Goal: Task Accomplishment & Management: Complete application form

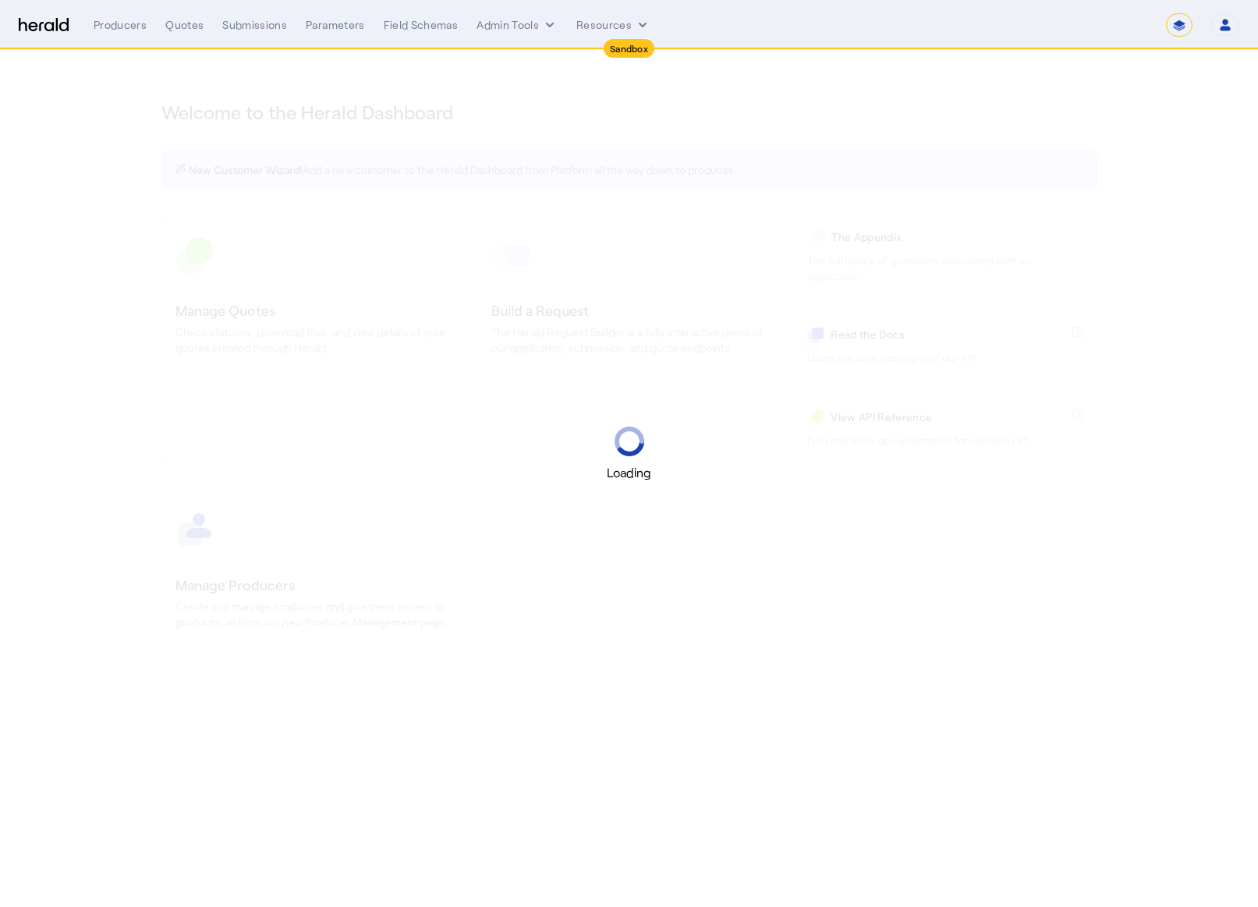
select select "*******"
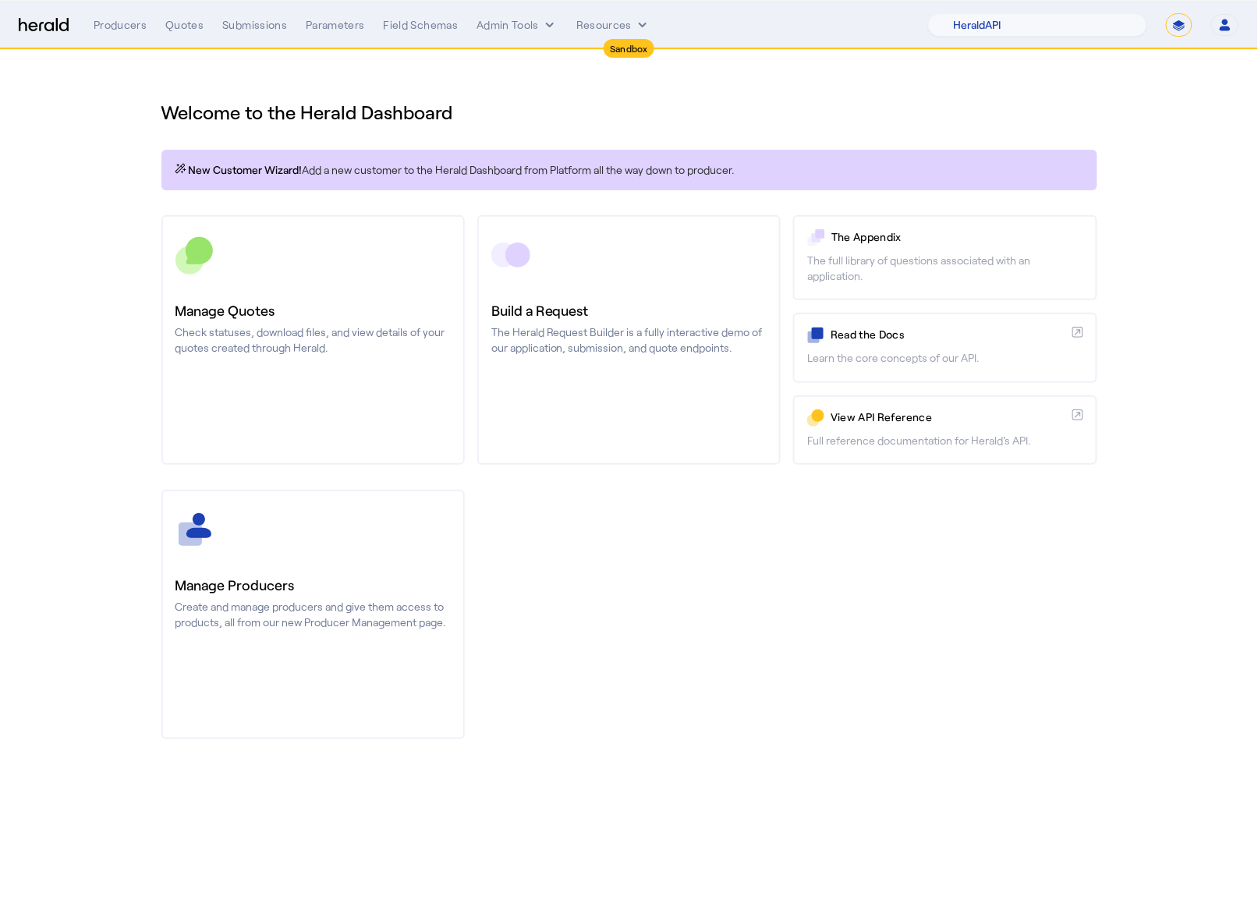
click at [1178, 14] on nav "Sandbox Menu Producers Quotes Submissions Parameters Field Schemas Admin Tools …" at bounding box center [629, 25] width 1258 height 48
click at [1175, 23] on select "**********" at bounding box center [1179, 24] width 27 height 23
click at [1166, 13] on select "**********" at bounding box center [1179, 24] width 27 height 23
click at [1060, 40] on nav "Sandbox Menu Producers Quotes Submissions Parameters Field Schemas Admin Tools …" at bounding box center [629, 25] width 1258 height 48
click at [1062, 32] on select "1Fort Acrisure Acturis Affinity Advisors Affinity Risk Agentero AmWins Anzen Ao…" at bounding box center [1037, 24] width 219 height 23
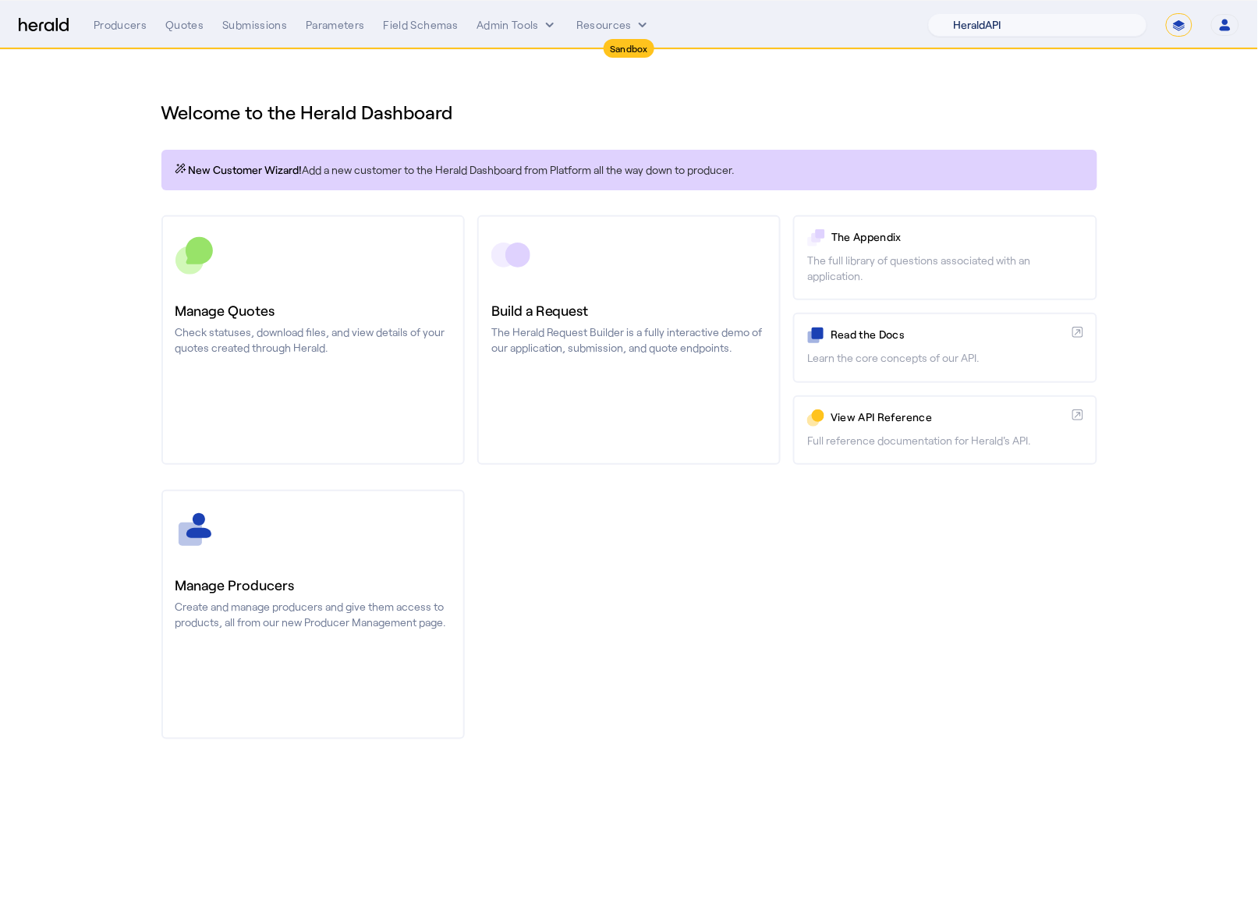
select select "pfm_h3db_crc"
click at [970, 13] on select "1Fort Acrisure Acturis Affinity Advisors Affinity Risk Agentero AmWins Anzen Ao…" at bounding box center [1037, 24] width 219 height 23
click at [79, 317] on div "You are now impersonating the CRC platform." at bounding box center [629, 453] width 1258 height 907
click at [632, 350] on div "You are now impersonating the CRC platform." at bounding box center [629, 453] width 1258 height 907
click at [663, 587] on div "You are now impersonating the CRC platform." at bounding box center [629, 453] width 1258 height 907
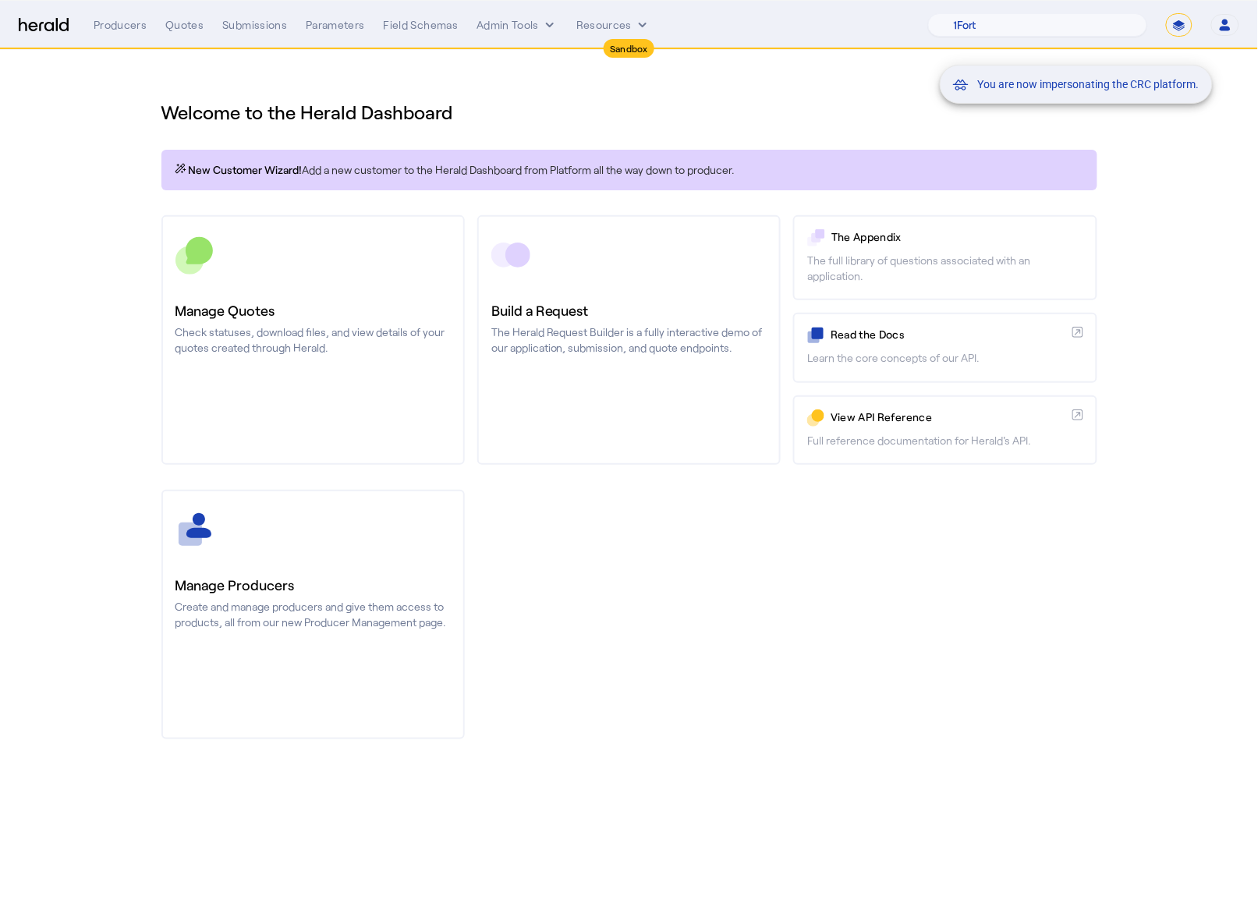
click at [612, 416] on div "You are now impersonating the CRC platform." at bounding box center [629, 453] width 1258 height 907
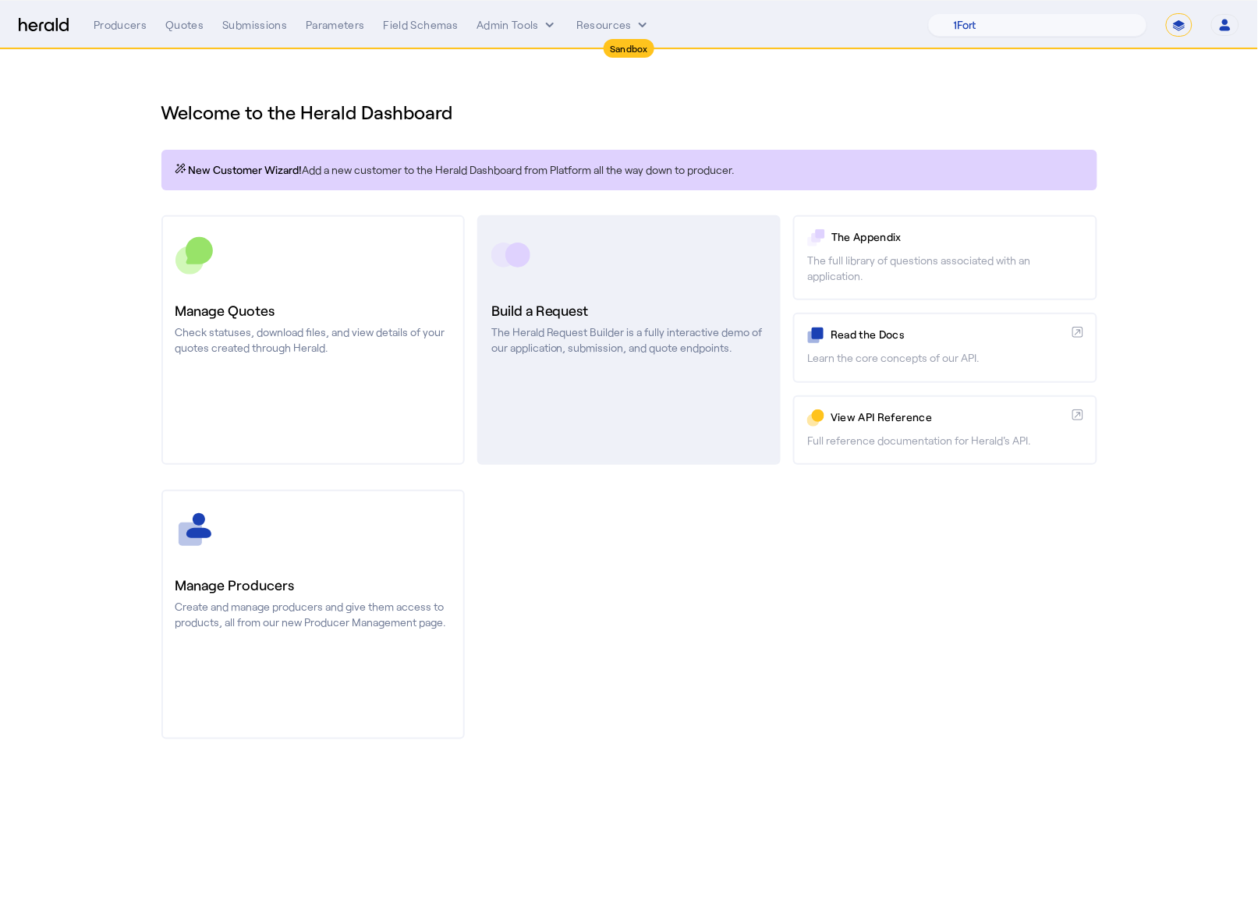
click at [612, 415] on link "Build a Request The Herald Request Builder is a fully interactive demo of our a…" at bounding box center [628, 340] width 303 height 250
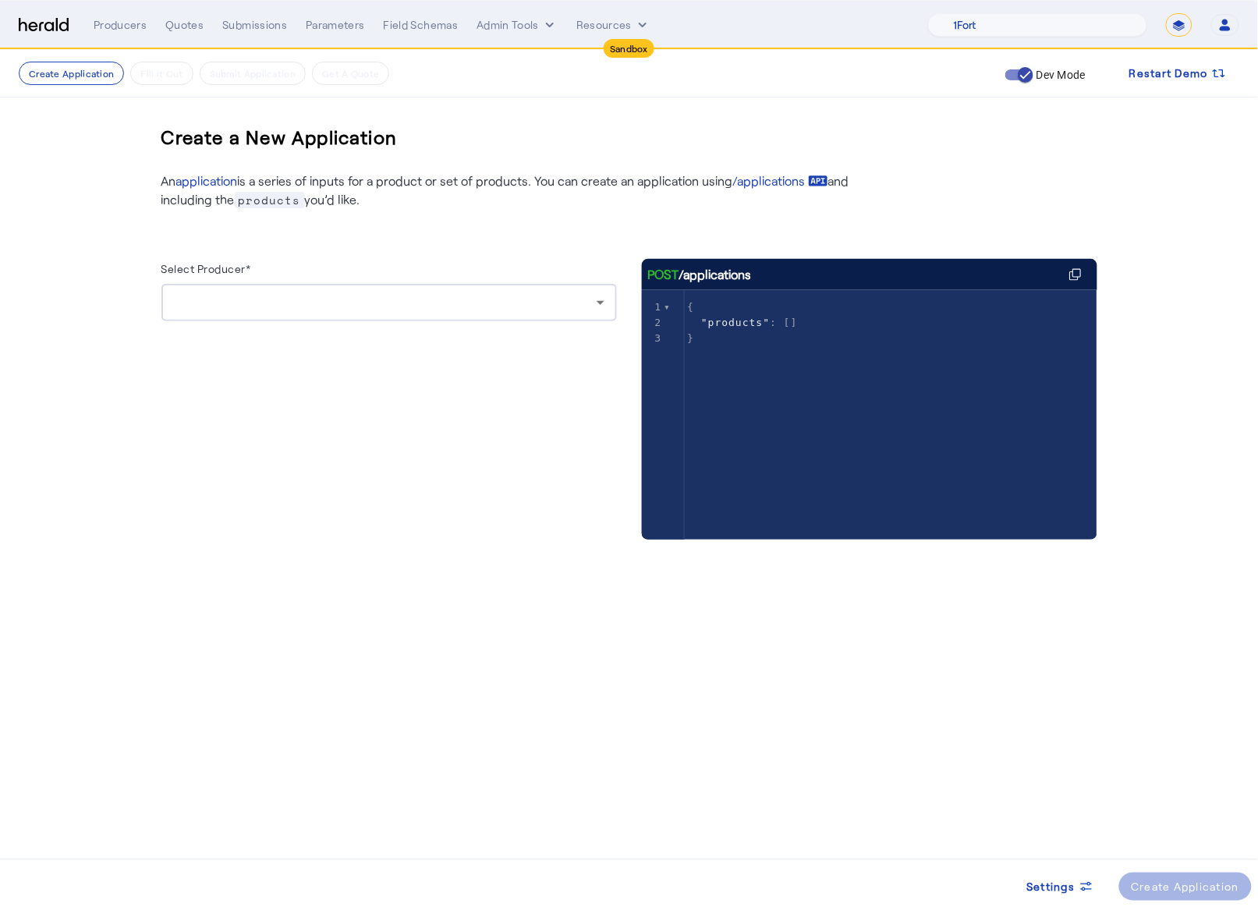
click at [555, 322] on div at bounding box center [388, 333] width 455 height 25
click at [558, 309] on div at bounding box center [385, 302] width 423 height 19
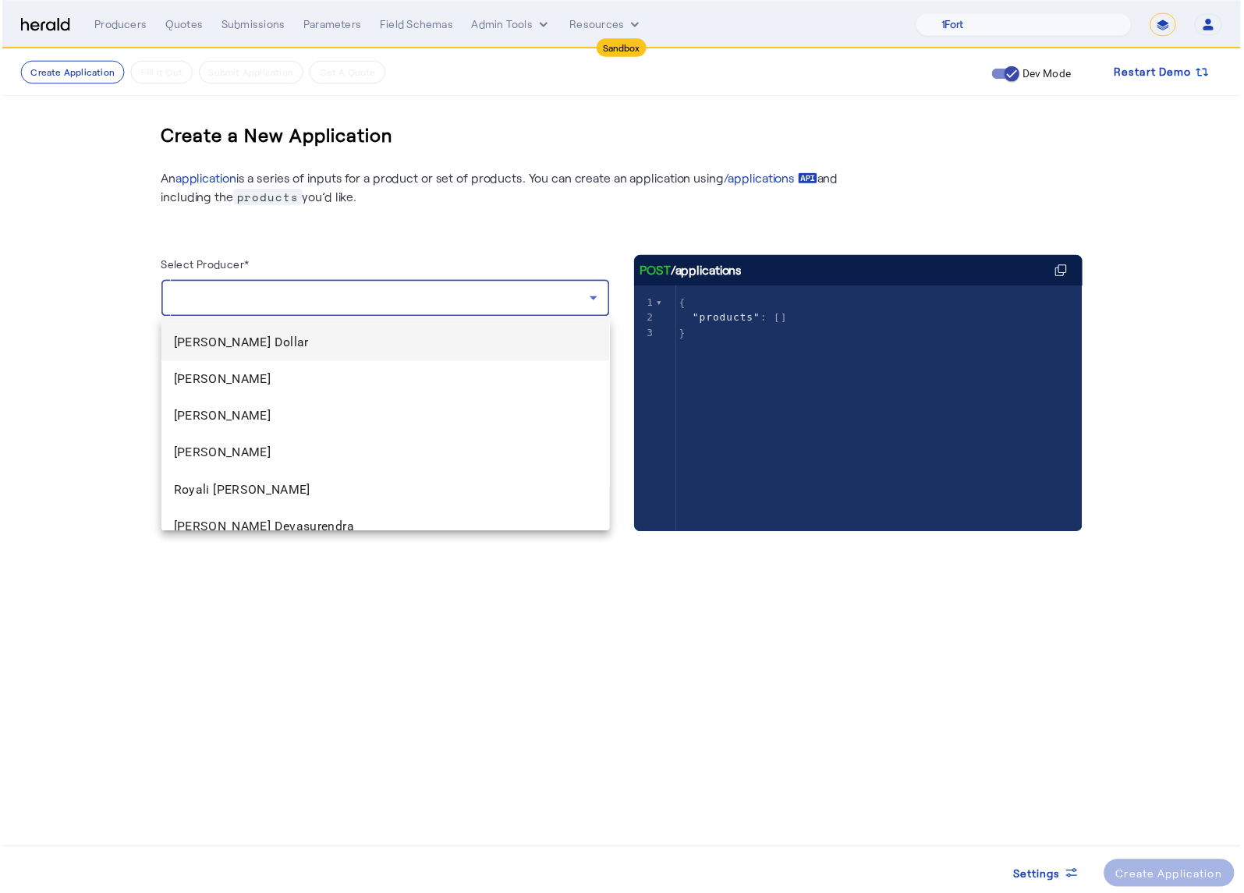
scroll to position [35, 0]
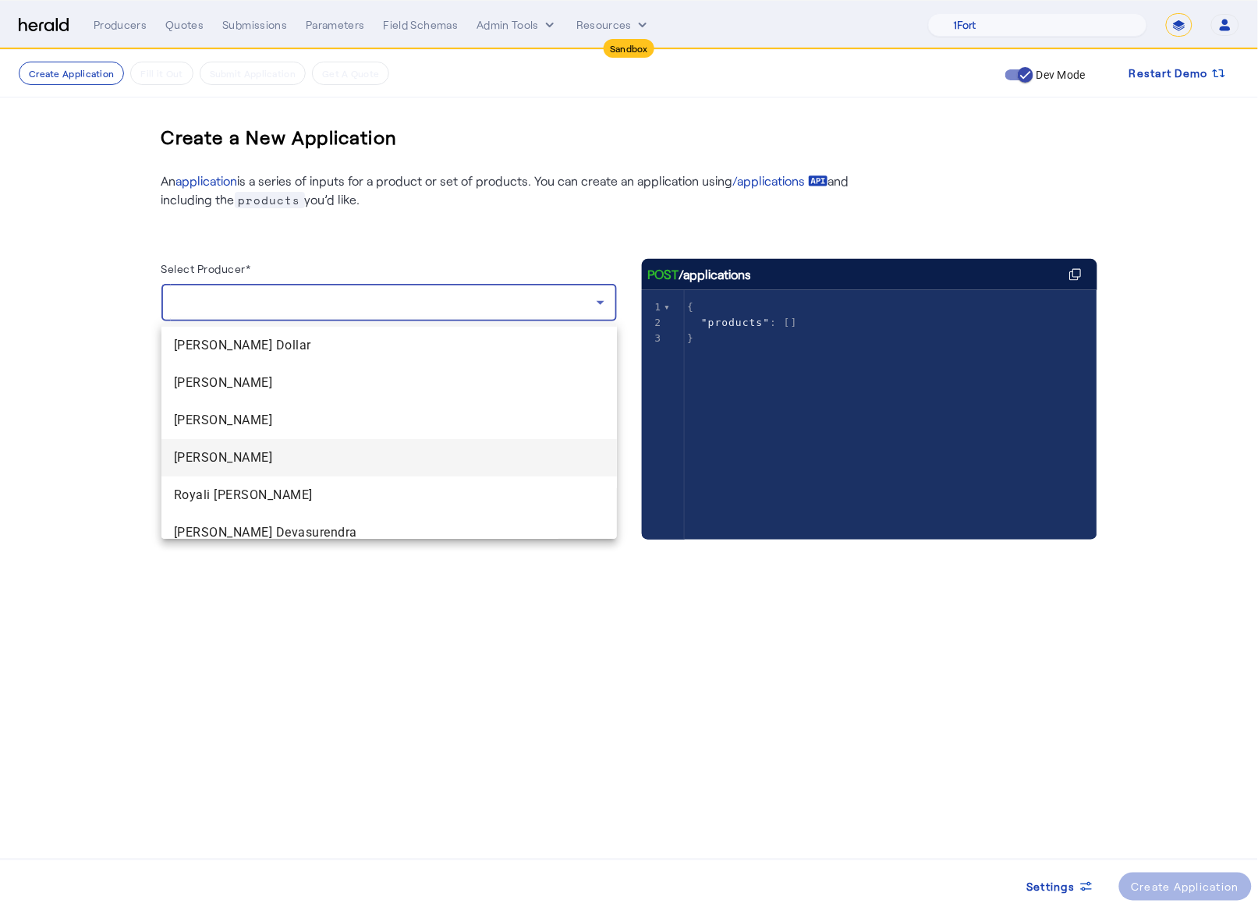
click at [311, 459] on span "[PERSON_NAME]" at bounding box center [389, 457] width 431 height 19
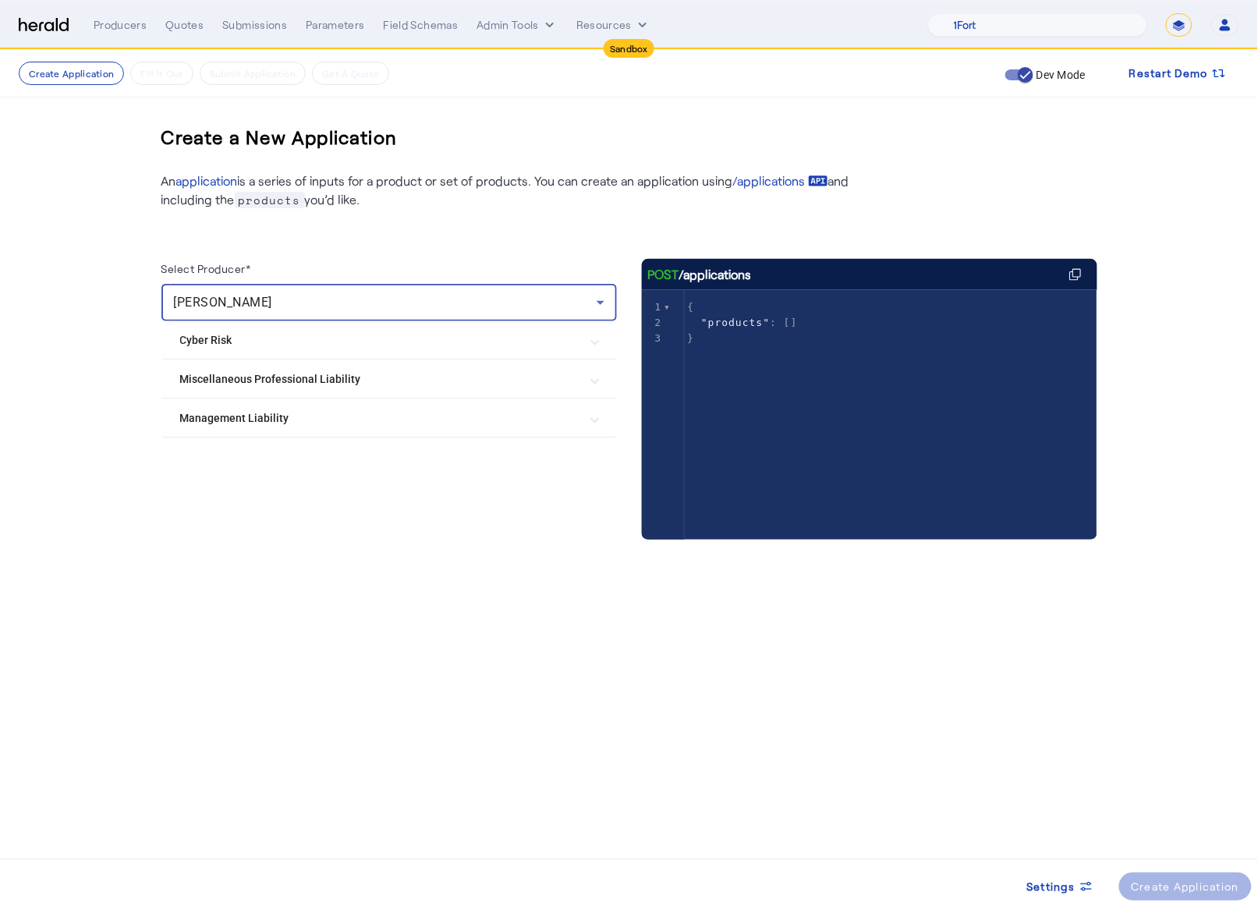
drag, startPoint x: 565, startPoint y: 552, endPoint x: 446, endPoint y: 452, distance: 155.0
click at [564, 552] on div "Select Producer* [PERSON_NAME] Cyber Risk Coalition Surplus Lines Cyber Coaliti…" at bounding box center [388, 415] width 455 height 312
click at [399, 375] on Liability "Miscellaneous Professional Liability" at bounding box center [379, 379] width 399 height 16
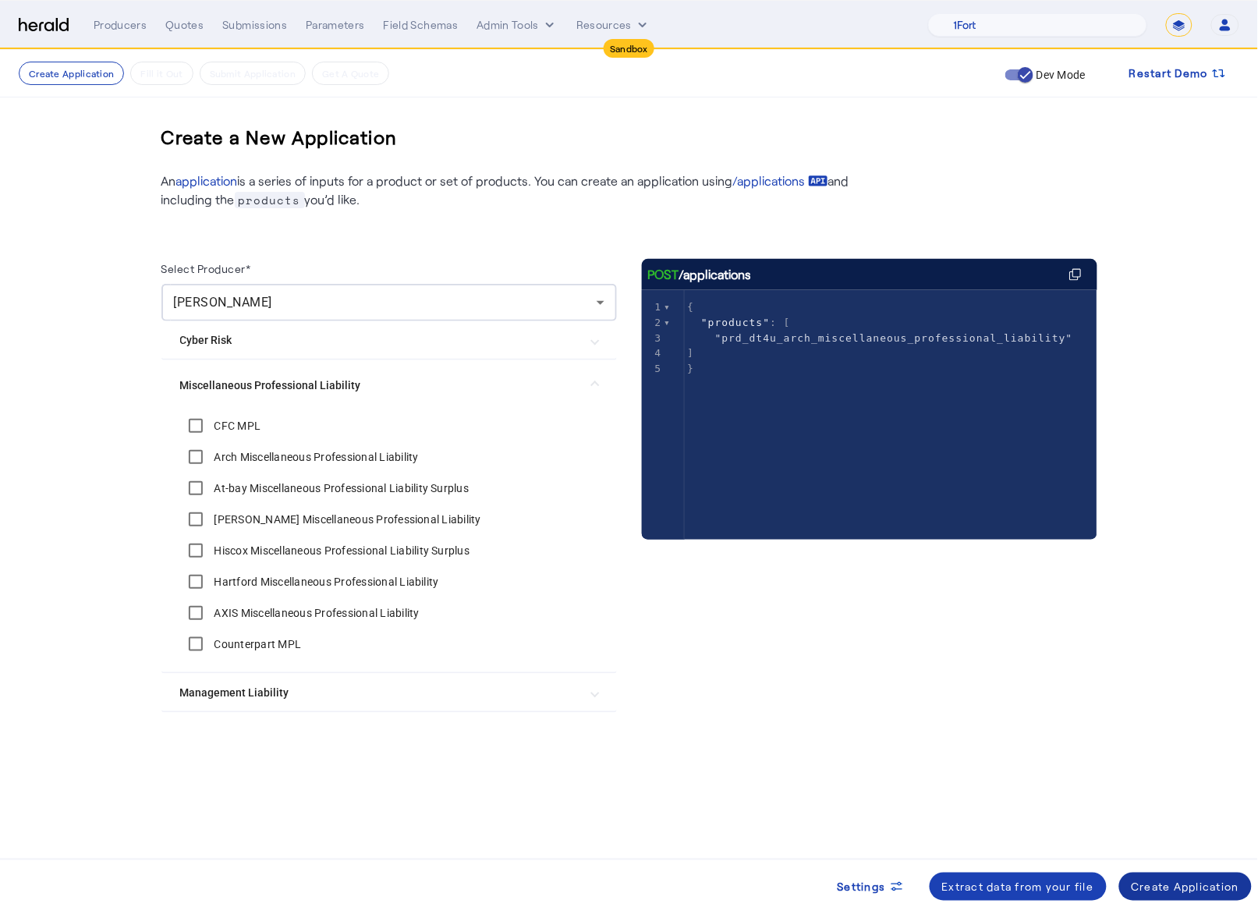
click at [1202, 888] on div "Create Application" at bounding box center [1186, 887] width 108 height 16
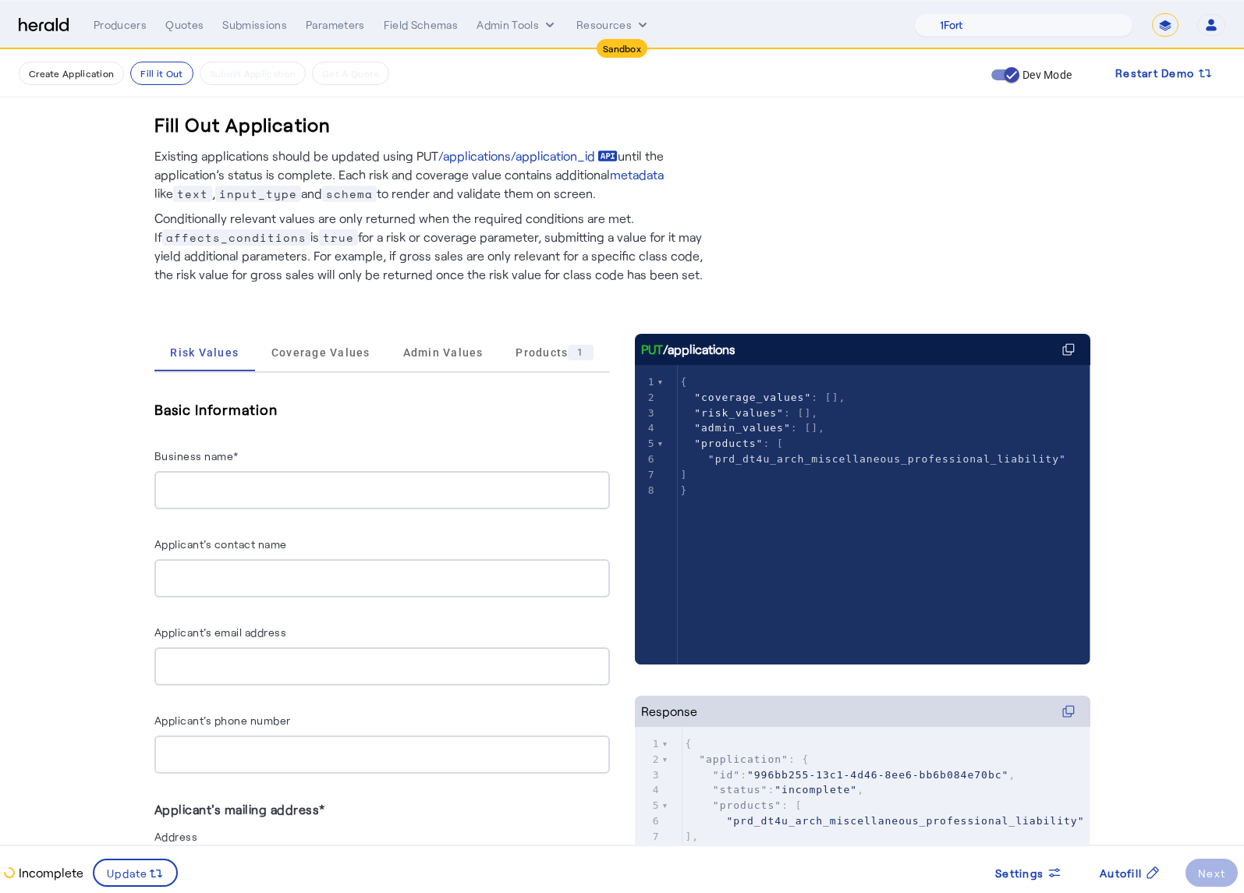
click at [225, 485] on input "Business name*" at bounding box center [382, 490] width 431 height 19
type input "**********"
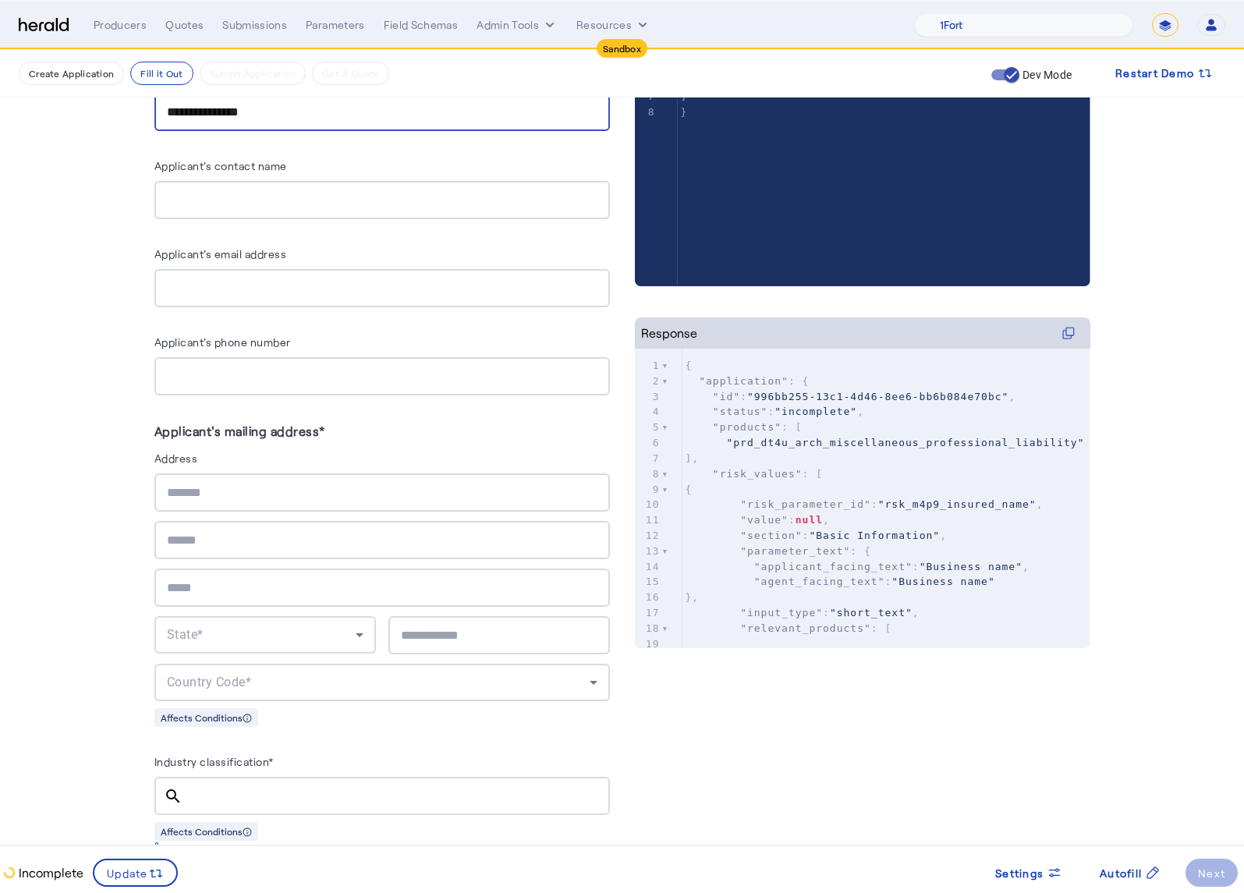
scroll to position [781, 0]
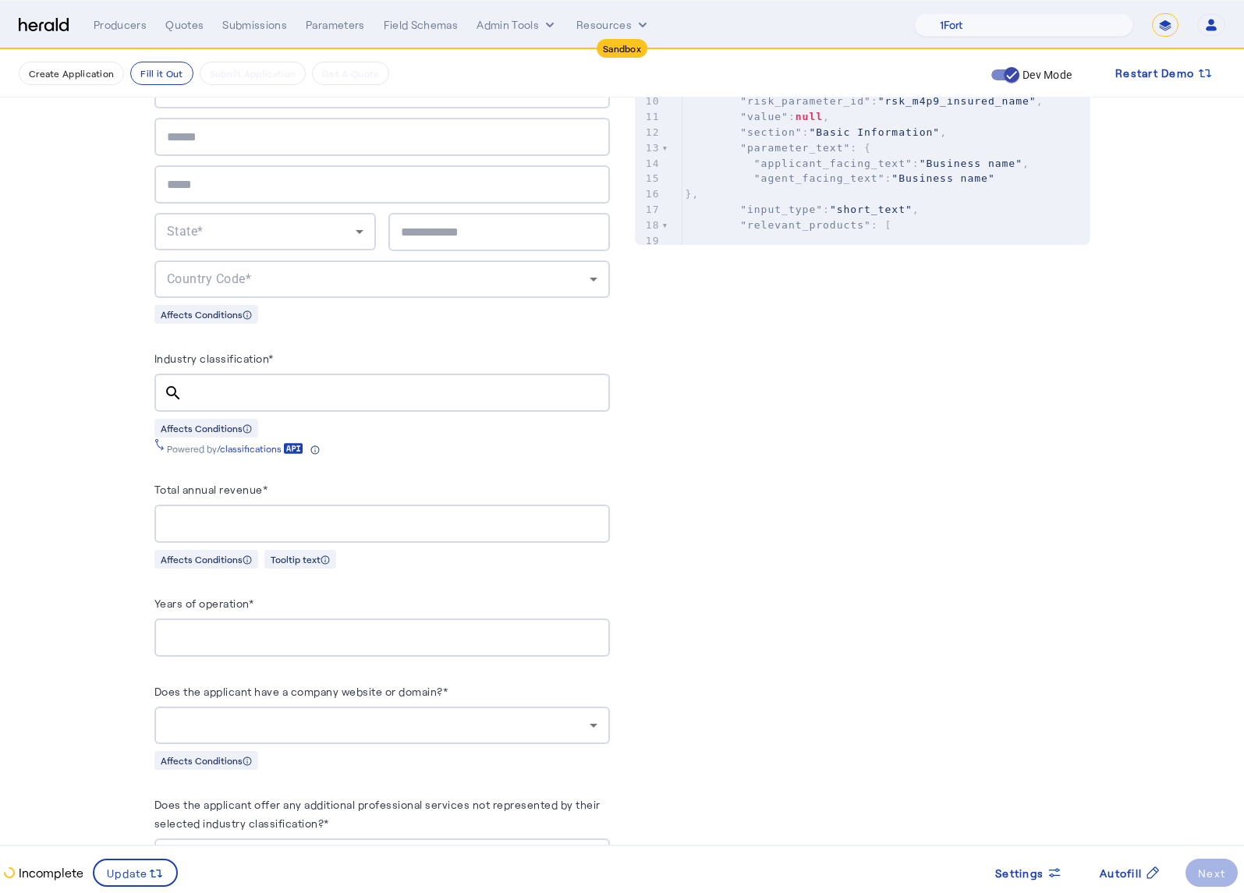
click at [261, 390] on input "Industry classification*" at bounding box center [396, 393] width 402 height 19
paste input "******"
type input "******"
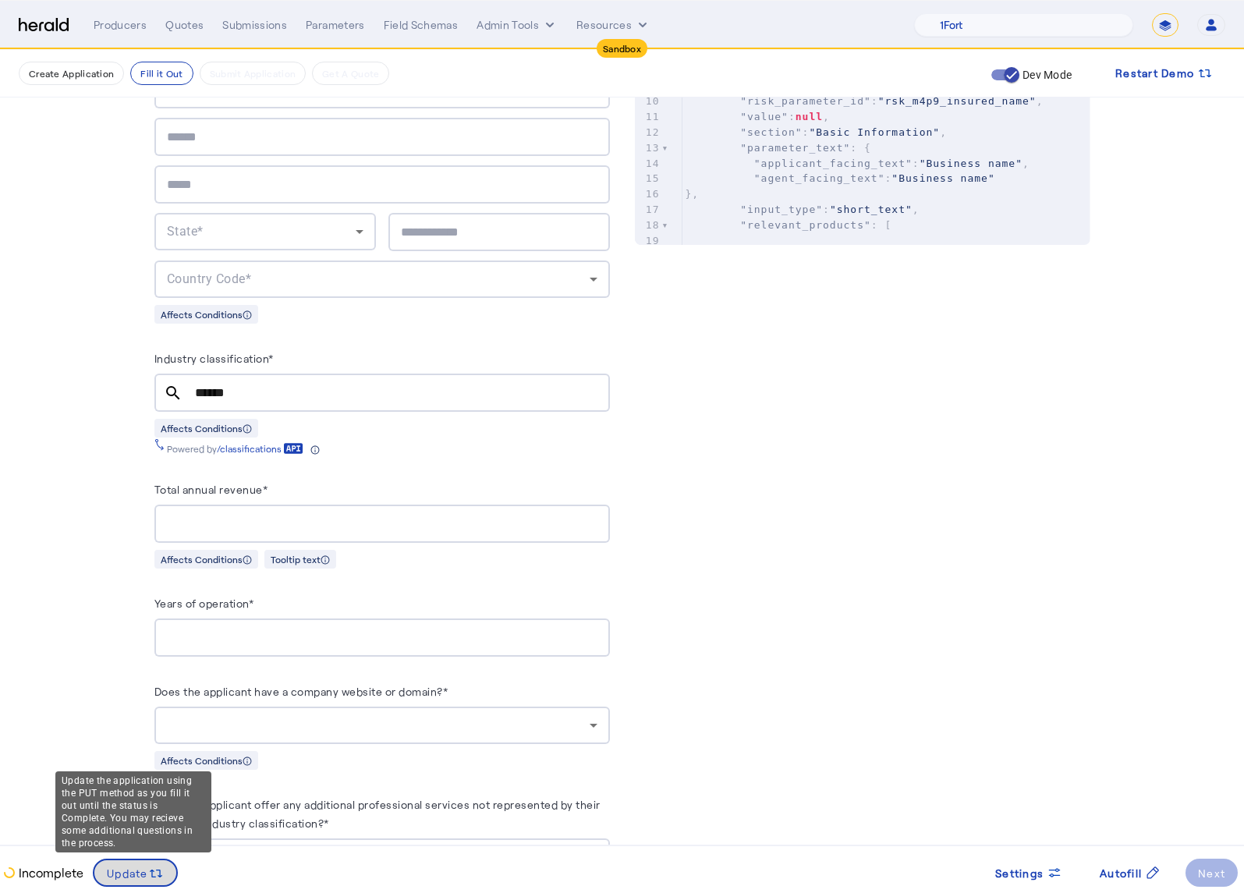
click at [133, 873] on span "Update" at bounding box center [127, 873] width 41 height 16
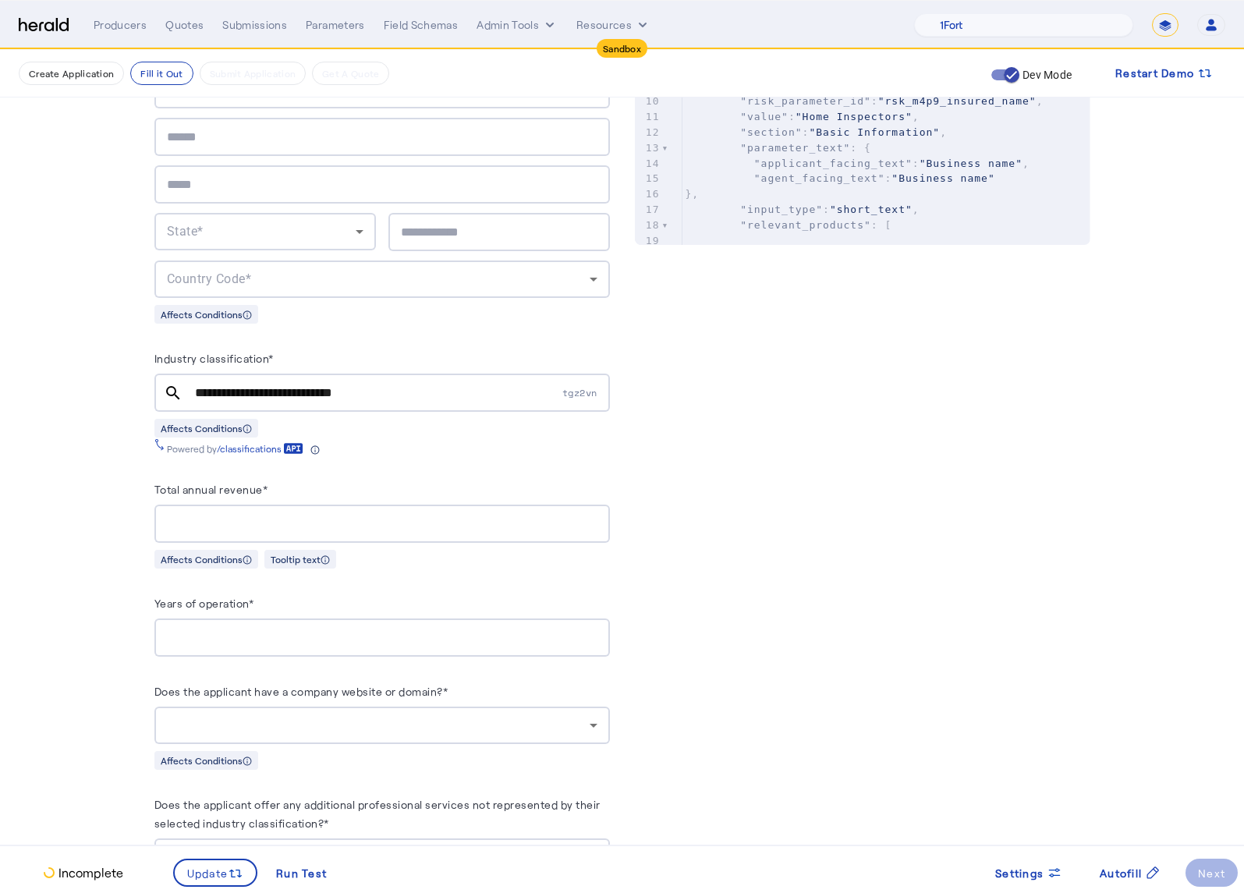
click at [56, 547] on fill-application-step "**********" at bounding box center [622, 689] width 1244 height 2843
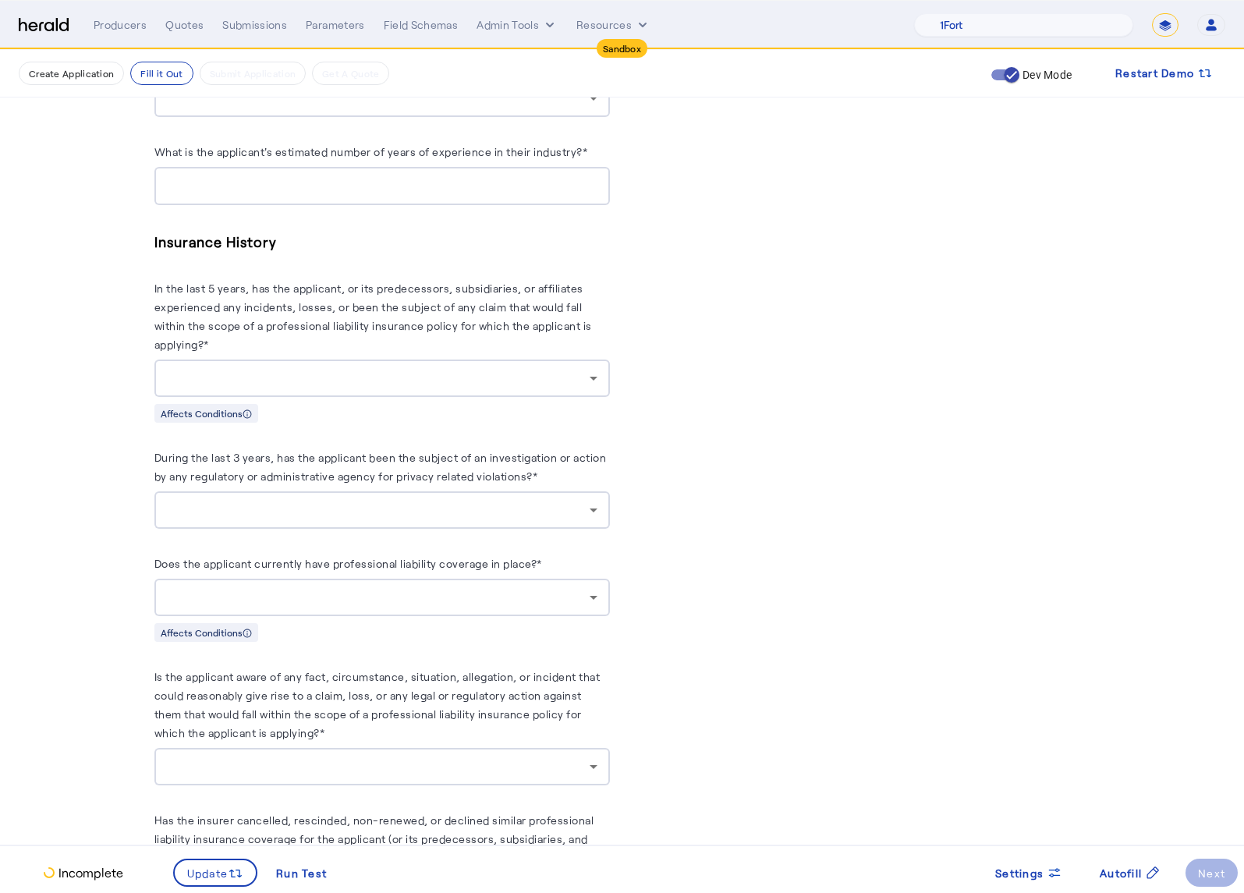
scroll to position [1659, 0]
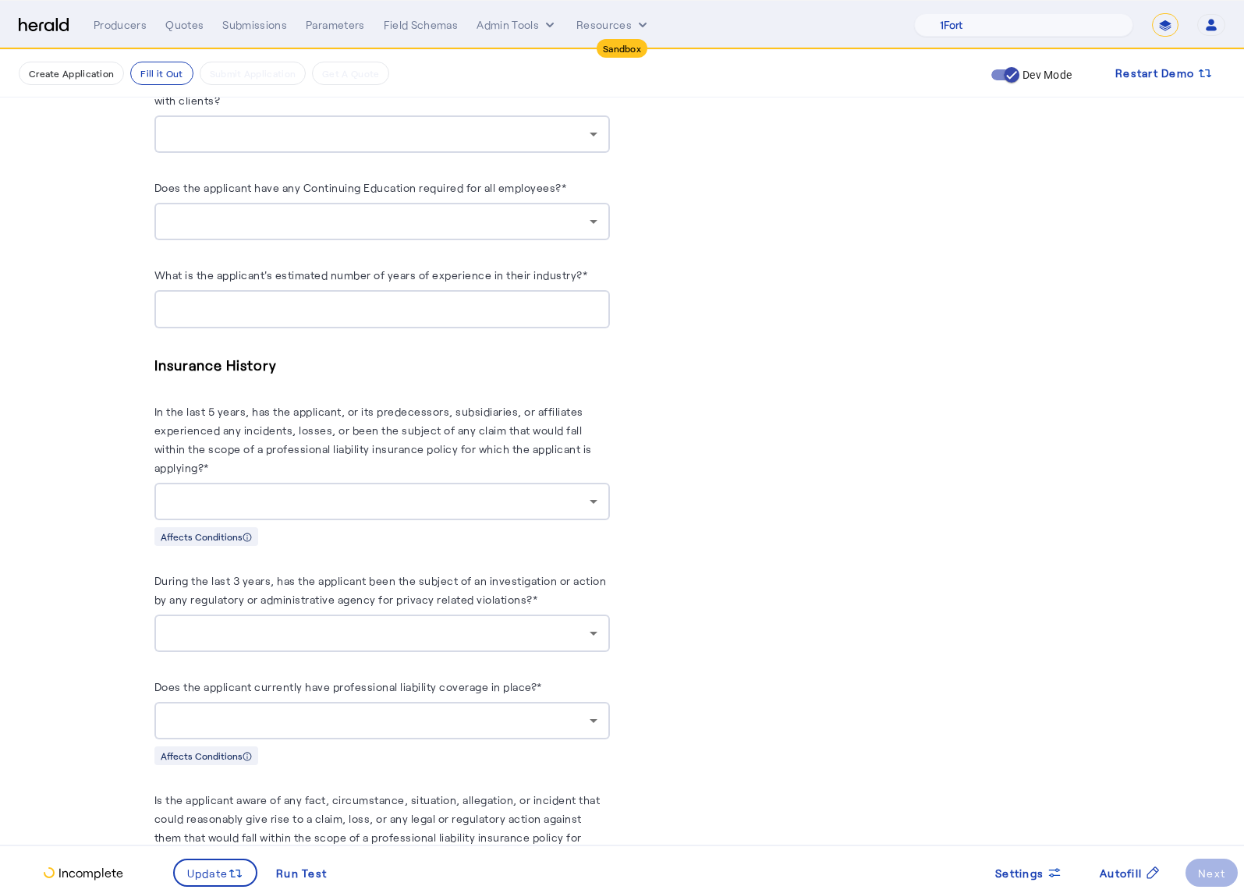
click at [477, 702] on div at bounding box center [382, 720] width 431 height 37
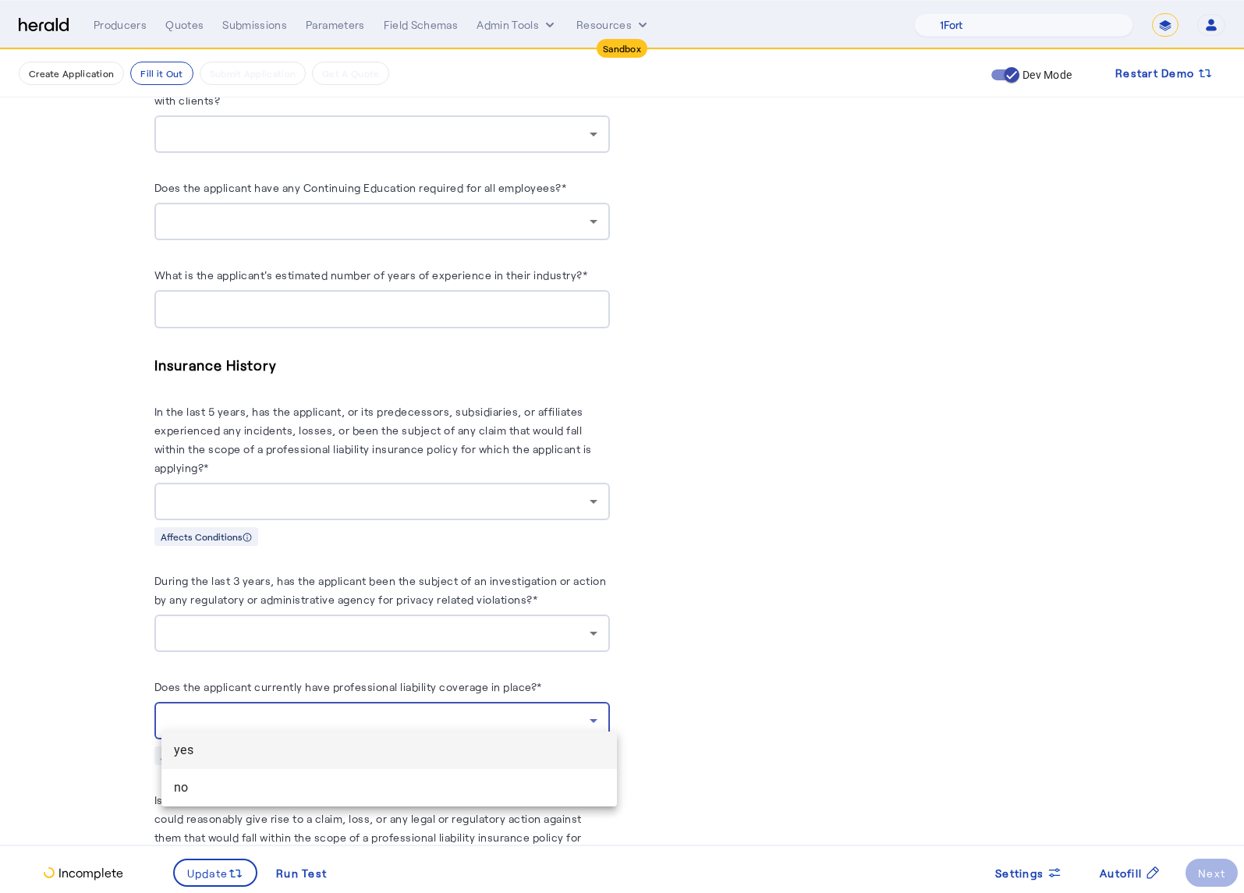
click at [699, 636] on div at bounding box center [622, 446] width 1244 height 893
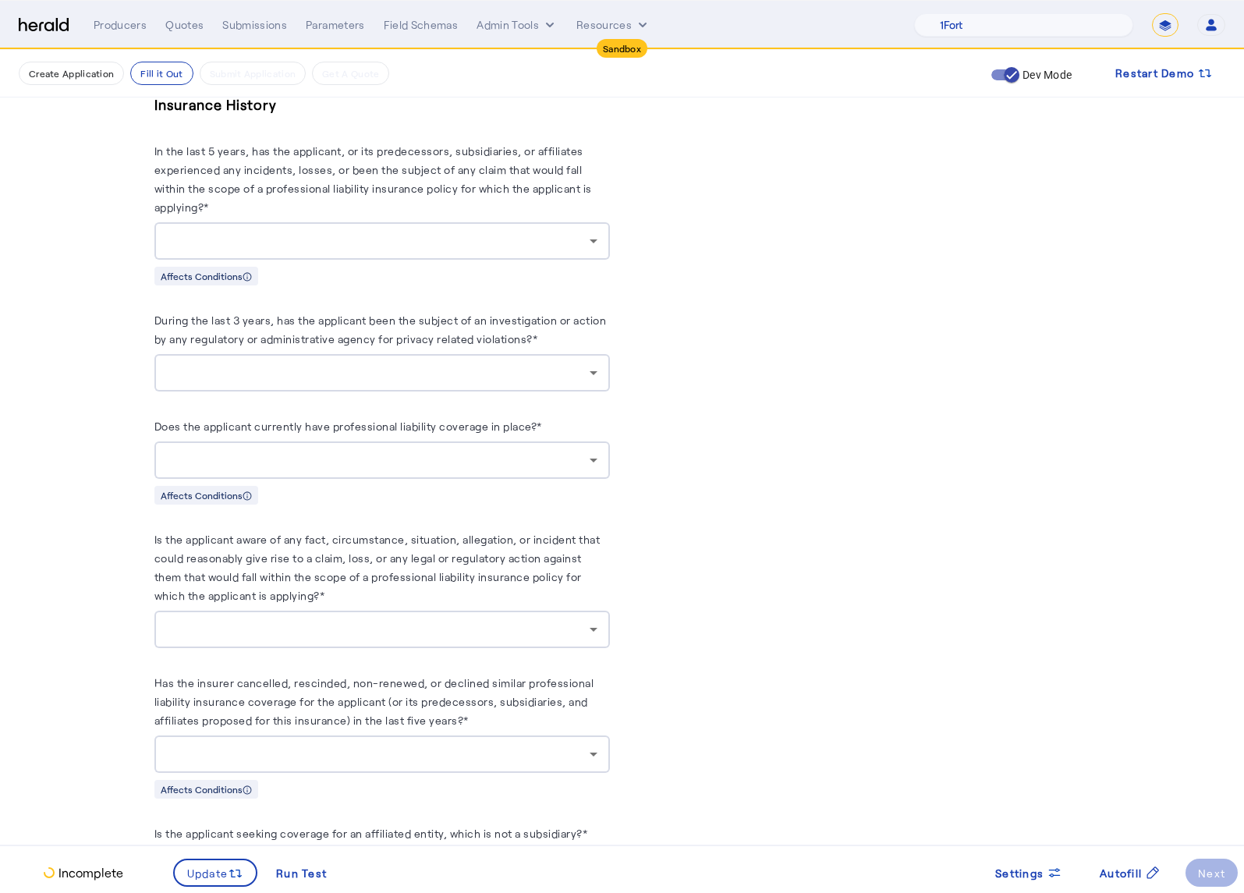
scroll to position [1989, 0]
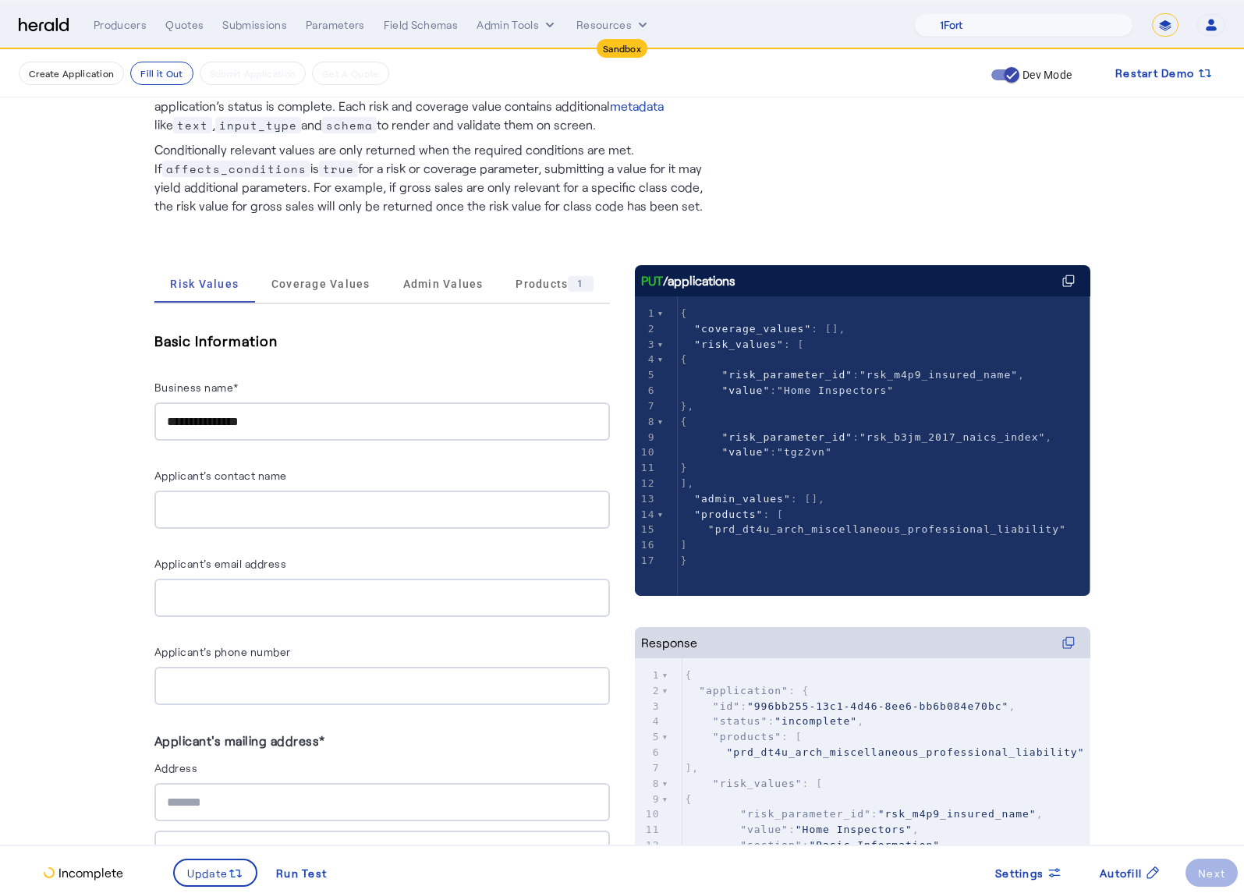
scroll to position [0, 0]
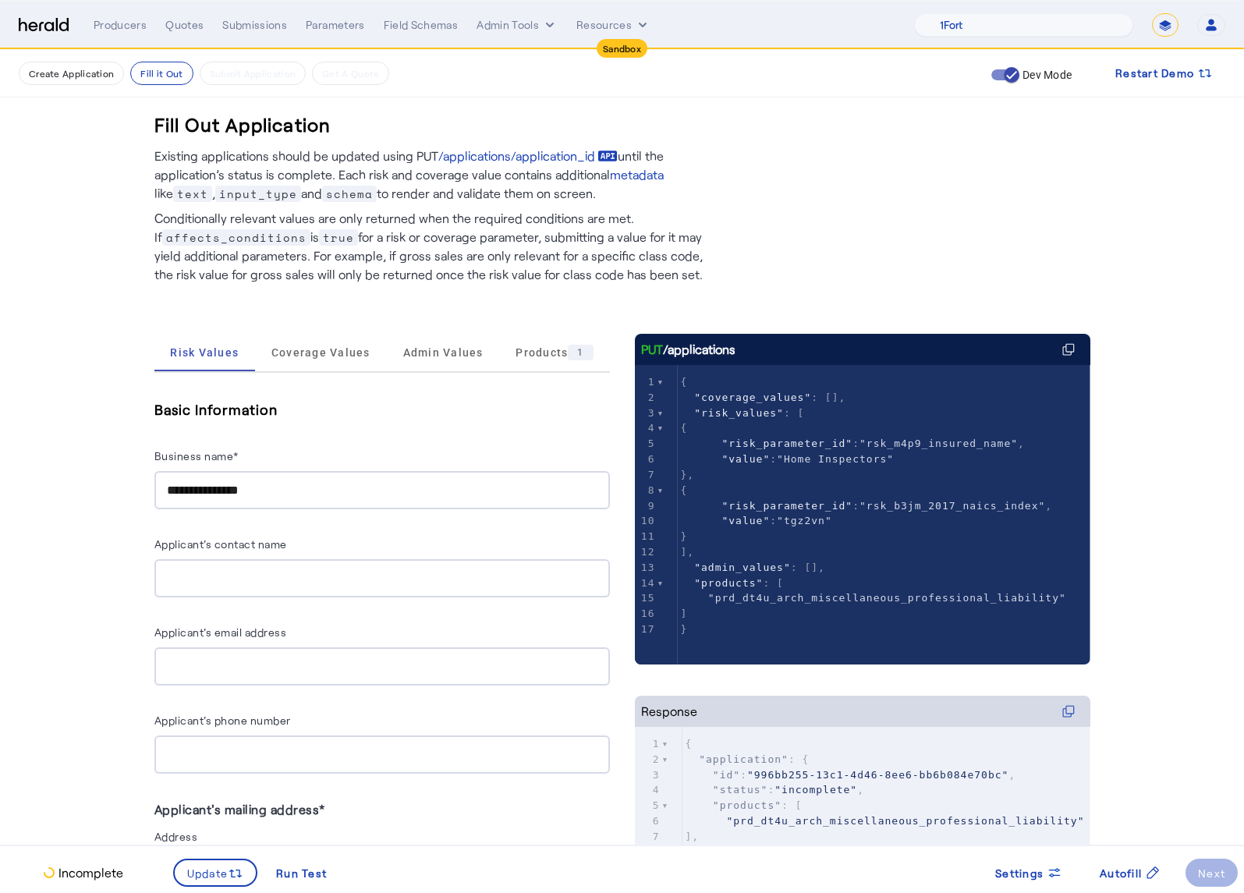
click at [48, 24] on img at bounding box center [44, 25] width 50 height 15
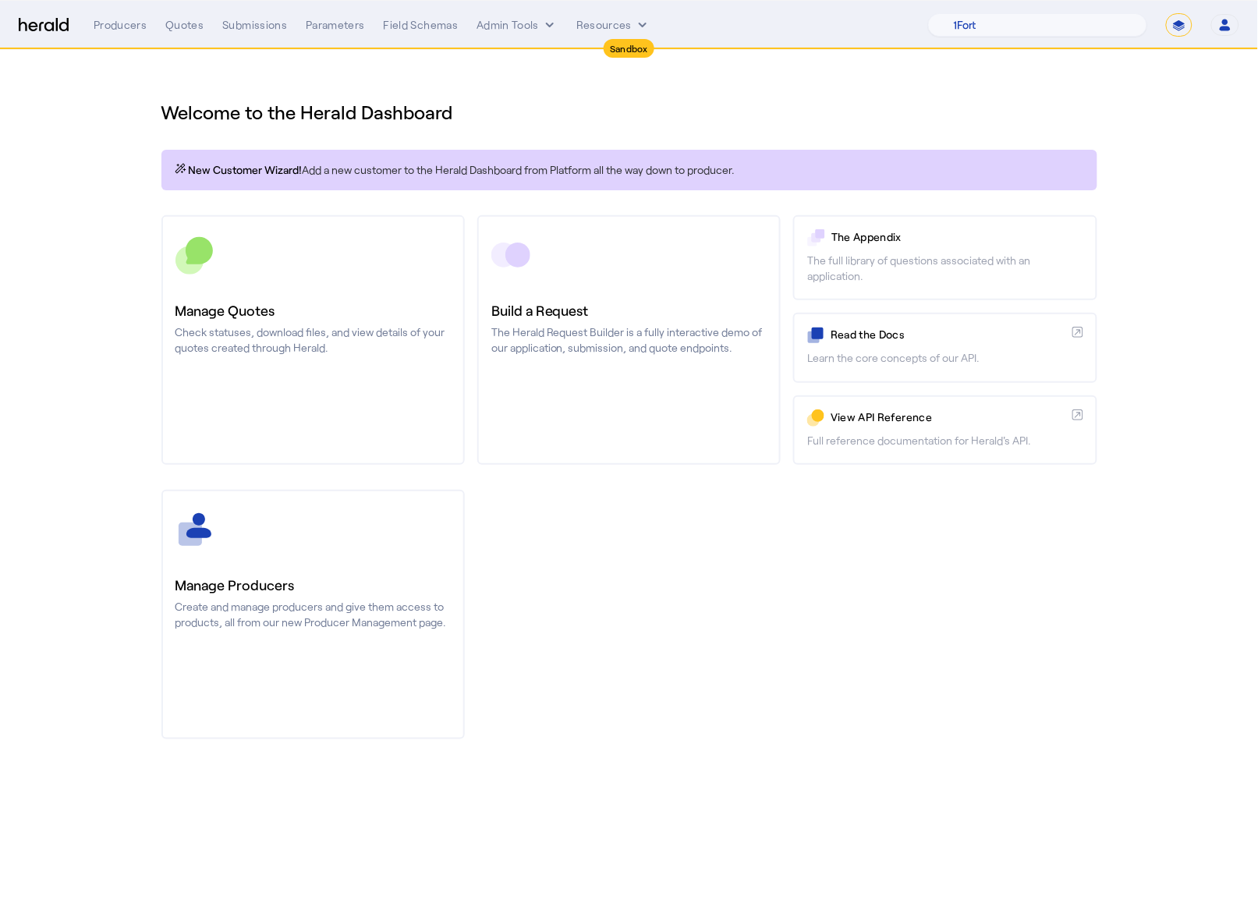
click at [1086, 112] on h1 "Welcome to the Herald Dashboard" at bounding box center [629, 112] width 936 height 25
click at [1026, 43] on nav "Sandbox Menu Producers Quotes Submissions Parameters Field Schemas Admin Tools …" at bounding box center [629, 25] width 1258 height 48
click at [1022, 28] on select "1Fort Acrisure Acturis Affinity Advisors Affinity Risk Agentero AmWins Anzen Ao…" at bounding box center [1037, 24] width 219 height 23
select select "pfm_2v8p_herald_api"
click at [970, 13] on select "1Fort Acrisure Acturis Affinity Advisors Affinity Risk Agentero AmWins Anzen Ao…" at bounding box center [1037, 24] width 219 height 23
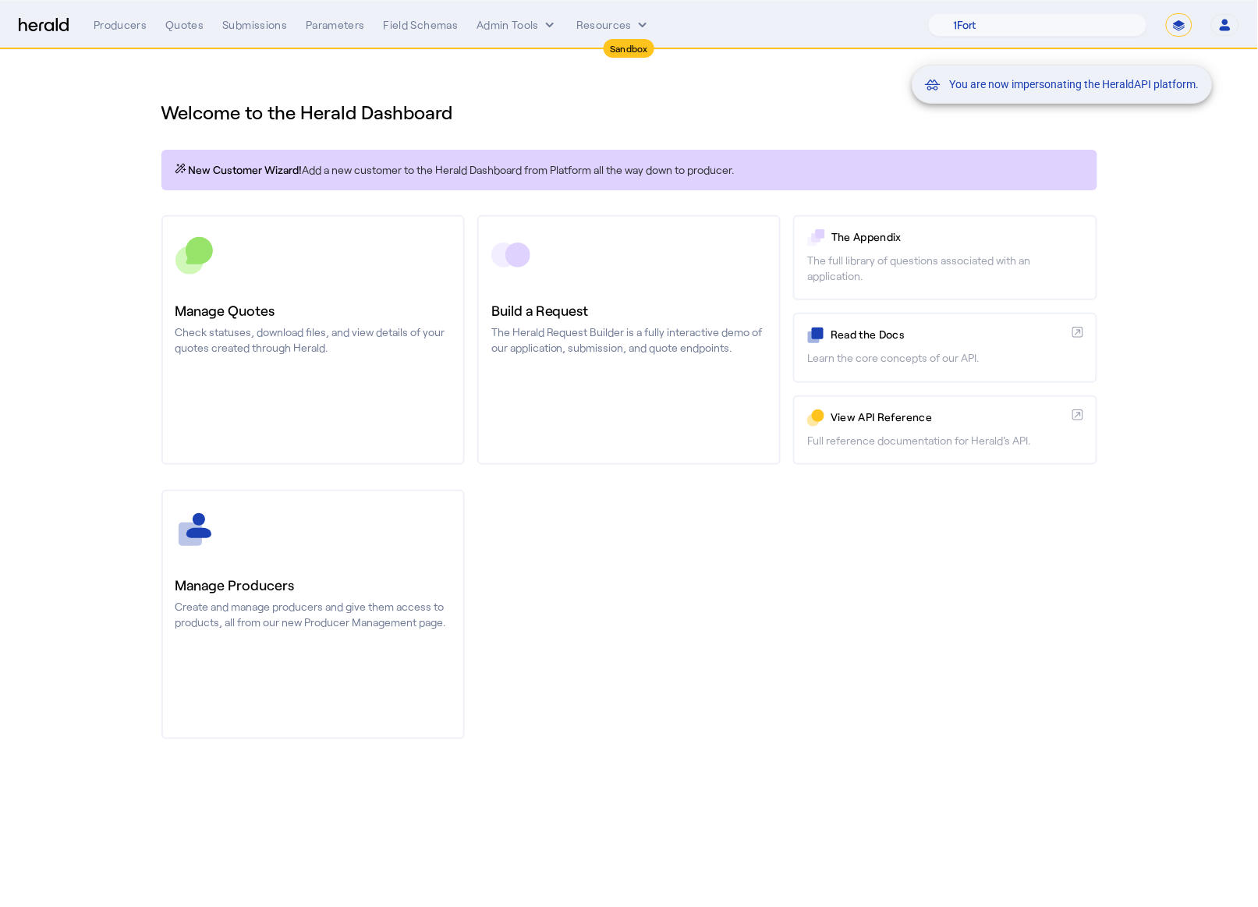
drag, startPoint x: 849, startPoint y: 718, endPoint x: 785, endPoint y: 557, distance: 173.6
click at [849, 718] on div "You are now impersonating the HeraldAPI platform." at bounding box center [629, 453] width 1258 height 907
click at [687, 375] on div "You are now impersonating the HeraldAPI platform." at bounding box center [629, 453] width 1258 height 907
click at [699, 446] on div "You are now impersonating the HeraldAPI platform." at bounding box center [629, 453] width 1258 height 907
click at [699, 446] on link "Build a Request The Herald Request Builder is a fully interactive demo of our a…" at bounding box center [628, 340] width 303 height 250
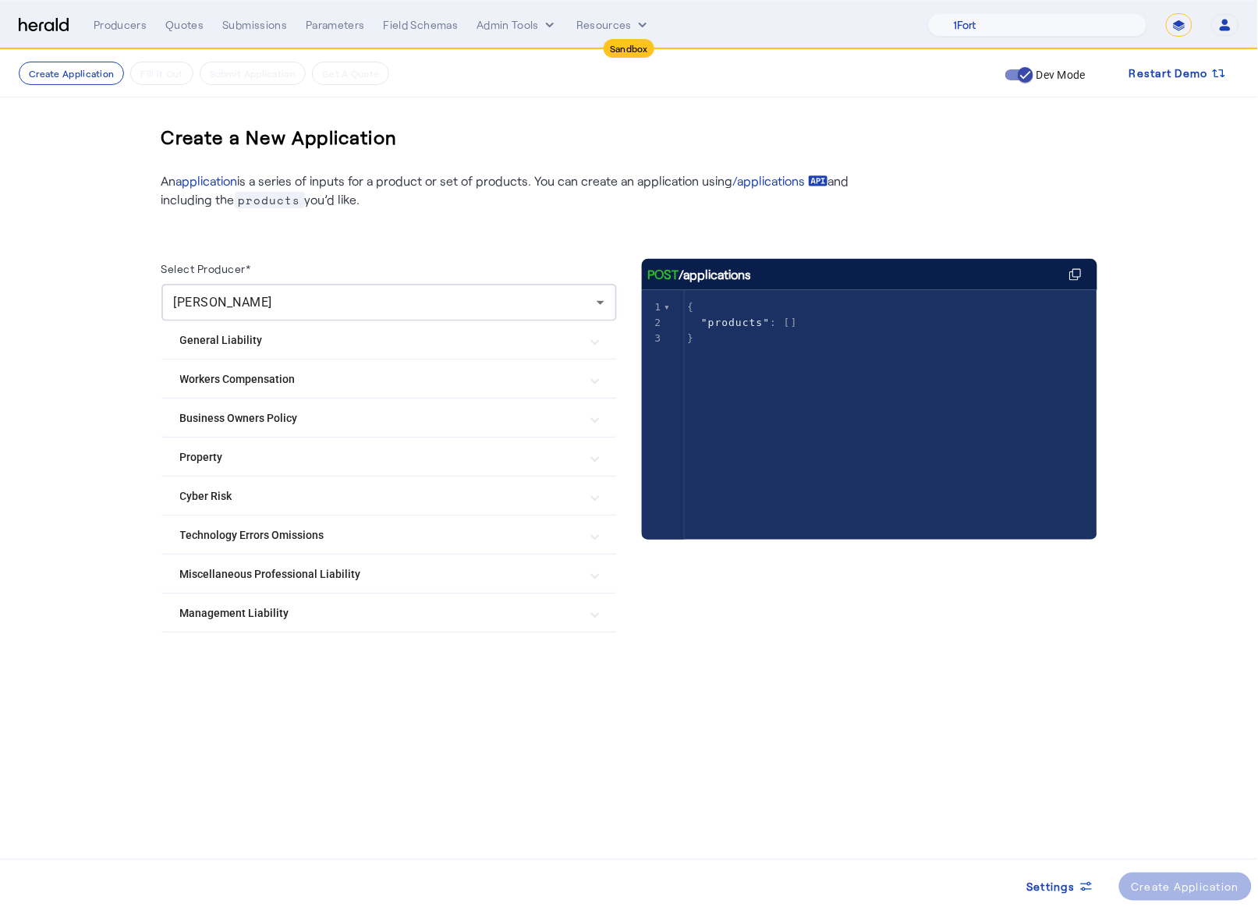
click at [399, 573] on Liability "Miscellaneous Professional Liability" at bounding box center [379, 574] width 399 height 16
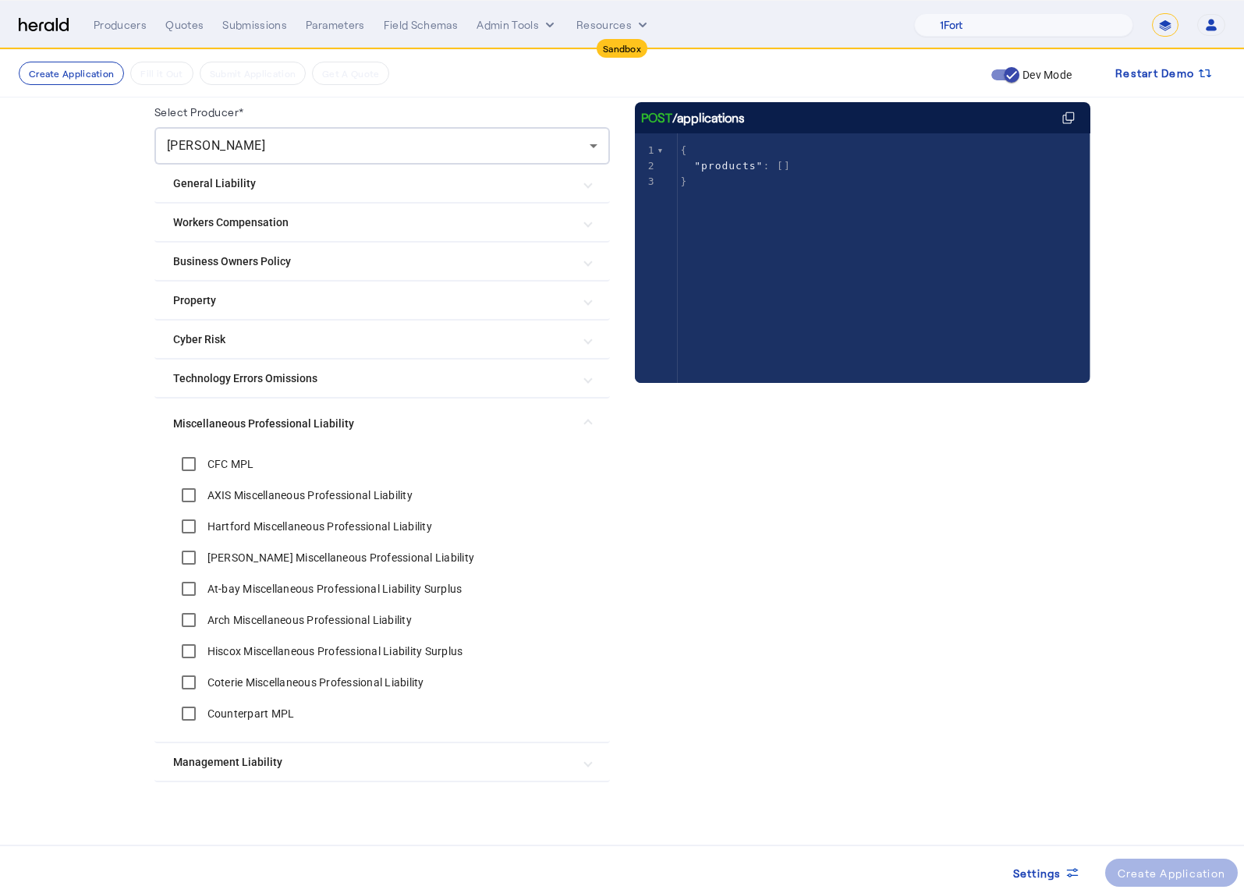
scroll to position [160, 0]
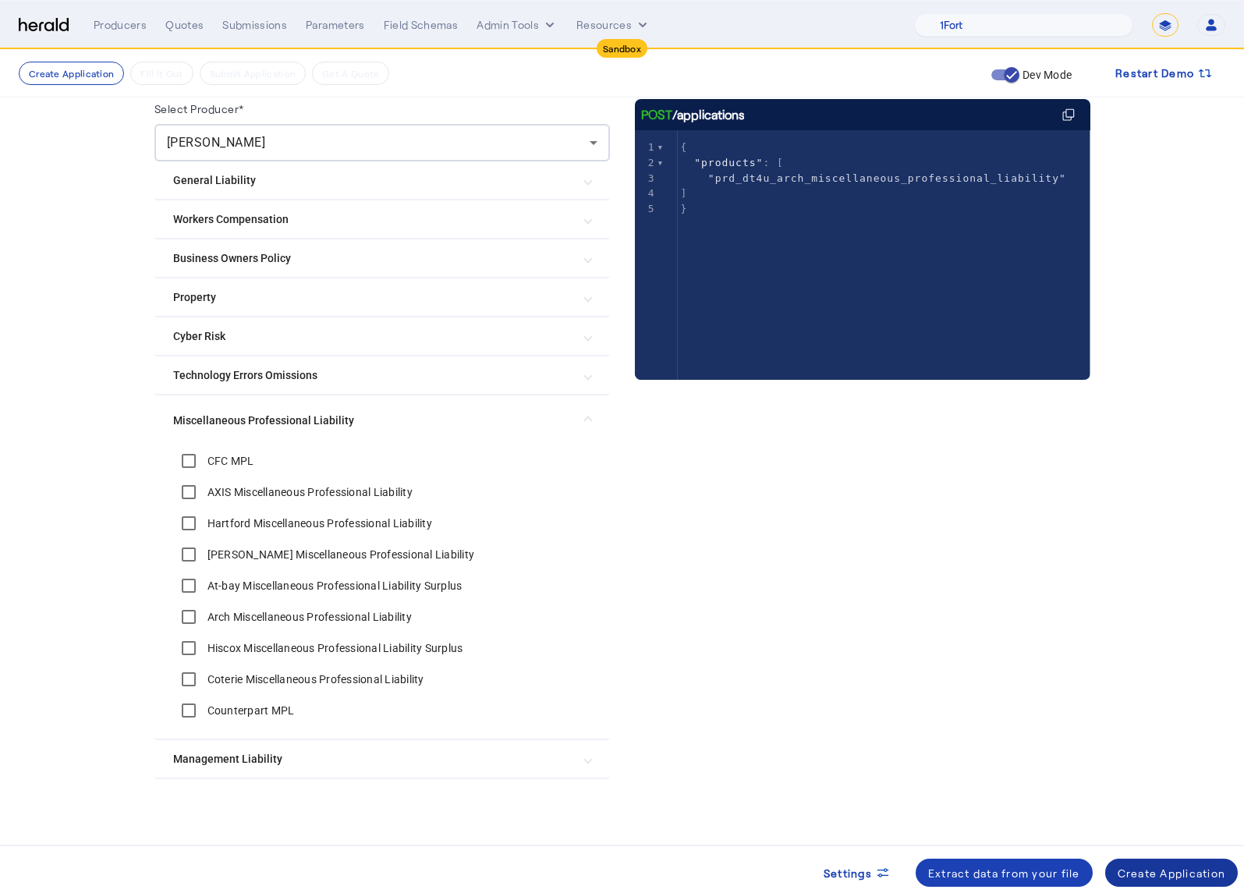
click at [1182, 878] on div "Create Application" at bounding box center [1172, 873] width 108 height 16
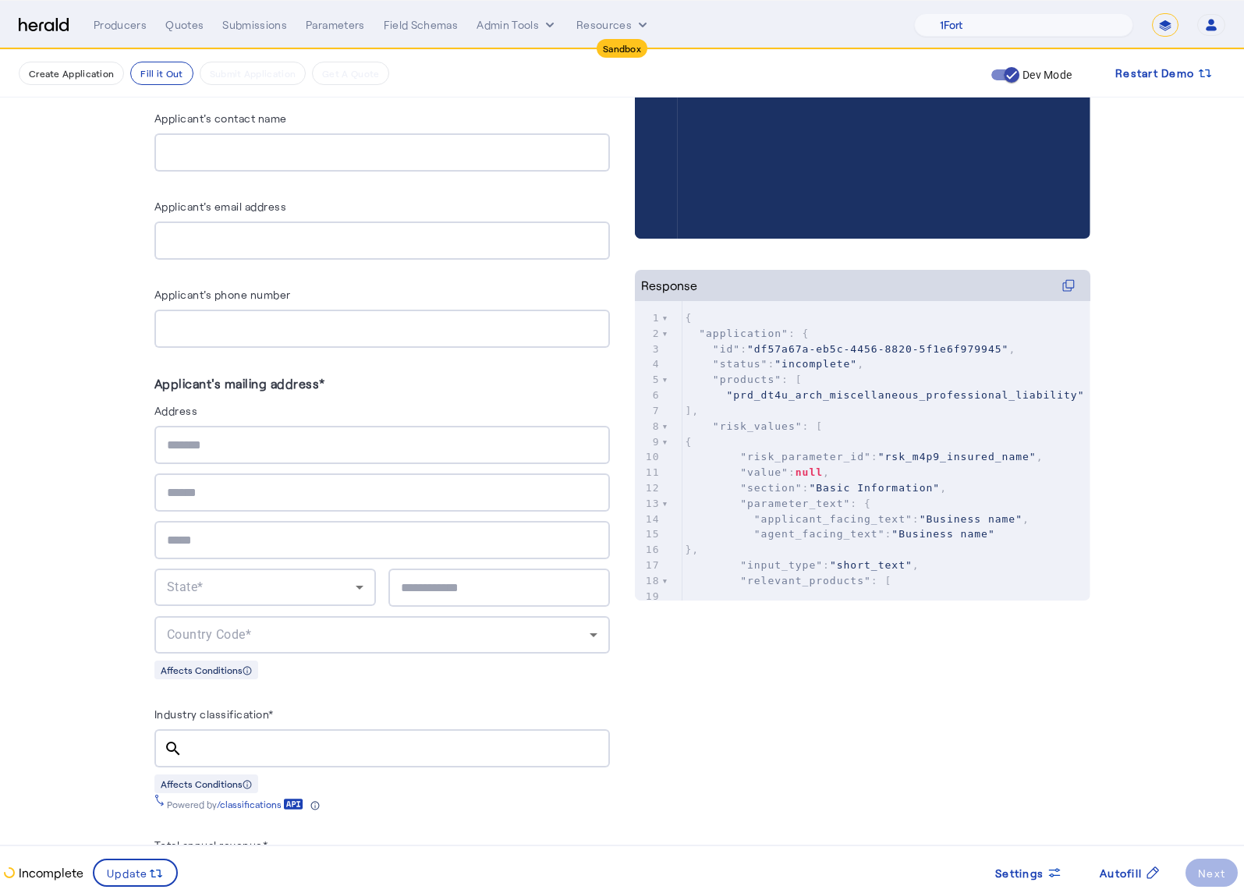
scroll to position [427, 0]
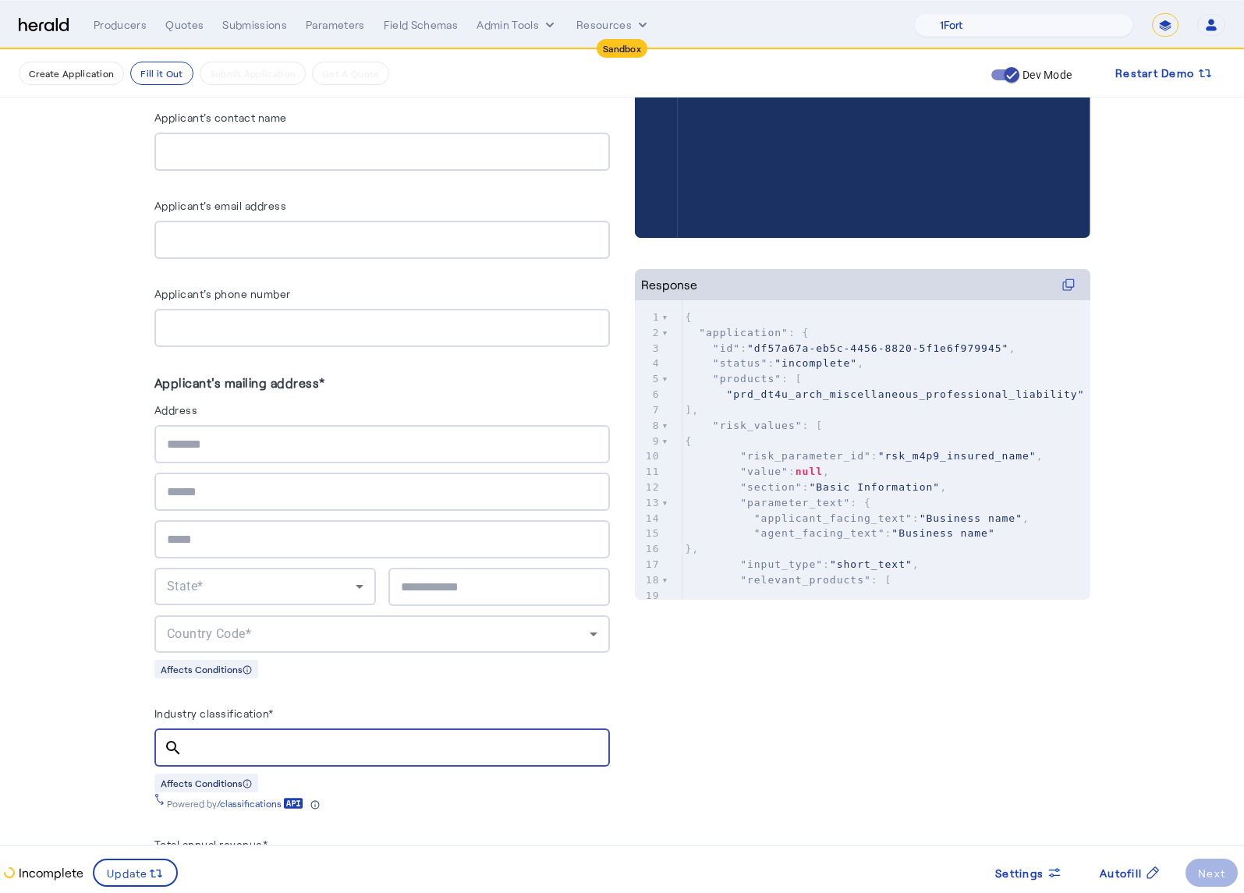
click at [239, 739] on input "Industry classification*" at bounding box center [396, 748] width 402 height 19
click at [238, 749] on input "Industry classification*" at bounding box center [396, 748] width 402 height 19
paste input "******"
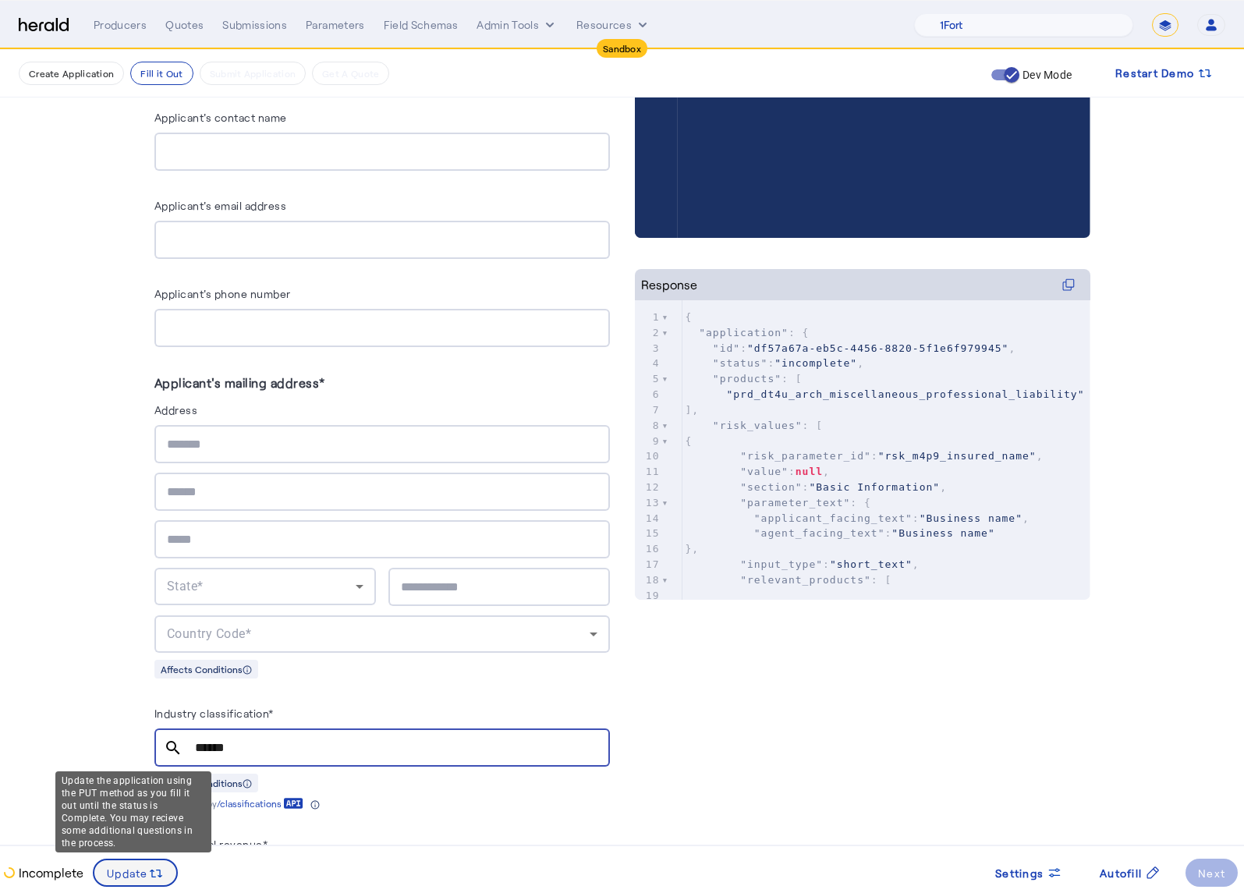
type input "******"
click at [121, 865] on span "Update" at bounding box center [127, 873] width 41 height 16
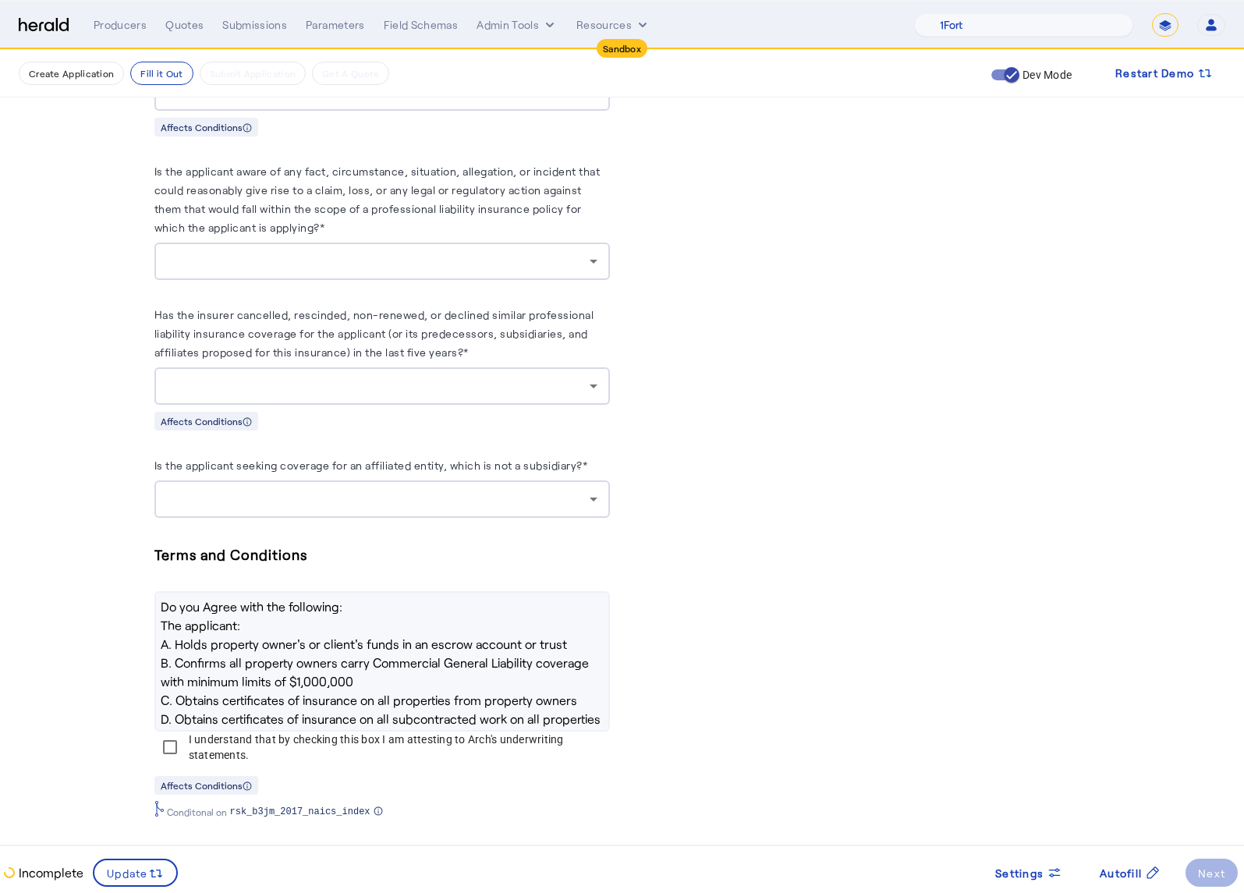
scroll to position [2289, 0]
click at [239, 553] on h5 "Terms and Conditions" at bounding box center [381, 552] width 455 height 23
click at [246, 546] on h5 "Terms and Conditions" at bounding box center [381, 552] width 455 height 23
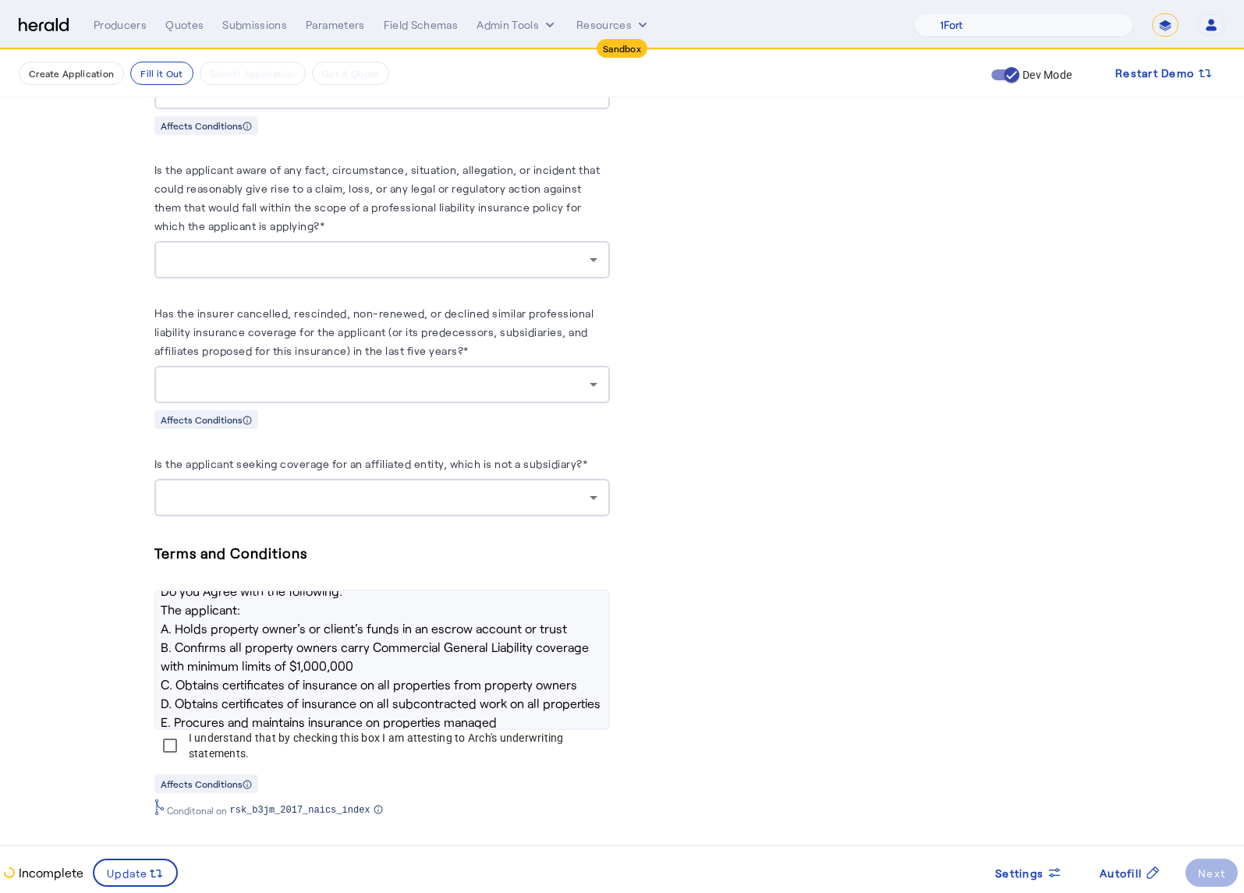
scroll to position [0, 0]
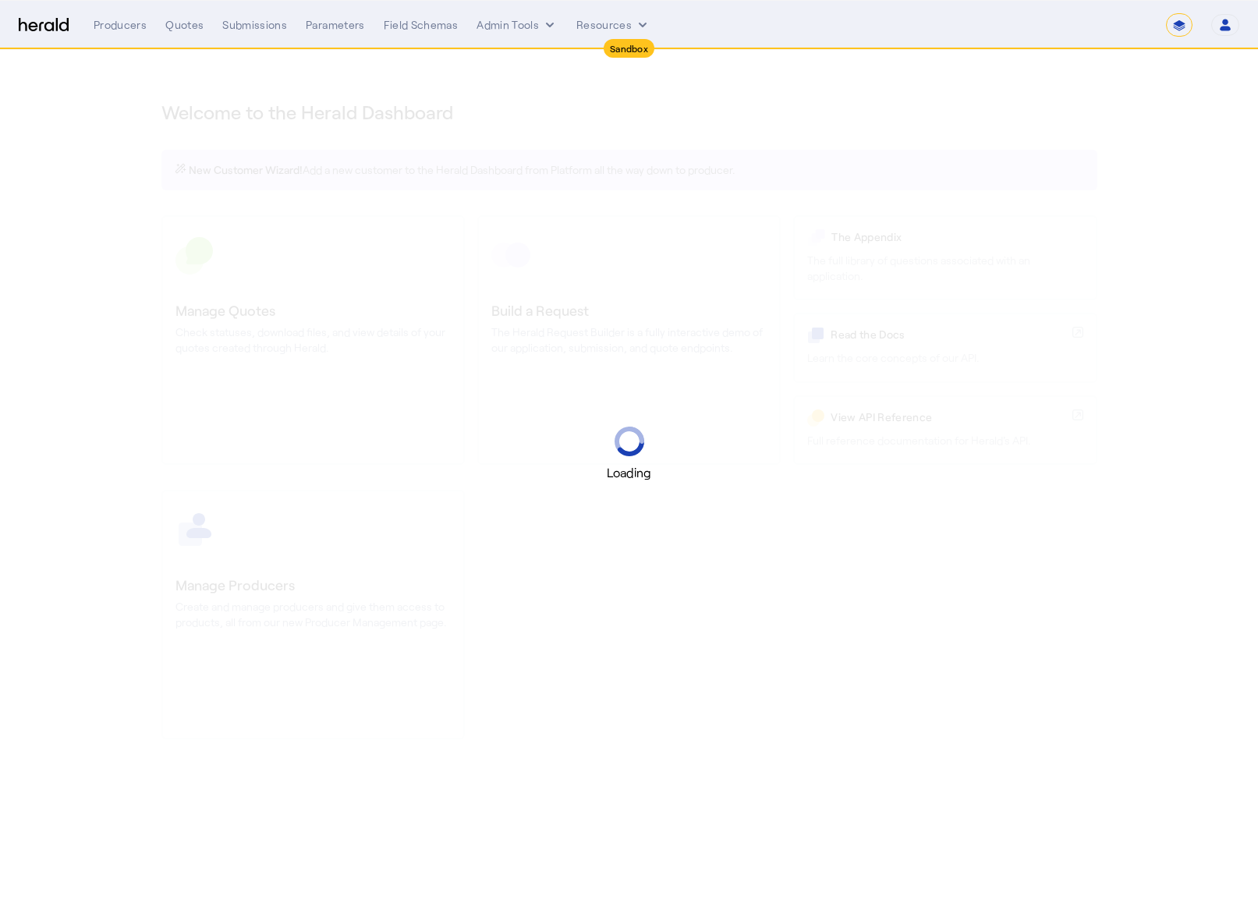
select select "*******"
click at [1182, 126] on div "Loading" at bounding box center [629, 453] width 1258 height 907
select select "pfm_2v8p_herald_api"
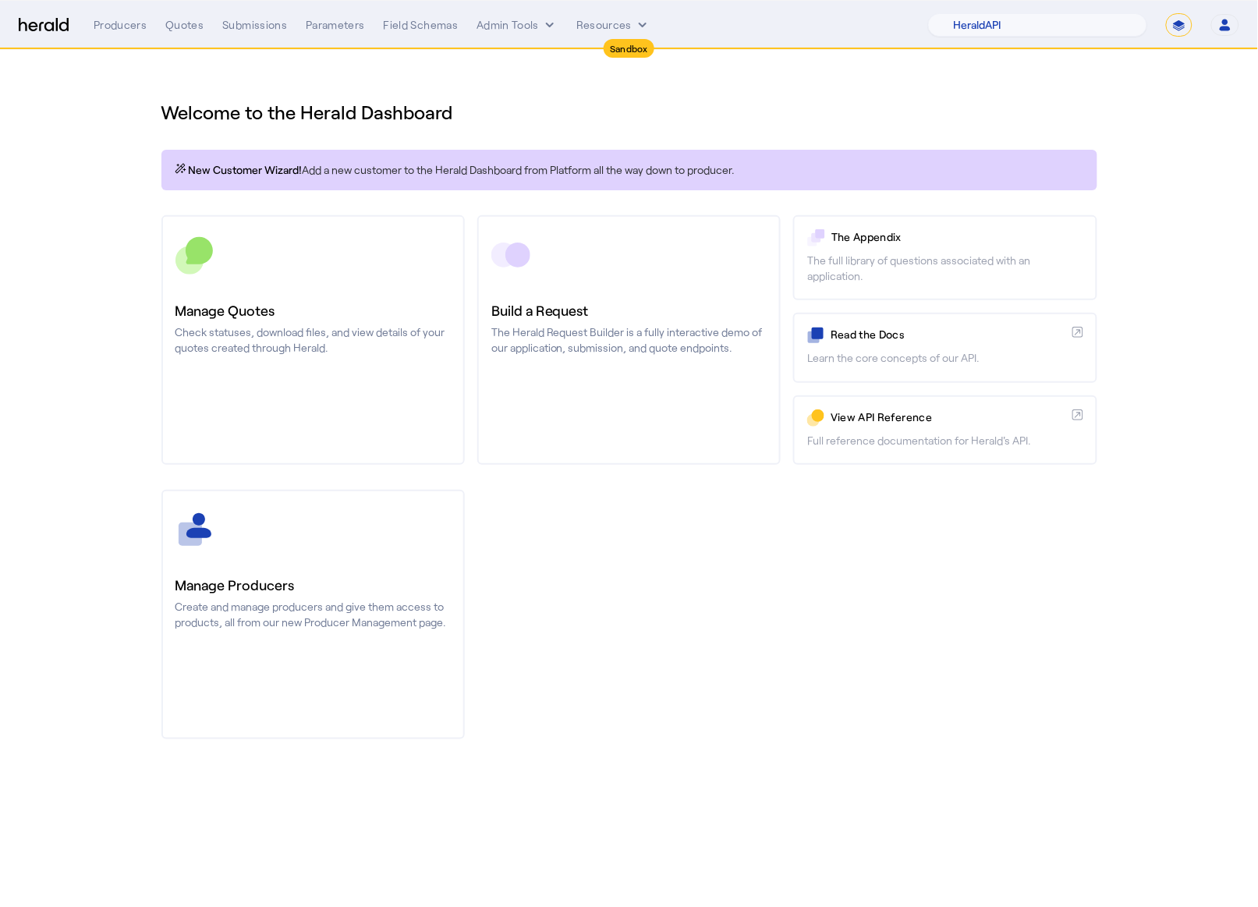
click at [1167, 23] on select "**********" at bounding box center [1179, 24] width 27 height 23
select select "**********"
click at [1166, 13] on select "**********" at bounding box center [1179, 24] width 27 height 23
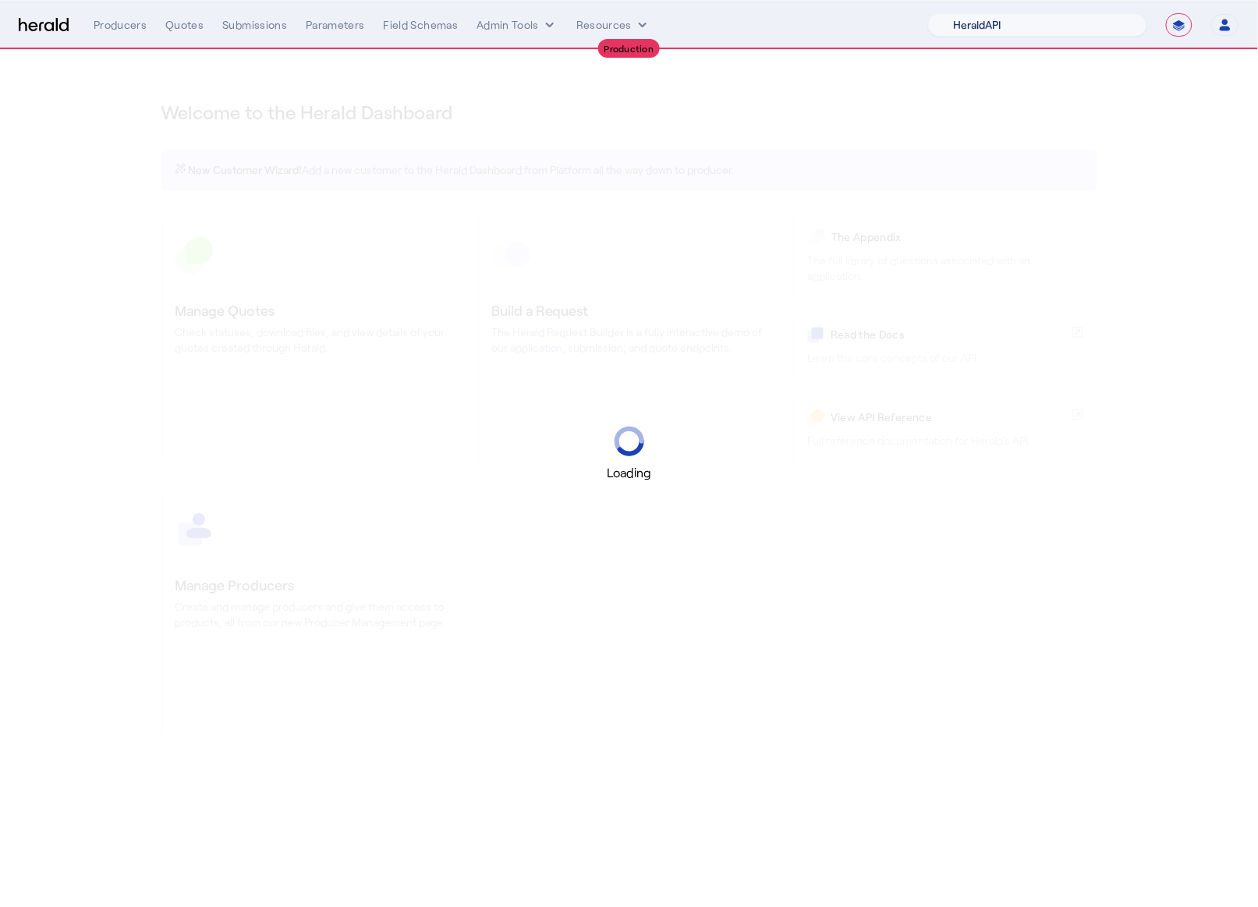
click at [1051, 24] on select "1Fort Acrisure Acturis Affinity Advisors Affinity Risk Agentero AmWins Anzen Ao…" at bounding box center [1037, 24] width 219 height 23
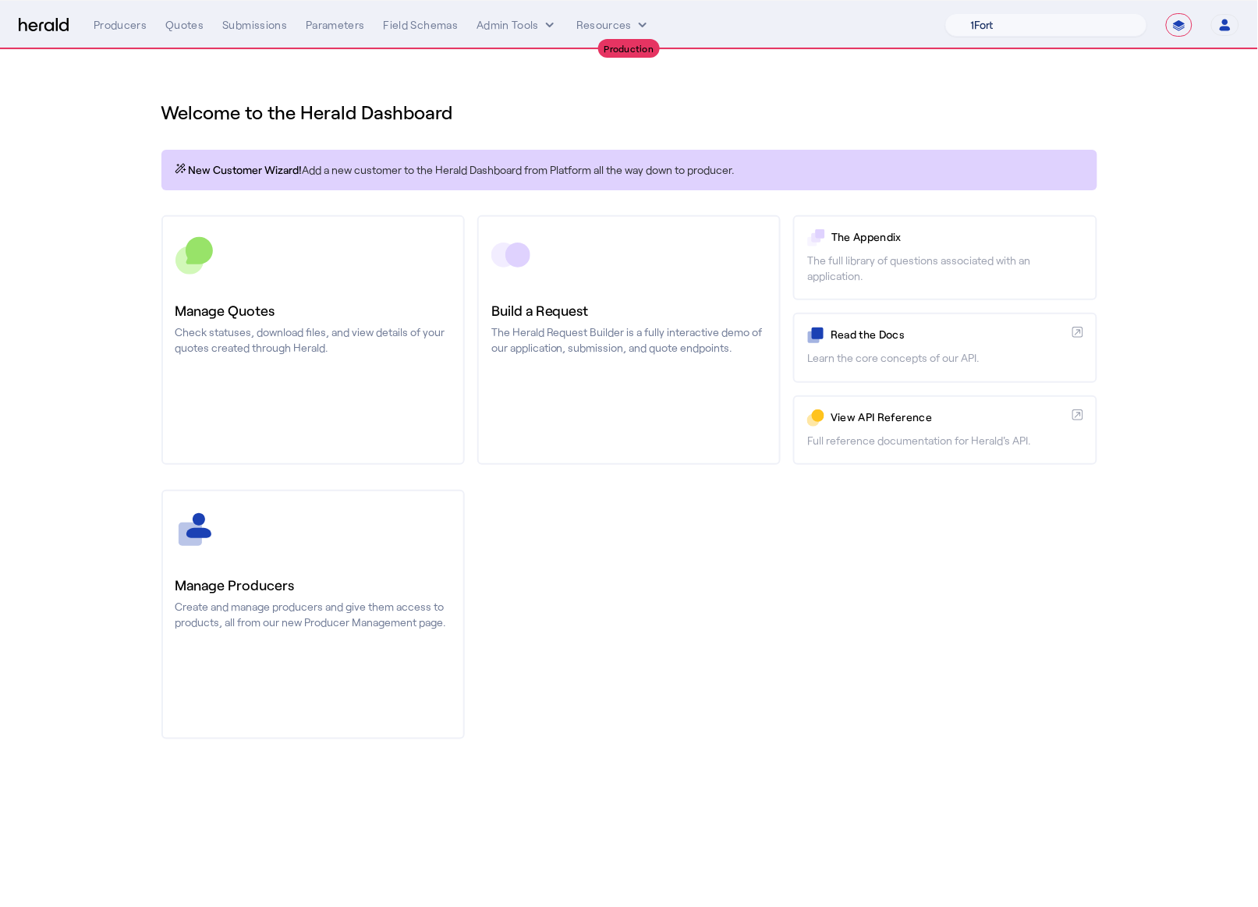
select select "pfm_8e7n_1fort"
click at [945, 13] on select "1Fort Affinity Risk Arlington Roe Billy BindHQ Bunker CRC Campus Coverage Citad…" at bounding box center [1046, 24] width 202 height 23
drag, startPoint x: 753, startPoint y: 565, endPoint x: 737, endPoint y: 540, distance: 29.9
click at [754, 565] on div "You are now impersonating the 1Fort platform." at bounding box center [629, 453] width 1258 height 907
click at [194, 19] on div "You are now impersonating the 1Fort platform." at bounding box center [629, 453] width 1258 height 907
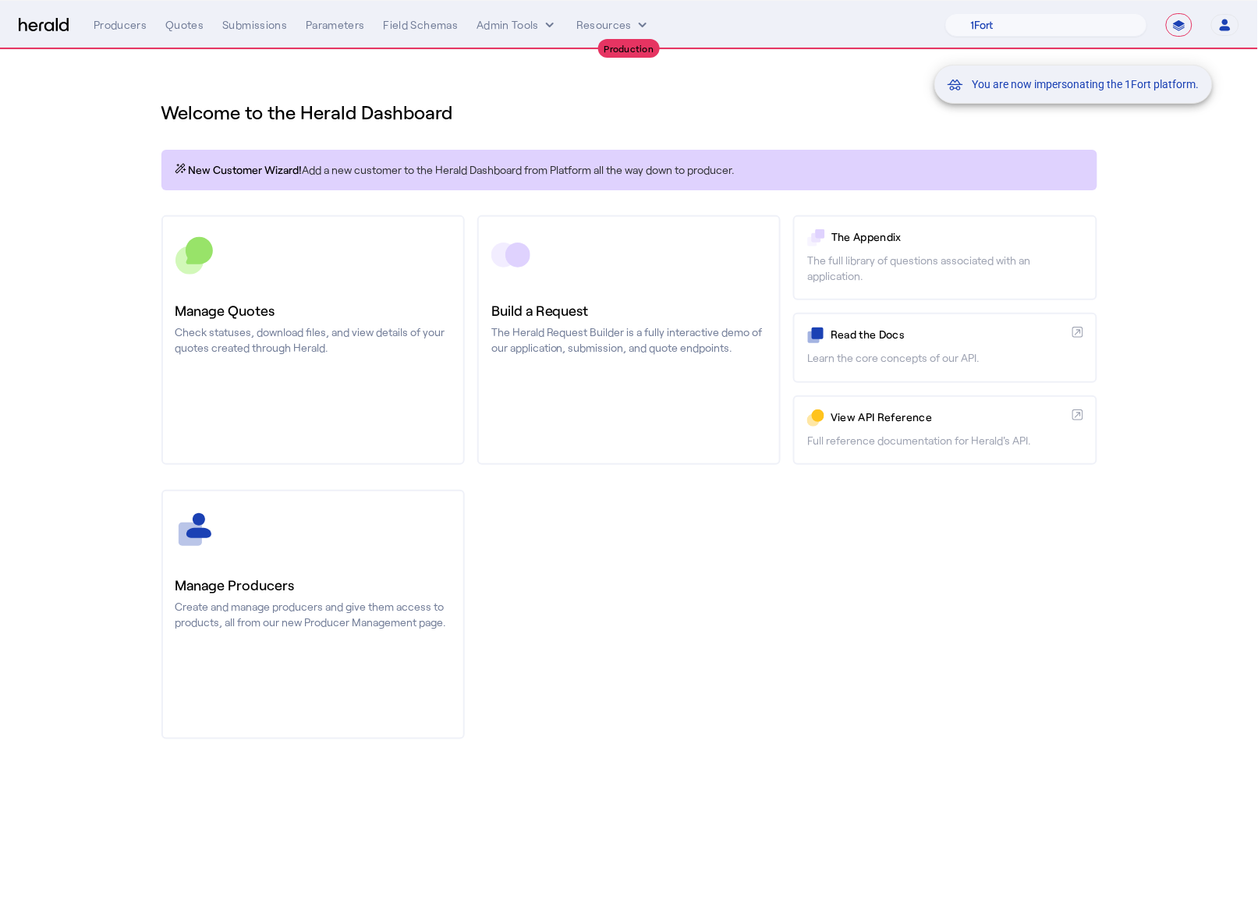
click at [194, 38] on div "You are now impersonating the 1Fort platform." at bounding box center [629, 453] width 1258 height 907
click at [186, 26] on div "You are now impersonating the 1Fort platform." at bounding box center [629, 453] width 1258 height 907
click at [181, 31] on div "Quotes" at bounding box center [184, 25] width 38 height 16
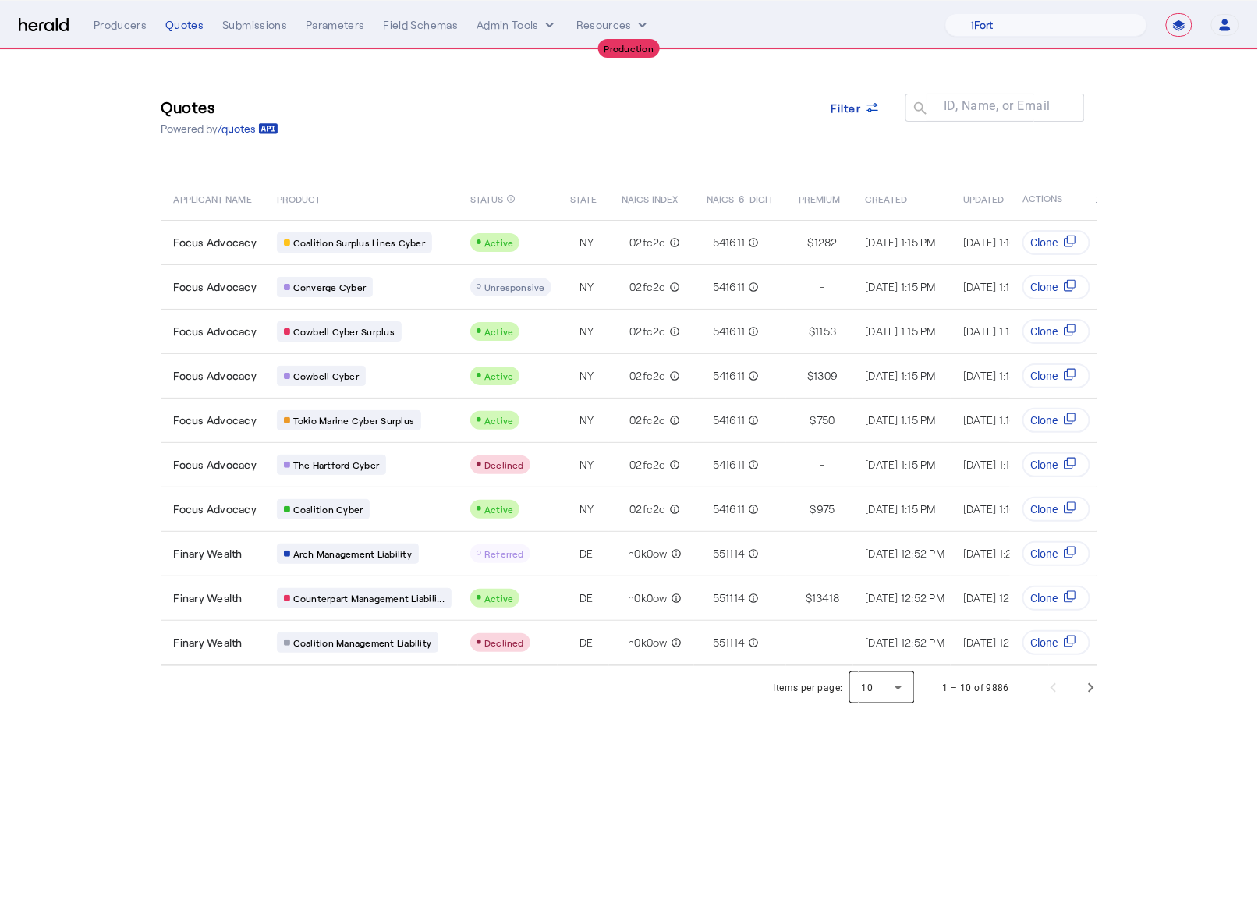
click at [881, 703] on div at bounding box center [882, 687] width 66 height 37
click at [884, 820] on mat-option "50" at bounding box center [884, 807] width 66 height 37
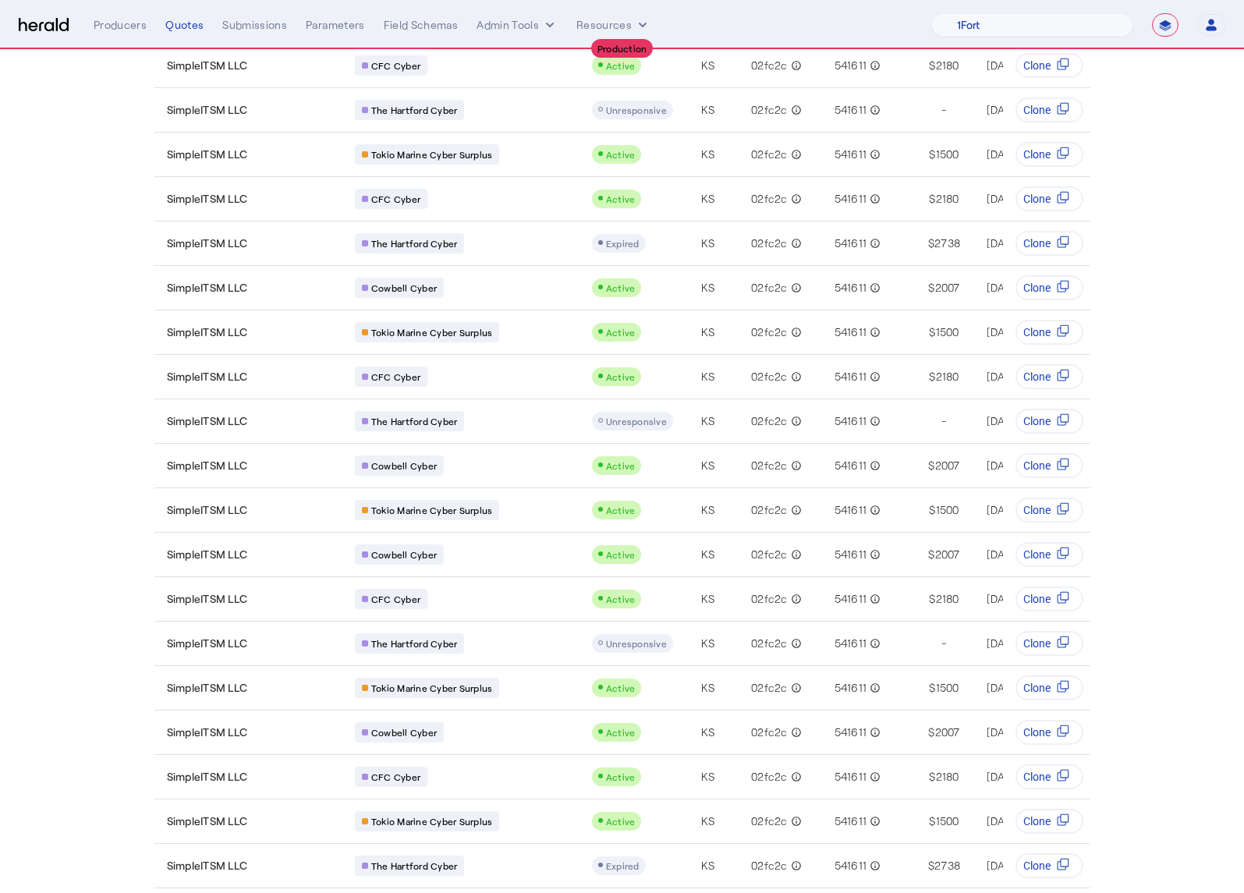
scroll to position [1557, 0]
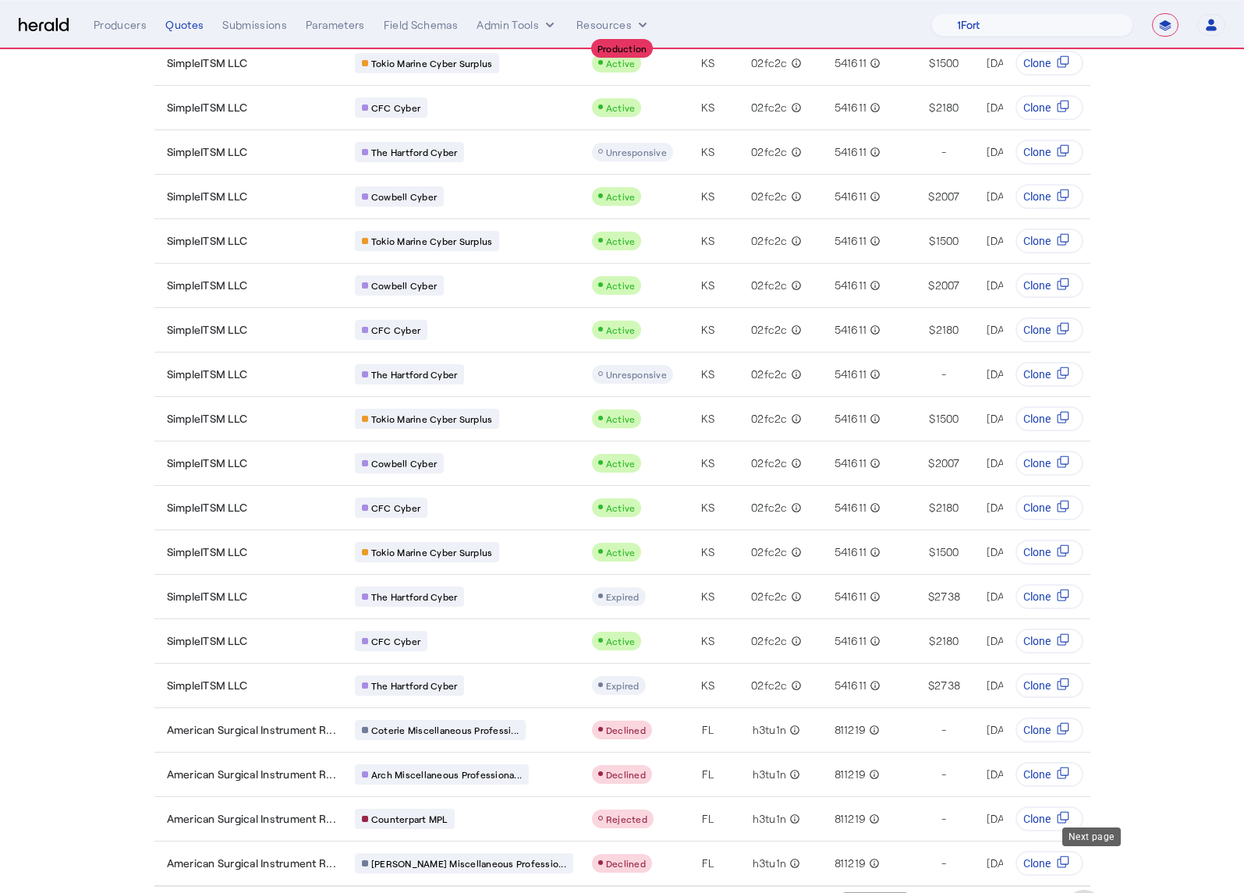
click at [1098, 890] on span "Next page" at bounding box center [1083, 908] width 37 height 37
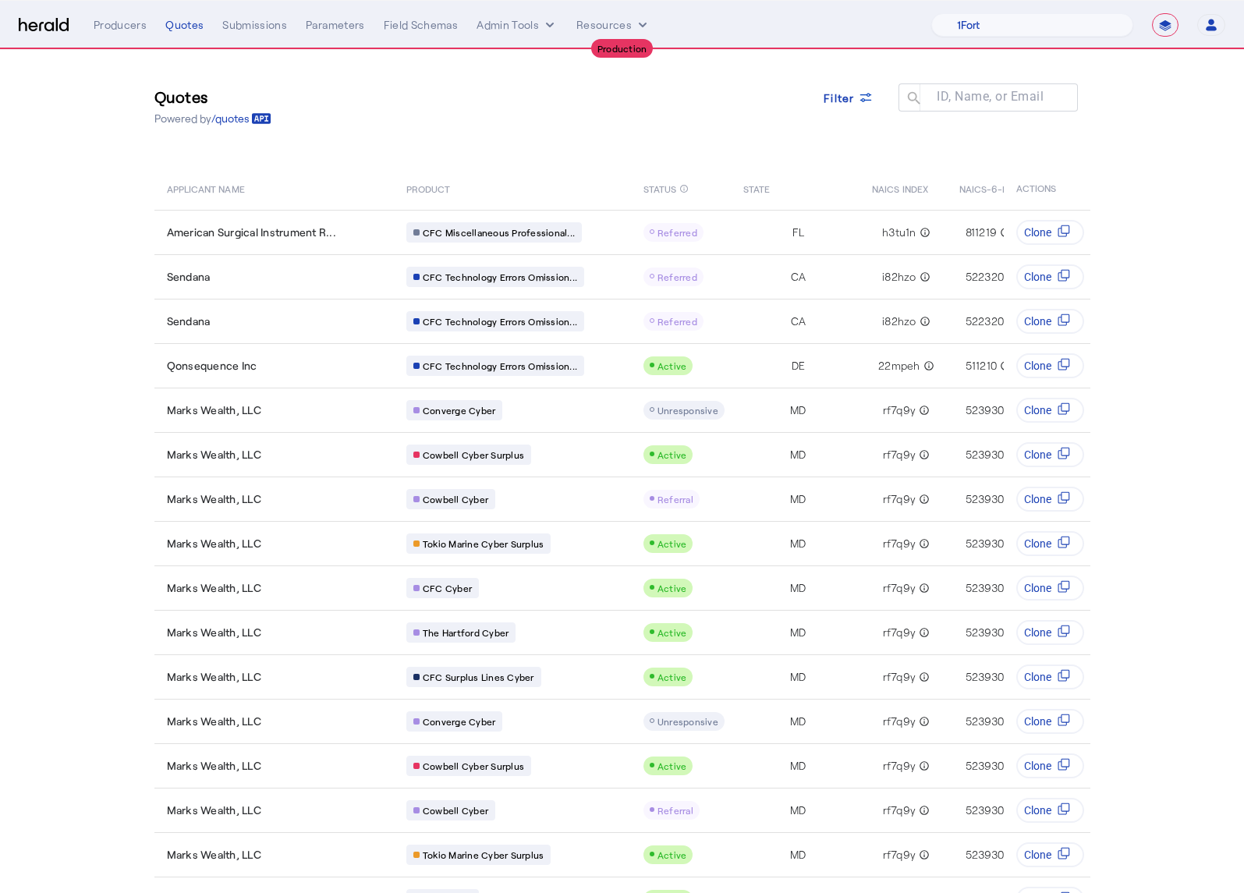
scroll to position [0, 0]
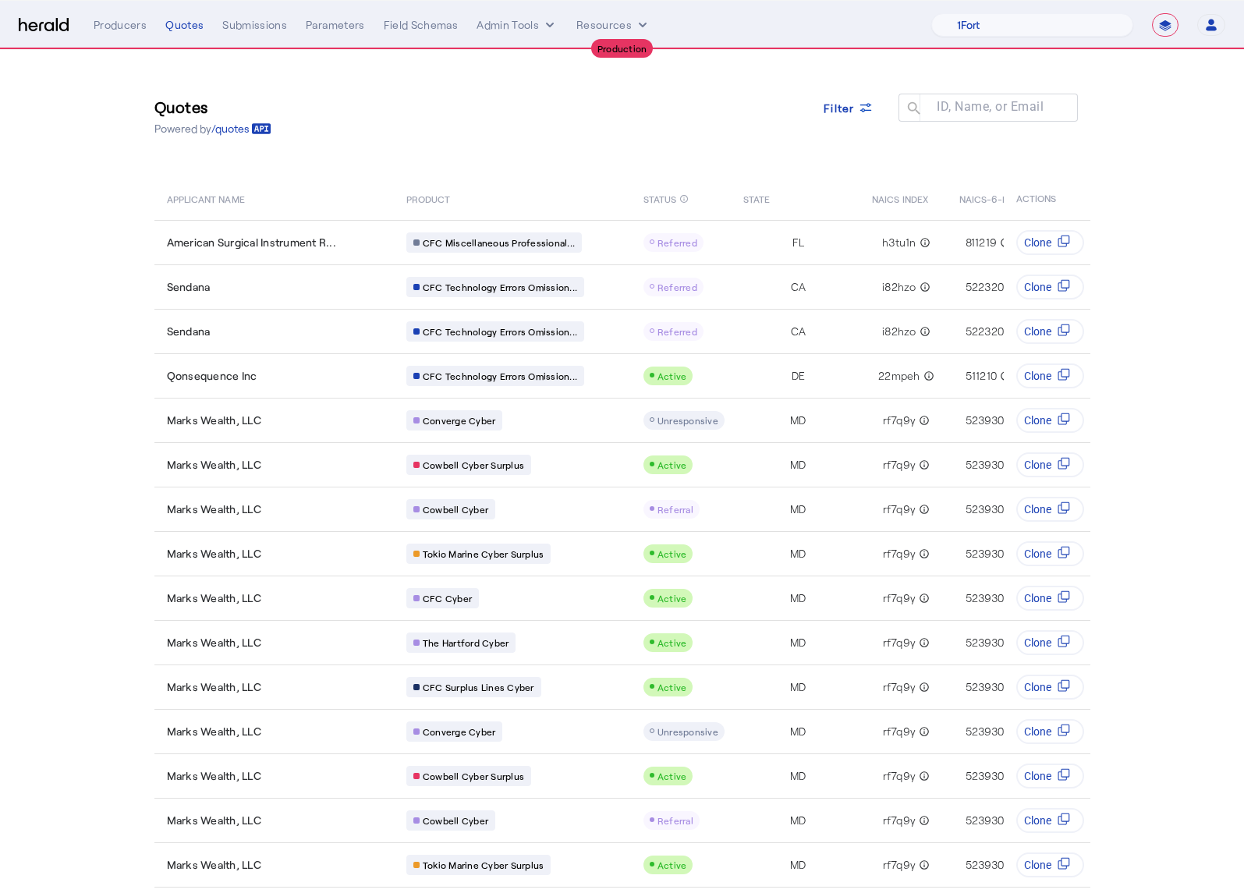
click at [842, 128] on div "Filter" at bounding box center [848, 116] width 75 height 45
click at [849, 93] on span at bounding box center [848, 107] width 75 height 37
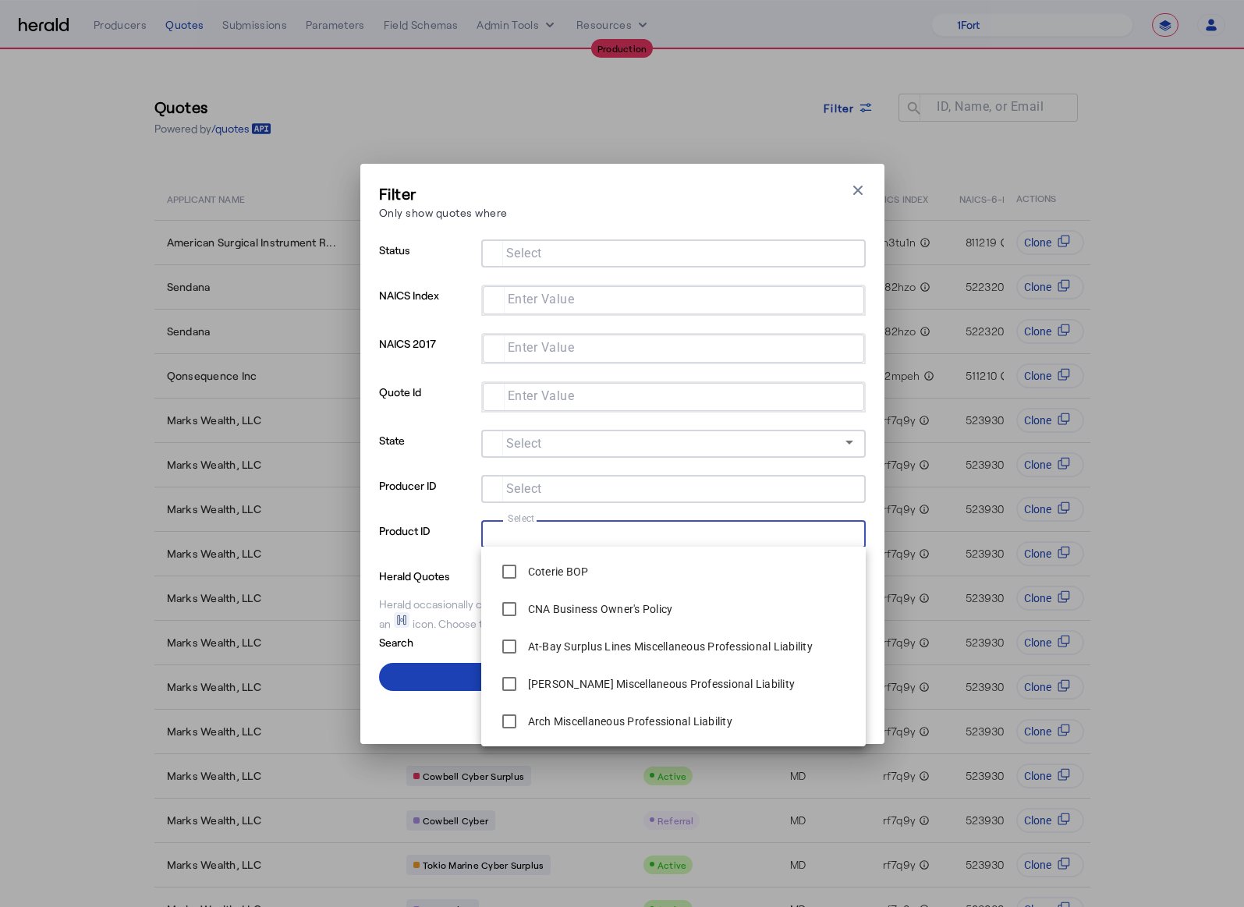
click at [558, 537] on input "Select" at bounding box center [670, 532] width 353 height 19
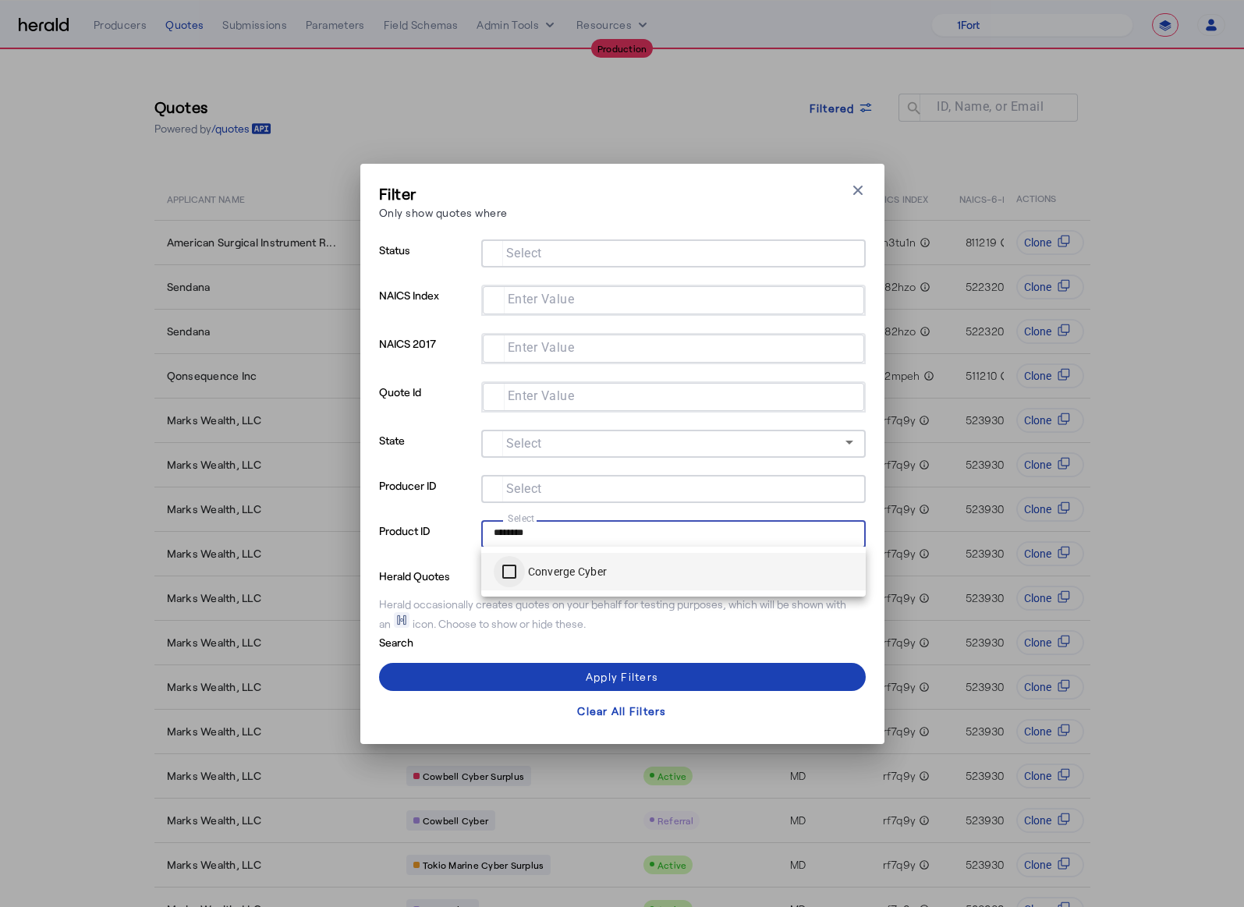
type input "********"
click at [512, 587] on div at bounding box center [509, 571] width 37 height 37
click at [539, 666] on span at bounding box center [622, 676] width 487 height 37
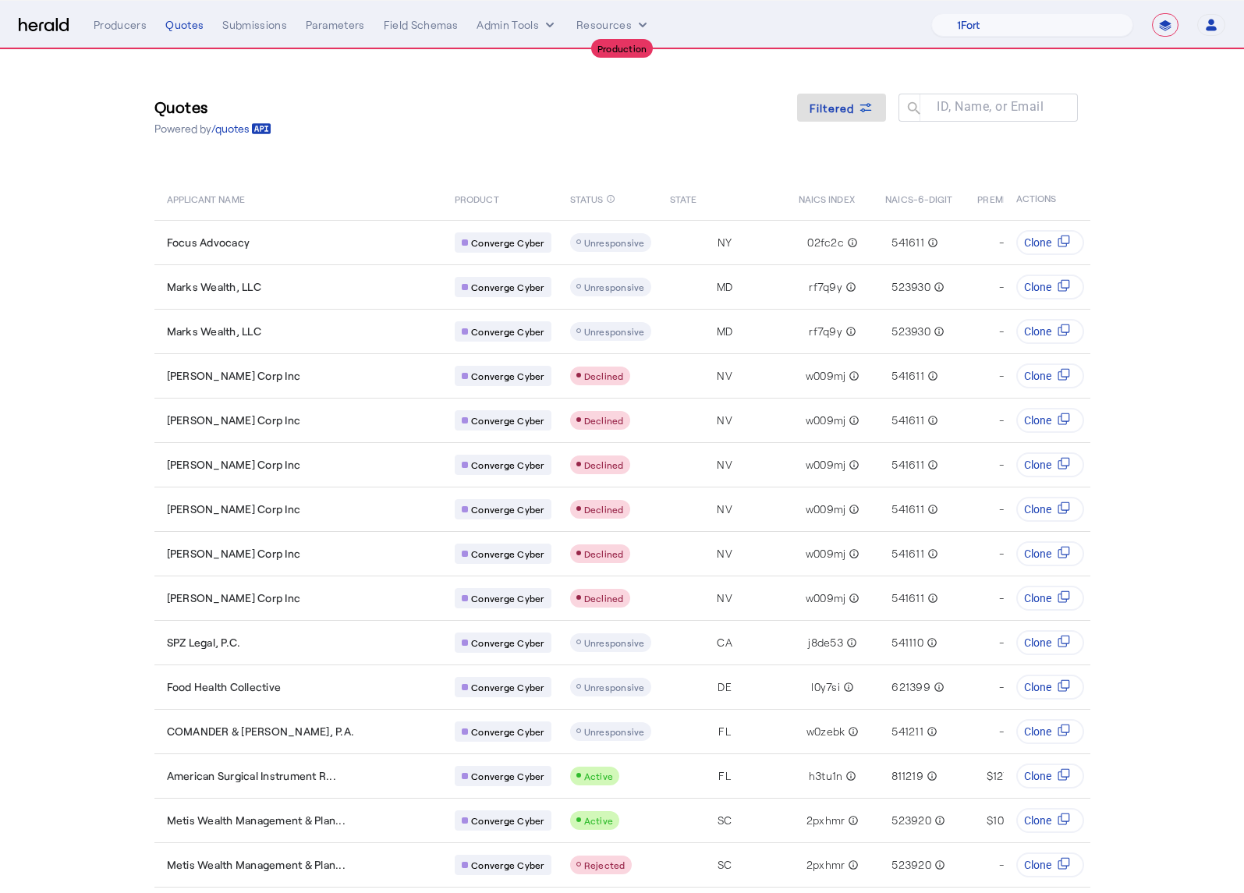
click at [1149, 307] on section "Quotes Powered by /quotes Filtered ID, Name, or Email search APPLICANT NAME PRO…" at bounding box center [622, 669] width 1244 height 1238
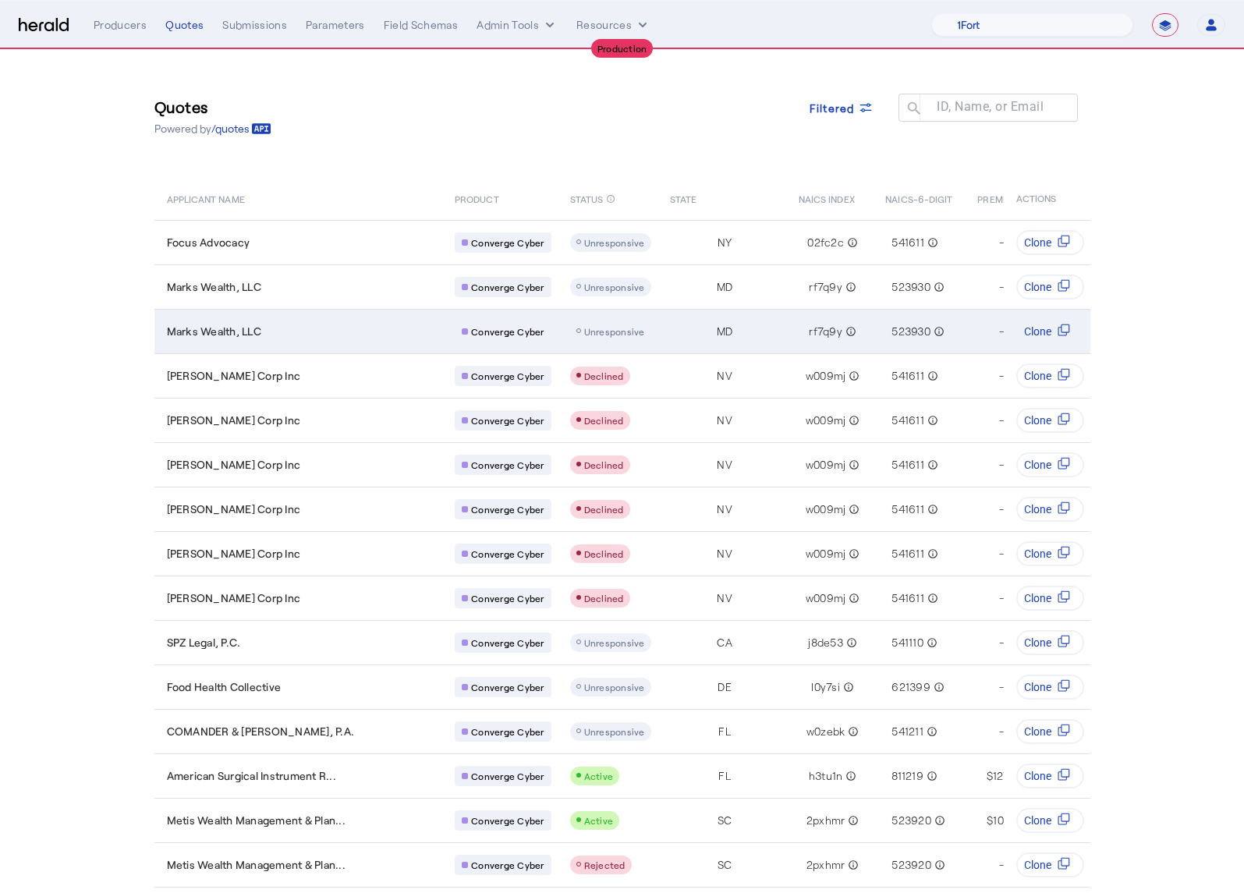
click at [232, 326] on span "Marks Wealth, LLC" at bounding box center [214, 332] width 94 height 16
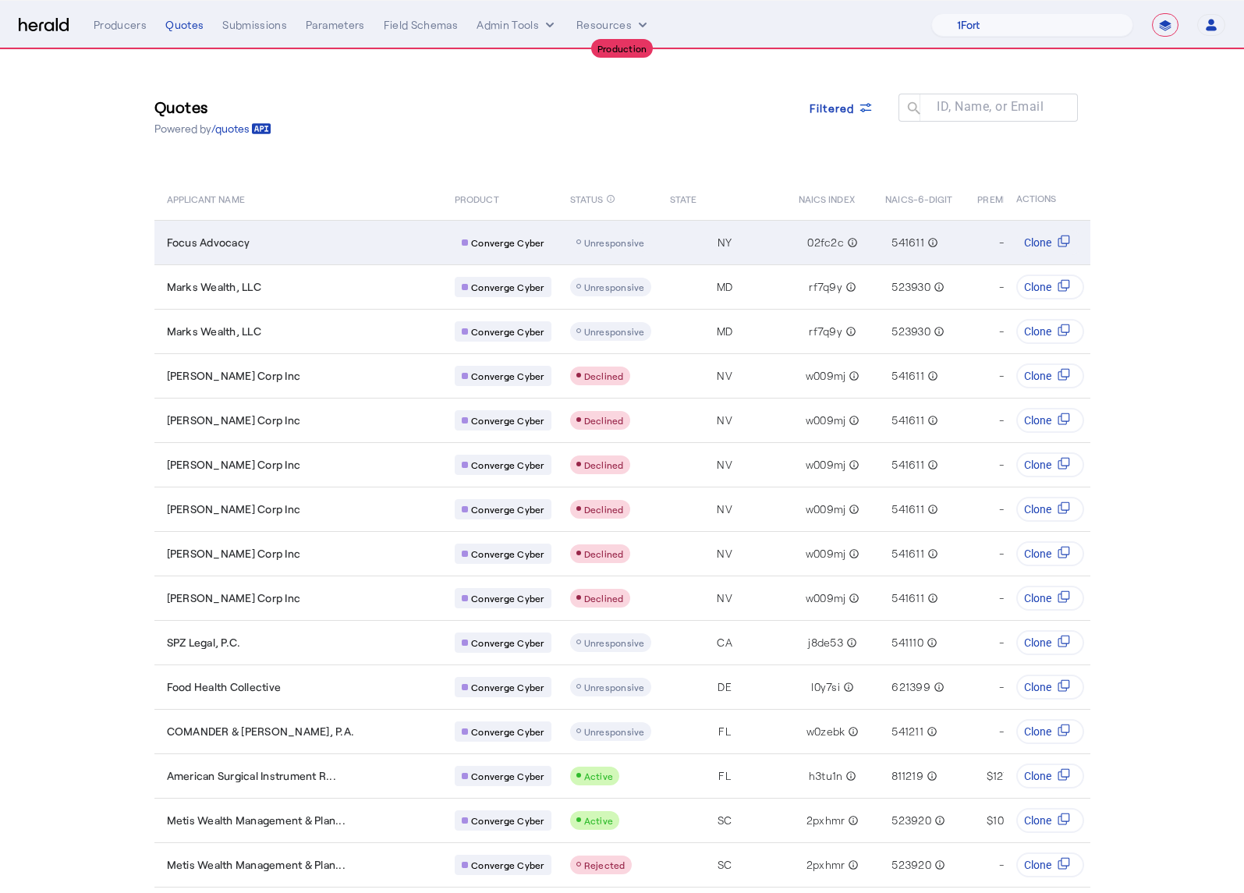
click at [302, 245] on div "Focus Advocacy" at bounding box center [302, 243] width 270 height 16
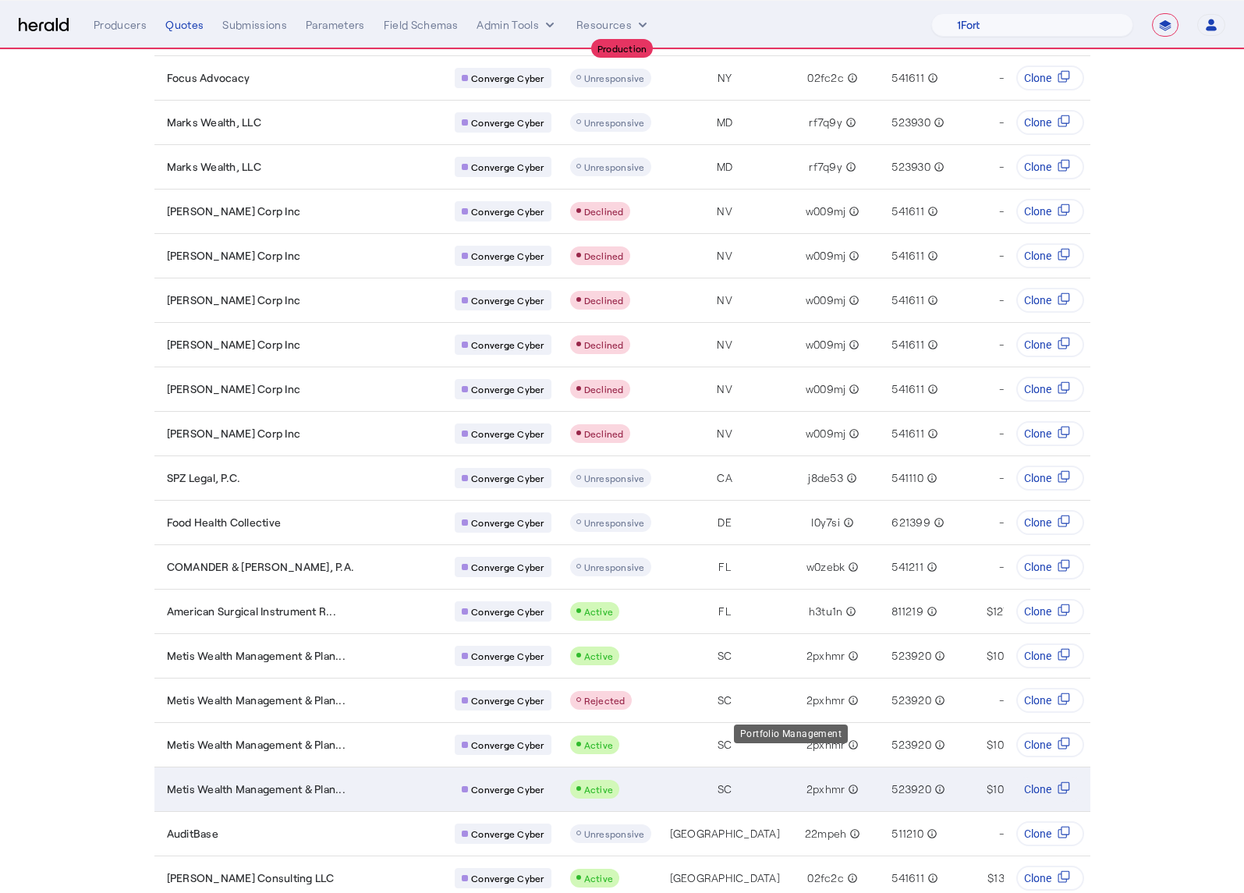
scroll to position [169, 0]
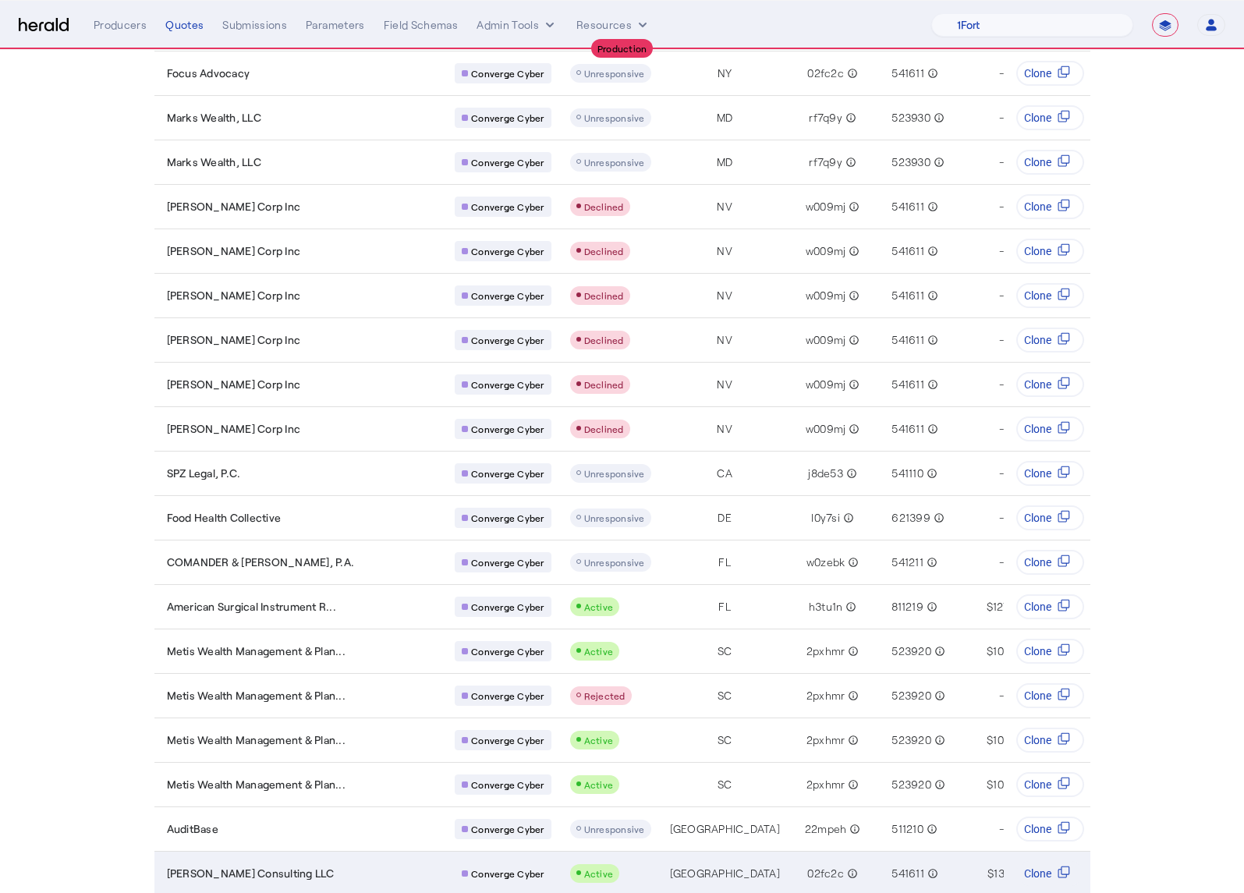
click at [657, 851] on td "TX" at bounding box center [721, 873] width 129 height 44
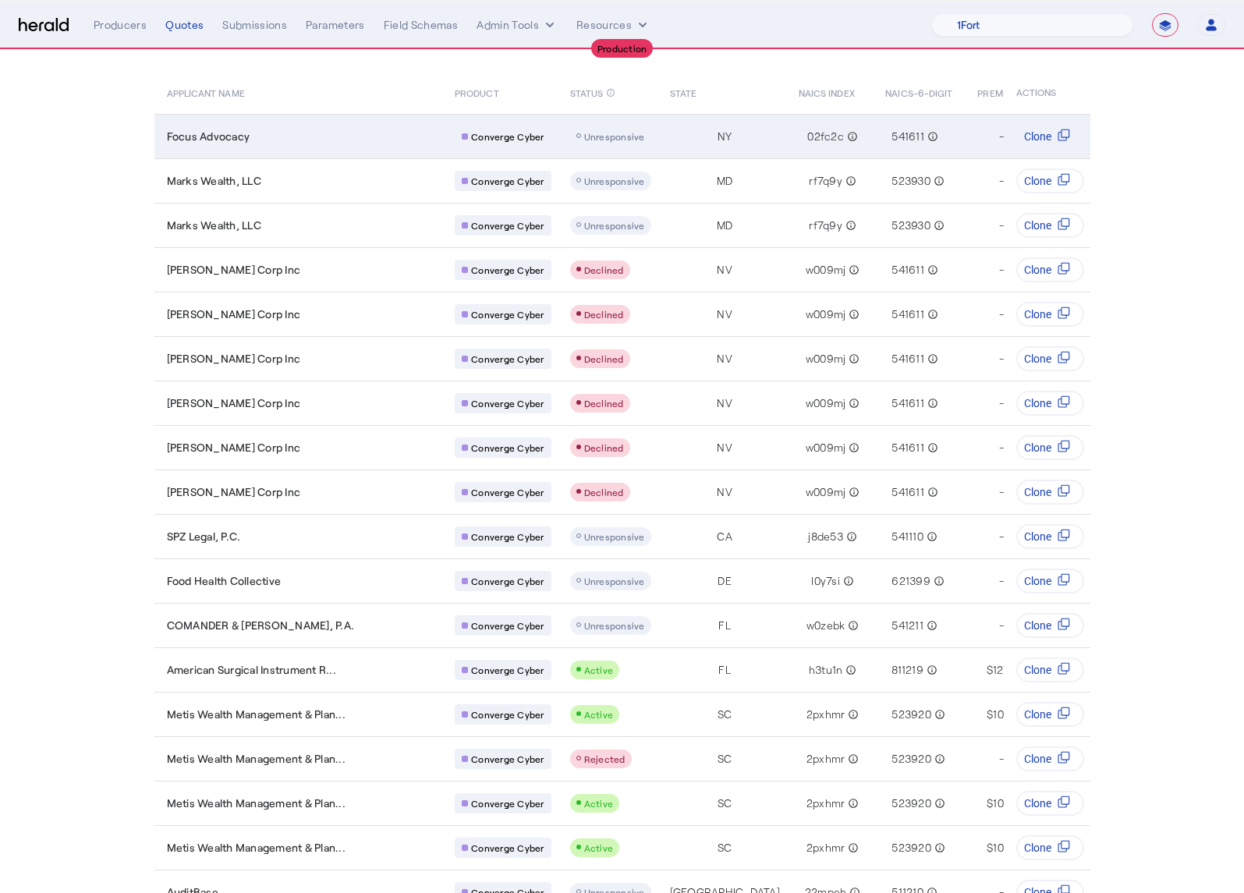
scroll to position [0, 0]
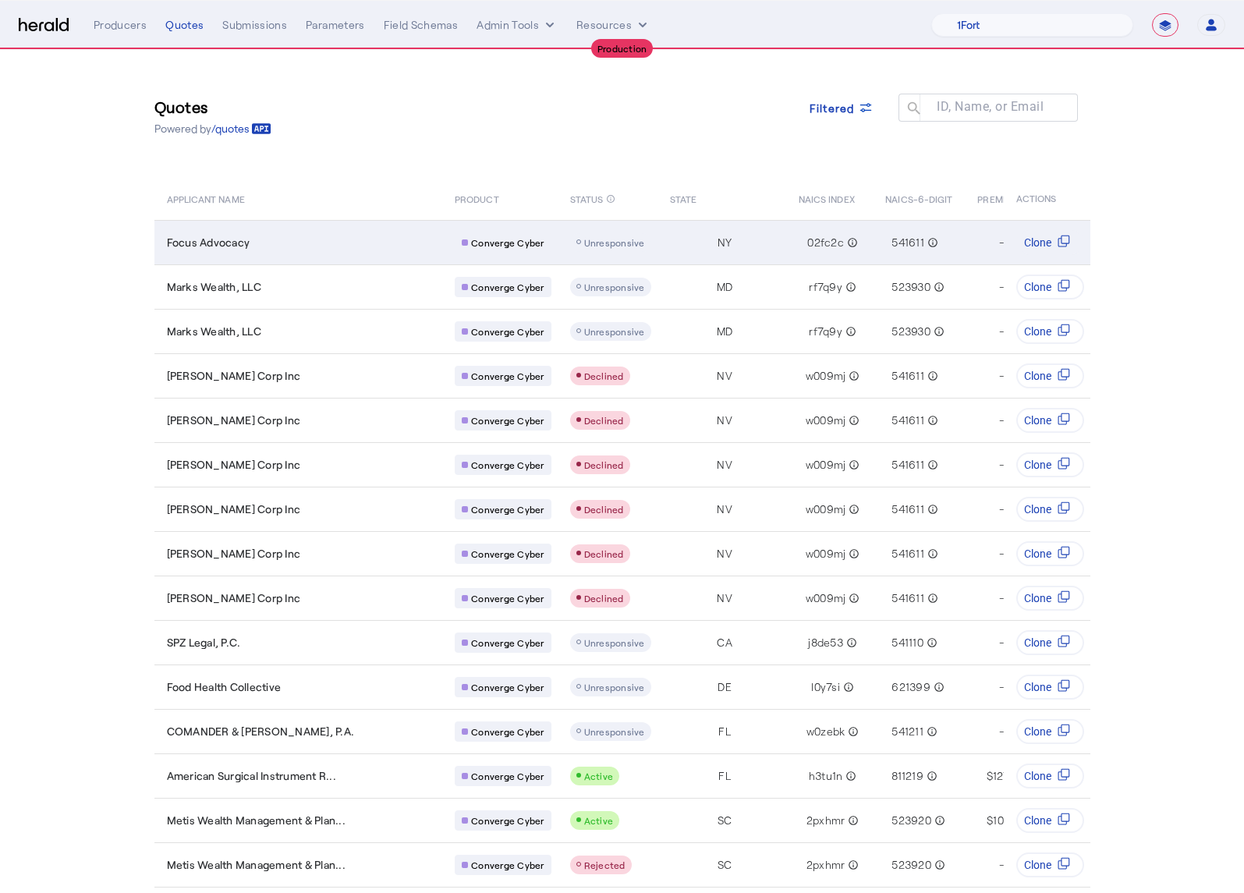
click at [342, 250] on div "Focus Advocacy" at bounding box center [302, 243] width 270 height 16
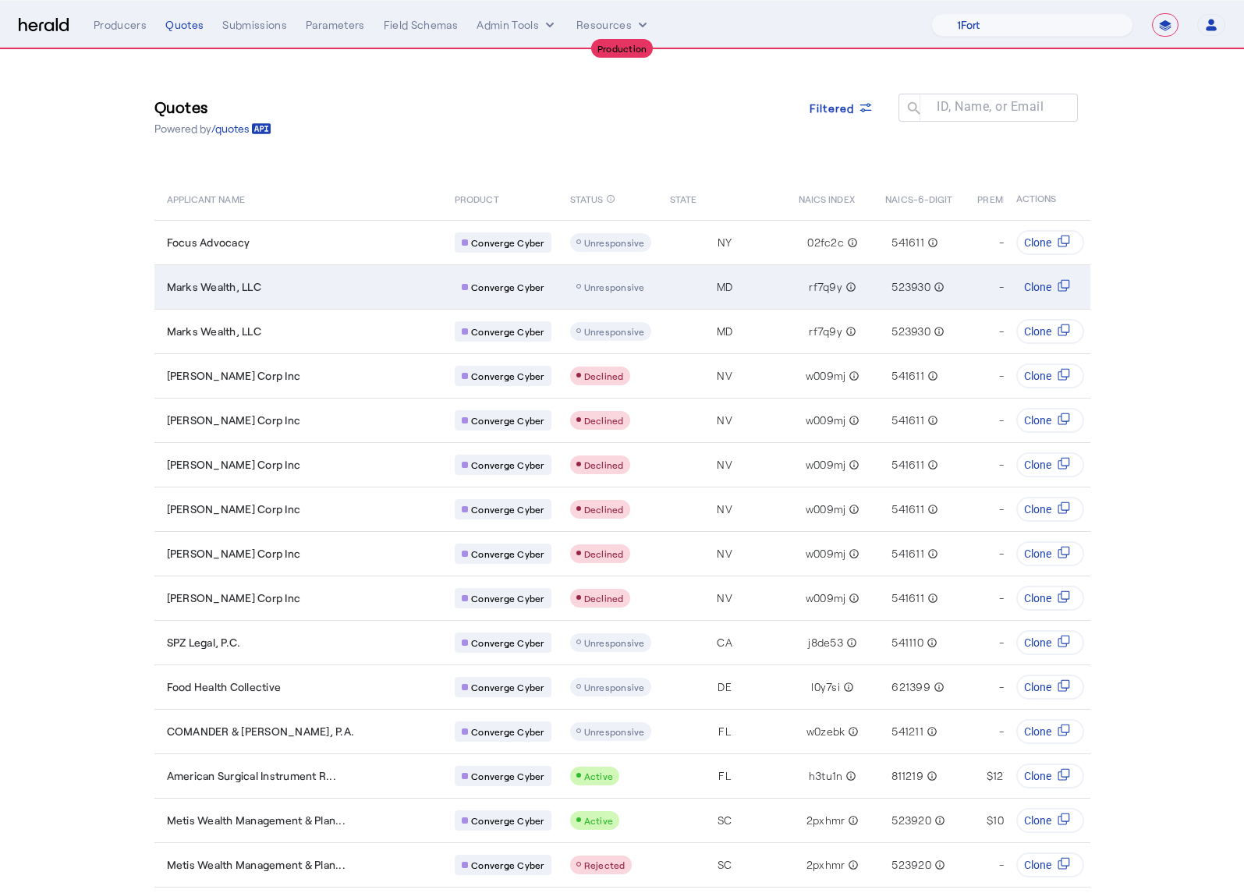
click at [319, 291] on div "Marks Wealth, LLC" at bounding box center [302, 287] width 270 height 16
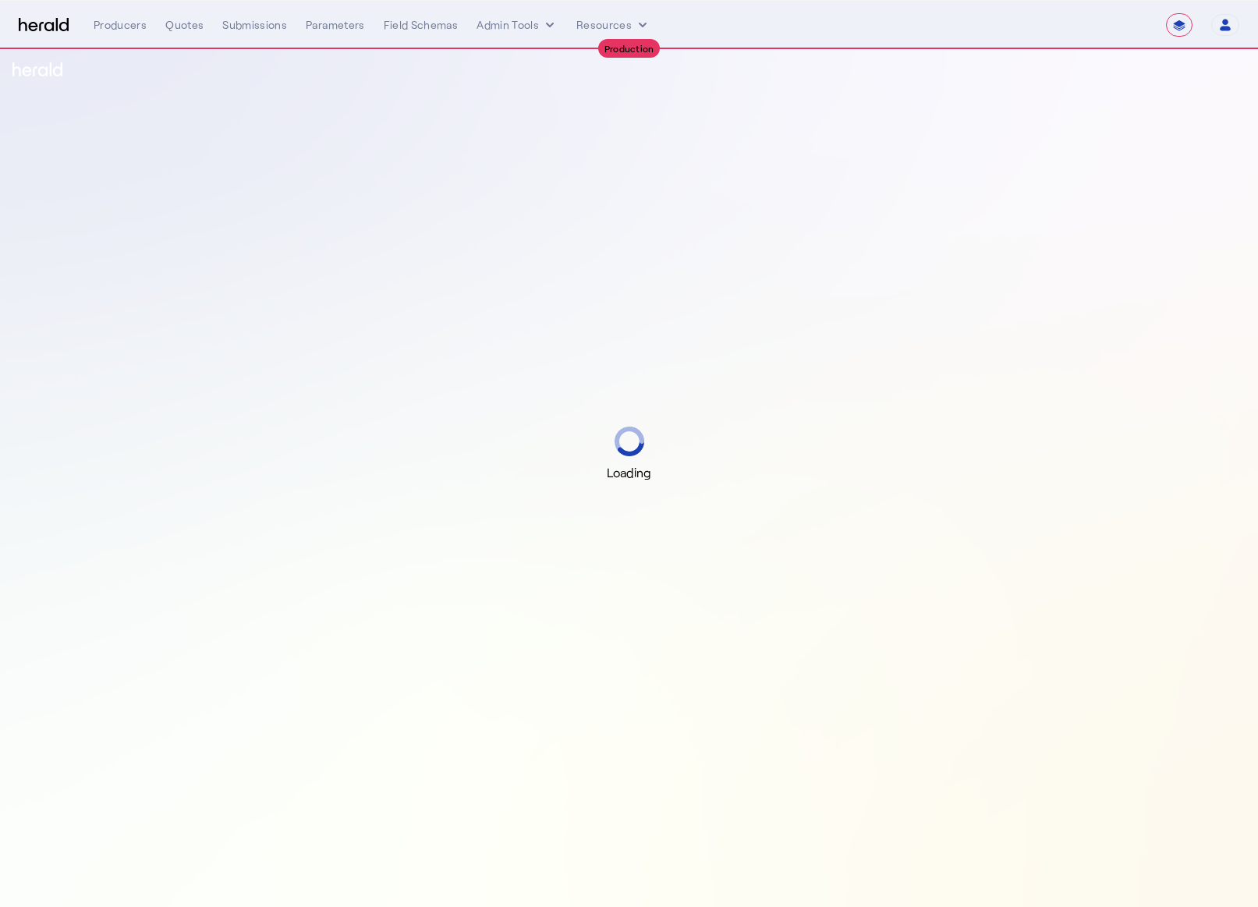
select select "**********"
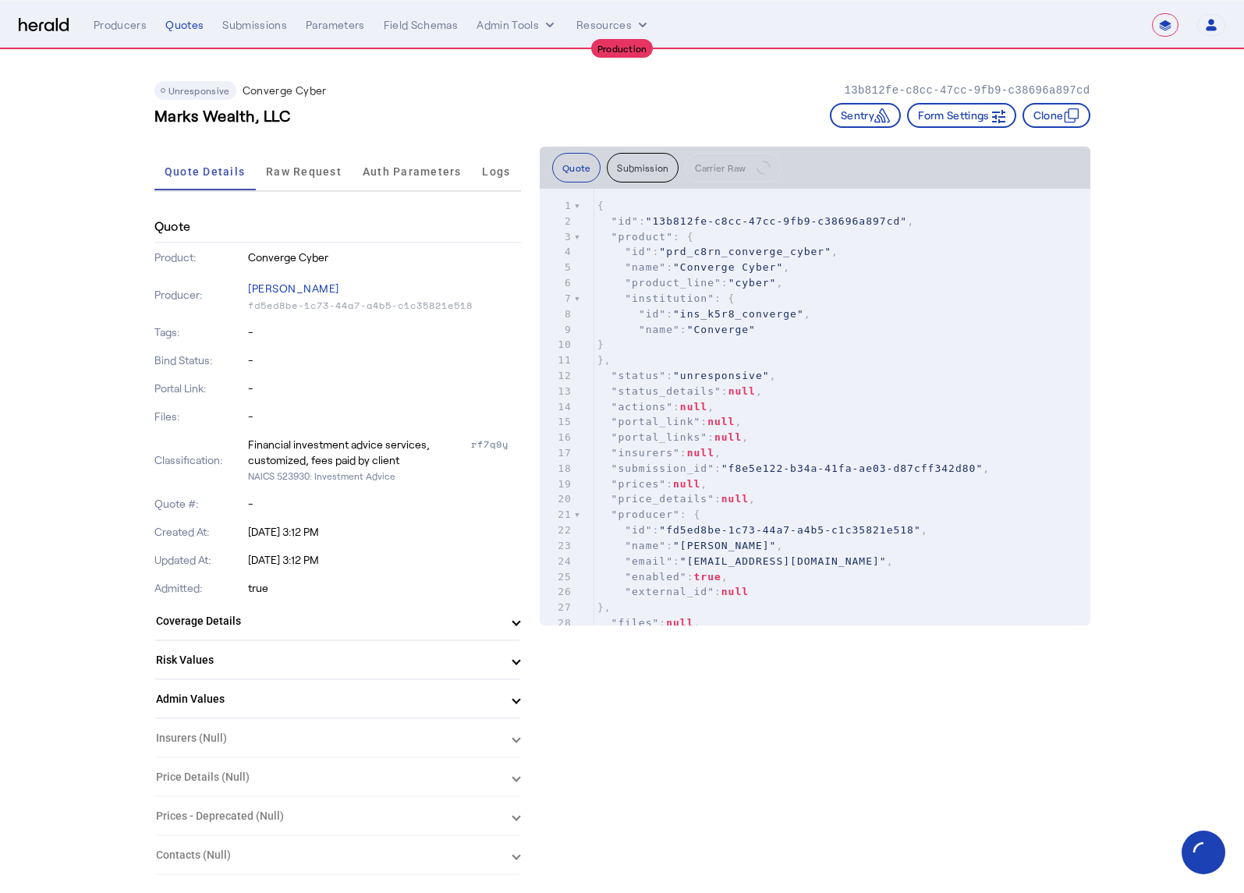
click at [306, 158] on span "Raw Request" at bounding box center [304, 171] width 76 height 37
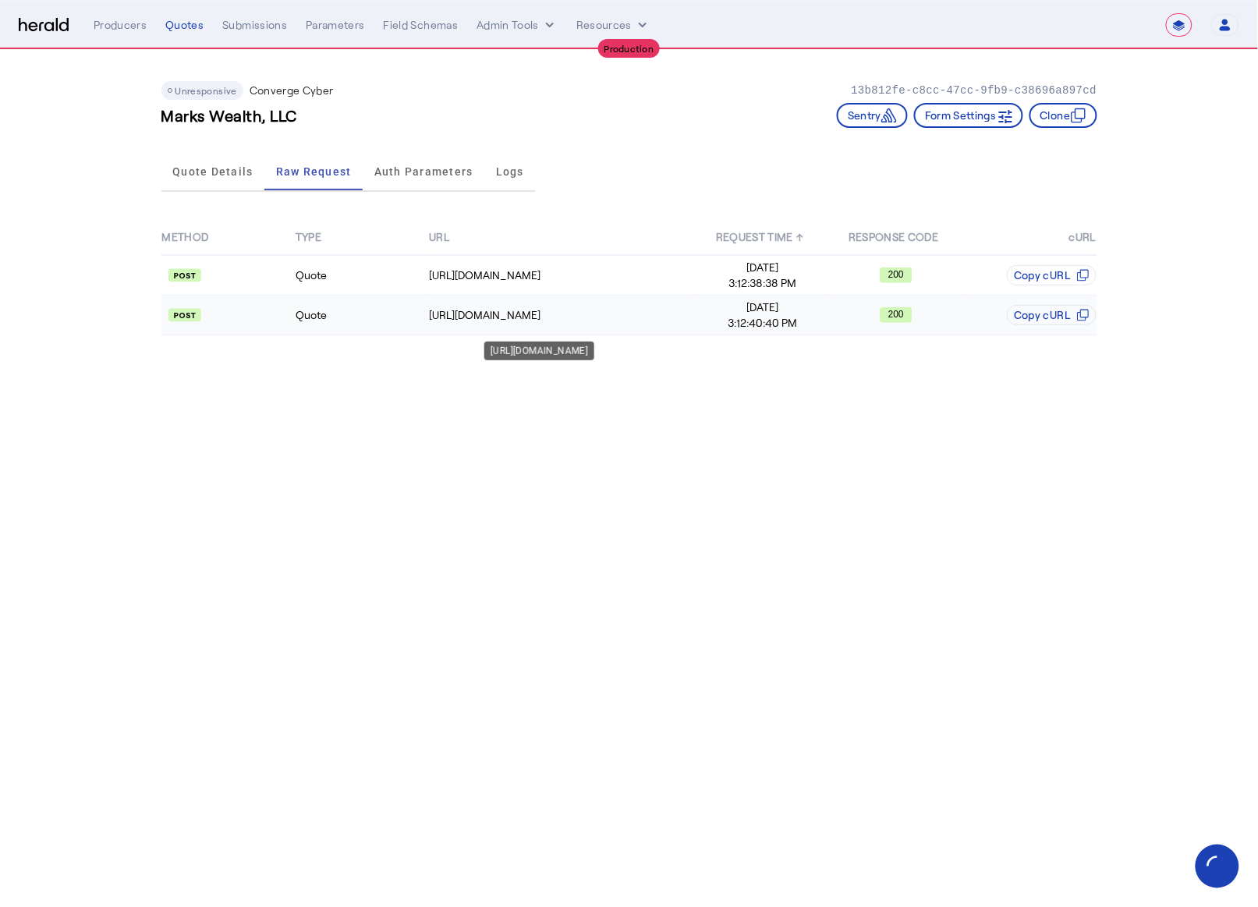
click at [548, 326] on td "https://api.convergeins.com/graphql" at bounding box center [562, 316] width 268 height 40
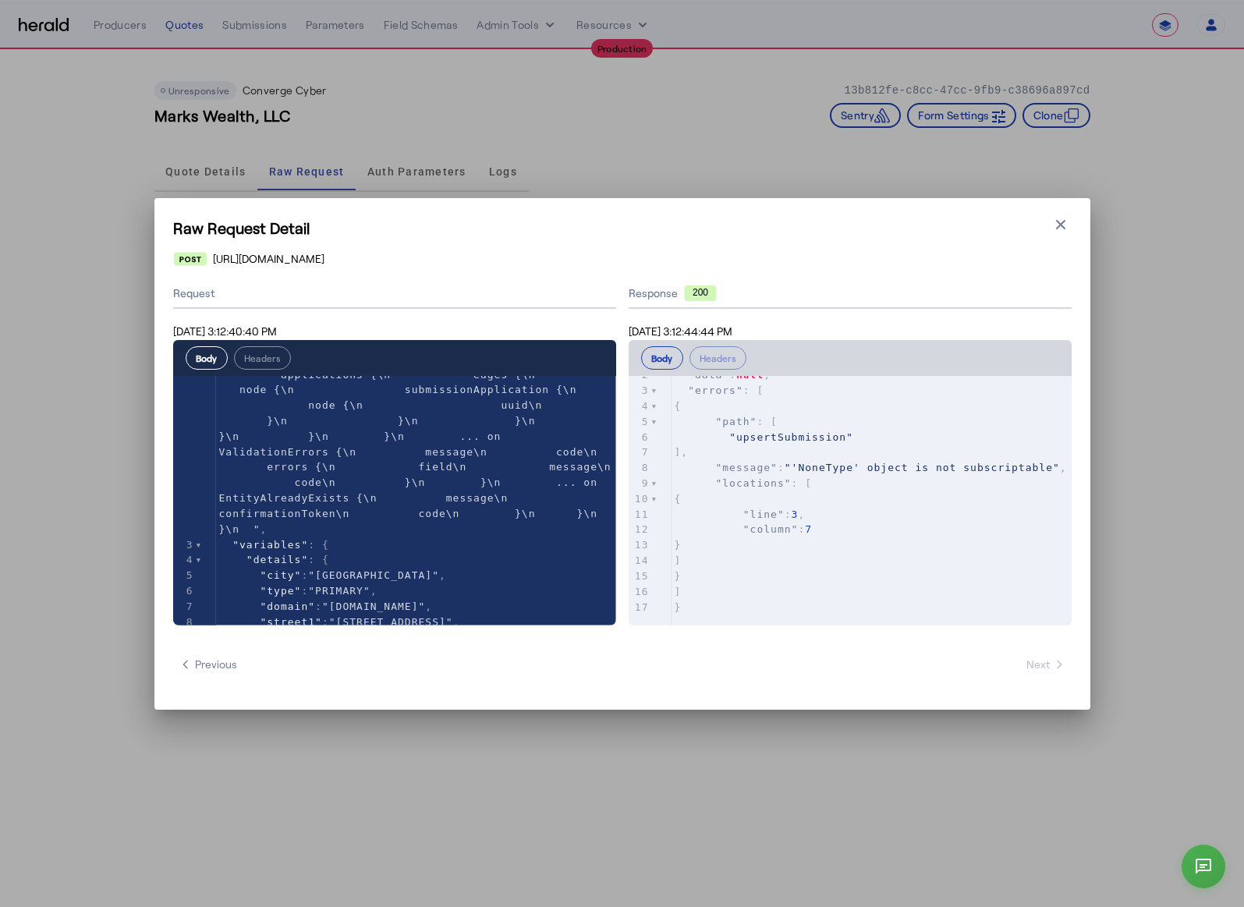
scroll to position [99, 0]
type textarea "*******"
type textarea "**********"
drag, startPoint x: 442, startPoint y: 602, endPoint x: 338, endPoint y: 598, distance: 103.8
click at [1058, 226] on icon "button" at bounding box center [1060, 223] width 9 height 9
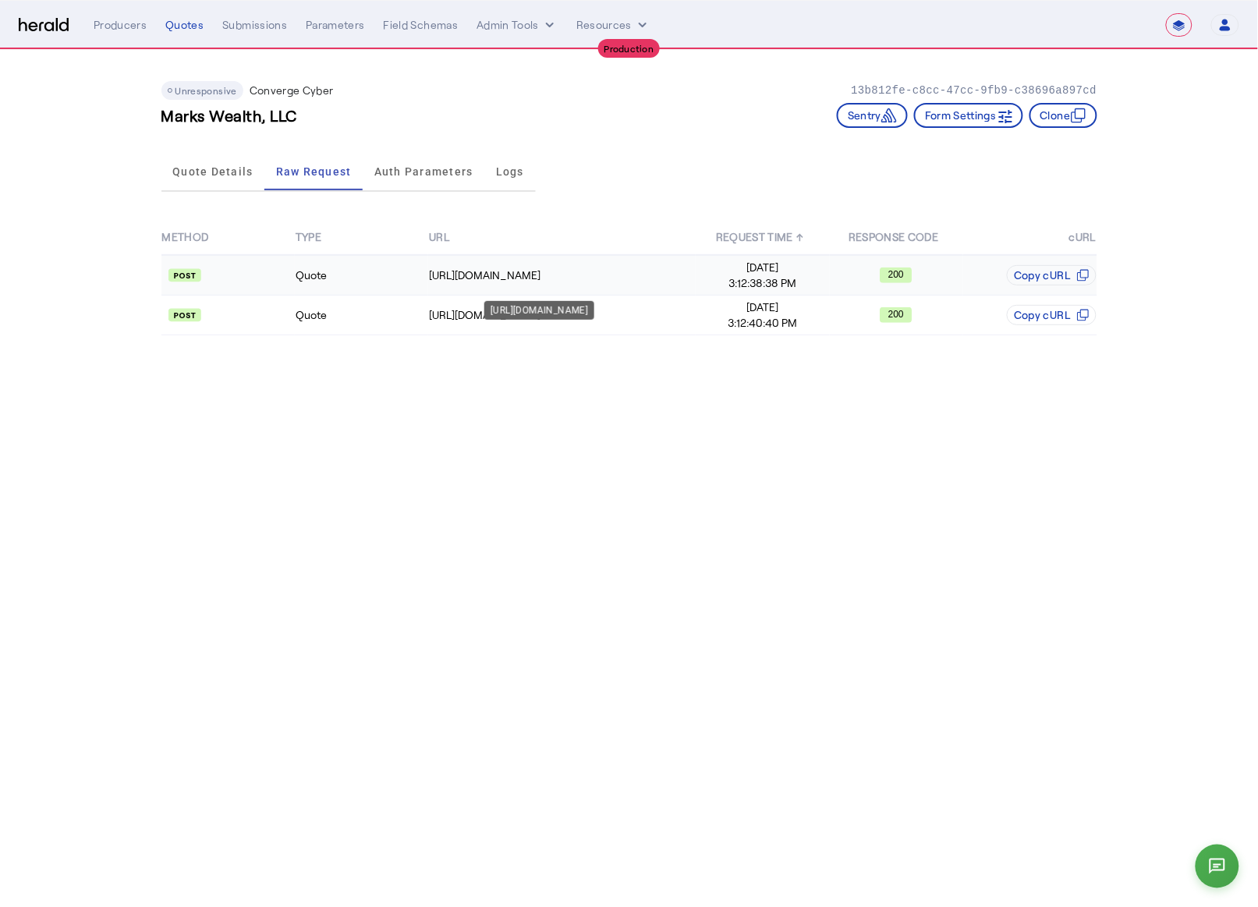
click at [569, 272] on div "https://api.convergeins.com/graphql" at bounding box center [562, 276] width 266 height 16
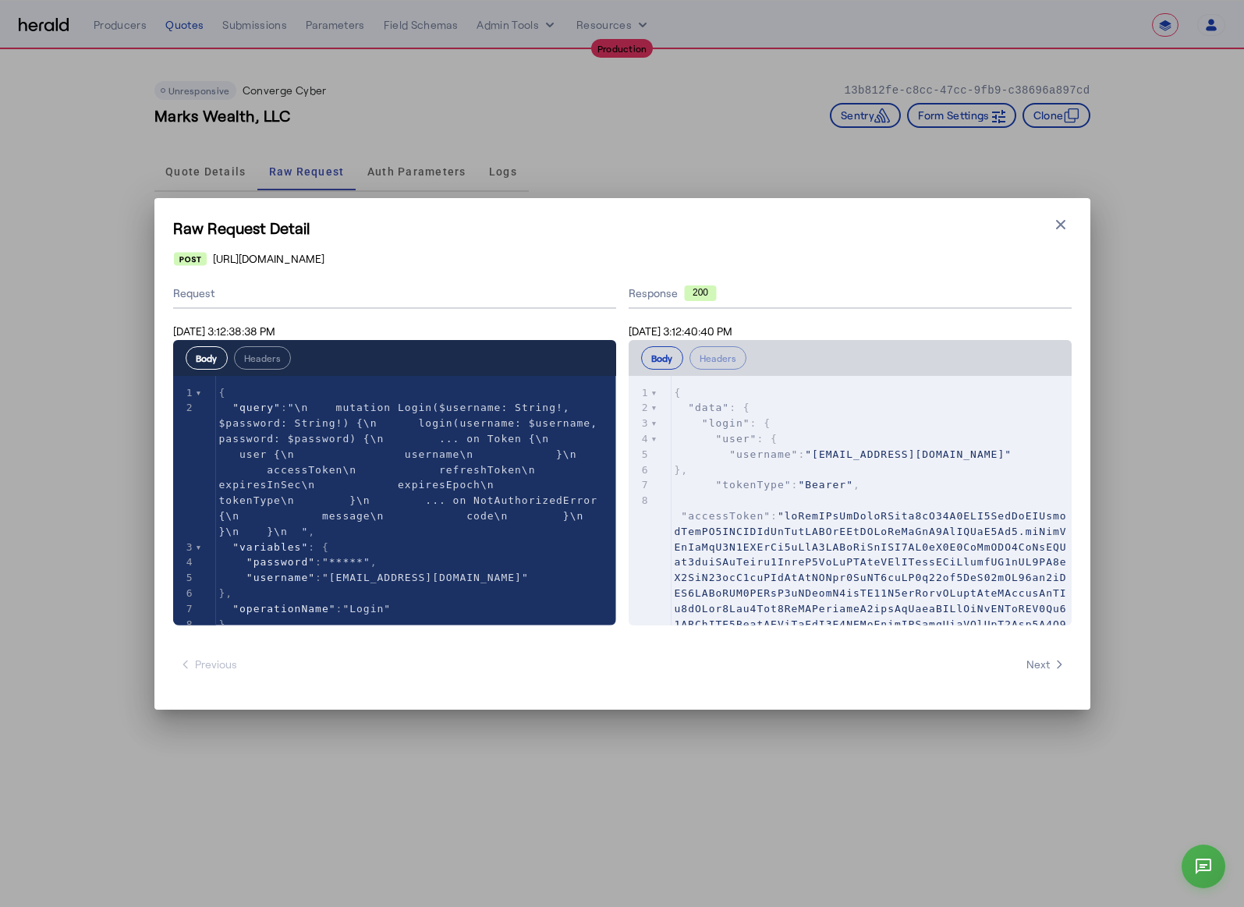
click at [899, 470] on pre "}," at bounding box center [871, 470] width 400 height 16
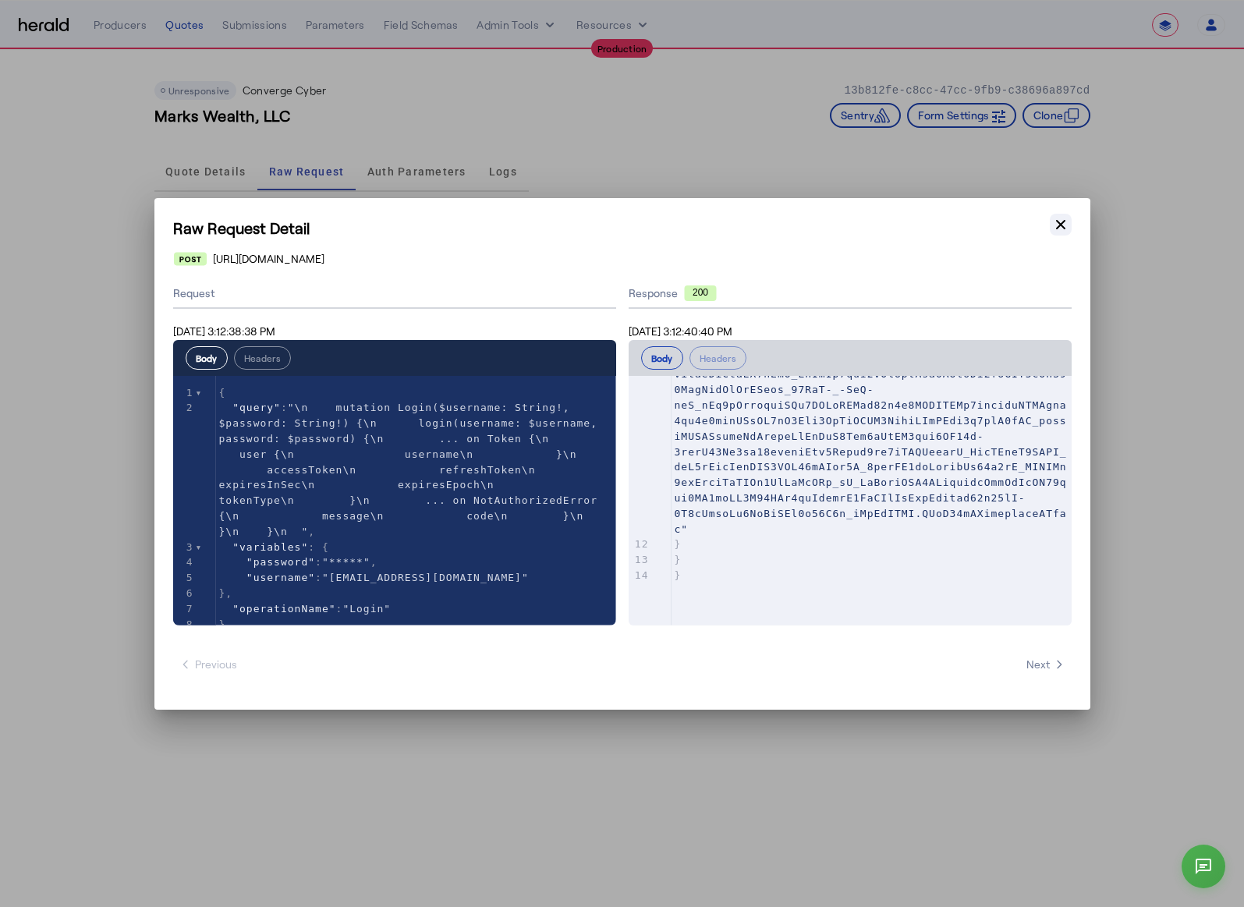
click at [1056, 232] on button "Close modal" at bounding box center [1061, 225] width 22 height 22
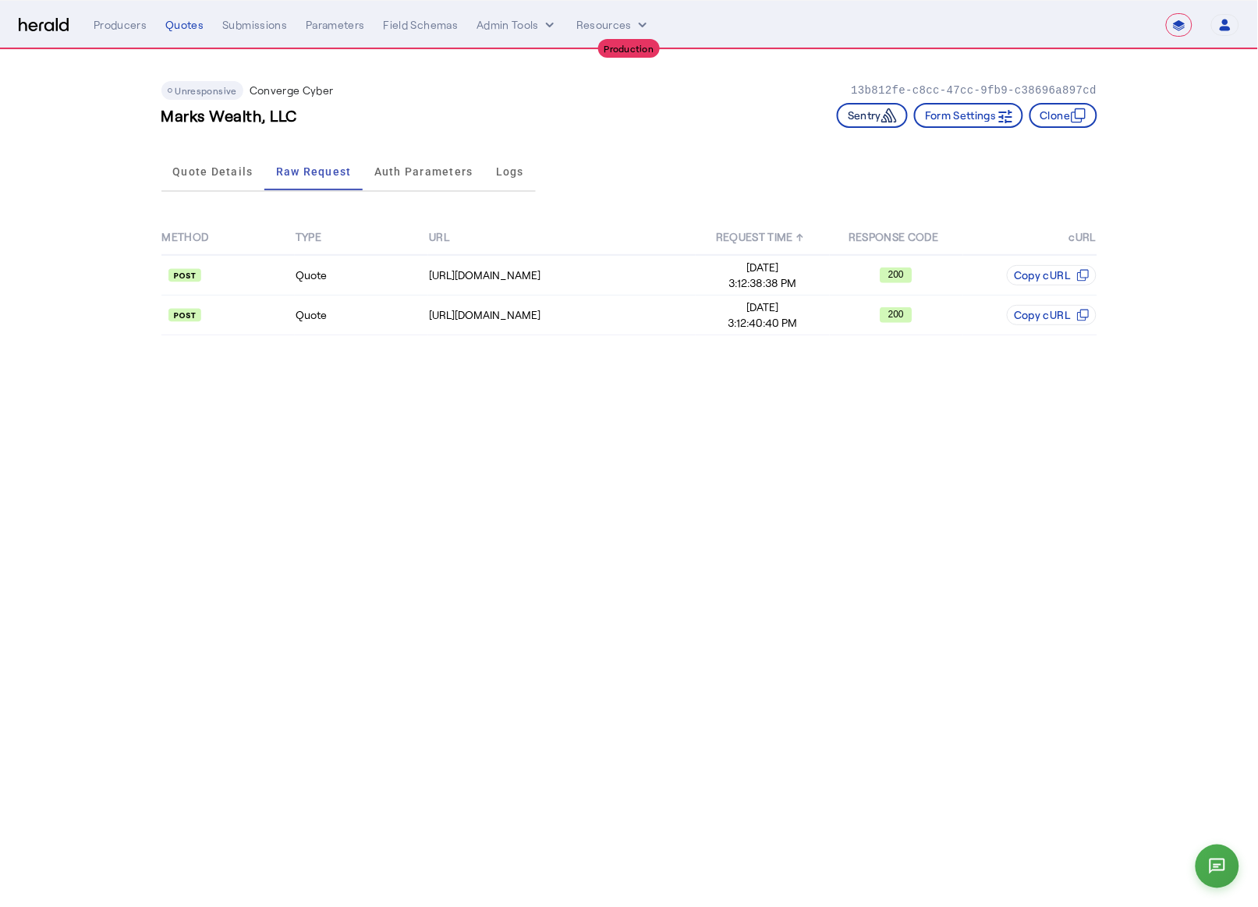
click at [864, 112] on button "Sentry" at bounding box center [872, 115] width 71 height 25
click at [544, 304] on td "[URL][DOMAIN_NAME]" at bounding box center [562, 316] width 268 height 40
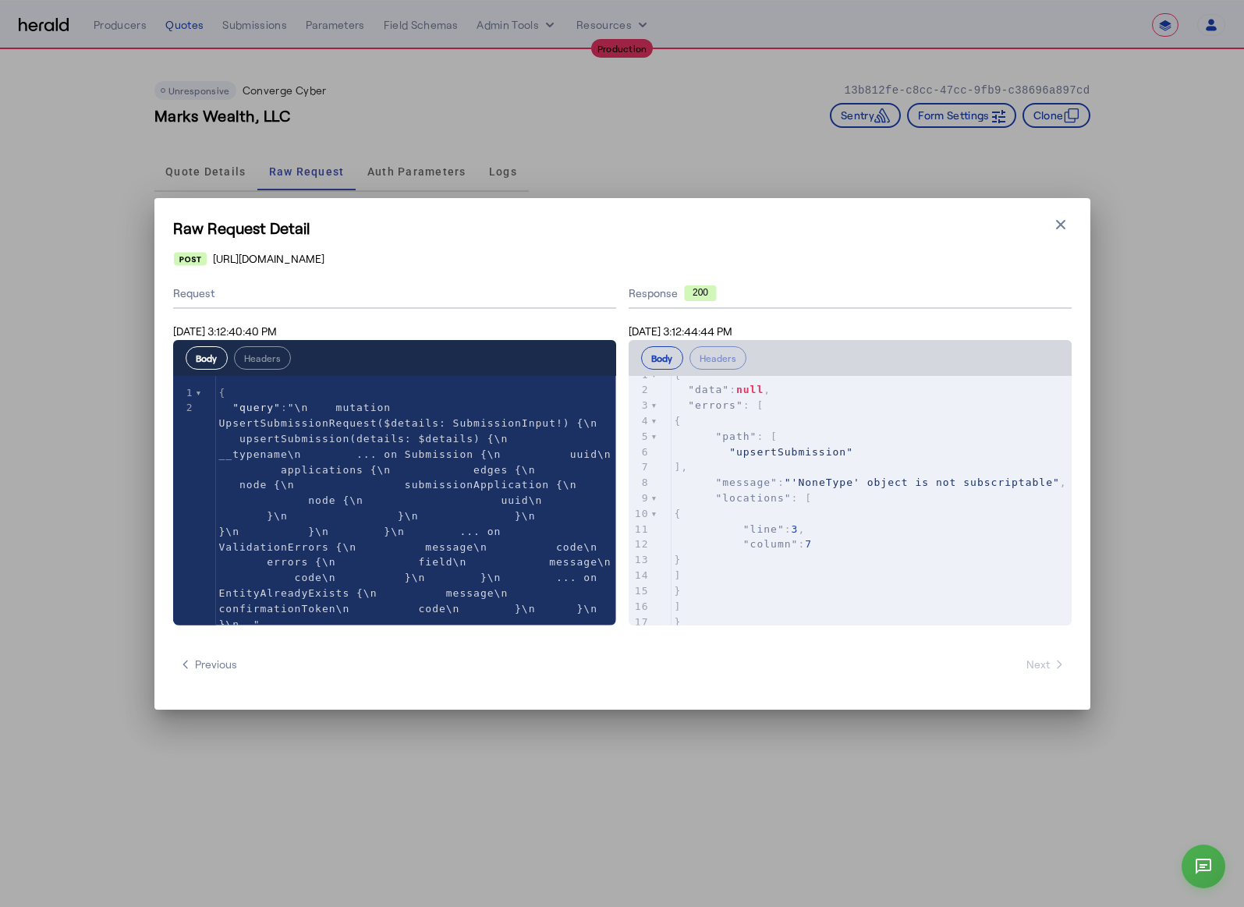
scroll to position [47, 0]
type textarea "**********"
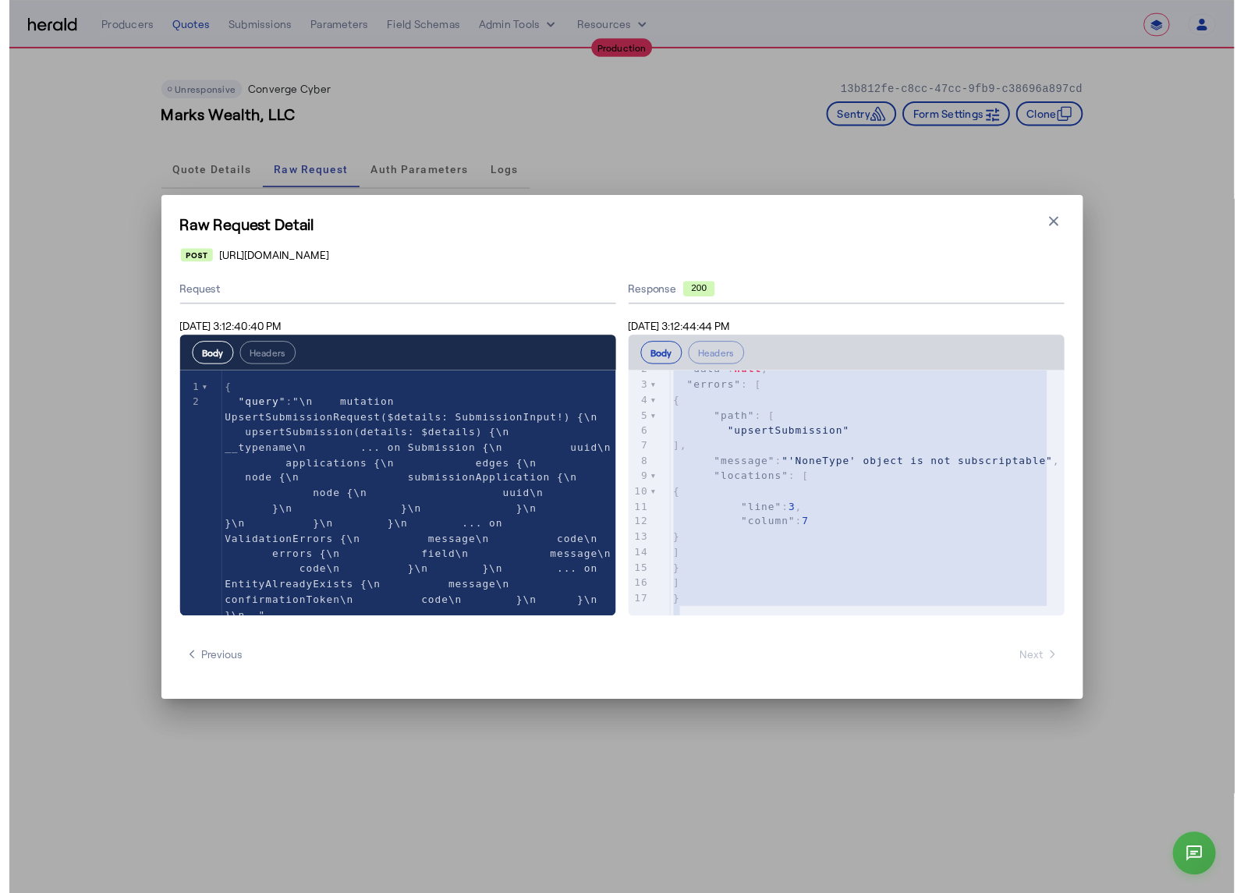
scroll to position [0, 0]
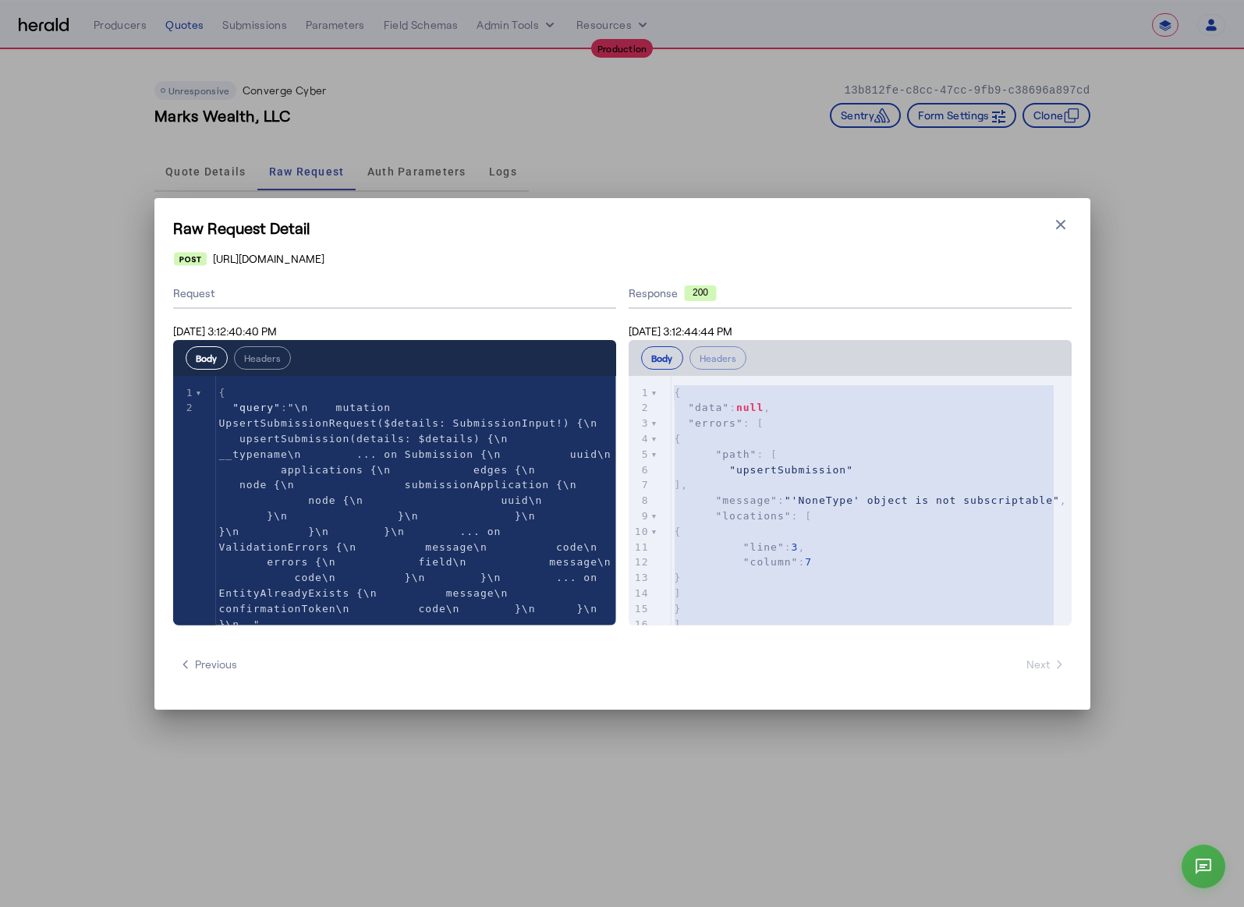
drag, startPoint x: 708, startPoint y: 608, endPoint x: 642, endPoint y: 303, distance: 312.1
click at [642, 303] on div "**********" at bounding box center [850, 452] width 443 height 346
click at [1072, 229] on div "**********" at bounding box center [622, 454] width 936 height 512
click at [1053, 225] on icon "button" at bounding box center [1061, 225] width 16 height 16
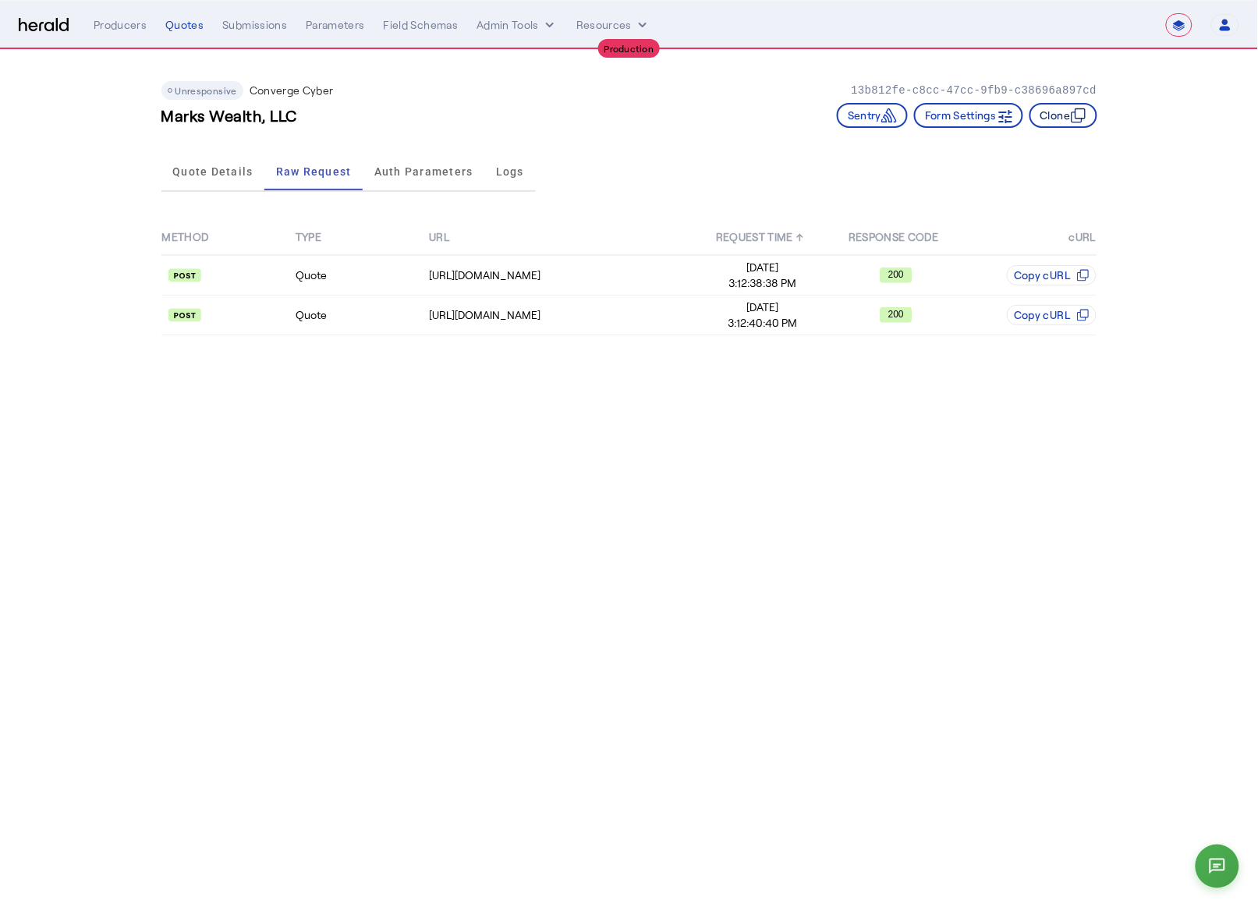
click at [1067, 116] on button "Clone" at bounding box center [1063, 115] width 68 height 25
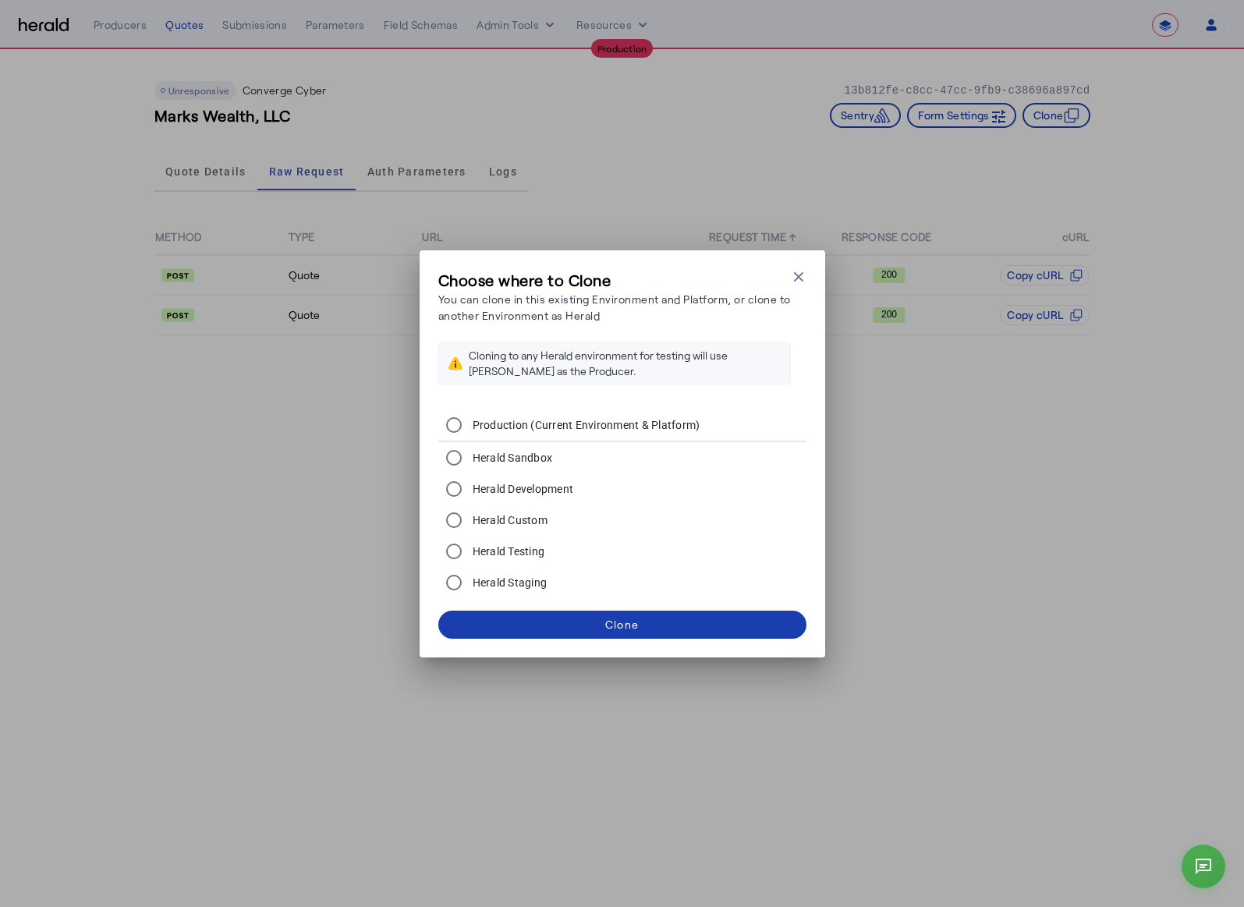
click at [660, 623] on span at bounding box center [622, 624] width 368 height 37
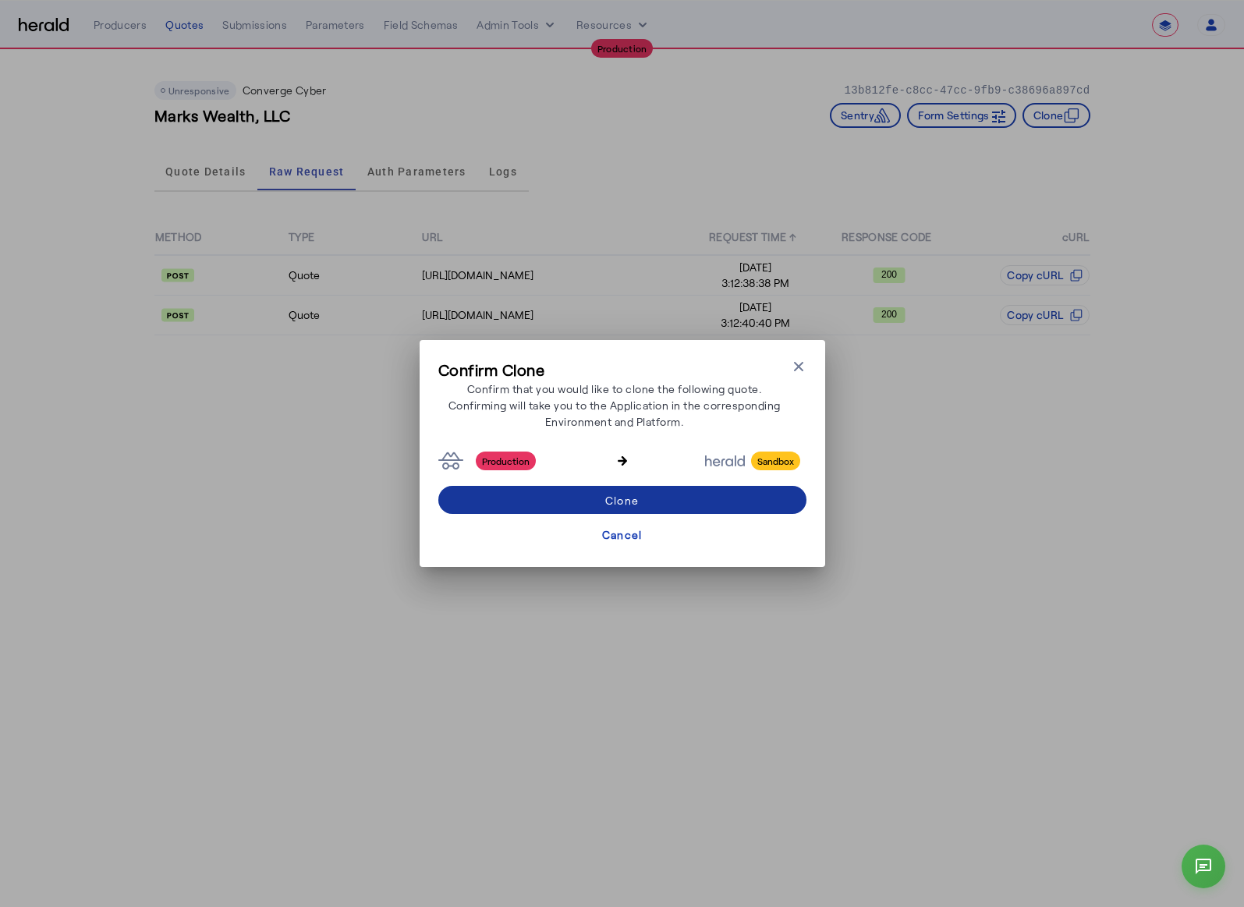
click at [690, 498] on span at bounding box center [622, 499] width 368 height 37
select select "*******"
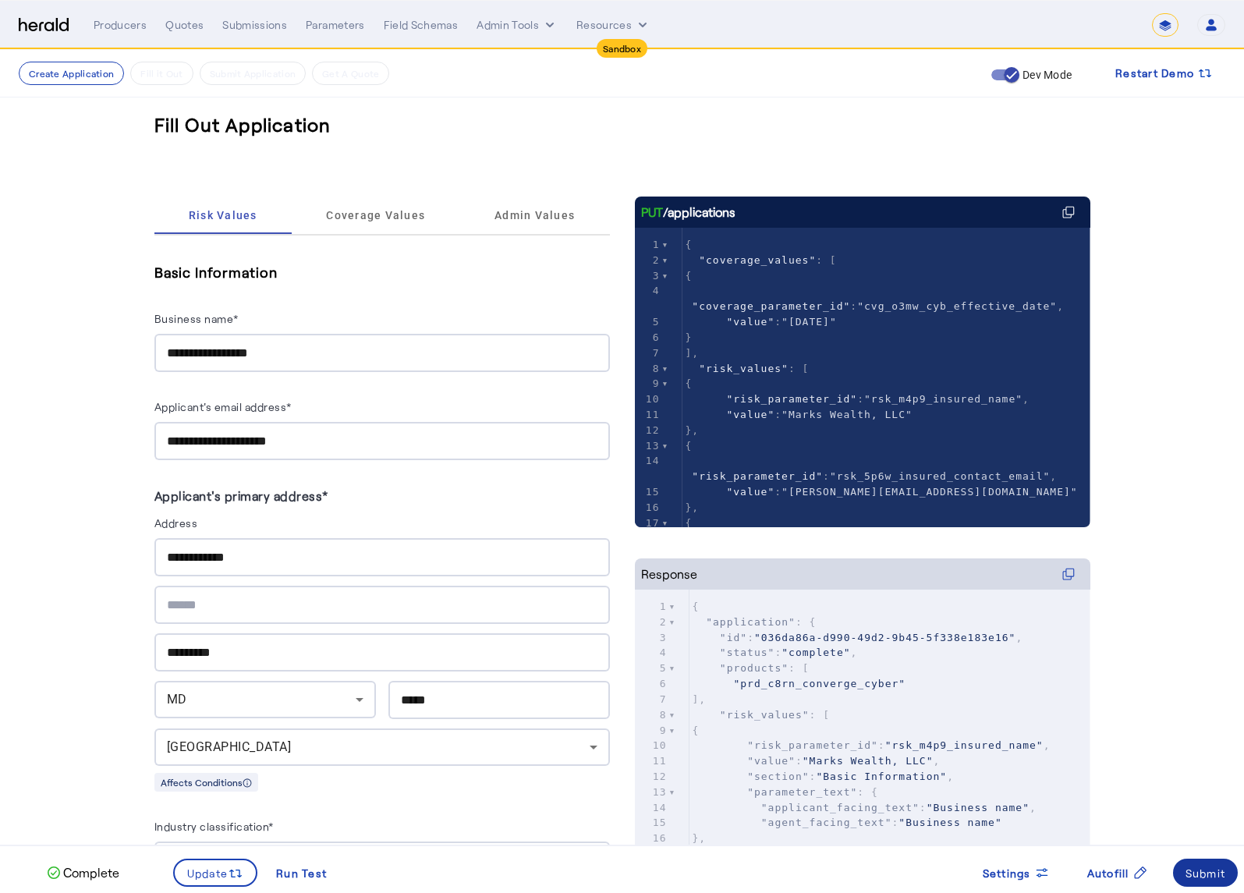
click at [1196, 877] on div "Submit" at bounding box center [1205, 873] width 41 height 16
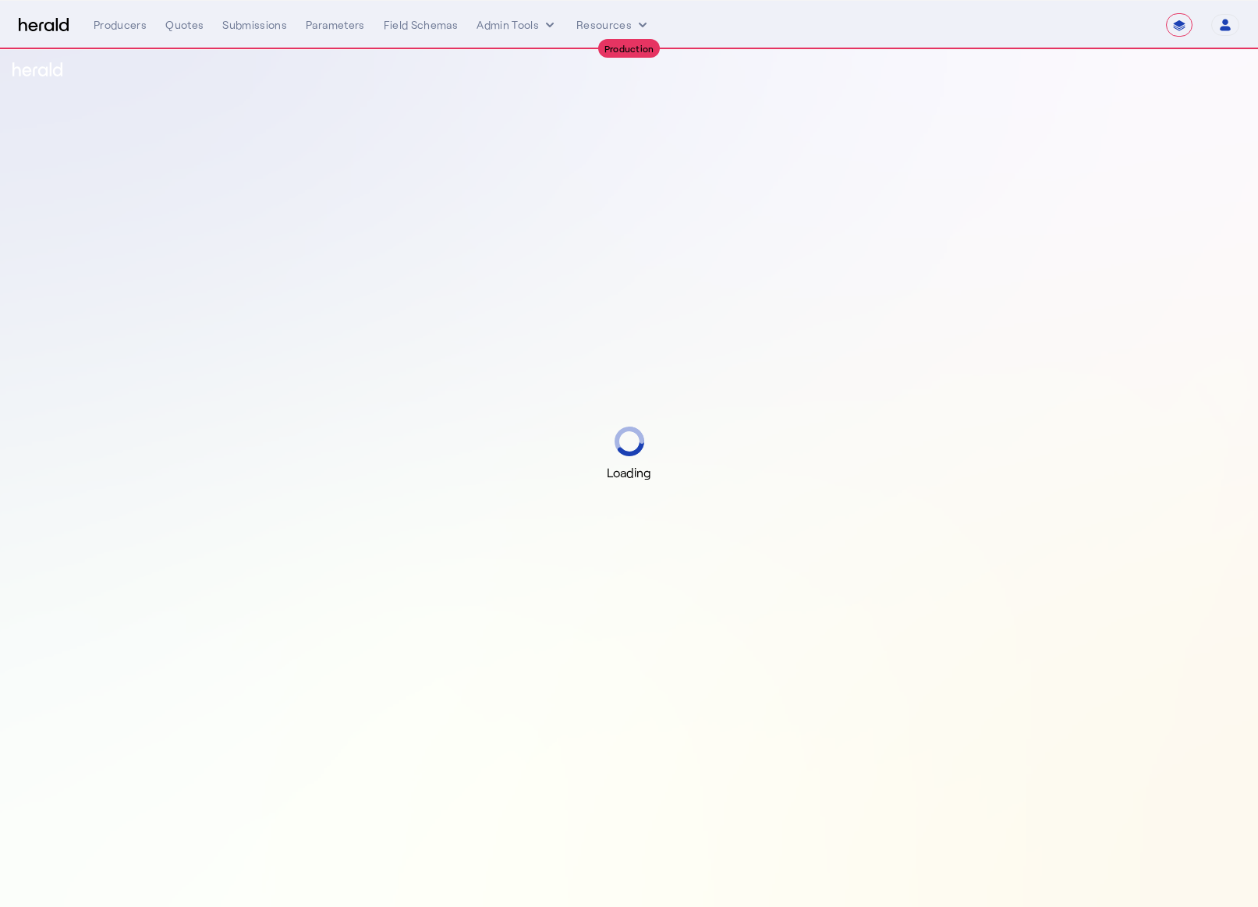
select select "**********"
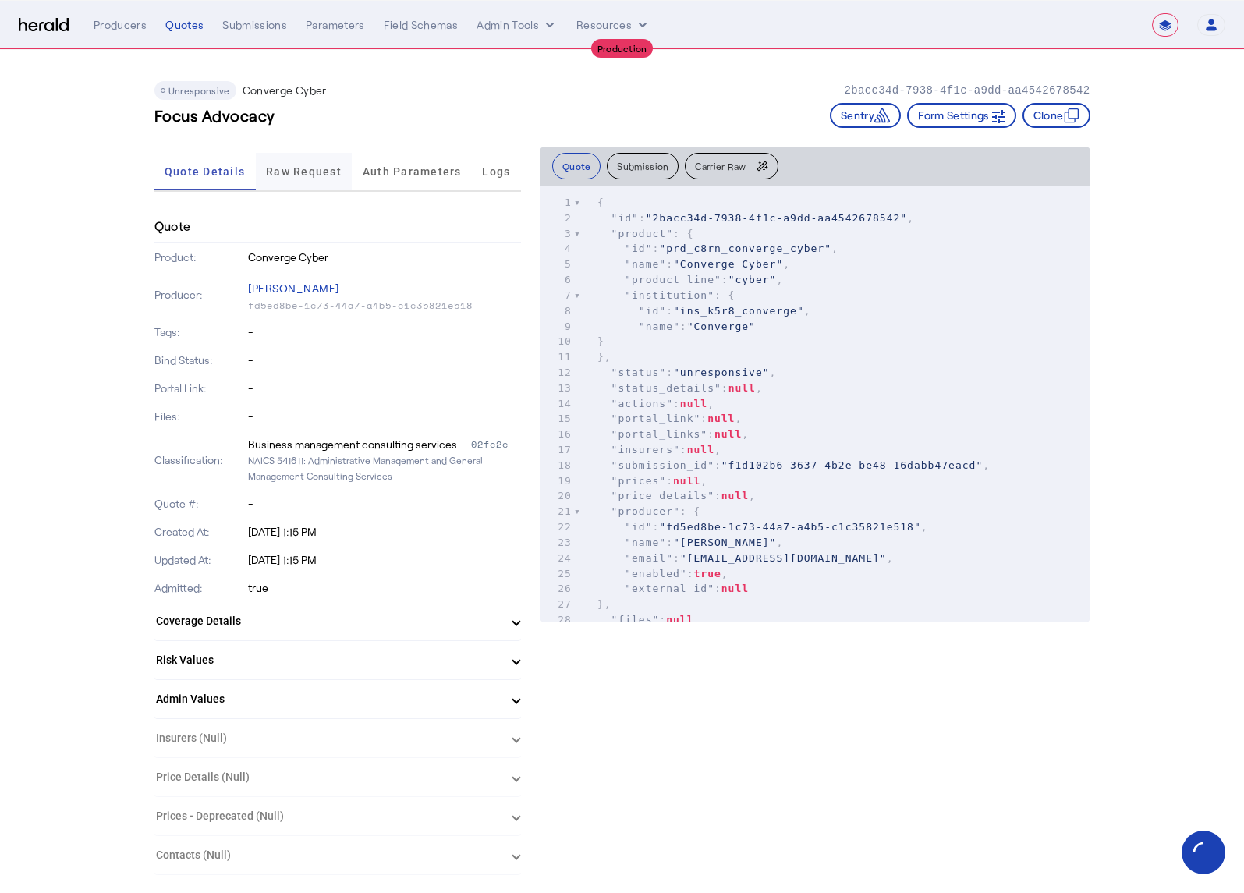
click at [336, 170] on span "Raw Request" at bounding box center [304, 171] width 76 height 11
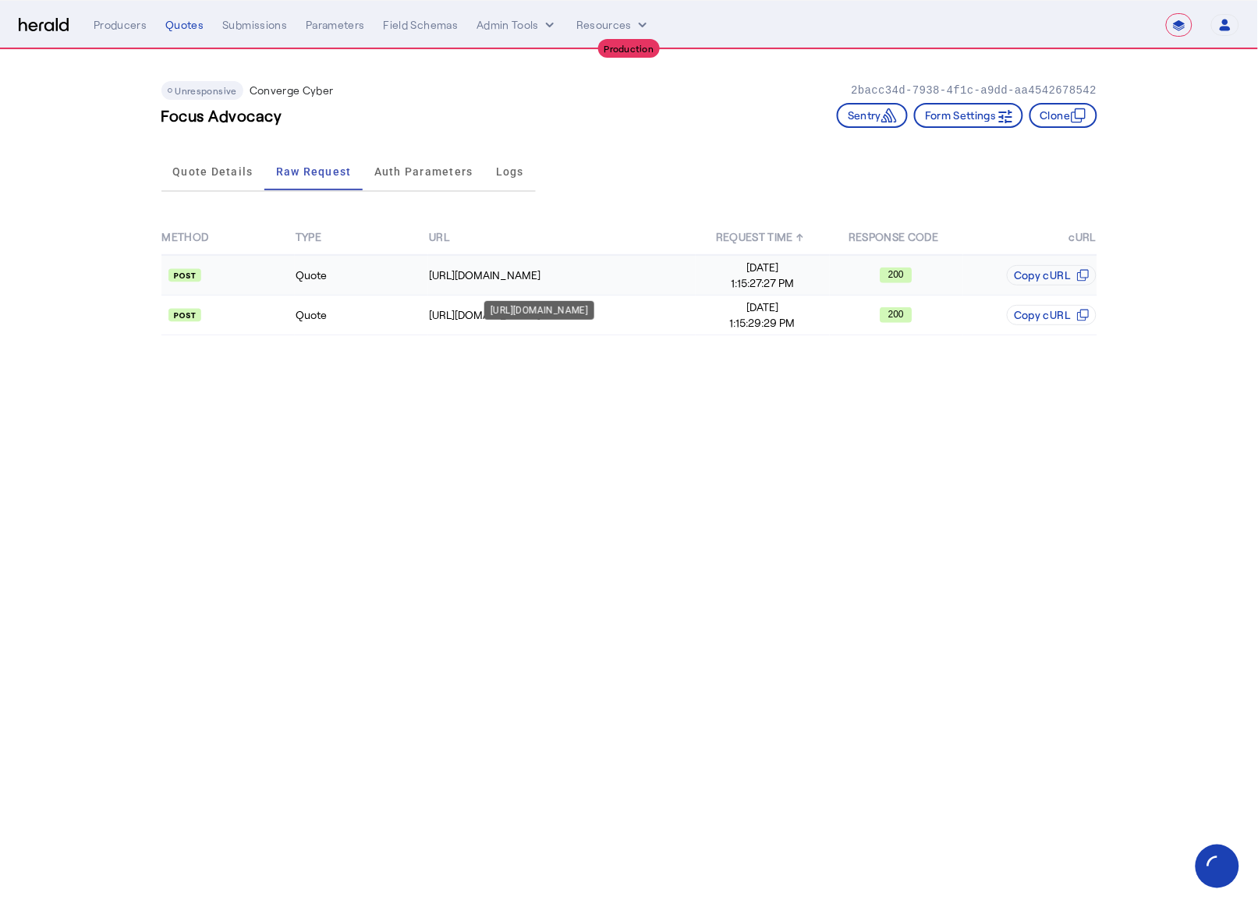
click at [568, 308] on div "https://api.convergeins.com/graphql" at bounding box center [539, 310] width 110 height 19
click at [648, 322] on td "https://api.convergeins.com/graphql" at bounding box center [562, 316] width 268 height 40
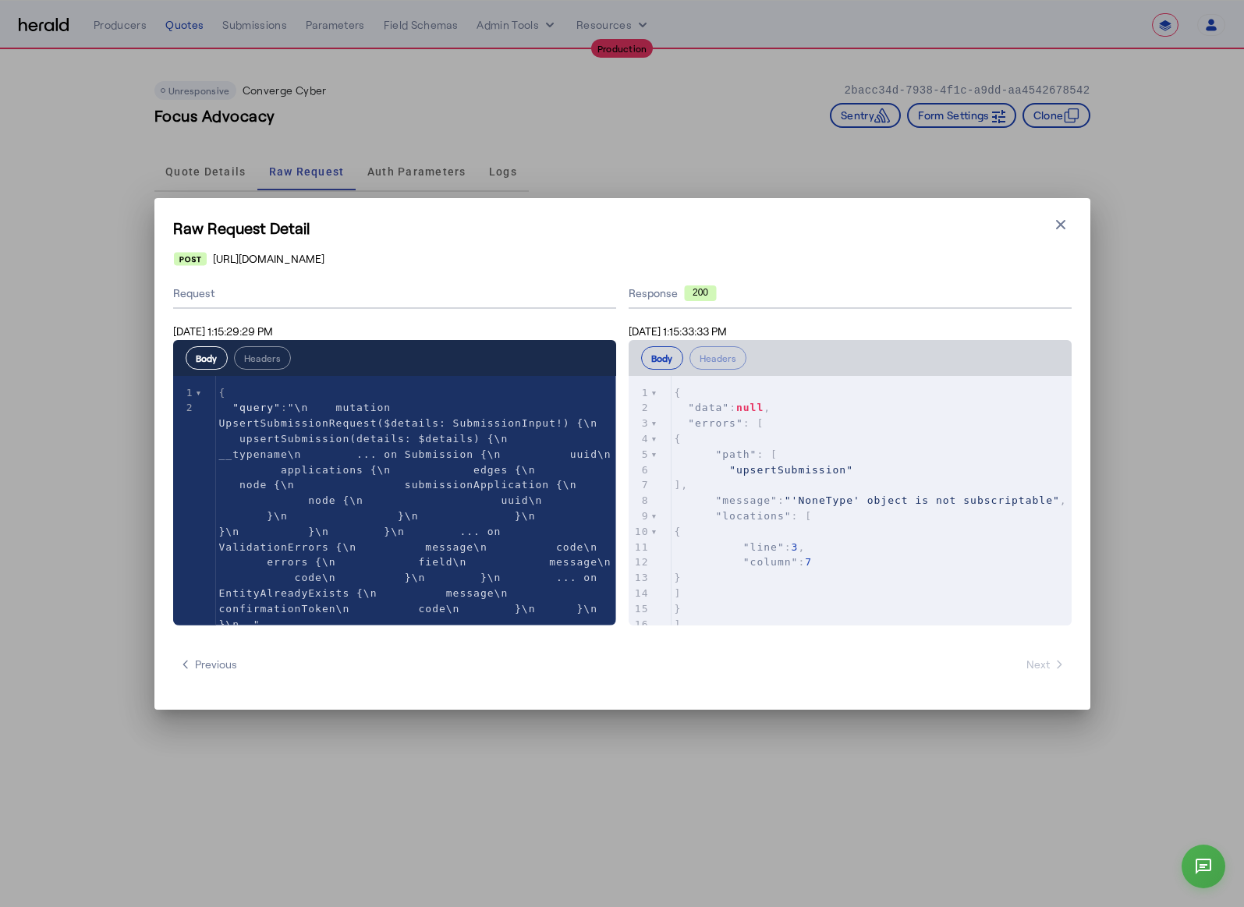
click at [936, 281] on div "Response 200" at bounding box center [850, 294] width 443 height 30
click at [1062, 223] on icon "button" at bounding box center [1061, 225] width 16 height 16
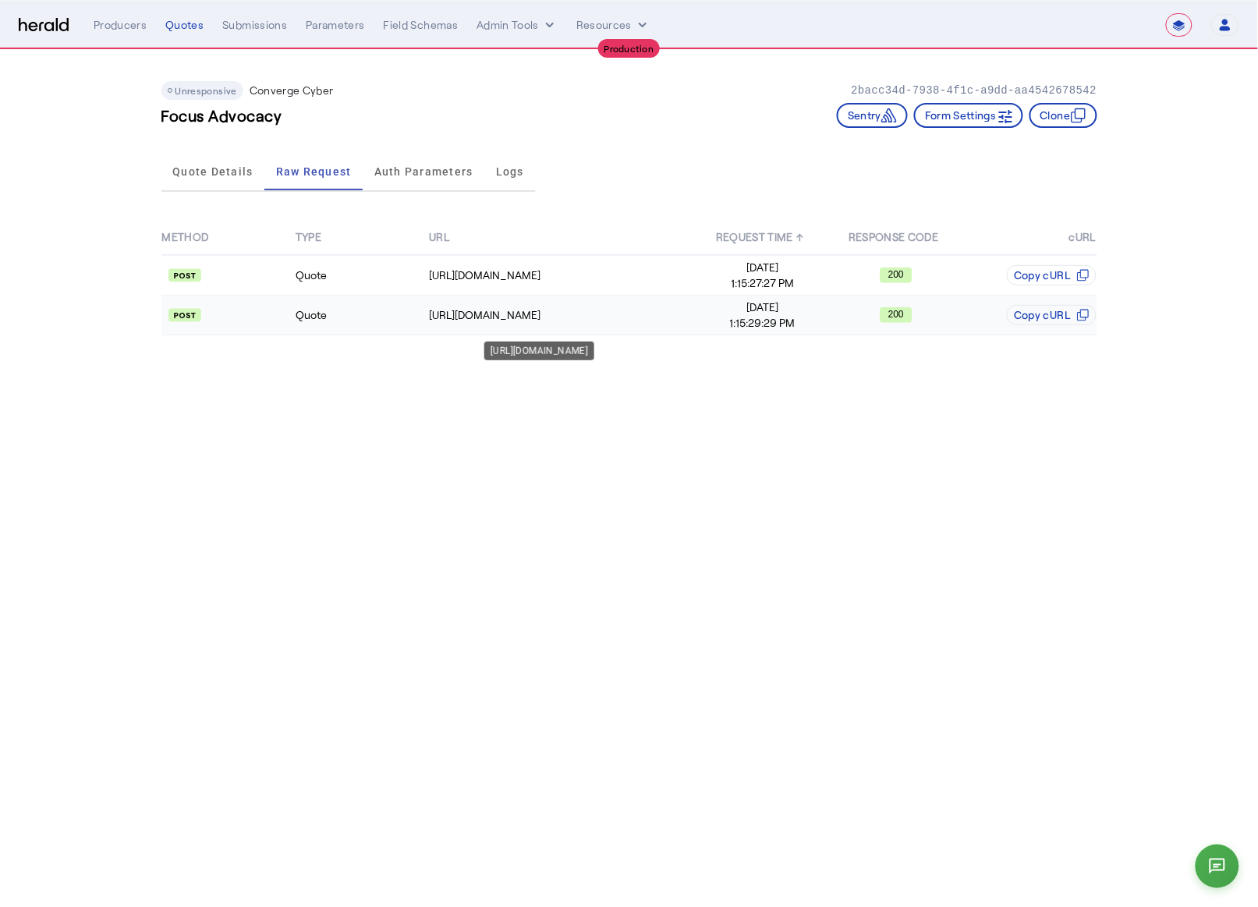
click at [594, 299] on td "https://api.convergeins.com/graphql" at bounding box center [562, 316] width 268 height 40
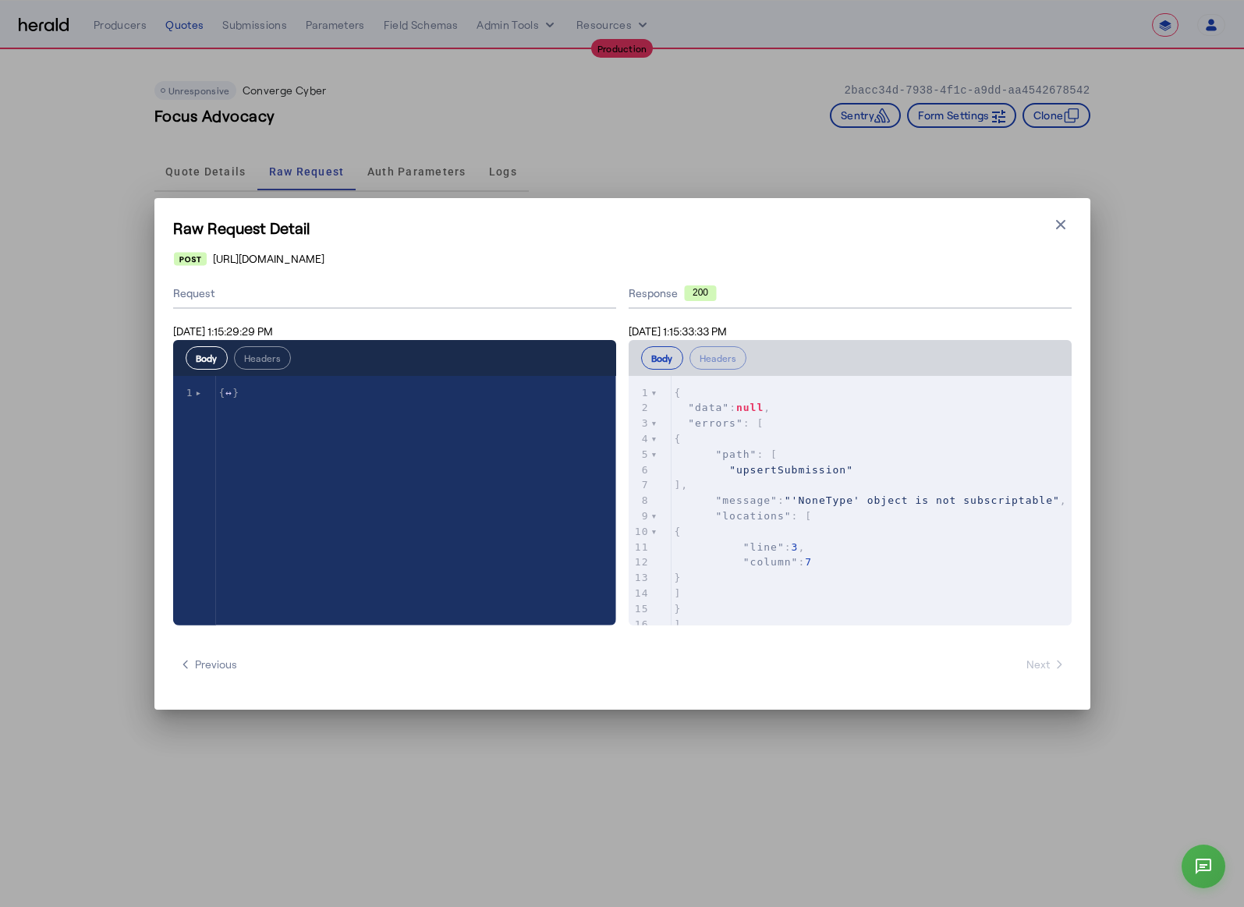
type textarea "**********"
drag, startPoint x: 216, startPoint y: 395, endPoint x: 257, endPoint y: 402, distance: 41.8
click at [1063, 225] on icon "button" at bounding box center [1061, 225] width 16 height 16
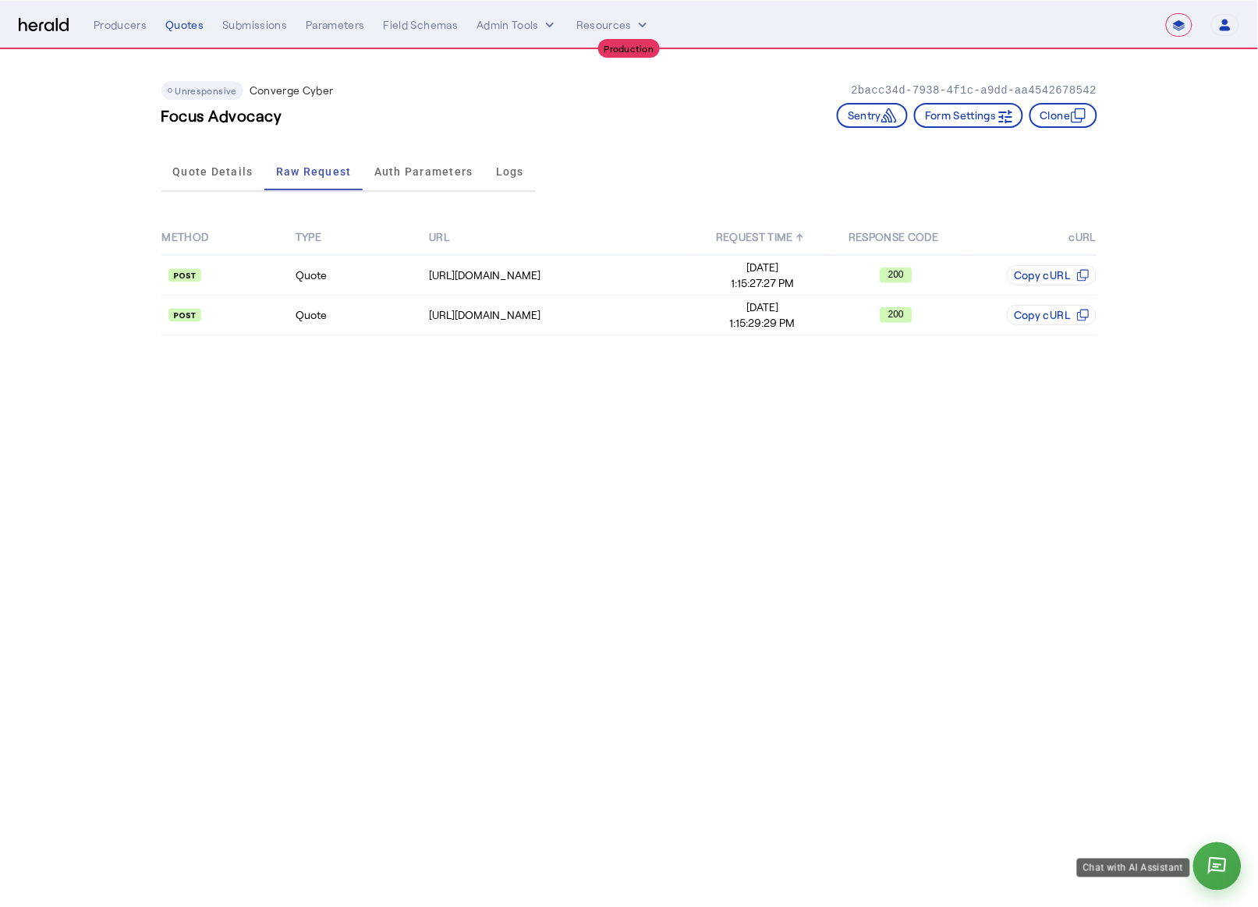
click at [1227, 867] on icon at bounding box center [1218, 867] width 23 height 23
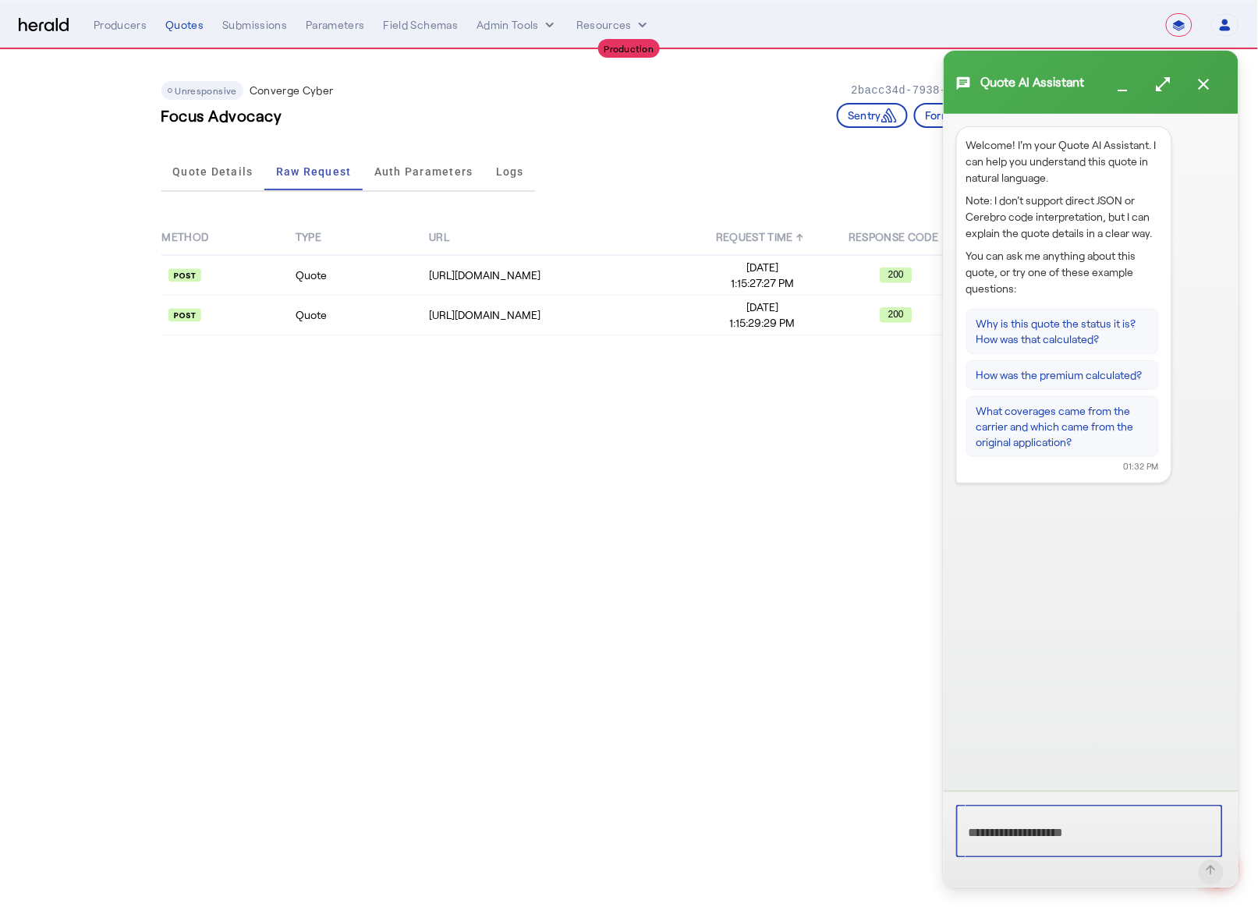
click at [1063, 833] on textarea at bounding box center [1090, 831] width 242 height 28
type textarea "**********"
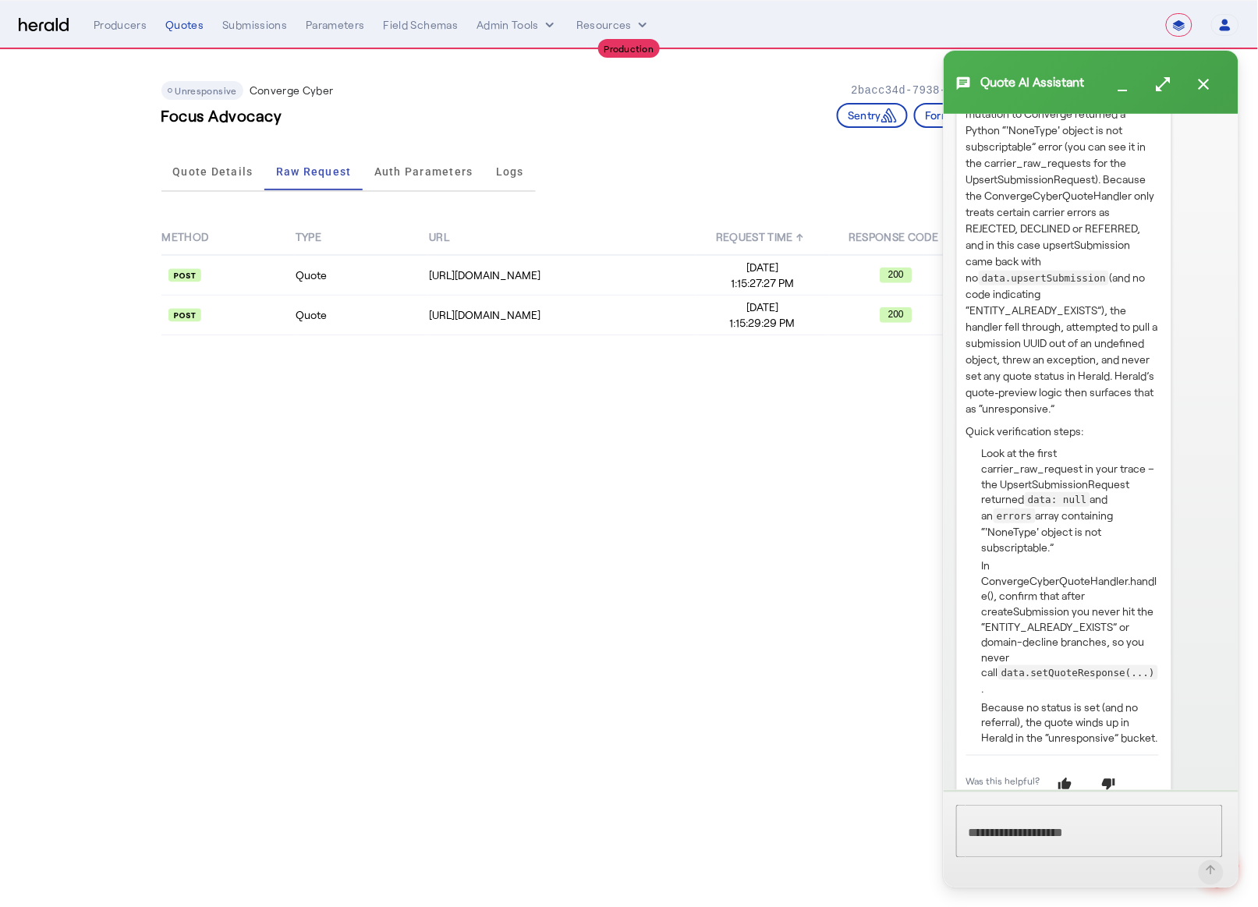
scroll to position [571, 0]
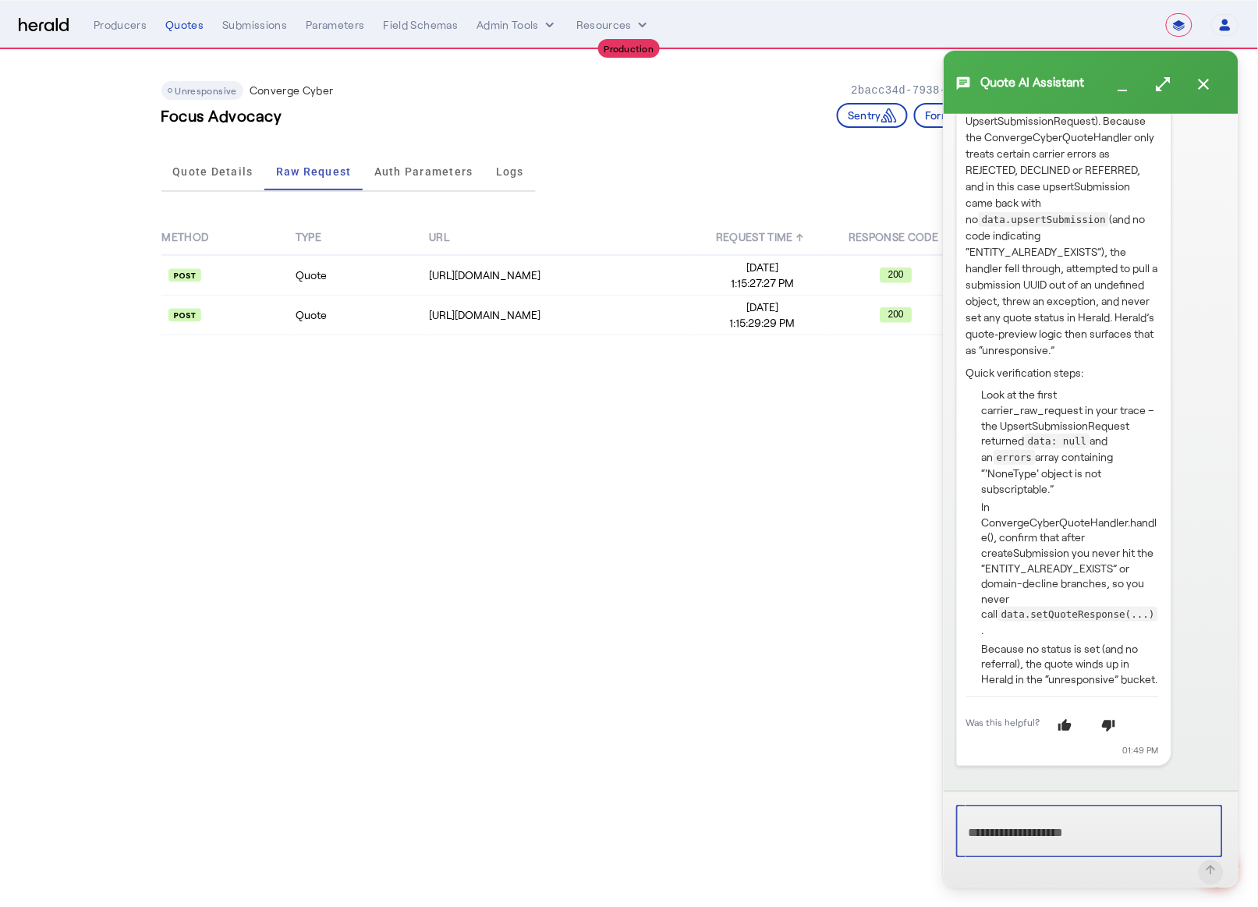
click at [1045, 834] on textarea at bounding box center [1090, 831] width 242 height 28
click at [1068, 720] on mat-icon "thumb_up" at bounding box center [1065, 723] width 19 height 19
click at [1046, 838] on textarea at bounding box center [1090, 831] width 242 height 28
type textarea "**********"
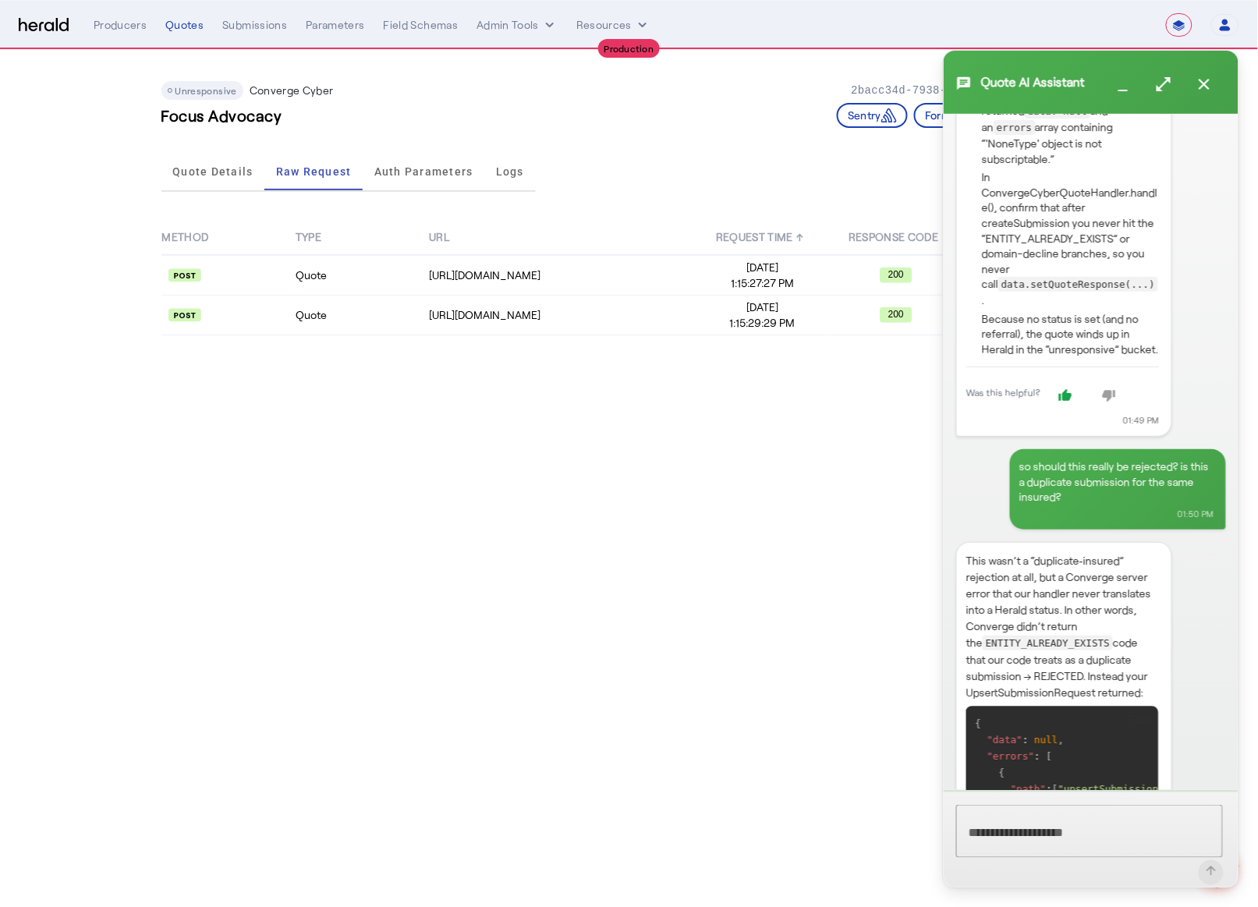
scroll to position [907, 0]
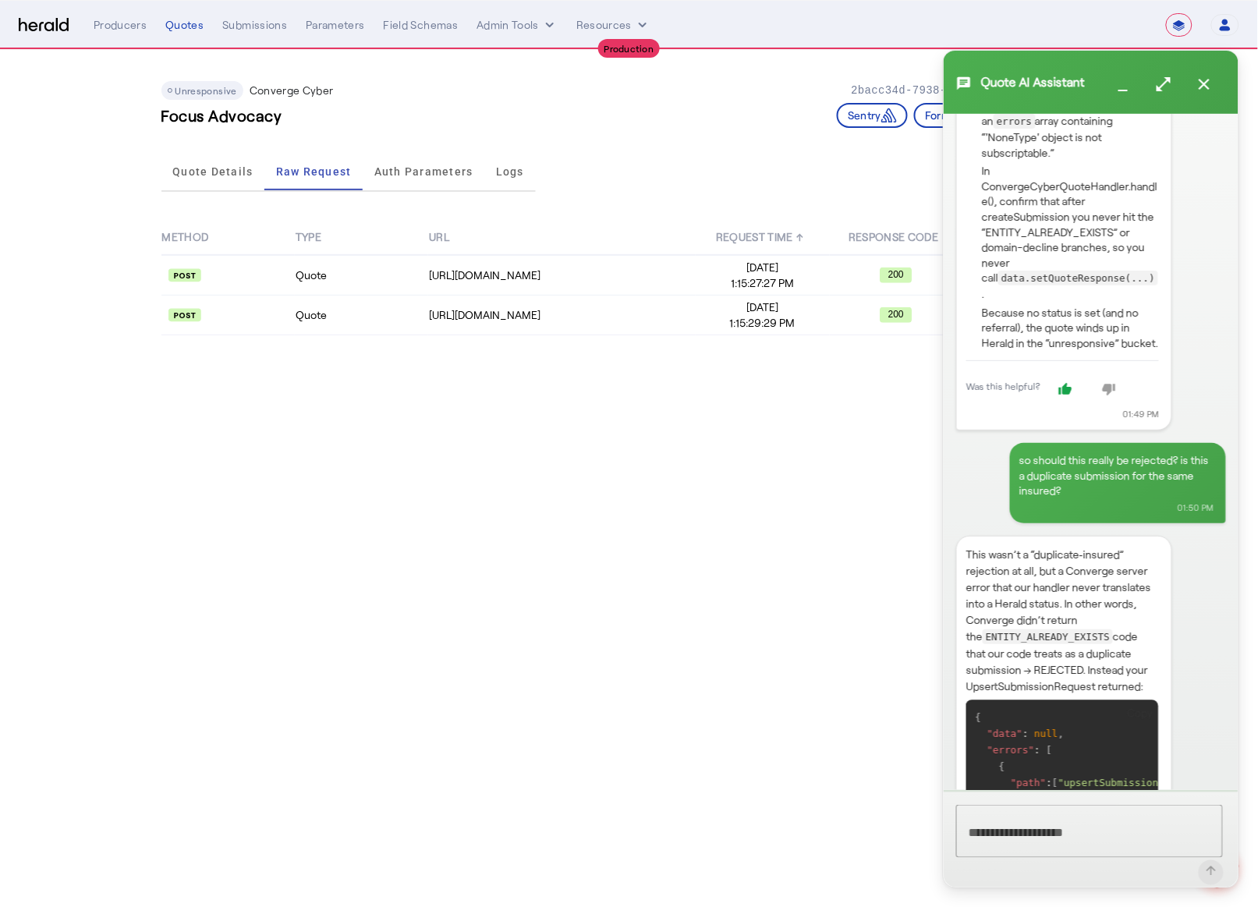
drag, startPoint x: 1238, startPoint y: 498, endPoint x: 1239, endPoint y: 539, distance: 40.6
click at [1239, 539] on div "chat Quote AI Assistant minimize open_in_full close Welcome! I'm your Quote AI …" at bounding box center [1091, 469] width 296 height 838
click at [1238, 519] on div "Welcome! I'm your Quote AI Assistant. I can help you understand this quote in n…" at bounding box center [1091, 452] width 295 height 676
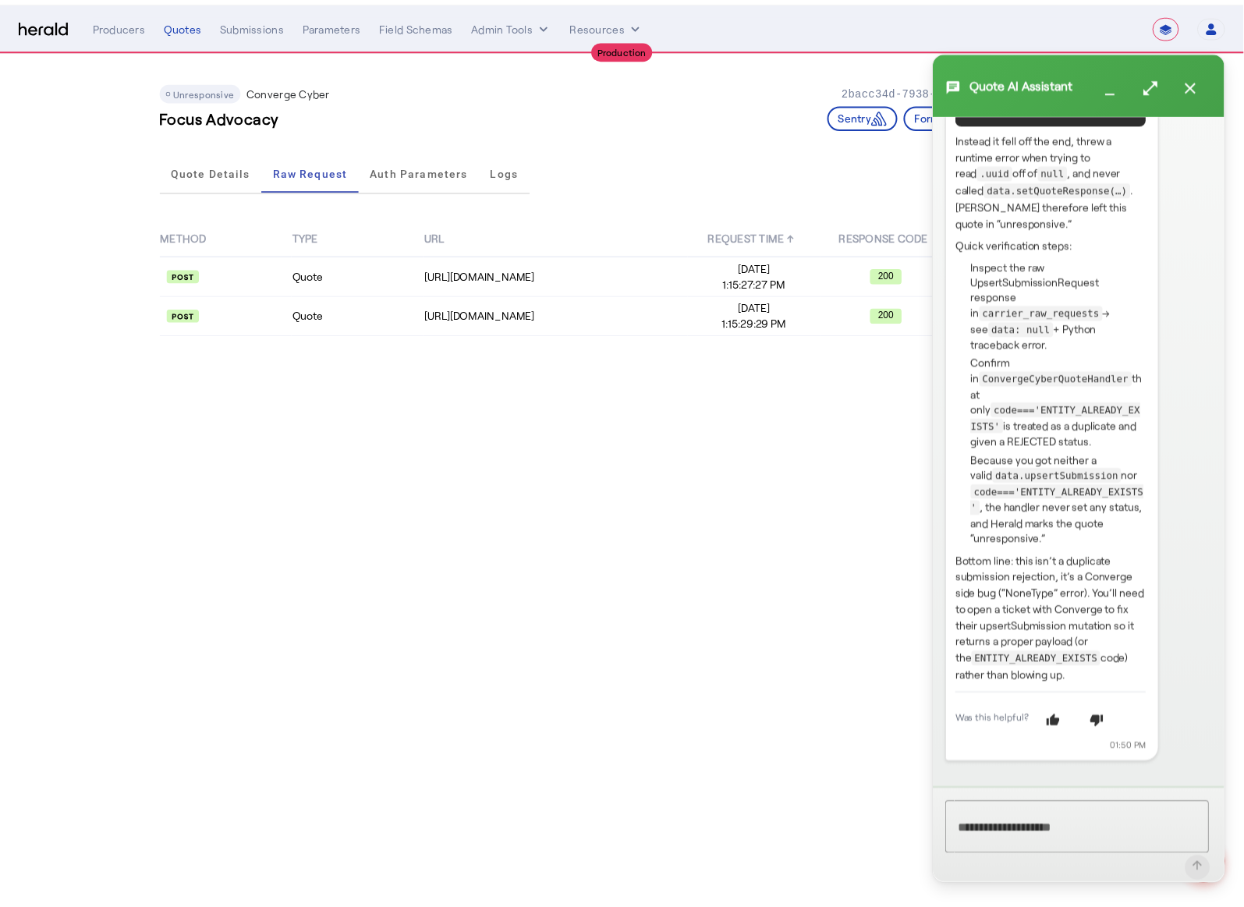
scroll to position [1886, 0]
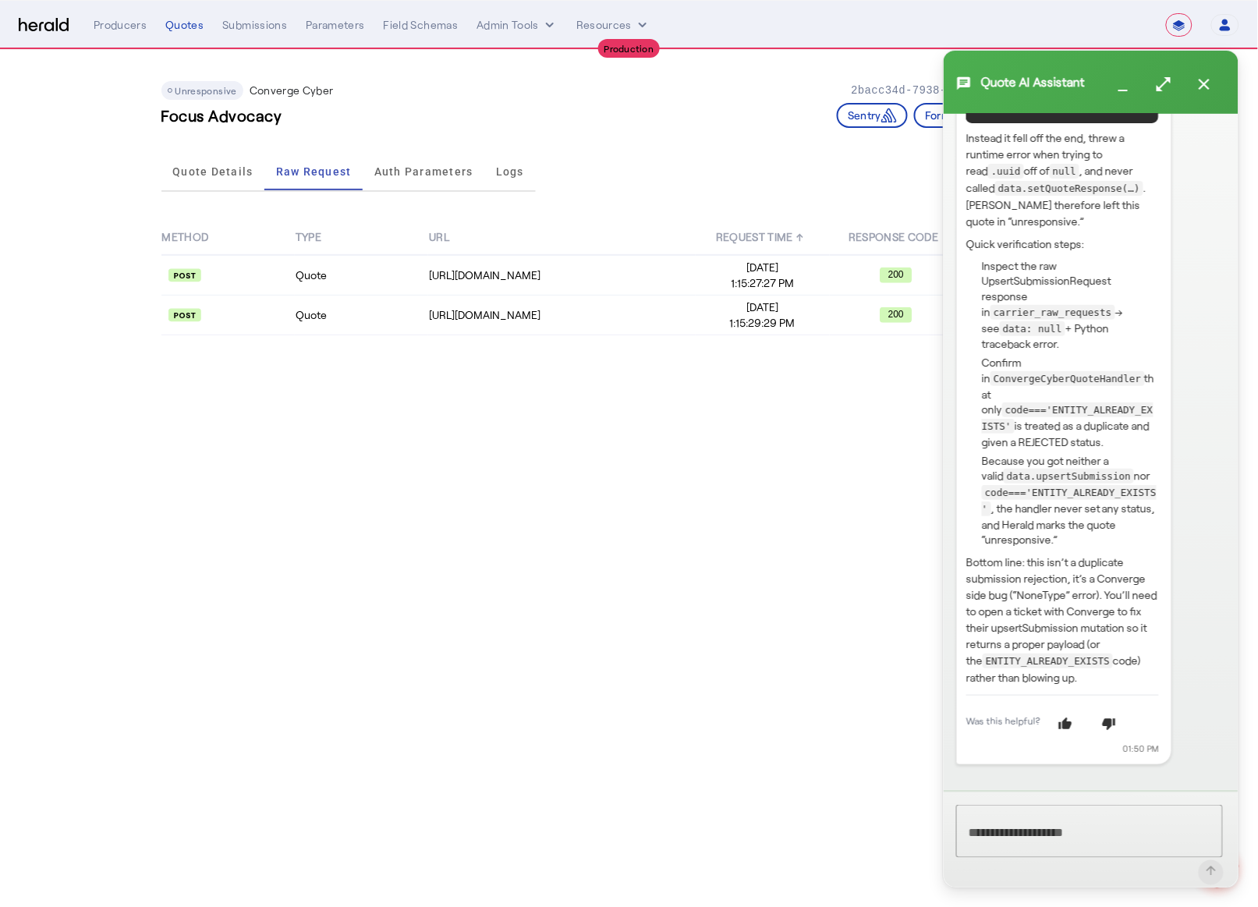
click at [1079, 686] on p "Bottom line: this isn’t a duplicate submission rejection, it’s a Converge side …" at bounding box center [1062, 620] width 193 height 132
click at [1085, 686] on p "Bottom line: this isn’t a duplicate submission rejection, it’s a Converge side …" at bounding box center [1062, 620] width 193 height 132
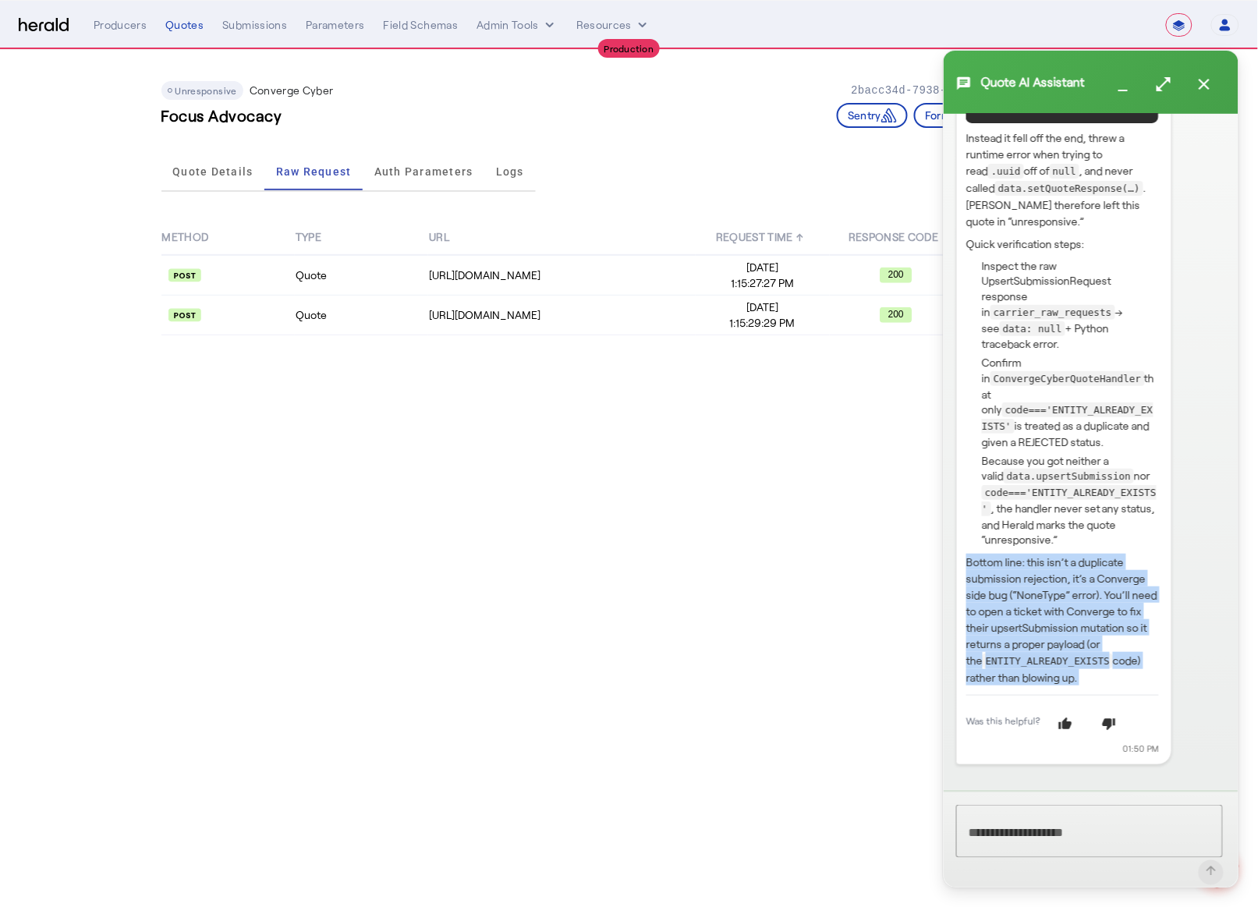
drag, startPoint x: 1085, startPoint y: 704, endPoint x: 1040, endPoint y: 622, distance: 93.2
click at [958, 584] on div "This wasn’t a “duplicate‐insured” rejection at all, but a Converge server error…" at bounding box center [1064, 180] width 216 height 1169
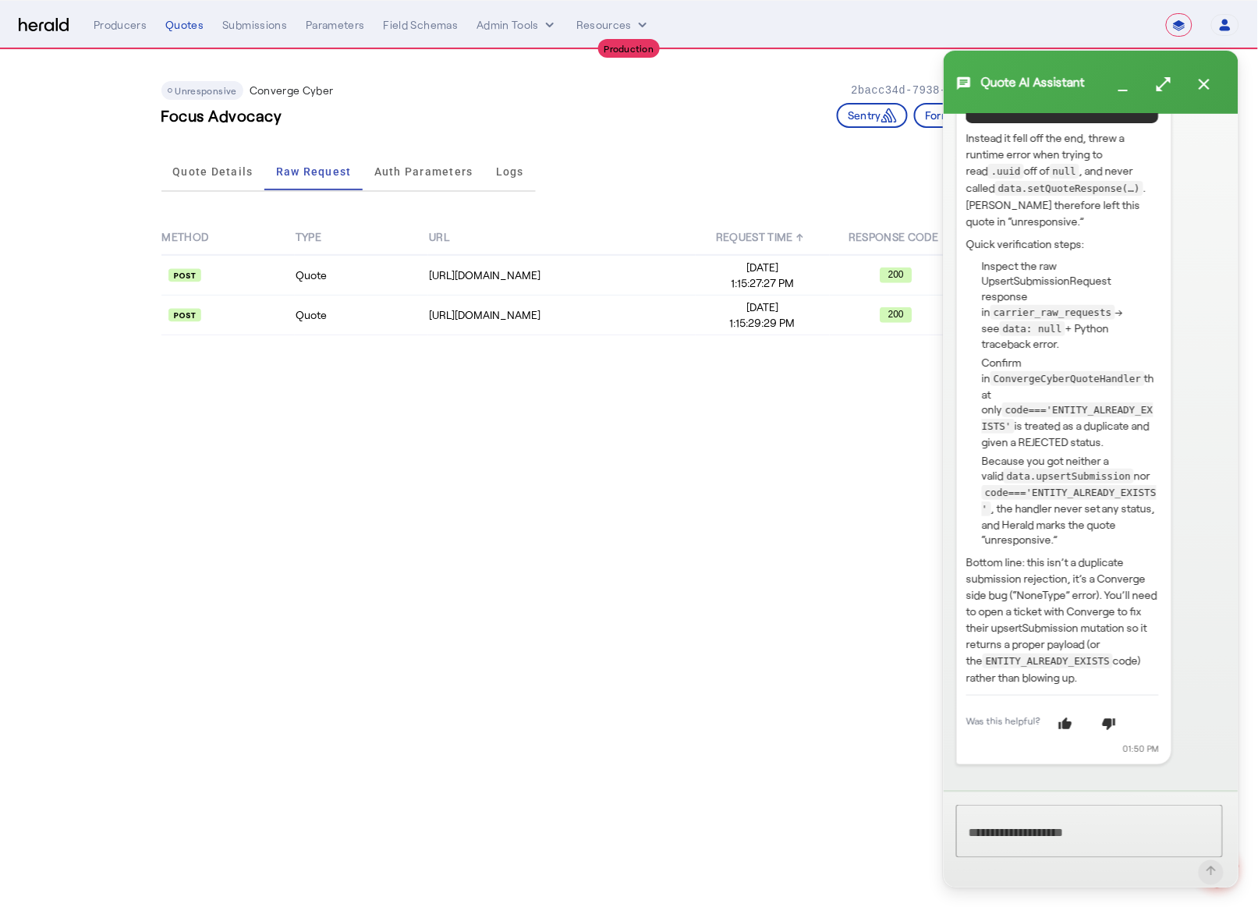
click at [1118, 718] on div "This wasn’t a “duplicate‐insured” rejection at all, but a Converge server error…" at bounding box center [1062, 172] width 193 height 1132
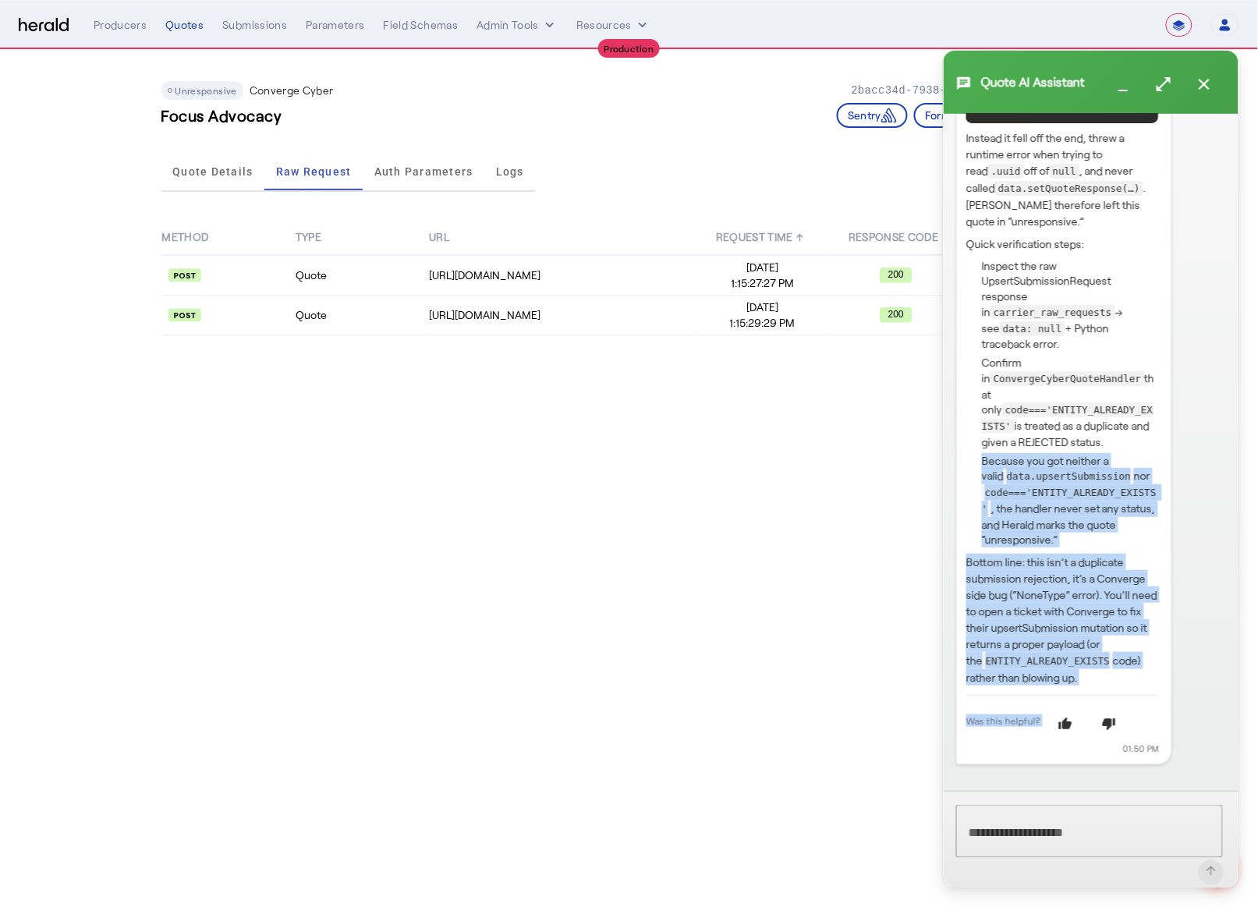
drag, startPoint x: 983, startPoint y: 552, endPoint x: 974, endPoint y: 498, distance: 54.6
click at [974, 498] on div "This wasn’t a “duplicate‐insured” rejection at all, but a Converge server error…" at bounding box center [1062, 172] width 193 height 1132
click at [1127, 686] on p "Bottom line: this isn’t a duplicate submission rejection, it’s a Converge side …" at bounding box center [1062, 620] width 193 height 132
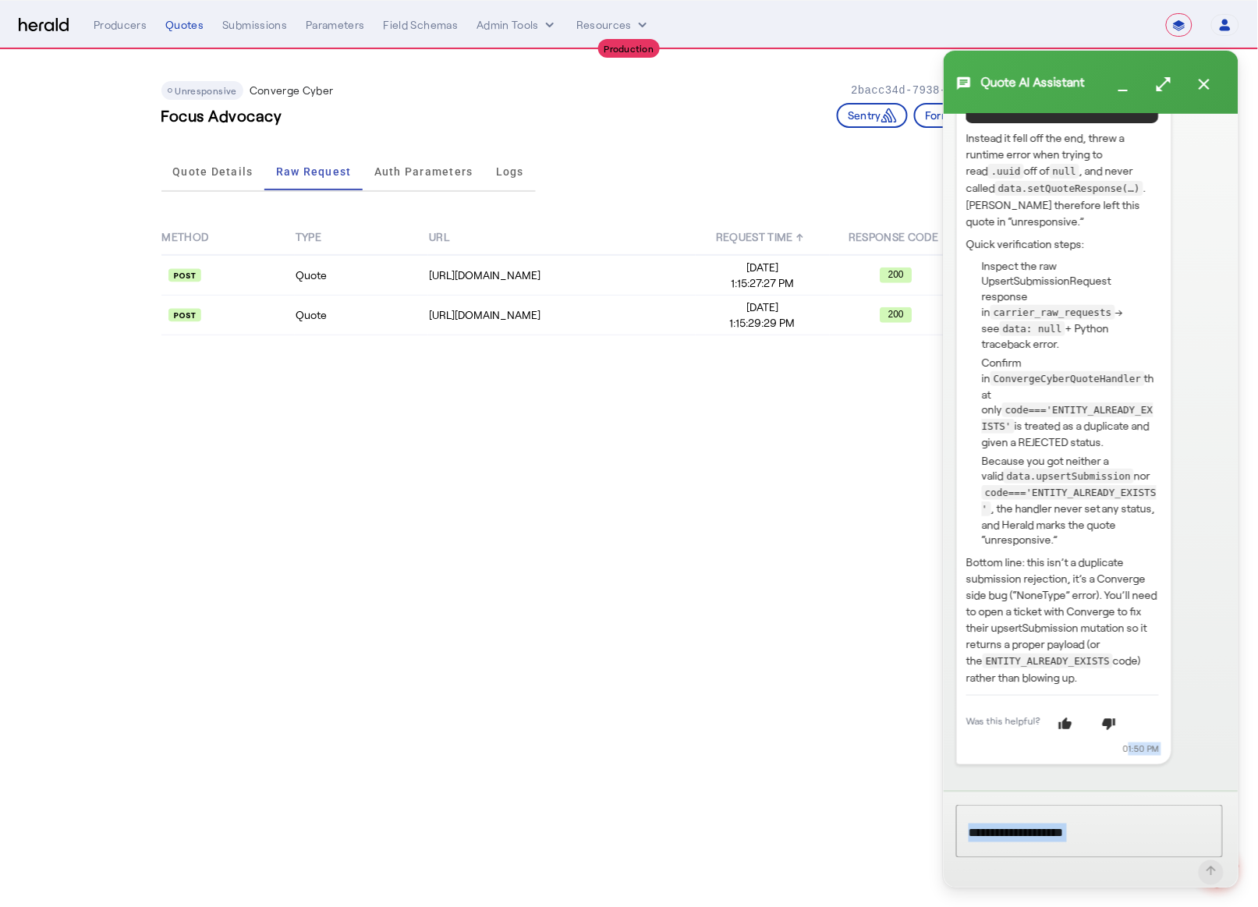
drag, startPoint x: 1106, startPoint y: 713, endPoint x: 941, endPoint y: 450, distance: 310.1
click at [1239, 888] on app-quote-chatbot "chat Quote AI Assistant minimize open_in_full close Welcome! I'm your Quote AI …" at bounding box center [1239, 888] width 0 height 0
click at [1126, 686] on p "Bottom line: this isn’t a duplicate submission rejection, it’s a Converge side …" at bounding box center [1062, 620] width 193 height 132
drag, startPoint x: 1102, startPoint y: 710, endPoint x: 964, endPoint y: 155, distance: 572.2
click at [964, 155] on div "This wasn’t a “duplicate‐insured” rejection at all, but a Converge server error…" at bounding box center [1064, 180] width 216 height 1169
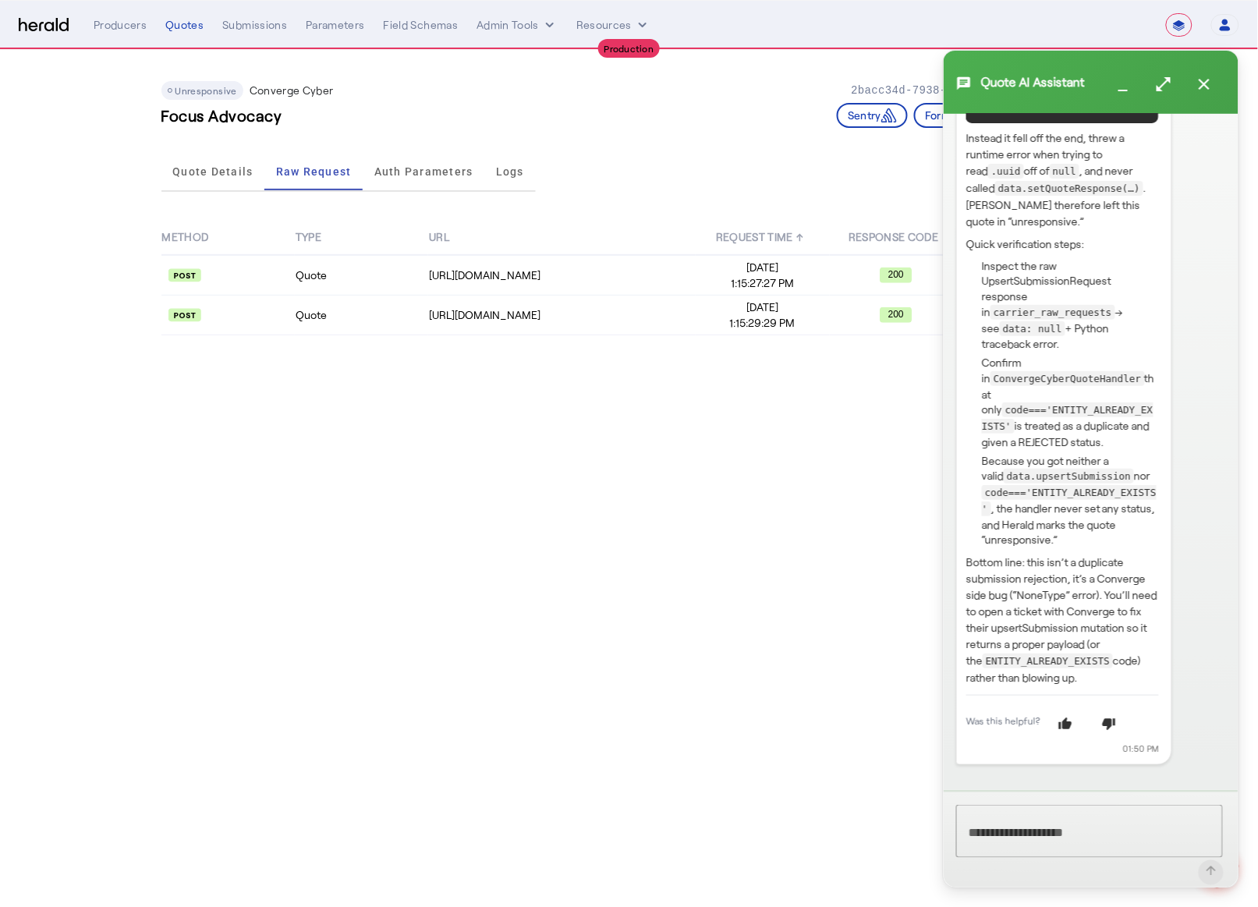
click at [1112, 293] on li "Inspect the raw UpsertSubmissionRequest response in carrier_raw_requests → see …" at bounding box center [1070, 305] width 177 height 94
drag, startPoint x: 968, startPoint y: 171, endPoint x: 1145, endPoint y: 707, distance: 565.0
click at [1145, 685] on markdown "This wasn’t a “duplicate‐insured” rejection at all, but a Converge server error…" at bounding box center [1062, 145] width 193 height 1079
click at [1143, 686] on p "Bottom line: this isn’t a duplicate submission rejection, it’s a Converge side …" at bounding box center [1062, 620] width 193 height 132
click at [1071, 732] on mat-icon "thumb_up" at bounding box center [1065, 722] width 19 height 19
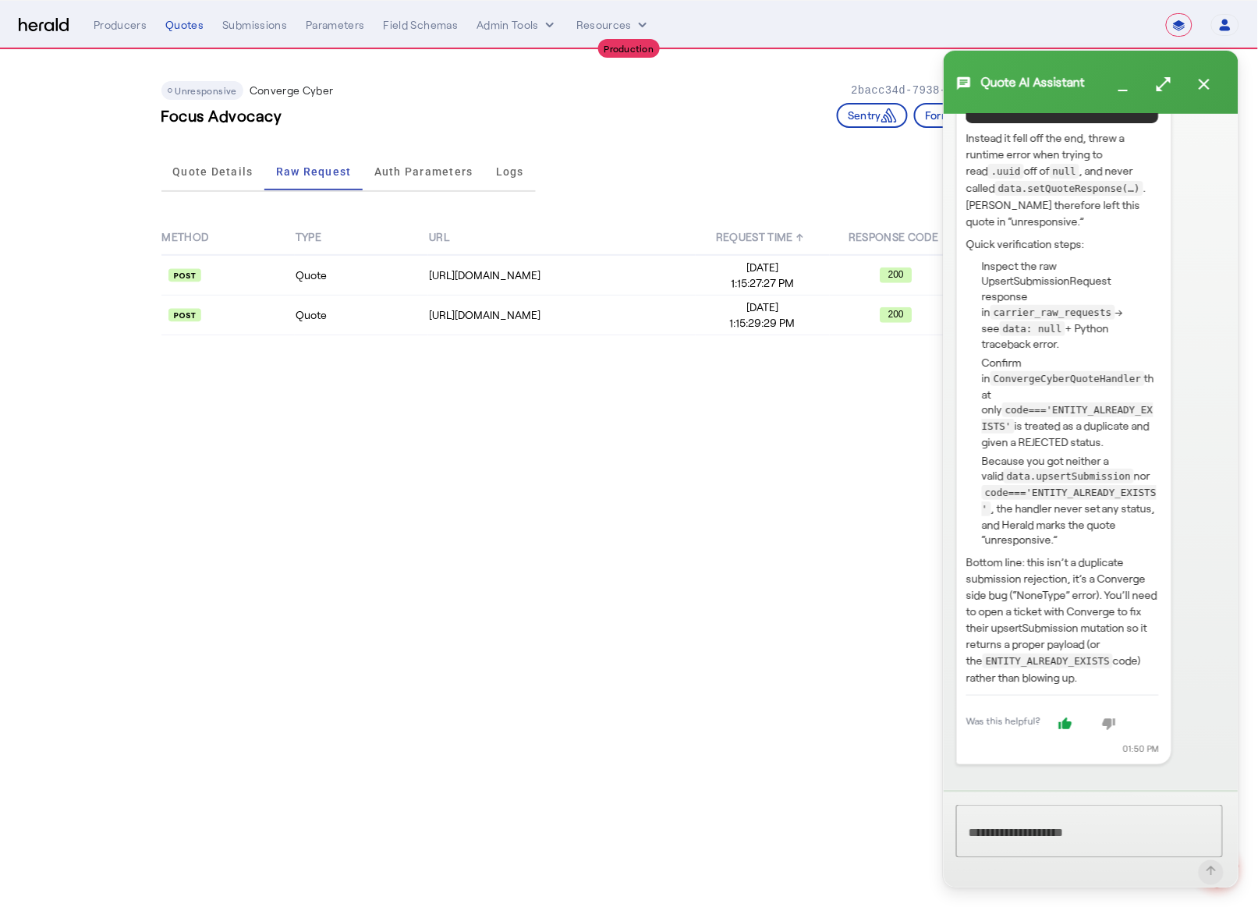
click at [681, 486] on div at bounding box center [629, 453] width 1258 height 907
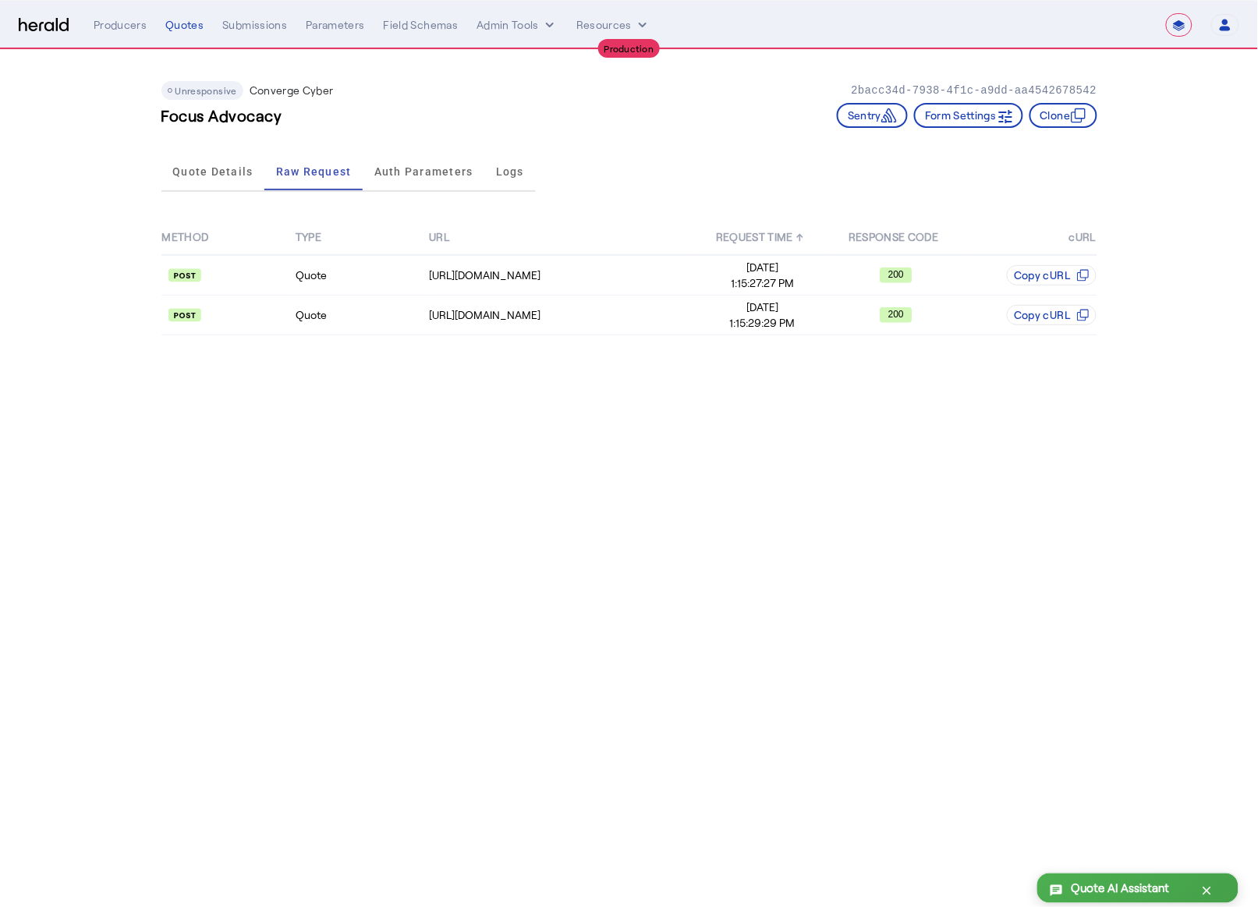
click at [1111, 887] on span "Quote AI Assistant" at bounding box center [1121, 888] width 98 height 19
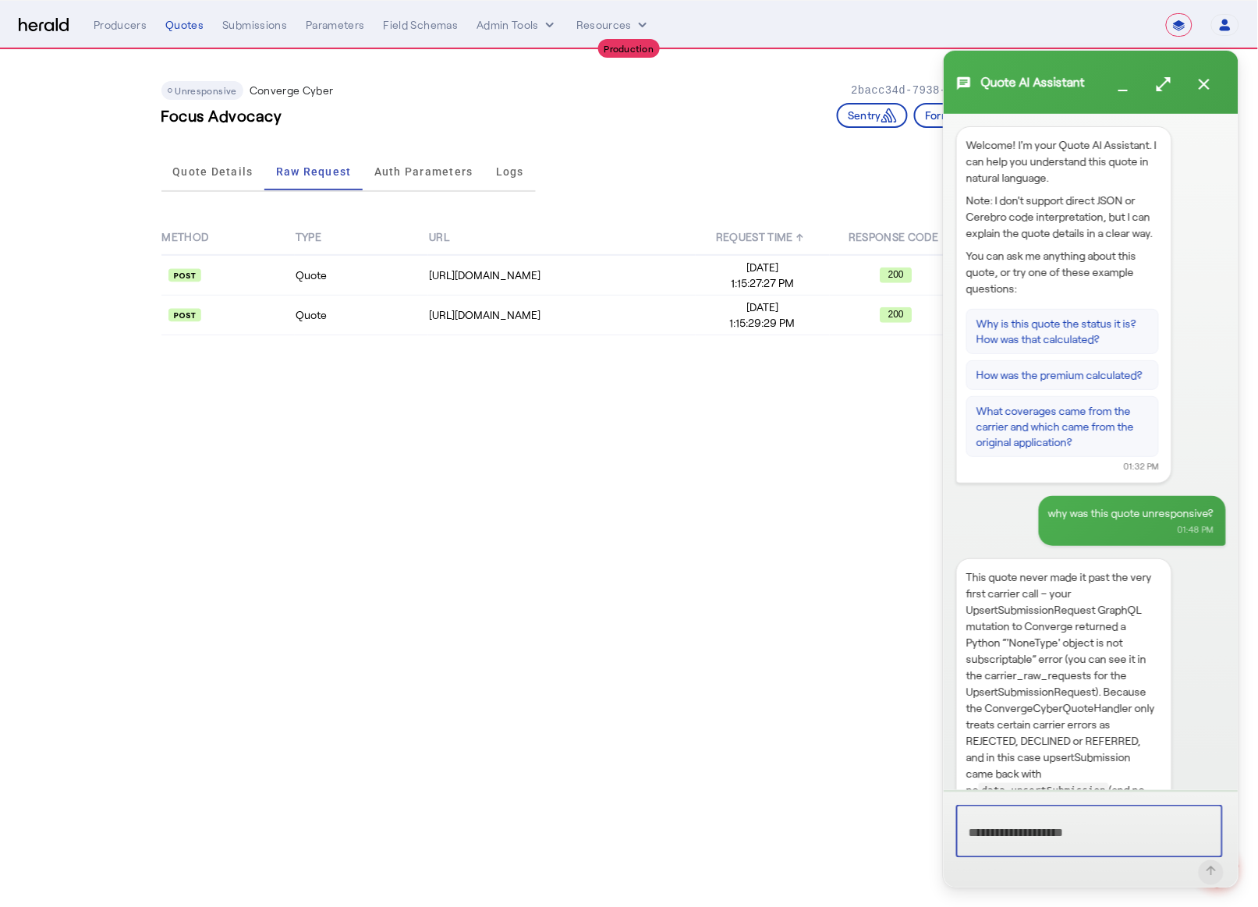
click at [585, 431] on div at bounding box center [629, 453] width 1258 height 907
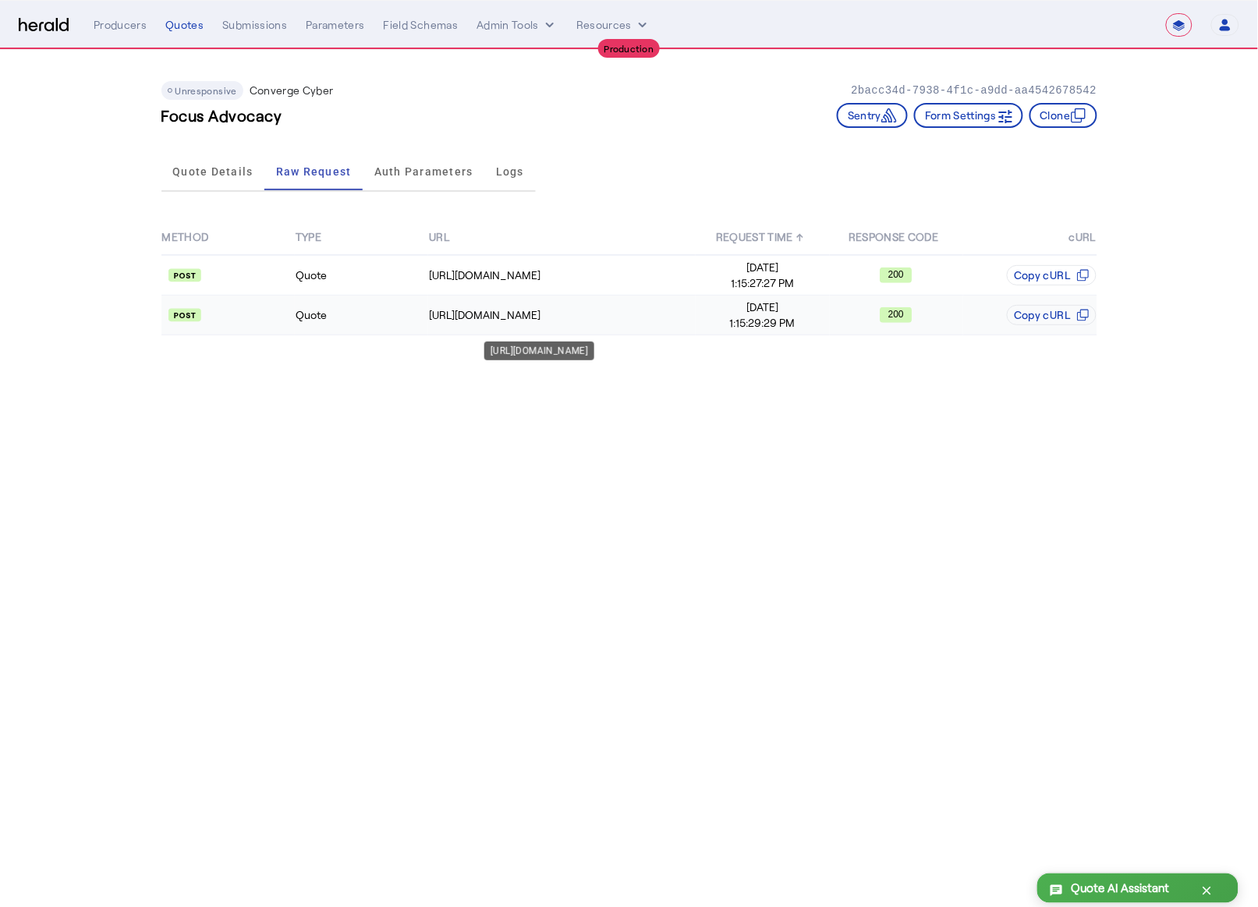
click at [616, 303] on td "https://api.convergeins.com/graphql" at bounding box center [562, 316] width 268 height 40
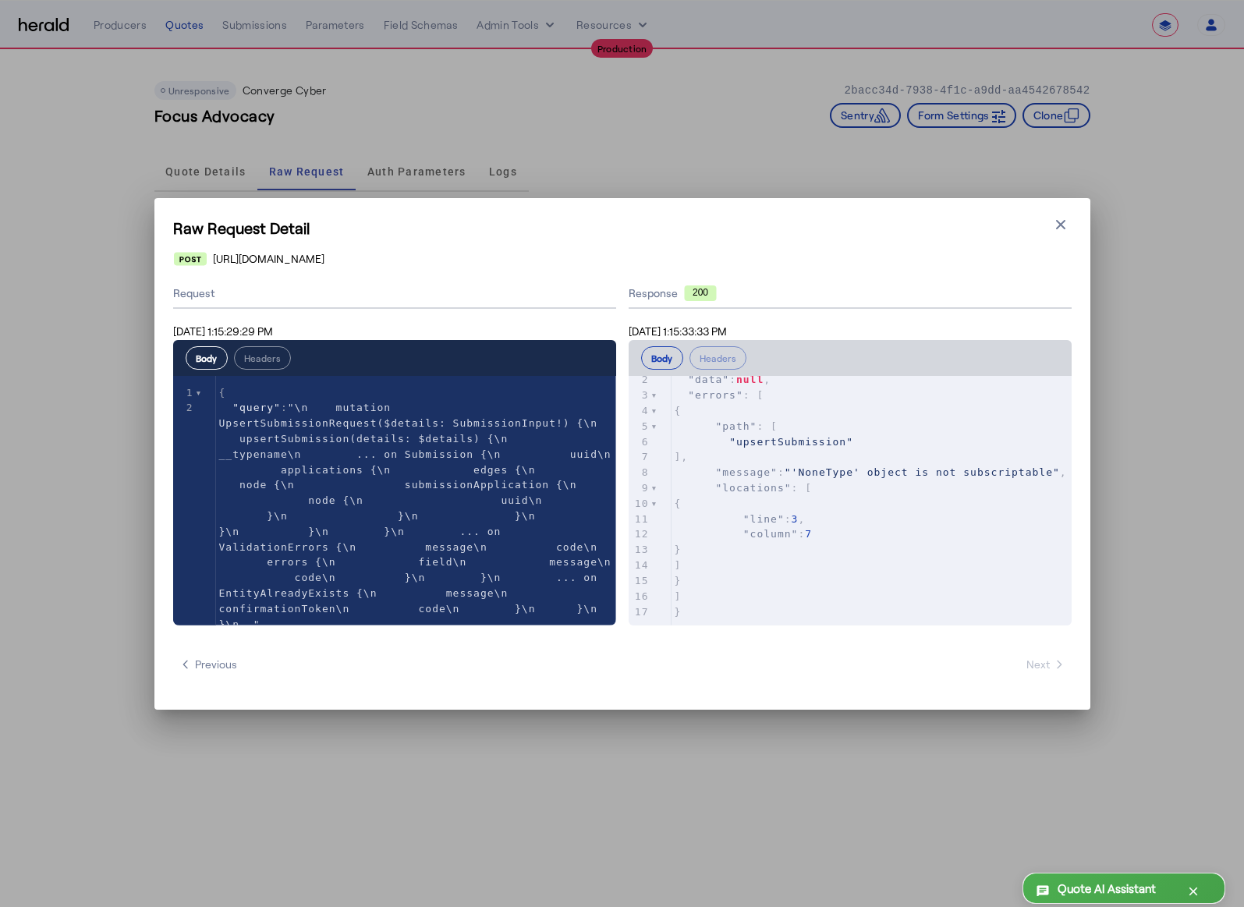
scroll to position [0, 0]
click at [1062, 221] on icon "button" at bounding box center [1061, 225] width 16 height 16
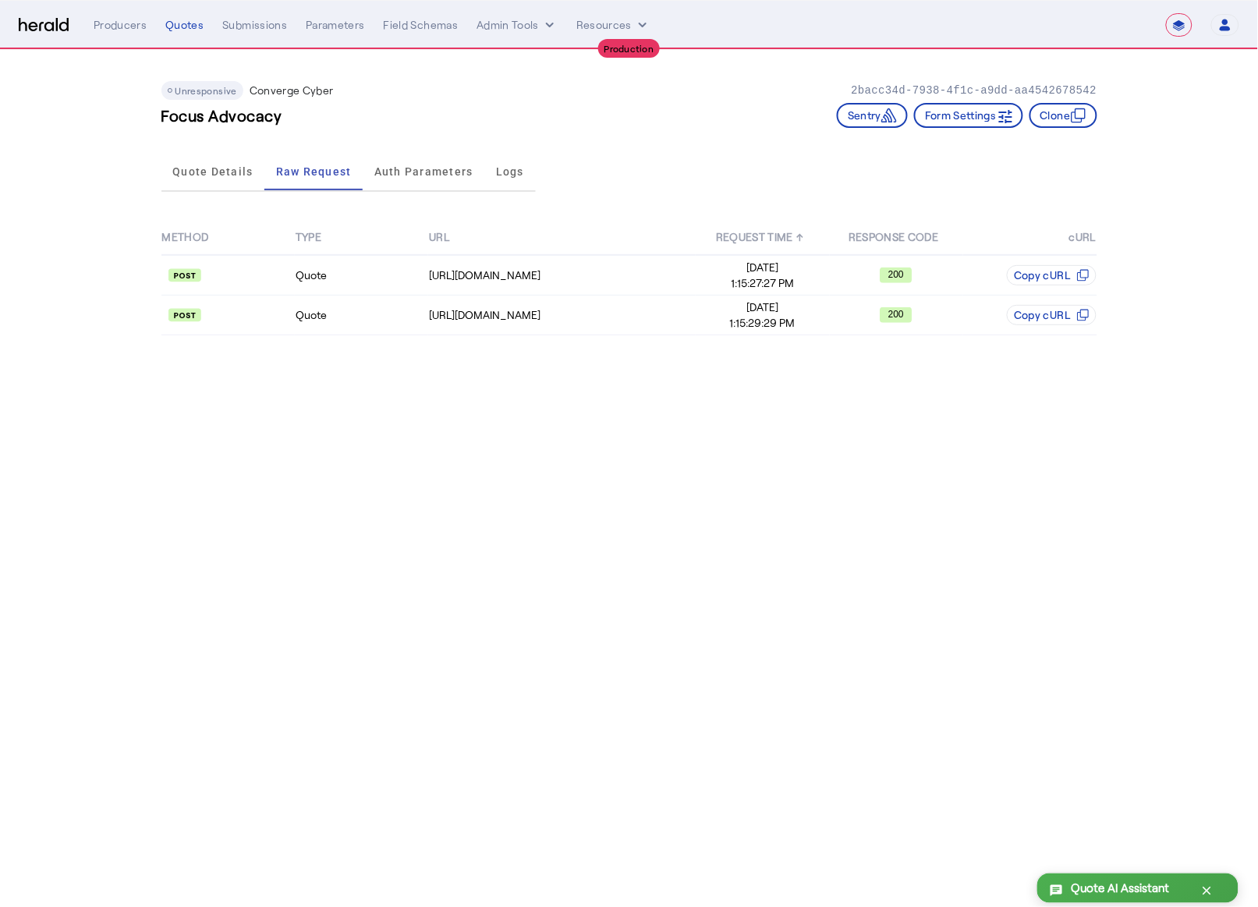
click at [1107, 890] on span "Quote AI Assistant" at bounding box center [1121, 888] width 98 height 19
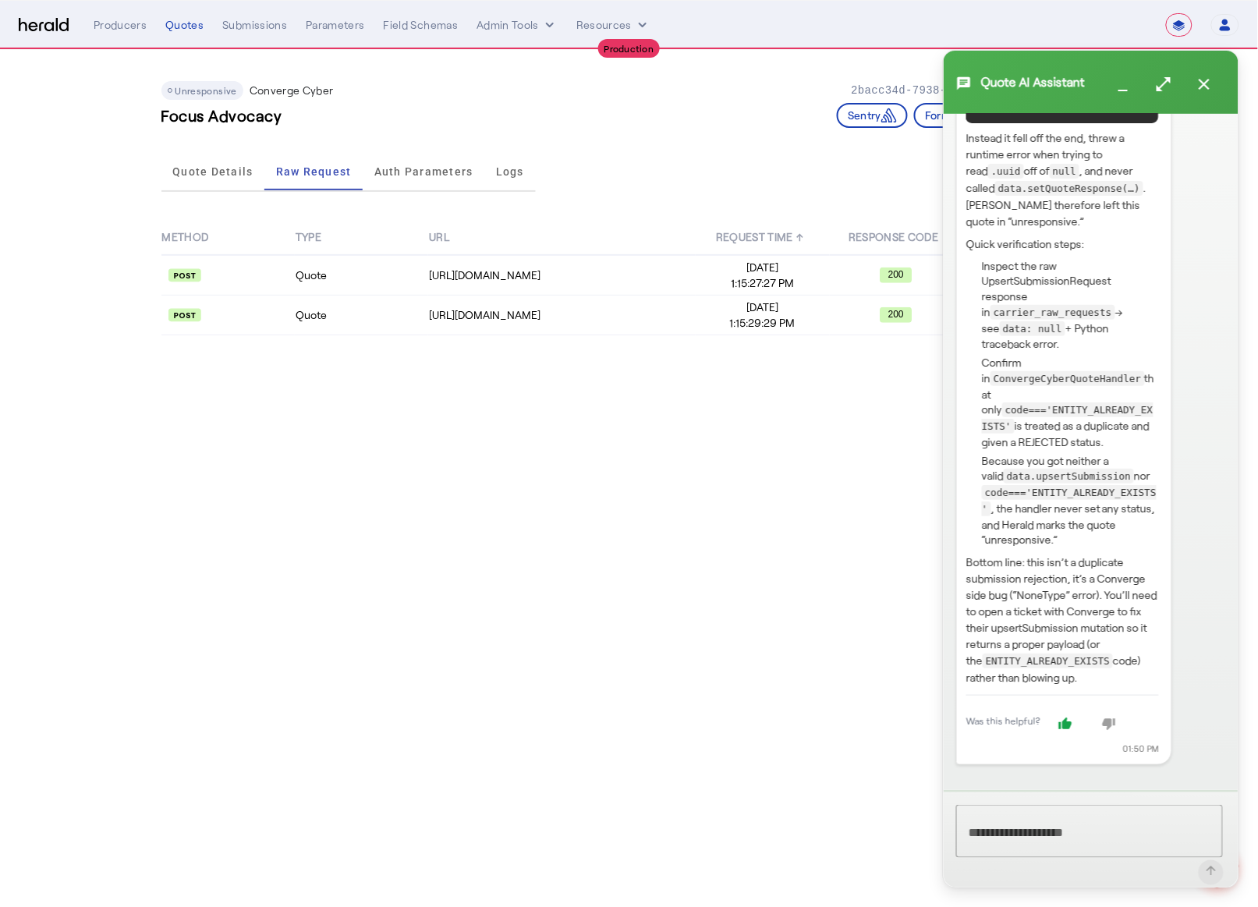
drag, startPoint x: 967, startPoint y: 598, endPoint x: 941, endPoint y: 569, distance: 39.8
click at [946, 576] on div "Welcome! I'm your Quote AI Assistant. I can help you understand this quote in n…" at bounding box center [1091, 452] width 295 height 676
click at [934, 539] on div at bounding box center [629, 453] width 1258 height 907
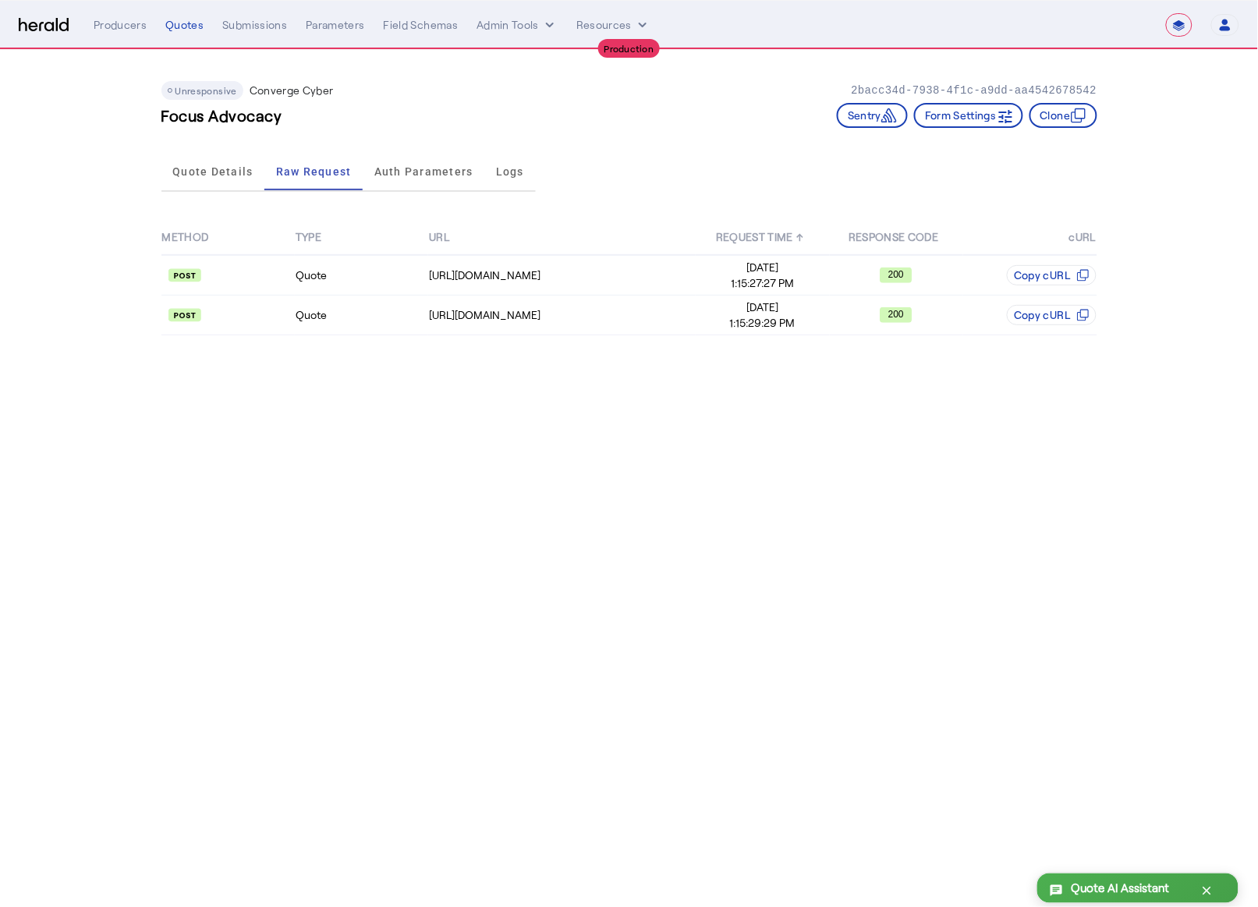
click at [1121, 900] on div "chat Quote AI Assistant close" at bounding box center [1137, 888] width 201 height 30
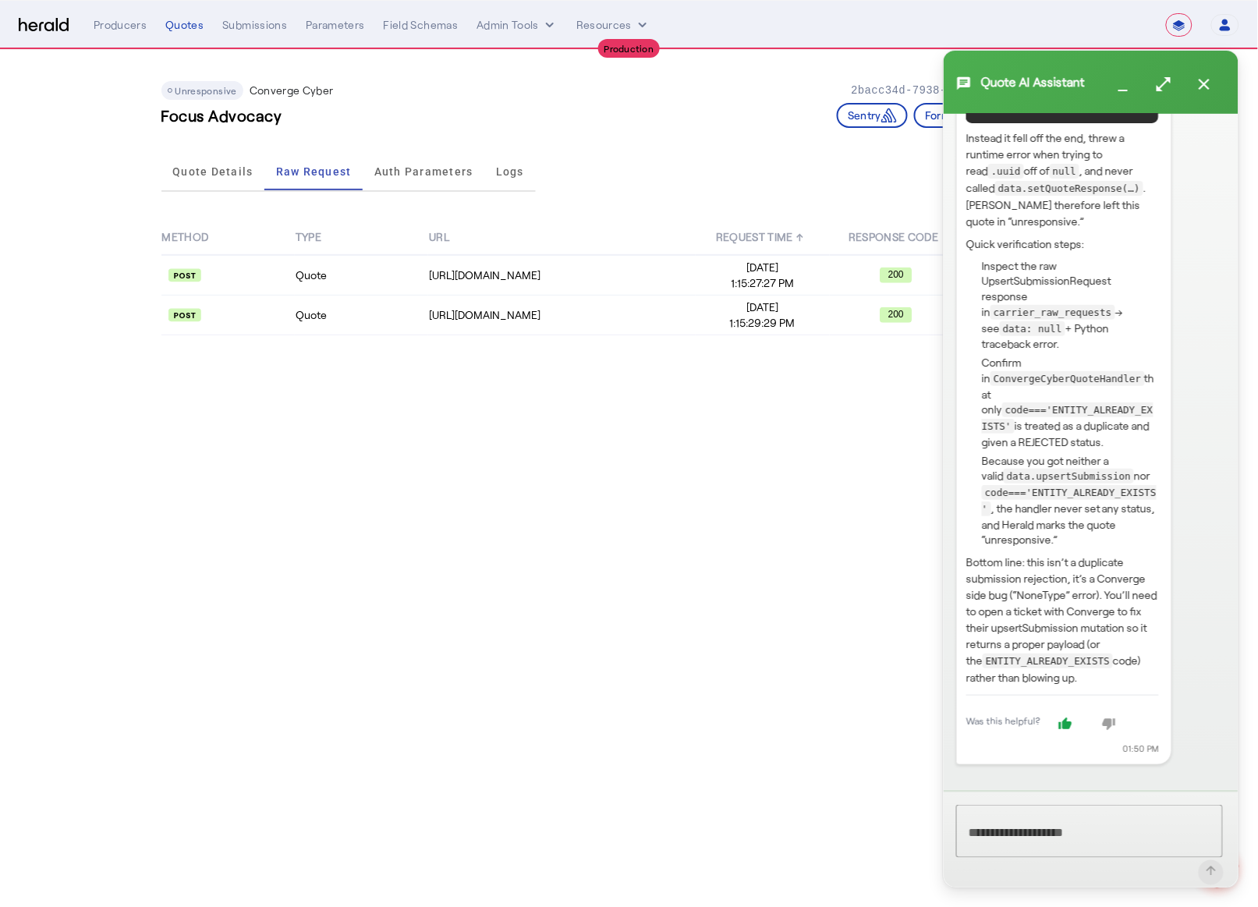
click at [543, 460] on div at bounding box center [629, 453] width 1258 height 907
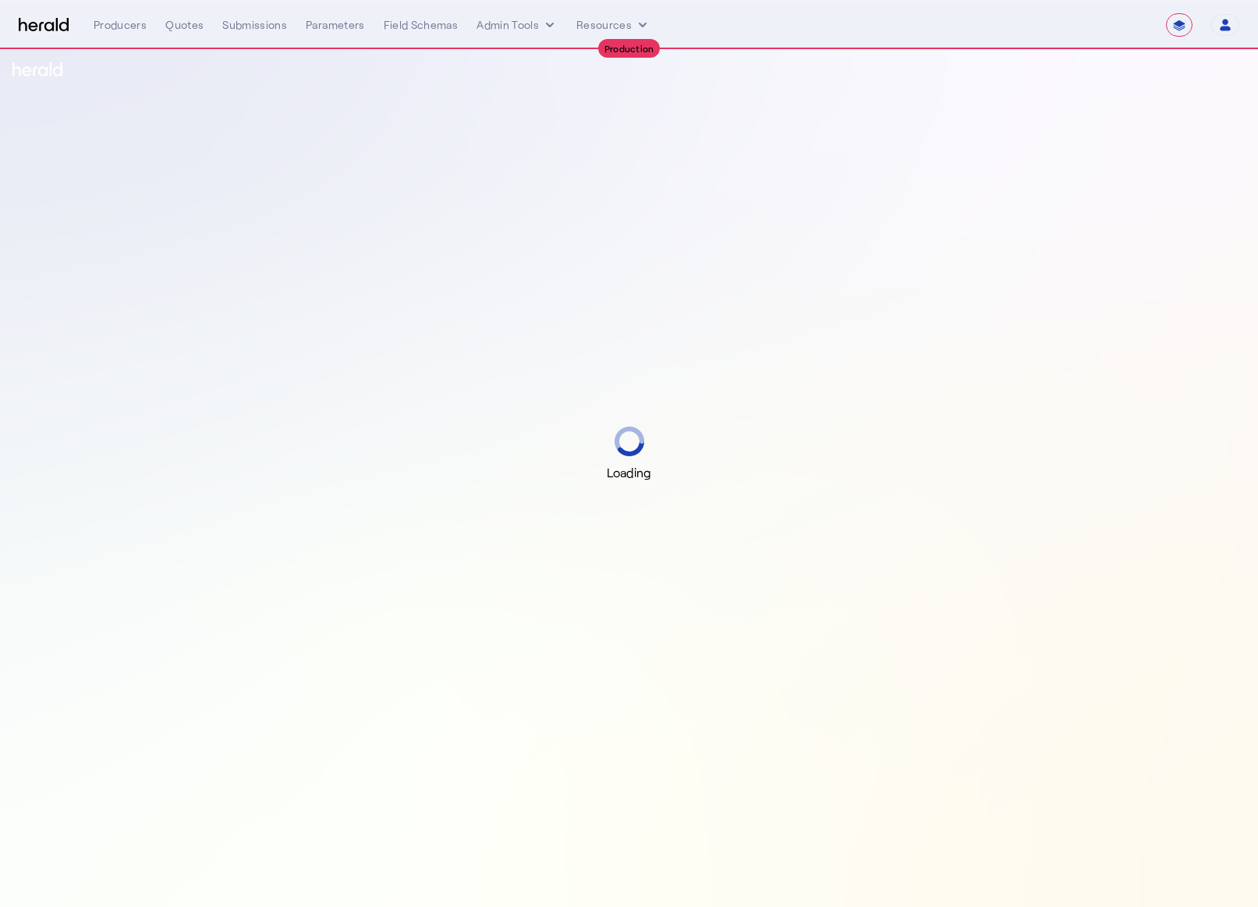
select select "**********"
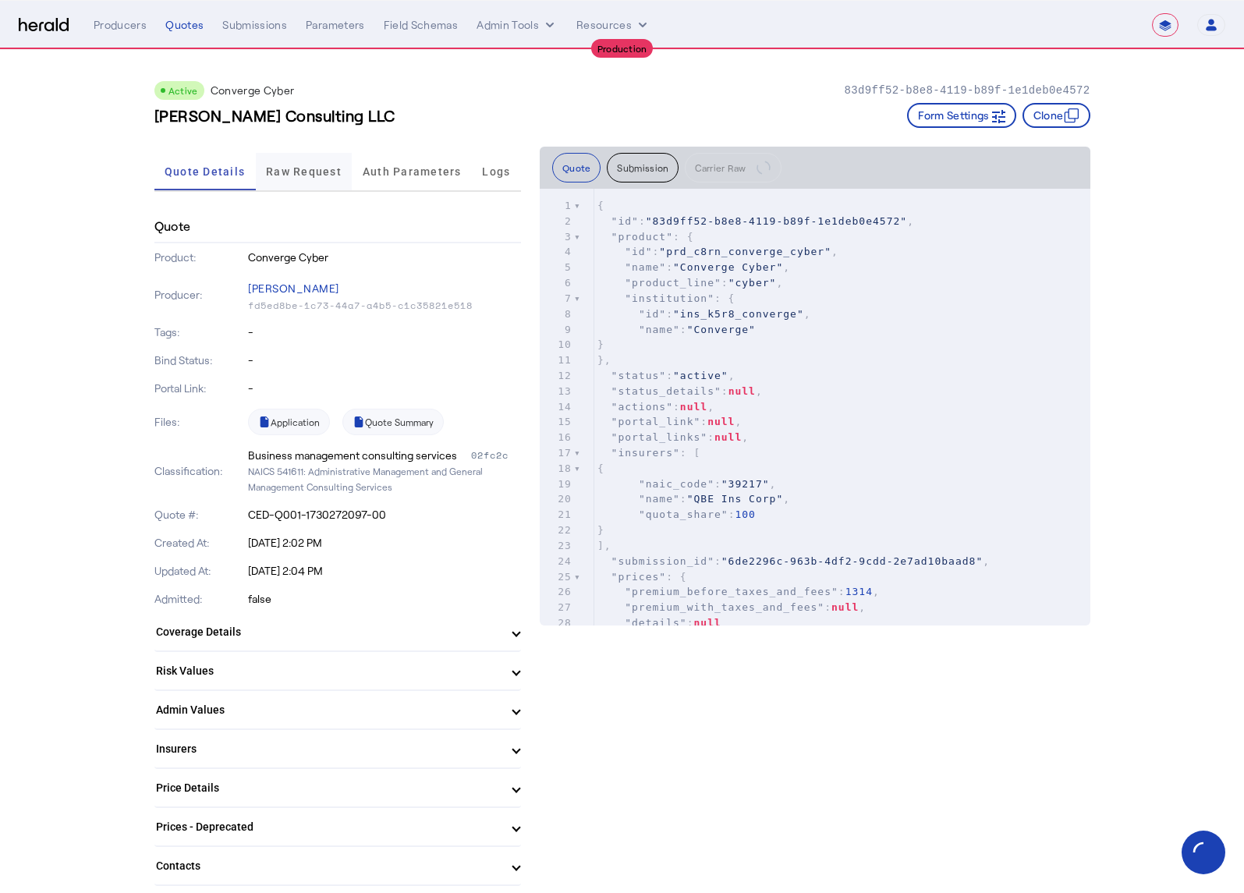
click at [298, 174] on span "Raw Request" at bounding box center [304, 171] width 76 height 11
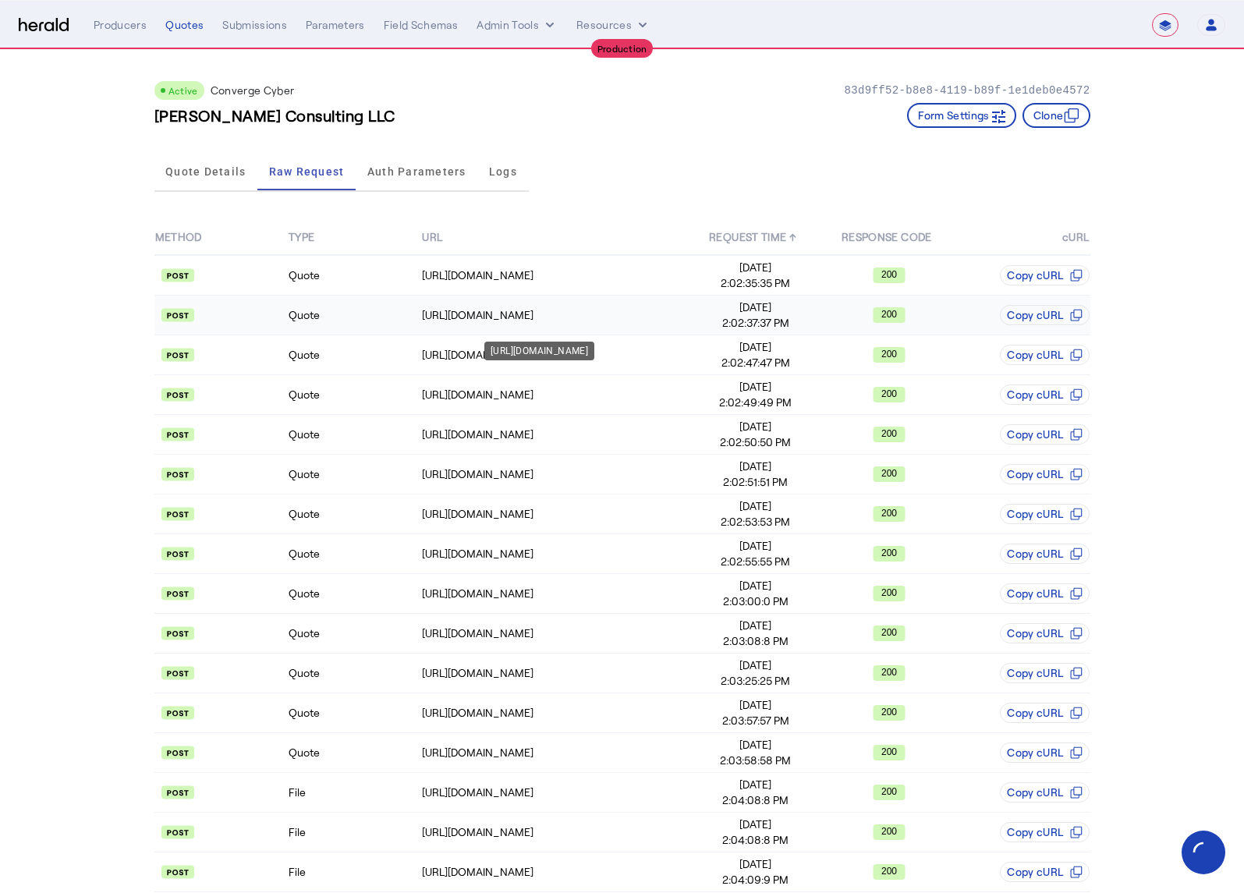
click at [483, 314] on div "https://api.convergeins.com/graphql" at bounding box center [555, 315] width 266 height 16
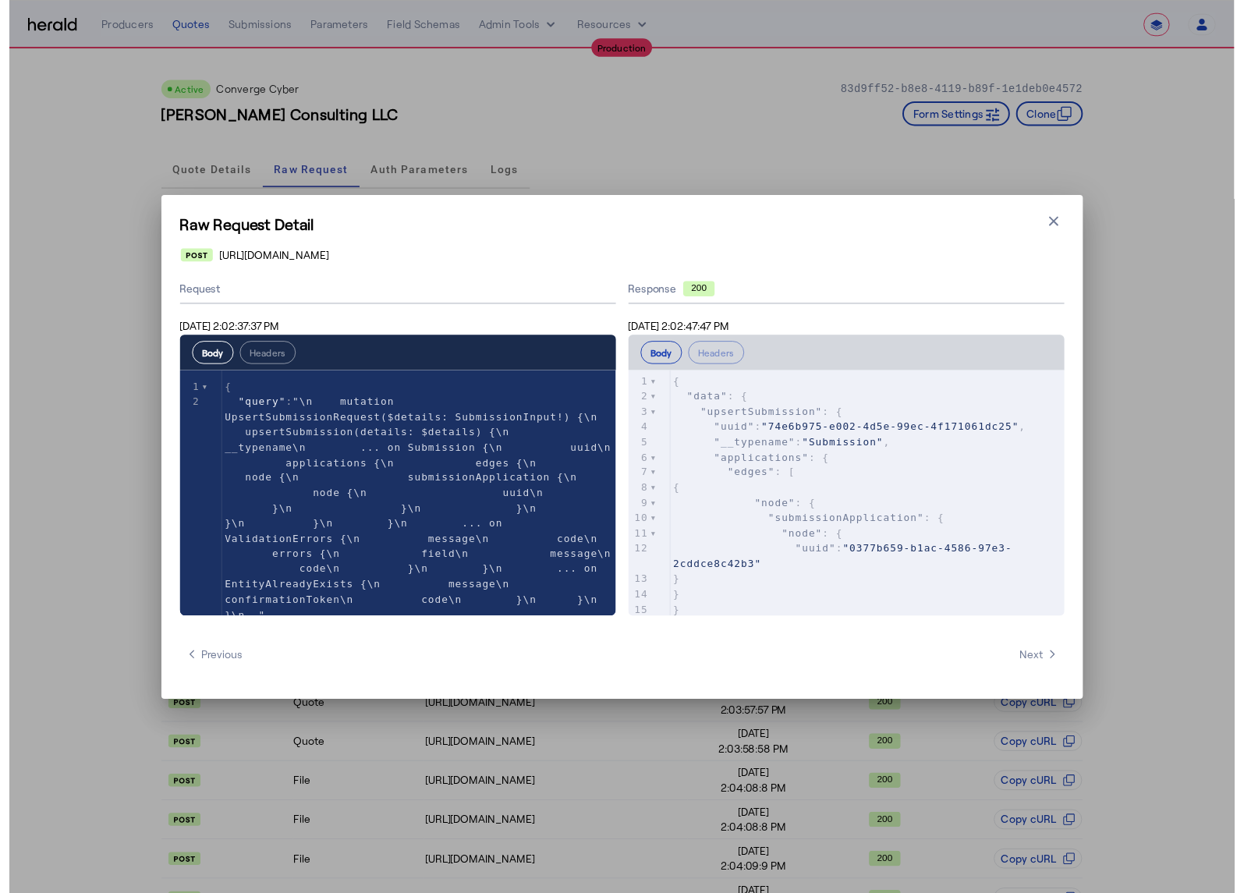
scroll to position [1, 0]
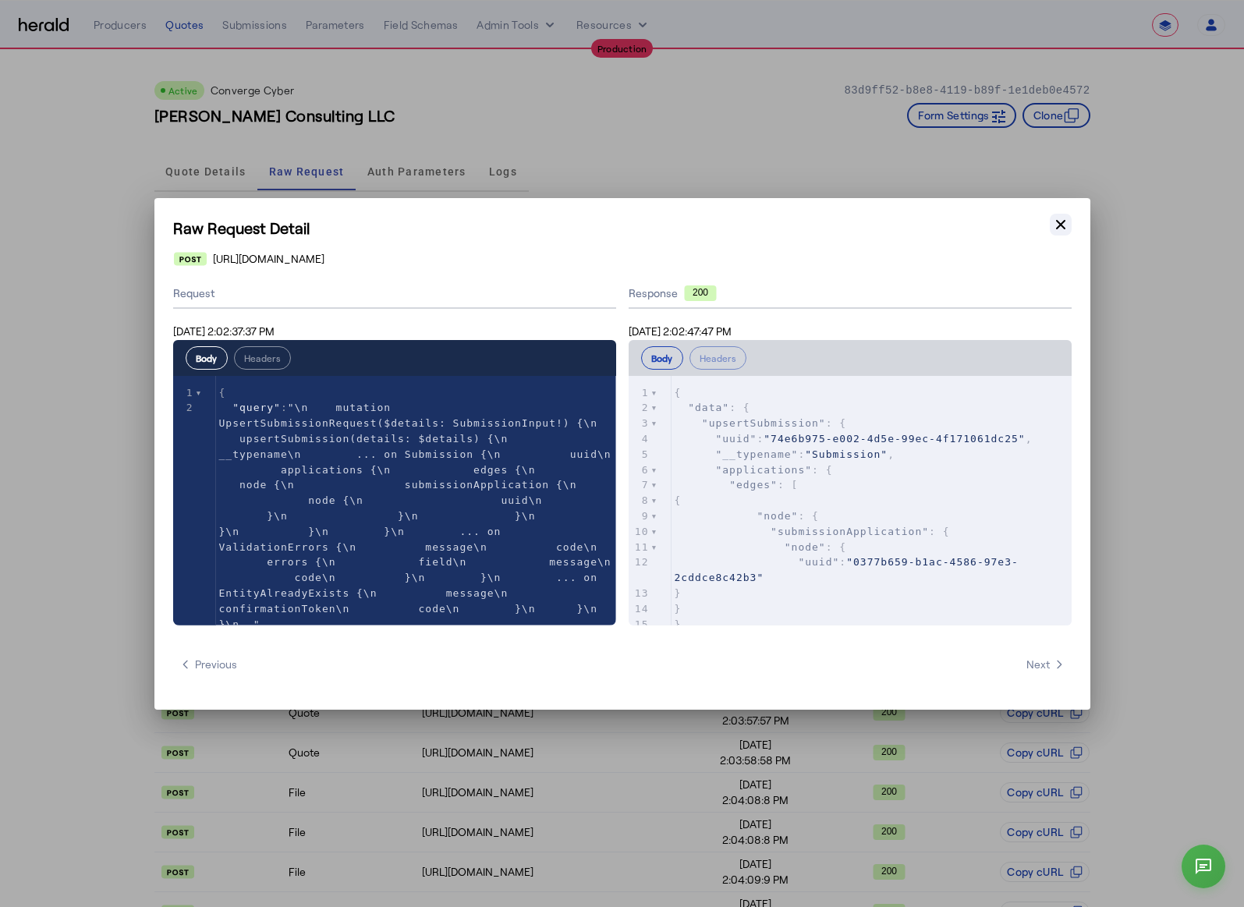
click at [1069, 221] on button "Close modal" at bounding box center [1061, 225] width 22 height 22
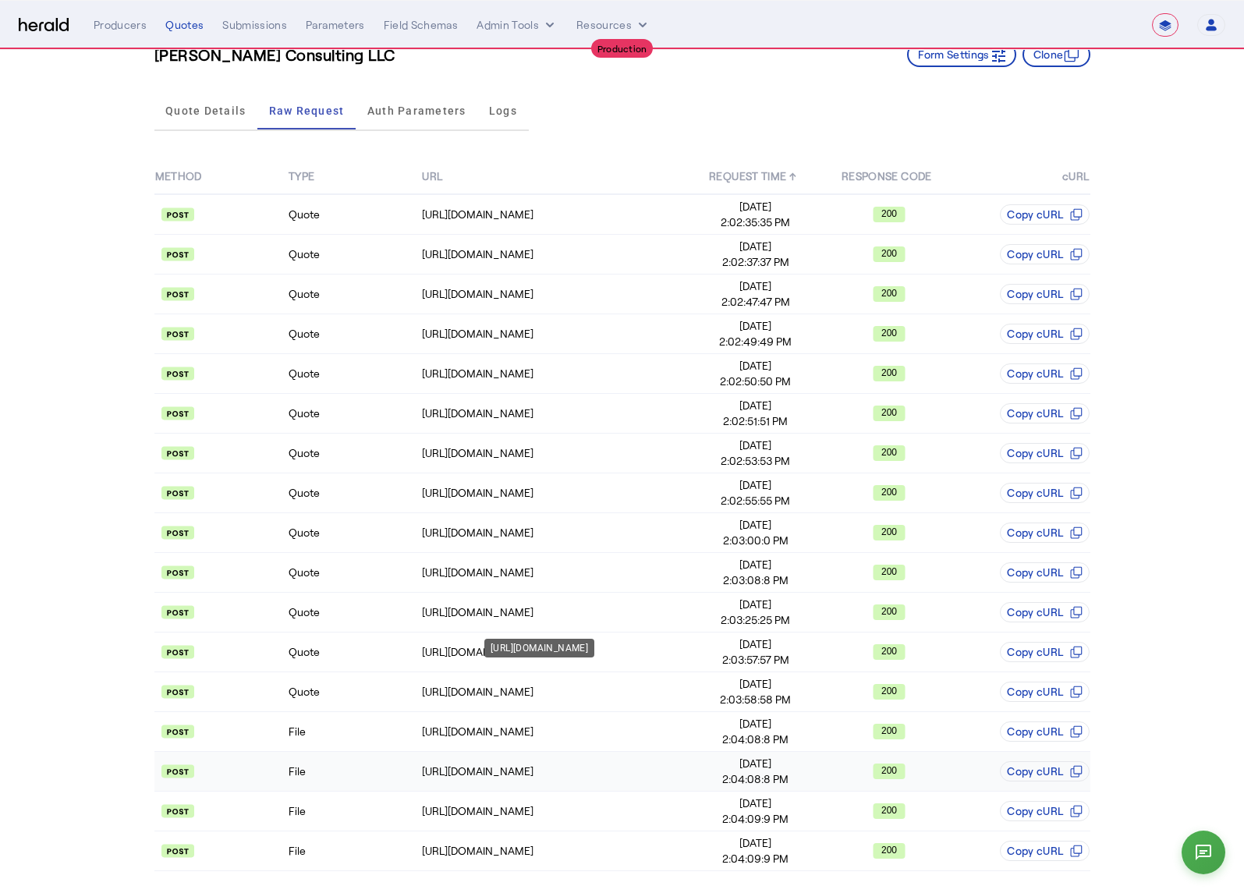
scroll to position [67, 0]
click at [450, 674] on td "https://api.convergeins.com/graphql" at bounding box center [555, 692] width 268 height 40
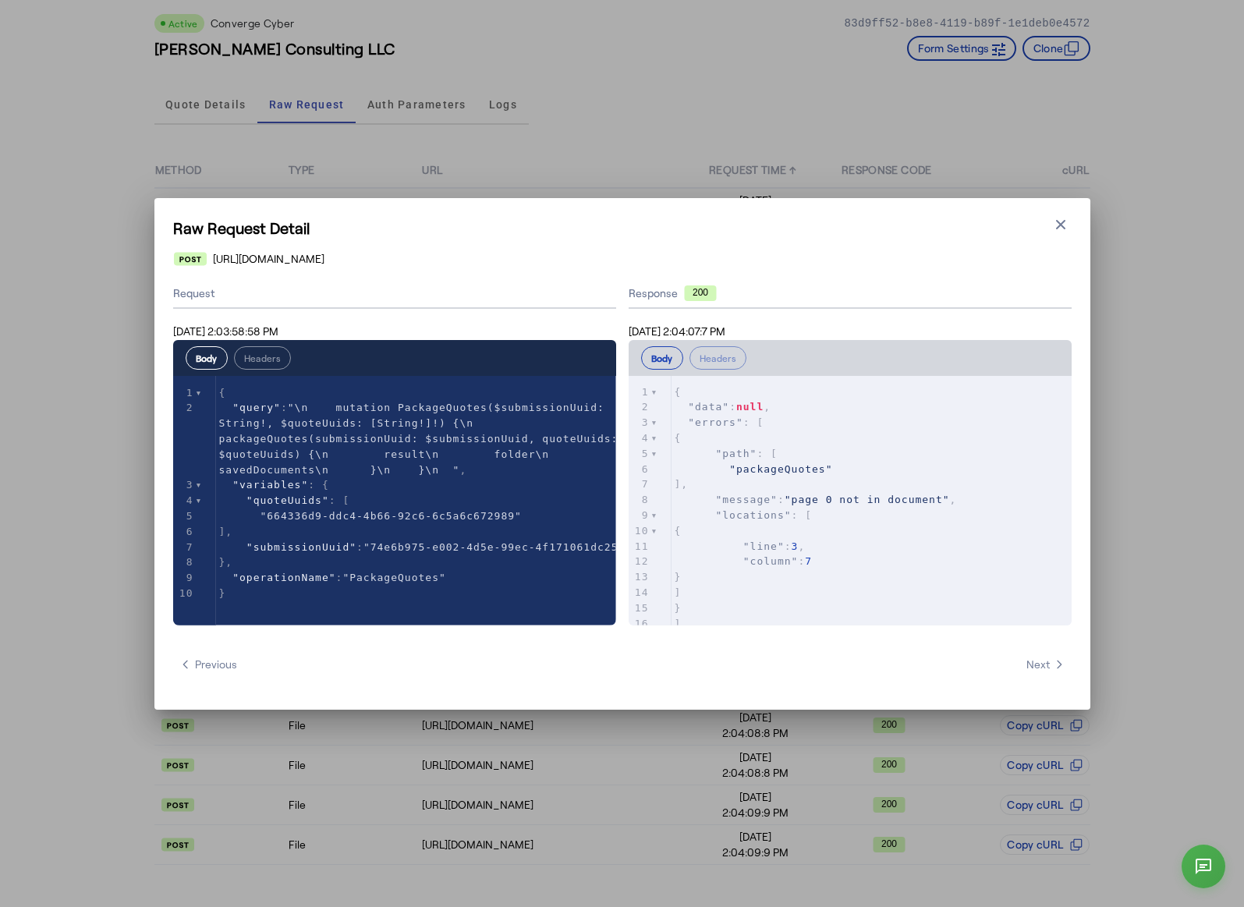
scroll to position [0, 0]
click at [1056, 228] on icon "button" at bounding box center [1060, 223] width 9 height 9
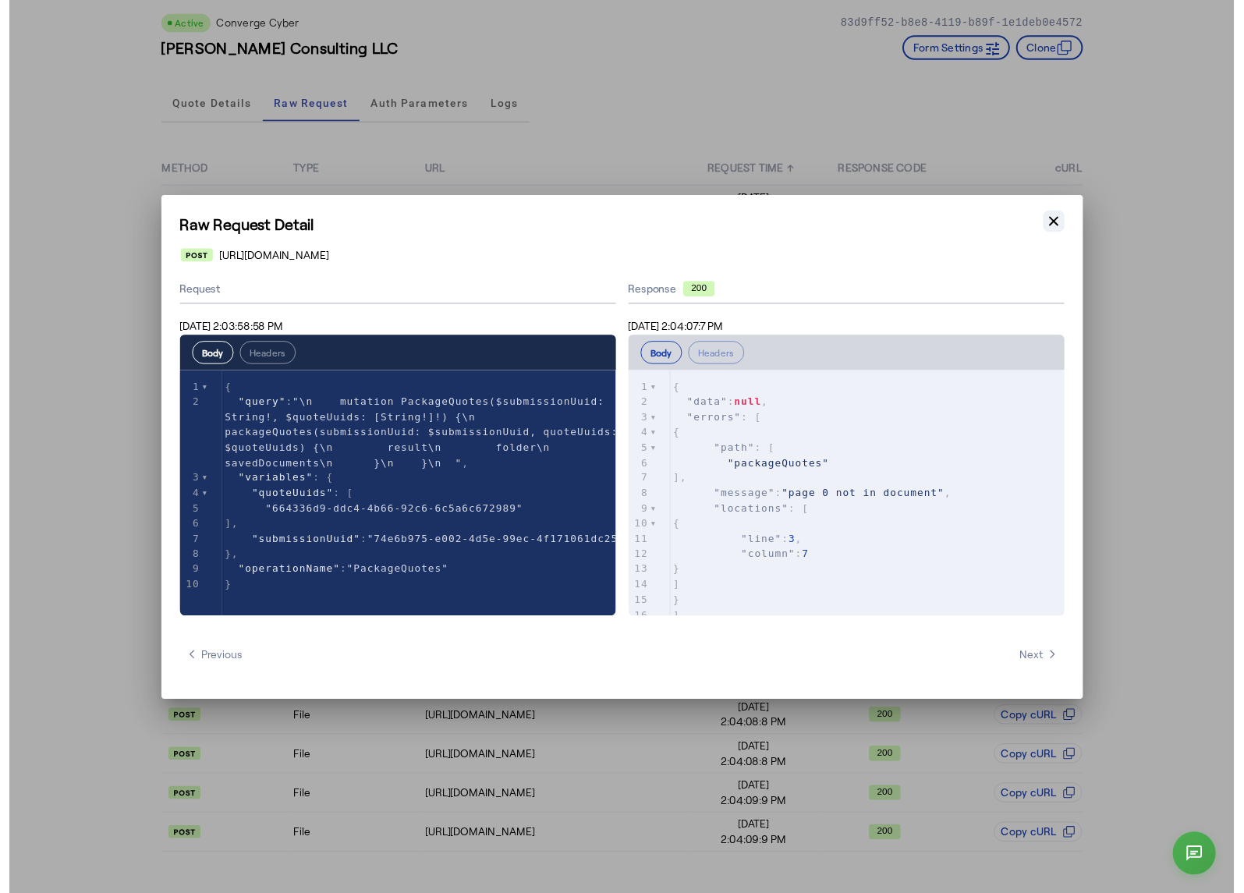
scroll to position [67, 0]
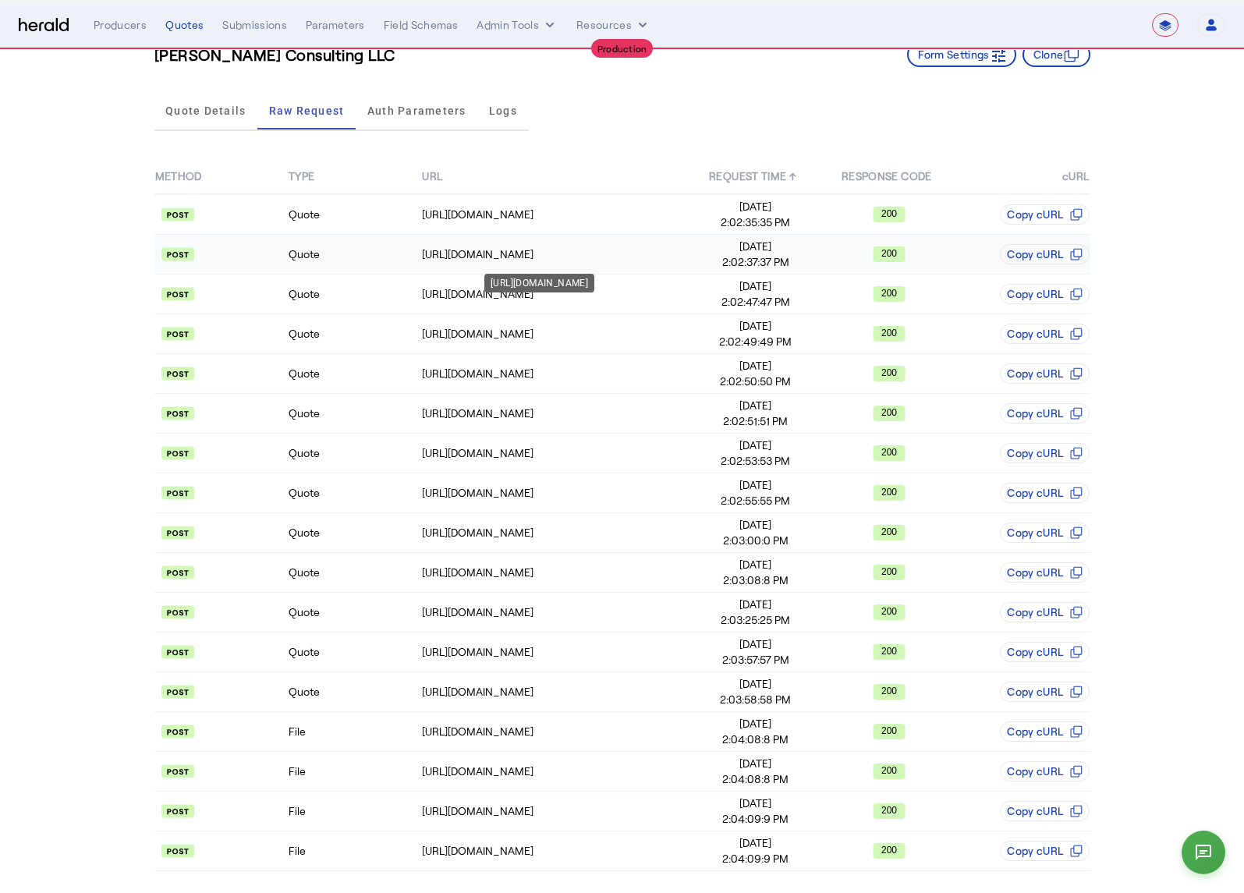
click at [469, 246] on div "https://api.convergeins.com/graphql" at bounding box center [555, 254] width 266 height 16
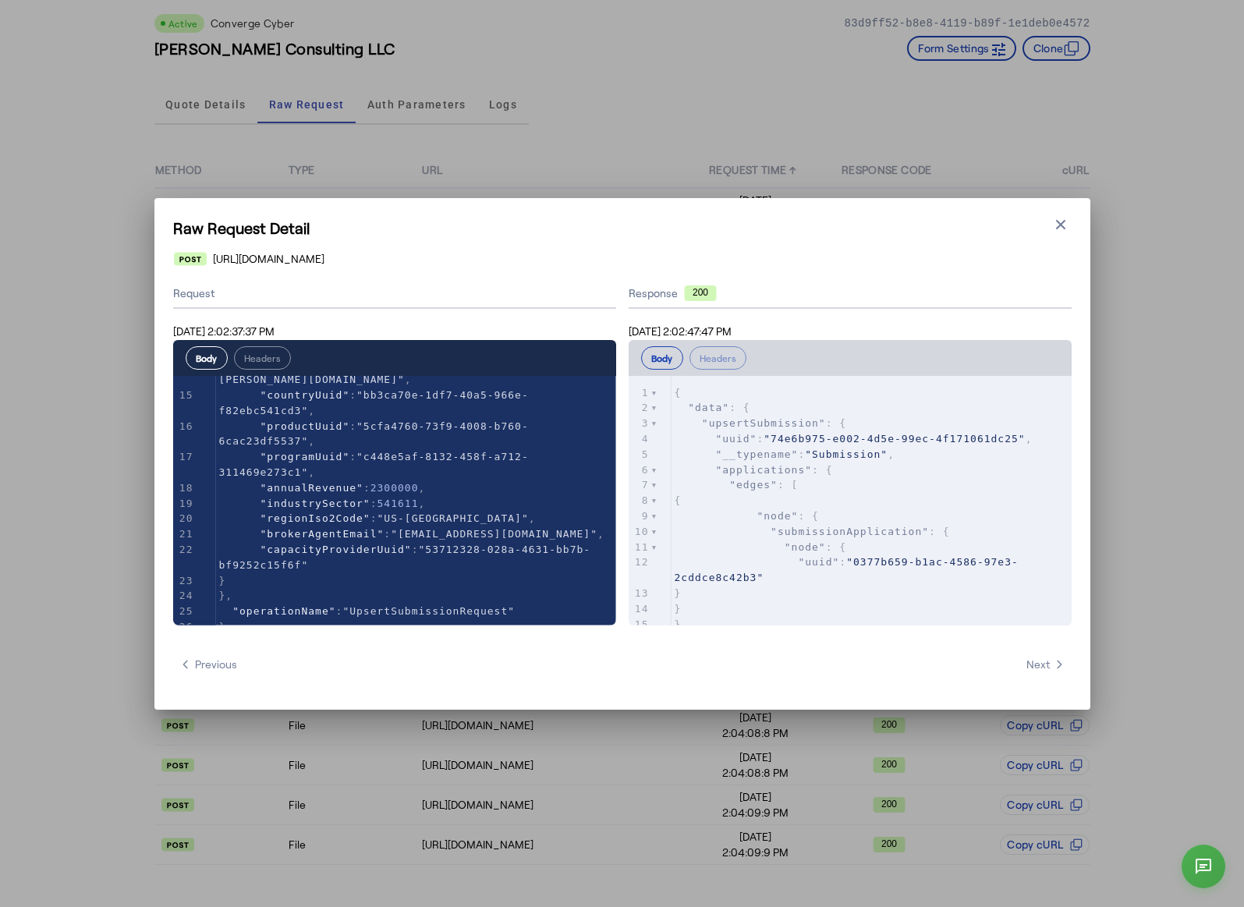
scroll to position [0, 0]
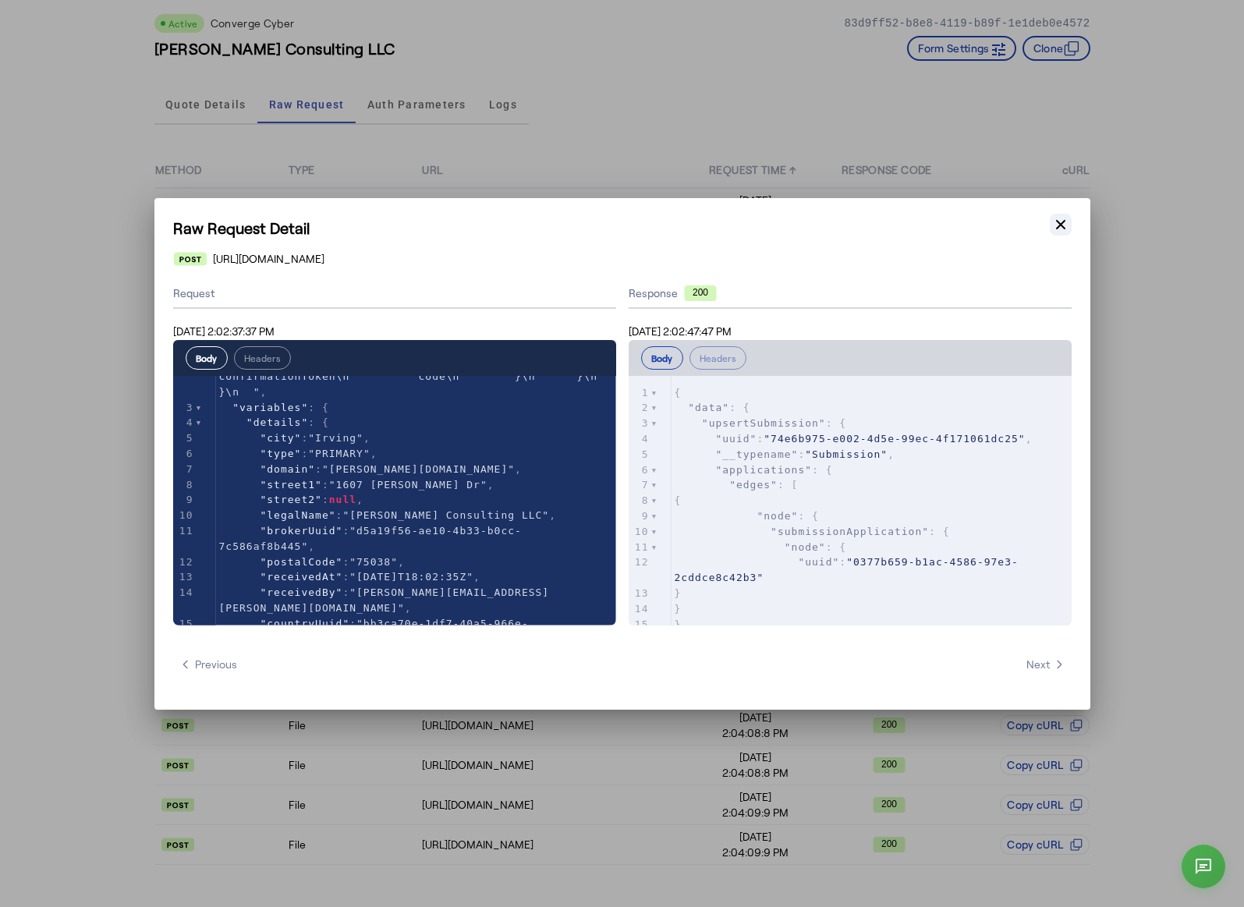
click at [1053, 231] on icon "button" at bounding box center [1061, 225] width 16 height 16
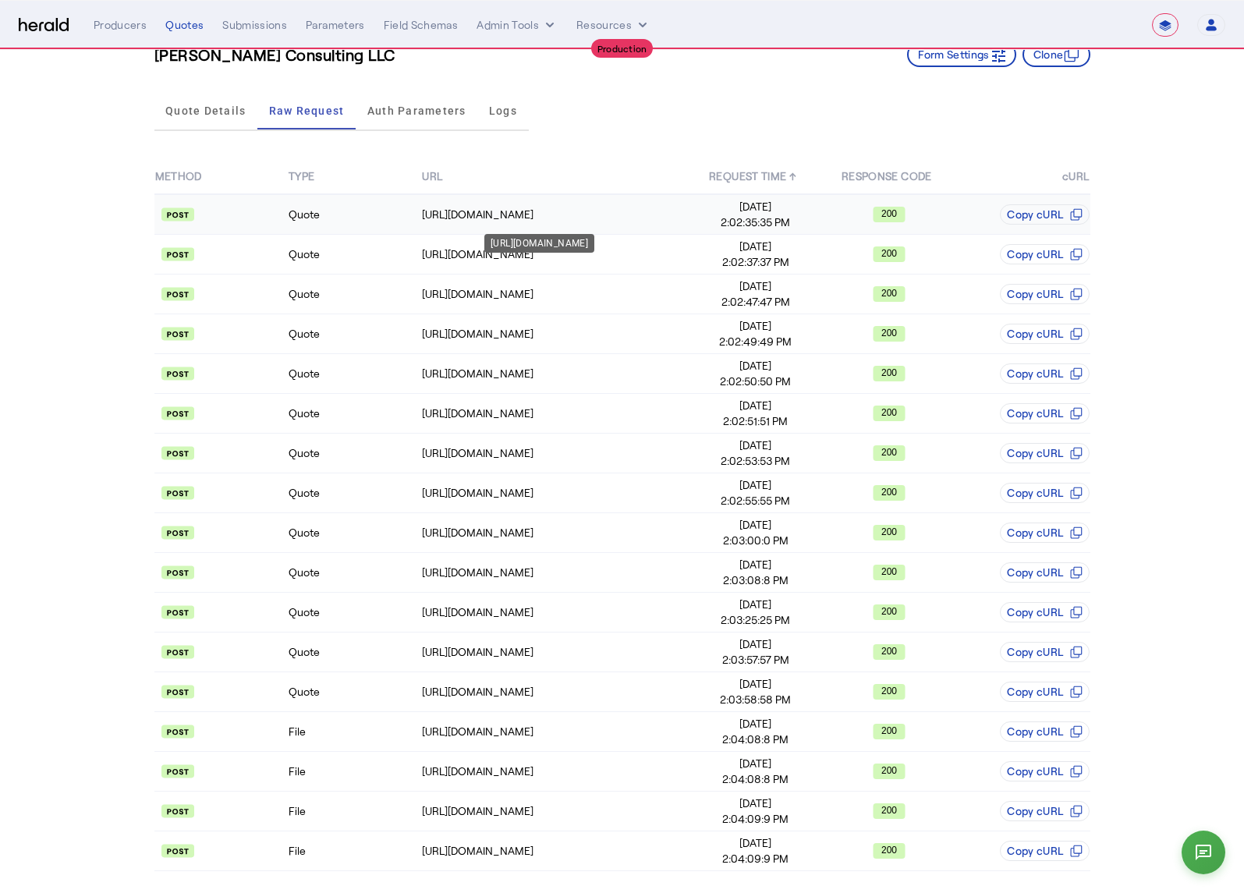
click at [433, 194] on td "https://api.convergeins.com/graphql" at bounding box center [555, 214] width 268 height 41
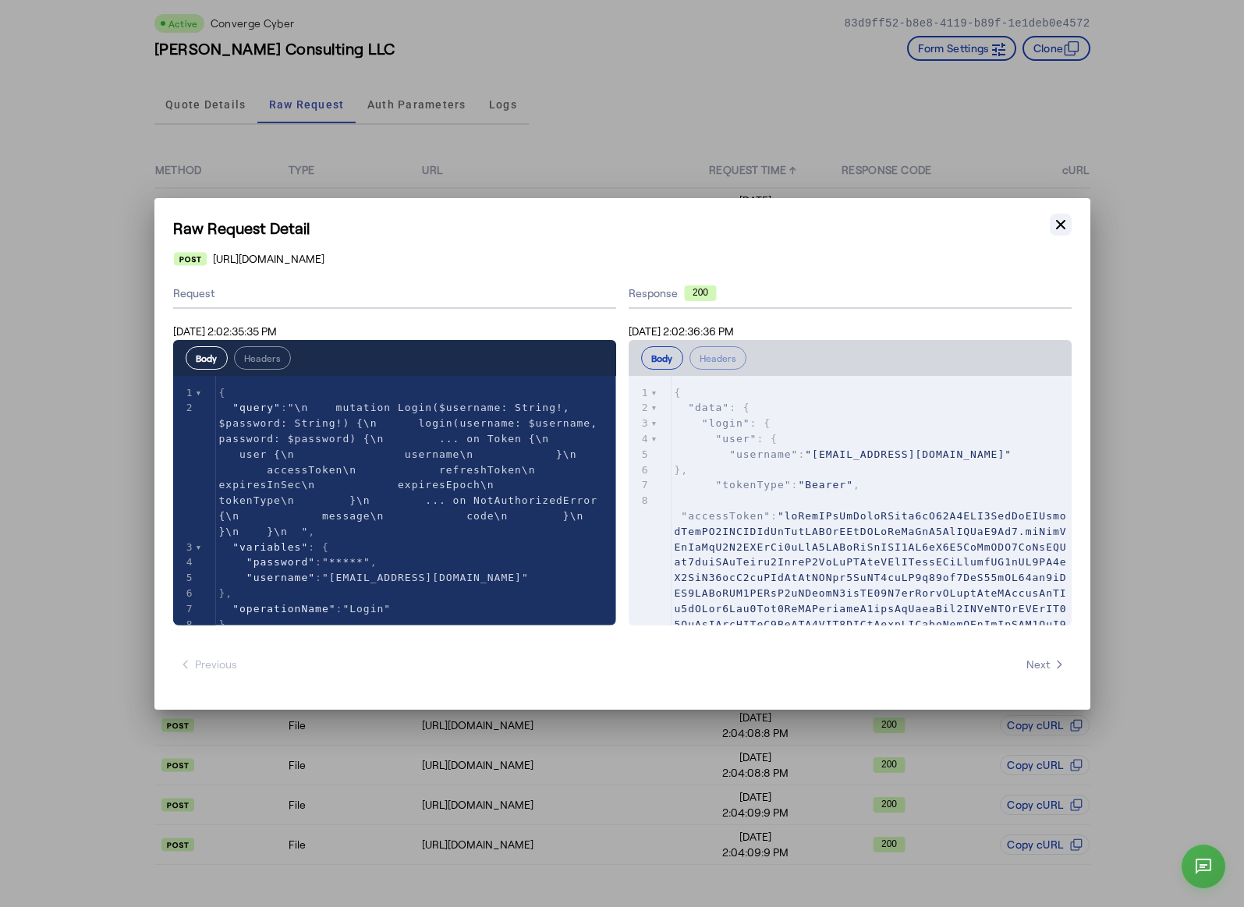
click at [1053, 225] on icon "button" at bounding box center [1061, 225] width 16 height 16
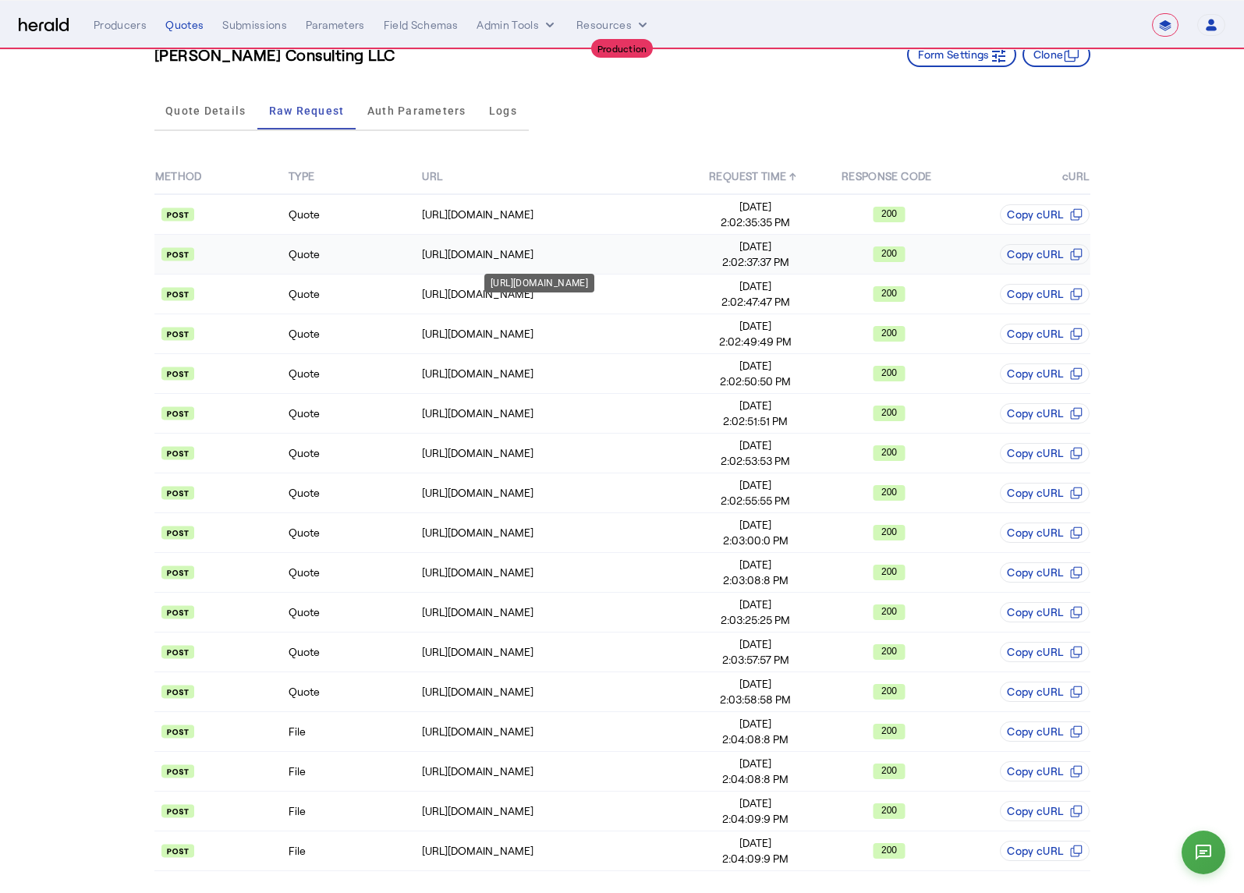
click at [501, 246] on div "https://api.convergeins.com/graphql" at bounding box center [555, 254] width 266 height 16
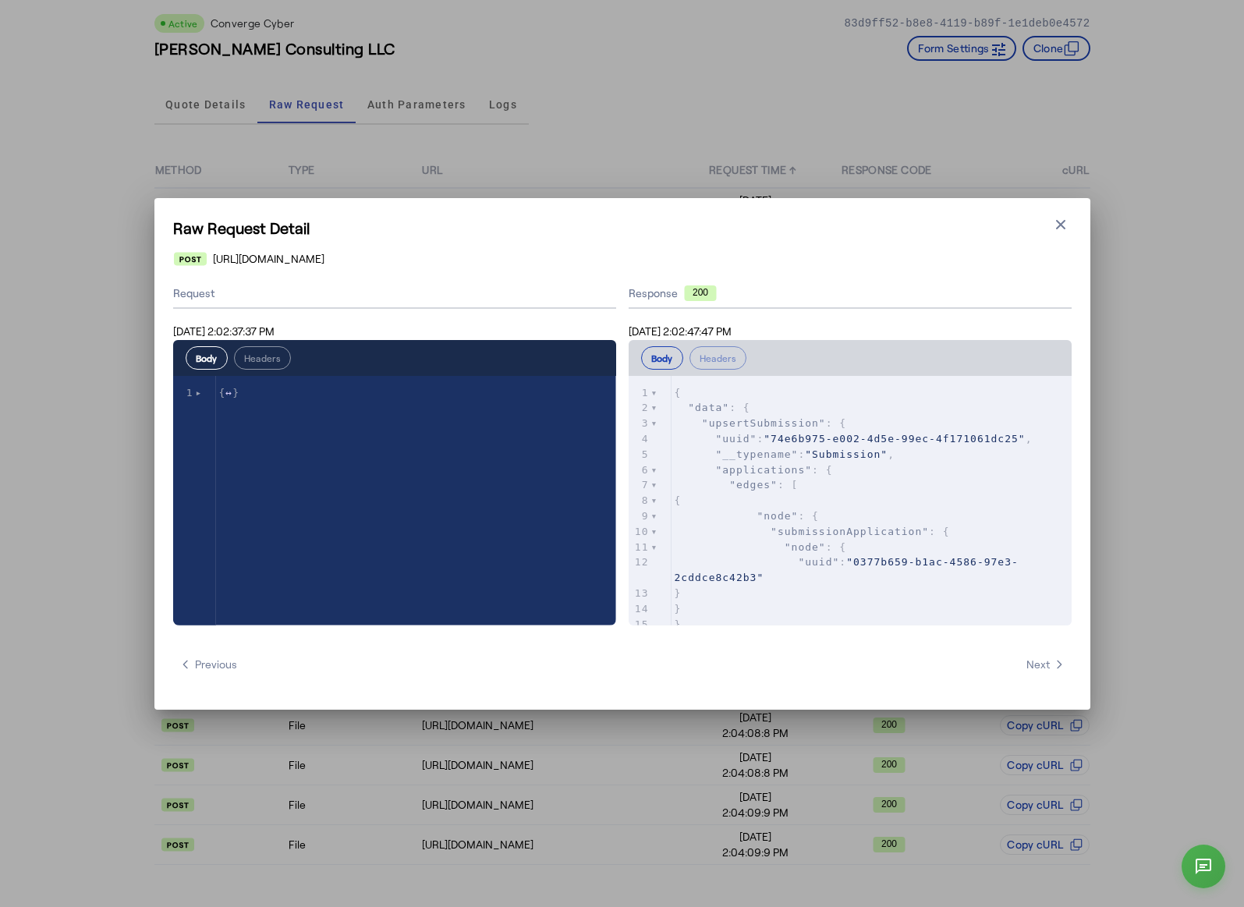
type textarea "**********"
drag, startPoint x: 228, startPoint y: 393, endPoint x: 108, endPoint y: 381, distance: 119.9
click at [1058, 224] on icon "button" at bounding box center [1061, 225] width 16 height 16
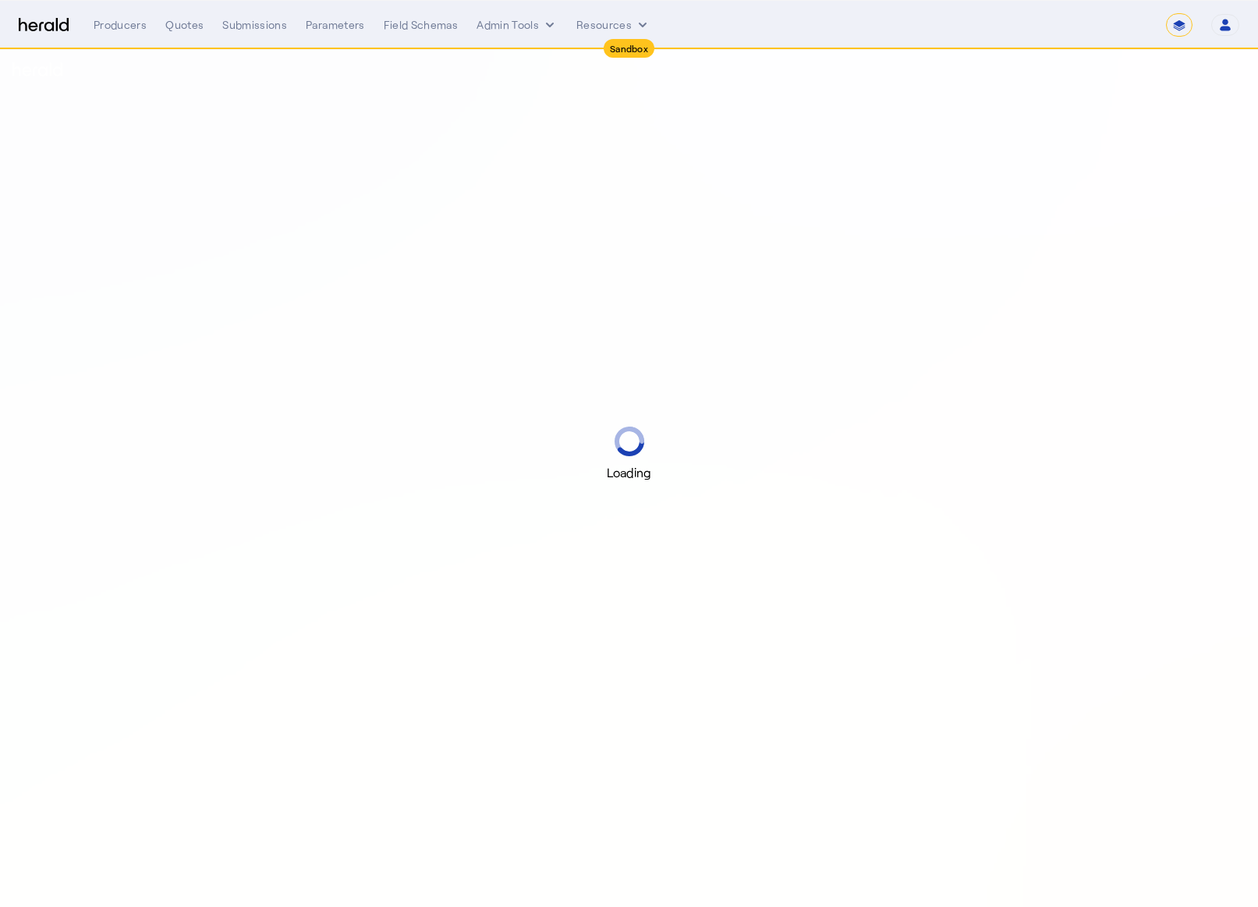
select select "*******"
select select "pfm_2v8p_herald_api"
select select "*******"
select select "pfm_2v8p_herald_api"
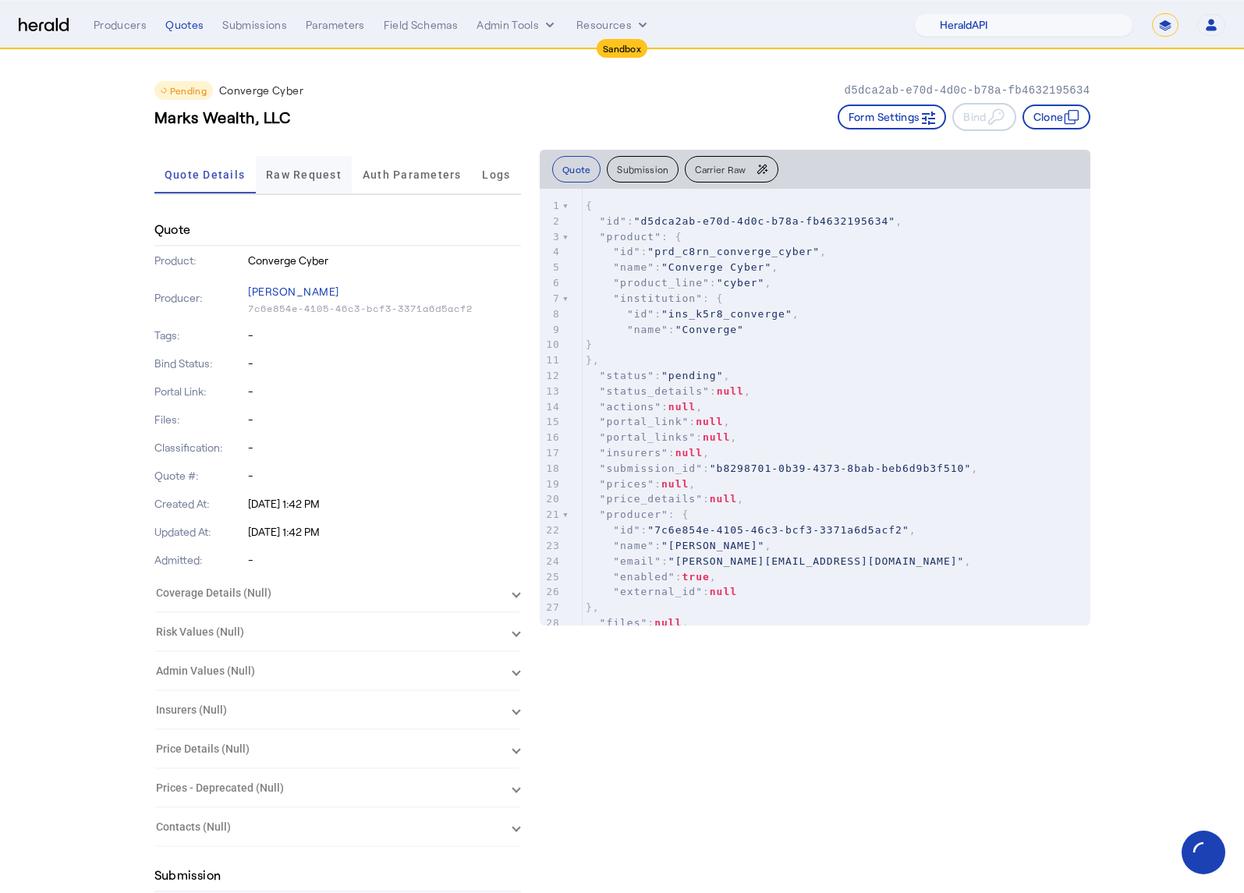
click at [287, 160] on span "Raw Request" at bounding box center [304, 174] width 76 height 37
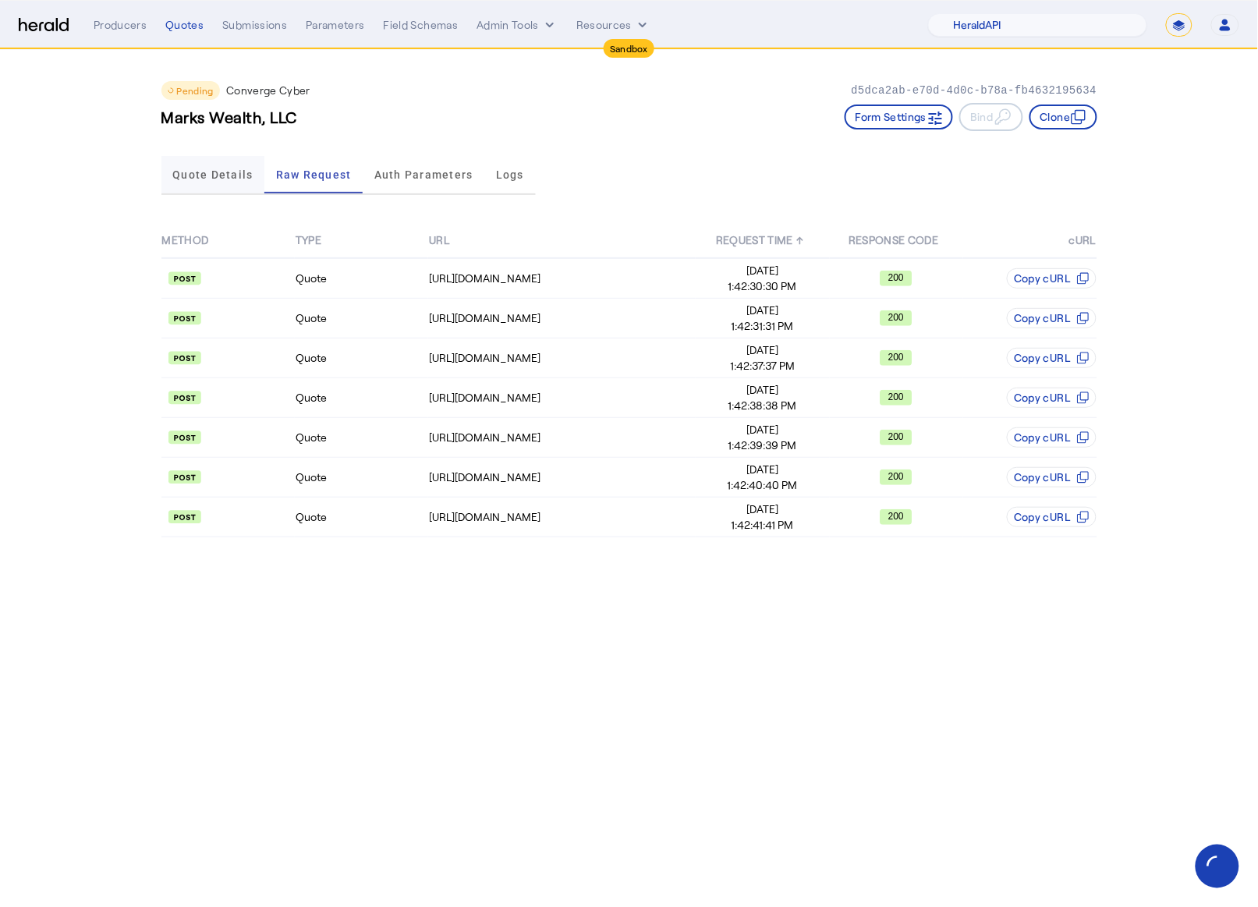
click at [226, 176] on span "Quote Details" at bounding box center [212, 174] width 80 height 11
click at [223, 176] on span "Quote Details" at bounding box center [212, 174] width 80 height 11
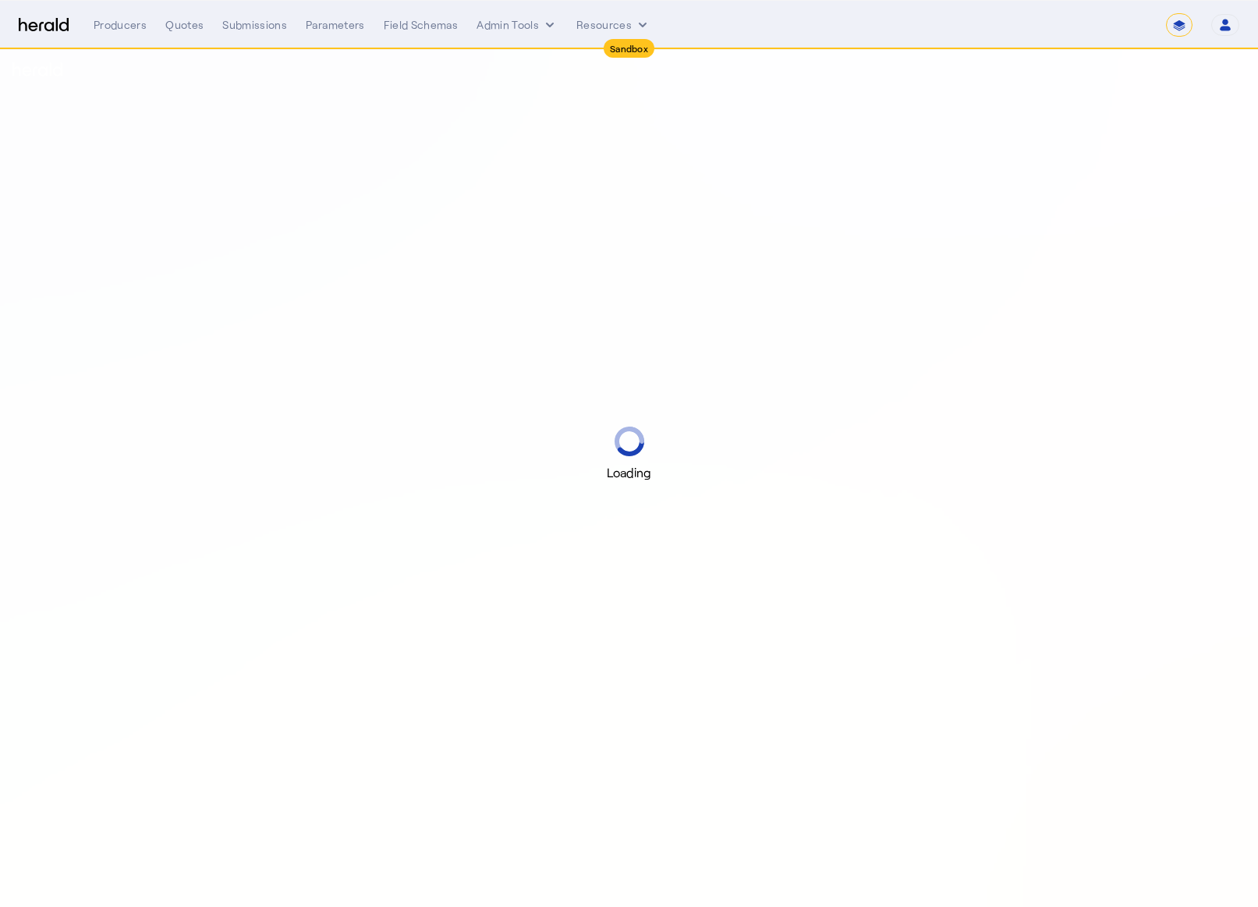
select select "*******"
select select "pfm_2v8p_herald_api"
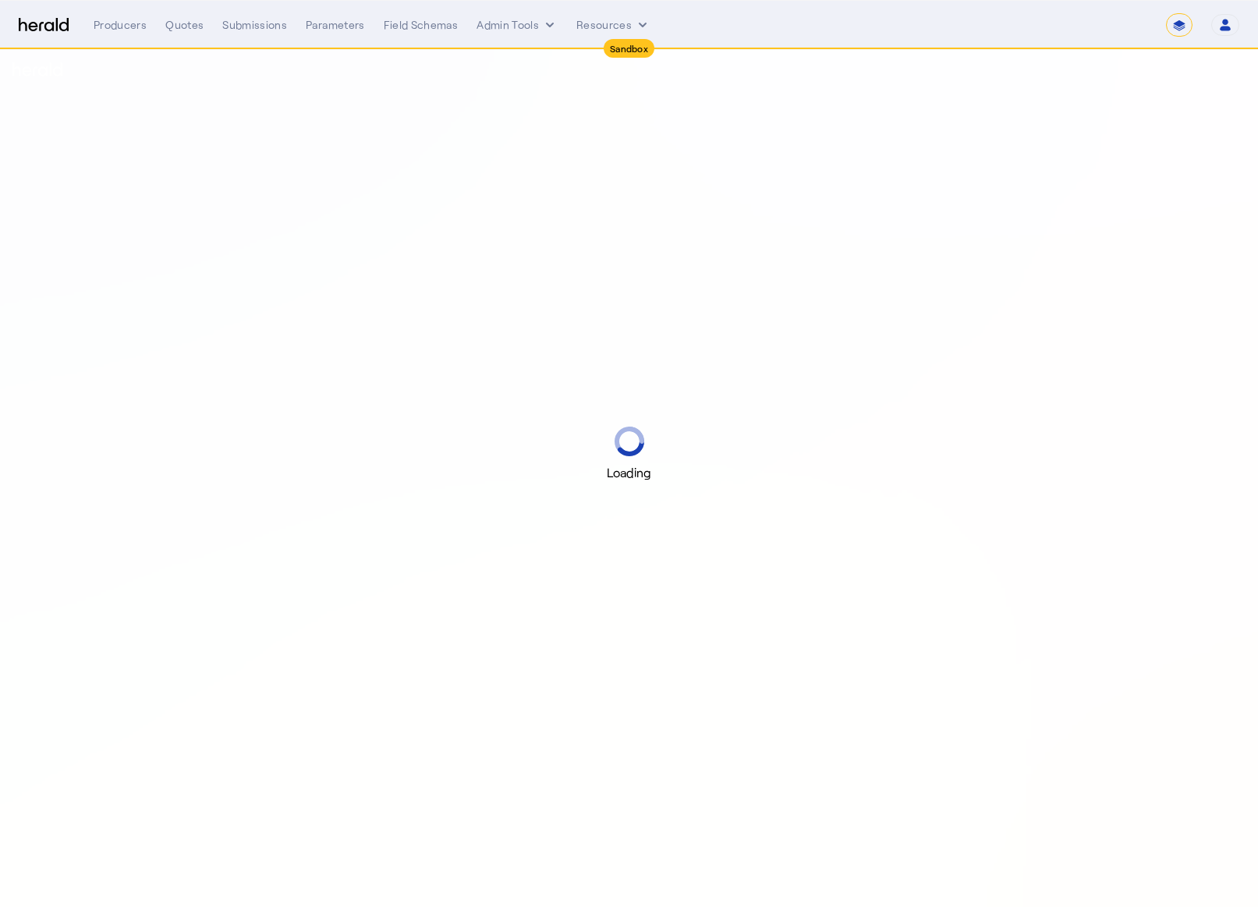
select select "*******"
select select "pfm_2v8p_herald_api"
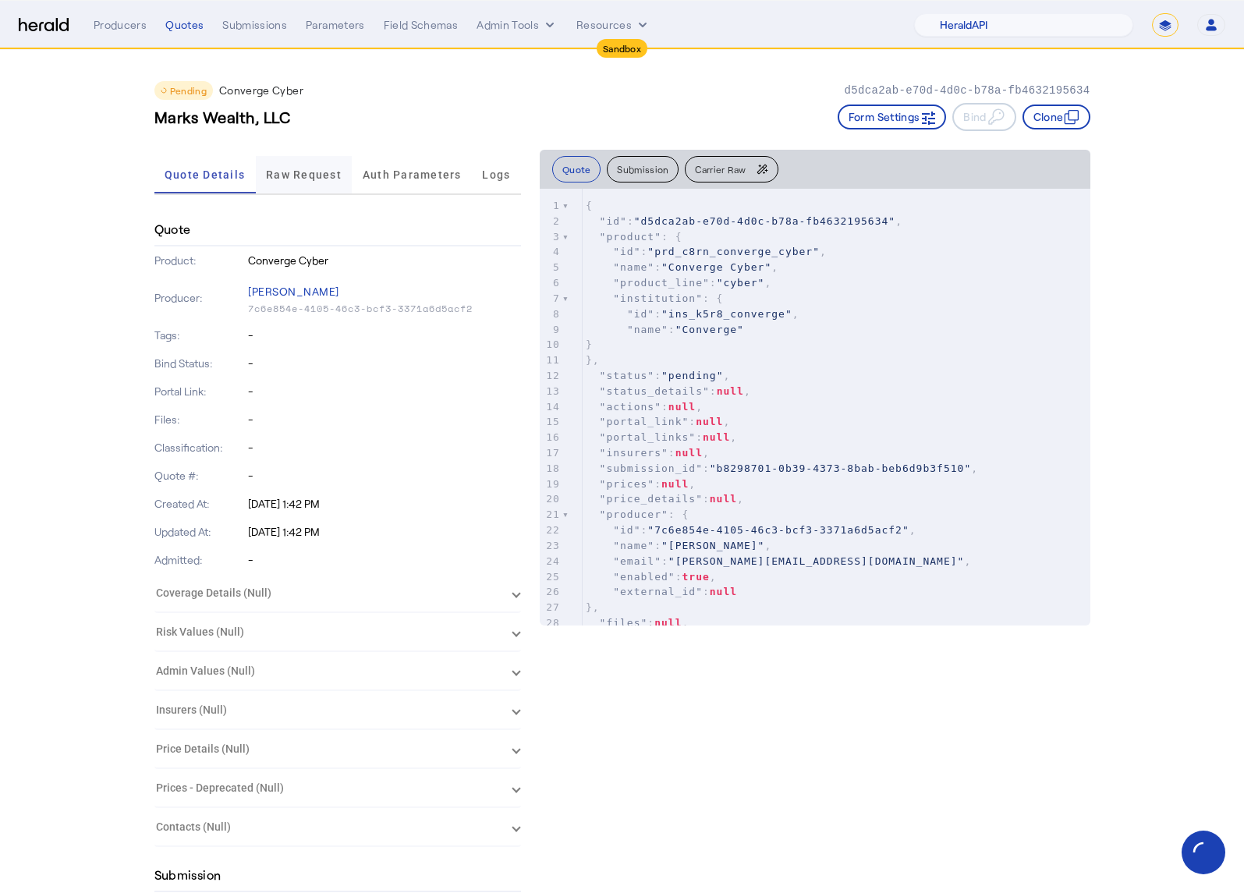
click at [321, 180] on span "Raw Request" at bounding box center [304, 174] width 76 height 37
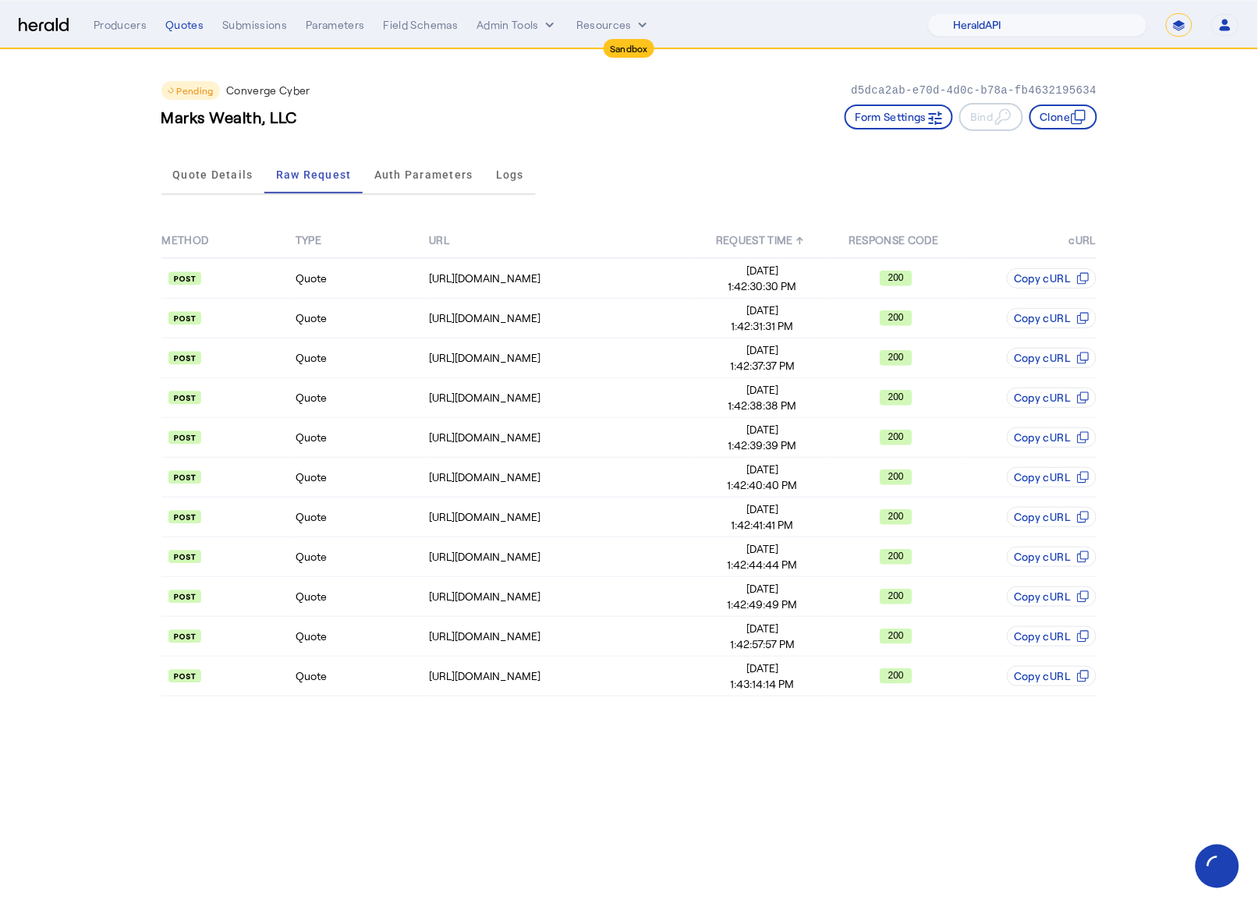
click at [109, 262] on app-quote-details "Pending Converge Cyber d5dca2ab-e70d-4d0c-b78a-fb4632195634 Marks Wealth, LLC F…" at bounding box center [629, 384] width 1258 height 668
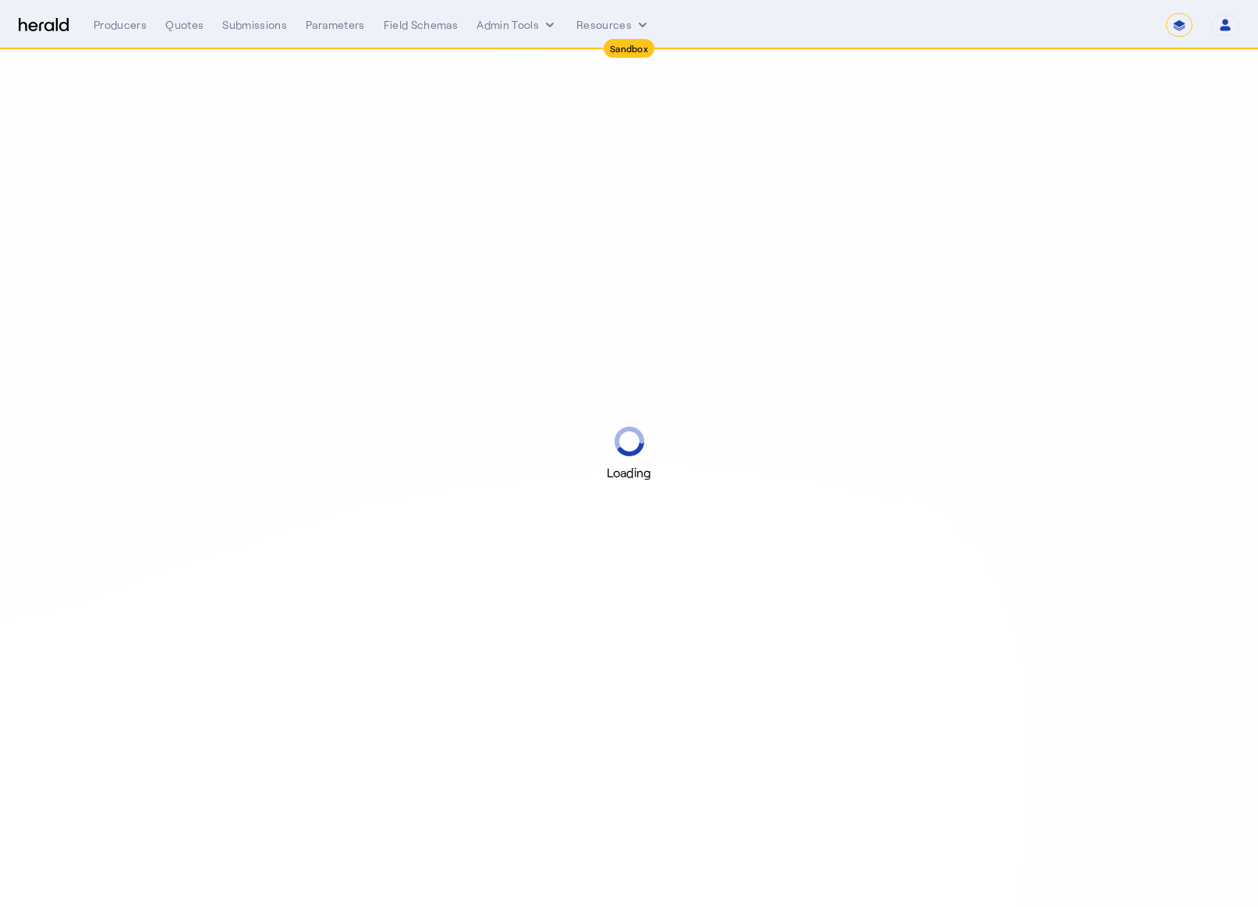
select select "*******"
select select "pfm_2v8p_herald_api"
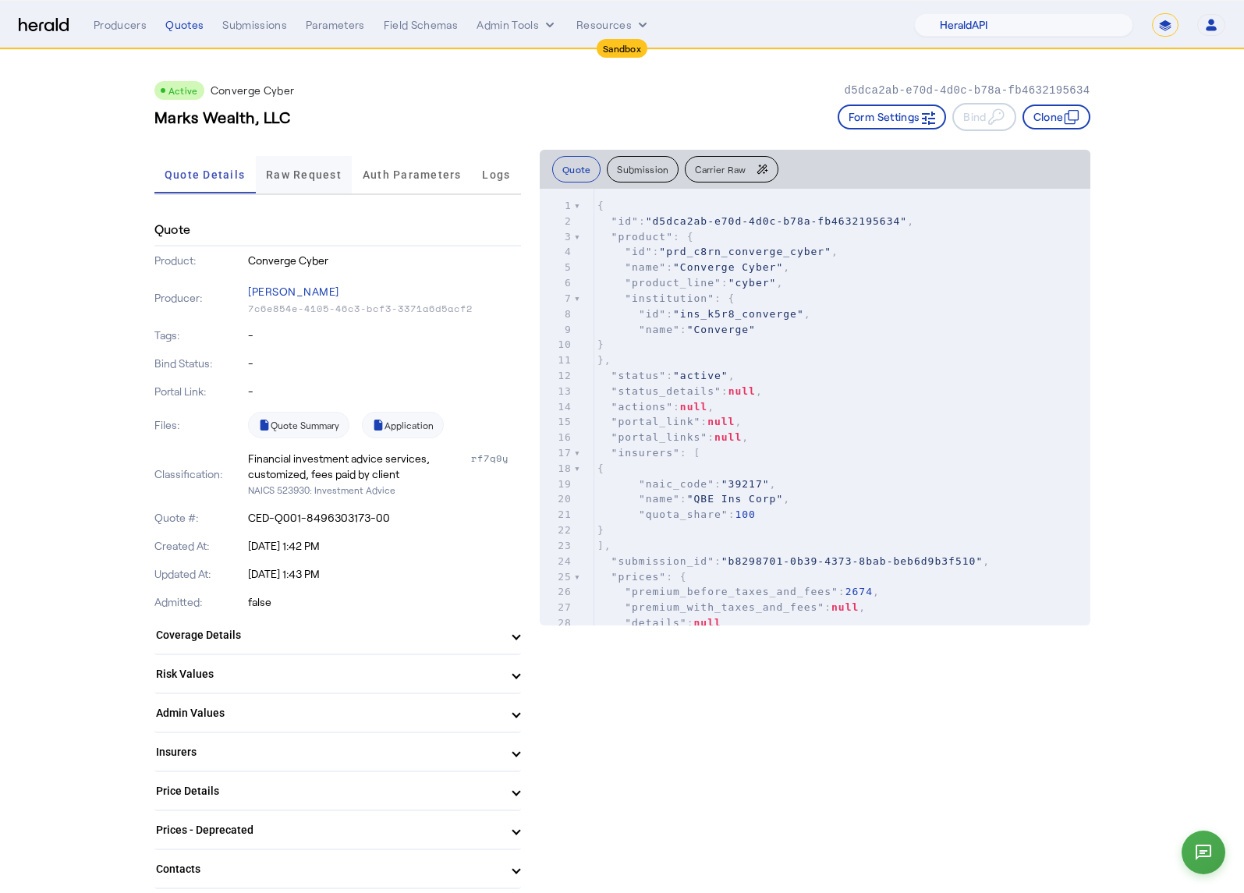
click at [302, 165] on span "Raw Request" at bounding box center [304, 174] width 76 height 37
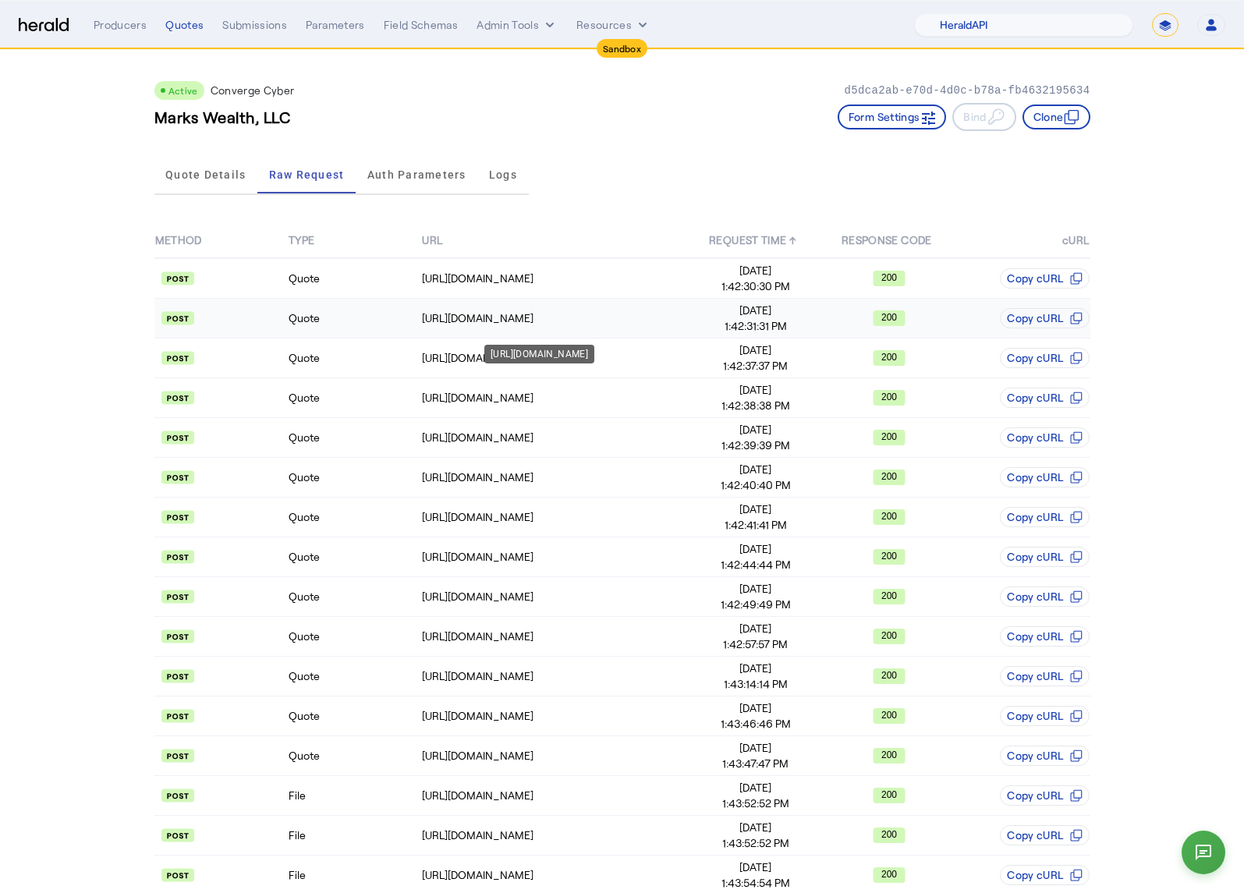
click at [451, 325] on td "[URL][DOMAIN_NAME]" at bounding box center [555, 319] width 268 height 40
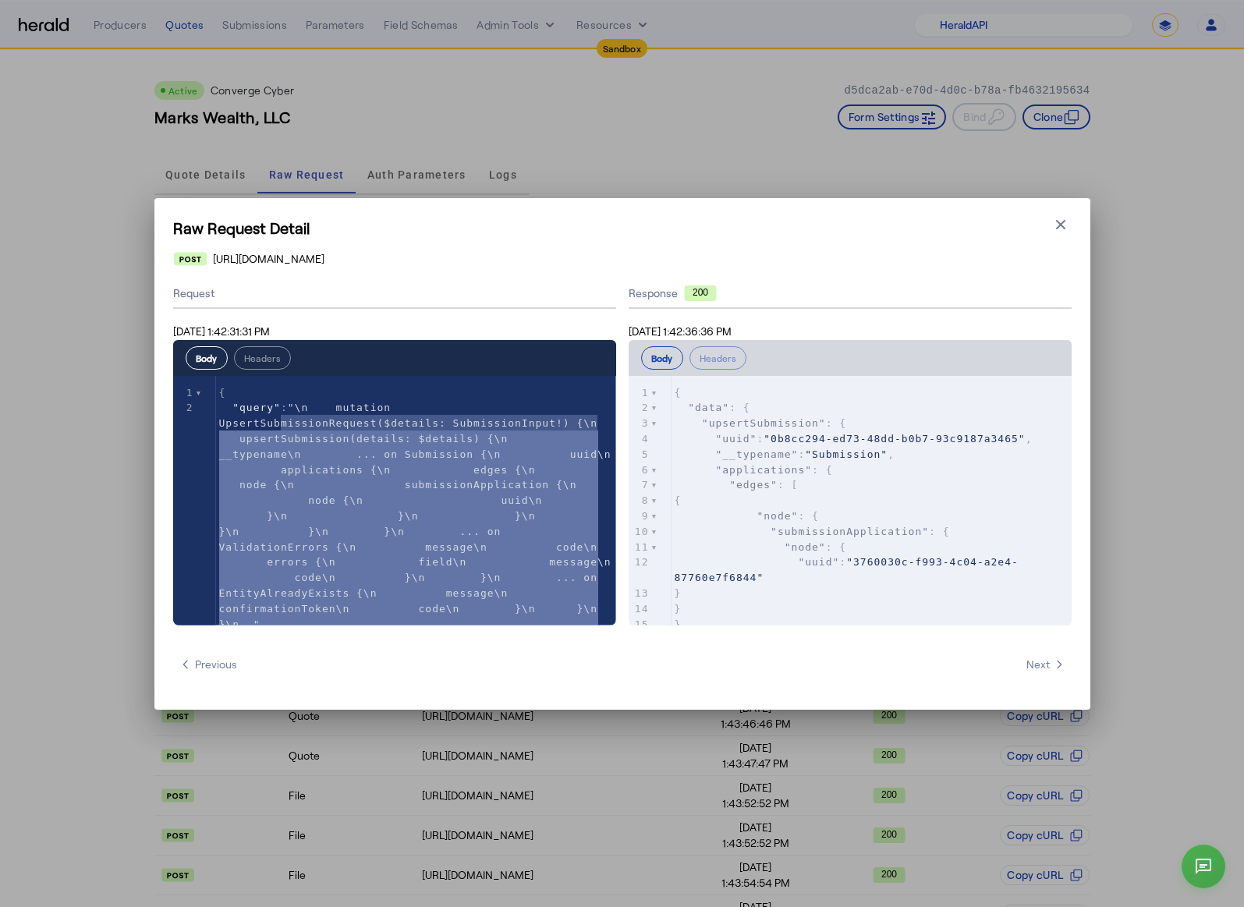
type textarea "**********"
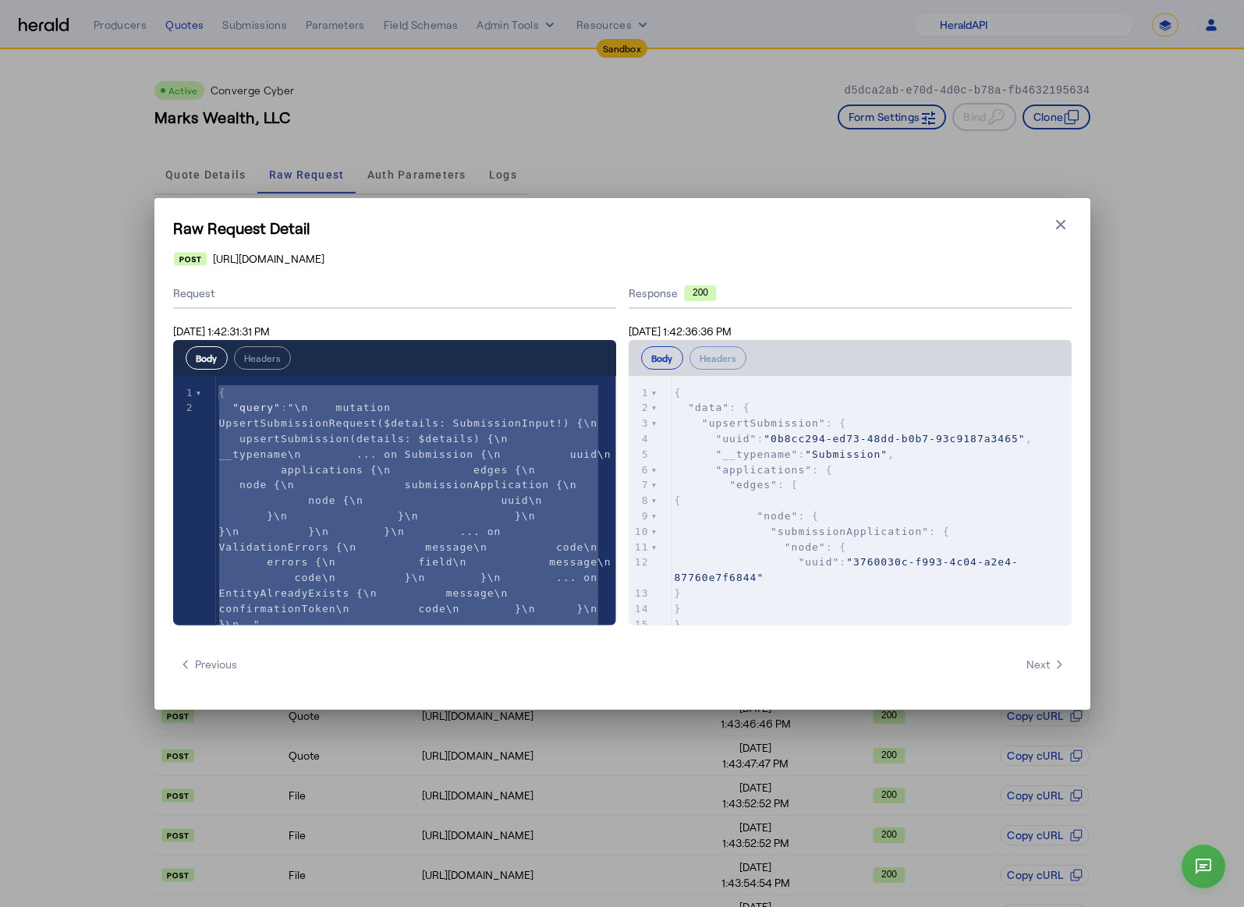
drag, startPoint x: 265, startPoint y: 611, endPoint x: 195, endPoint y: 388, distance: 233.8
click at [1062, 225] on icon "button" at bounding box center [1061, 225] width 16 height 16
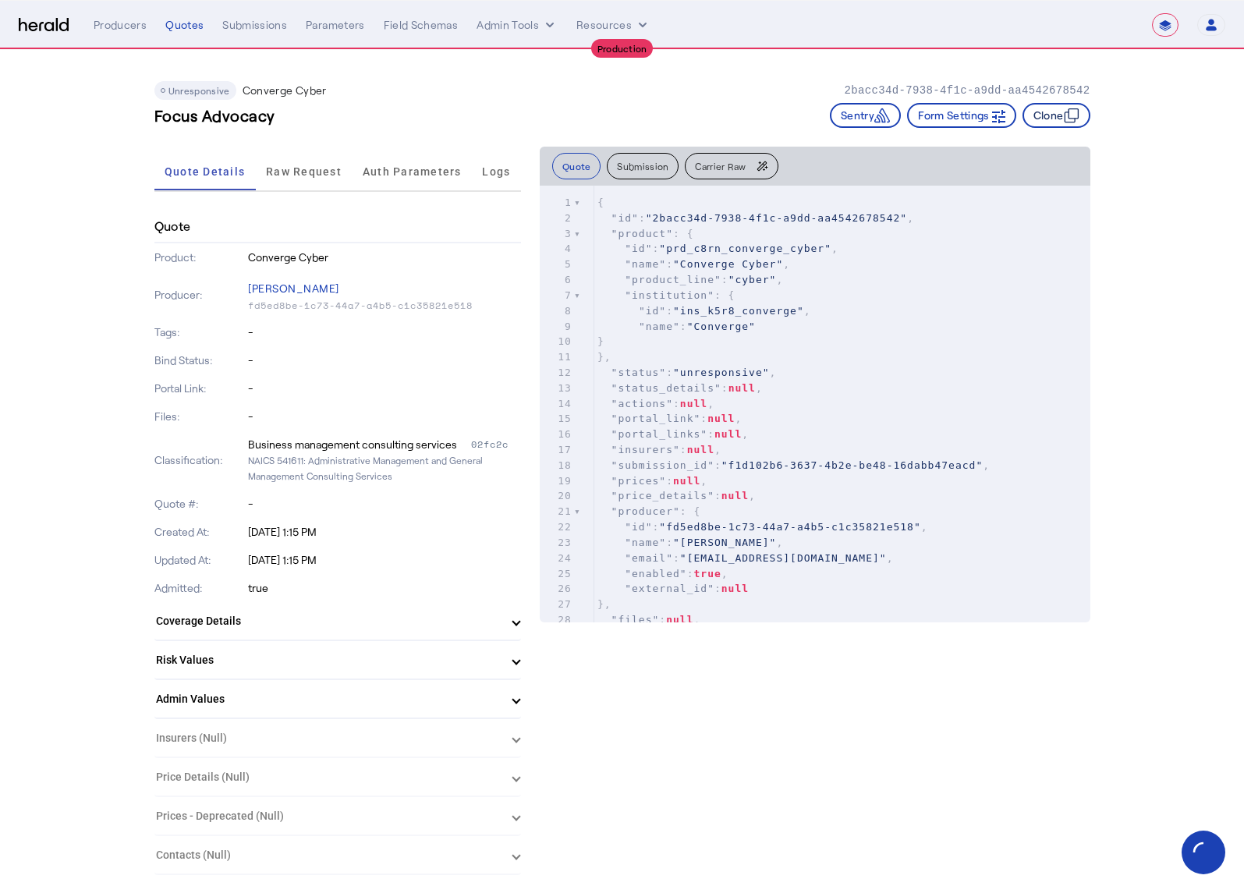
click at [1059, 121] on button "Clone" at bounding box center [1056, 115] width 68 height 25
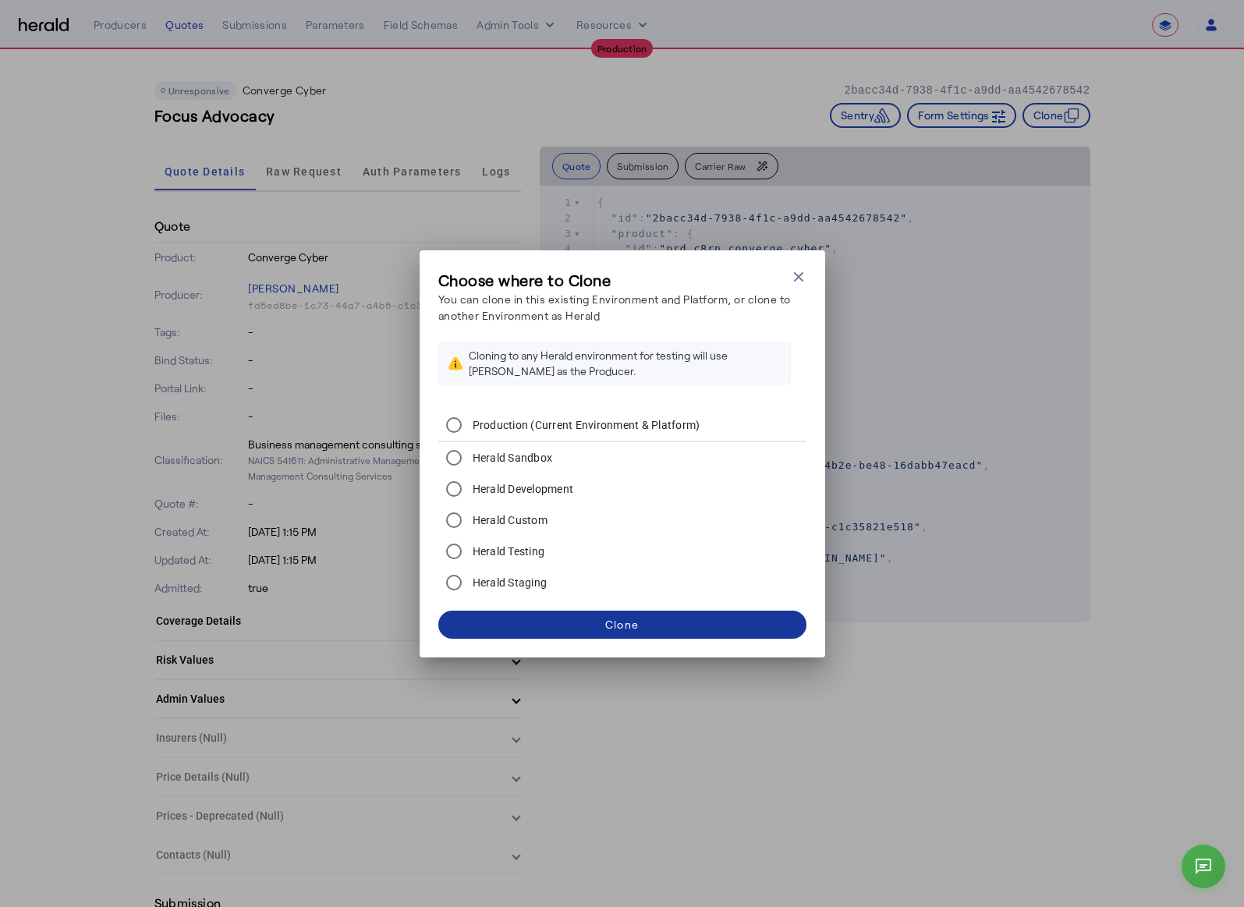
click at [673, 627] on span at bounding box center [622, 624] width 368 height 37
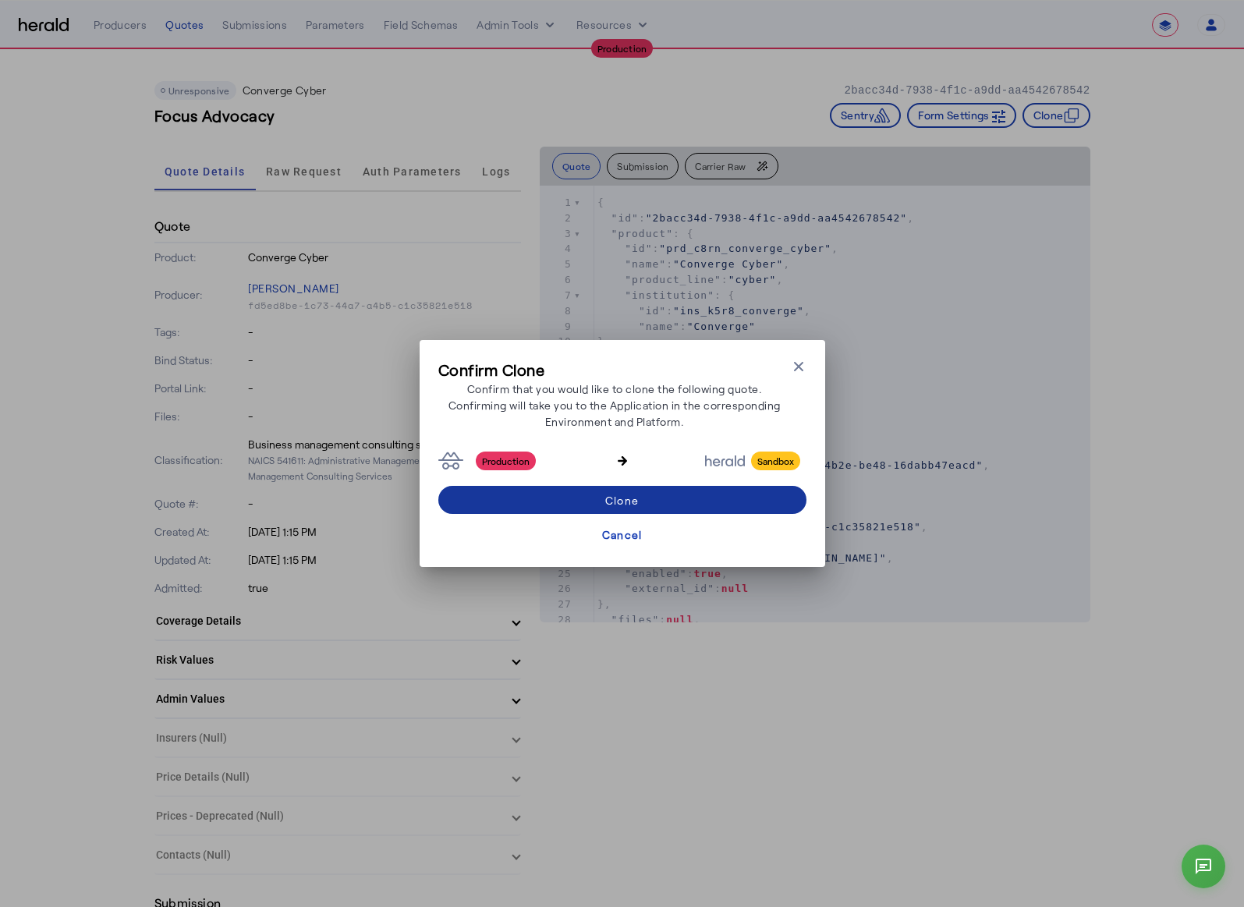
click at [660, 501] on span at bounding box center [622, 499] width 368 height 37
select select "*******"
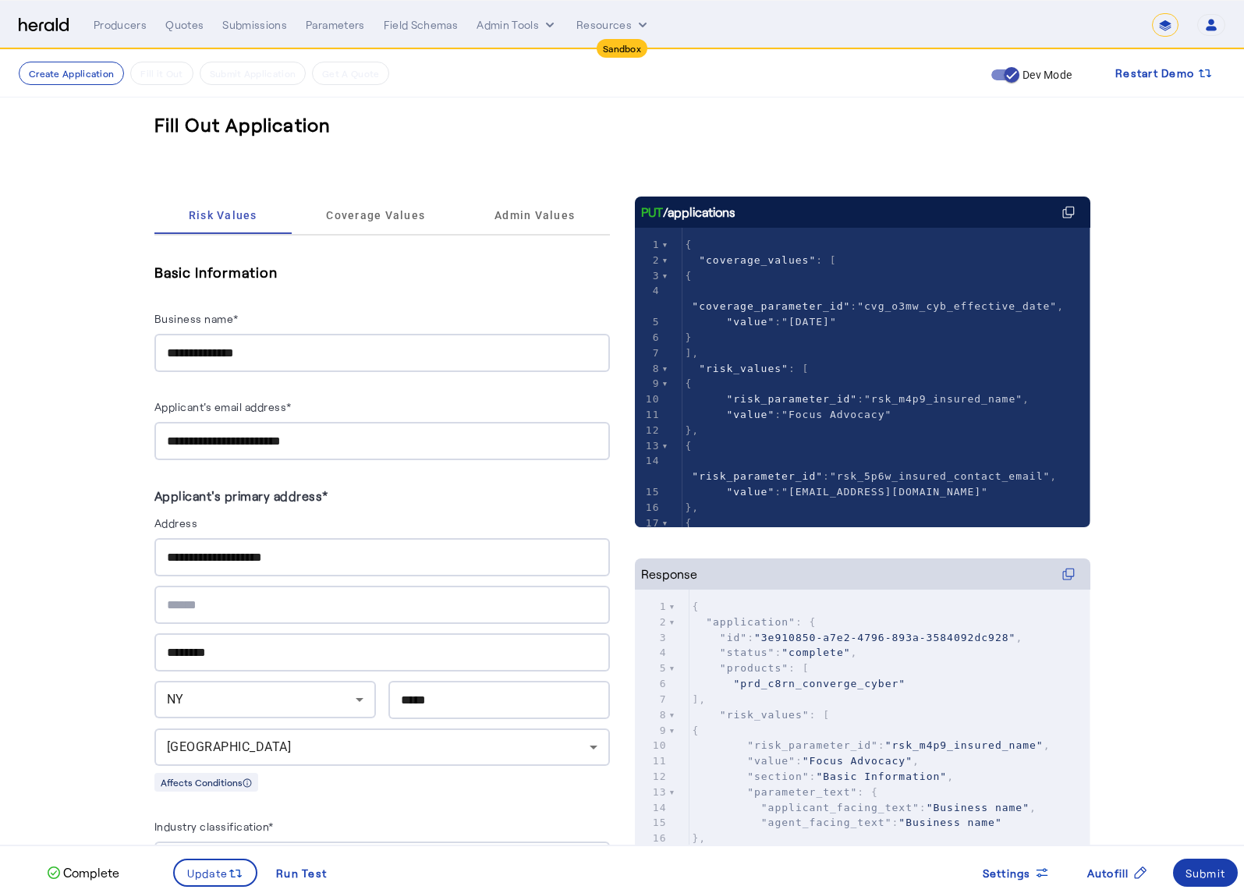
click at [1202, 883] on span at bounding box center [1206, 872] width 66 height 37
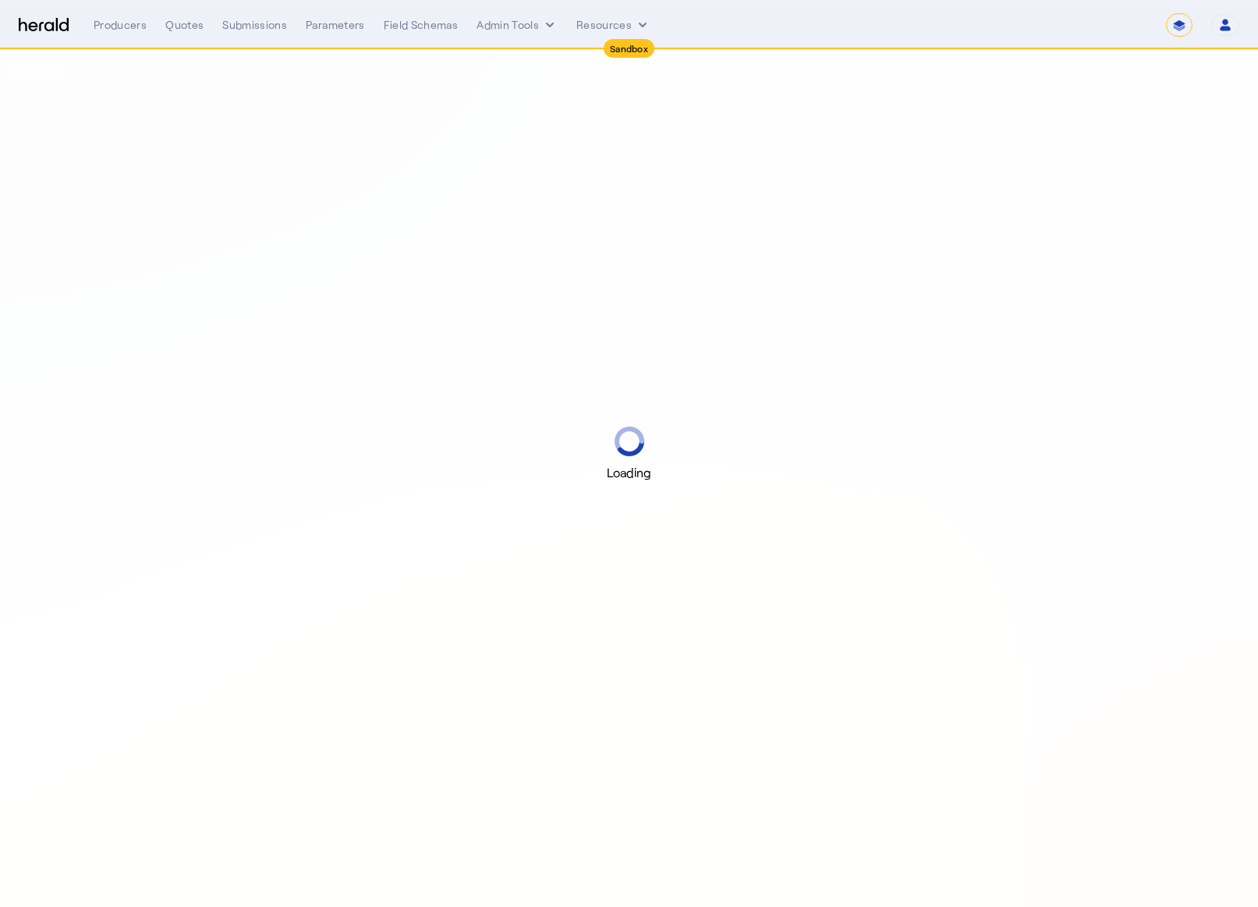
select select "*******"
select select "pfm_2v8p_herald_api"
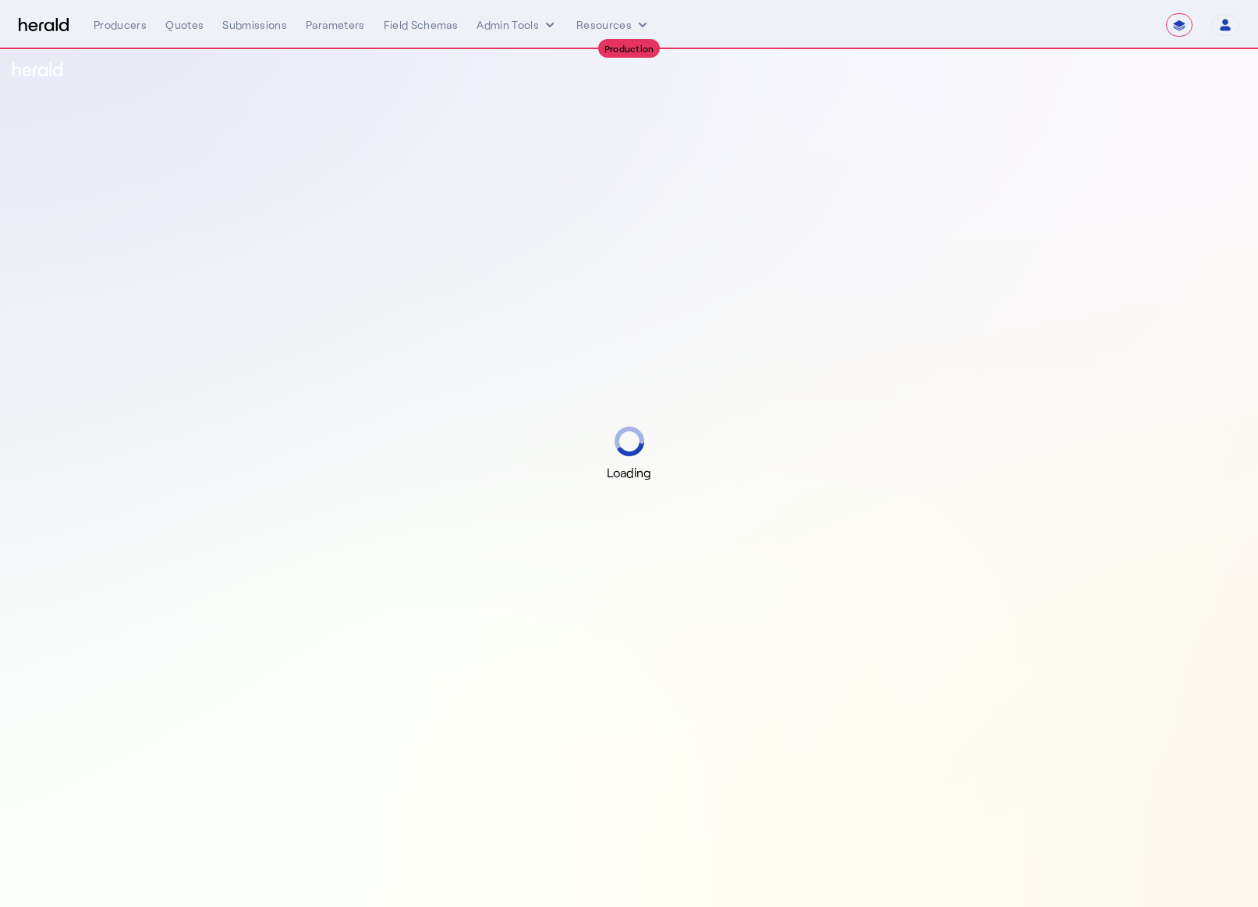
select select "**********"
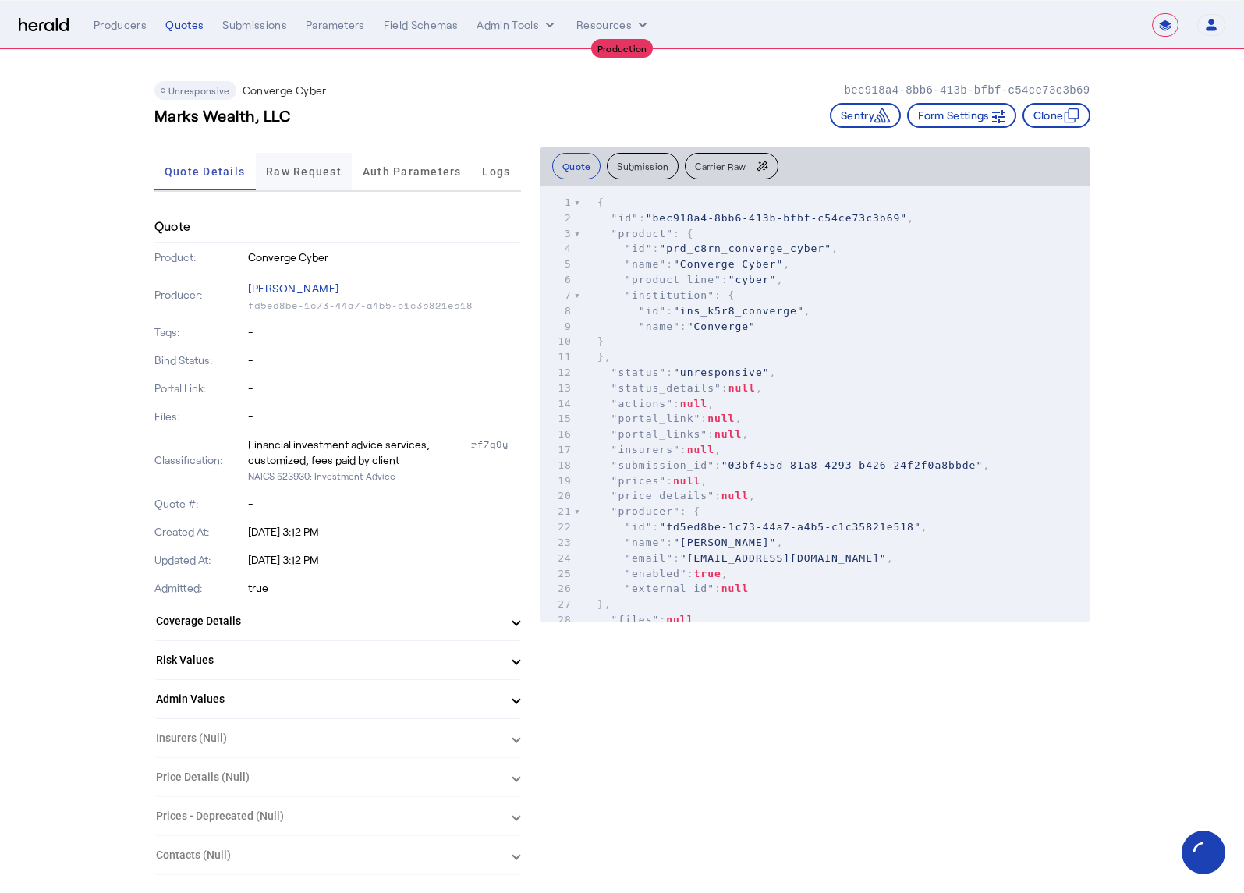
click at [268, 171] on div "Raw Request" at bounding box center [304, 171] width 97 height 37
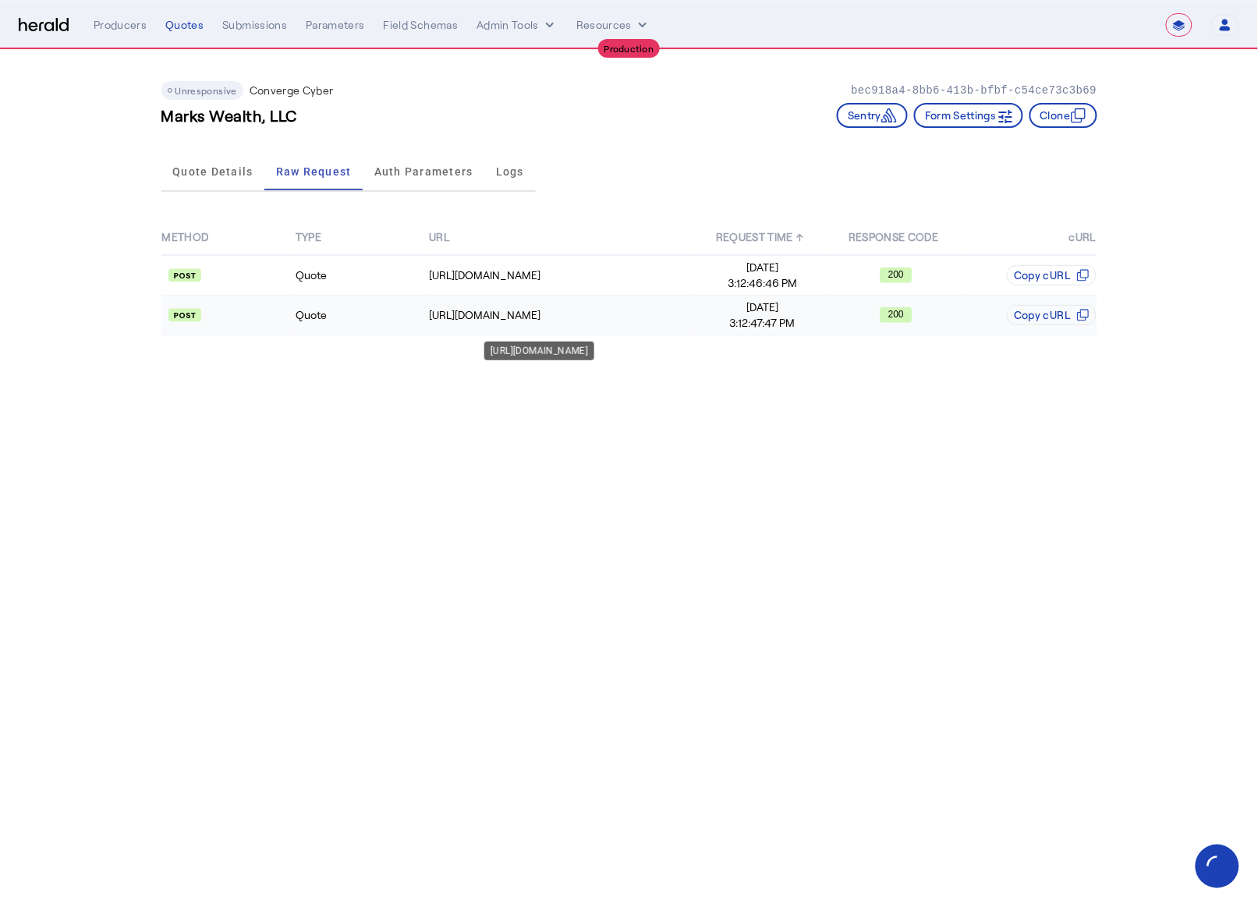
click at [487, 312] on div "https://api.convergeins.com/graphql" at bounding box center [562, 315] width 266 height 16
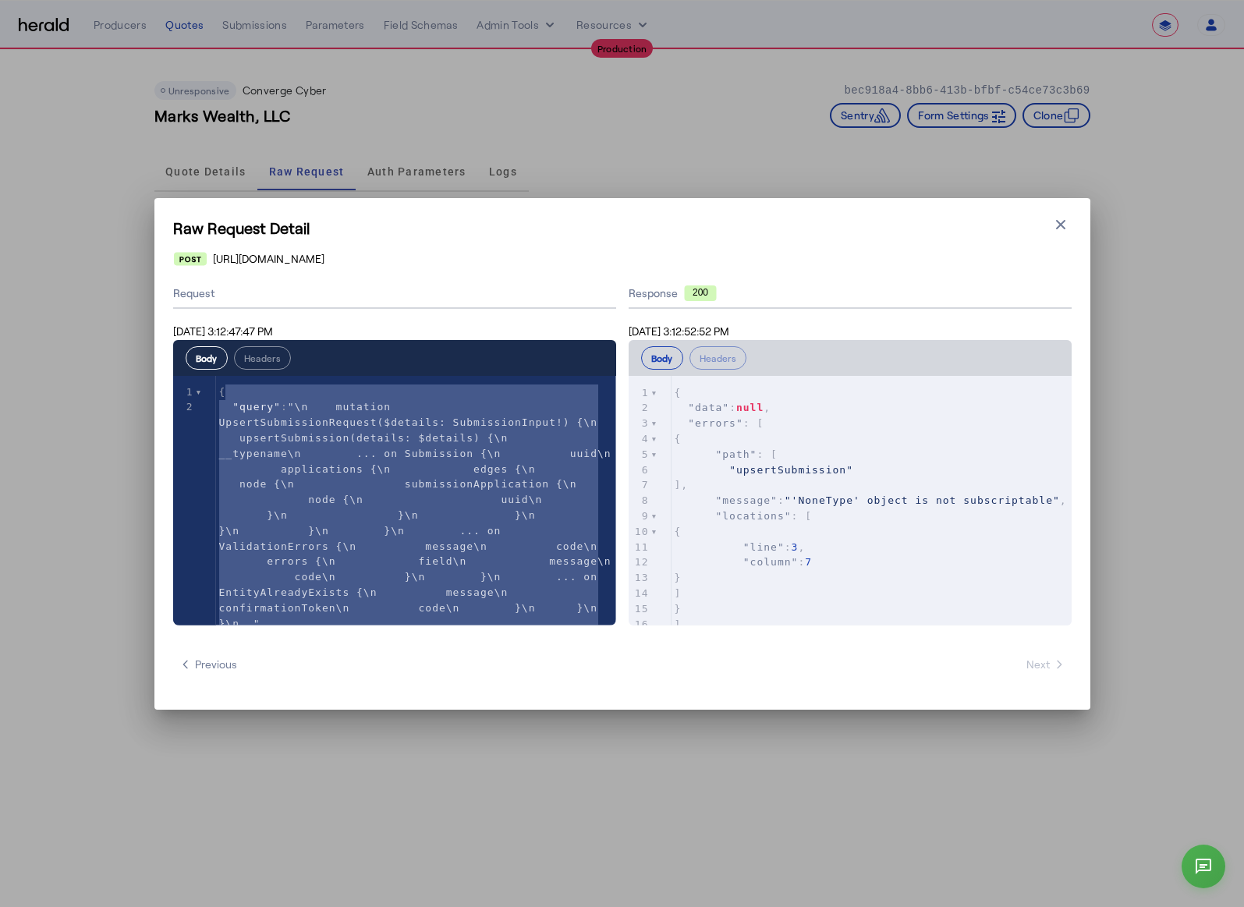
type textarea "**********"
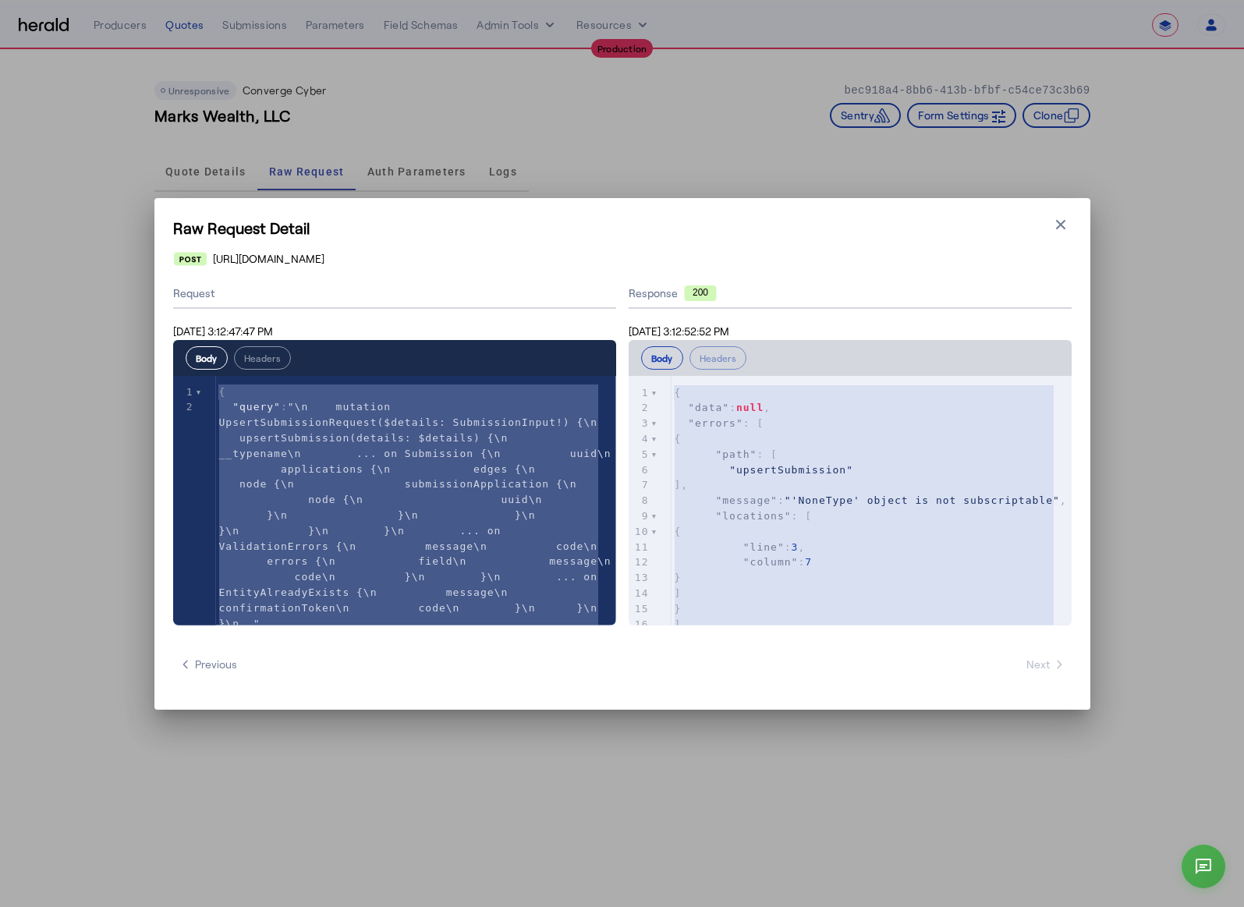
drag, startPoint x: 696, startPoint y: 611, endPoint x: 696, endPoint y: 321, distance: 290.1
click at [696, 321] on div "**********" at bounding box center [850, 452] width 443 height 346
click at [1050, 219] on button "Close modal" at bounding box center [1061, 225] width 22 height 22
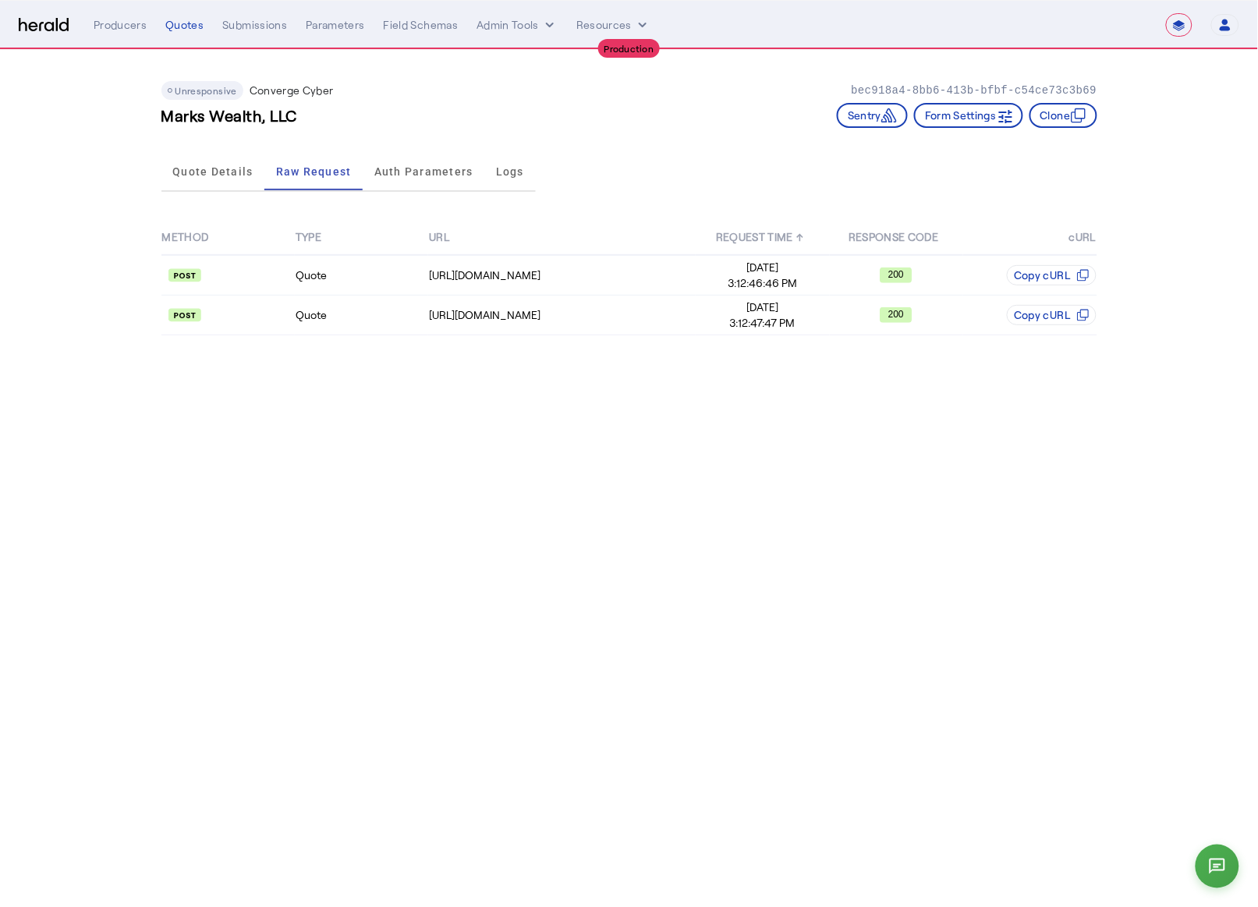
click at [1058, 224] on th "cURL" at bounding box center [1029, 237] width 133 height 35
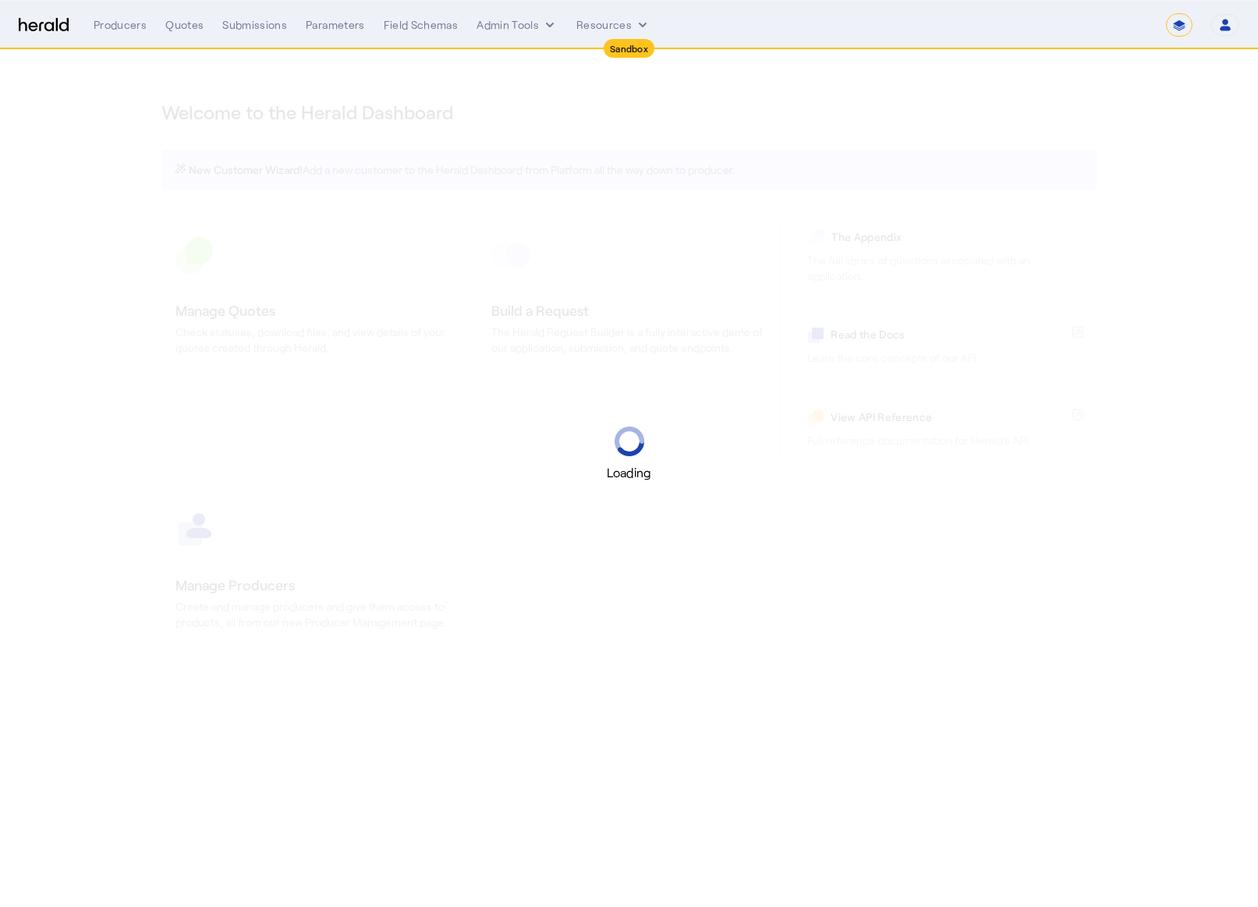
select select "*******"
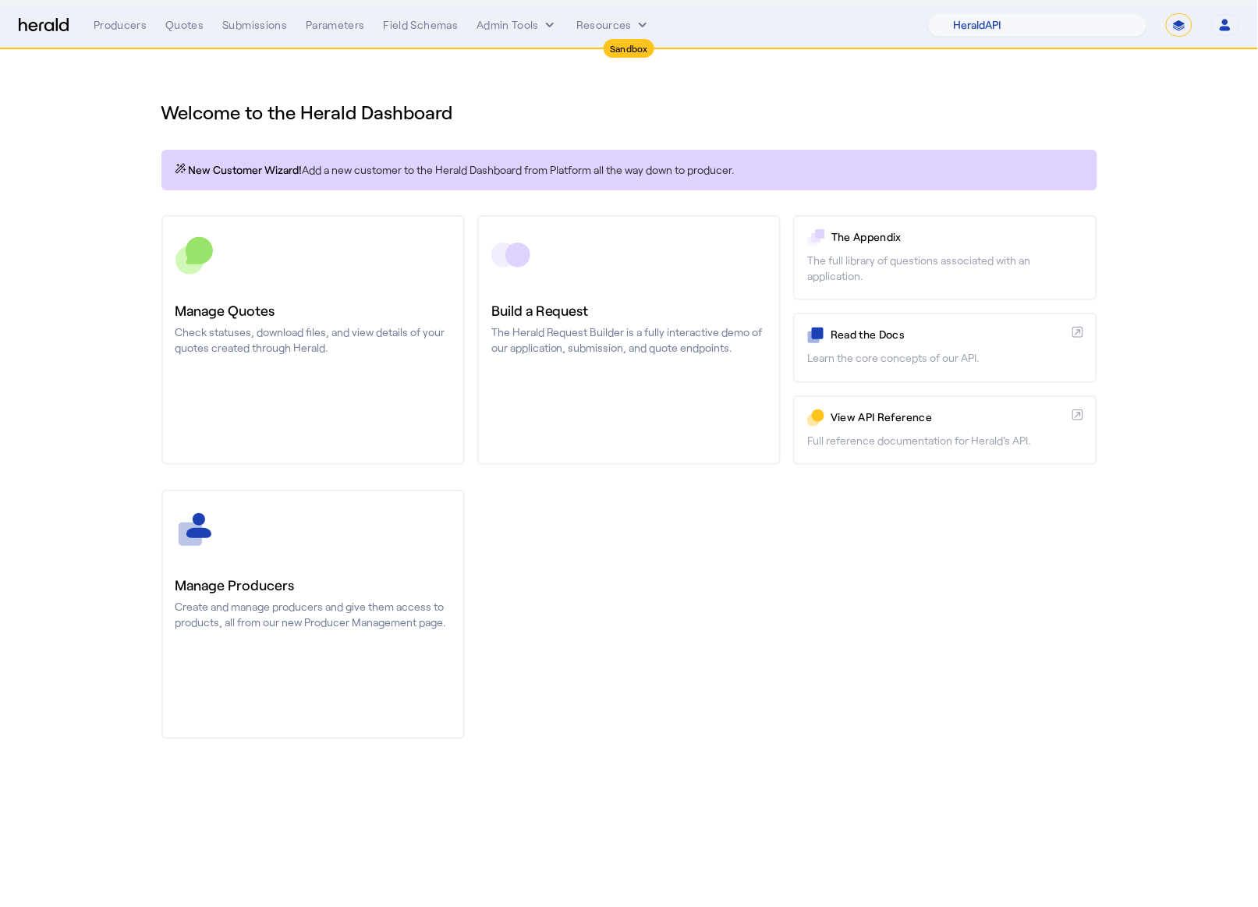
click at [1183, 27] on select "**********" at bounding box center [1179, 24] width 27 height 23
click at [1166, 13] on select "**********" at bounding box center [1179, 24] width 27 height 23
click at [1069, 27] on select "1Fort Acrisure Acturis Affinity Advisors Affinity Risk Agentero AmWins Anzen Ao…" at bounding box center [1037, 24] width 219 height 23
select select "pfm_7a8n_coalition"
click at [970, 13] on select "1Fort Acrisure Acturis Affinity Advisors Affinity Risk Agentero AmWins Anzen Ao…" at bounding box center [1037, 24] width 219 height 23
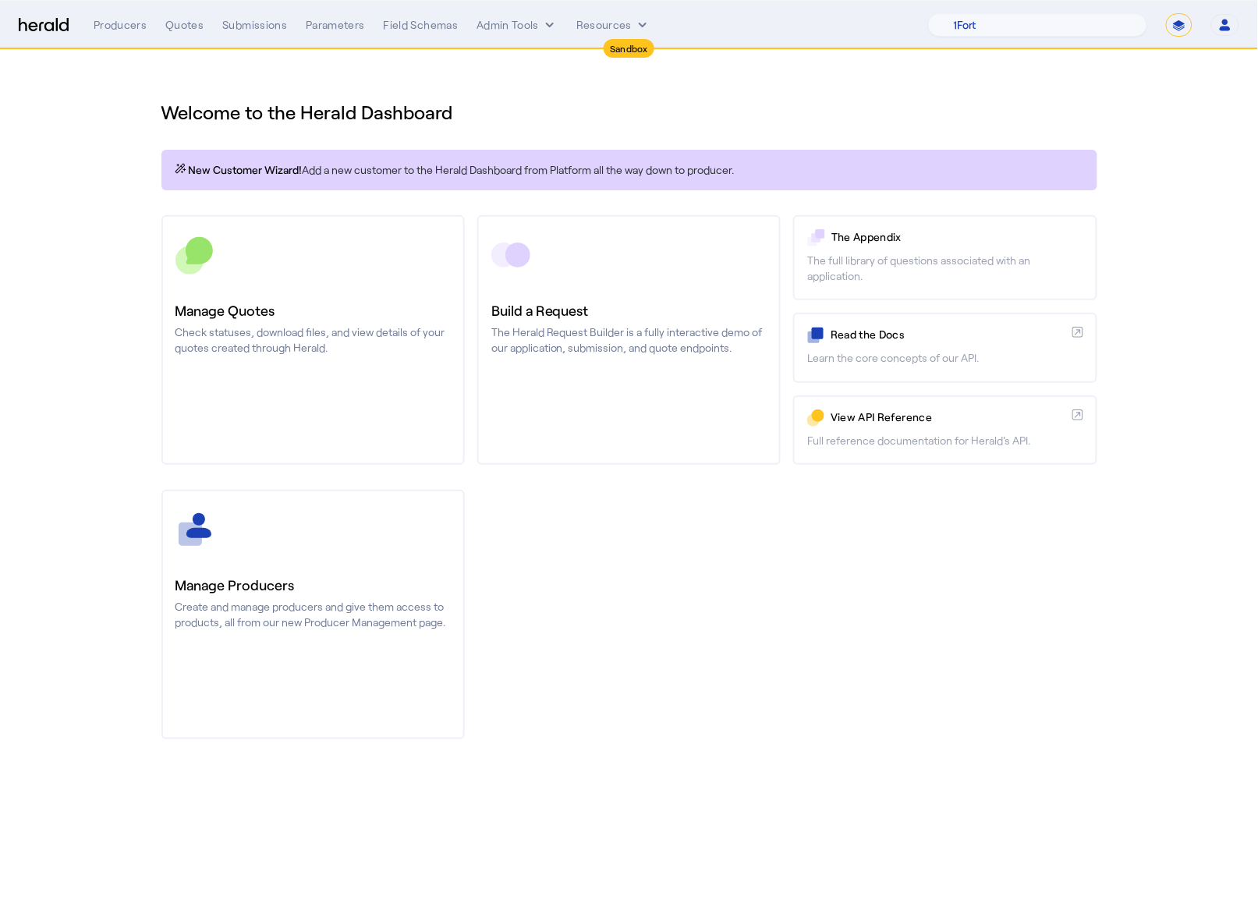
click at [868, 555] on div "Manage Producers Create and manage producers and give them access to products, …" at bounding box center [629, 615] width 936 height 250
click at [523, 21] on button "Admin Tools" at bounding box center [517, 25] width 81 height 16
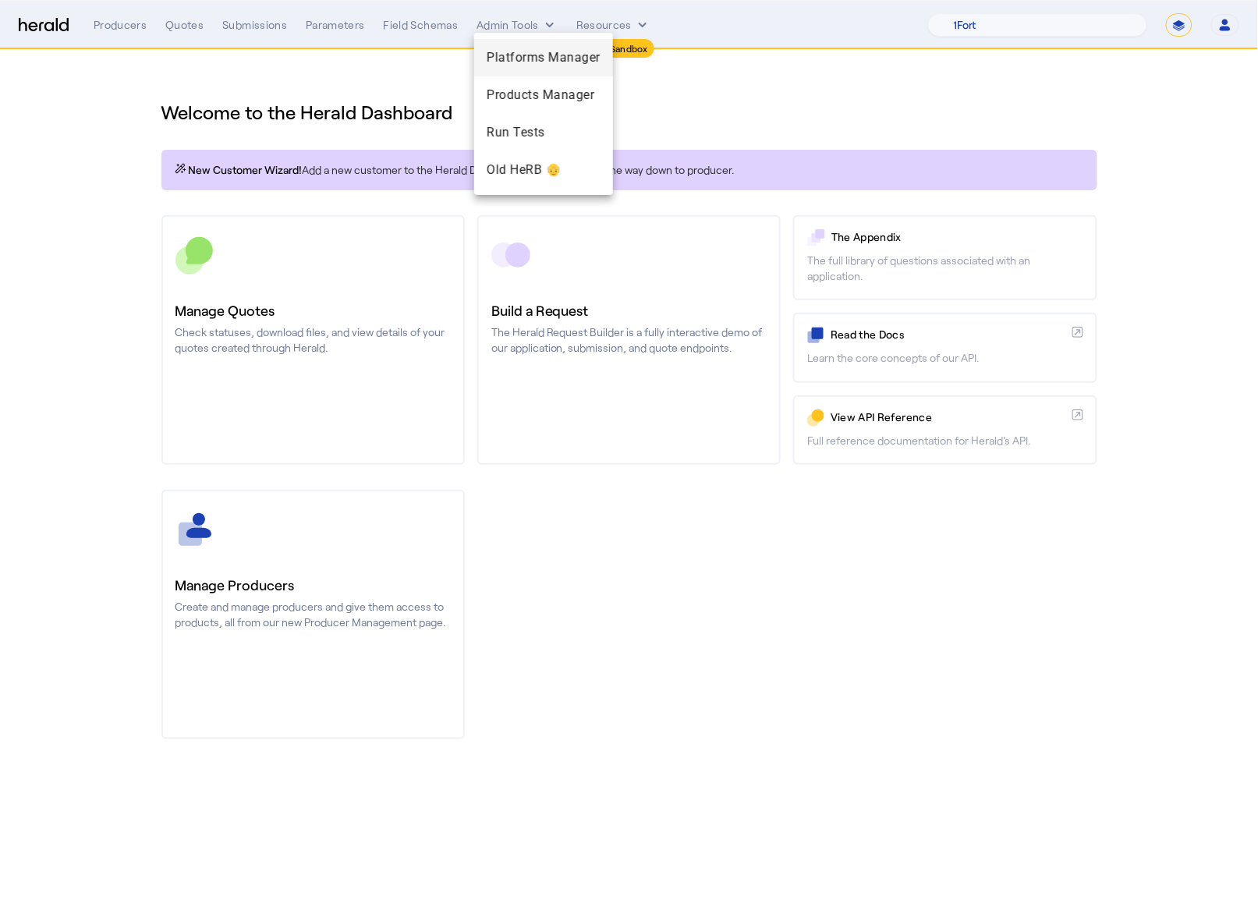
click at [539, 49] on span "Platforms Manager" at bounding box center [544, 57] width 114 height 19
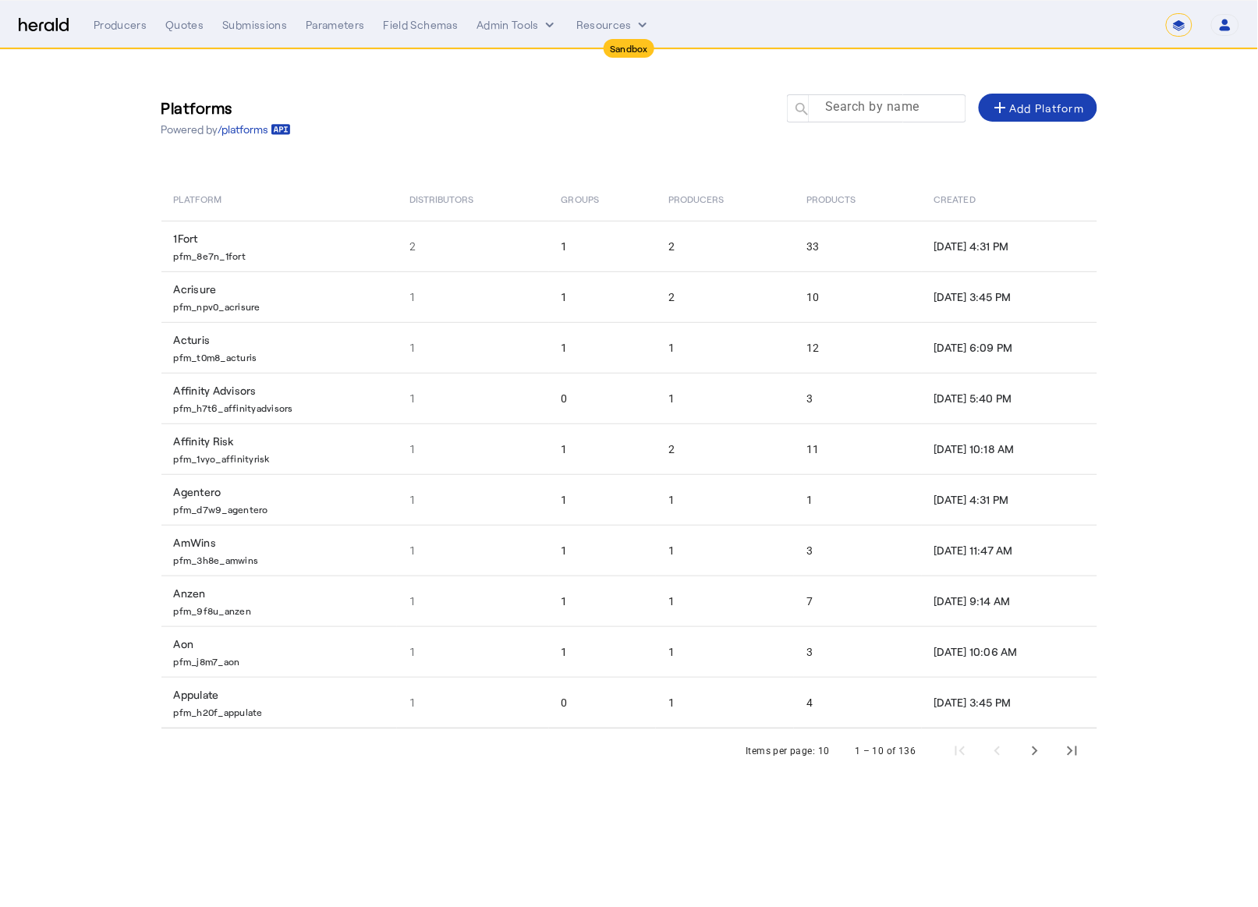
click at [853, 100] on mat-label "Search by name" at bounding box center [872, 107] width 94 height 15
click at [853, 100] on input "Search by name" at bounding box center [883, 107] width 140 height 19
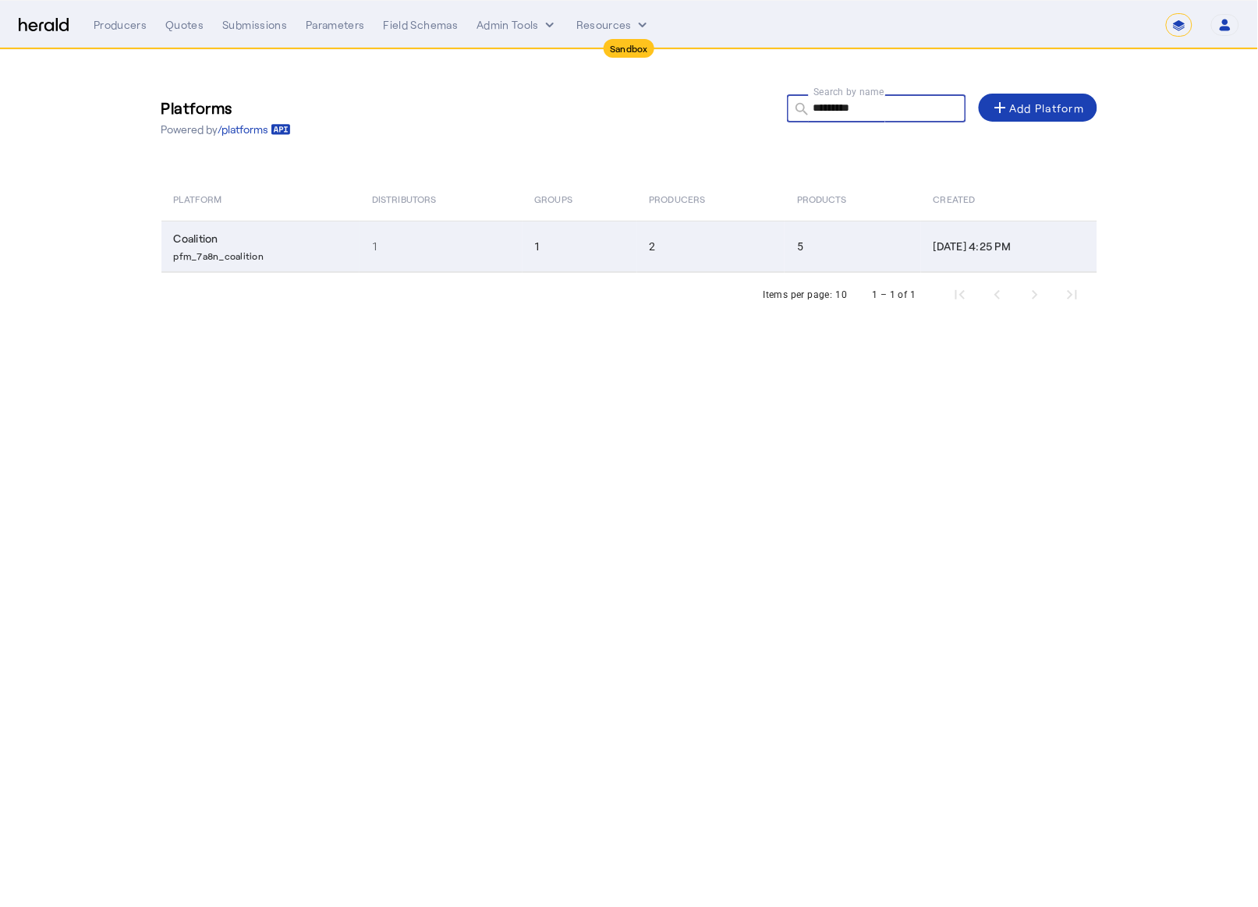
type input "*********"
click at [491, 250] on td "1" at bounding box center [441, 246] width 162 height 51
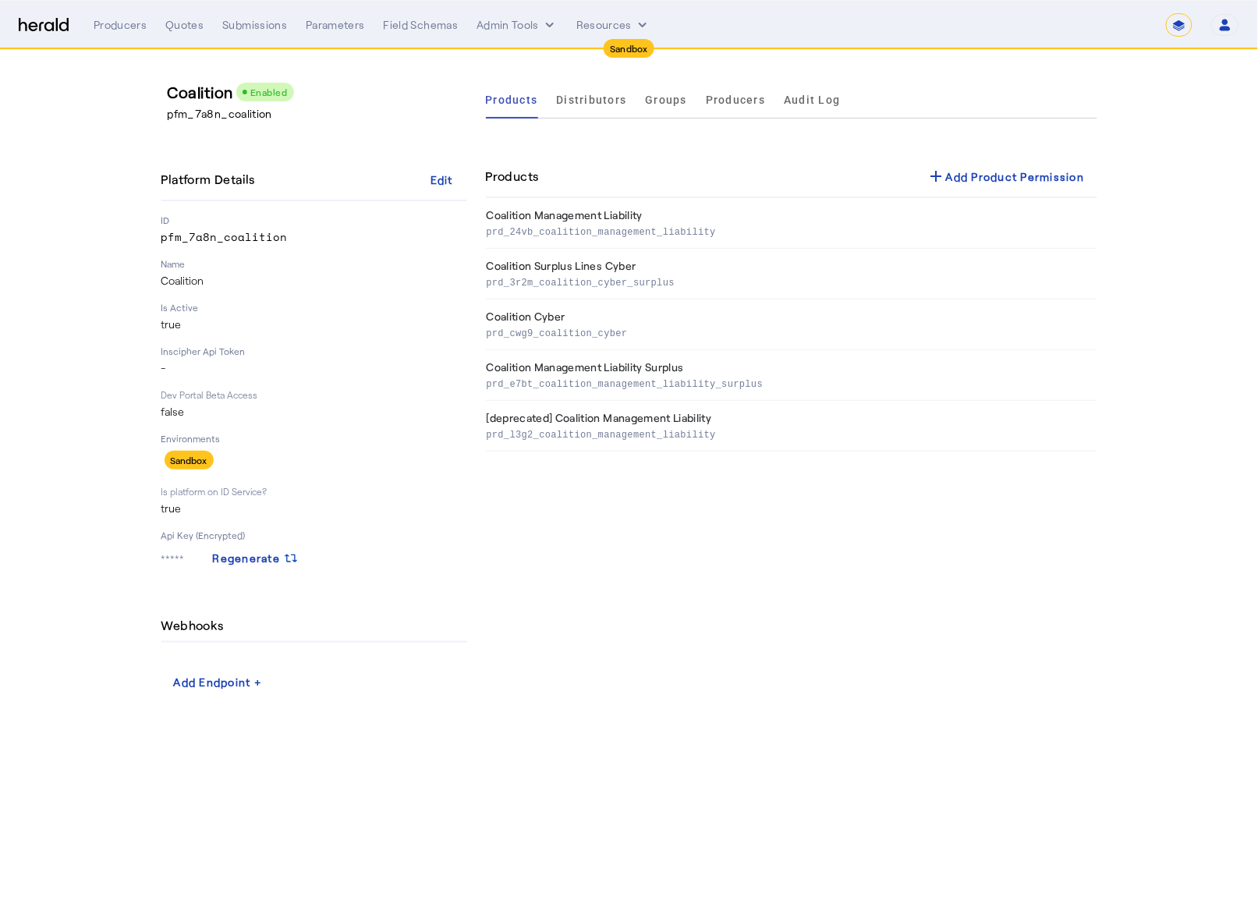
click at [667, 664] on div "Products Distributors Groups Producers Audit Log Products add Add Product Permi…" at bounding box center [791, 388] width 611 height 615
click at [734, 96] on span "Producers" at bounding box center [735, 99] width 59 height 11
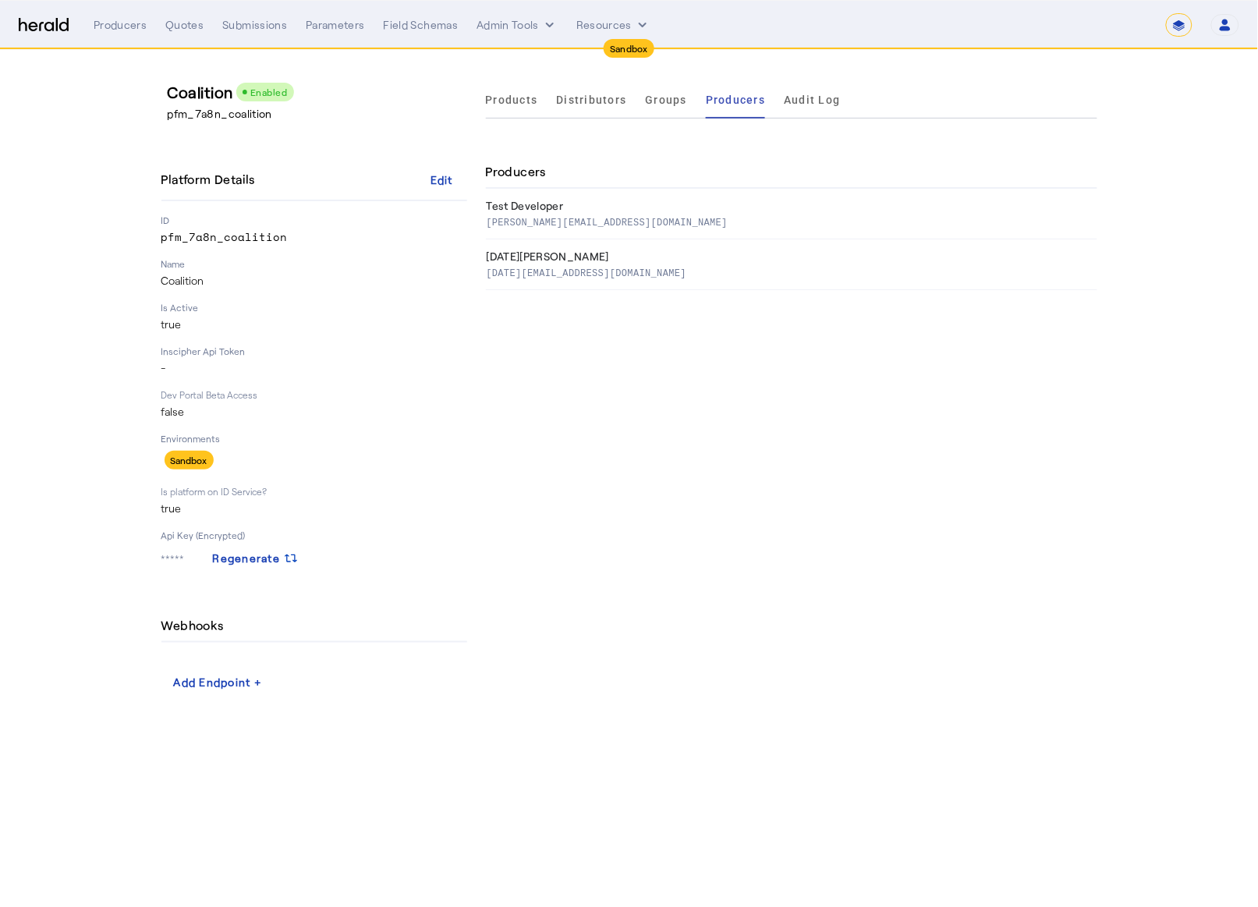
click at [673, 442] on div "Products Distributors Groups Producers Audit Log Producers Test Developer [PERS…" at bounding box center [791, 388] width 611 height 615
click at [1238, 23] on button "Open user menu" at bounding box center [1225, 25] width 28 height 22
click at [1192, 106] on div "Manage Team" at bounding box center [1178, 102] width 98 height 19
select select "pfm_7a8n_coalition"
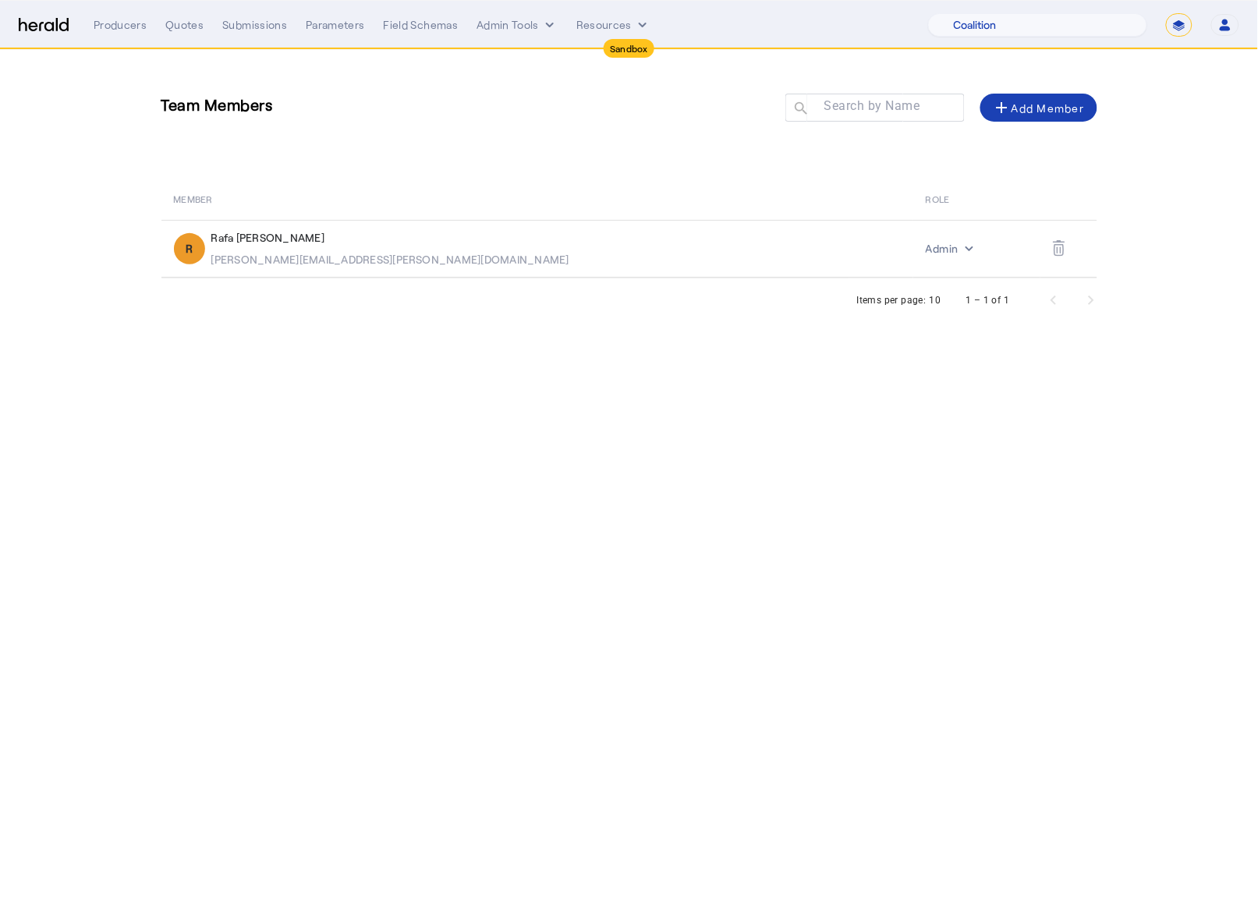
click at [597, 164] on div "Team Members Search by Name search add Add Member MEMBER ROLE R Rafa Rego rafae…" at bounding box center [629, 164] width 998 height 229
click at [1037, 104] on div "add Add Member" at bounding box center [1039, 107] width 92 height 19
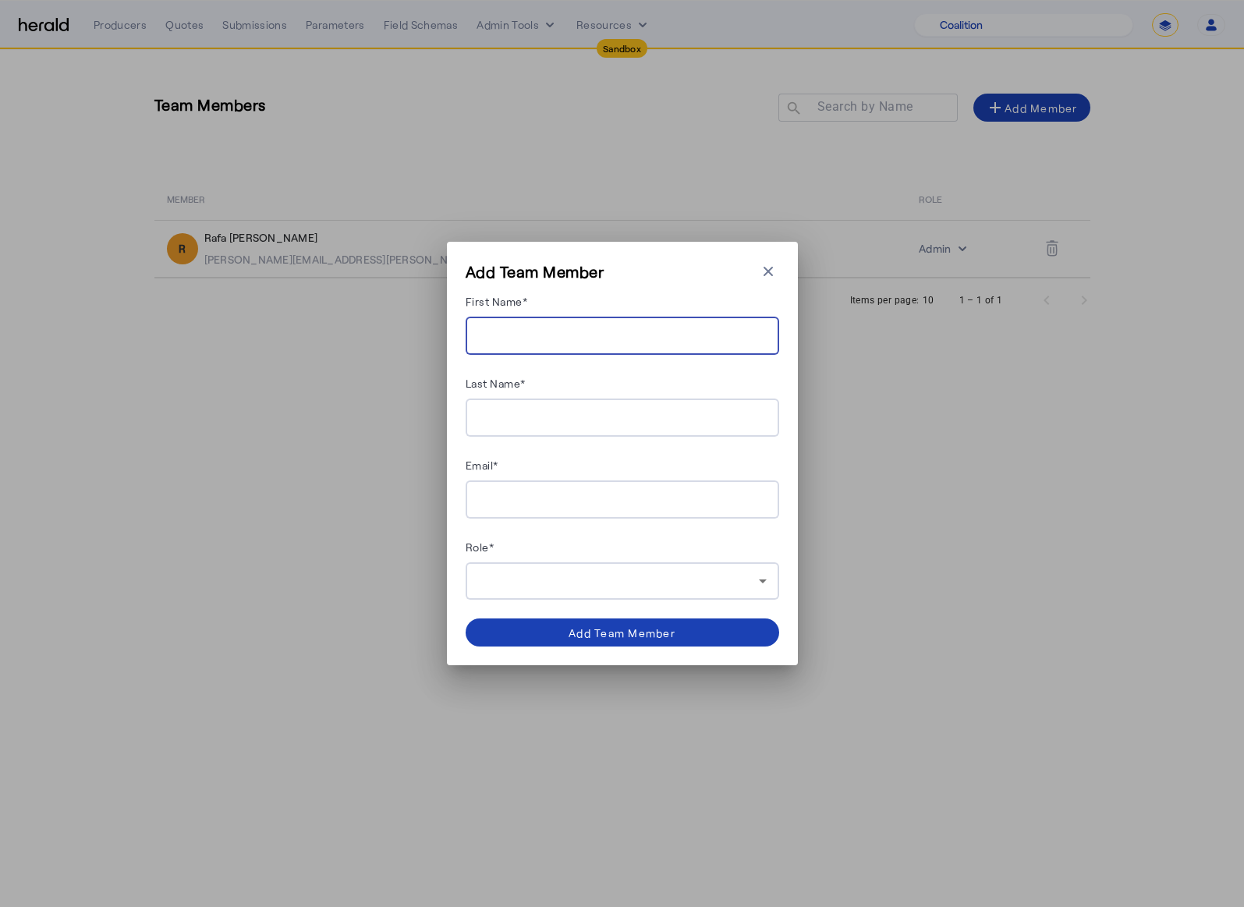
click at [528, 341] on input "First Name*" at bounding box center [622, 336] width 289 height 19
type input "*******"
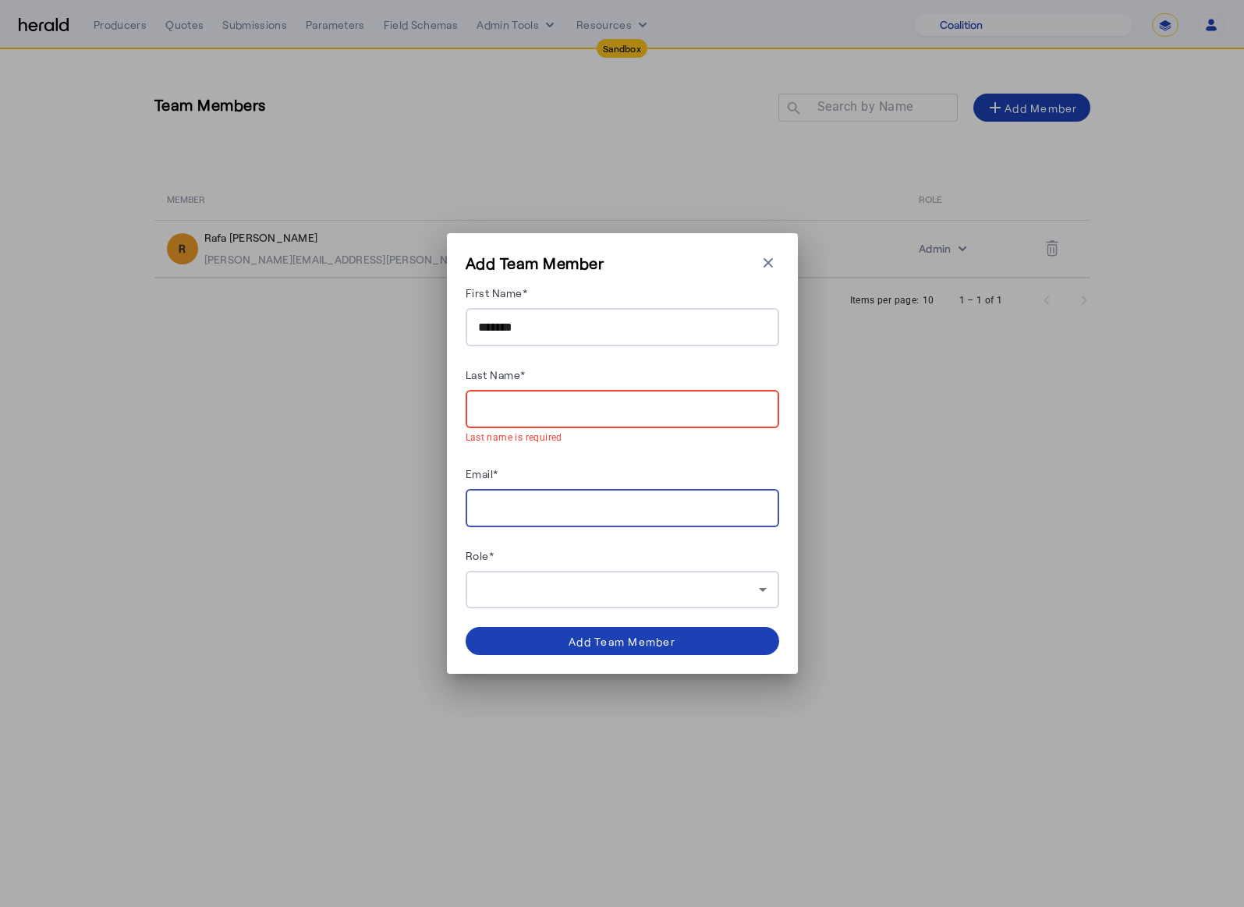
click at [571, 506] on input "Email*" at bounding box center [622, 508] width 289 height 19
paste input "**********"
type input "**********"
click at [652, 575] on div at bounding box center [622, 589] width 289 height 37
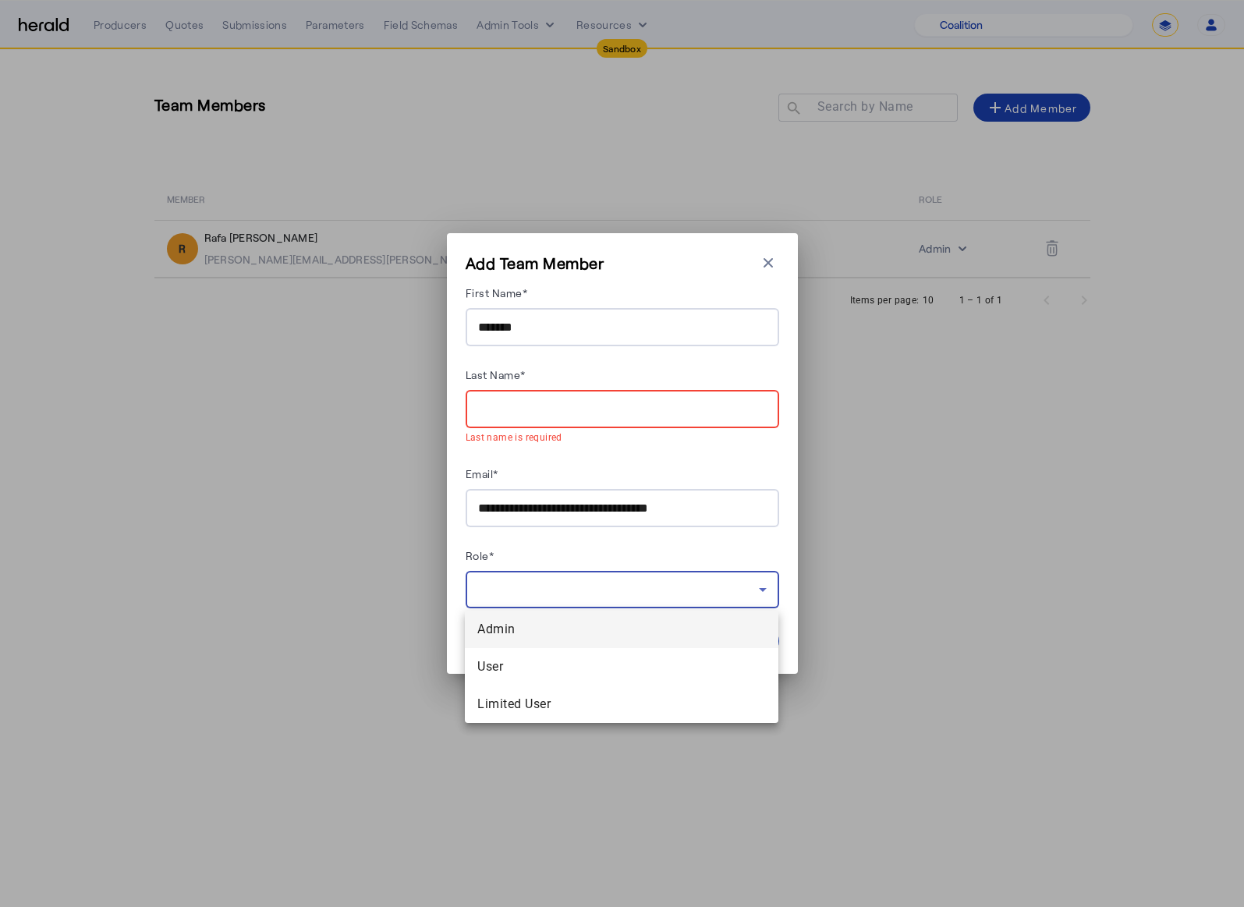
click at [593, 632] on span "Admin" at bounding box center [621, 629] width 289 height 19
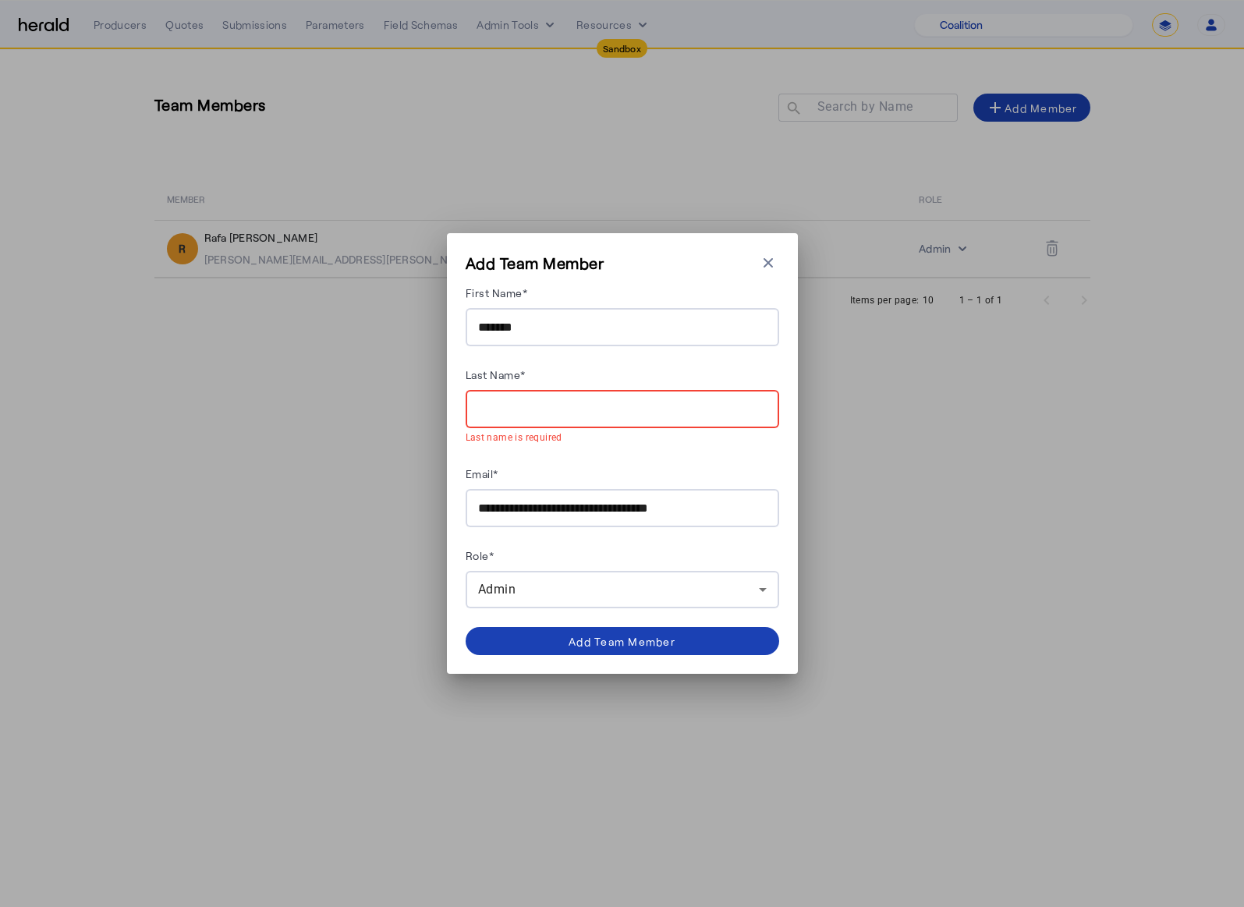
click at [568, 416] on input "Last Name*" at bounding box center [622, 409] width 289 height 19
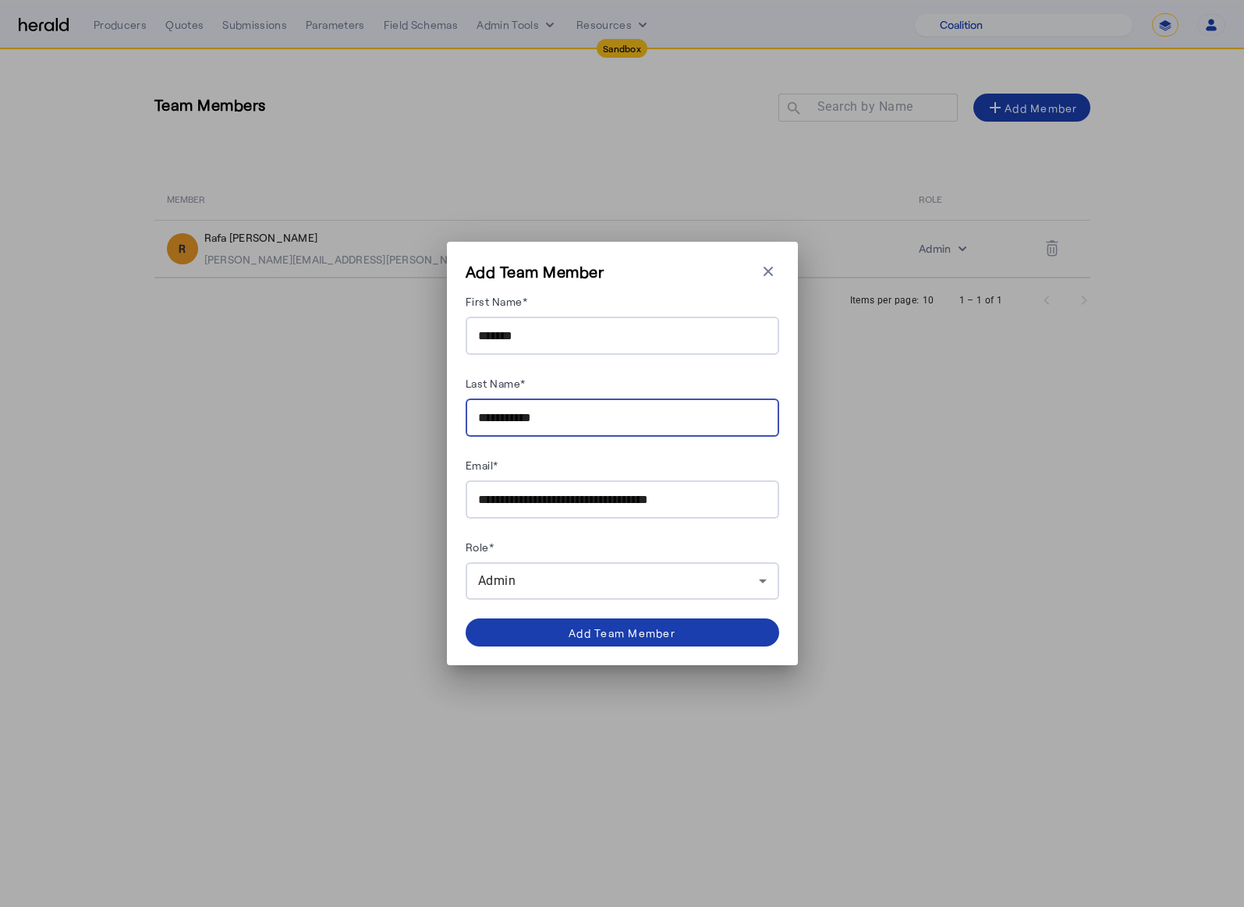
type input "**********"
click at [619, 643] on span at bounding box center [623, 632] width 314 height 37
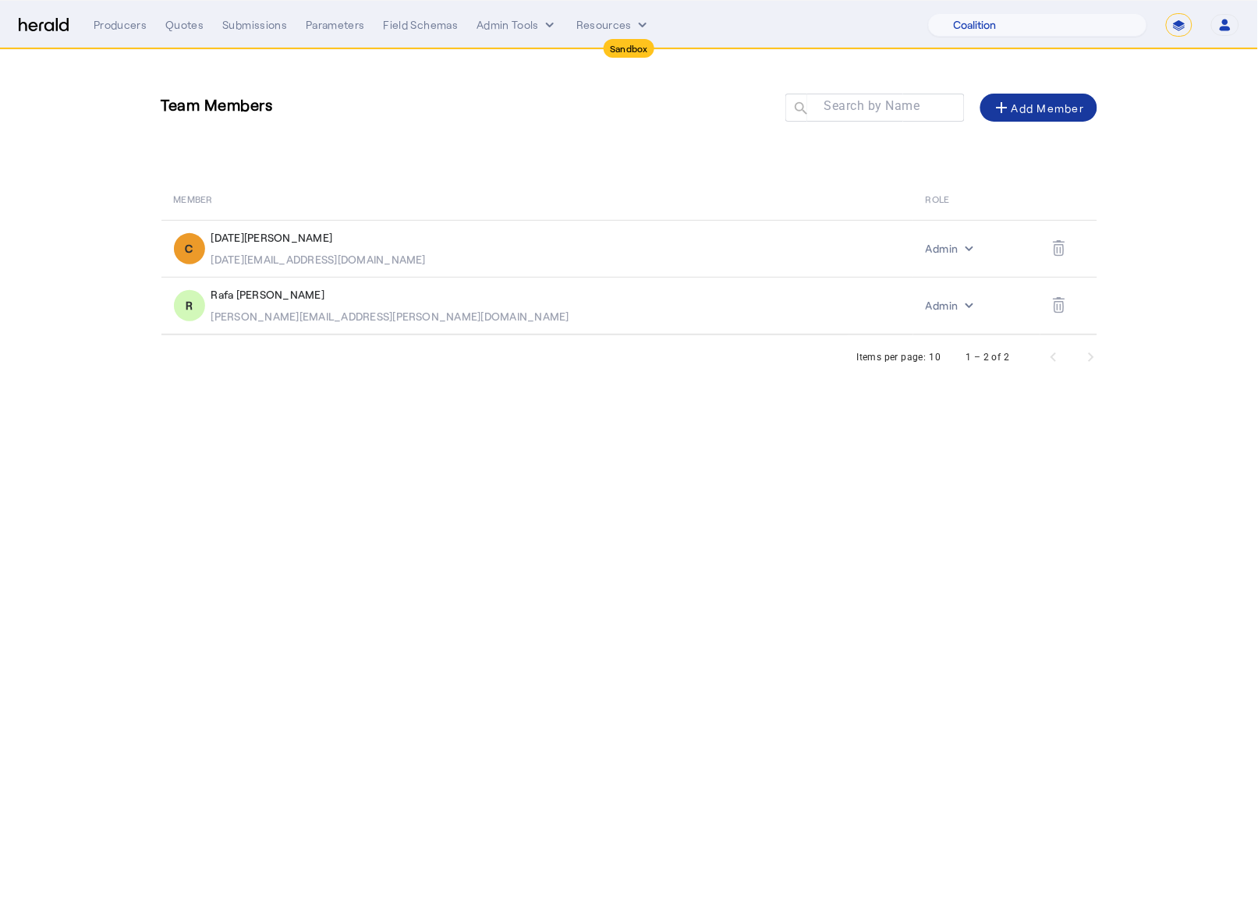
click at [616, 650] on body "Sandbox Menu Producers Quotes Submissions Parameters Field Schemas Admin Tools …" at bounding box center [629, 453] width 1258 height 907
click at [631, 437] on body "Sandbox Menu Producers Quotes Submissions Parameters Field Schemas Admin Tools …" at bounding box center [629, 453] width 1258 height 907
click at [374, 439] on body "Sandbox Menu Producers Quotes Submissions Parameters Field Schemas Admin Tools …" at bounding box center [629, 453] width 1258 height 907
drag, startPoint x: 194, startPoint y: 99, endPoint x: 130, endPoint y: 87, distance: 65.0
click at [147, 91] on div "Team Members Search by Name search add Add Member MEMBER ROLE C Chaitra Subrama…" at bounding box center [629, 192] width 998 height 285
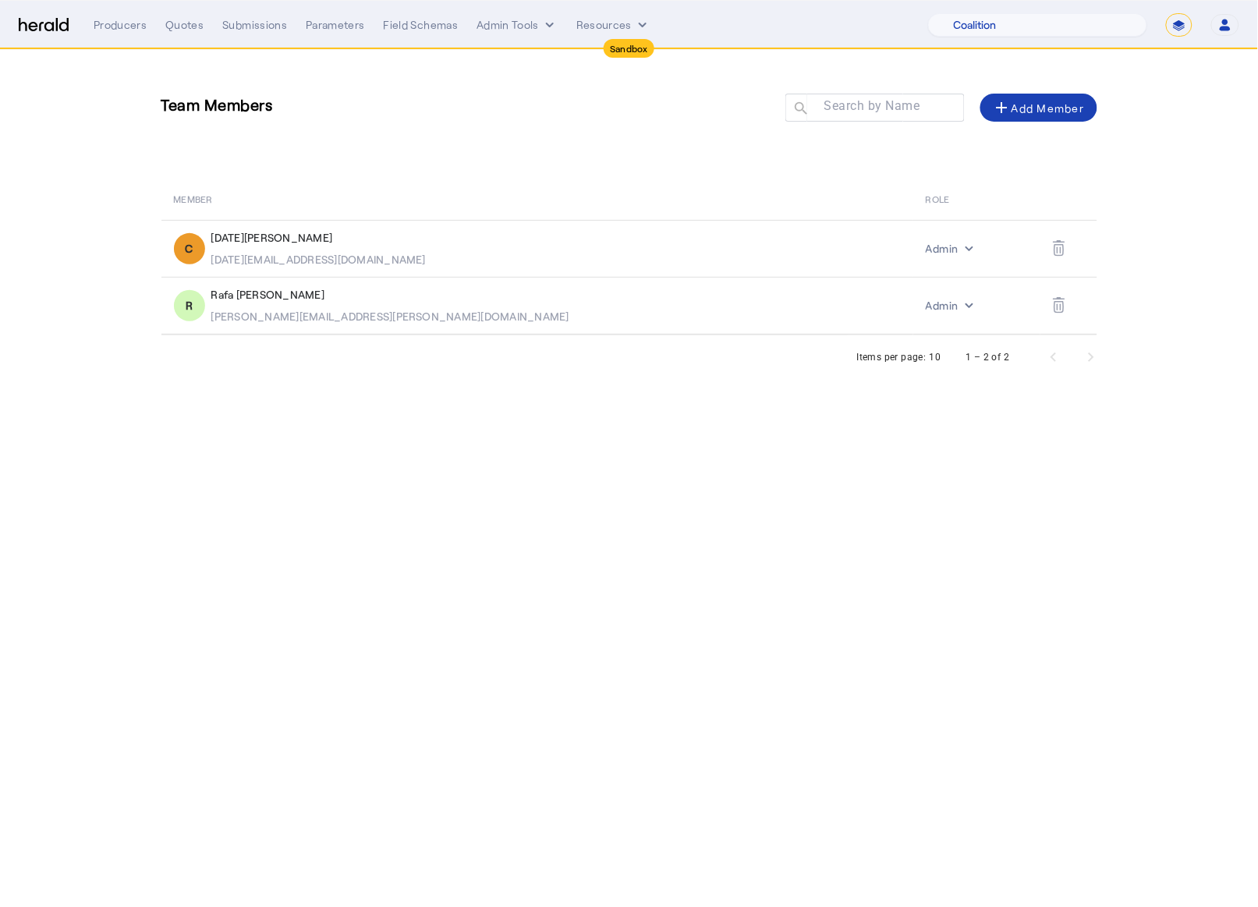
drag, startPoint x: 463, startPoint y: 159, endPoint x: 446, endPoint y: 144, distance: 23.2
click at [462, 159] on div "Team Members Search by Name search add Add Member MEMBER ROLE C Chaitra Subrama…" at bounding box center [629, 192] width 998 height 285
drag, startPoint x: 209, startPoint y: 79, endPoint x: 137, endPoint y: 72, distance: 72.1
click at [144, 73] on div "Team Members Search by Name search add Add Member MEMBER ROLE C Chaitra Subrama…" at bounding box center [629, 192] width 998 height 285
click at [329, 140] on div "Team Members Search by Name search add Add Member" at bounding box center [629, 116] width 936 height 70
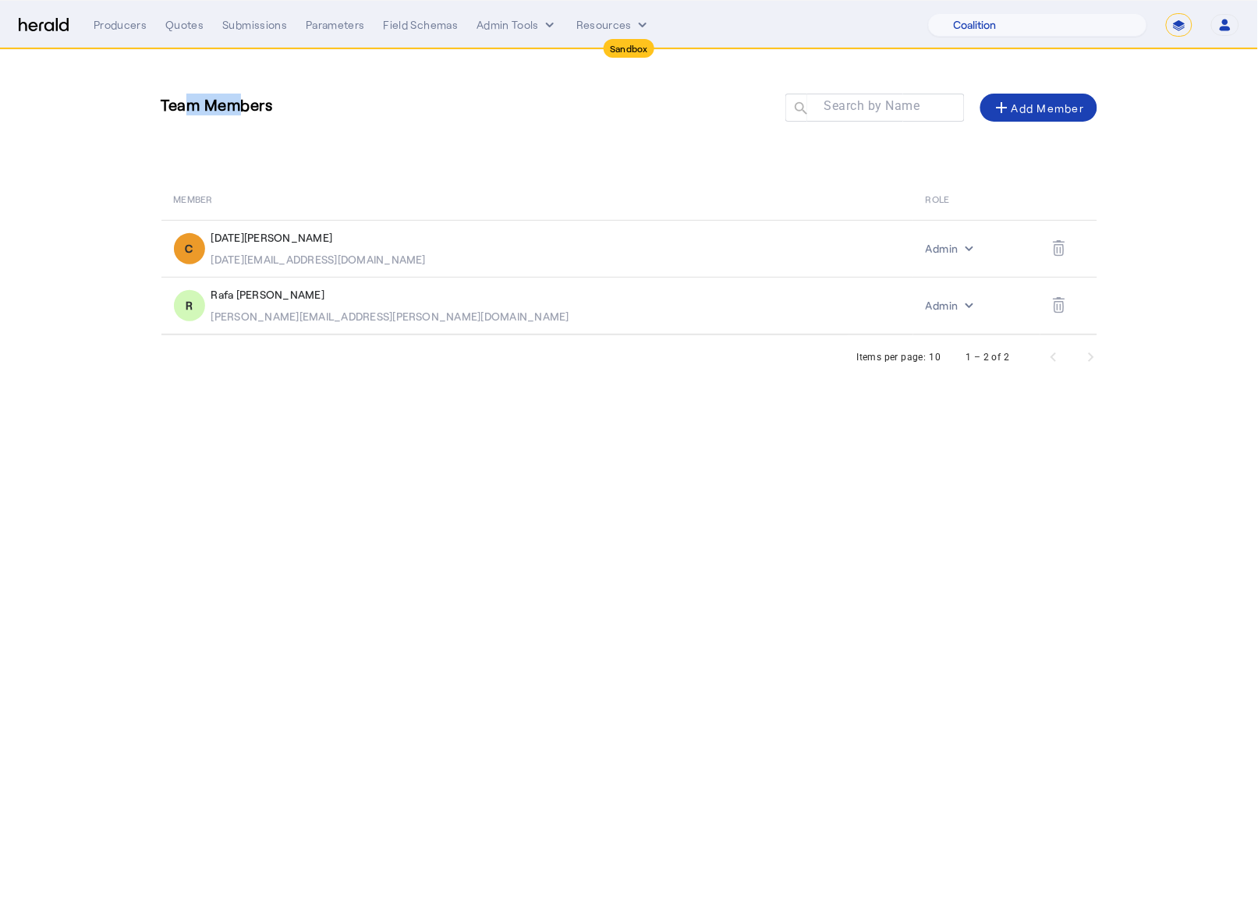
drag, startPoint x: 171, startPoint y: 112, endPoint x: 130, endPoint y: 101, distance: 42.2
click at [159, 110] on div "Team Members Search by Name search add Add Member MEMBER ROLE C Chaitra Subrama…" at bounding box center [629, 192] width 998 height 285
click at [373, 144] on div "Team Members Search by Name search add Add Member" at bounding box center [629, 116] width 936 height 70
drag, startPoint x: 311, startPoint y: 108, endPoint x: 172, endPoint y: 94, distance: 140.4
click at [204, 104] on div "Team Members Search by Name search add Add Member" at bounding box center [629, 116] width 936 height 70
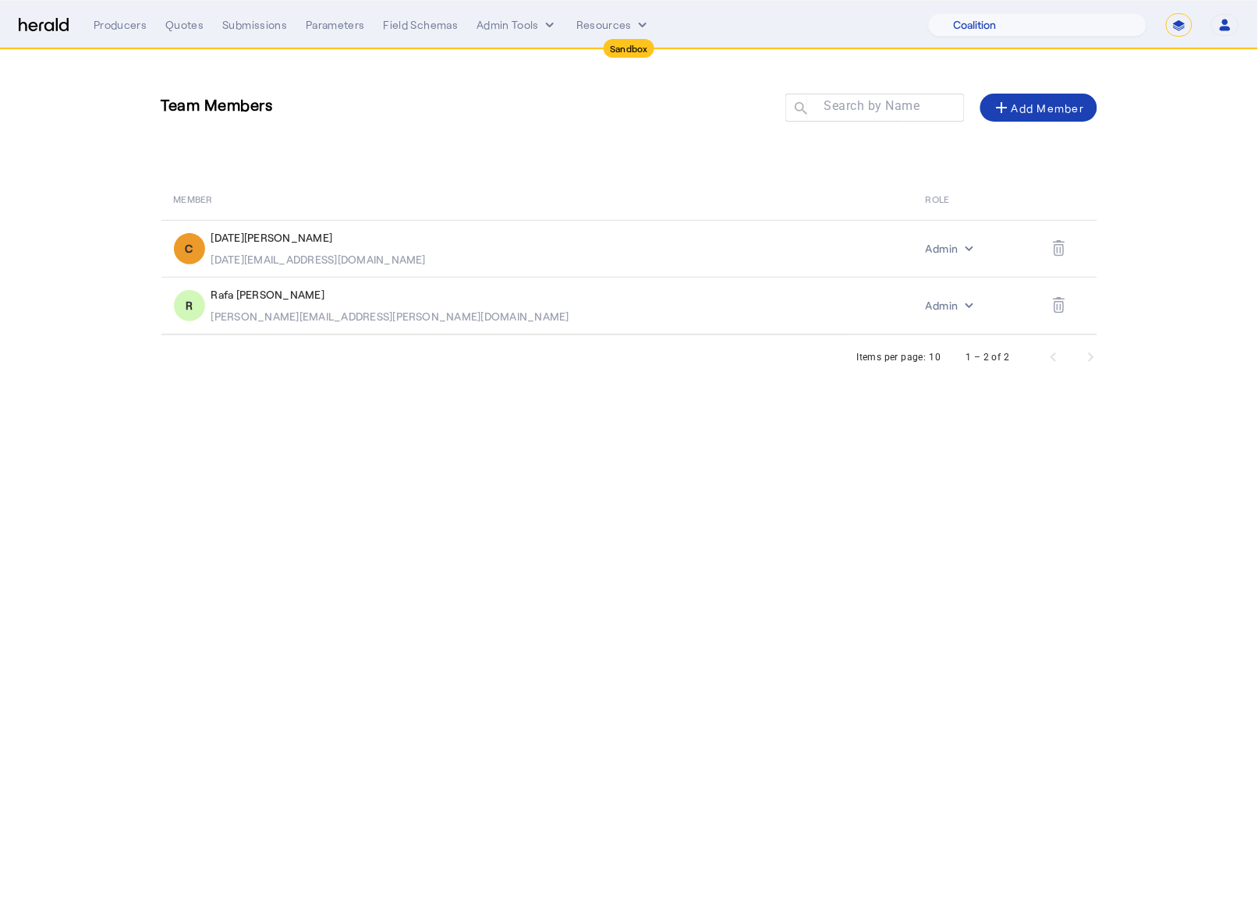
click at [409, 174] on div "Team Members Search by Name search add Add Member MEMBER ROLE C Chaitra Subrama…" at bounding box center [629, 192] width 998 height 285
drag, startPoint x: 730, startPoint y: 642, endPoint x: 727, endPoint y: 633, distance: 9.1
click at [729, 642] on body "Sandbox Menu Producers Quotes Submissions Parameters Field Schemas Admin Tools …" at bounding box center [629, 453] width 1258 height 907
click at [767, 573] on body "Sandbox Menu Producers Quotes Submissions Parameters Field Schemas Admin Tools …" at bounding box center [629, 453] width 1258 height 907
click at [381, 449] on body "Sandbox Menu Producers Quotes Submissions Parameters Field Schemas Admin Tools …" at bounding box center [629, 453] width 1258 height 907
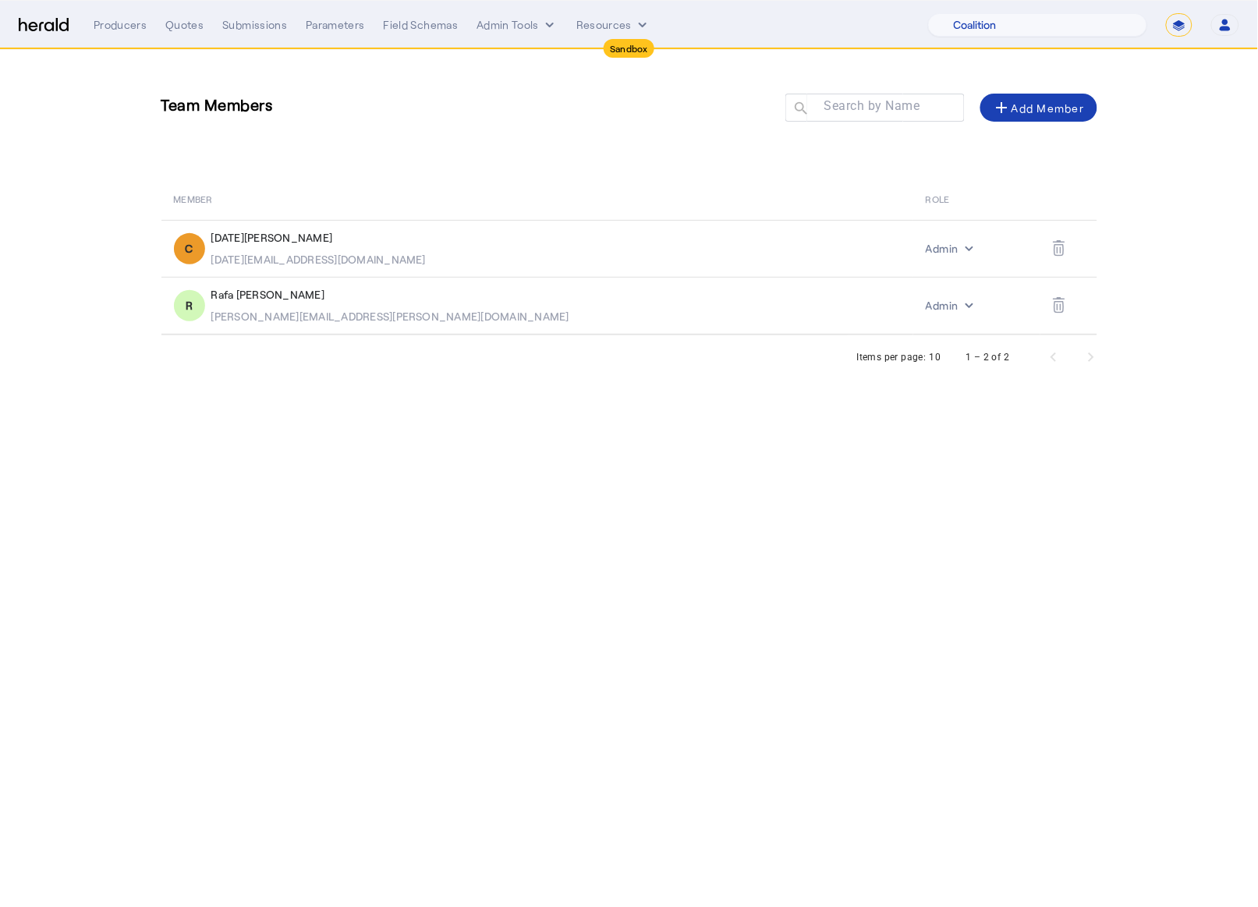
click at [41, 30] on img at bounding box center [44, 25] width 50 height 15
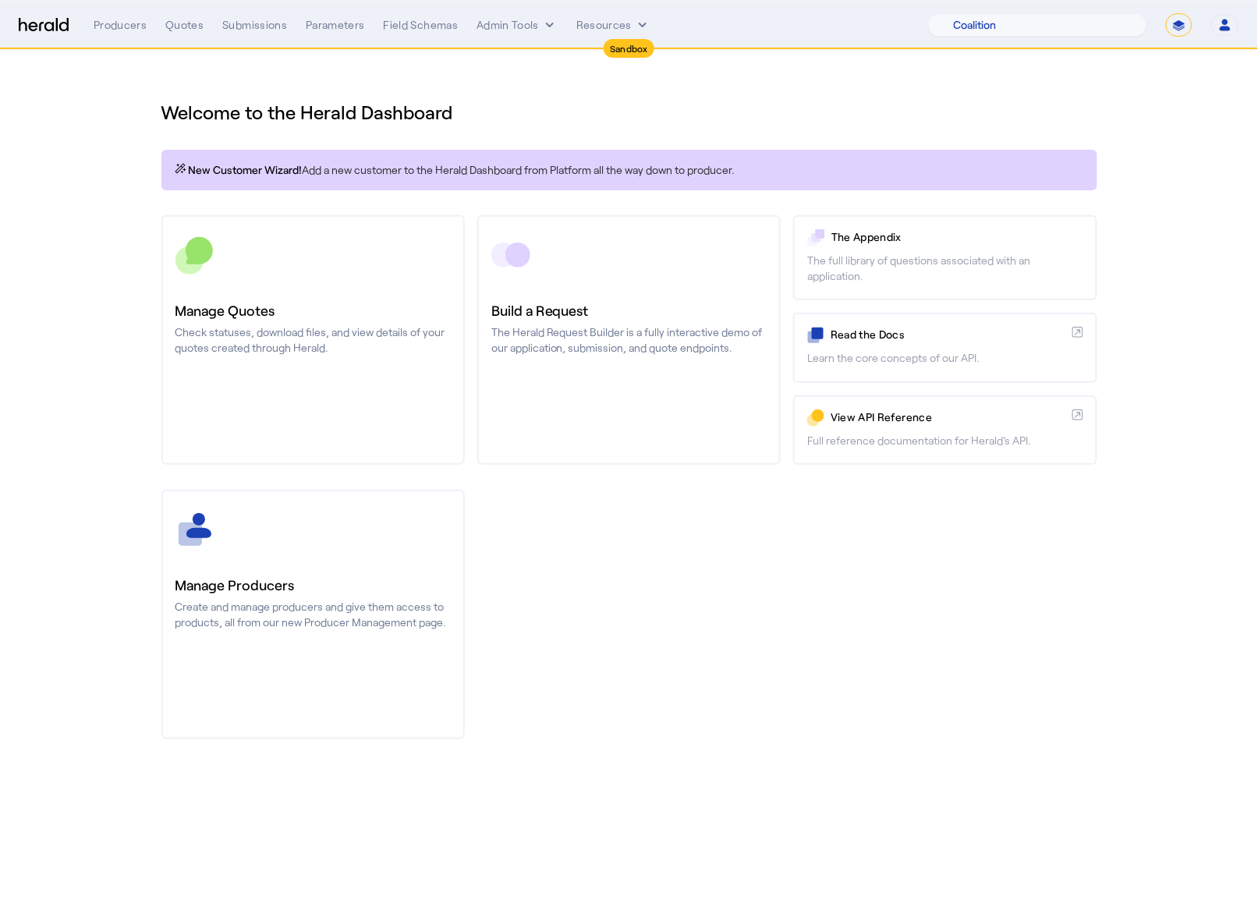
click at [593, 105] on h1 "Welcome to the Herald Dashboard" at bounding box center [629, 112] width 936 height 25
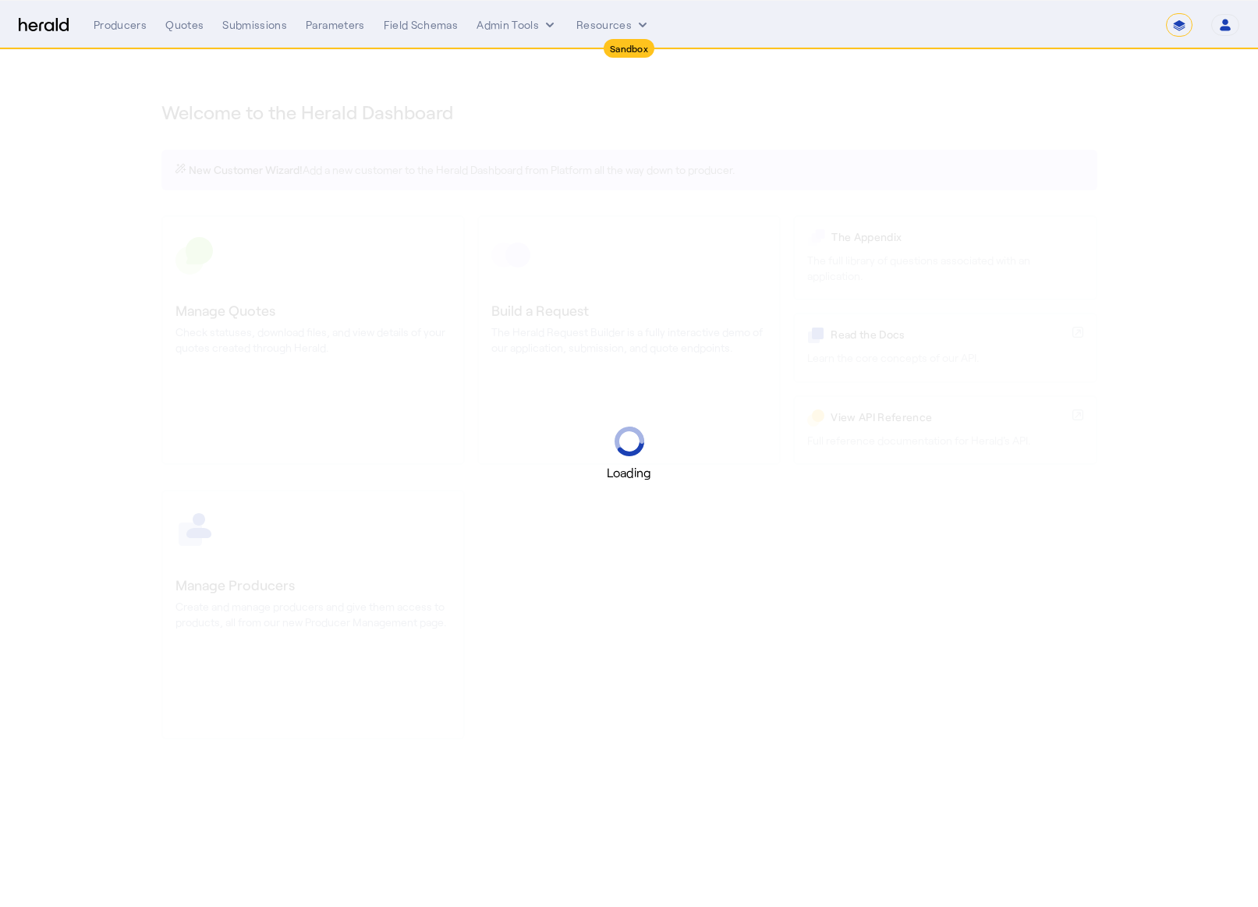
select select "*******"
select select "pfm_7a8n_coalition"
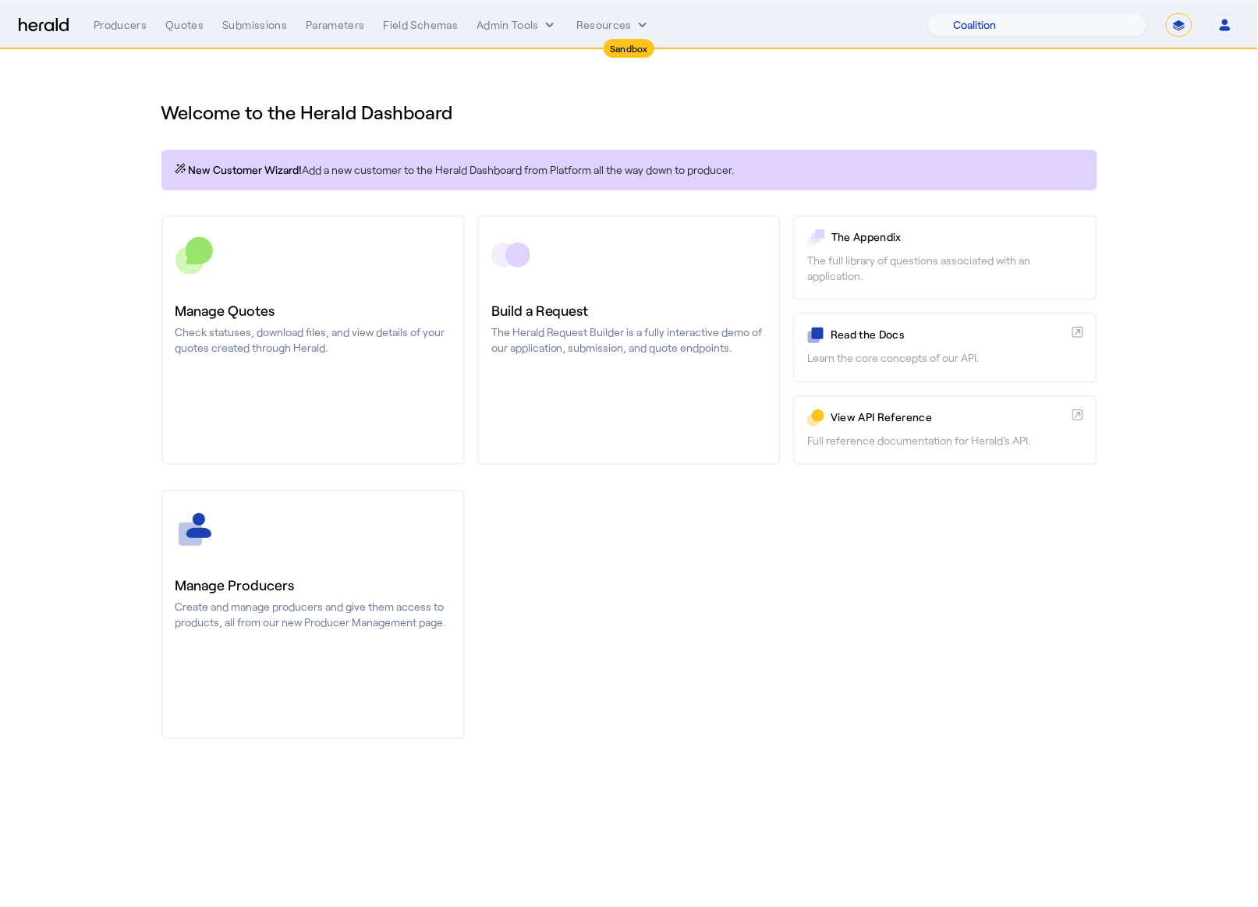
click at [693, 583] on div "Manage Producers Create and manage producers and give them access to products, …" at bounding box center [629, 615] width 936 height 250
click at [516, 19] on button "Admin Tools" at bounding box center [517, 25] width 81 height 16
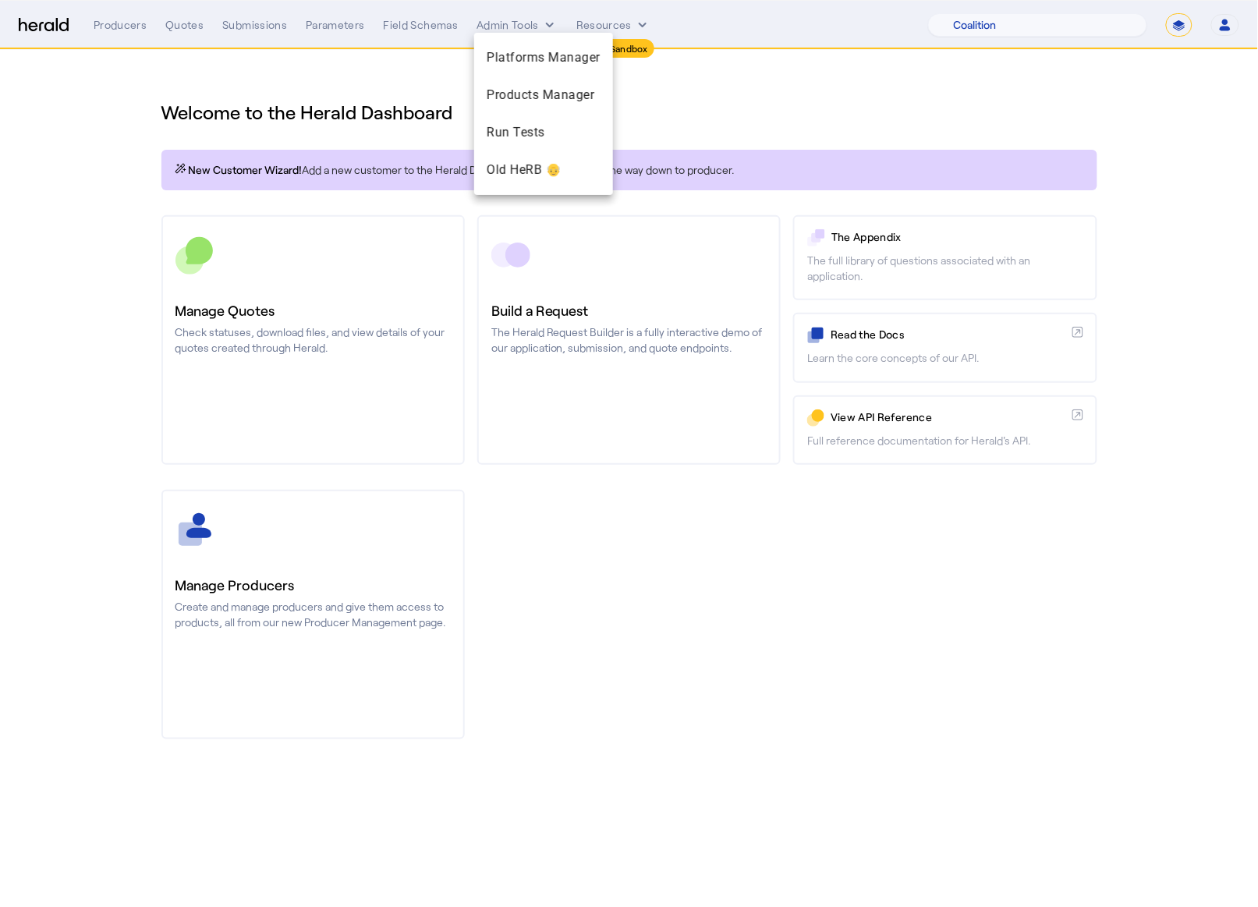
click at [733, 133] on div at bounding box center [629, 453] width 1258 height 907
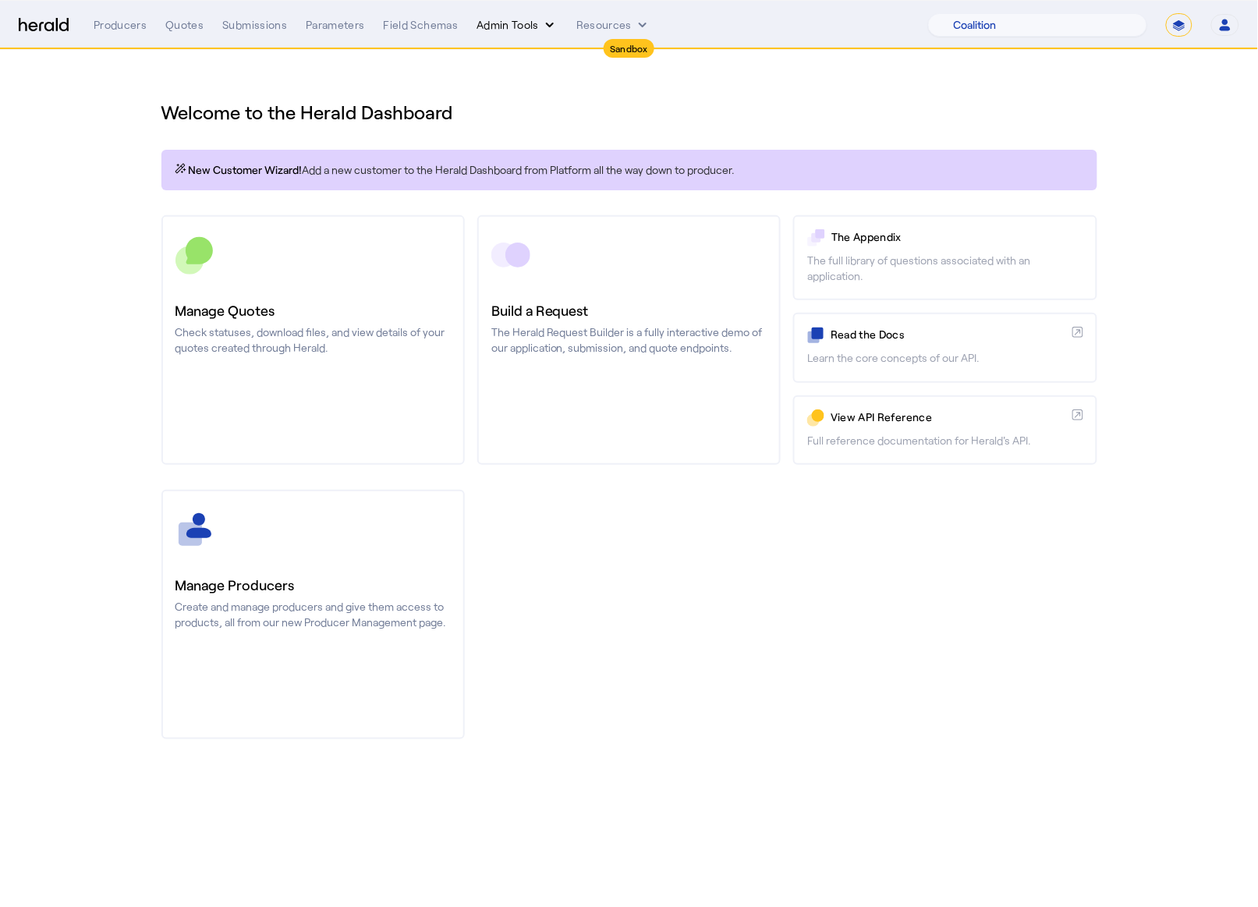
click at [526, 29] on button "Admin Tools" at bounding box center [517, 25] width 81 height 16
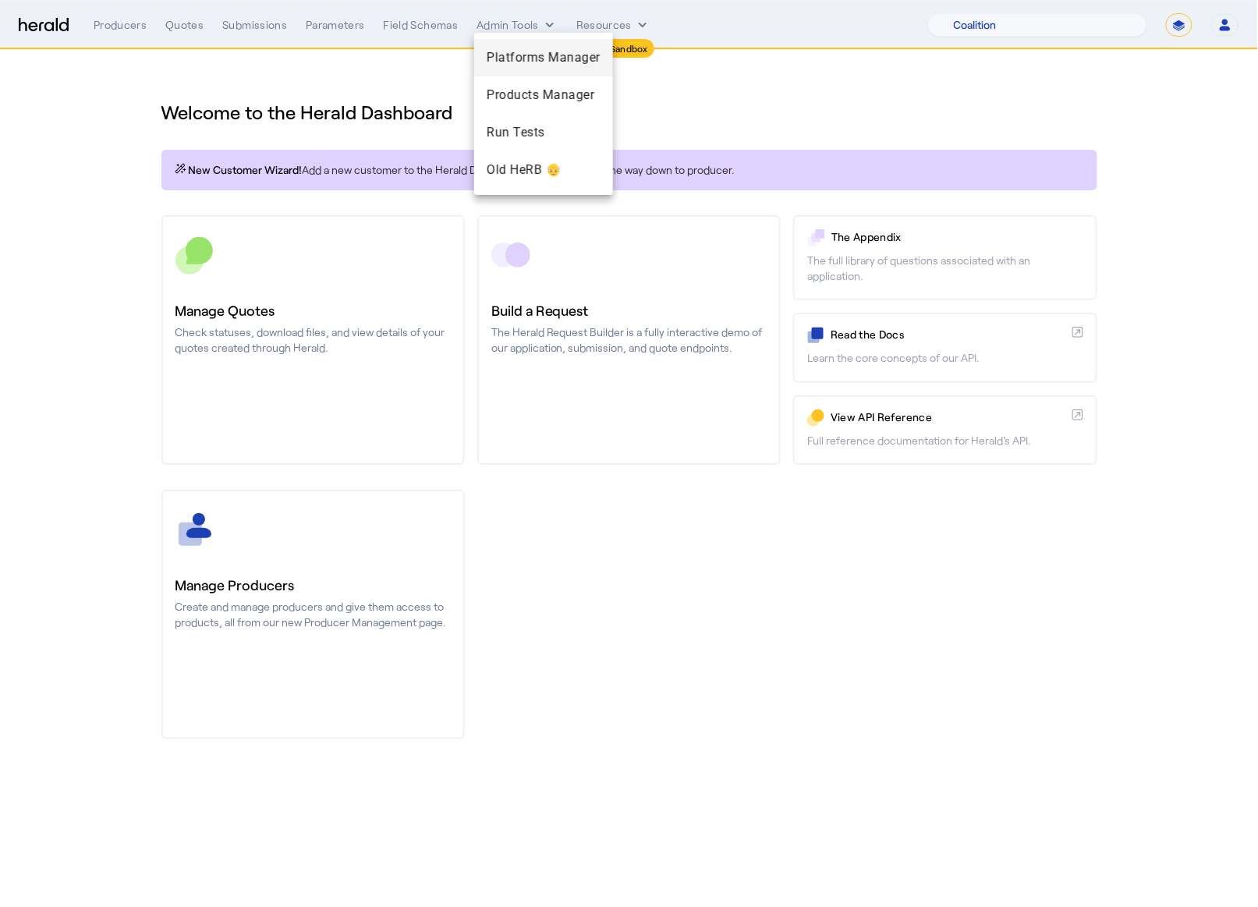
click at [574, 51] on span "Platforms Manager" at bounding box center [544, 57] width 114 height 19
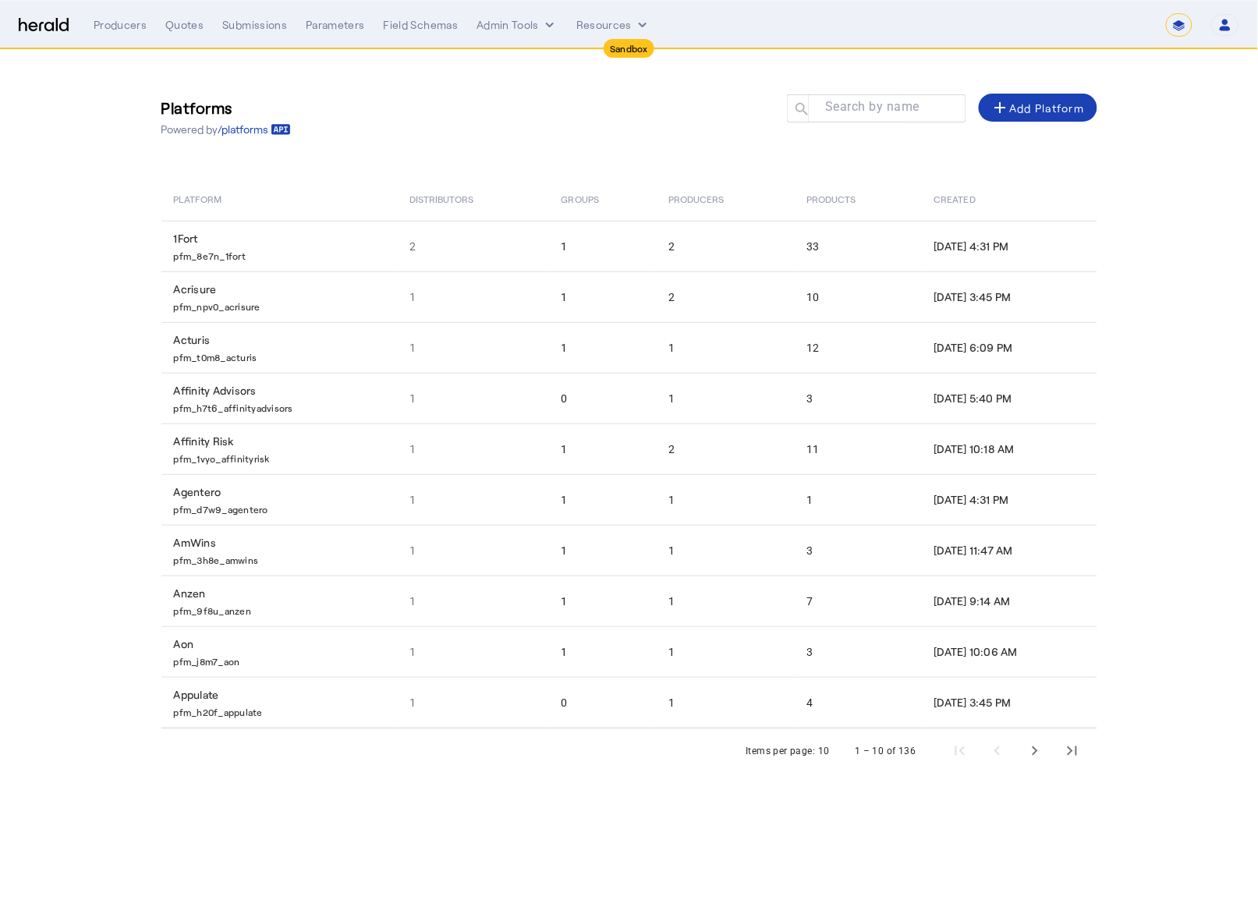
click at [617, 136] on div "Platforms Powered by /platforms Search by name search add Add Platform" at bounding box center [629, 116] width 936 height 71
click at [1038, 747] on span "Next page" at bounding box center [1034, 750] width 37 height 37
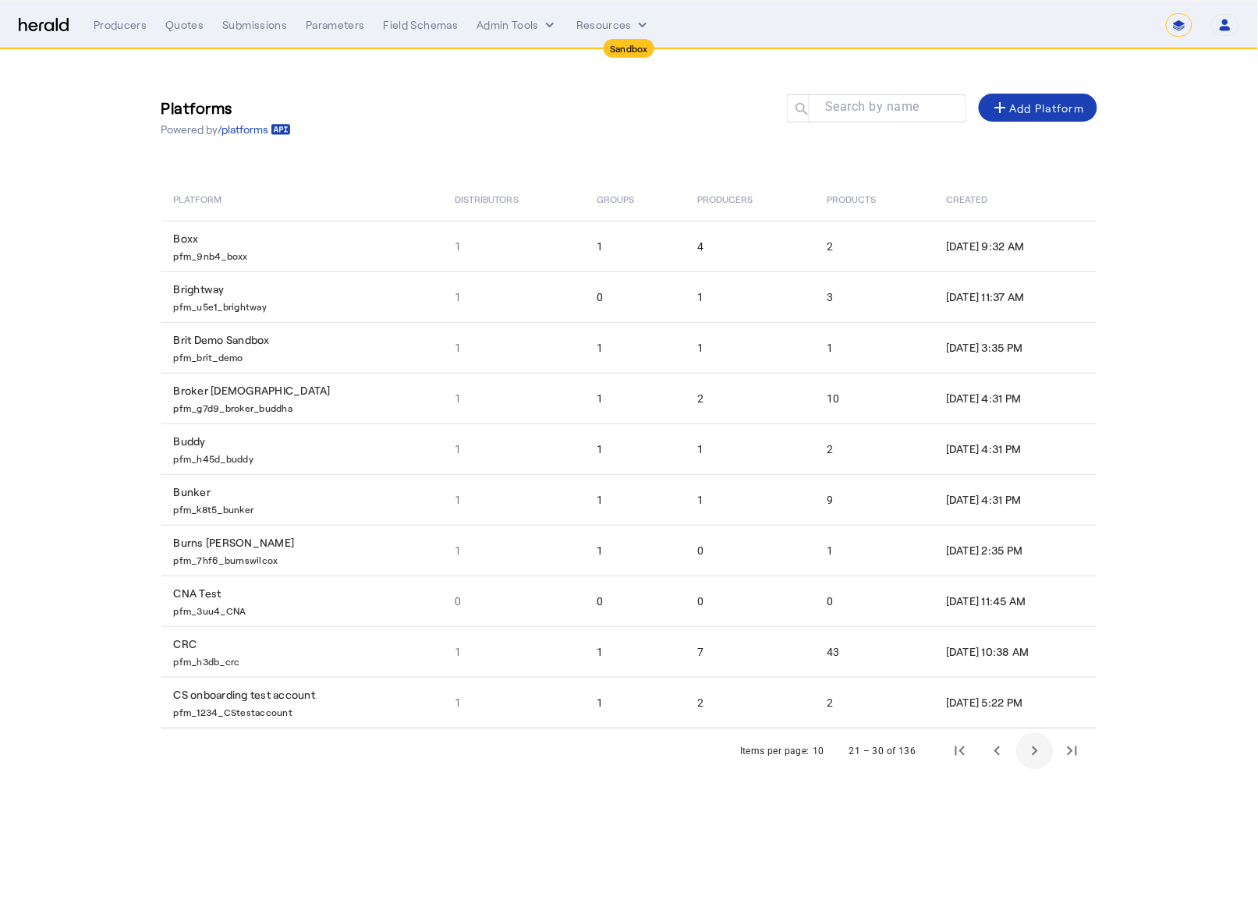
click at [1038, 747] on span "Next page" at bounding box center [1034, 750] width 37 height 37
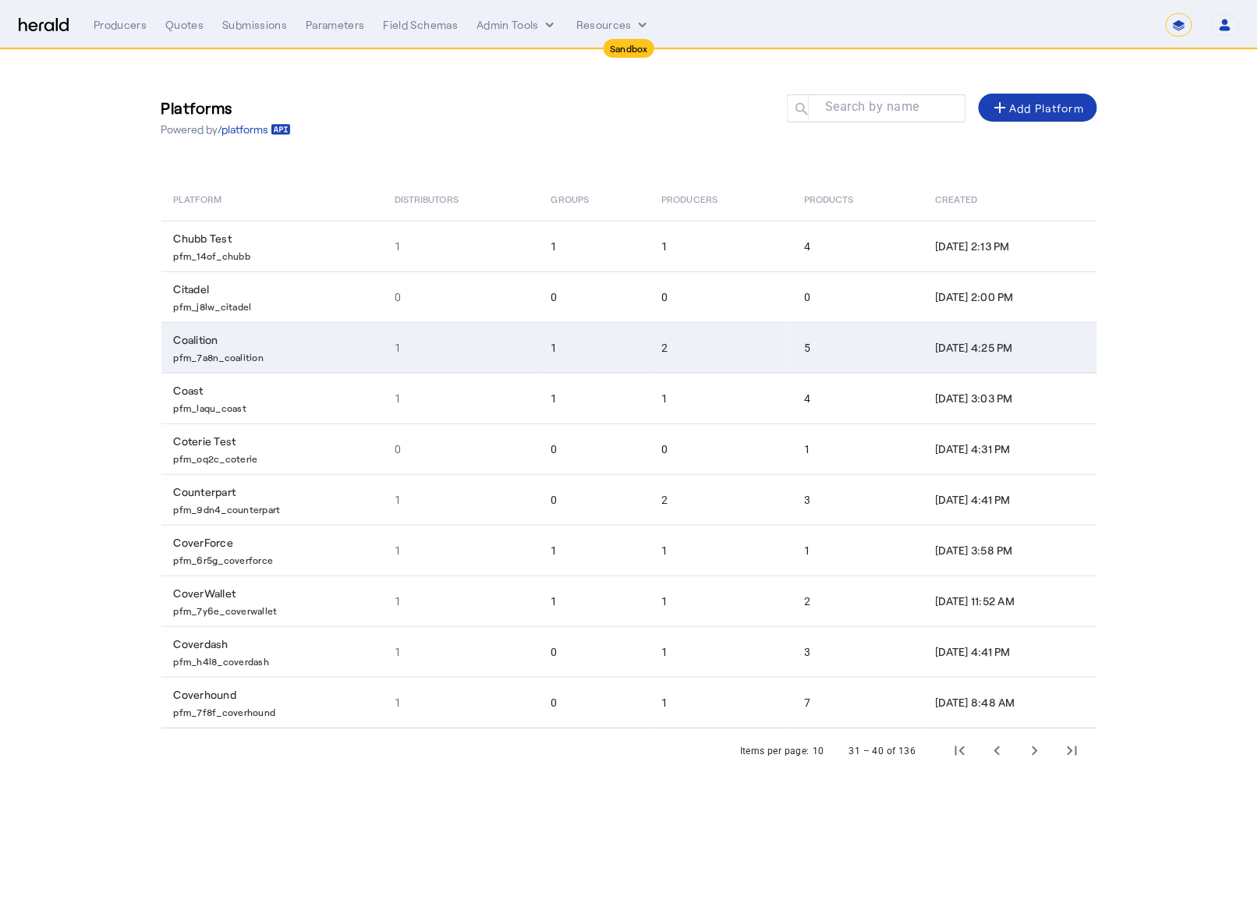
click at [278, 345] on td "Coalition pfm_7a8n_coalition" at bounding box center [271, 347] width 221 height 51
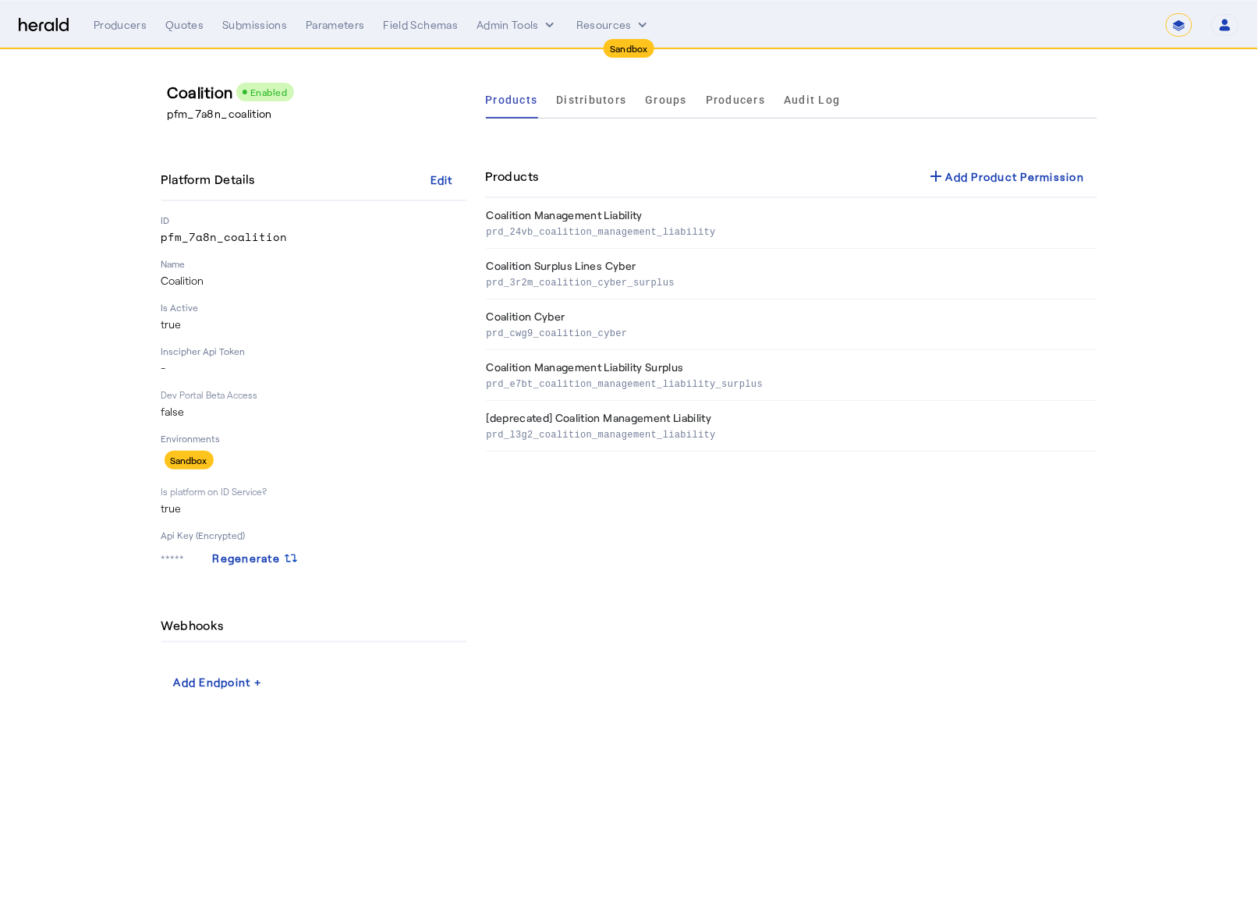
click at [651, 142] on div "Products Distributors Groups Producers Audit Log Products add Add Product Permi…" at bounding box center [791, 388] width 611 height 615
click at [559, 96] on span "Distributors" at bounding box center [592, 99] width 70 height 11
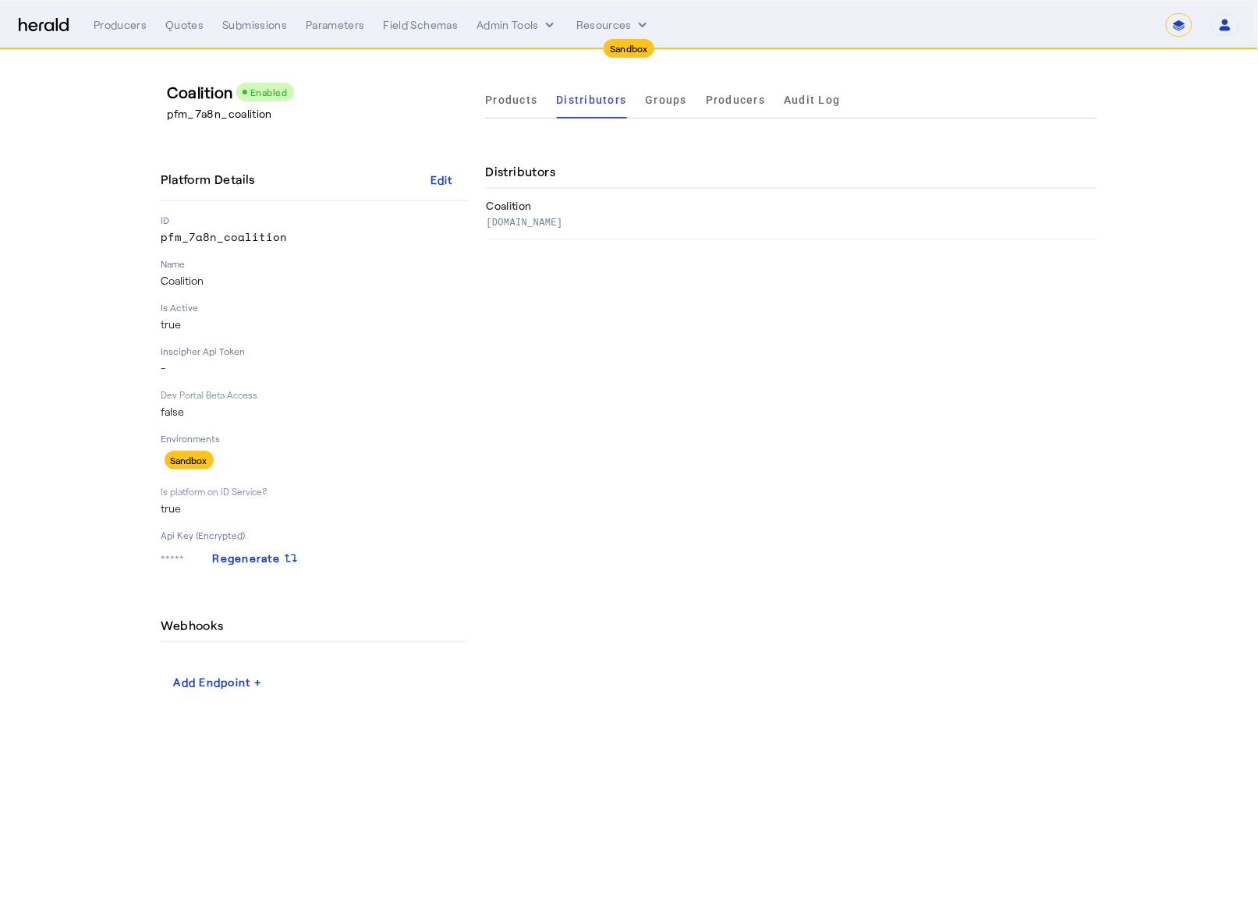
click at [692, 105] on ul "Products Distributors Groups Producers Audit Log" at bounding box center [663, 99] width 355 height 37
click at [681, 100] on span "Groups" at bounding box center [667, 99] width 42 height 11
click at [730, 105] on span "Producers" at bounding box center [735, 99] width 59 height 11
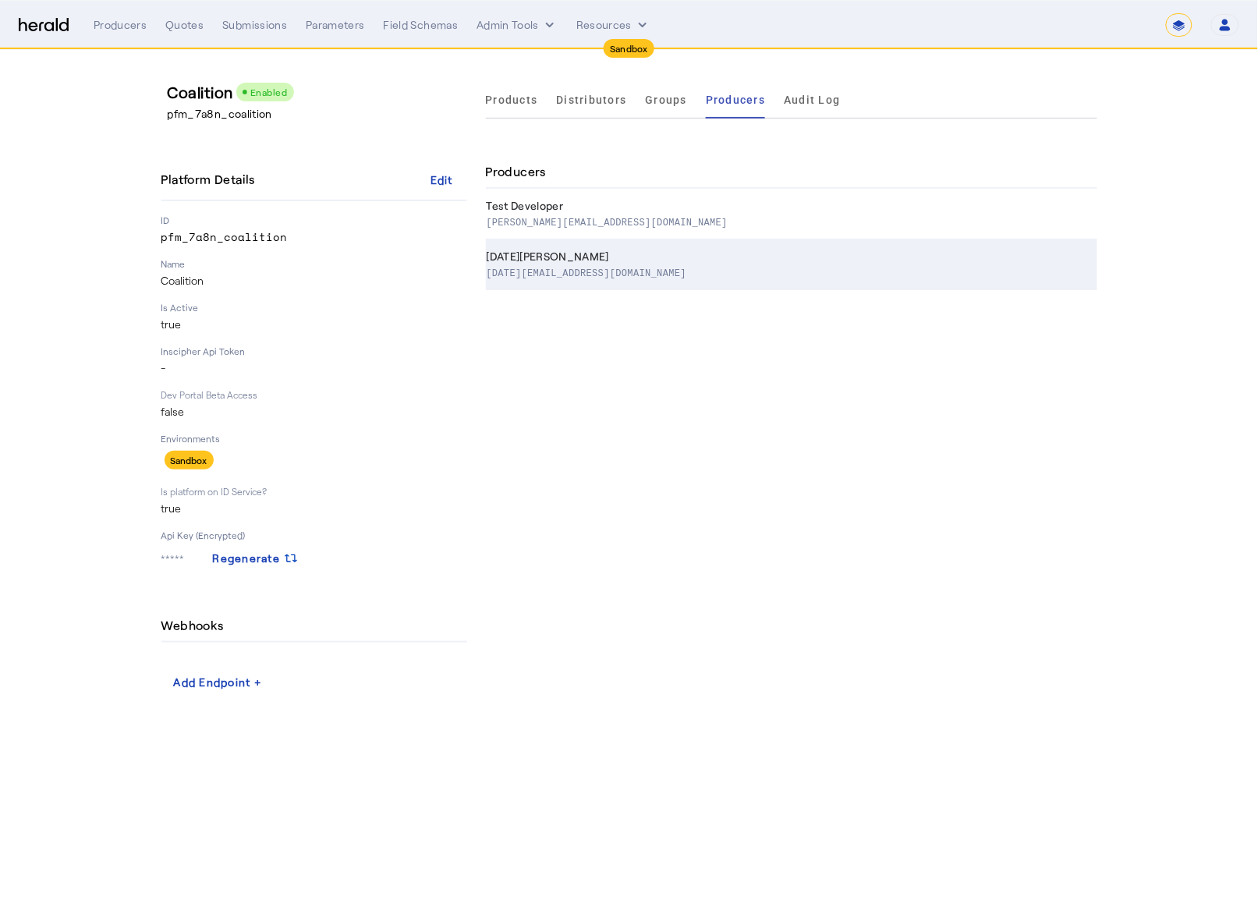
click at [621, 280] on th "Chaitra Subramaniam chaitra.subramaniam@coalitioninc.com" at bounding box center [791, 264] width 611 height 51
select select "pfm_7a8n_coalition"
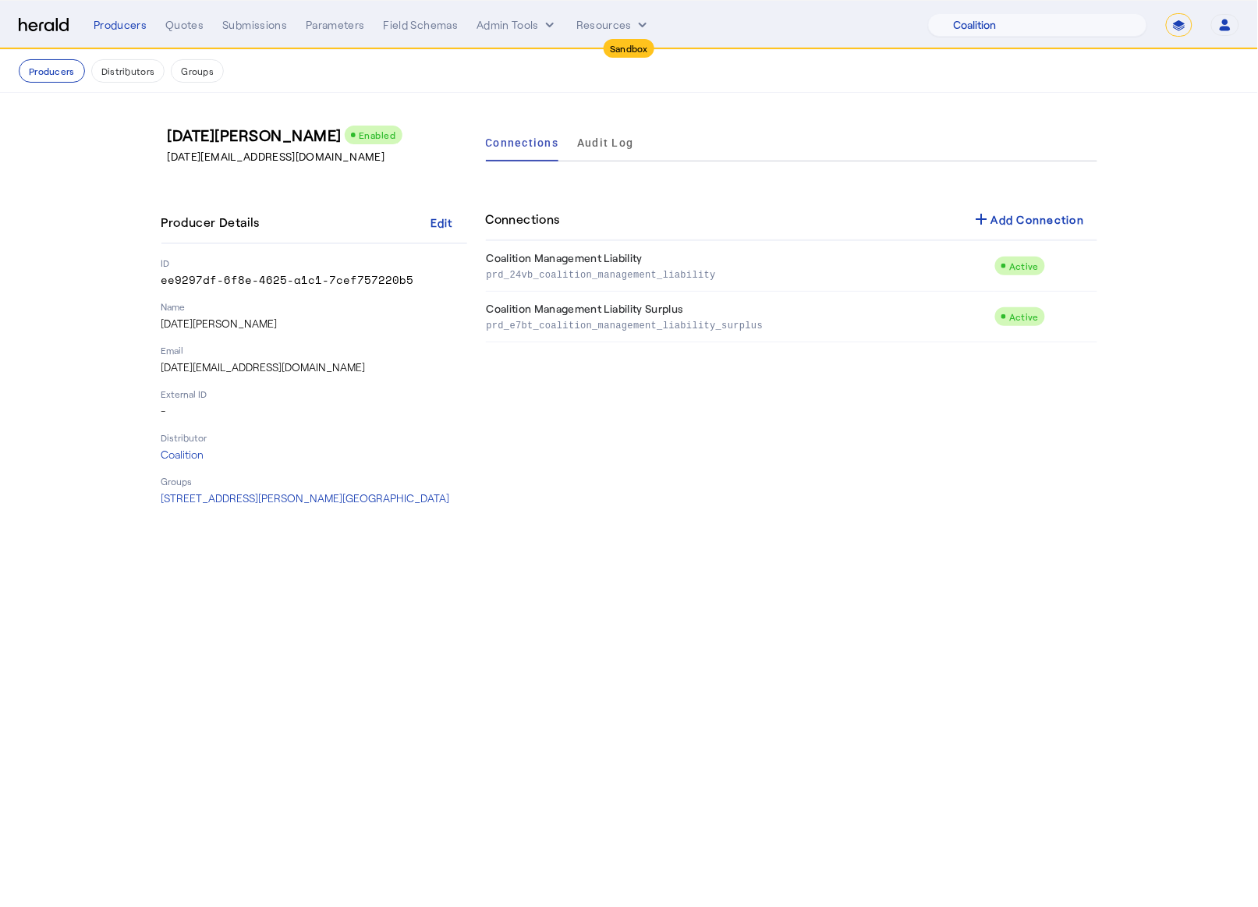
click at [800, 465] on div "Connections Audit Log Connections add Add Connection Coalition Management Liabi…" at bounding box center [791, 315] width 611 height 382
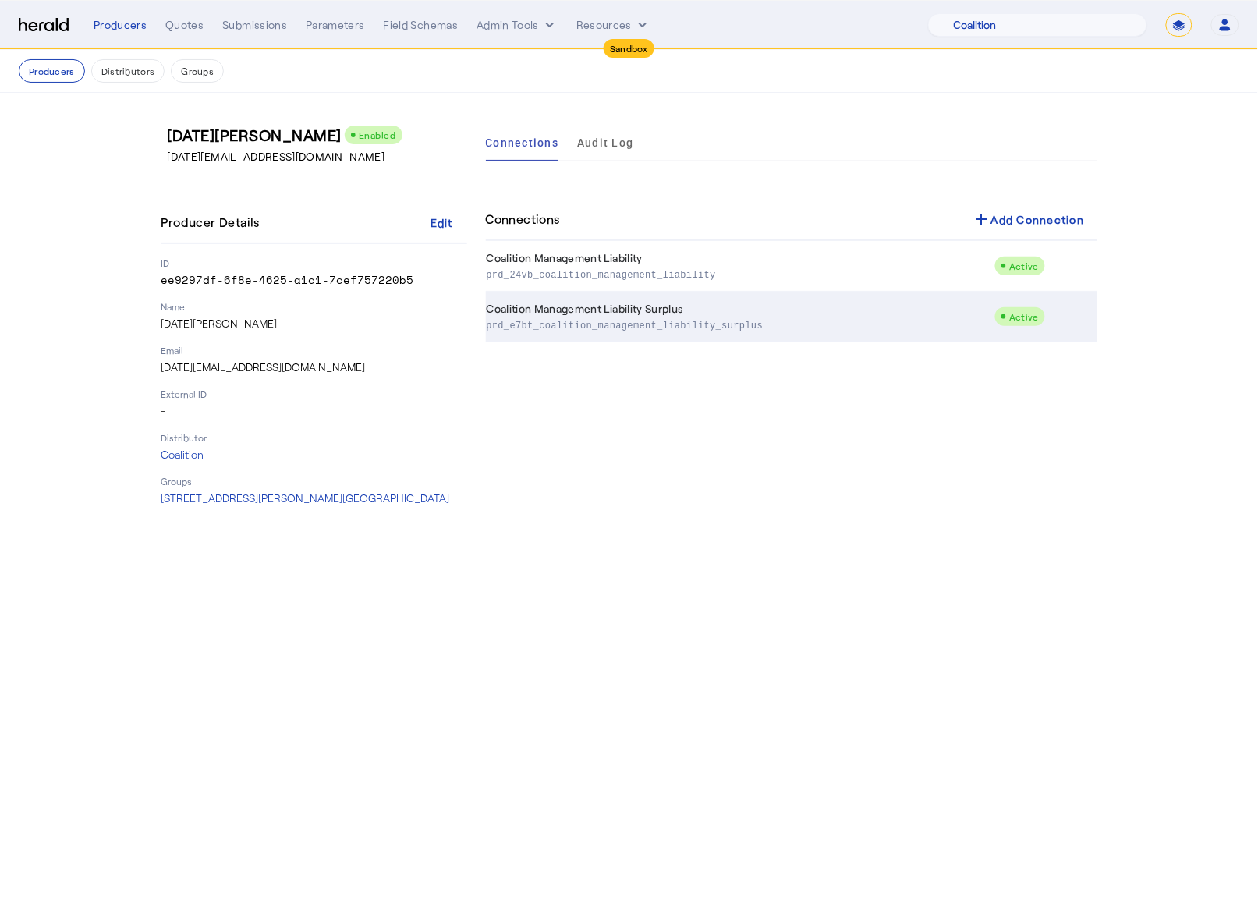
click at [695, 315] on td "Coalition Management Liability Surplus prd_e7bt_coalition_management_liability_…" at bounding box center [740, 317] width 509 height 51
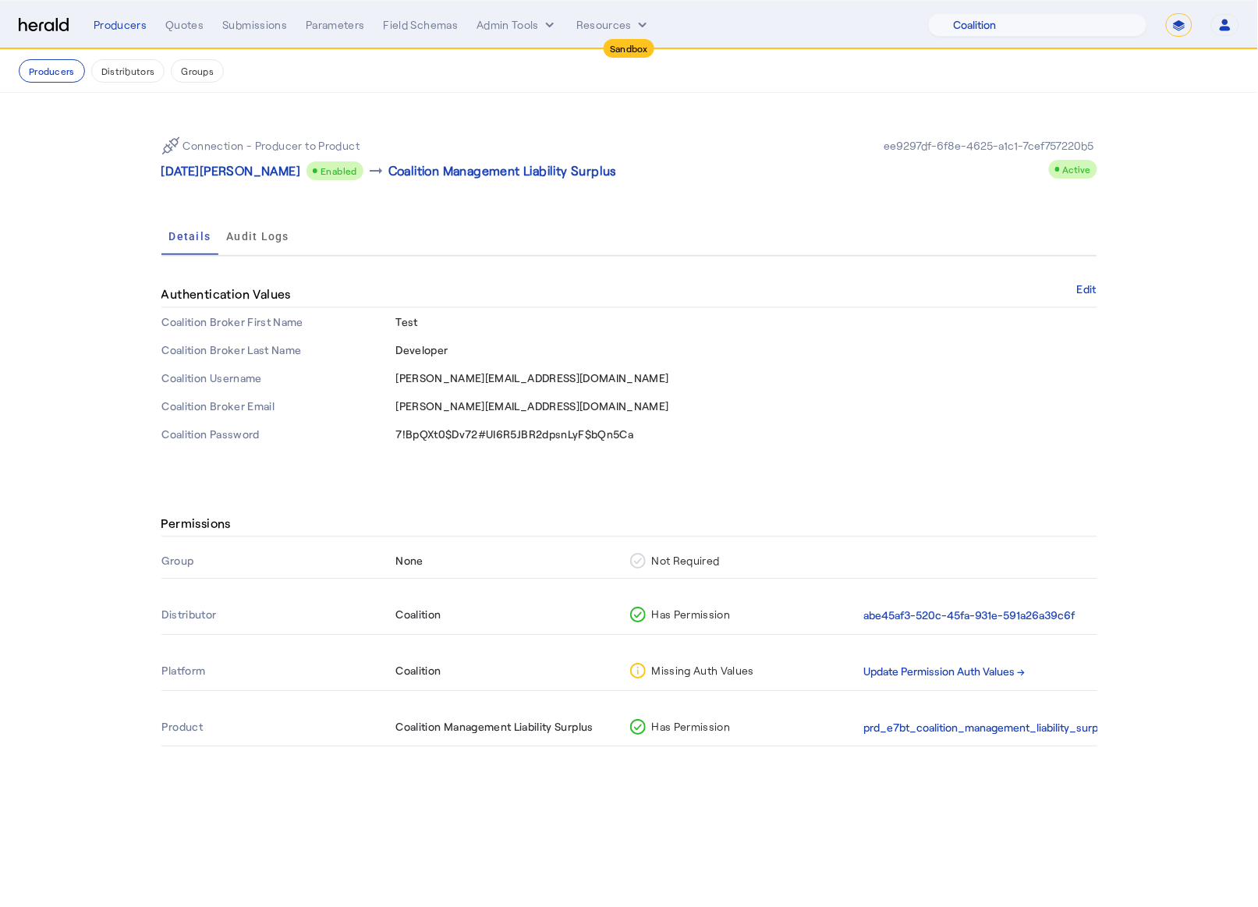
click at [34, 27] on img at bounding box center [44, 25] width 50 height 15
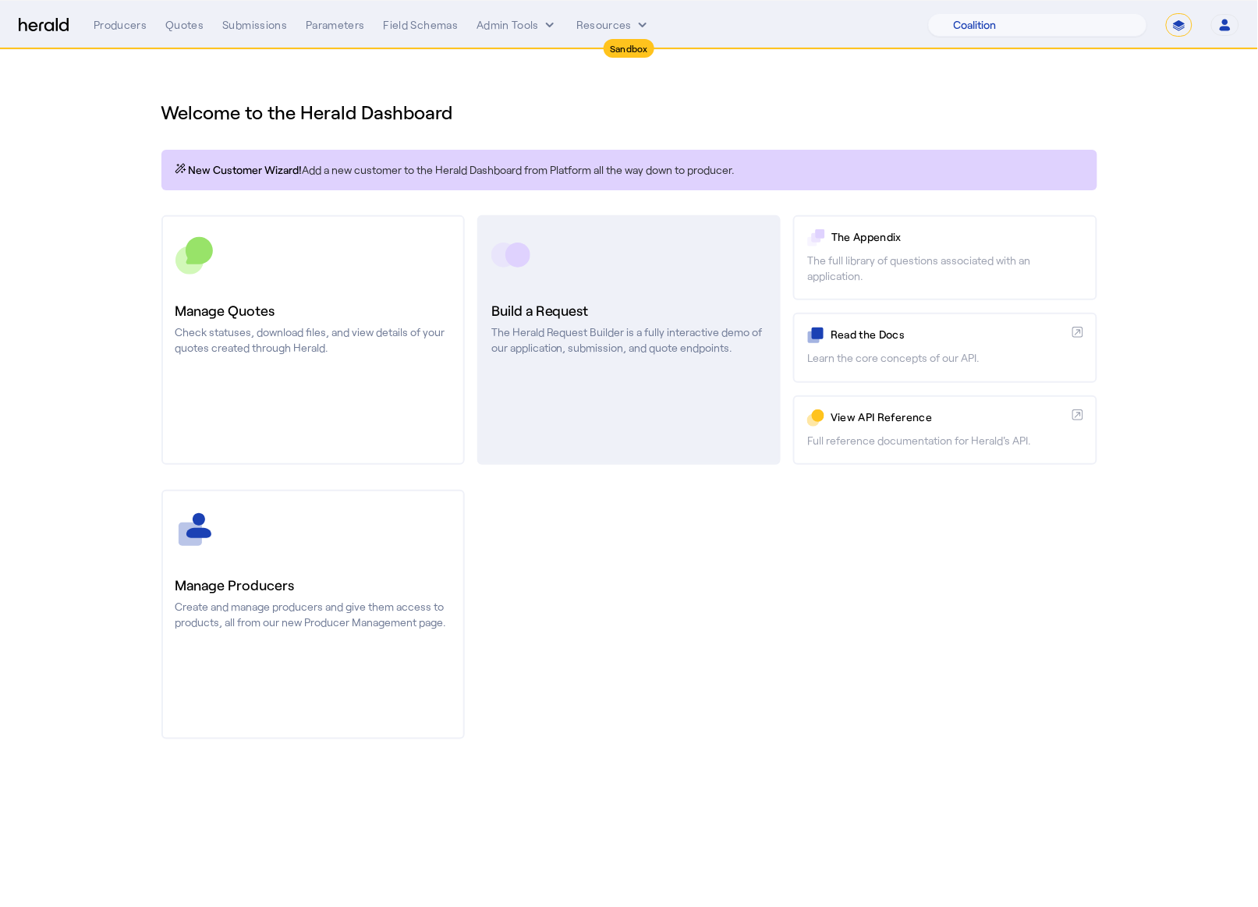
click at [559, 297] on link "Build a Request The Herald Request Builder is a fully interactive demo of our a…" at bounding box center [628, 340] width 303 height 250
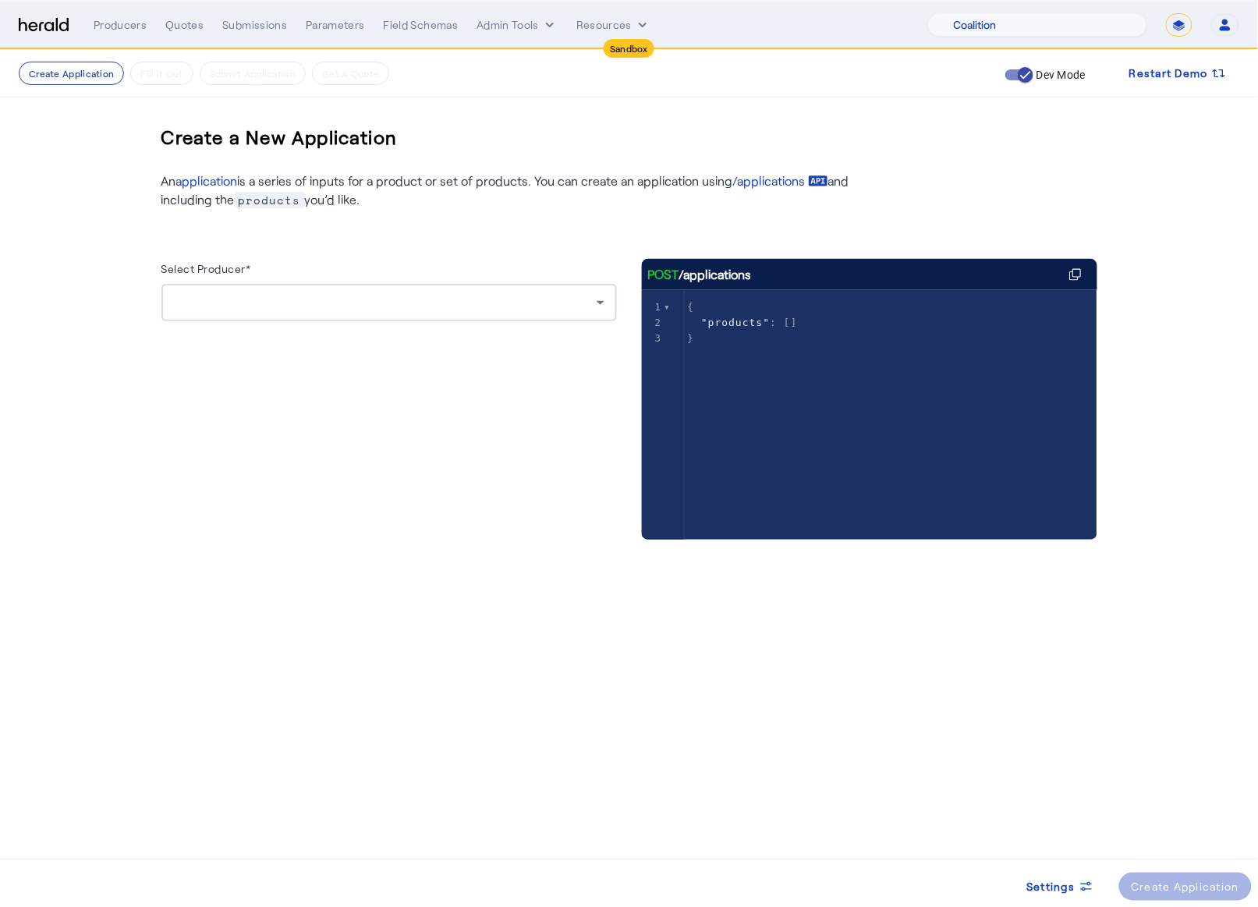
click at [533, 314] on div at bounding box center [389, 302] width 431 height 37
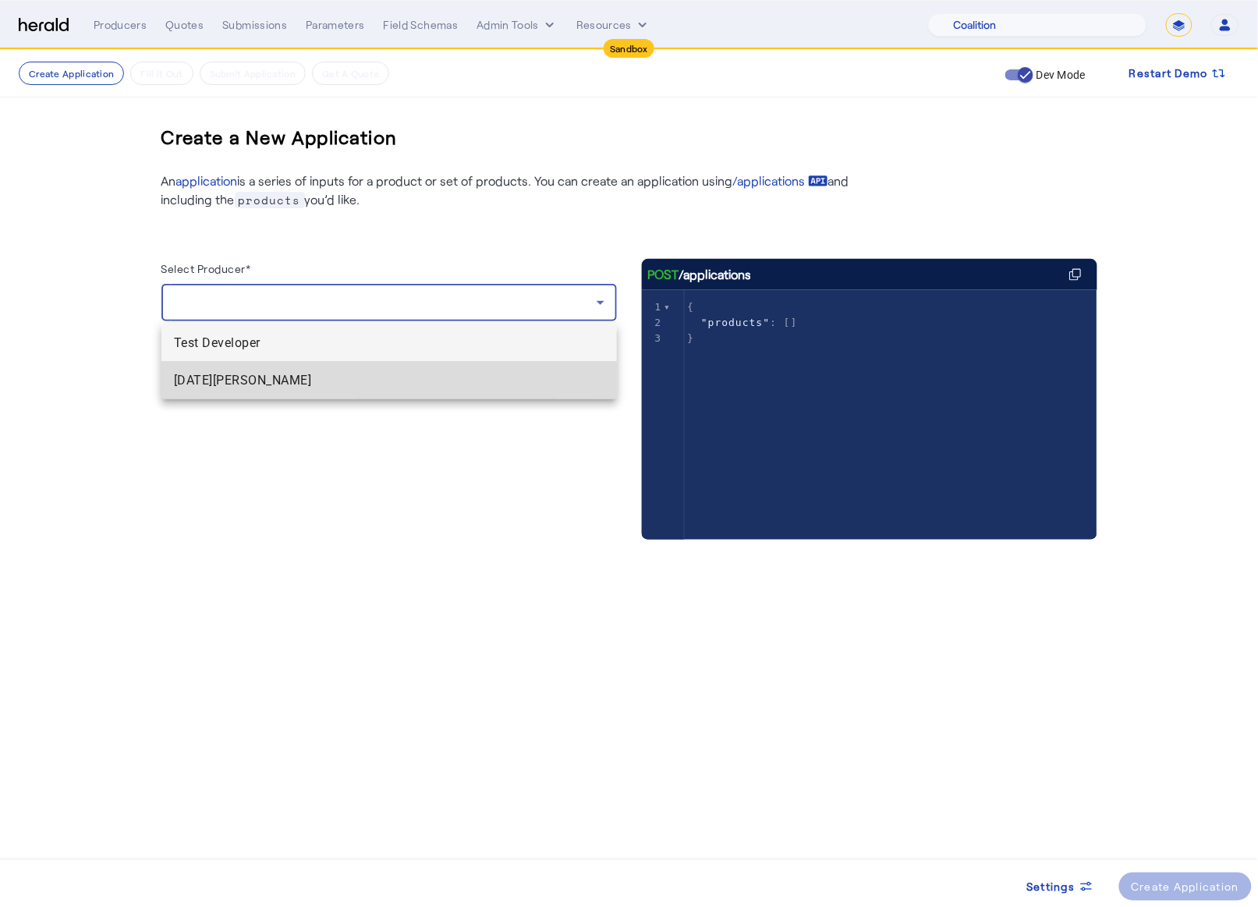
click at [388, 371] on span "[DATE][PERSON_NAME]" at bounding box center [389, 380] width 431 height 19
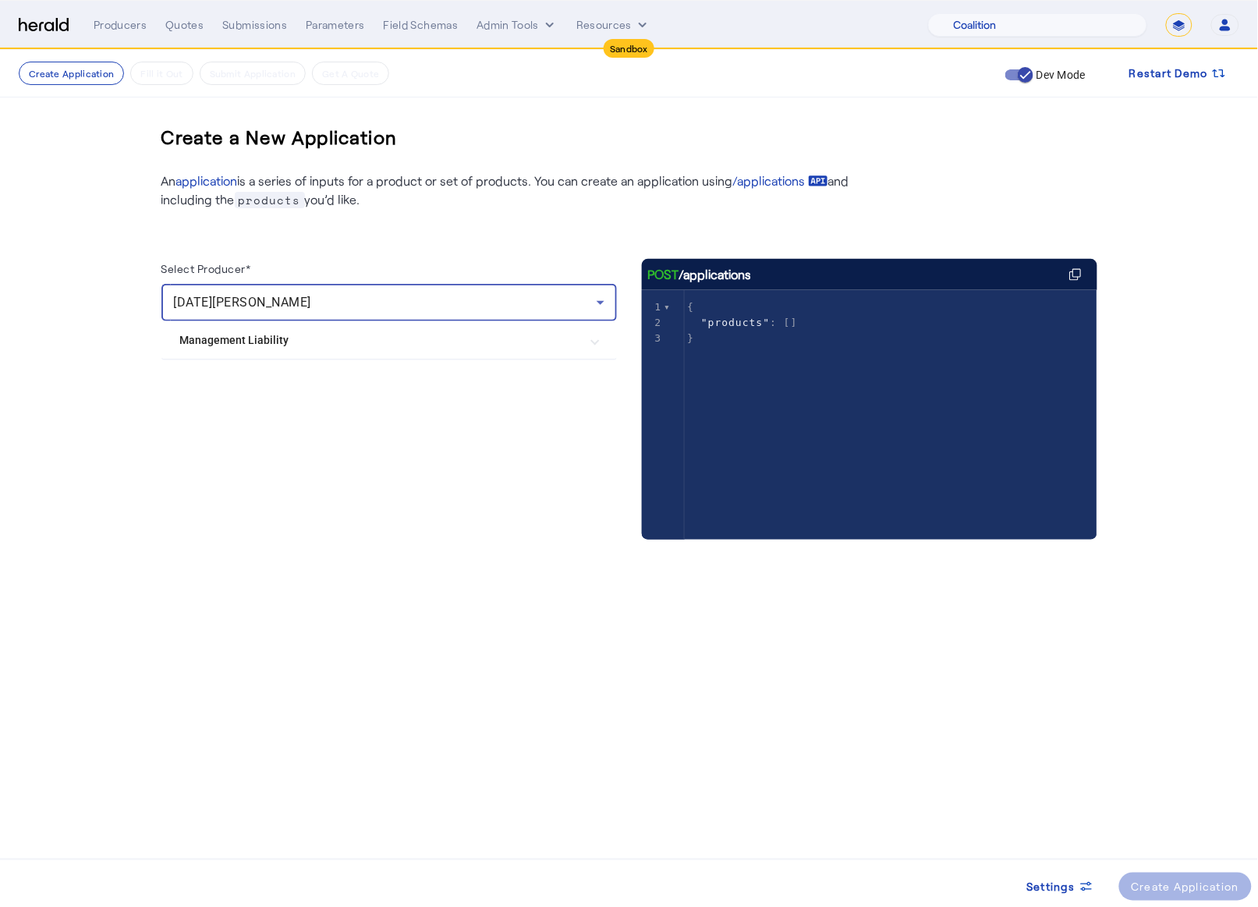
click at [390, 351] on mat-expansion-panel-header "Management Liability" at bounding box center [388, 339] width 455 height 37
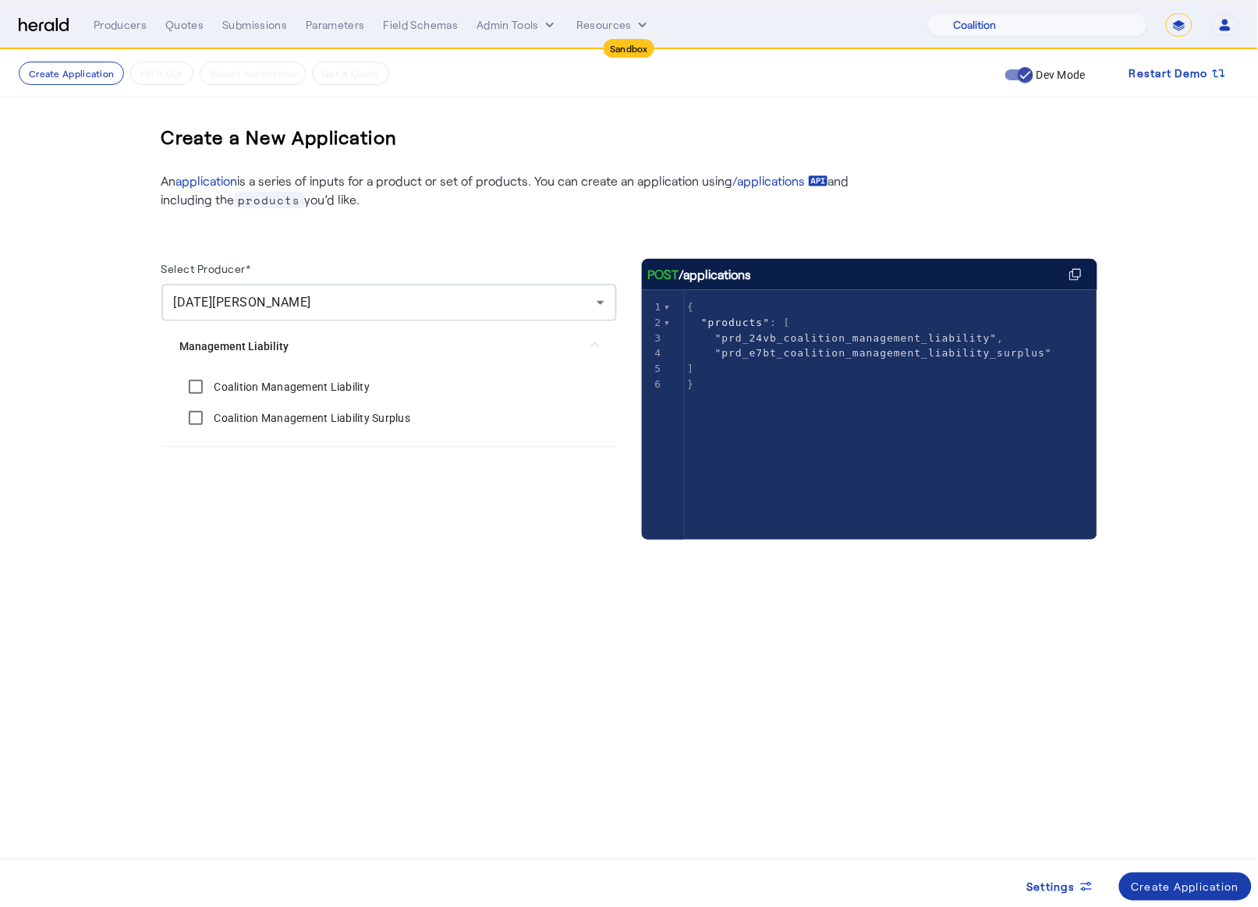
click at [1206, 881] on div "Create Application" at bounding box center [1186, 887] width 108 height 16
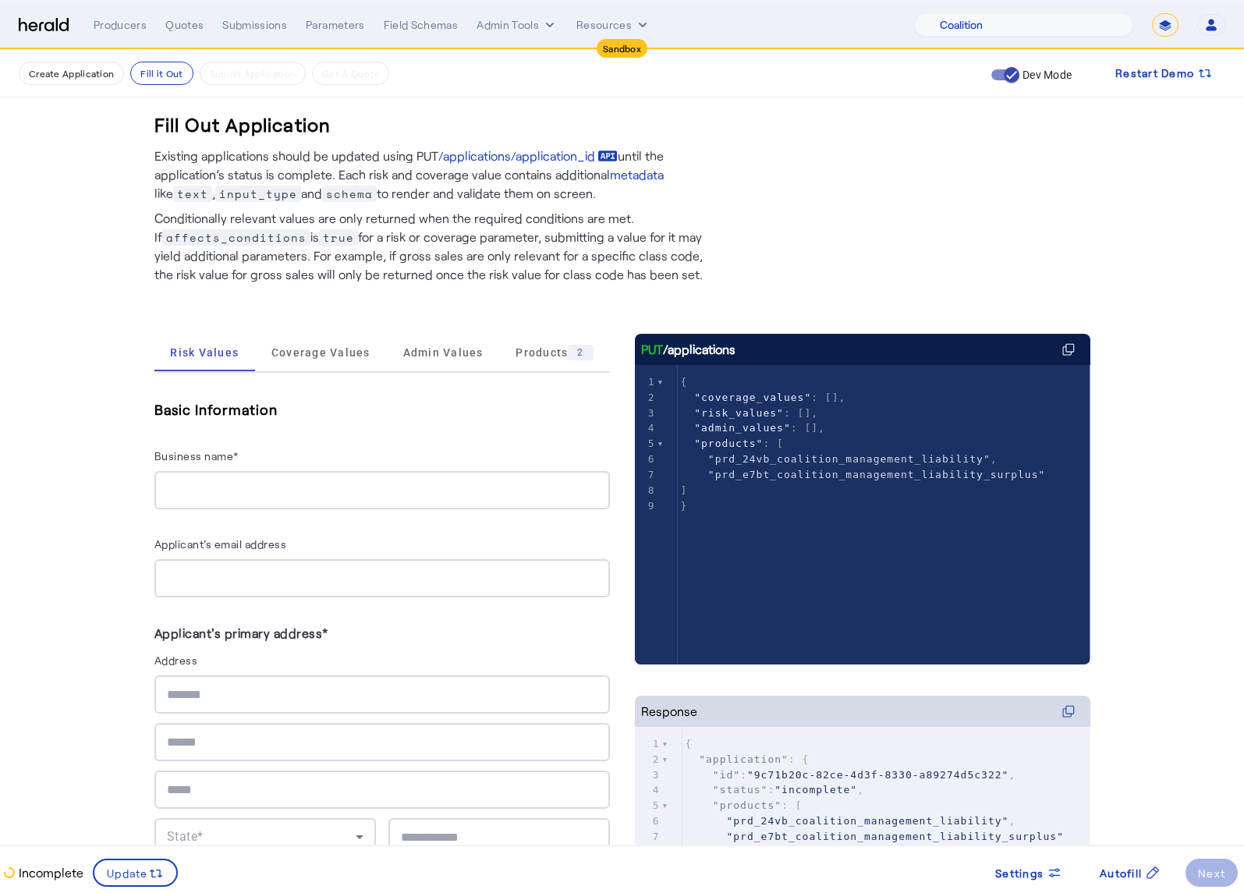
click at [247, 488] on input "Business name*" at bounding box center [382, 490] width 431 height 19
type input "**********"
click at [349, 360] on span "Coverage Values" at bounding box center [320, 352] width 99 height 37
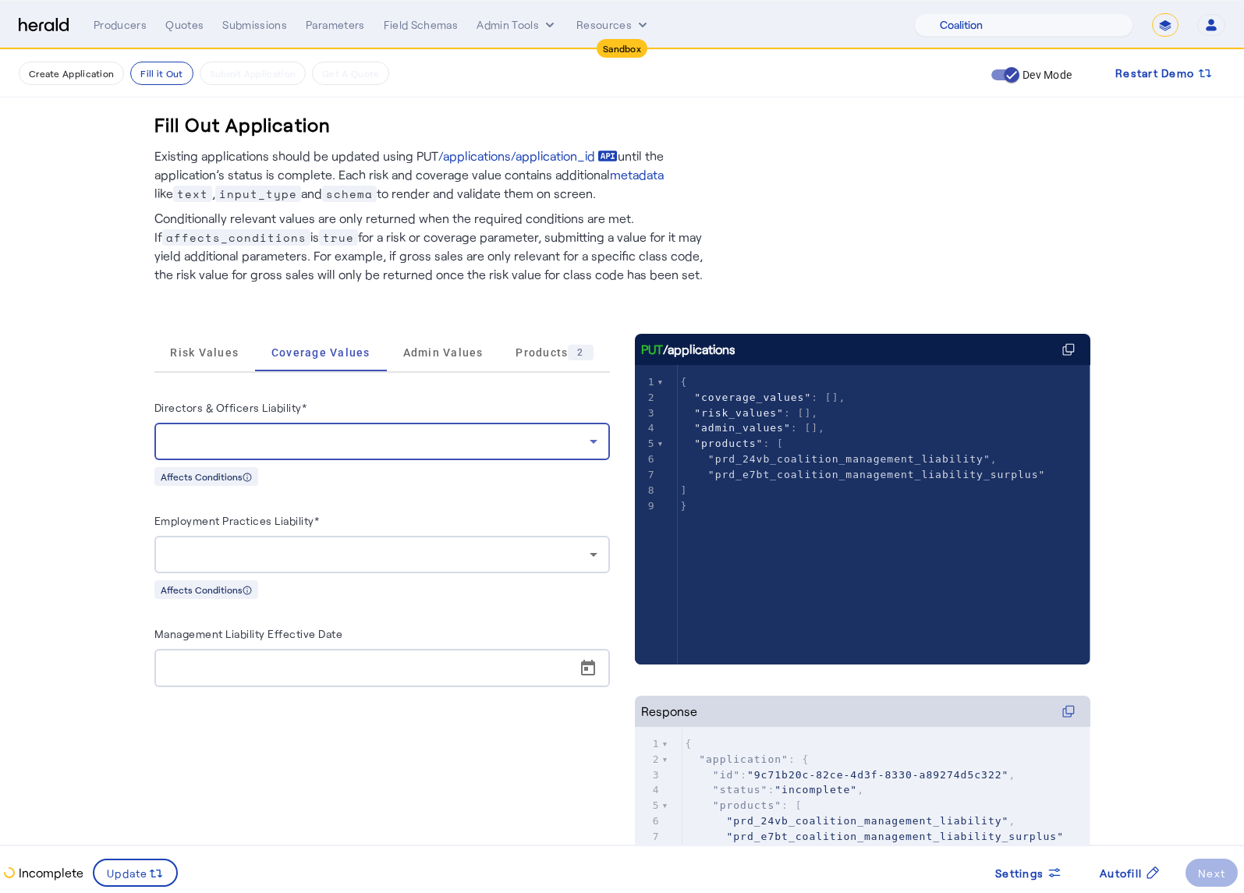
click at [359, 432] on div at bounding box center [378, 441] width 423 height 19
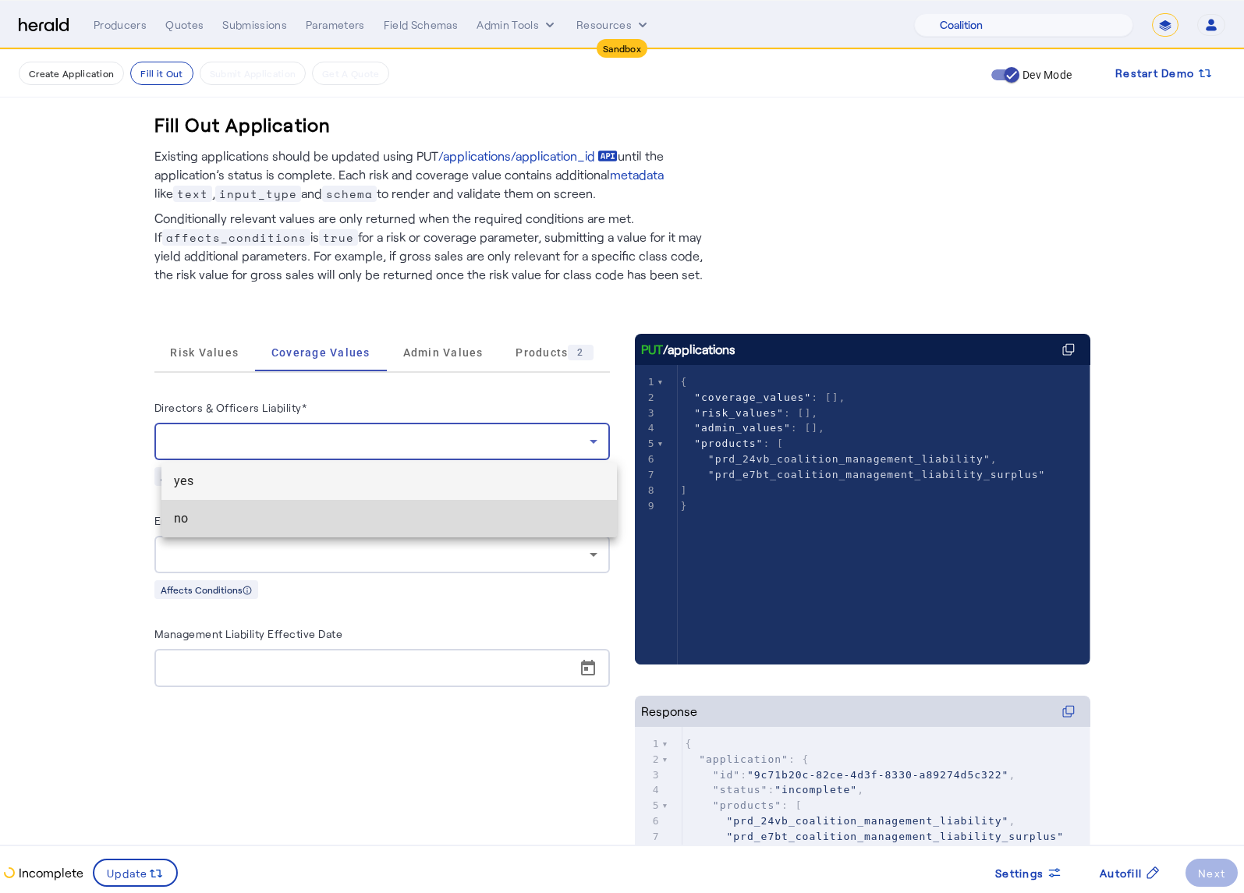
click at [330, 530] on mat-option "no" at bounding box center [388, 518] width 455 height 37
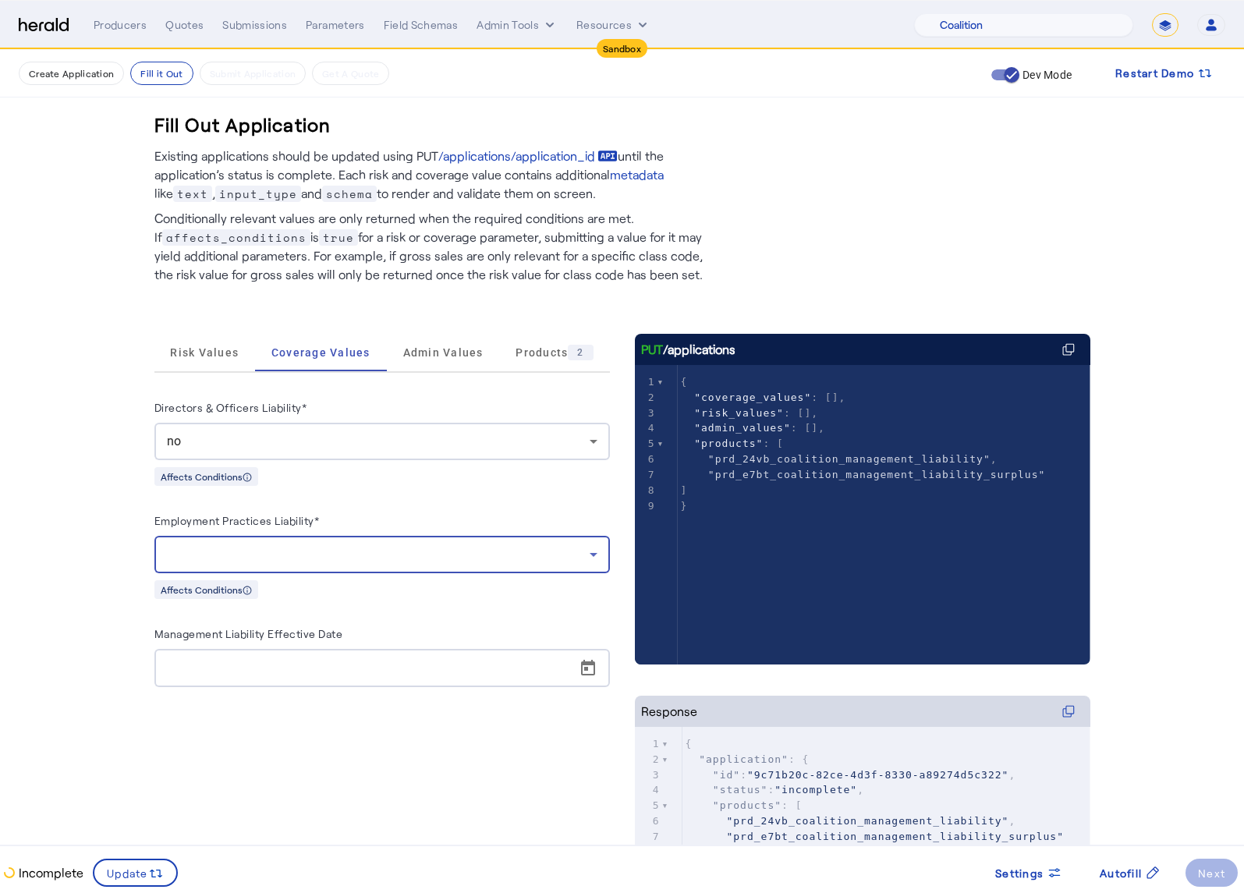
click at [345, 562] on div at bounding box center [378, 554] width 423 height 19
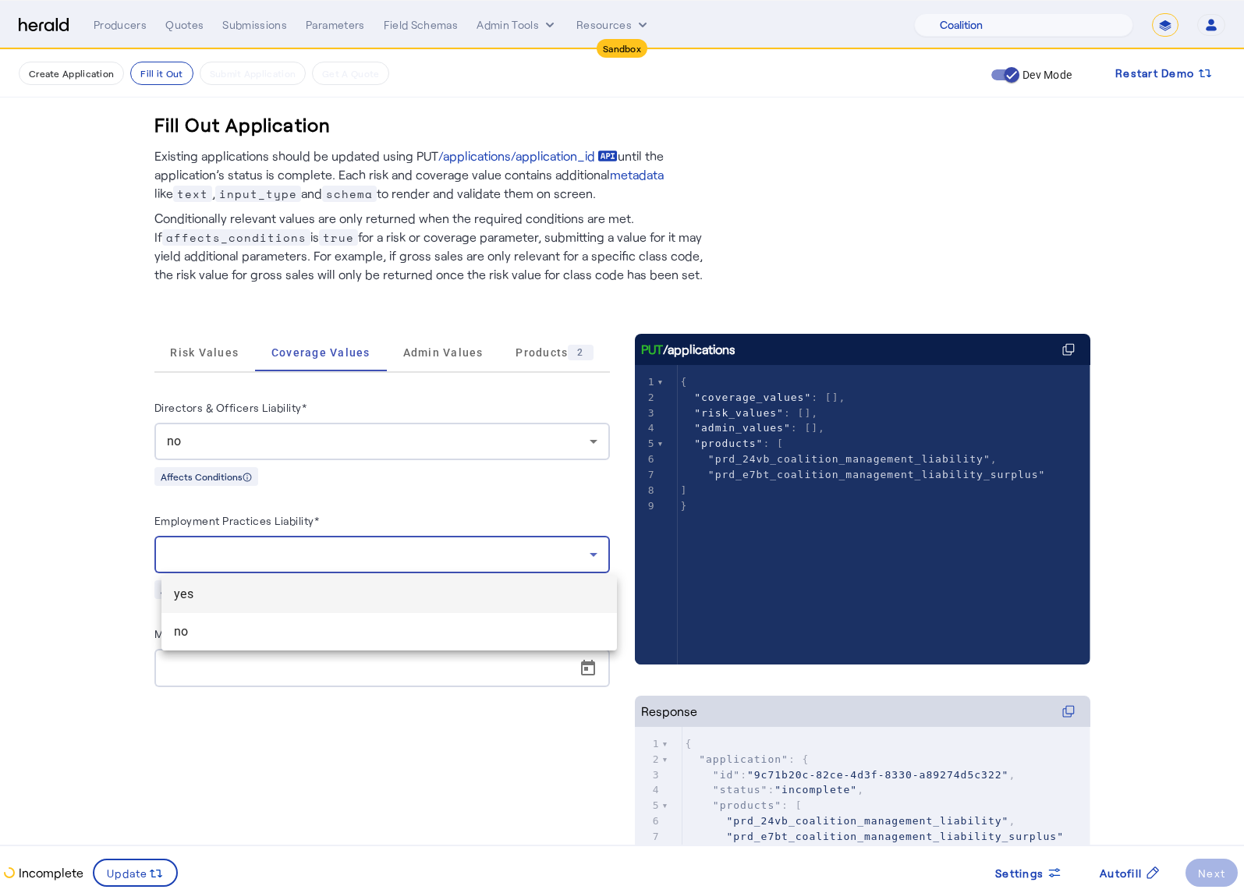
click at [332, 594] on span "yes" at bounding box center [389, 594] width 431 height 19
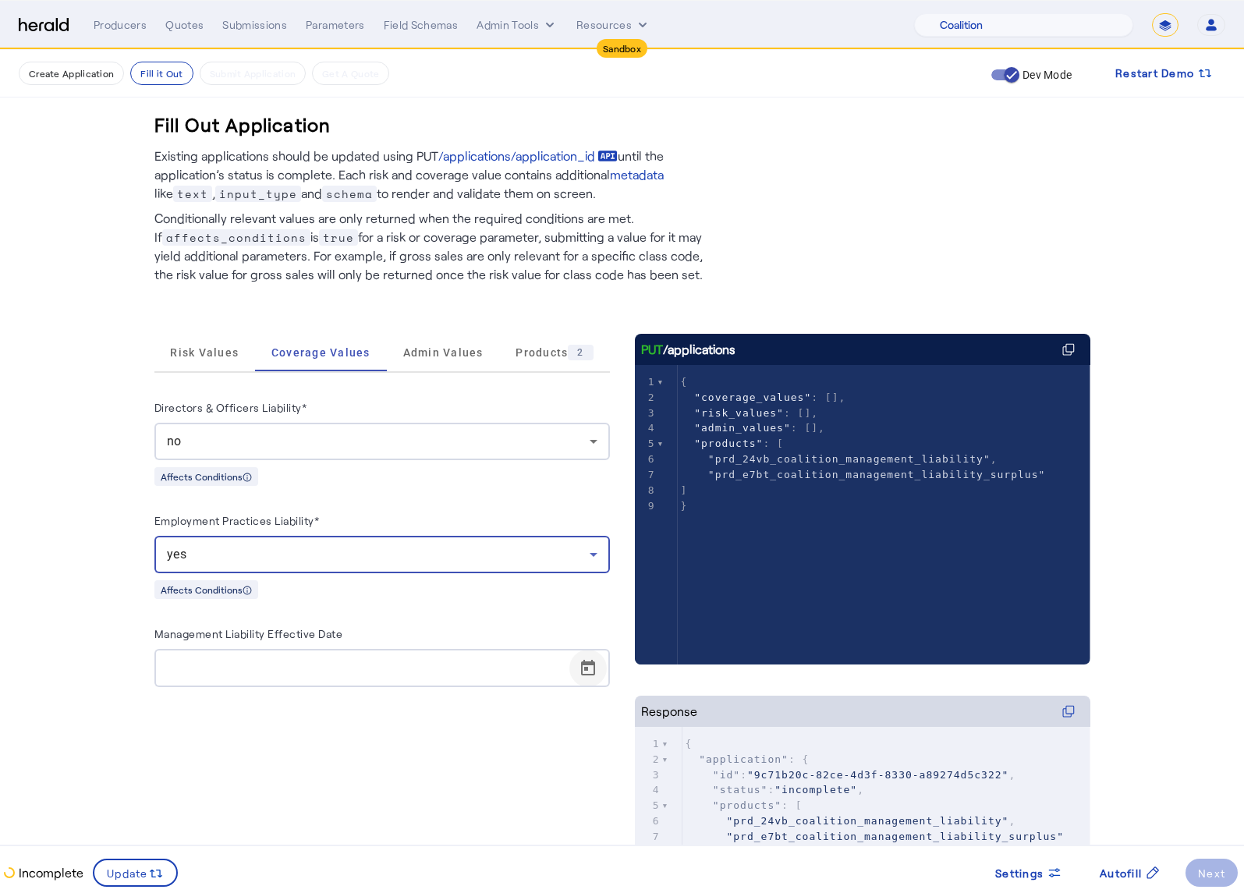
click at [598, 683] on span "Open calendar" at bounding box center [587, 668] width 37 height 37
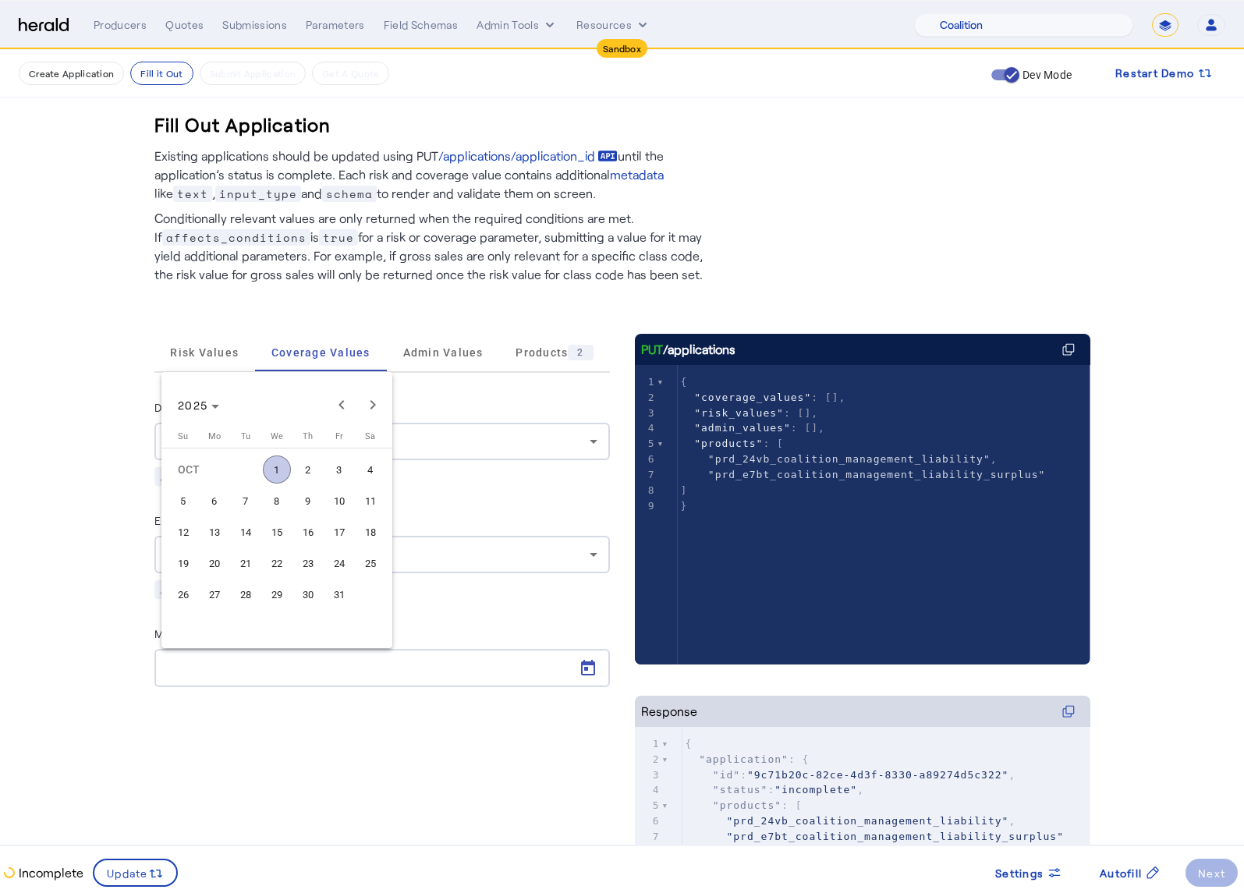
click at [263, 602] on button "29" at bounding box center [276, 594] width 31 height 31
type input "**********"
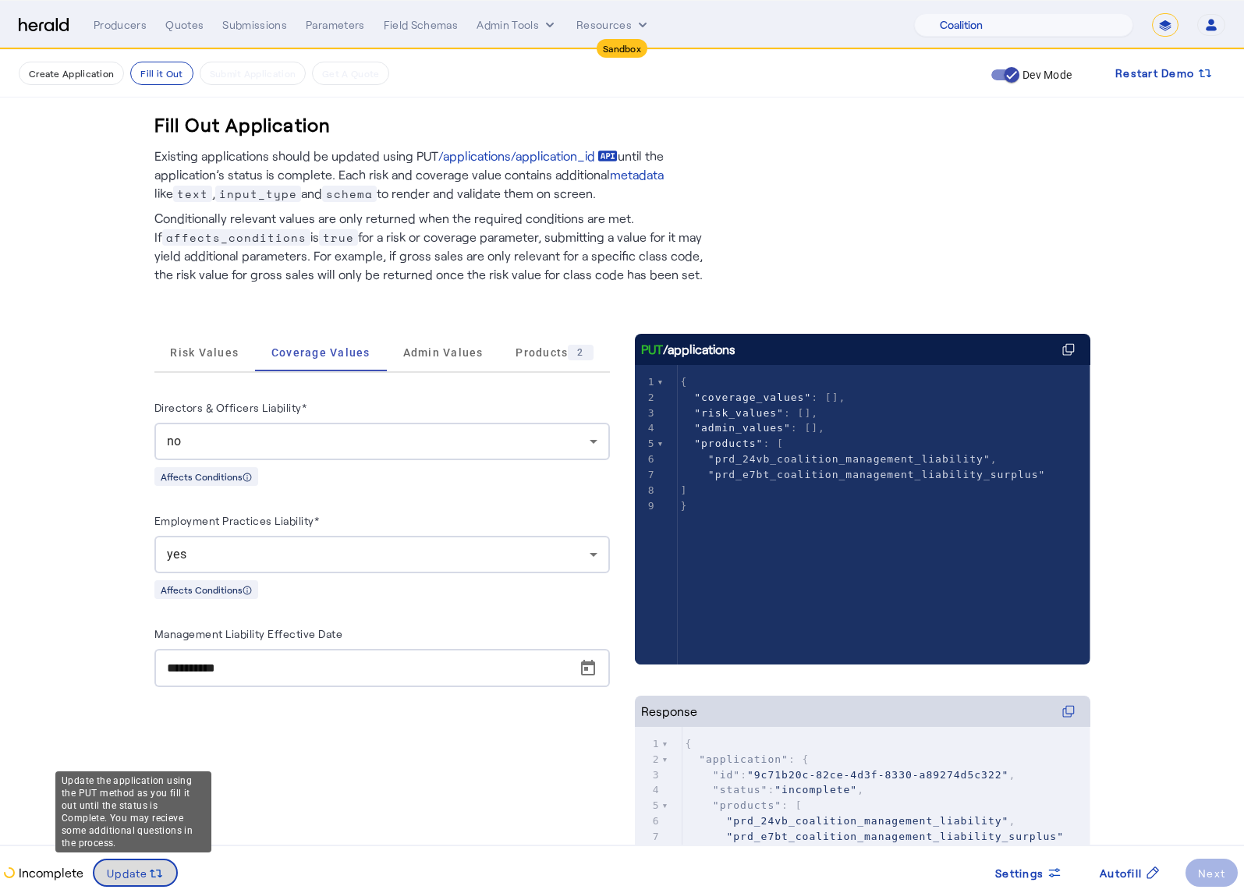
click at [143, 885] on span at bounding box center [135, 872] width 82 height 37
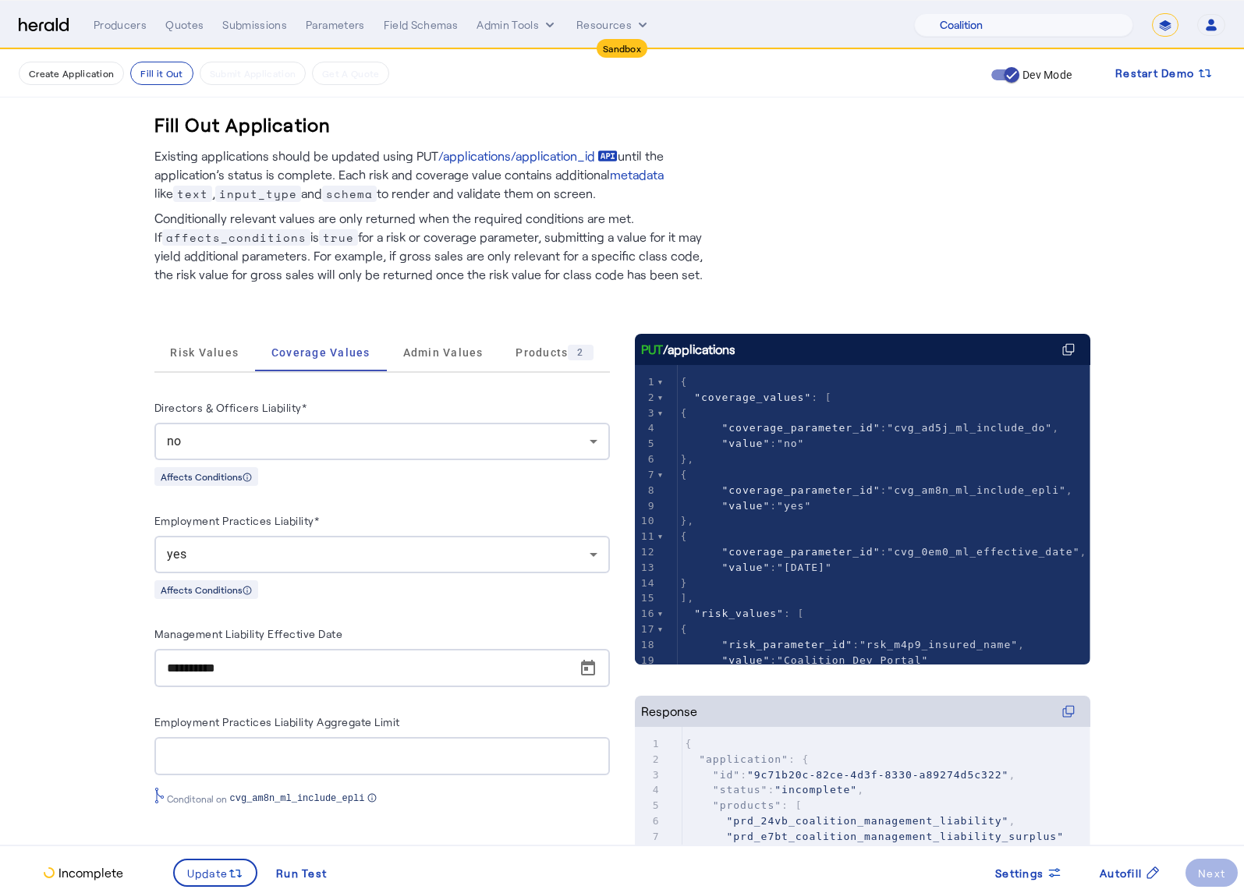
click at [198, 373] on div "**********" at bounding box center [381, 601] width 455 height 457
click at [198, 362] on span "Risk Values" at bounding box center [204, 352] width 69 height 37
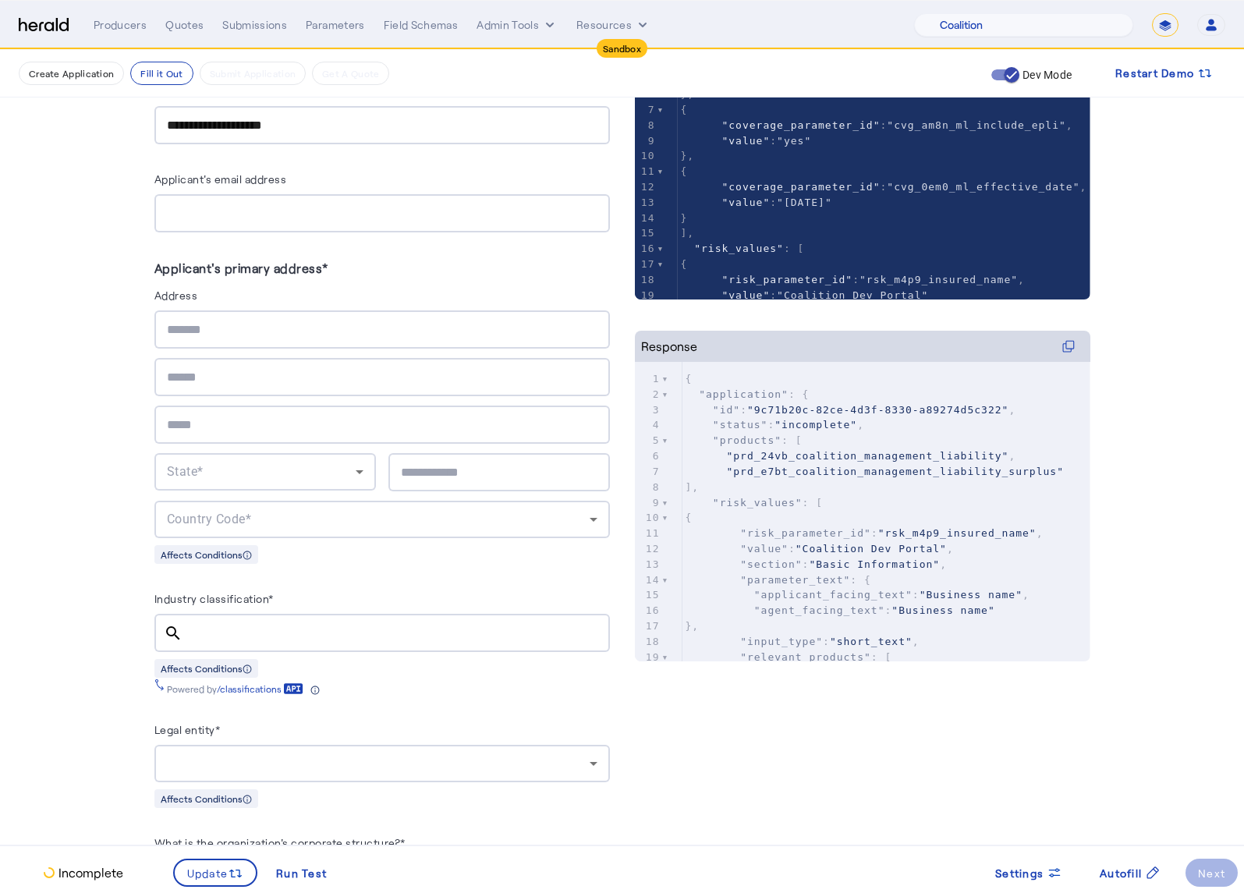
scroll to position [369, 0]
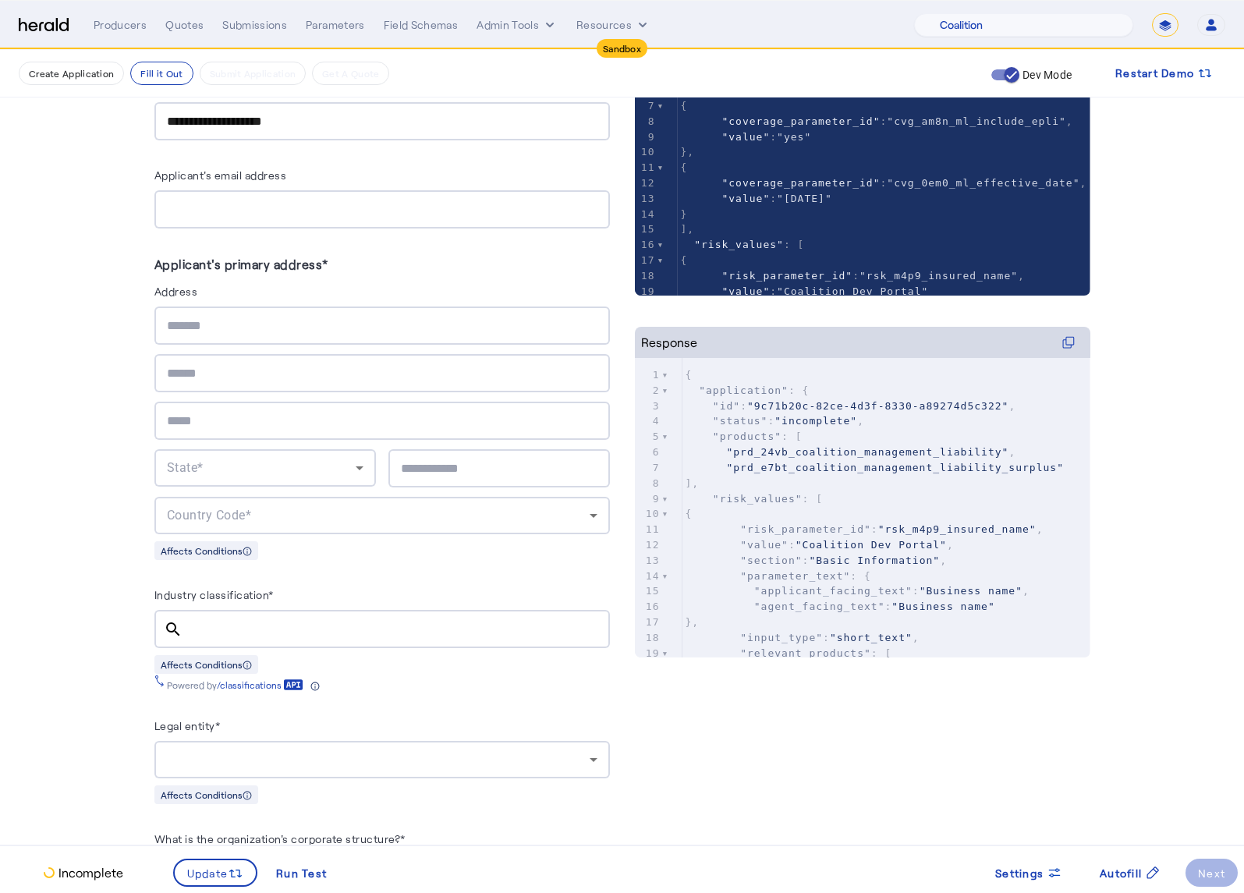
click at [203, 336] on div at bounding box center [382, 325] width 431 height 38
click at [306, 324] on input "text" at bounding box center [382, 326] width 431 height 19
paste input "**********"
type input "**********"
click at [261, 424] on input "text" at bounding box center [382, 421] width 431 height 19
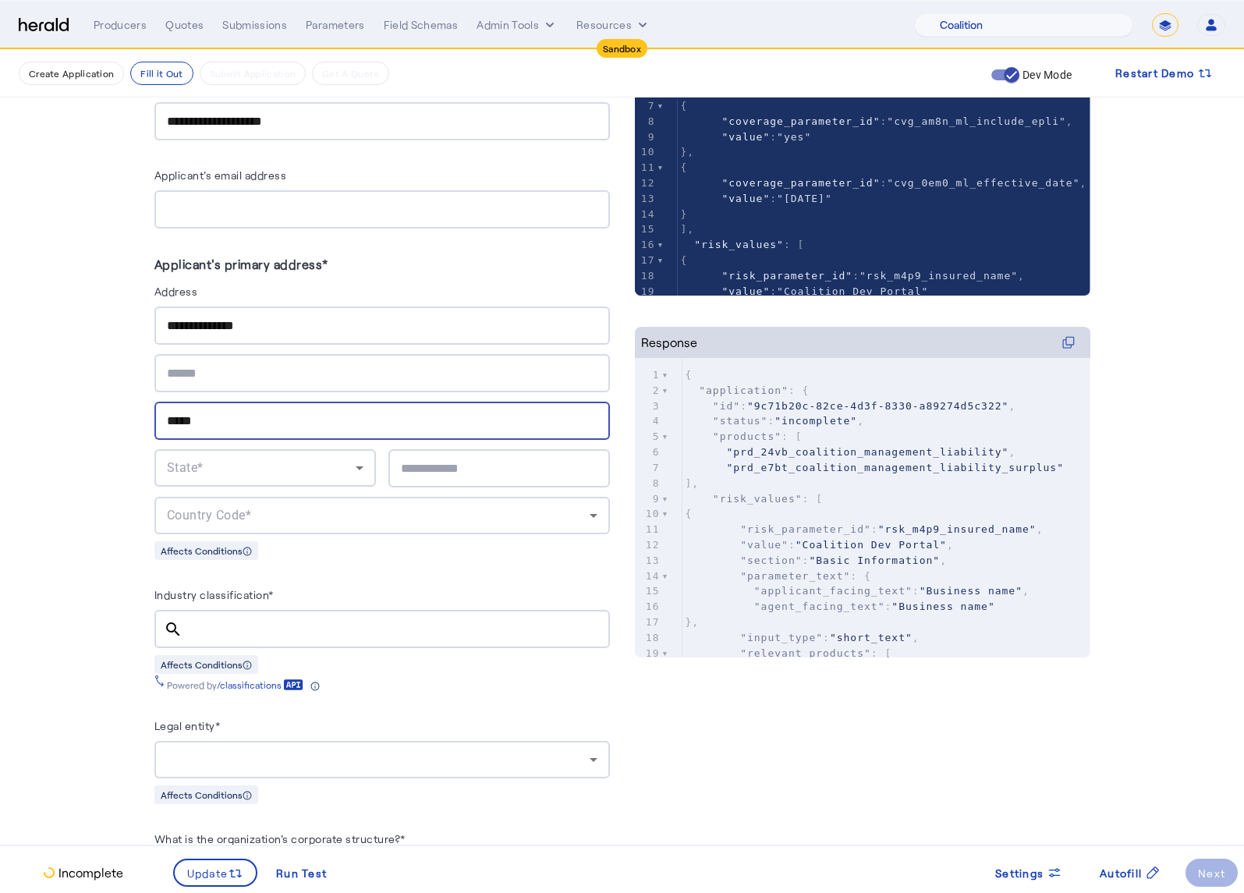
type input "*****"
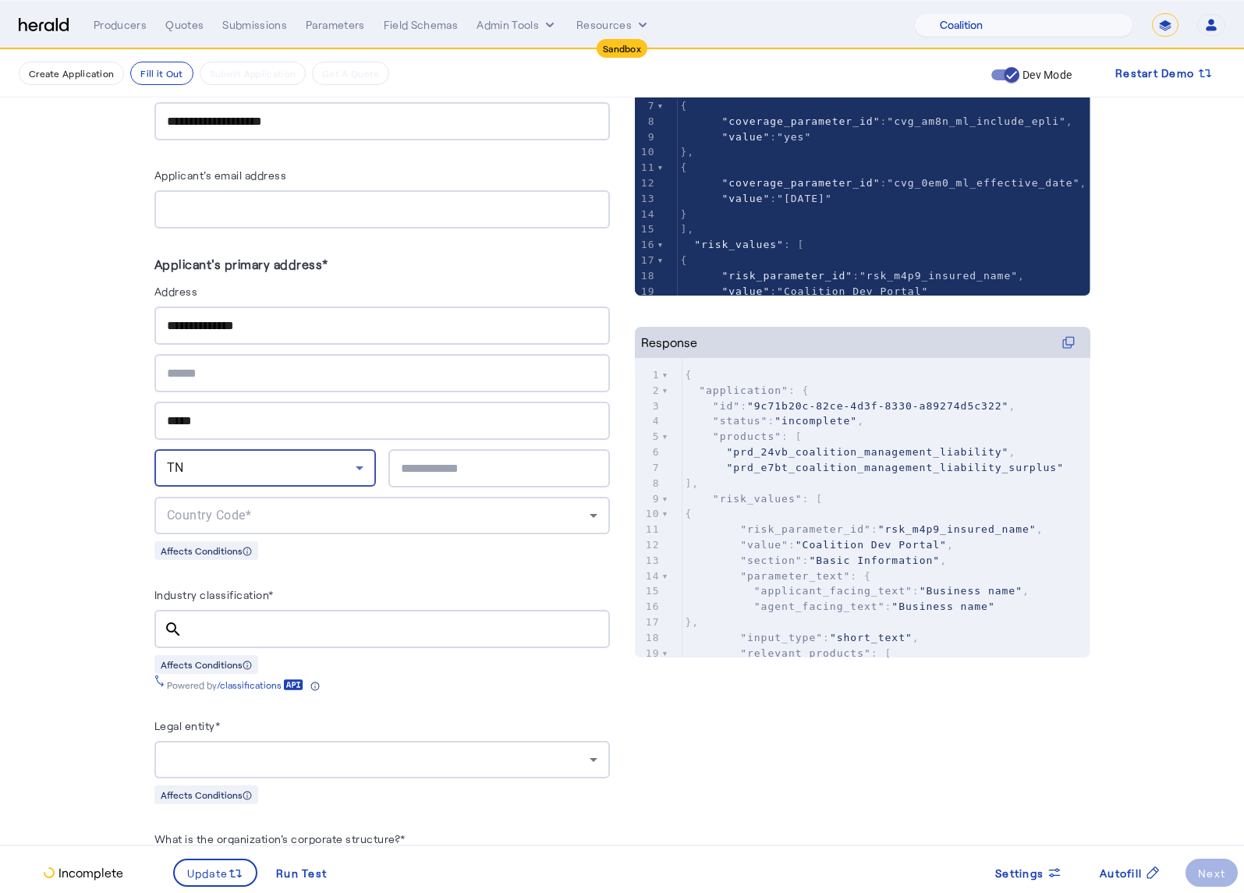
click at [262, 469] on div "TN" at bounding box center [261, 468] width 189 height 19
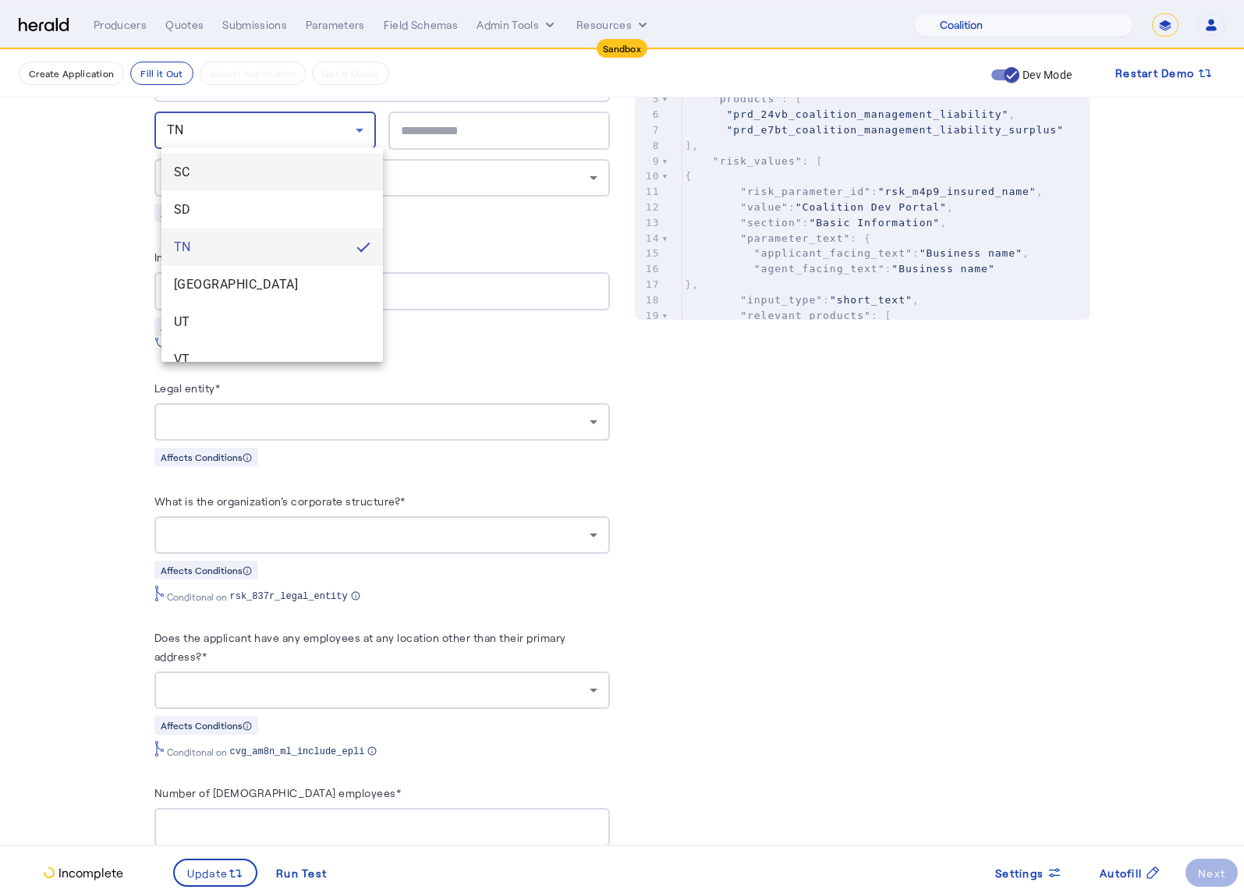
scroll to position [1547, 0]
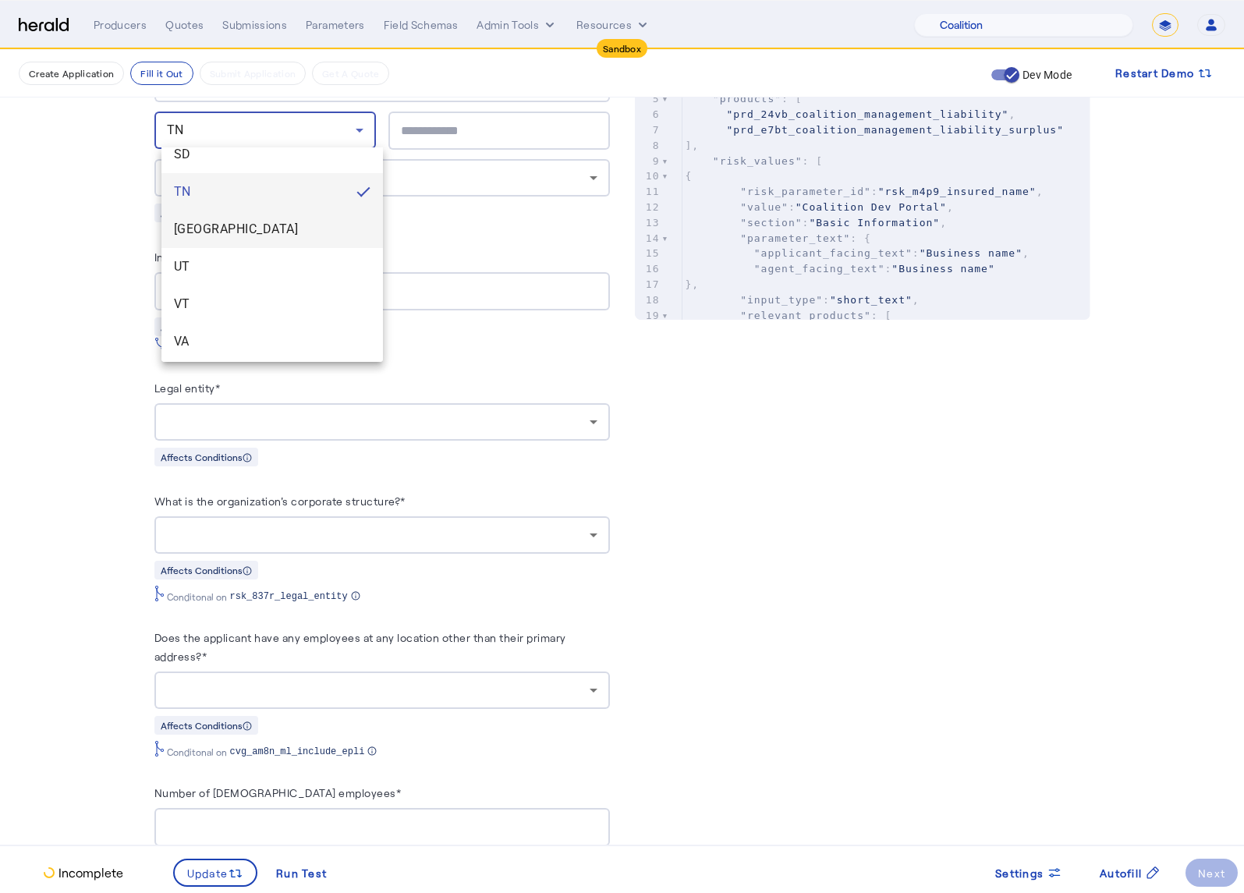
click at [221, 225] on span "[GEOGRAPHIC_DATA]" at bounding box center [272, 229] width 197 height 19
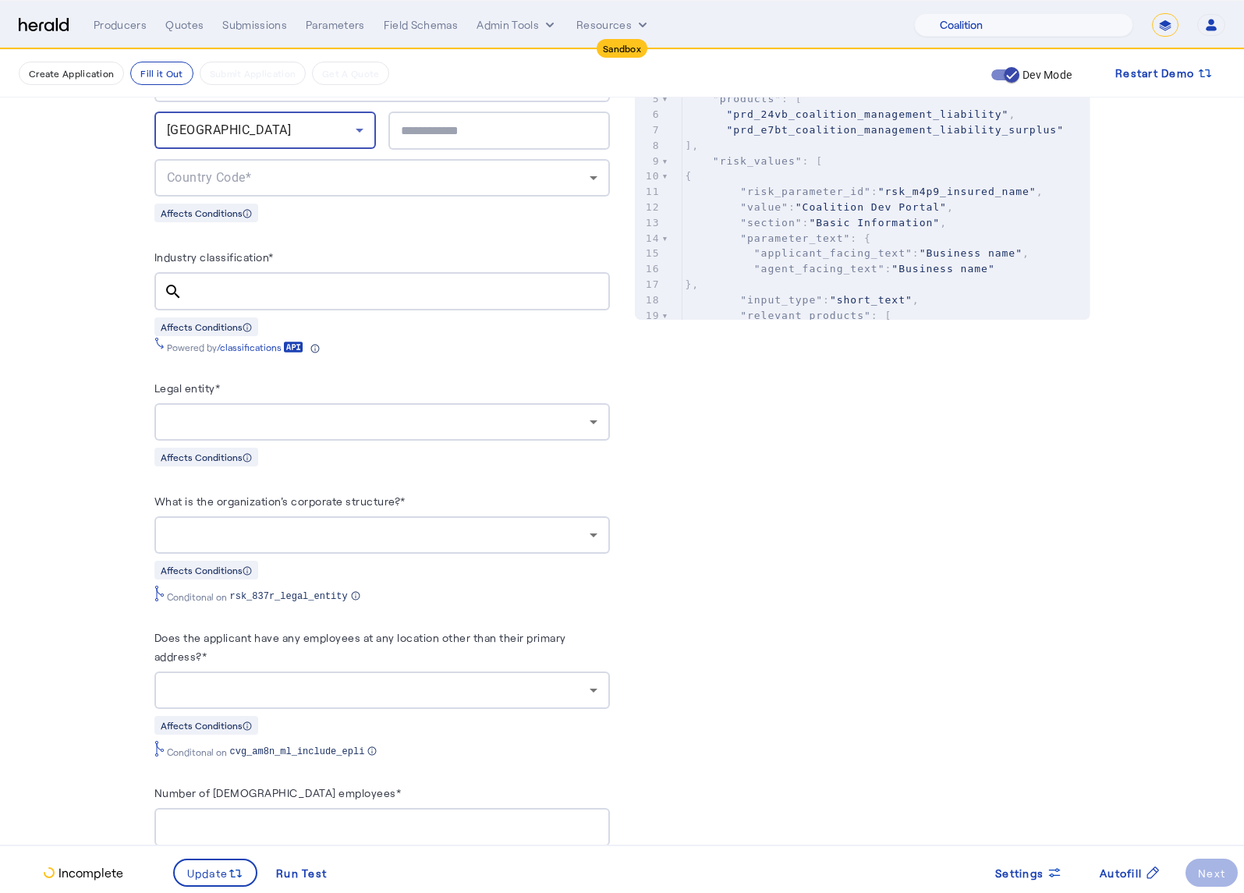
click at [414, 122] on input "text" at bounding box center [499, 131] width 197 height 19
click at [475, 129] on input "text" at bounding box center [499, 131] width 197 height 19
paste input "*****"
type input "*****"
click at [457, 171] on div "Country Code*" at bounding box center [378, 177] width 423 height 19
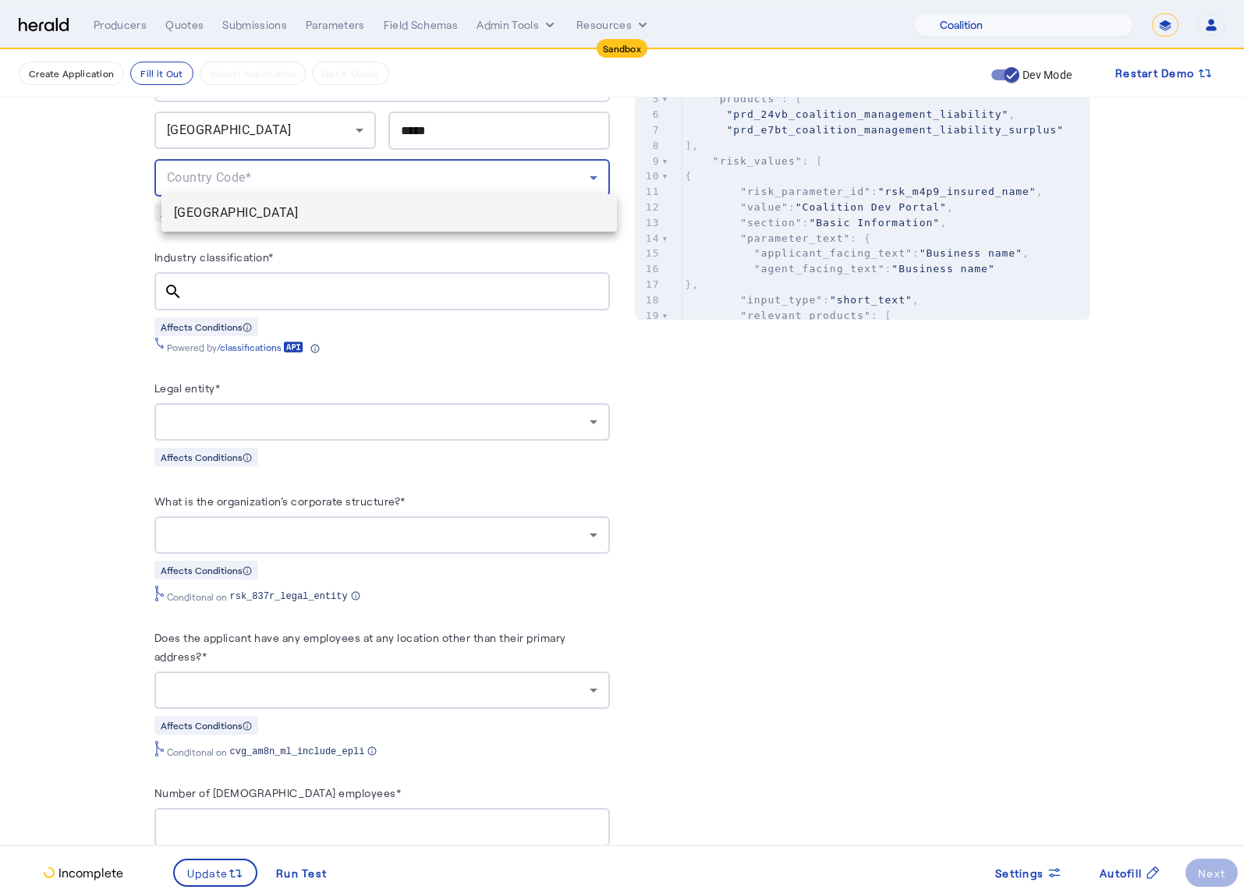
click at [341, 207] on span "USA" at bounding box center [389, 213] width 431 height 19
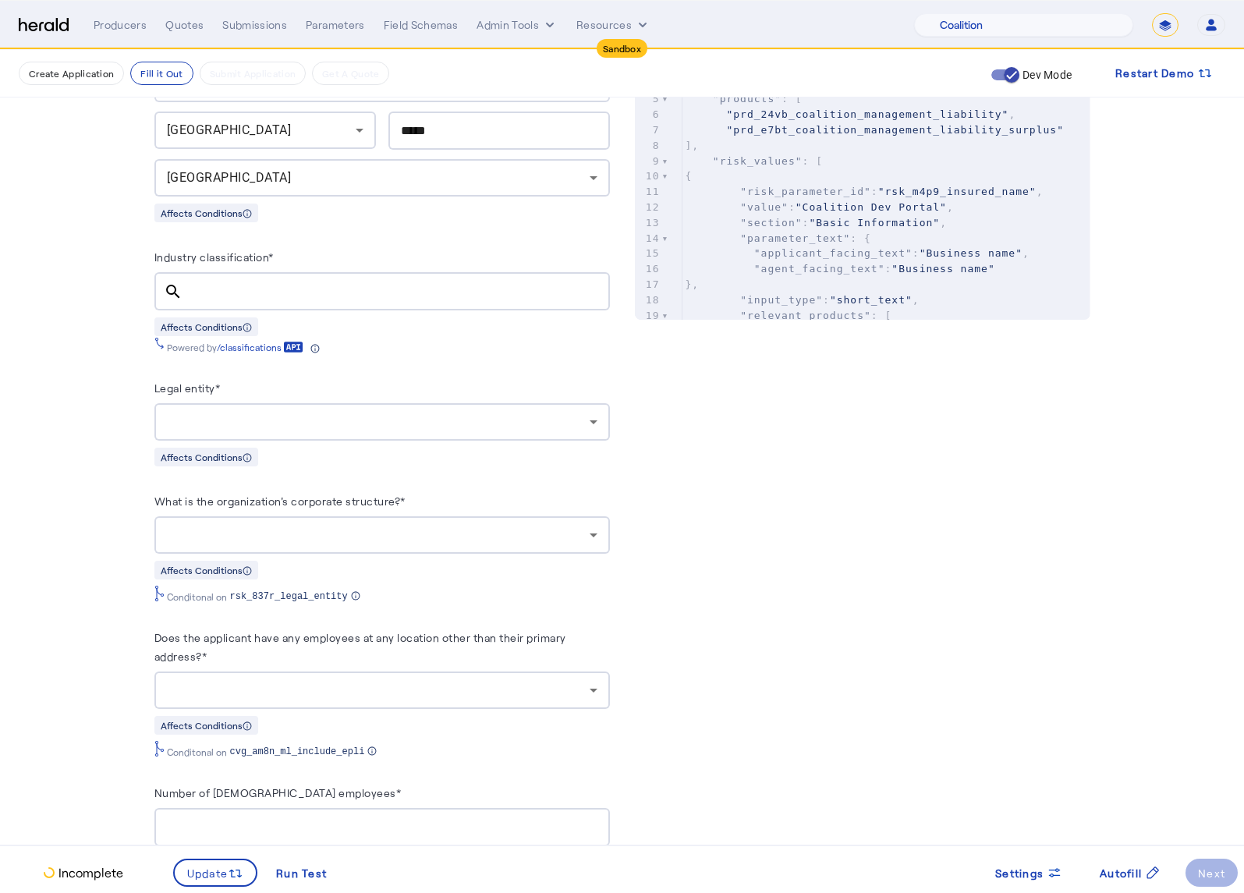
click at [349, 296] on div at bounding box center [396, 291] width 402 height 38
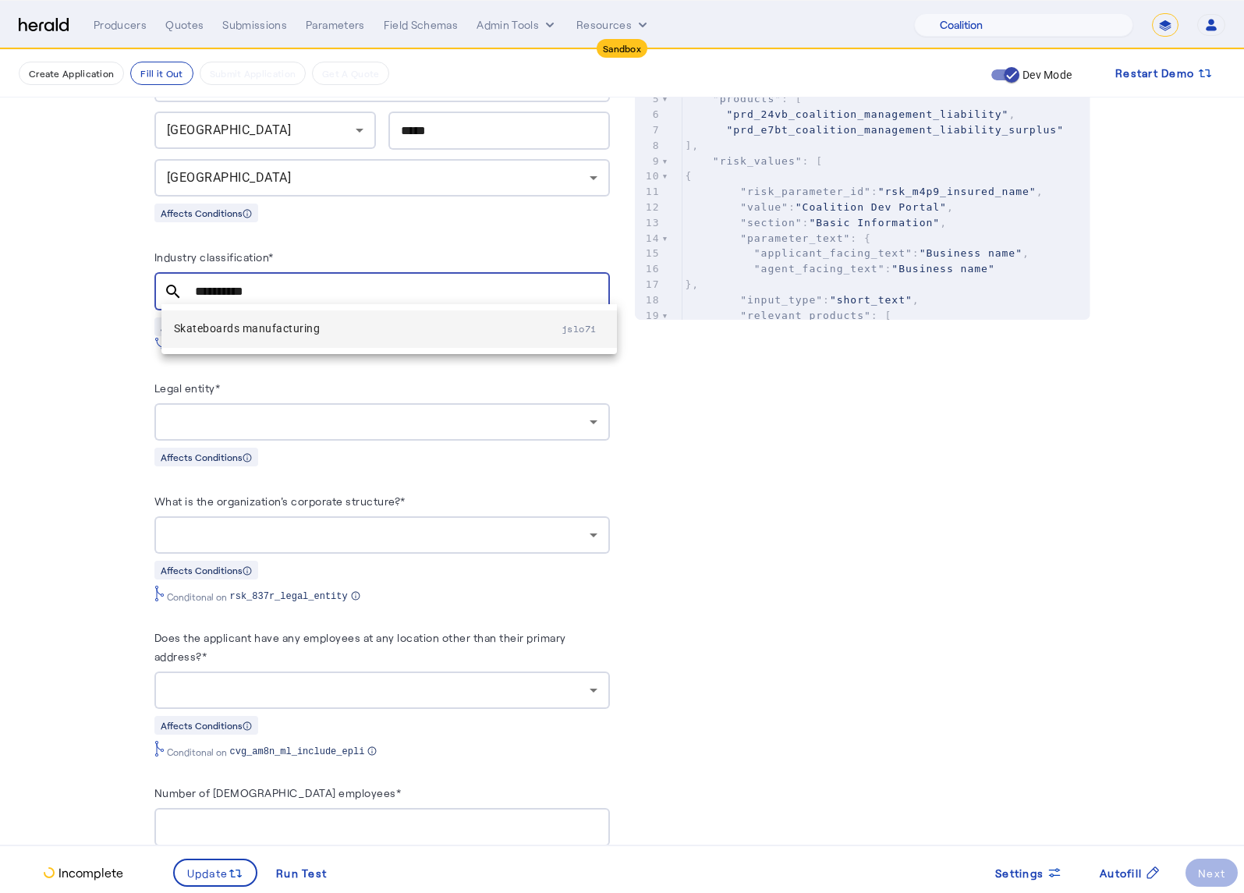
type input "**********"
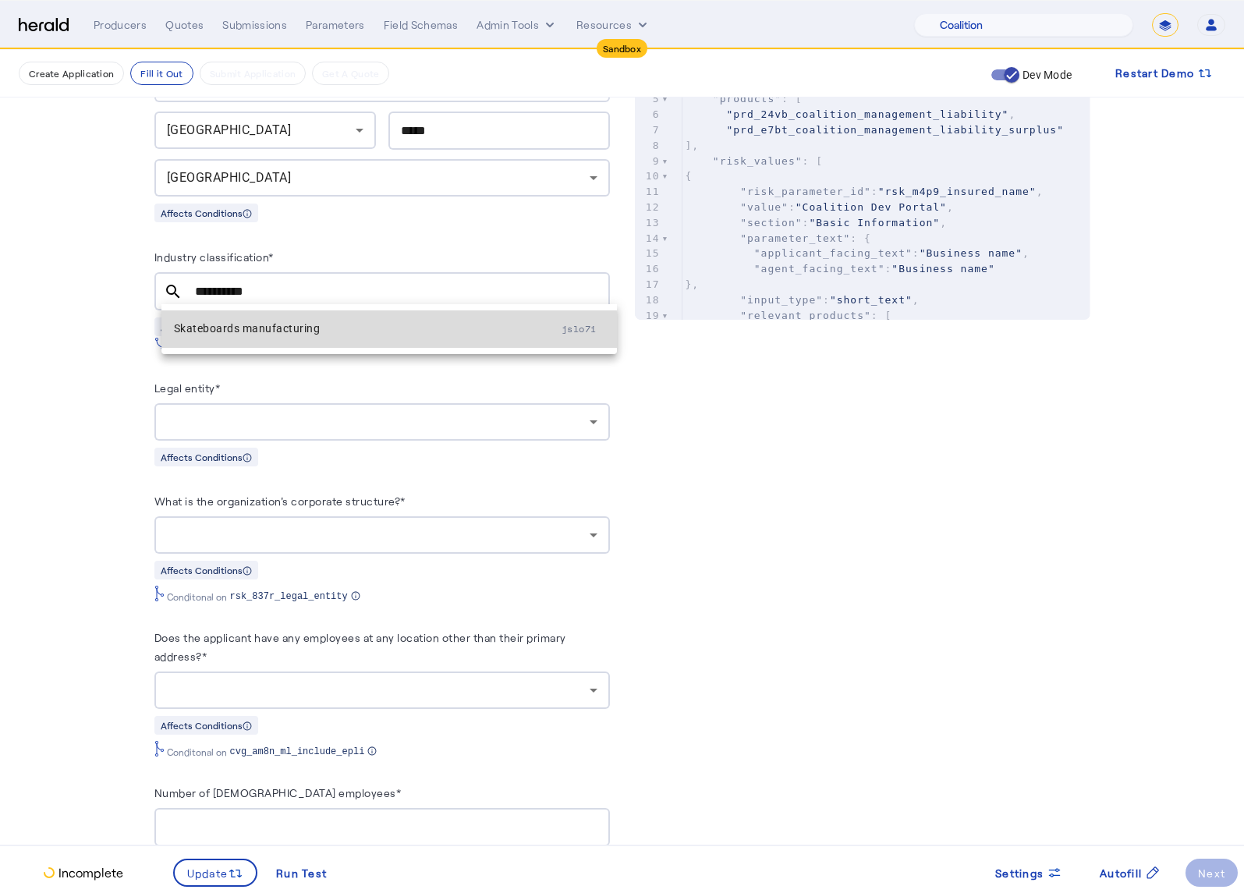
click at [335, 331] on span "Skateboards manufacturing" at bounding box center [368, 328] width 388 height 19
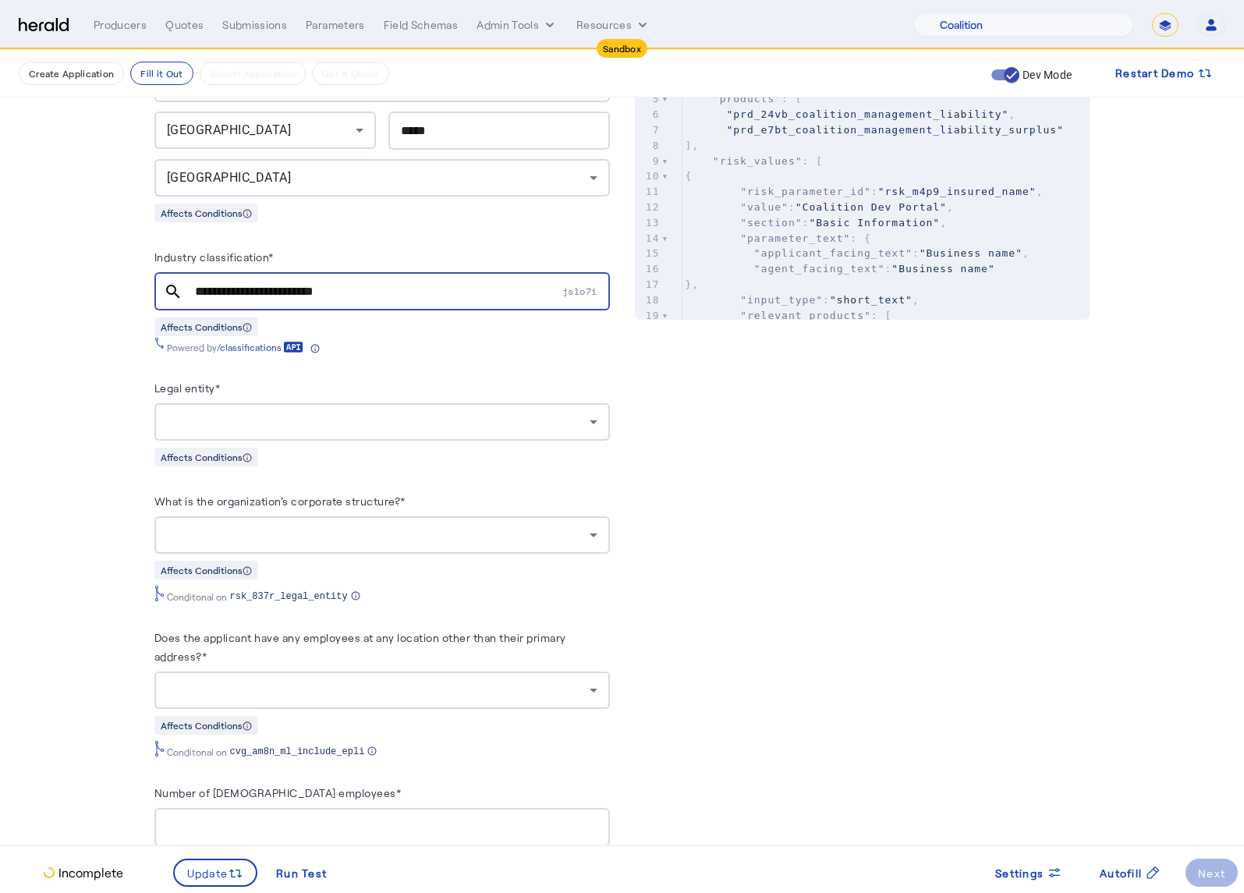
click at [413, 403] on div at bounding box center [382, 421] width 431 height 37
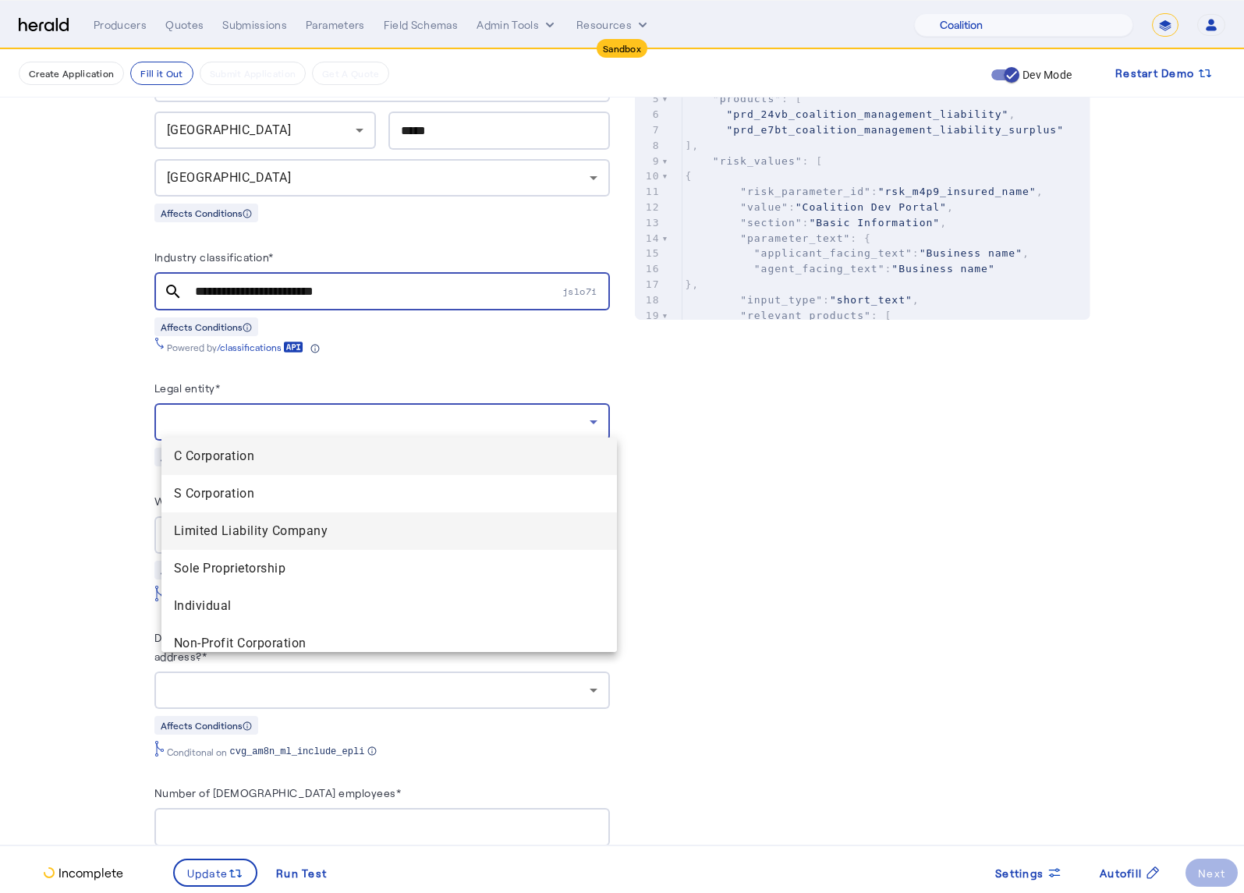
click at [338, 525] on span "Limited Liability Company" at bounding box center [389, 531] width 431 height 19
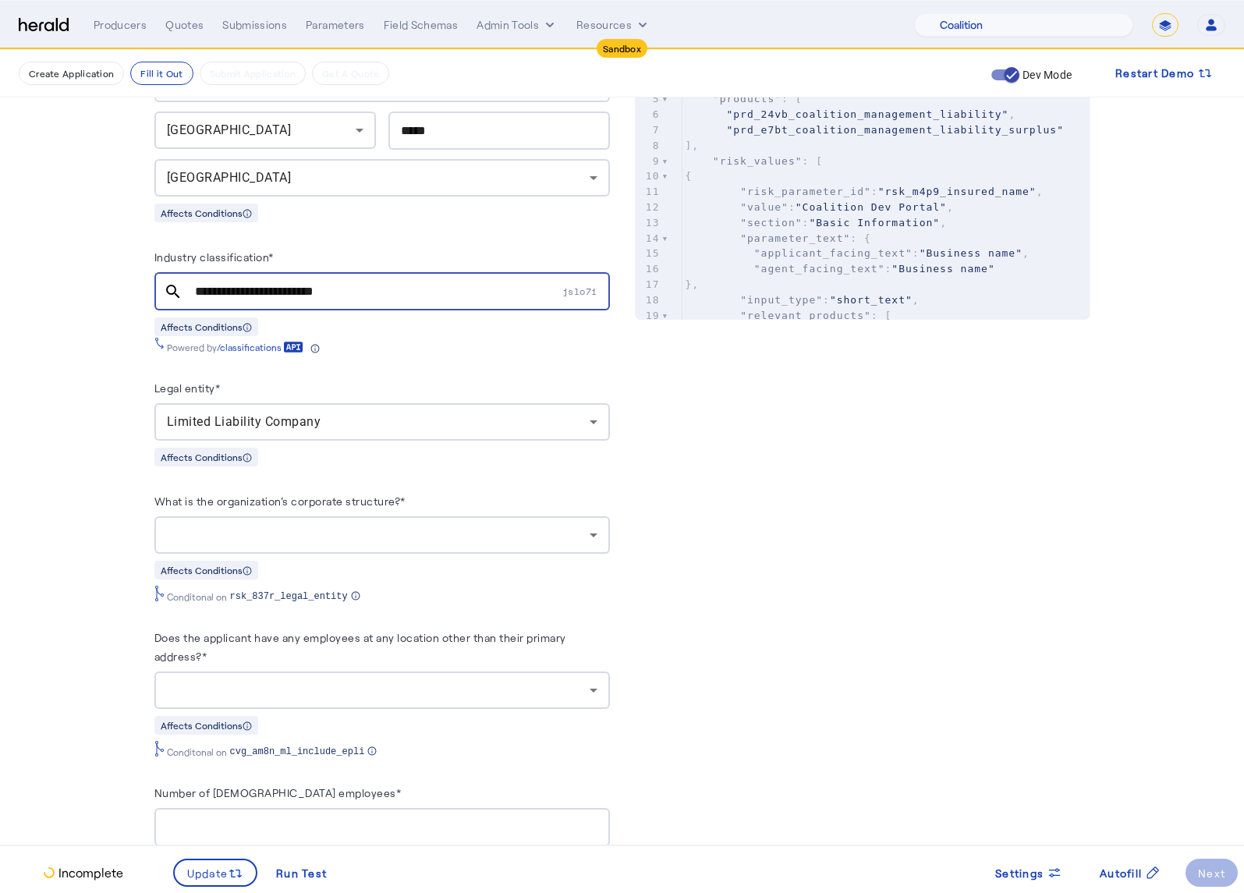
click at [384, 516] on div at bounding box center [382, 534] width 431 height 37
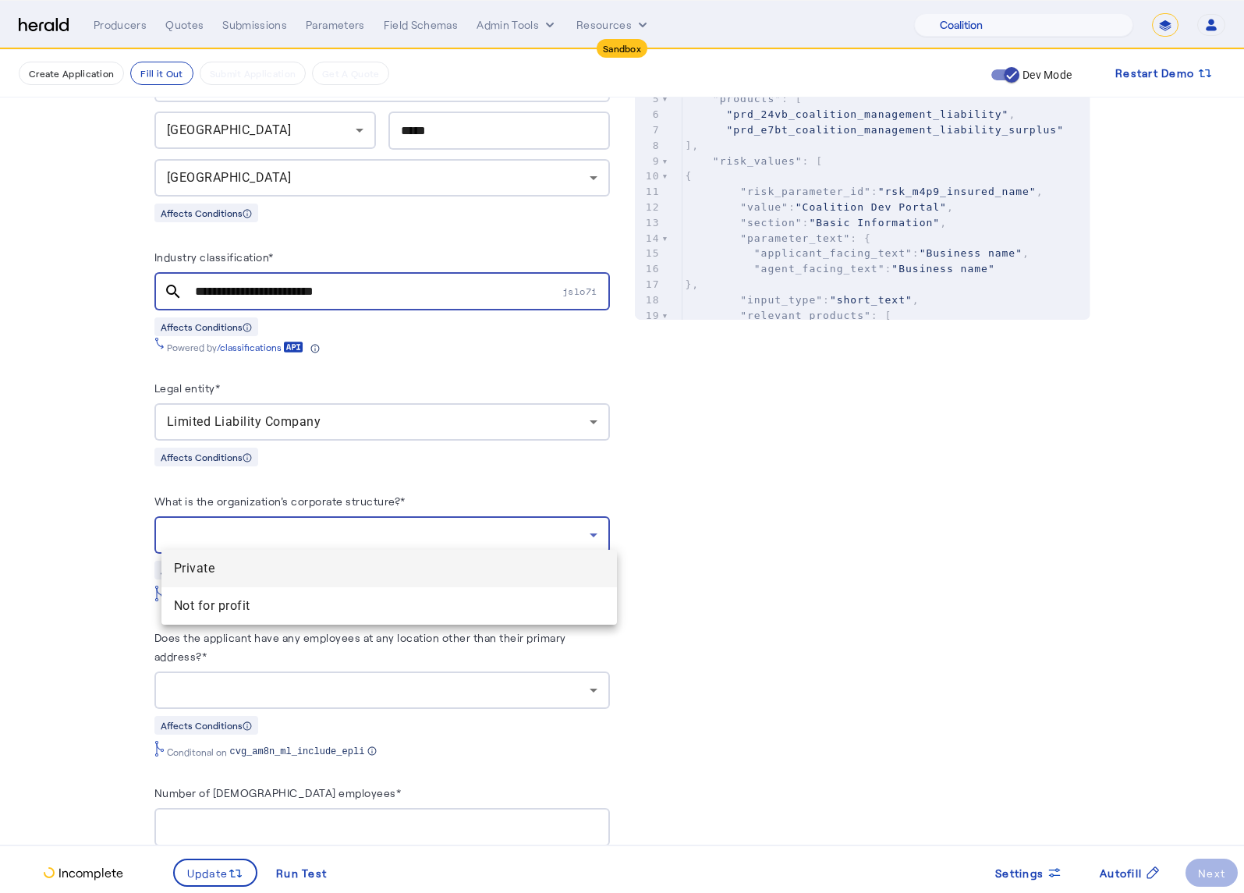
click at [296, 572] on span "Private" at bounding box center [389, 568] width 431 height 19
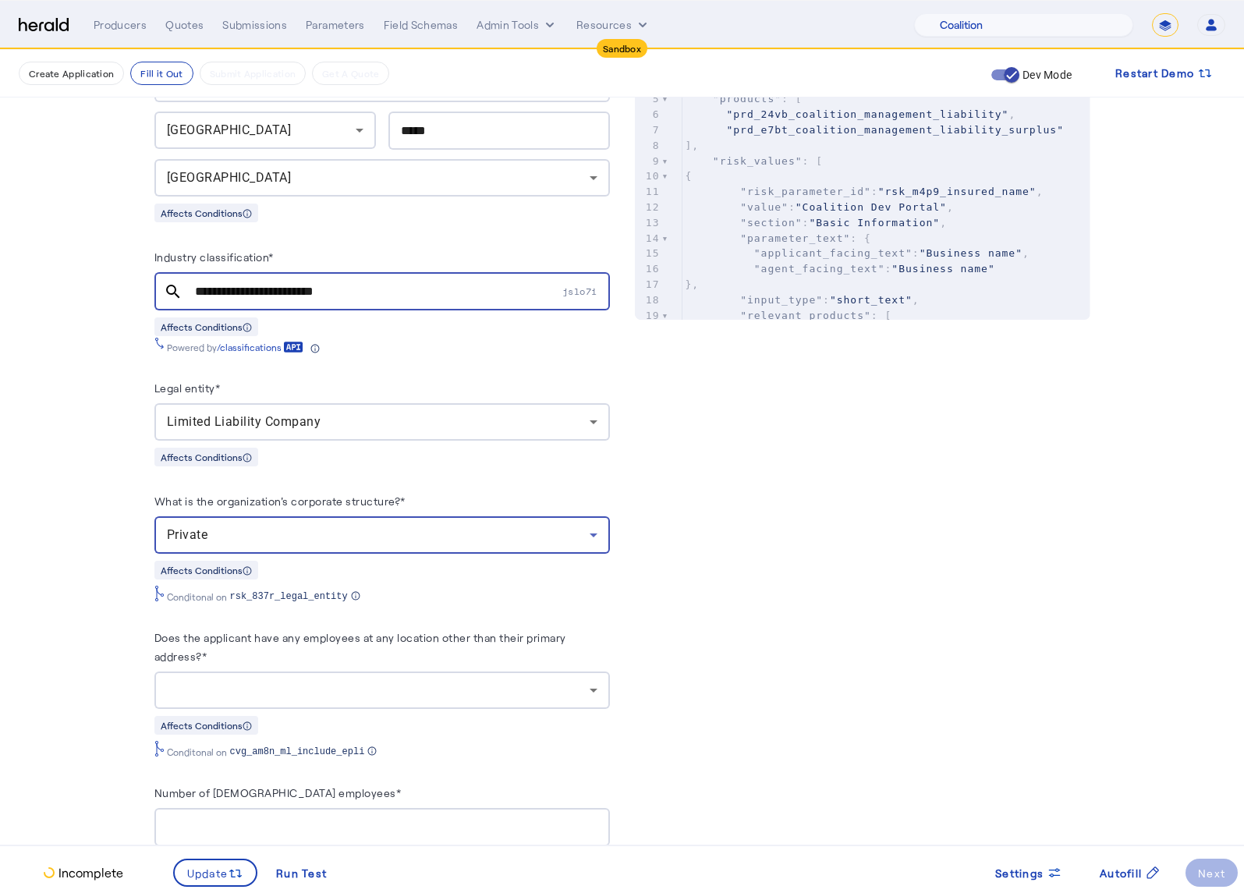
click at [414, 681] on div at bounding box center [378, 690] width 423 height 19
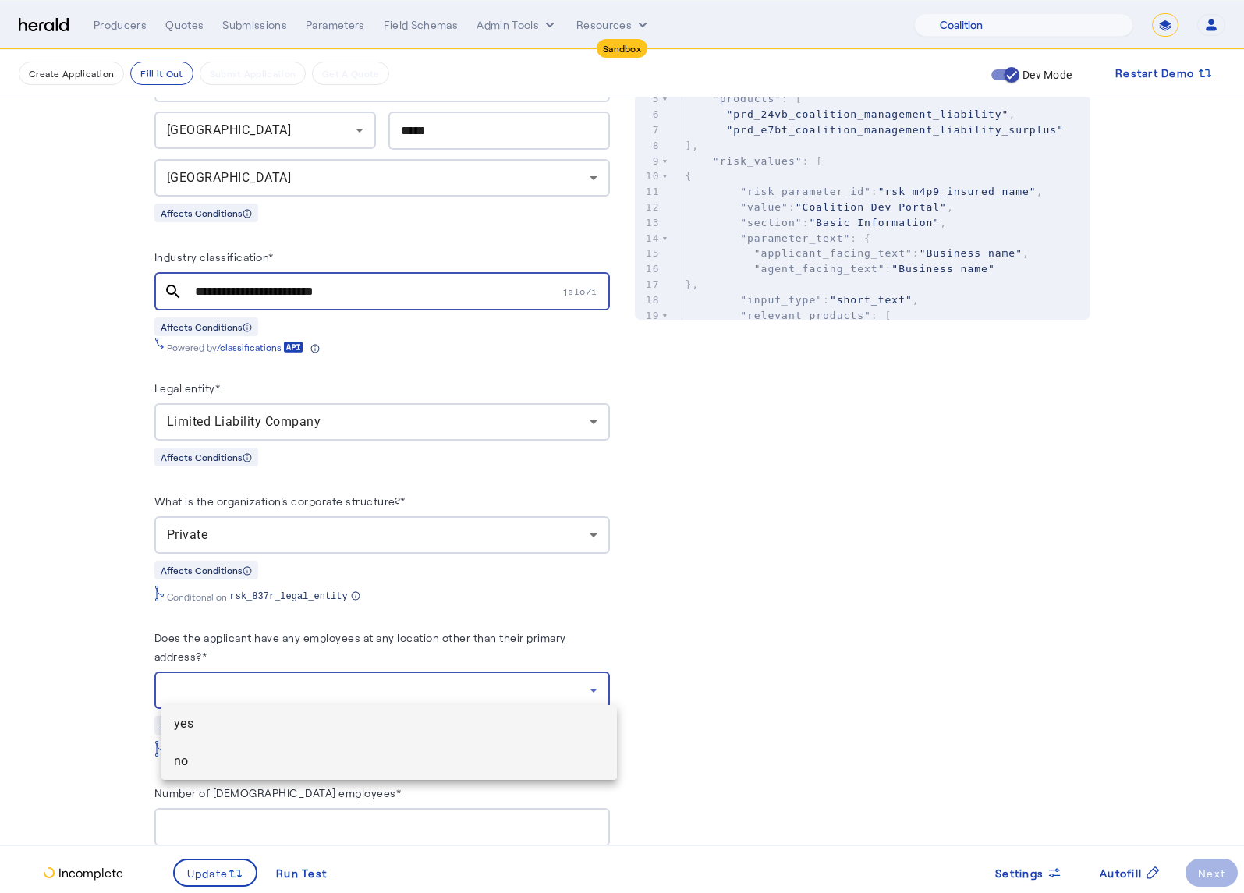
click at [352, 768] on span "no" at bounding box center [389, 761] width 431 height 19
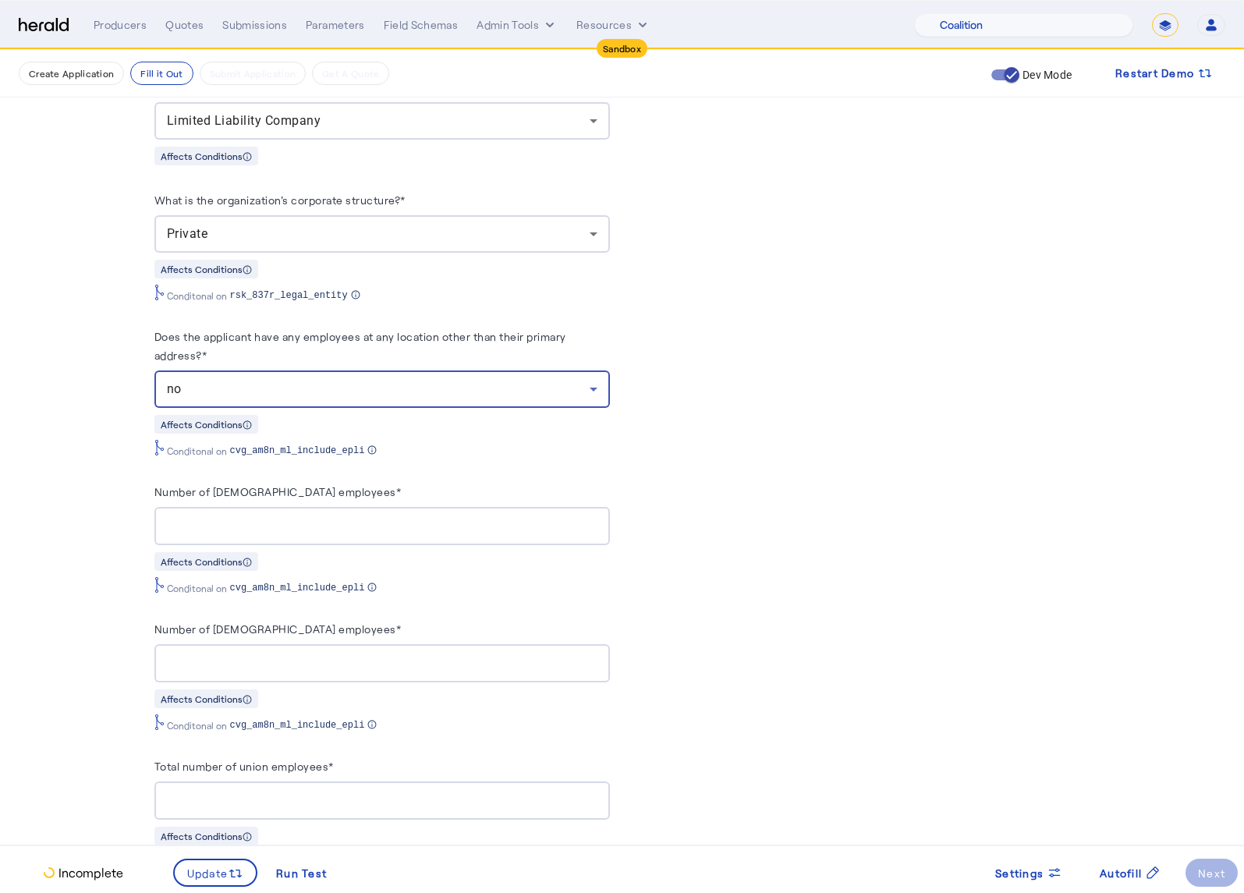
scroll to position [1070, 0]
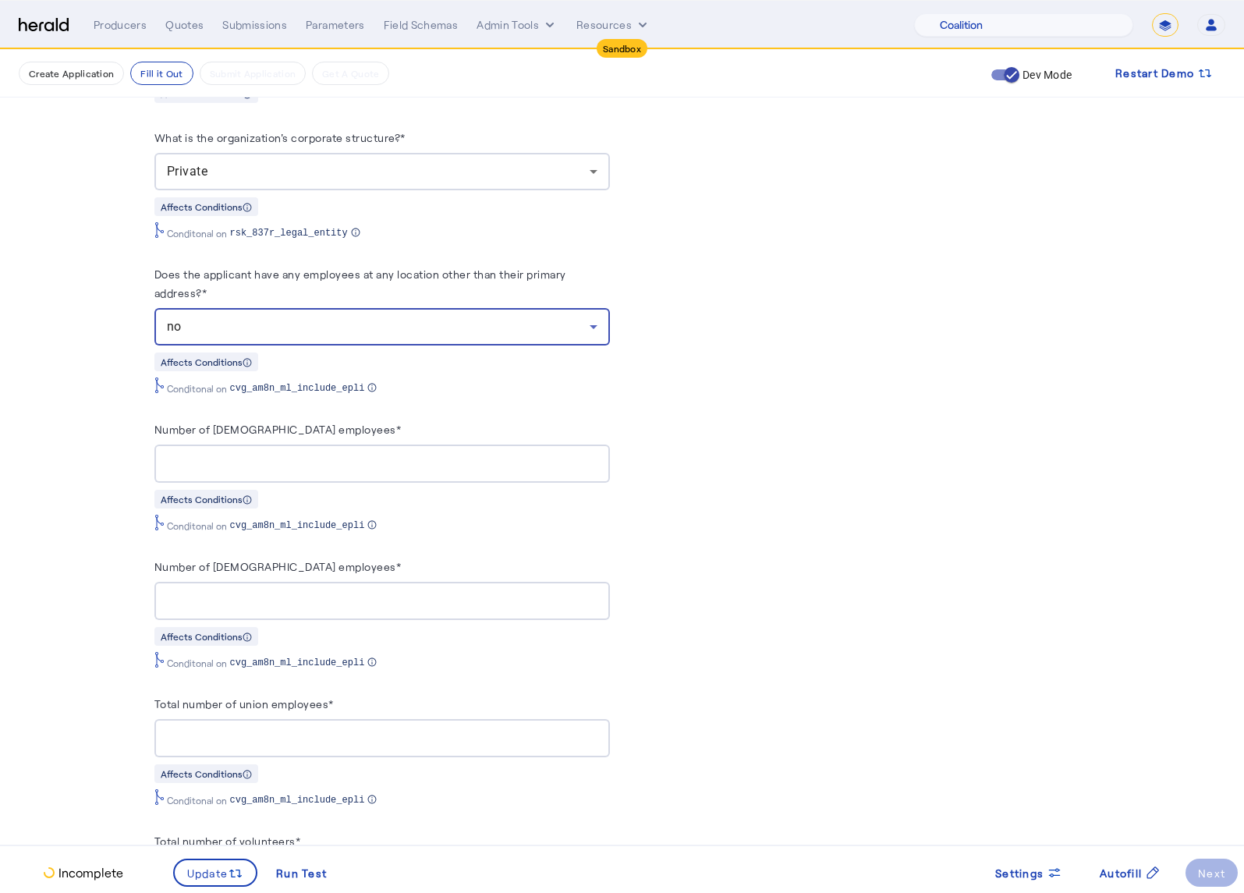
click at [290, 456] on input "Number of full-time employees*" at bounding box center [382, 464] width 431 height 19
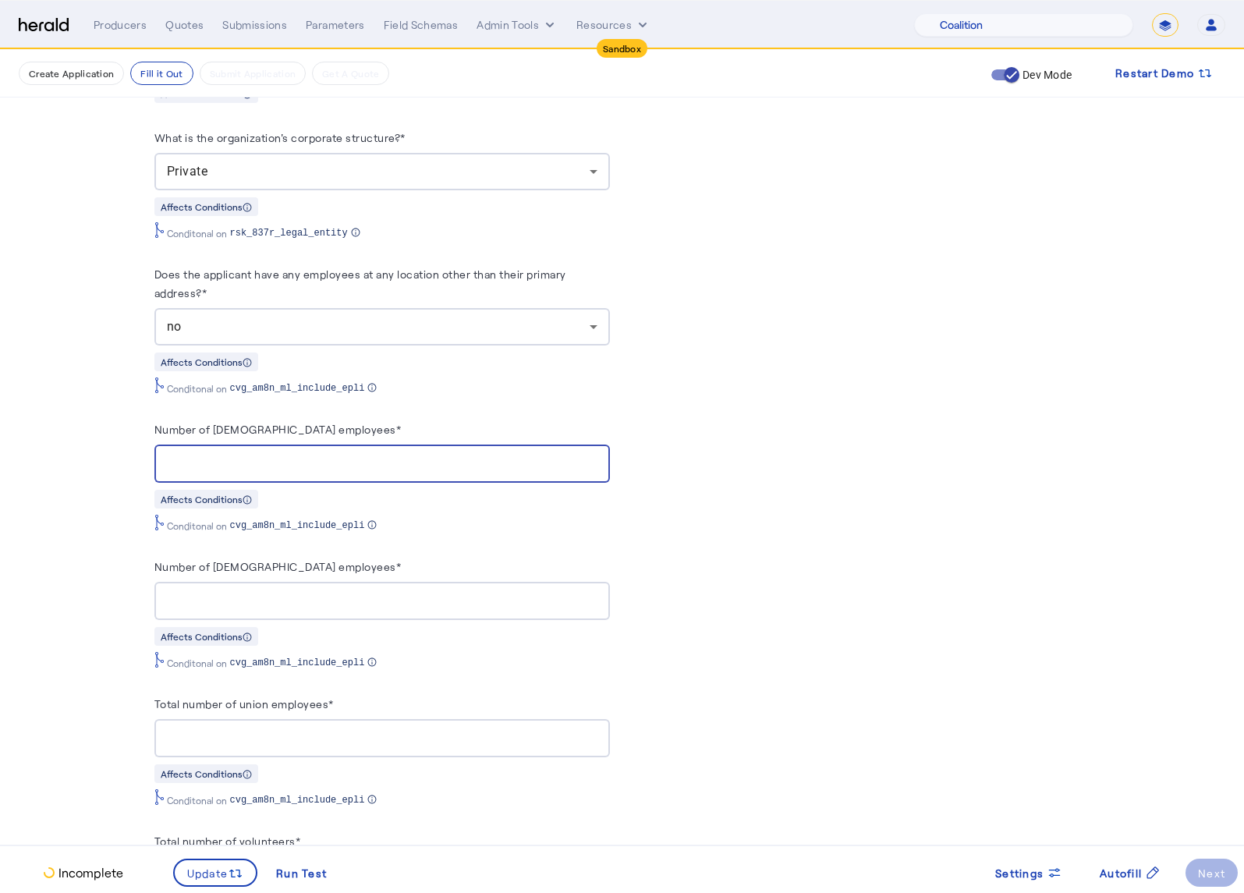
type input "**"
click at [315, 613] on div "Number of part-time employees* Affects Conditions Conditonal on cvg_am8n_ml_inc…" at bounding box center [381, 613] width 455 height 112
click at [310, 592] on input "Number of part-time employees*" at bounding box center [382, 601] width 431 height 19
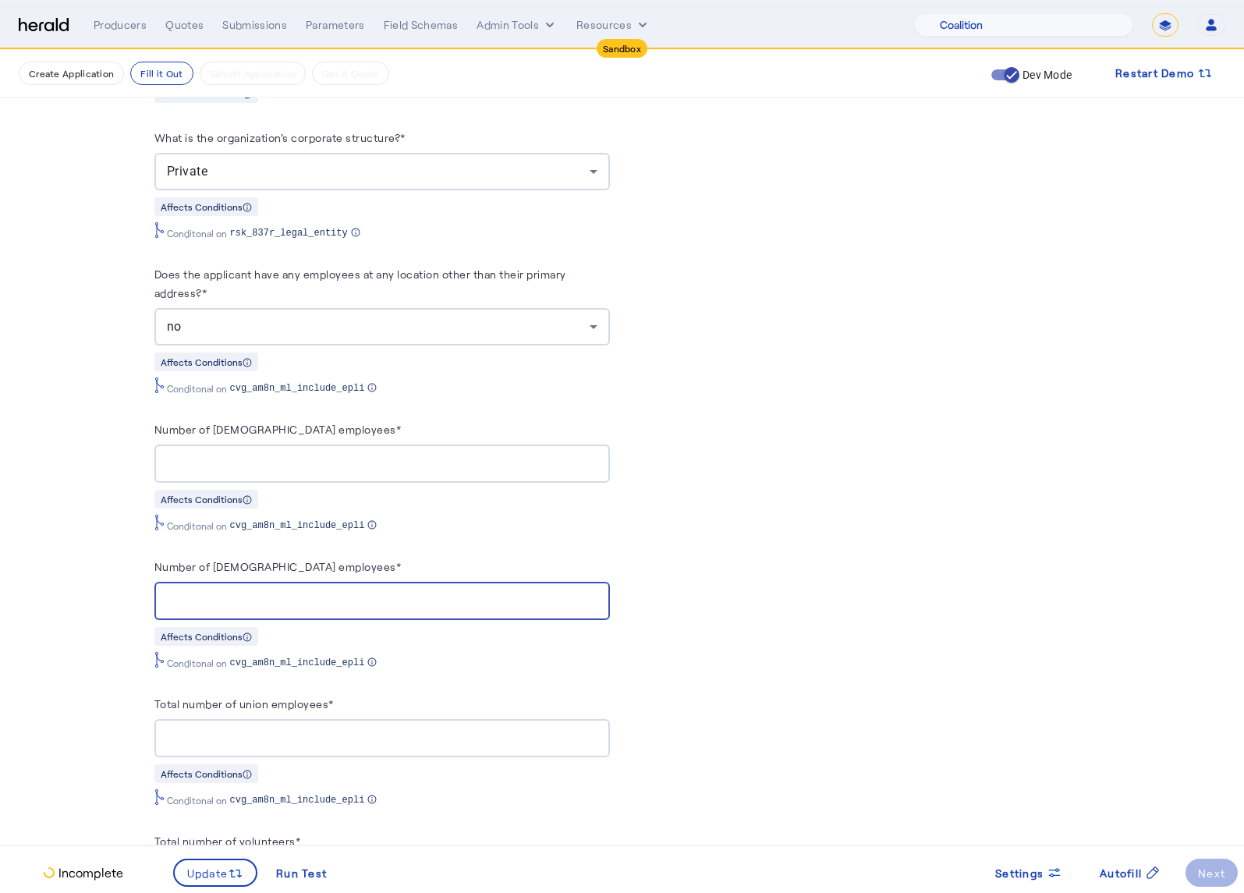
type input "*"
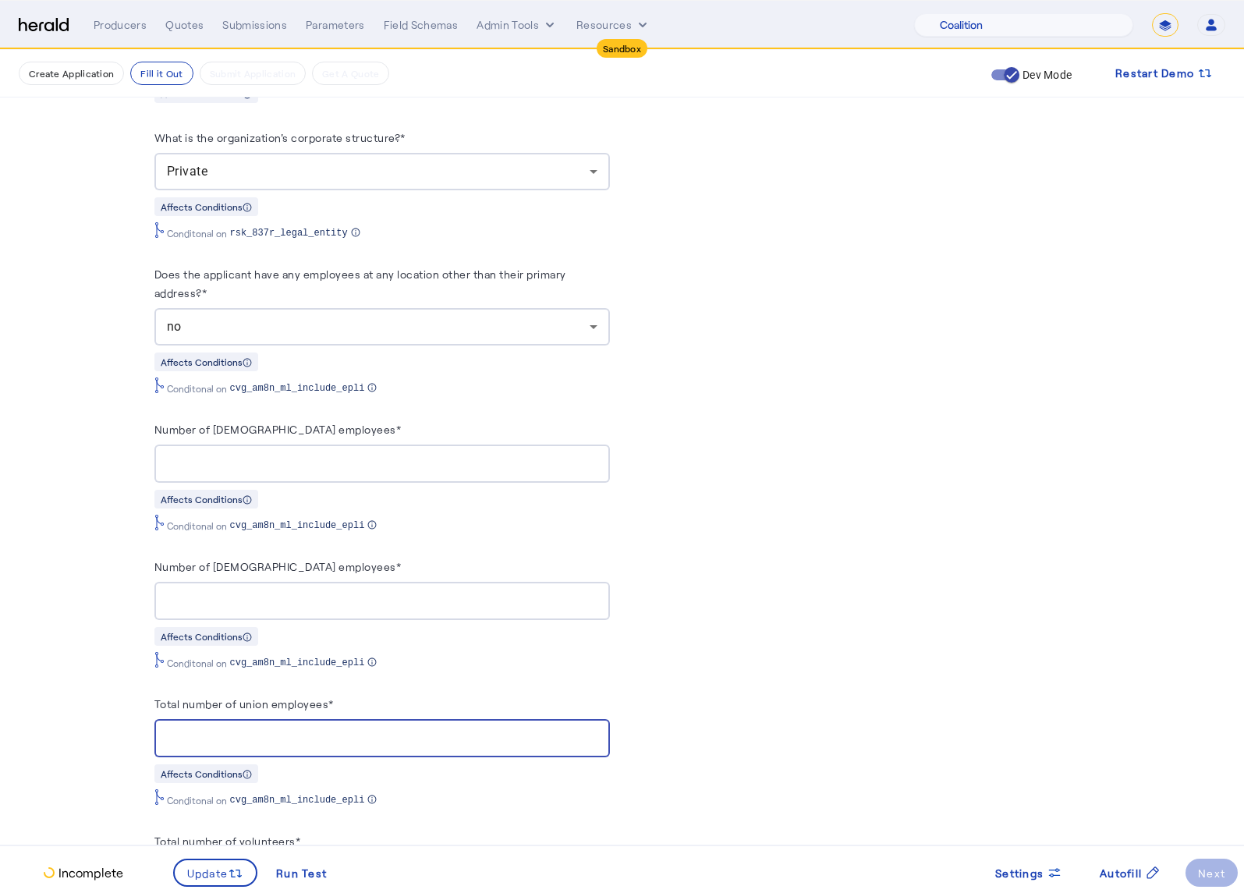
type input "*"
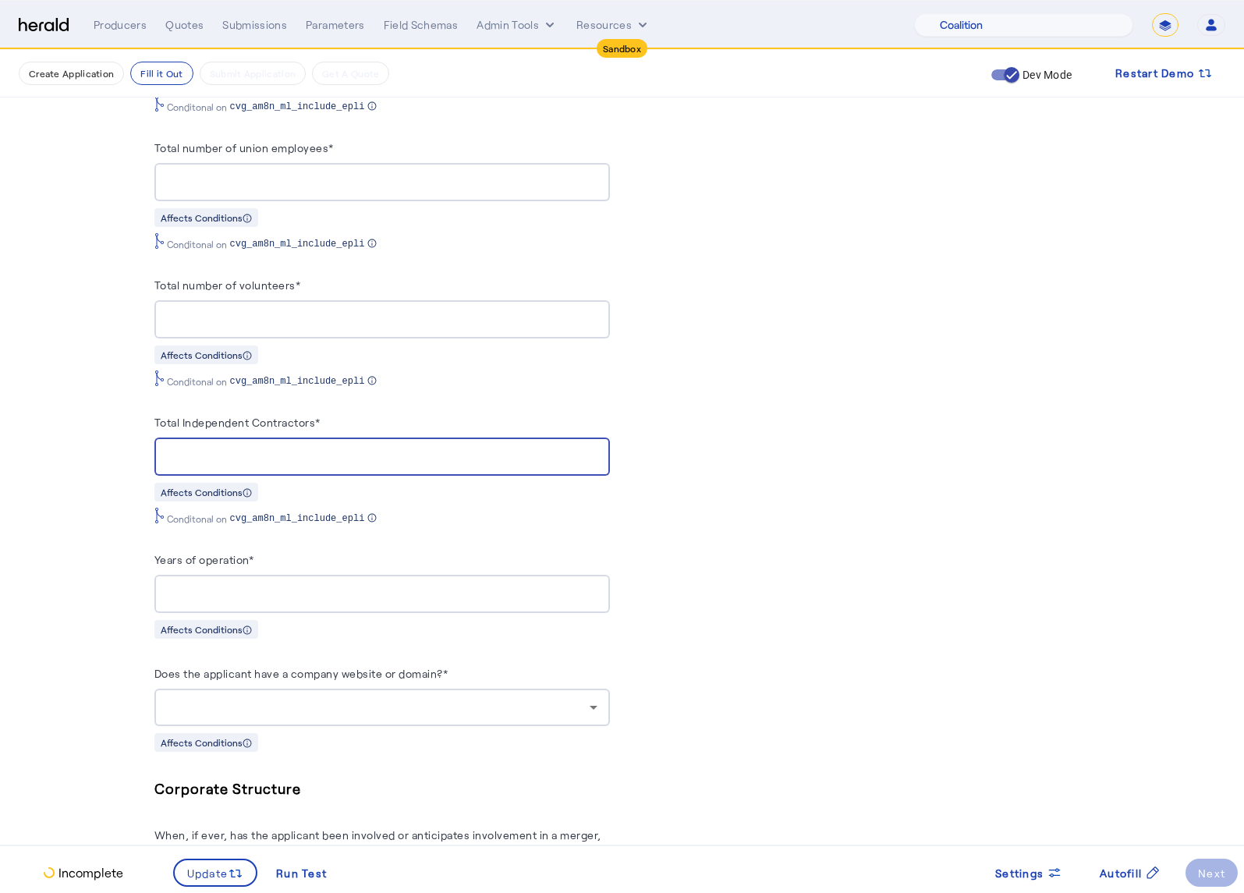
type input "*"
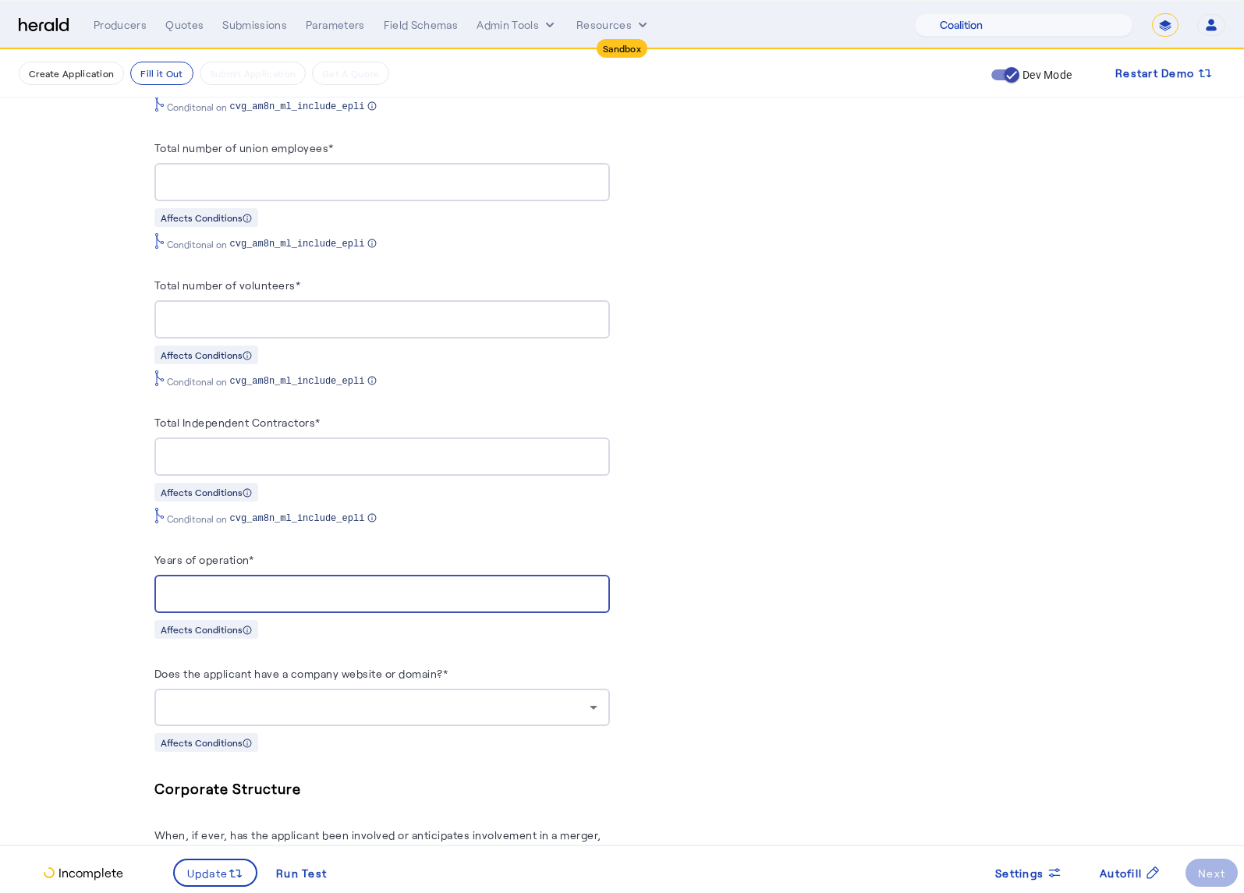
type input "**"
click at [543, 698] on div at bounding box center [378, 707] width 423 height 19
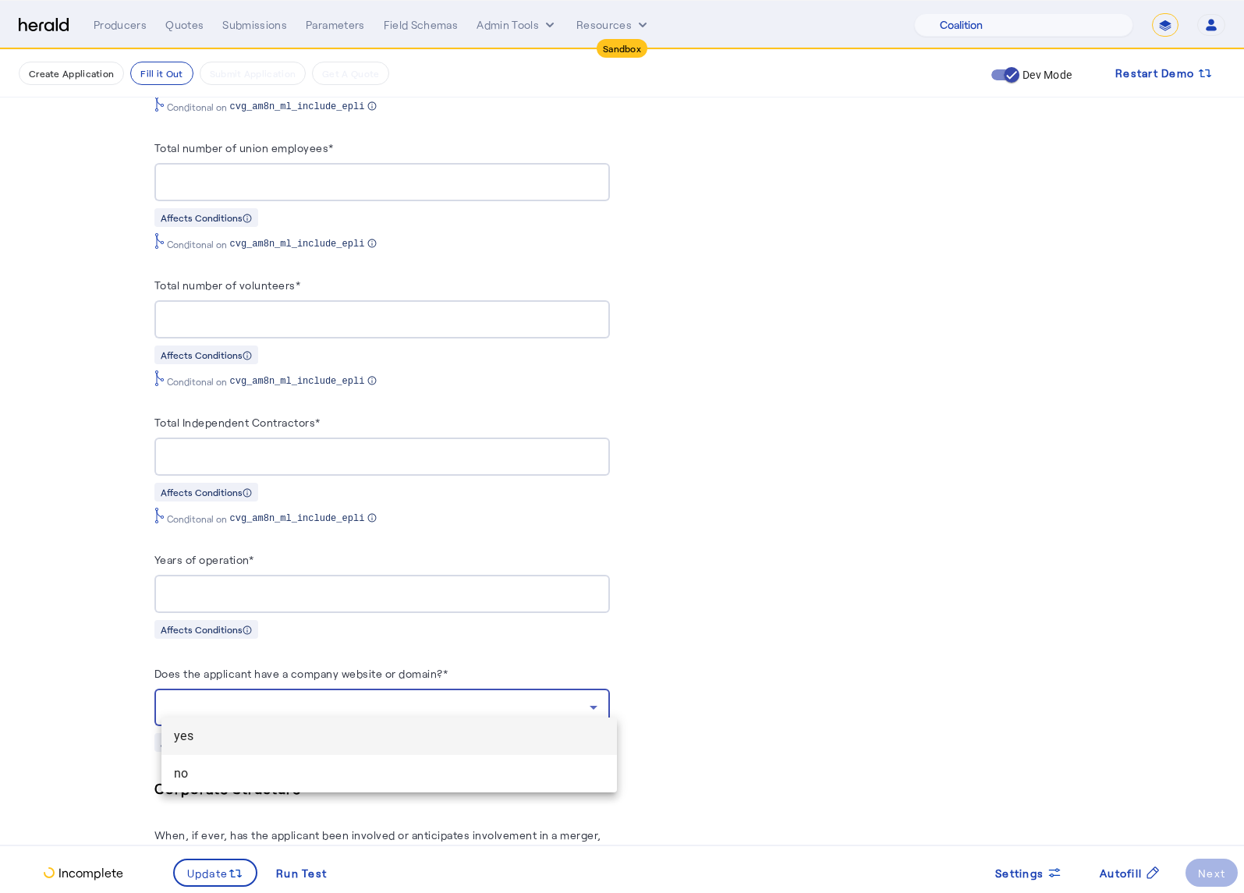
click at [476, 764] on span "no" at bounding box center [389, 773] width 431 height 19
click at [761, 689] on div "PUT /applications xxxxxxxxxx 9 27 1 { 2 "coverage_values" : [ 3 { 4 "coverage_p…" at bounding box center [862, 285] width 455 height 3155
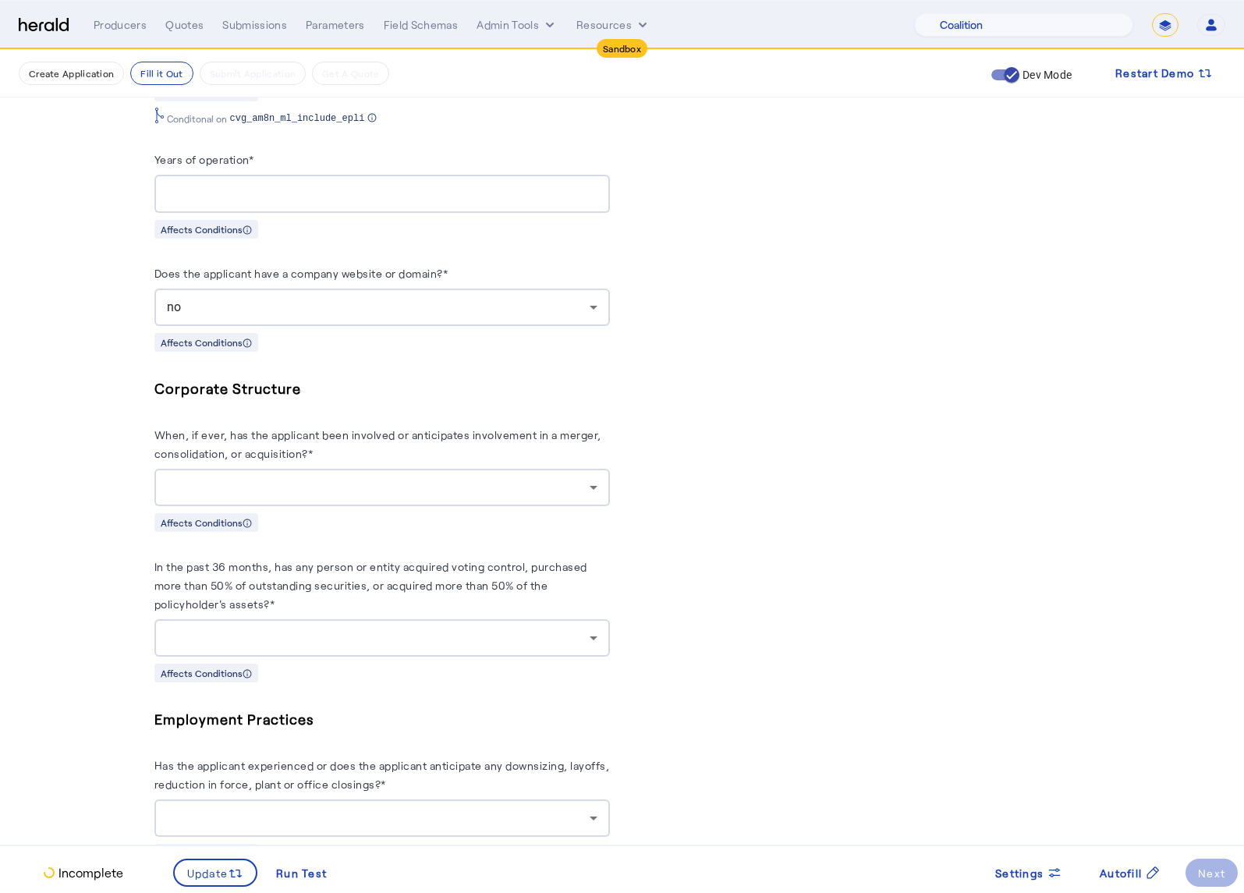
scroll to position [2204, 0]
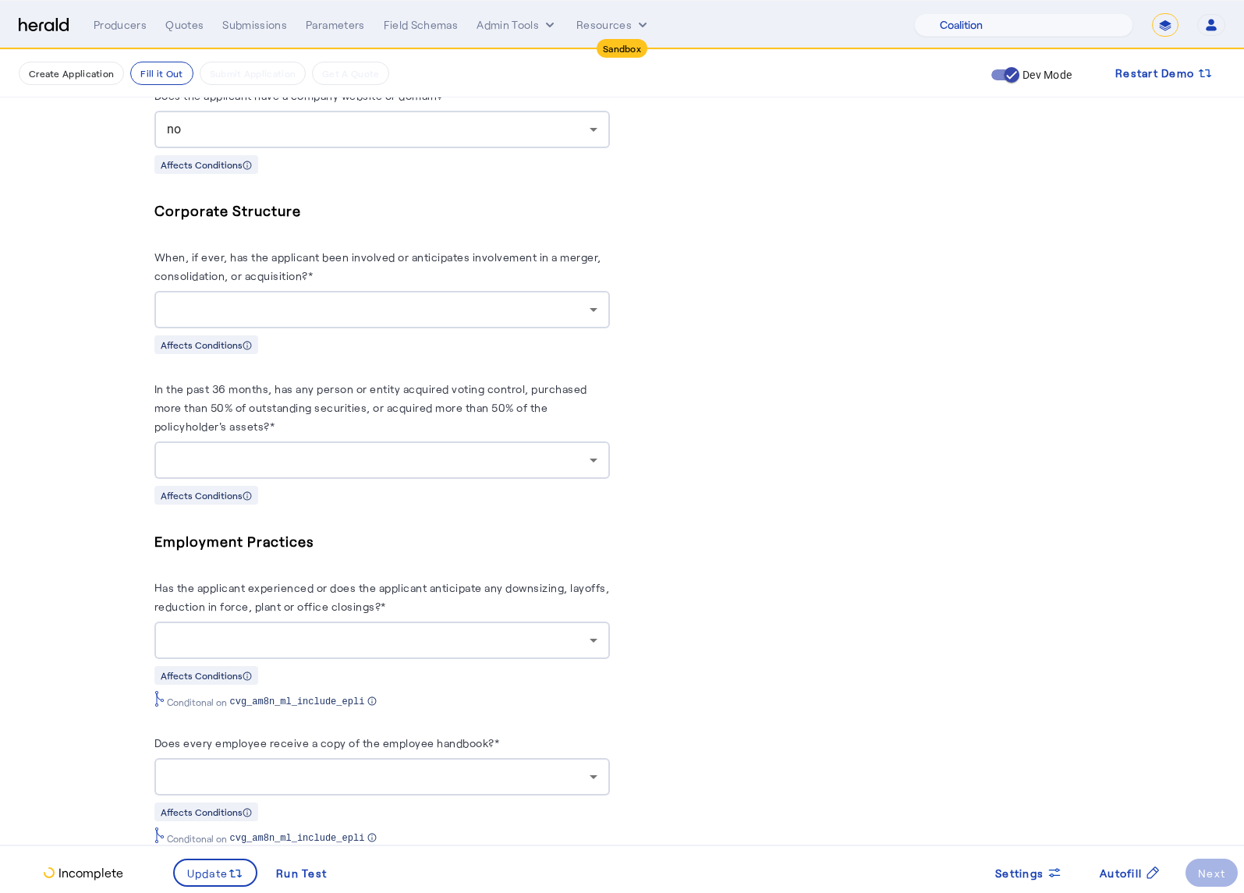
click at [480, 276] on herald-label "When, if ever, has the applicant been involved or anticipates involvement in a …" at bounding box center [381, 269] width 455 height 44
click at [463, 314] on div at bounding box center [382, 309] width 431 height 37
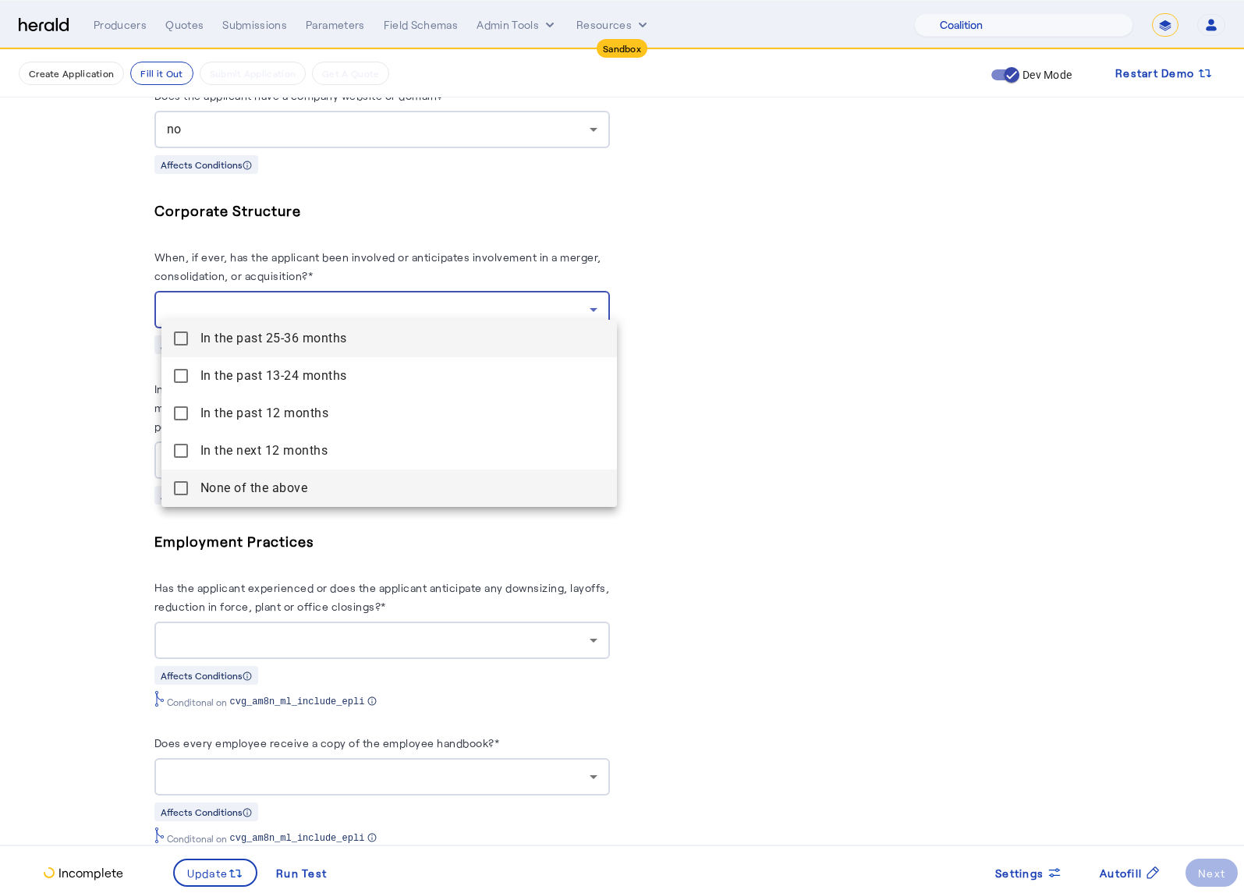
click at [178, 491] on mat-pseudo-checkbox at bounding box center [181, 488] width 14 height 14
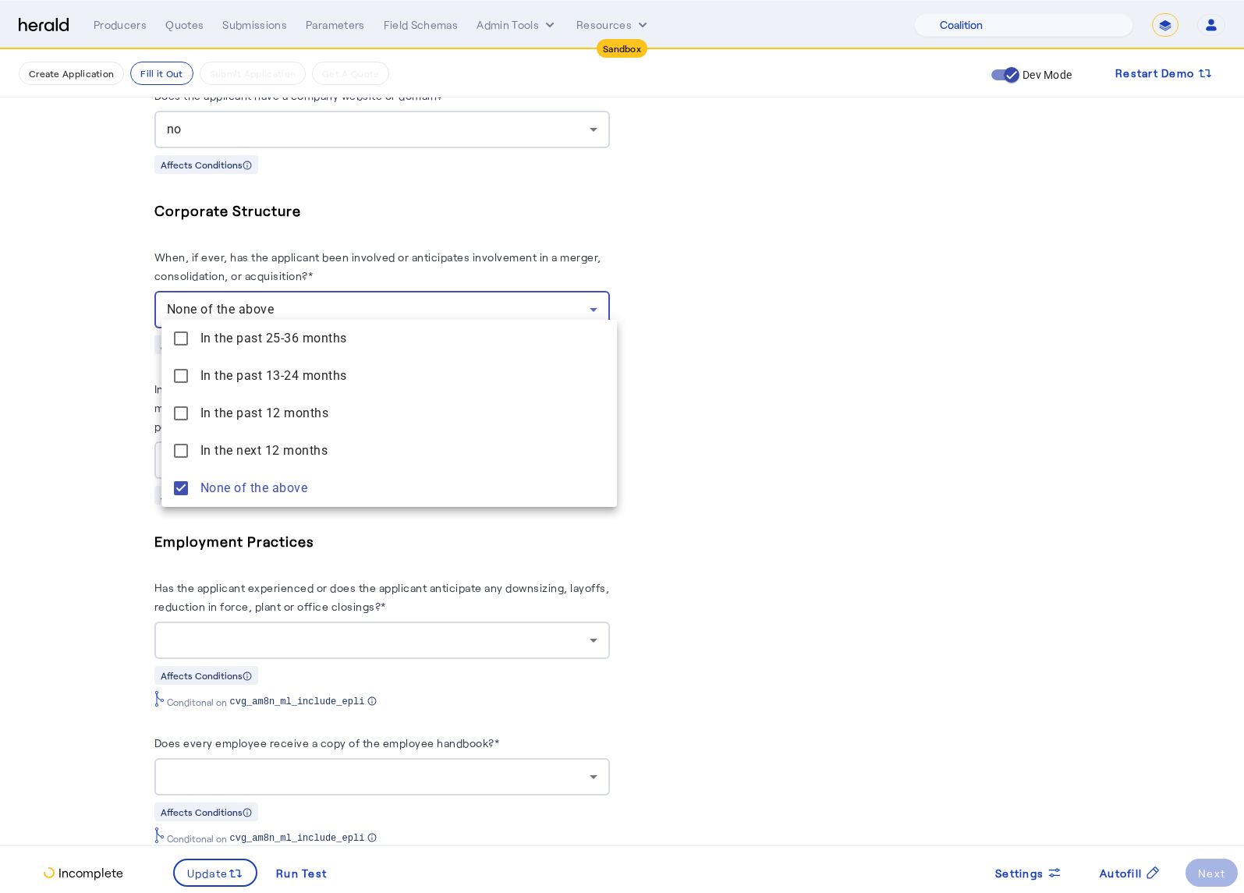
click at [96, 460] on div at bounding box center [622, 446] width 1244 height 893
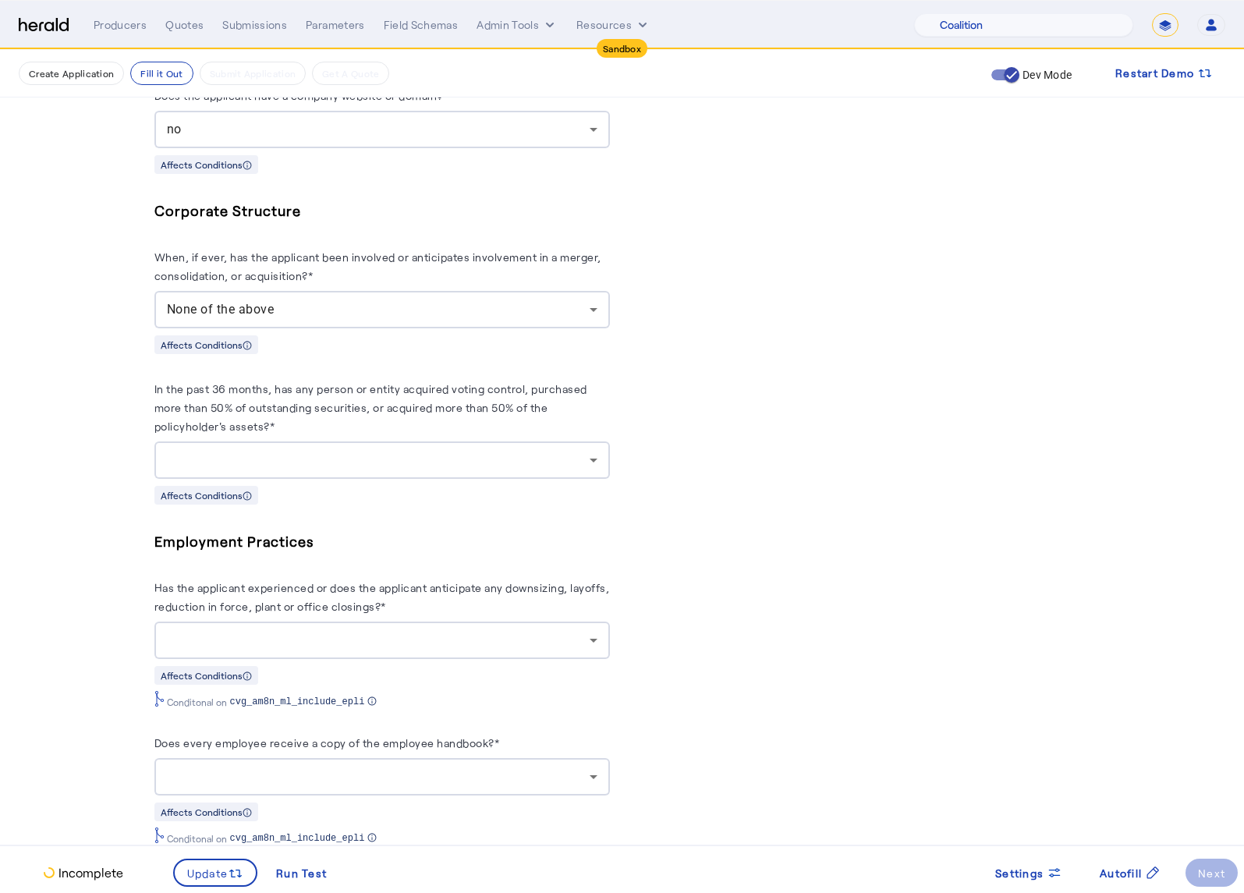
click at [323, 455] on div at bounding box center [378, 460] width 423 height 19
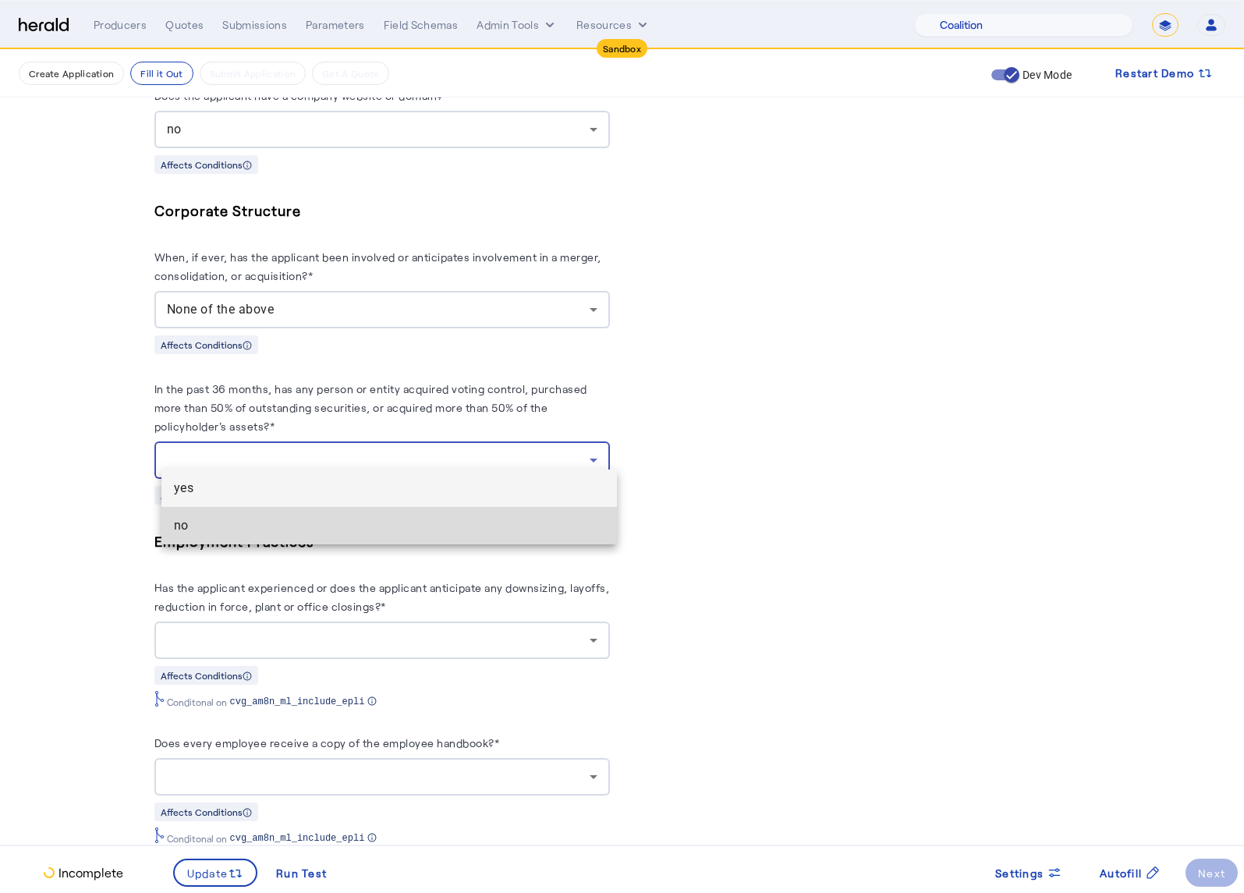
click at [238, 530] on span "no" at bounding box center [389, 525] width 431 height 19
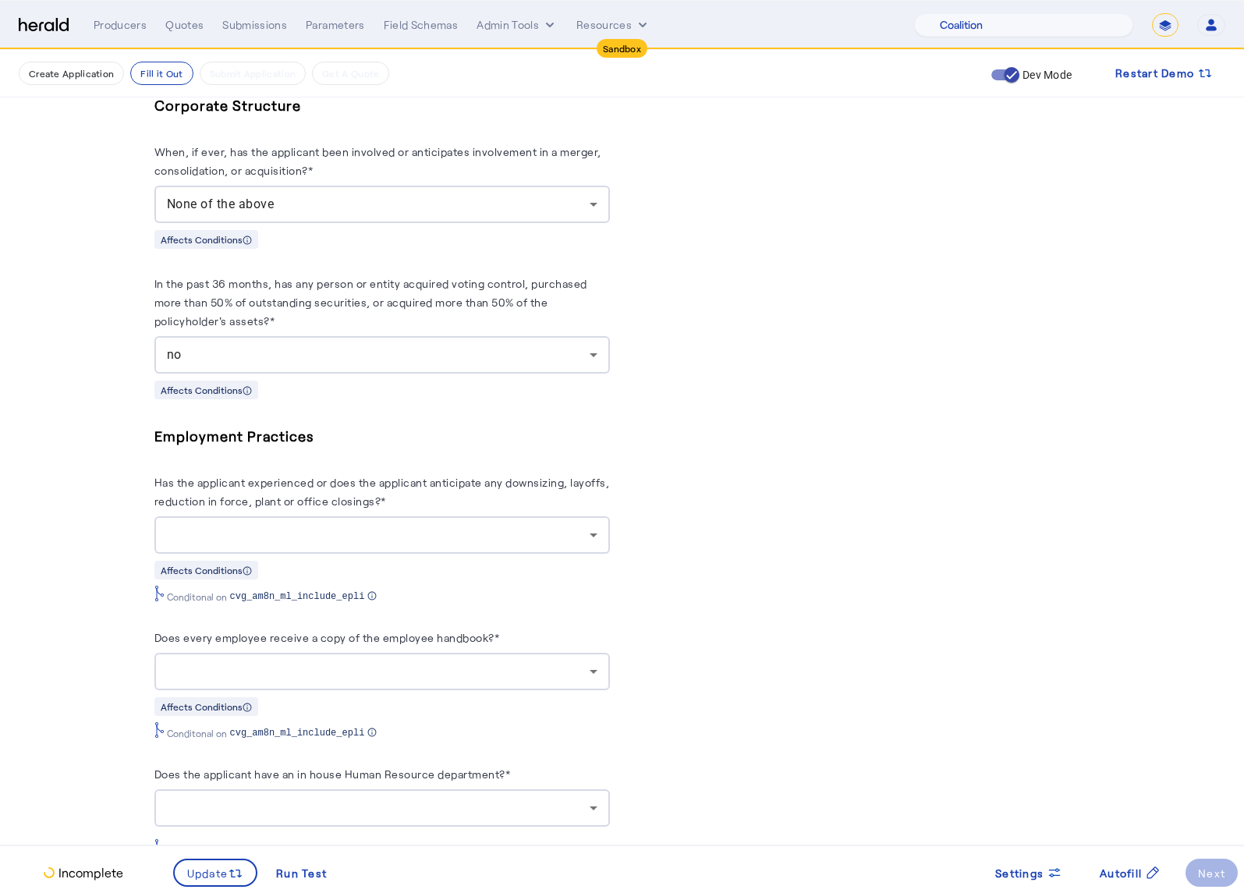
scroll to position [2351, 0]
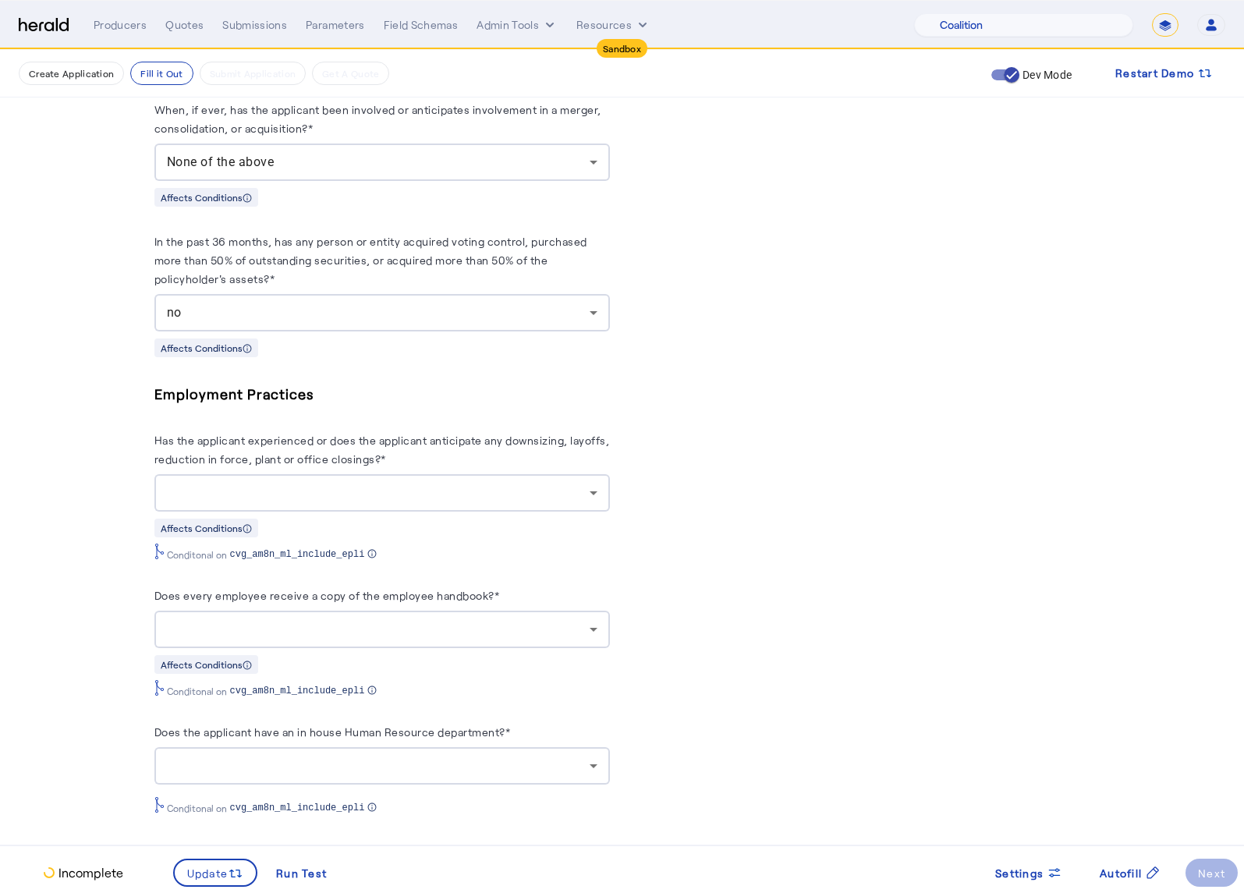
click at [425, 494] on div at bounding box center [382, 492] width 431 height 37
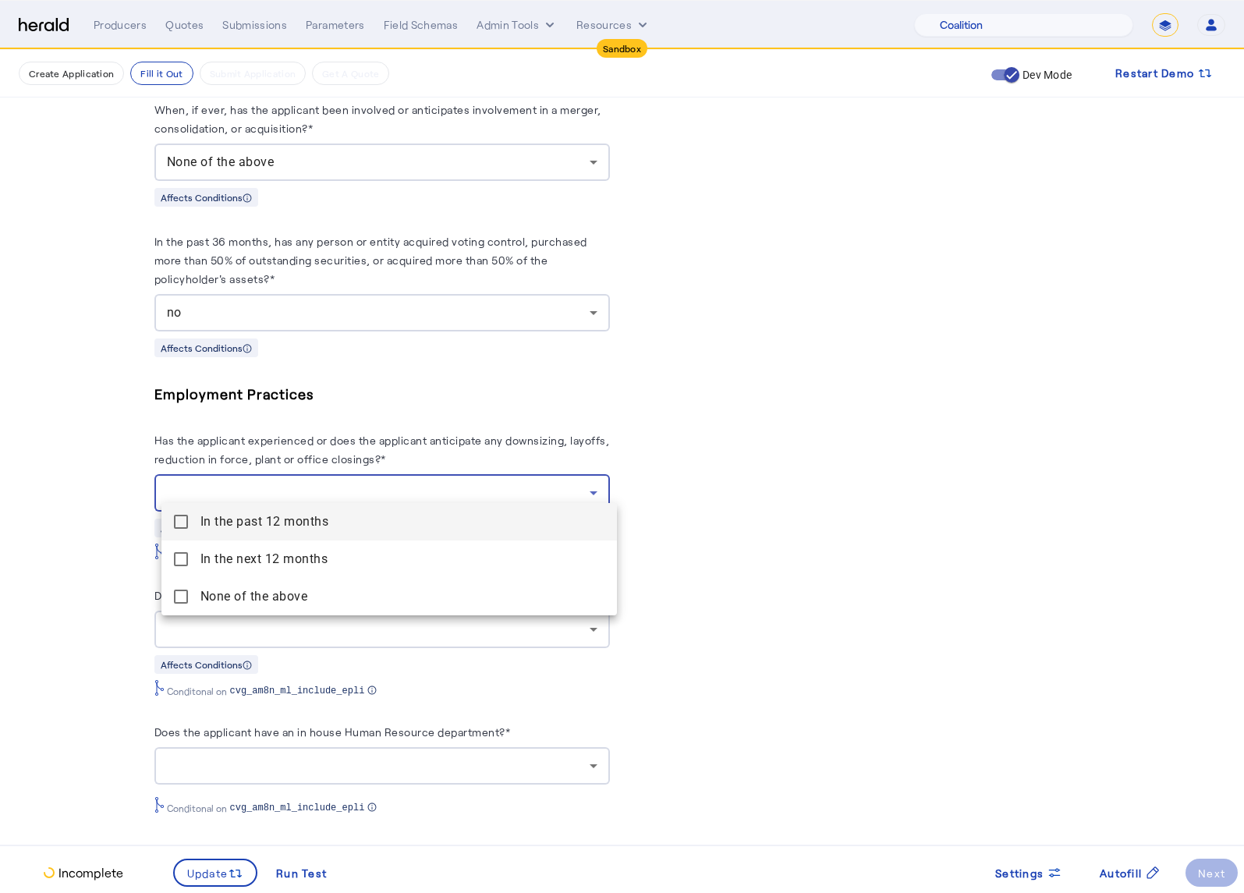
click at [172, 597] on above "None of the above" at bounding box center [388, 596] width 455 height 37
click at [110, 583] on div at bounding box center [622, 446] width 1244 height 893
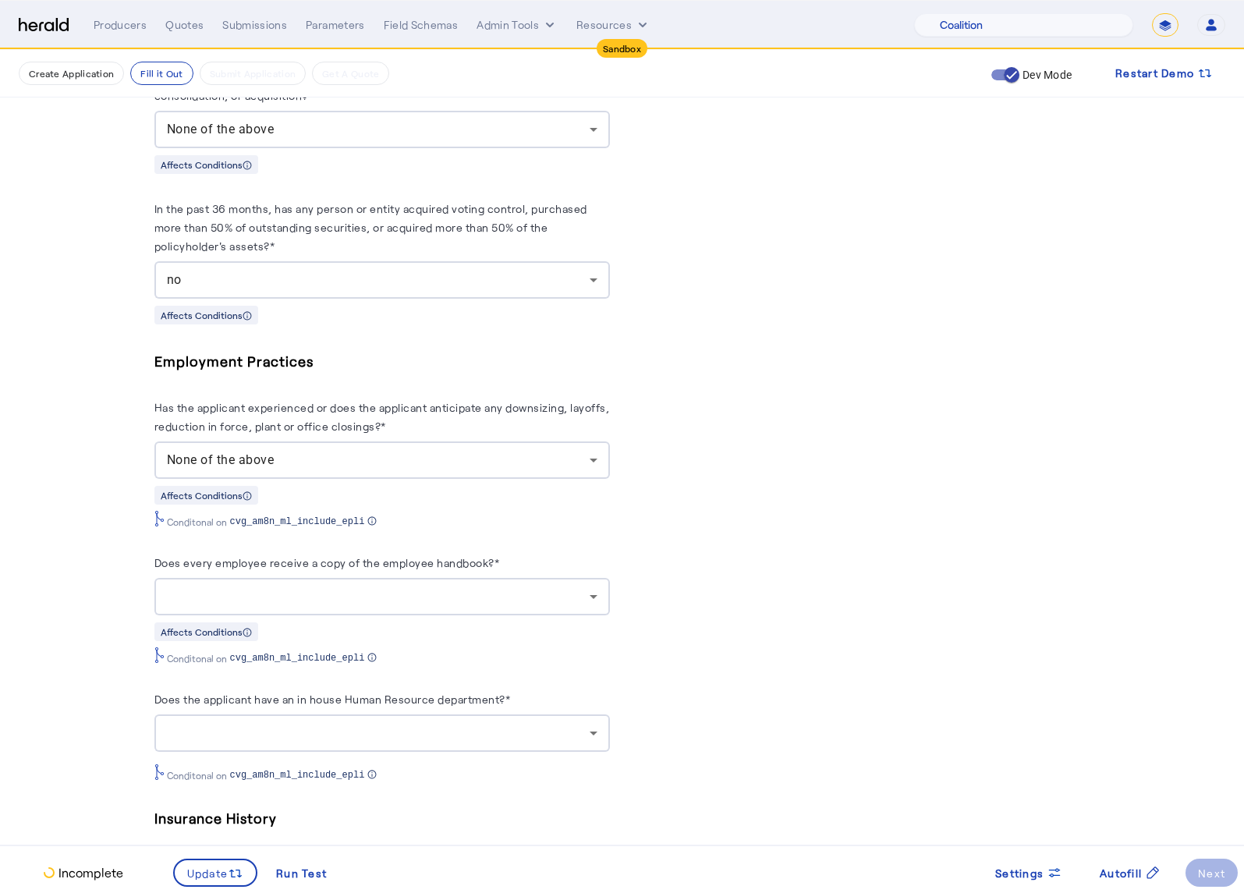
scroll to position [2385, 0]
click at [414, 586] on div at bounding box center [378, 595] width 423 height 19
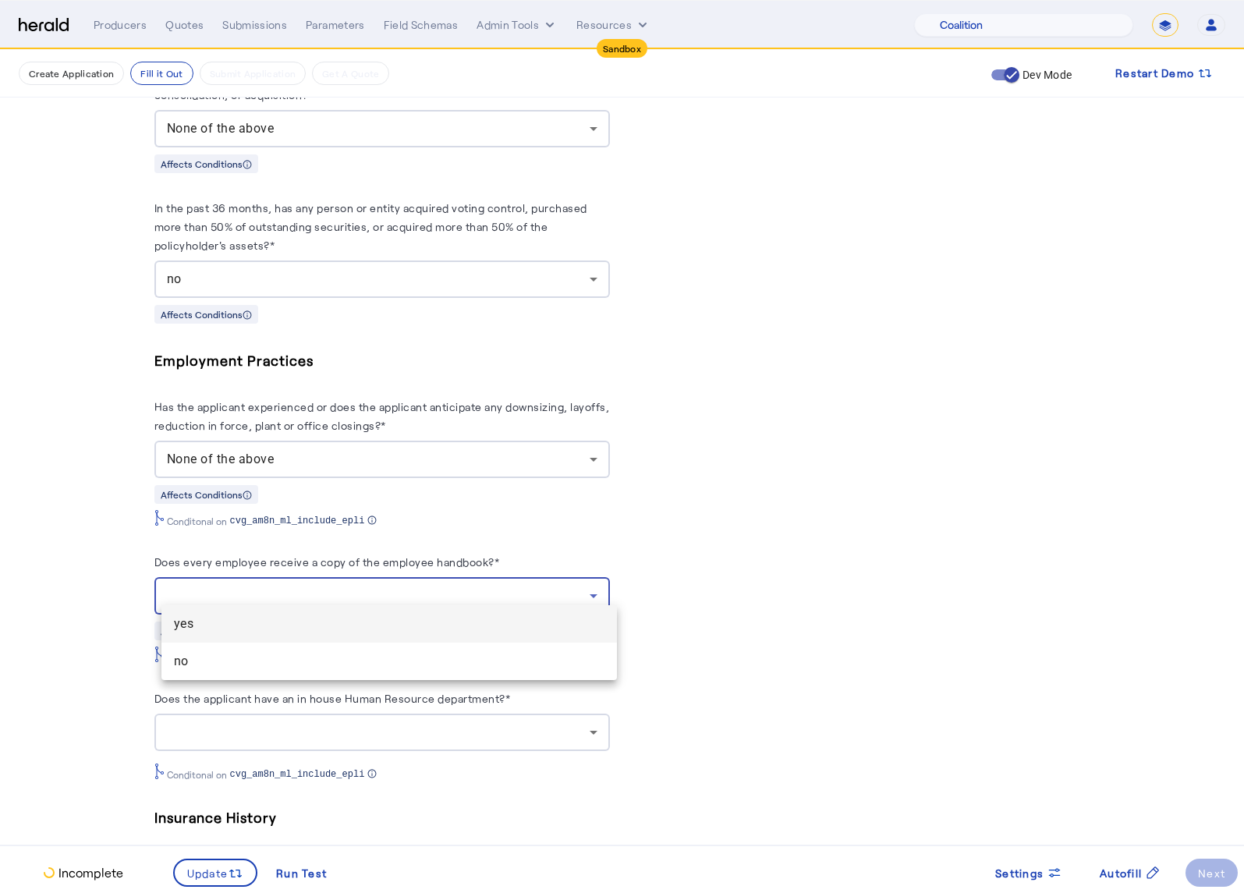
click at [229, 621] on span "yes" at bounding box center [389, 624] width 431 height 19
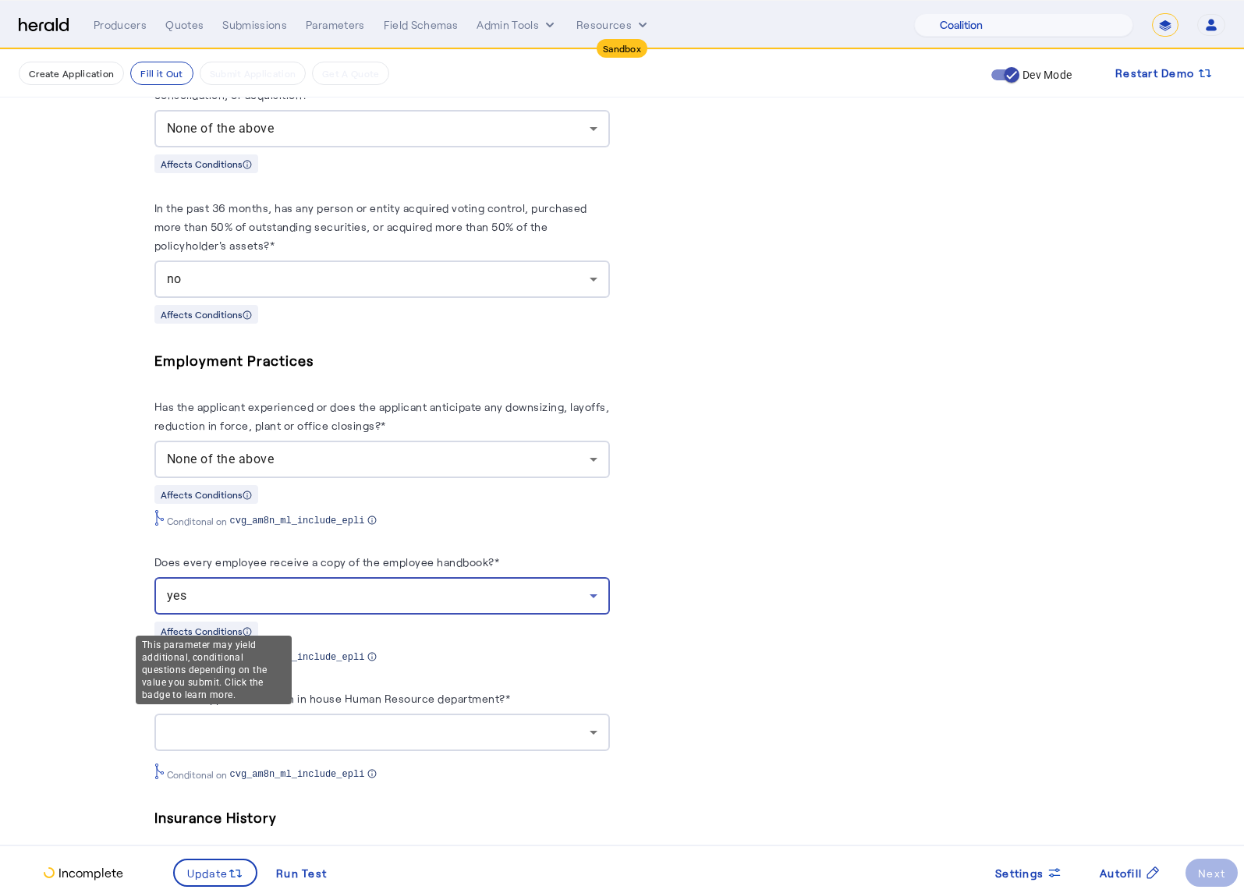
drag, startPoint x: 63, startPoint y: 617, endPoint x: 69, endPoint y: 606, distance: 12.6
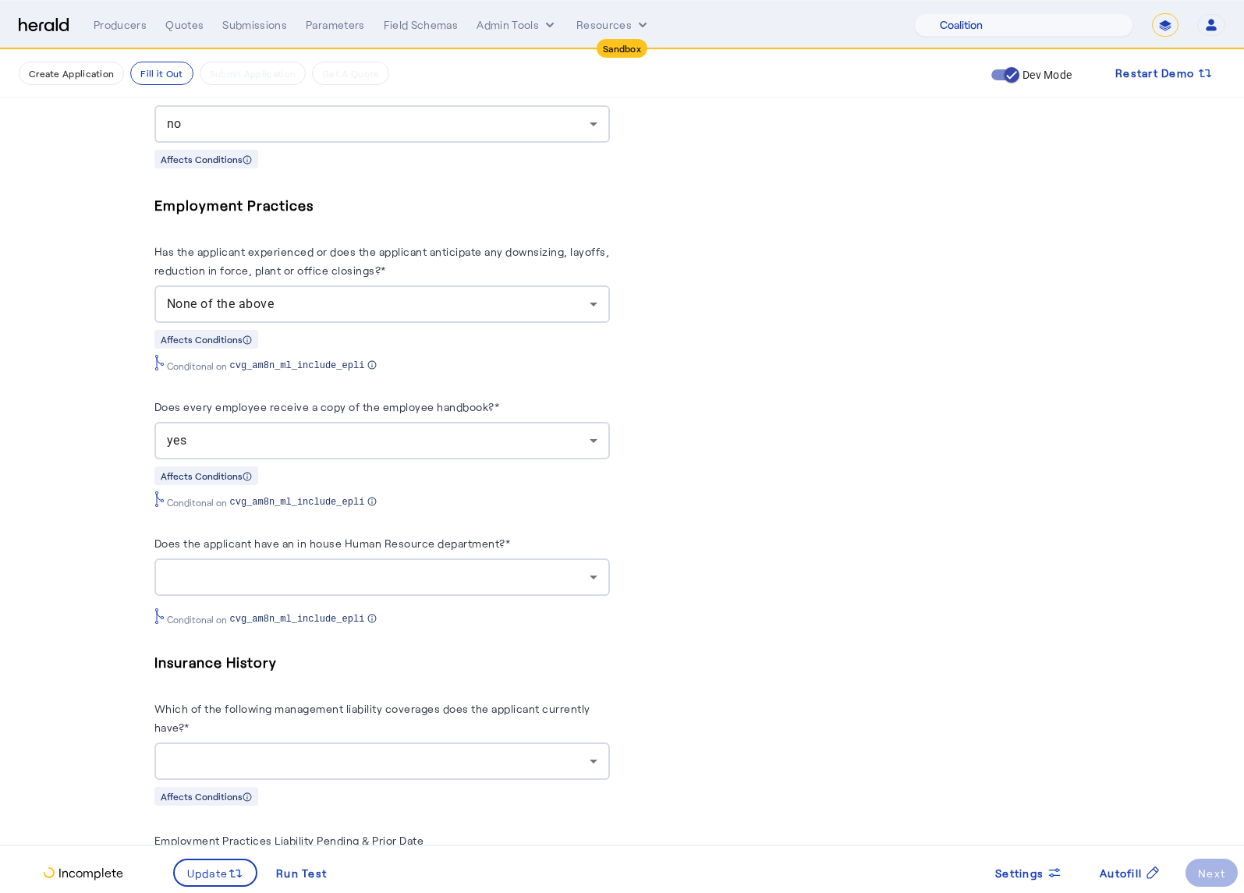
scroll to position [2558, 0]
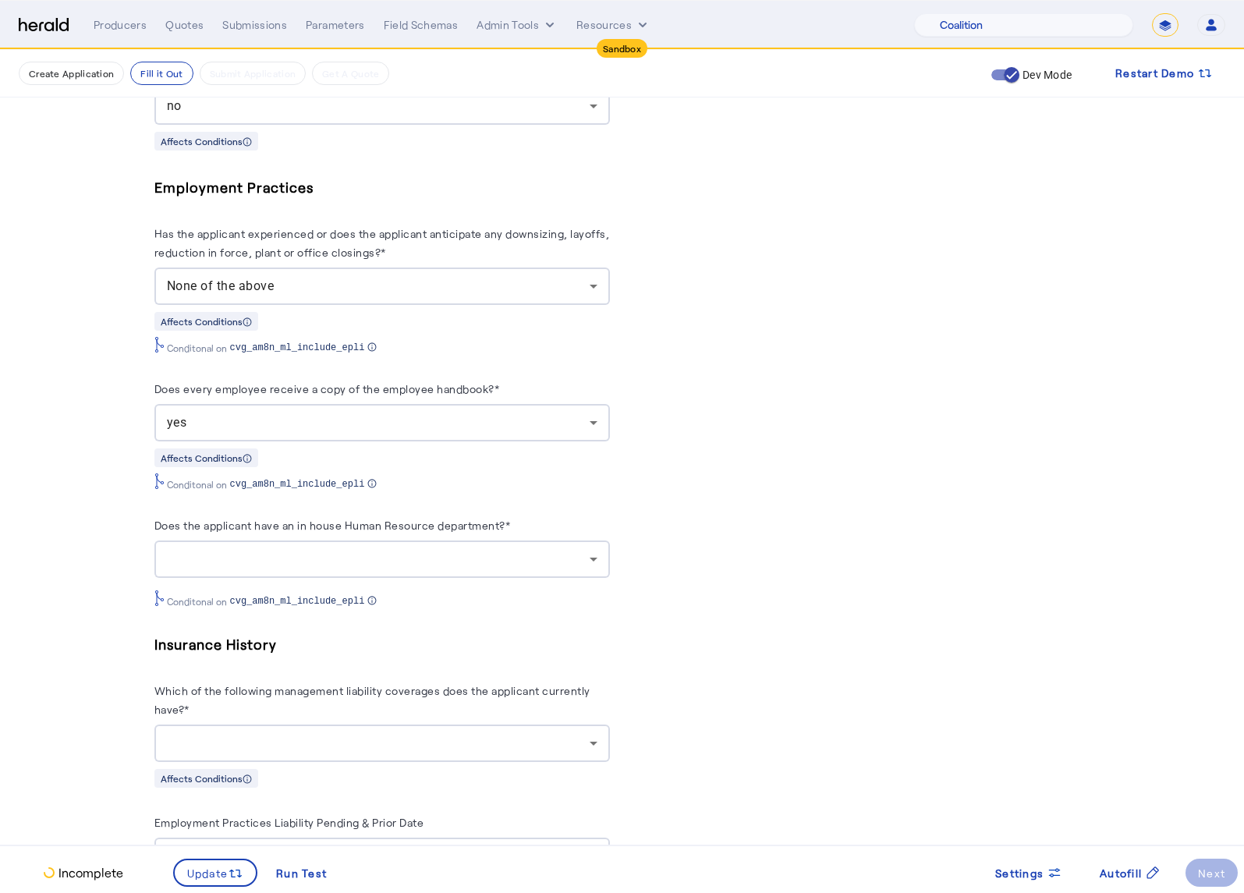
click at [447, 551] on div at bounding box center [378, 559] width 423 height 19
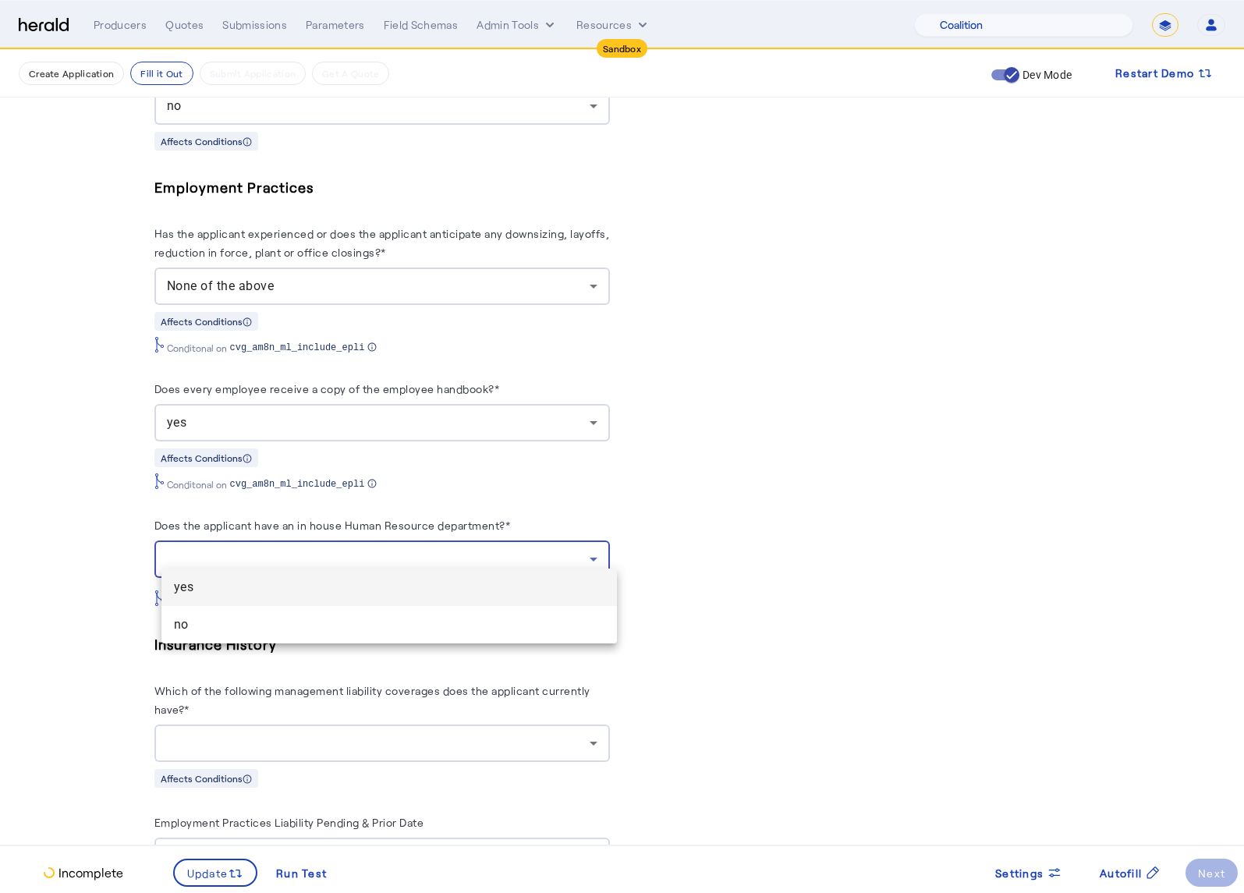
click at [246, 590] on span "yes" at bounding box center [389, 587] width 431 height 19
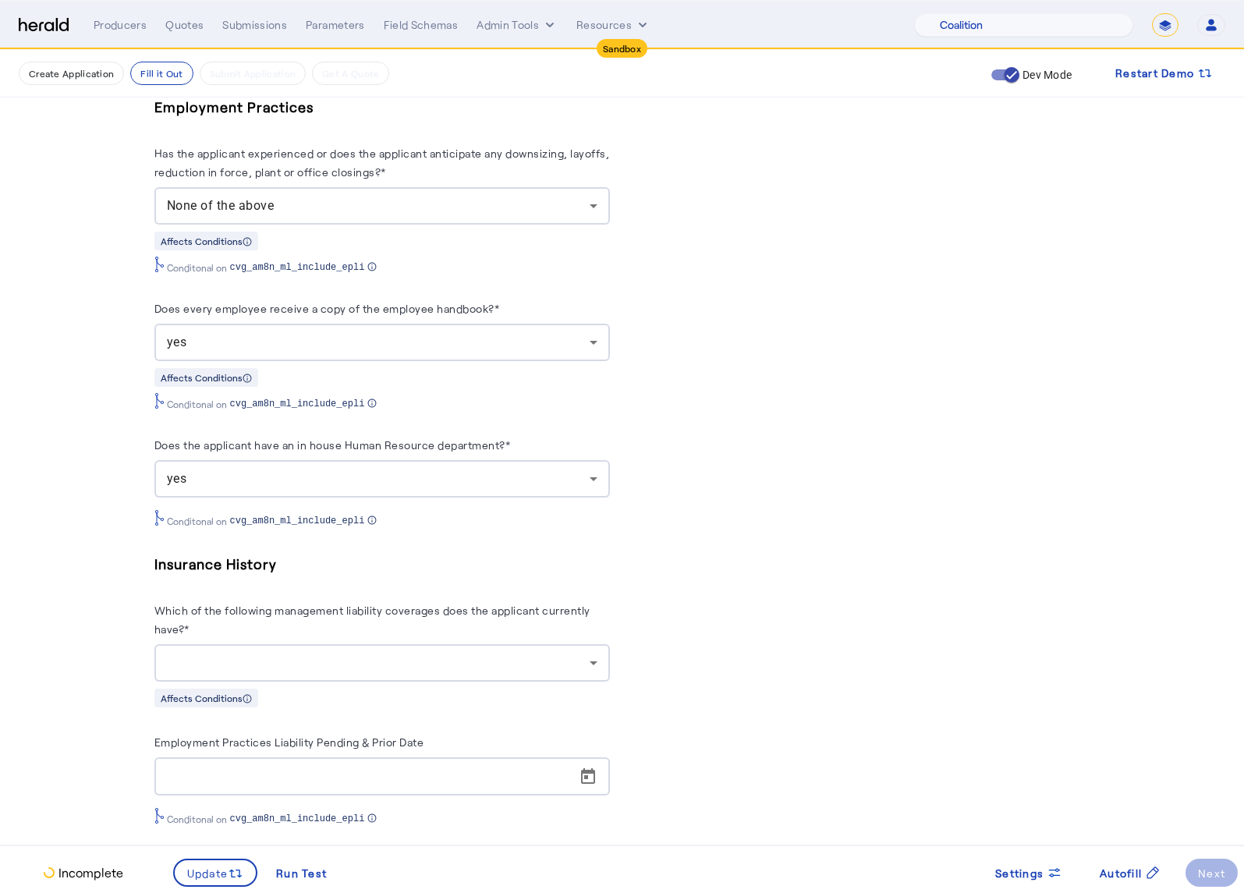
scroll to position [2645, 0]
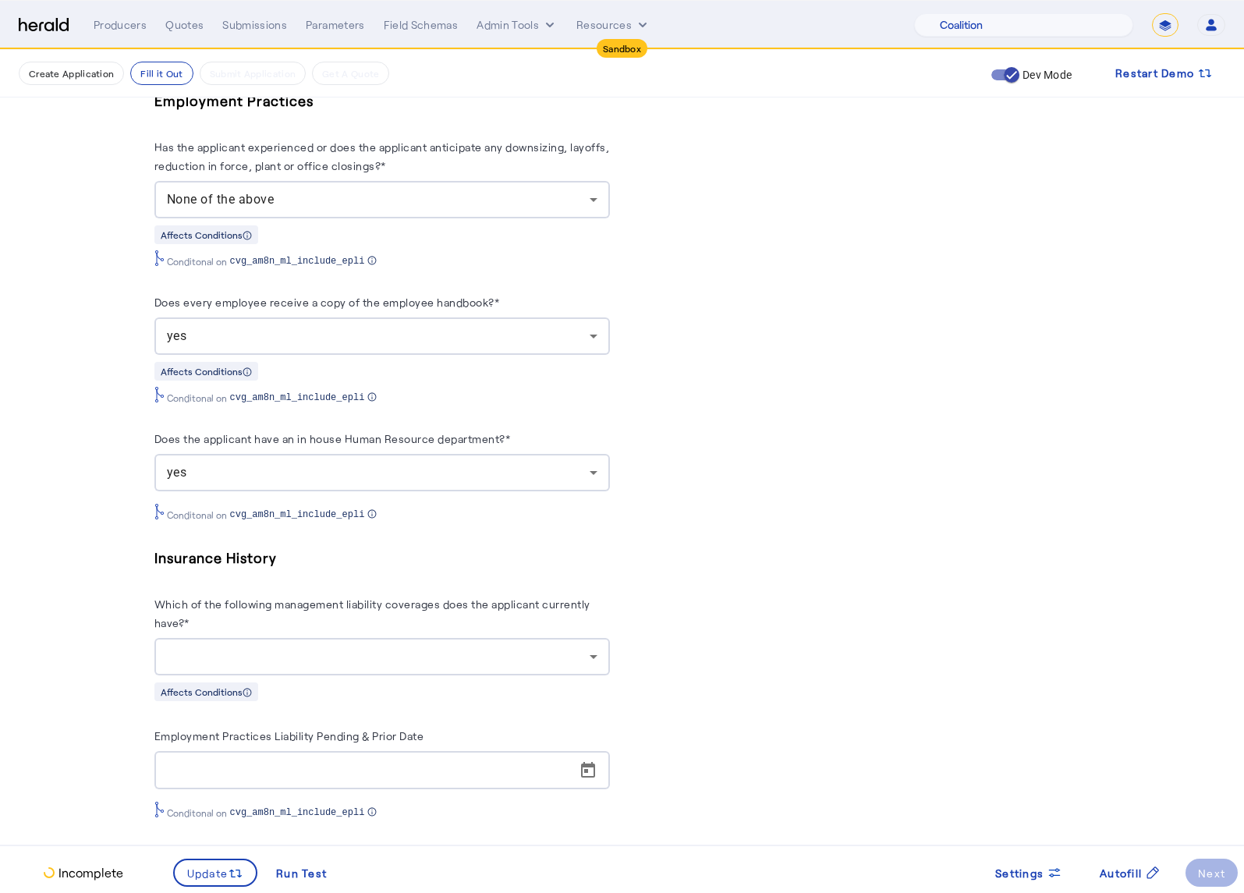
click at [452, 606] on herald-label "Which of the following management liability coverages does the applicant curren…" at bounding box center [381, 616] width 455 height 44
click at [448, 647] on div at bounding box center [378, 656] width 423 height 19
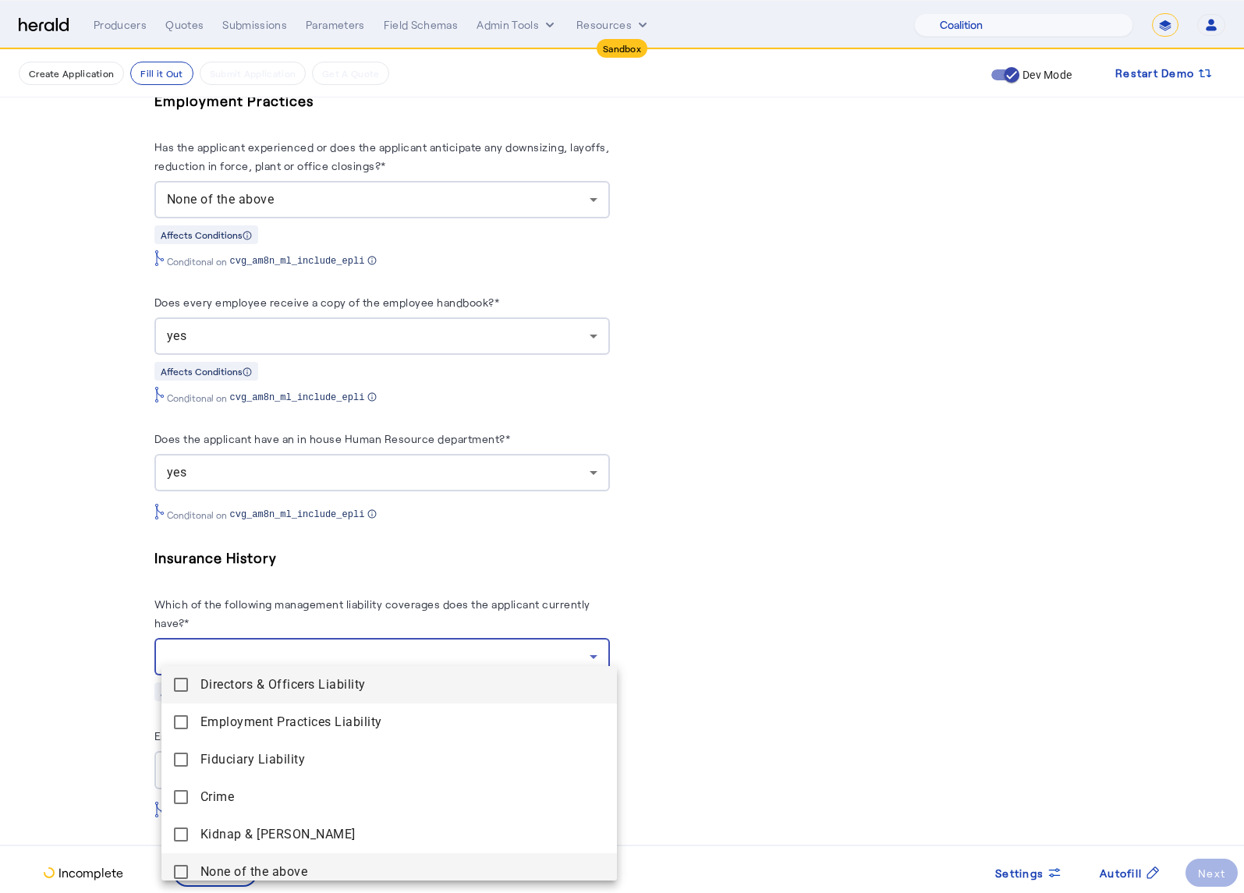
scroll to position [9, 0]
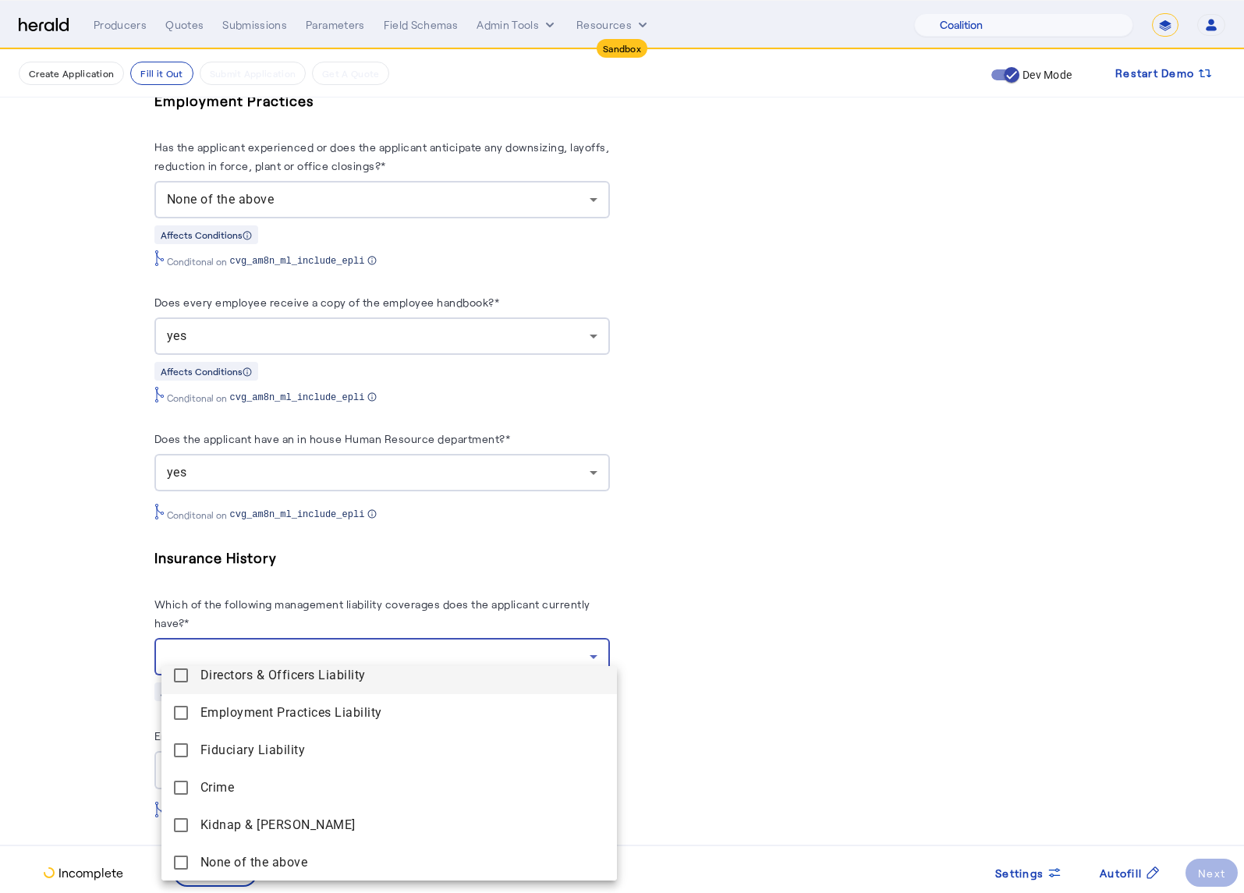
click at [182, 858] on mat-pseudo-checkbox at bounding box center [181, 863] width 14 height 14
click at [82, 767] on div at bounding box center [622, 446] width 1244 height 893
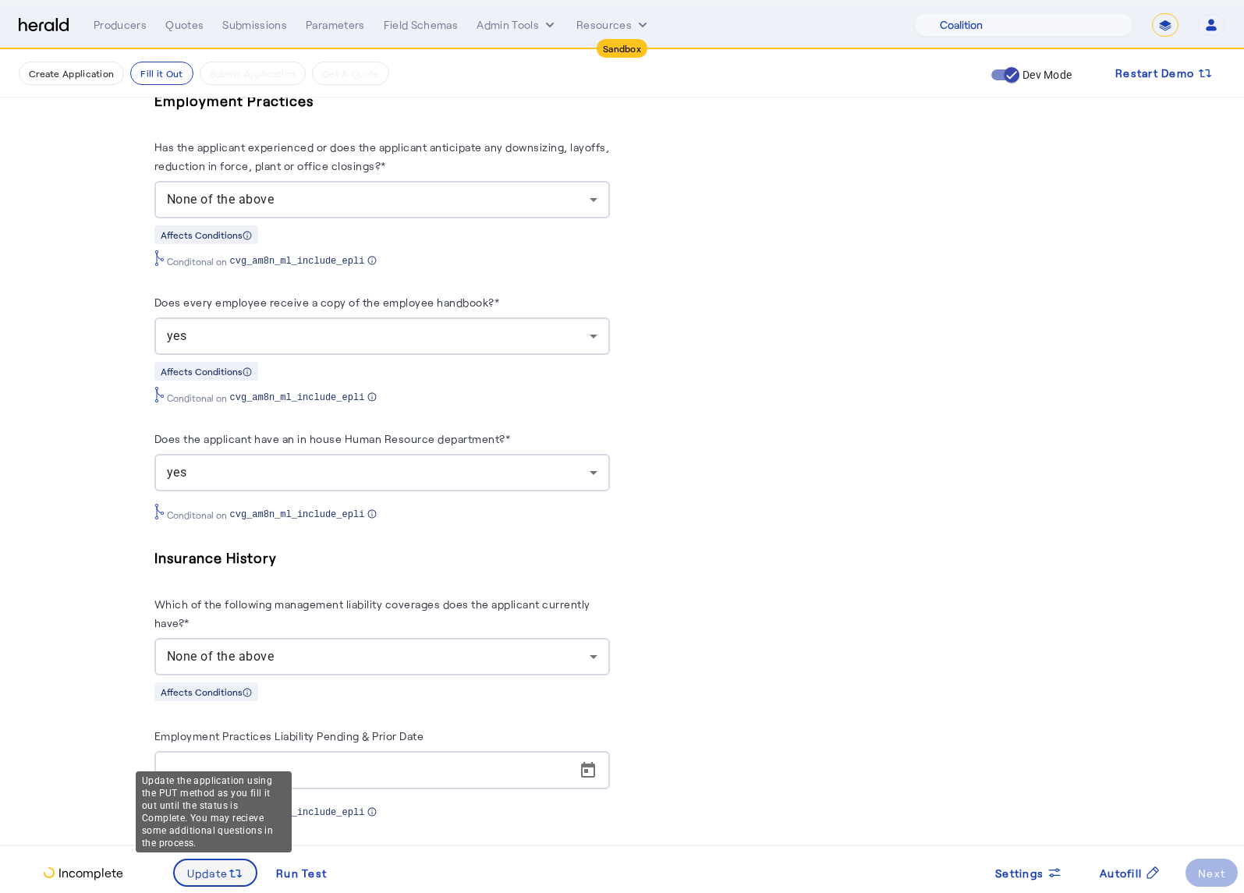
click at [218, 867] on span "Update" at bounding box center [207, 873] width 41 height 16
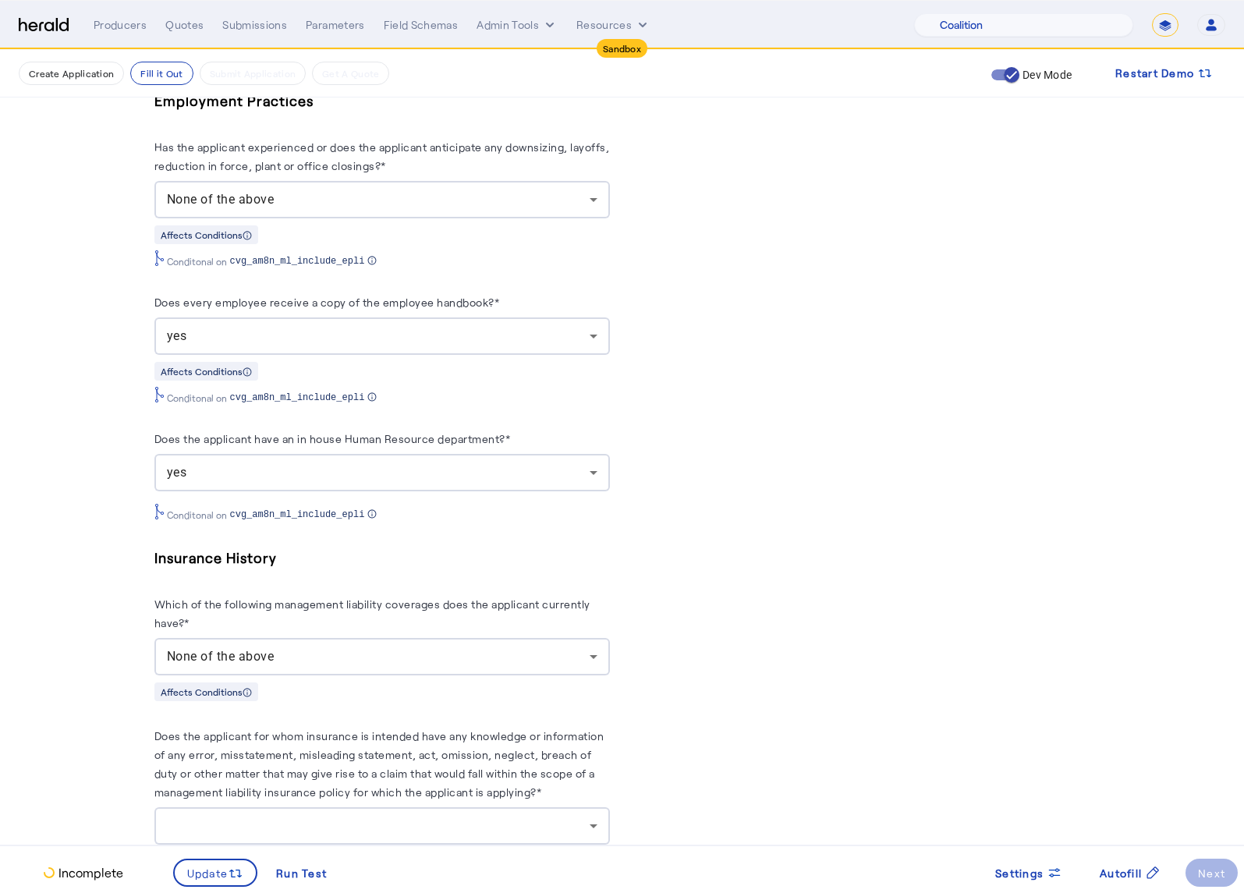
scroll to position [0, 0]
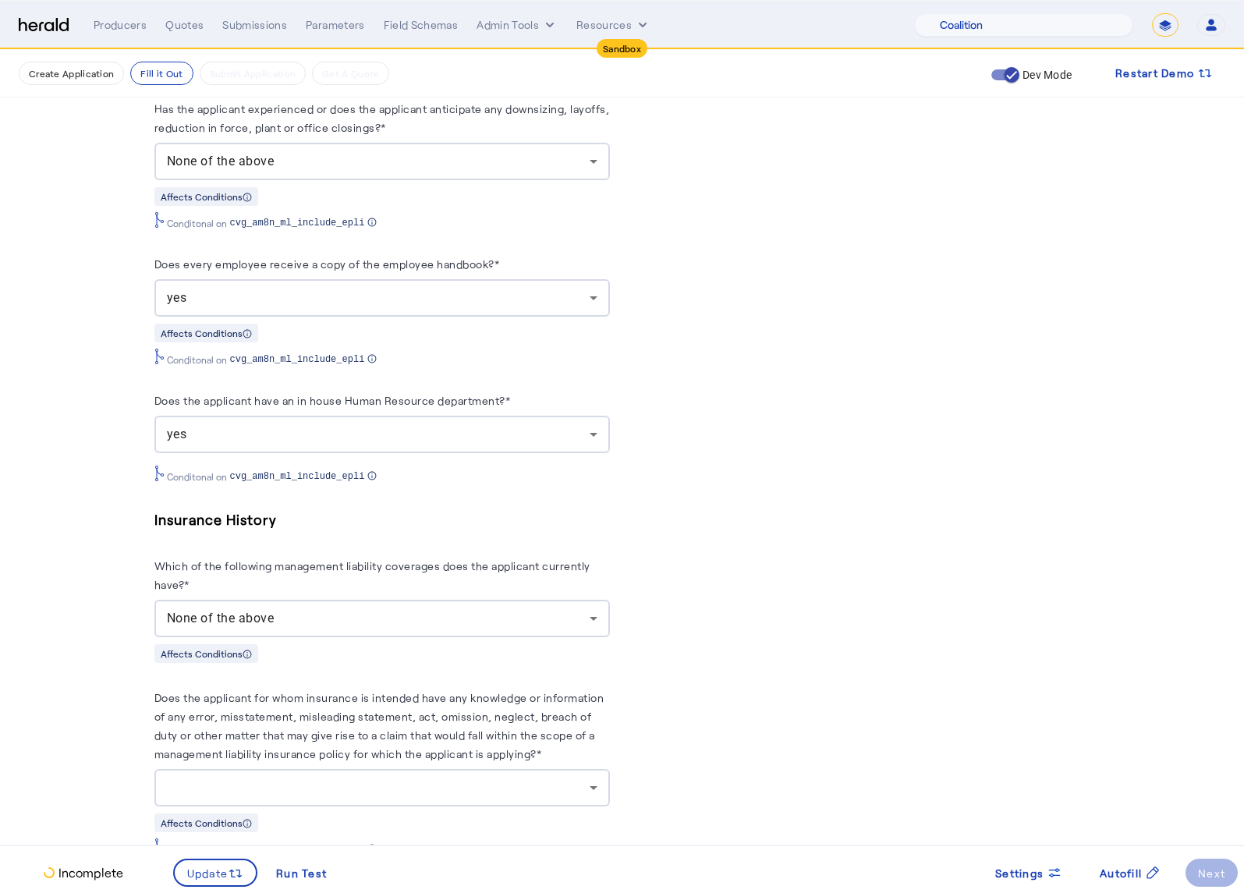
scroll to position [2836, 0]
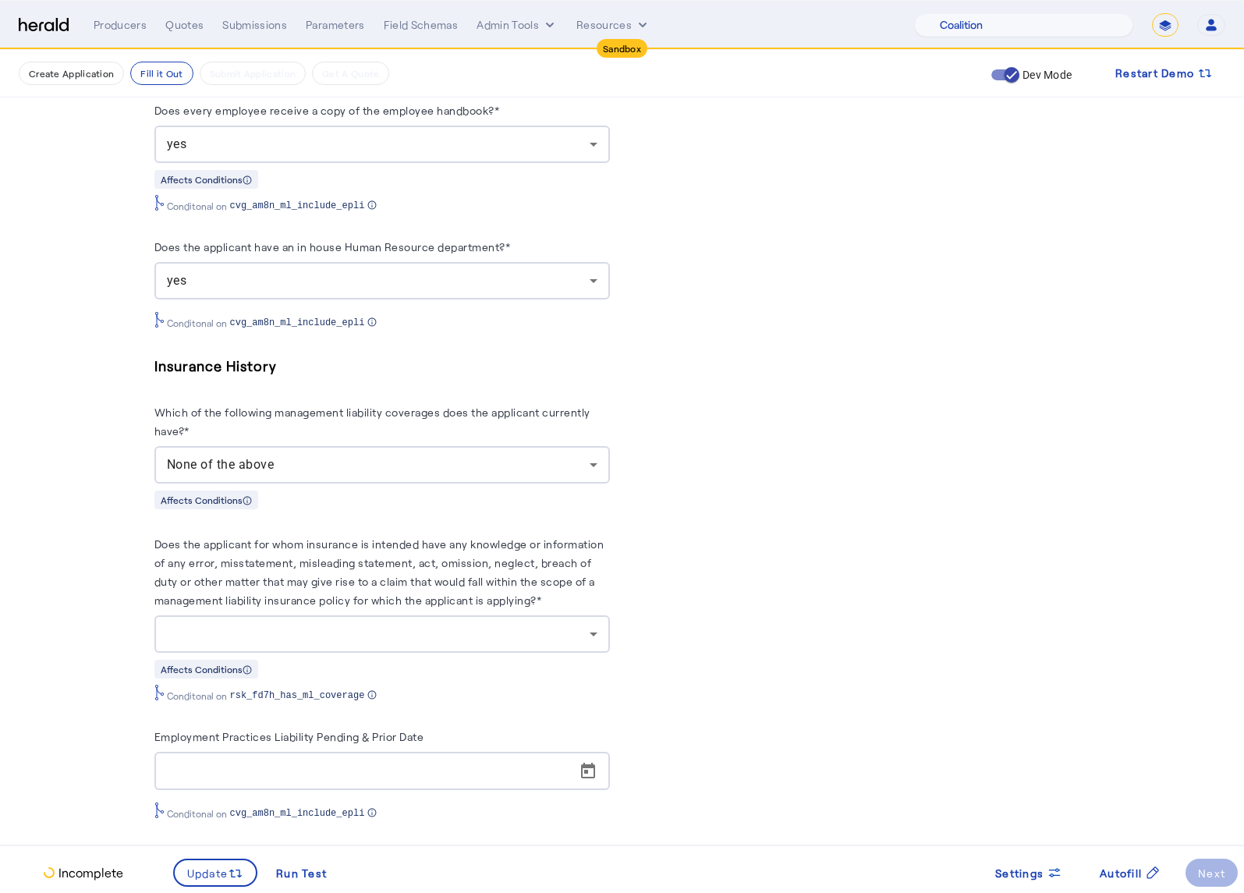
click at [510, 625] on div at bounding box center [378, 634] width 423 height 19
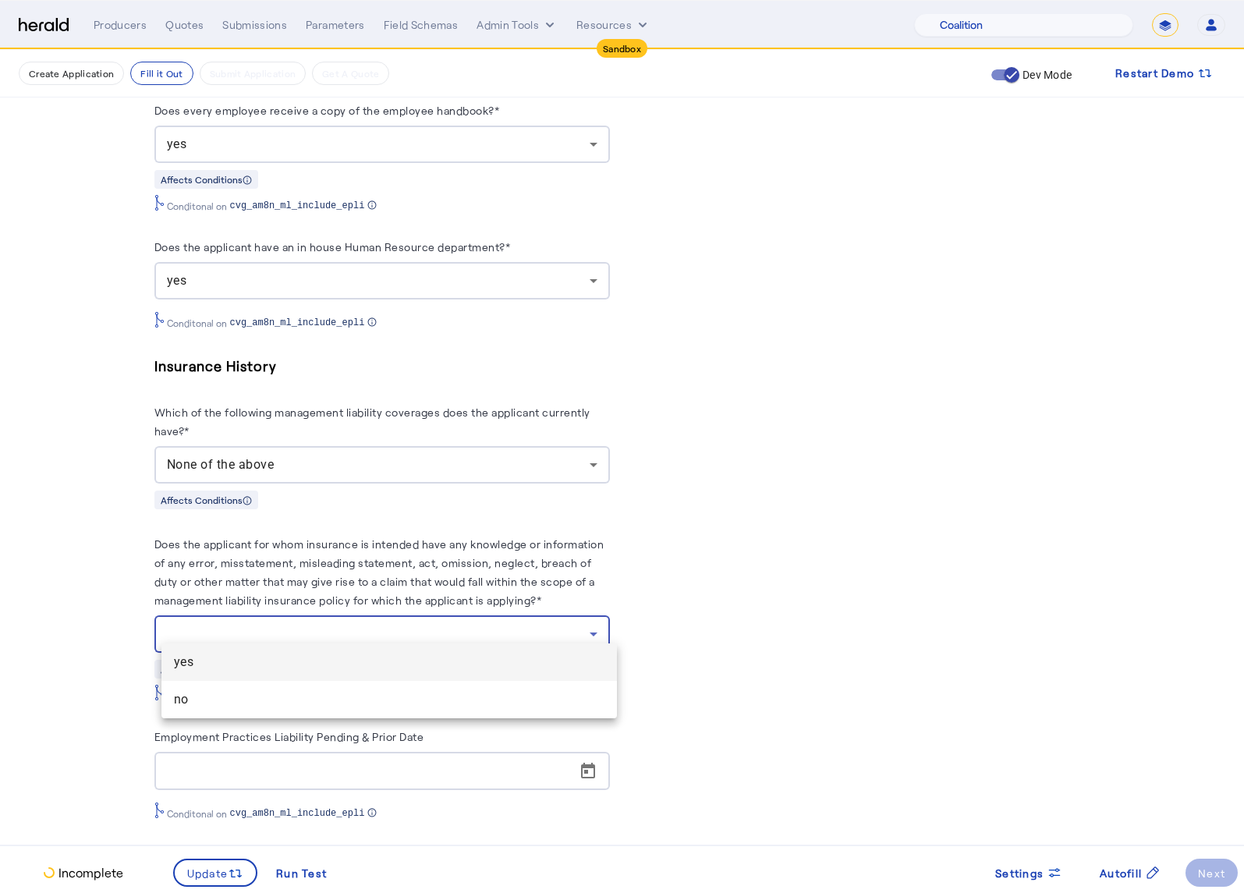
drag, startPoint x: 291, startPoint y: 696, endPoint x: 241, endPoint y: 827, distance: 140.9
click at [291, 696] on span "no" at bounding box center [389, 699] width 431 height 19
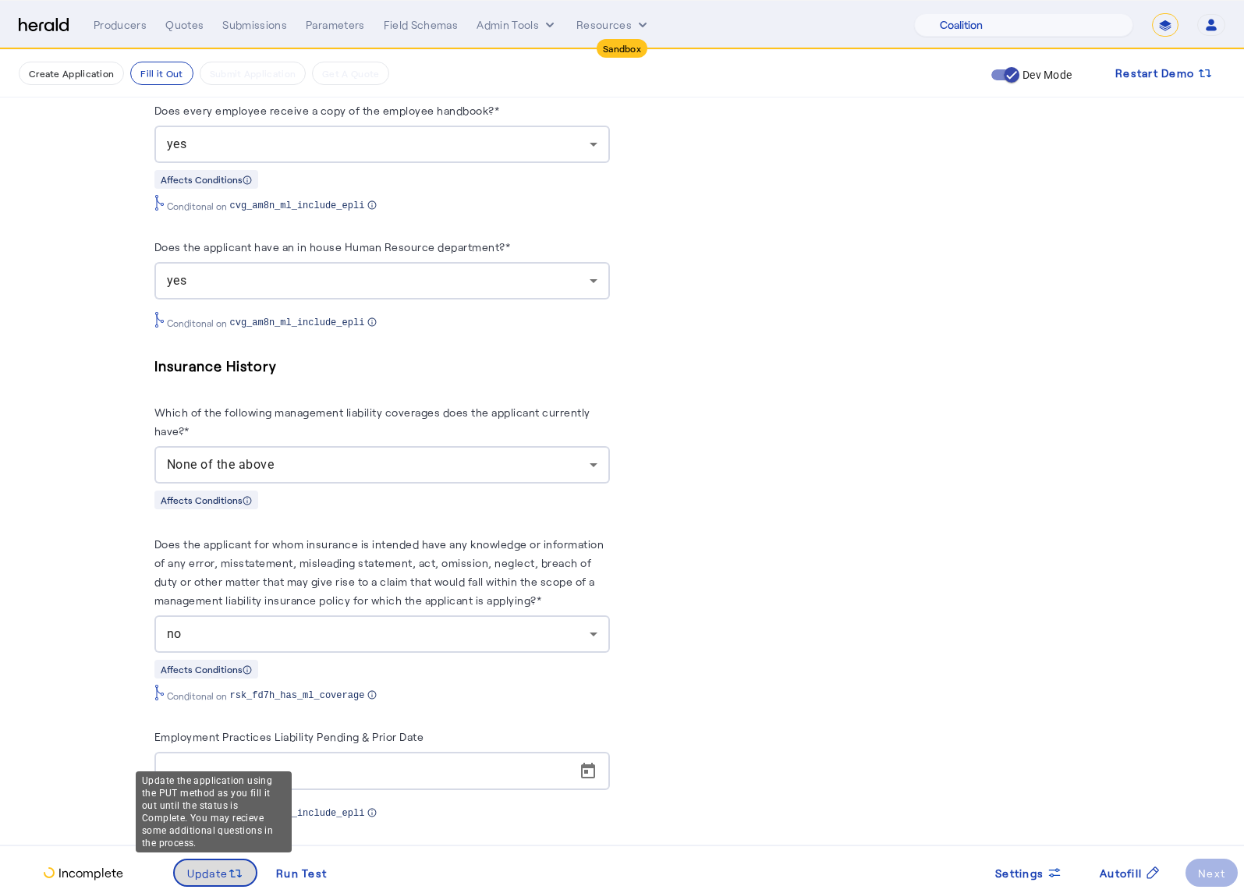
click at [203, 873] on span "Update" at bounding box center [207, 873] width 41 height 16
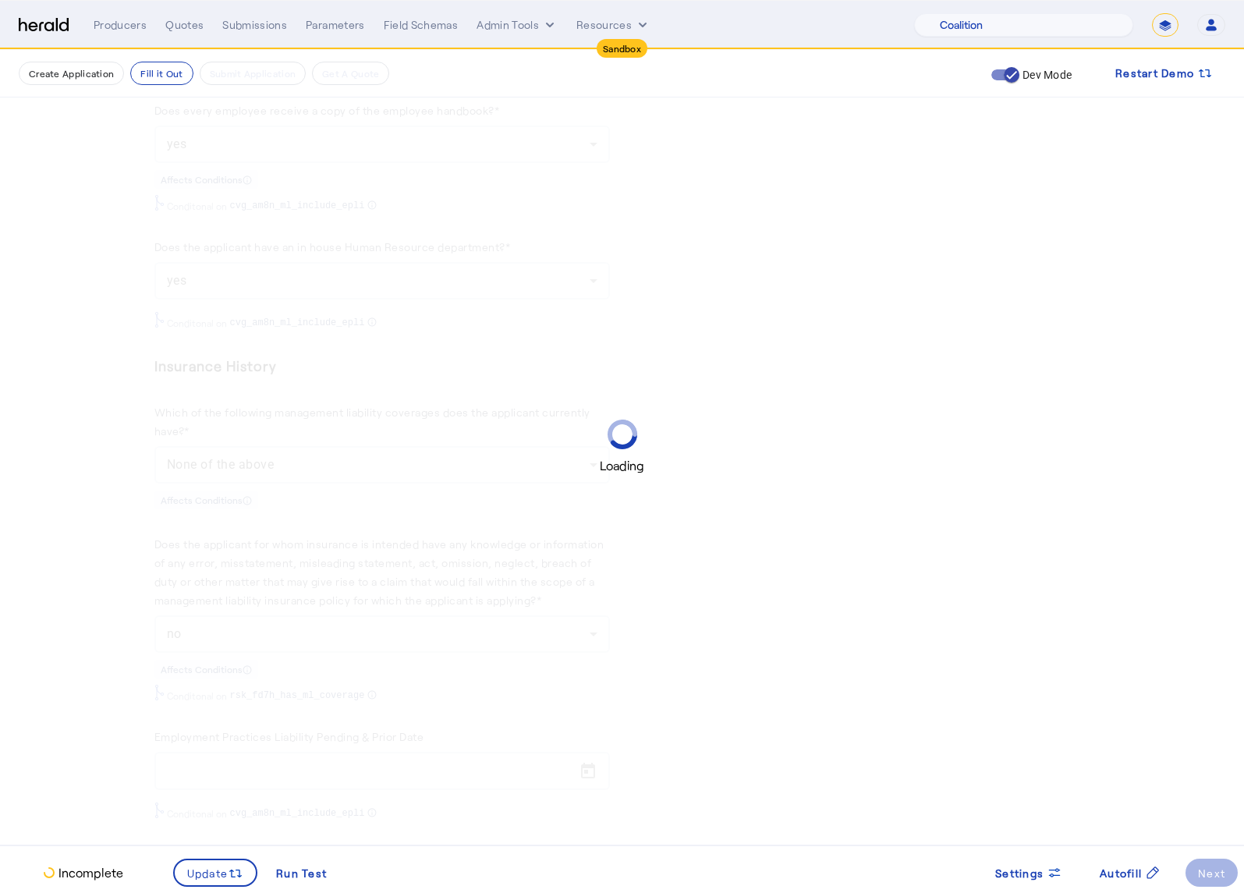
scroll to position [0, 0]
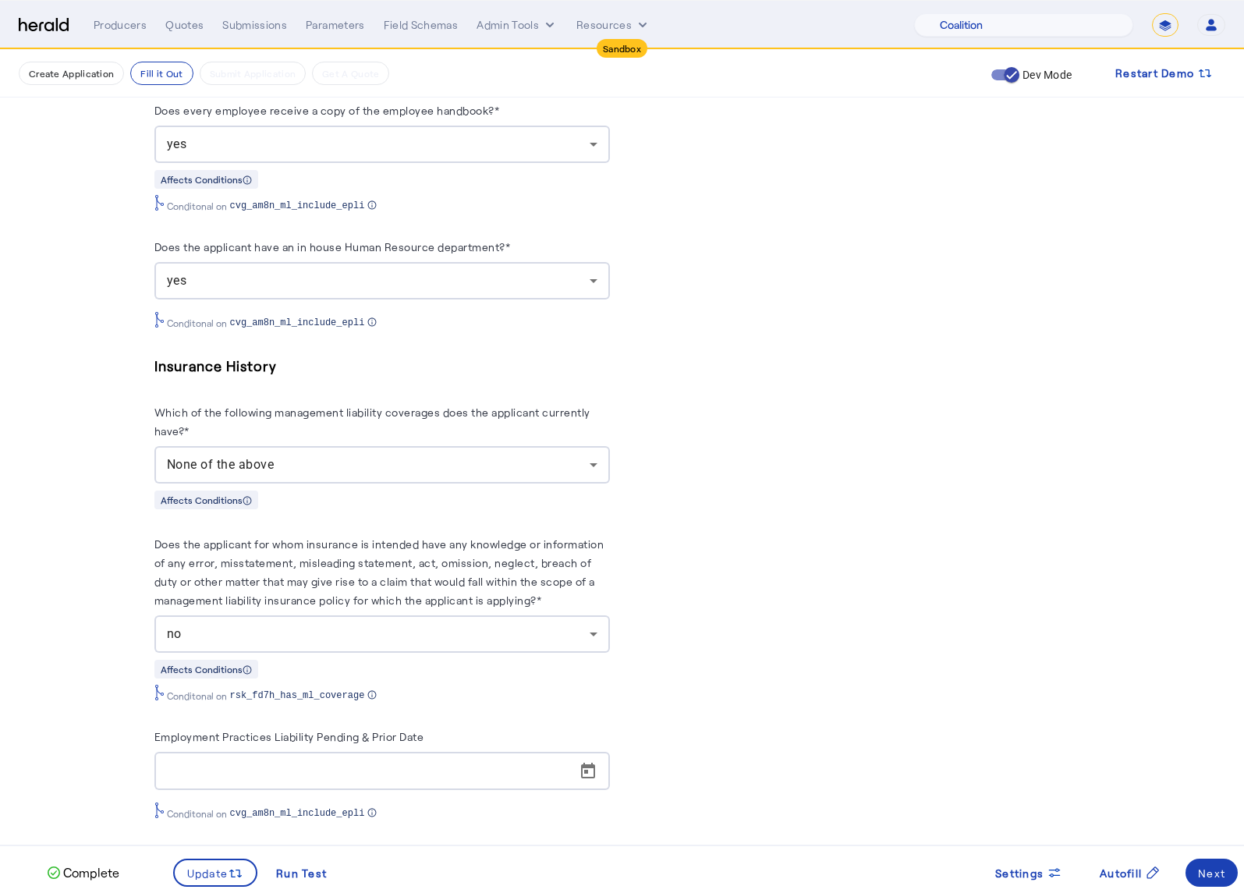
click at [1224, 880] on div "Next" at bounding box center [1211, 873] width 27 height 16
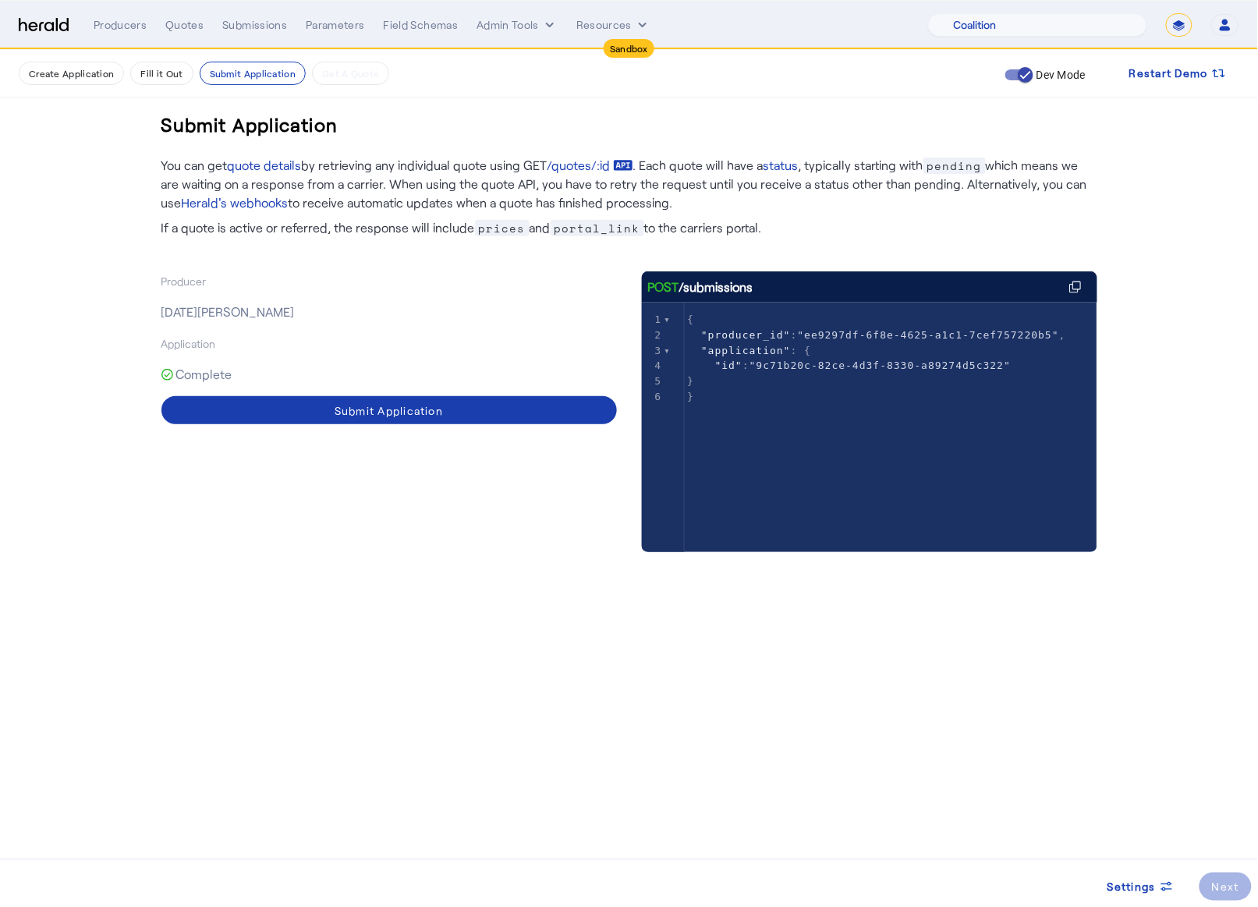
click at [501, 409] on span at bounding box center [388, 410] width 455 height 37
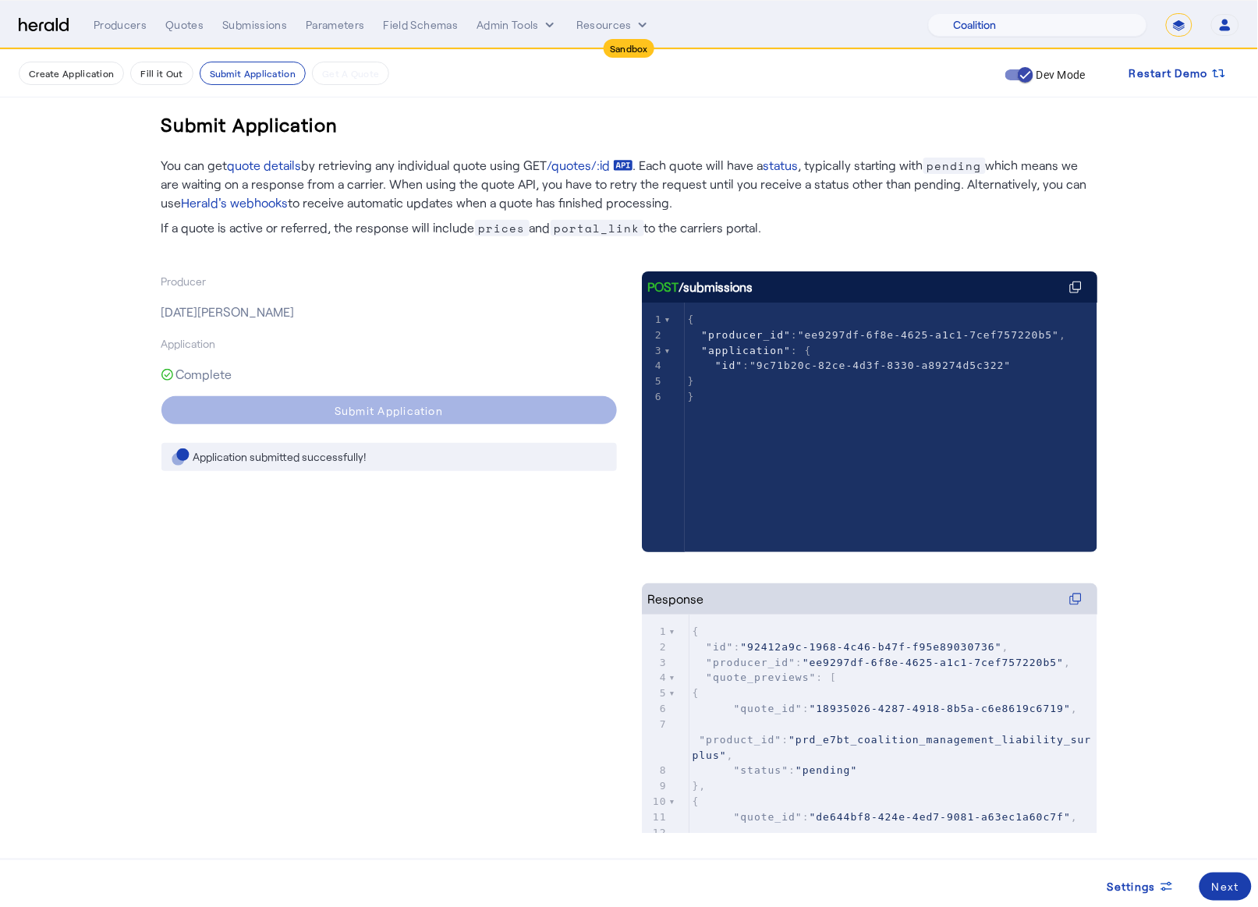
click at [1242, 896] on span at bounding box center [1225, 886] width 52 height 37
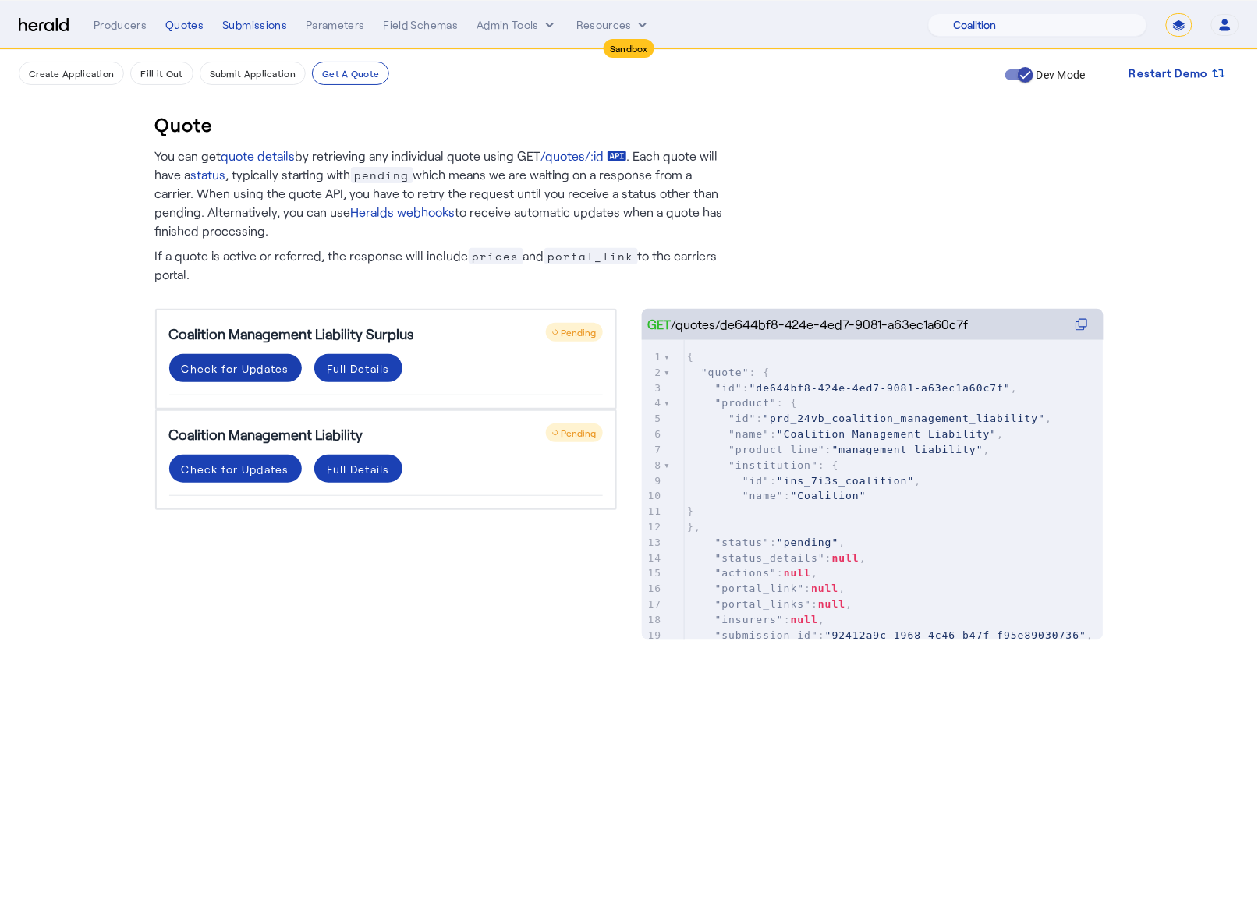
click at [208, 361] on div "Check for Updates" at bounding box center [236, 368] width 108 height 16
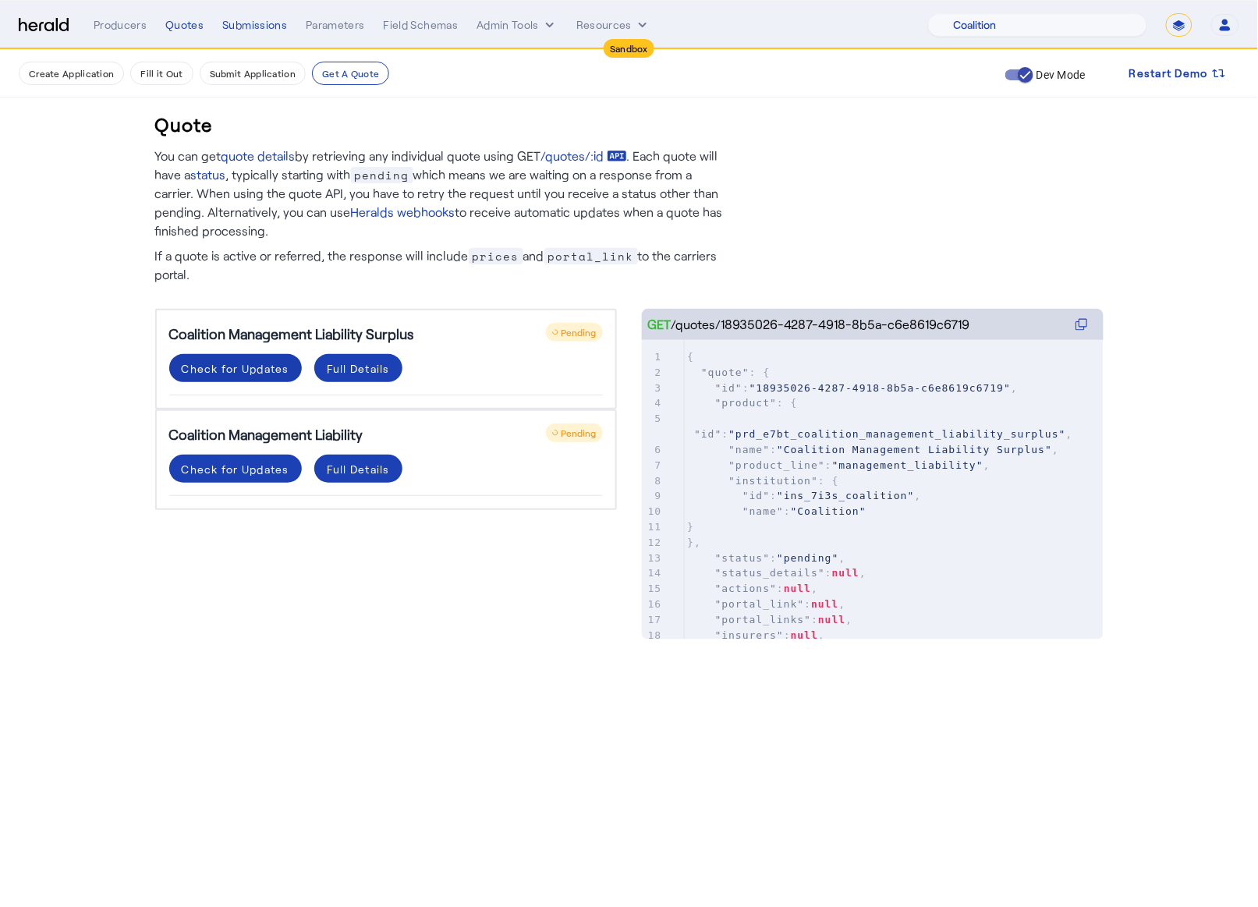
click at [282, 360] on div "Check for Updates" at bounding box center [236, 368] width 108 height 16
click at [282, 363] on div "Check for Updates" at bounding box center [236, 368] width 108 height 16
click at [256, 477] on span at bounding box center [235, 468] width 133 height 37
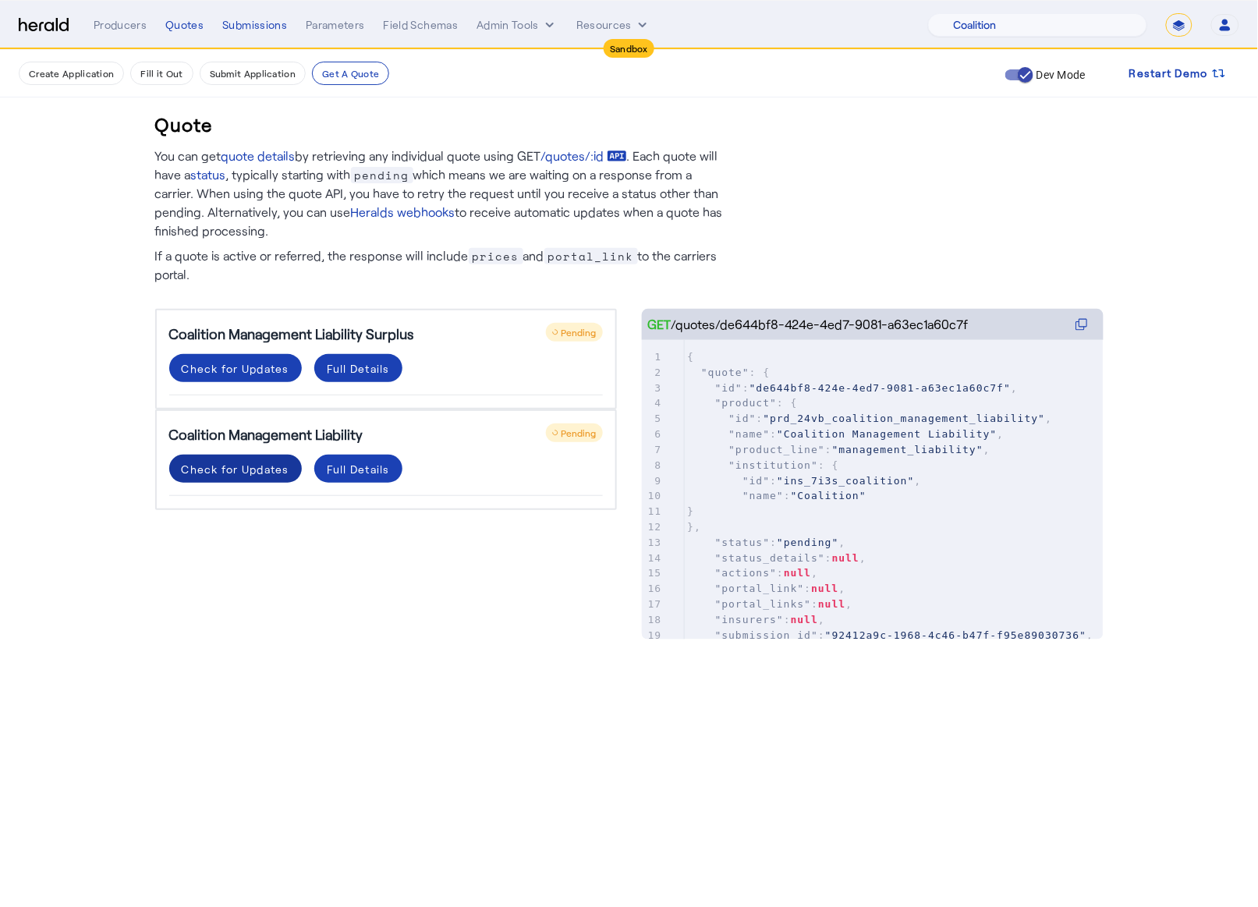
click at [246, 465] on div "Check for Updates" at bounding box center [236, 469] width 108 height 16
click at [242, 466] on div "Check for Updates" at bounding box center [236, 469] width 108 height 16
click at [232, 357] on span at bounding box center [235, 367] width 133 height 37
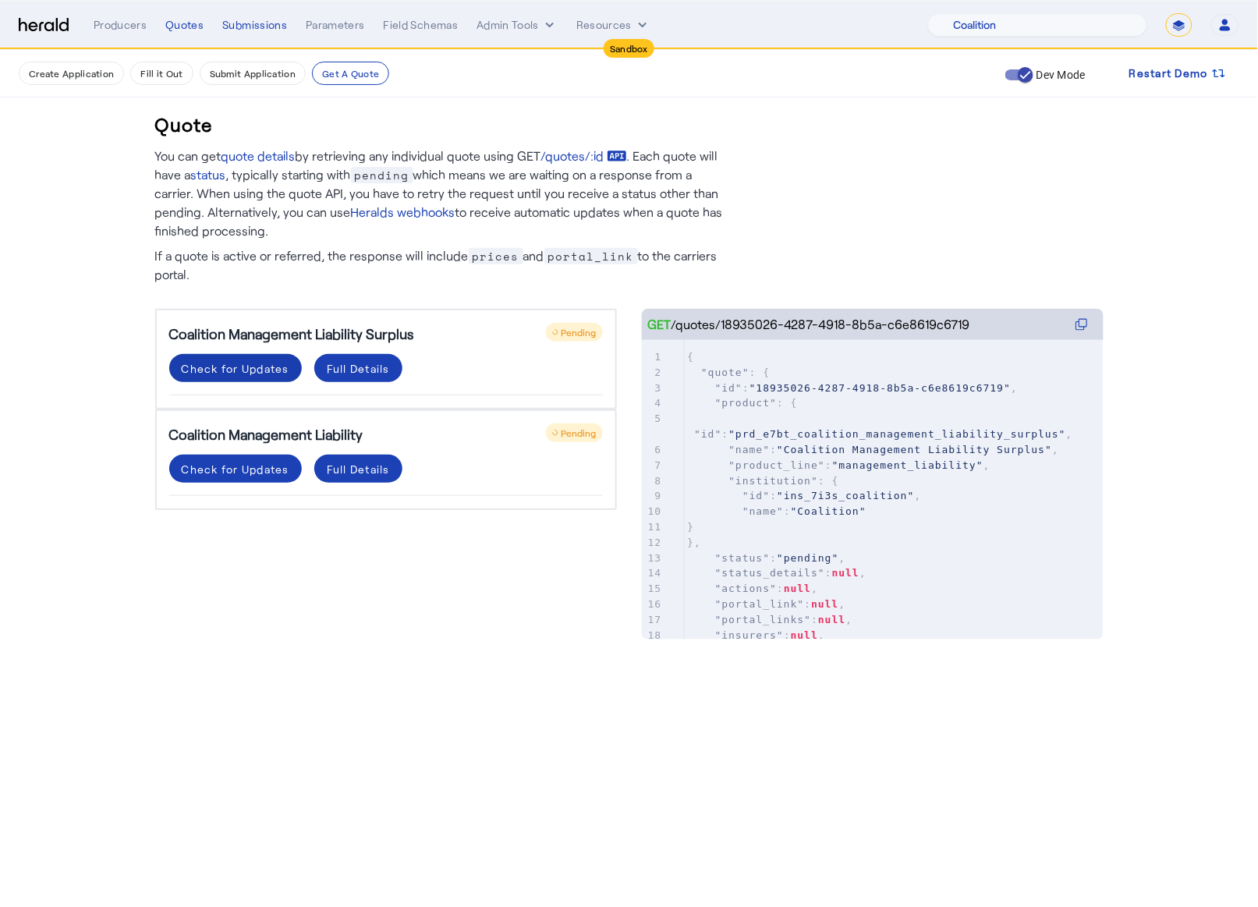
click at [232, 357] on span at bounding box center [235, 367] width 133 height 37
click at [232, 358] on button "Check for Updates" at bounding box center [235, 368] width 133 height 28
click at [265, 468] on div "Check for Updates" at bounding box center [236, 469] width 108 height 16
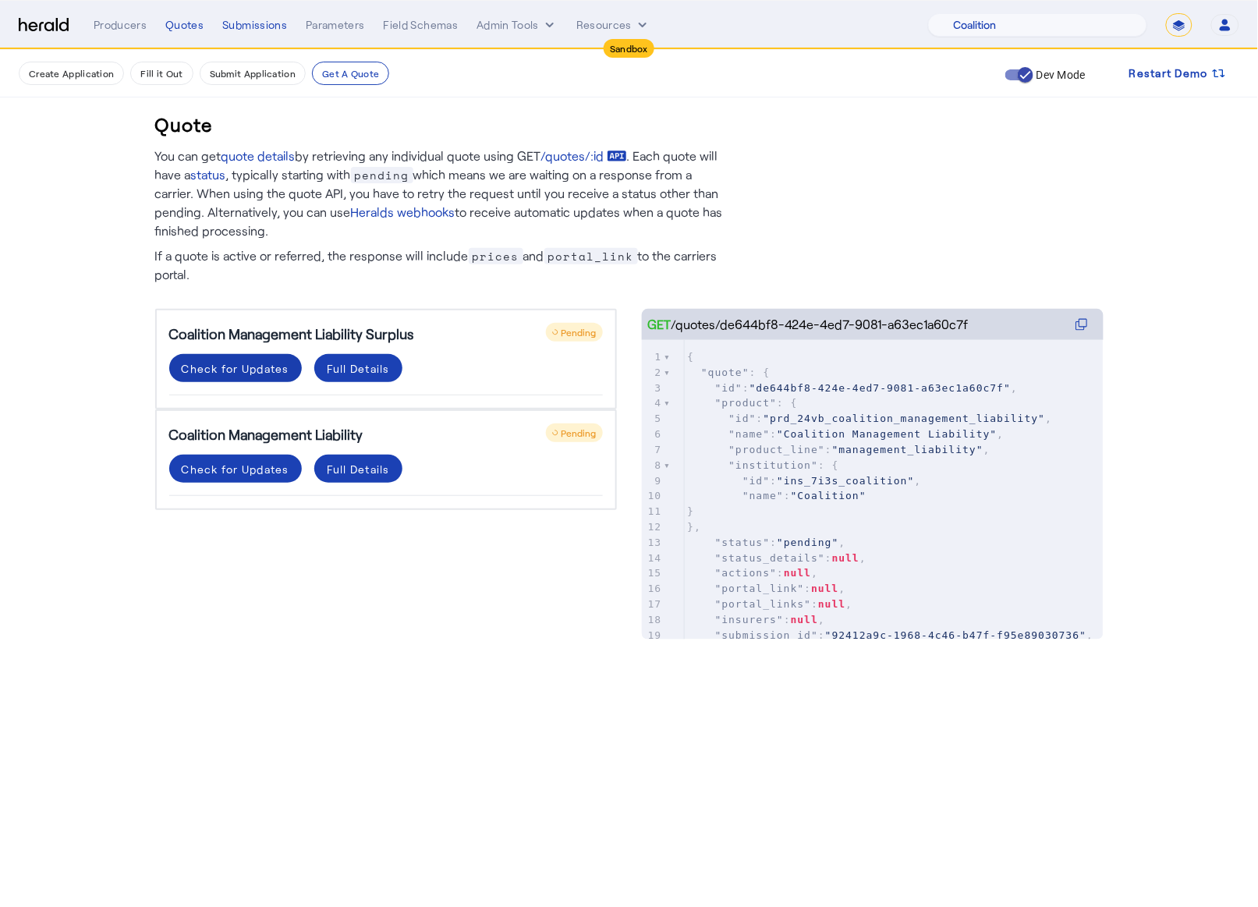
click at [245, 371] on div "Check for Updates" at bounding box center [236, 368] width 108 height 16
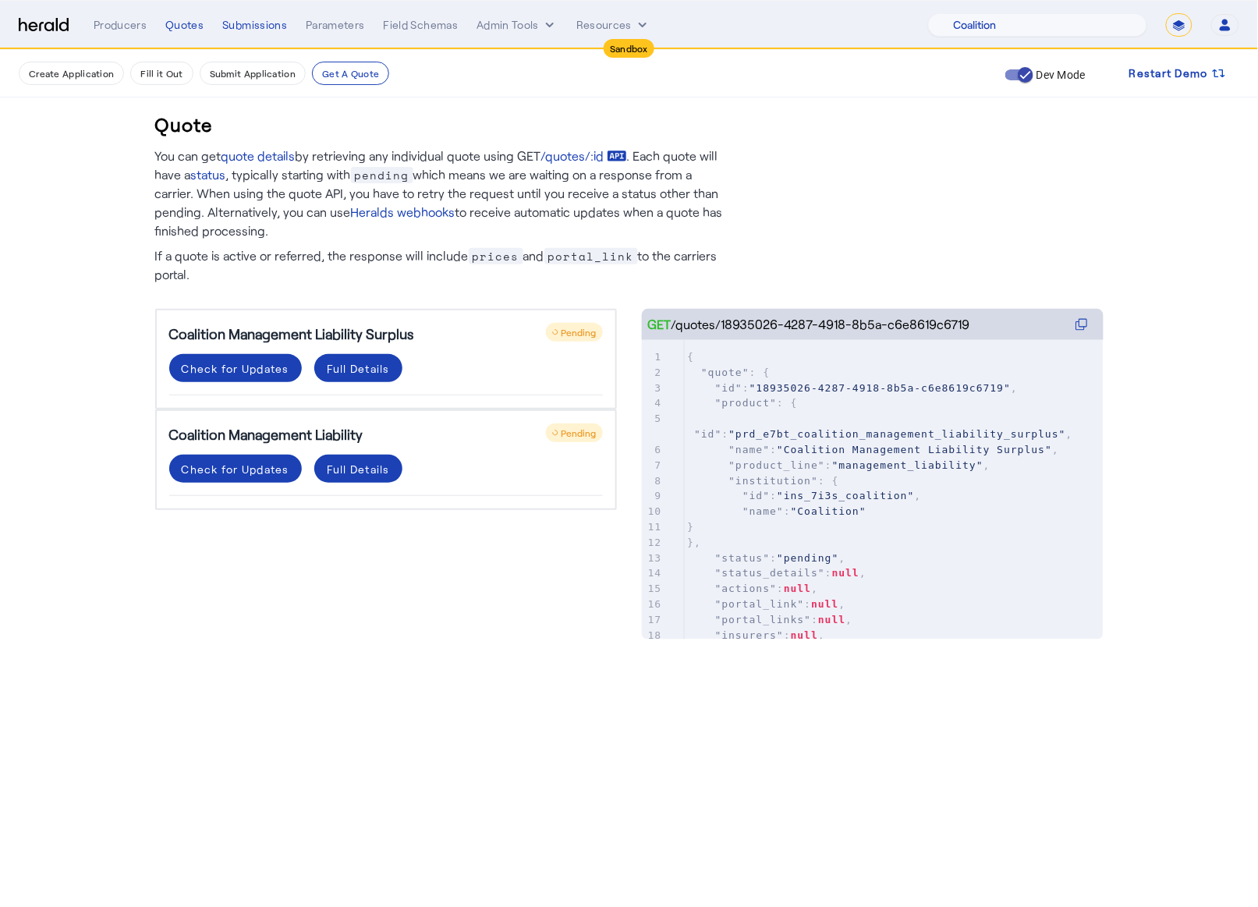
click at [365, 599] on div "Coalition Management Liability Surplus Pending Check for Updates Full Details C…" at bounding box center [386, 458] width 462 height 299
click at [232, 465] on div "Check for Updates" at bounding box center [236, 469] width 108 height 16
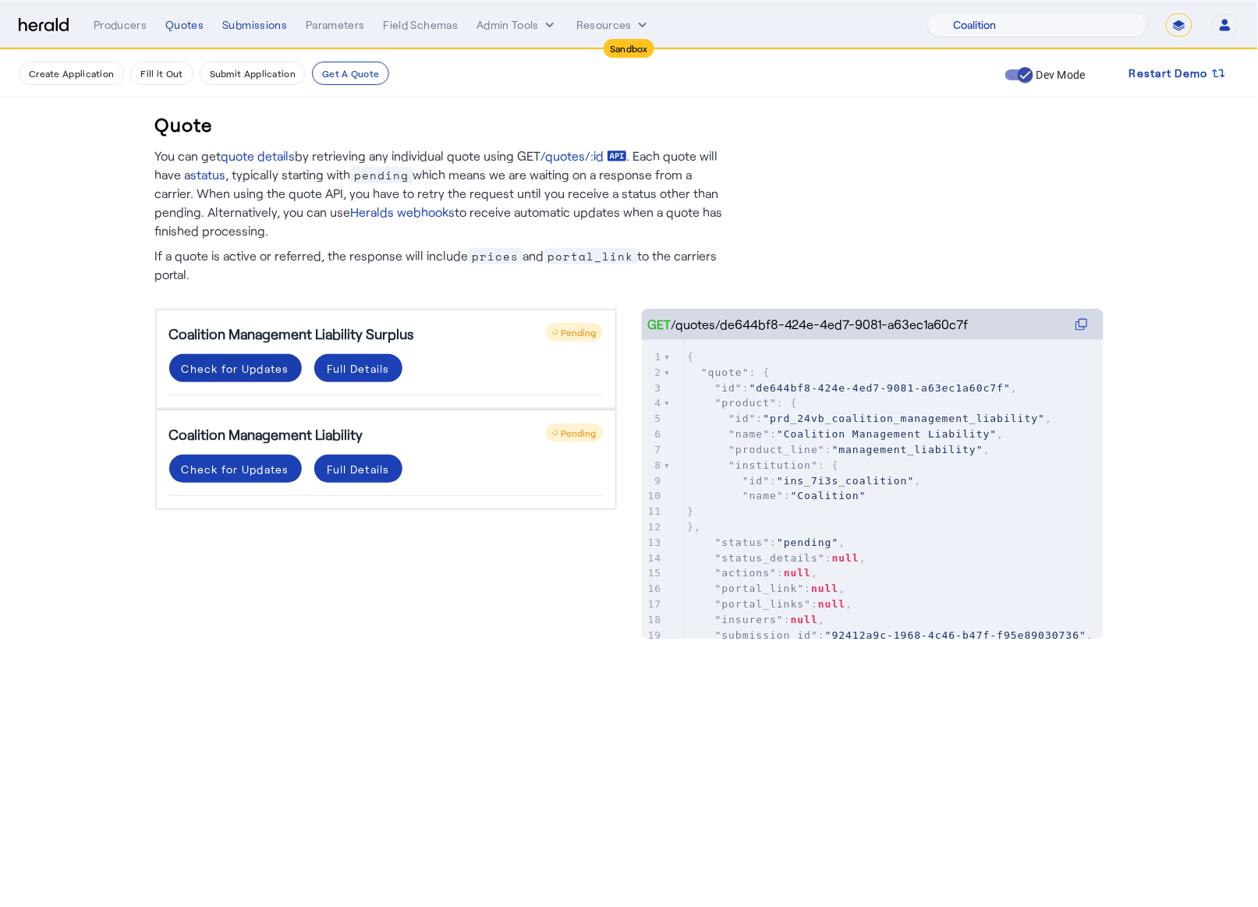
click at [262, 362] on div "Check for Updates" at bounding box center [236, 368] width 108 height 16
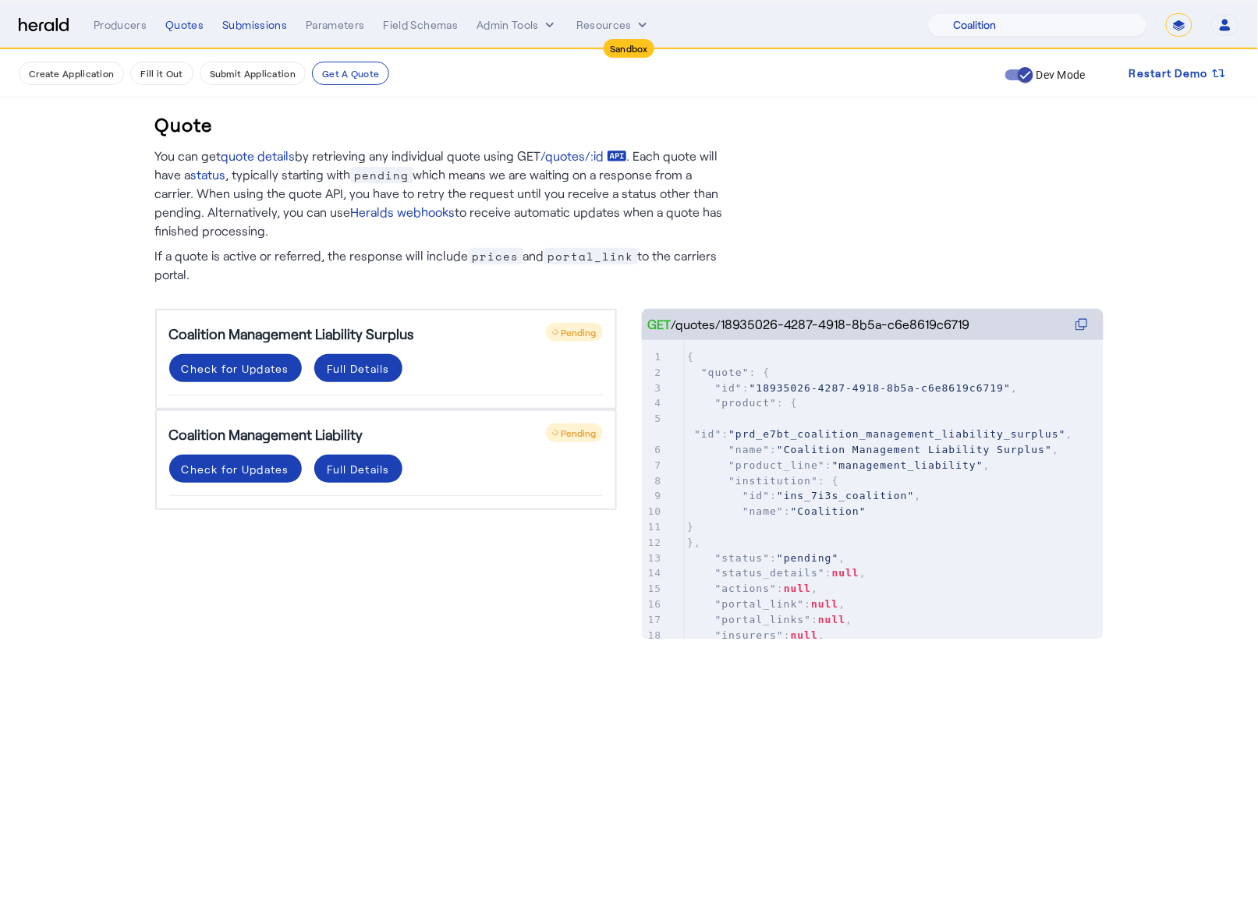
click at [428, 619] on div "Quote You can get quote details by retrieving any individual quote using GET /q…" at bounding box center [629, 360] width 998 height 621
click at [246, 466] on div "Check for Updates" at bounding box center [236, 469] width 108 height 16
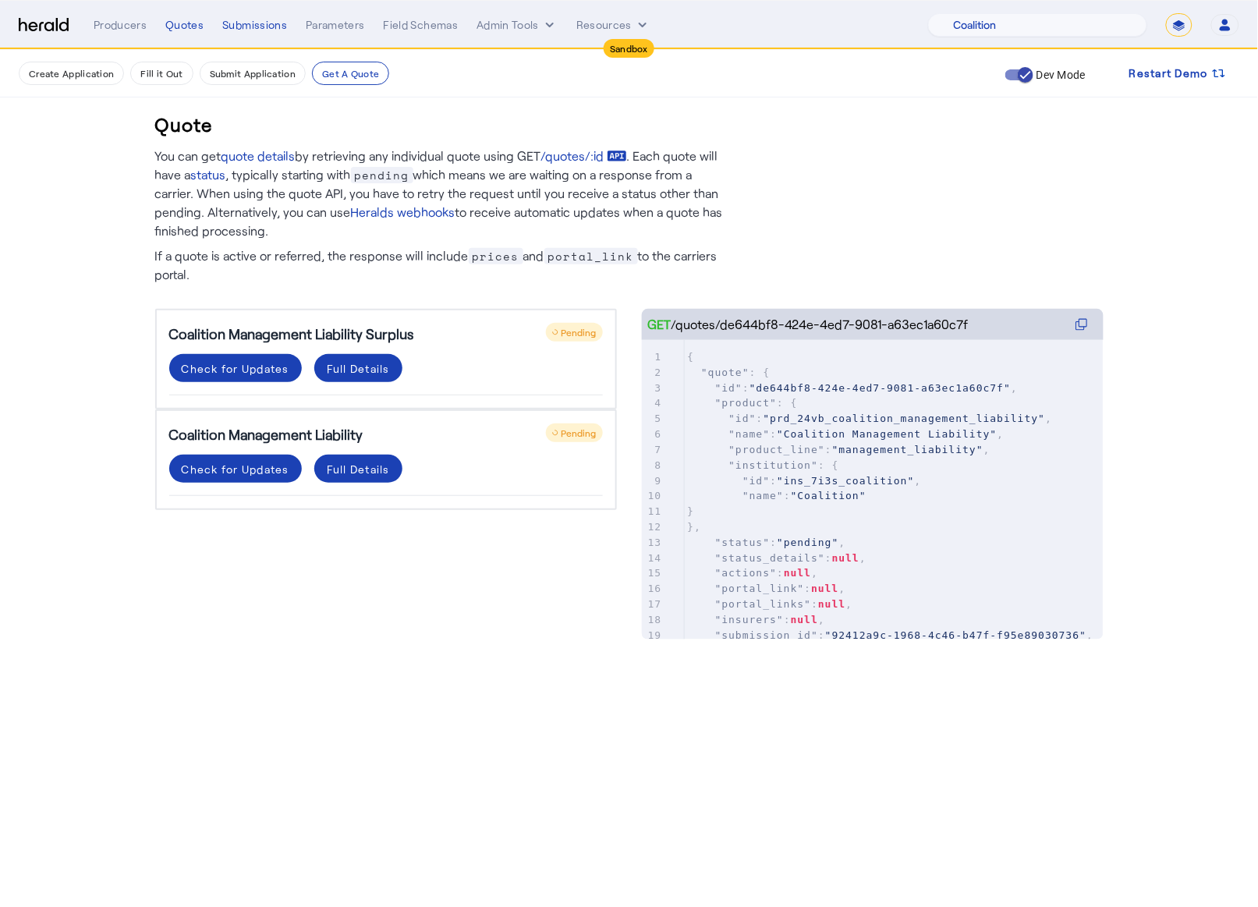
click at [367, 624] on div "Quote You can get quote details by retrieving any individual quote using GET /q…" at bounding box center [629, 360] width 998 height 621
click at [222, 353] on span at bounding box center [235, 367] width 133 height 37
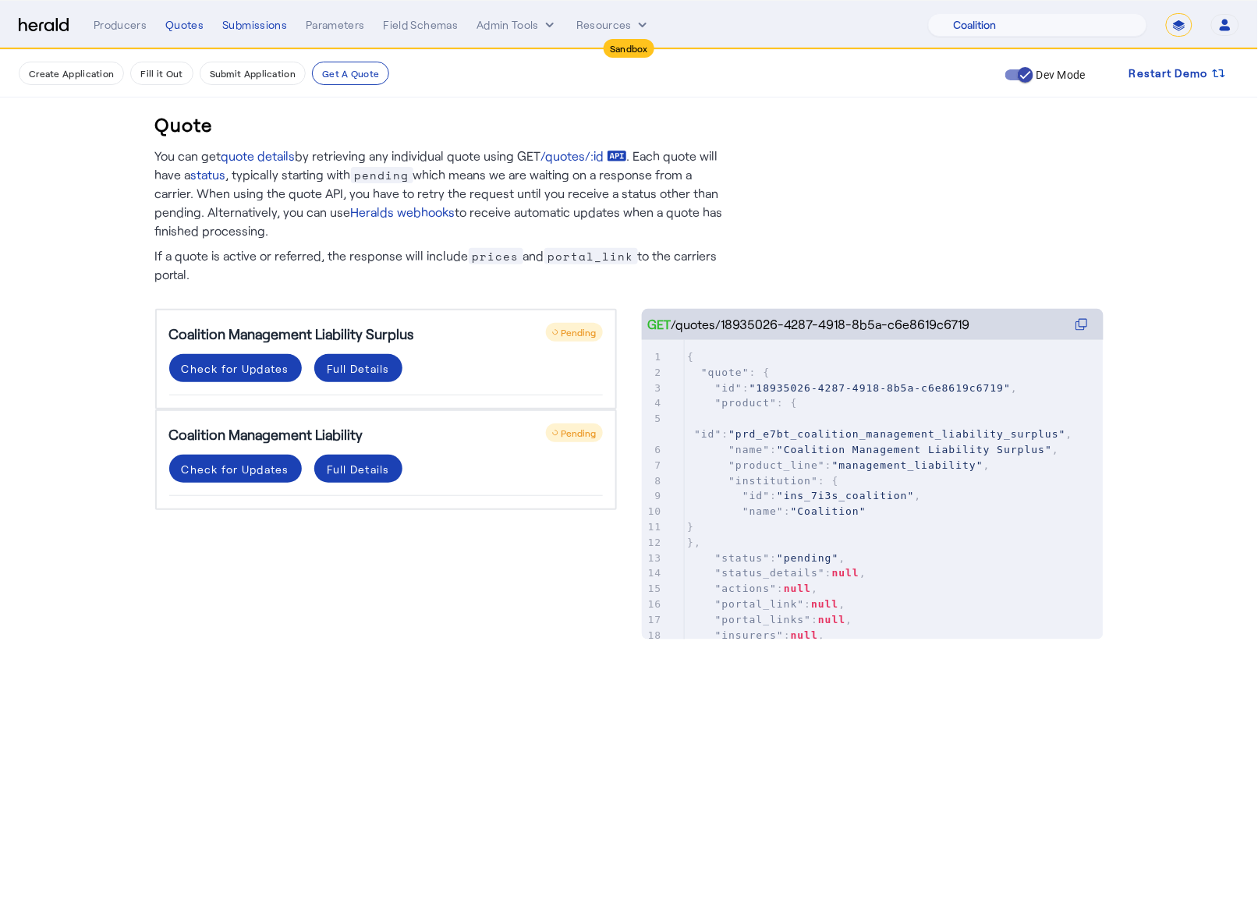
click at [572, 719] on body "Sandbox Menu Producers Quotes Submissions Parameters Field Schemas Admin Tools …" at bounding box center [629, 453] width 1258 height 907
click at [207, 363] on div "Check for Updates" at bounding box center [236, 368] width 108 height 16
click at [359, 565] on div "Coalition Management Liability Surplus Pending Check for Updates Full Details C…" at bounding box center [386, 458] width 462 height 299
click at [204, 450] on span at bounding box center [235, 468] width 133 height 37
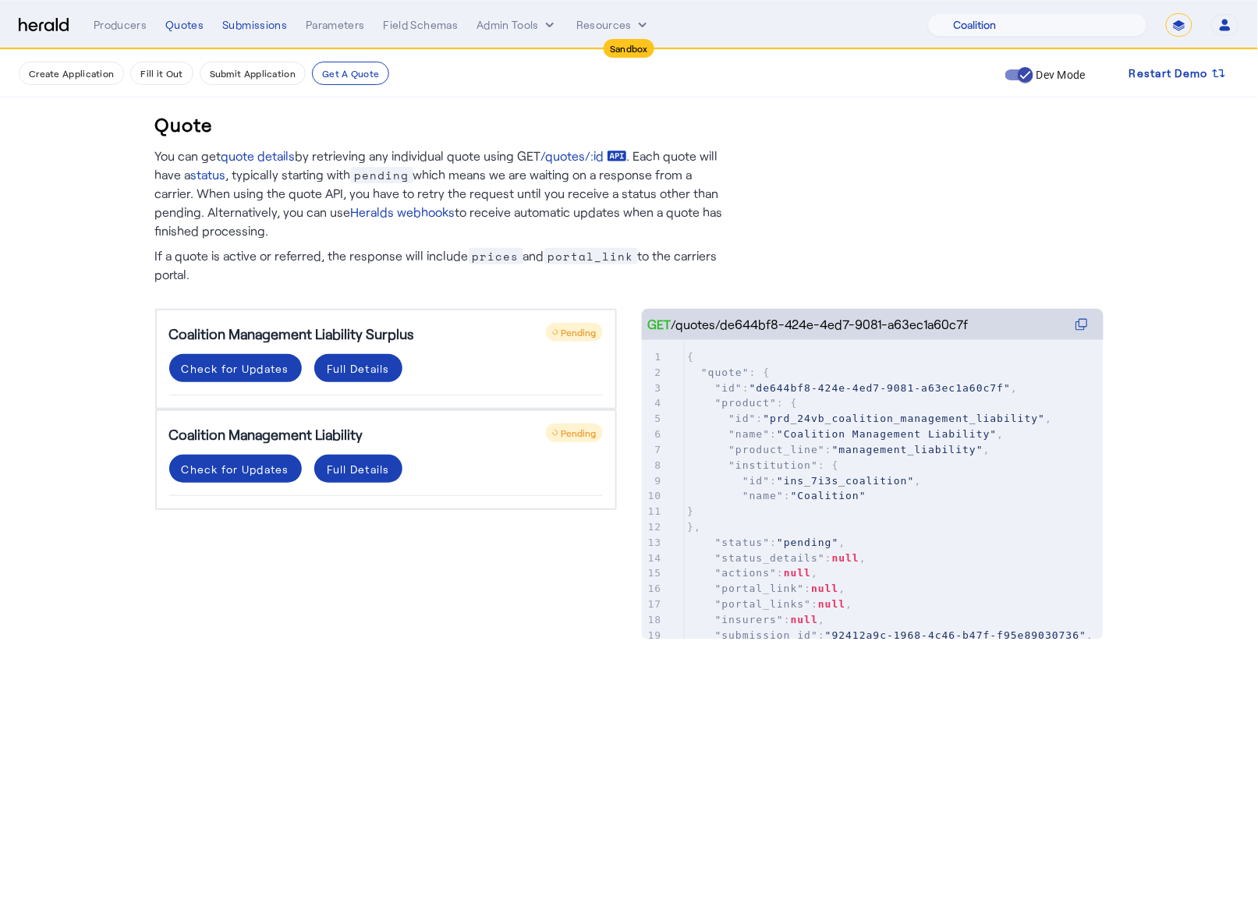
click at [373, 676] on body "Sandbox Menu Producers Quotes Submissions Parameters Field Schemas Admin Tools …" at bounding box center [629, 453] width 1258 height 907
click at [232, 335] on h5 "Coalition Management Liability Surplus" at bounding box center [291, 334] width 245 height 22
click at [244, 377] on span at bounding box center [235, 367] width 133 height 37
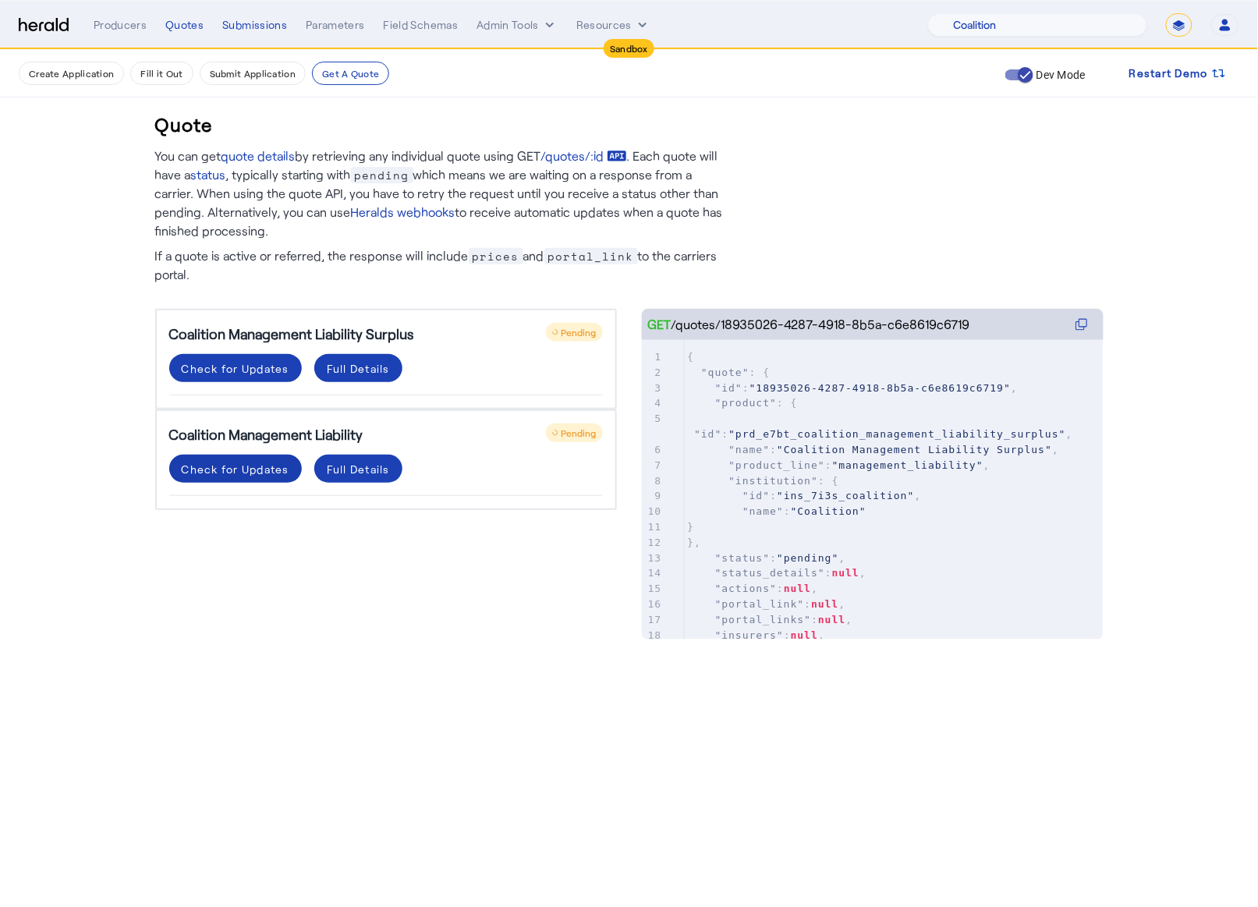
drag, startPoint x: 420, startPoint y: 640, endPoint x: 296, endPoint y: 477, distance: 205.0
click at [407, 622] on div "Quote You can get quote details by retrieving any individual quote using GET /q…" at bounding box center [629, 360] width 998 height 621
click at [248, 452] on span at bounding box center [235, 468] width 133 height 37
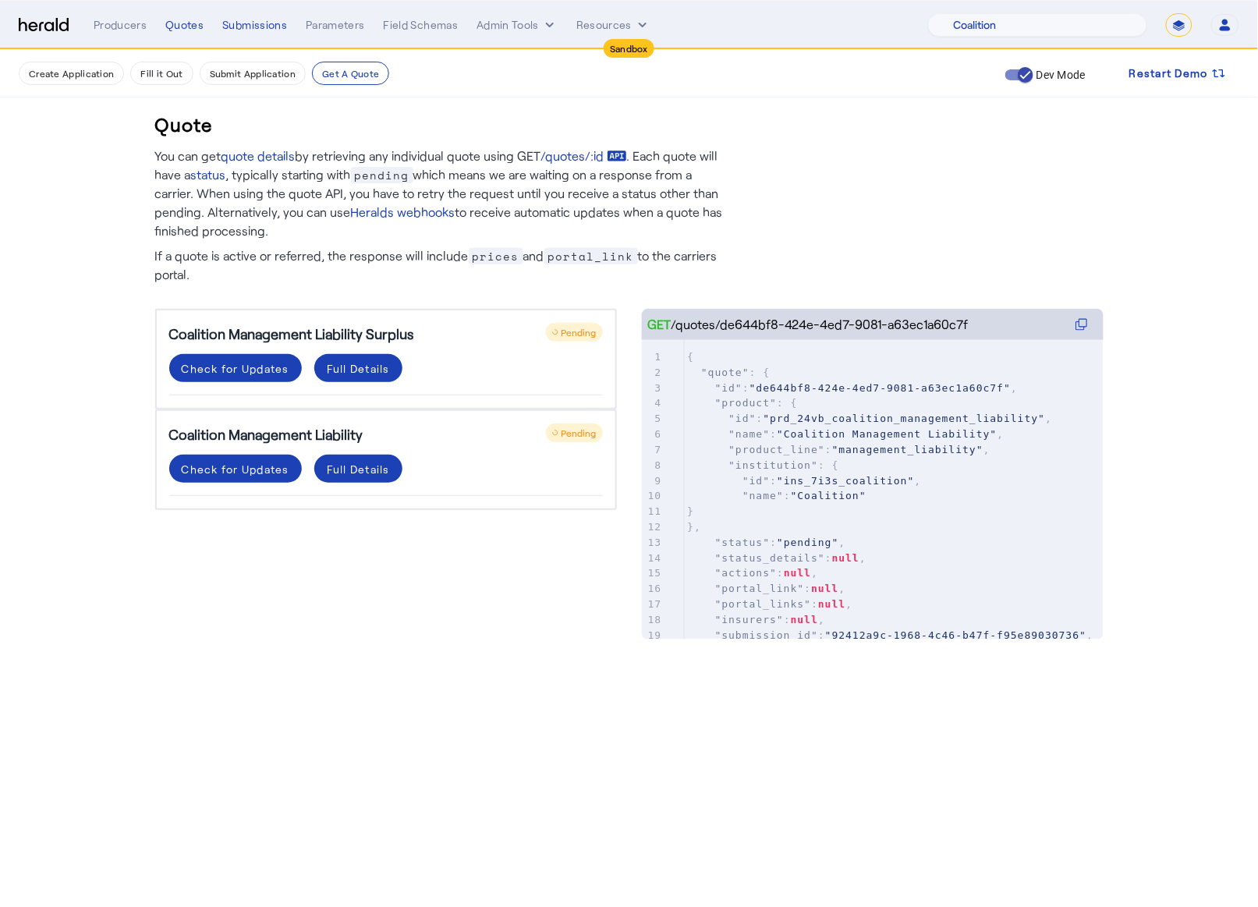
drag, startPoint x: 420, startPoint y: 627, endPoint x: 264, endPoint y: 387, distance: 286.8
click at [420, 627] on div "Quote You can get quote details by retrieving any individual quote using GET /q…" at bounding box center [629, 360] width 998 height 621
click at [253, 375] on div "Check for Updates" at bounding box center [236, 368] width 108 height 16
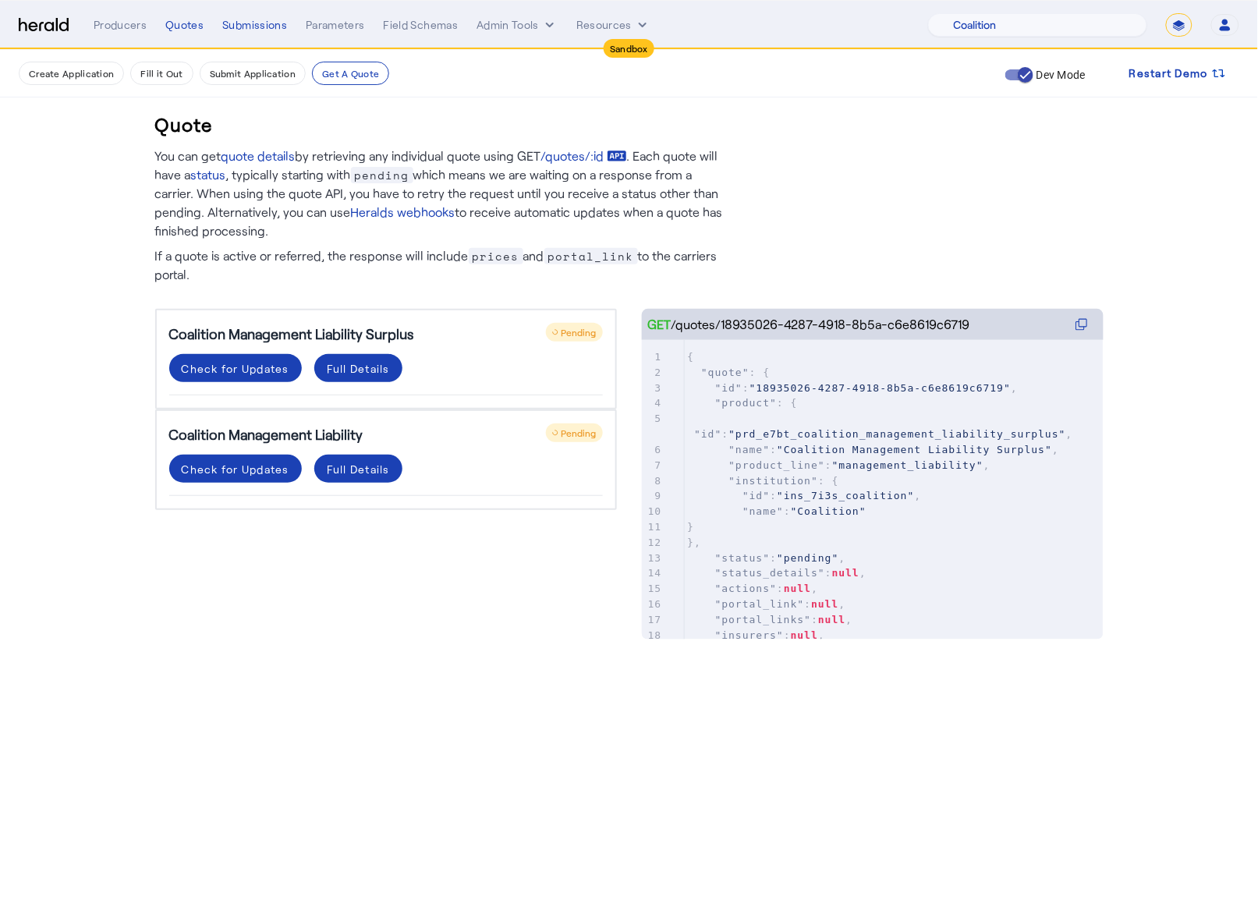
click at [373, 594] on div "Coalition Management Liability Surplus Pending Check for Updates Full Details C…" at bounding box center [386, 458] width 462 height 299
click at [257, 464] on div "Check for Updates" at bounding box center [236, 469] width 108 height 16
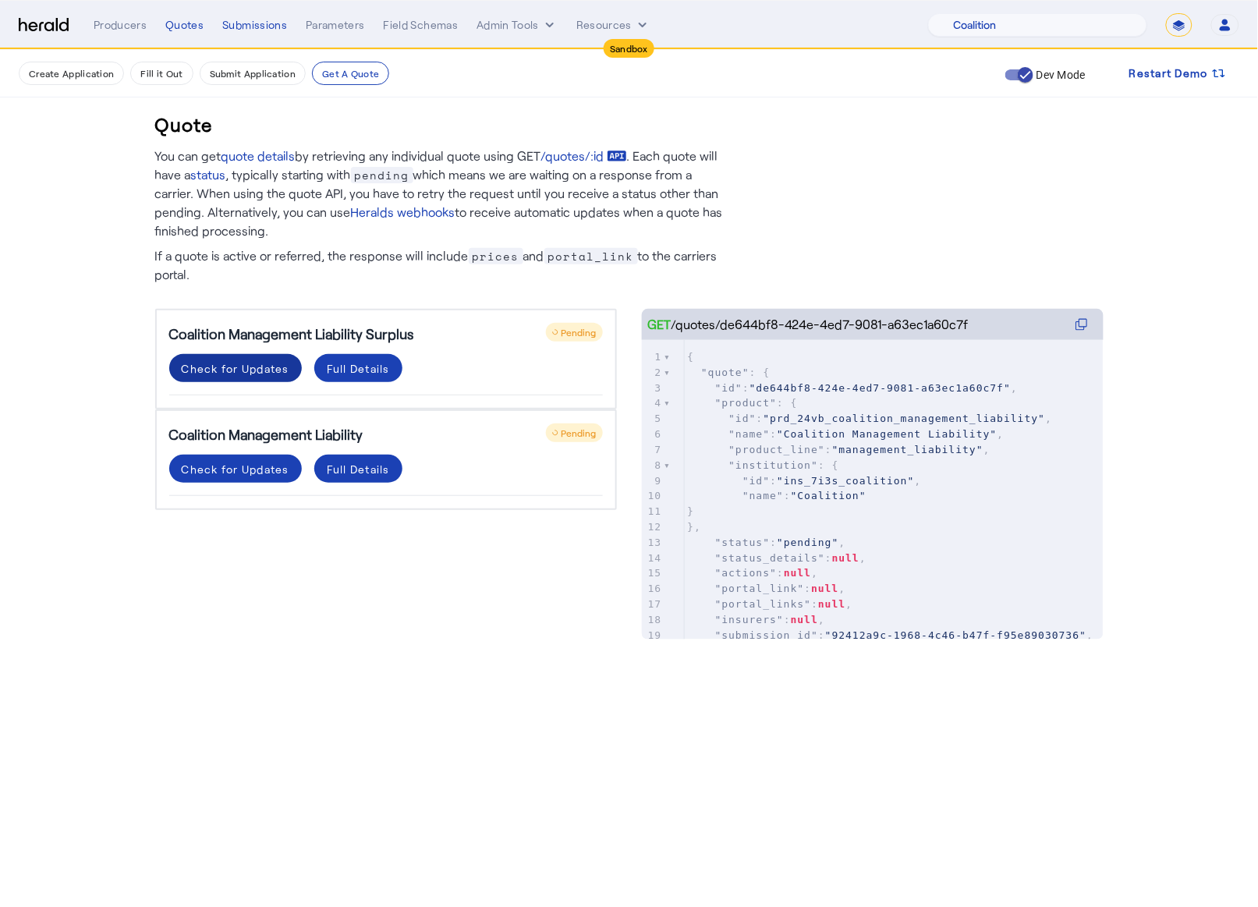
click at [250, 364] on div "Check for Updates" at bounding box center [236, 368] width 108 height 16
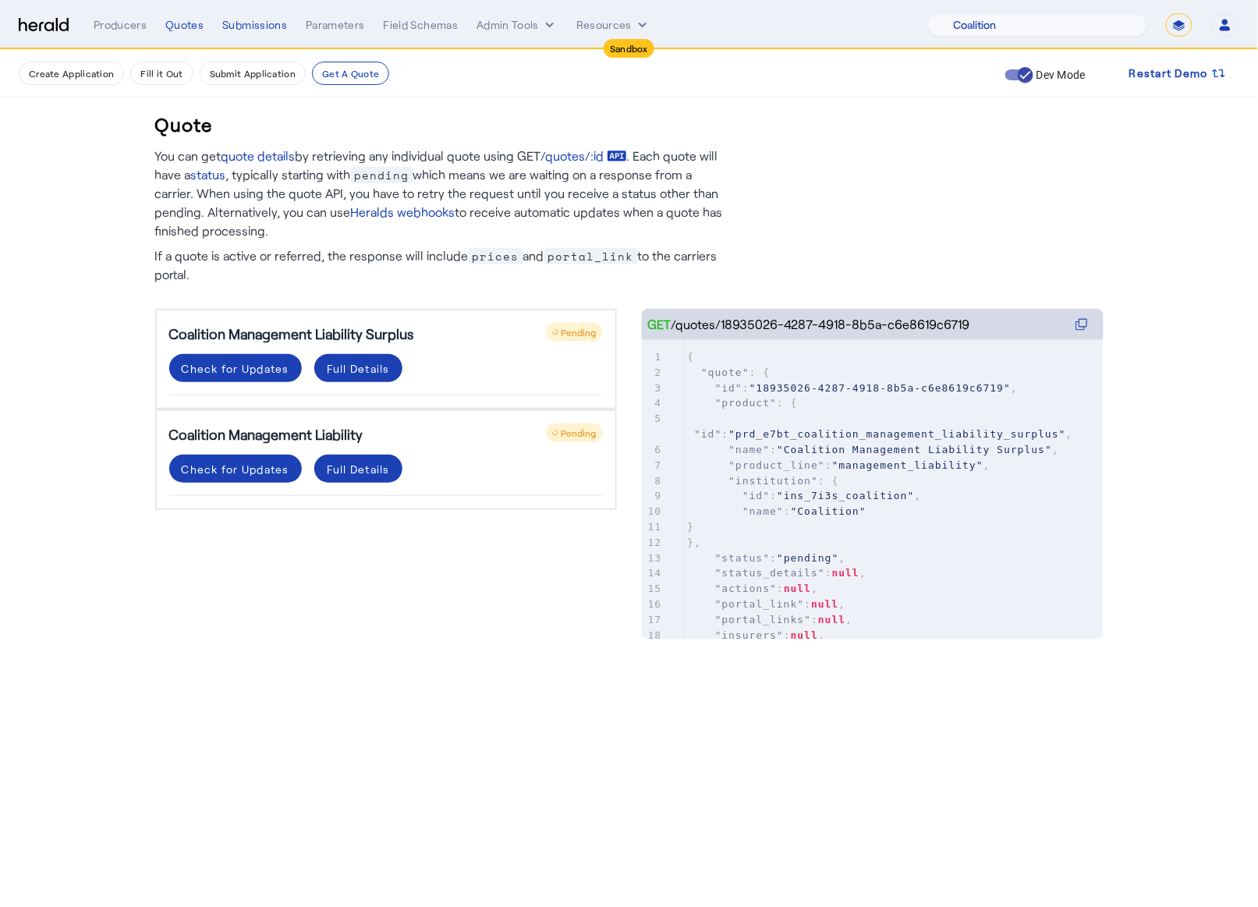
click at [334, 530] on div "Coalition Management Liability Surplus Pending Check for Updates Full Details C…" at bounding box center [386, 458] width 462 height 299
click at [226, 457] on span at bounding box center [235, 468] width 133 height 37
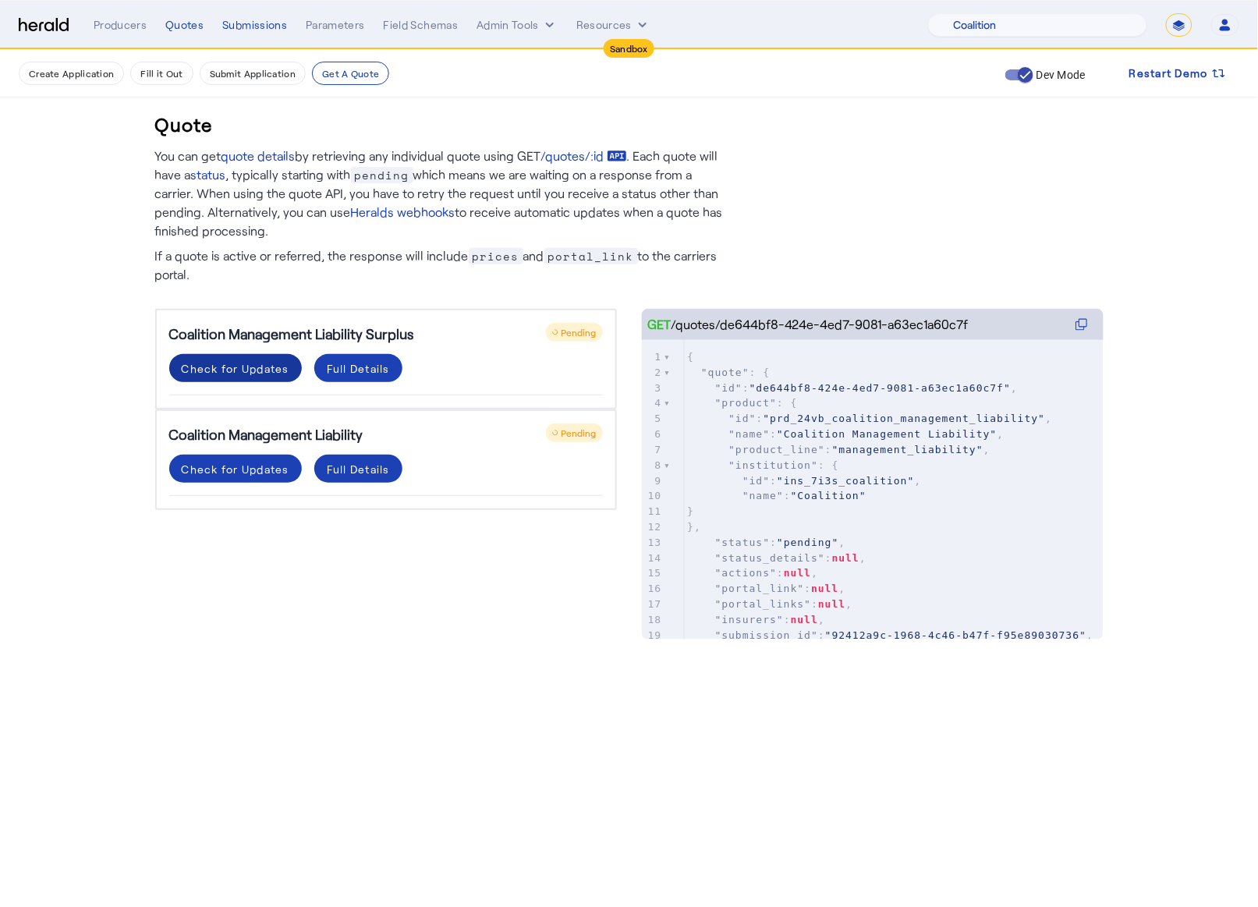
click at [225, 384] on span at bounding box center [235, 367] width 133 height 37
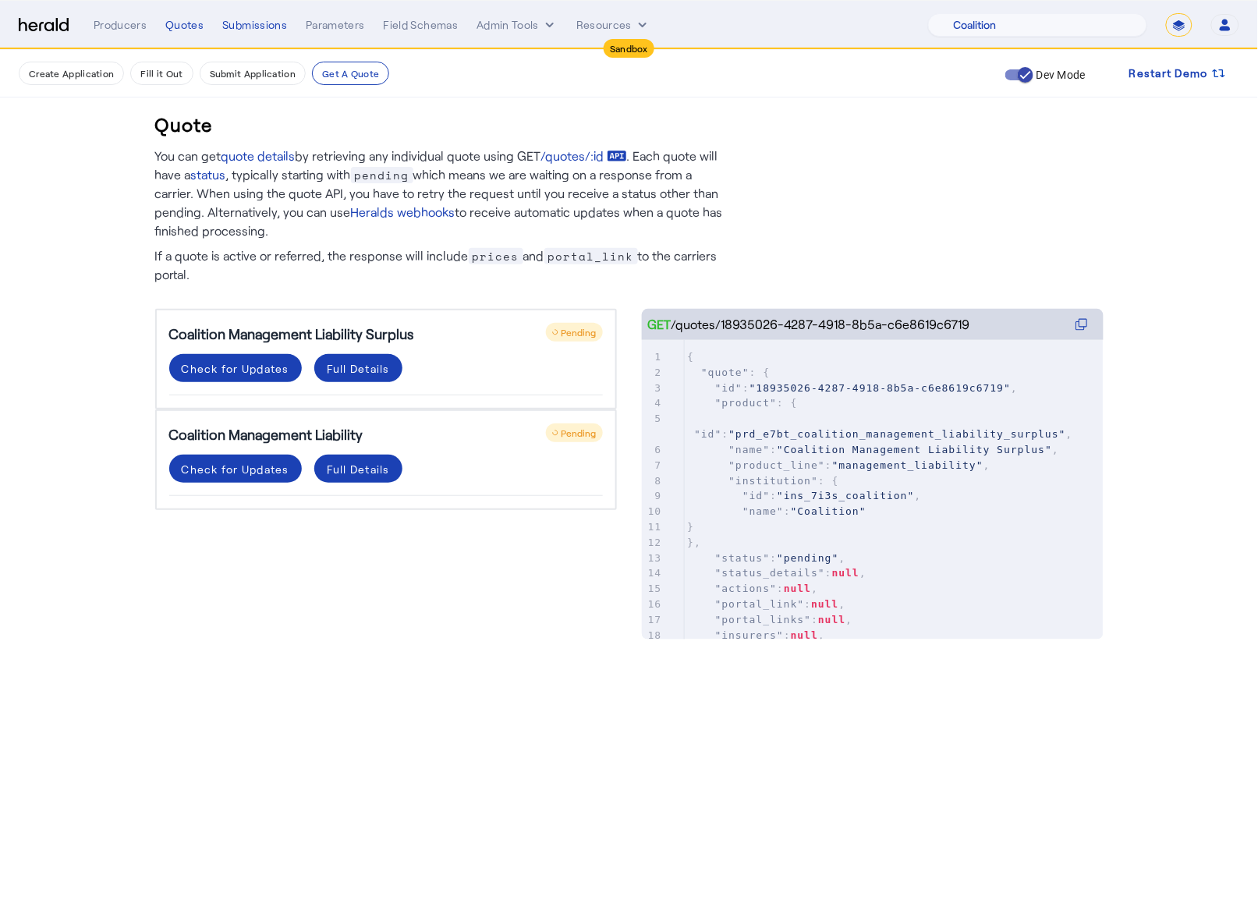
click at [436, 635] on div "Quote You can get quote details by retrieving any individual quote using GET /q…" at bounding box center [629, 360] width 998 height 621
click at [225, 463] on div "Check for Updates" at bounding box center [236, 469] width 108 height 16
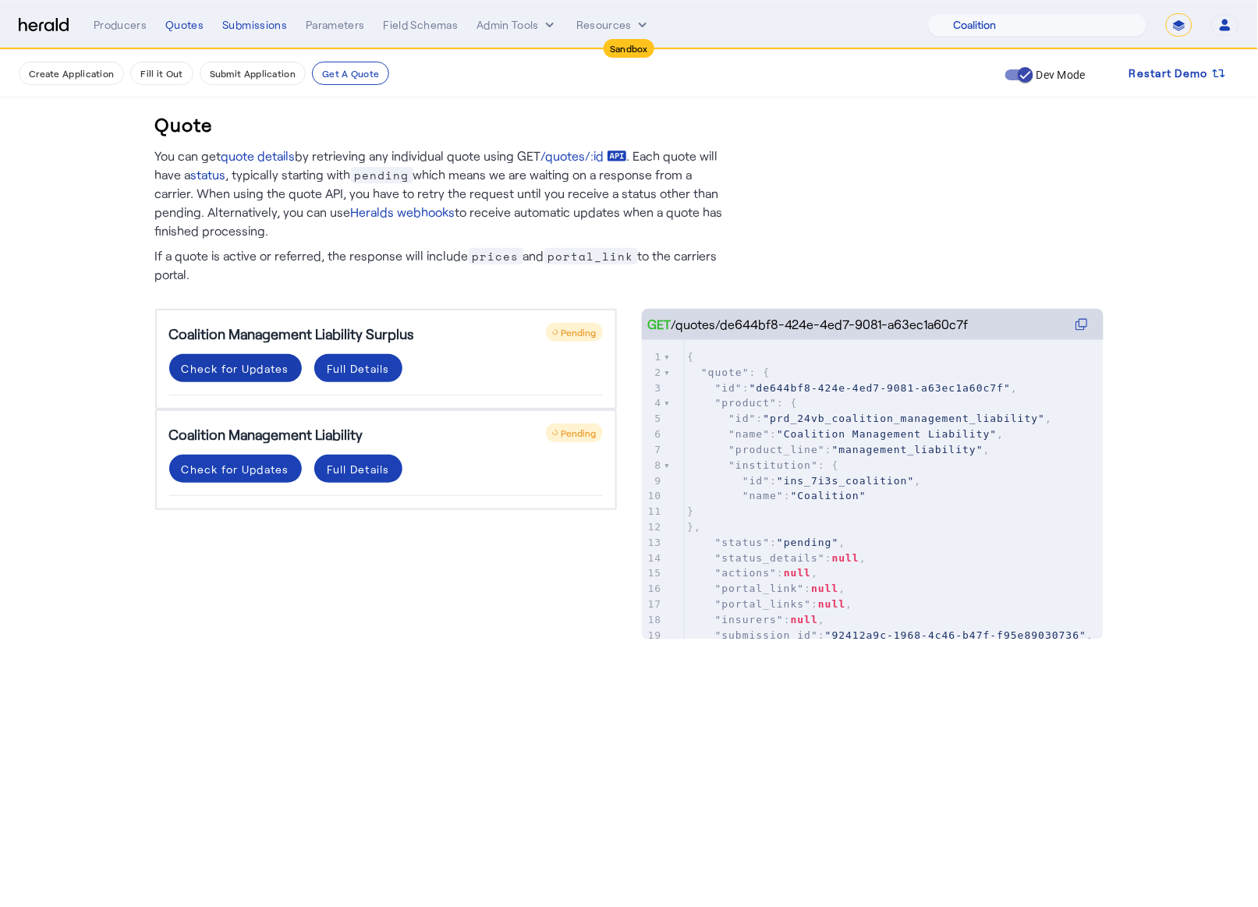
click at [238, 365] on div "Check for Updates" at bounding box center [236, 368] width 108 height 16
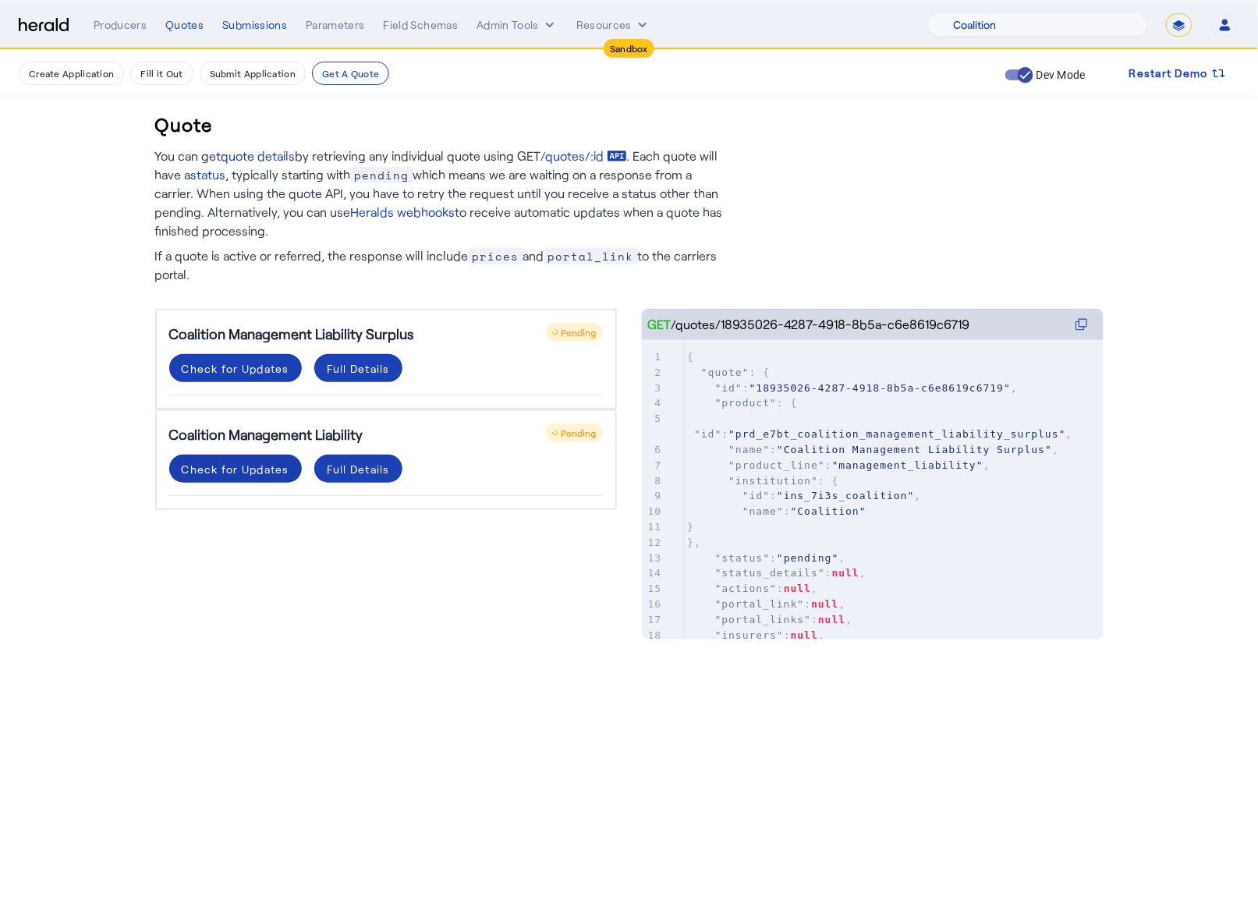
drag, startPoint x: 374, startPoint y: 551, endPoint x: 229, endPoint y: 464, distance: 169.3
click at [374, 551] on div "Coalition Management Liability Surplus Pending Check for Updates Full Details C…" at bounding box center [386, 458] width 462 height 299
click at [215, 457] on span at bounding box center [235, 468] width 133 height 37
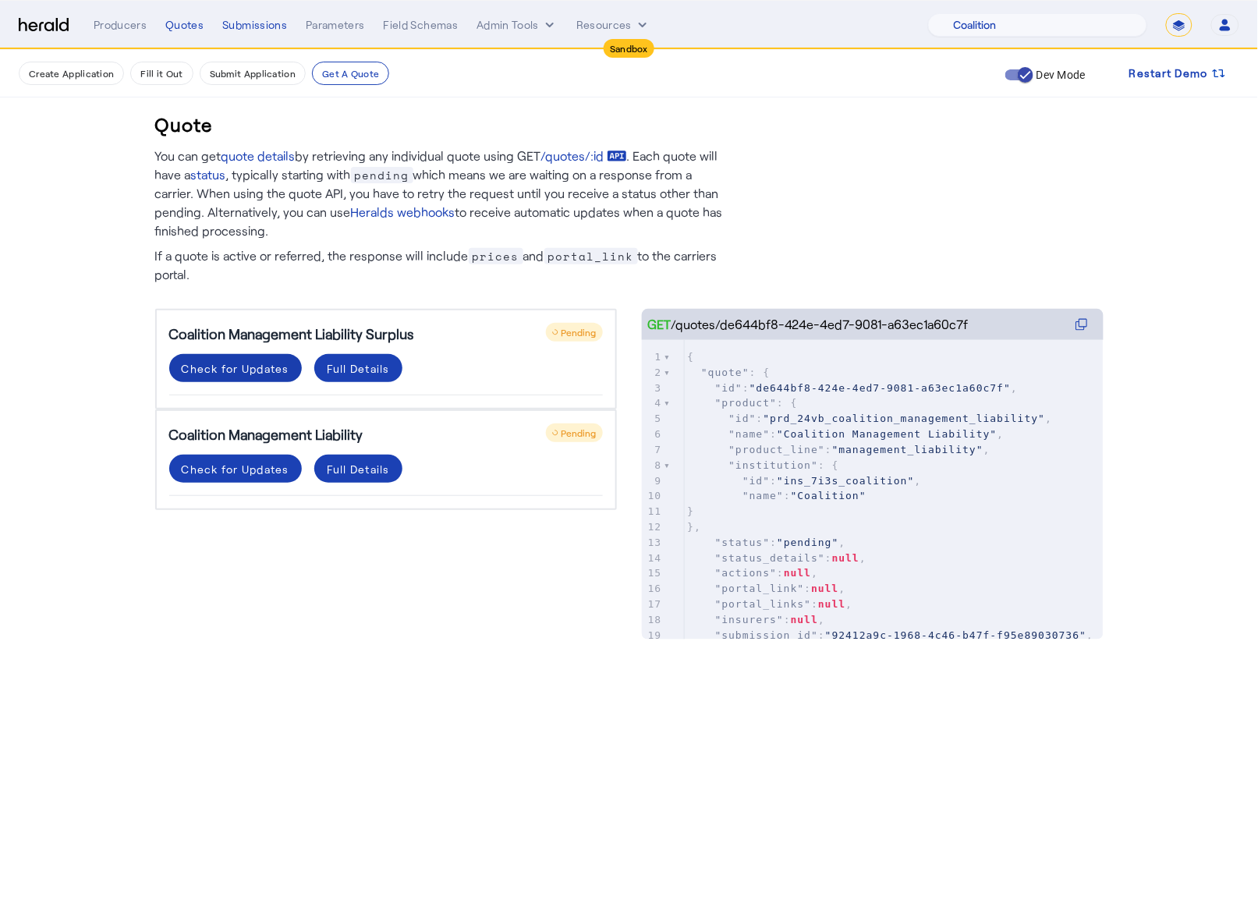
click at [257, 365] on div "Check for Updates" at bounding box center [236, 368] width 108 height 16
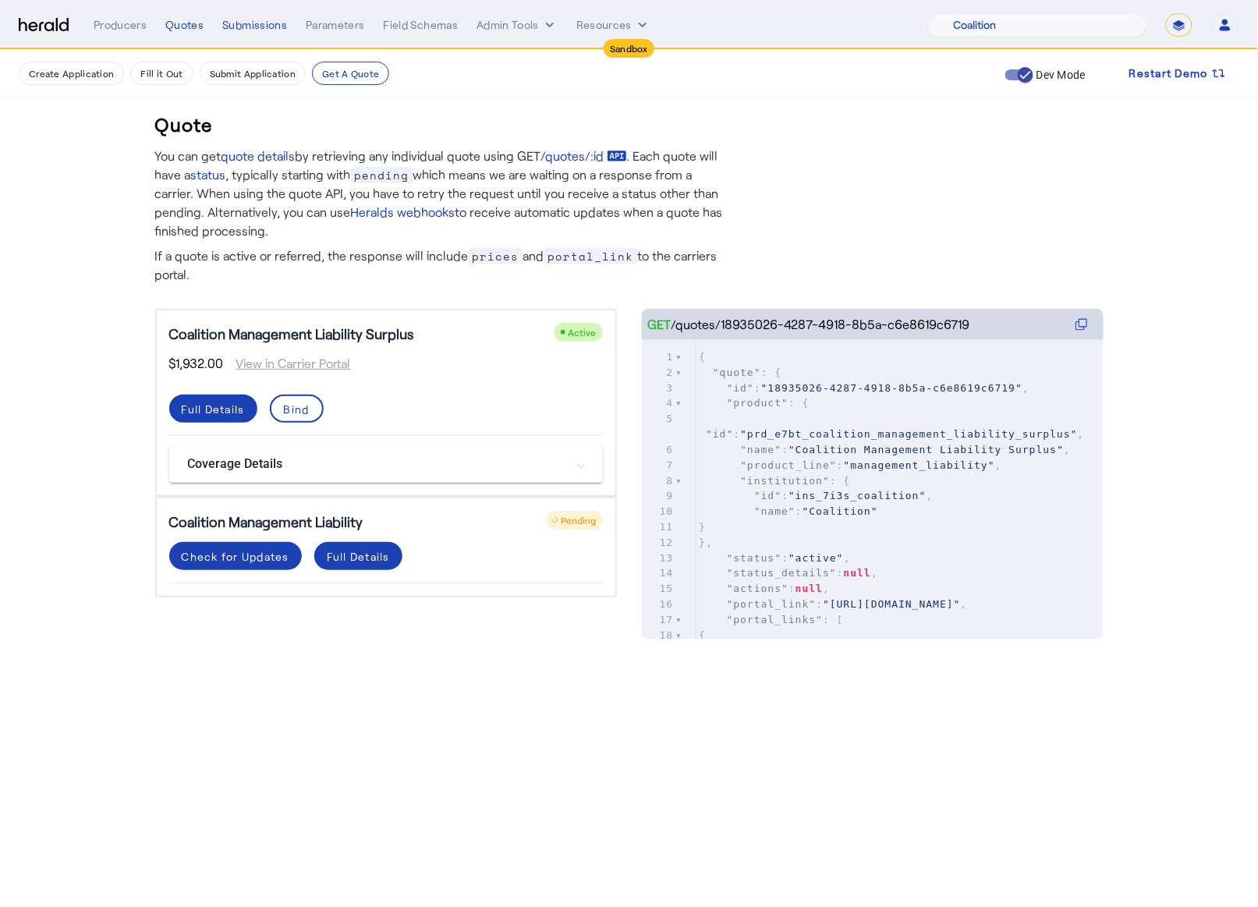
click at [416, 735] on body "Sandbox Menu Producers Quotes Submissions Parameters Field Schemas Admin Tools …" at bounding box center [629, 453] width 1258 height 907
click at [209, 548] on div "Check for Updates" at bounding box center [236, 556] width 108 height 16
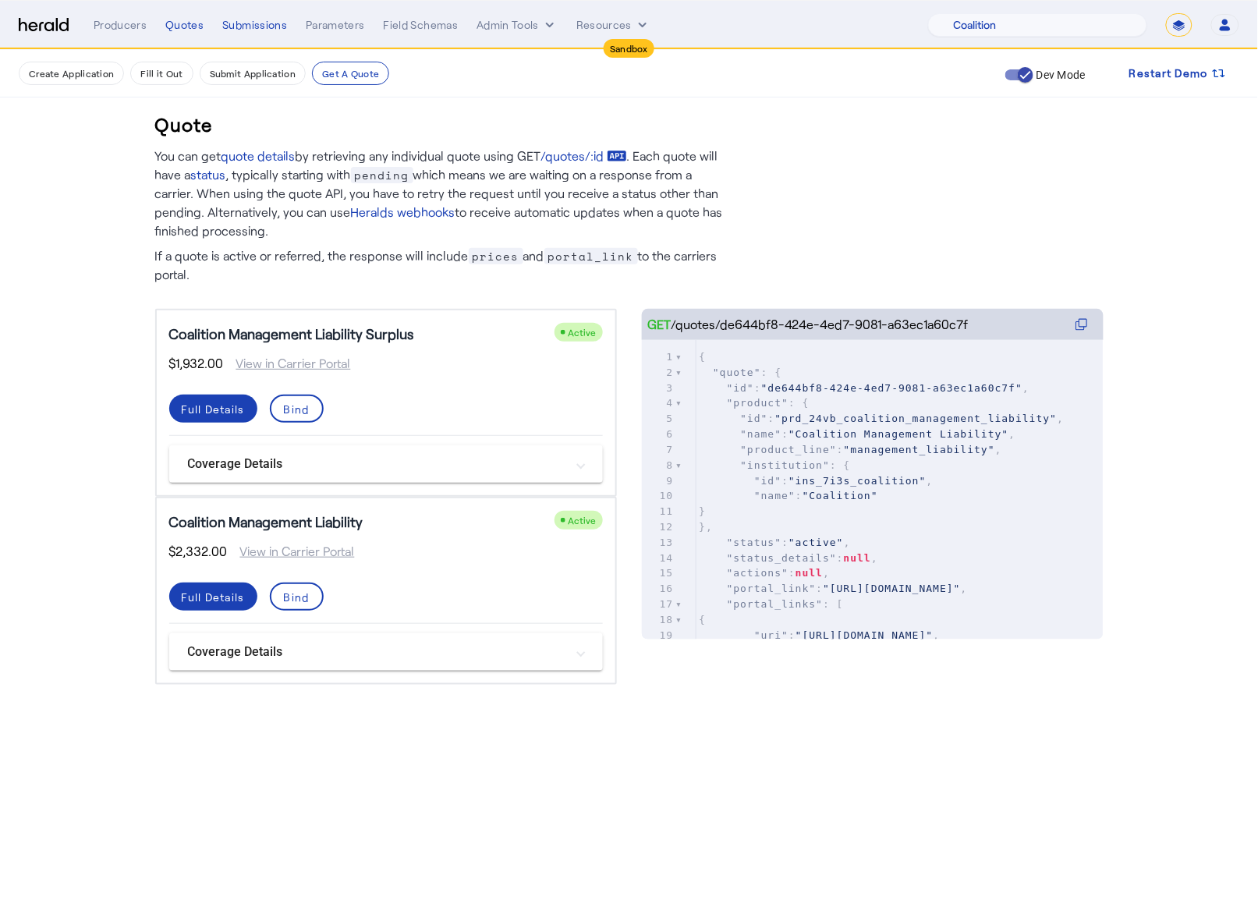
click at [418, 783] on body "Sandbox Menu Producers Quotes Submissions Parameters Field Schemas Admin Tools …" at bounding box center [629, 453] width 1258 height 907
click at [187, 28] on div "Quotes" at bounding box center [184, 25] width 38 height 16
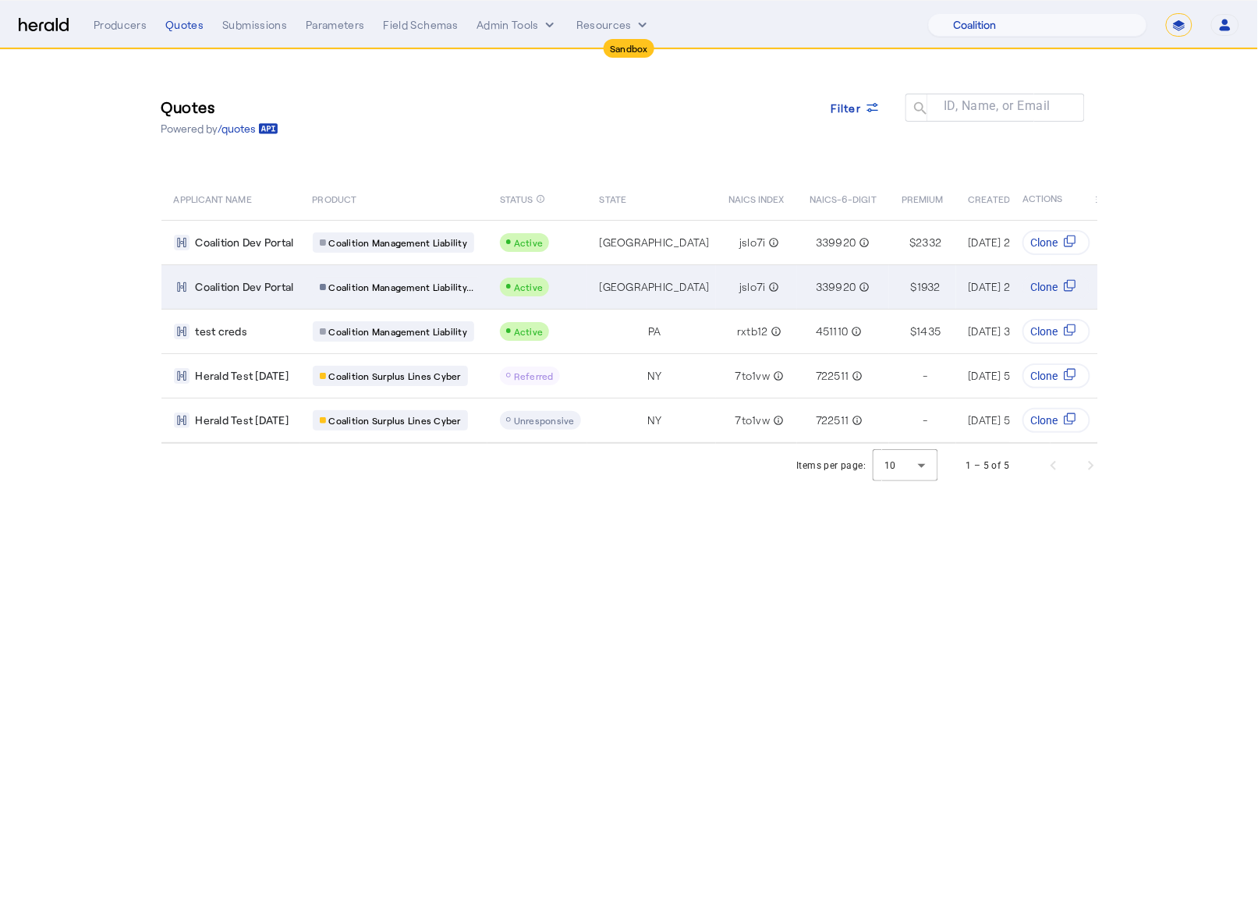
click at [280, 298] on td "Coalition Dev Portal" at bounding box center [230, 286] width 139 height 44
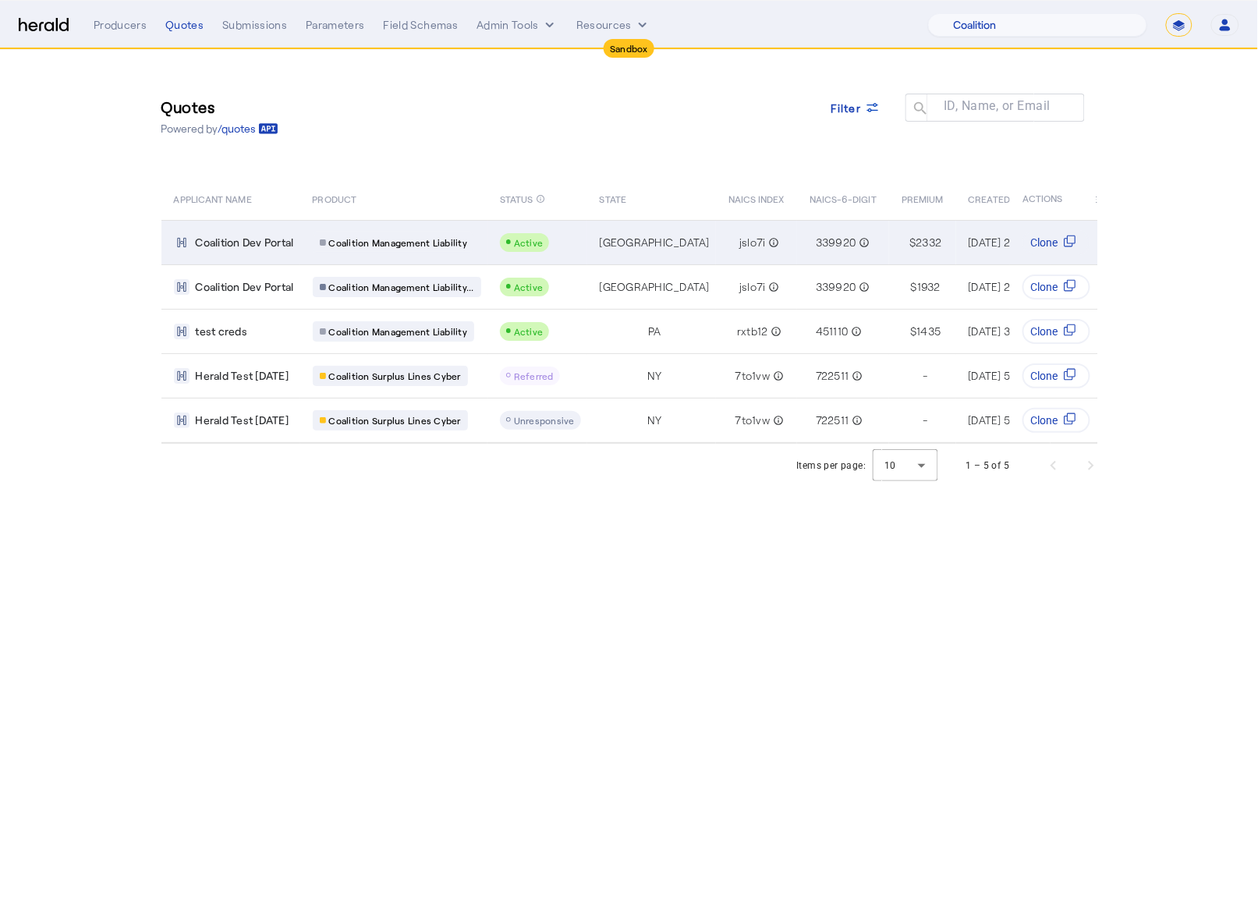
click at [246, 238] on span "Coalition Dev Portal" at bounding box center [245, 243] width 98 height 16
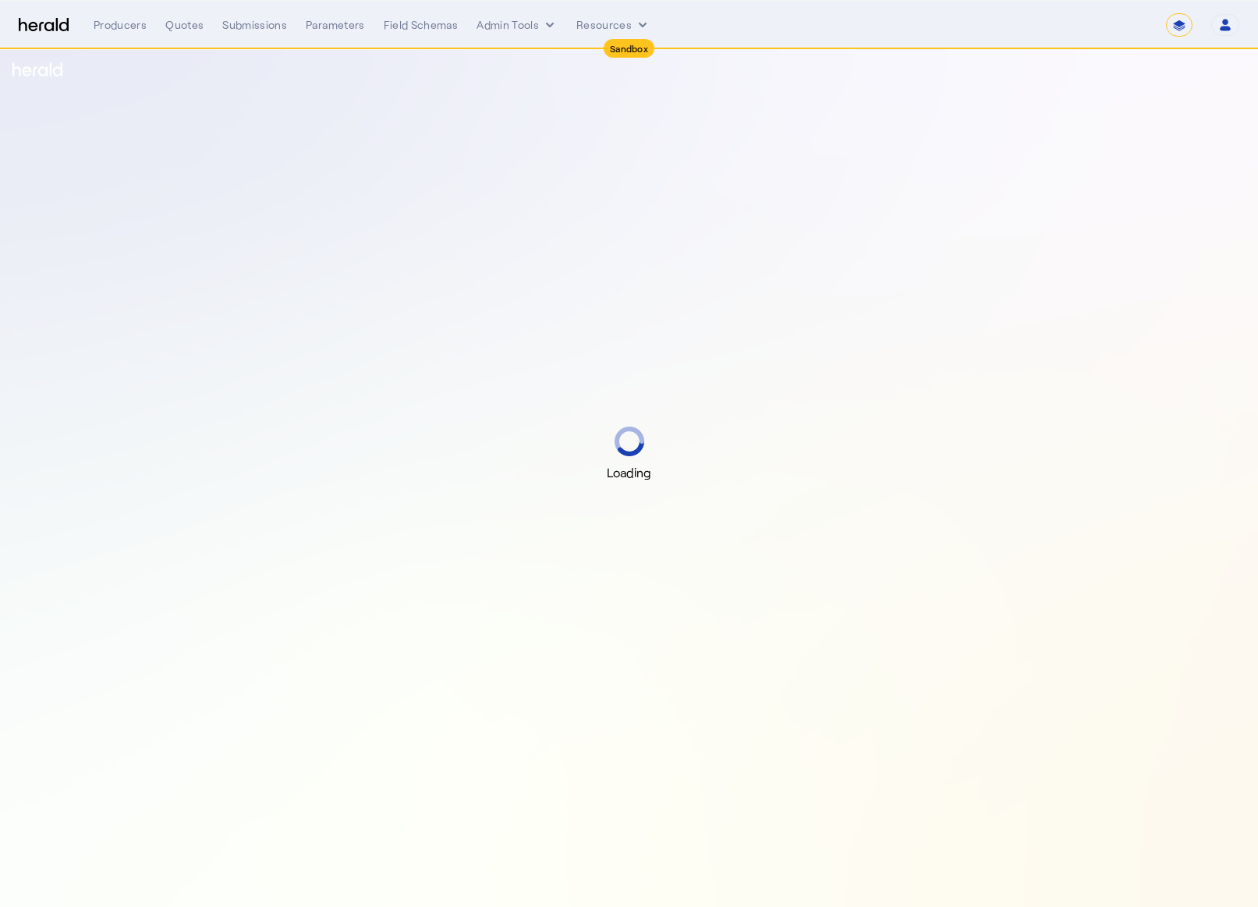
select select "*******"
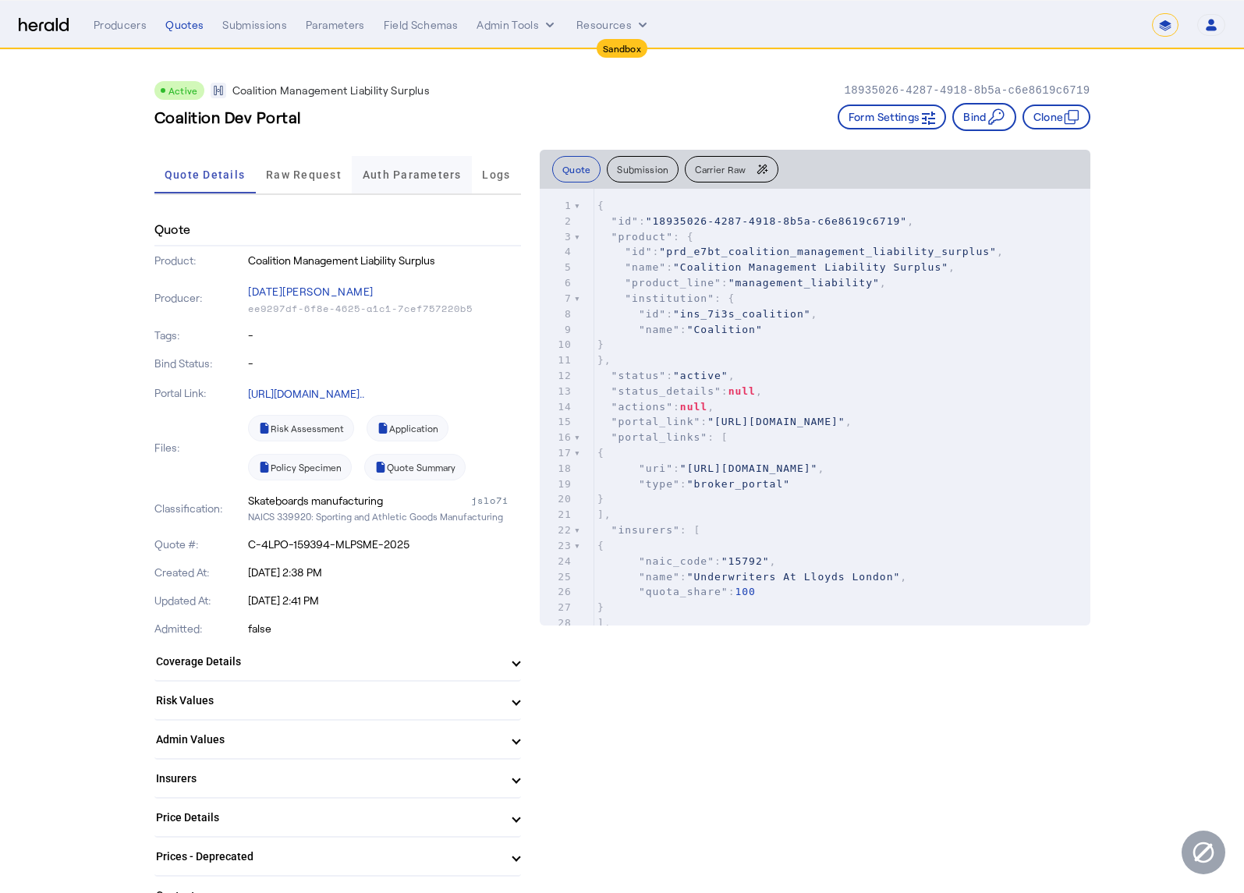
click at [434, 169] on span "Auth Parameters" at bounding box center [412, 174] width 99 height 11
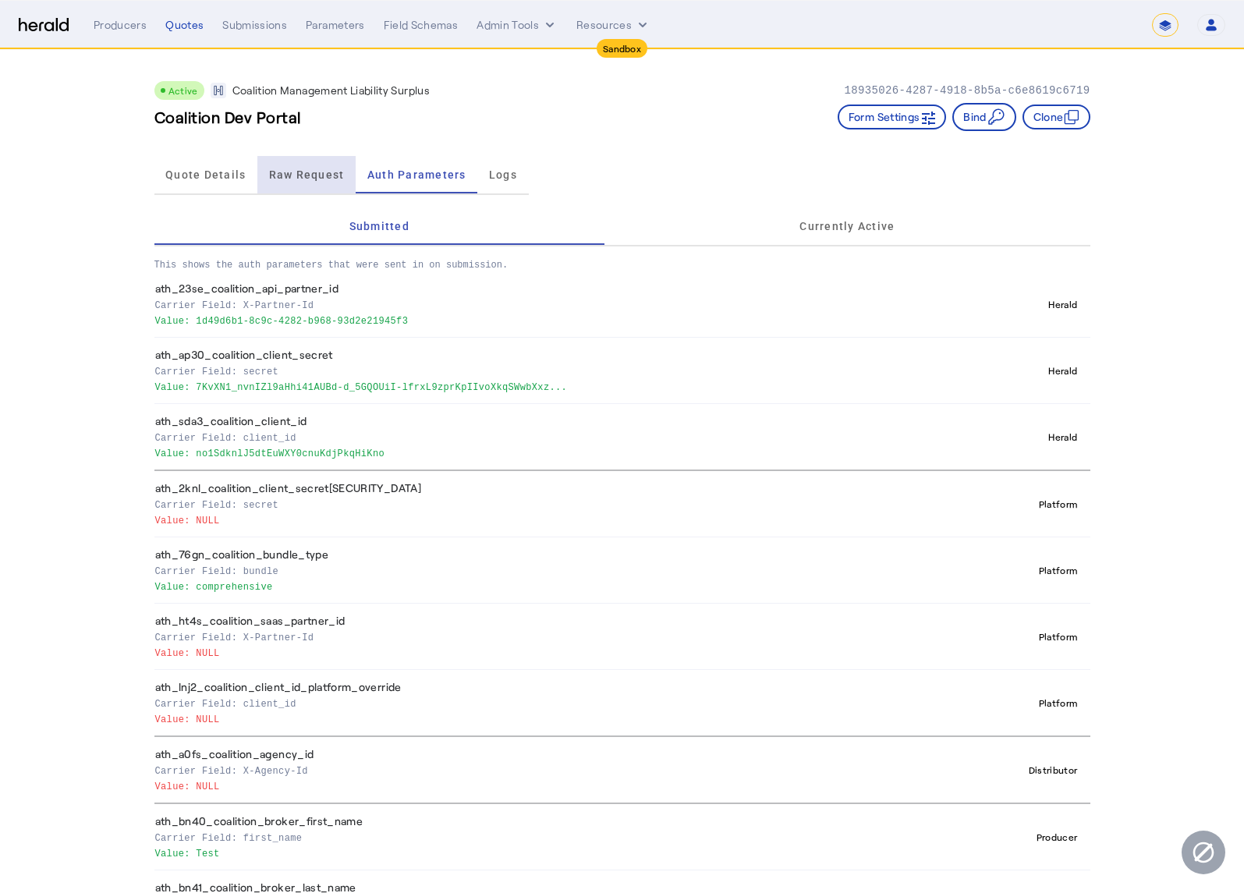
click at [302, 171] on span "Raw Request" at bounding box center [307, 174] width 76 height 11
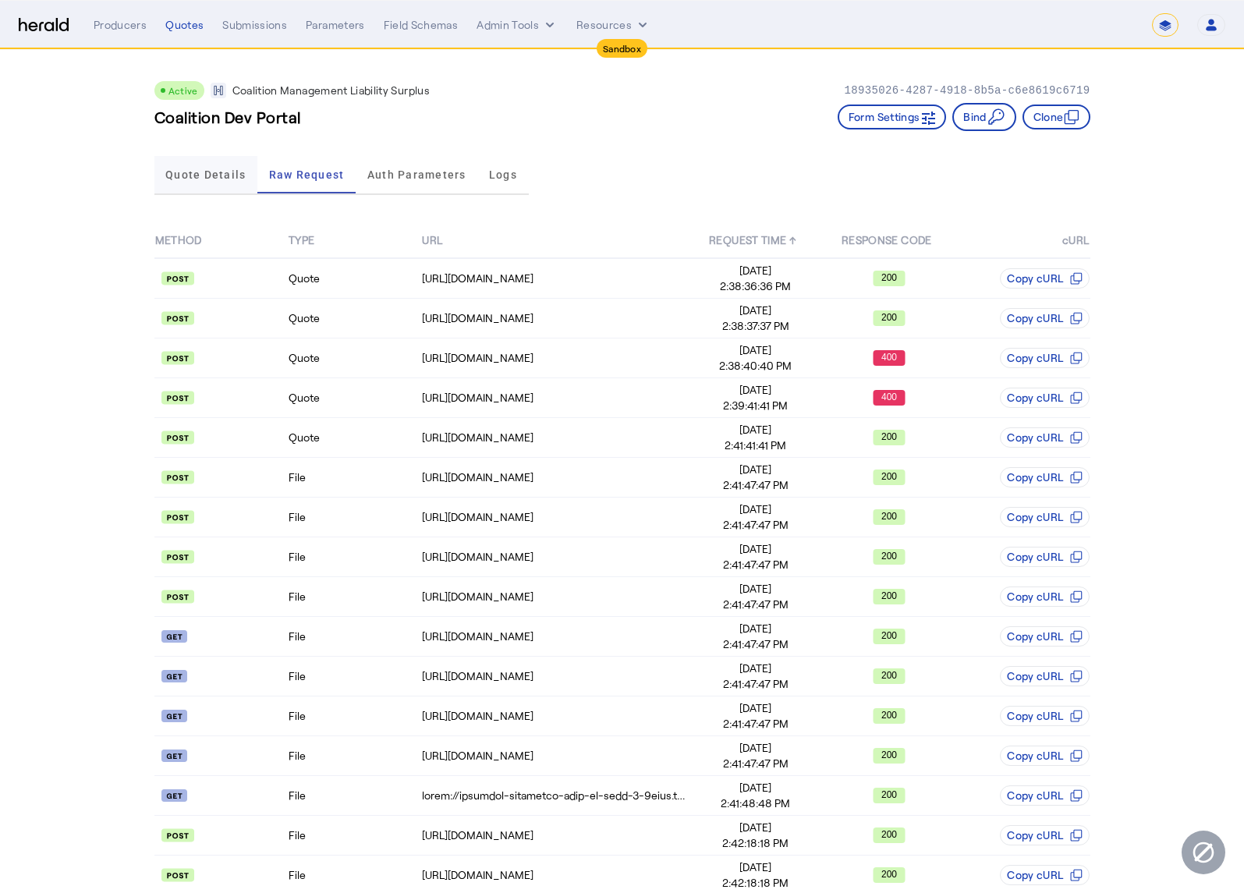
click at [219, 174] on span "Quote Details" at bounding box center [205, 174] width 80 height 11
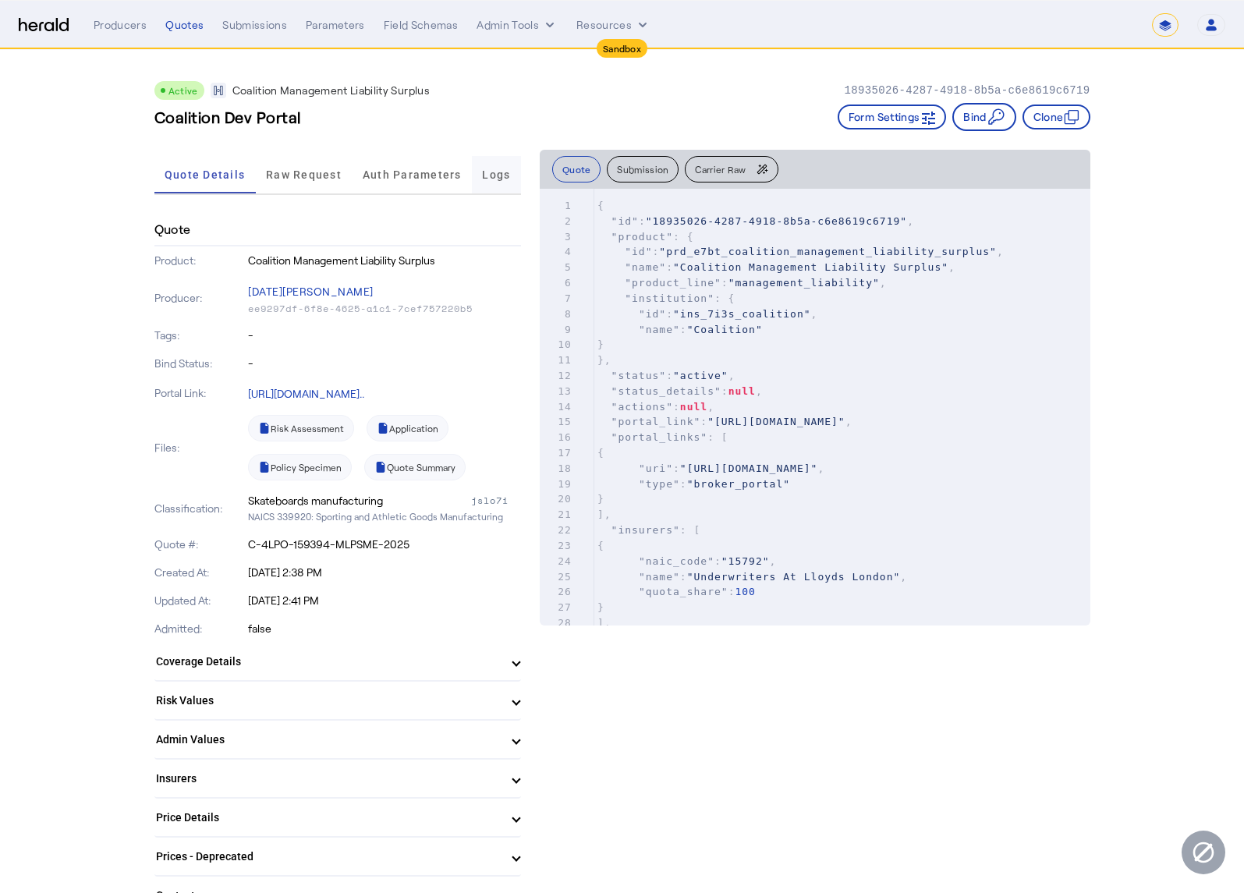
click at [486, 177] on span "Logs" at bounding box center [496, 174] width 28 height 11
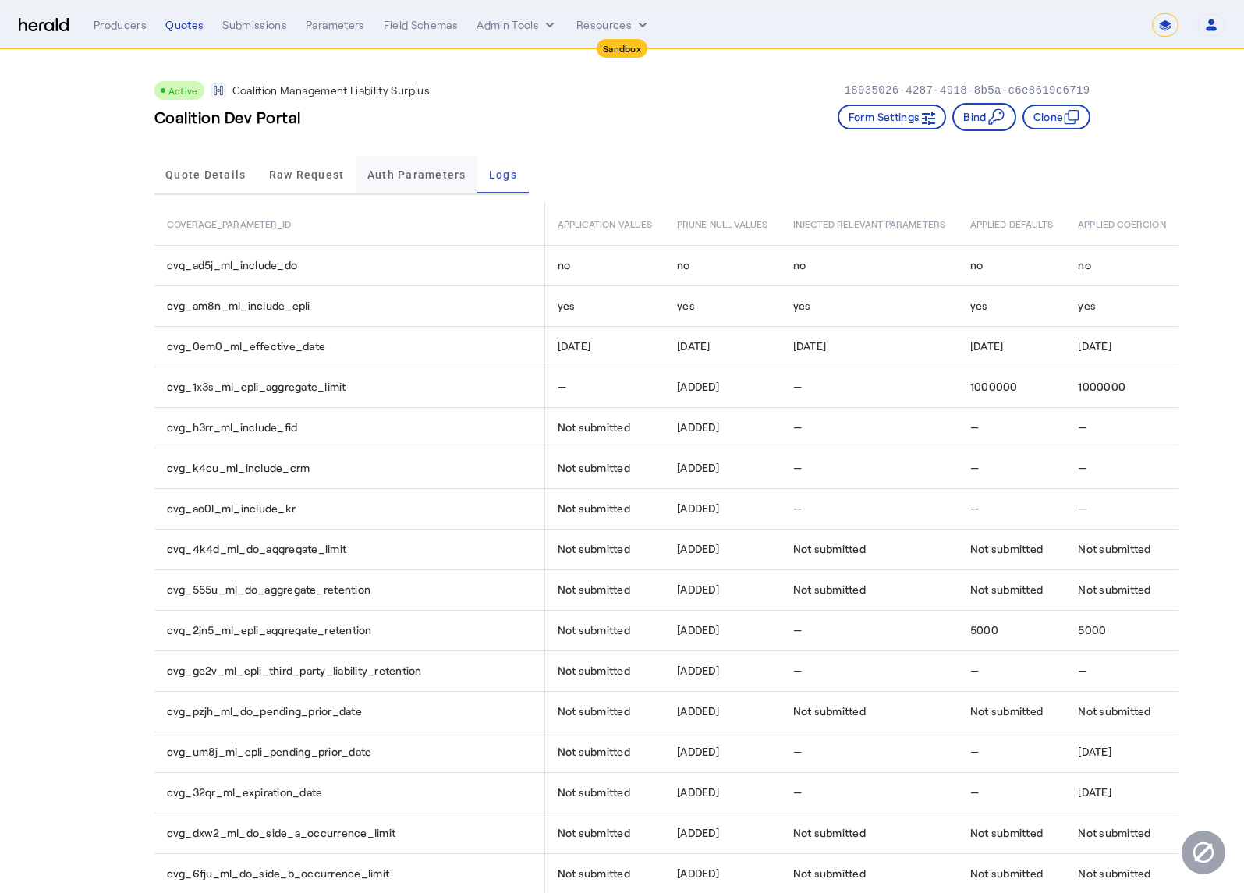
click at [389, 176] on span "Auth Parameters" at bounding box center [416, 174] width 99 height 11
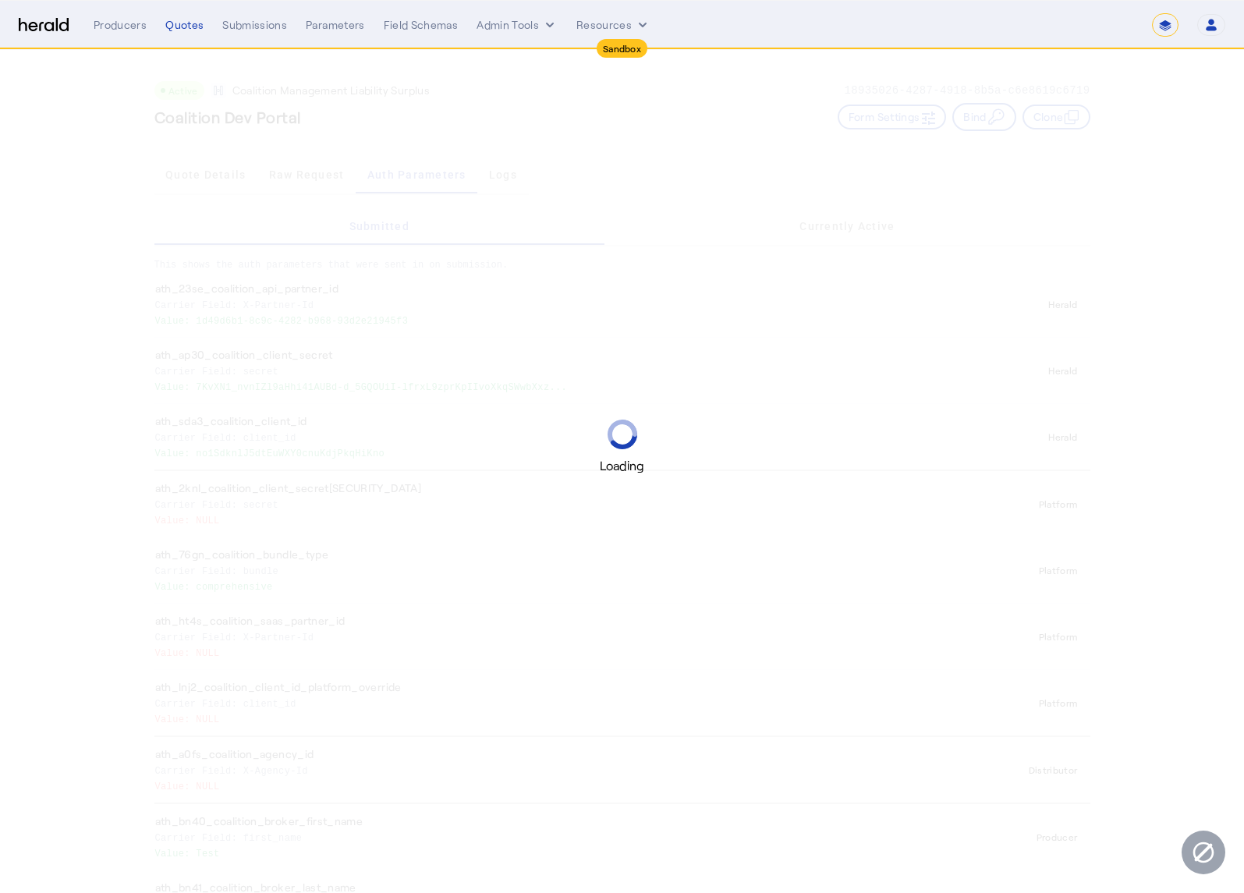
click at [496, 176] on div "Loading" at bounding box center [622, 446] width 1244 height 893
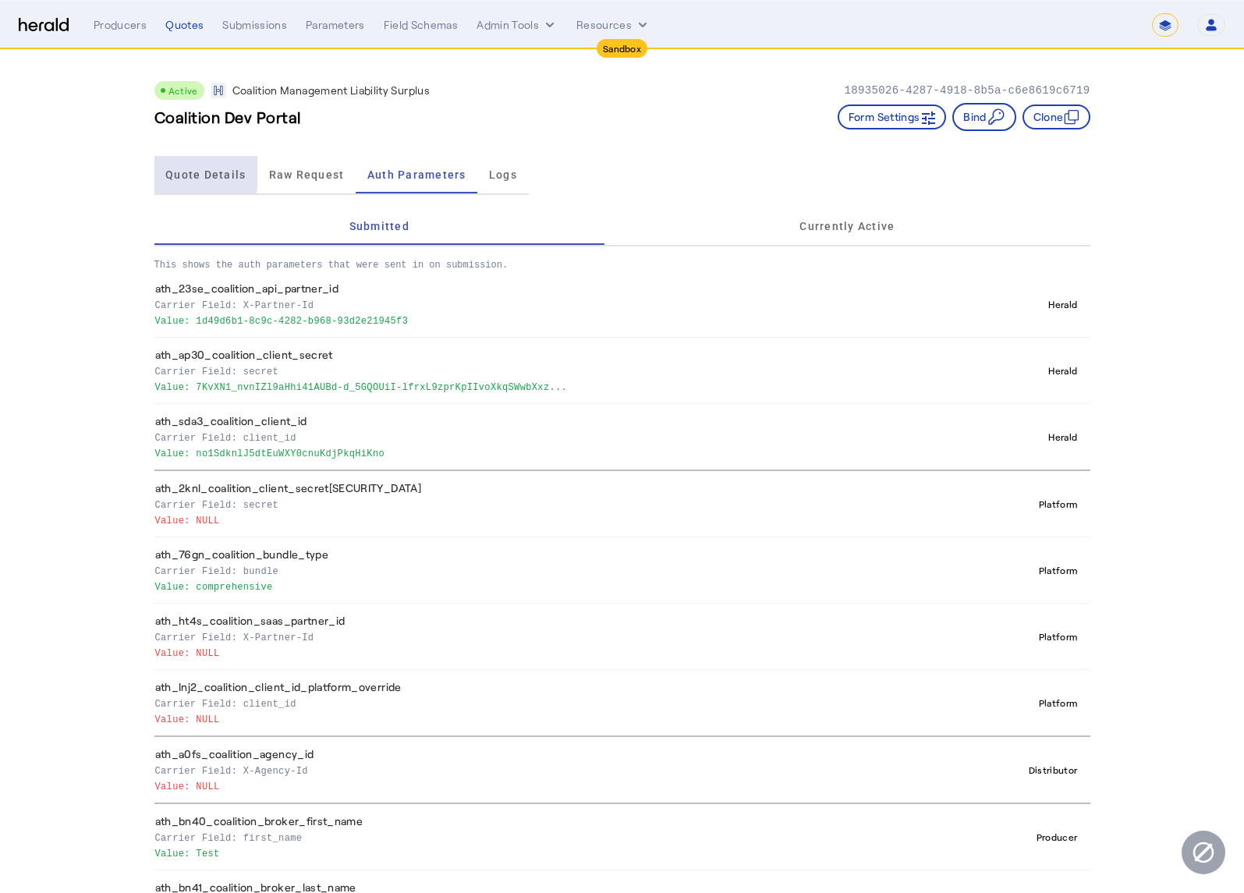
click at [194, 171] on span "Quote Details" at bounding box center [205, 174] width 80 height 11
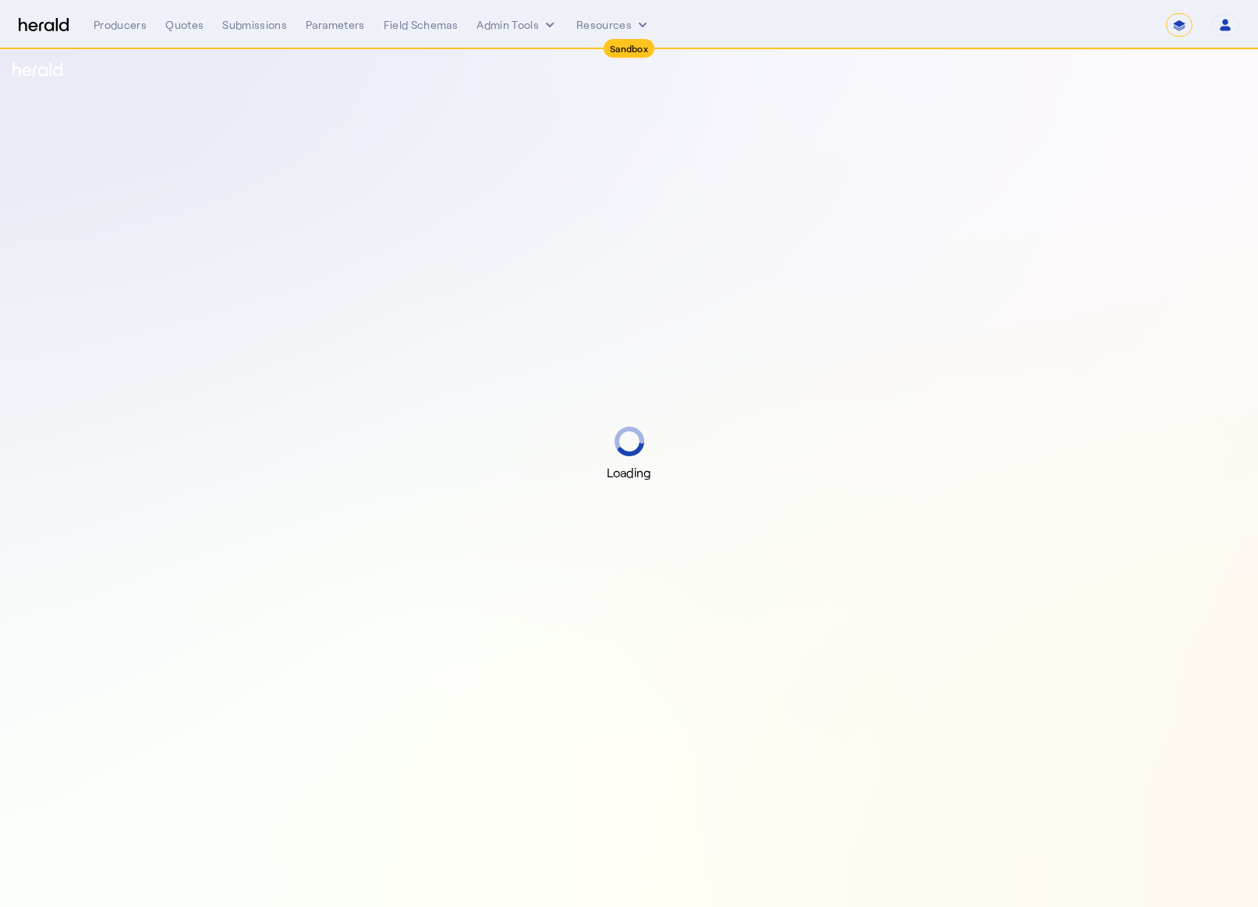
select select "*******"
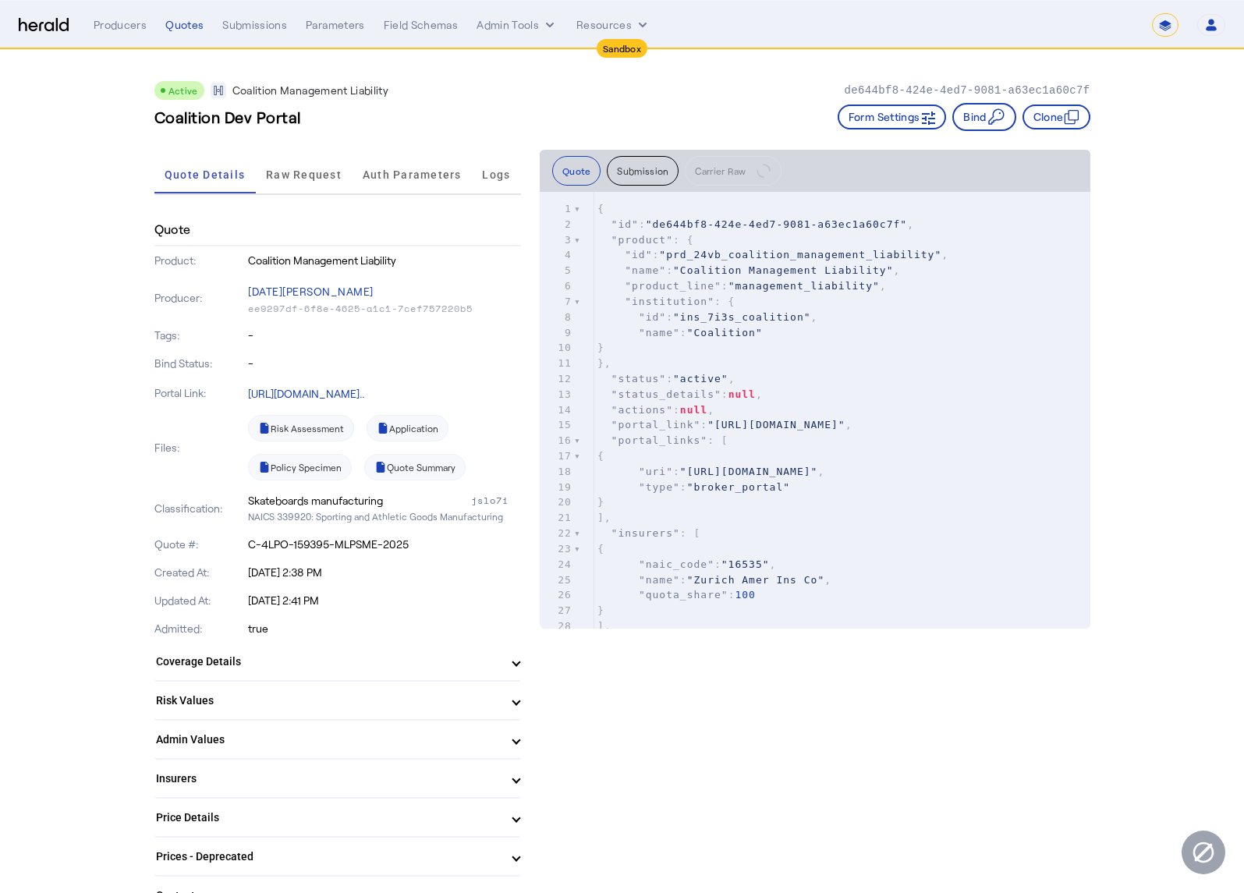
drag, startPoint x: 313, startPoint y: 639, endPoint x: 99, endPoint y: 484, distance: 263.6
click at [330, 629] on p "true" at bounding box center [384, 629] width 273 height 16
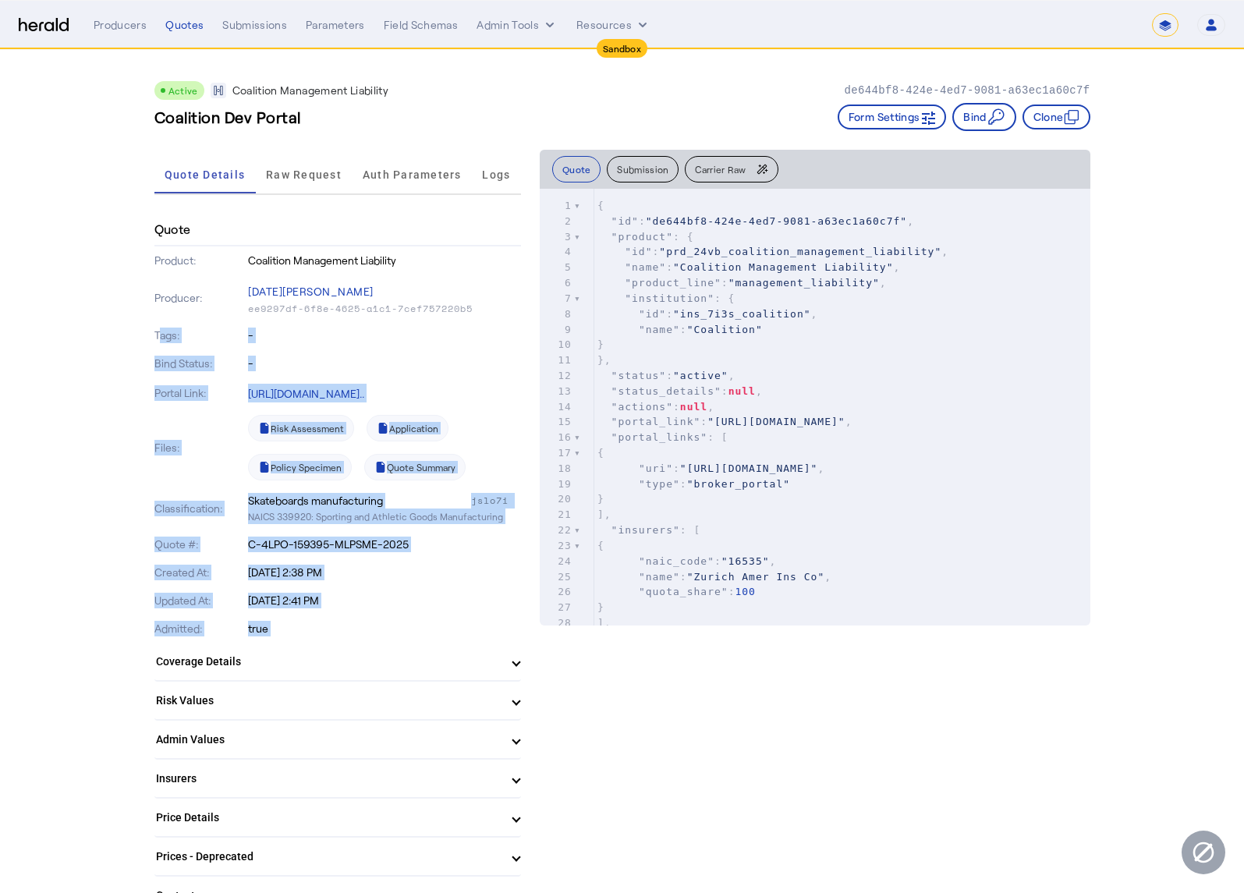
click at [338, 638] on div "Admitted: true" at bounding box center [337, 629] width 367 height 28
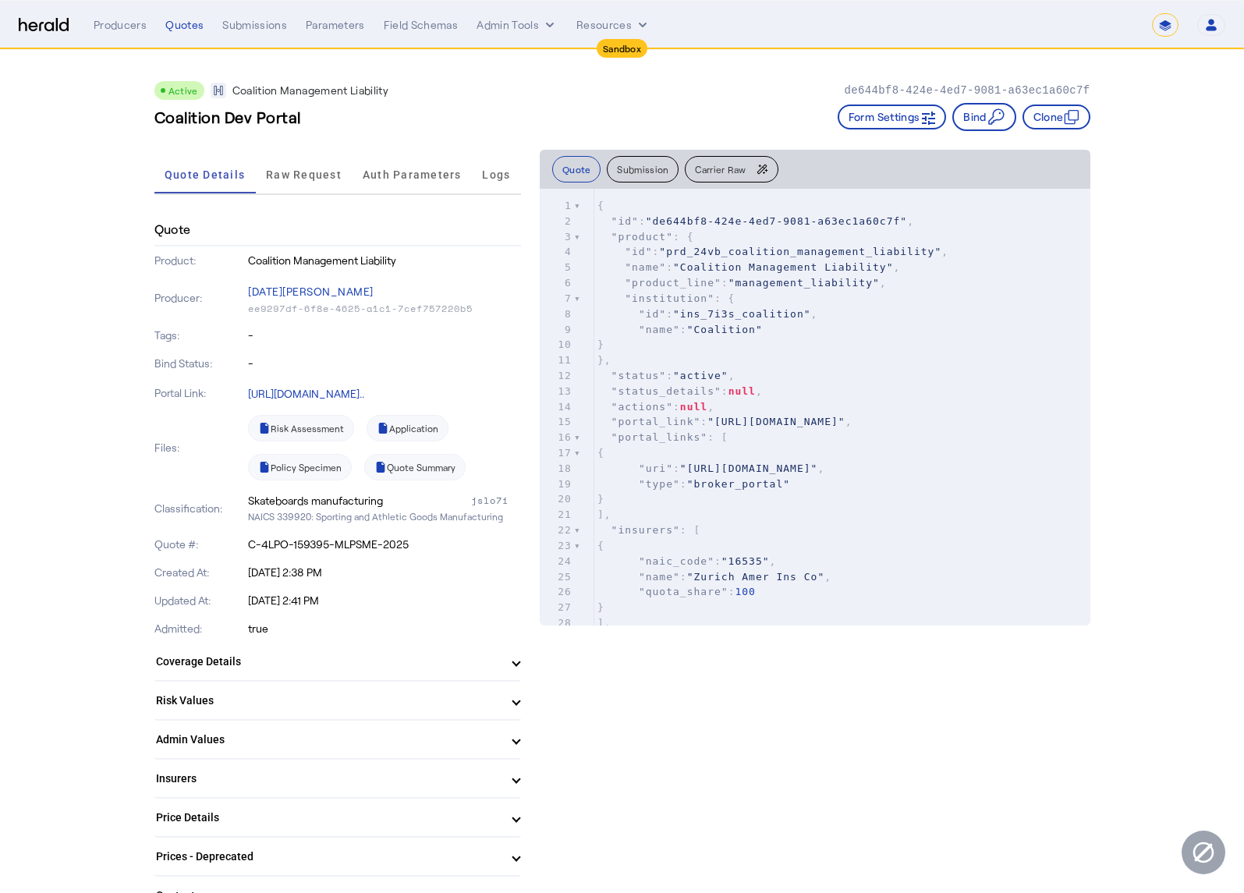
drag, startPoint x: 273, startPoint y: 629, endPoint x: -55, endPoint y: 17, distance: 694.3
click at [0, 17] on html "**********" at bounding box center [622, 446] width 1244 height 893
click at [334, 628] on p "true" at bounding box center [384, 629] width 273 height 16
drag, startPoint x: 136, startPoint y: 387, endPoint x: 28, endPoint y: -19, distance: 419.8
click at [28, 0] on html "**********" at bounding box center [622, 446] width 1244 height 893
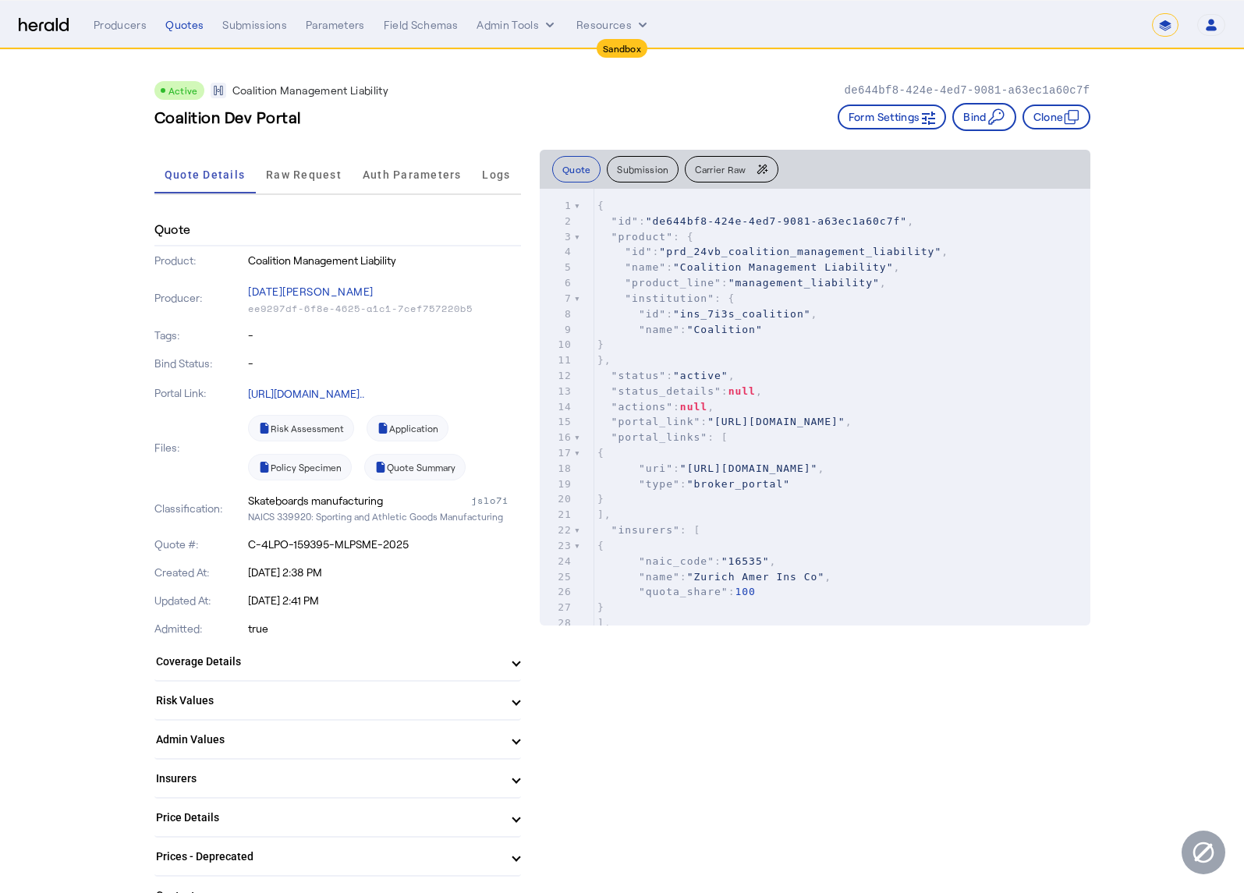
click at [603, 115] on div "Coalition Dev Portal Form Settings Bind Clone" at bounding box center [622, 117] width 936 height 28
click at [628, 119] on div "Coalition Dev Portal Form Settings Bind Clone" at bounding box center [622, 117] width 936 height 28
click at [40, 7] on nav "**********" at bounding box center [622, 25] width 1244 height 48
click at [39, 23] on img at bounding box center [44, 25] width 50 height 15
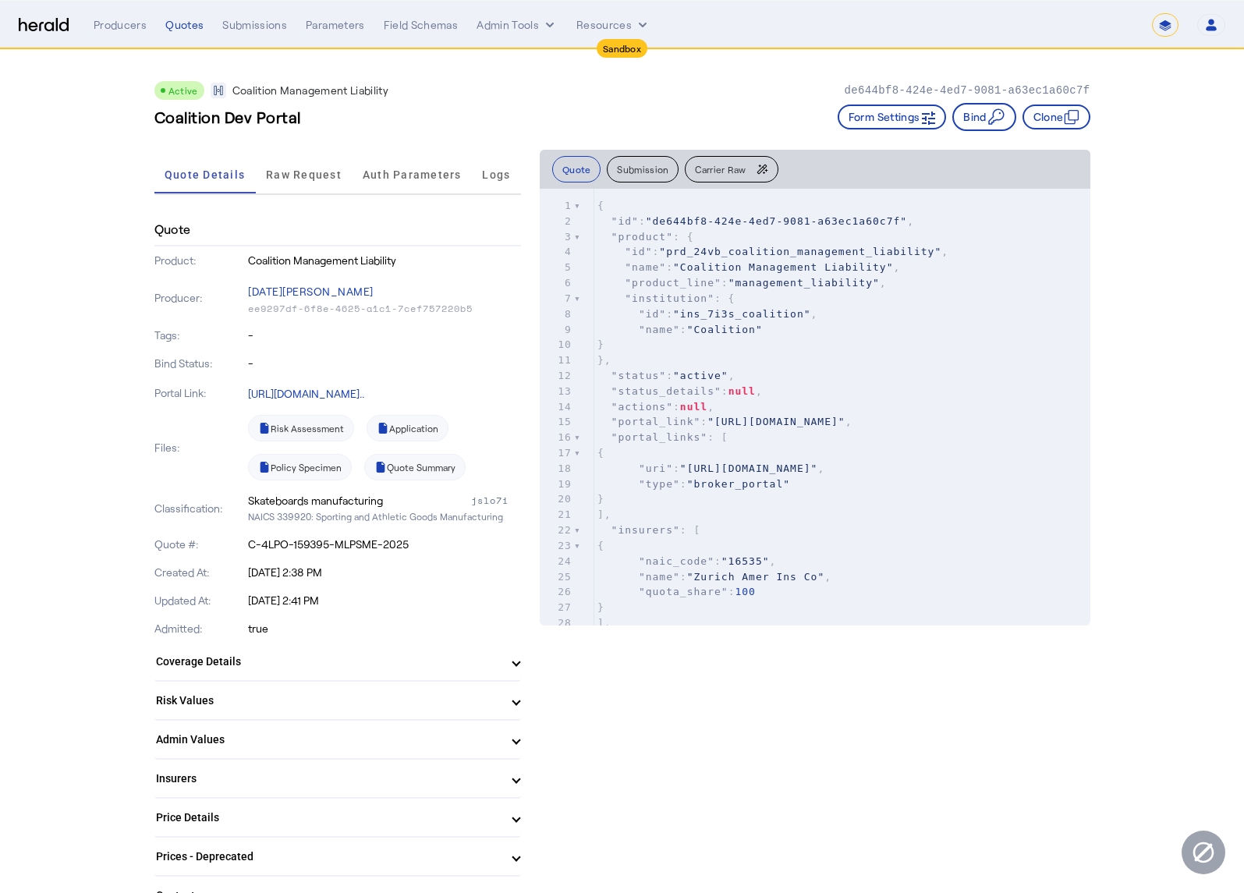
click at [39, 27] on img at bounding box center [44, 25] width 50 height 15
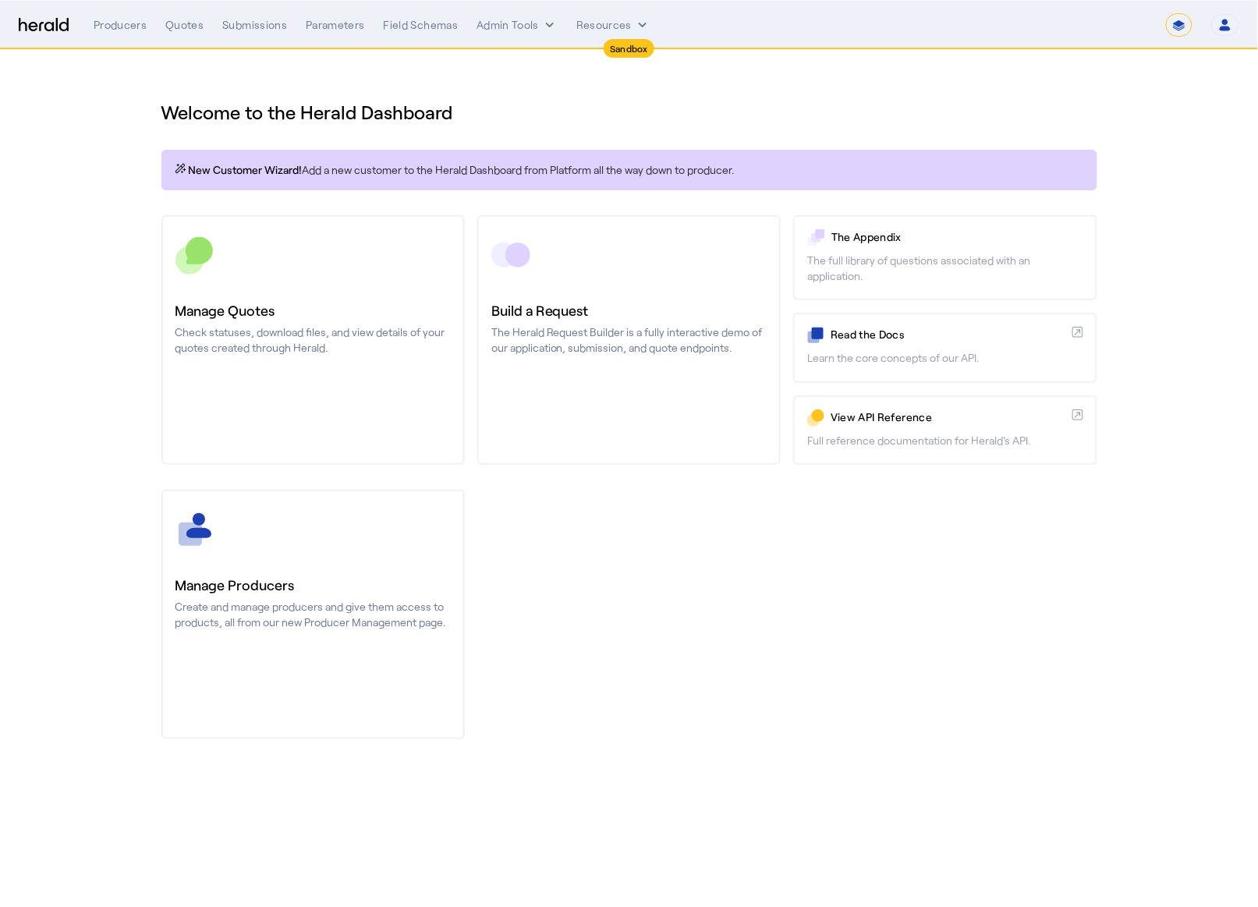
drag, startPoint x: 918, startPoint y: 142, endPoint x: 1015, endPoint y: 122, distance: 98.8
click at [919, 141] on div "Welcome to the Herald Dashboard New Customer Wizard! Add a new customer to the …" at bounding box center [629, 410] width 998 height 721
click at [1221, 28] on icon "button" at bounding box center [1225, 28] width 11 height 5
click at [1194, 95] on div "Manage Team" at bounding box center [1178, 102] width 98 height 19
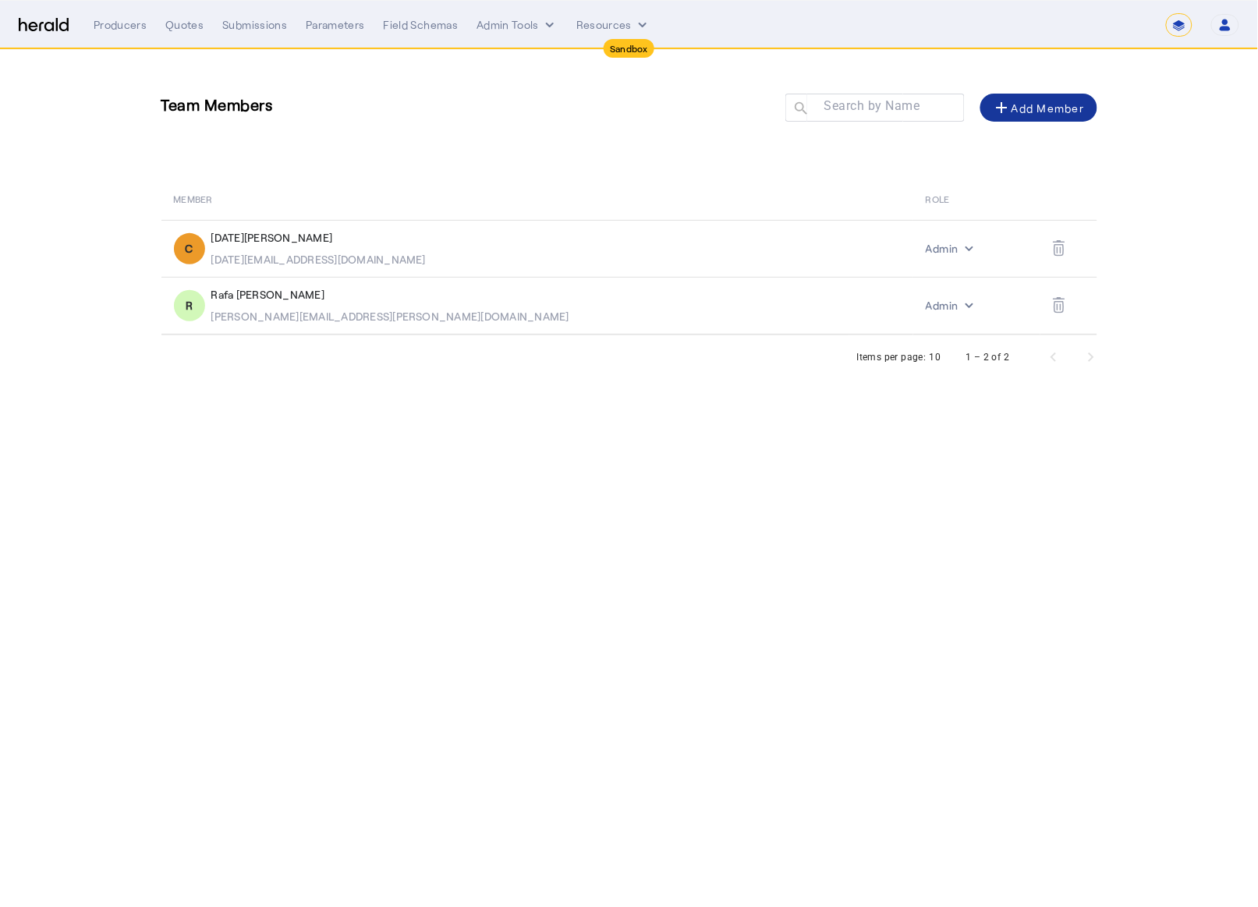
click at [1042, 105] on div "add Add Member" at bounding box center [1039, 107] width 92 height 19
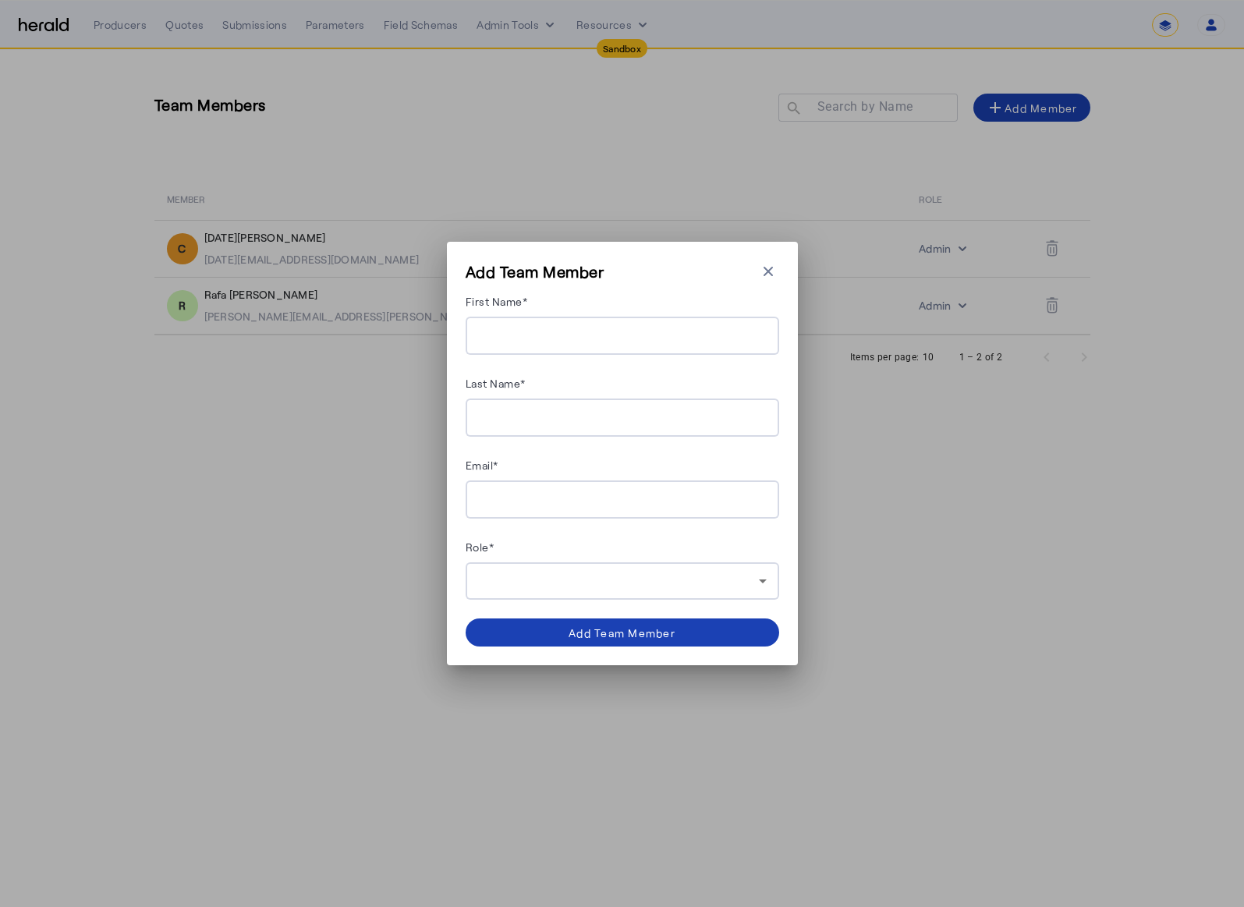
click at [608, 331] on input "First Name*" at bounding box center [622, 336] width 289 height 19
type input "*******"
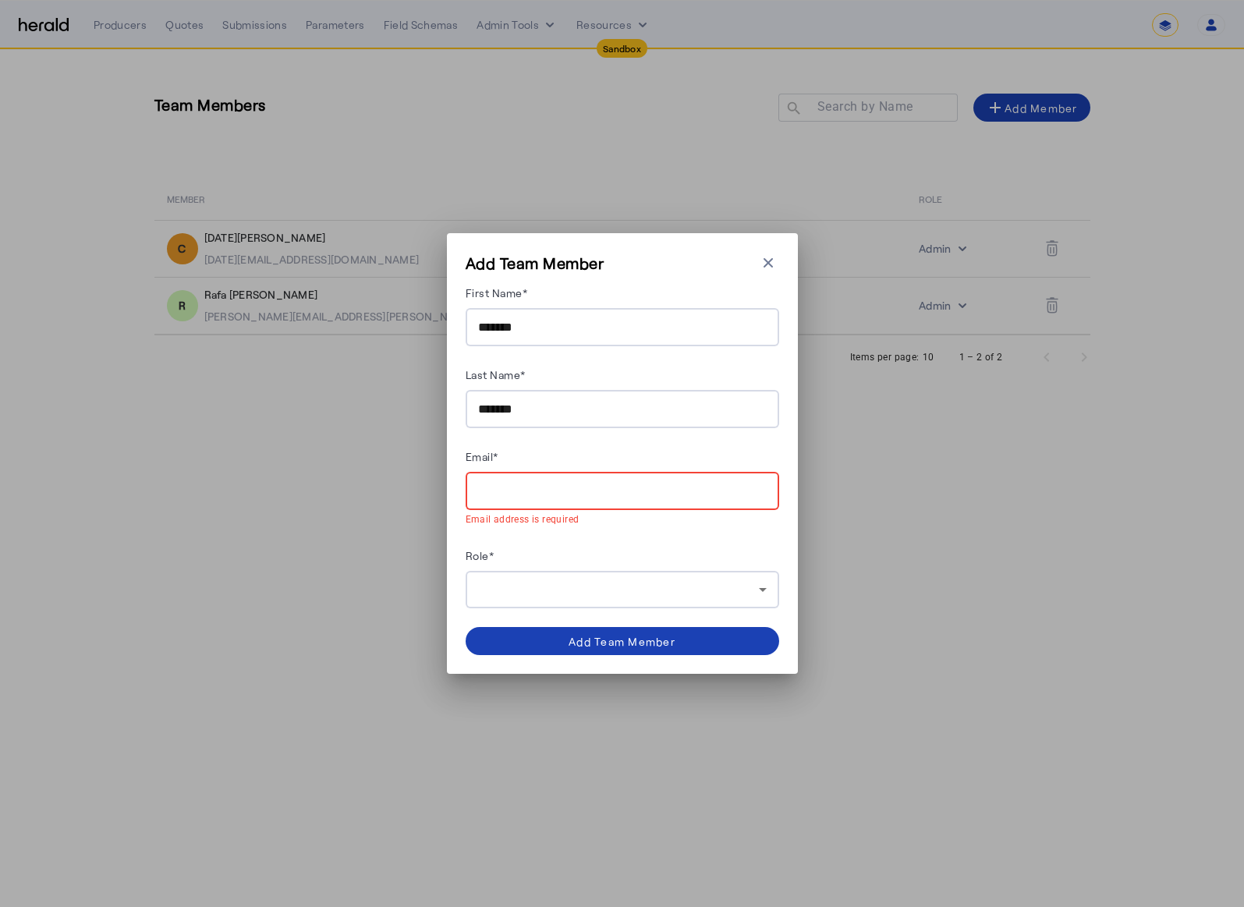
click at [547, 493] on input "Email*" at bounding box center [622, 491] width 289 height 19
paste input "**********"
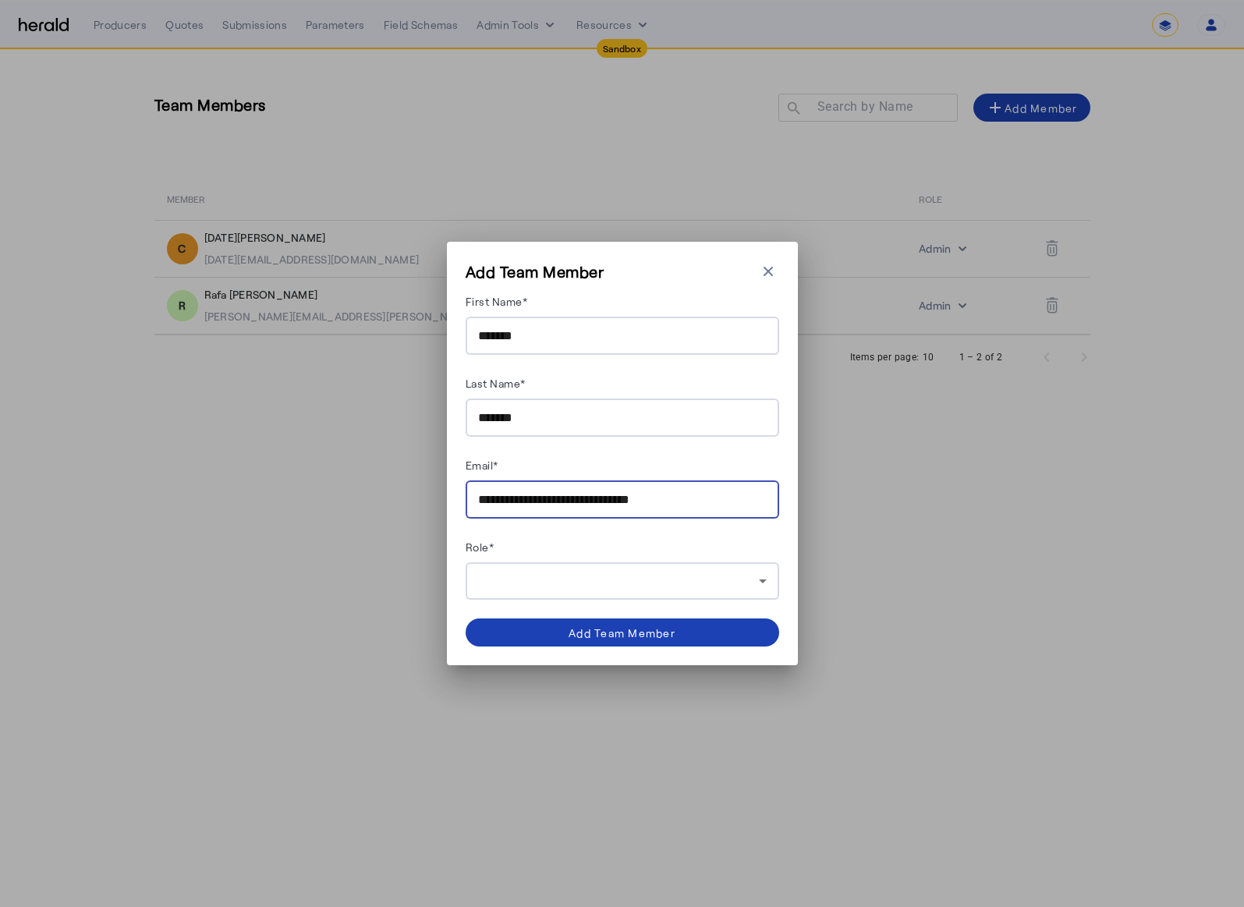
type input "**********"
click at [665, 574] on div at bounding box center [618, 581] width 281 height 19
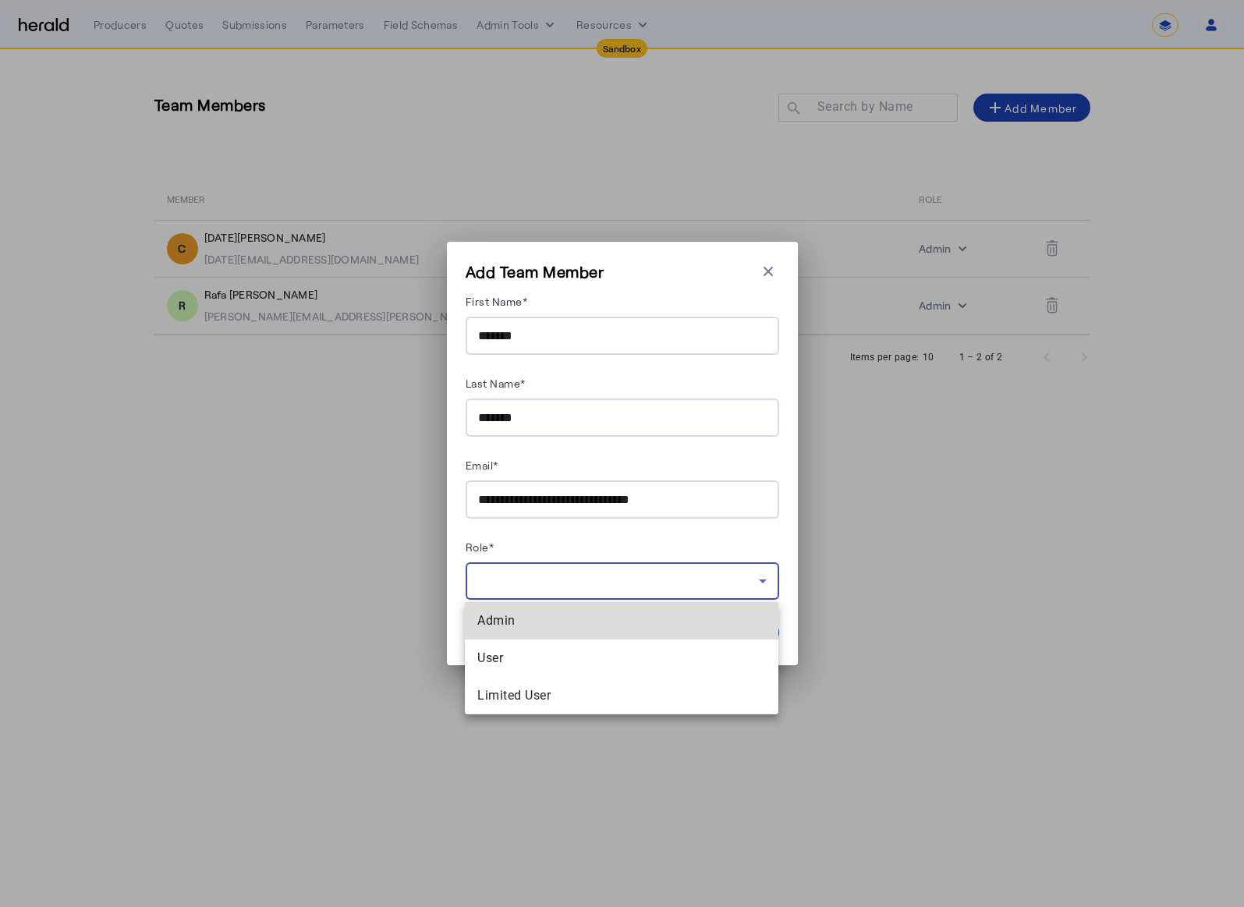
click at [613, 618] on span "Admin" at bounding box center [621, 620] width 289 height 19
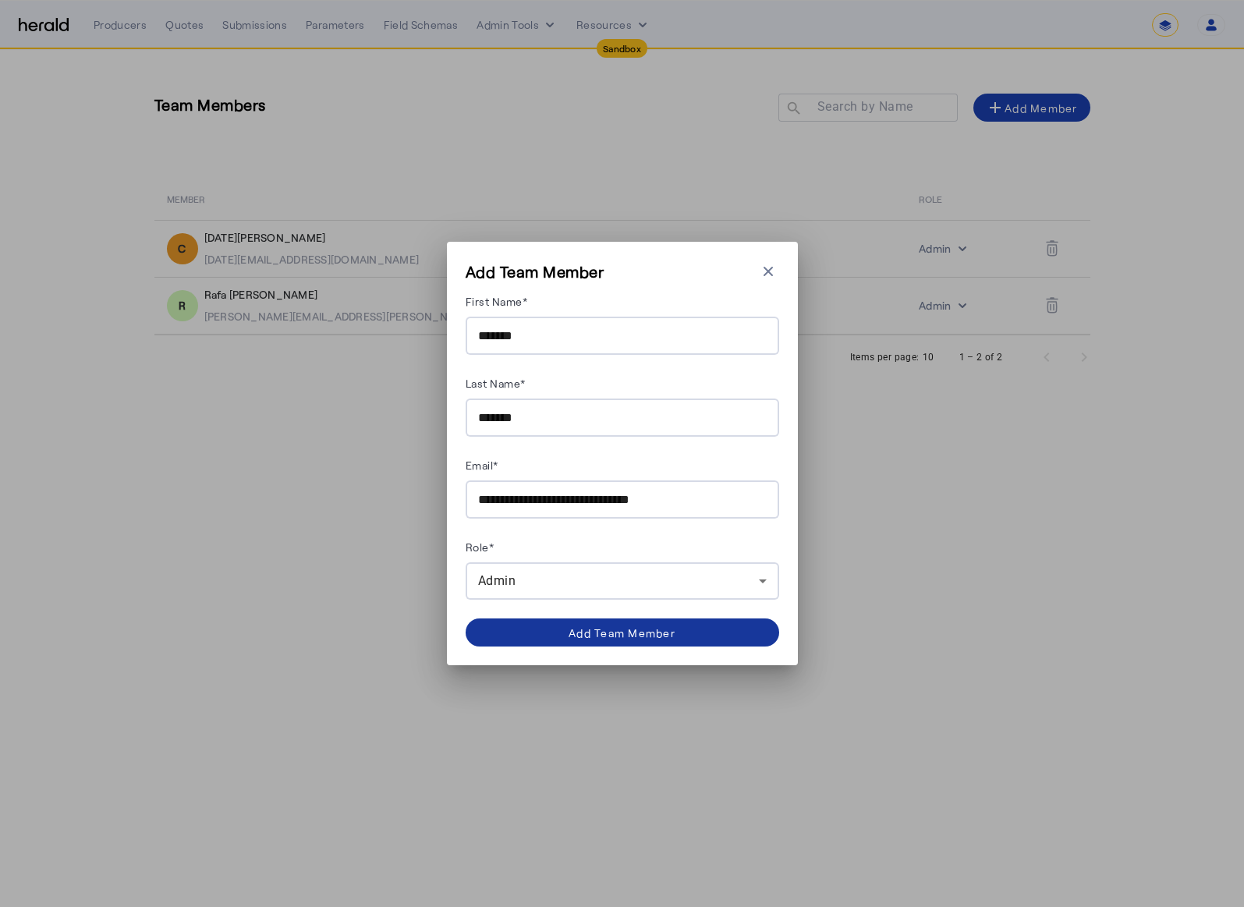
click at [599, 640] on span at bounding box center [623, 632] width 314 height 37
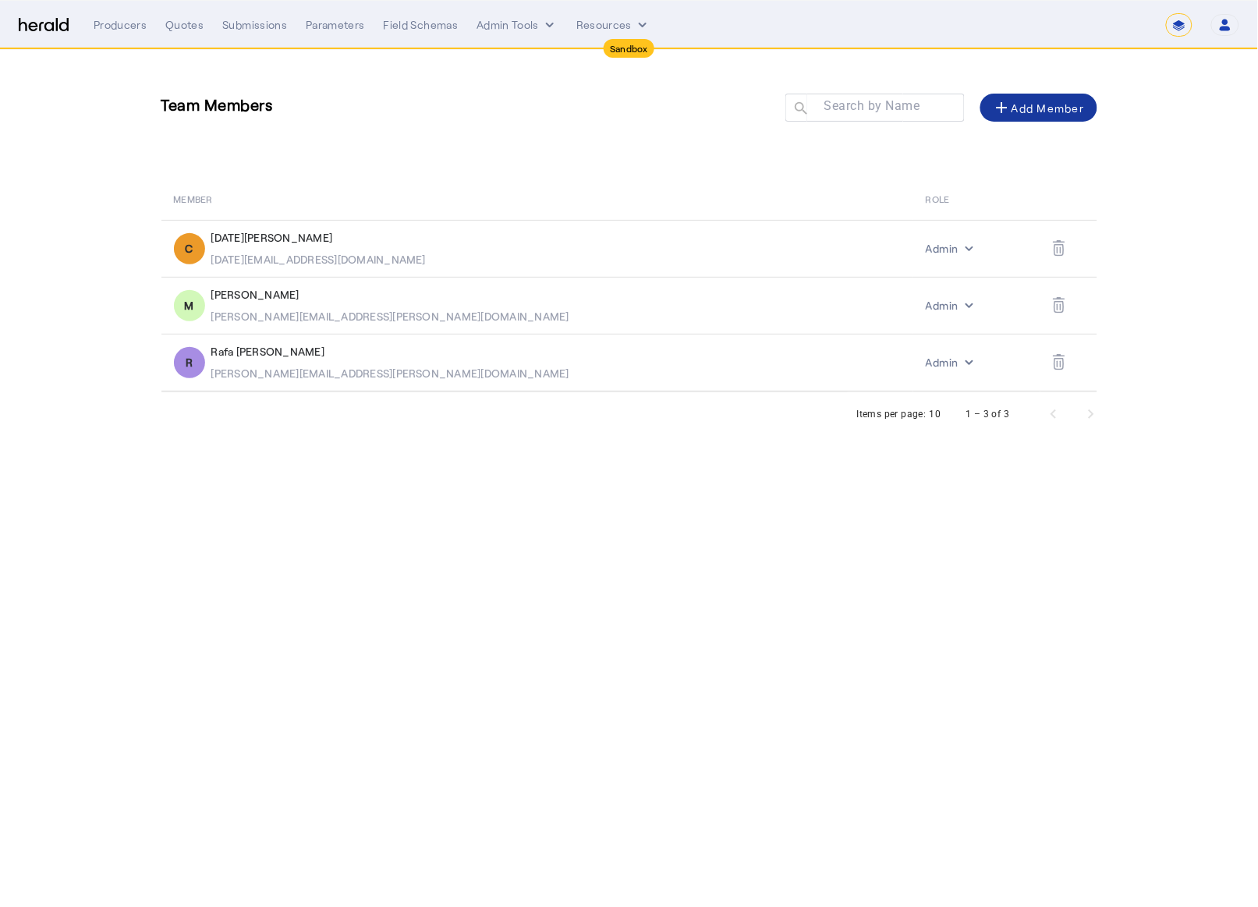
click at [597, 637] on body "**********" at bounding box center [629, 453] width 1258 height 907
click at [41, 8] on nav "**********" at bounding box center [629, 25] width 1258 height 48
click at [43, 19] on img at bounding box center [44, 25] width 50 height 15
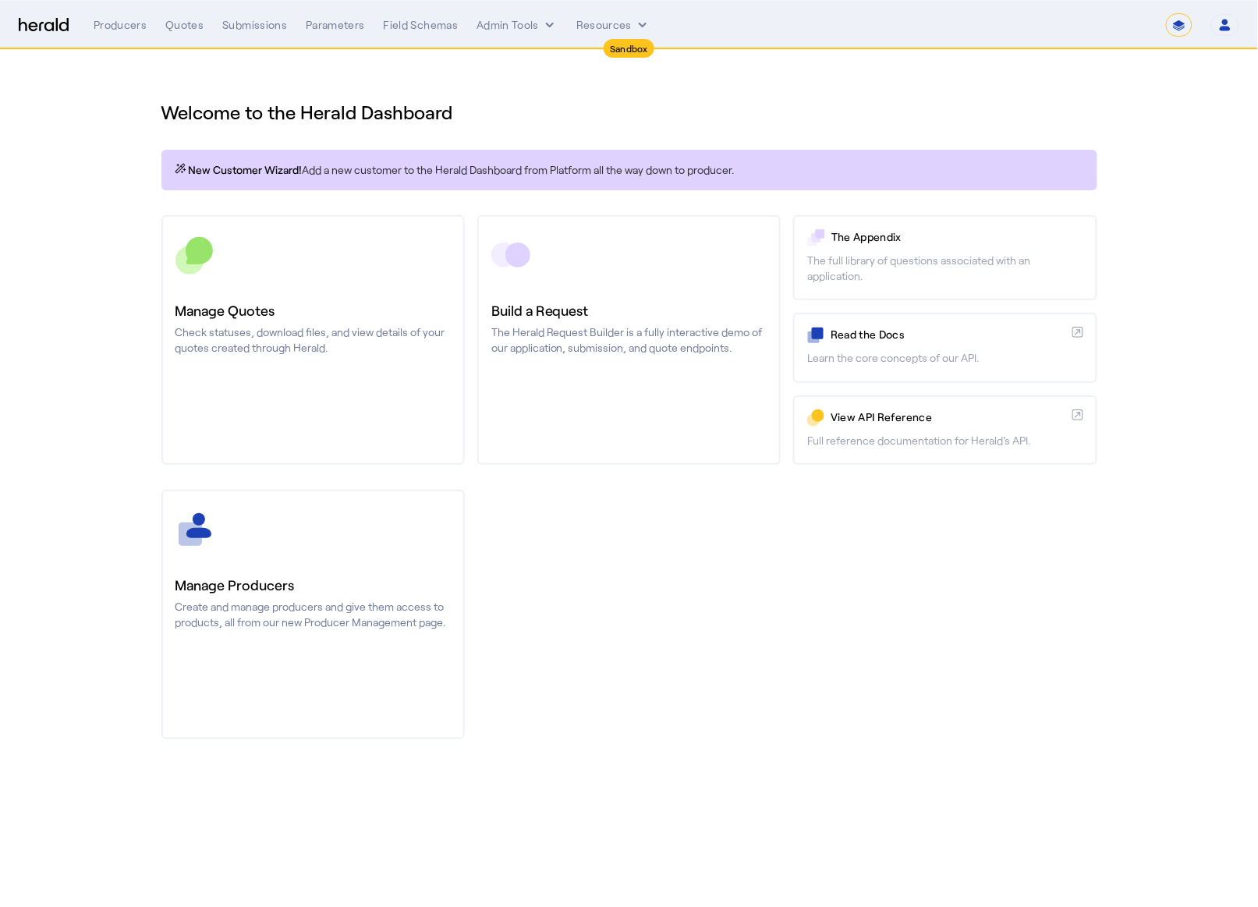
click at [732, 630] on div "Manage Producers Create and manage producers and give them access to products, …" at bounding box center [629, 615] width 936 height 250
click at [670, 573] on div "Manage Producers Create and manage producers and give them access to products, …" at bounding box center [629, 615] width 936 height 250
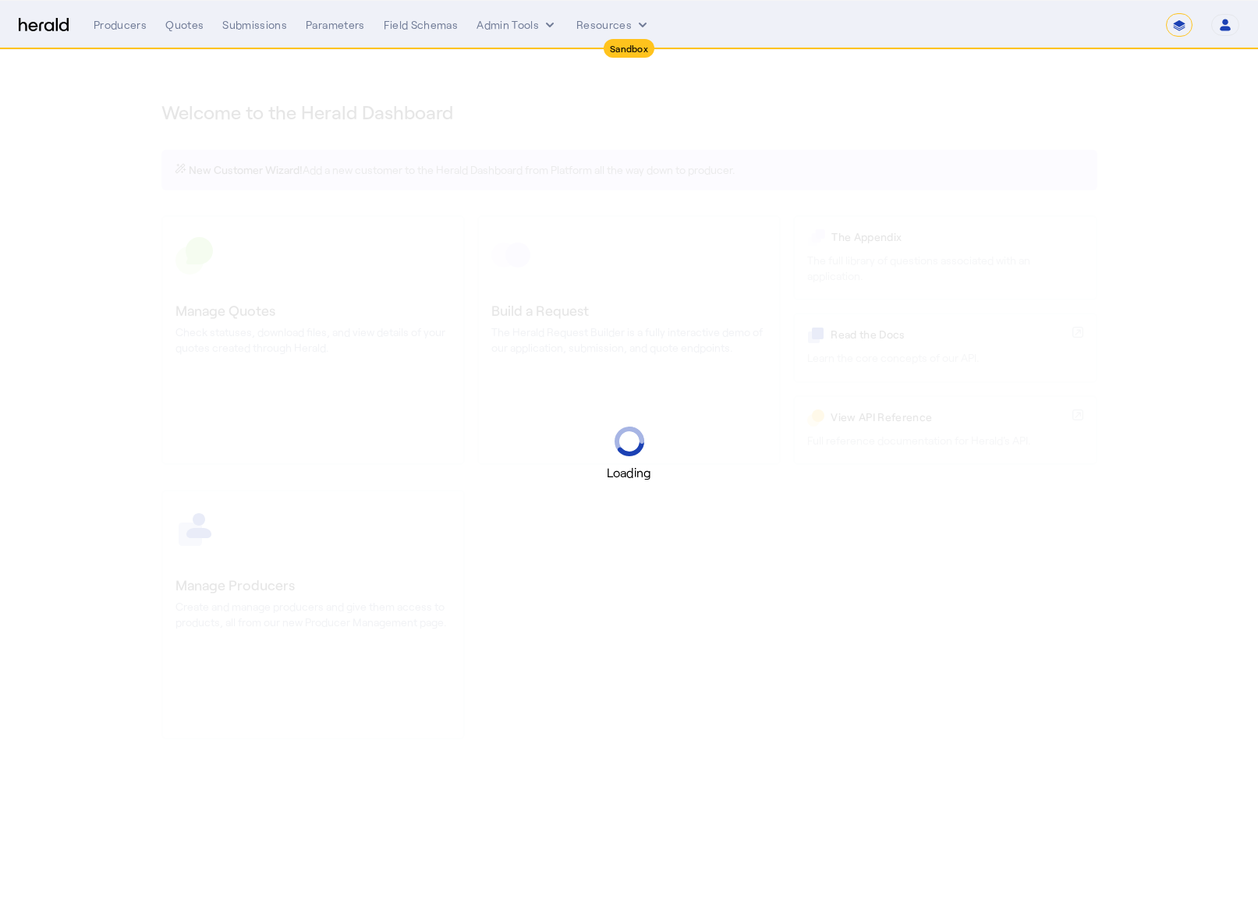
select select "*******"
select select "pfm_2v8p_herald_api"
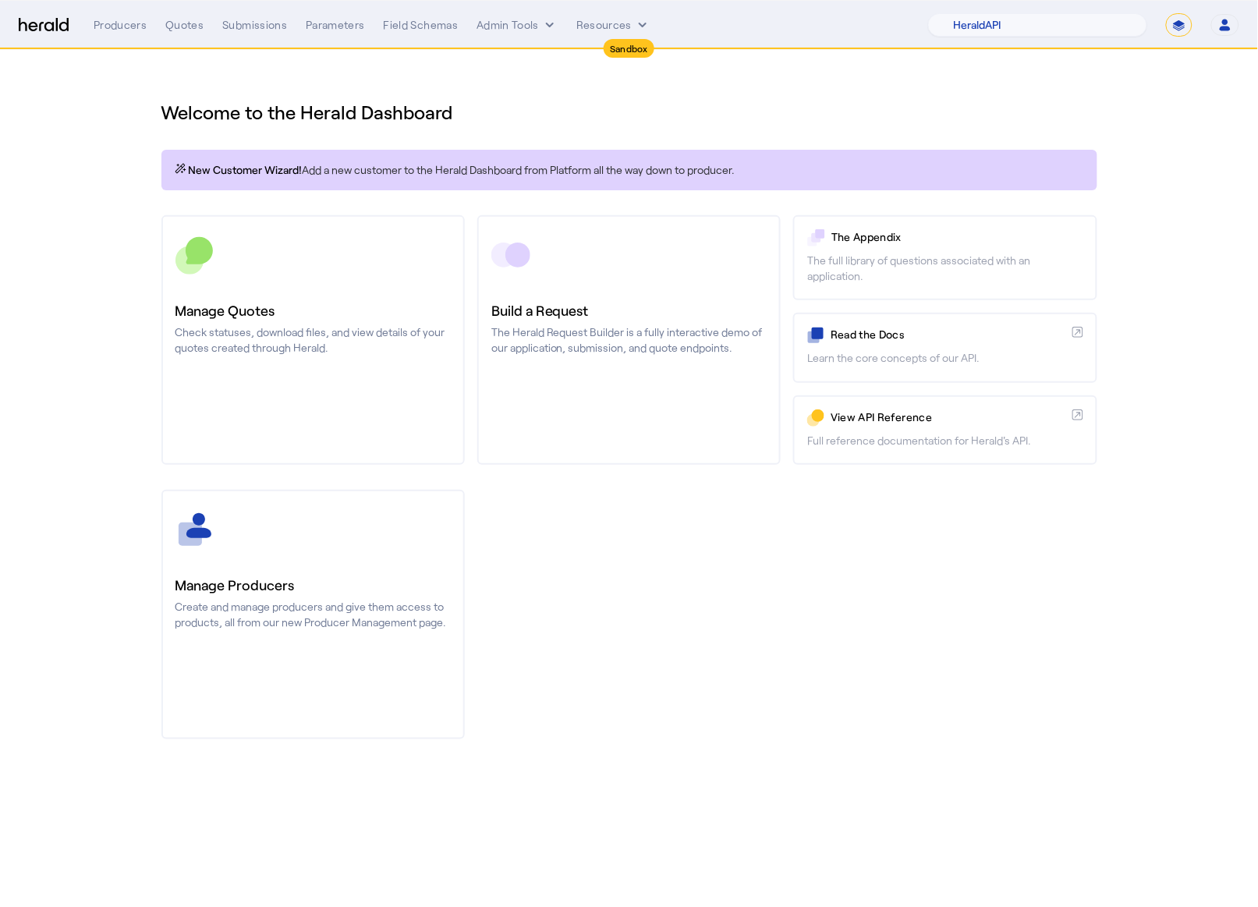
click at [1174, 25] on select "**********" at bounding box center [1179, 24] width 27 height 23
select select "**********"
click at [1166, 13] on select "**********" at bounding box center [1179, 24] width 27 height 23
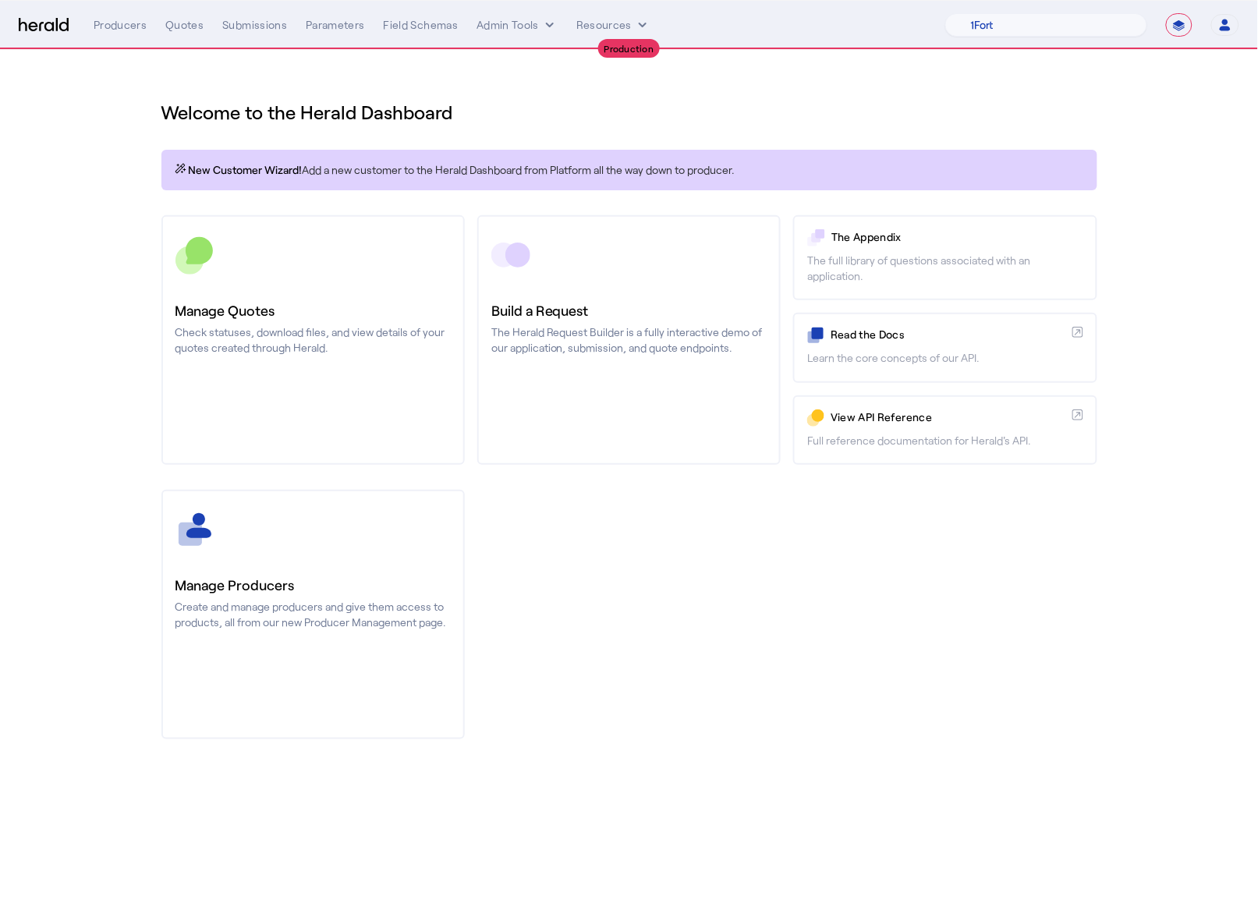
click at [1093, 111] on h1 "Welcome to the Herald Dashboard" at bounding box center [629, 112] width 936 height 25
click at [1041, 5] on nav "**********" at bounding box center [629, 25] width 1258 height 48
click at [1044, 13] on select "1Fort Affinity Risk Arlington Roe Billy BindHQ Bunker CRC Campus Coverage Citad…" at bounding box center [1046, 24] width 202 height 23
select select "pfm_h3db_crc"
click at [945, 13] on select "1Fort Affinity Risk Arlington Roe Billy BindHQ Bunker CRC Campus Coverage Citad…" at bounding box center [1046, 24] width 202 height 23
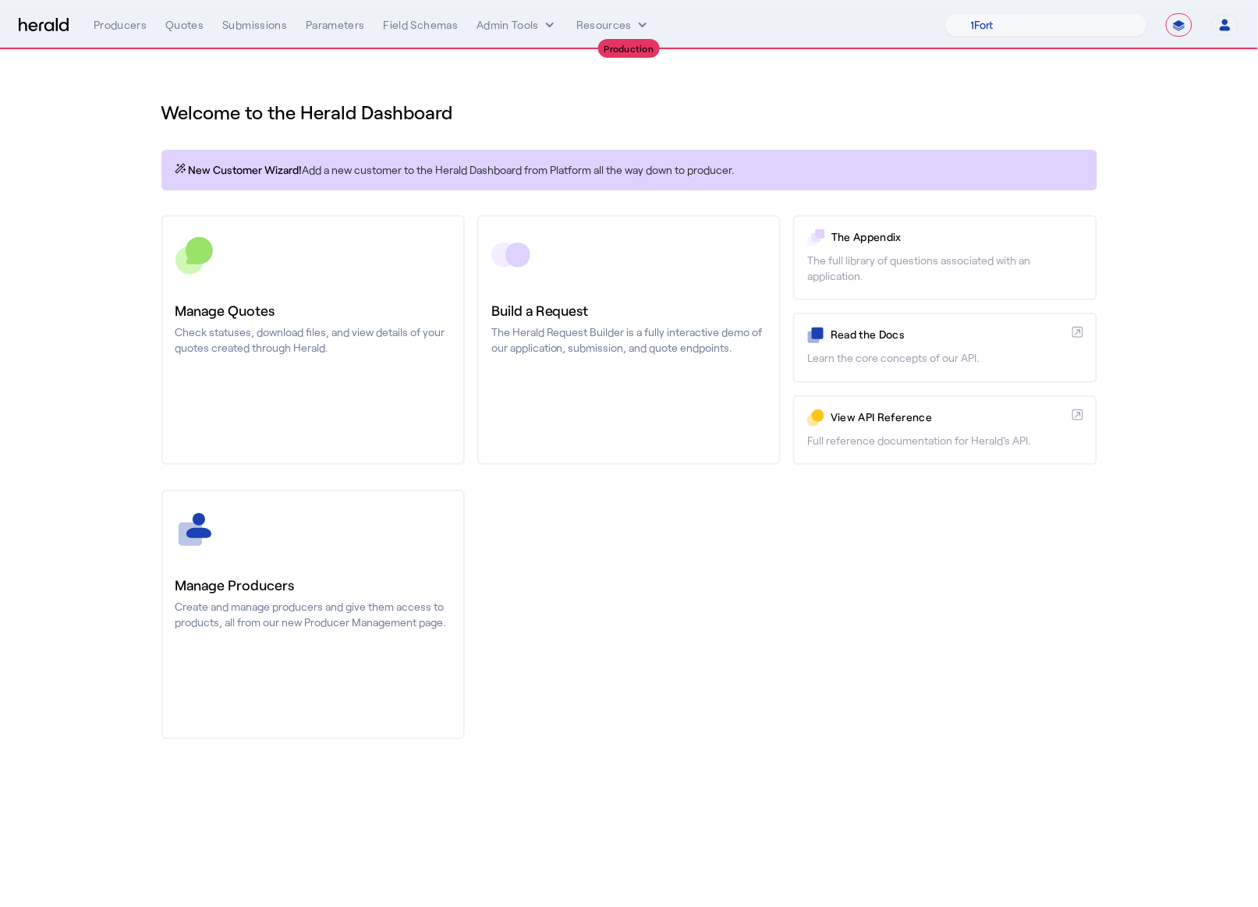
click at [780, 95] on div "Welcome to the Herald Dashboard" at bounding box center [629, 103] width 936 height 44
click at [175, 27] on div "Quotes" at bounding box center [184, 25] width 38 height 16
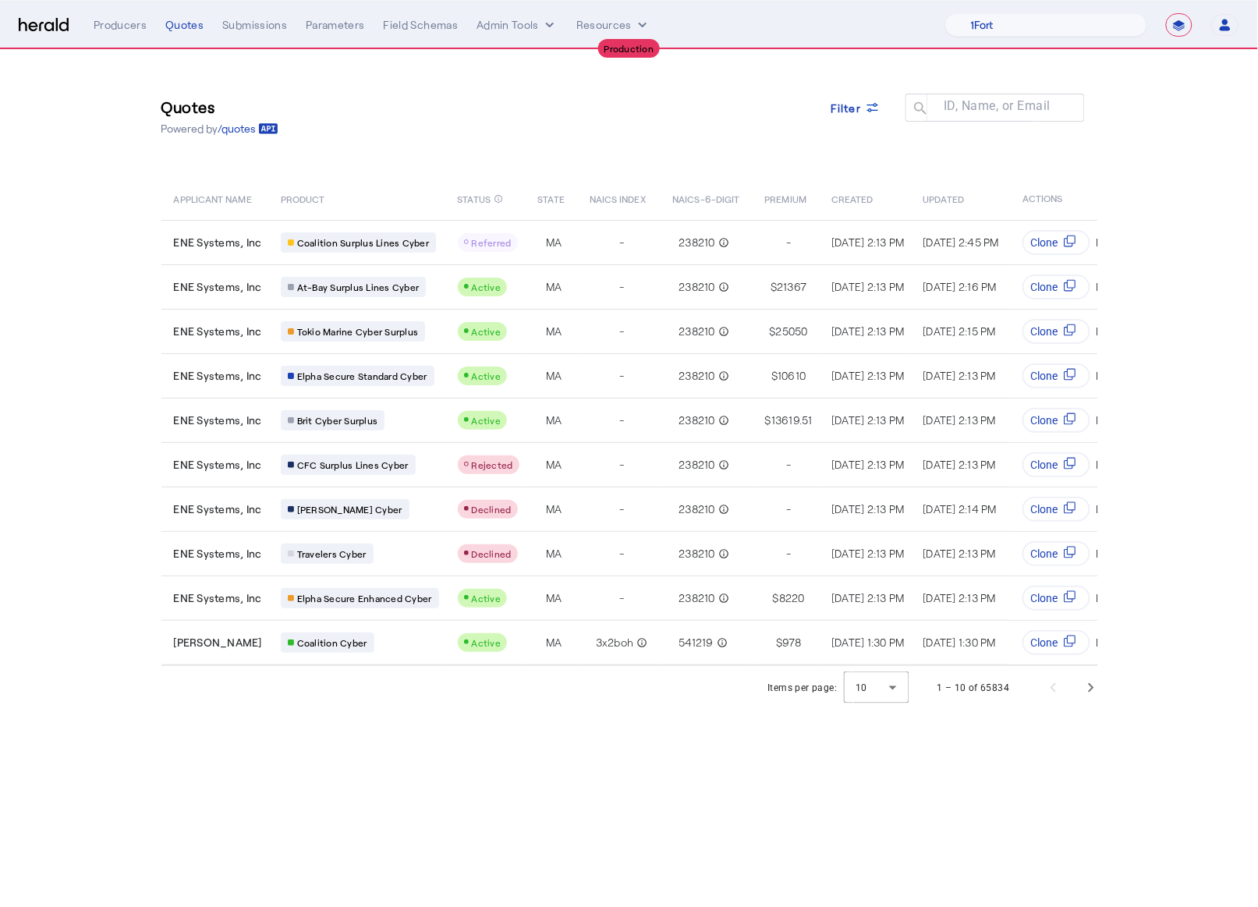
click at [701, 154] on div "Quotes Powered by /quotes Filter ID, Name, or Email search APPLICANT NAME PRODU…" at bounding box center [629, 358] width 998 height 616
drag, startPoint x: 1097, startPoint y: 198, endPoint x: 114, endPoint y: 195, distance: 983.5
click at [114, 195] on section "Quotes Powered by /quotes Filter ID, Name, or Email search APPLICANT NAME PRODU…" at bounding box center [629, 380] width 1258 height 660
click at [579, 148] on div "Quotes Powered by /quotes Filter ID, Name, or Email search" at bounding box center [629, 116] width 936 height 70
click at [66, 34] on div "**********" at bounding box center [629, 24] width 1221 height 23
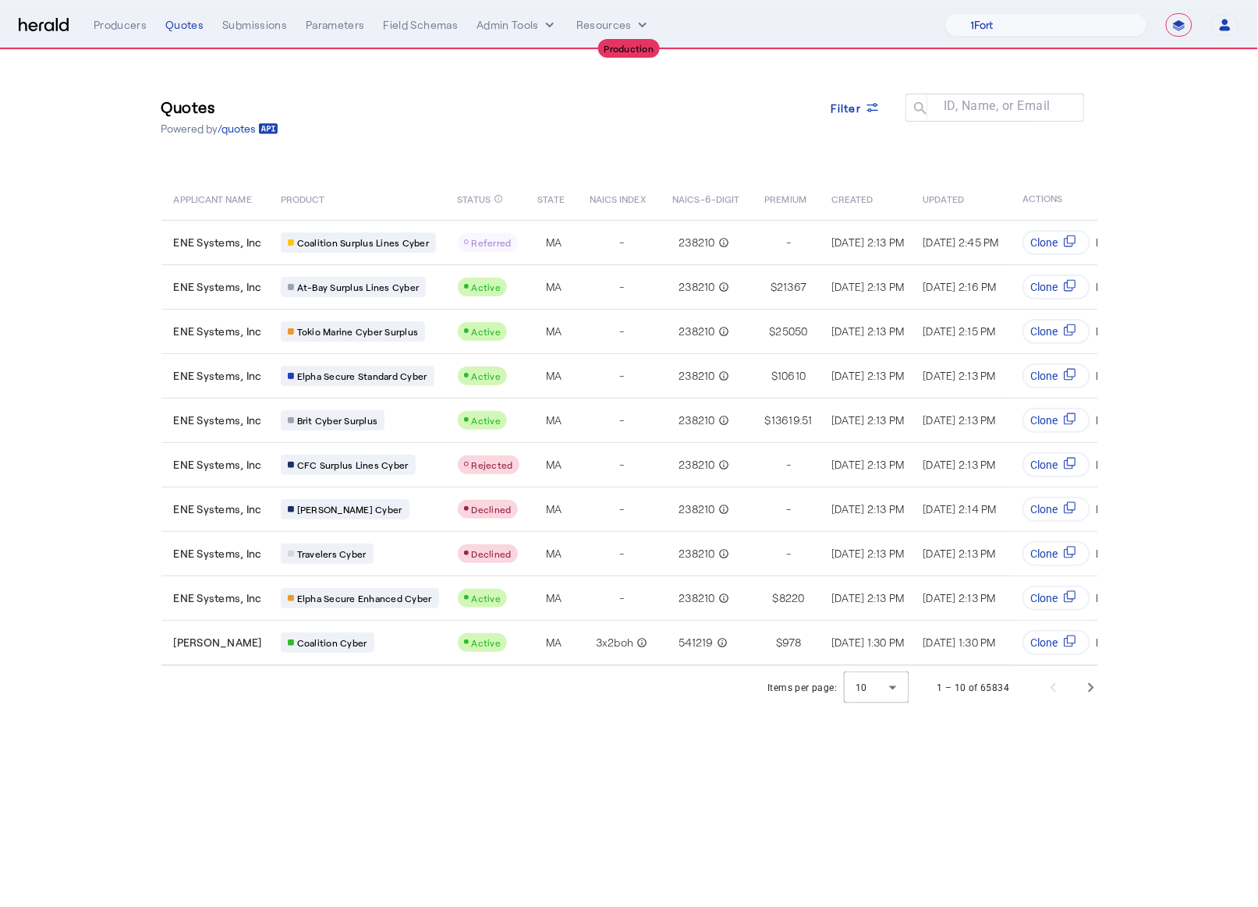
click at [57, 32] on div "**********" at bounding box center [629, 24] width 1221 height 23
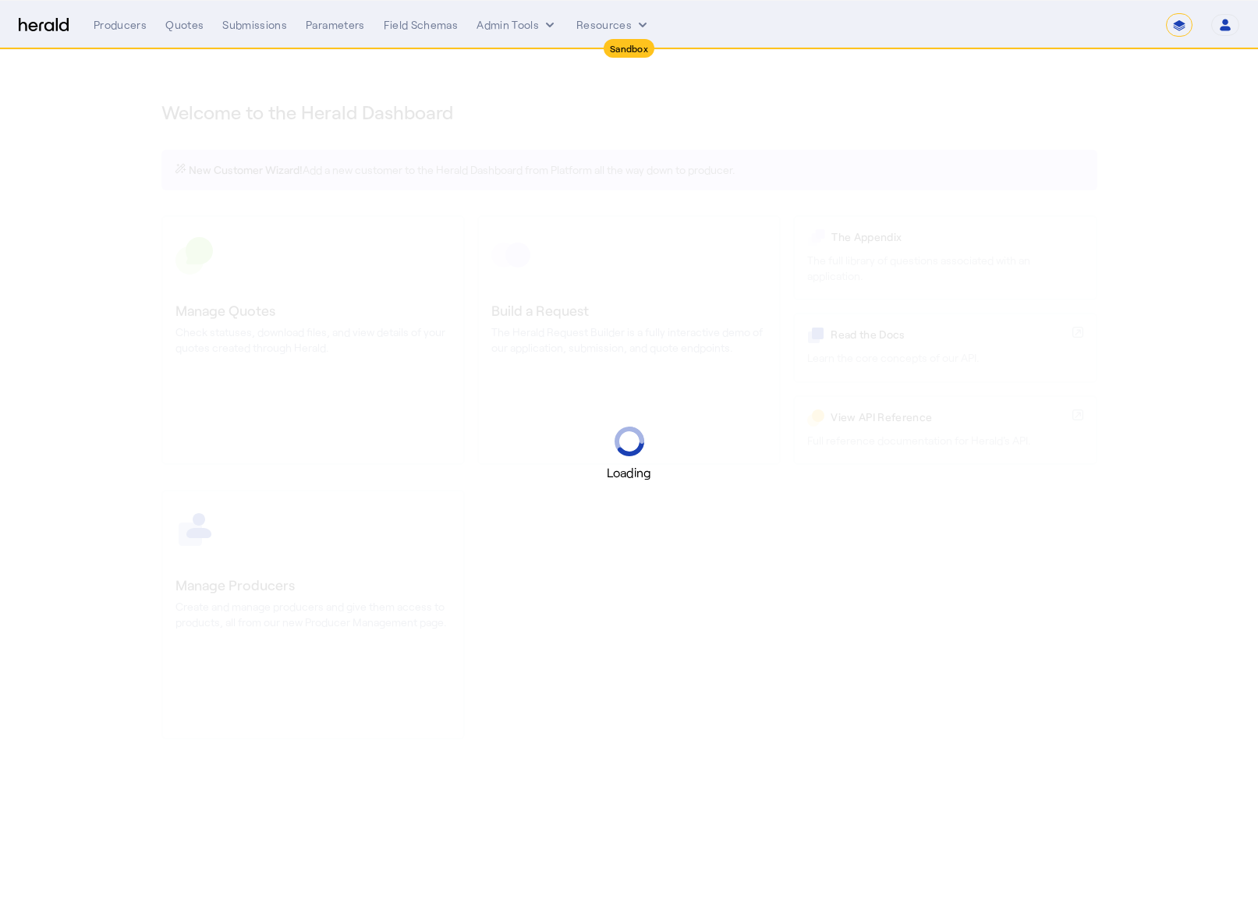
select select "*******"
select select "pfm_2v8p_herald_api"
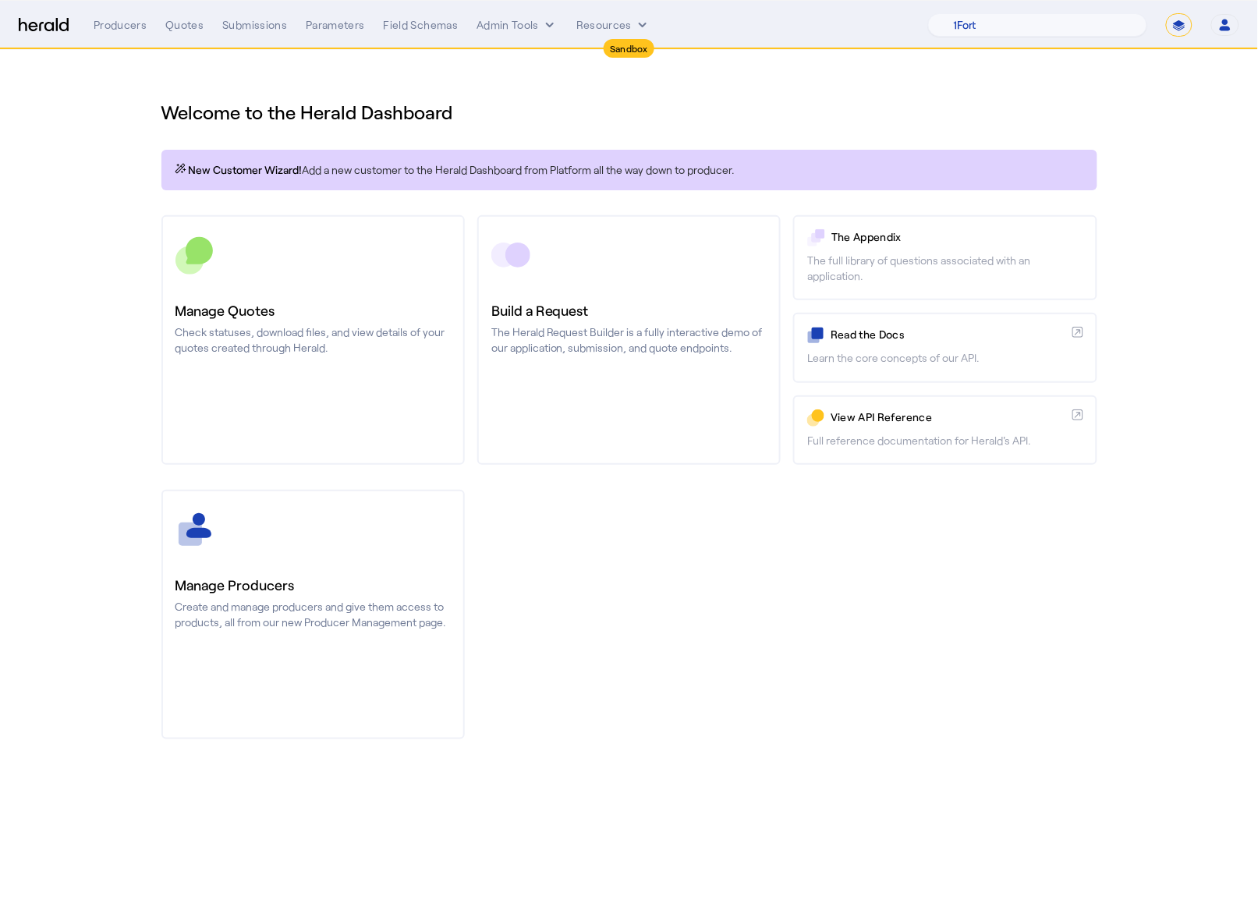
click at [893, 593] on div "Manage Producers Create and manage producers and give them access to products, …" at bounding box center [629, 615] width 936 height 250
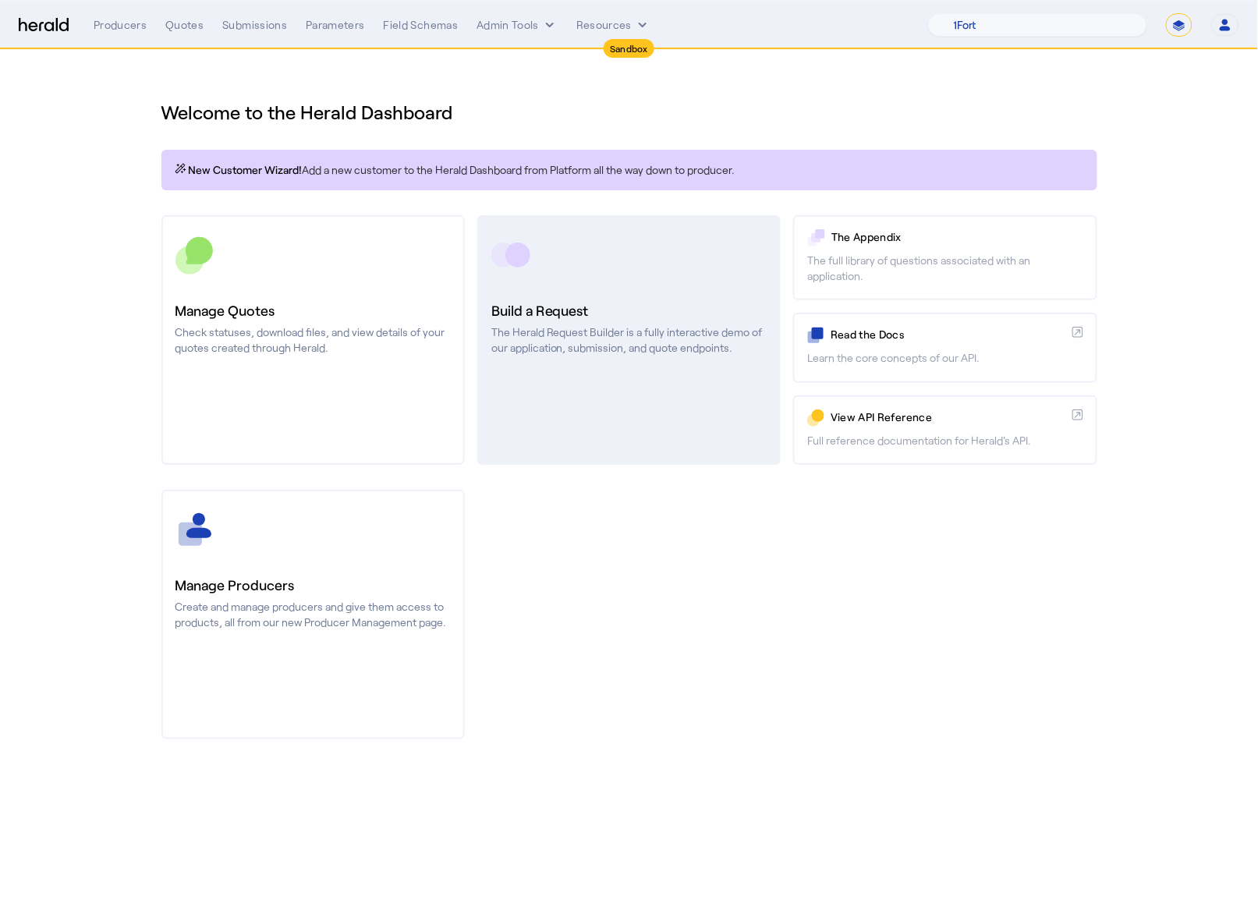
click at [618, 324] on p "The Herald Request Builder is a fully interactive demo of our application, subm…" at bounding box center [628, 339] width 275 height 31
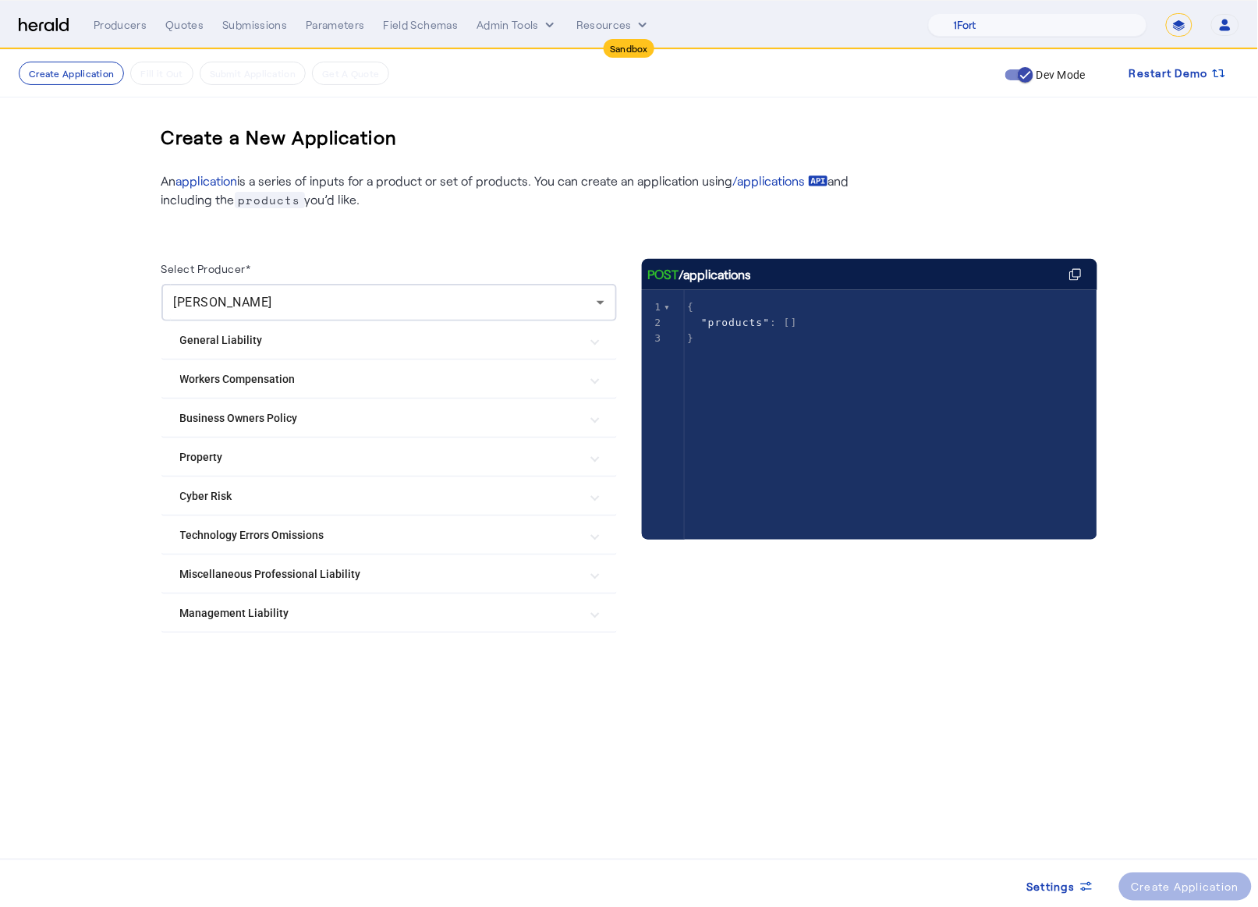
click at [405, 597] on mat-expansion-panel-header "Management Liability" at bounding box center [388, 612] width 455 height 37
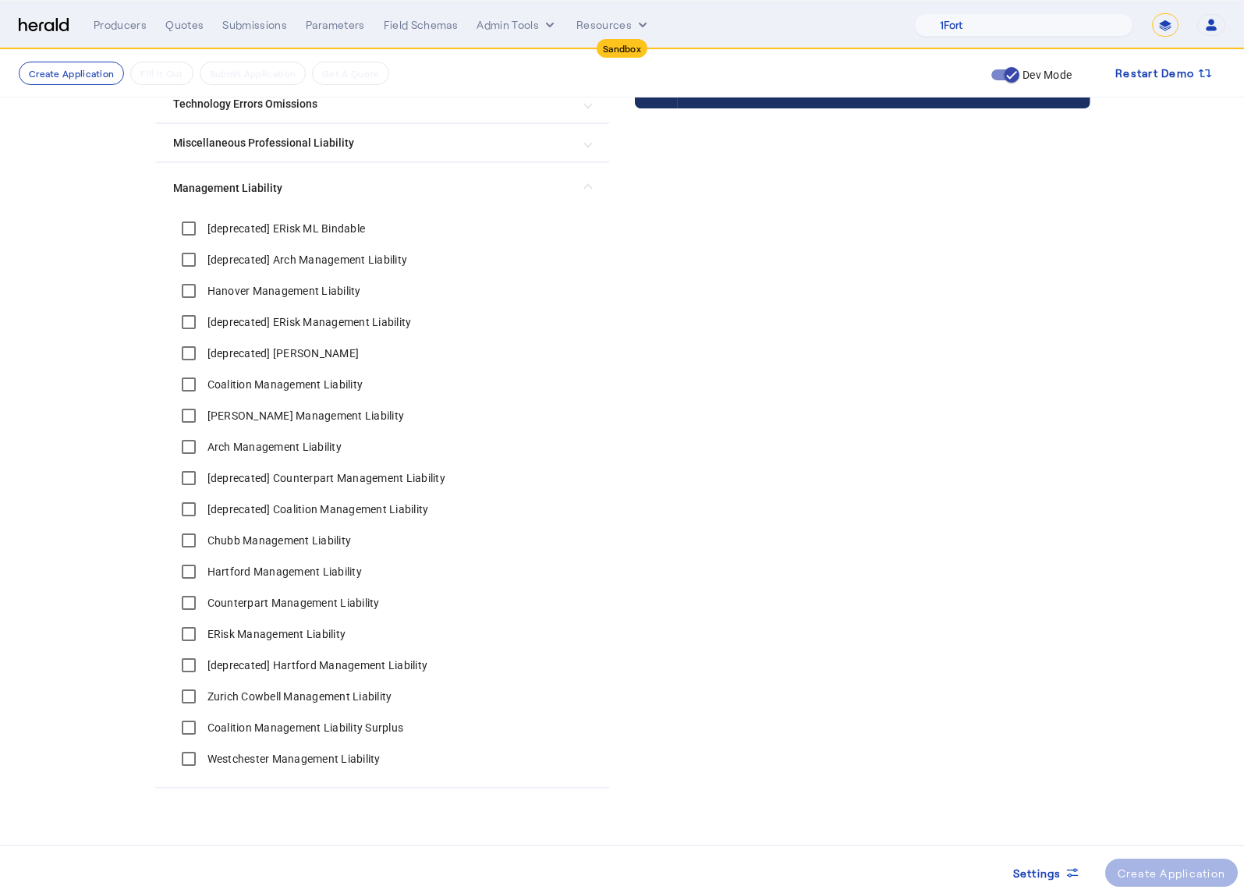
scroll to position [441, 0]
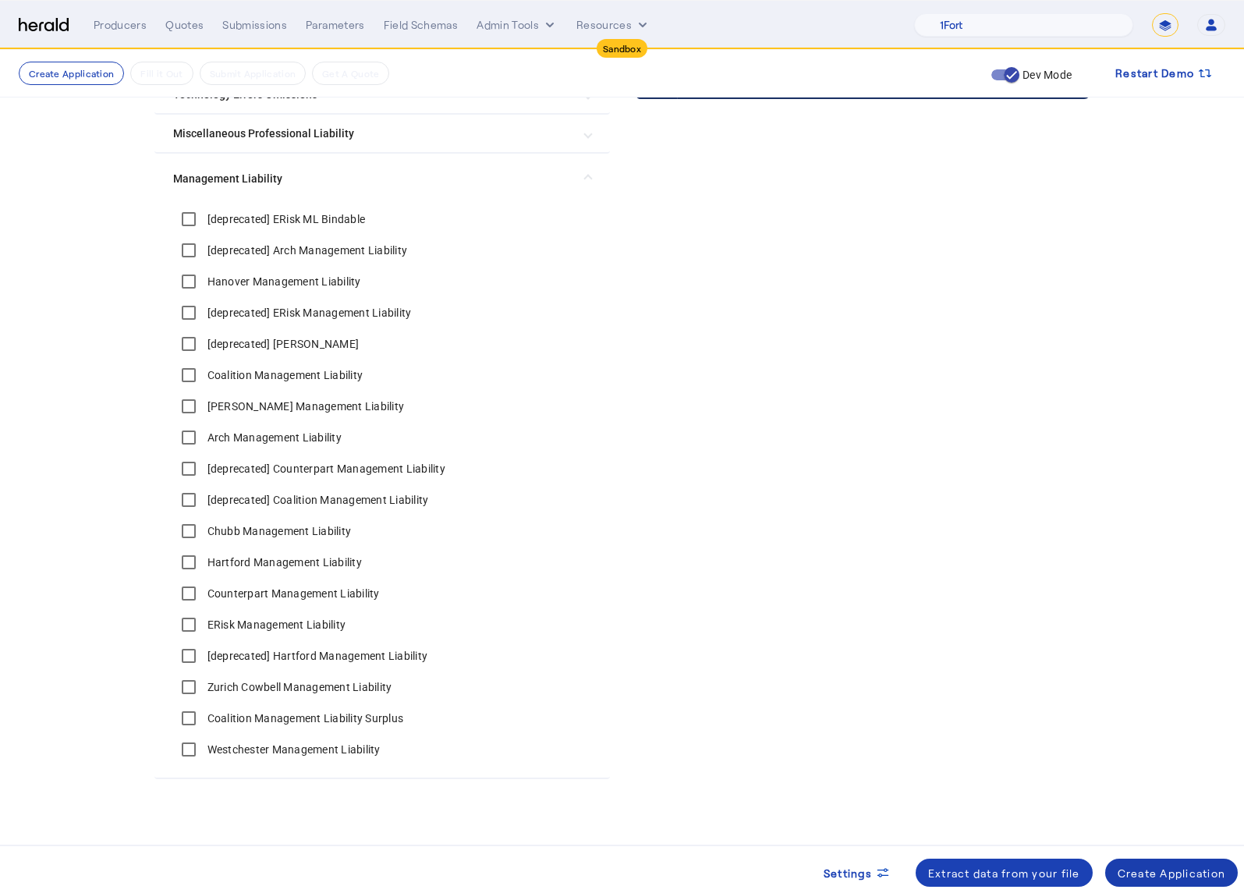
click at [1160, 881] on span at bounding box center [1171, 872] width 133 height 37
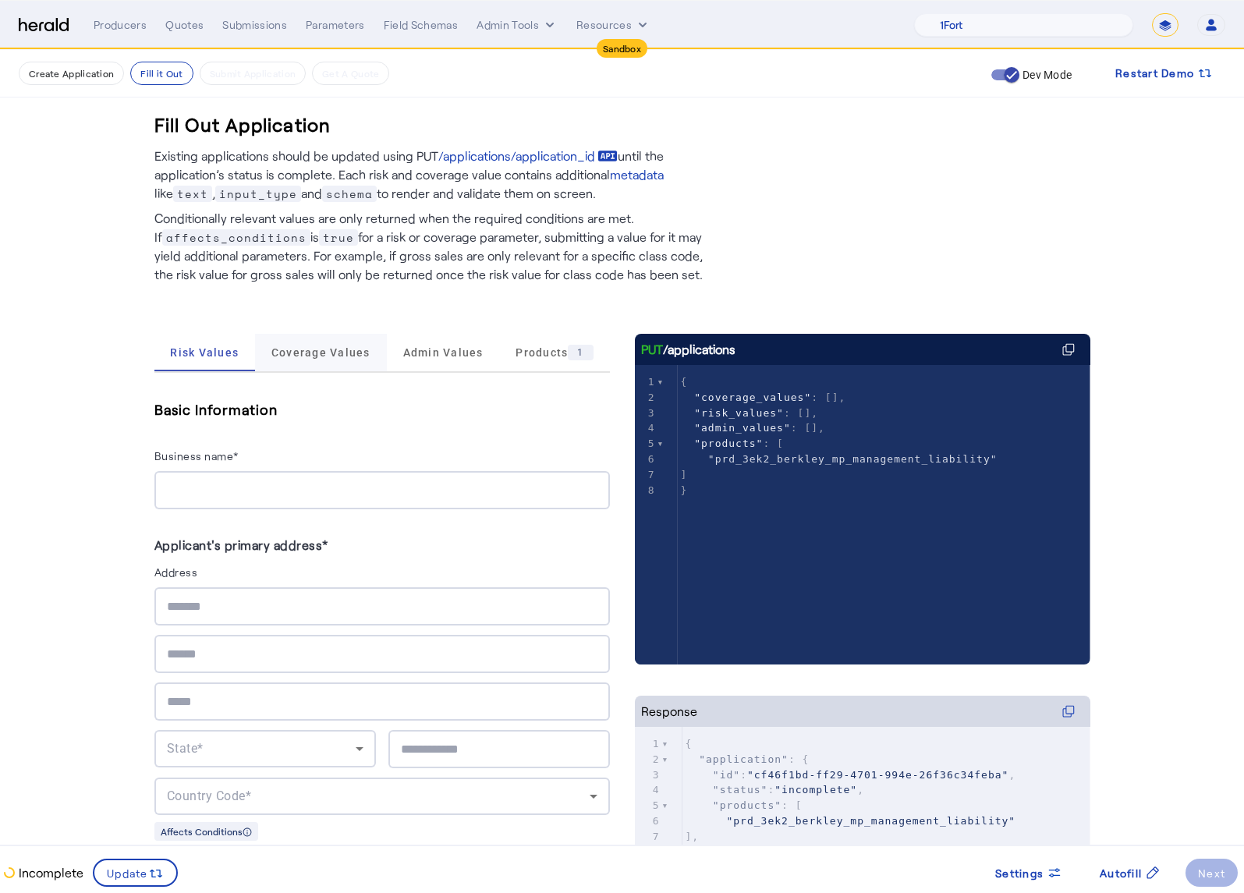
click at [278, 349] on span "Coverage Values" at bounding box center [320, 352] width 99 height 11
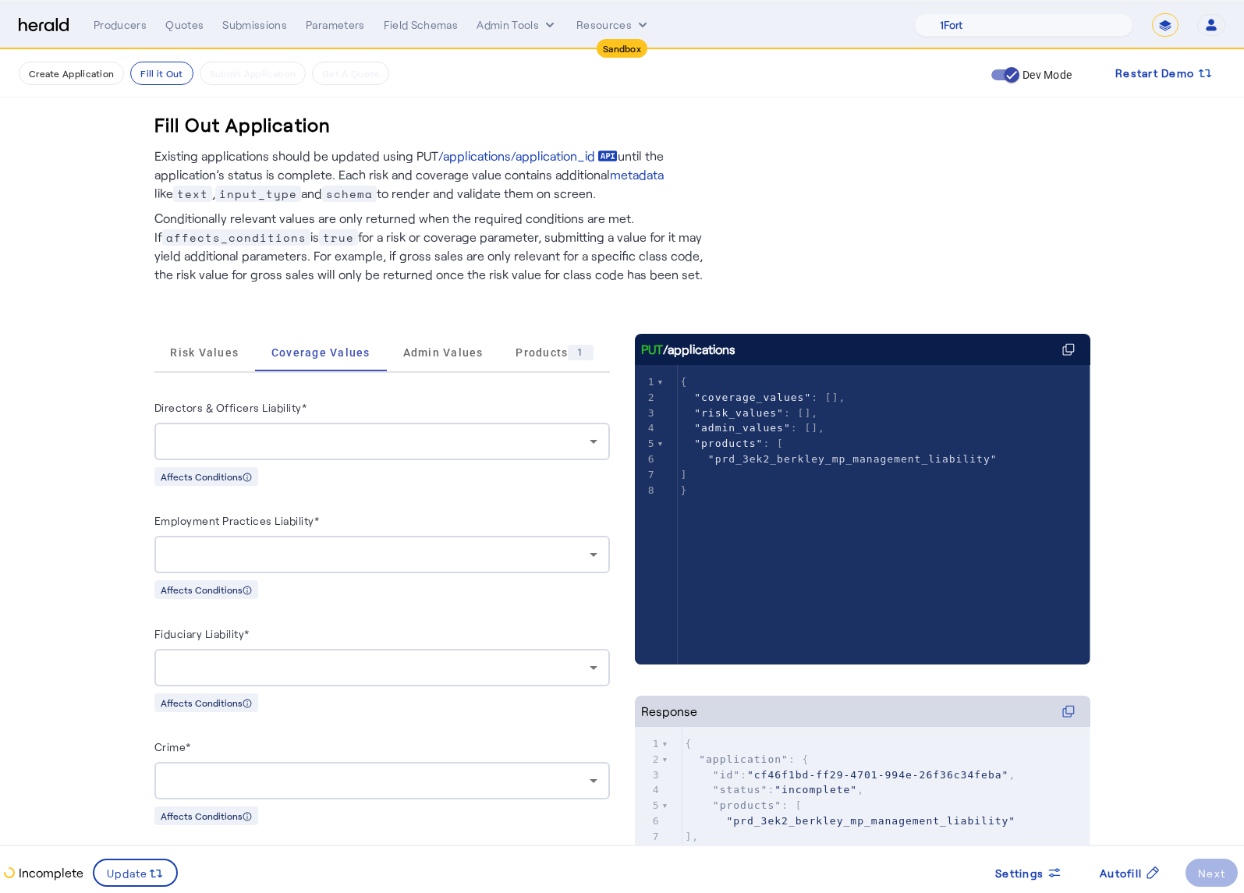
click at [325, 442] on div at bounding box center [378, 441] width 423 height 19
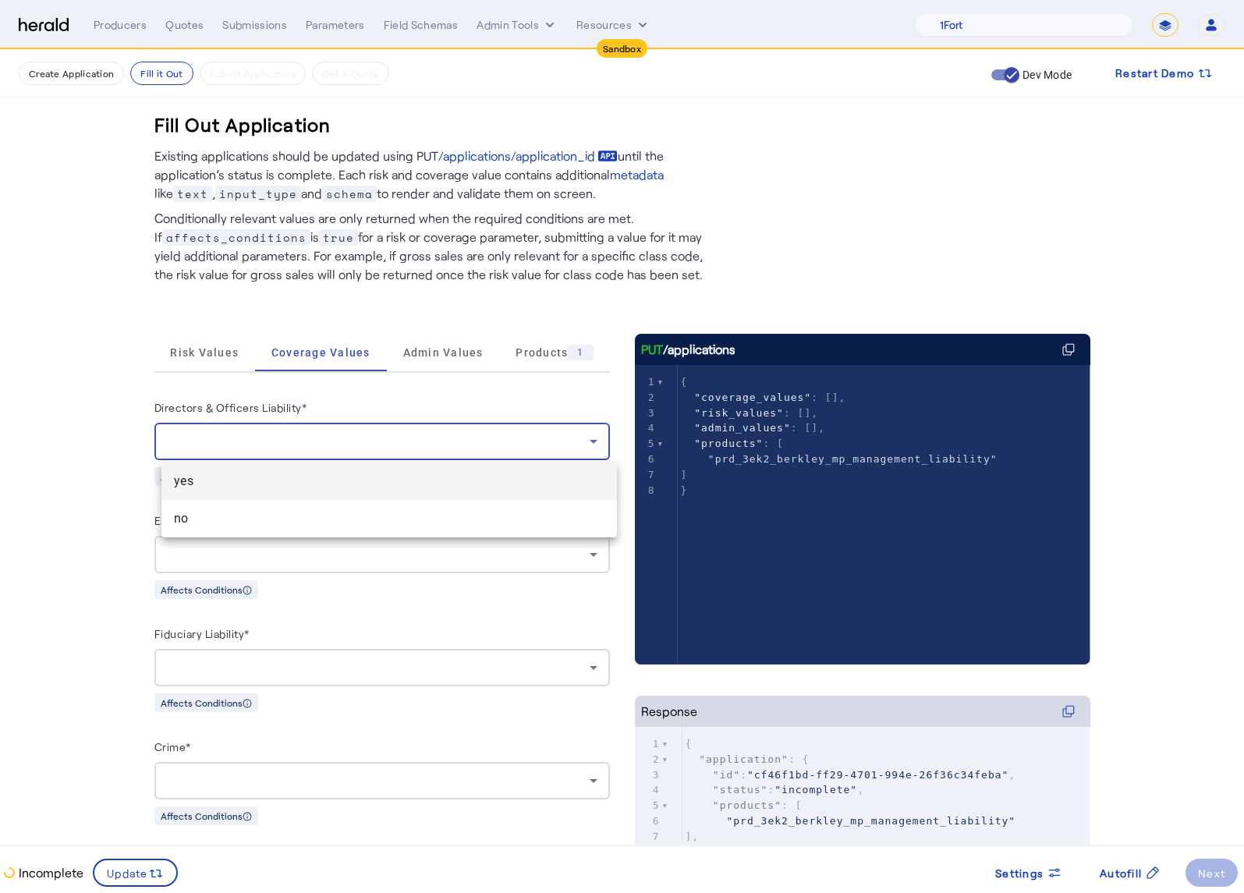
click at [299, 479] on span "yes" at bounding box center [389, 481] width 431 height 19
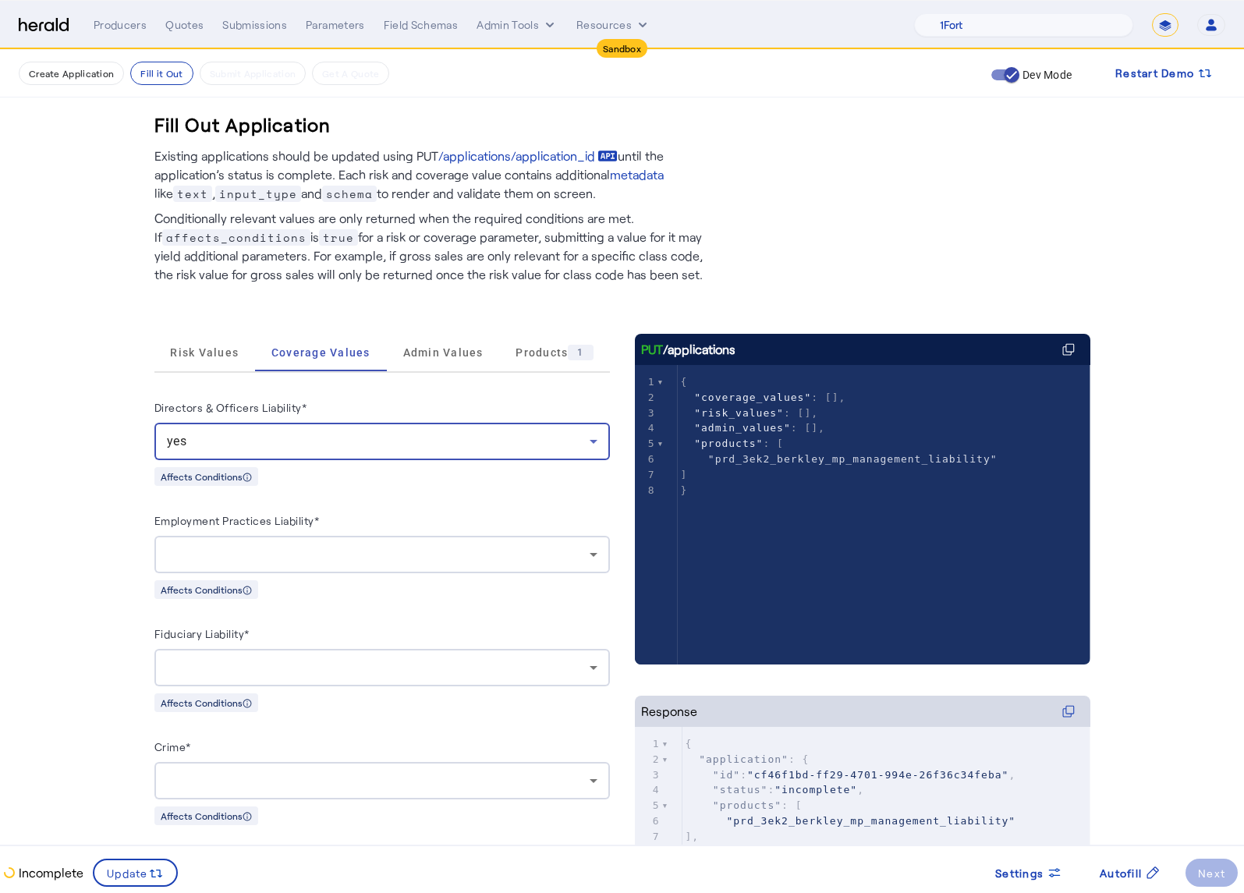
click at [368, 546] on div at bounding box center [378, 554] width 423 height 19
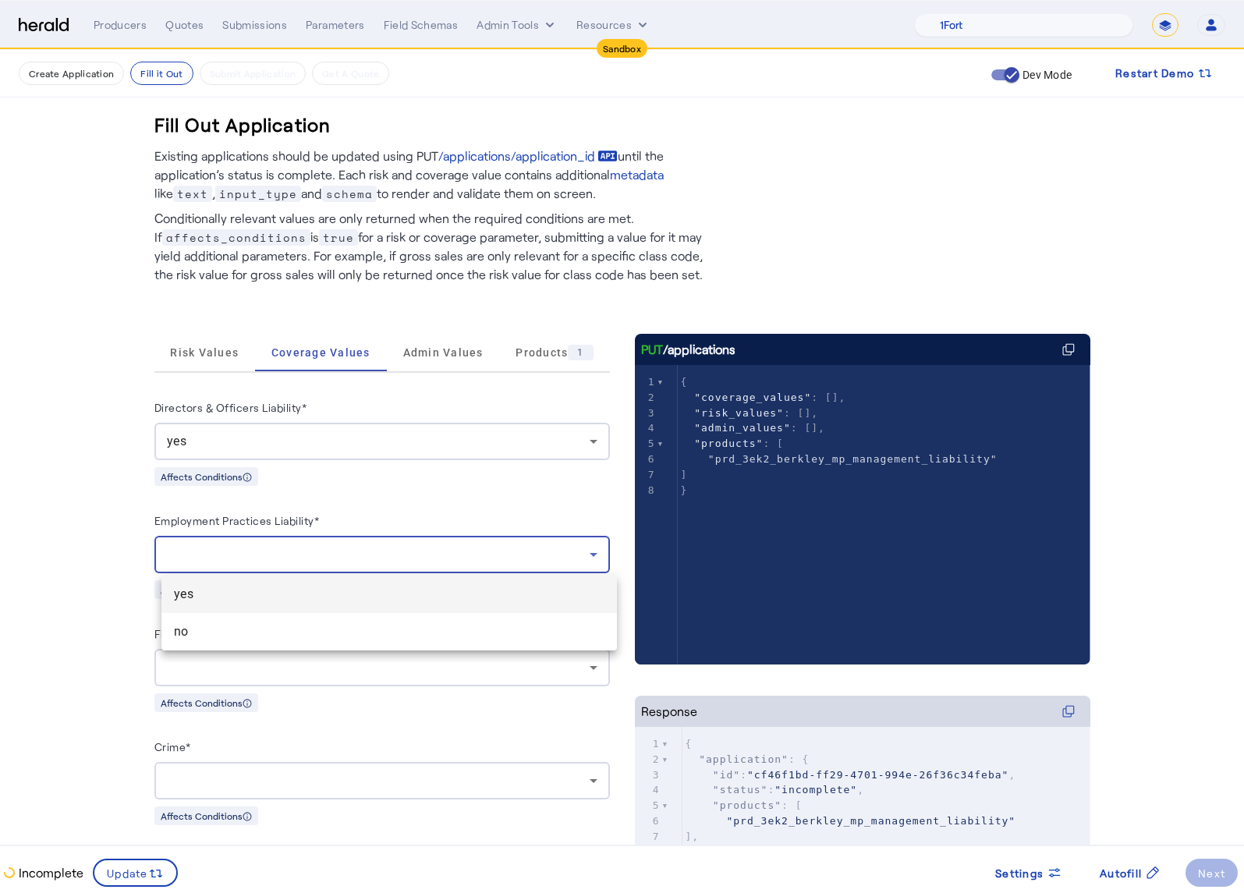
click at [345, 595] on span "yes" at bounding box center [389, 594] width 431 height 19
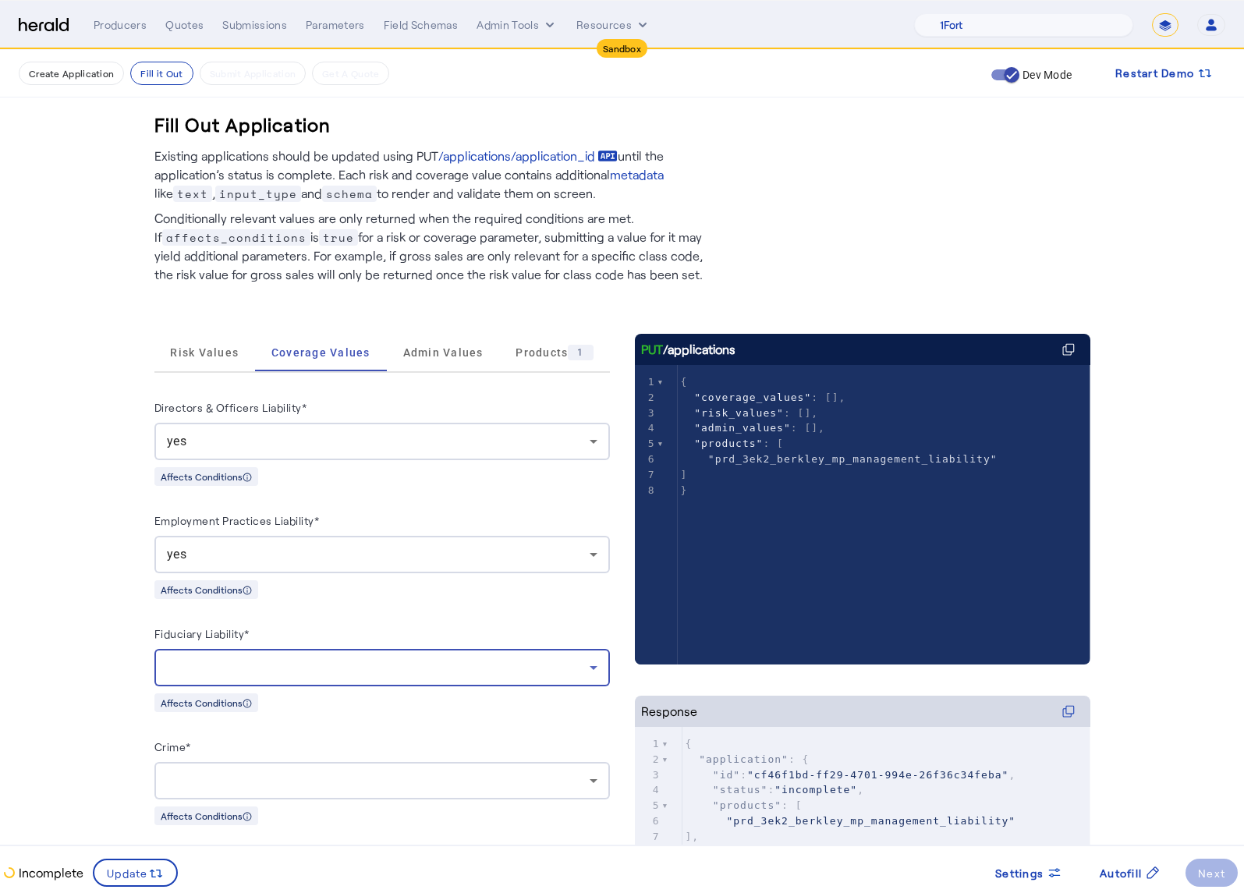
click at [384, 662] on div at bounding box center [378, 667] width 423 height 19
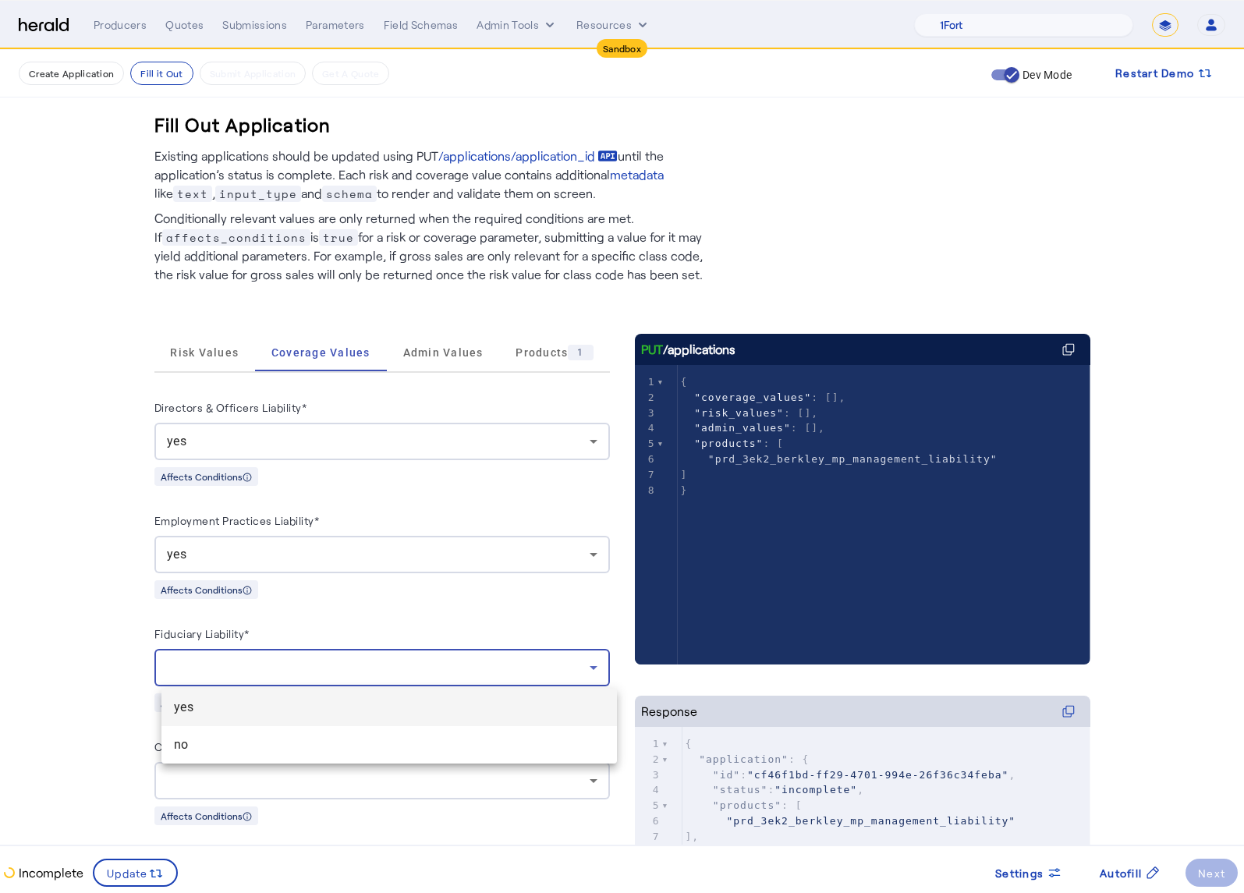
click at [371, 689] on mat-option "yes" at bounding box center [388, 707] width 455 height 37
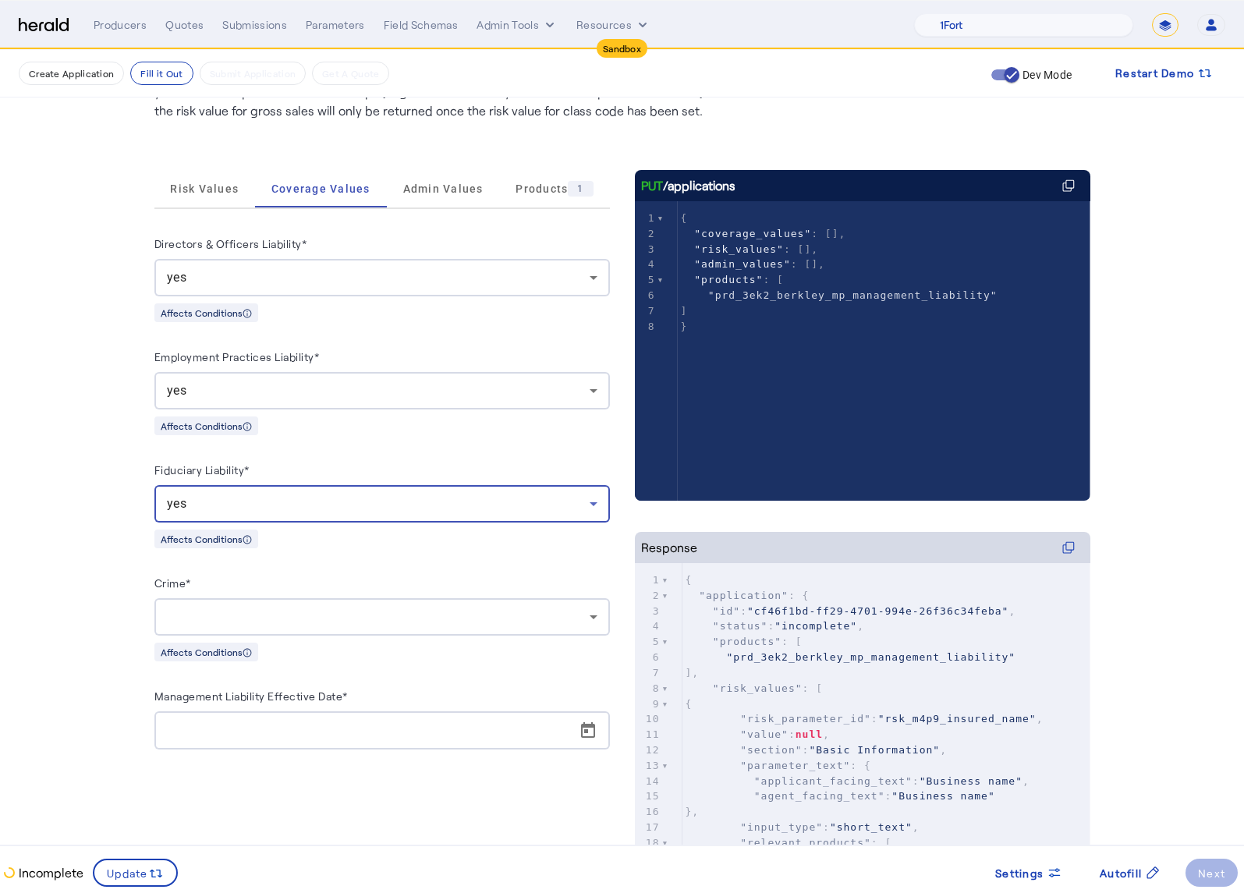
scroll to position [174, 0]
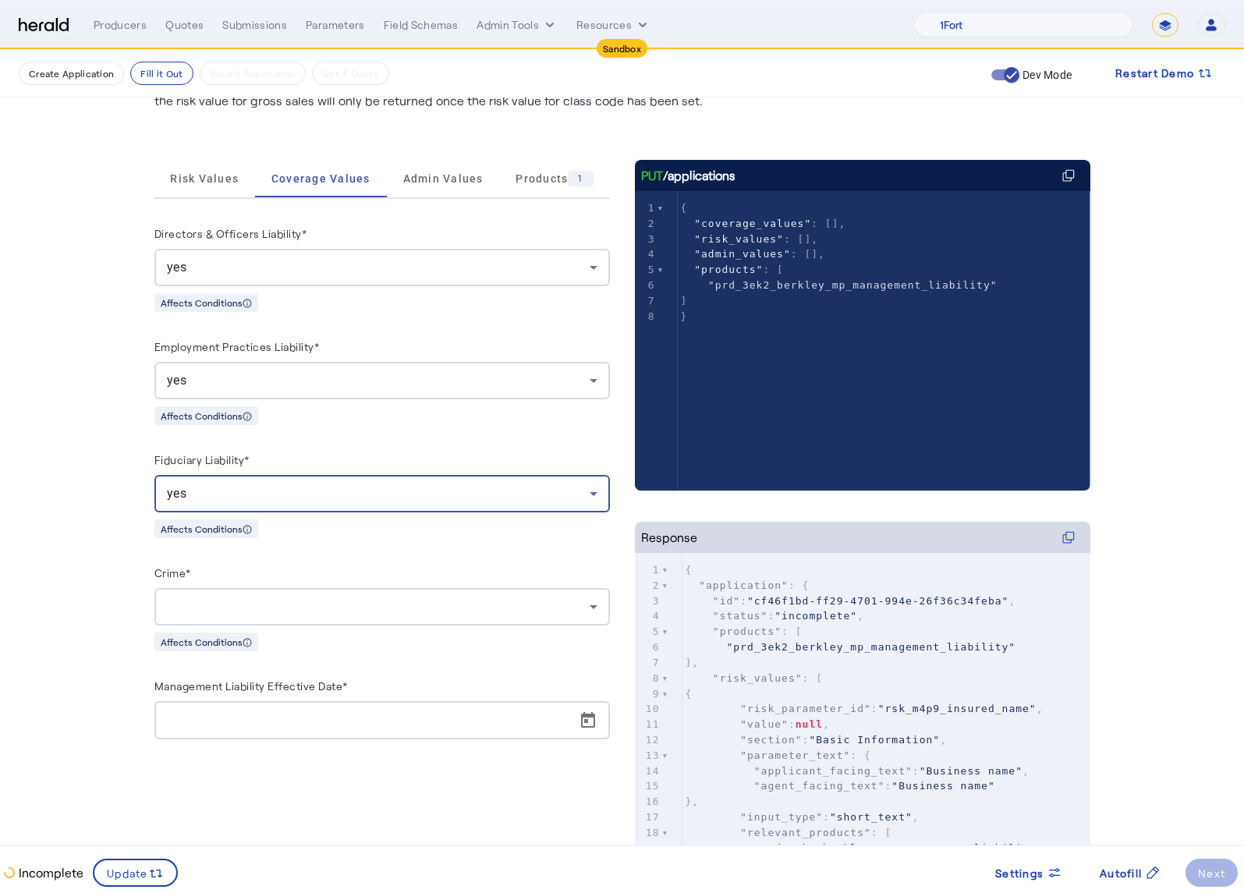
click at [319, 621] on div at bounding box center [382, 606] width 431 height 37
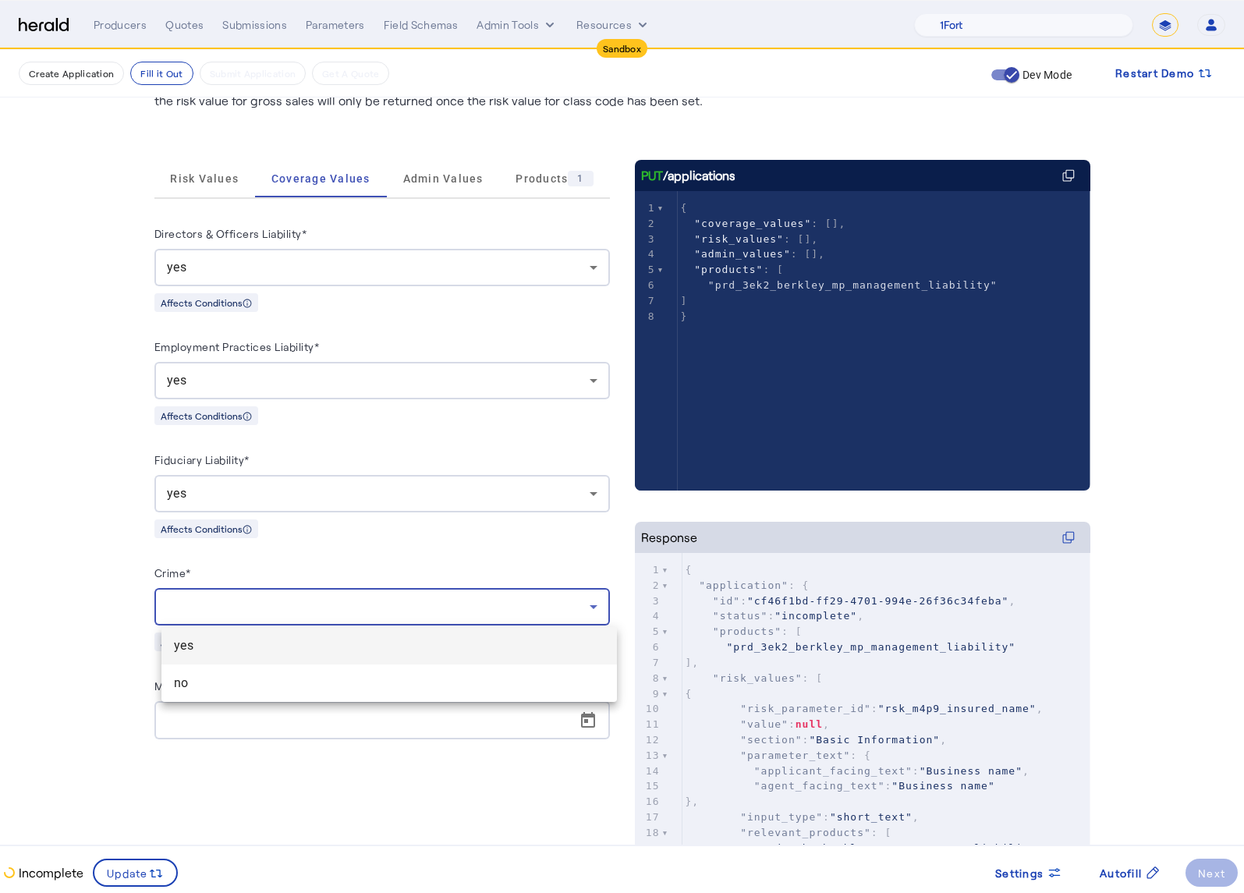
drag, startPoint x: 295, startPoint y: 642, endPoint x: 463, endPoint y: 694, distance: 176.4
click at [295, 643] on span "yes" at bounding box center [389, 645] width 431 height 19
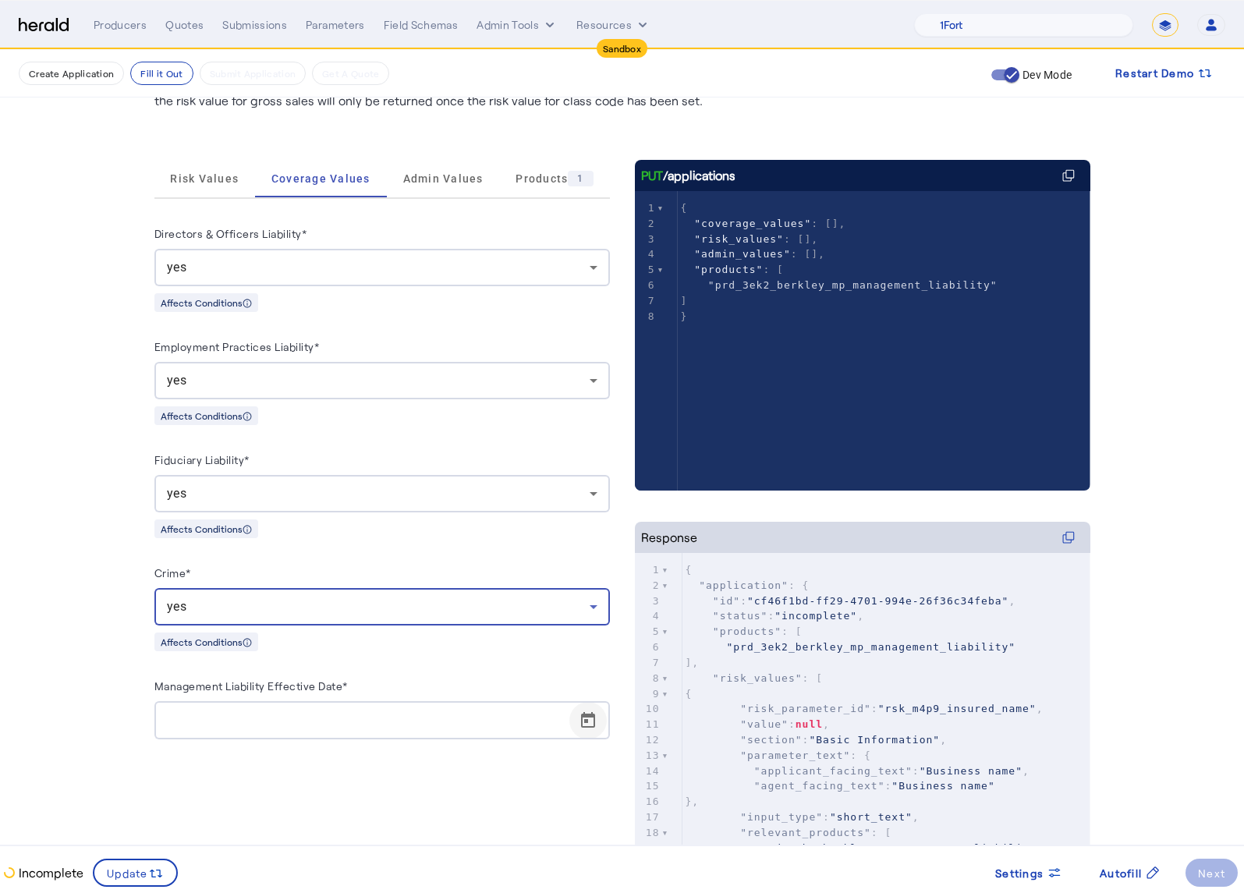
click at [600, 719] on span "Open calendar" at bounding box center [587, 720] width 37 height 37
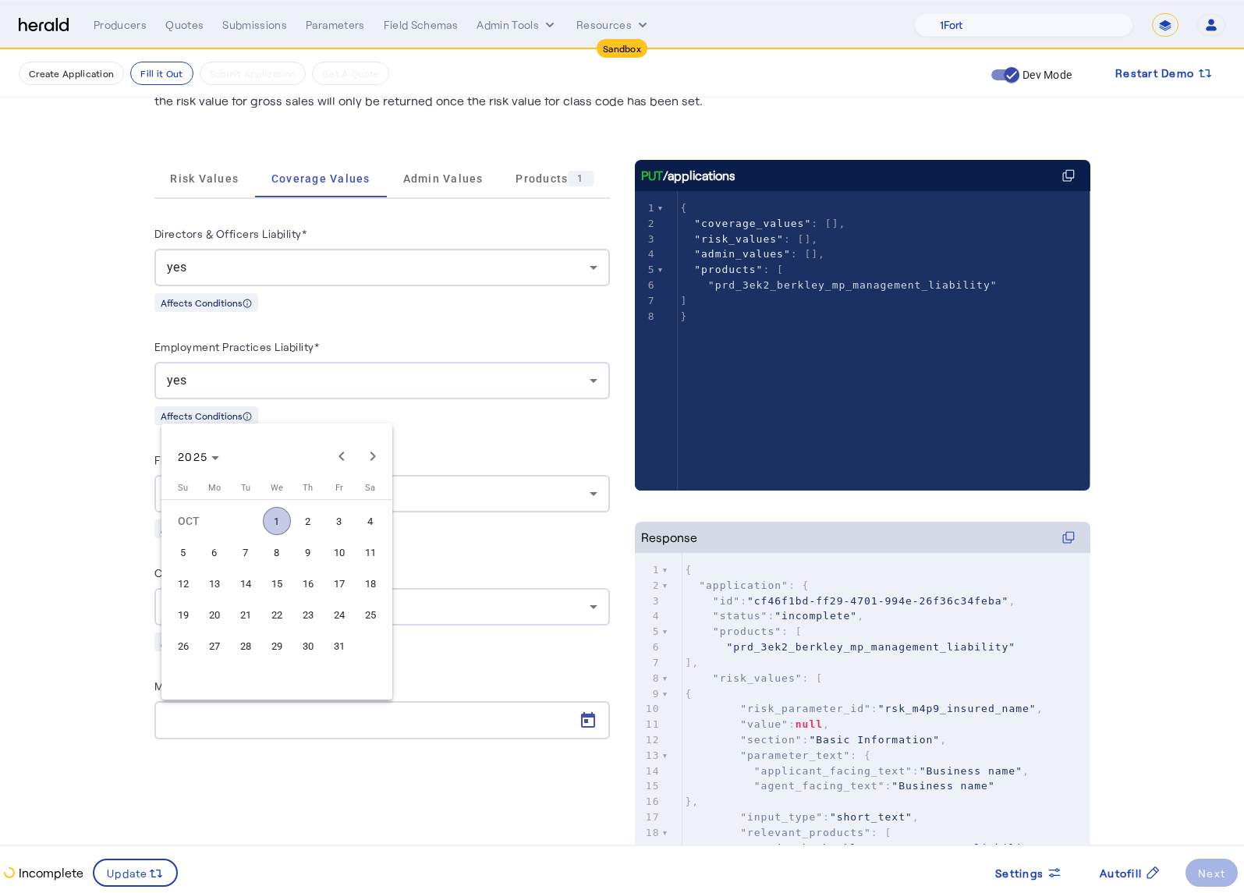
click at [205, 650] on span "27" at bounding box center [214, 646] width 28 height 28
type input "**********"
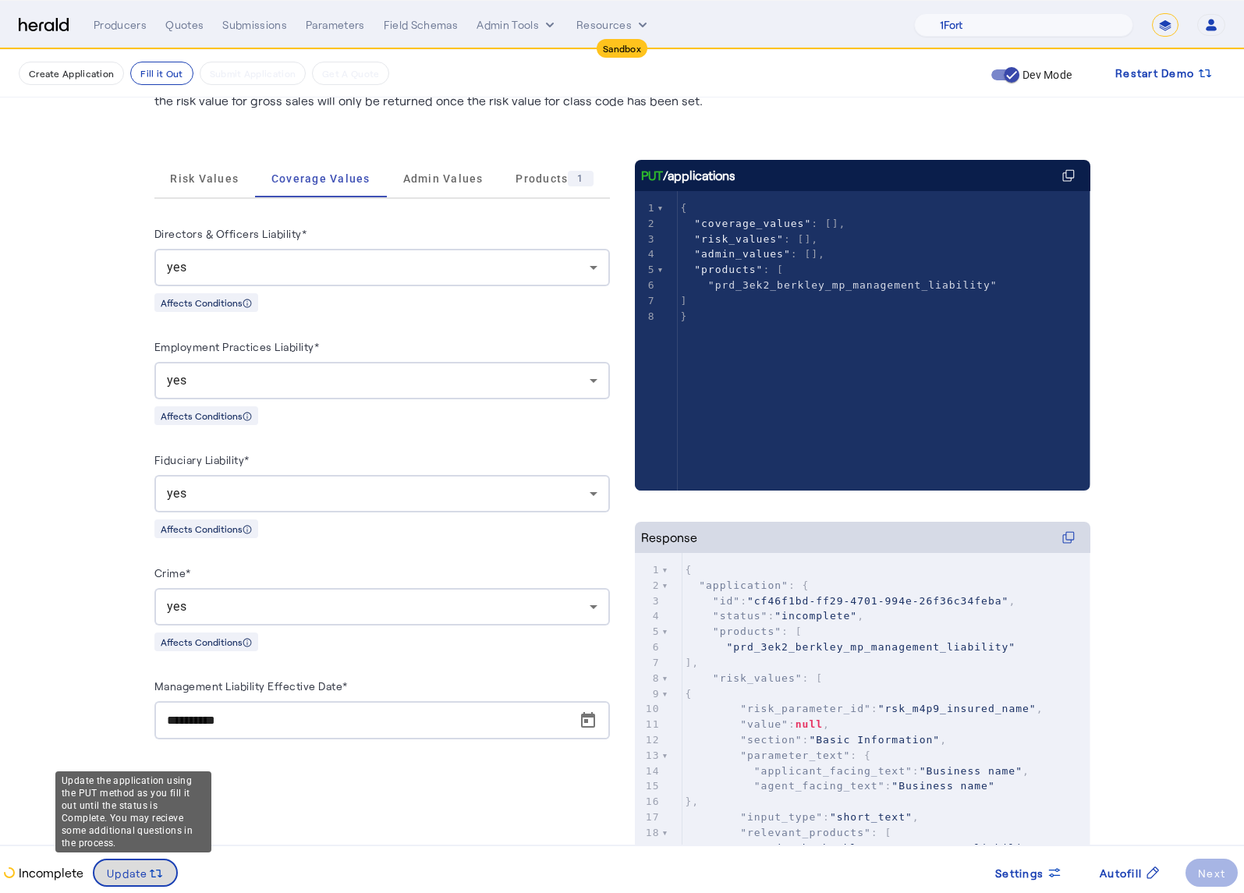
click at [146, 886] on span at bounding box center [135, 872] width 82 height 37
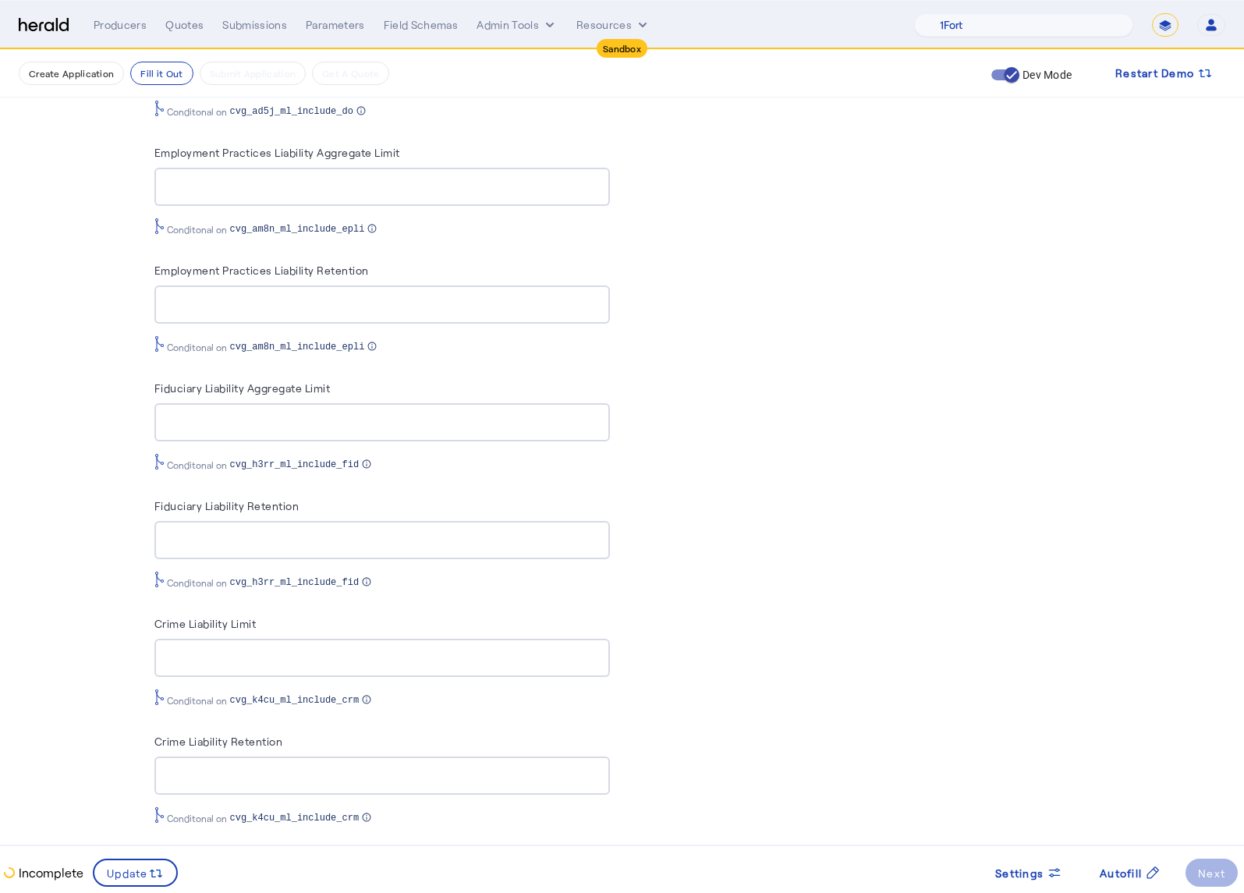
scroll to position [1033, 0]
click at [1040, 879] on span "Settings" at bounding box center [1019, 873] width 48 height 16
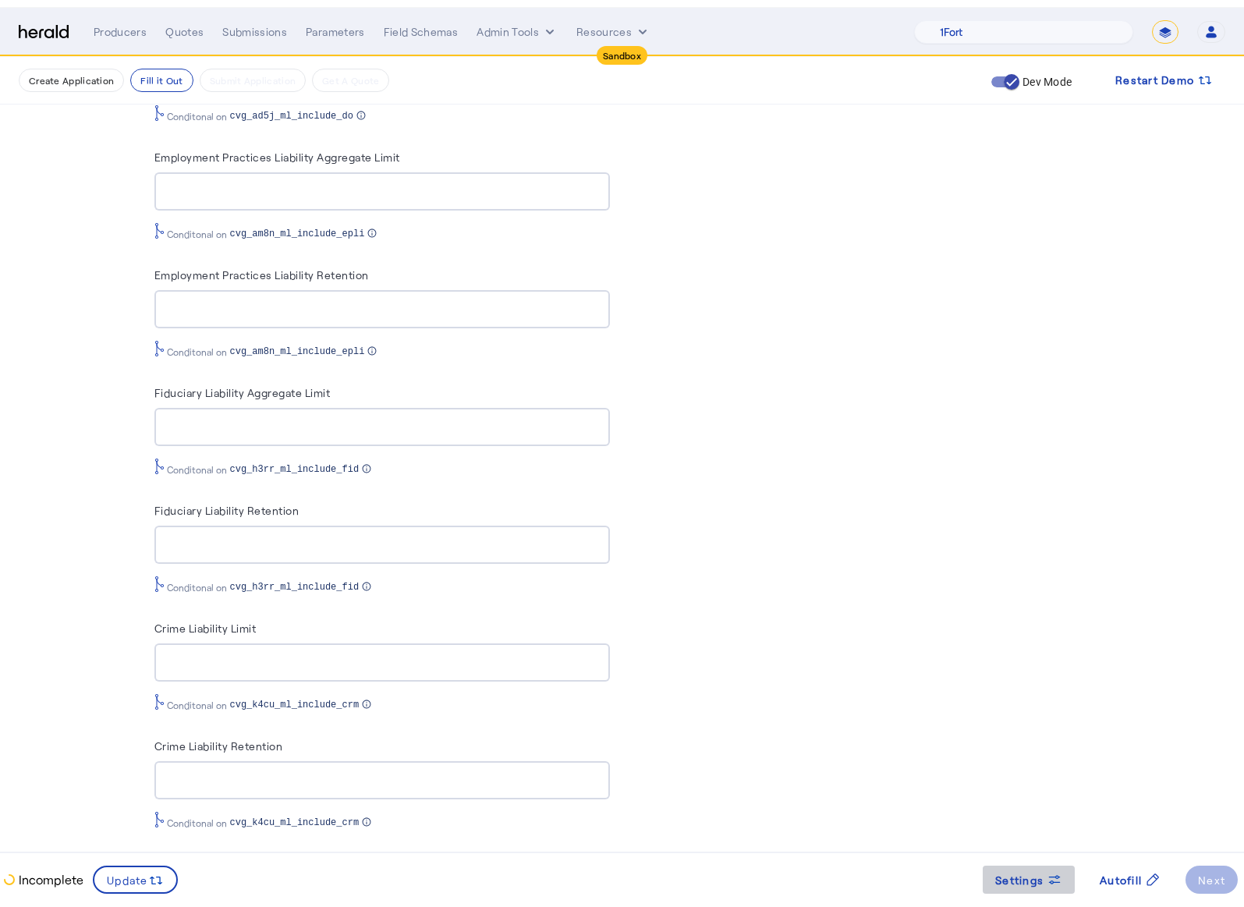
scroll to position [0, 0]
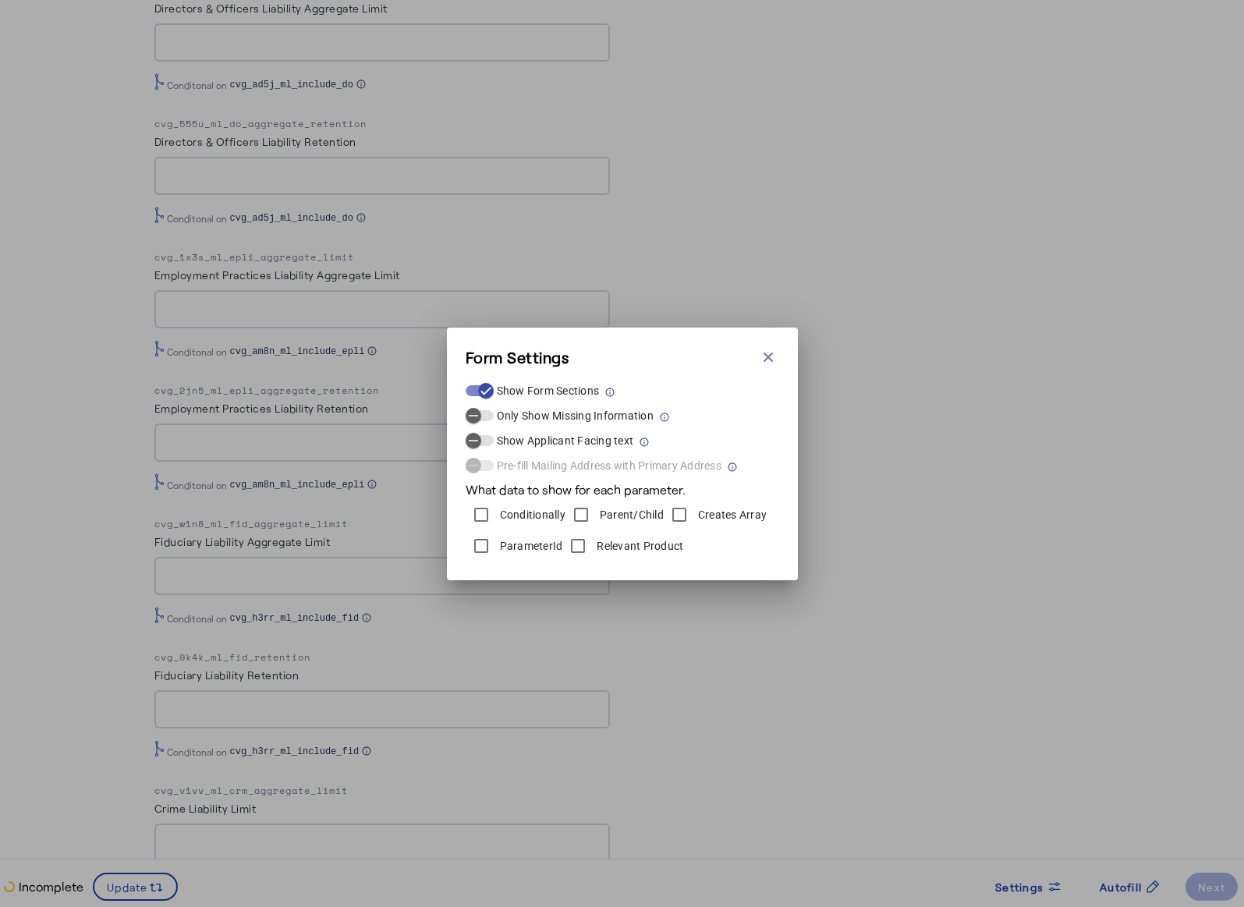
click at [780, 362] on div "Form Settings Close modal Show Form Sections Only Show Missing Information Show…" at bounding box center [622, 454] width 351 height 253
click at [761, 360] on icon "button" at bounding box center [768, 357] width 16 height 16
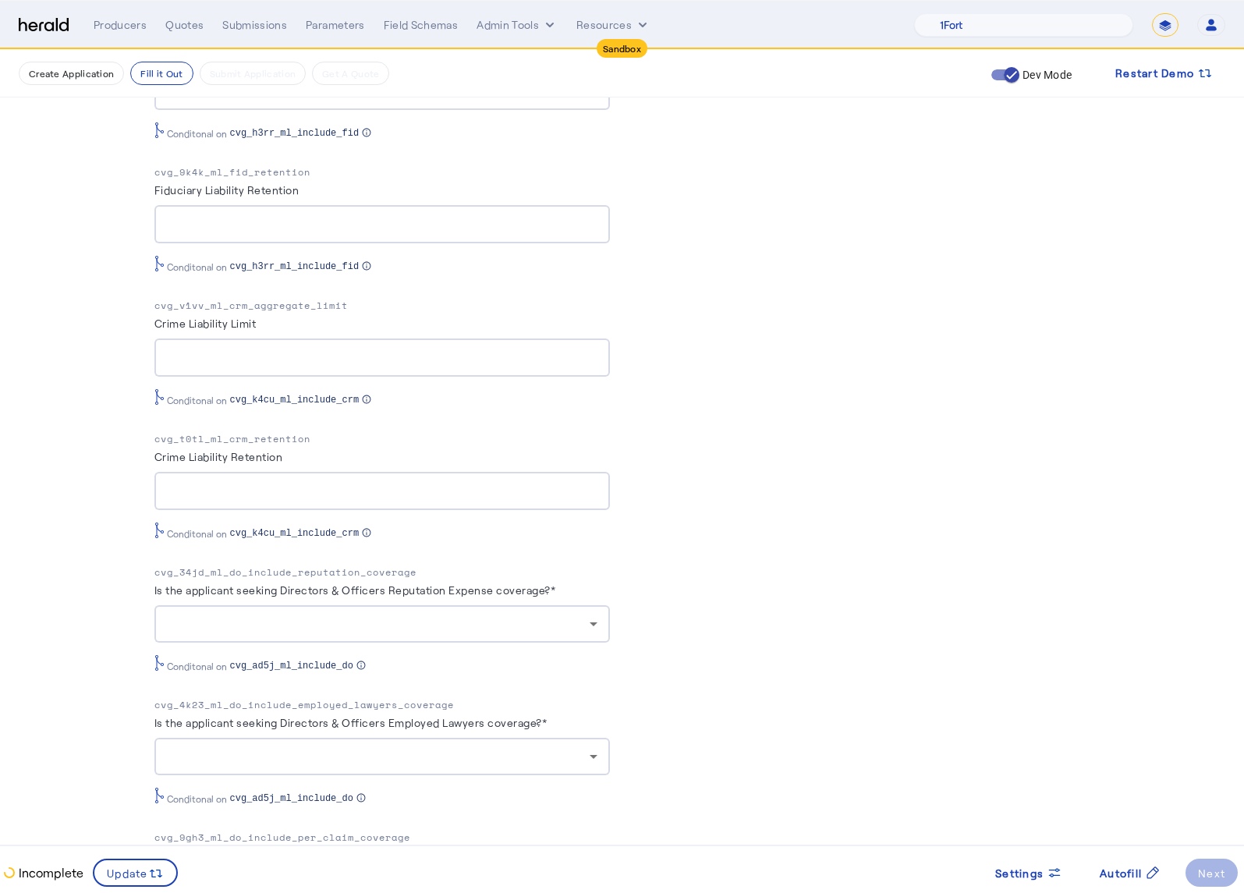
scroll to position [1532, 0]
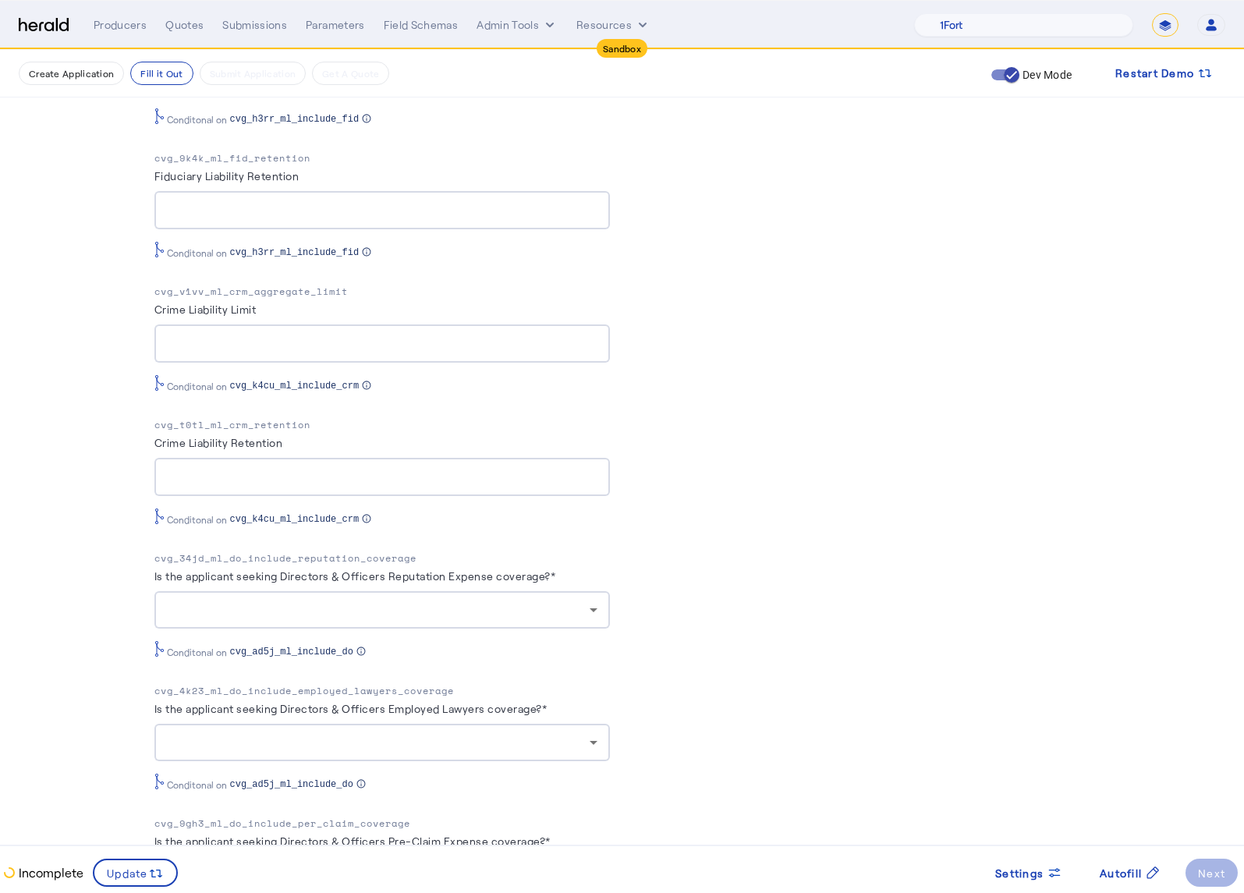
click at [365, 551] on p "cvg_34jd_ml_do_include_reputation_coverage" at bounding box center [381, 559] width 455 height 16
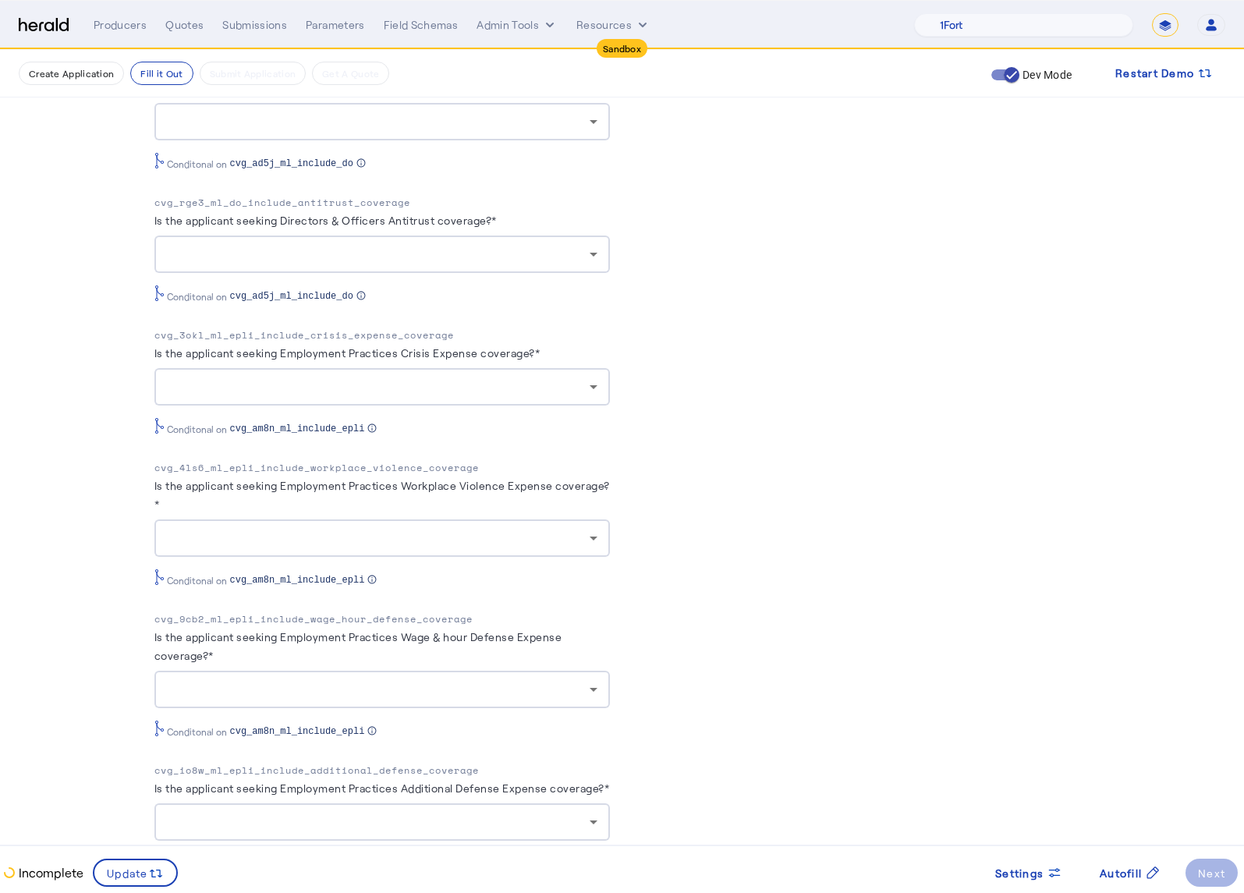
scroll to position [2428, 0]
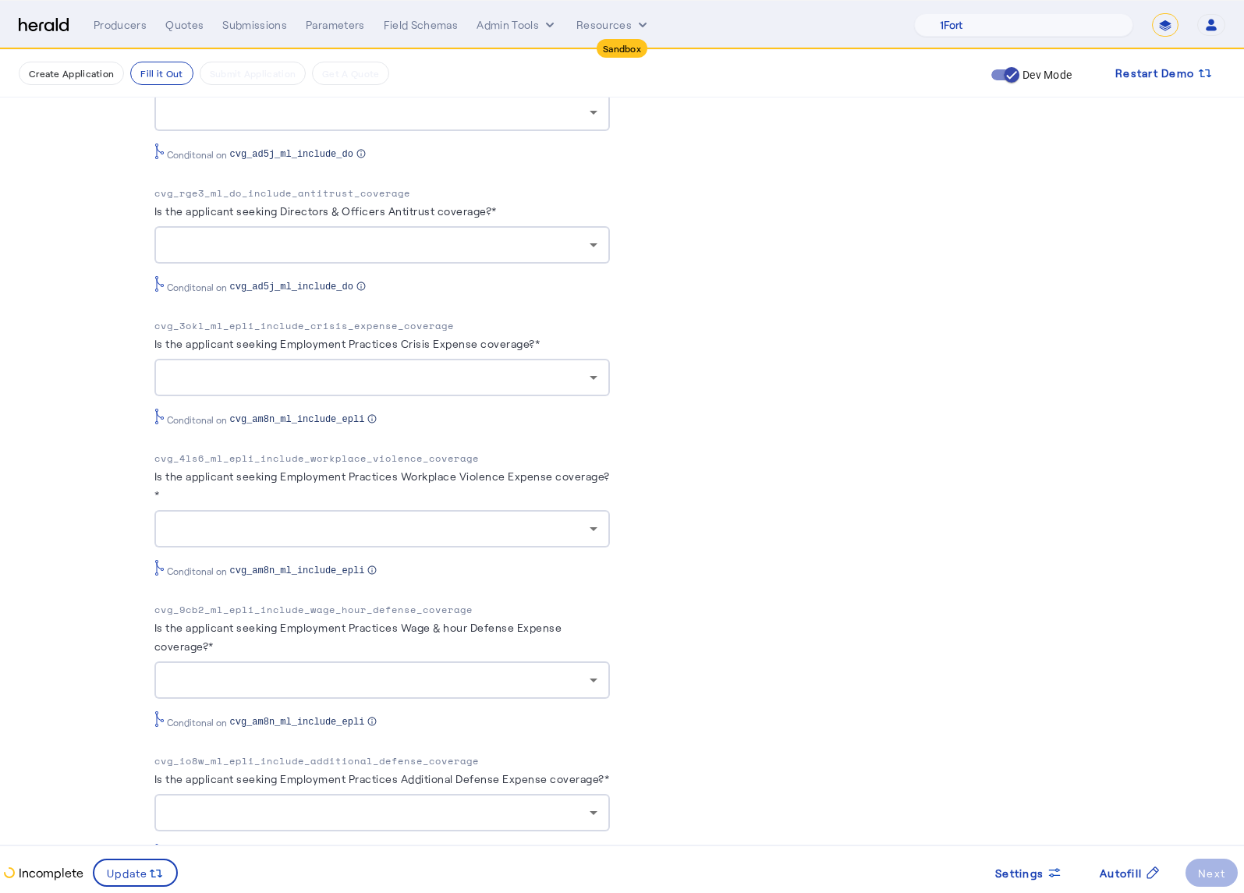
click at [736, 356] on div "PUT /applications xxxxxxxxxx 8 34 1 { 2 "coverage_values" : [ 3 { 4 "coverage_p…" at bounding box center [862, 258] width 455 height 4704
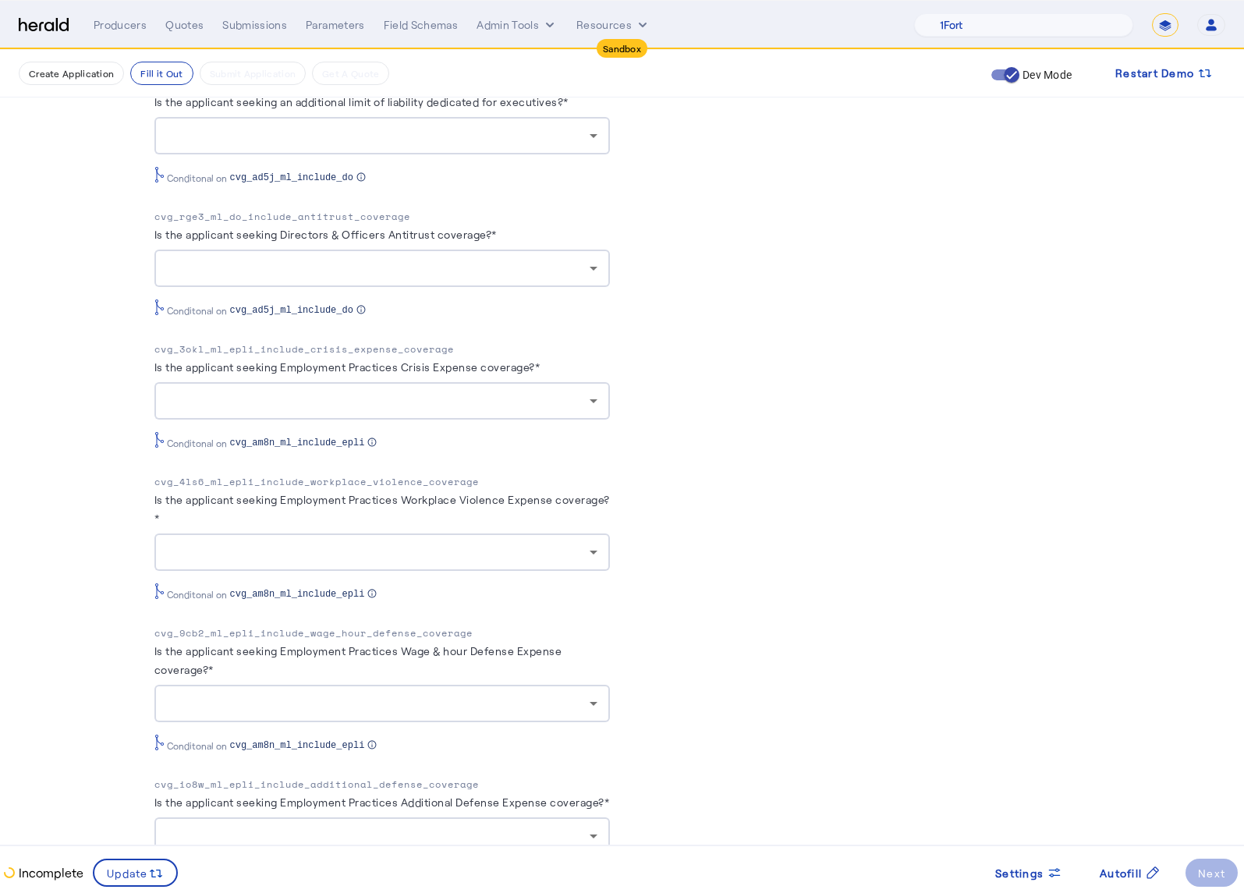
scroll to position [2391, 0]
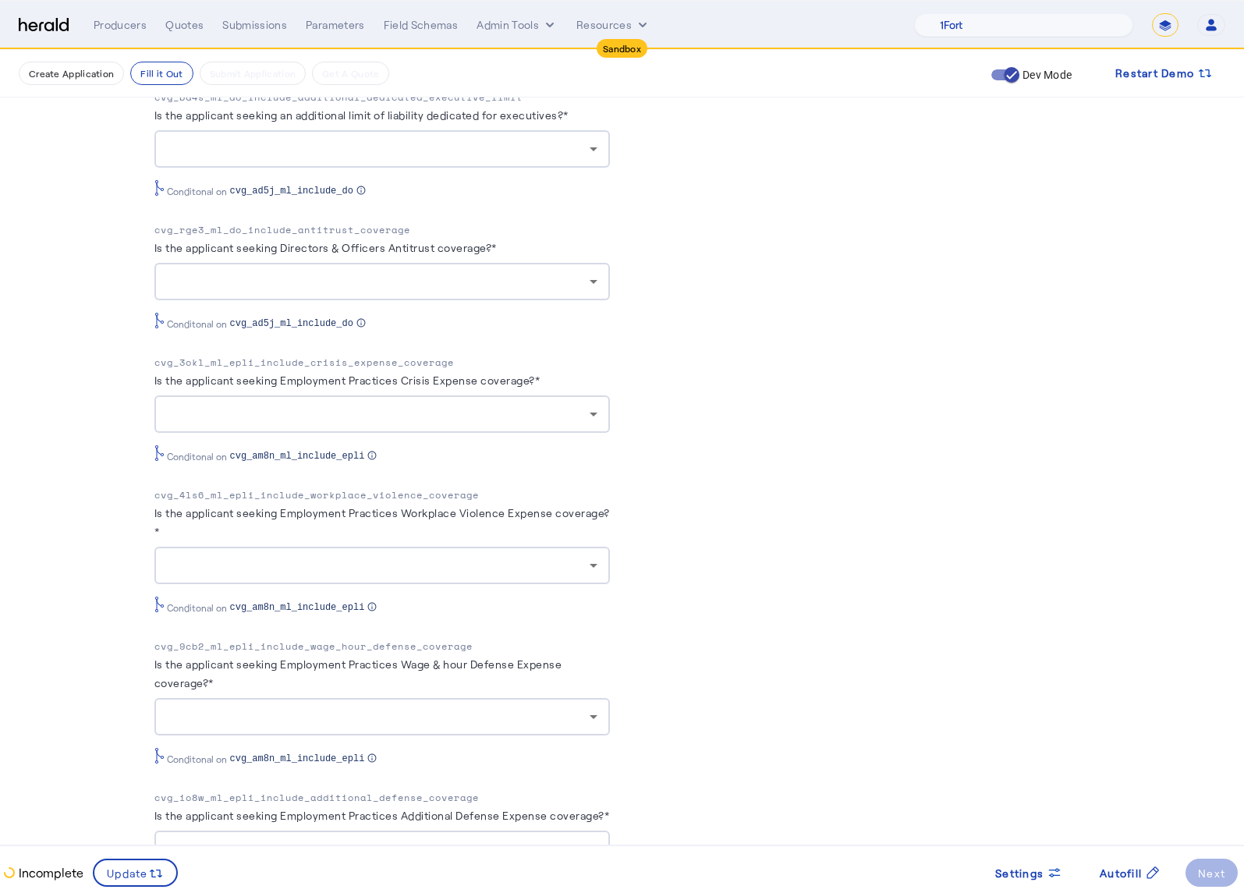
click at [296, 374] on label "Is the applicant seeking Employment Practices Crisis Expense coverage?*" at bounding box center [347, 380] width 386 height 13
drag, startPoint x: 291, startPoint y: 372, endPoint x: 543, endPoint y: 376, distance: 251.9
click at [540, 376] on label "Is the applicant seeking Employment Practices Crisis Expense coverage?*" at bounding box center [347, 380] width 386 height 13
click at [525, 379] on herald-label "Is the applicant seeking Employment Practices Crisis Expense coverage?*" at bounding box center [347, 382] width 386 height 25
drag, startPoint x: 288, startPoint y: 371, endPoint x: 537, endPoint y: 379, distance: 249.7
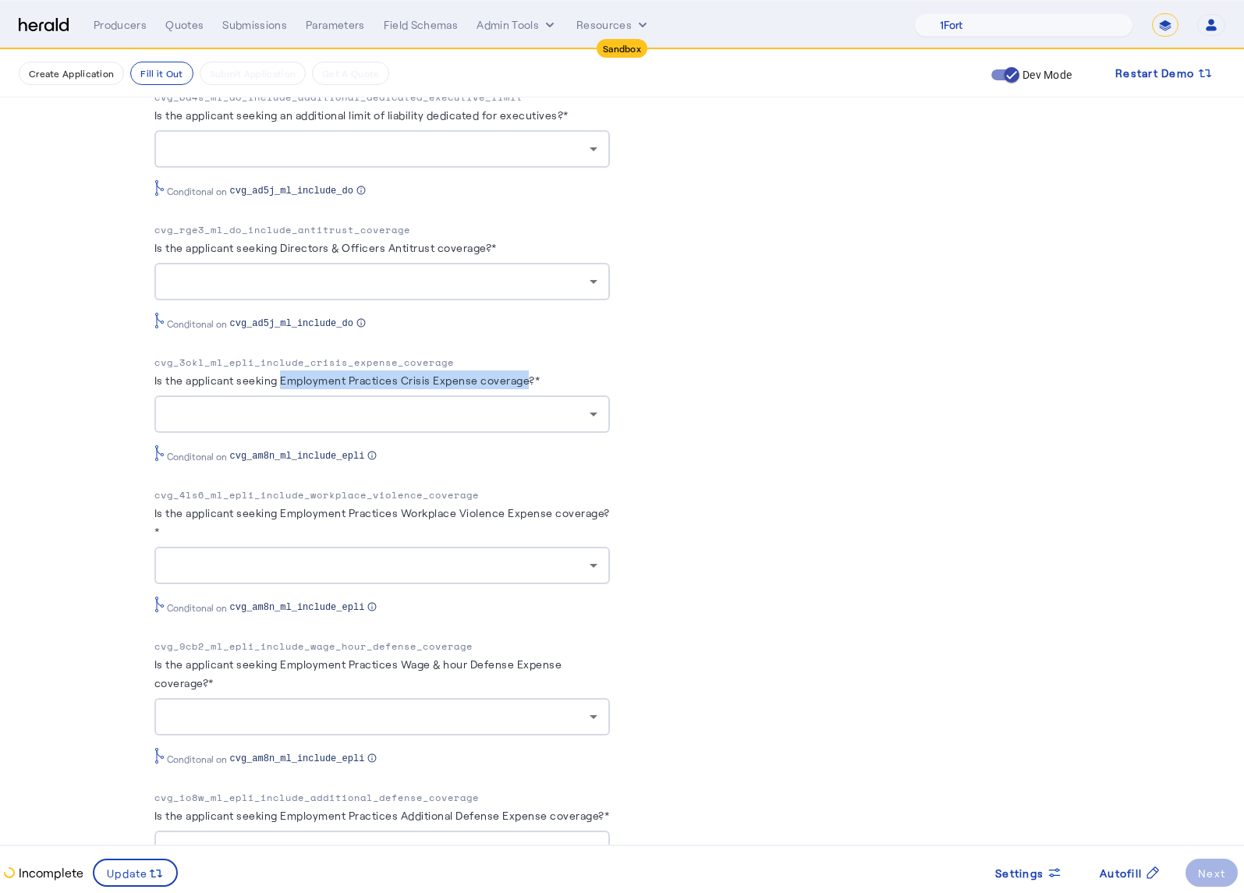
click at [537, 379] on herald-label "Is the applicant seeking Employment Practices Crisis Expense coverage?*" at bounding box center [347, 382] width 386 height 25
copy label "Employment Practices Crisis Expense coverage"
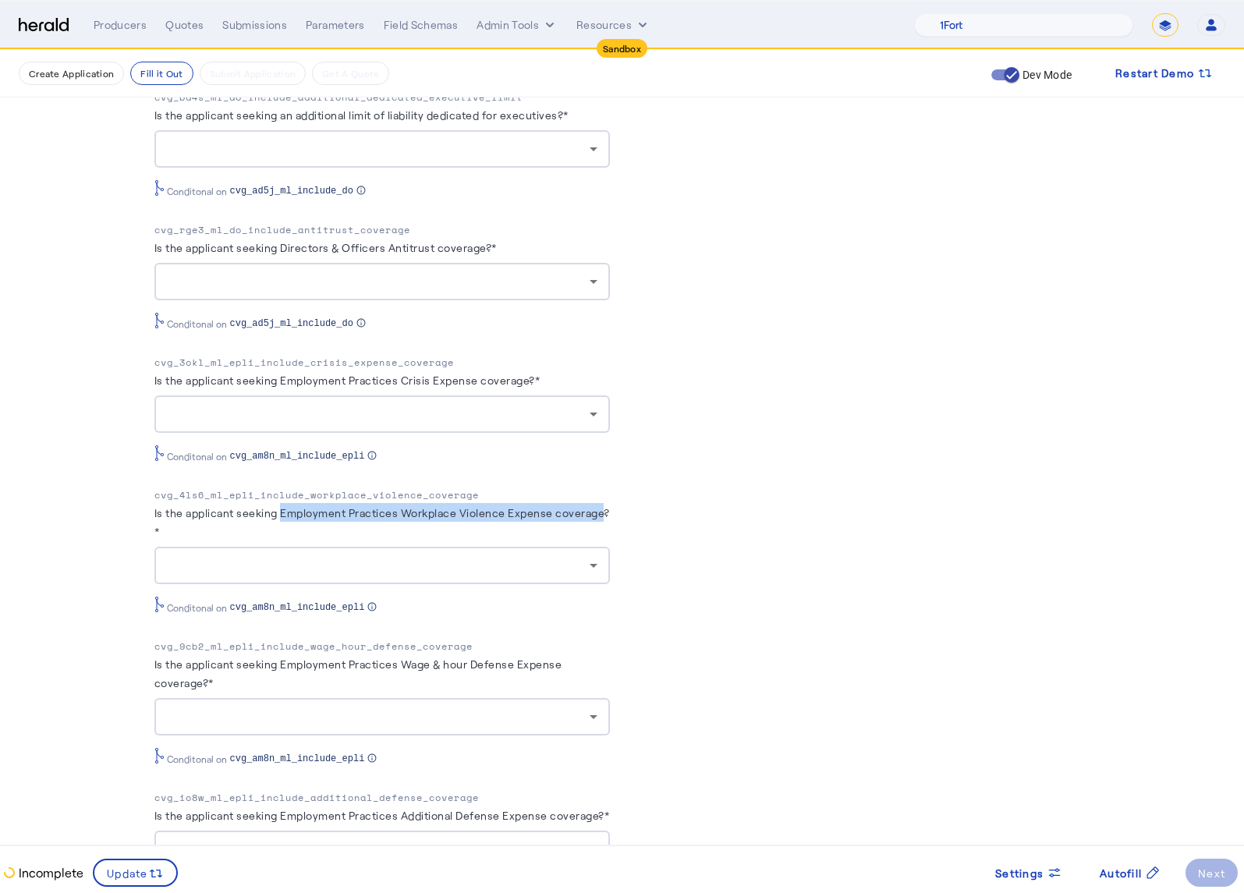
drag, startPoint x: 289, startPoint y: 505, endPoint x: 211, endPoint y: 530, distance: 81.7
click at [211, 530] on herald-label "Is the applicant seeking Employment Practices Workplace Violence Expense covera…" at bounding box center [381, 525] width 455 height 44
copy label "Employment Practices Workplace Violence Expense coverage"
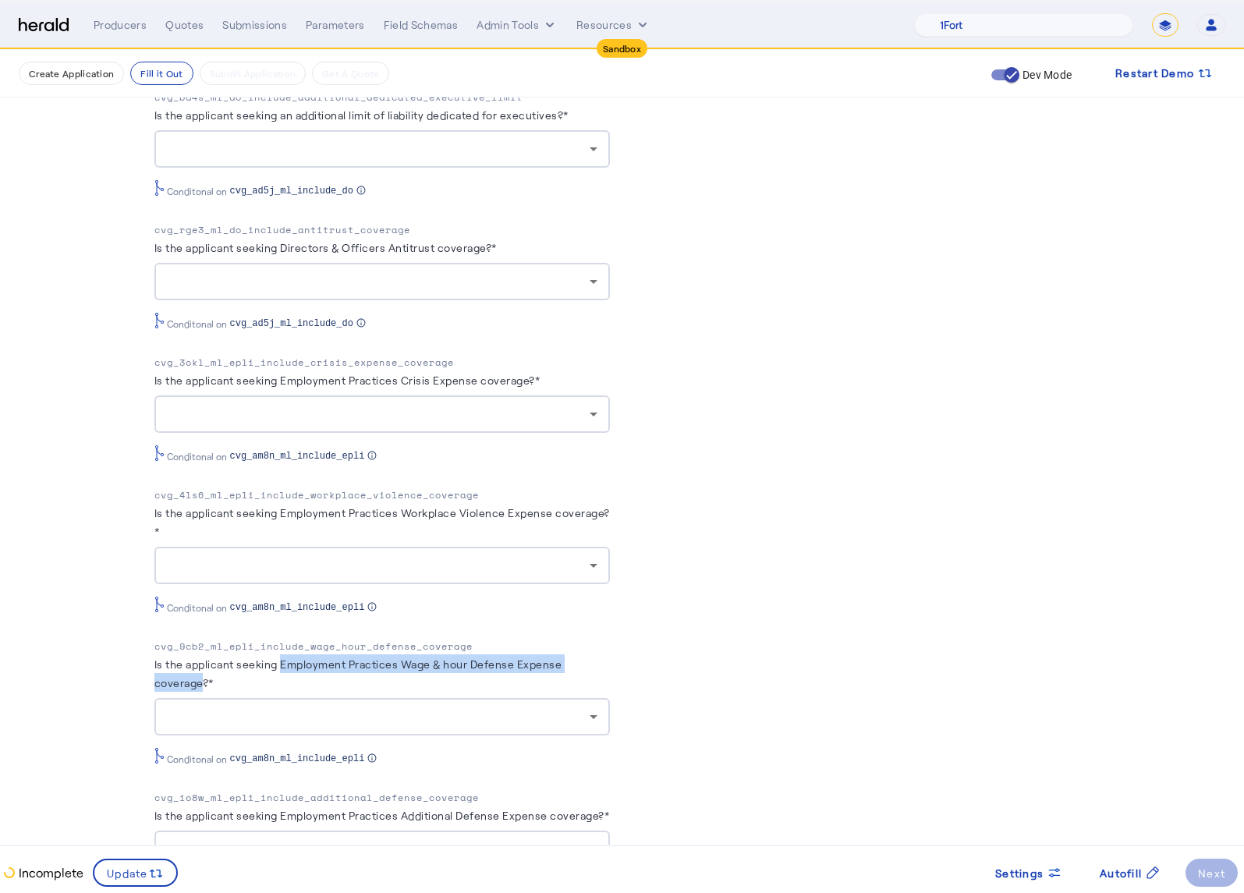
drag, startPoint x: 289, startPoint y: 656, endPoint x: 211, endPoint y: 679, distance: 81.2
click at [211, 679] on label "Is the applicant seeking Employment Practices Wage & hour Defense Expense cover…" at bounding box center [358, 673] width 408 height 32
copy label "Employment Practices Wage & hour Defense Expense coverage"
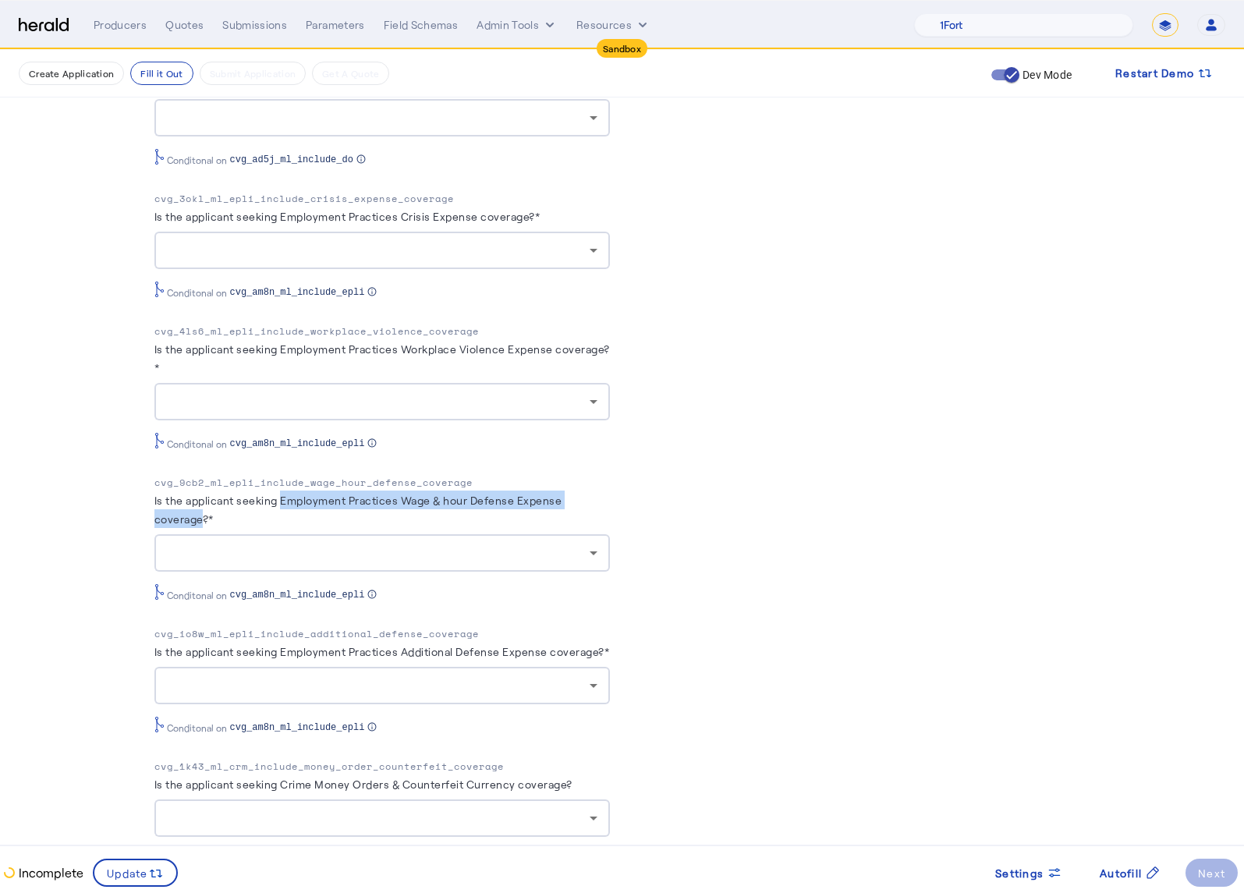
scroll to position [2560, 0]
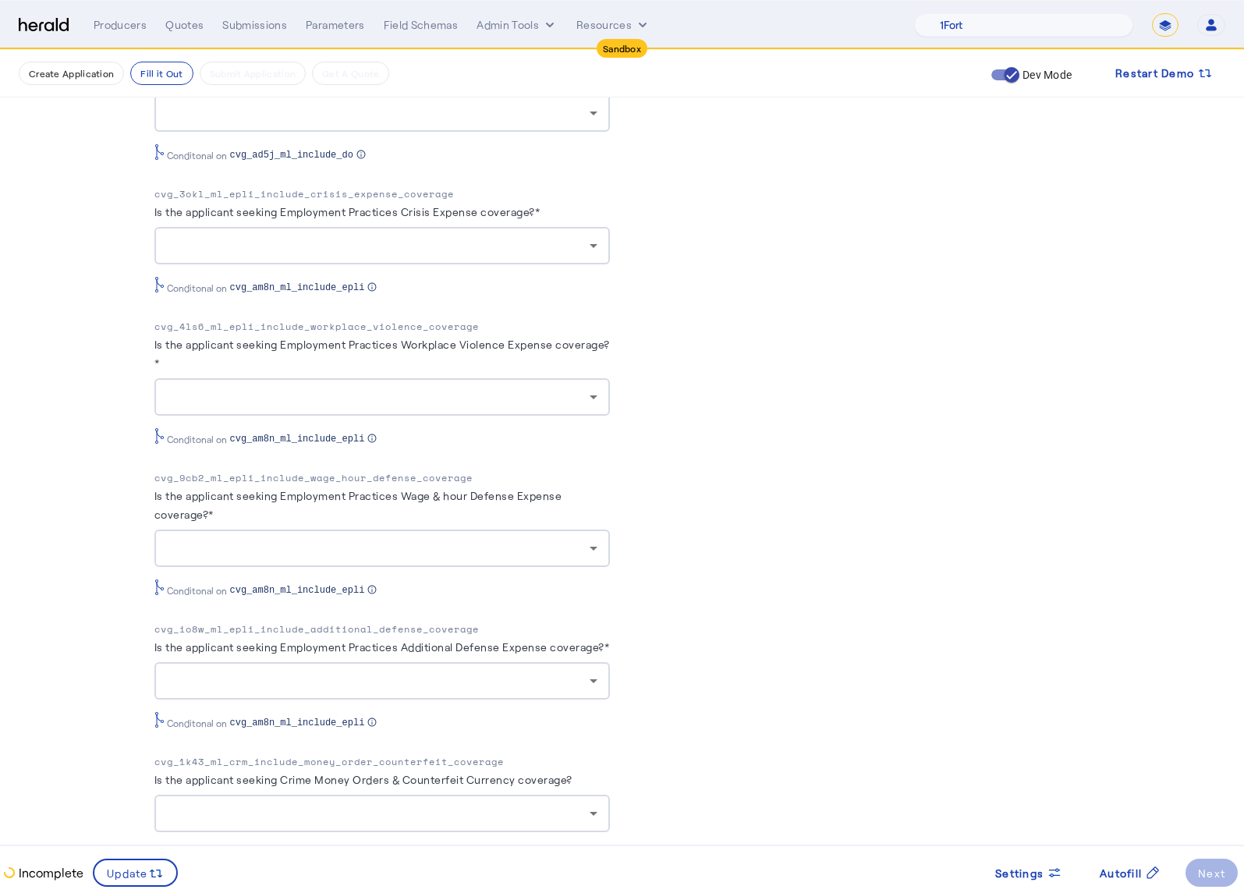
click at [827, 587] on div "PUT /applications xxxxxxxxxx 8 34 1 { 2 "coverage_values" : [ 3 { 4 "coverage_p…" at bounding box center [862, 126] width 455 height 4704
drag, startPoint x: 289, startPoint y: 639, endPoint x: 393, endPoint y: 644, distance: 104.6
click at [393, 644] on herald-label "Is the applicant seeking Employment Practices Additional Defense Expense covera…" at bounding box center [381, 649] width 455 height 25
drag, startPoint x: 289, startPoint y: 639, endPoint x: 609, endPoint y: 643, distance: 319.8
click at [609, 643] on label "Is the applicant seeking Employment Practices Additional Defense Expense covera…" at bounding box center [381, 646] width 455 height 13
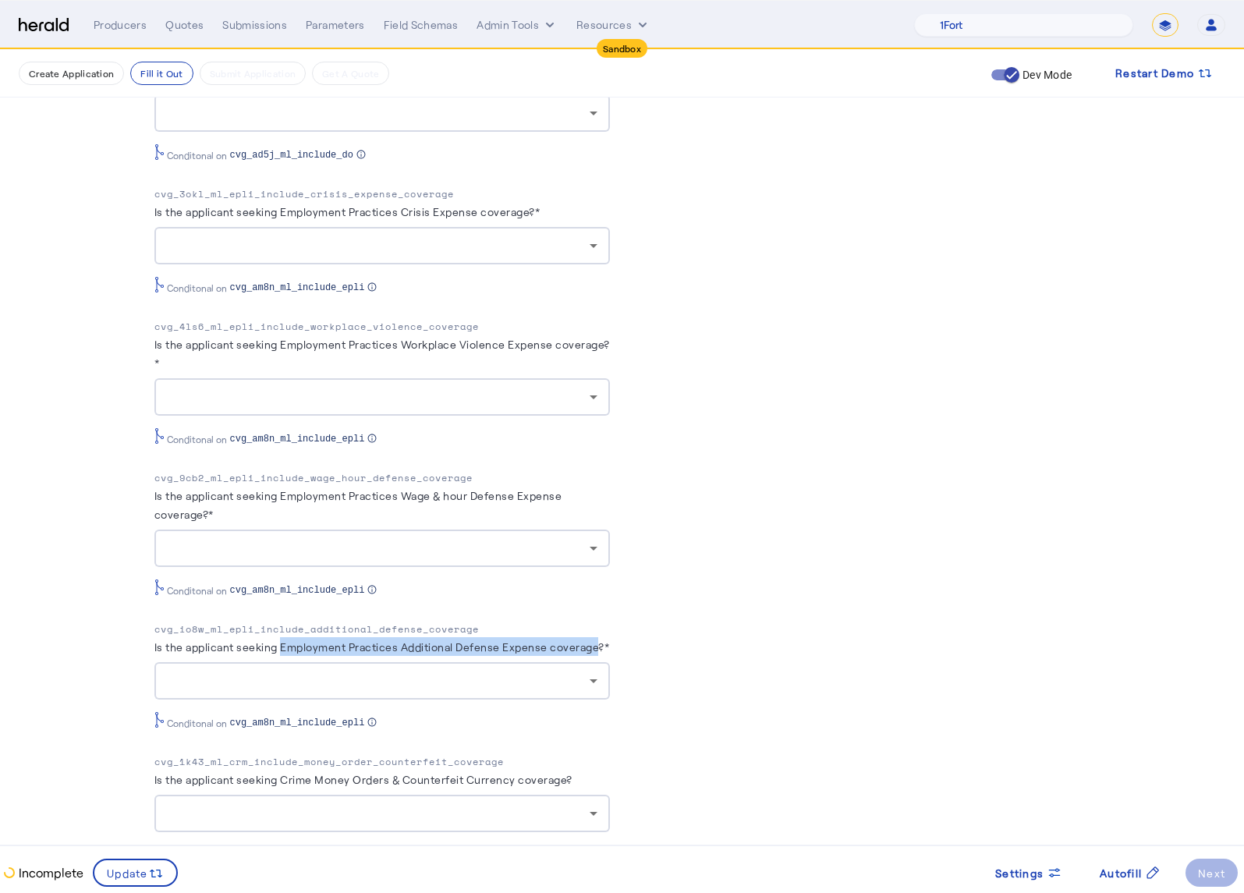
copy label "Employment Practices Additional Defense Expense coverage"
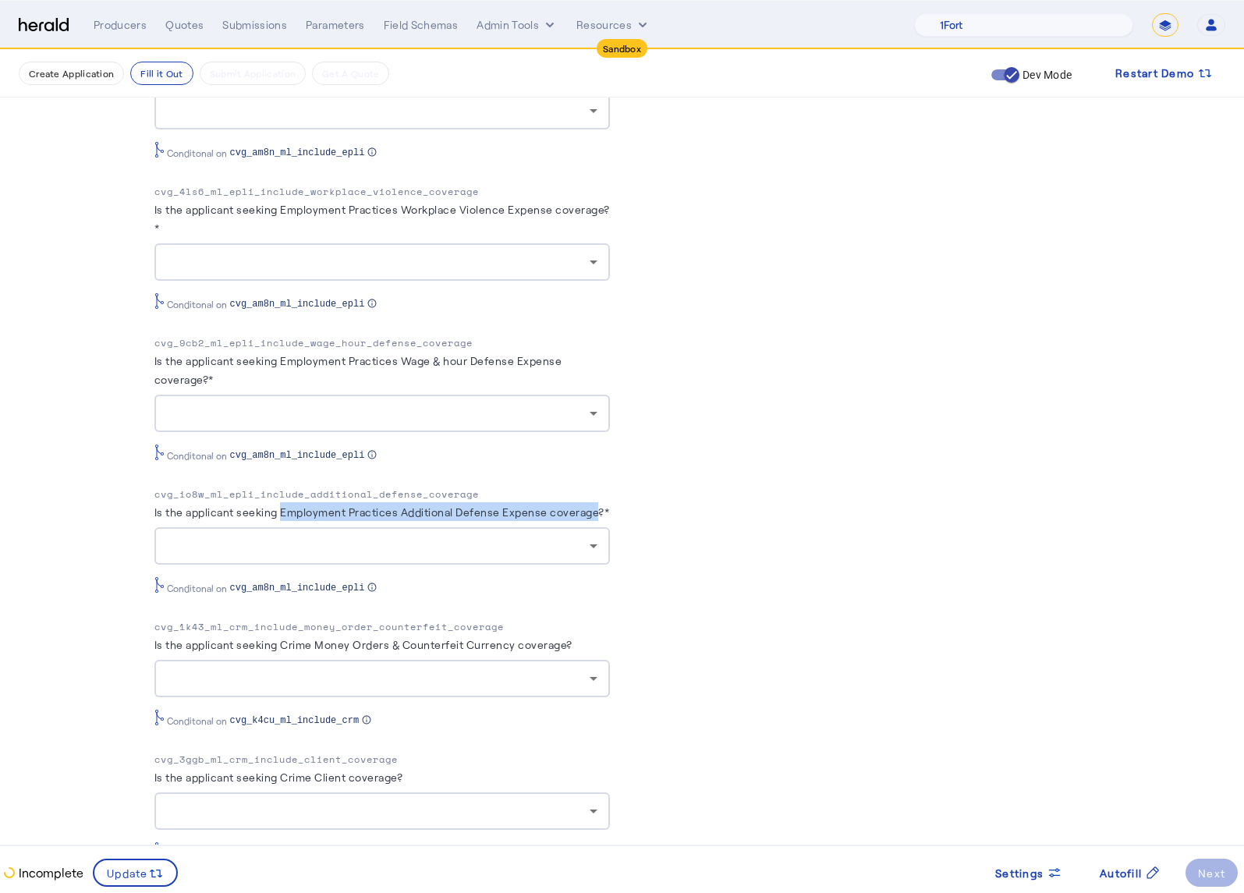
scroll to position [2712, 0]
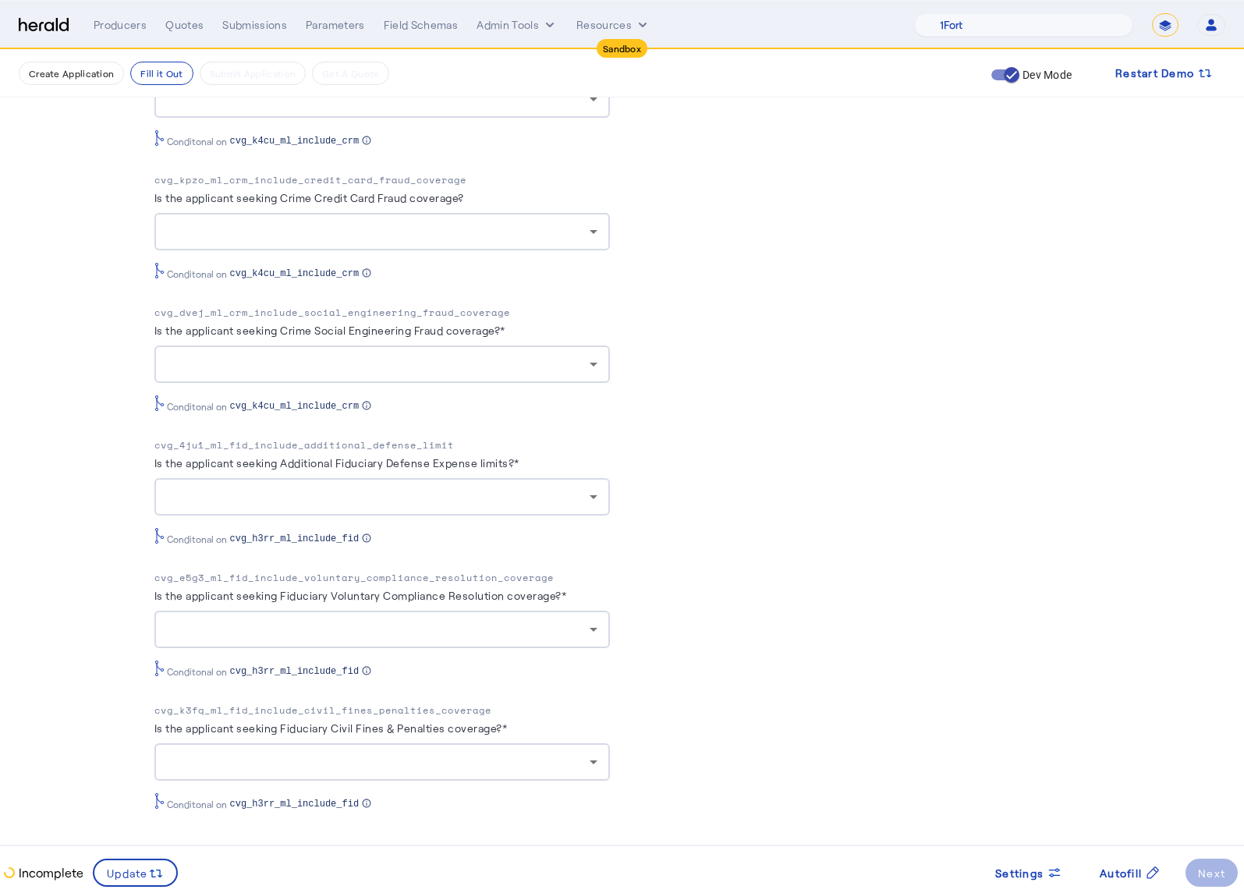
scroll to position [4215, 0]
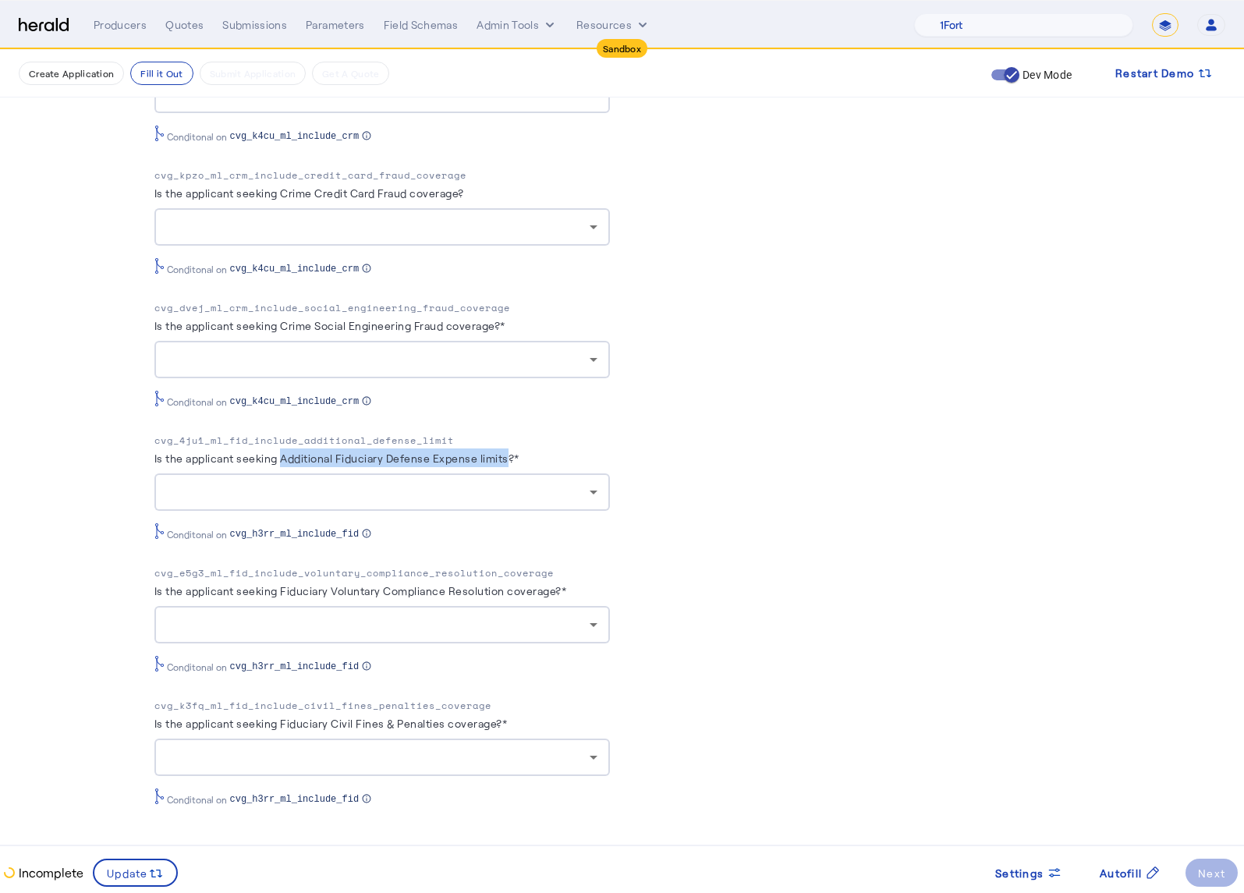
drag, startPoint x: 317, startPoint y: 467, endPoint x: 518, endPoint y: 463, distance: 201.3
click at [518, 463] on label "Is the applicant seeking Additional Fiduciary Defense Expense limits?*" at bounding box center [336, 458] width 365 height 13
copy label "Additional Fiduciary Defense Expense limits"
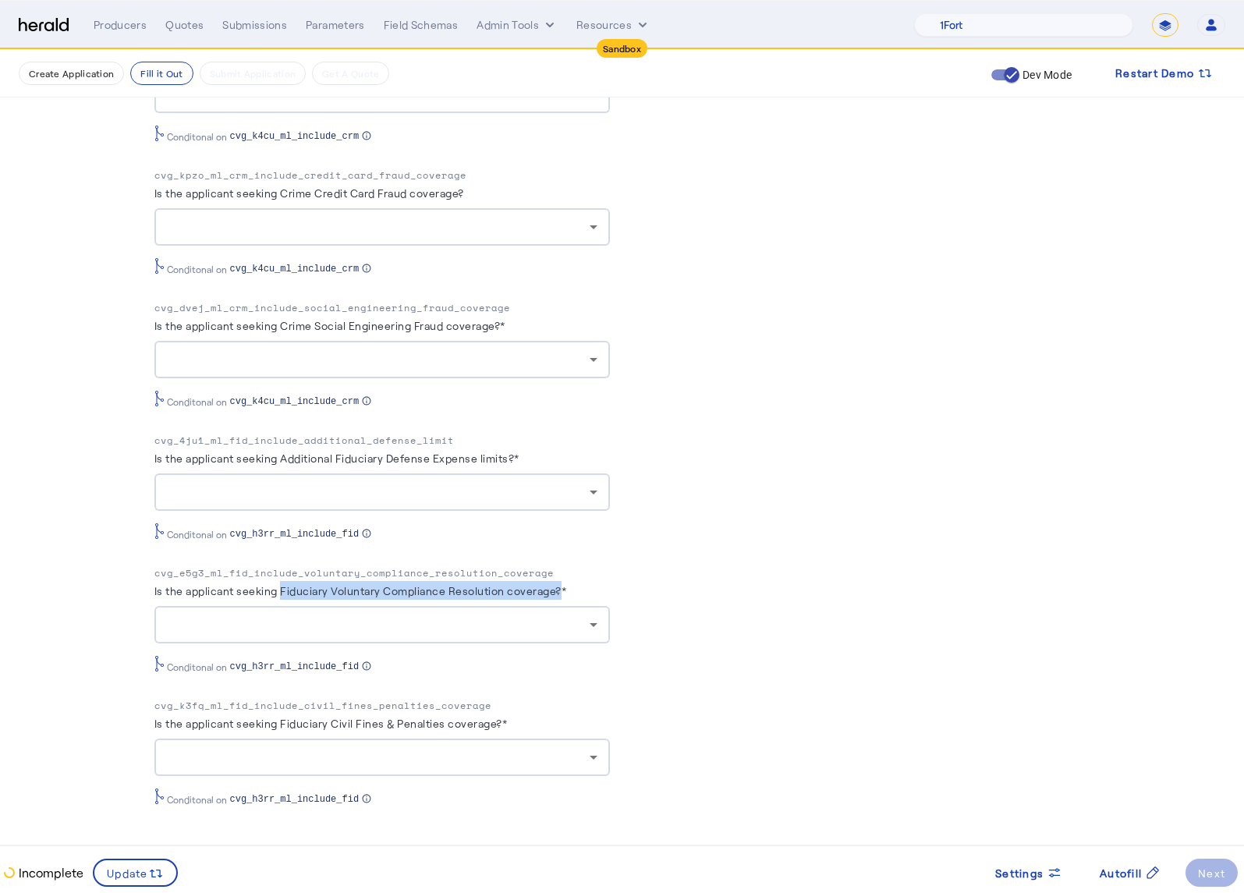
drag, startPoint x: 288, startPoint y: 593, endPoint x: 570, endPoint y: 597, distance: 282.3
click at [567, 597] on herald-label "Is the applicant seeking Fiduciary Voluntary Compliance Resolution coverage?*" at bounding box center [360, 593] width 413 height 25
copy label "Fiduciary Voluntary Compliance Resolution coverage?"
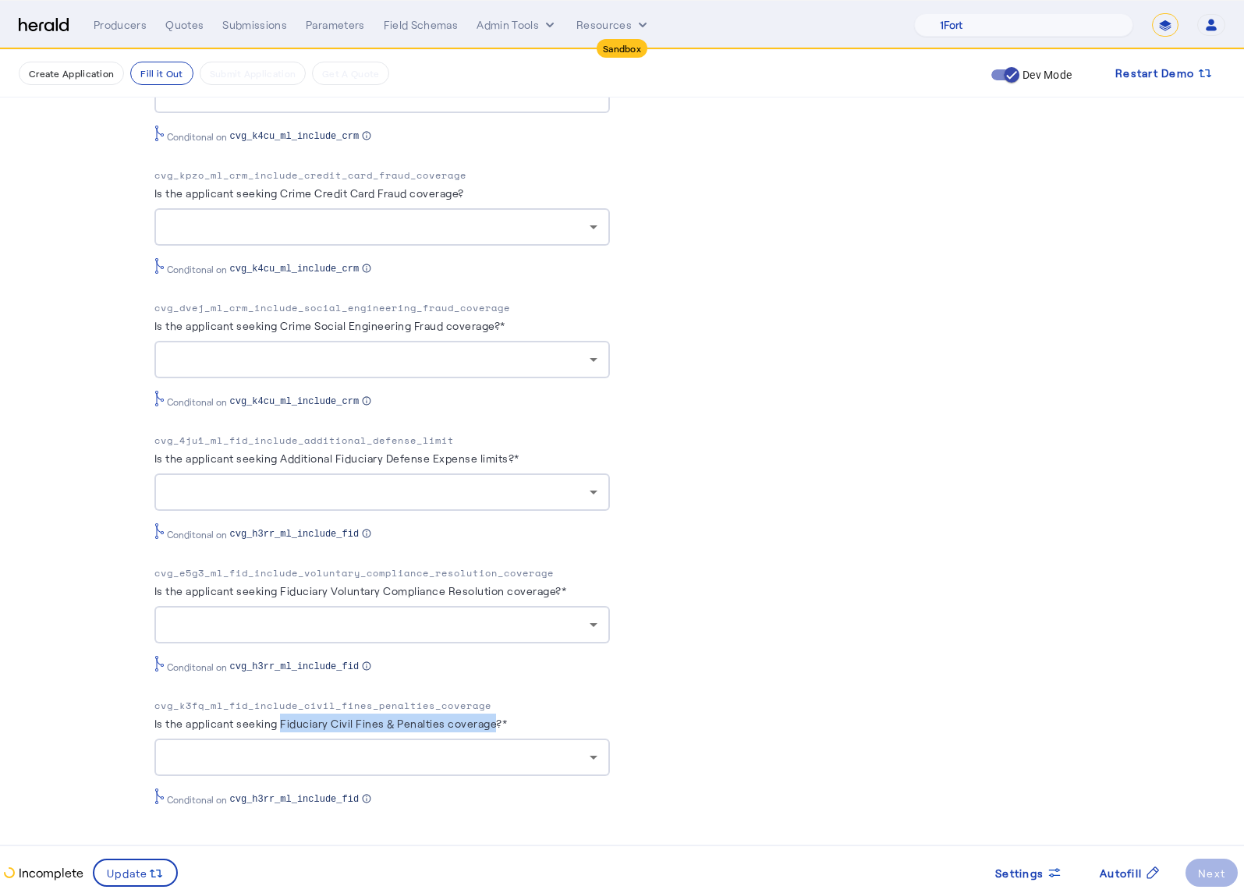
drag, startPoint x: 289, startPoint y: 727, endPoint x: 506, endPoint y: 730, distance: 217.6
click at [506, 730] on herald-label "Is the applicant seeking Fiduciary Civil Fines & Penalties coverage?*" at bounding box center [330, 726] width 353 height 25
copy label "Fiduciary Civil Fines & Penalties coverage"
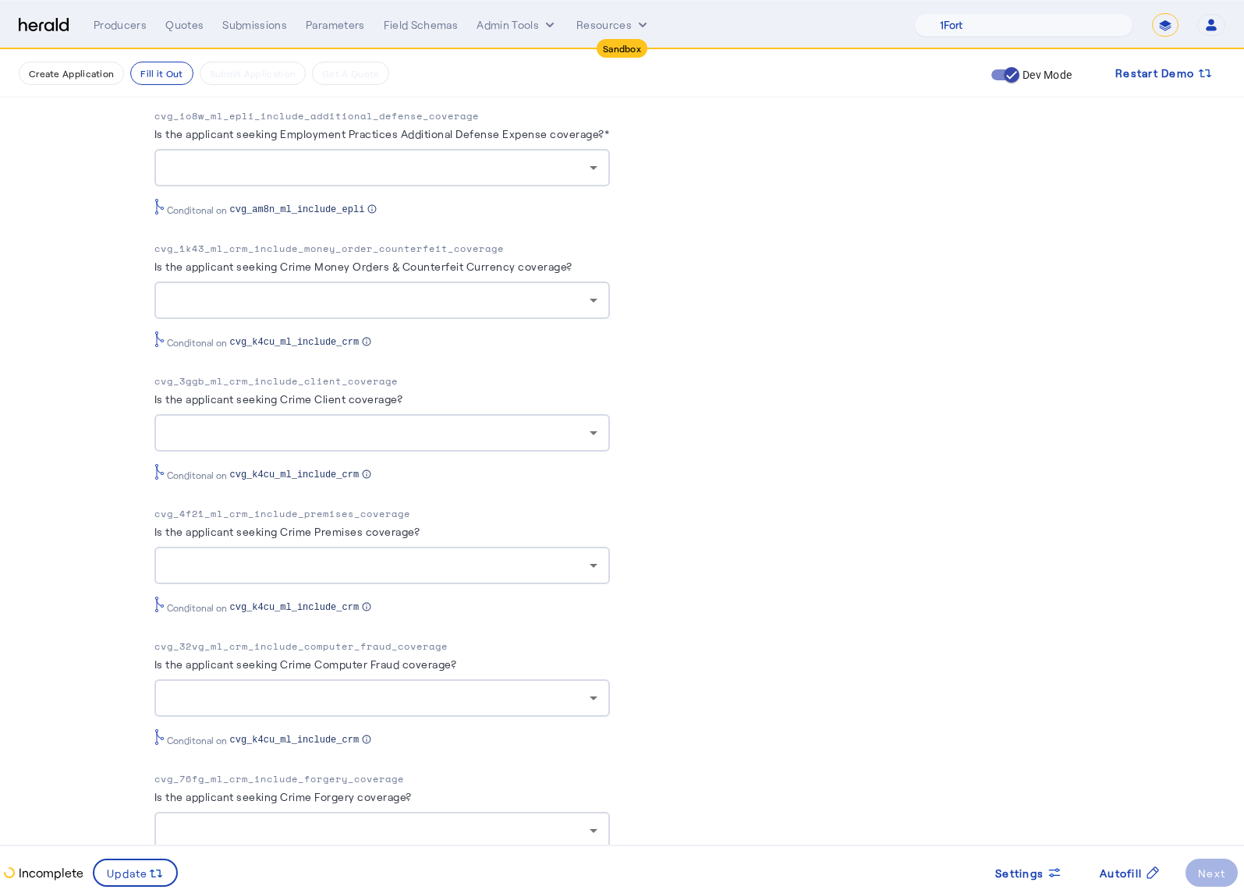
scroll to position [3036, 0]
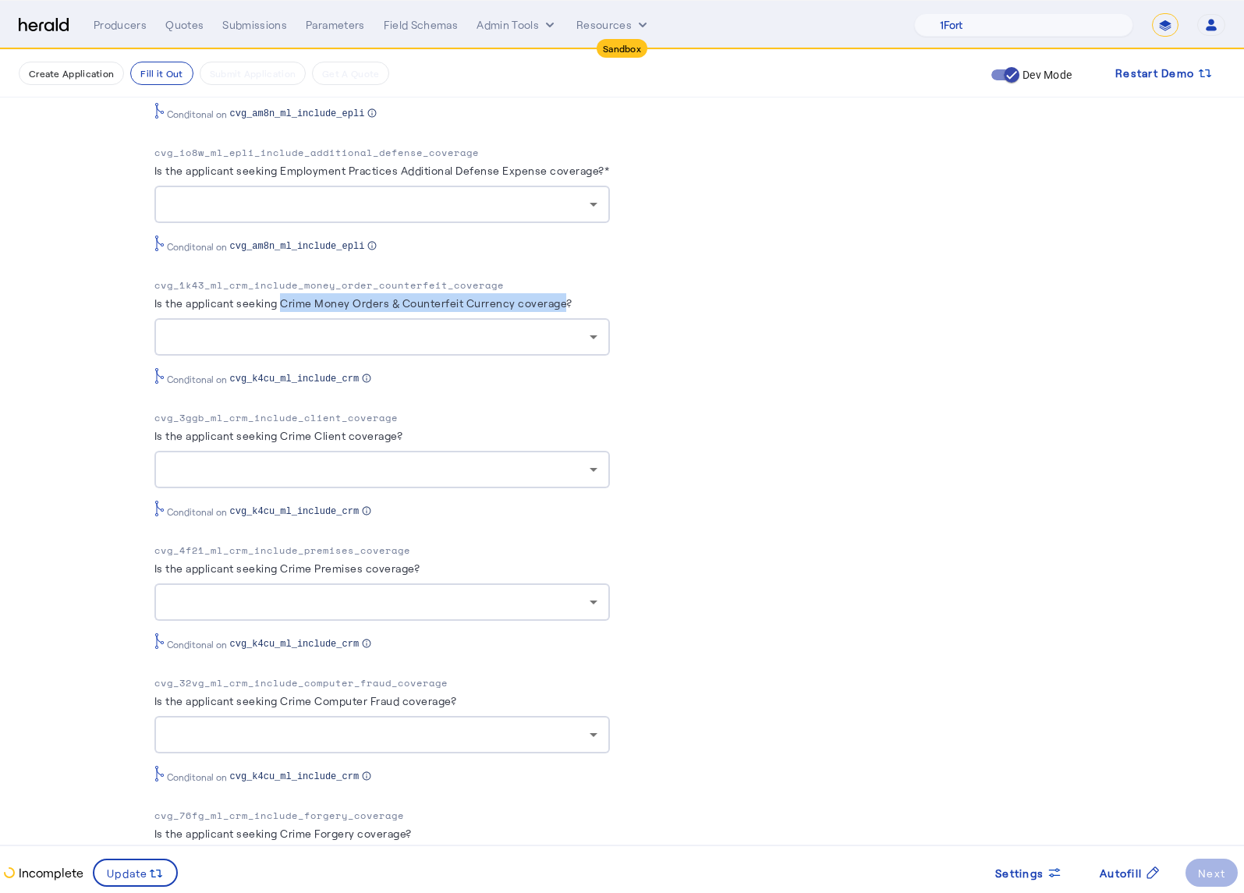
drag, startPoint x: 289, startPoint y: 314, endPoint x: 576, endPoint y: 319, distance: 286.3
click at [572, 318] on herald-label "Is the applicant seeking Crime Money Orders & Counterfeit Currency coverage?" at bounding box center [363, 305] width 418 height 25
copy label "Crime Money Orders & Counterfeit Currency coverage"
drag, startPoint x: 303, startPoint y: 448, endPoint x: 404, endPoint y: 452, distance: 101.5
click at [403, 451] on herald-label "Is the applicant seeking Crime Client coverage?" at bounding box center [278, 438] width 249 height 25
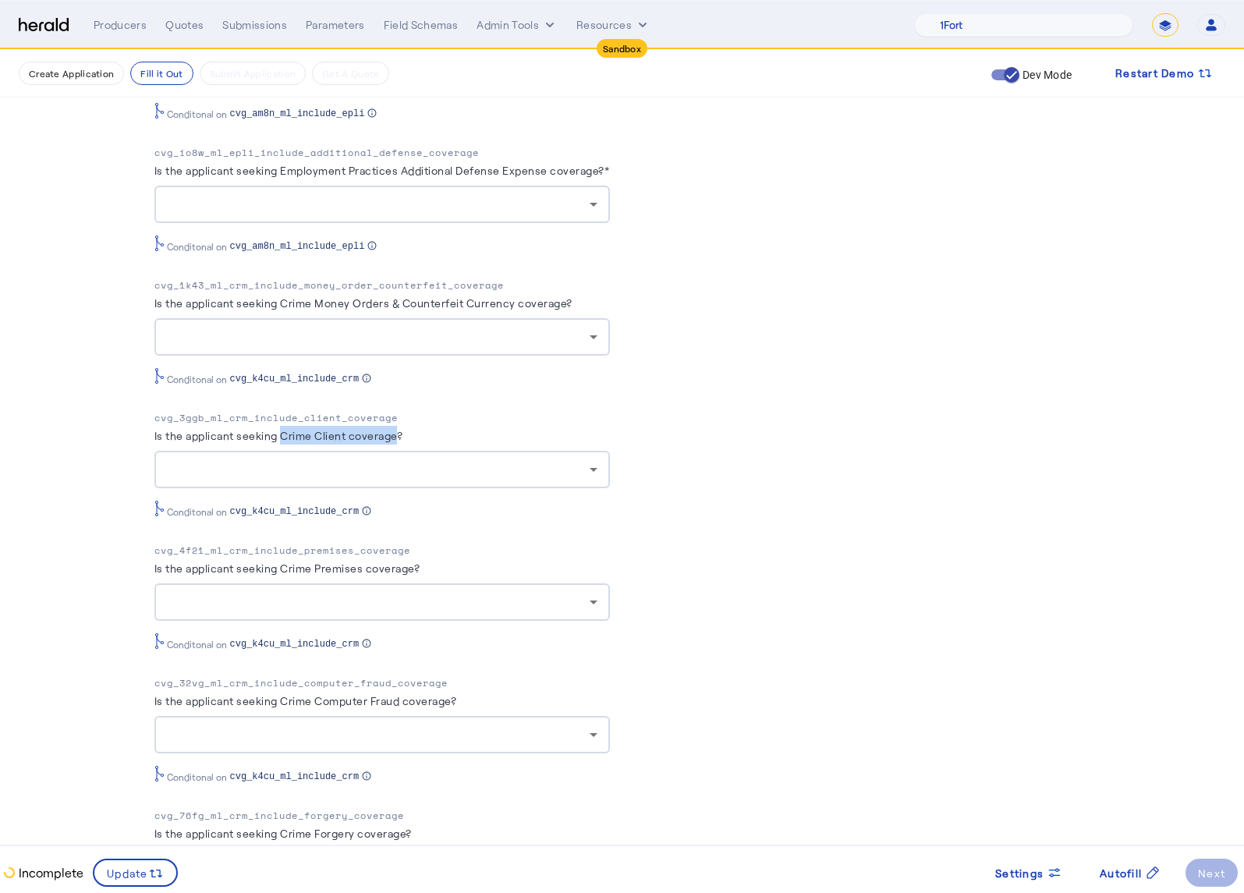
copy label "Crime Client coverage"
drag, startPoint x: 289, startPoint y: 579, endPoint x: 423, endPoint y: 585, distance: 135.1
click at [420, 583] on herald-label "Is the applicant seeking Crime Premises coverage?" at bounding box center [287, 570] width 266 height 25
copy label "Crime Premises coverage"
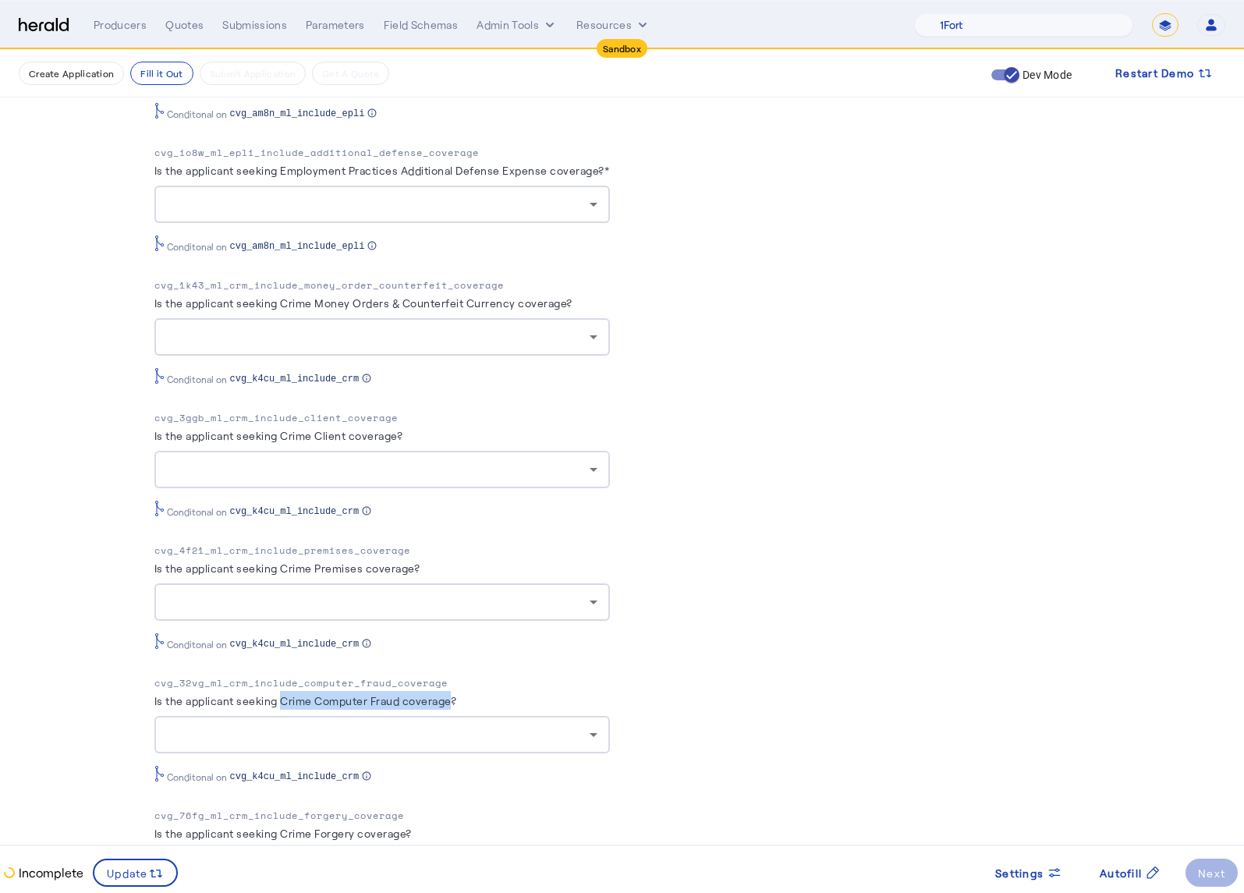
drag, startPoint x: 290, startPoint y: 712, endPoint x: 462, endPoint y: 718, distance: 172.4
click at [457, 716] on herald-label "Is the applicant seeking Crime Computer Fraud coverage?" at bounding box center [305, 703] width 303 height 25
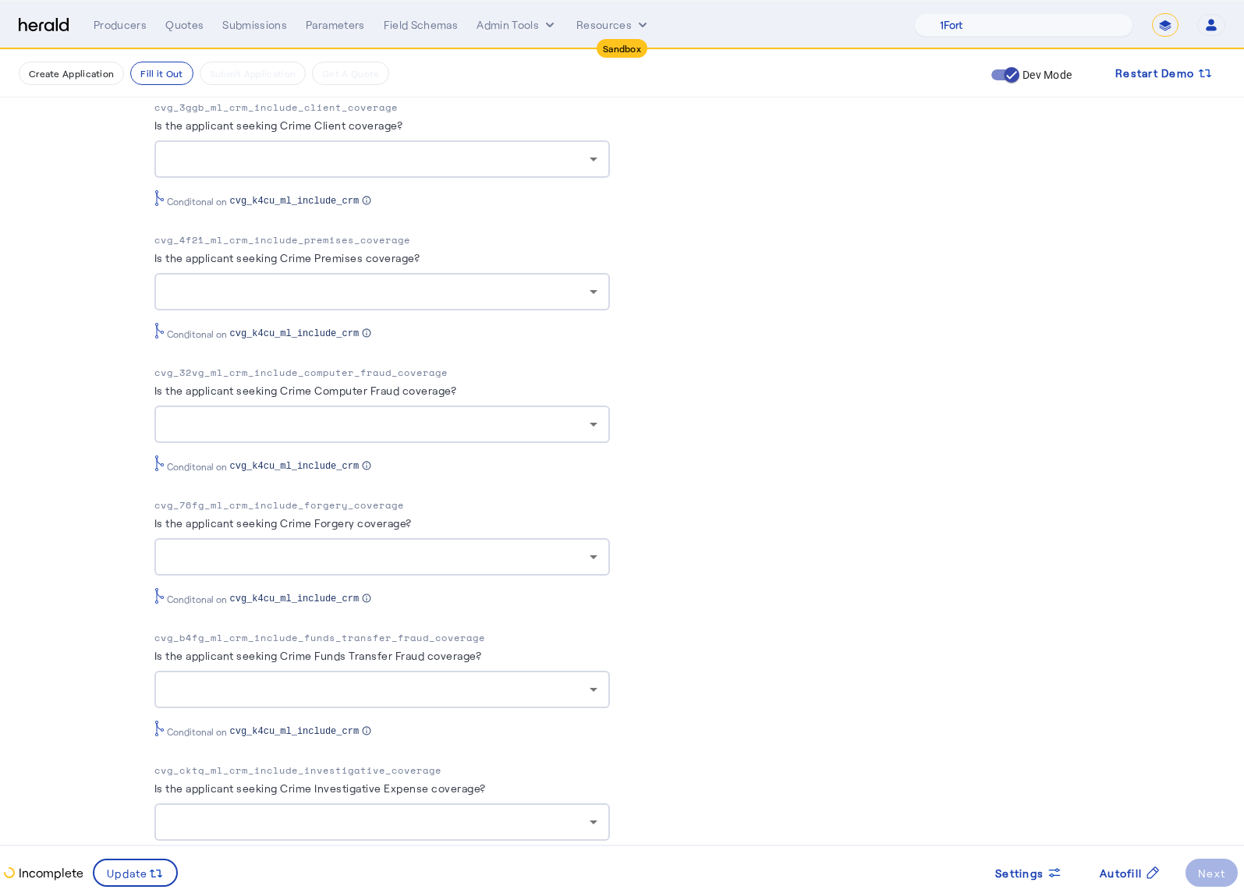
scroll to position [3361, 0]
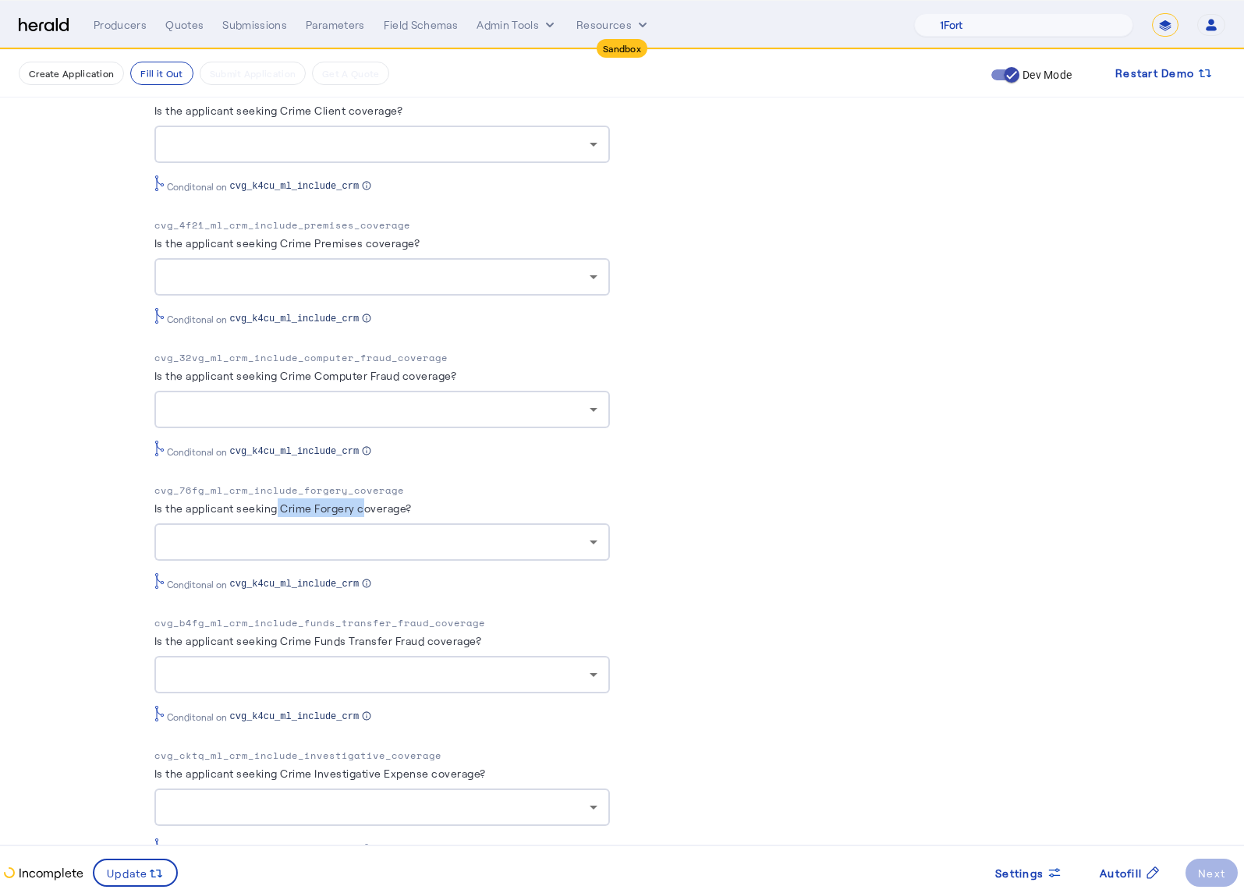
drag, startPoint x: 289, startPoint y: 519, endPoint x: 374, endPoint y: 524, distance: 85.1
click at [374, 523] on herald-label "Is the applicant seeking Crime Forgery coverage?" at bounding box center [282, 510] width 257 height 25
drag, startPoint x: 291, startPoint y: 520, endPoint x: 416, endPoint y: 525, distance: 124.9
click at [412, 523] on herald-label "Is the applicant seeking Crime Forgery coverage?" at bounding box center [282, 510] width 257 height 25
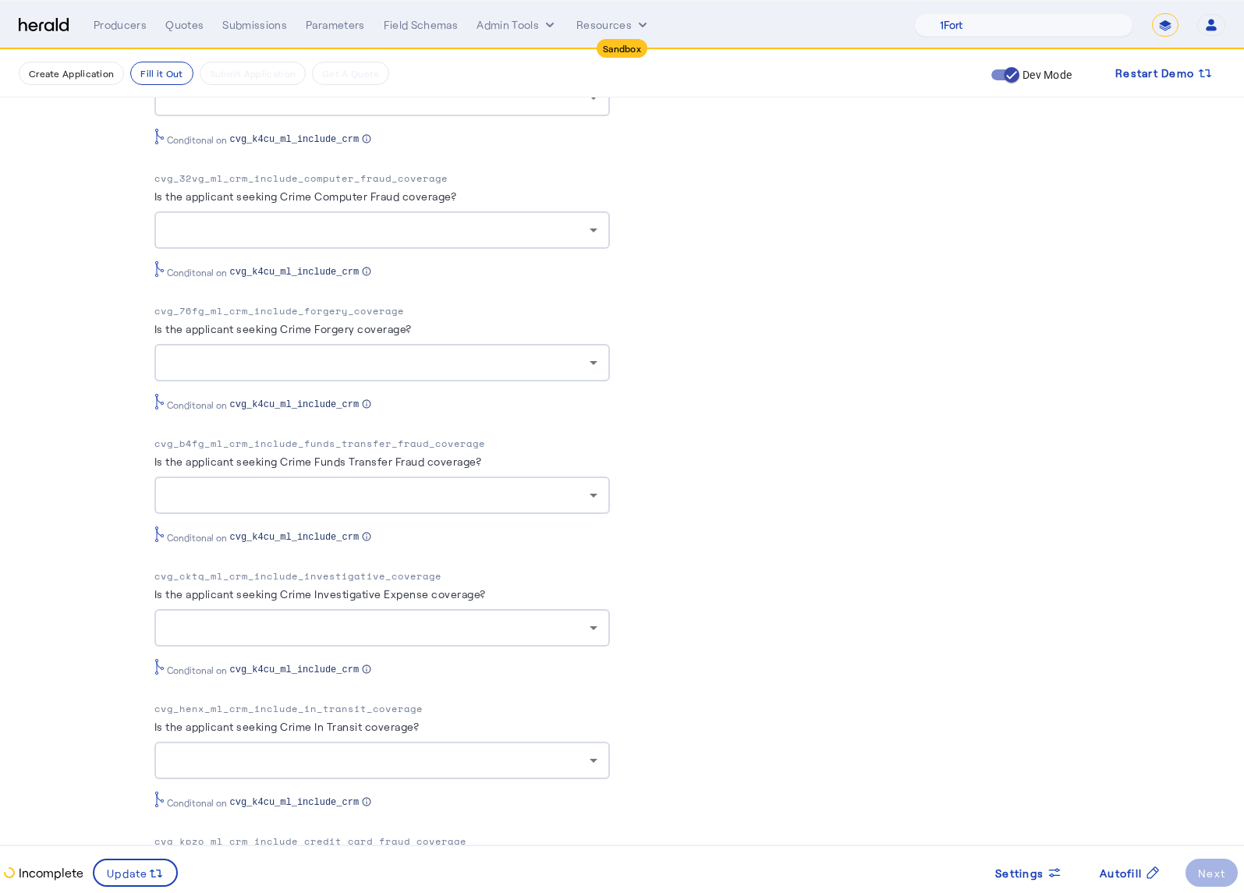
scroll to position [3542, 0]
drag, startPoint x: 287, startPoint y: 472, endPoint x: 401, endPoint y: 477, distance: 114.0
click at [401, 476] on herald-label "Is the applicant seeking Crime Funds Transfer Fraud coverage?" at bounding box center [318, 463] width 328 height 25
click at [565, 466] on div "Is the applicant seeking Crime Funds Transfer Fraud coverage?" at bounding box center [381, 463] width 455 height 25
click at [292, 467] on label "Is the applicant seeking Crime Funds Transfer Fraud coverage?" at bounding box center [318, 460] width 328 height 13
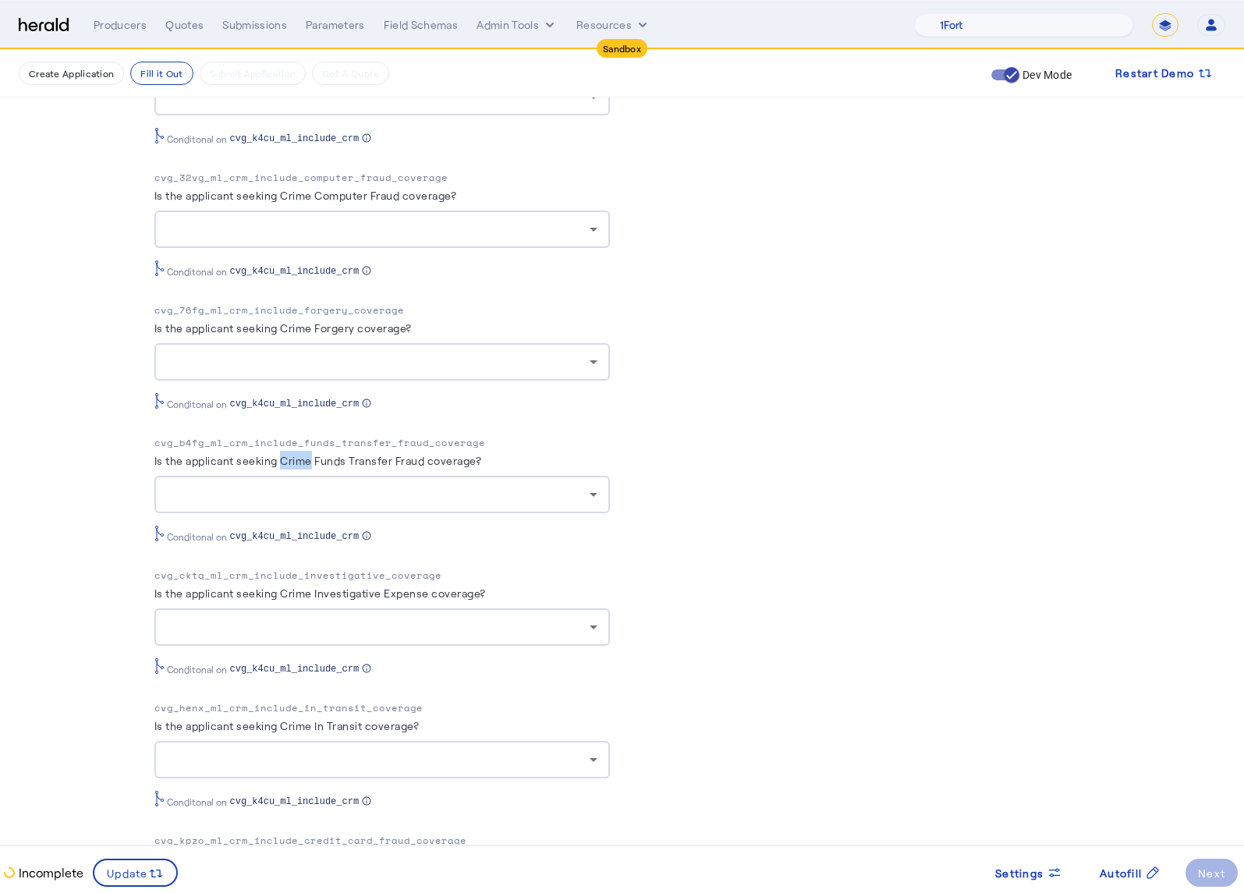
click at [294, 467] on label "Is the applicant seeking Crime Funds Transfer Fraud coverage?" at bounding box center [318, 460] width 328 height 13
click at [293, 467] on label "Is the applicant seeking Crime Funds Transfer Fraud coverage?" at bounding box center [318, 460] width 328 height 13
drag, startPoint x: 292, startPoint y: 473, endPoint x: 487, endPoint y: 476, distance: 195.8
click at [482, 476] on herald-label "Is the applicant seeking Crime Funds Transfer Fraud coverage?" at bounding box center [318, 463] width 328 height 25
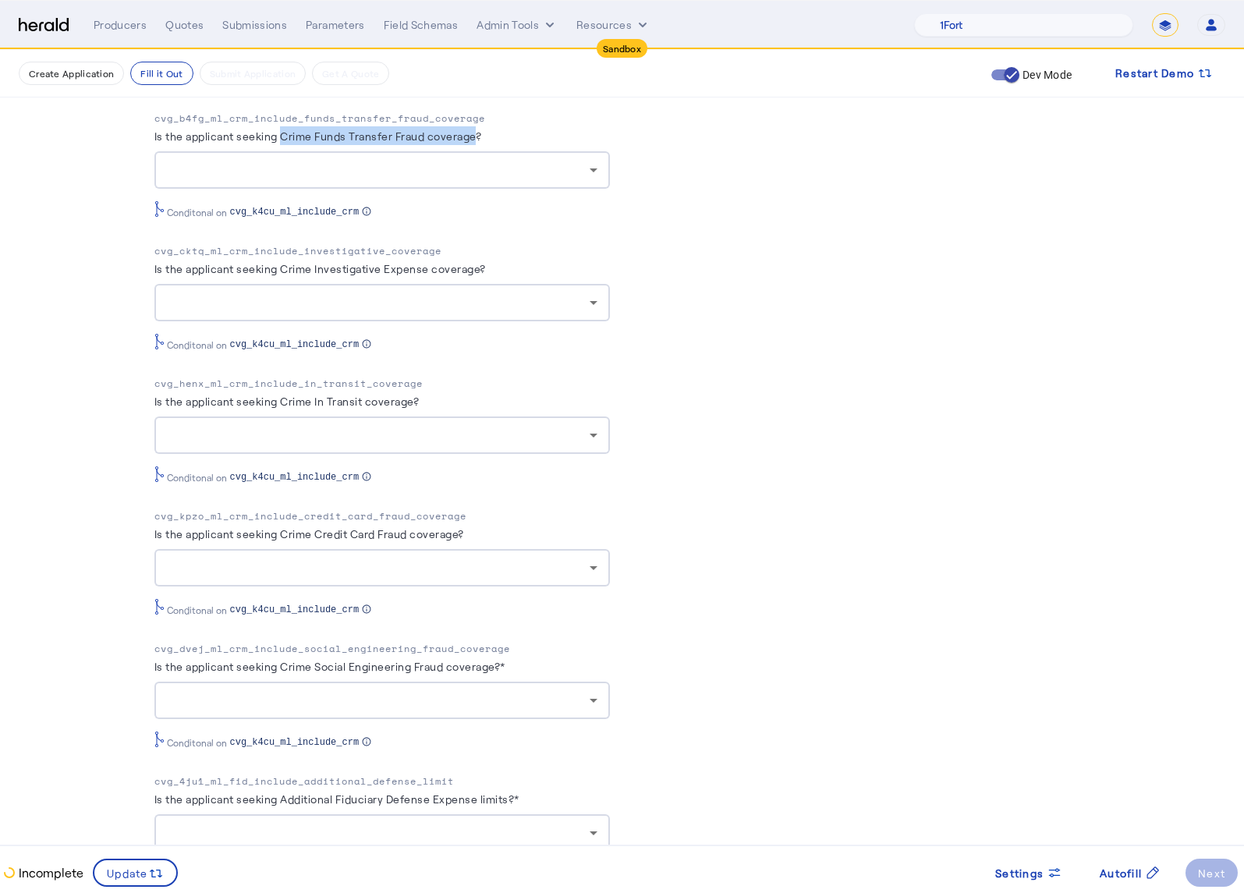
scroll to position [3878, 0]
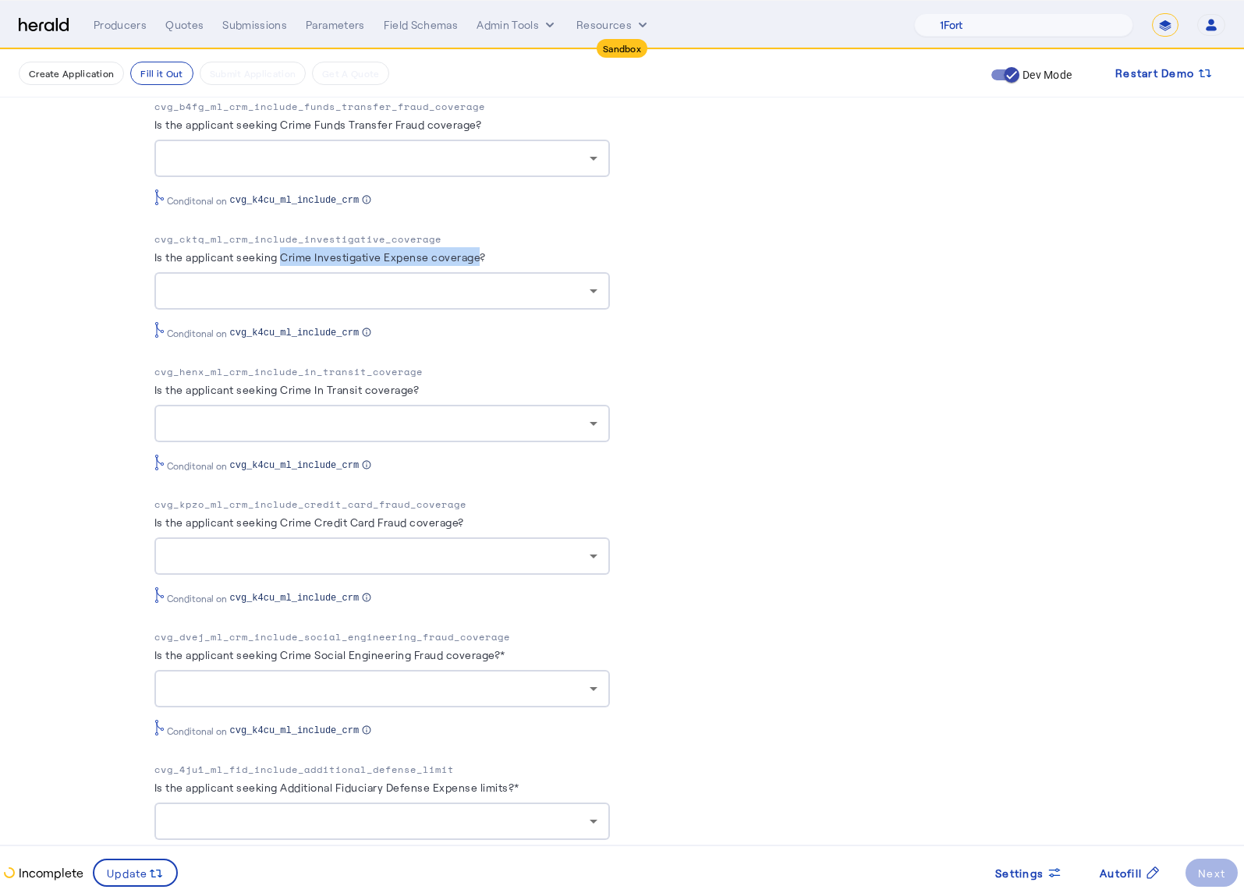
drag, startPoint x: 289, startPoint y: 265, endPoint x: 488, endPoint y: 271, distance: 198.9
click at [486, 264] on label "Is the applicant seeking Crime Investigative Expense coverage?" at bounding box center [319, 256] width 331 height 13
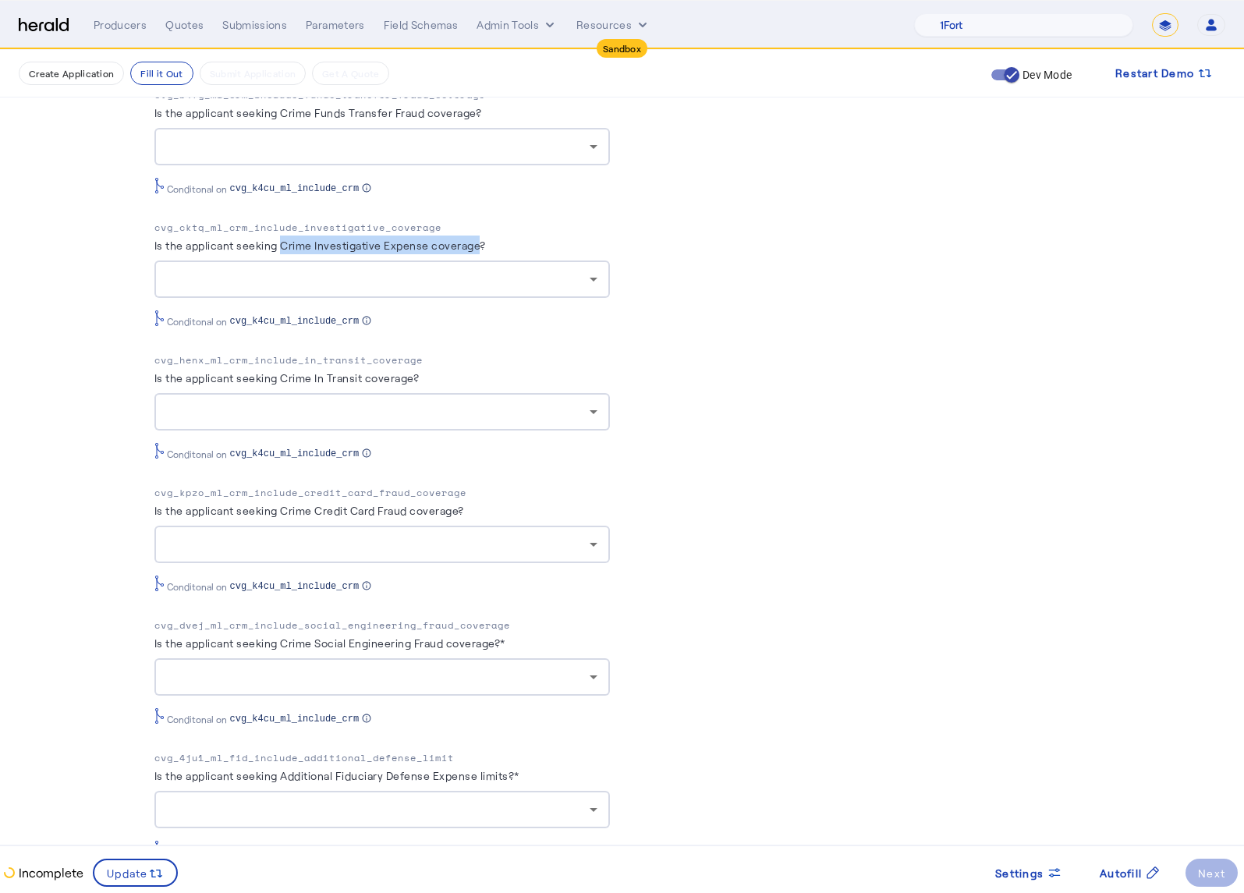
scroll to position [3912, 0]
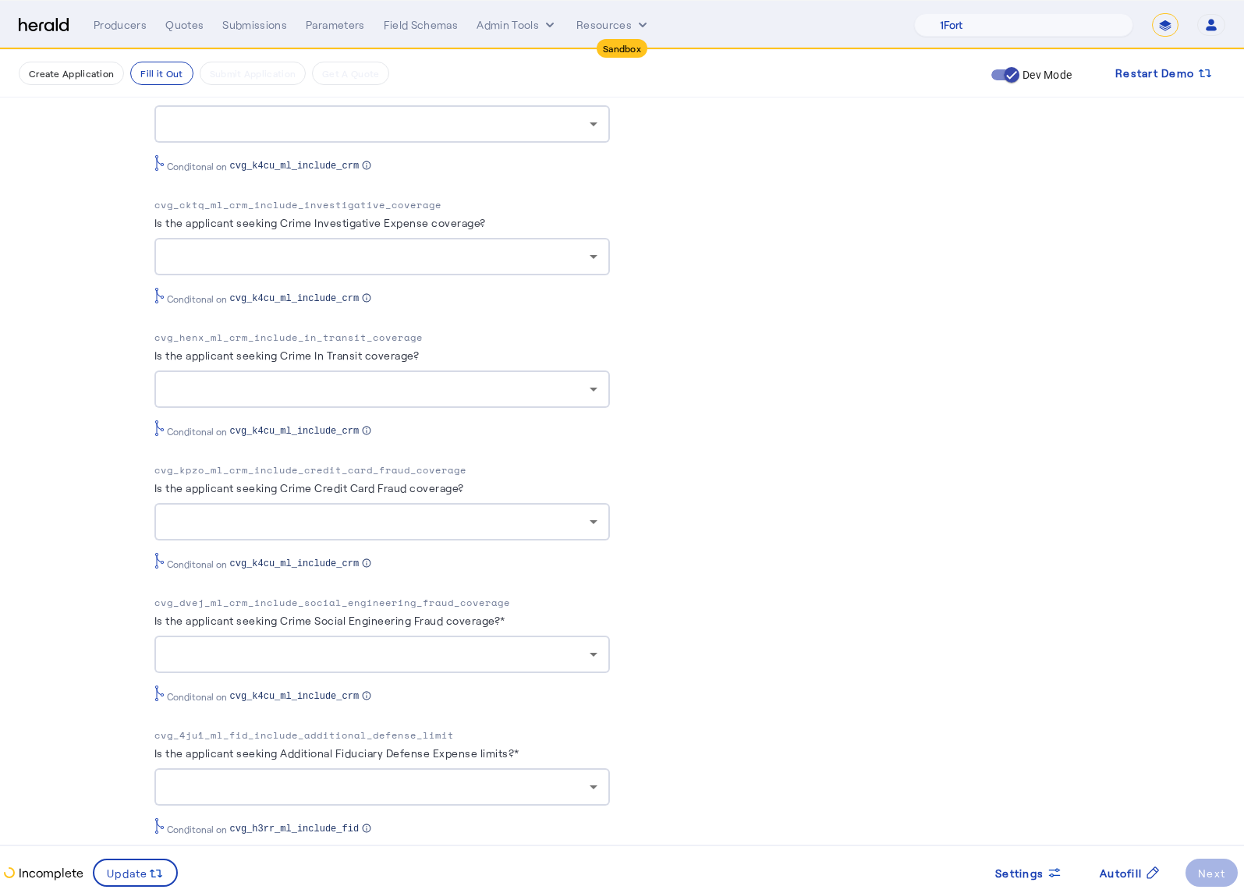
click at [292, 362] on label "Is the applicant seeking Crime In Transit coverage?" at bounding box center [286, 355] width 265 height 13
click at [287, 362] on label "Is the applicant seeking Crime In Transit coverage?" at bounding box center [286, 355] width 265 height 13
drag, startPoint x: 290, startPoint y: 367, endPoint x: 423, endPoint y: 371, distance: 133.4
click at [420, 370] on herald-label "Is the applicant seeking Crime In Transit coverage?" at bounding box center [286, 357] width 265 height 25
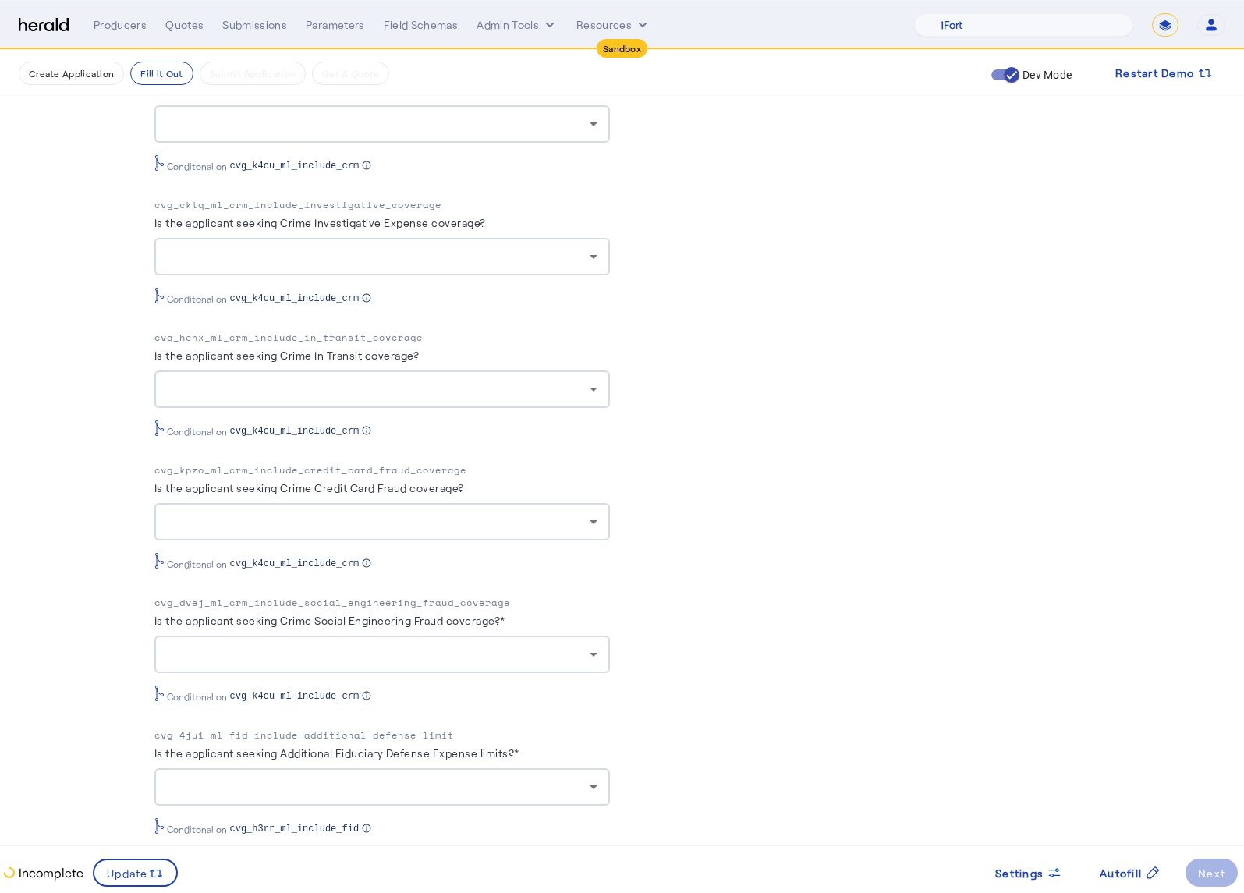
drag, startPoint x: 289, startPoint y: 499, endPoint x: 469, endPoint y: 504, distance: 180.2
click at [464, 503] on herald-label "Is the applicant seeking Crime Credit Card Fraud coverage?" at bounding box center [309, 490] width 310 height 25
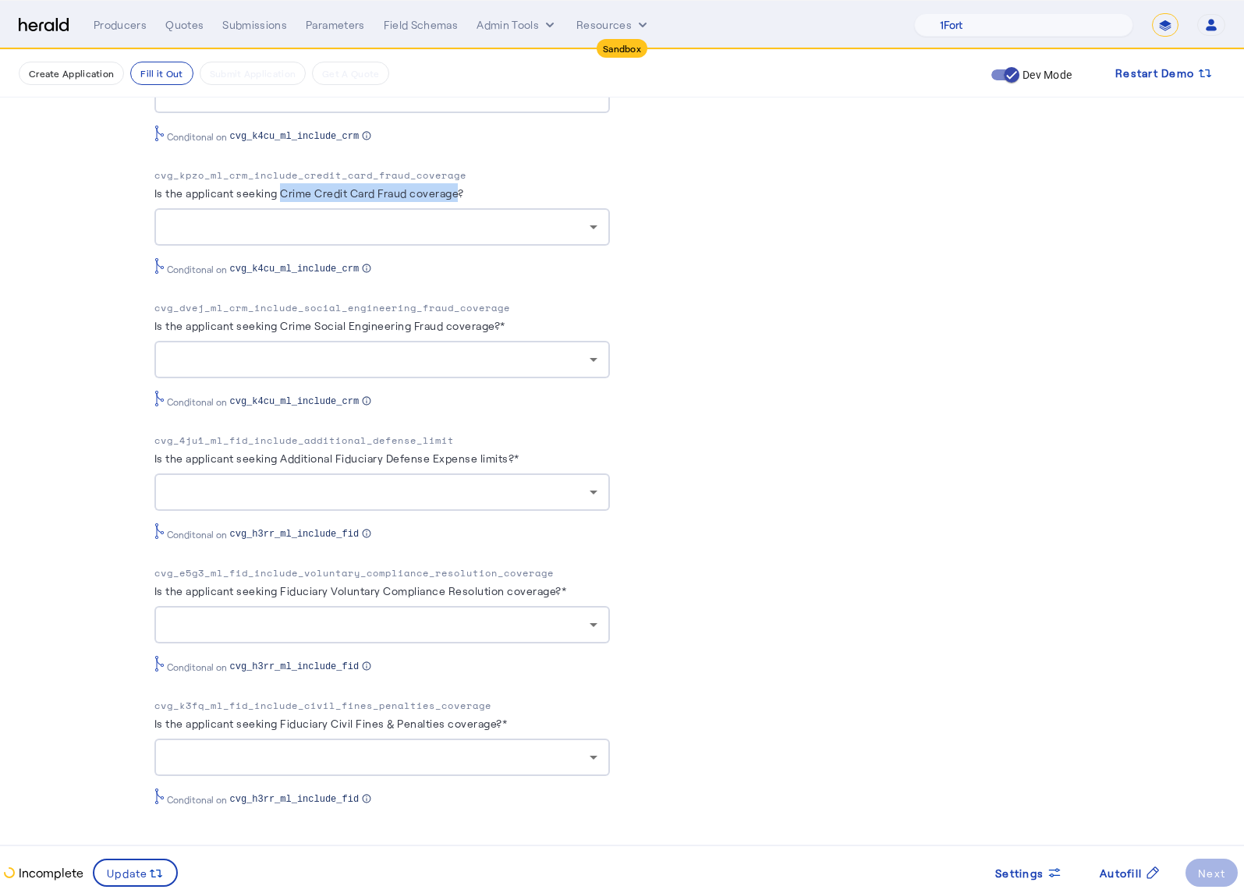
scroll to position [4215, 0]
drag, startPoint x: 292, startPoint y: 331, endPoint x: 507, endPoint y: 333, distance: 215.3
click at [505, 333] on herald-label "Is the applicant seeking Crime Social Engineering Fraud coverage?*" at bounding box center [329, 328] width 351 height 25
click at [299, 462] on label "Is the applicant seeking Additional Fiduciary Defense Expense limits?*" at bounding box center [336, 458] width 365 height 13
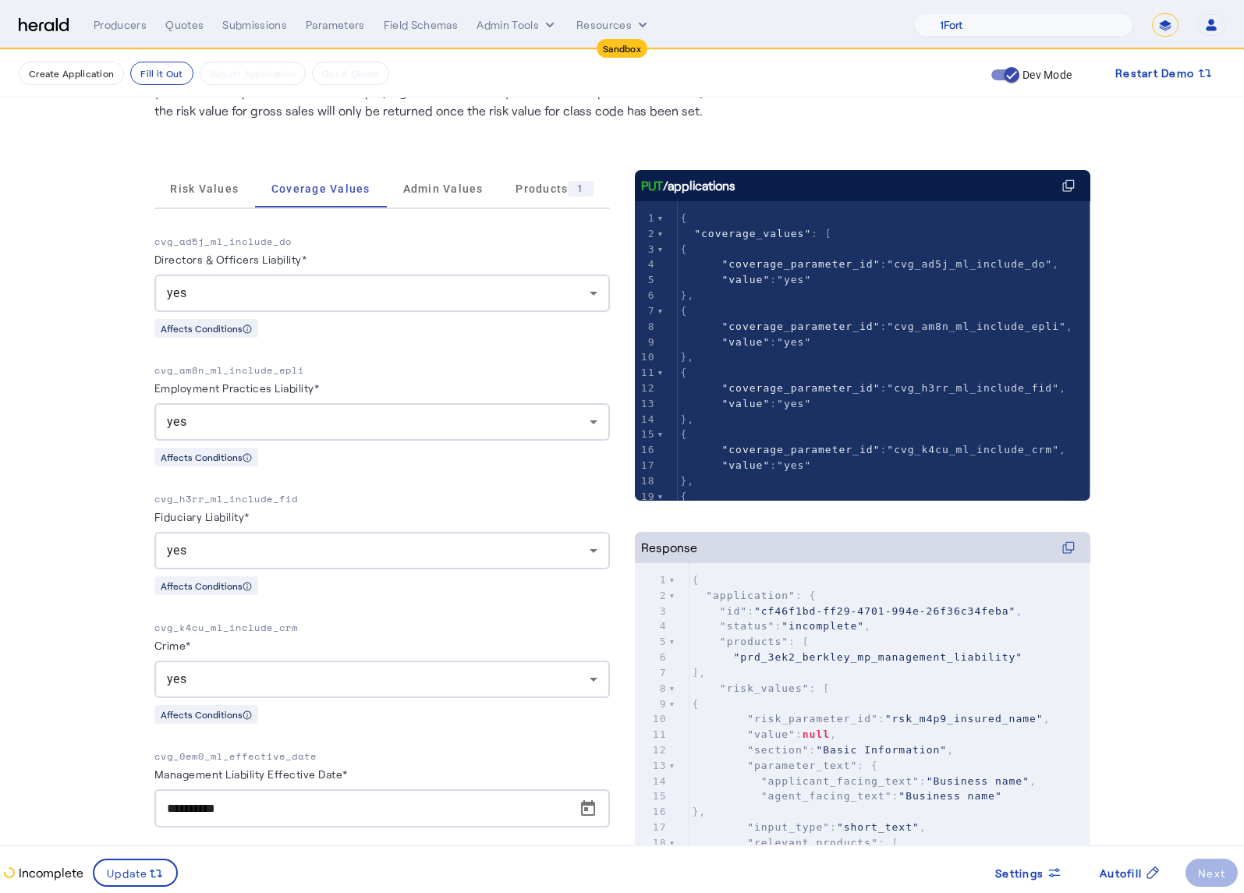
scroll to position [0, 0]
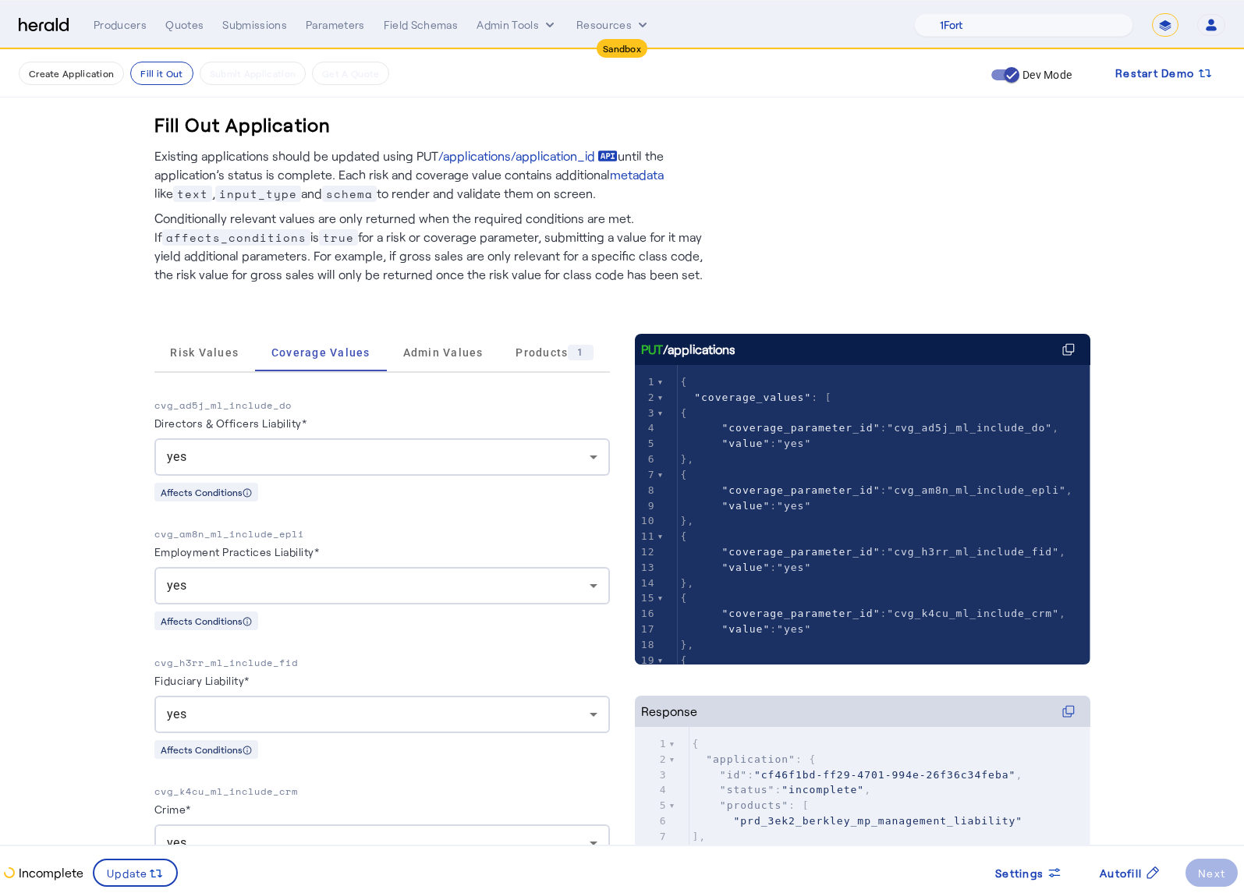
click at [456, 465] on div "yes" at bounding box center [378, 457] width 423 height 19
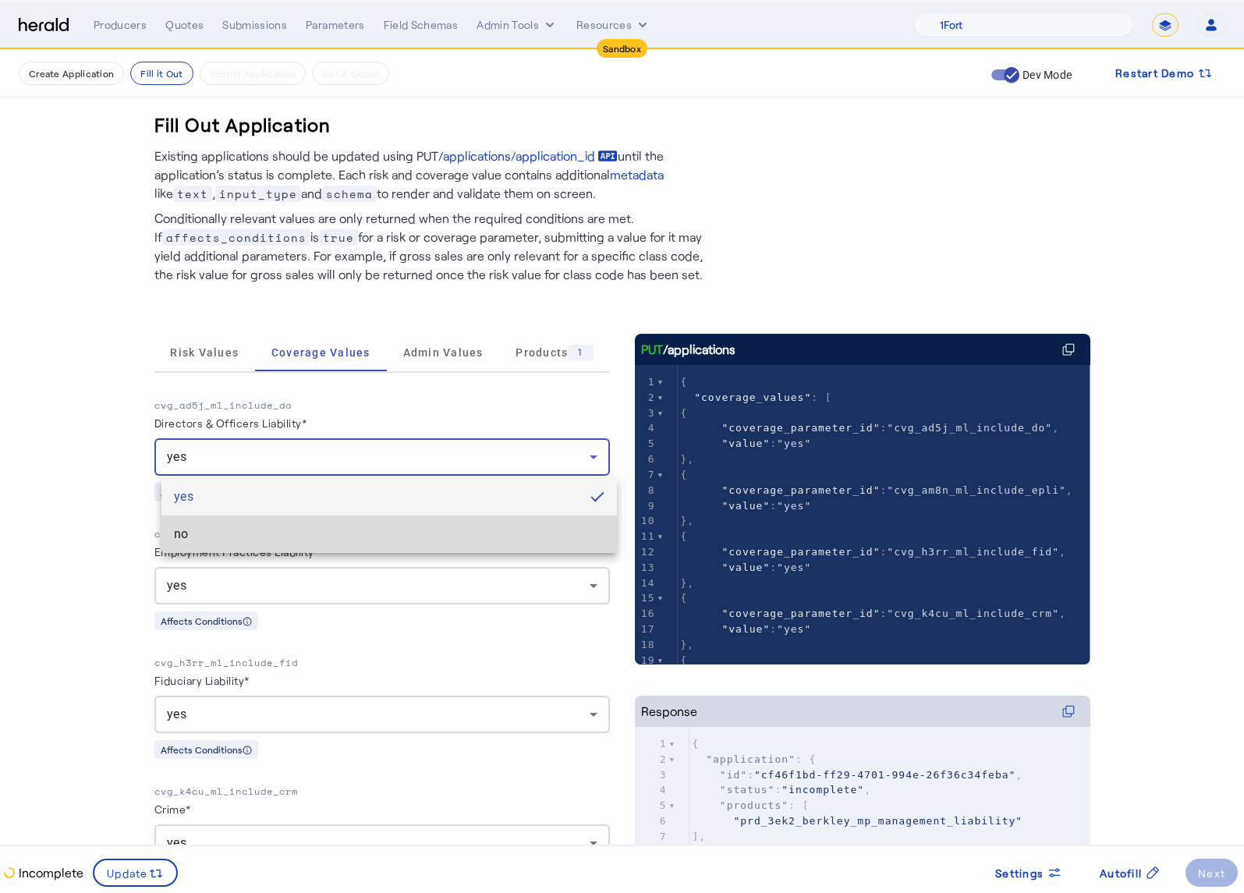
click at [371, 529] on span "no" at bounding box center [389, 534] width 431 height 19
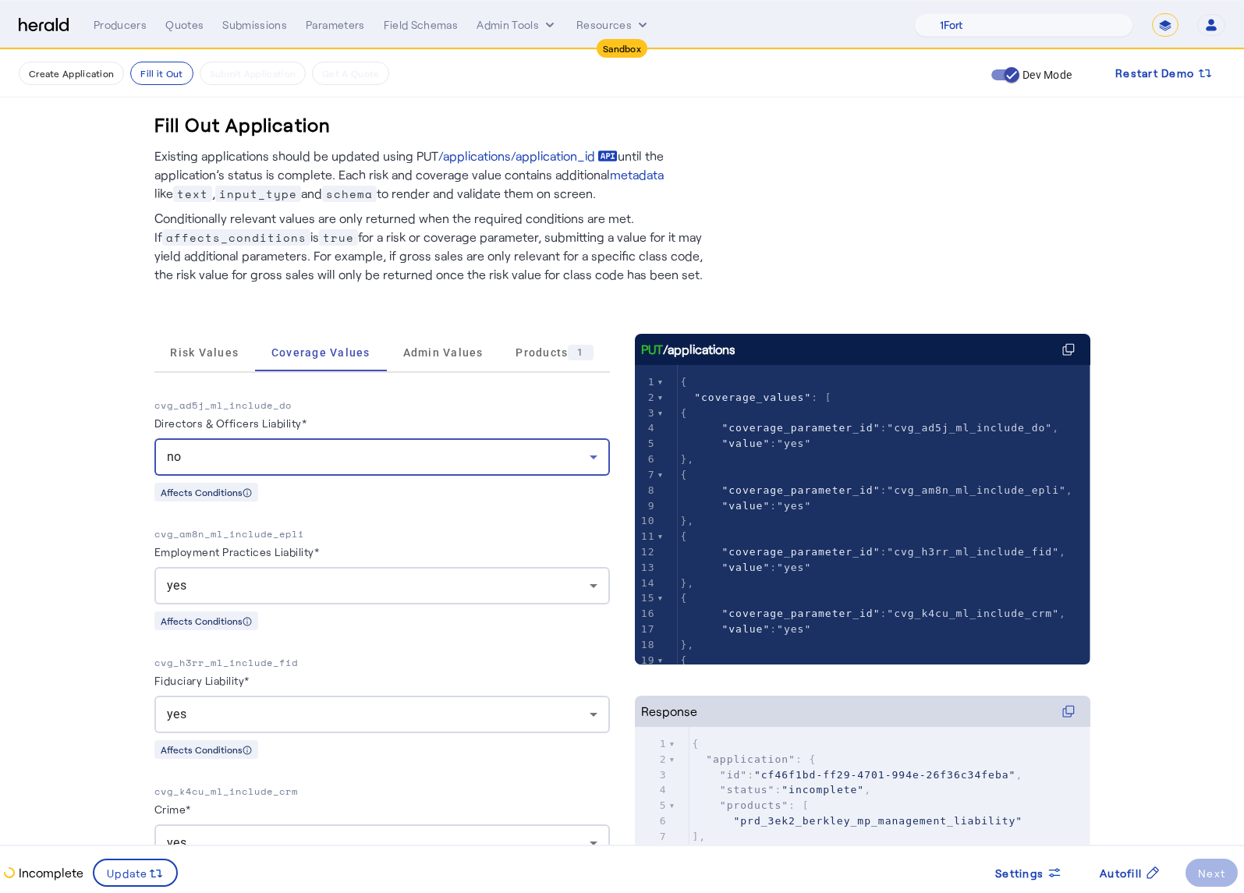
click at [410, 579] on div "yes" at bounding box center [378, 585] width 423 height 19
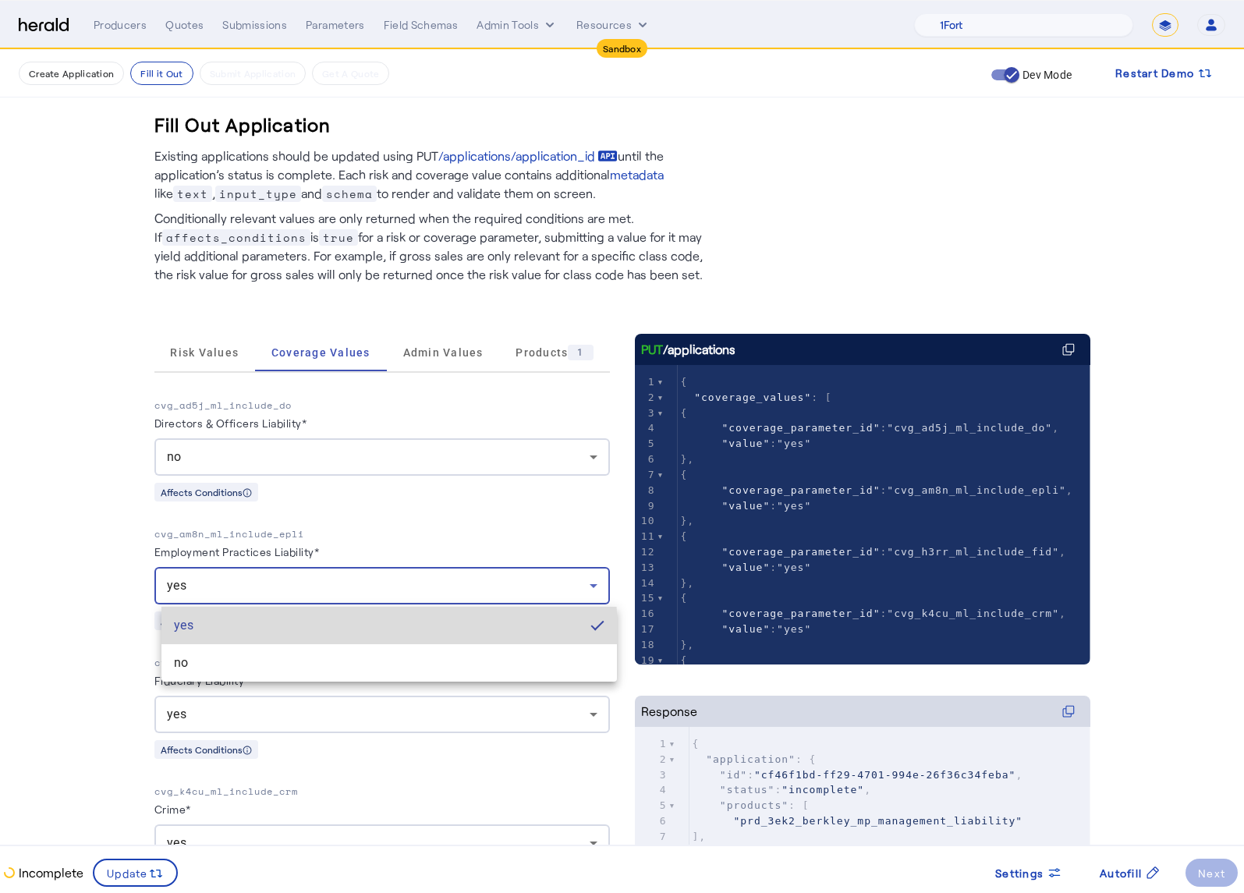
click at [363, 631] on span "yes" at bounding box center [376, 625] width 404 height 19
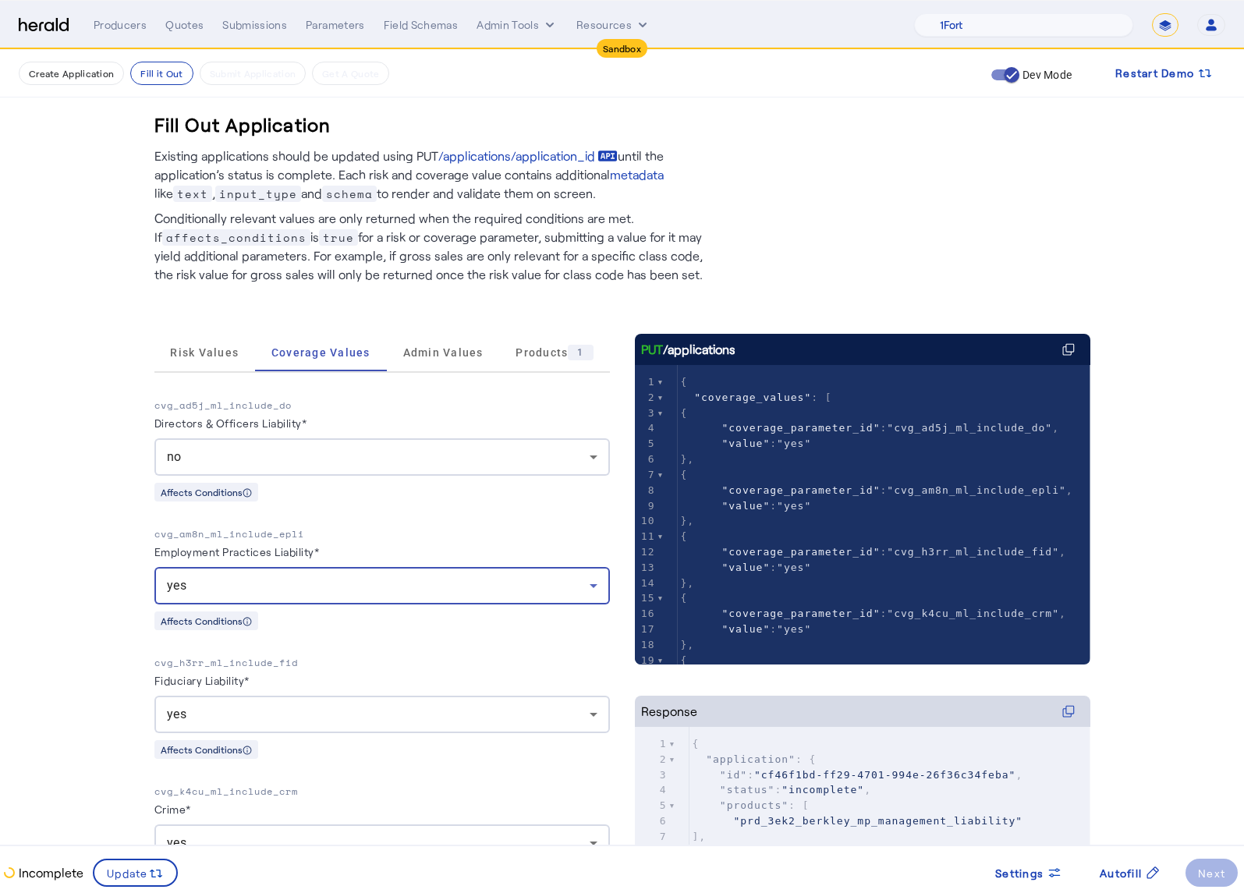
click at [402, 714] on div "yes" at bounding box center [378, 714] width 423 height 19
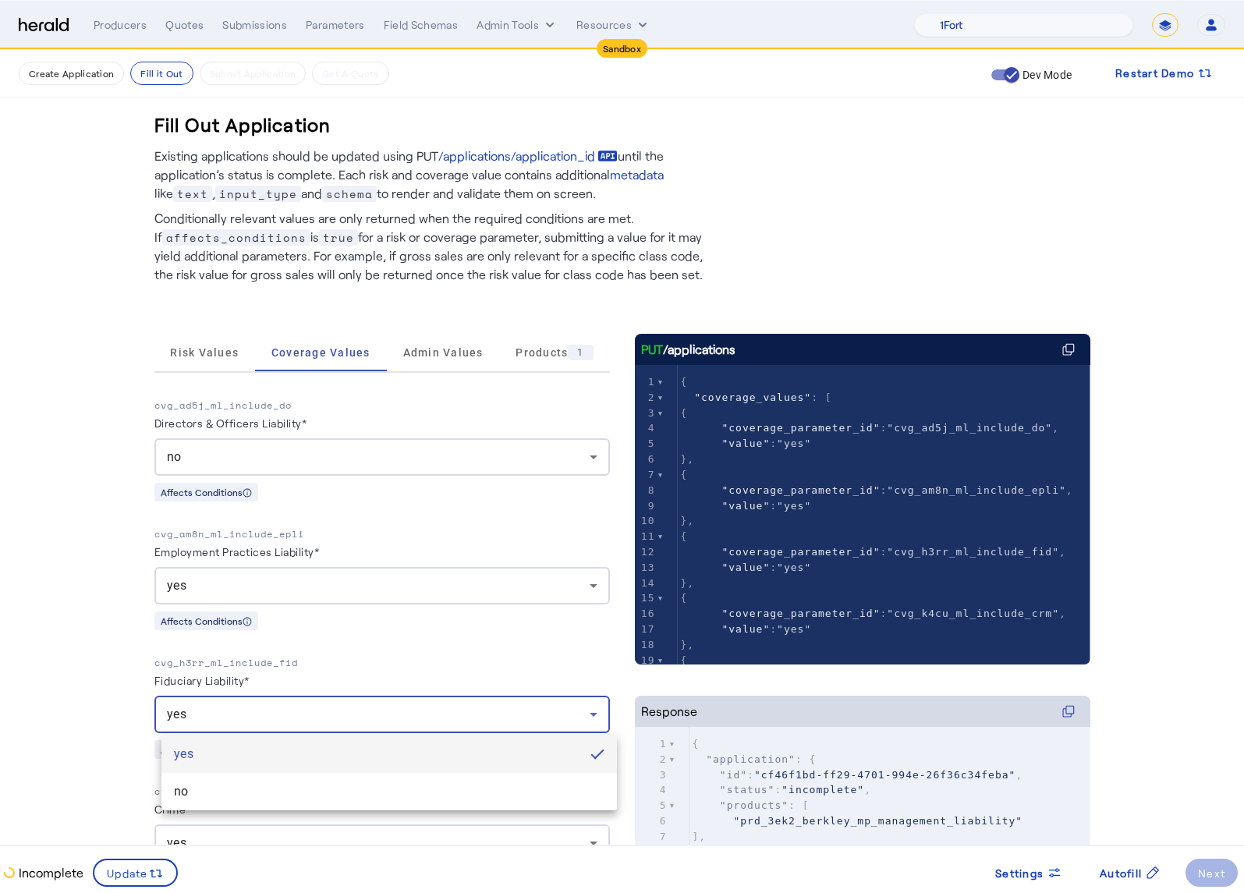
click at [335, 804] on mat-option "no" at bounding box center [388, 791] width 455 height 37
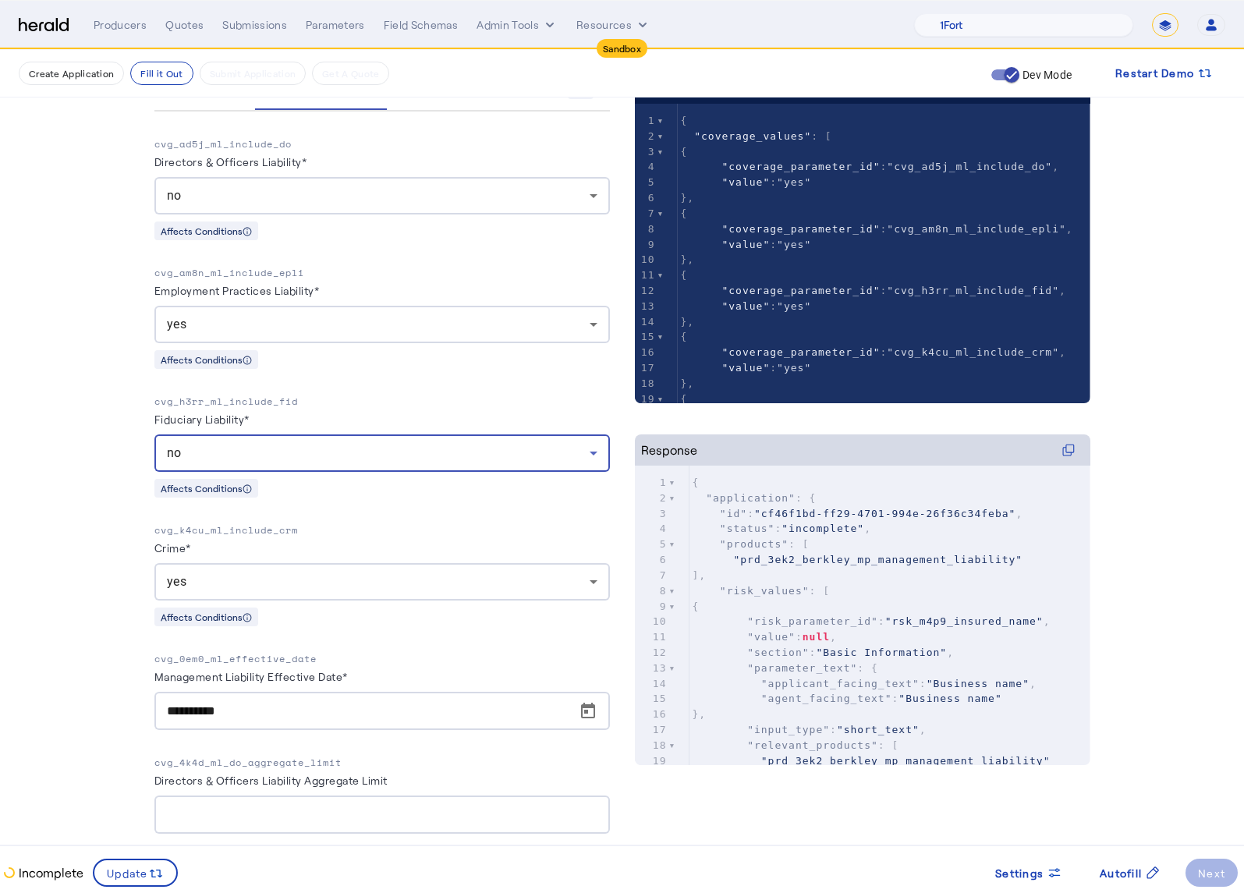
scroll to position [418, 0]
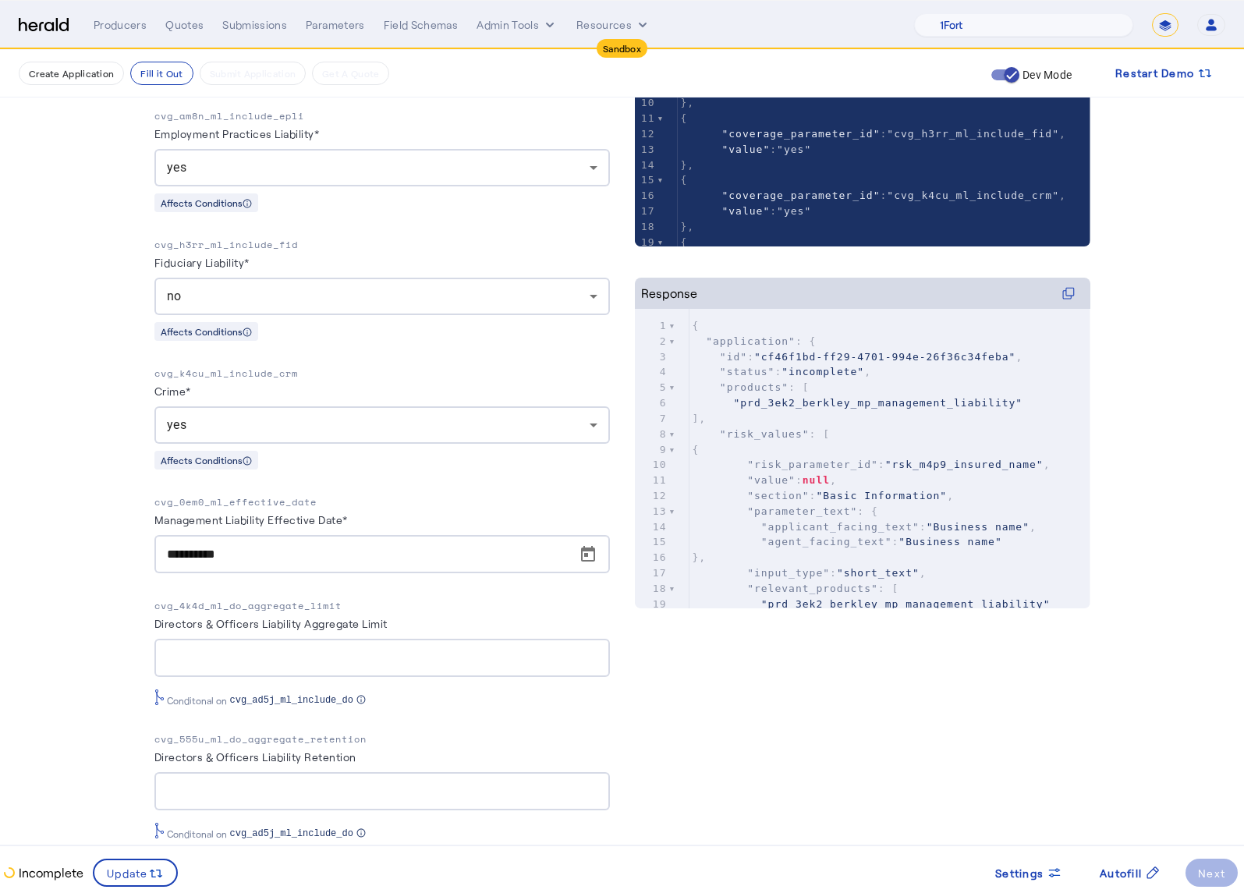
click at [381, 435] on div "yes" at bounding box center [382, 424] width 431 height 37
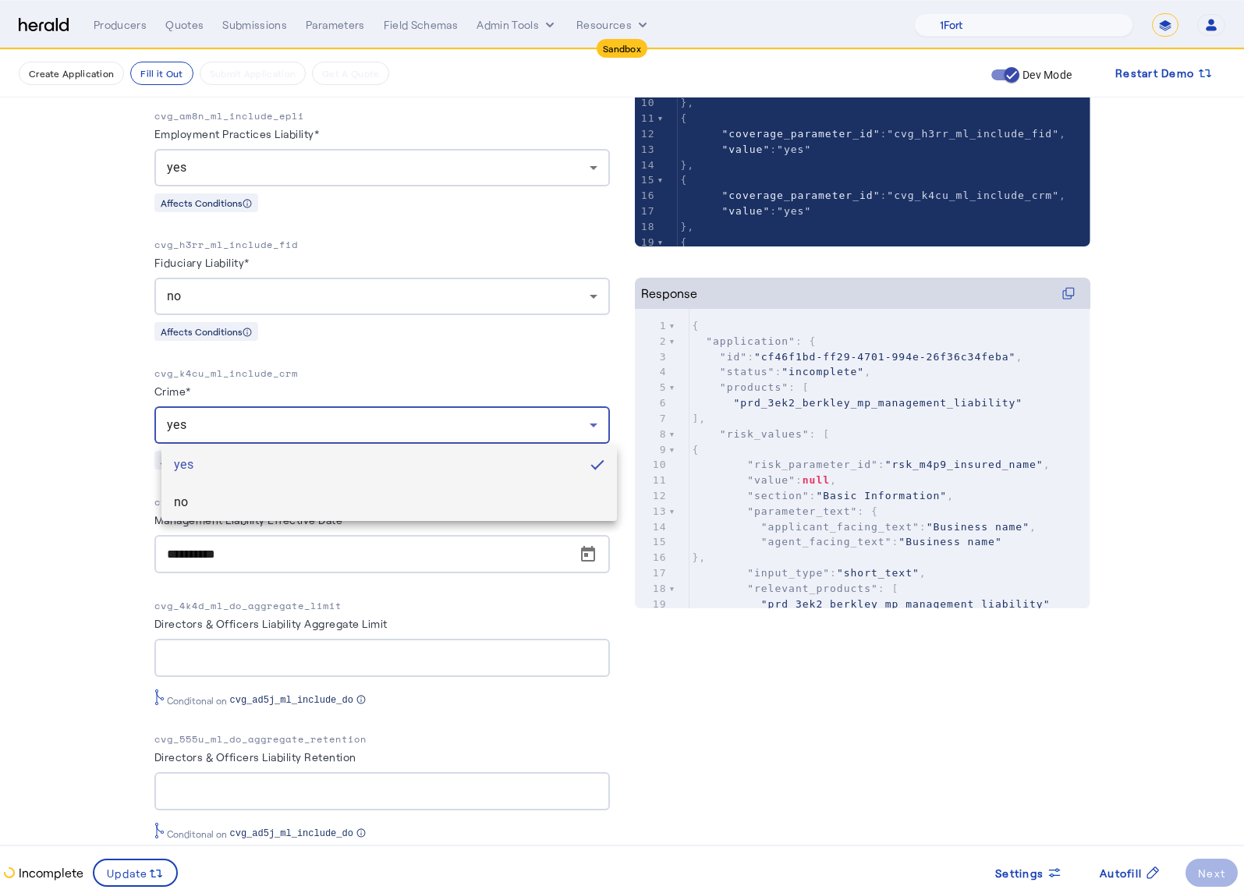
click at [241, 505] on span "no" at bounding box center [389, 502] width 431 height 19
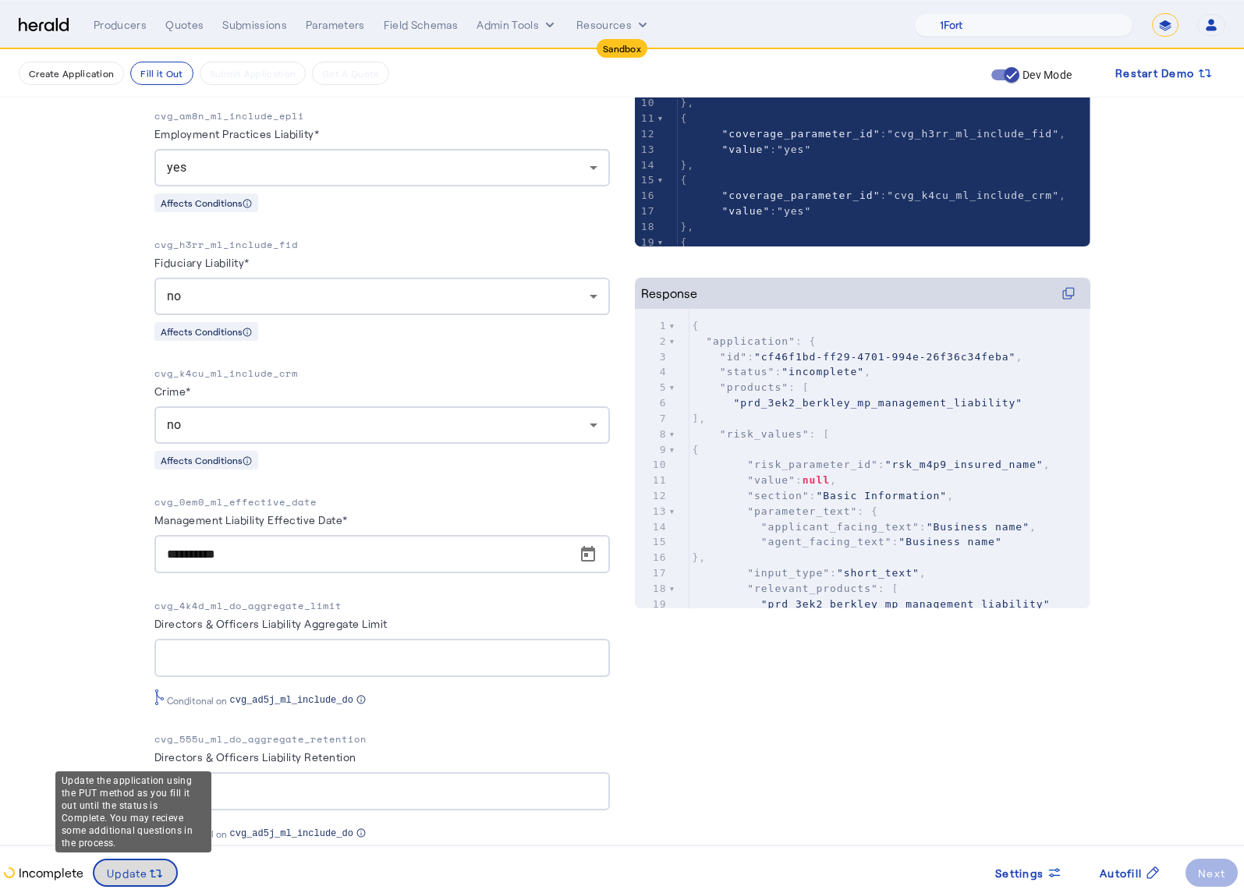
click at [156, 877] on icon at bounding box center [156, 874] width 16 height 16
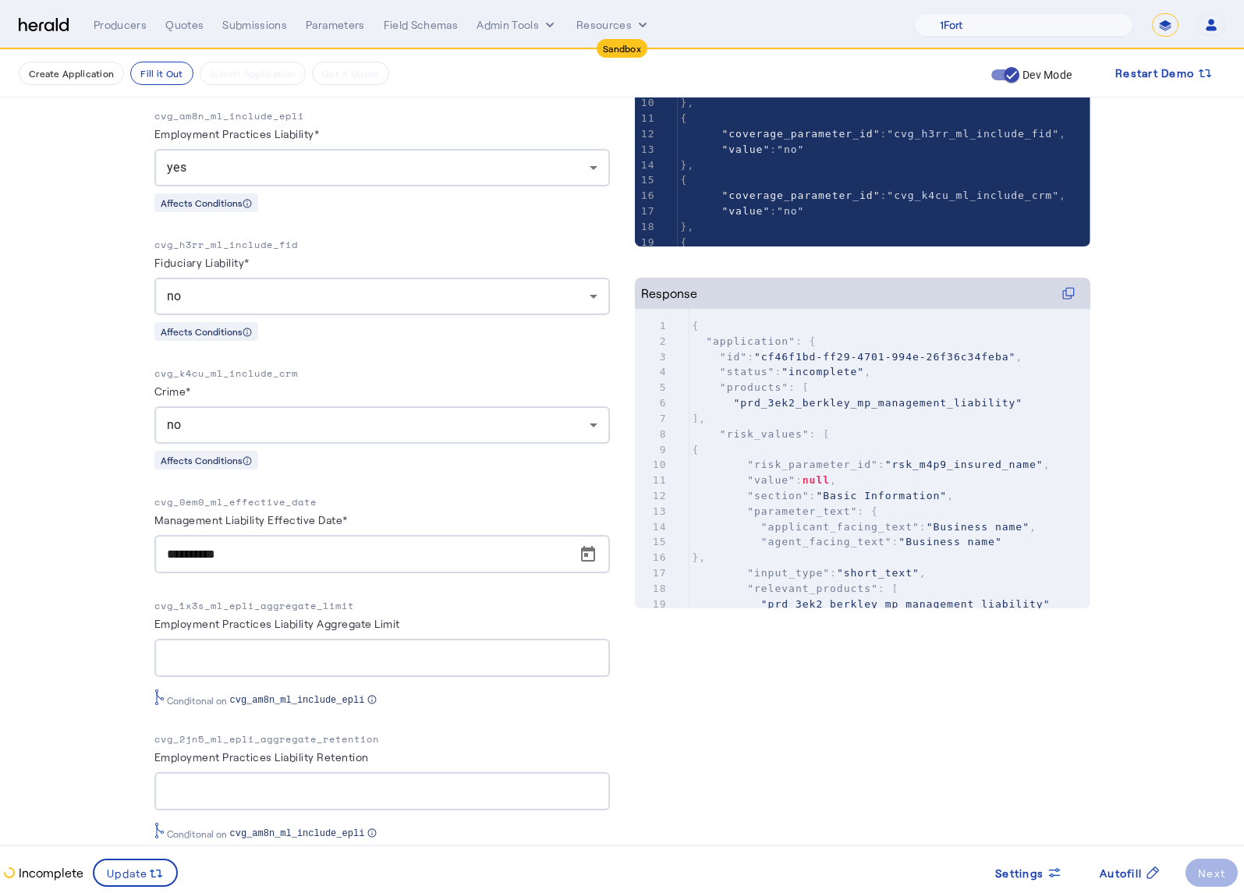
click at [81, 494] on fill-application-step "Create Application Fill it Out Submit Application Get A Quote Dev Mode Restart …" at bounding box center [622, 563] width 1244 height 1863
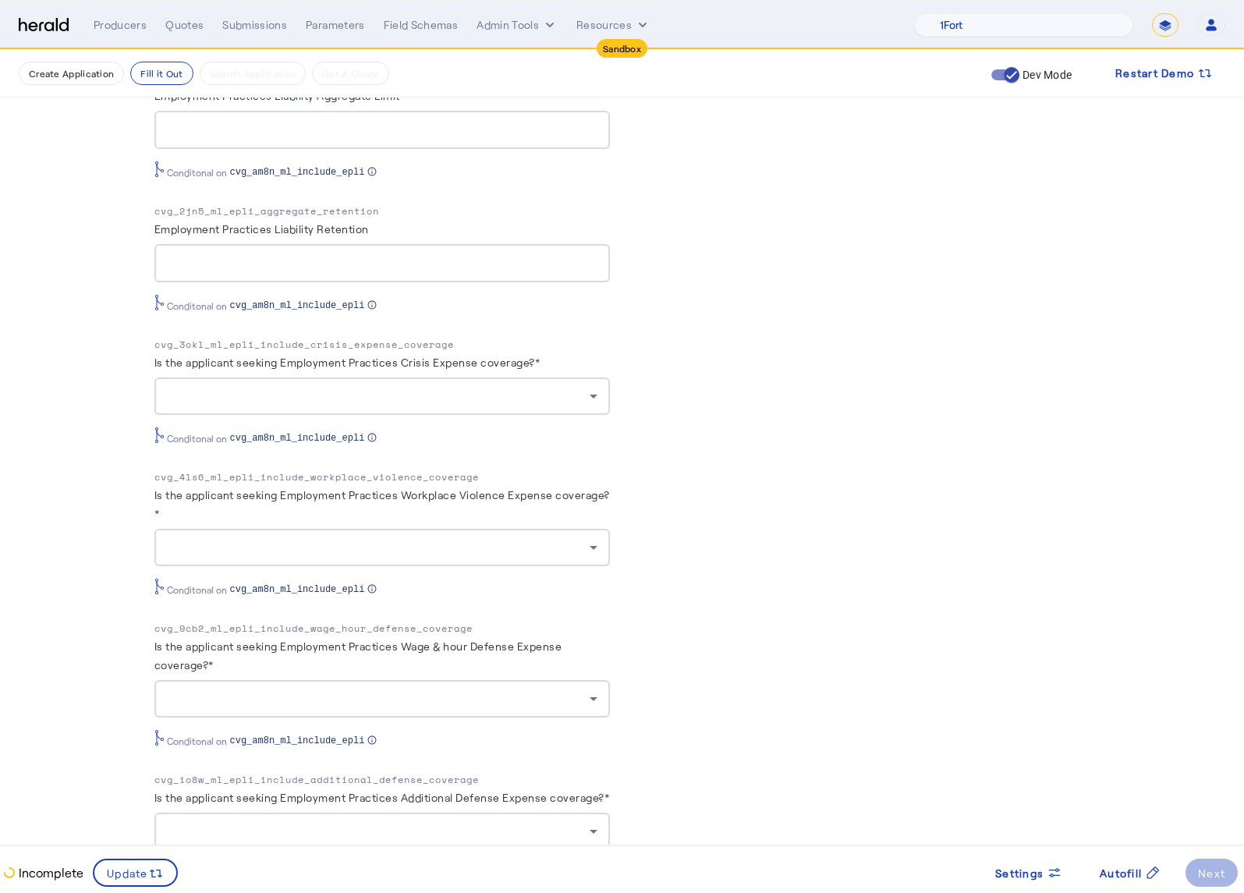
scroll to position [1035, 0]
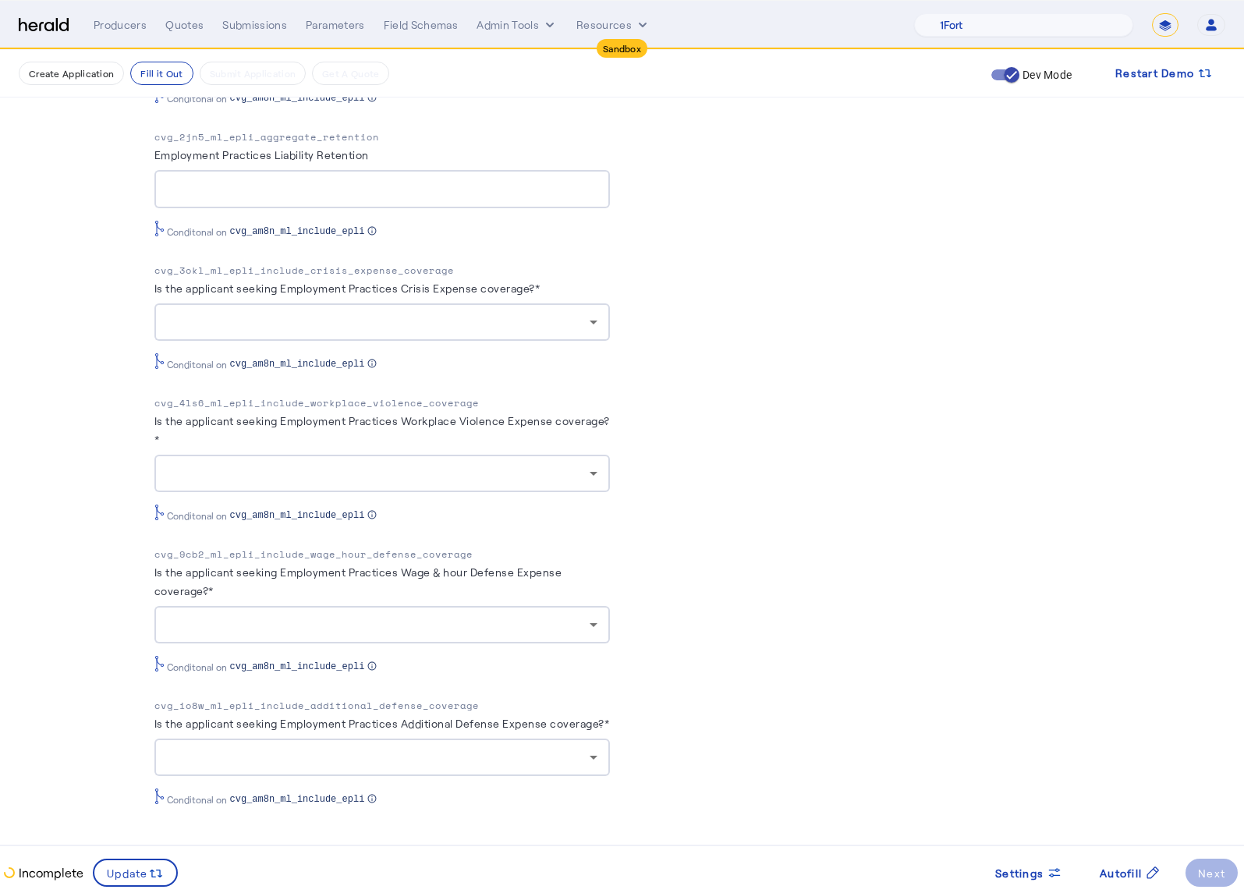
click at [524, 313] on div at bounding box center [378, 322] width 423 height 19
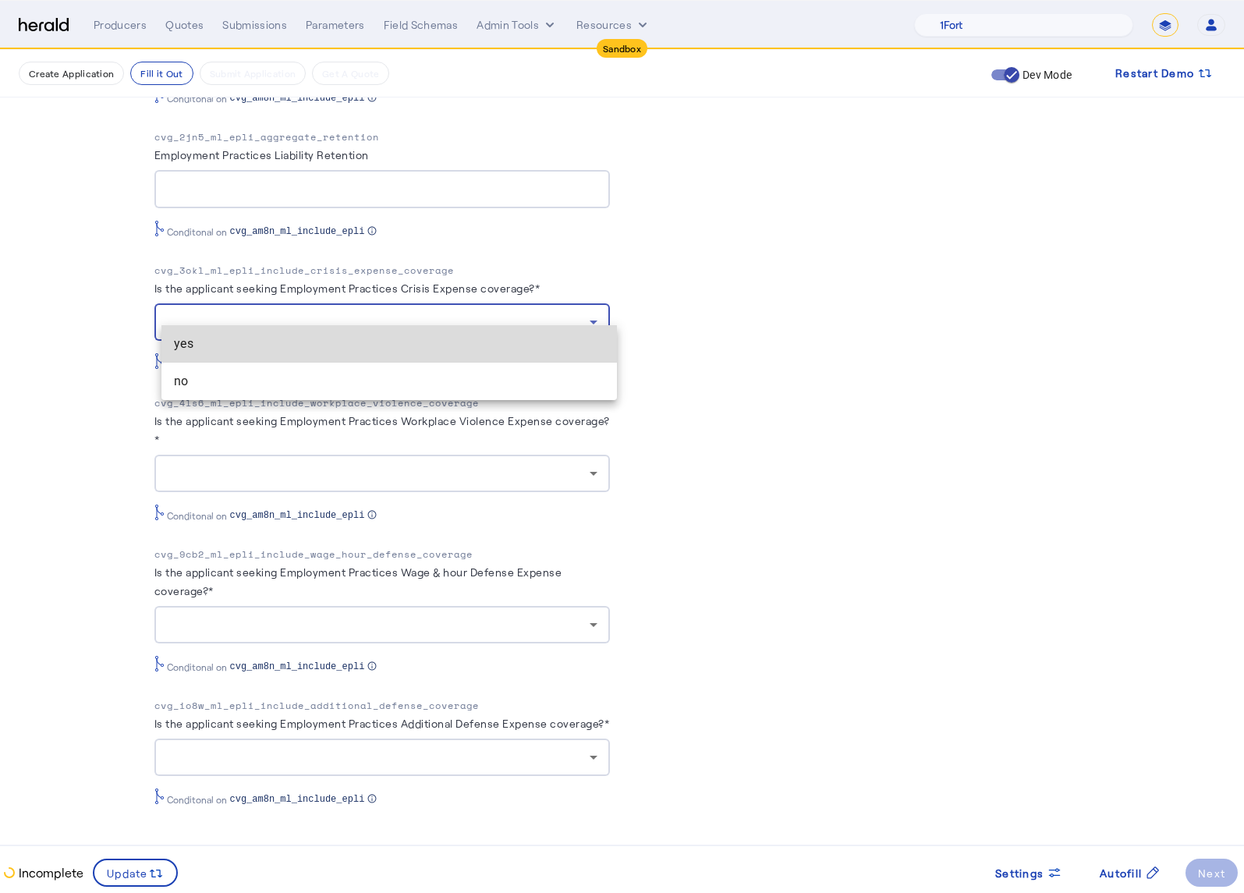
click at [448, 342] on span "yes" at bounding box center [389, 344] width 431 height 19
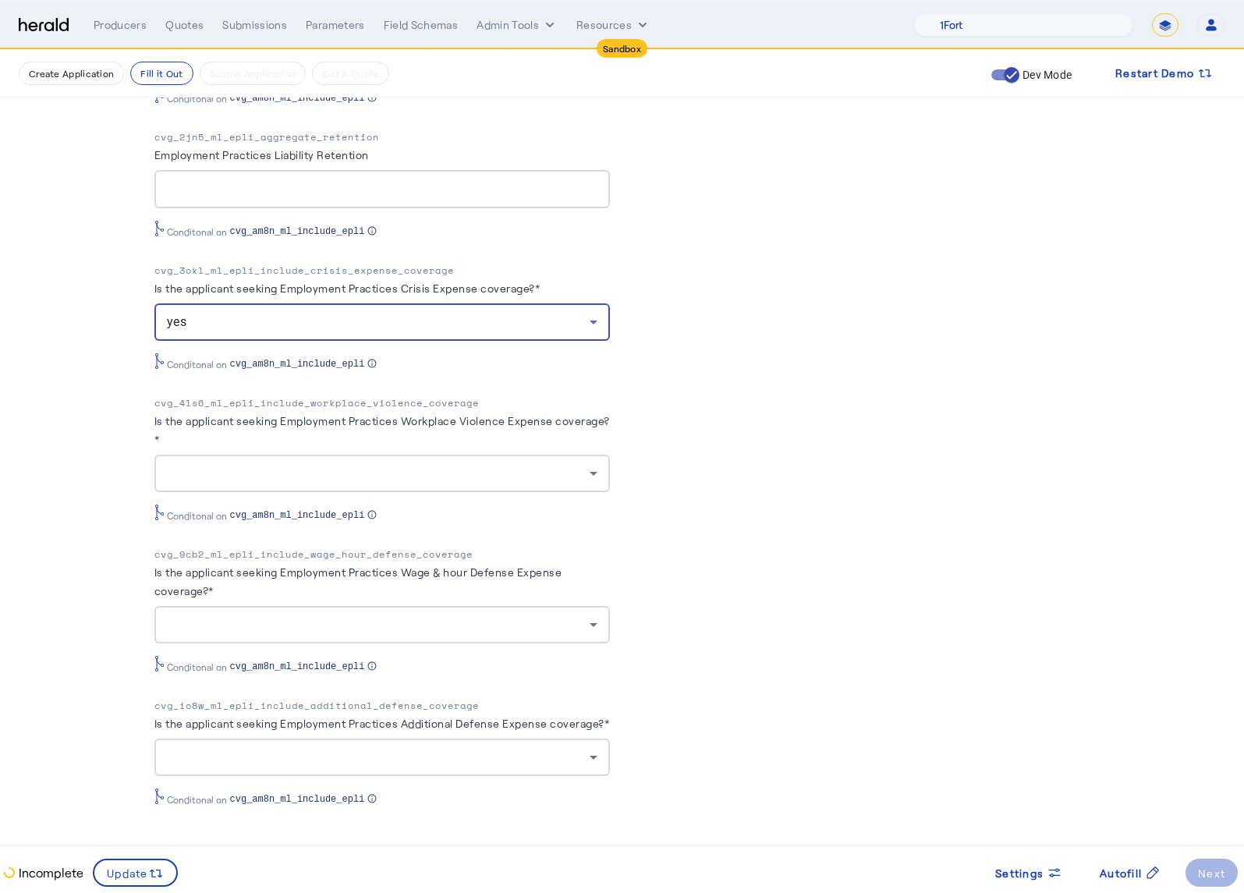
click at [508, 468] on div at bounding box center [382, 473] width 431 height 37
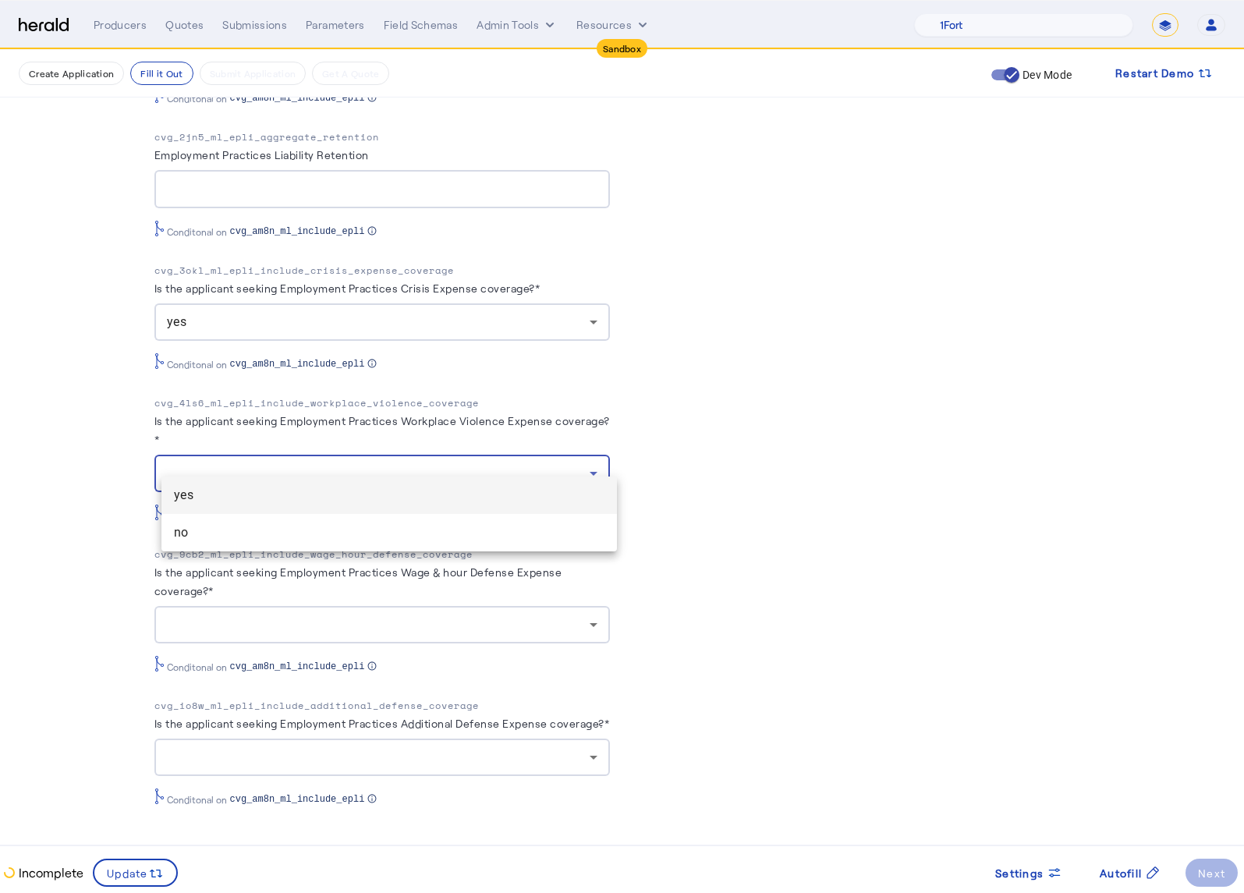
click at [483, 490] on span "yes" at bounding box center [389, 495] width 431 height 19
click at [492, 615] on div at bounding box center [378, 624] width 423 height 19
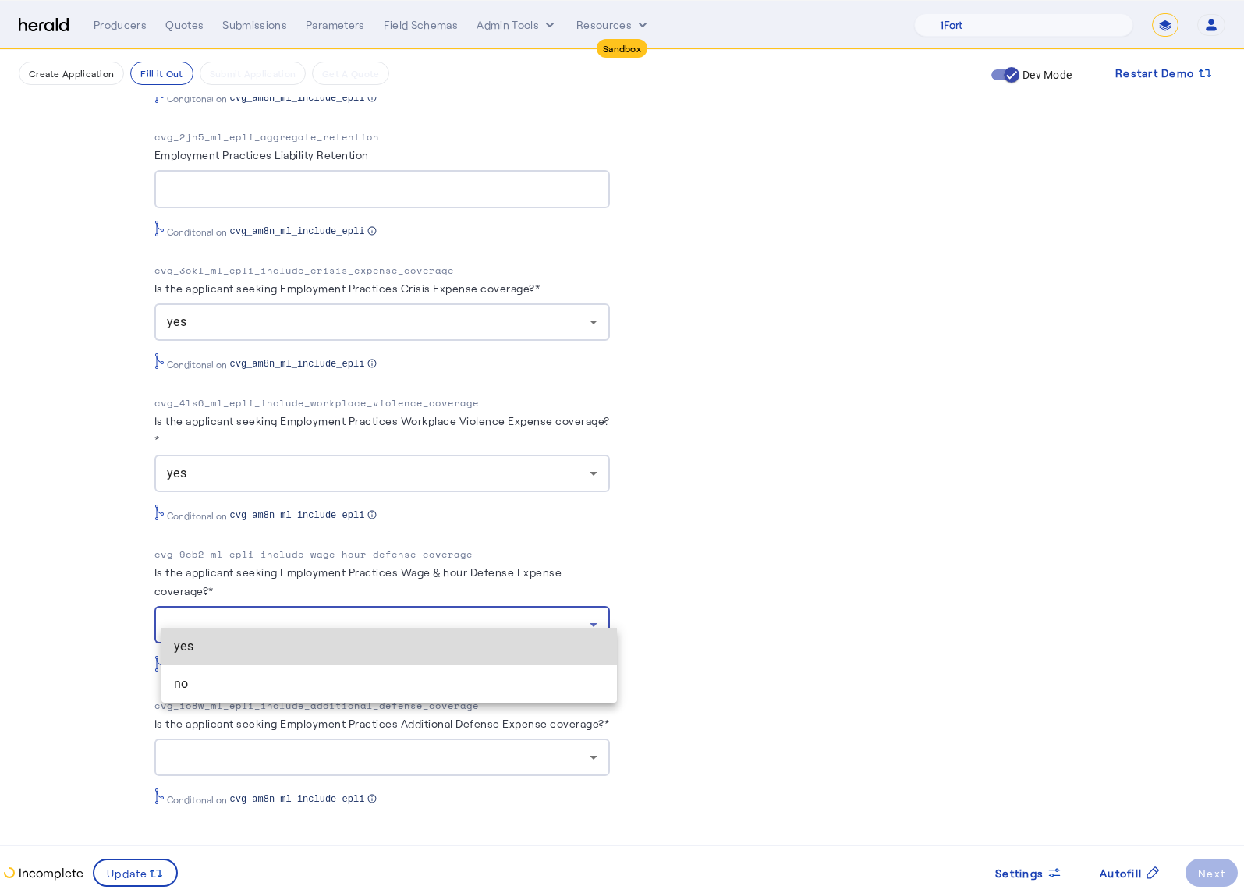
click at [486, 645] on span "yes" at bounding box center [389, 646] width 431 height 19
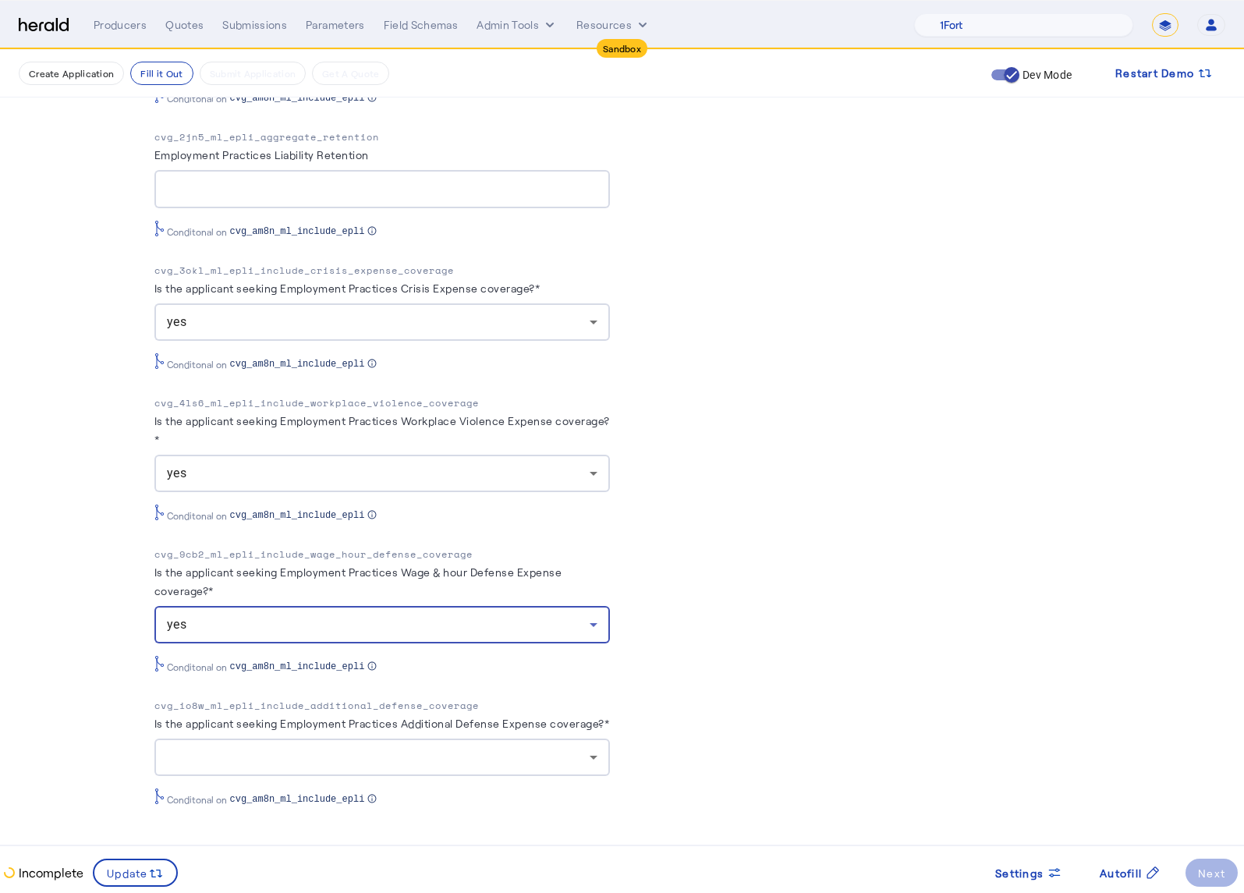
click at [518, 761] on div at bounding box center [378, 757] width 423 height 19
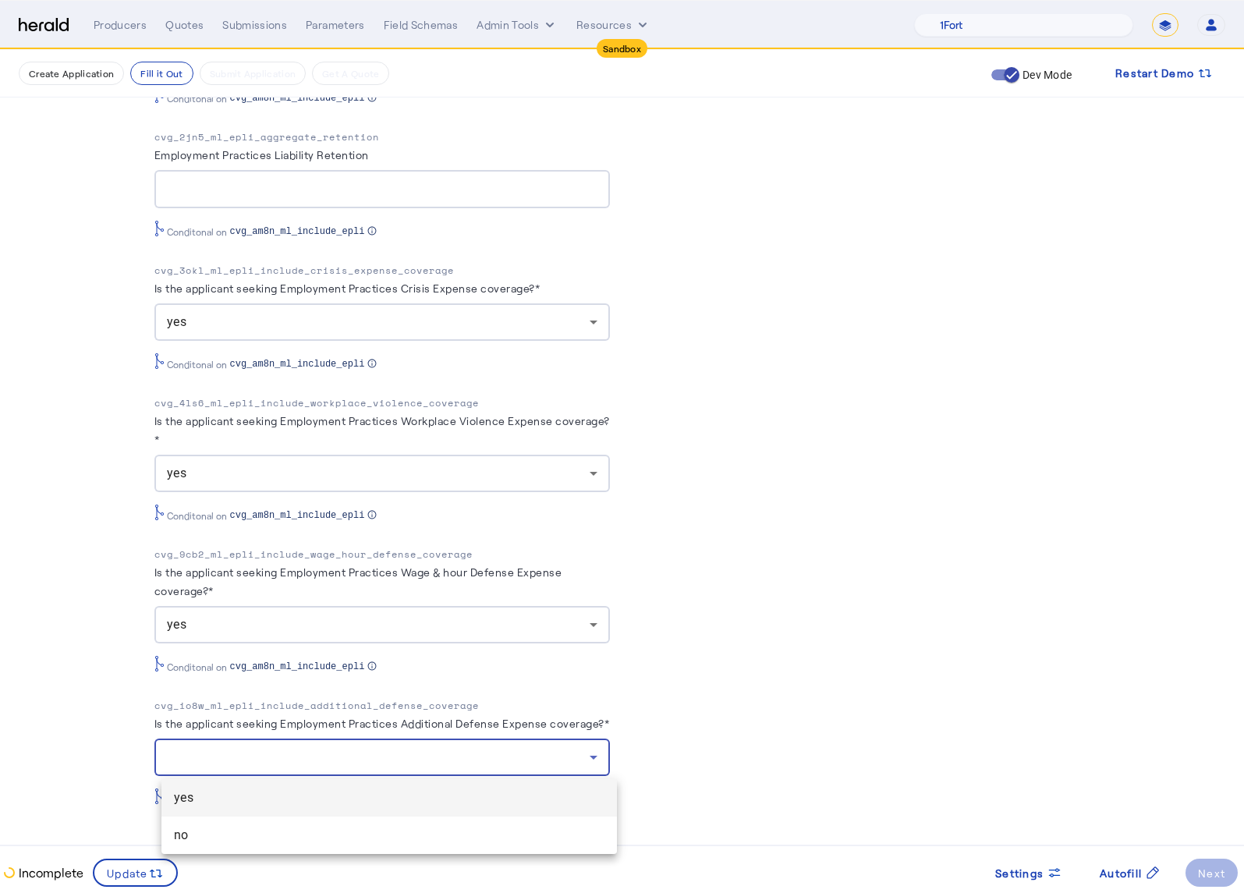
click at [496, 777] on div "yes no" at bounding box center [388, 815] width 455 height 78
click at [497, 788] on span "yes" at bounding box center [389, 797] width 431 height 19
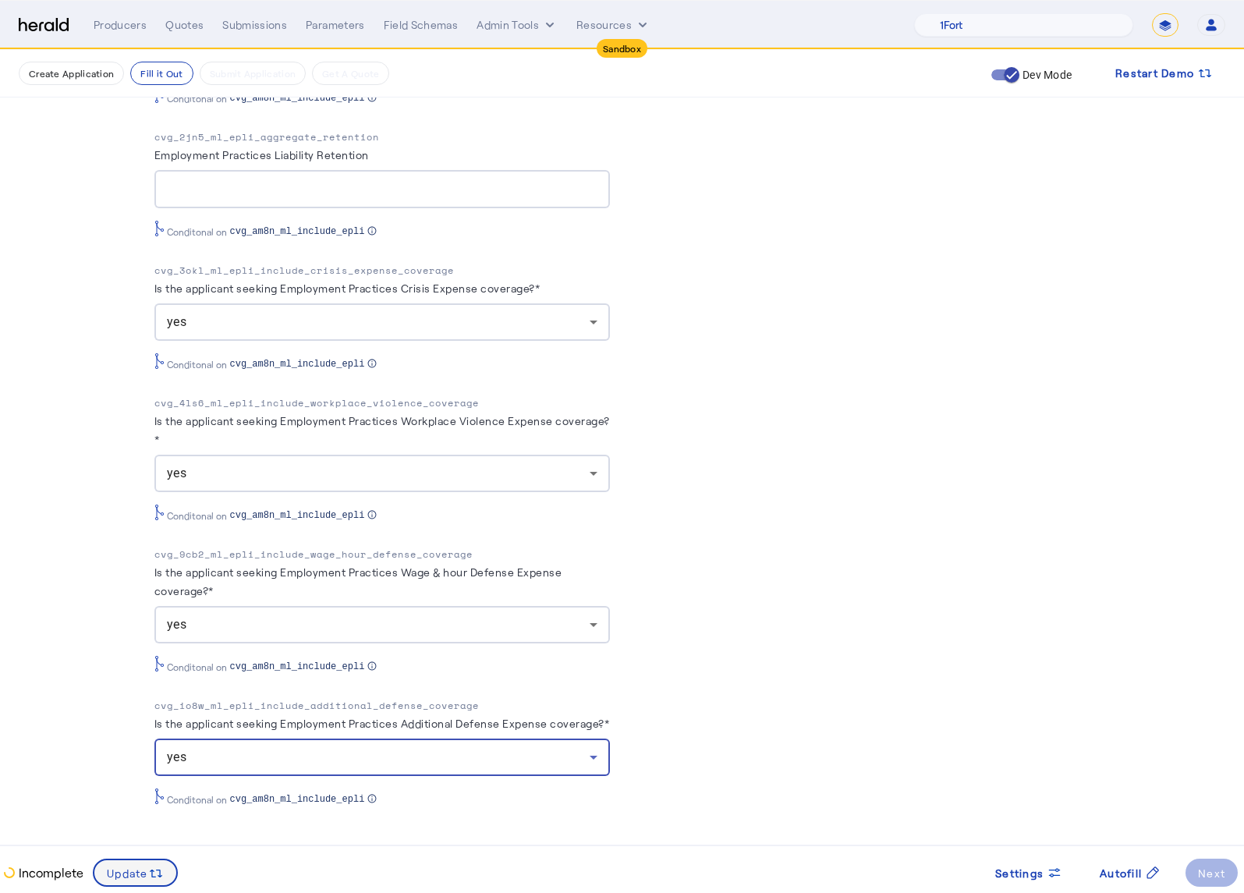
click at [164, 872] on span at bounding box center [135, 872] width 82 height 37
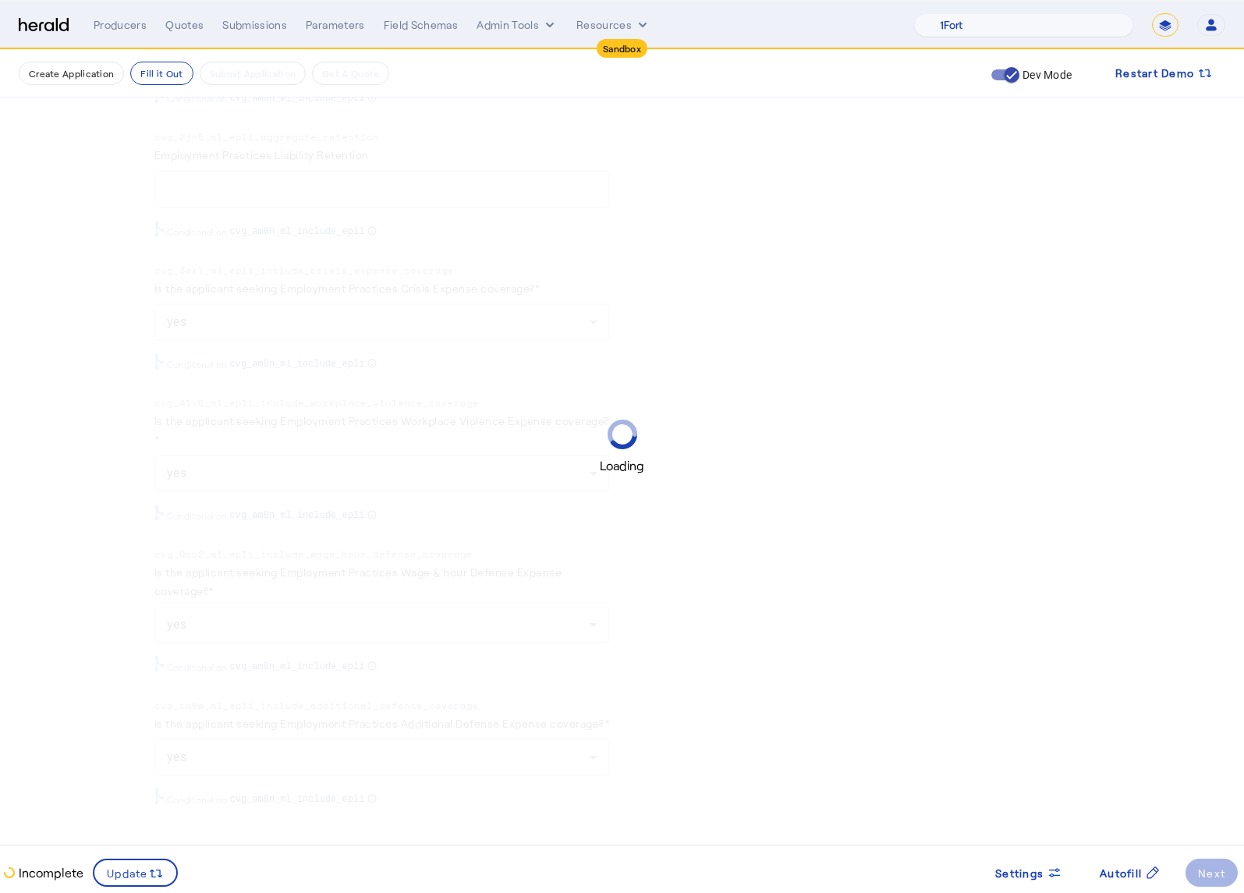
scroll to position [0, 0]
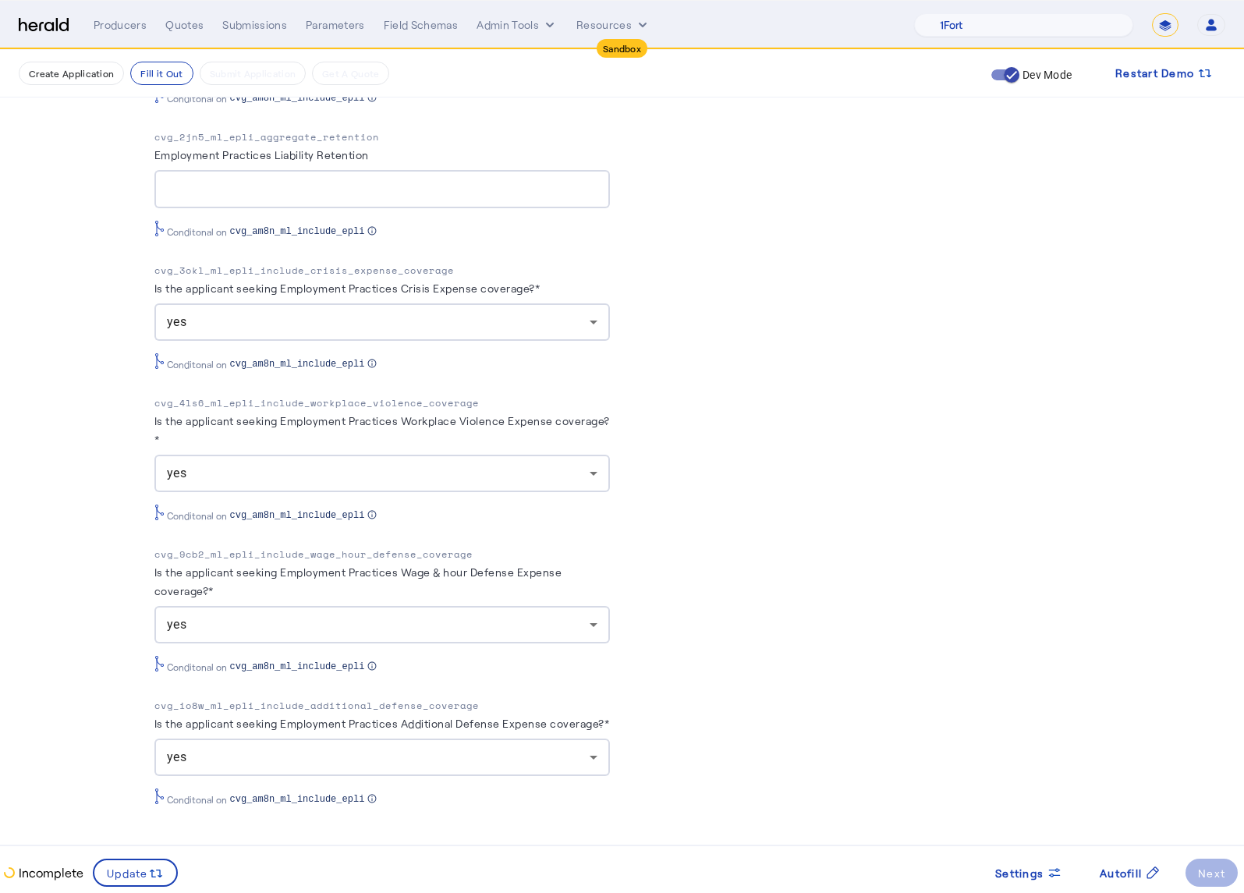
click at [796, 511] on div "PUT /applications xxxxxxxxxx 8 34 1 { 2 "coverage_values" : [ 3 { 4 "coverage_p…" at bounding box center [862, 72] width 455 height 1517
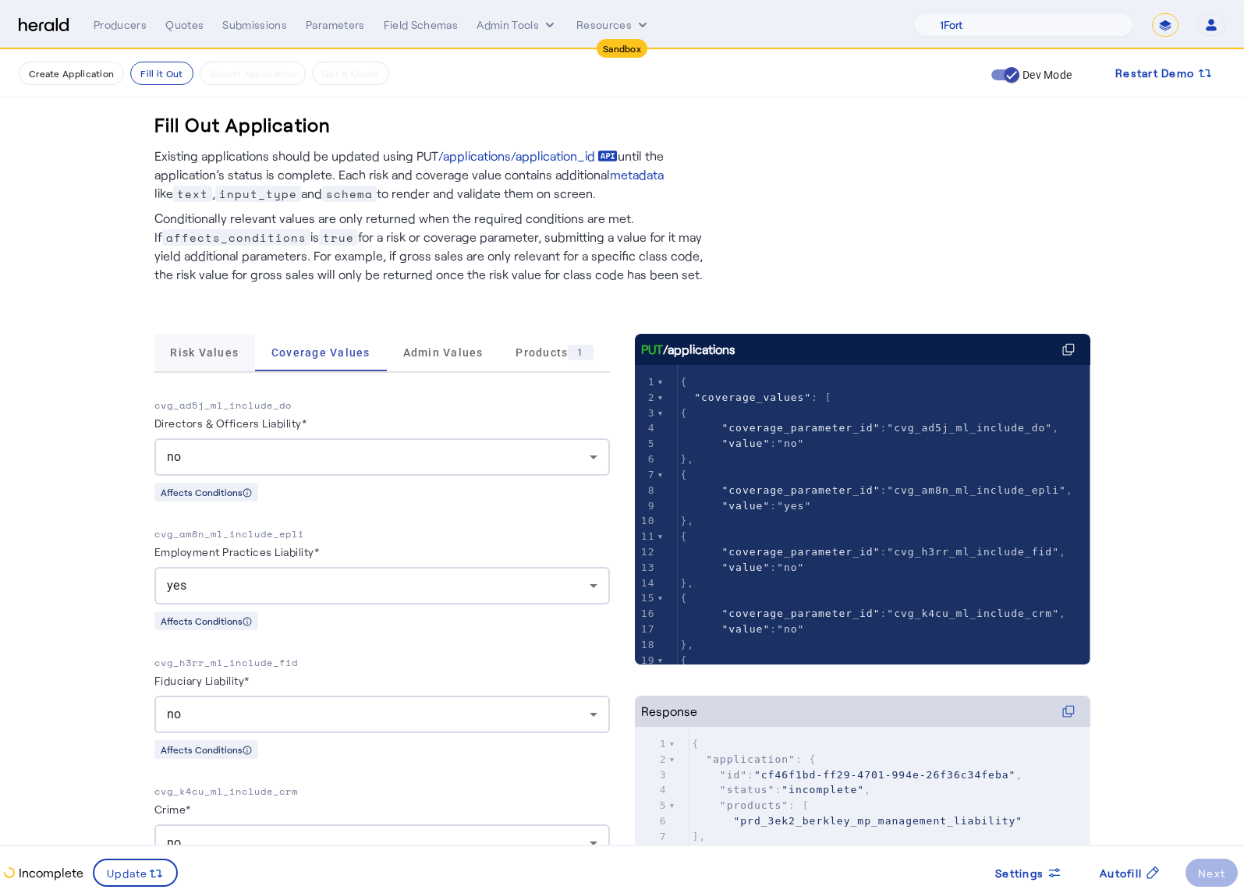
click at [207, 356] on span "Risk Values" at bounding box center [204, 352] width 69 height 11
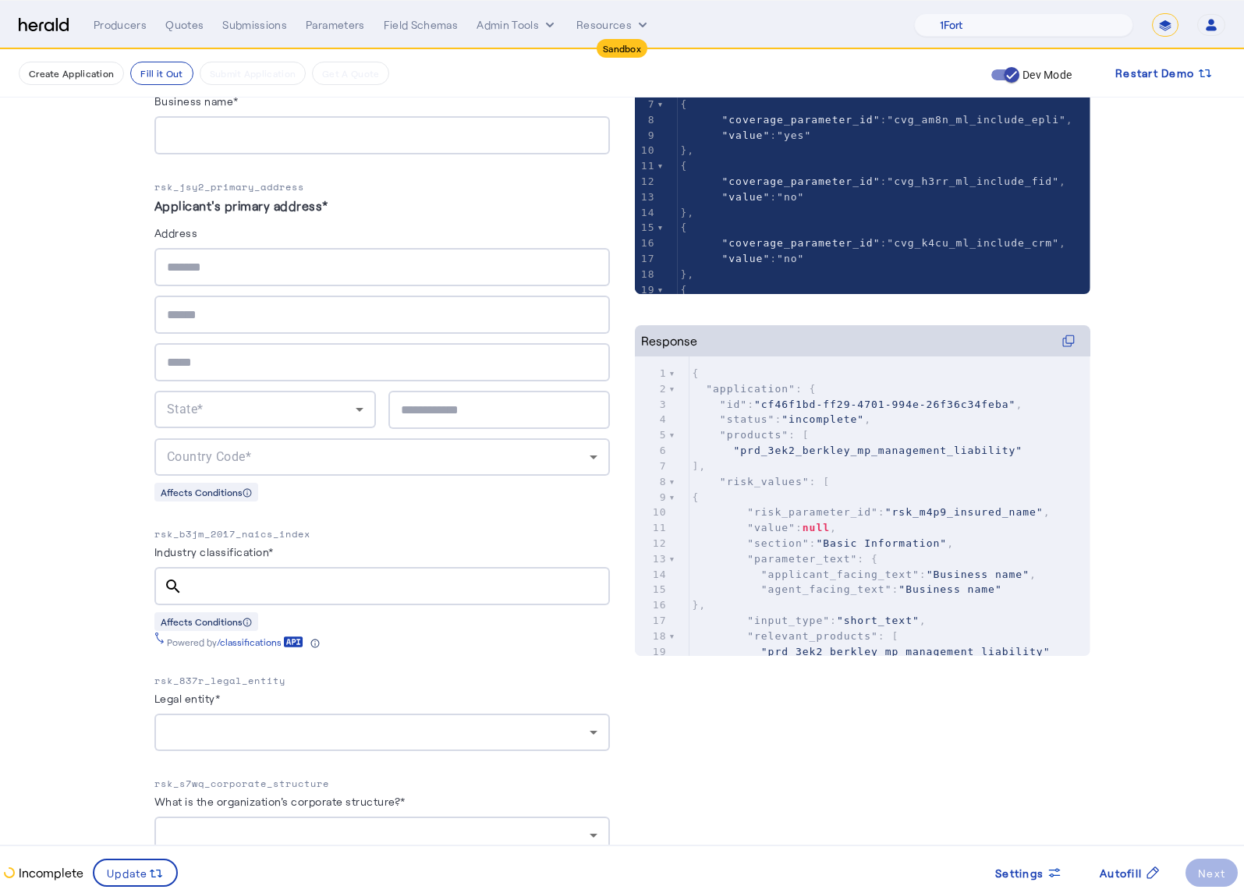
scroll to position [374, 0]
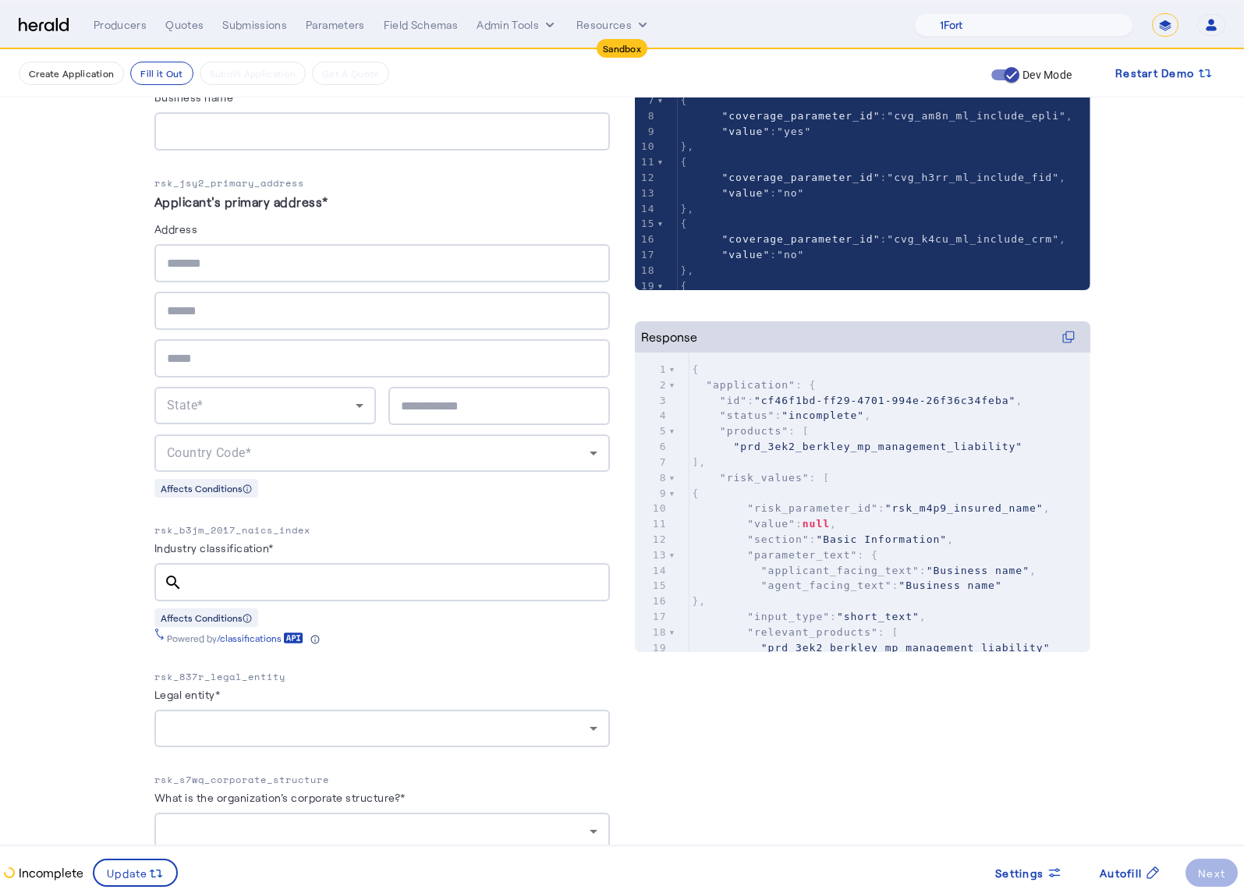
click at [253, 130] on input "Business name*" at bounding box center [382, 131] width 431 height 19
type input "**********"
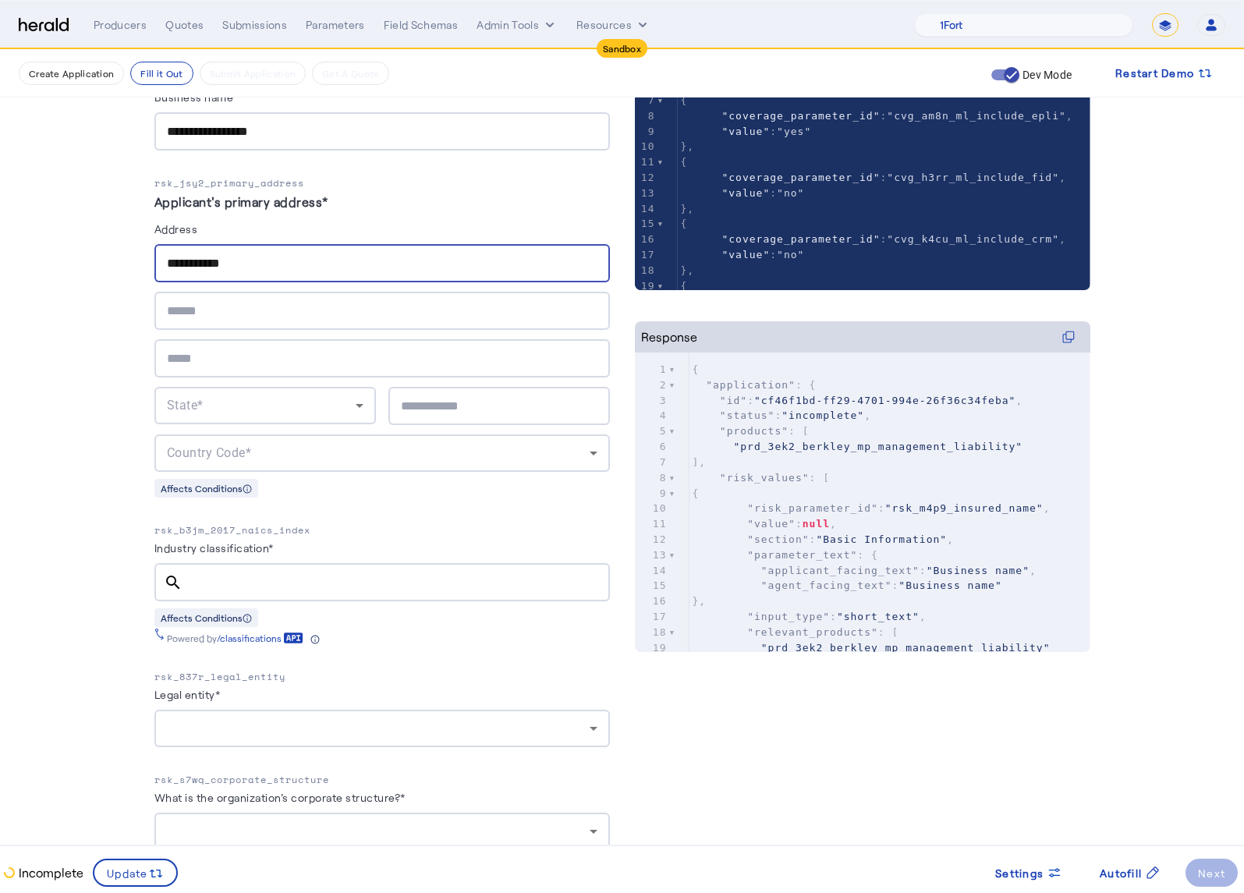
type input "**********"
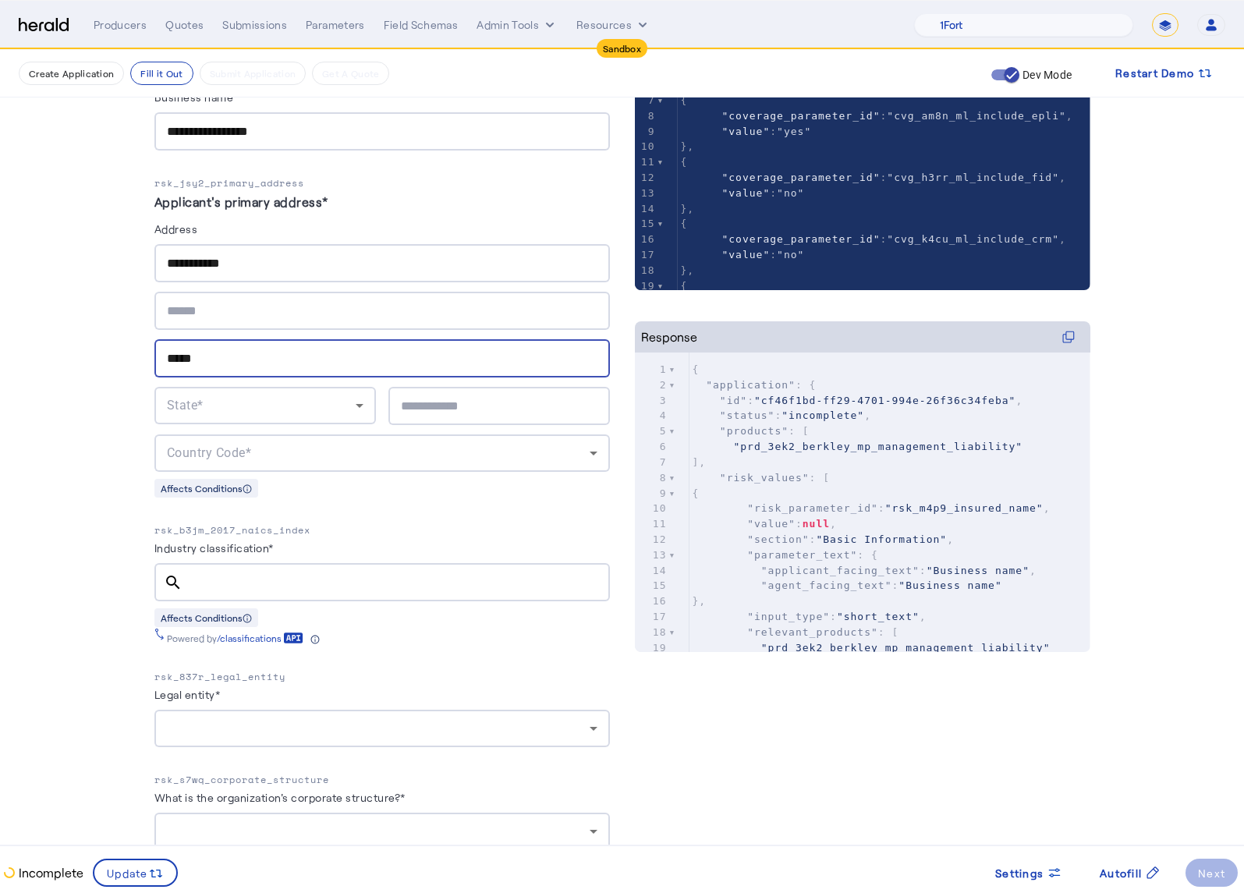
type input "*****"
click at [234, 267] on input "**********" at bounding box center [382, 263] width 431 height 19
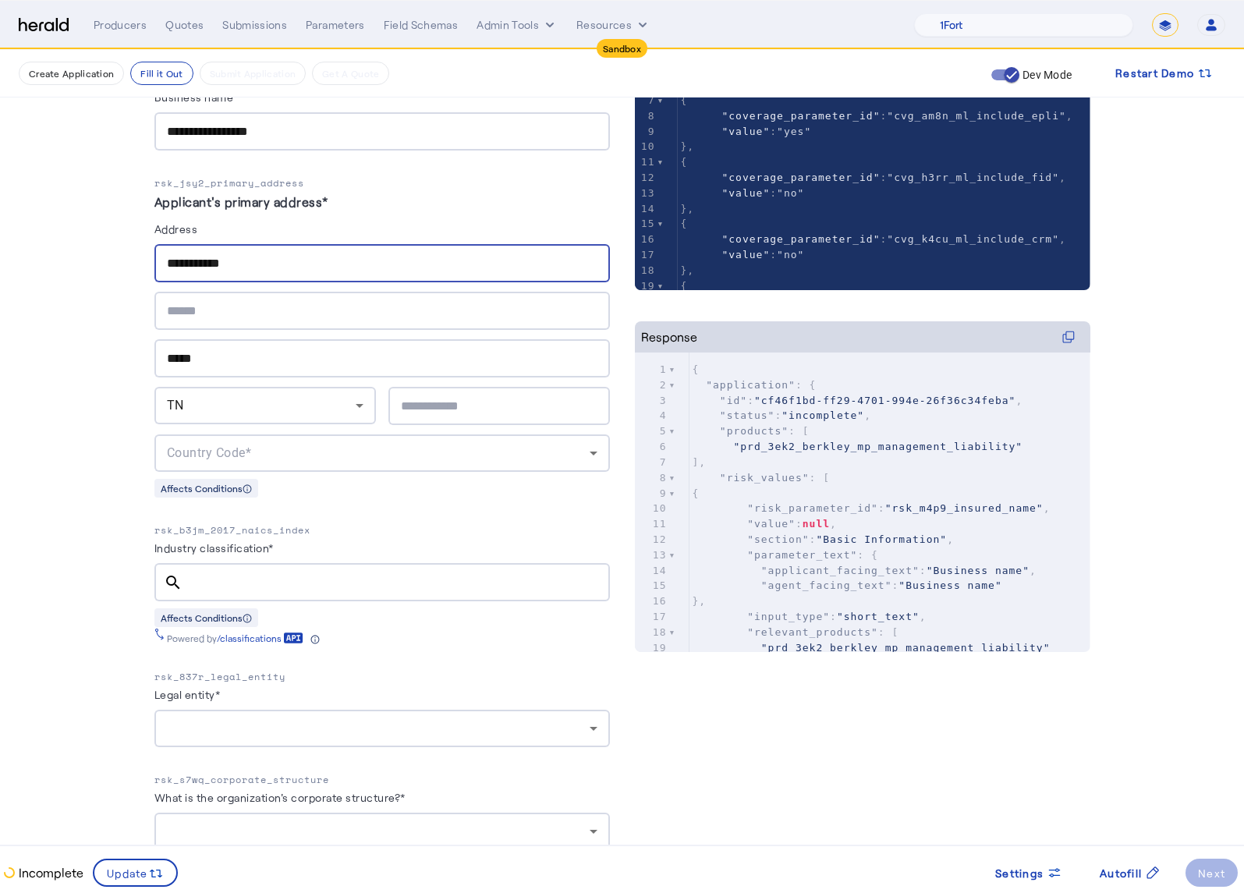
click at [234, 267] on input "**********" at bounding box center [382, 263] width 431 height 19
click at [311, 255] on input "text" at bounding box center [382, 263] width 431 height 19
paste input "**********"
type input "**********"
click at [217, 363] on div "*****" at bounding box center [382, 358] width 431 height 38
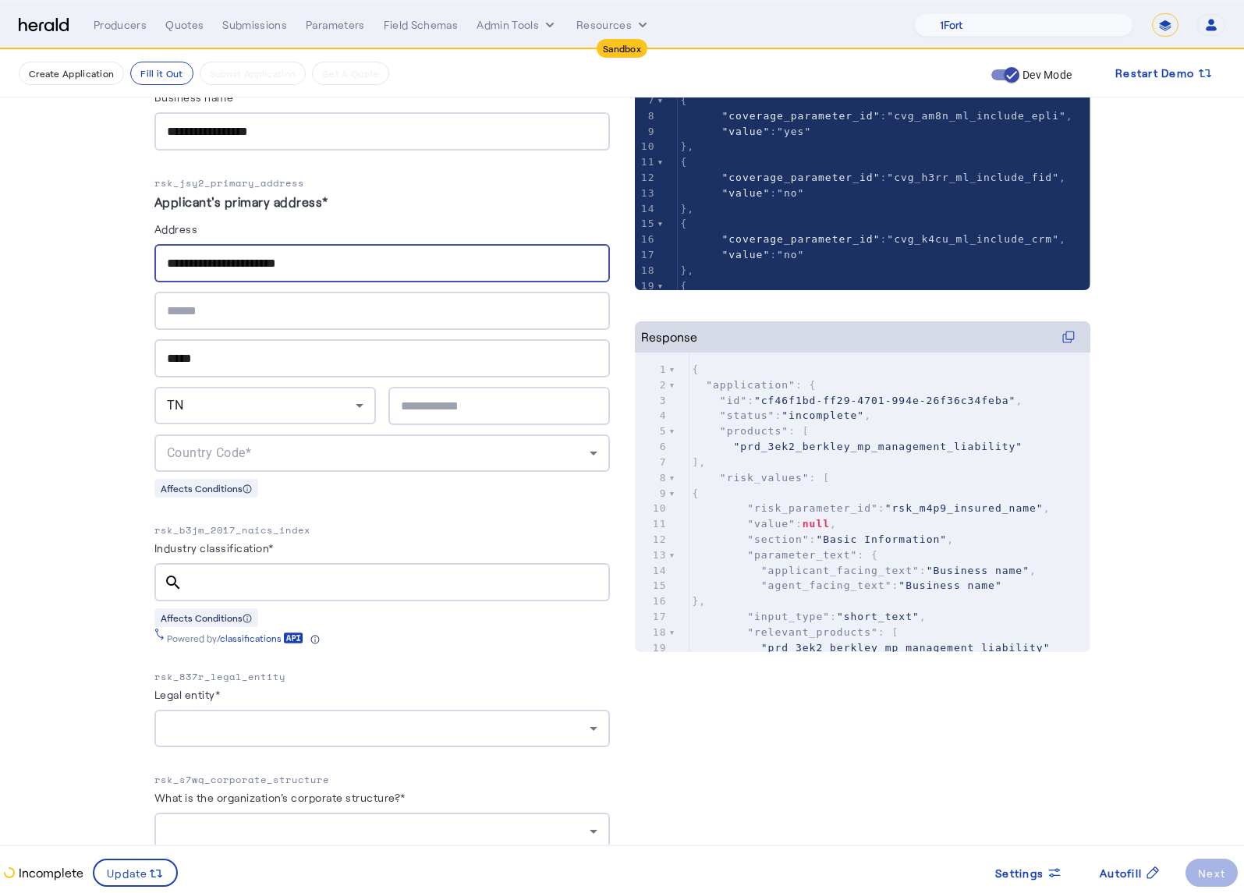
click at [216, 360] on input "*****" at bounding box center [382, 358] width 431 height 19
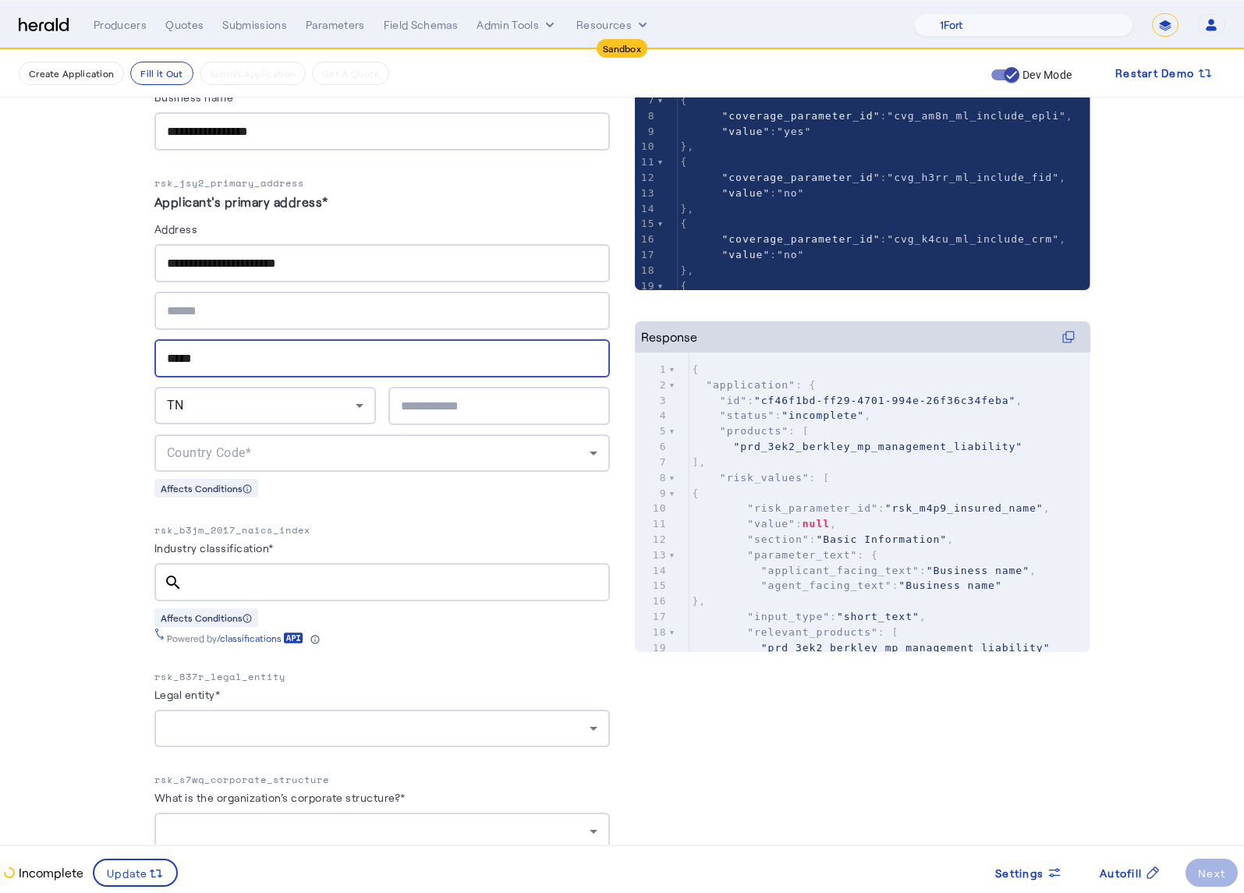
click at [216, 360] on input "*****" at bounding box center [382, 358] width 431 height 19
paste input "*********"
type input "*********"
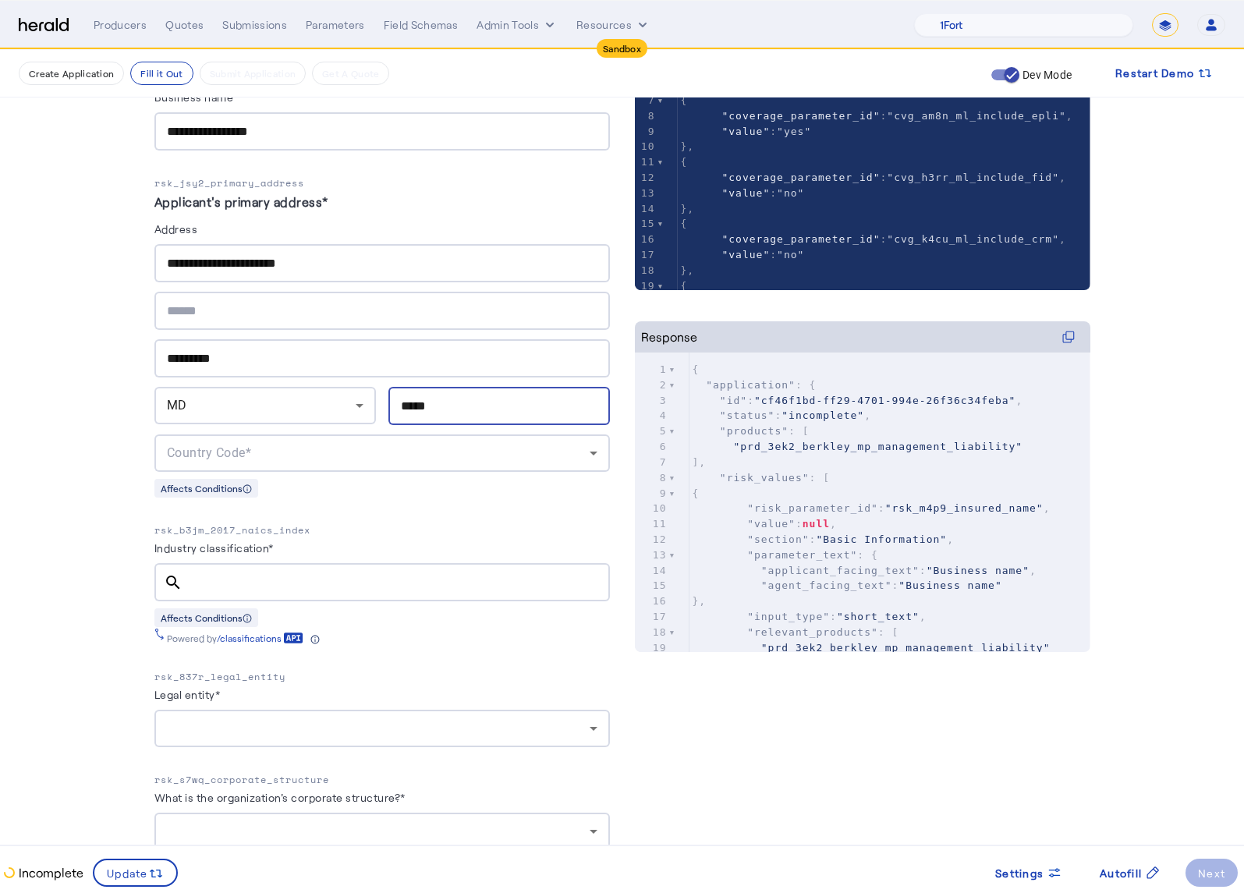
type input "*****"
click at [325, 444] on div "Country Code*" at bounding box center [378, 453] width 423 height 19
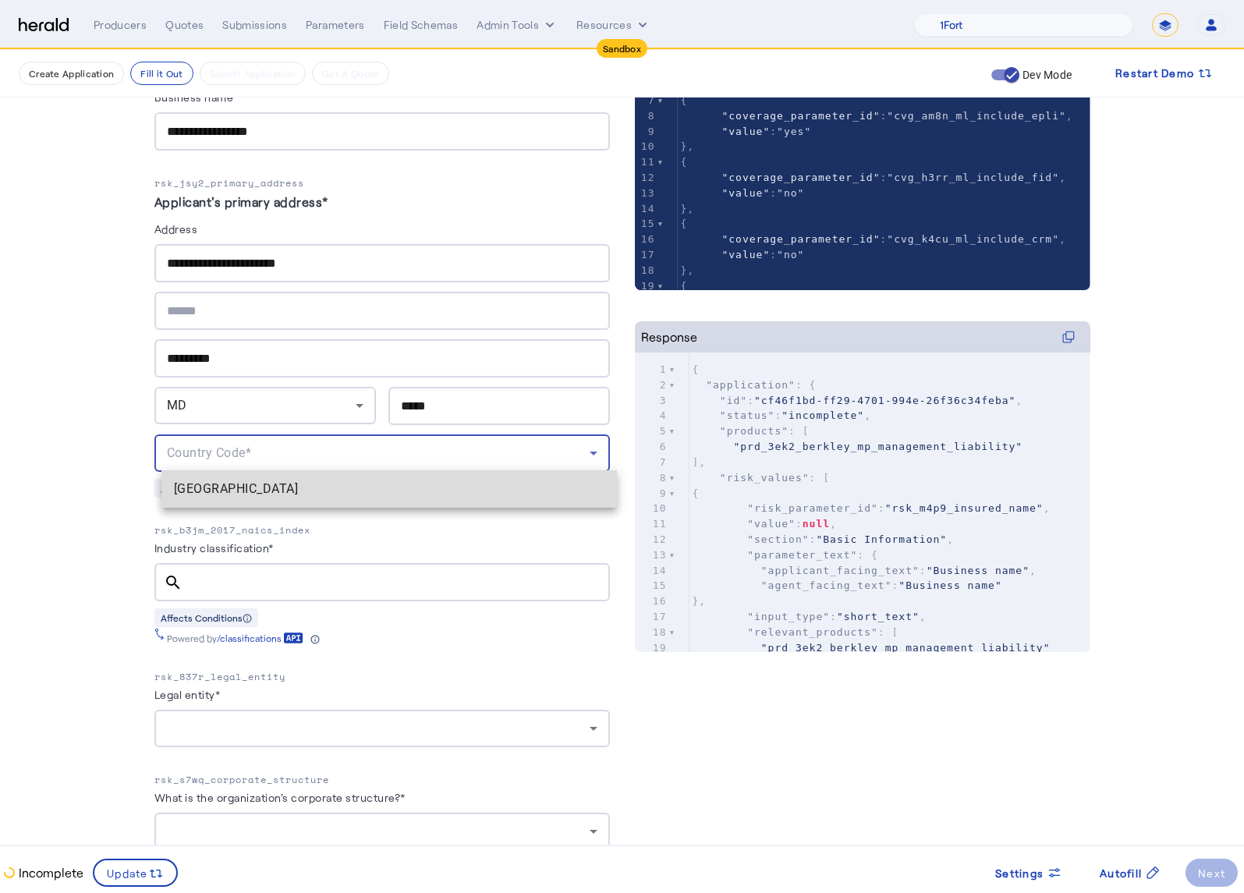
click at [289, 490] on span "[GEOGRAPHIC_DATA]" at bounding box center [389, 489] width 431 height 19
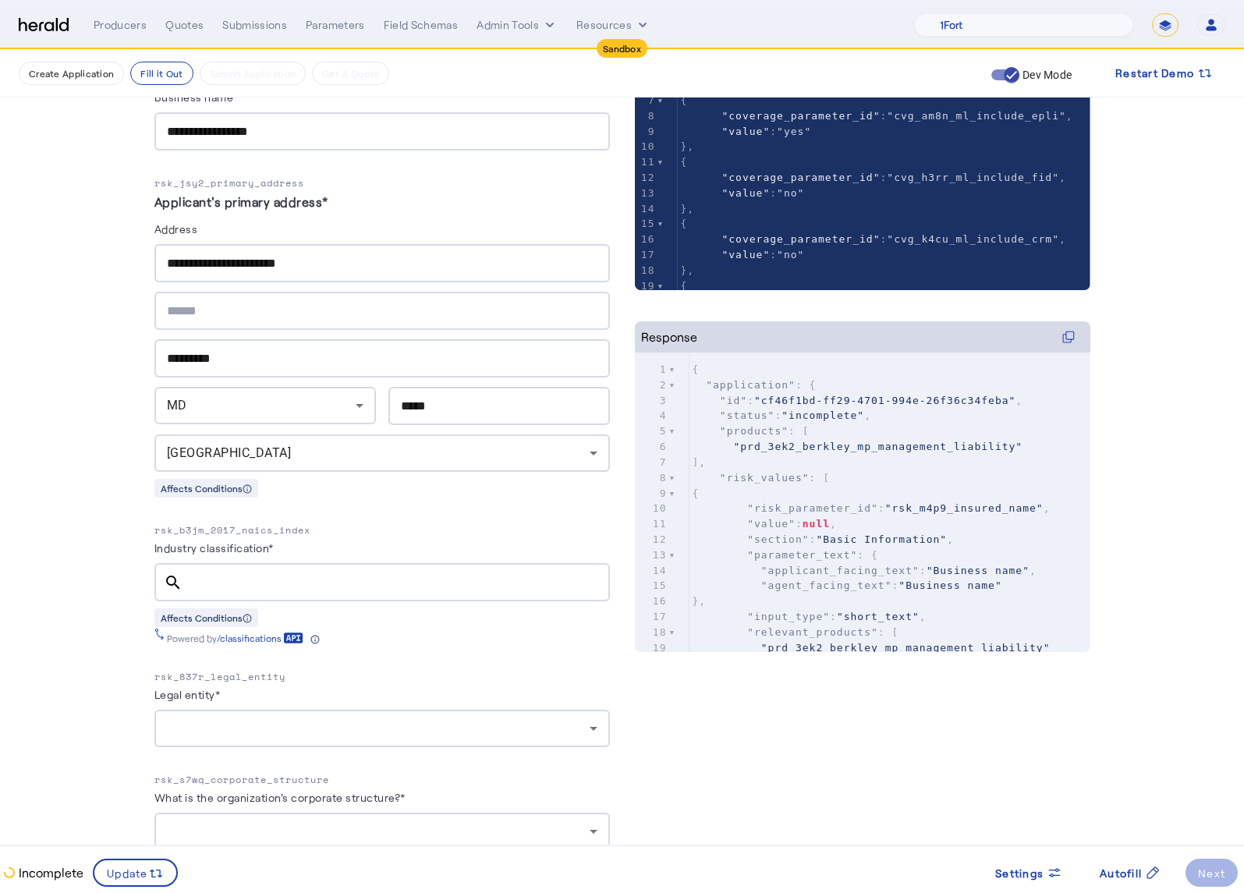
click at [368, 578] on input "Industry classification*" at bounding box center [396, 582] width 402 height 19
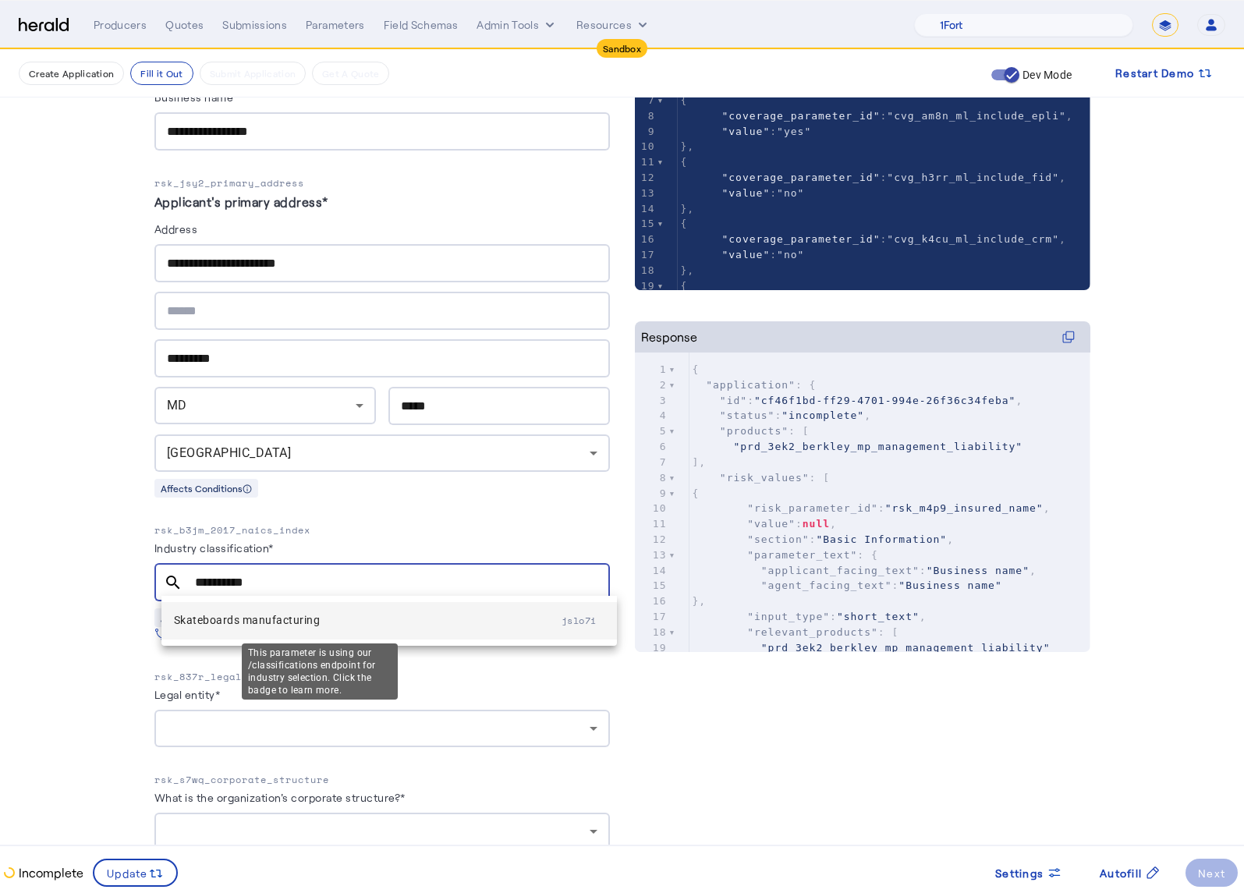
type input "**********"
click at [312, 632] on mat-option "Skateboards manufacturing jslo7i" at bounding box center [388, 620] width 455 height 37
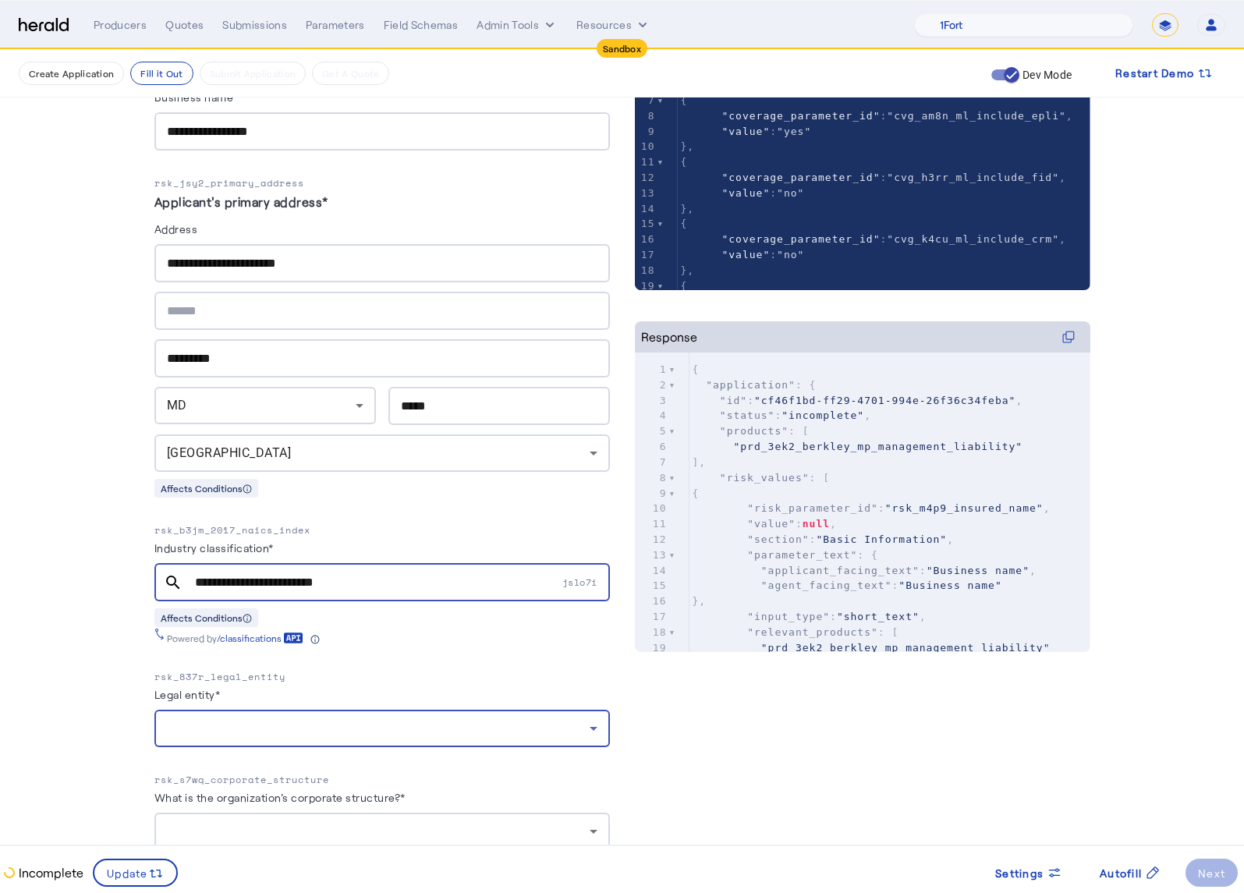
click at [289, 719] on div at bounding box center [378, 728] width 423 height 19
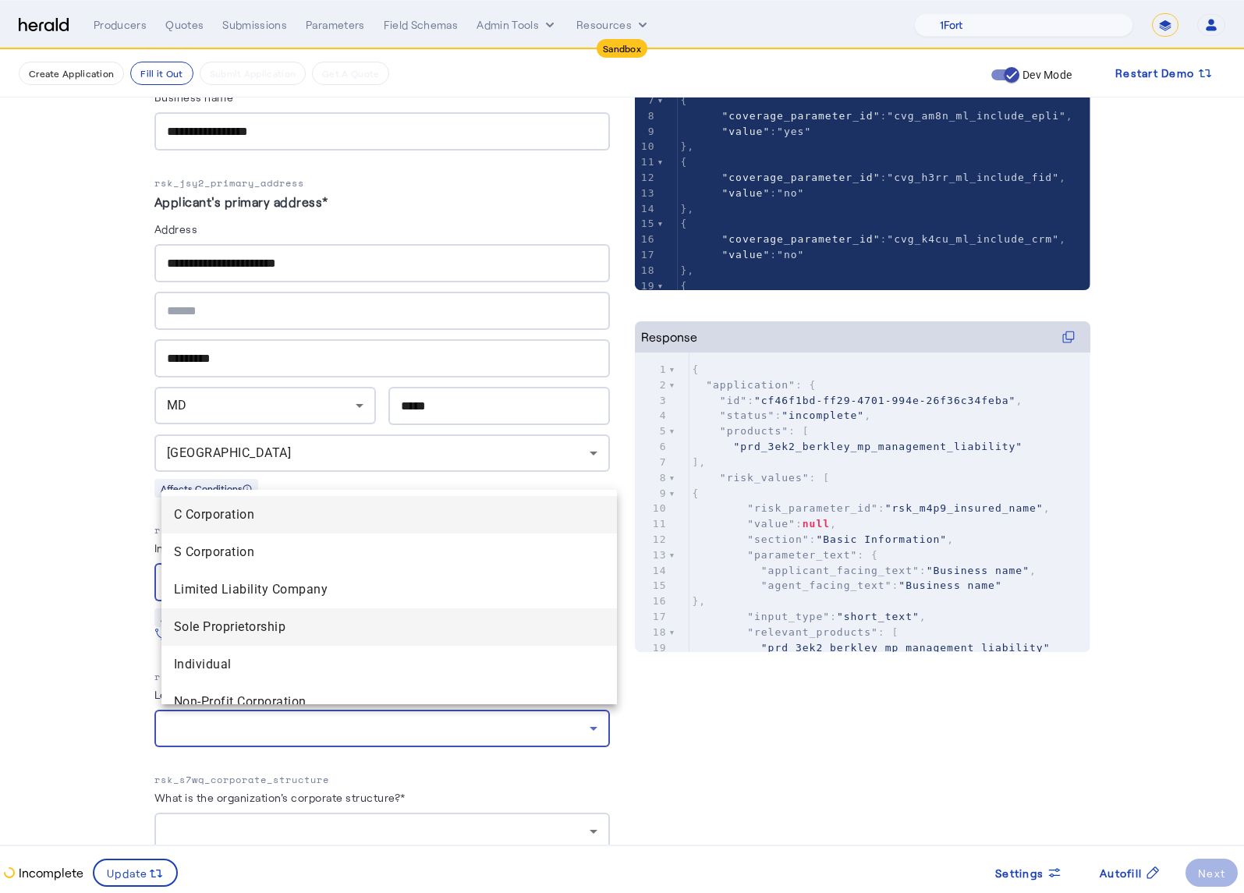
click at [246, 608] on Proprietorship "Sole Proprietorship" at bounding box center [388, 626] width 455 height 37
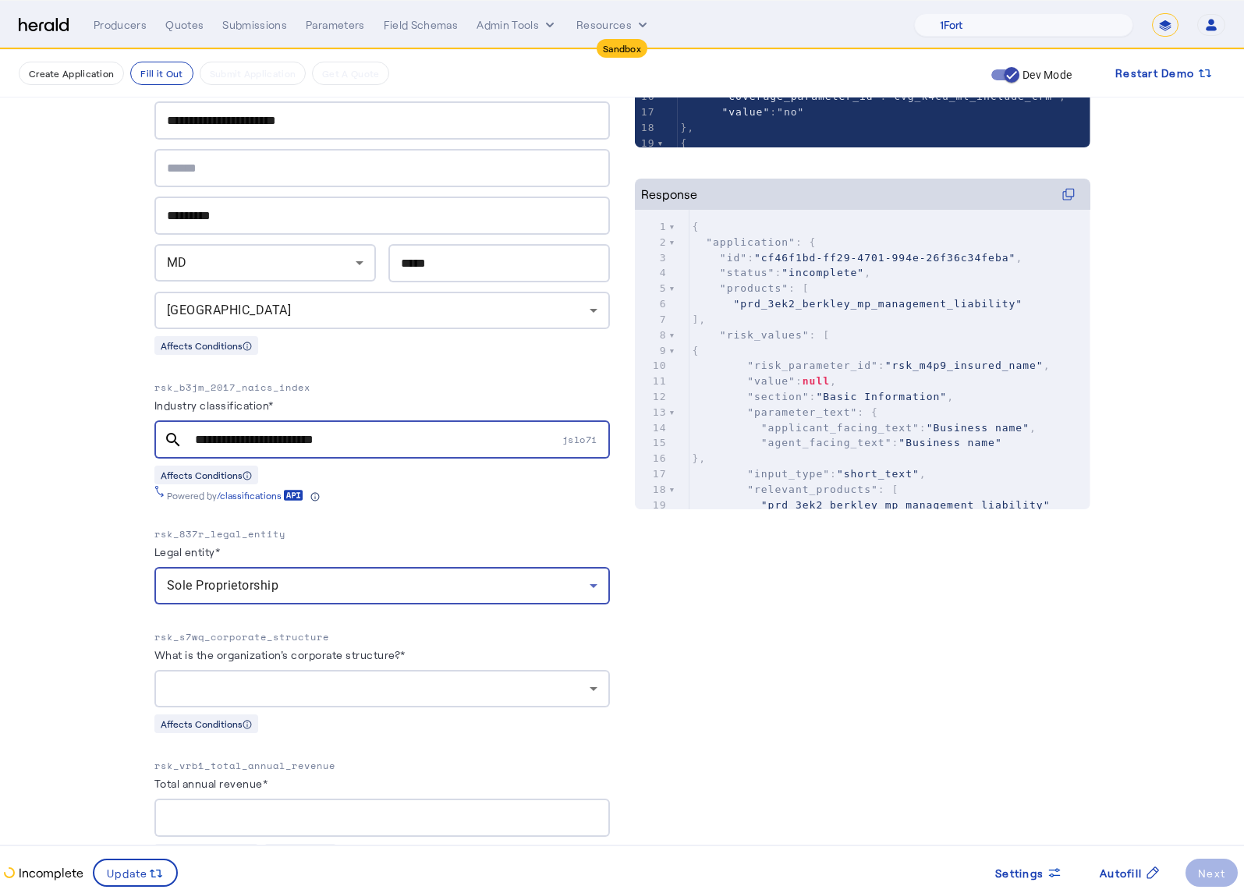
scroll to position [533, 0]
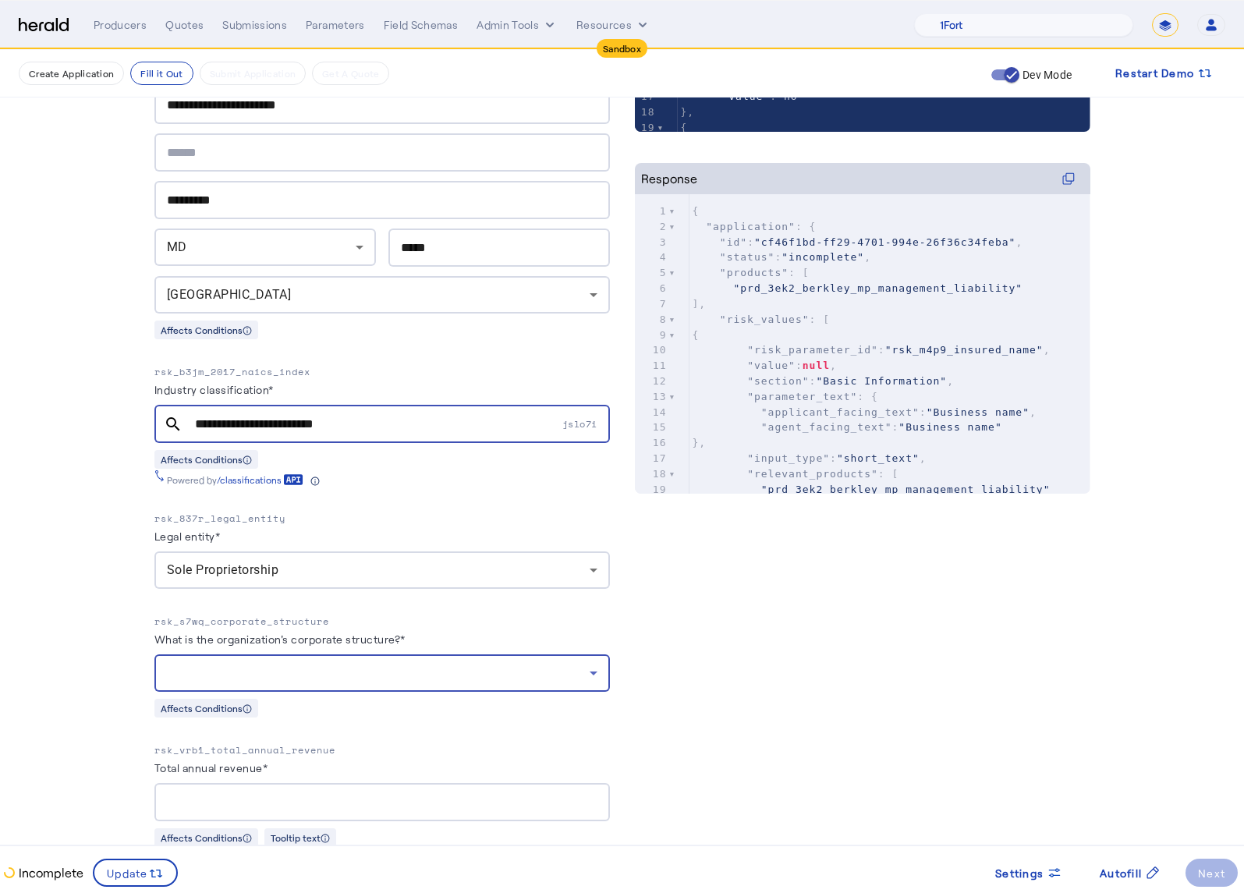
click at [528, 668] on div at bounding box center [378, 673] width 423 height 19
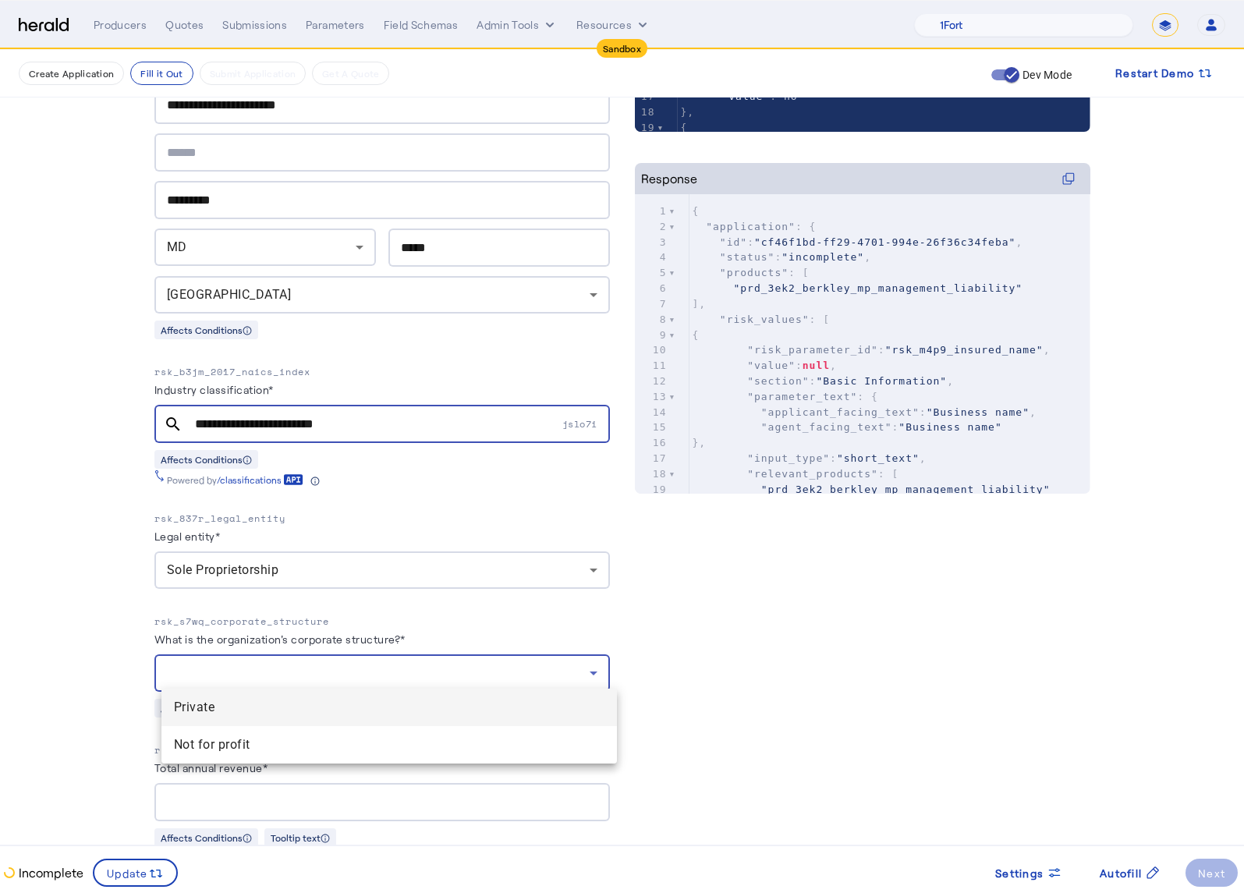
click at [335, 694] on mat-option "Private" at bounding box center [388, 707] width 455 height 37
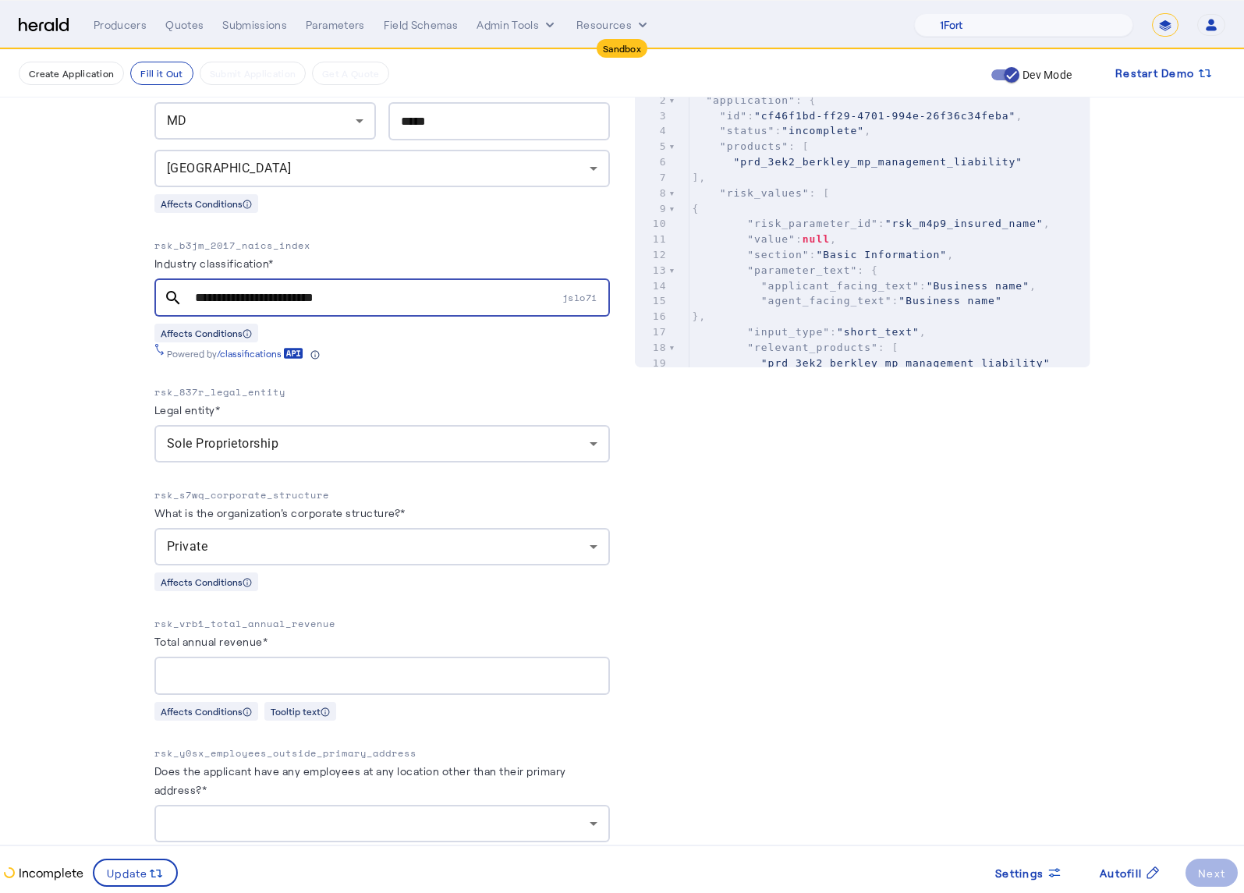
scroll to position [710, 0]
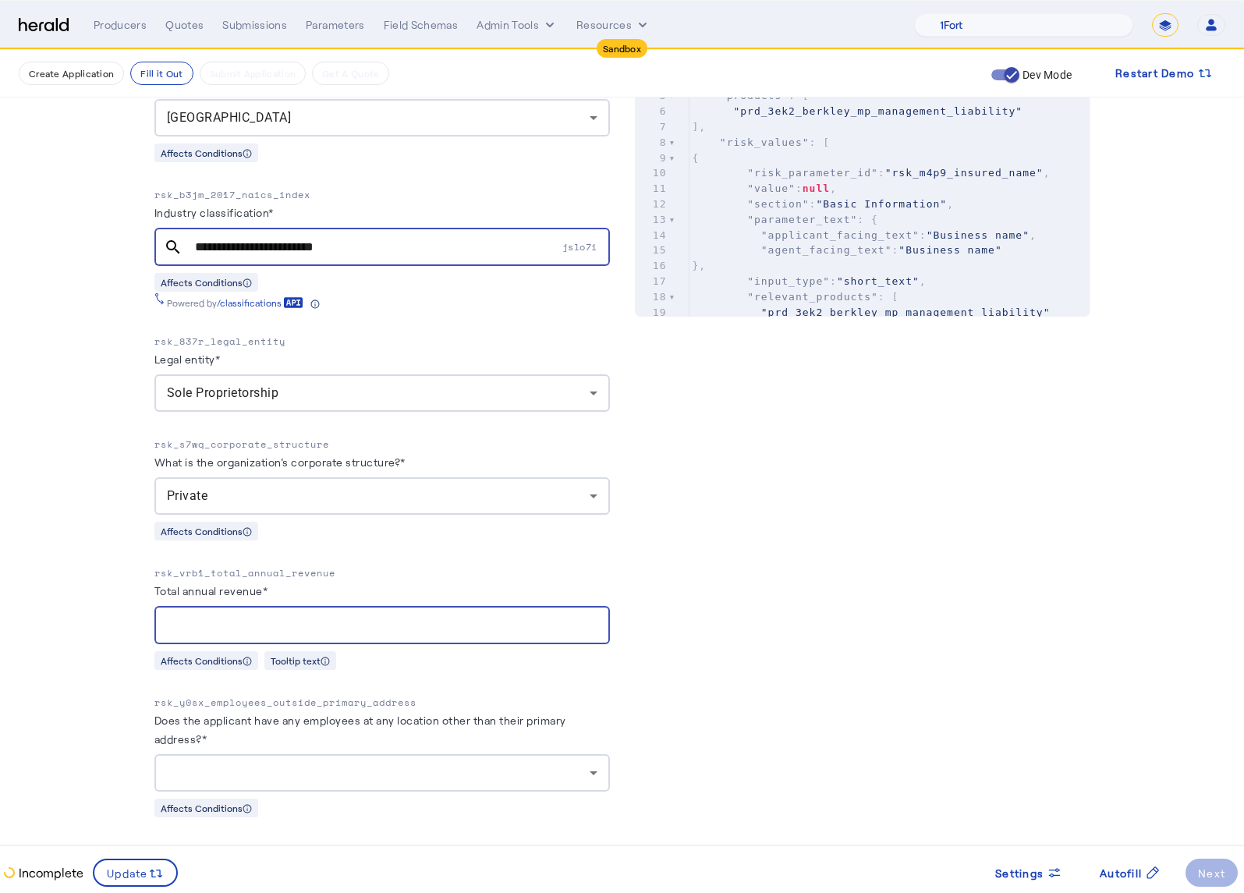
click at [329, 616] on input "Total annual revenue*" at bounding box center [382, 625] width 431 height 19
type input "**********"
click at [562, 767] on div at bounding box center [378, 773] width 423 height 19
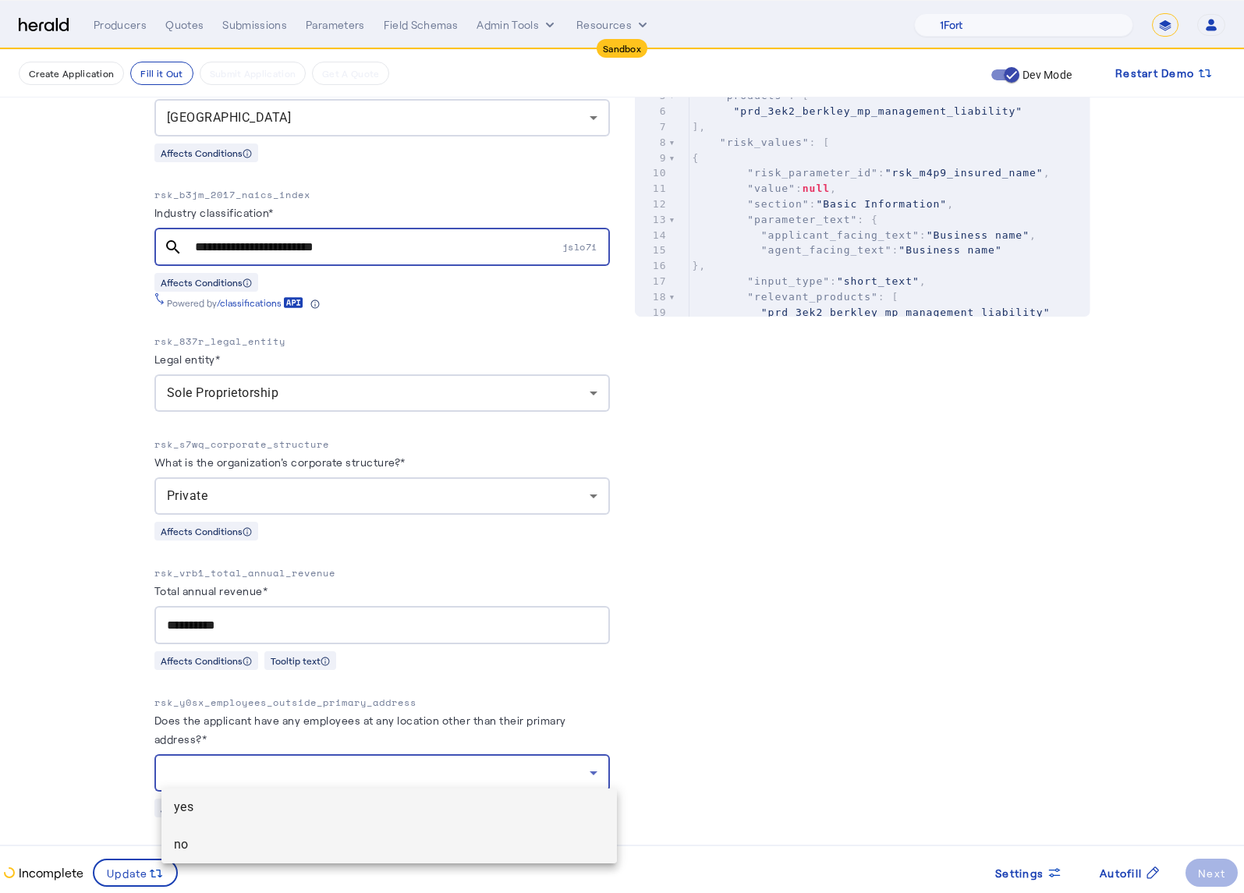
click at [266, 856] on mat-option "no" at bounding box center [388, 844] width 455 height 37
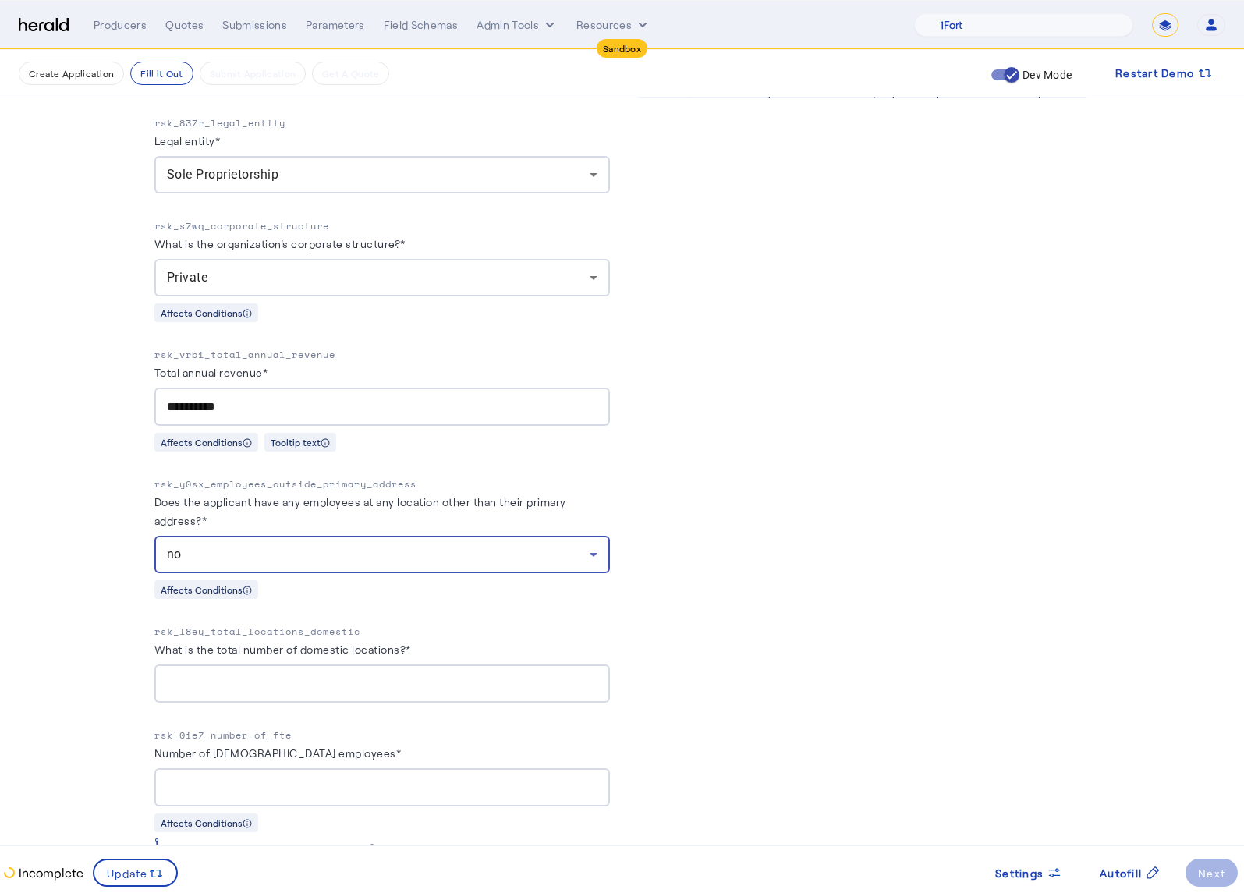
scroll to position [1327, 0]
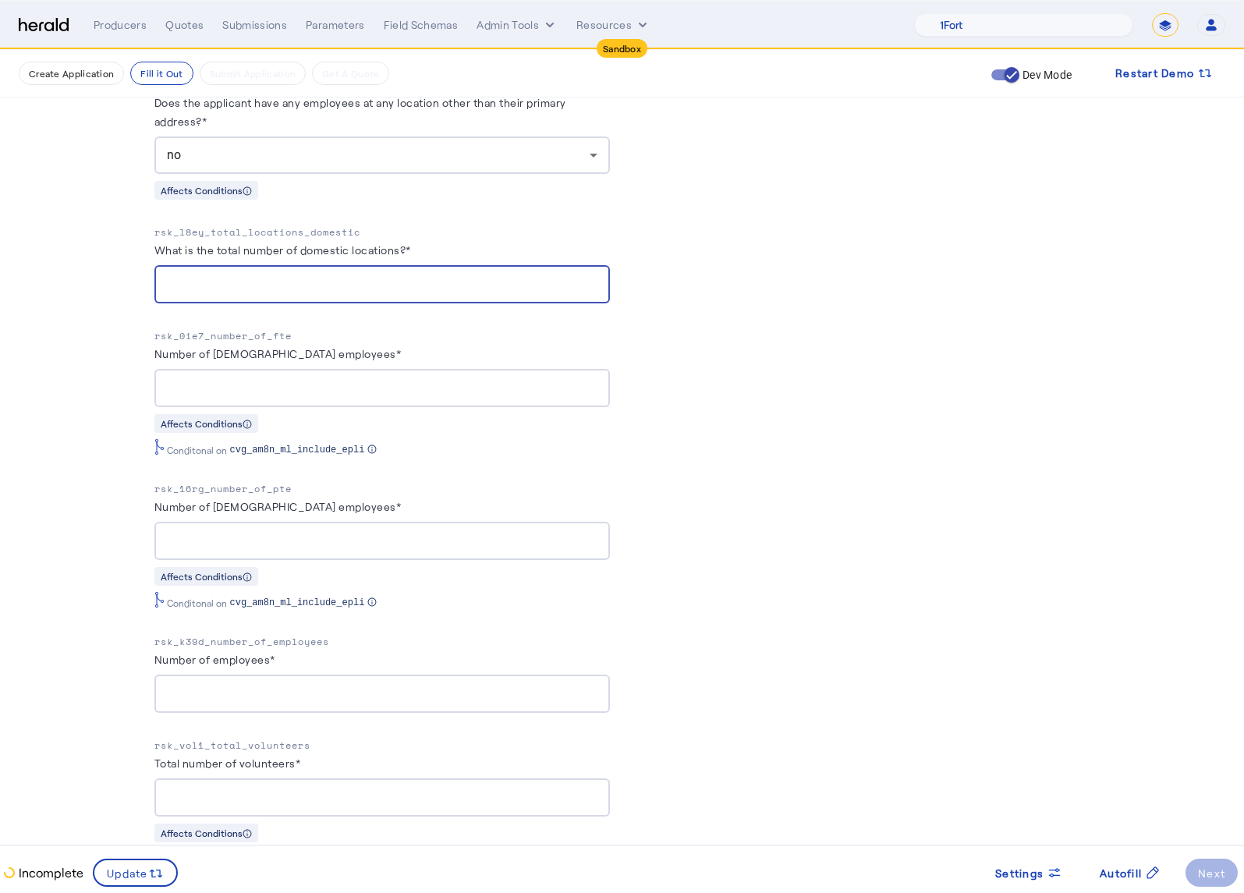
click at [300, 275] on input "What is the total number of domestic locations?*" at bounding box center [382, 284] width 431 height 19
type input "*"
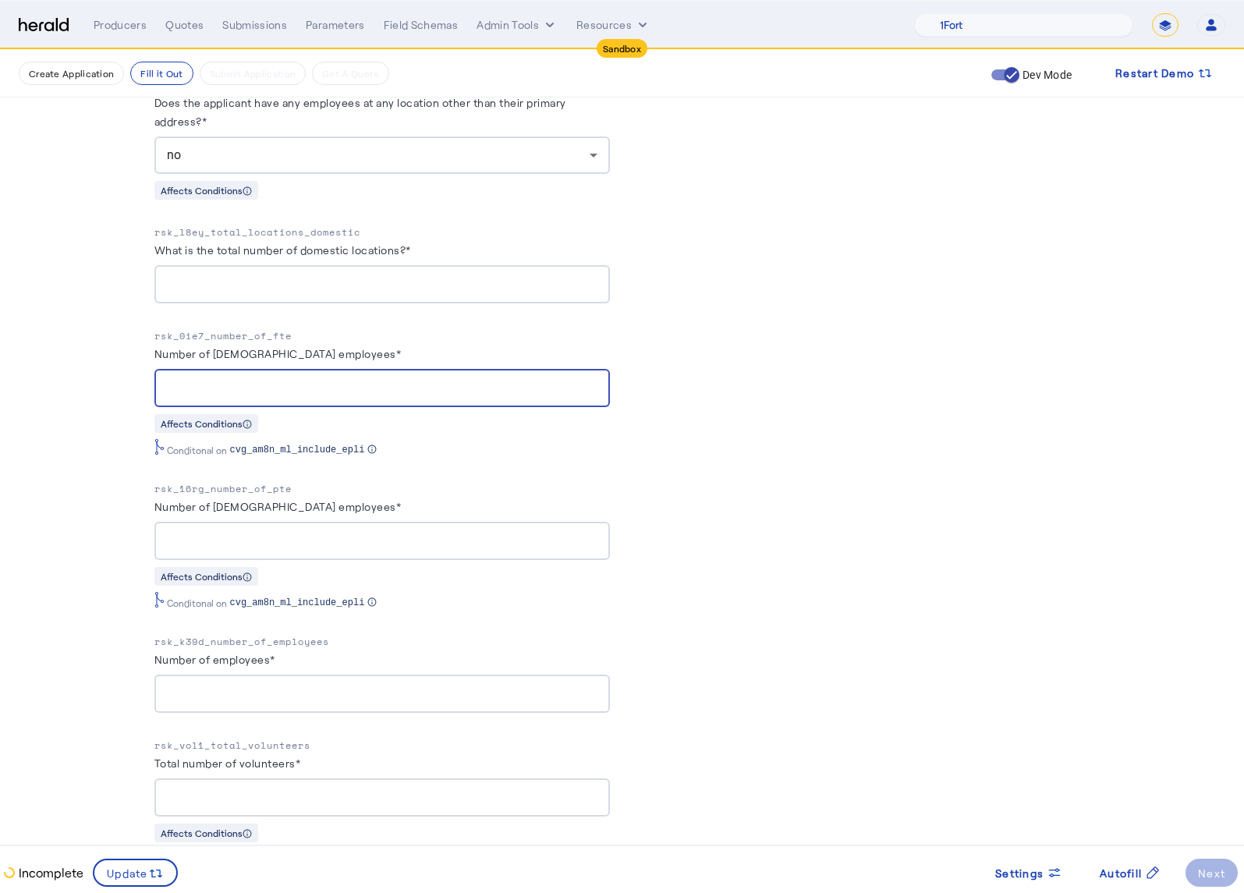
click at [364, 379] on input "Number of full-time employees*" at bounding box center [382, 388] width 431 height 19
type input "**"
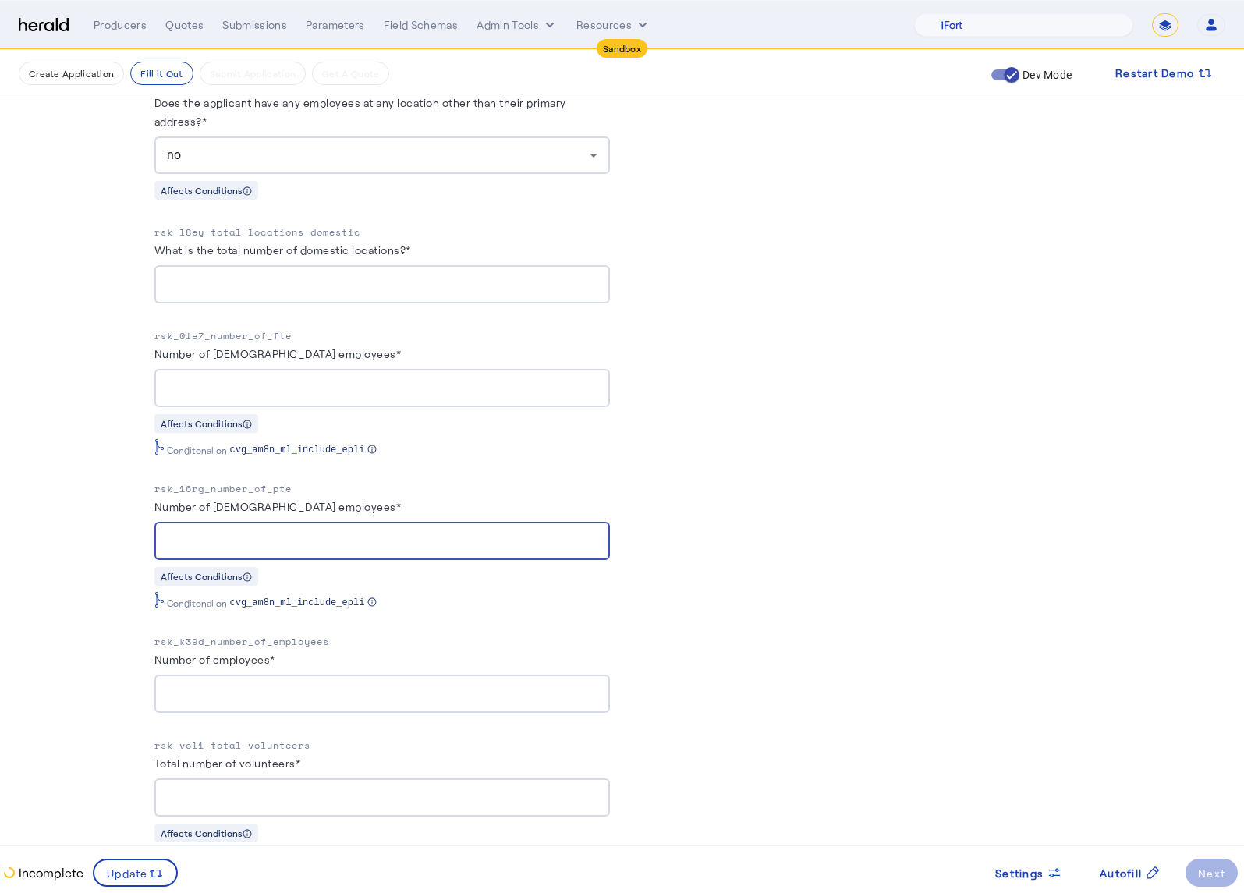
click at [363, 540] on input "Number of part-time employees*" at bounding box center [382, 541] width 431 height 19
type input "*"
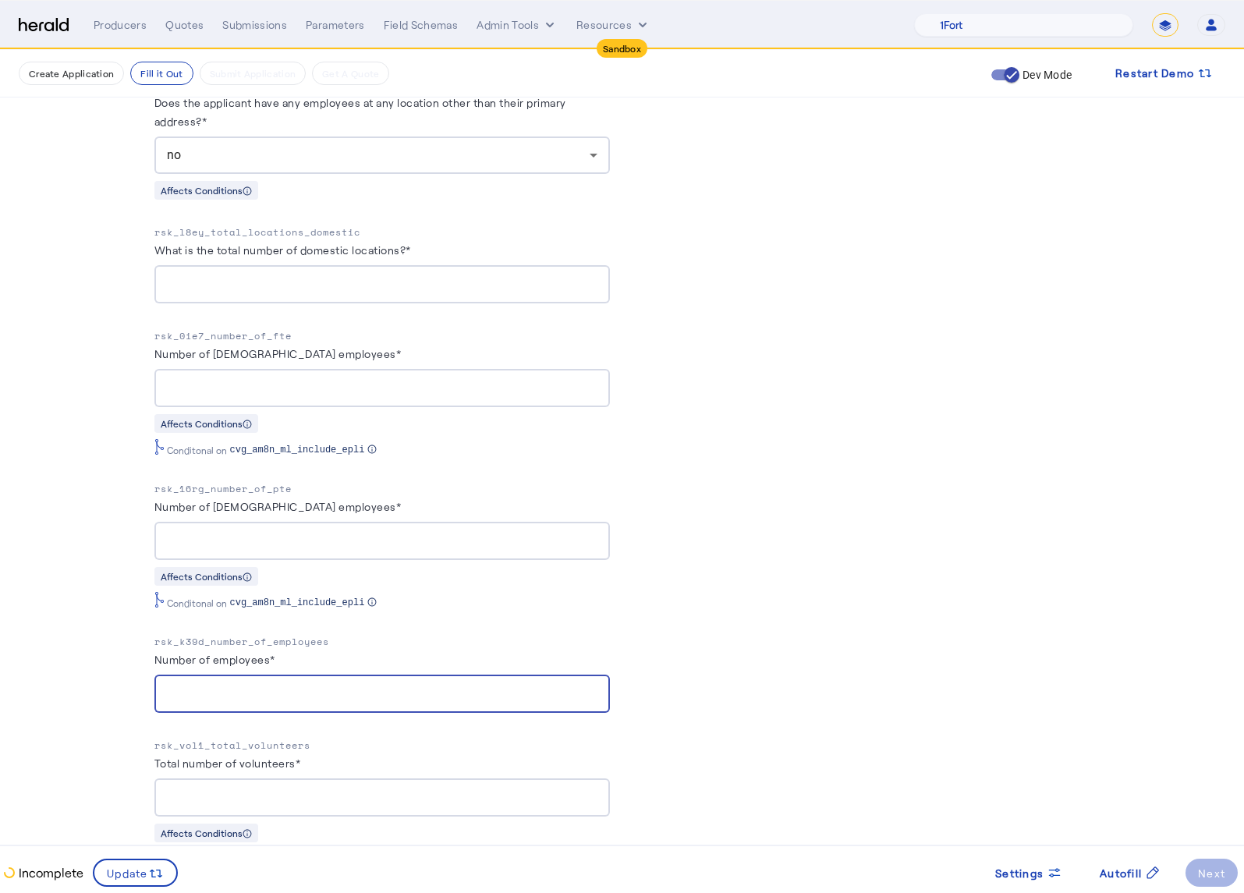
type input "*"
type input "**"
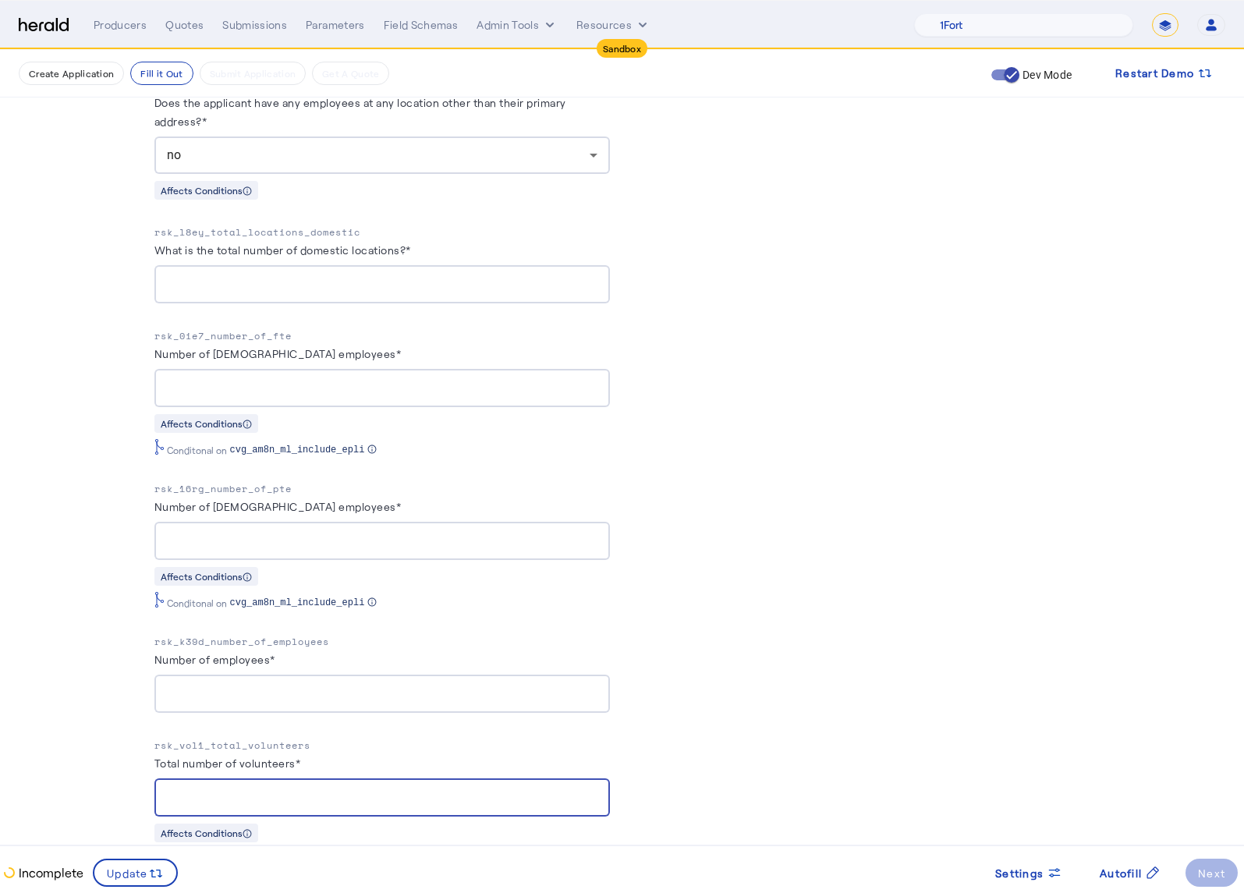
type input "*"
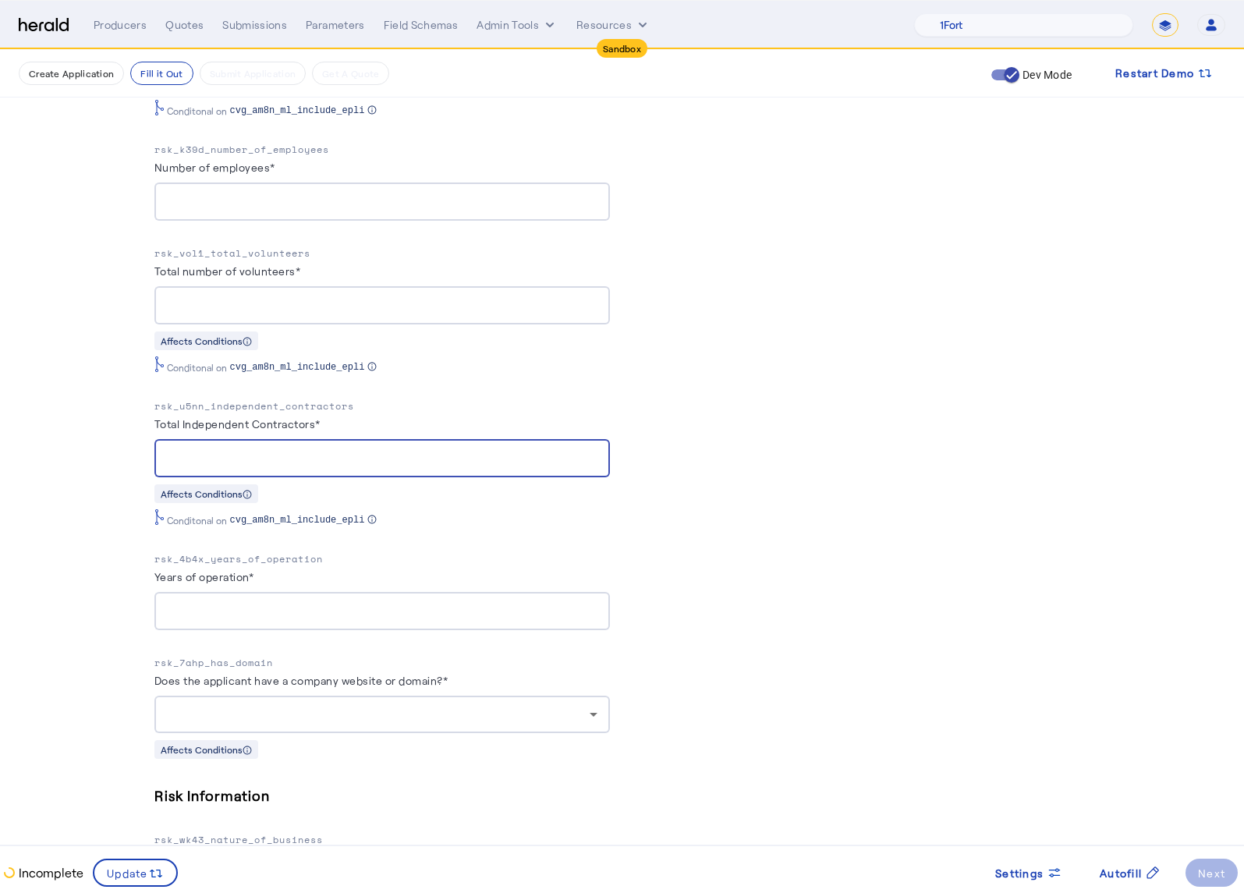
type input "*"
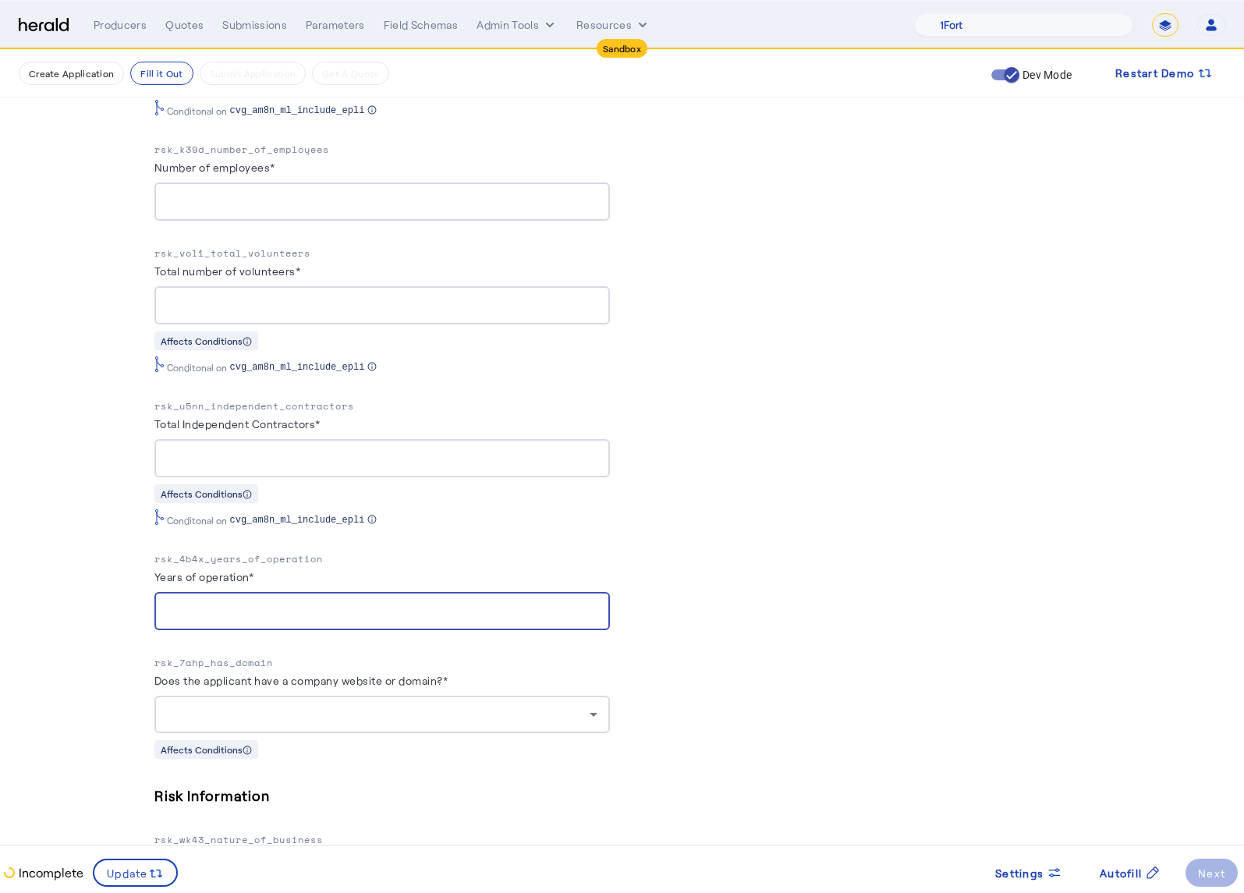
type input "*"
type input "**"
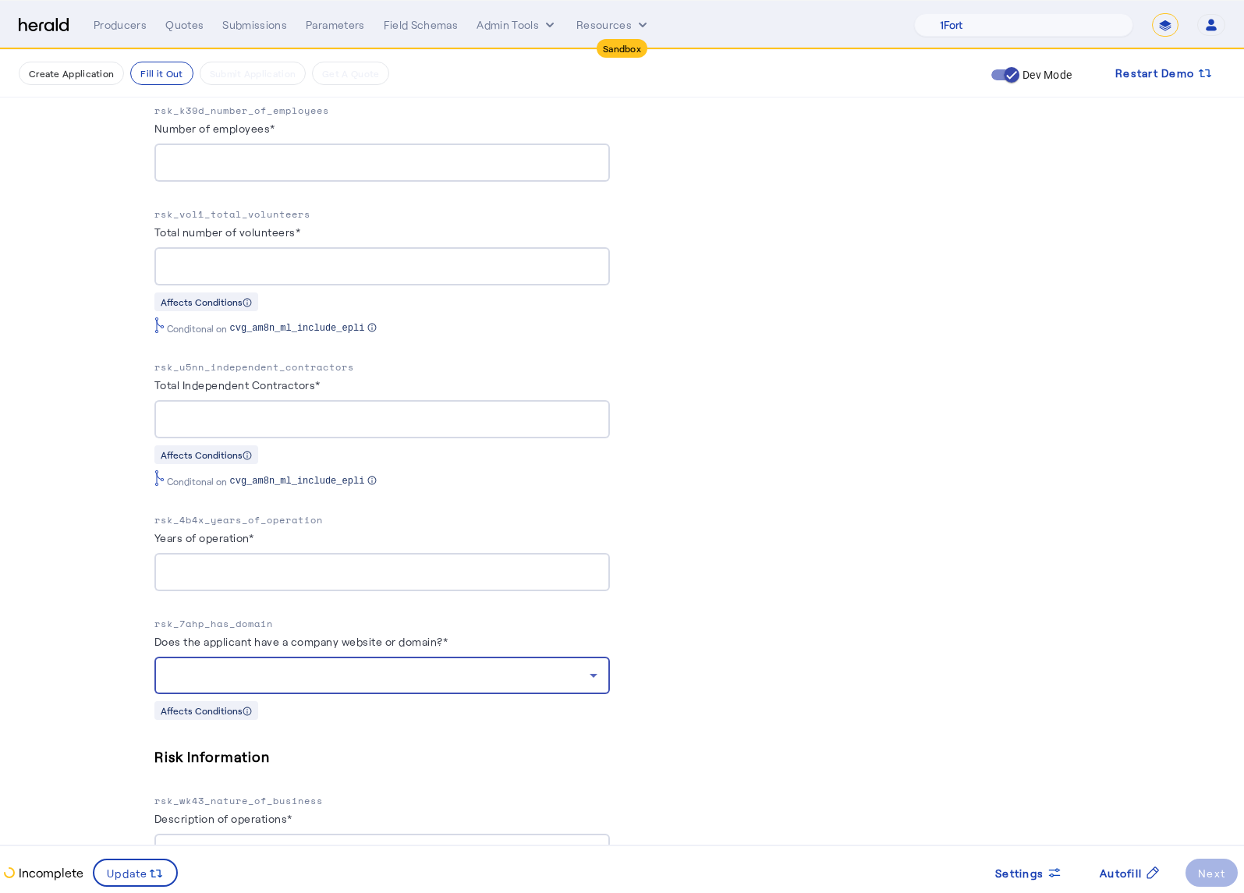
scroll to position [1860, 0]
click at [512, 664] on div at bounding box center [378, 673] width 423 height 19
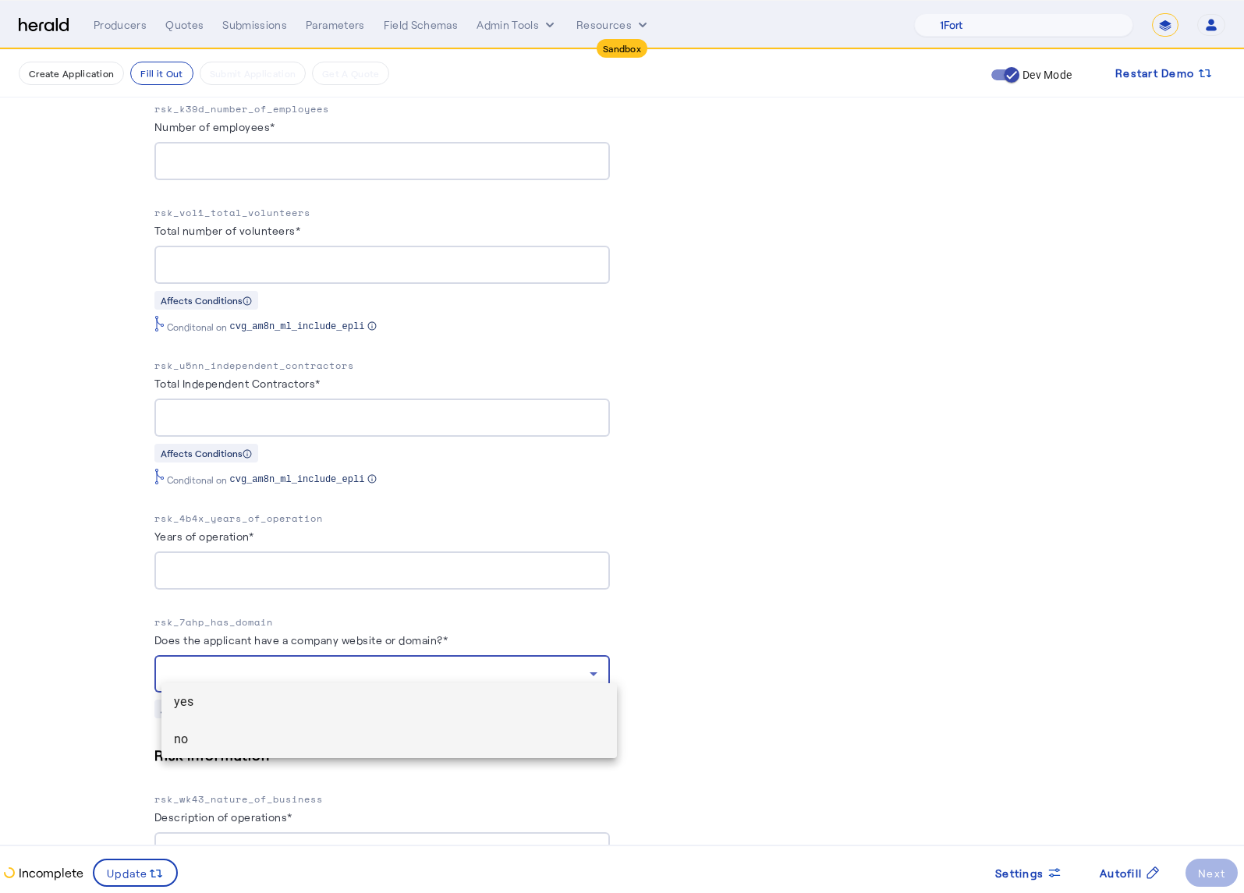
click at [382, 730] on span "no" at bounding box center [389, 739] width 431 height 19
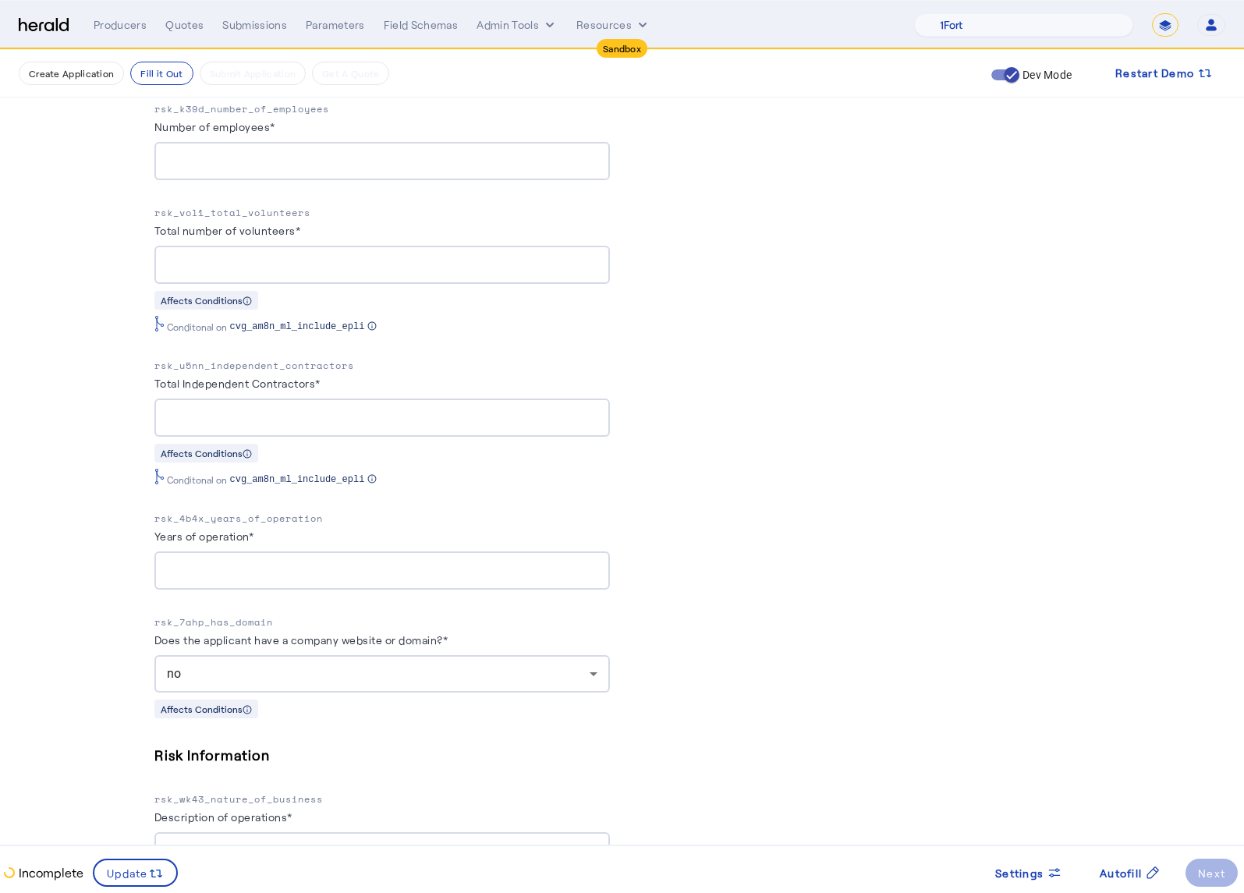
click at [810, 512] on div "PUT /applications xxxxxxxxxx 8 34 1 { 2 "coverage_values" : [ 3 { 4 "coverage_p…" at bounding box center [862, 752] width 455 height 4557
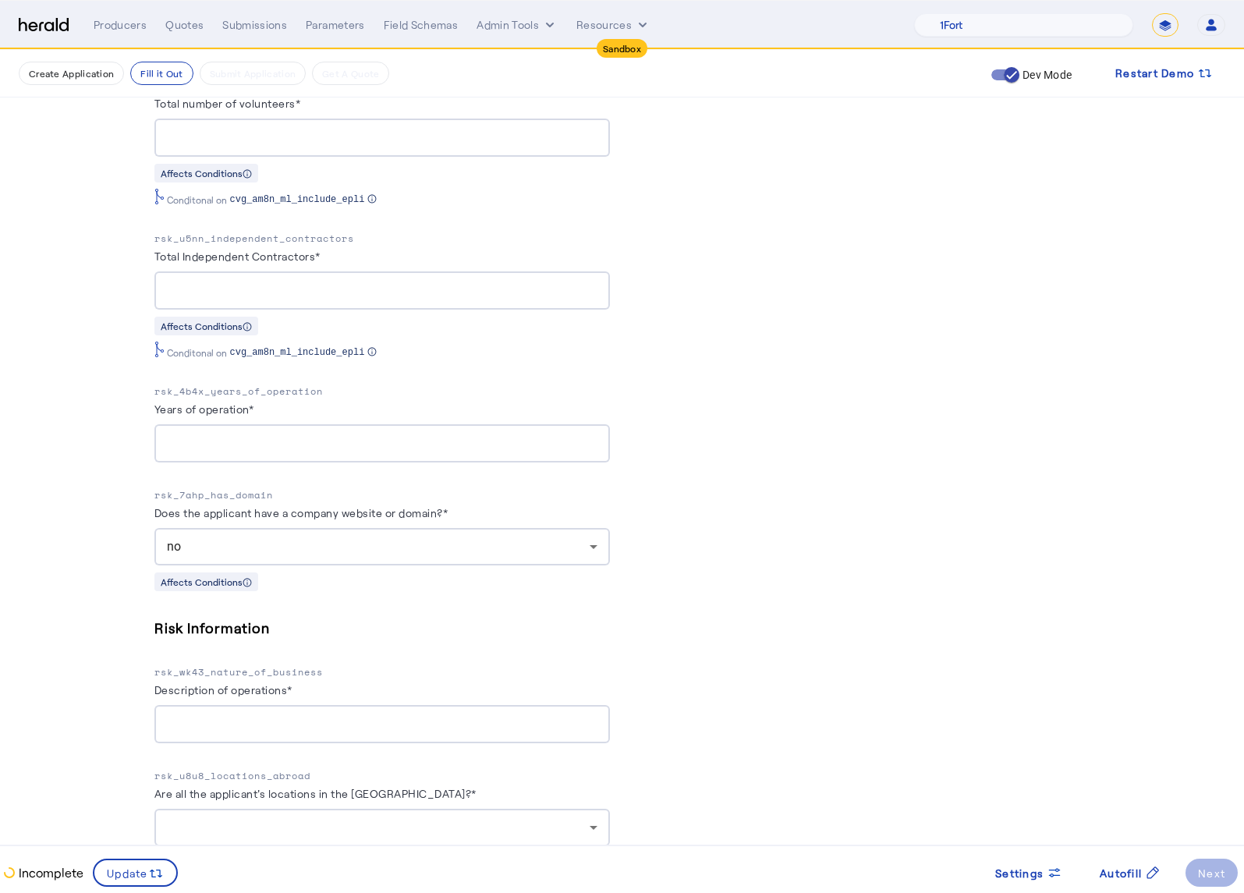
scroll to position [2029, 0]
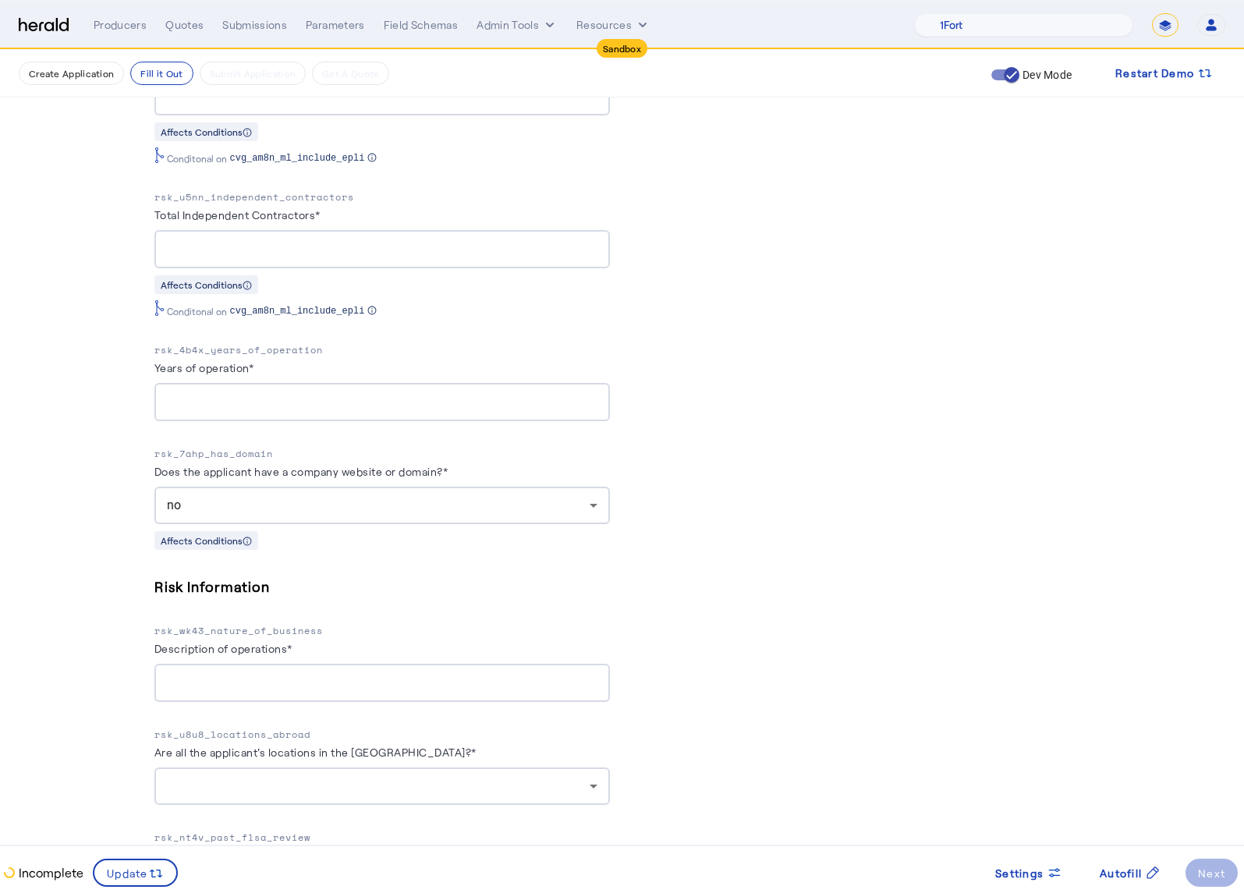
click at [332, 678] on input "Description of operations*" at bounding box center [382, 683] width 431 height 19
type input "*********"
click at [762, 658] on div "PUT /applications xxxxxxxxxx 8 34 1 { 2 "coverage_values" : [ 3 { 4 "coverage_p…" at bounding box center [862, 583] width 455 height 4557
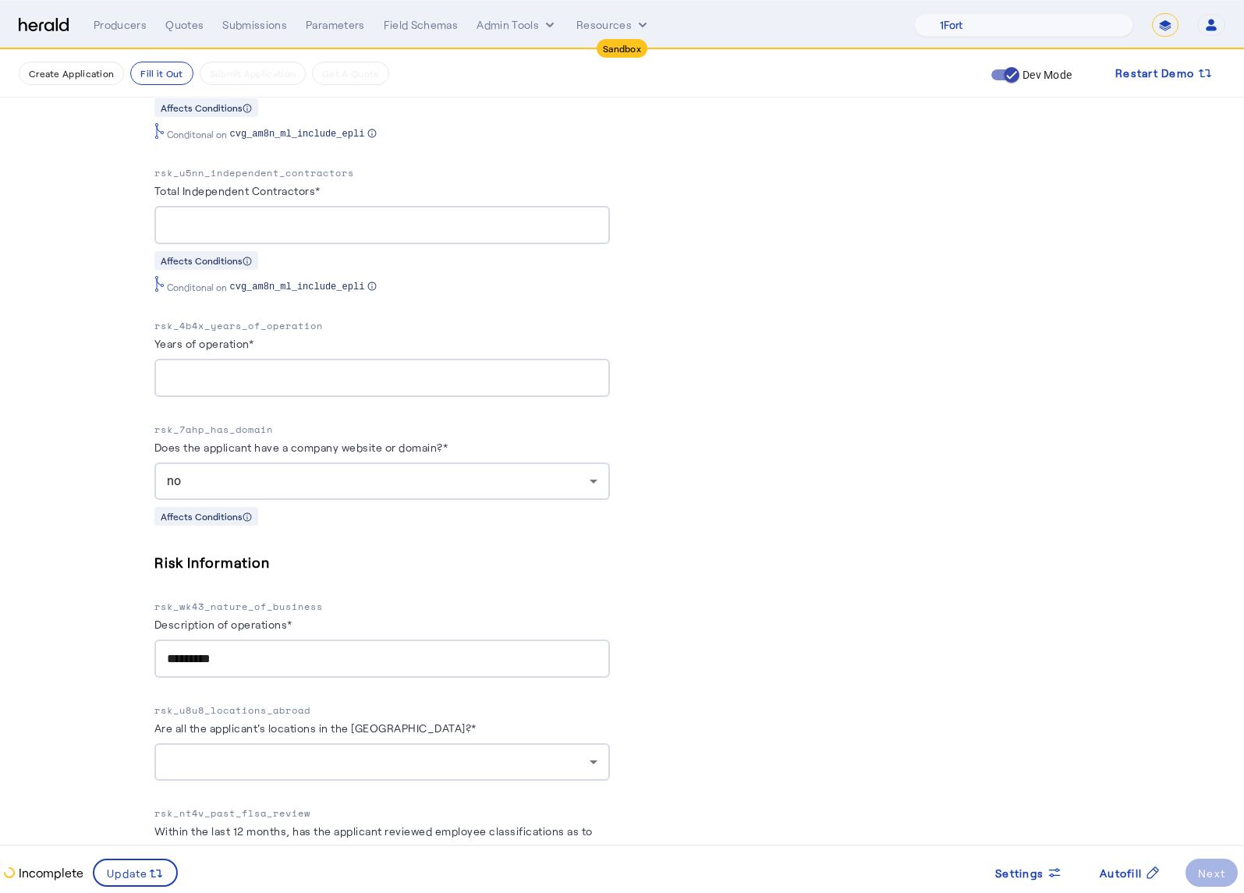
scroll to position [2354, 0]
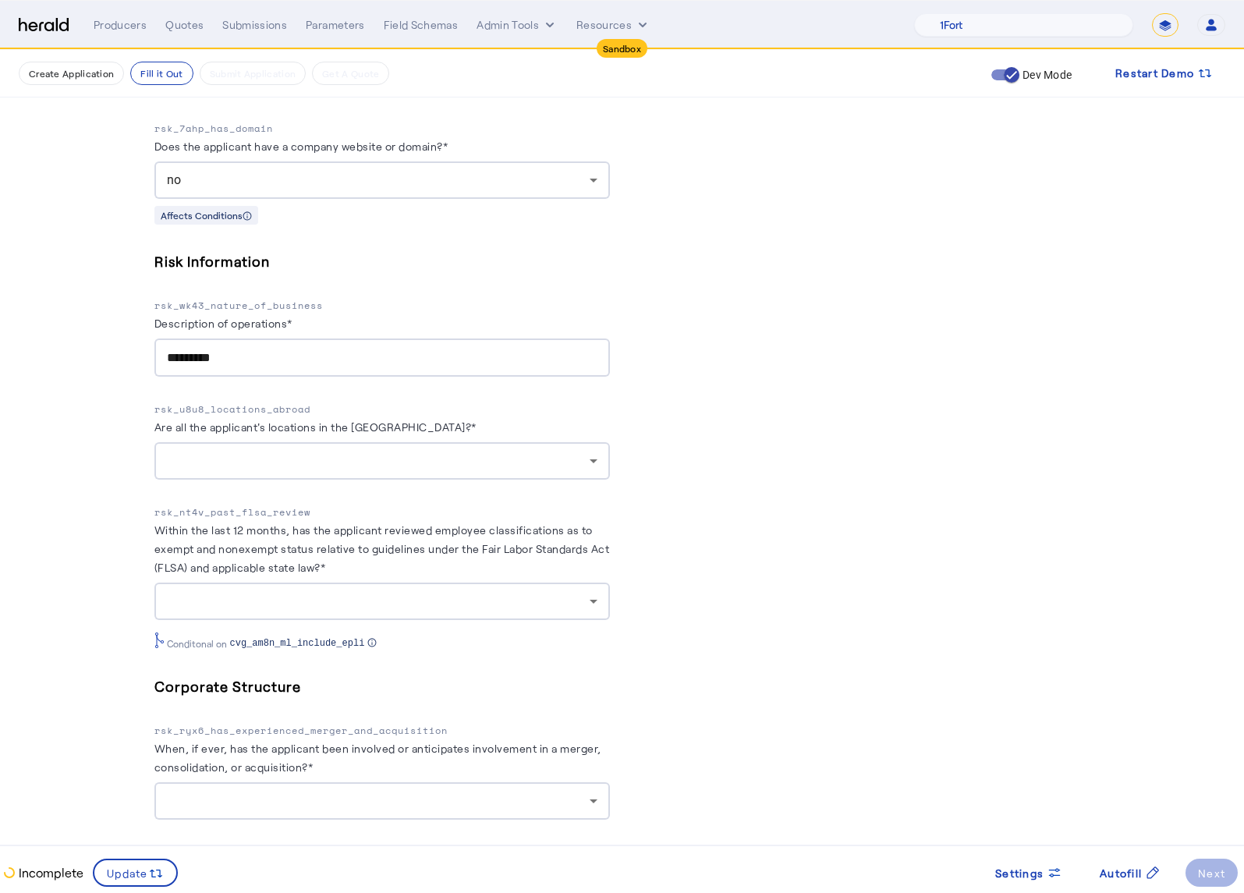
click at [476, 452] on div at bounding box center [378, 461] width 423 height 19
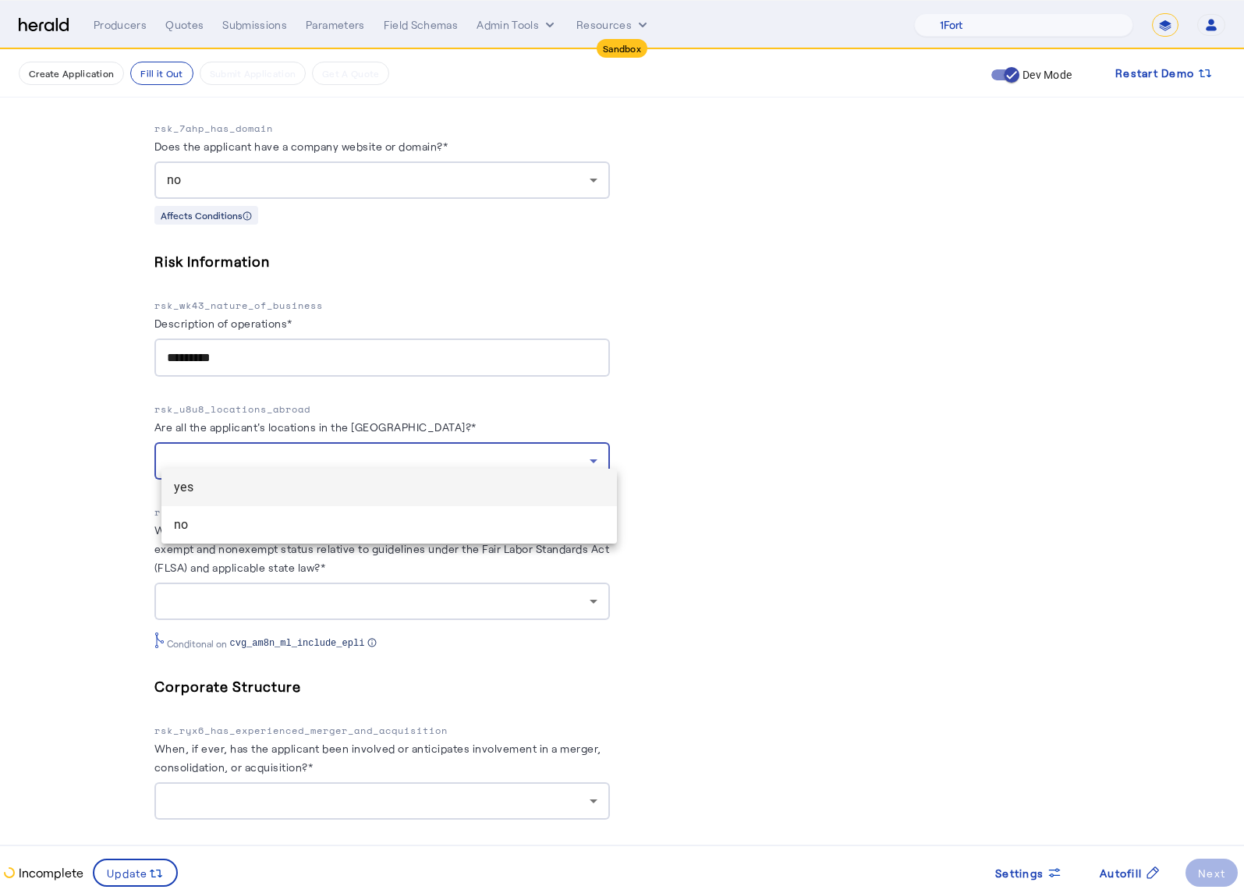
click at [345, 488] on span "yes" at bounding box center [389, 487] width 431 height 19
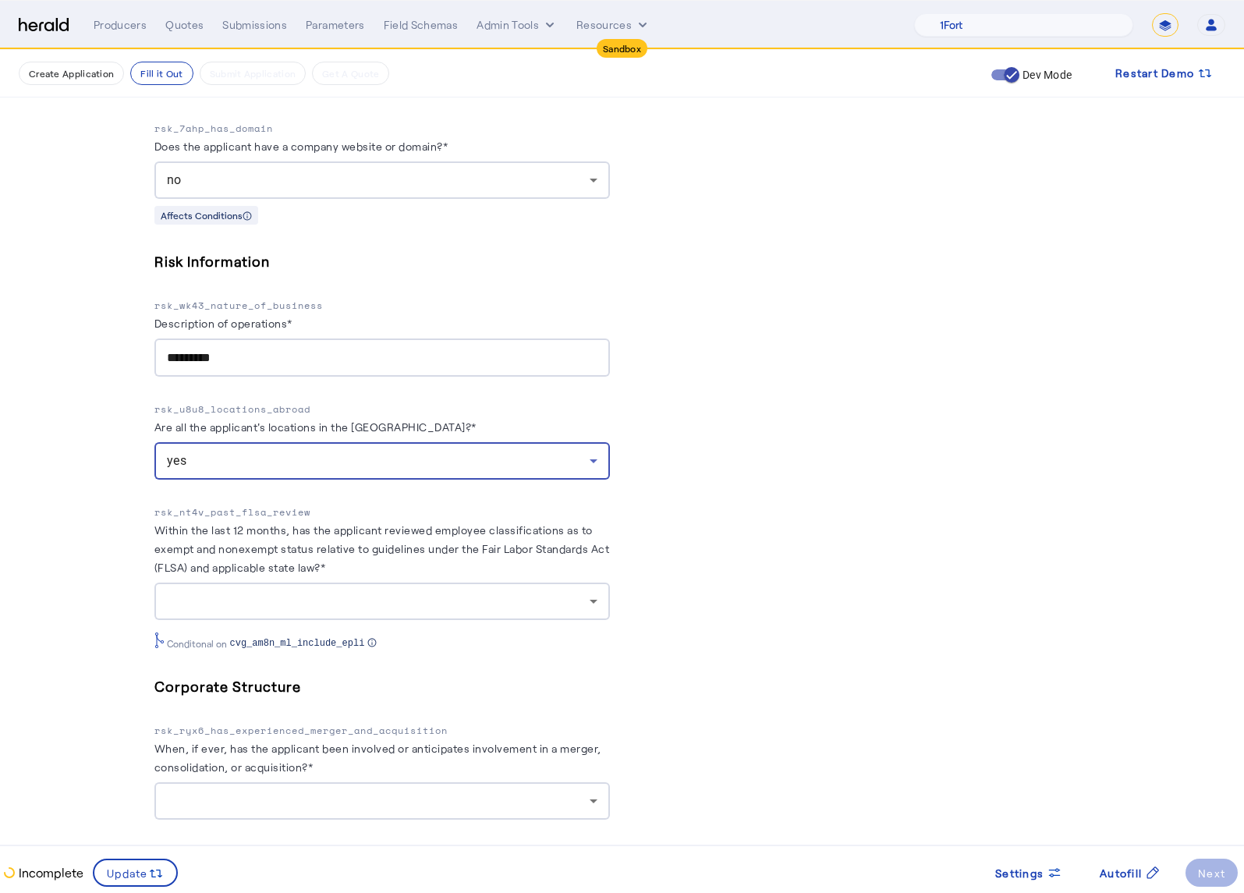
click at [879, 581] on div "PUT /applications xxxxxxxxxx 8 34 1 { 2 "coverage_values" : [ 3 { 4 "coverage_p…" at bounding box center [862, 258] width 455 height 4557
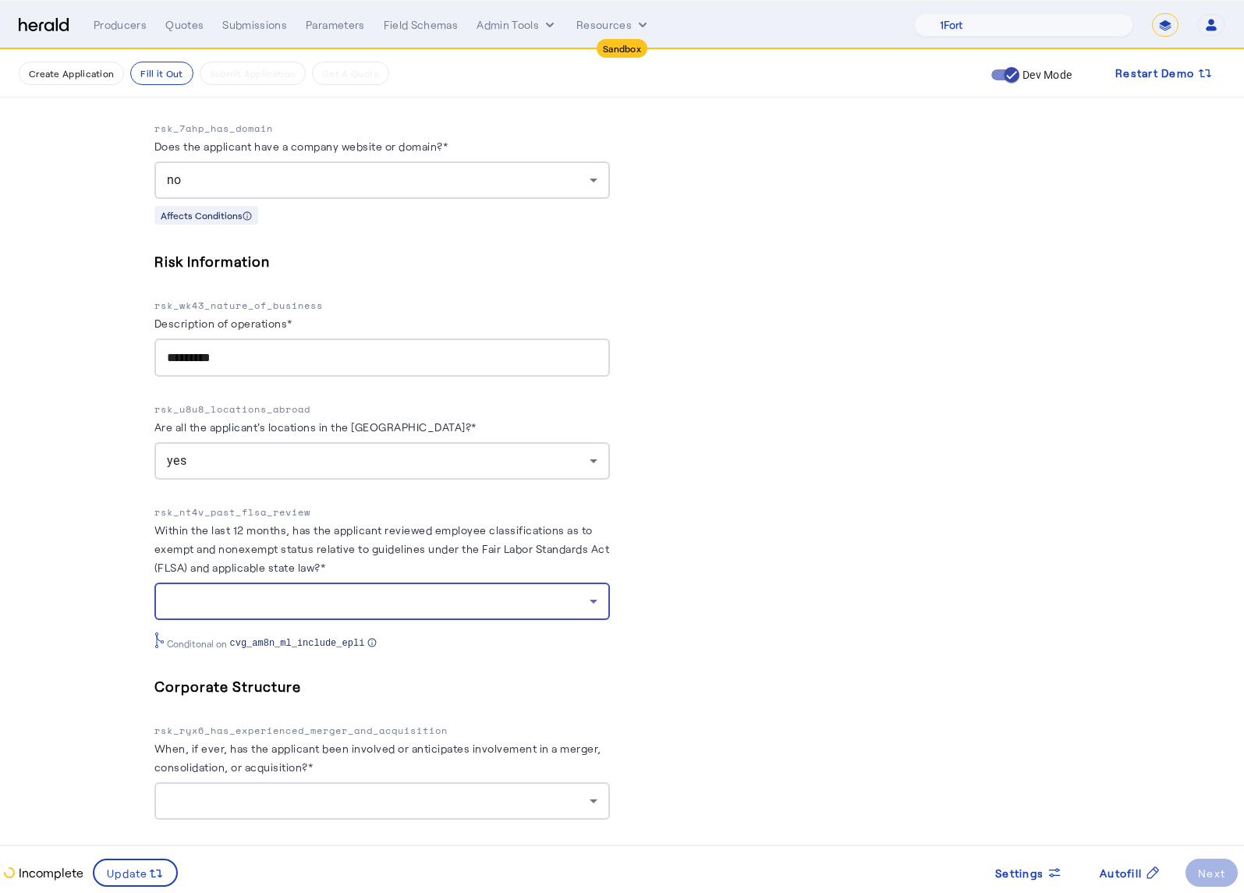
click at [539, 592] on div at bounding box center [378, 601] width 423 height 19
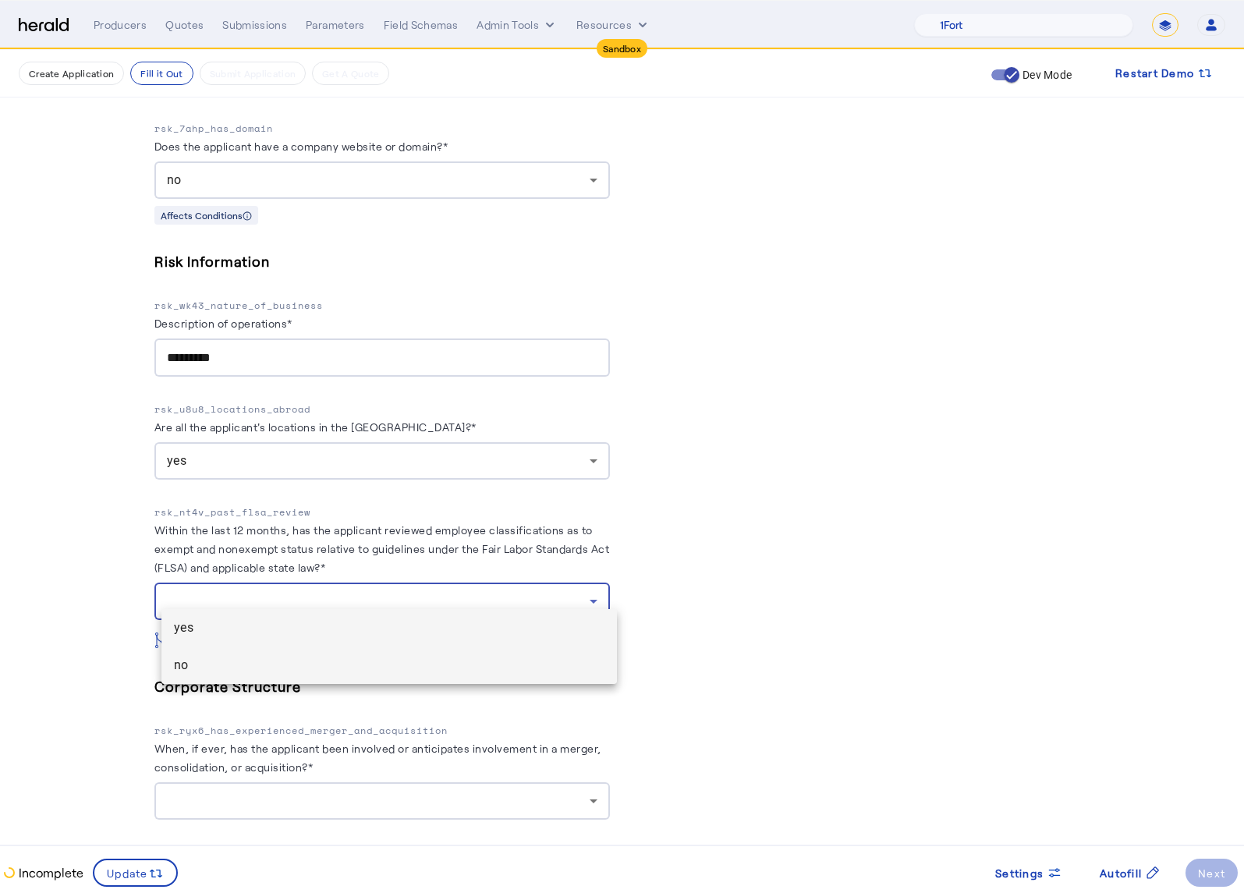
click at [417, 650] on mat-option "no" at bounding box center [388, 665] width 455 height 37
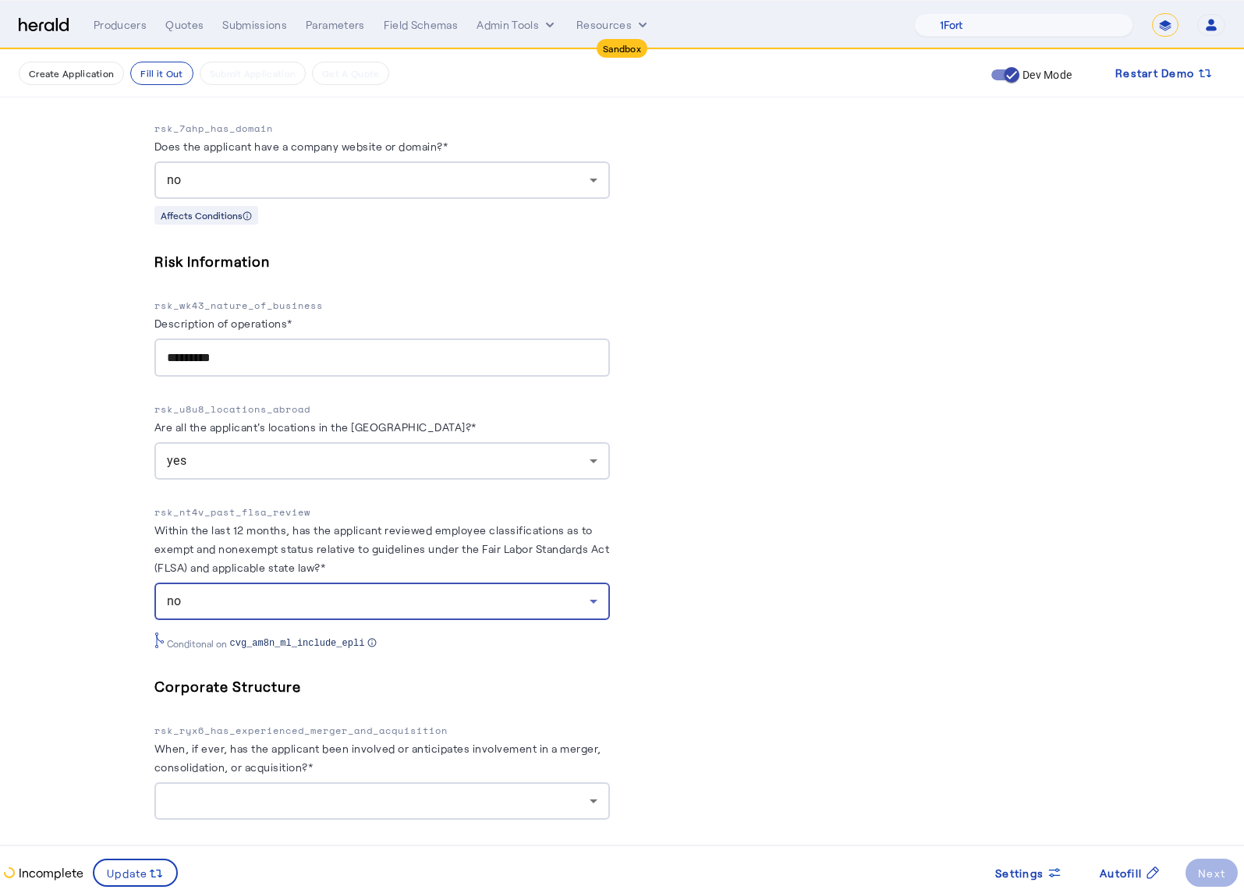
click at [733, 626] on div "PUT /applications xxxxxxxxxx 8 34 1 { 2 "coverage_values" : [ 3 { 4 "coverage_p…" at bounding box center [862, 258] width 455 height 4557
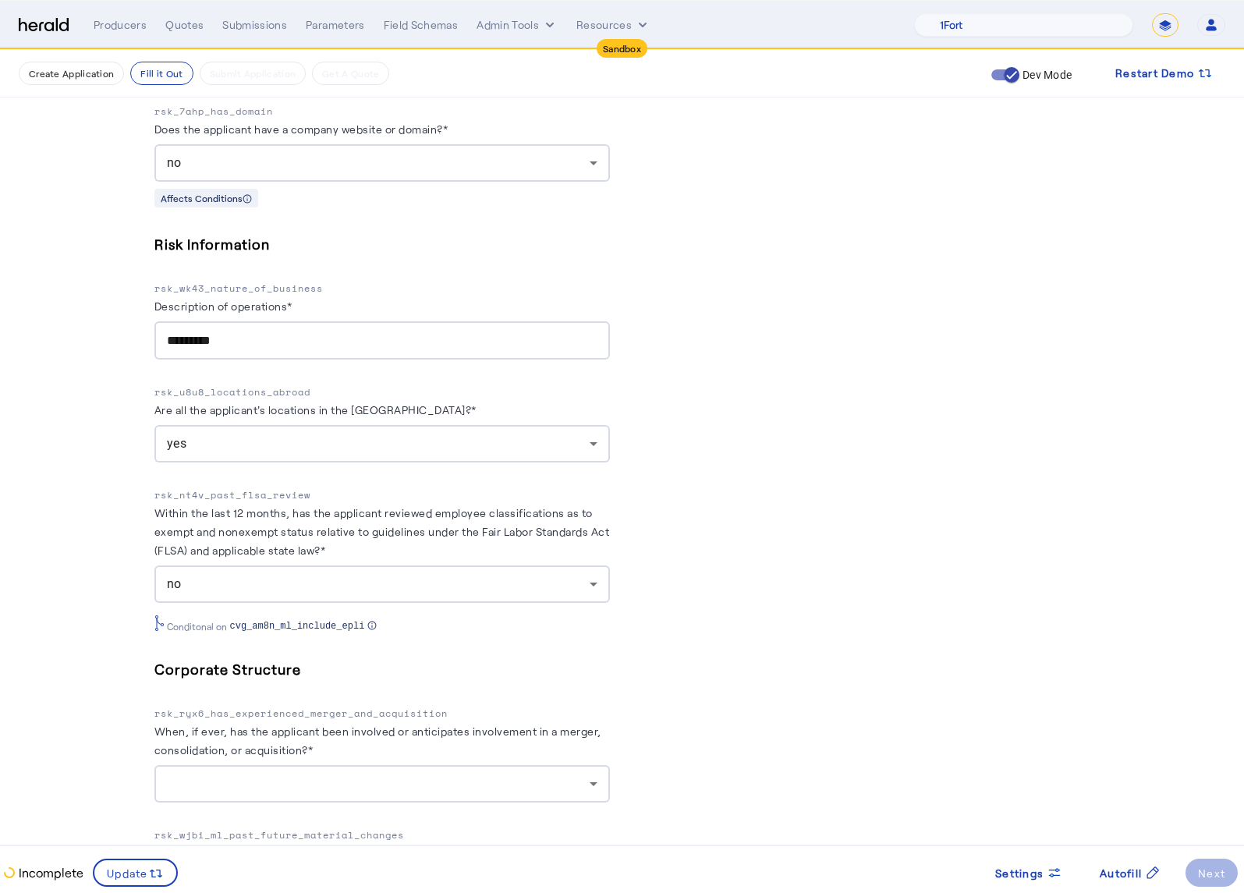
scroll to position [2387, 0]
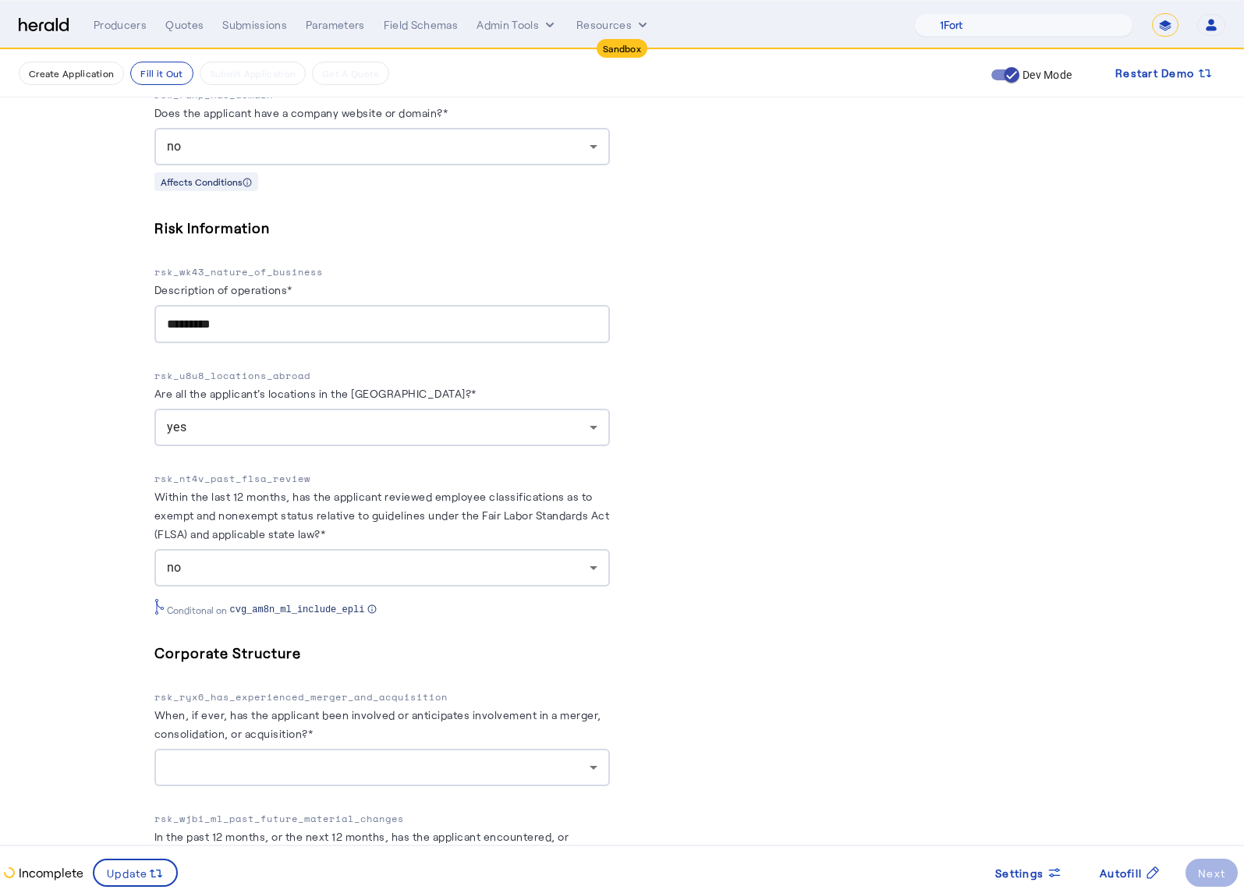
click at [455, 558] on div "no" at bounding box center [378, 567] width 423 height 19
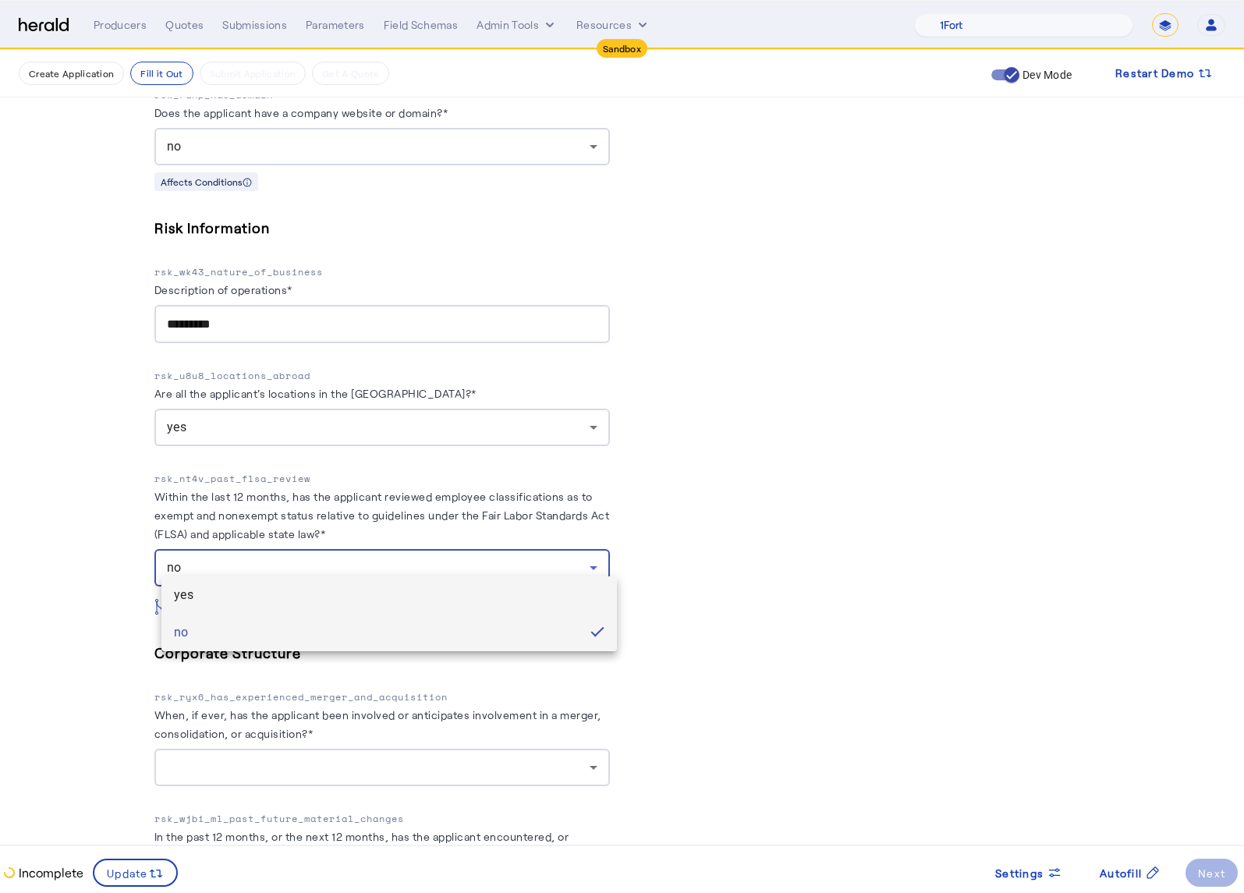
click at [380, 586] on span "yes" at bounding box center [389, 595] width 431 height 19
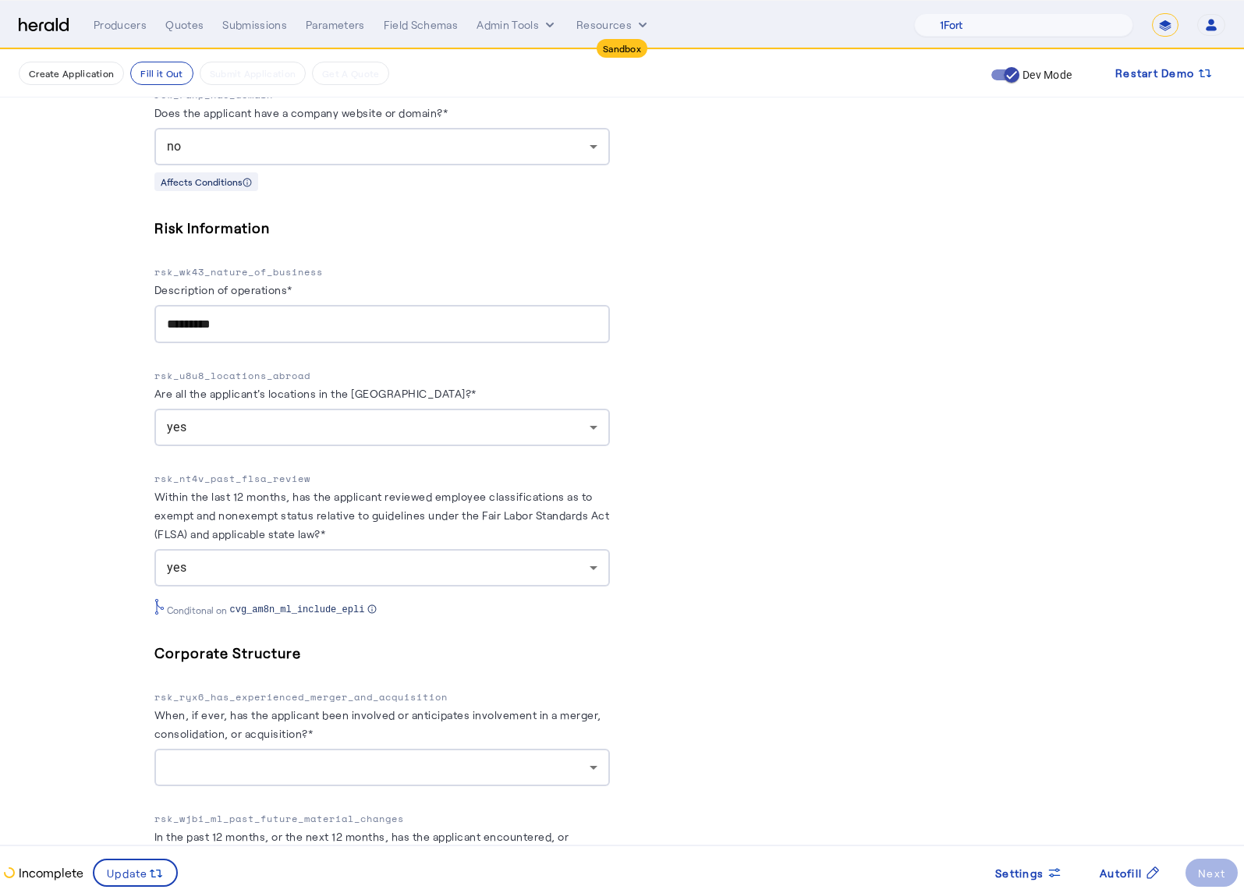
click at [789, 587] on div "PUT /applications xxxxxxxxxx 8 34 1 { 2 "coverage_values" : [ 3 { 4 "coverage_p…" at bounding box center [862, 225] width 455 height 4557
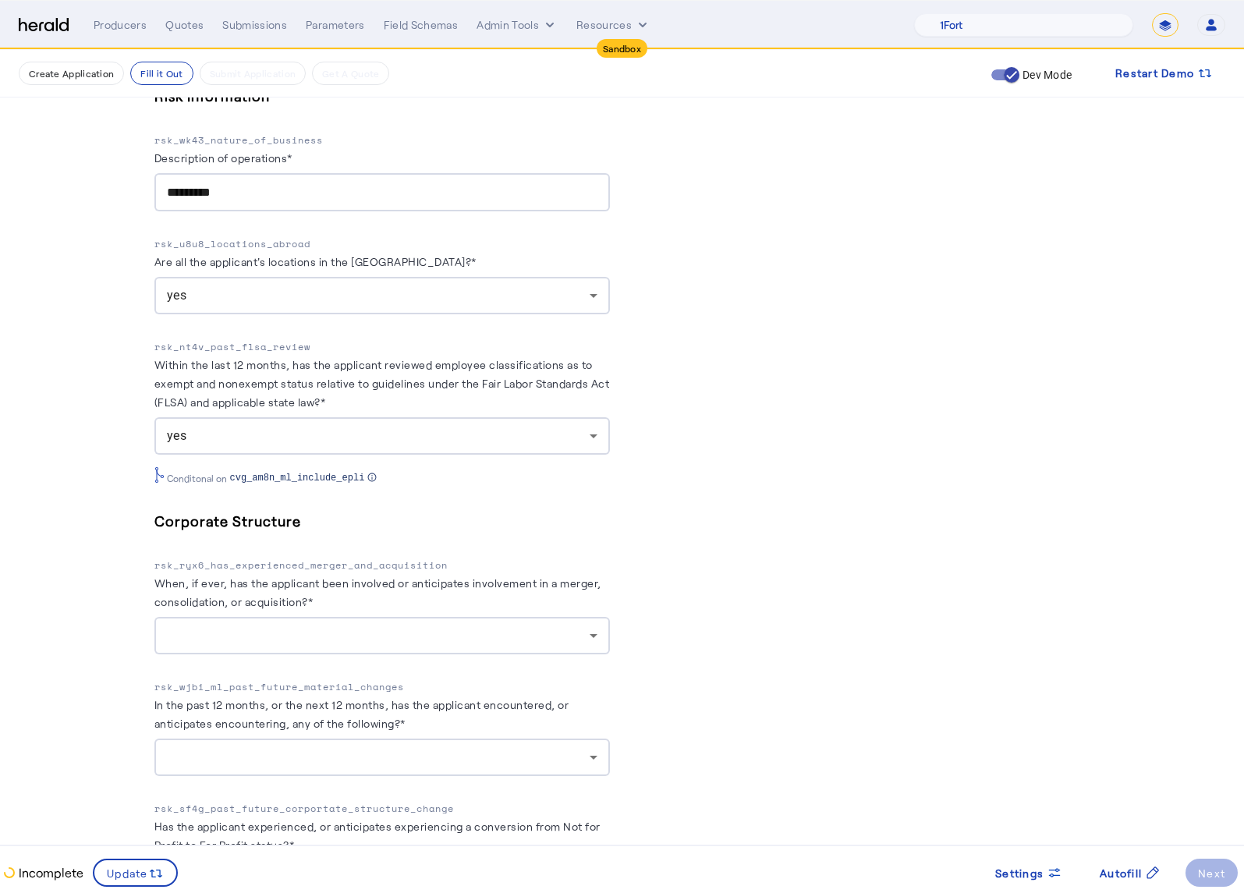
scroll to position [2541, 0]
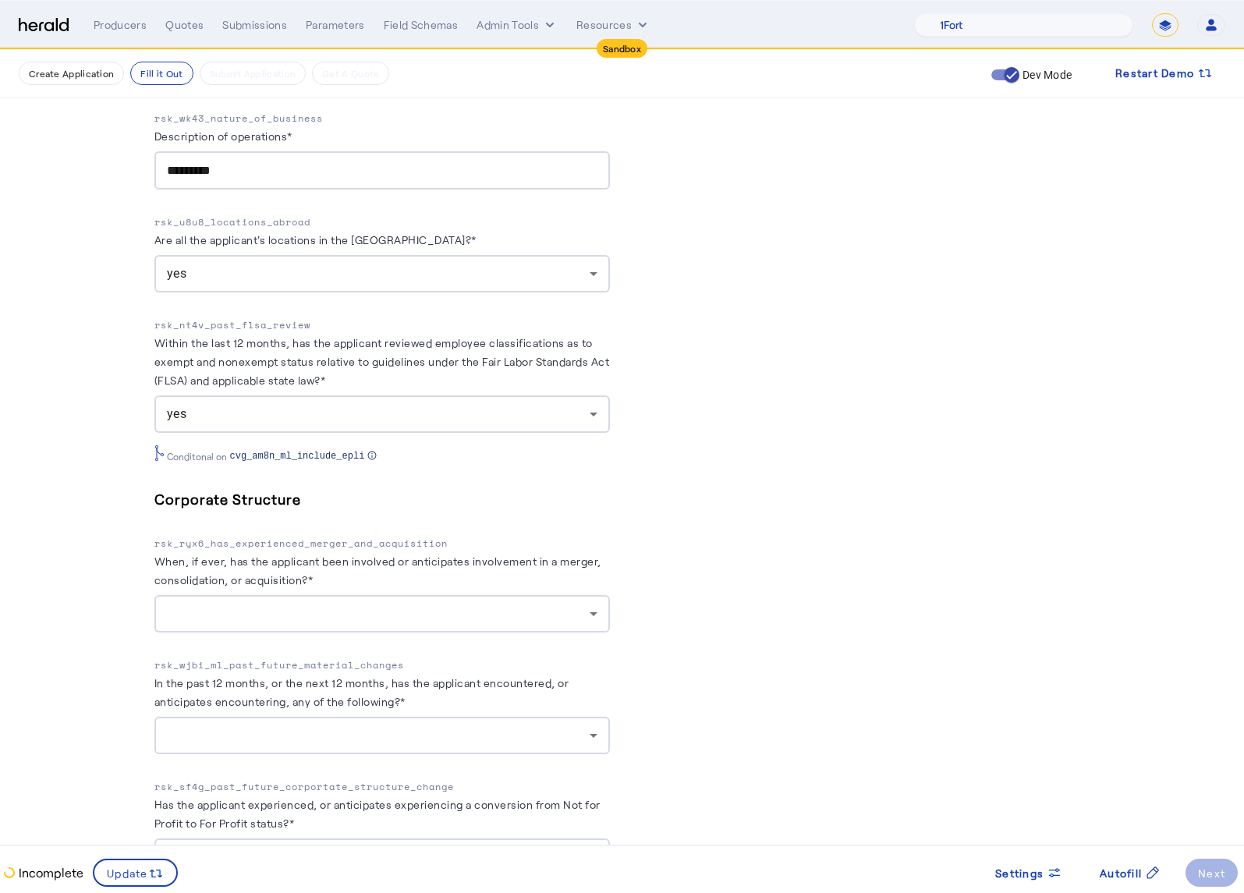
click at [491, 604] on div at bounding box center [378, 613] width 423 height 19
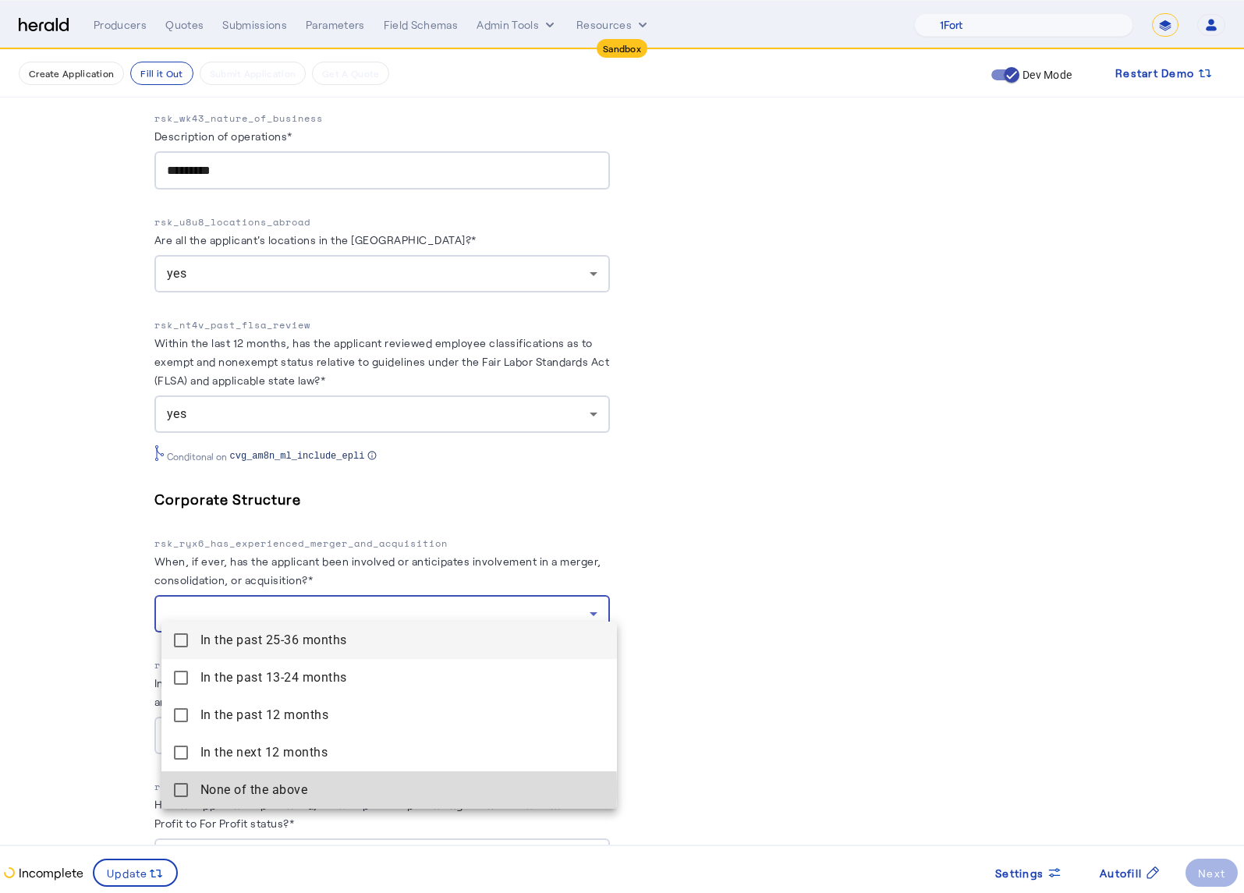
click at [187, 790] on mat-pseudo-checkbox at bounding box center [181, 790] width 14 height 14
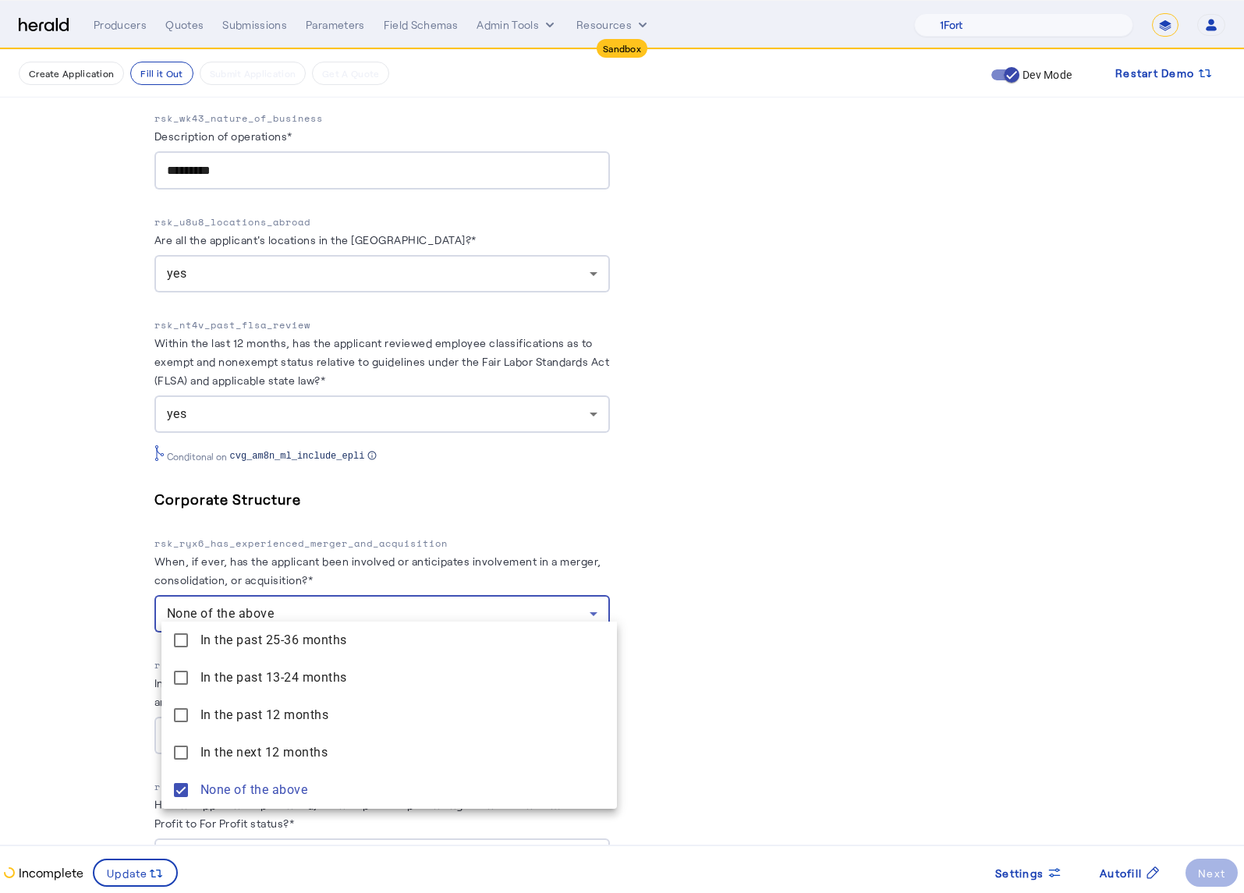
drag, startPoint x: 60, startPoint y: 760, endPoint x: 116, endPoint y: 650, distance: 123.5
click at [60, 760] on div at bounding box center [622, 446] width 1244 height 893
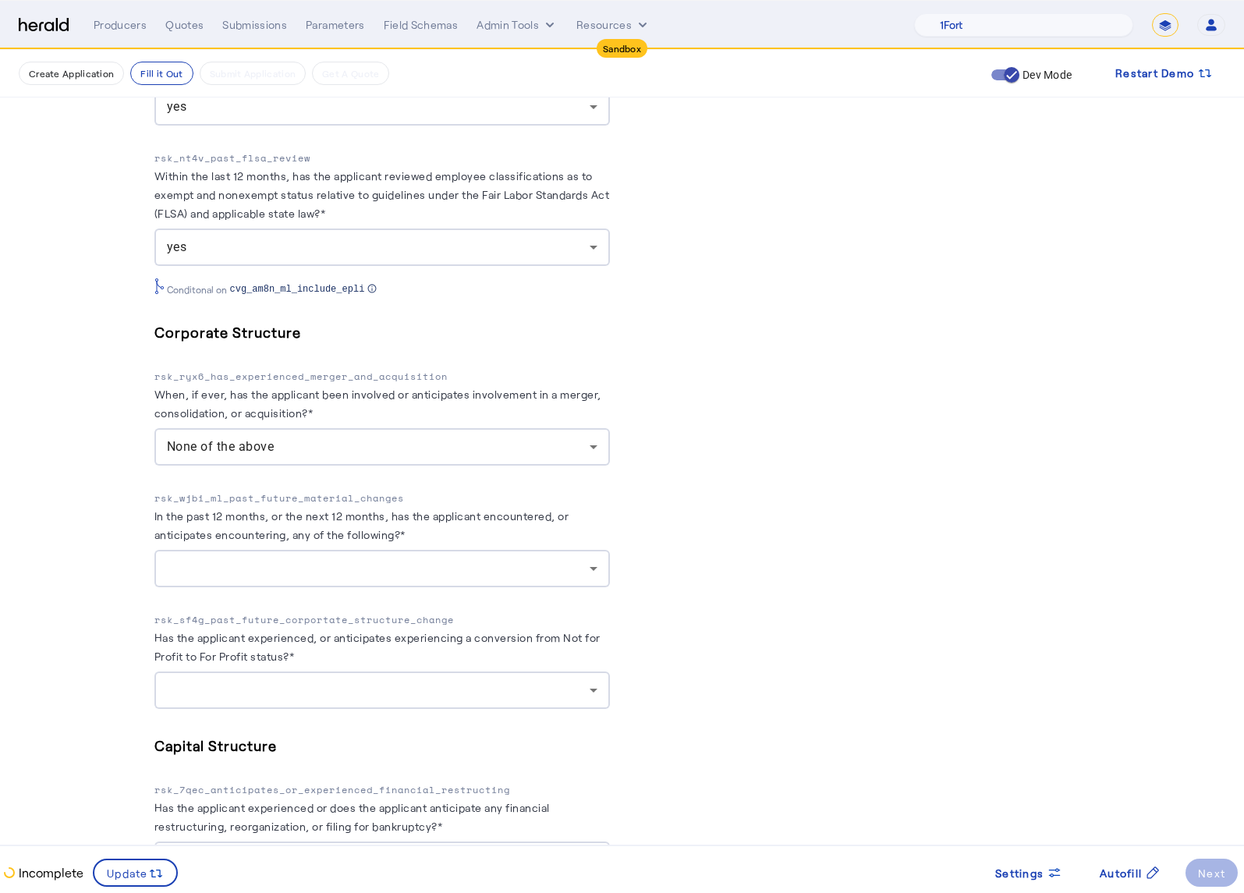
scroll to position [2710, 0]
click at [403, 557] on div at bounding box center [378, 566] width 423 height 19
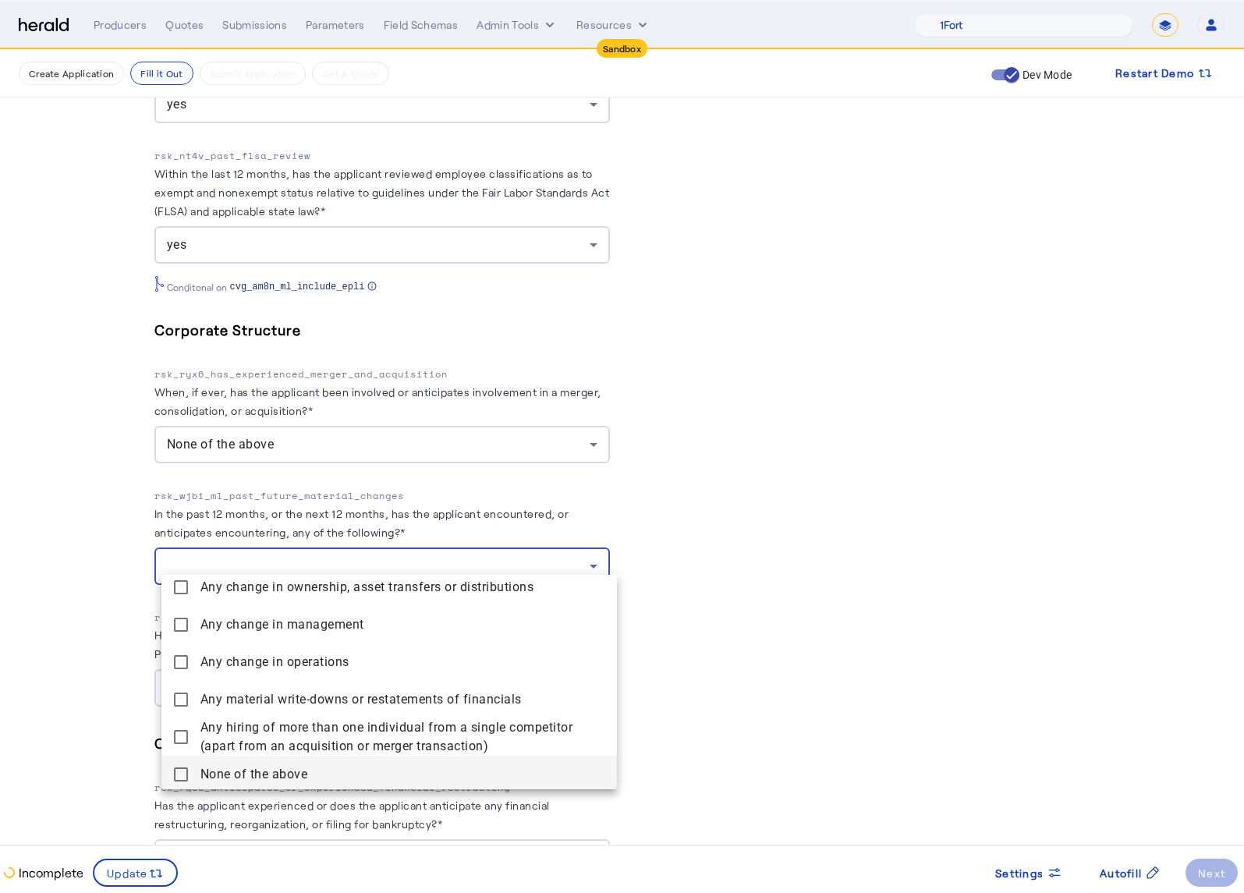
scroll to position [48, 0]
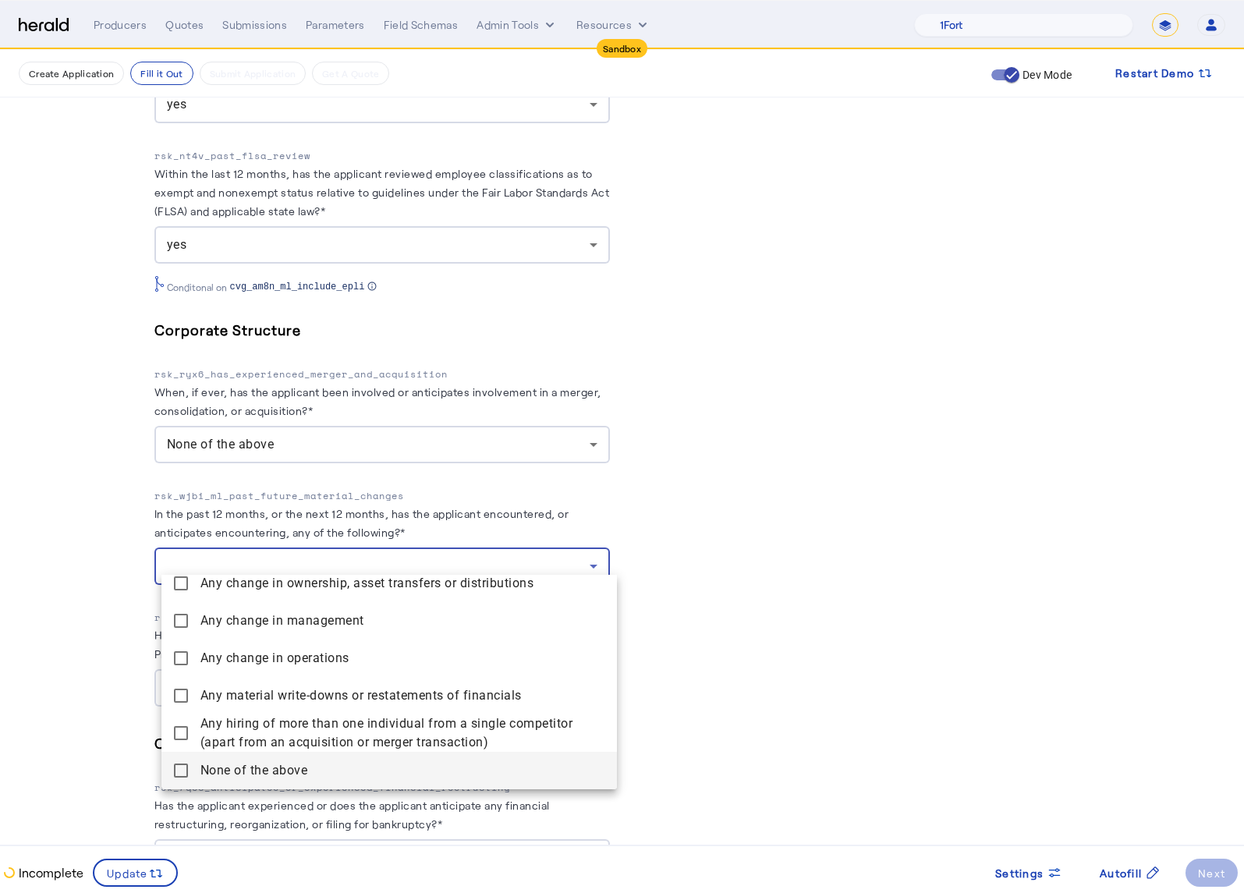
click at [168, 774] on above "None of the above" at bounding box center [388, 770] width 455 height 37
drag, startPoint x: 109, startPoint y: 725, endPoint x: 101, endPoint y: 715, distance: 12.8
click at [109, 725] on div at bounding box center [622, 446] width 1244 height 893
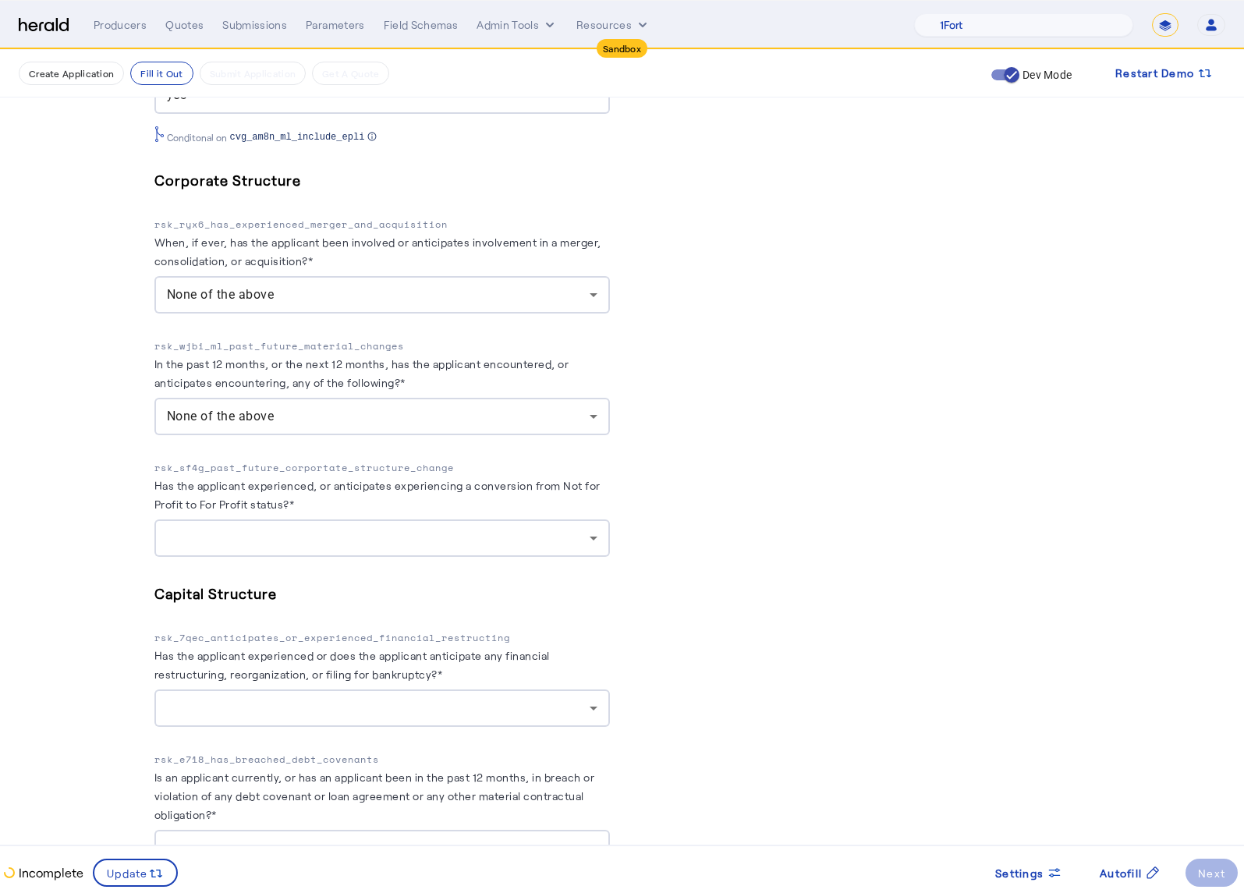
scroll to position [3120, 0]
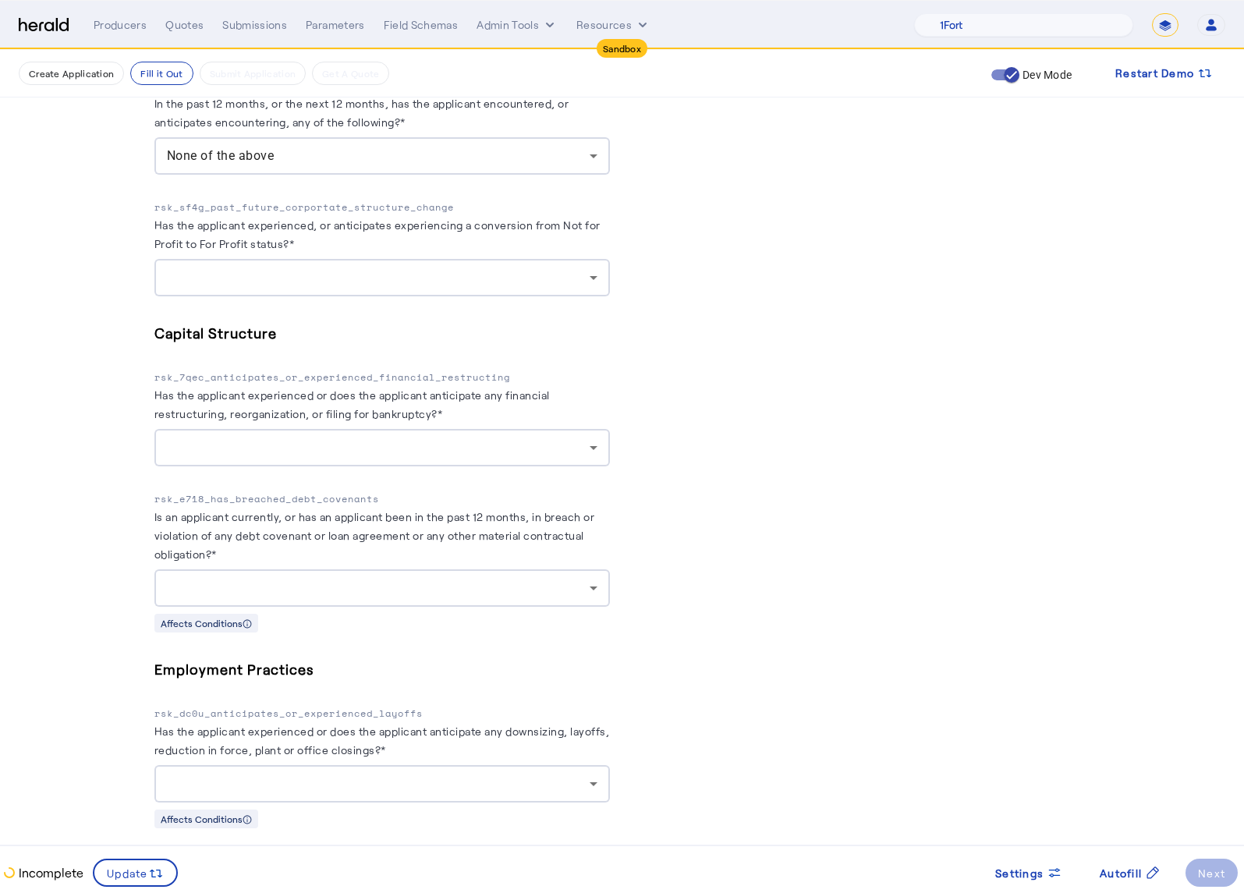
click at [352, 271] on div at bounding box center [378, 277] width 423 height 19
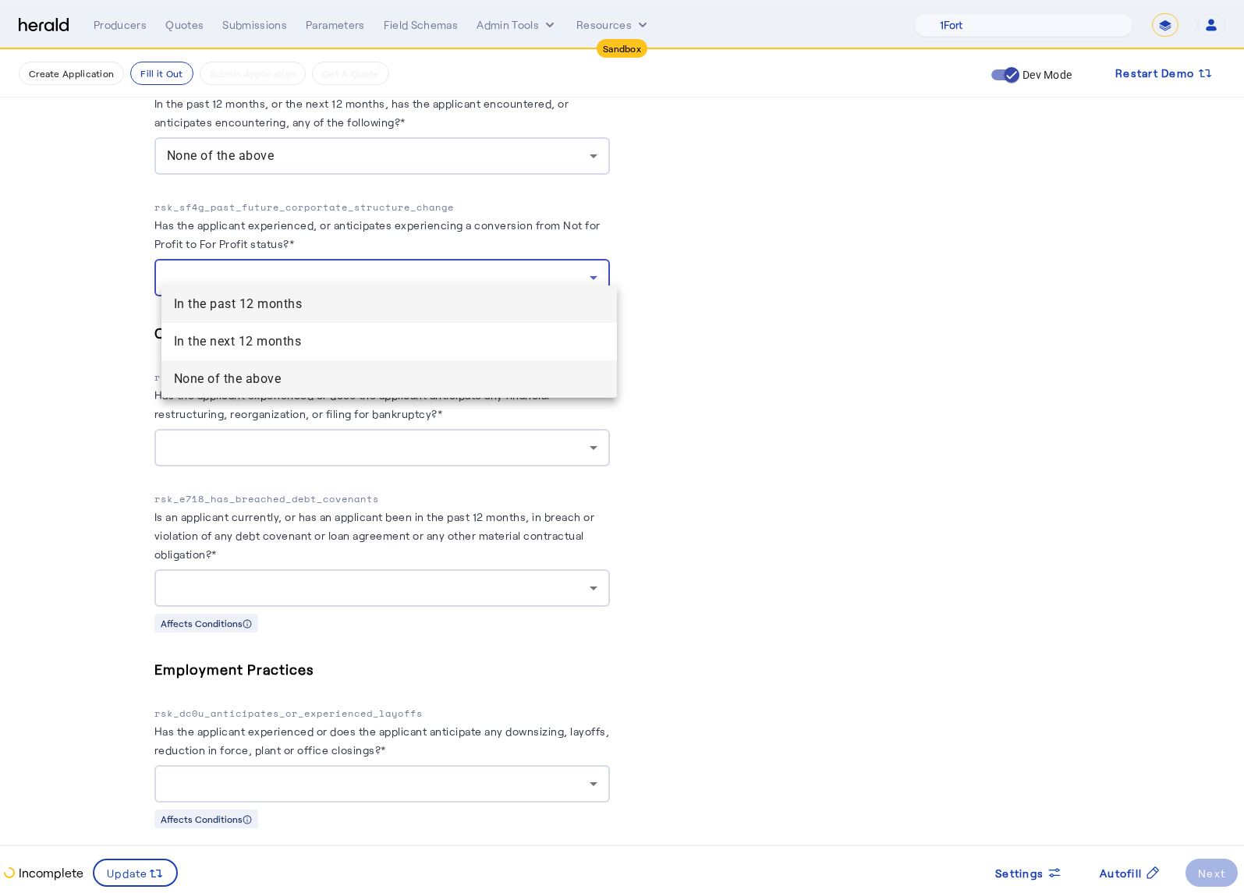
click at [281, 372] on span "None of the above" at bounding box center [389, 379] width 431 height 19
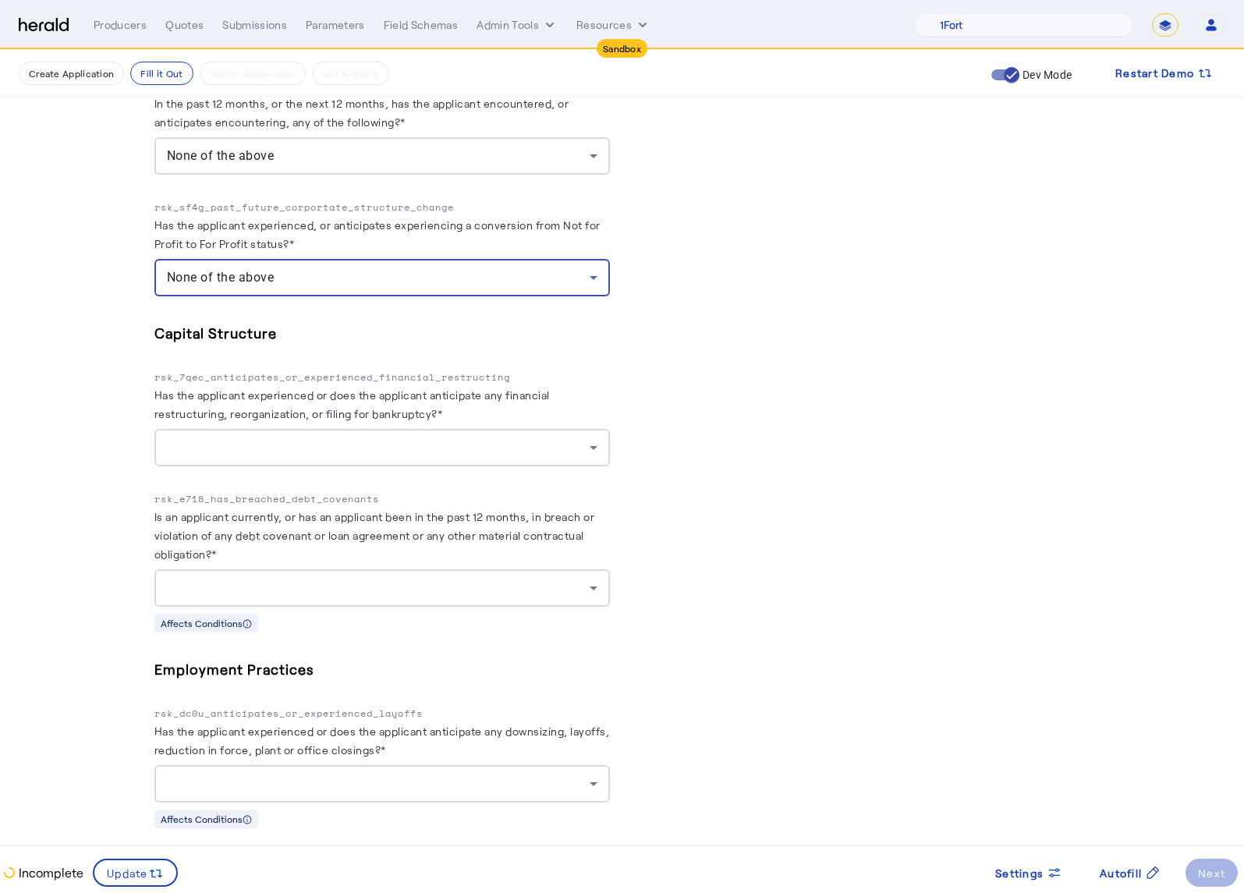
click at [167, 370] on p "rsk_7qec_anticipates_or_experienced_financial_restructing" at bounding box center [381, 378] width 455 height 16
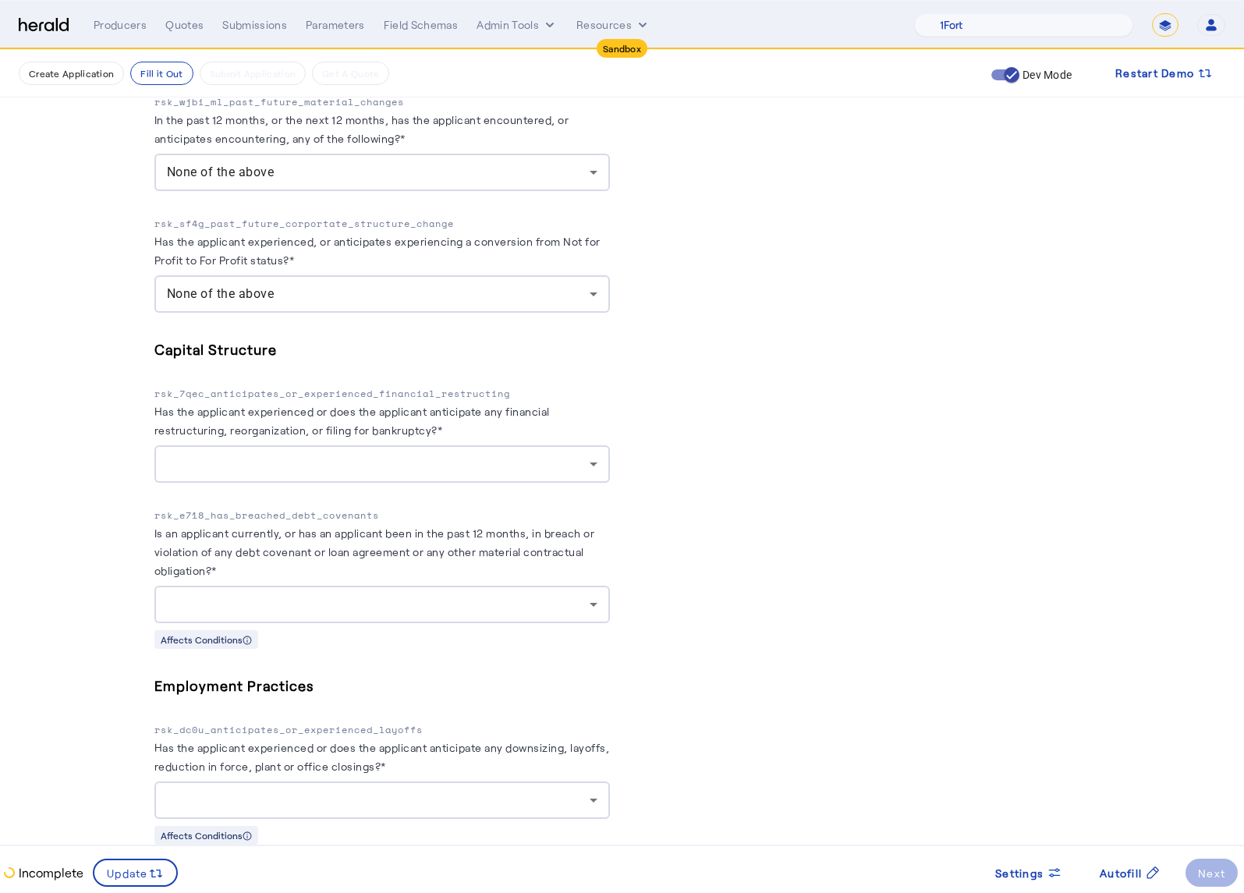
scroll to position [3087, 0]
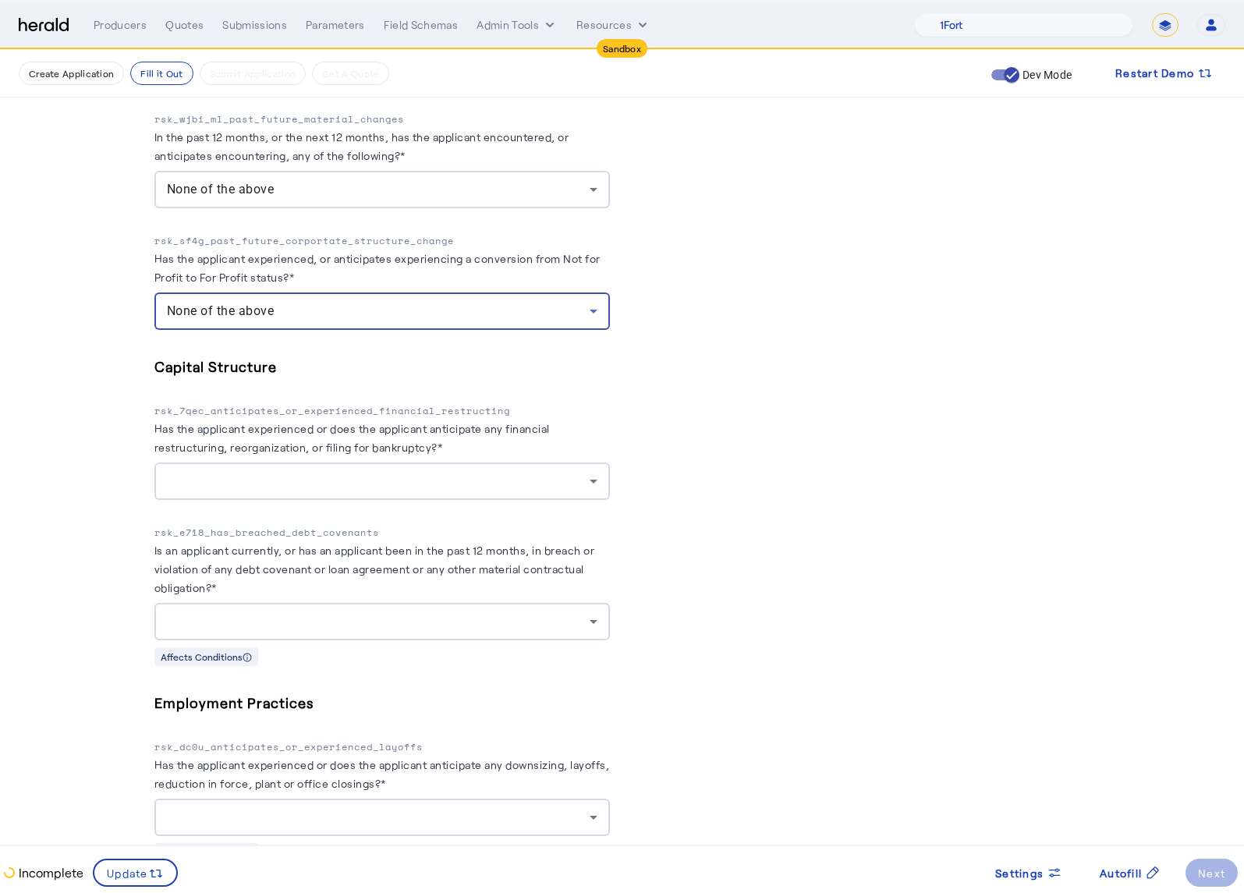
click at [404, 303] on div "None of the above" at bounding box center [378, 311] width 423 height 19
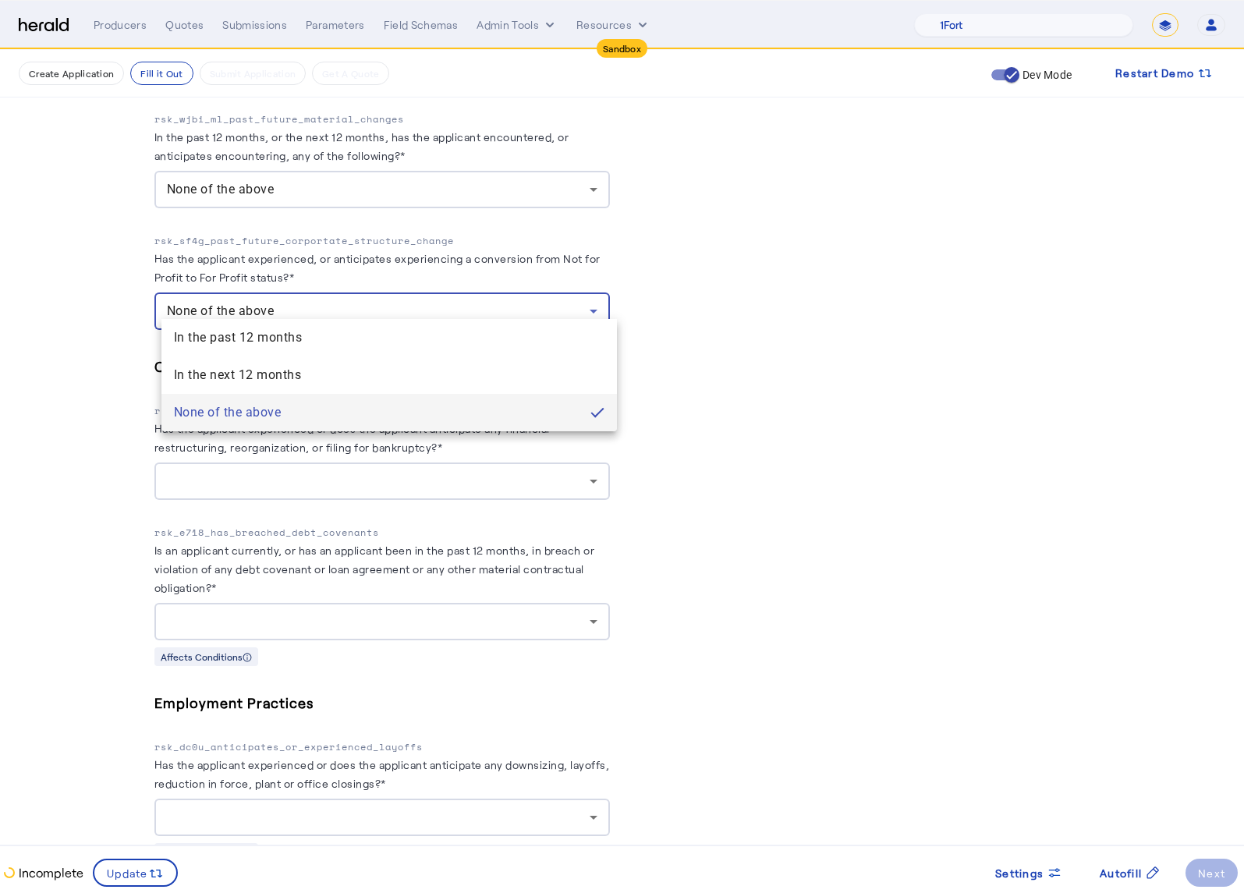
click at [771, 283] on div at bounding box center [622, 446] width 1244 height 893
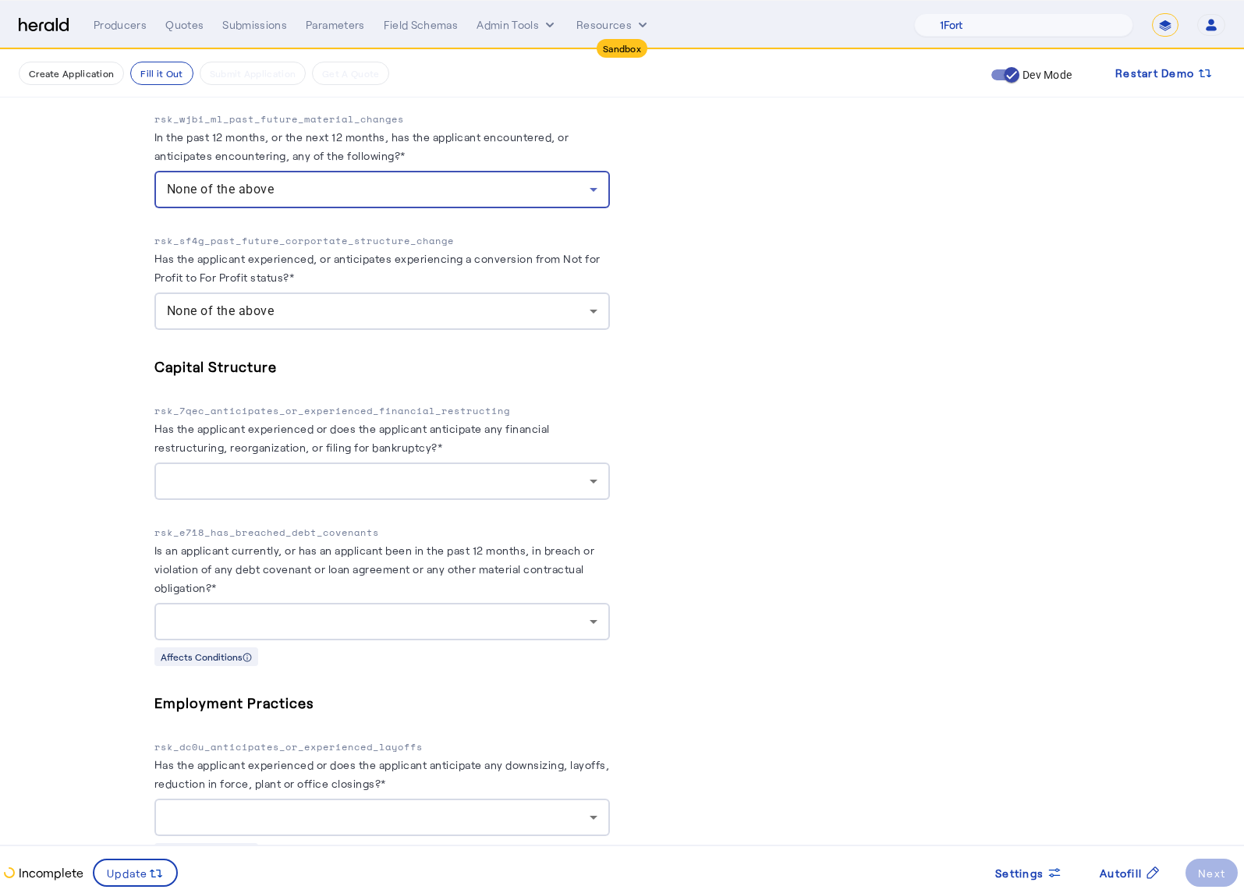
click at [492, 180] on div "None of the above" at bounding box center [378, 189] width 423 height 19
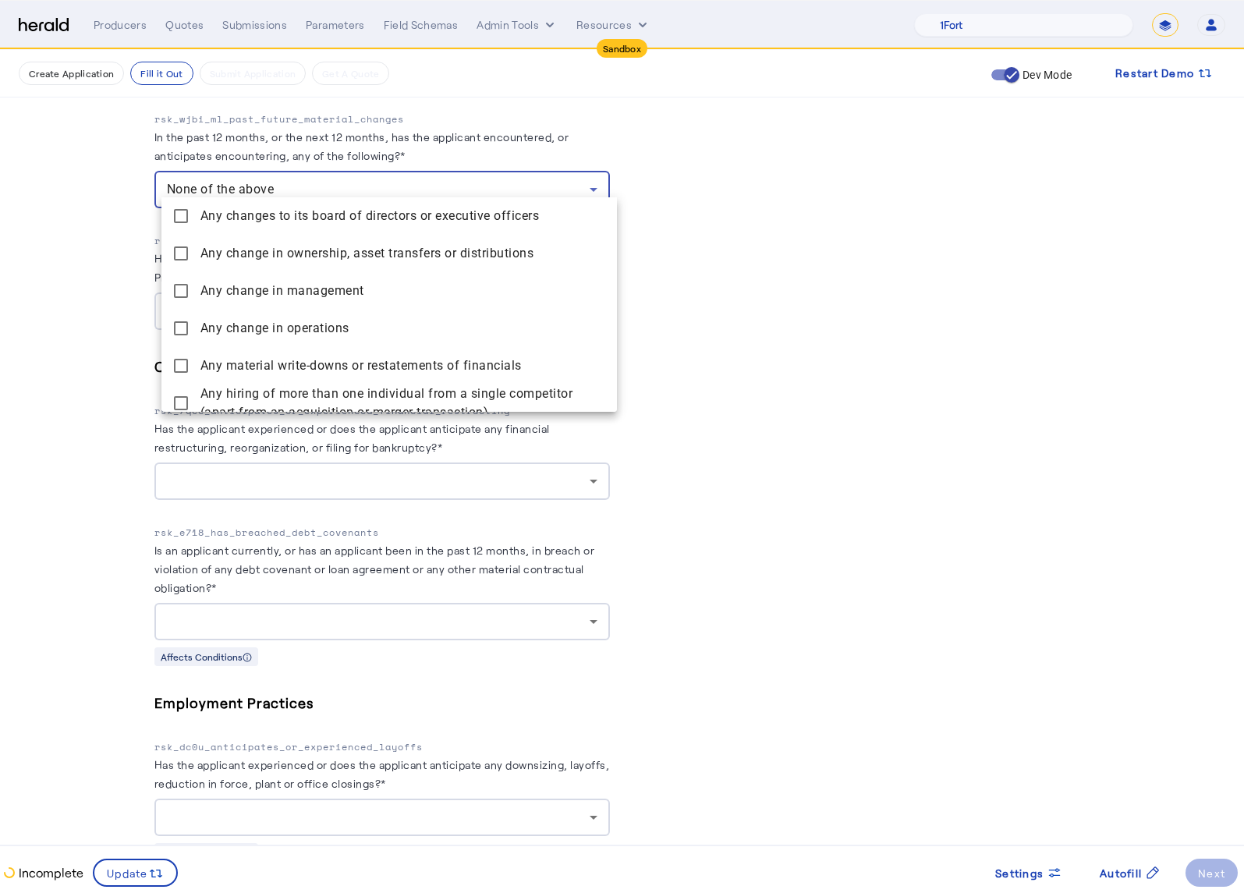
scroll to position [48, 0]
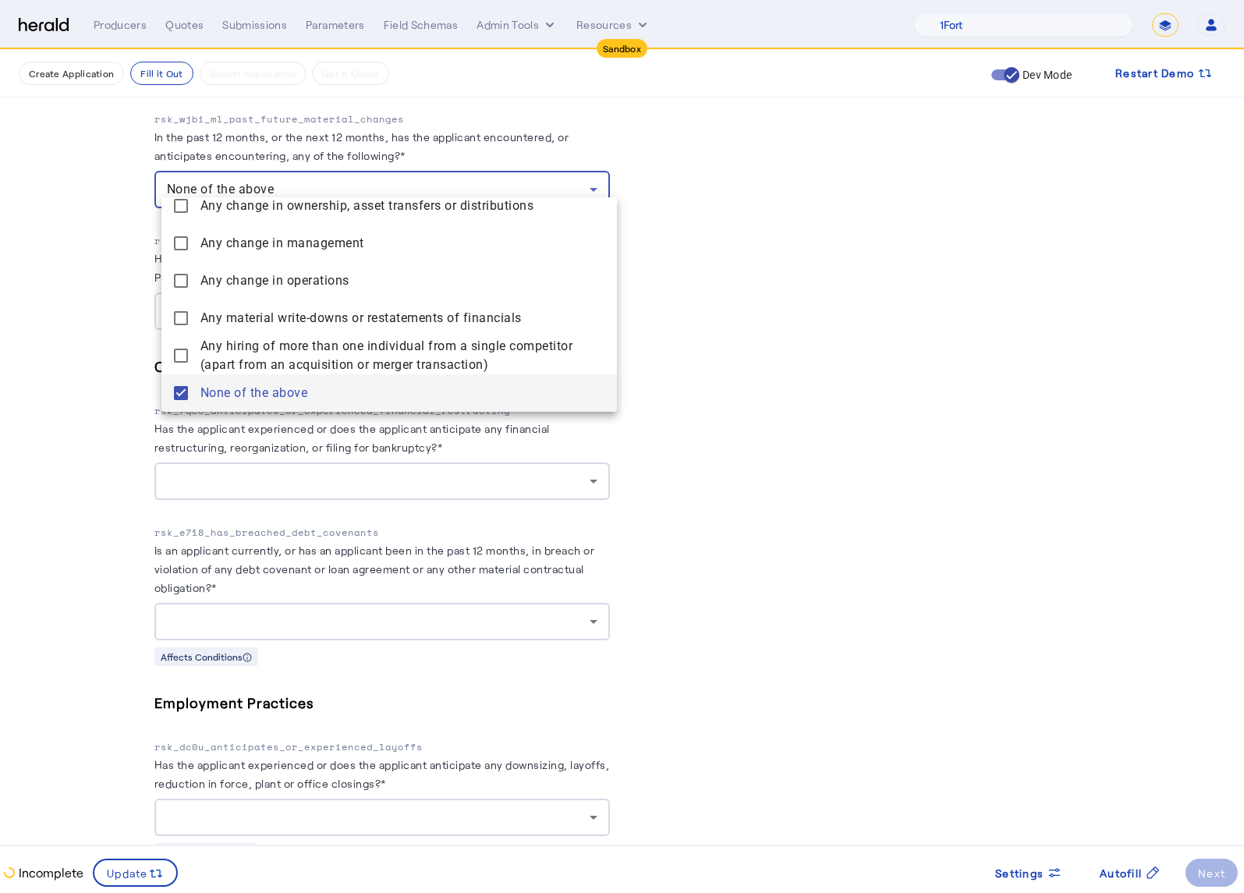
click at [783, 281] on div at bounding box center [622, 446] width 1244 height 893
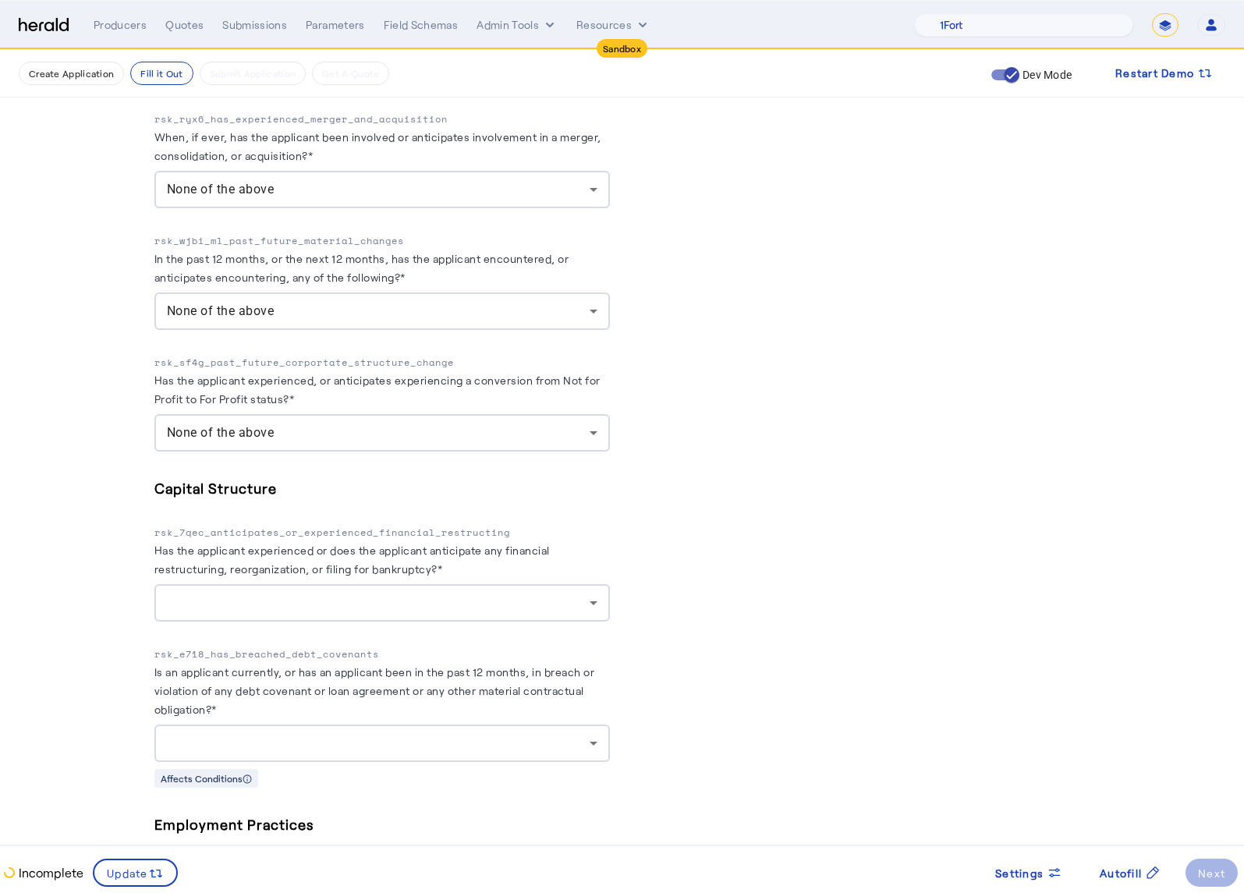
scroll to position [2927, 0]
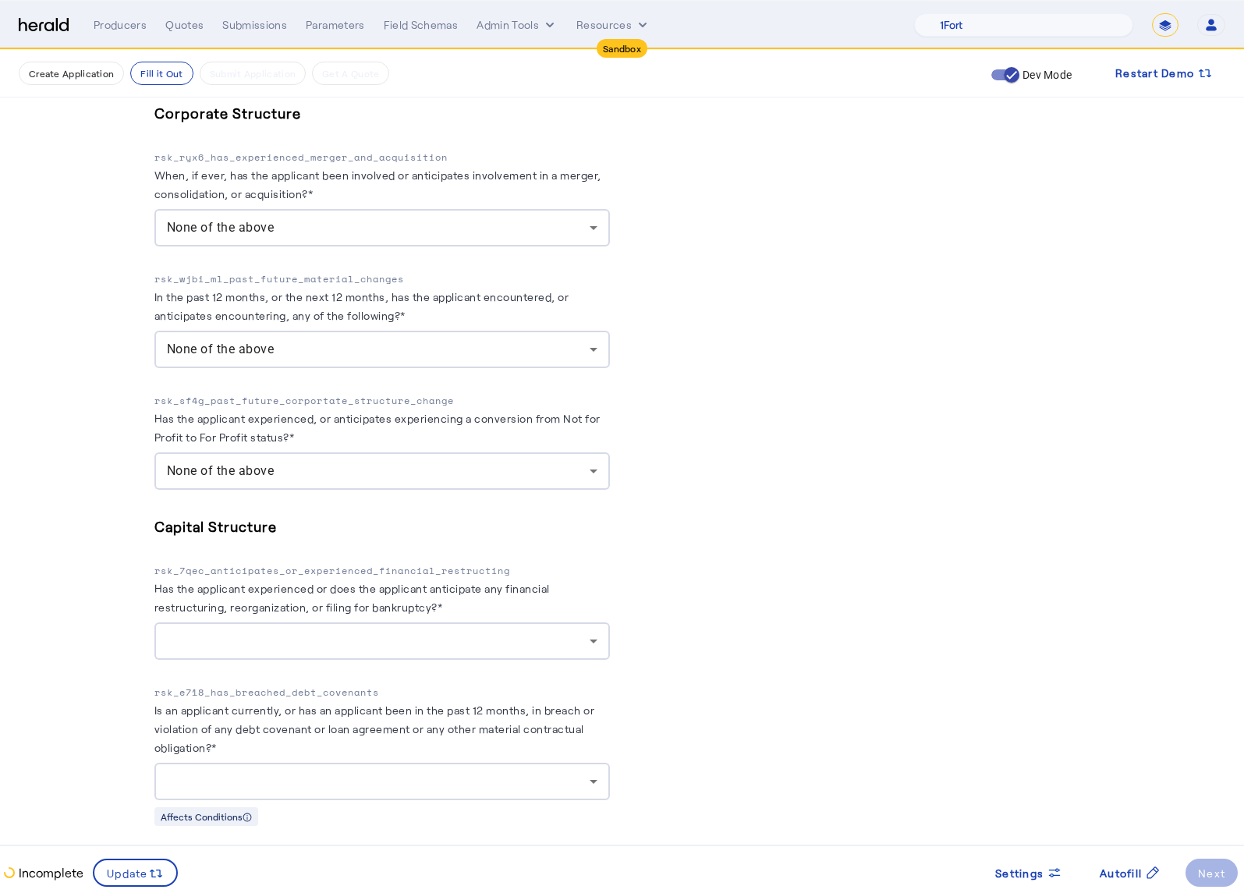
click at [479, 219] on div "None of the above" at bounding box center [378, 227] width 423 height 19
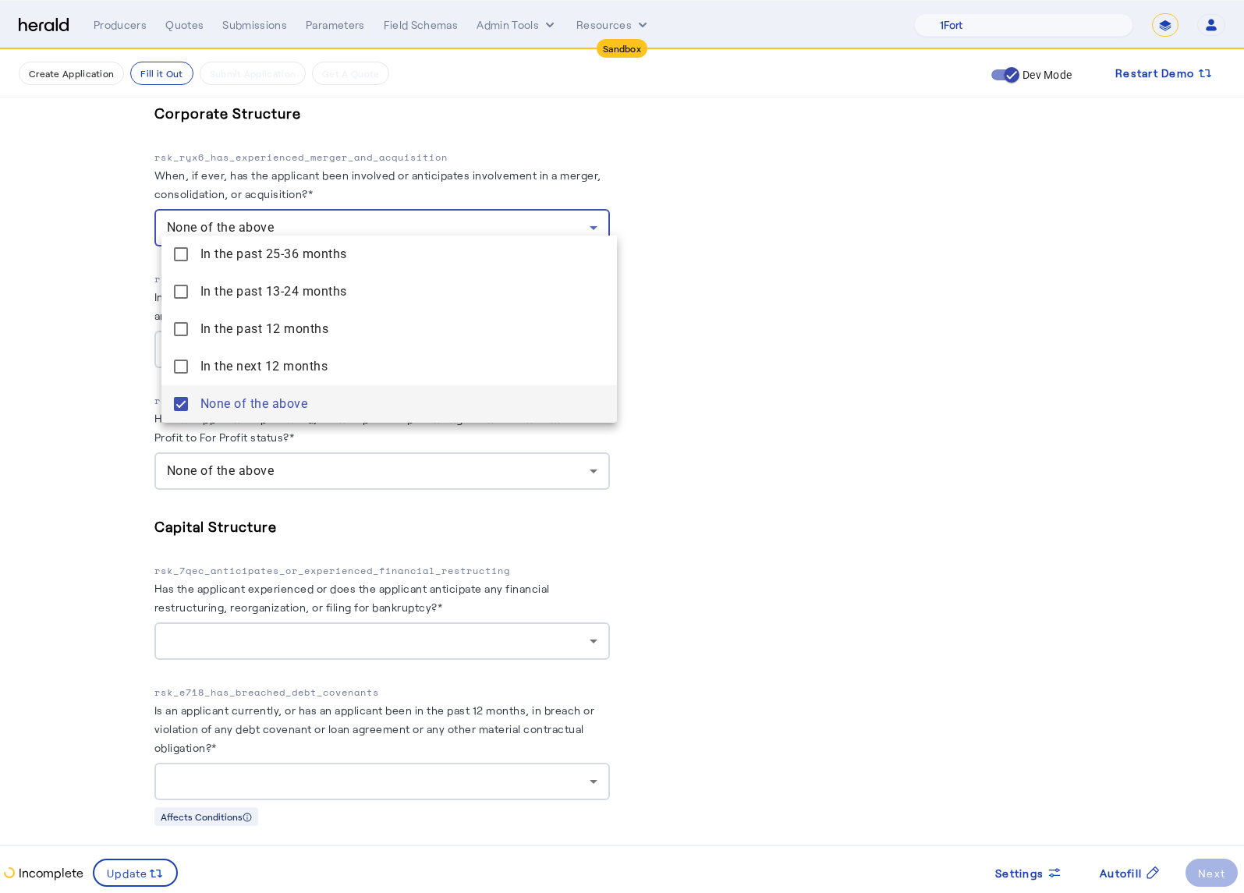
click at [711, 369] on div at bounding box center [622, 446] width 1244 height 893
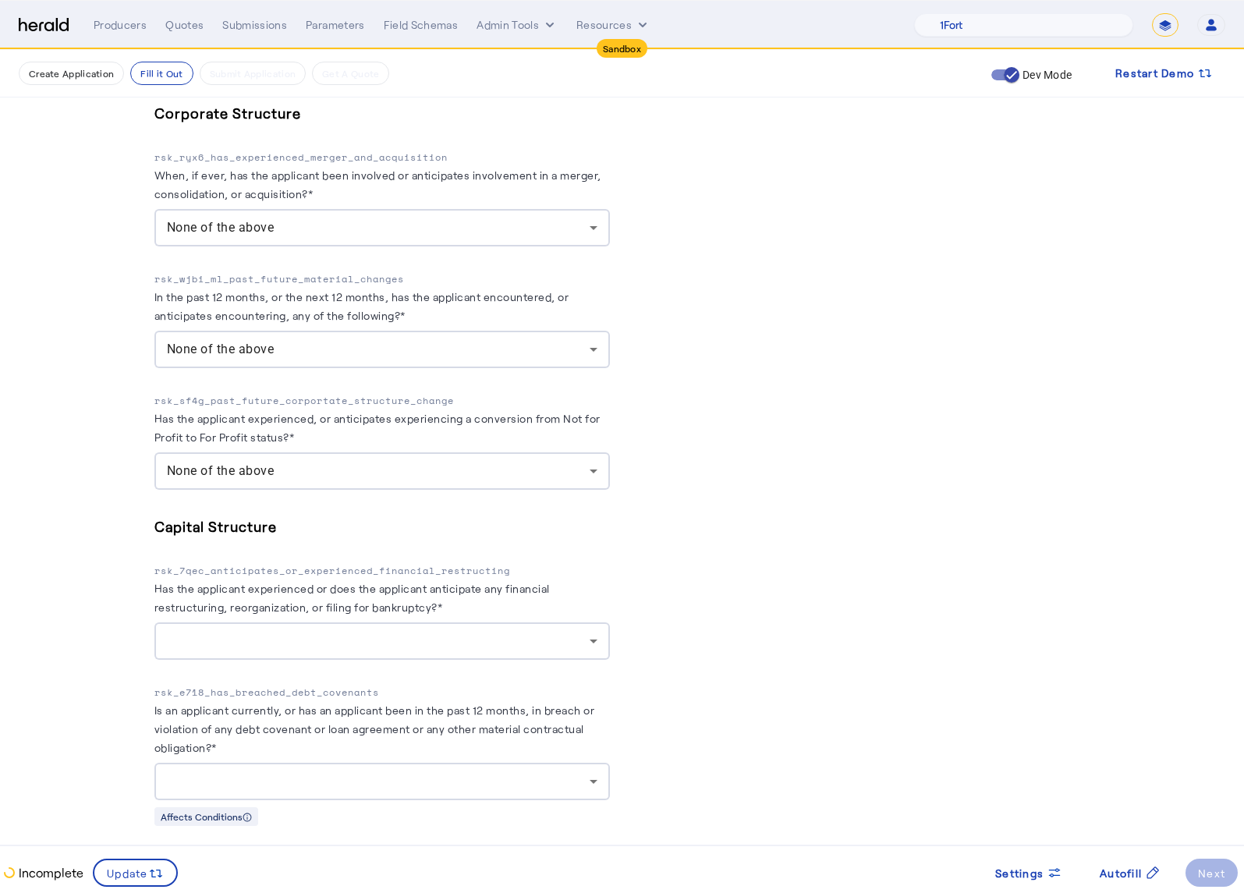
click at [477, 462] on div "None of the above" at bounding box center [378, 471] width 423 height 19
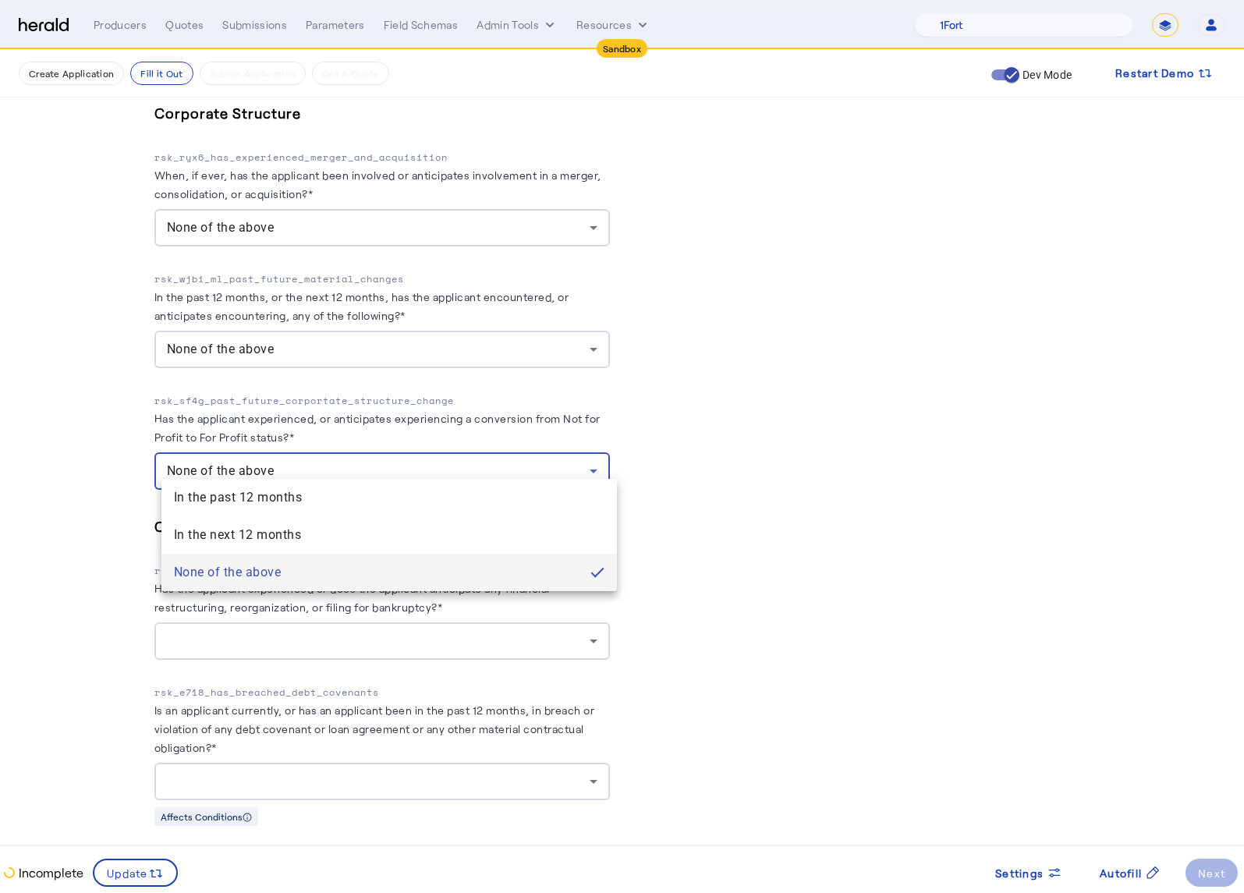
click at [688, 563] on div at bounding box center [622, 446] width 1244 height 893
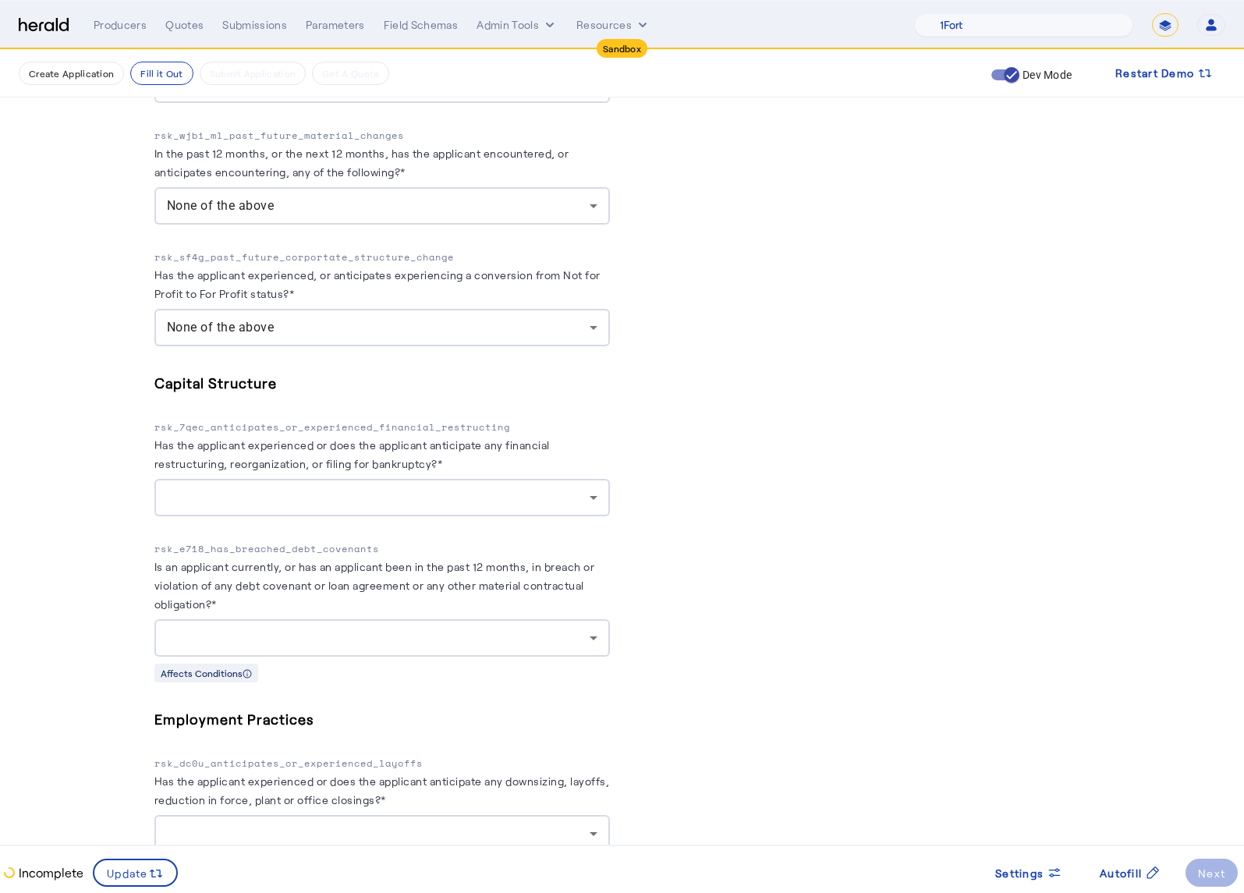
scroll to position [3071, 0]
click at [547, 487] on div at bounding box center [378, 496] width 423 height 19
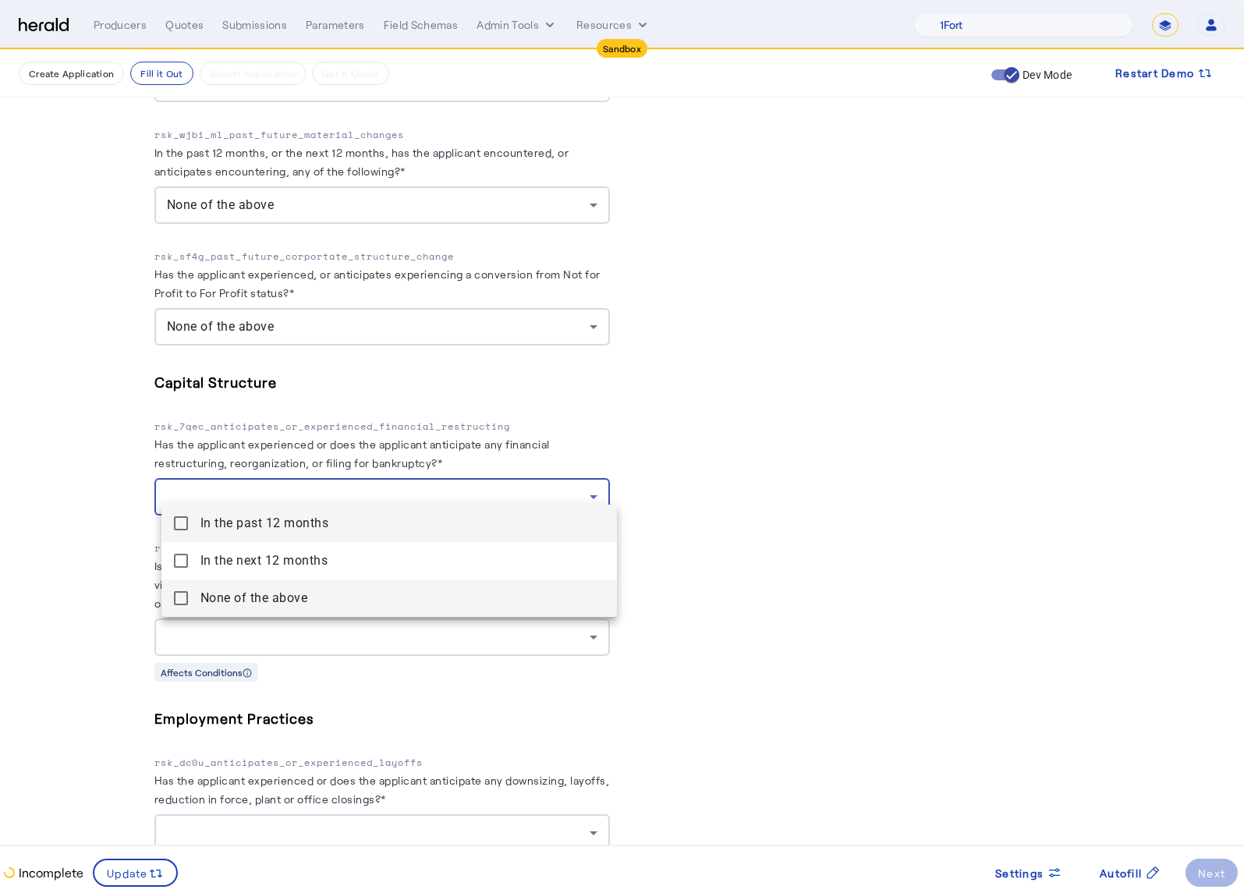
click at [257, 598] on span "None of the above" at bounding box center [402, 598] width 404 height 19
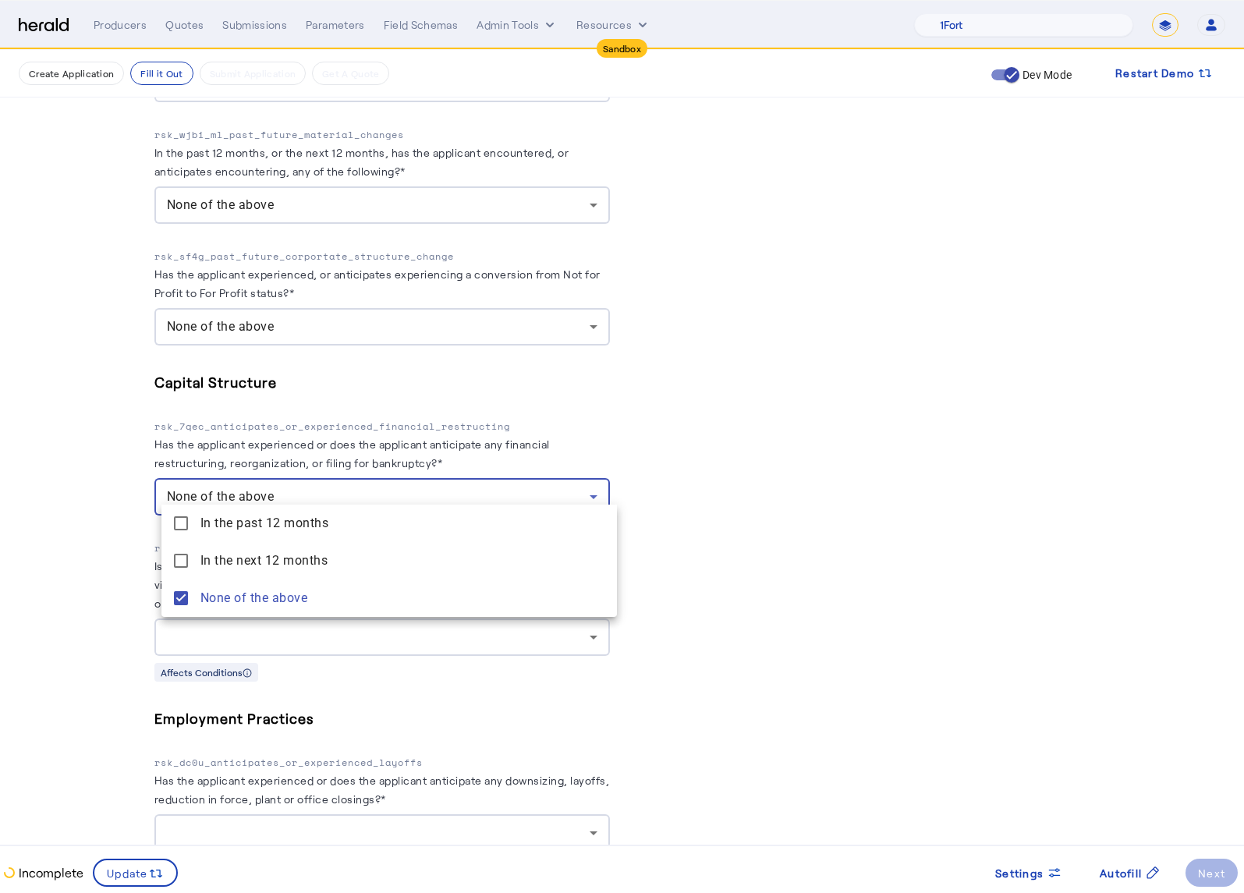
click at [30, 579] on div at bounding box center [622, 446] width 1244 height 893
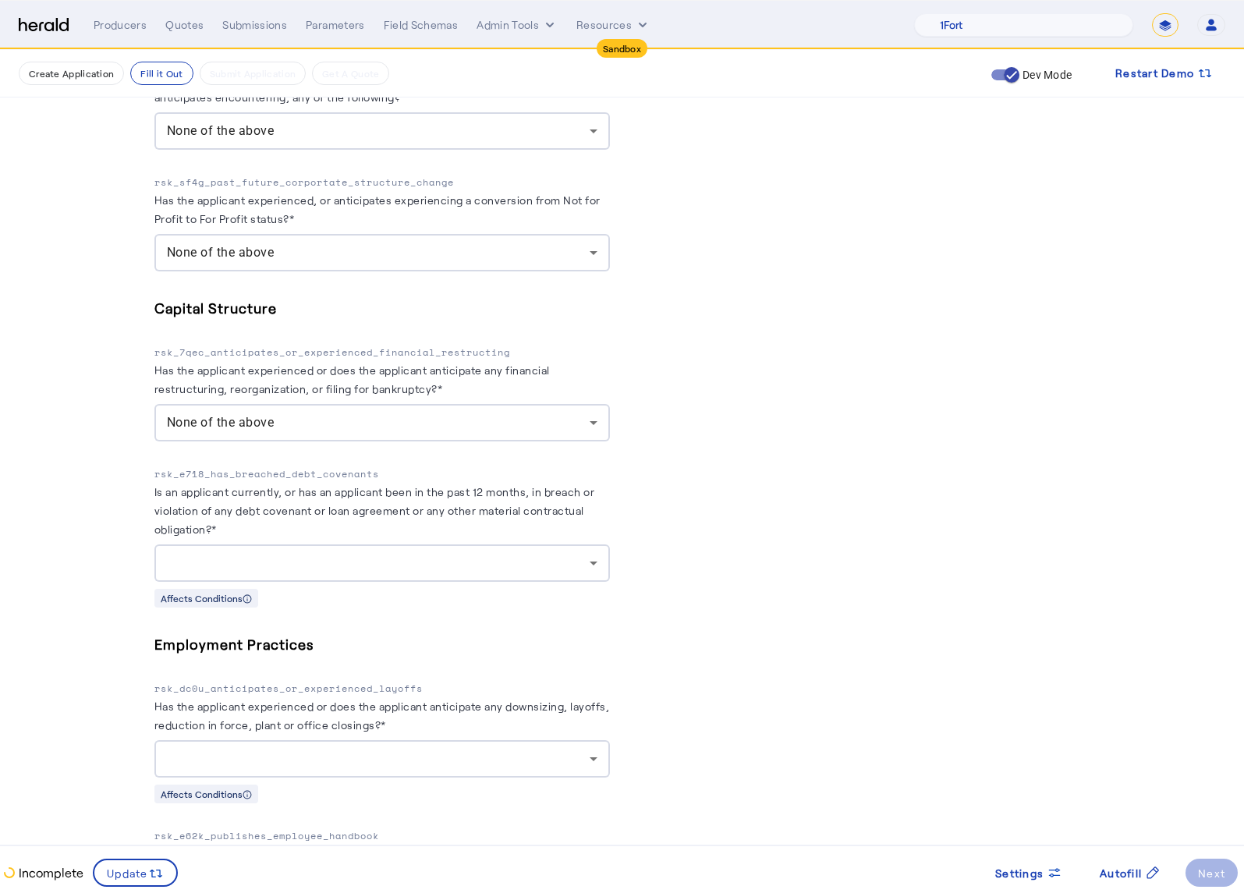
scroll to position [3190, 0]
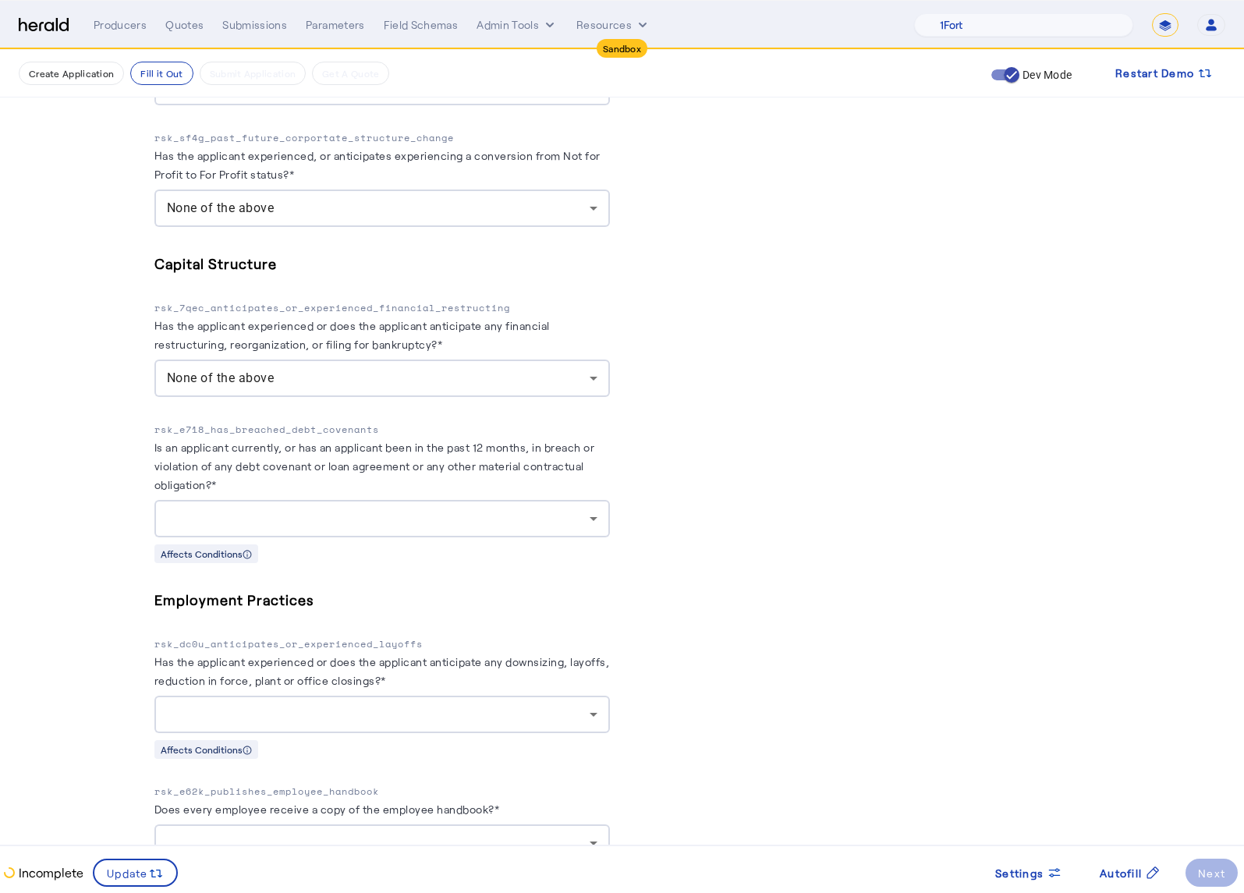
click at [434, 500] on div at bounding box center [382, 518] width 431 height 37
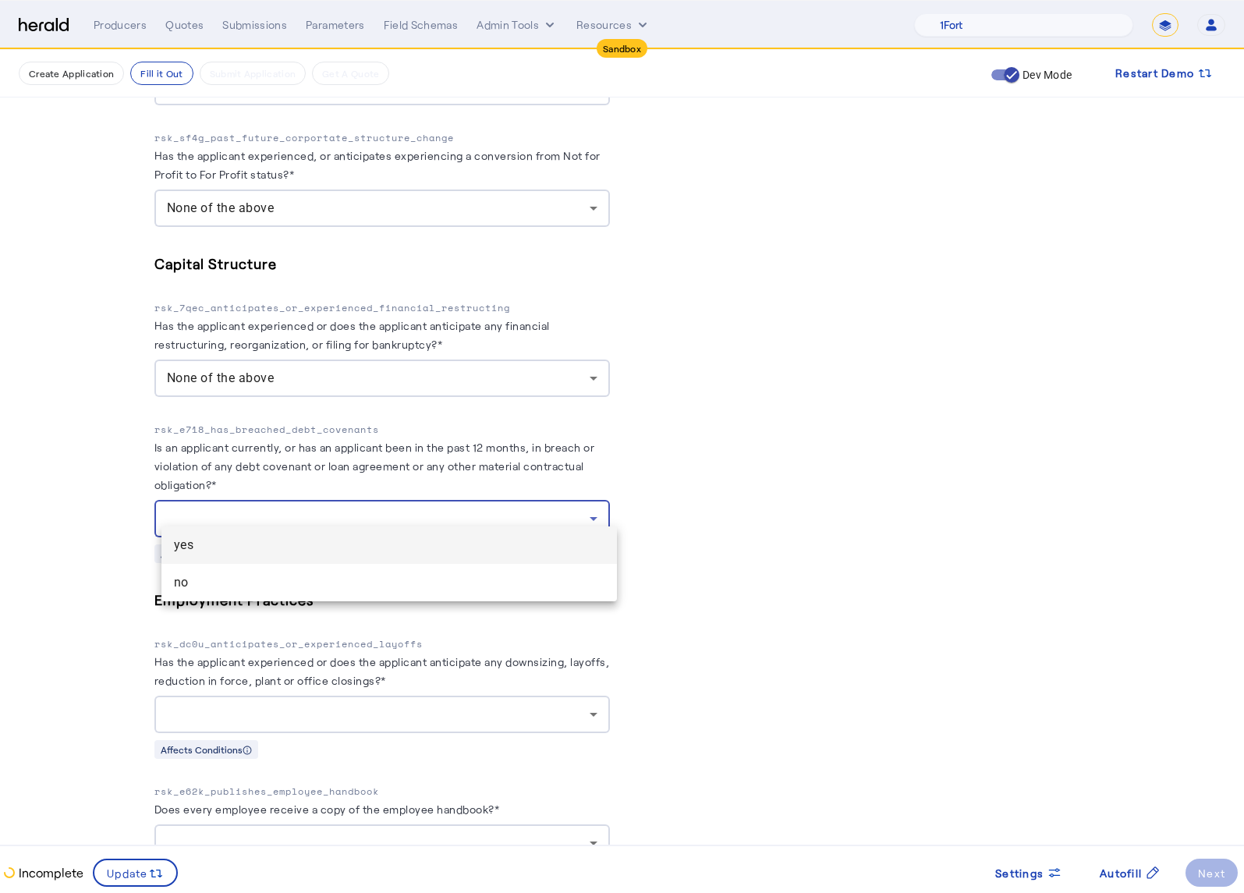
click at [338, 576] on span "no" at bounding box center [389, 582] width 431 height 19
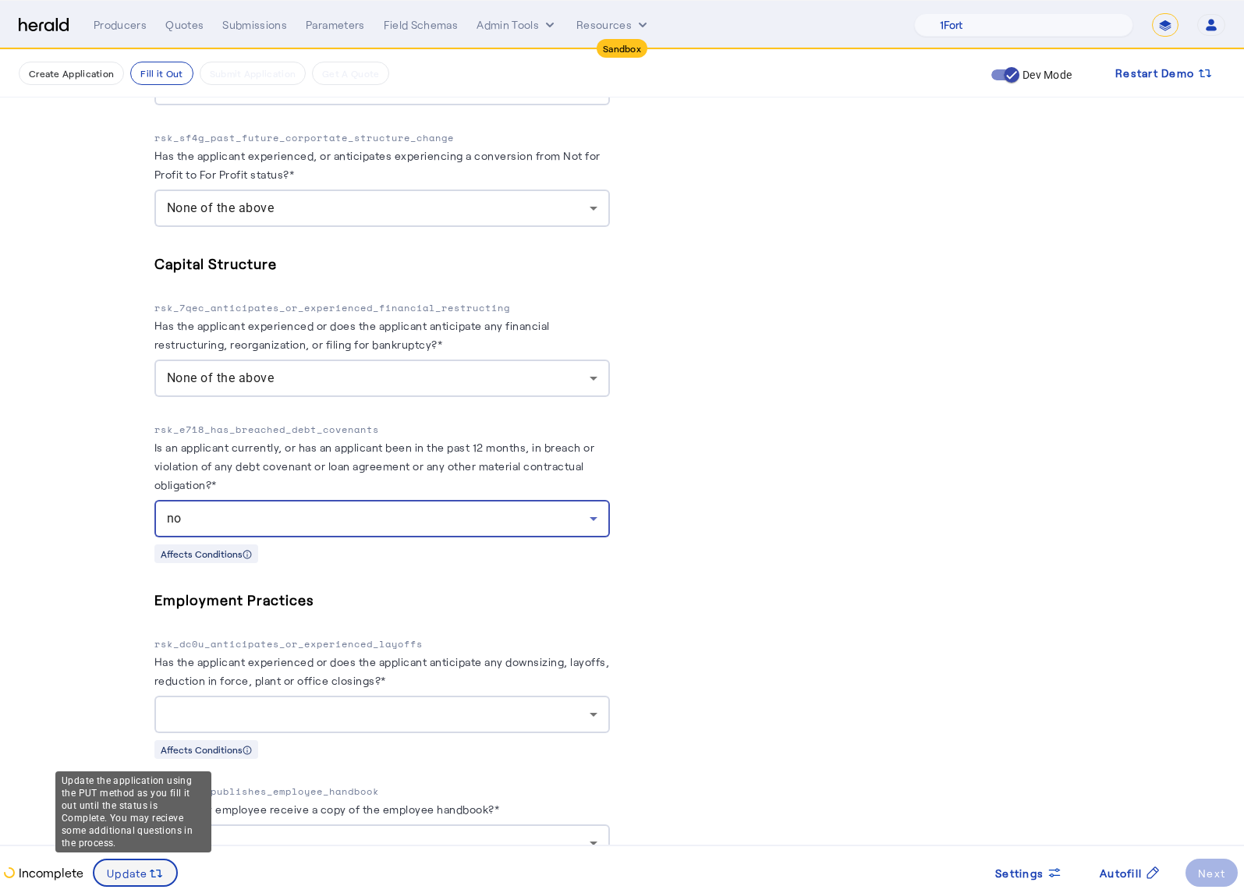
click at [128, 866] on span "Update" at bounding box center [127, 873] width 41 height 16
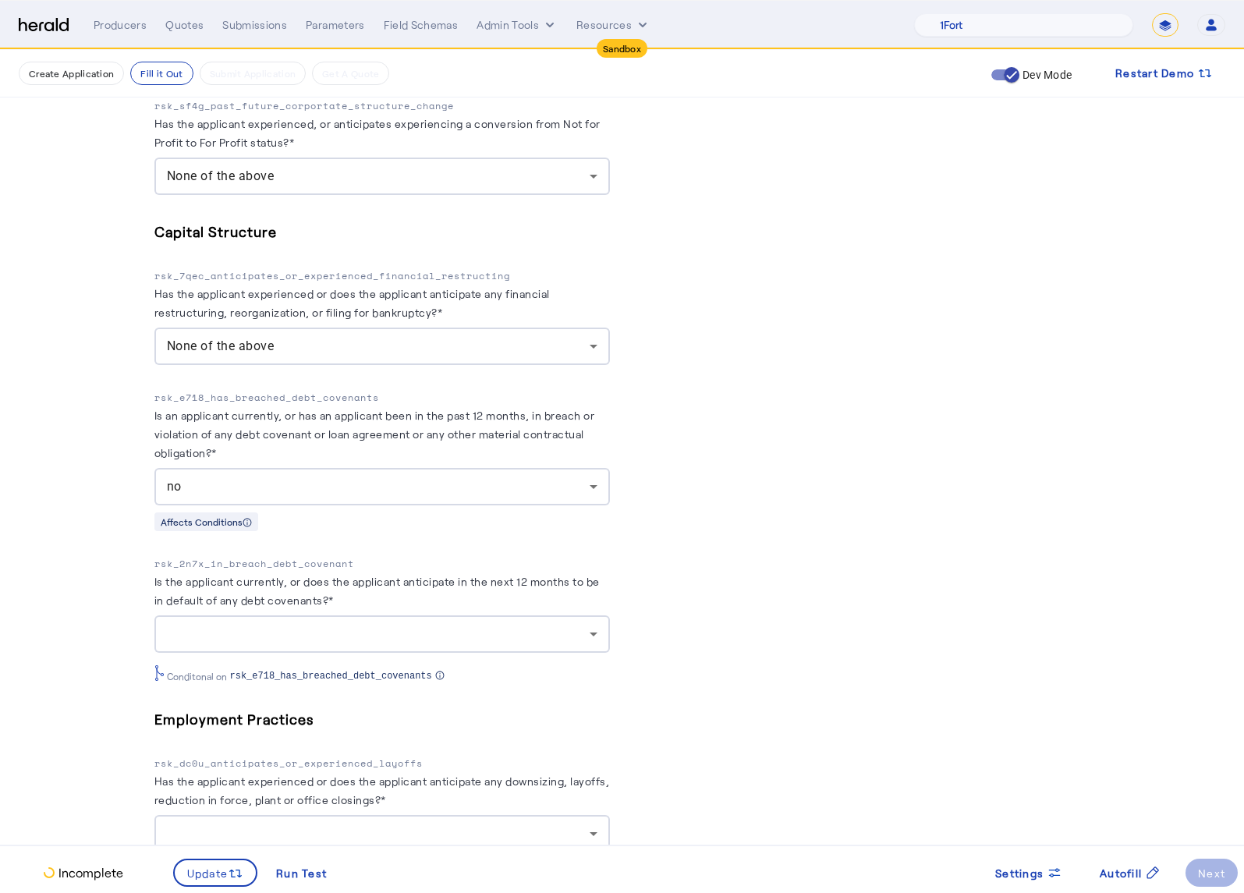
scroll to position [3223, 0]
click at [538, 624] on div at bounding box center [378, 633] width 423 height 19
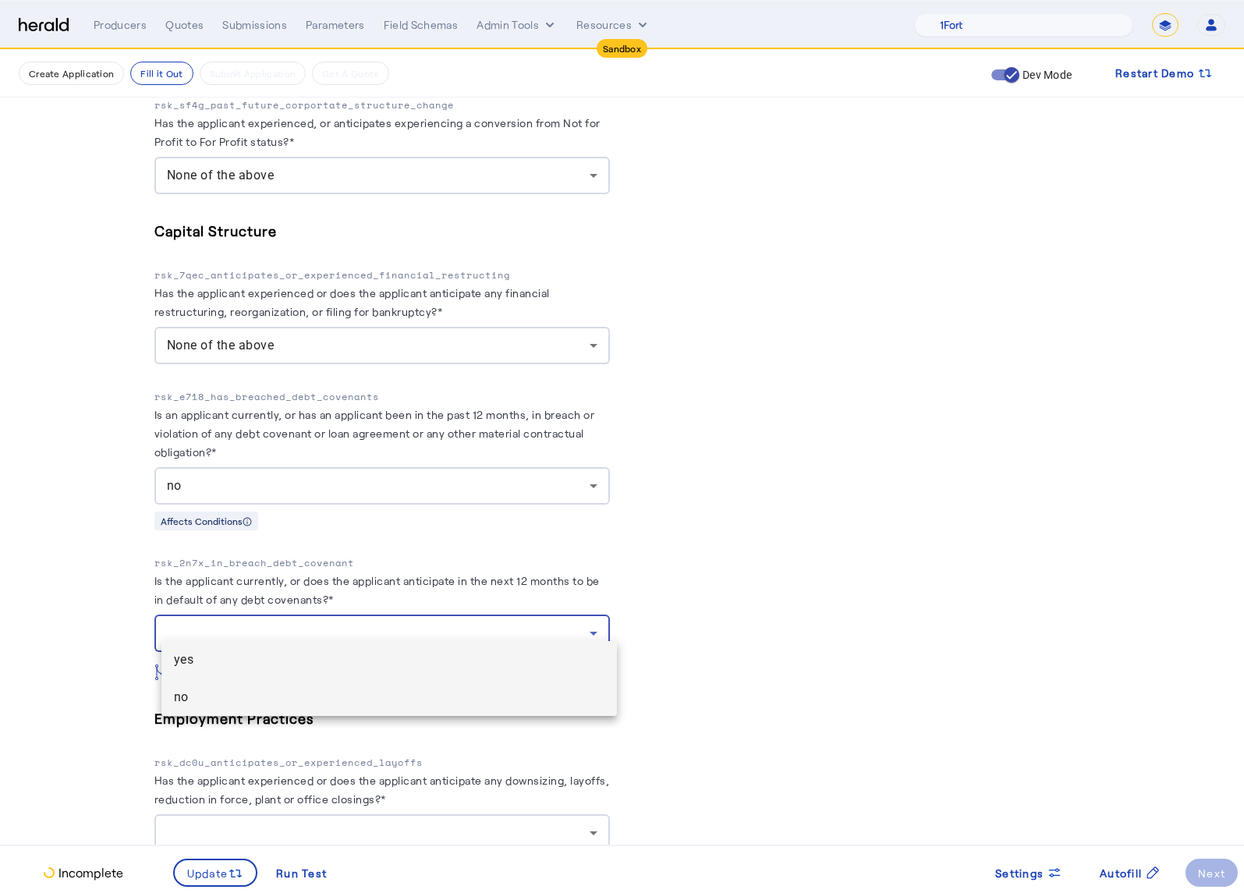
click at [336, 691] on span "no" at bounding box center [389, 697] width 431 height 19
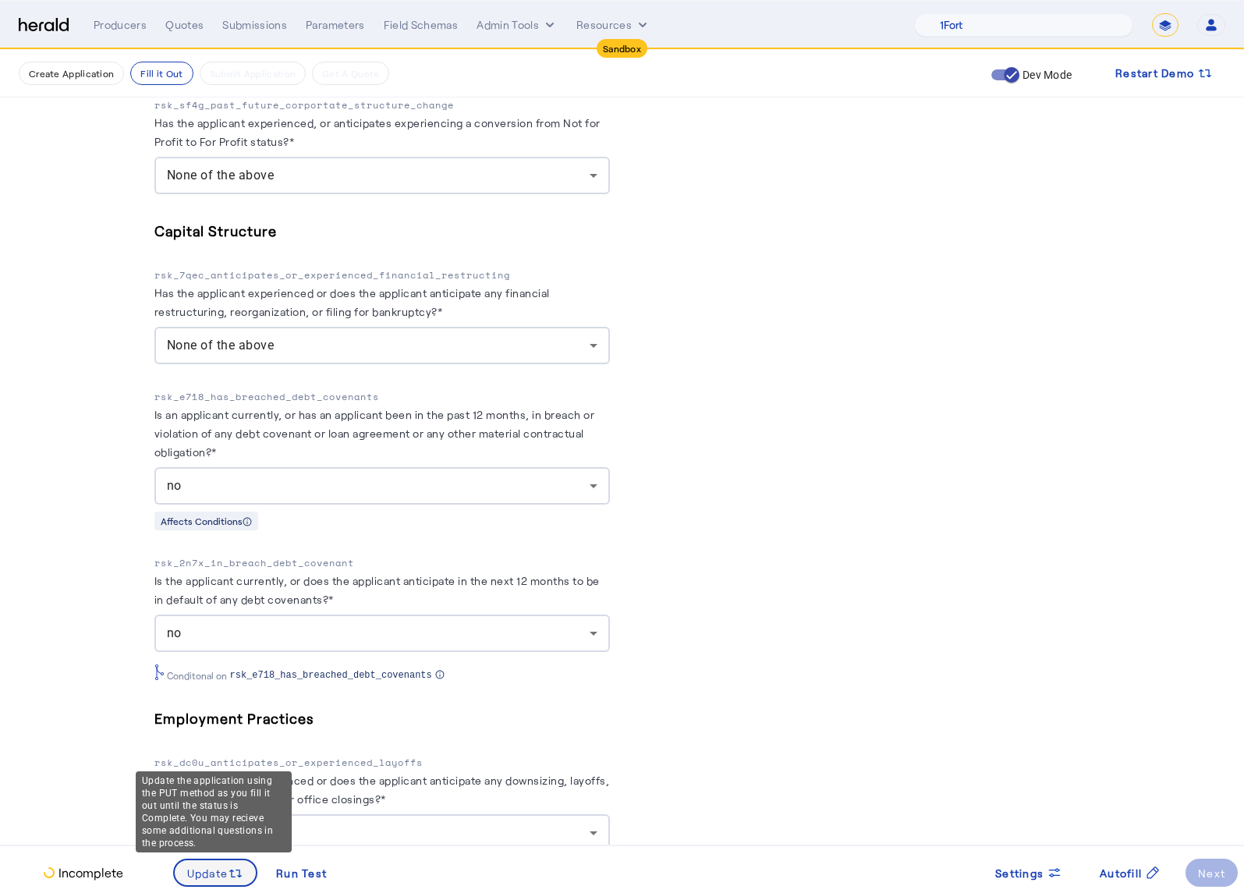
click at [195, 881] on span at bounding box center [216, 872] width 82 height 37
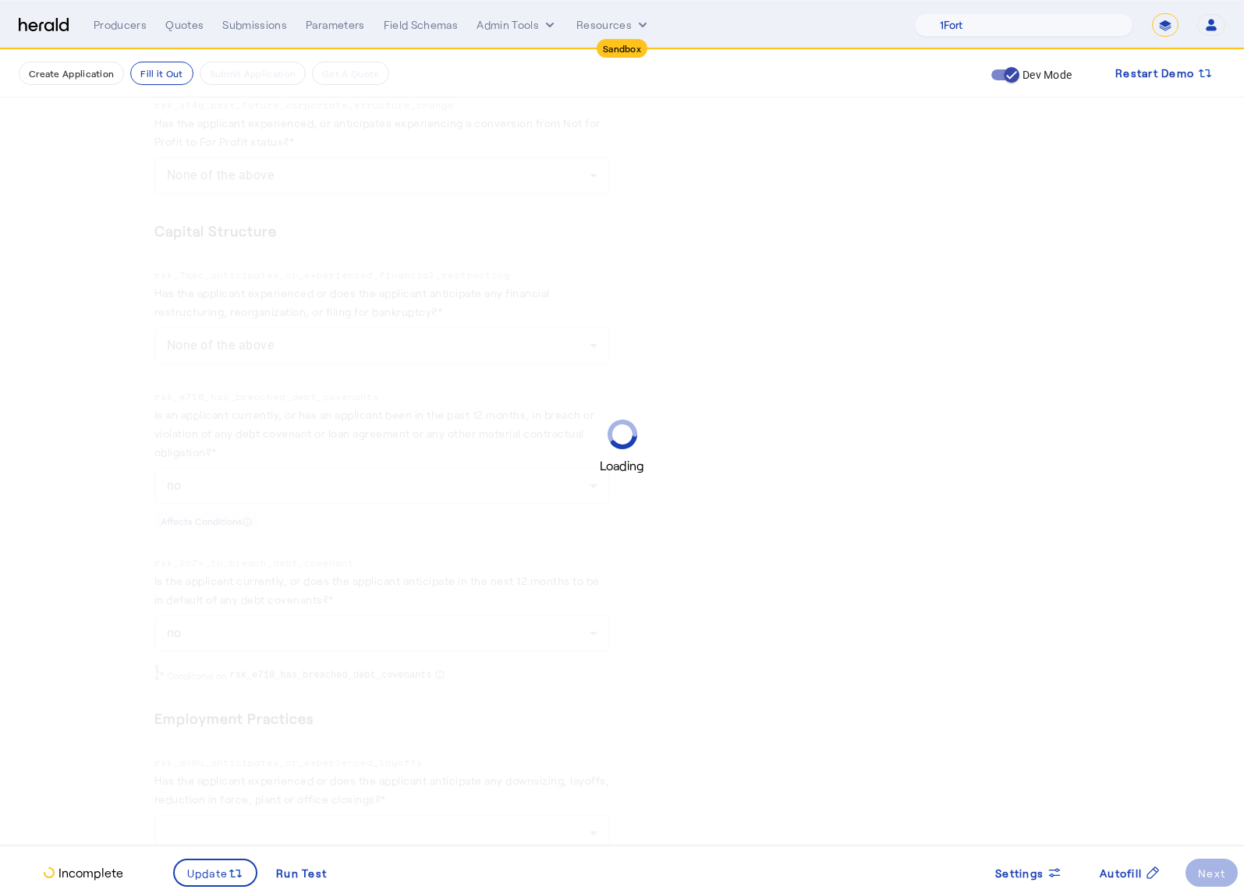
scroll to position [0, 0]
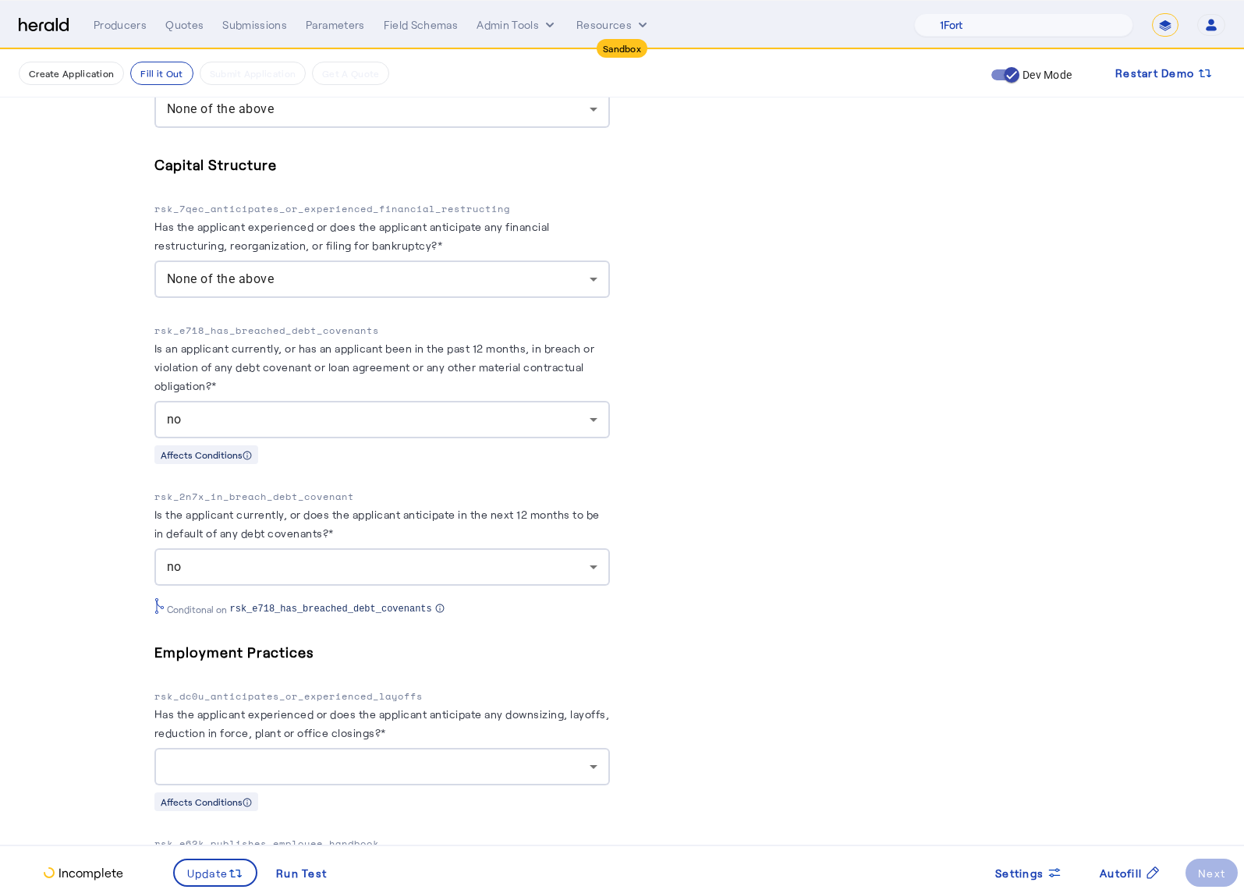
scroll to position [3290, 0]
click at [310, 322] on p "rsk_e718_has_breached_debt_covenants" at bounding box center [381, 330] width 455 height 16
click at [311, 488] on p "rsk_2n7x_in_breach_debt_covenant" at bounding box center [381, 496] width 455 height 16
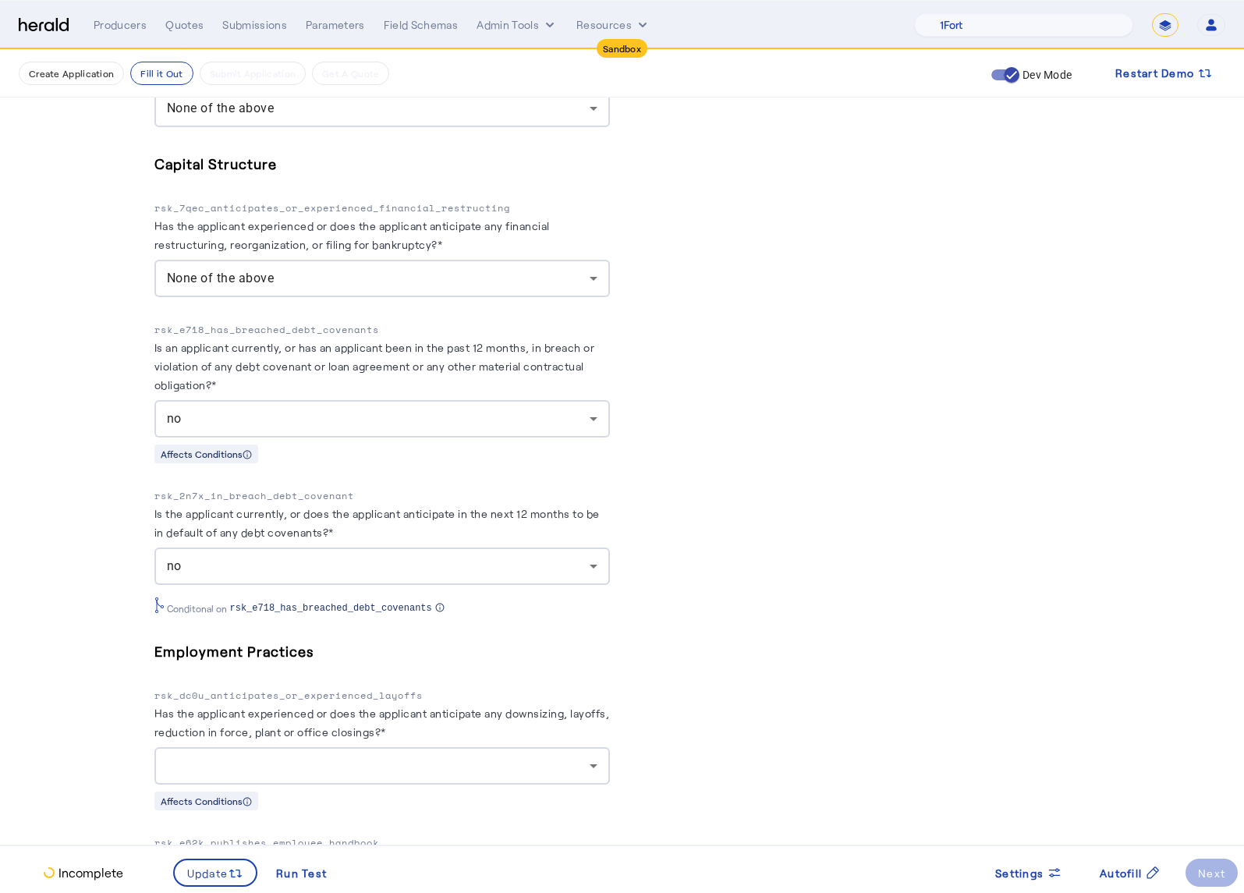
click at [311, 488] on p "rsk_2n7x_in_breach_debt_covenant" at bounding box center [381, 496] width 455 height 16
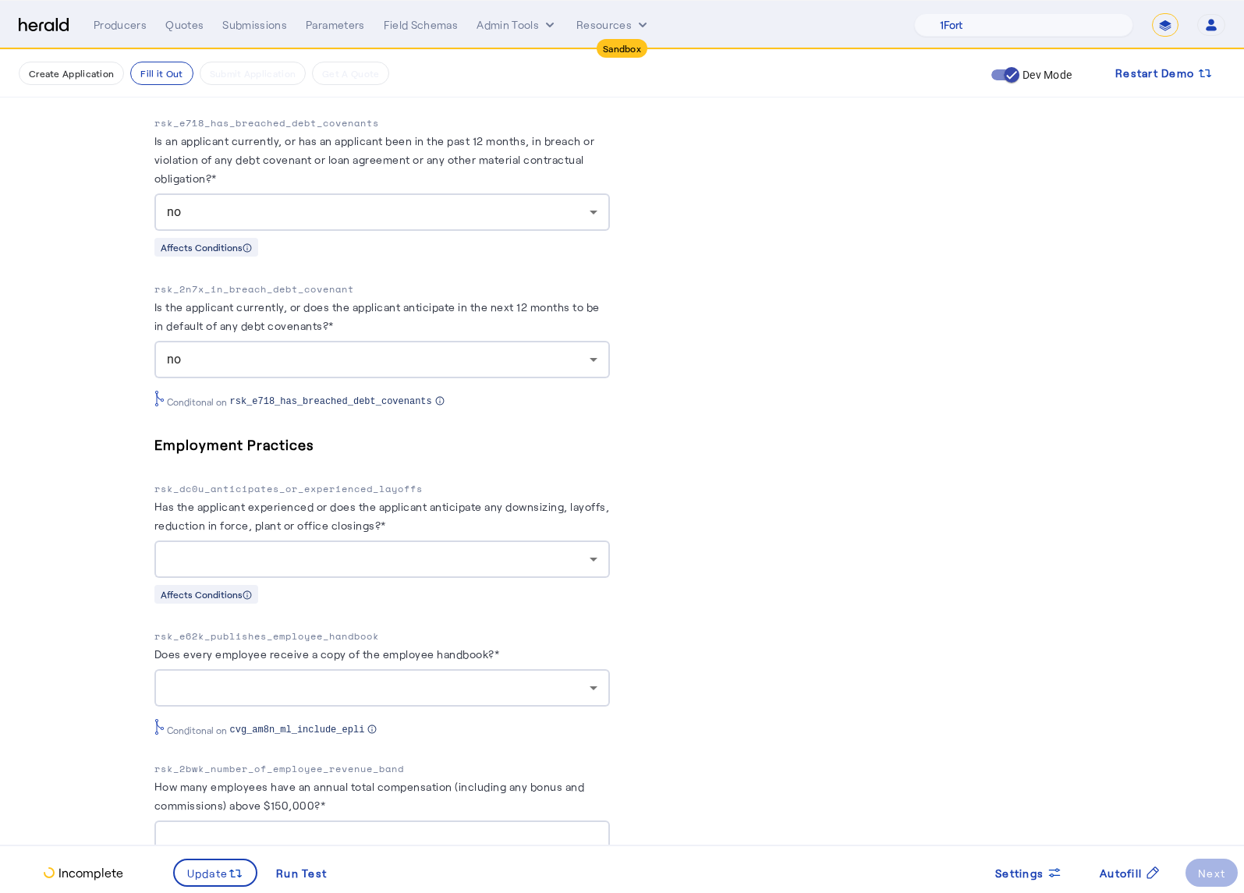
scroll to position [3603, 0]
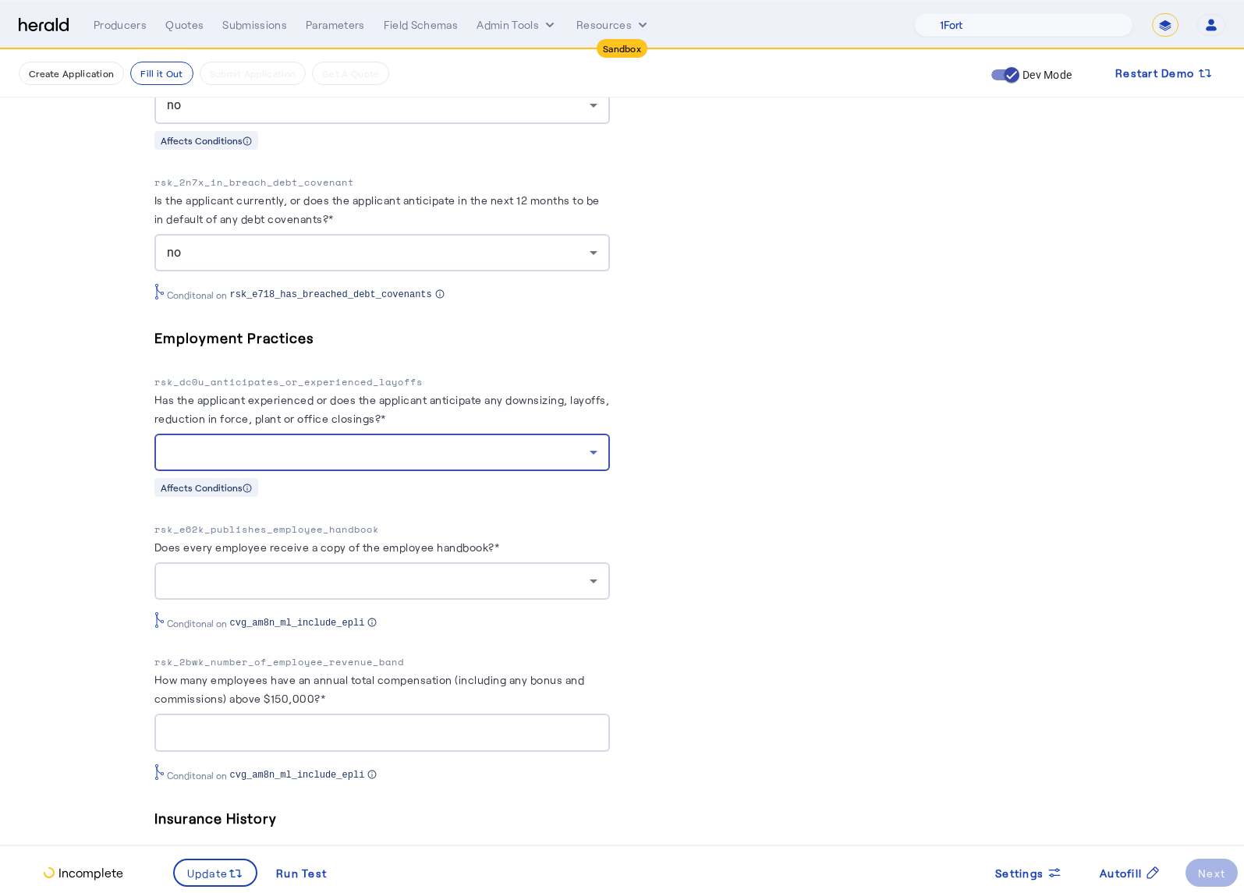
click at [409, 443] on div at bounding box center [378, 452] width 423 height 19
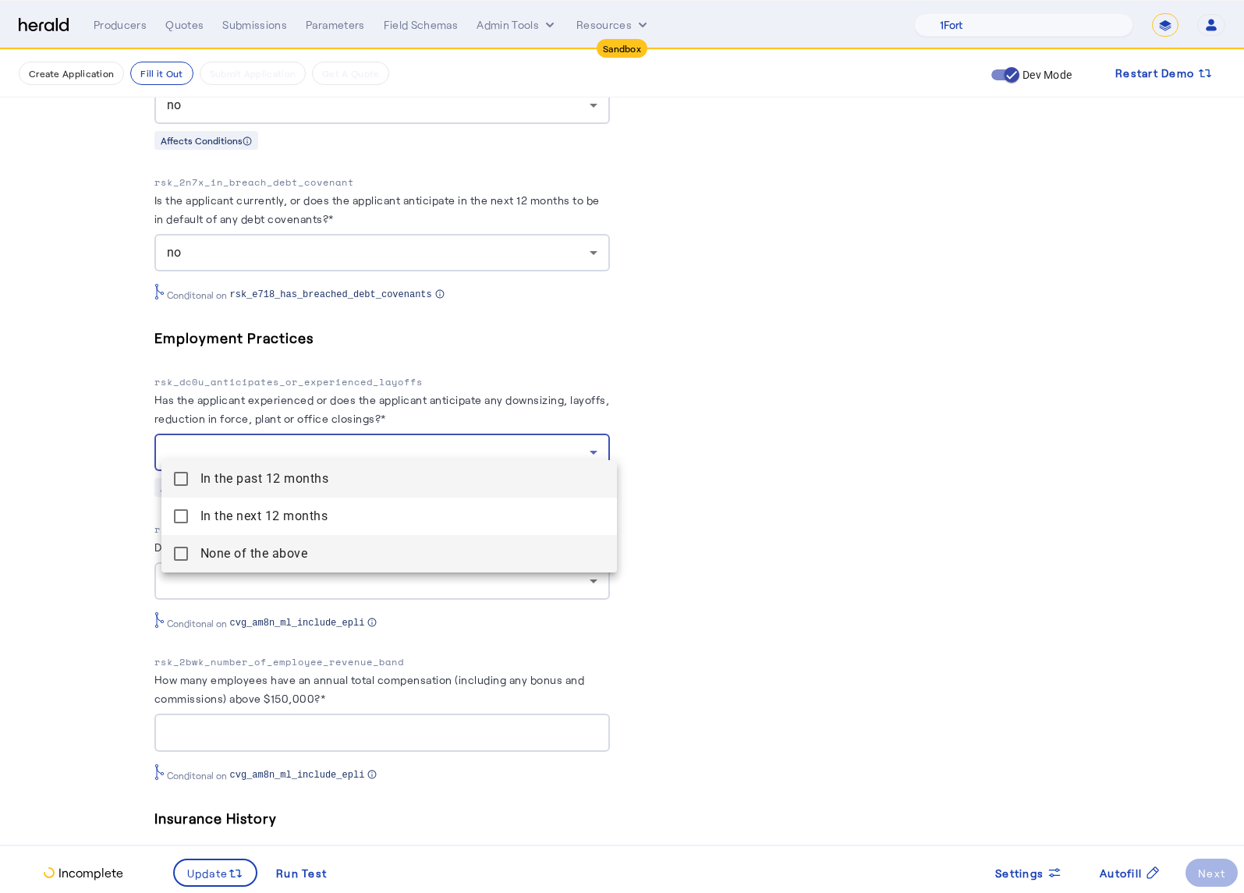
click at [200, 548] on span "None of the above" at bounding box center [402, 553] width 404 height 19
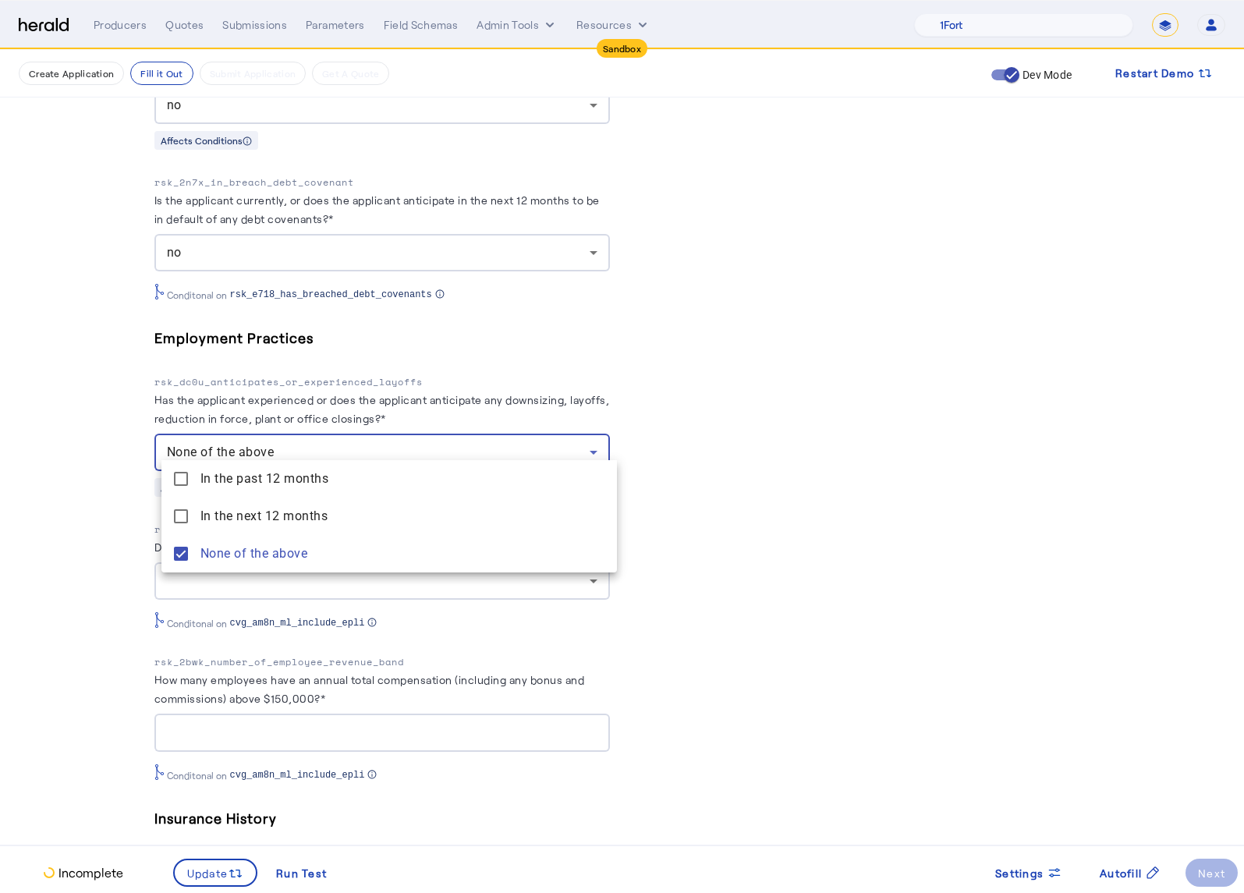
click at [92, 537] on div at bounding box center [622, 446] width 1244 height 893
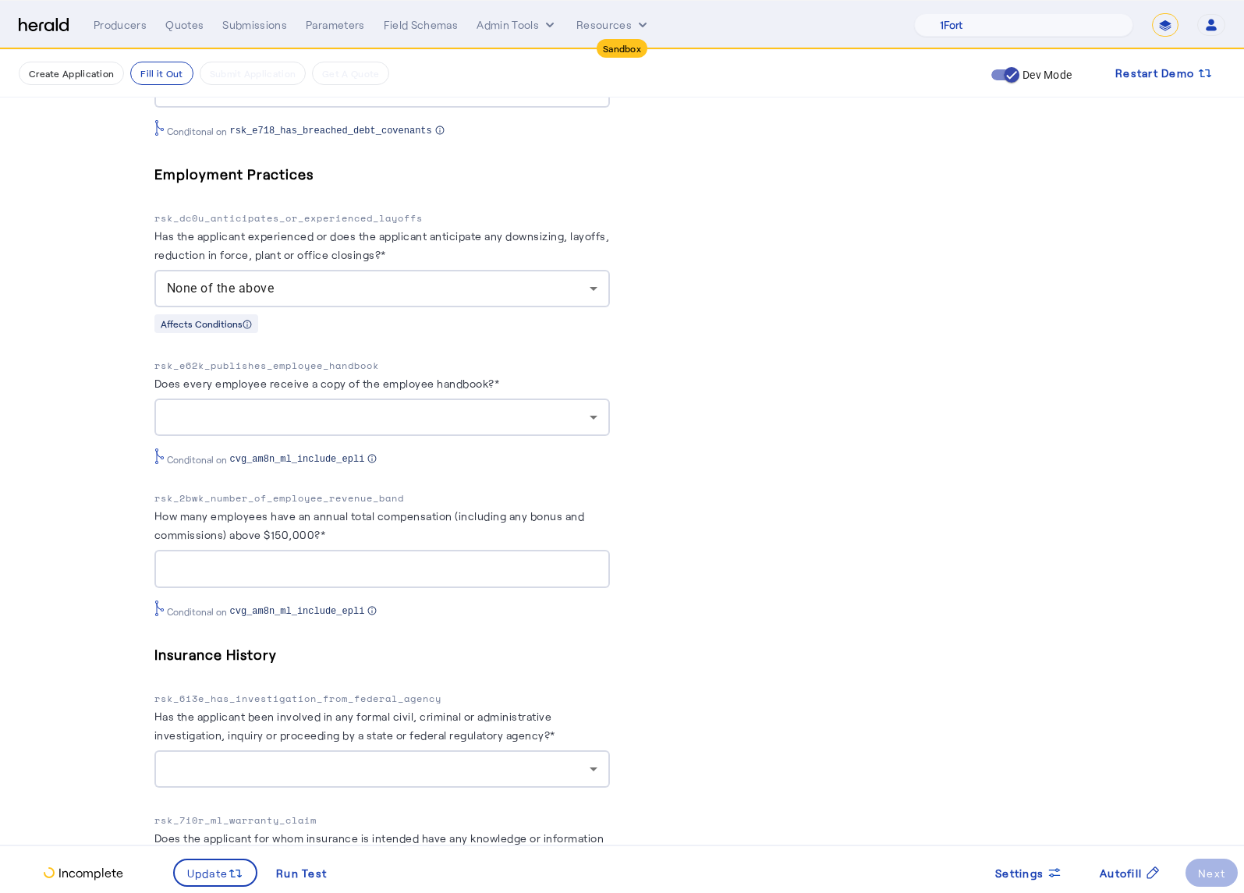
scroll to position [3783, 0]
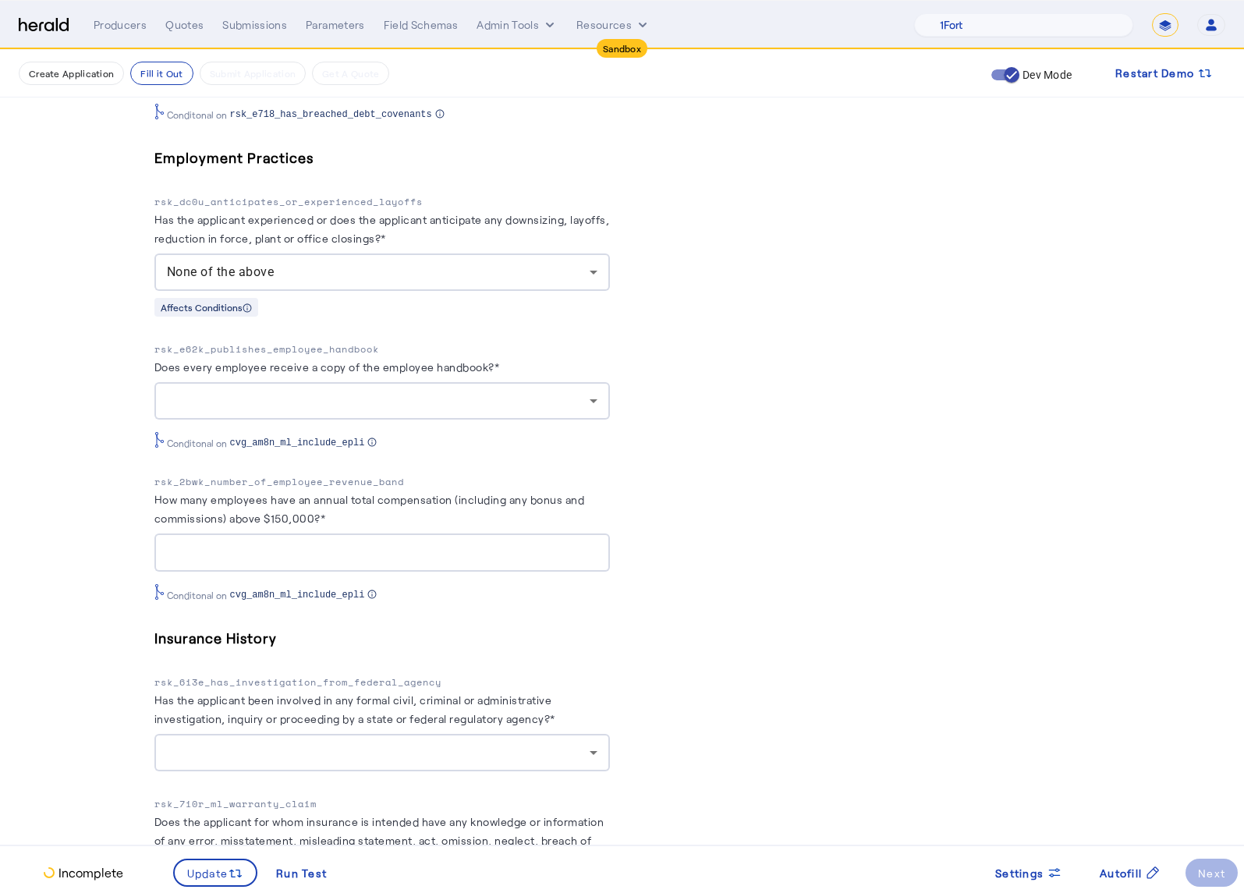
click at [423, 392] on div at bounding box center [378, 401] width 423 height 19
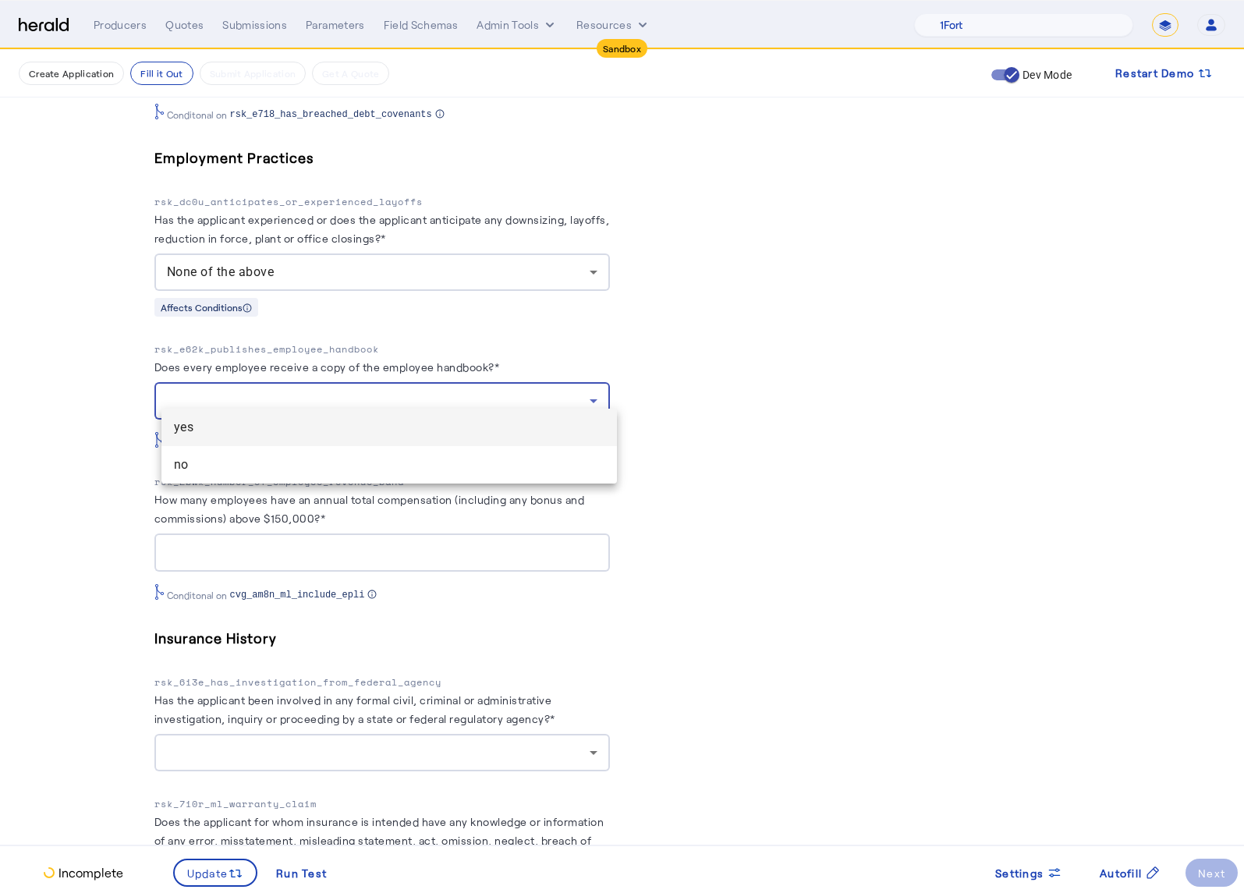
click at [344, 409] on mat-option "yes" at bounding box center [388, 427] width 455 height 37
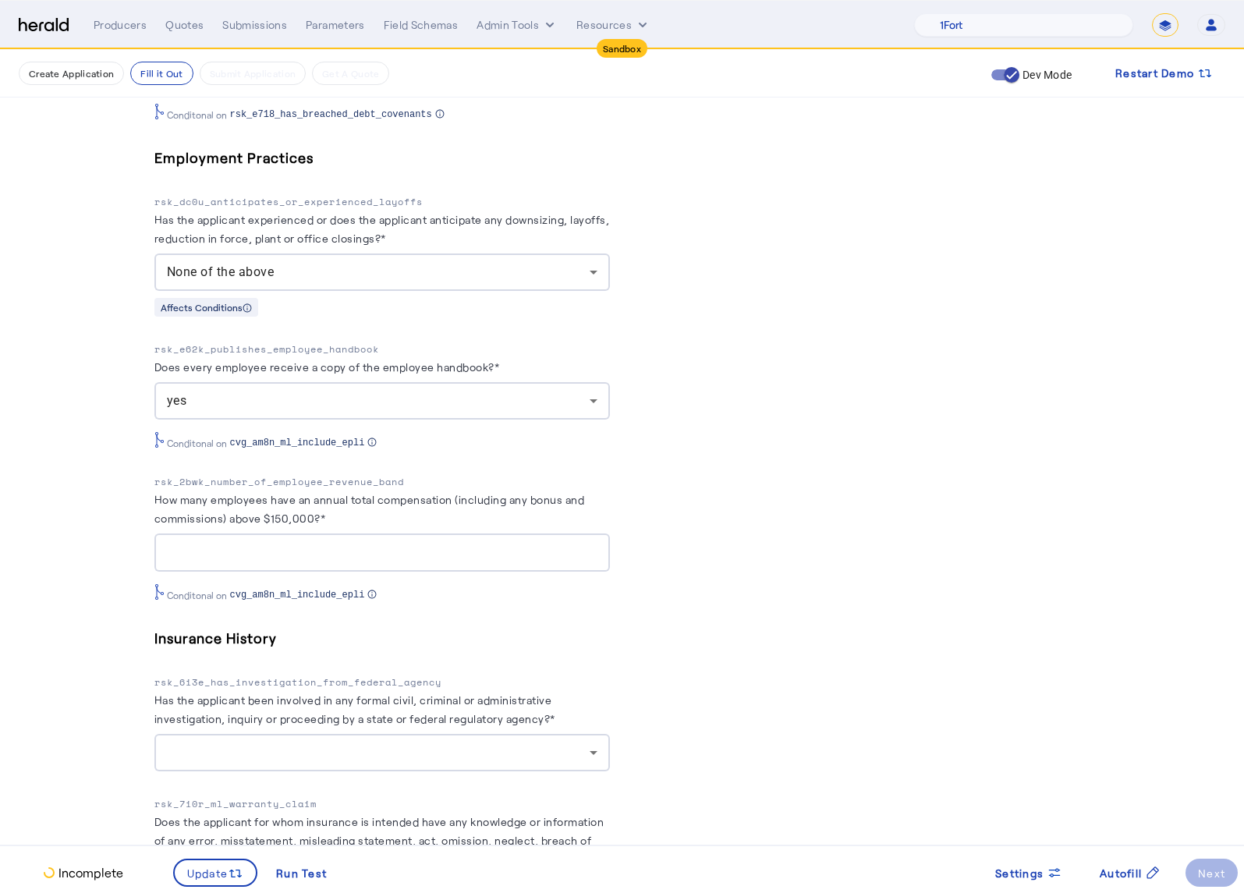
click at [445, 552] on div at bounding box center [382, 552] width 431 height 38
type input "*"
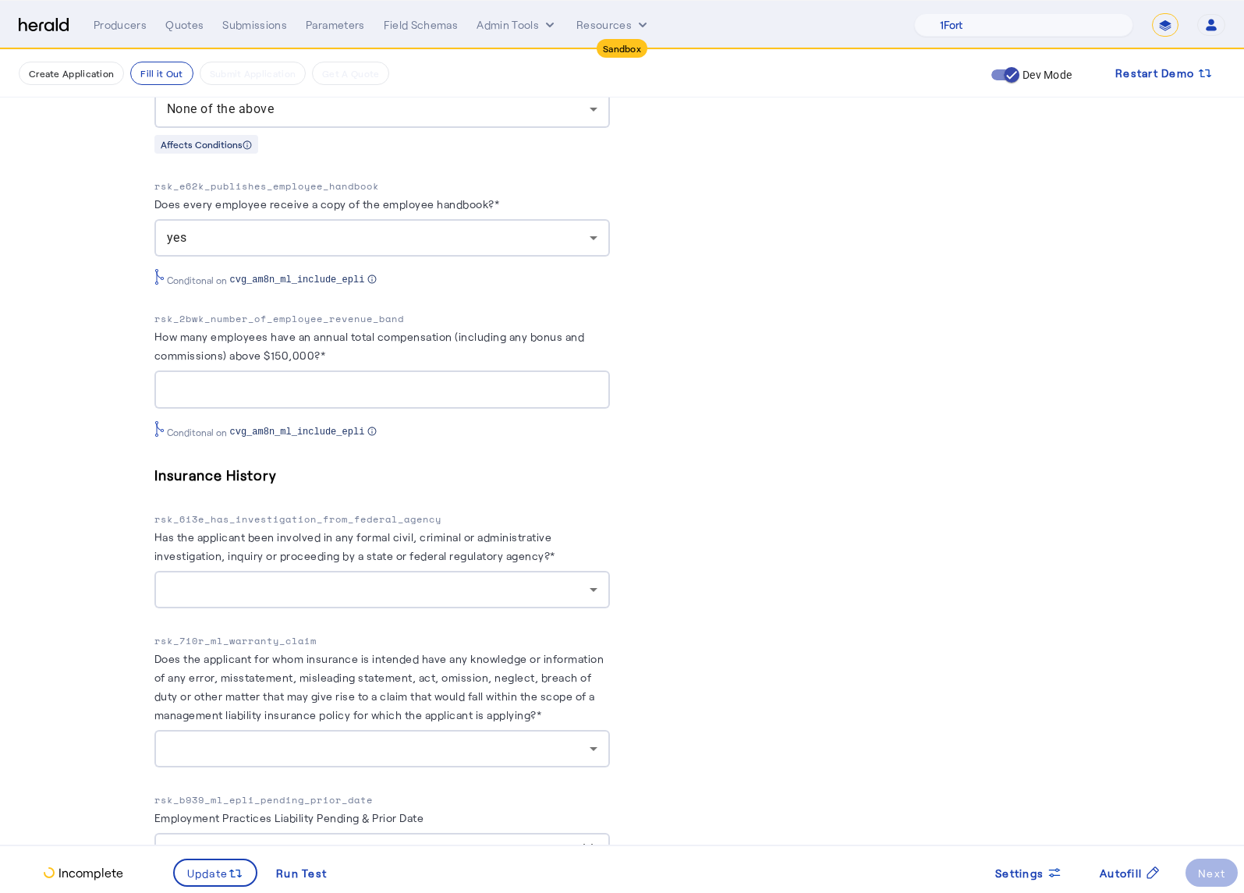
scroll to position [3955, 0]
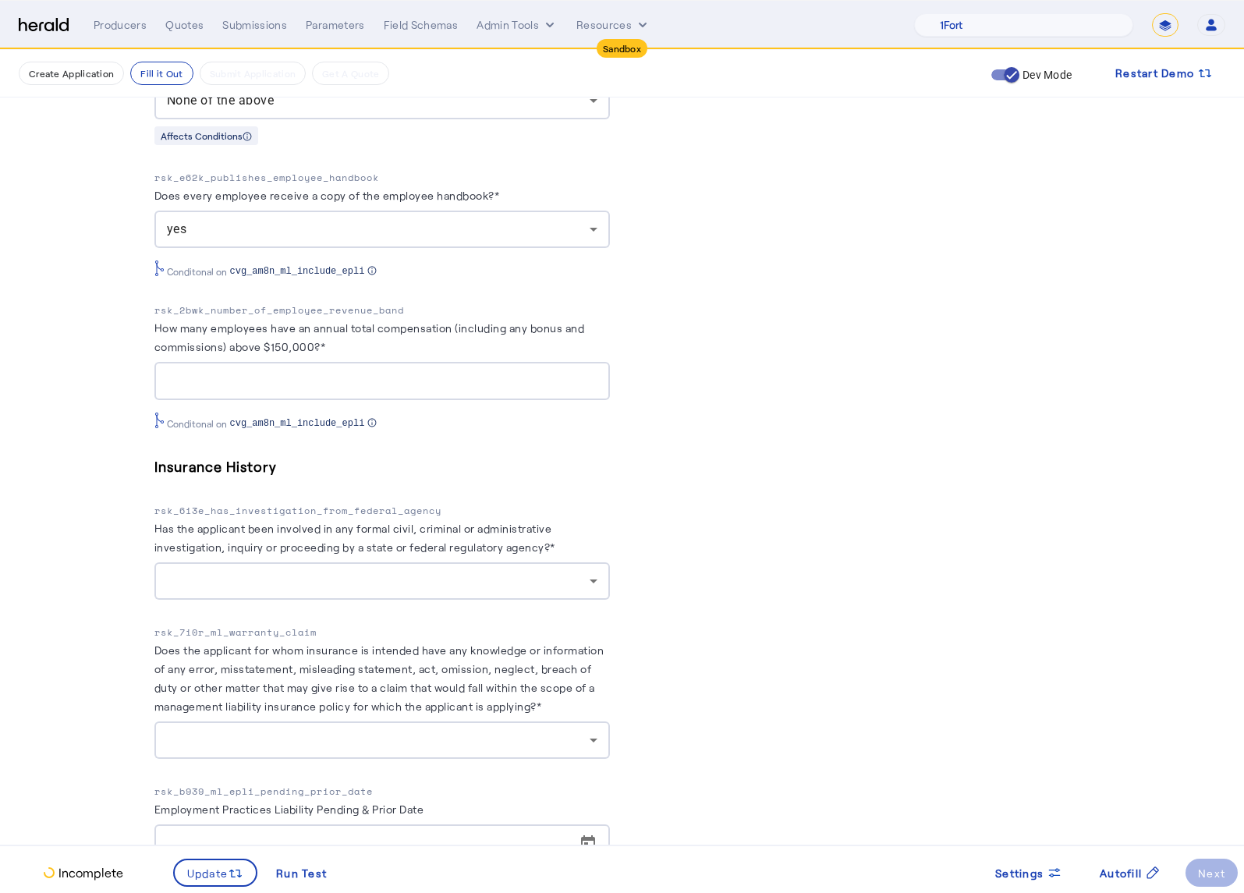
click at [490, 576] on div at bounding box center [382, 580] width 431 height 37
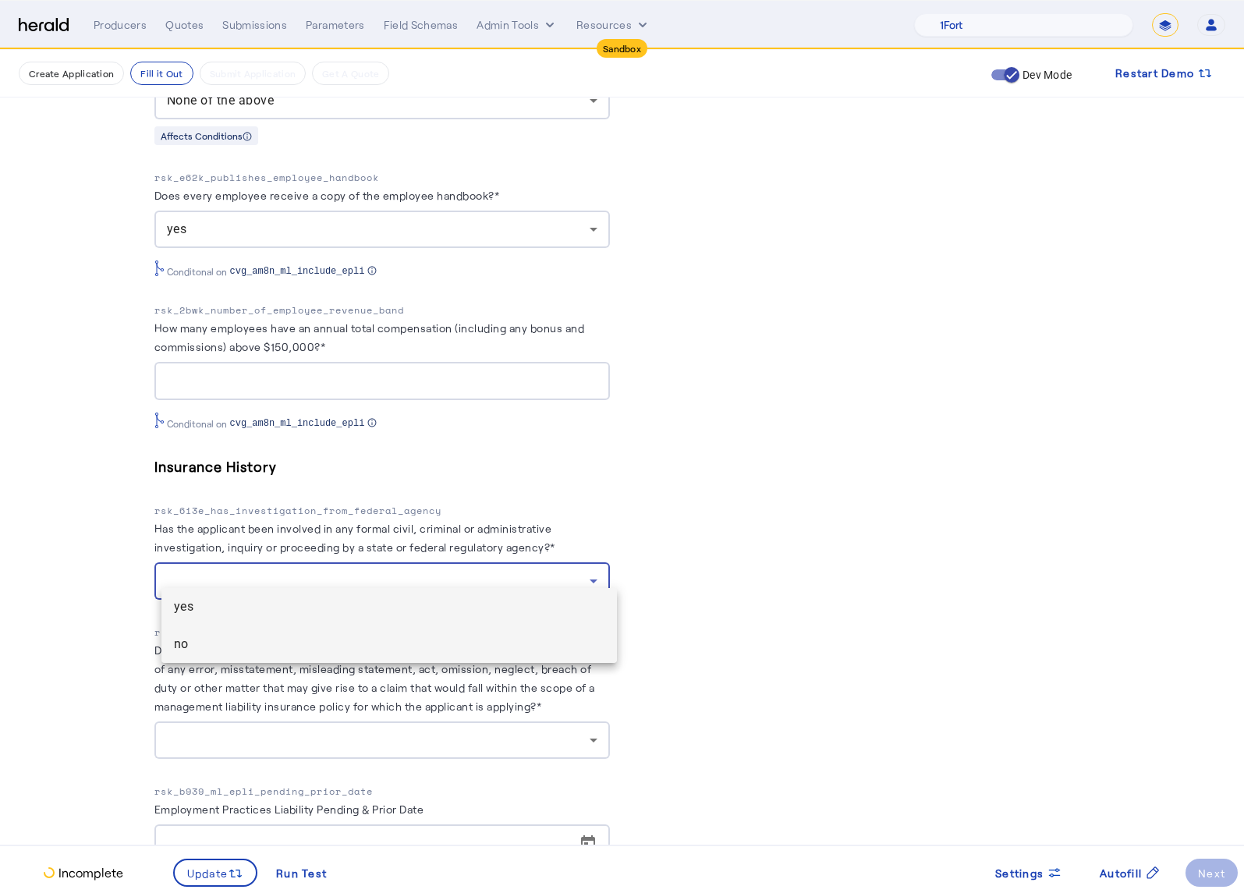
click at [335, 649] on span "no" at bounding box center [389, 644] width 431 height 19
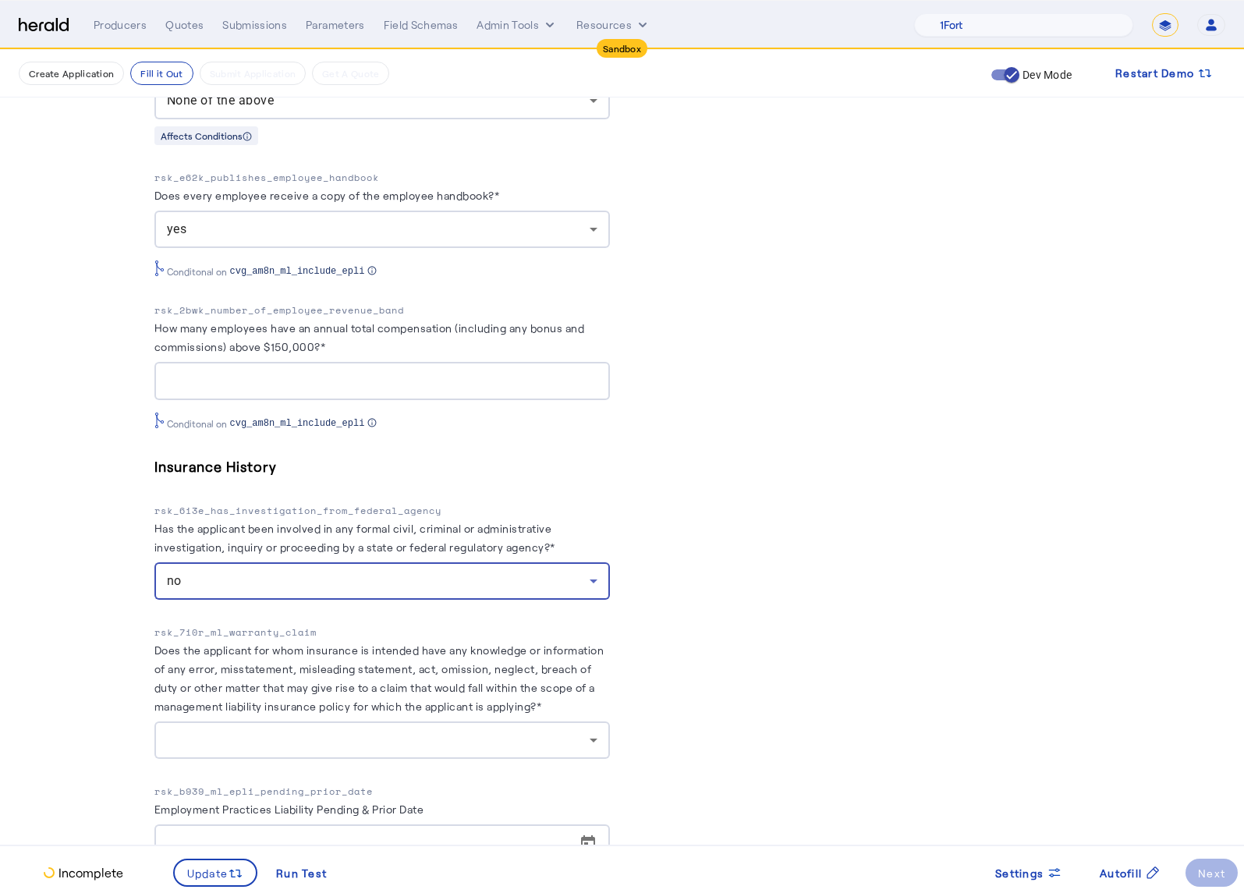
click at [416, 731] on div at bounding box center [378, 740] width 423 height 19
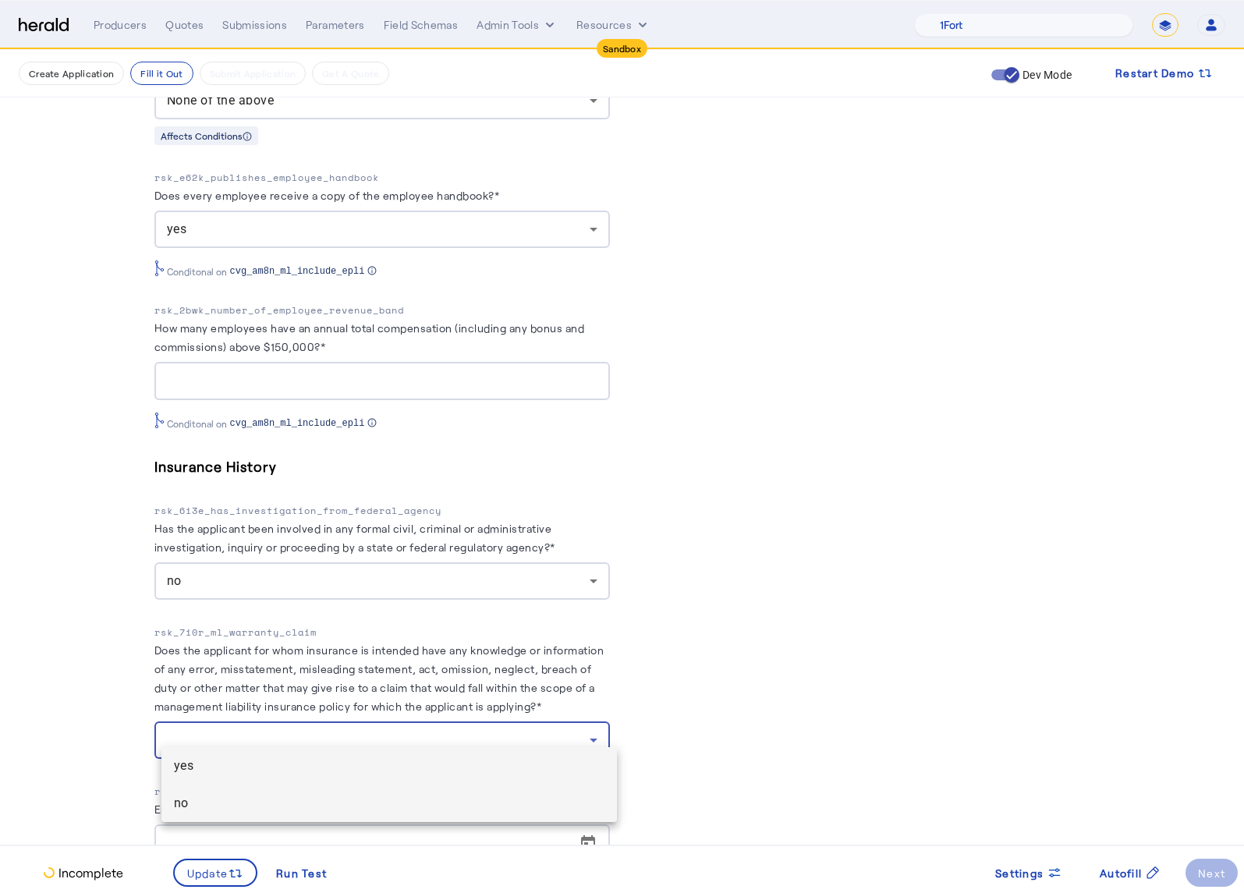
click at [385, 797] on span "no" at bounding box center [389, 803] width 431 height 19
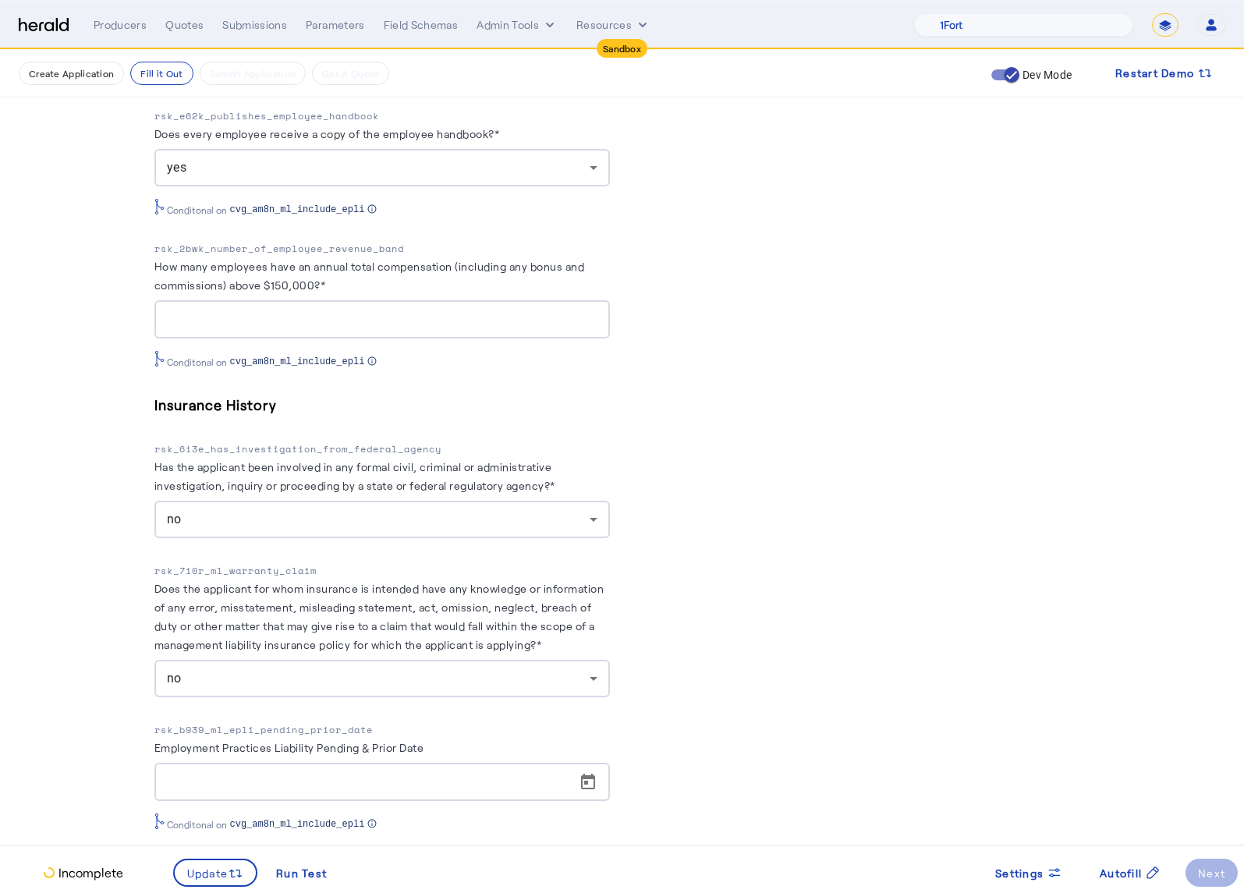
scroll to position [4196, 0]
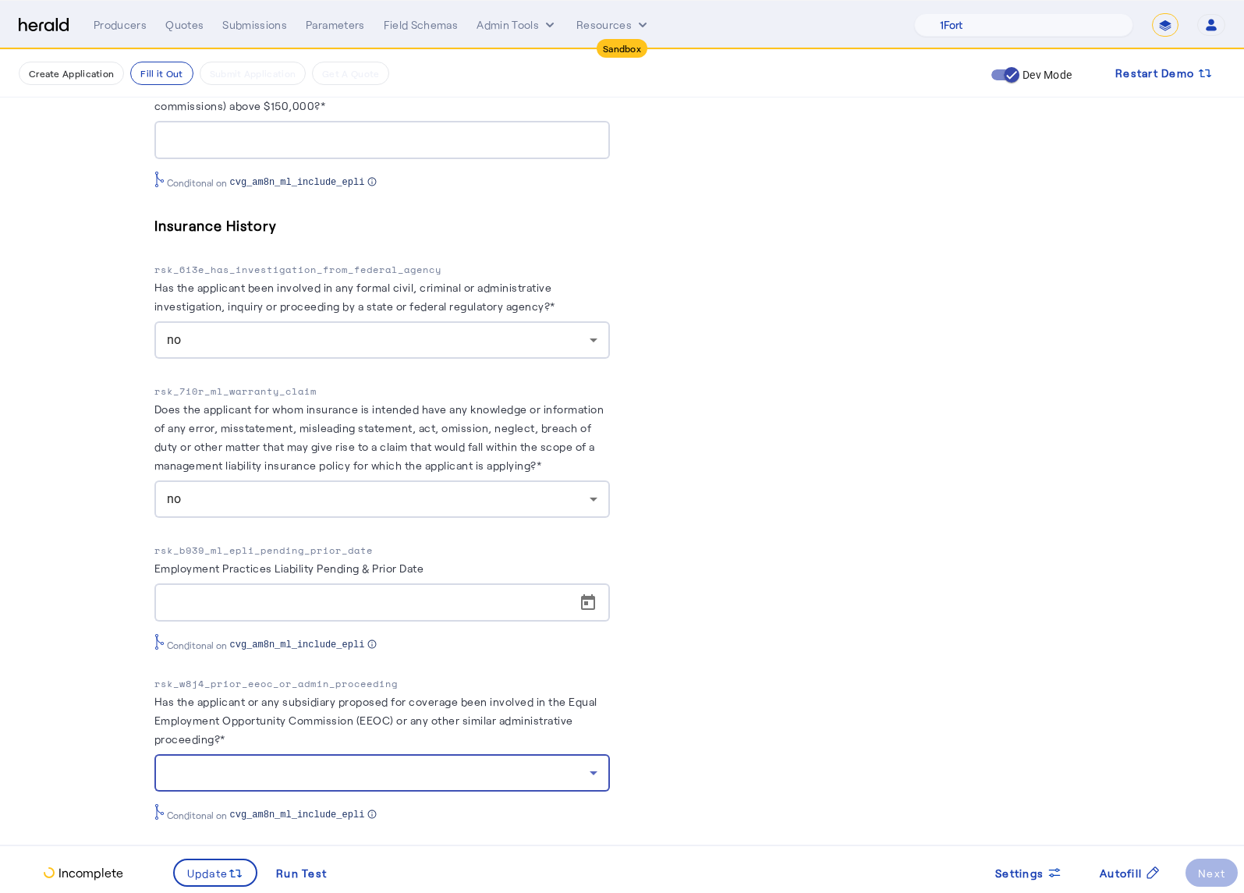
click at [537, 764] on div at bounding box center [378, 773] width 423 height 19
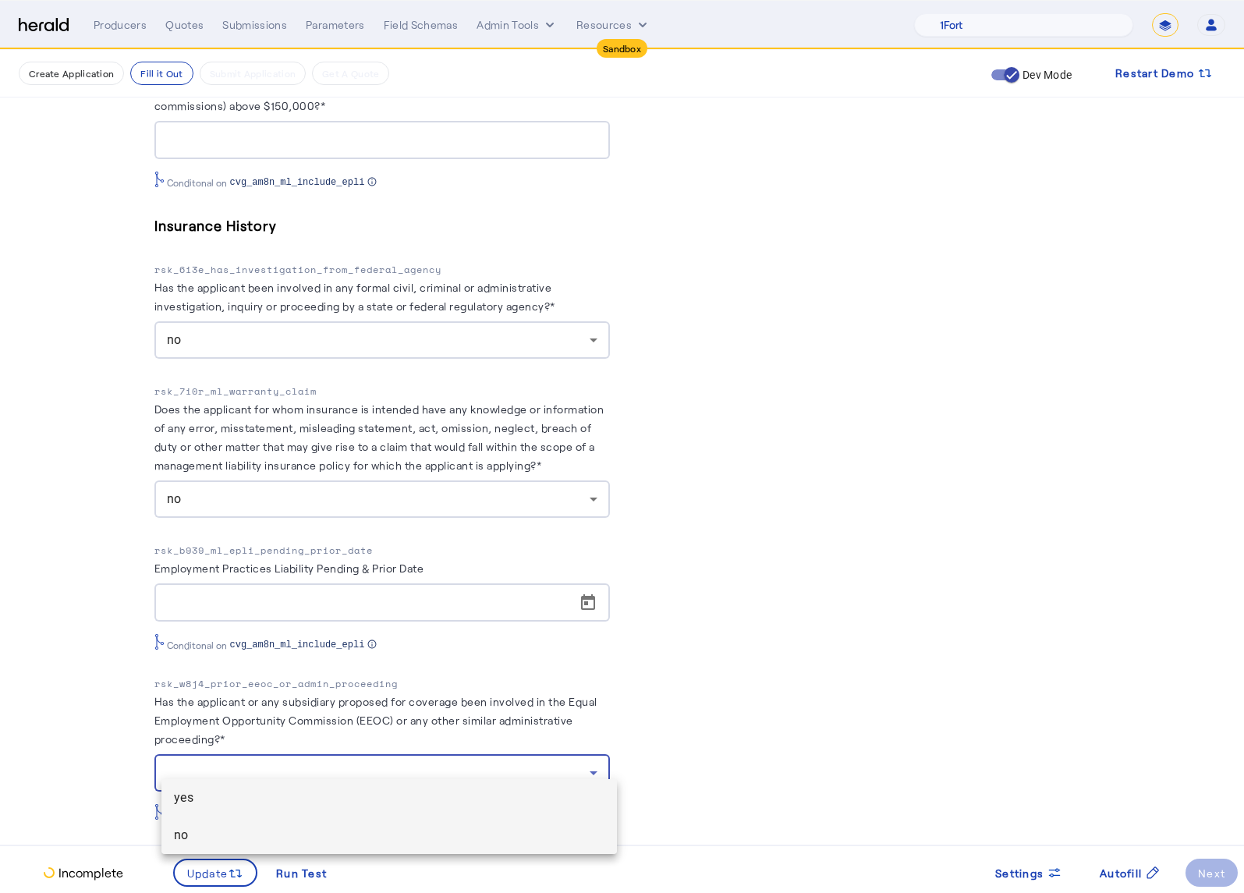
click at [409, 833] on span "no" at bounding box center [389, 835] width 431 height 19
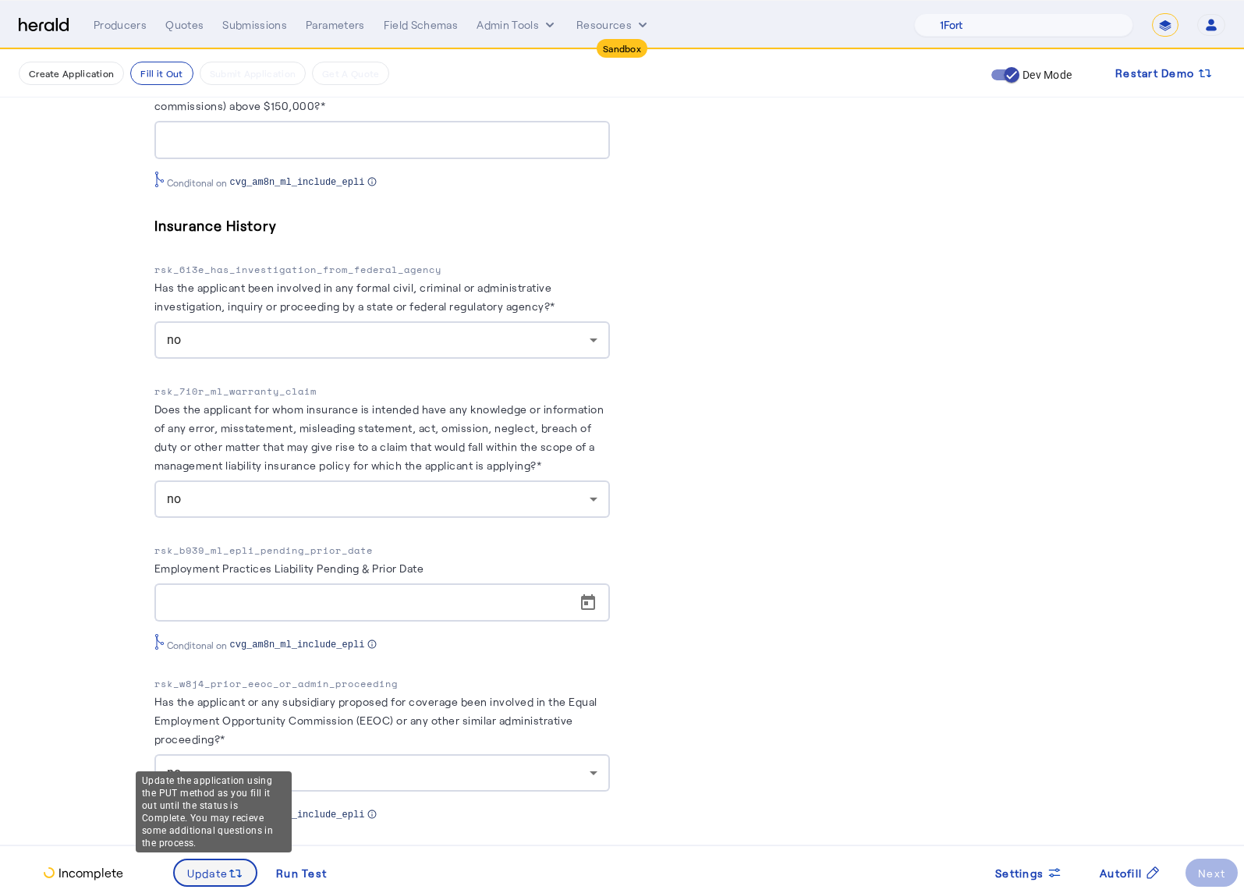
click at [220, 866] on span "Update" at bounding box center [207, 873] width 41 height 16
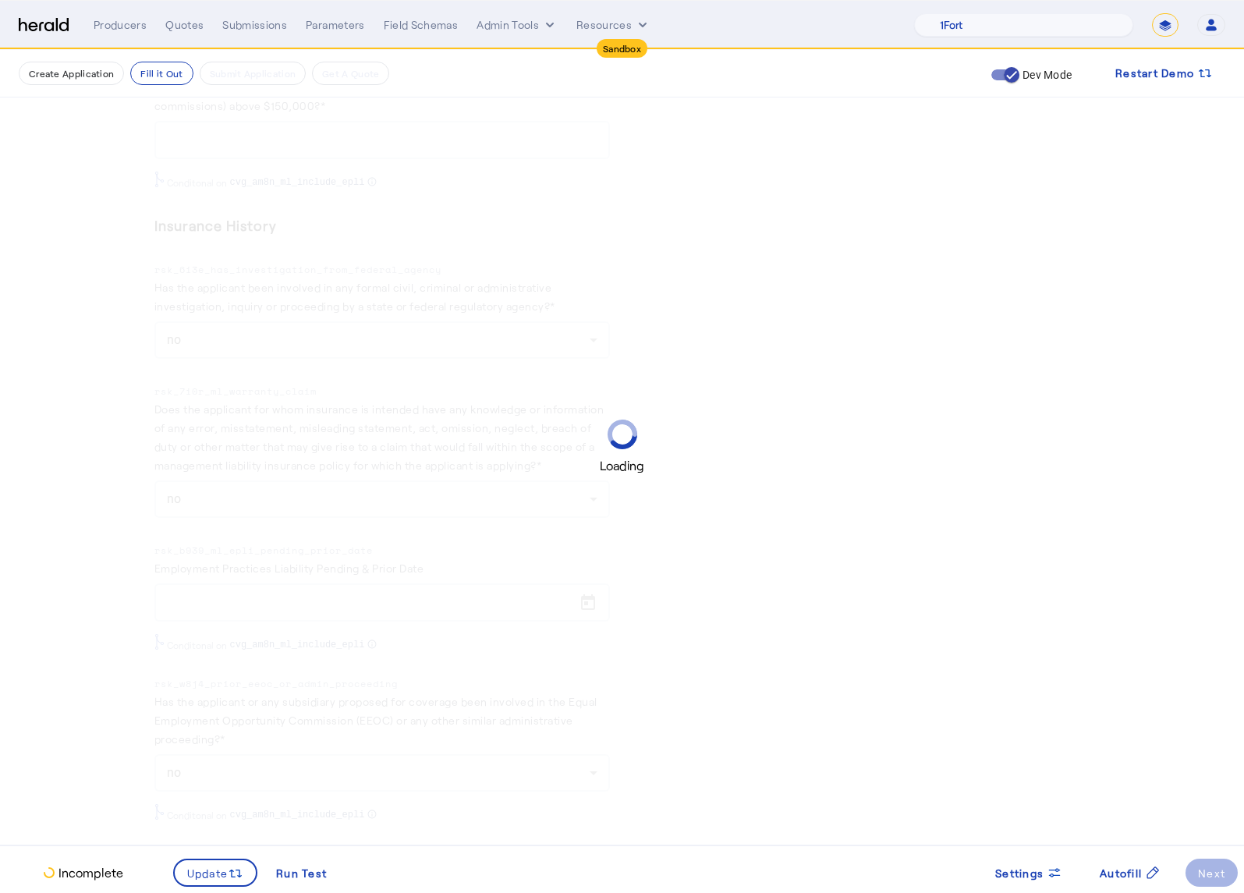
scroll to position [0, 0]
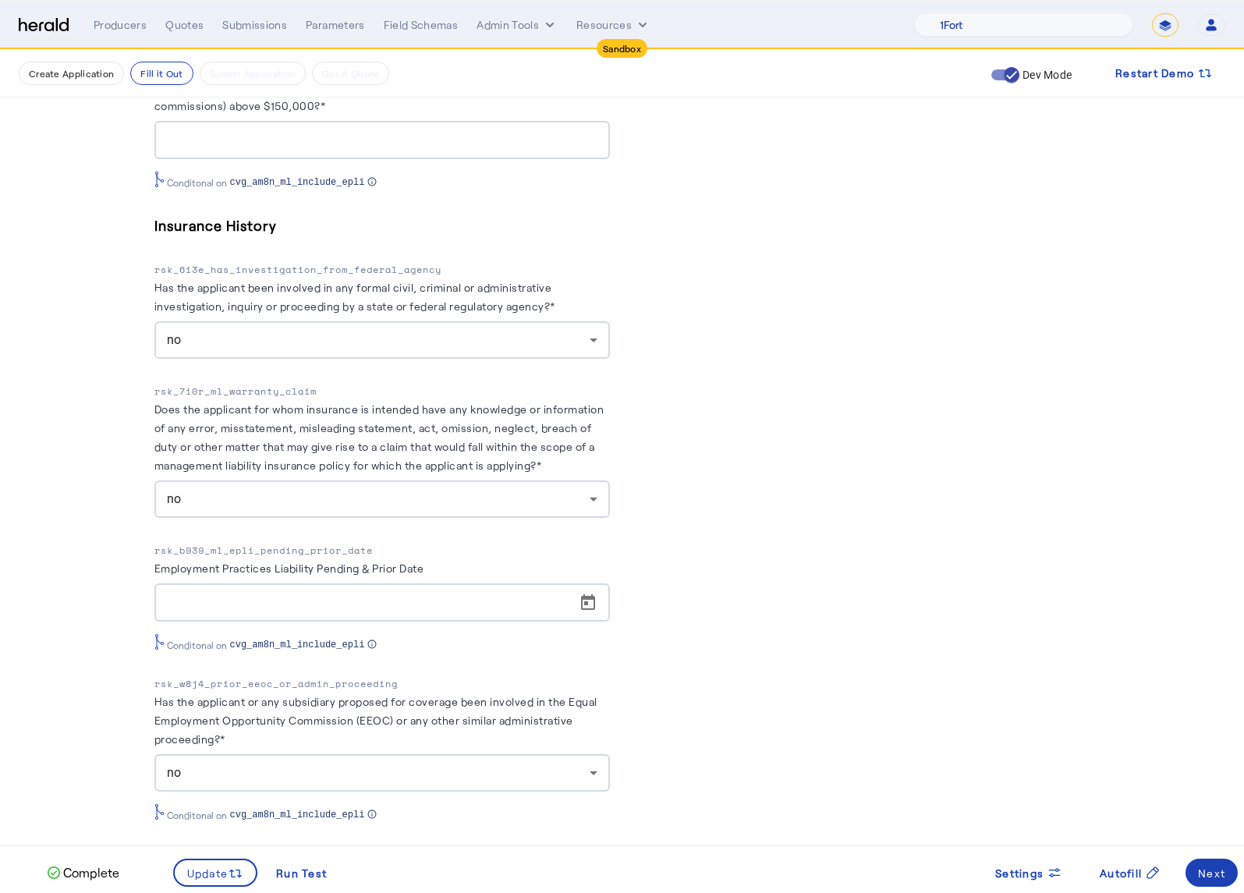
drag, startPoint x: 722, startPoint y: 583, endPoint x: 723, endPoint y: 566, distance: 17.2
click at [1226, 873] on span at bounding box center [1211, 872] width 52 height 37
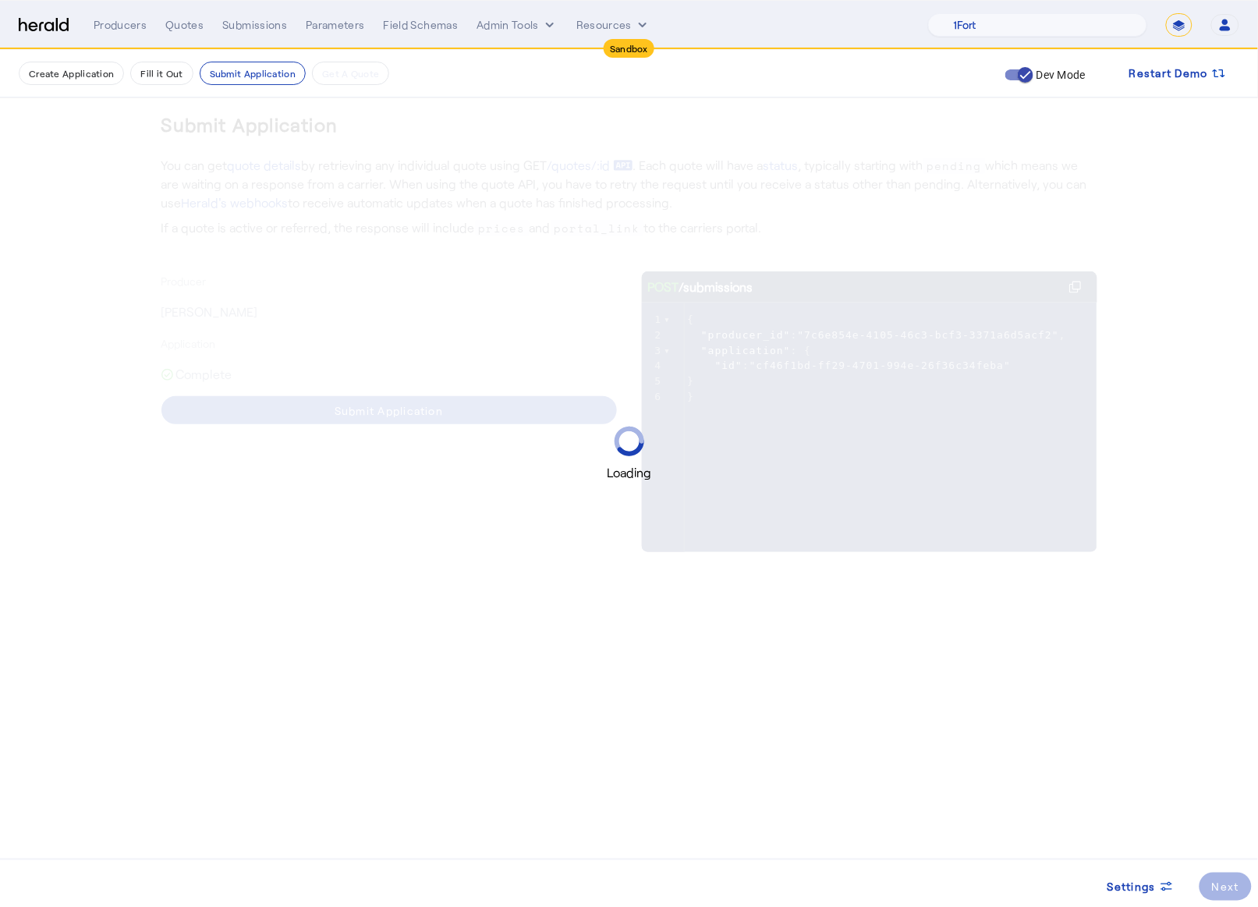
click at [446, 418] on span at bounding box center [388, 410] width 455 height 37
click at [1224, 881] on div "Next" at bounding box center [1225, 887] width 27 height 16
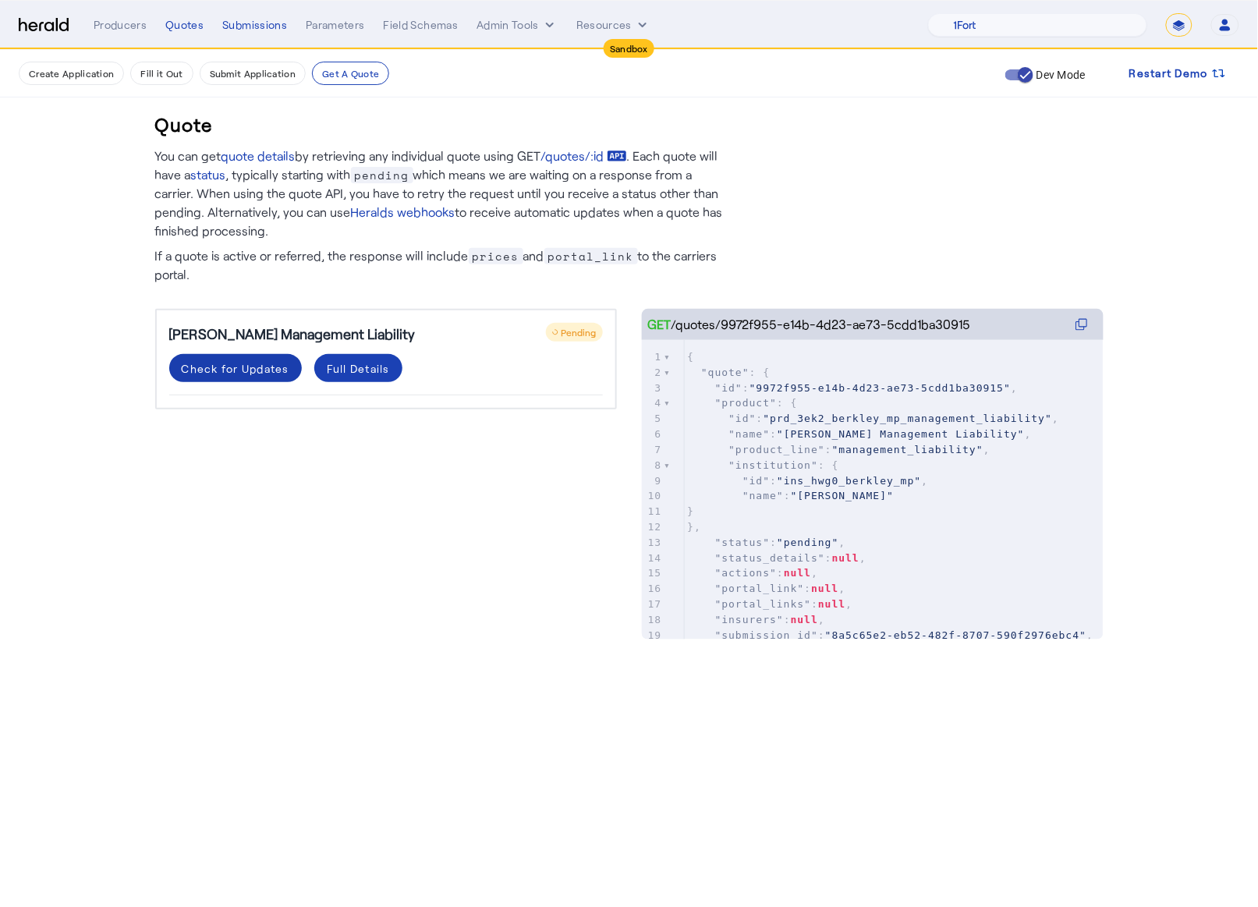
click at [244, 371] on div "Check for Updates" at bounding box center [236, 368] width 108 height 16
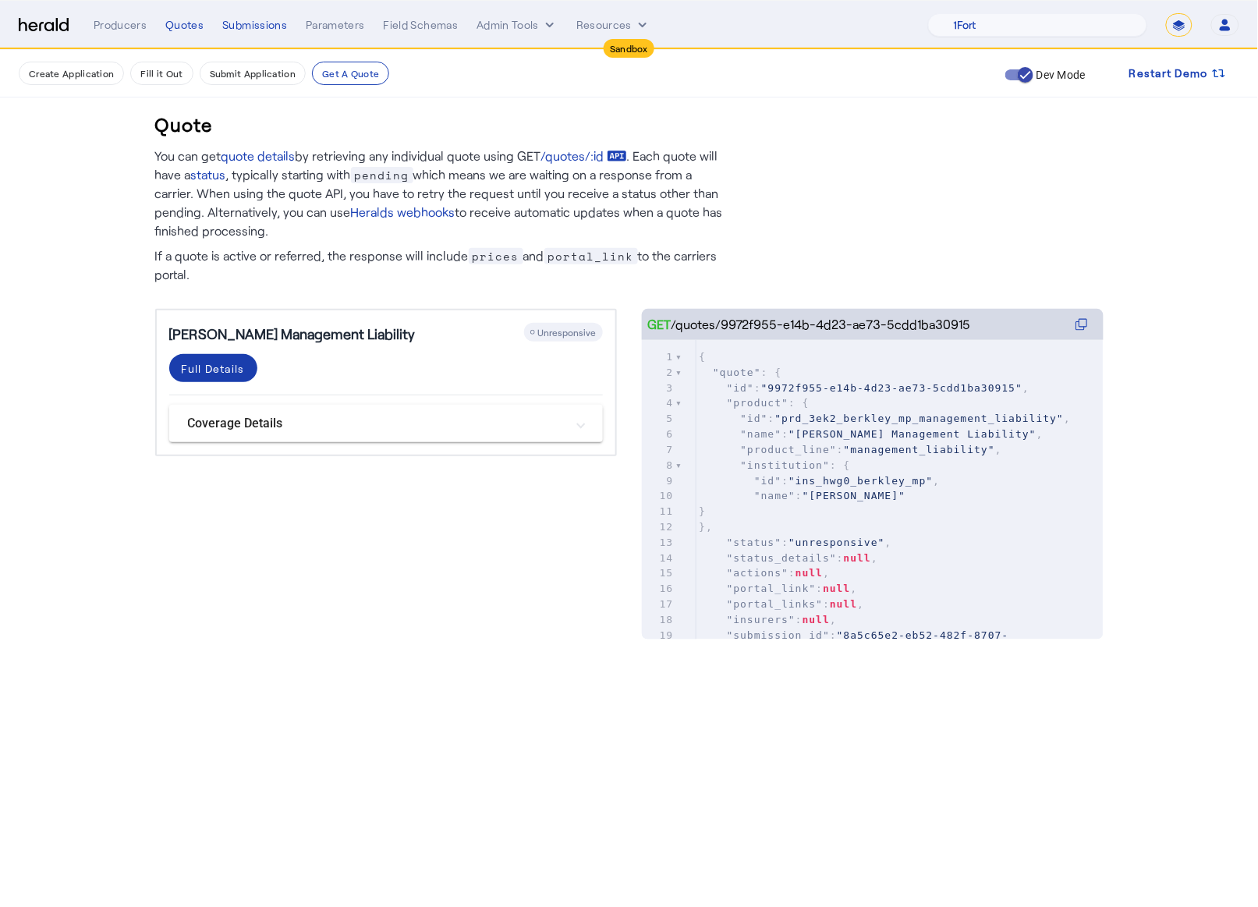
click at [252, 369] on span at bounding box center [213, 367] width 88 height 37
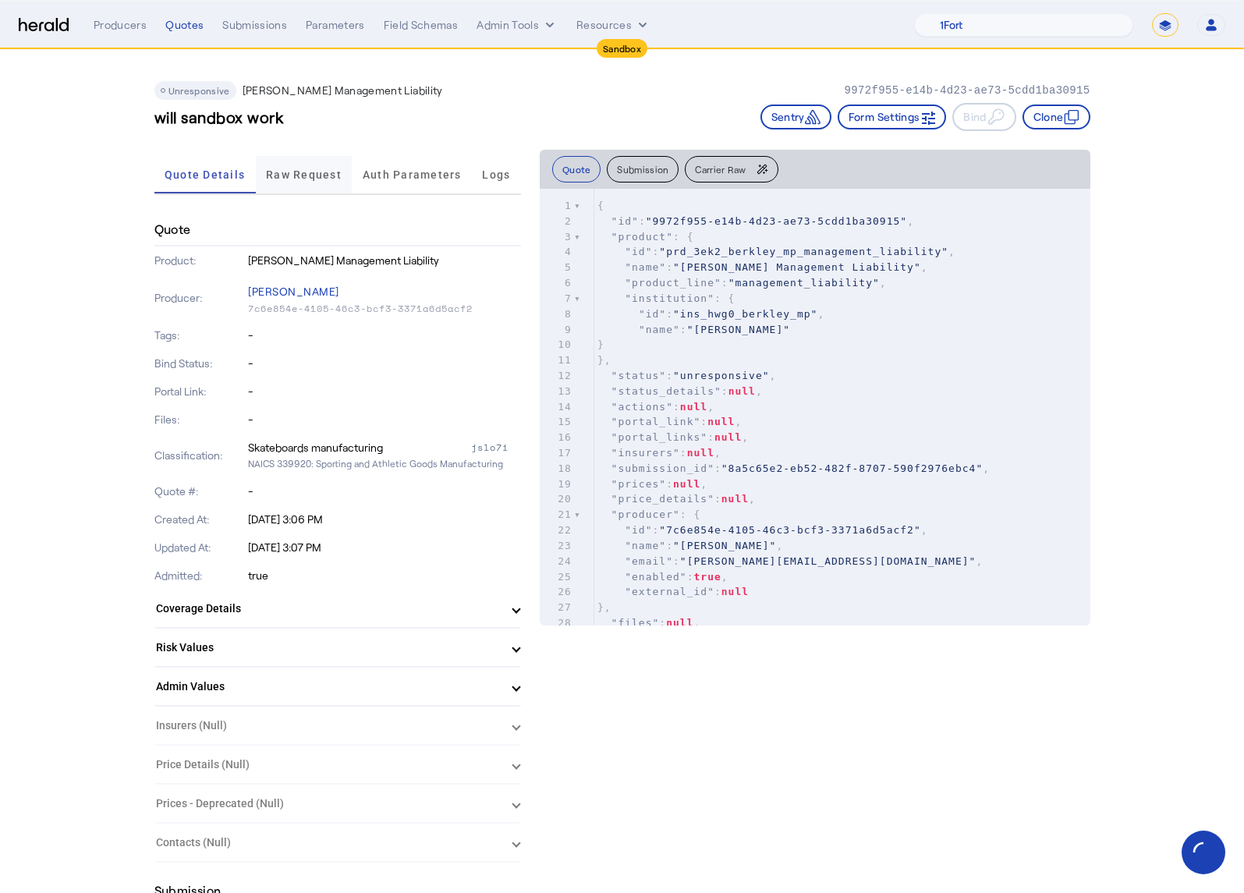
click at [308, 160] on span "Raw Request" at bounding box center [304, 174] width 76 height 37
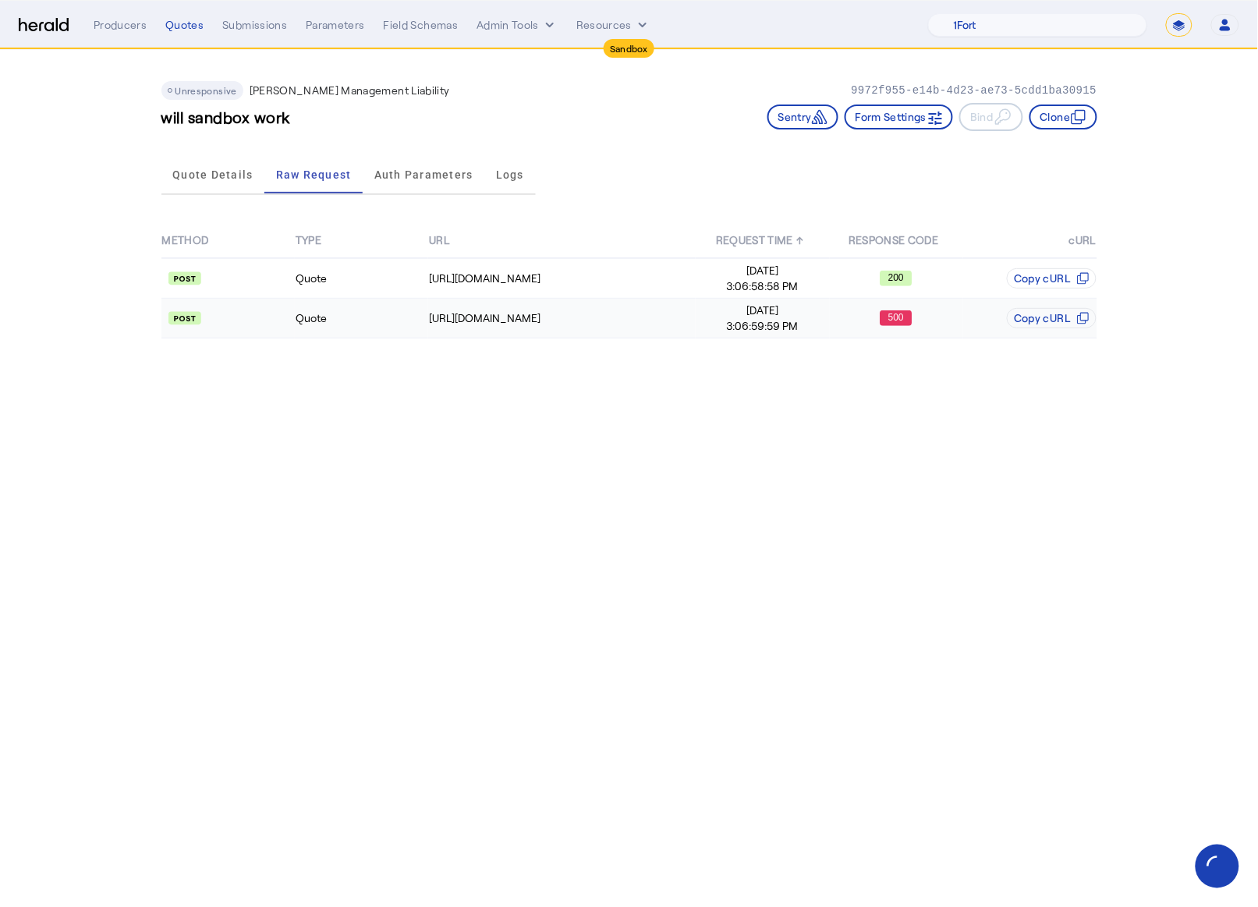
click at [660, 317] on div "https://tst-gateway.wrberkley.com/091/partnerapi/getQuote" at bounding box center [562, 318] width 266 height 16
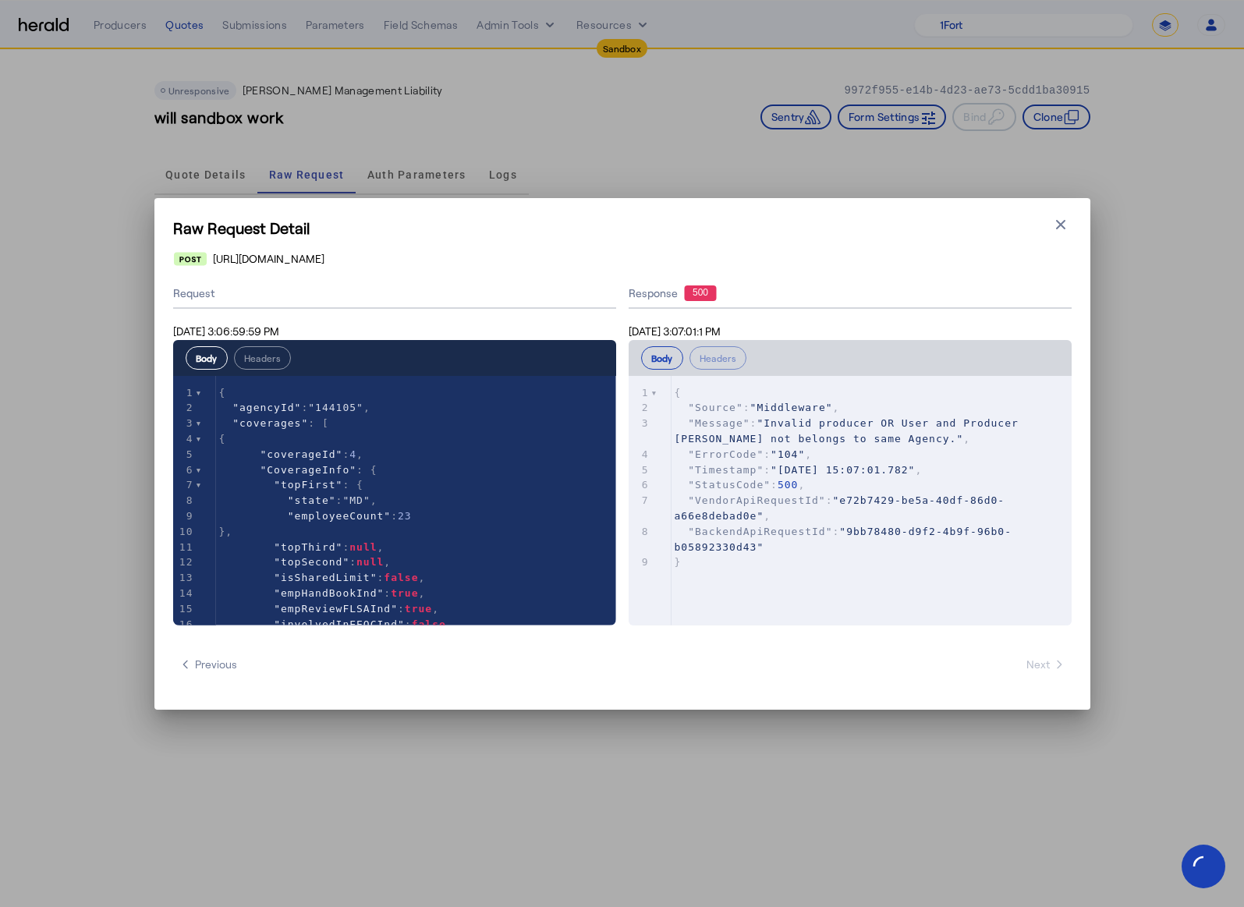
click at [1053, 236] on h1 "Raw Request Detail" at bounding box center [622, 228] width 898 height 22
click at [1057, 225] on icon "button" at bounding box center [1061, 225] width 16 height 16
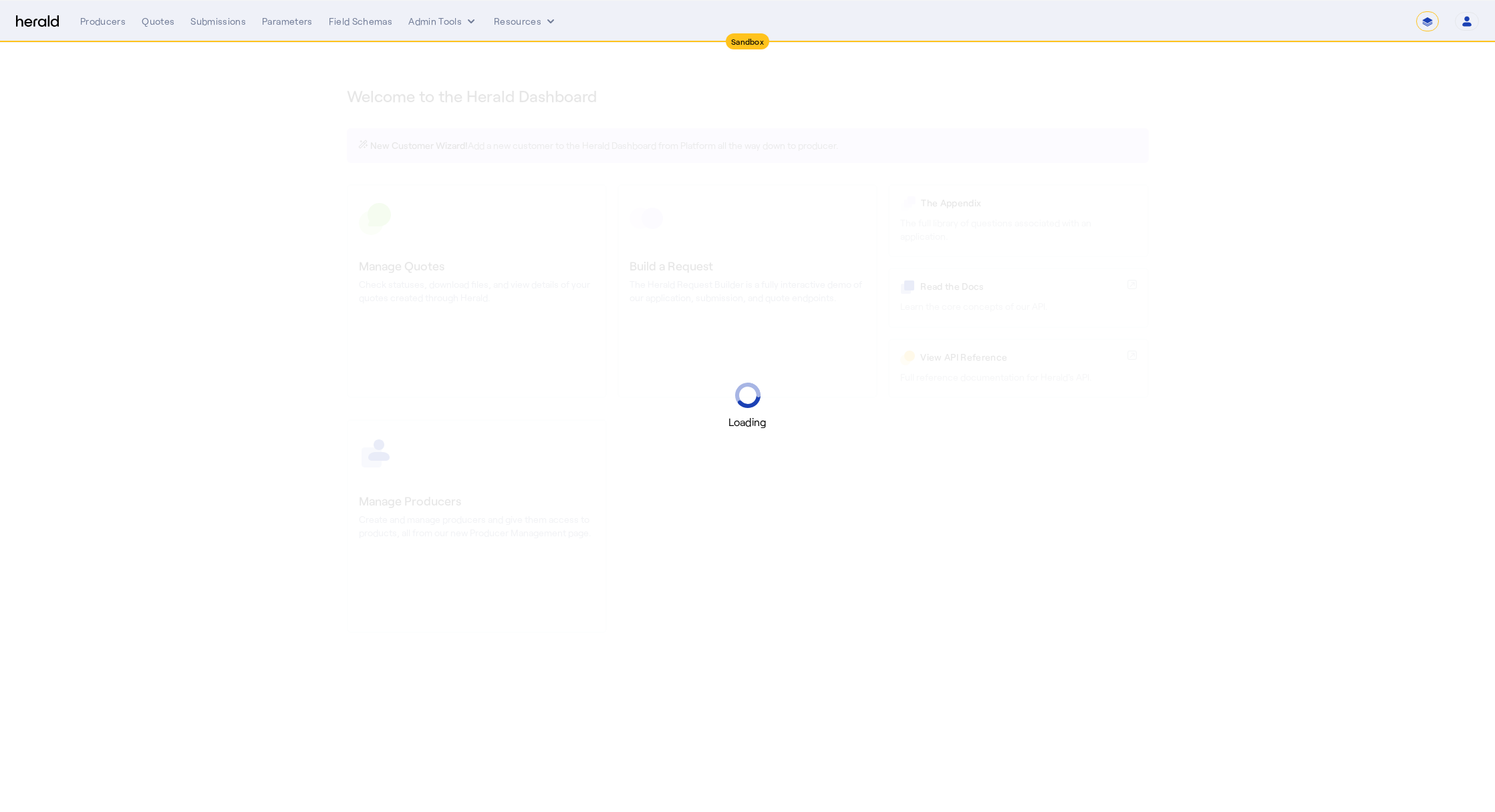
select select "*******"
select select "pfm_2v8p_herald_api"
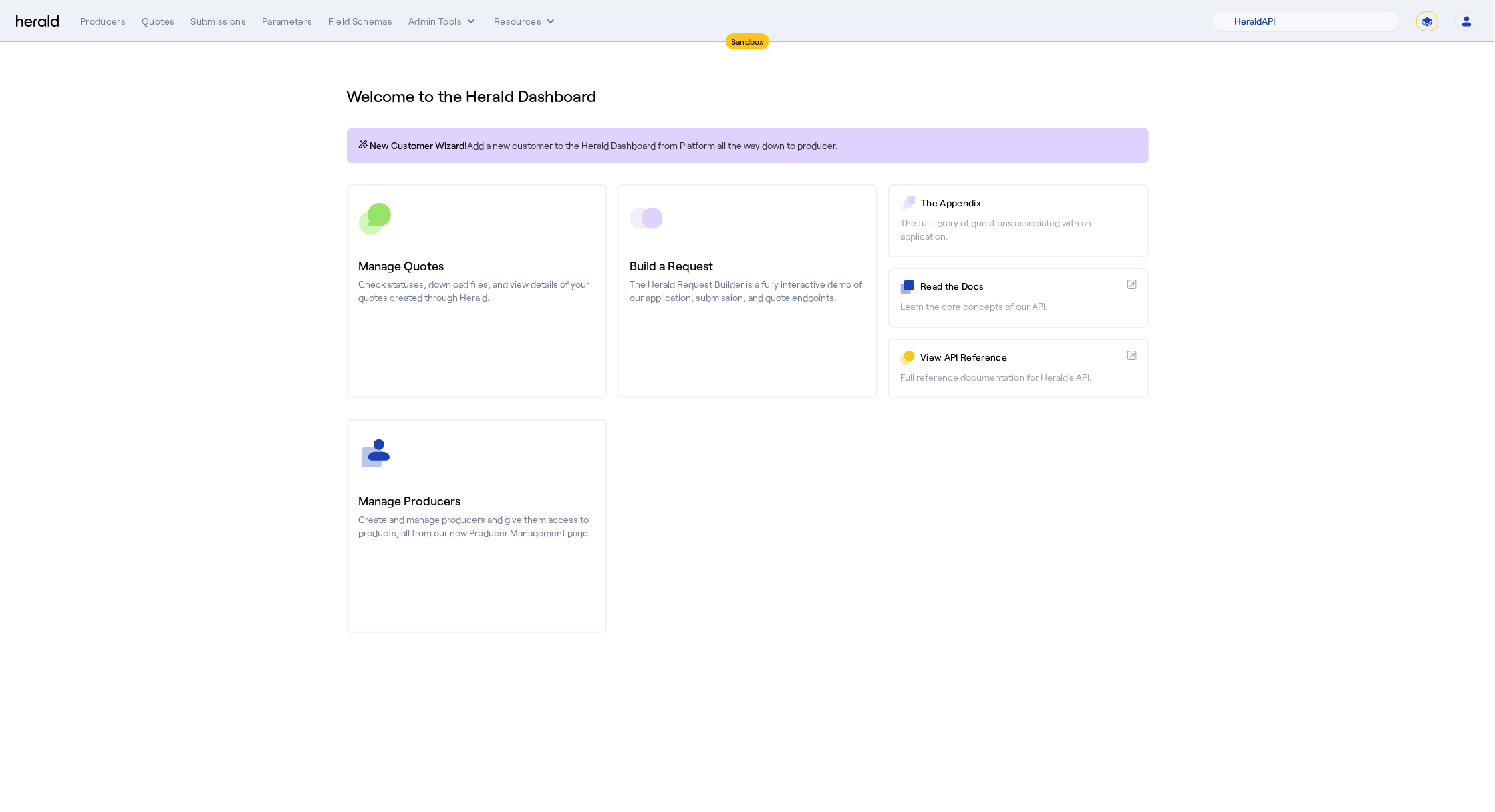
click at [1419, 21] on select "**********" at bounding box center [1427, 21] width 23 height 20
select select "**********"
click at [1416, 11] on select "**********" at bounding box center [1427, 21] width 23 height 20
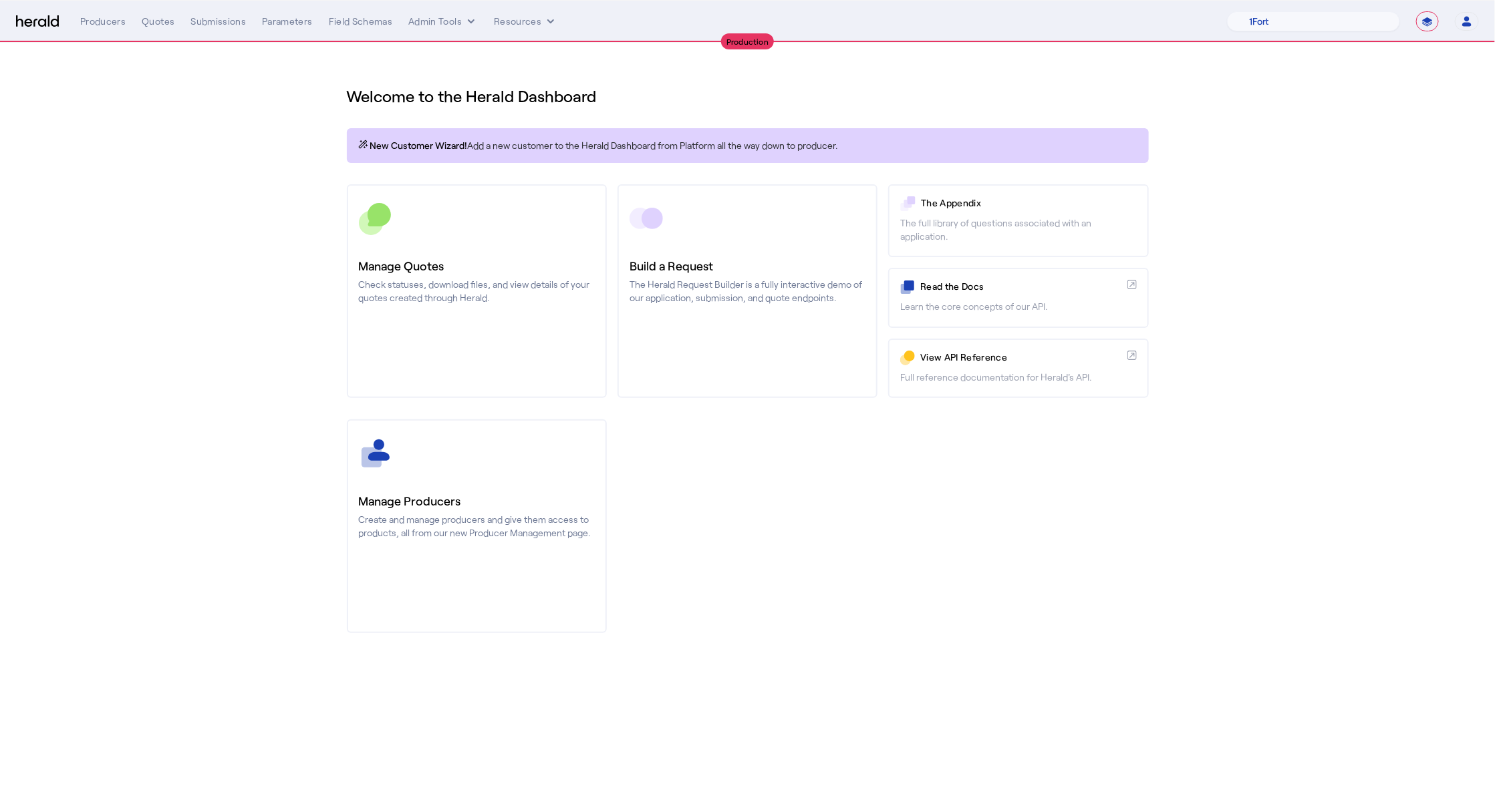
click at [199, 180] on section "Welcome to the Herald Dashboard New Customer Wizard! Add a new customer to the …" at bounding box center [747, 351] width 1495 height 618
click at [156, 21] on div "Quotes" at bounding box center [158, 21] width 33 height 14
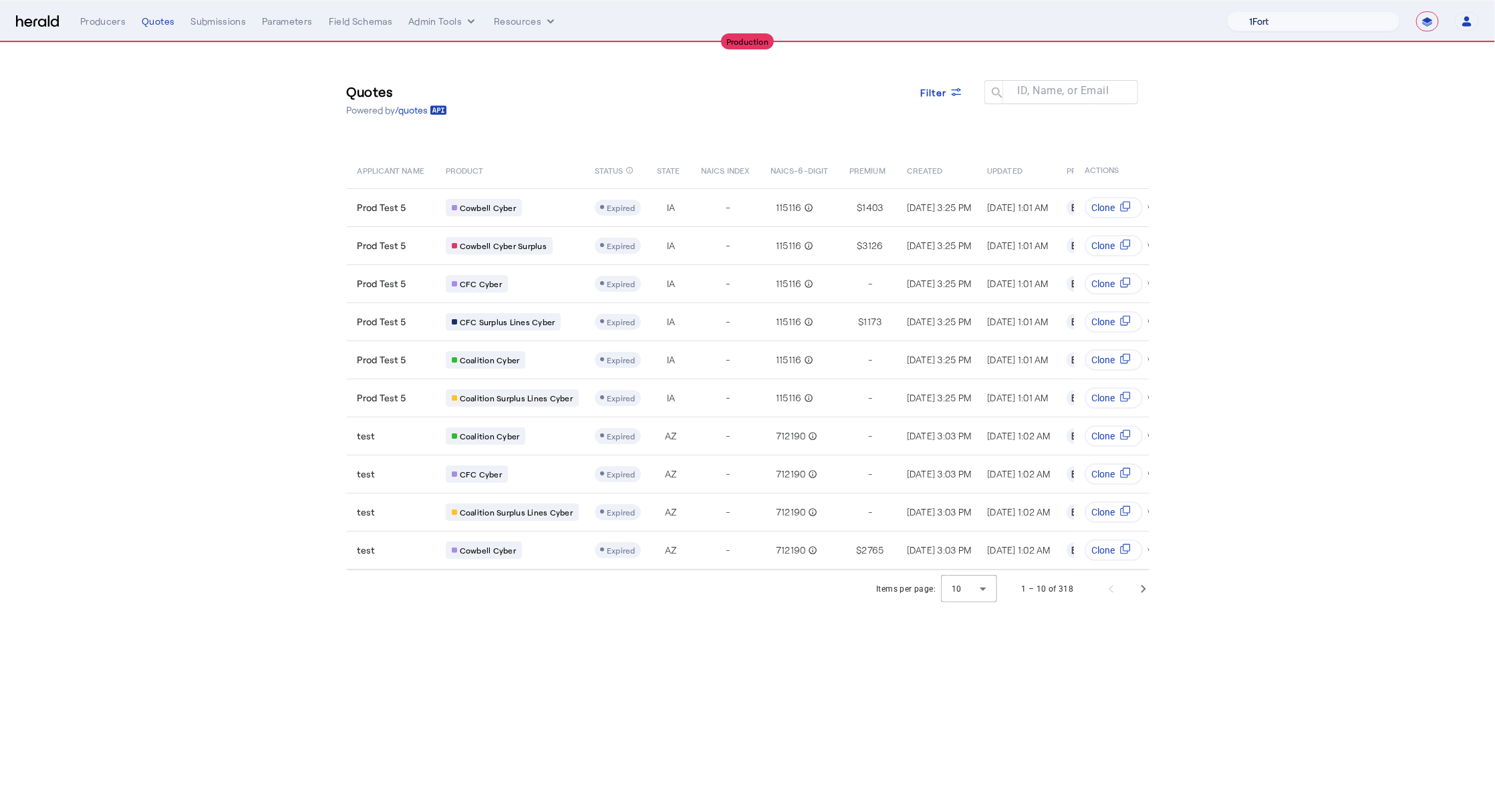
click at [1348, 32] on select "1Fort Affinity Risk Arlington [PERSON_NAME] BindHQ Bunker CRC Campus Coverage C…" at bounding box center [1313, 21] width 173 height 20
select select "pfm_8e7n_1fort"
click at [1227, 11] on select "1Fort Affinity Risk Arlington [PERSON_NAME] BindHQ Bunker CRC Campus Coverage C…" at bounding box center [1313, 21] width 173 height 20
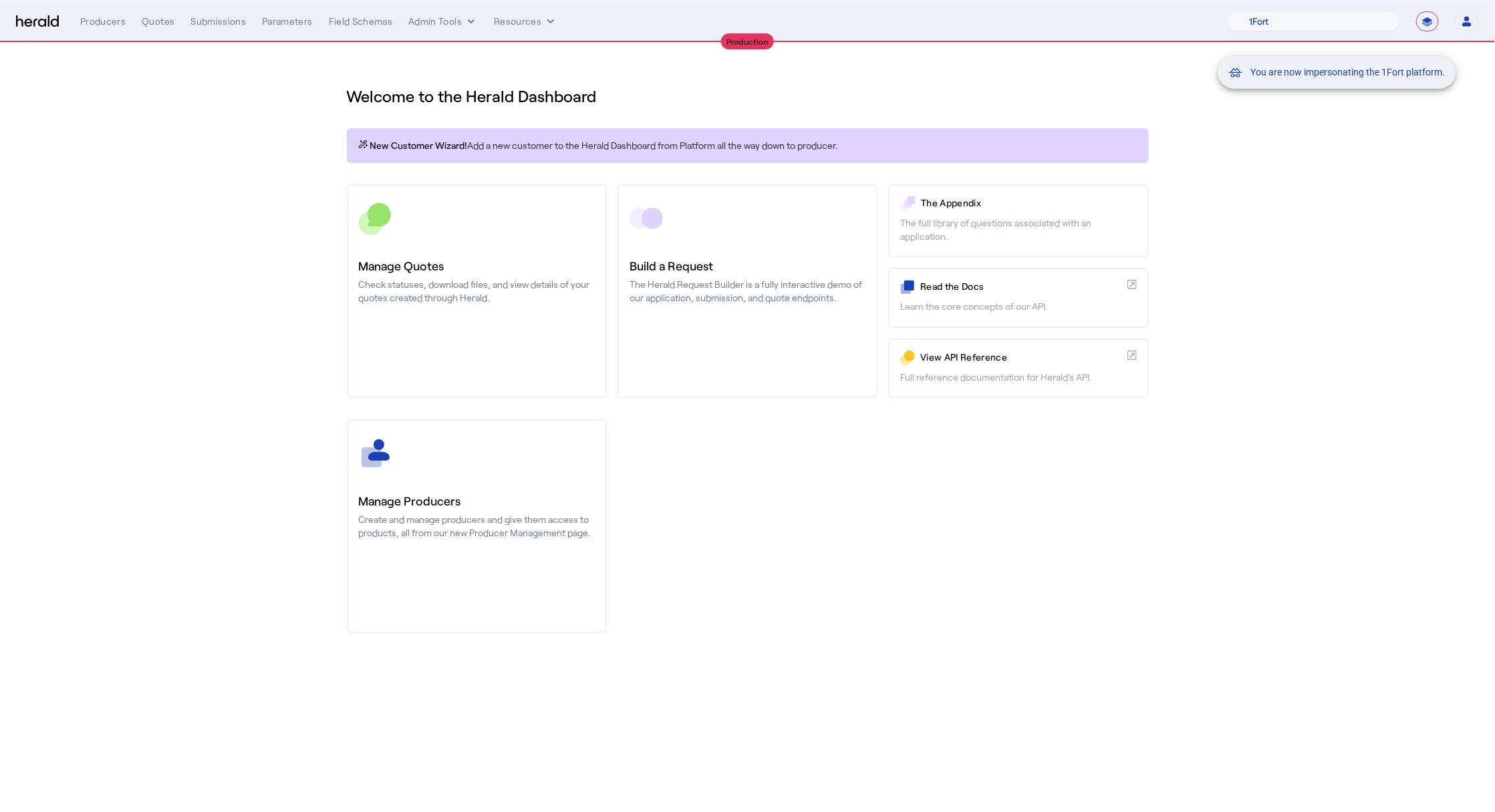
click at [158, 186] on div "You are now impersonating the 1Fort platform." at bounding box center [747, 406] width 1495 height 812
click at [150, 26] on div "You are now impersonating the 1Fort platform." at bounding box center [747, 406] width 1495 height 812
click at [156, 21] on div "You are now impersonating the 1Fort platform." at bounding box center [747, 406] width 1495 height 812
click at [159, 23] on div "Quotes" at bounding box center [158, 21] width 33 height 14
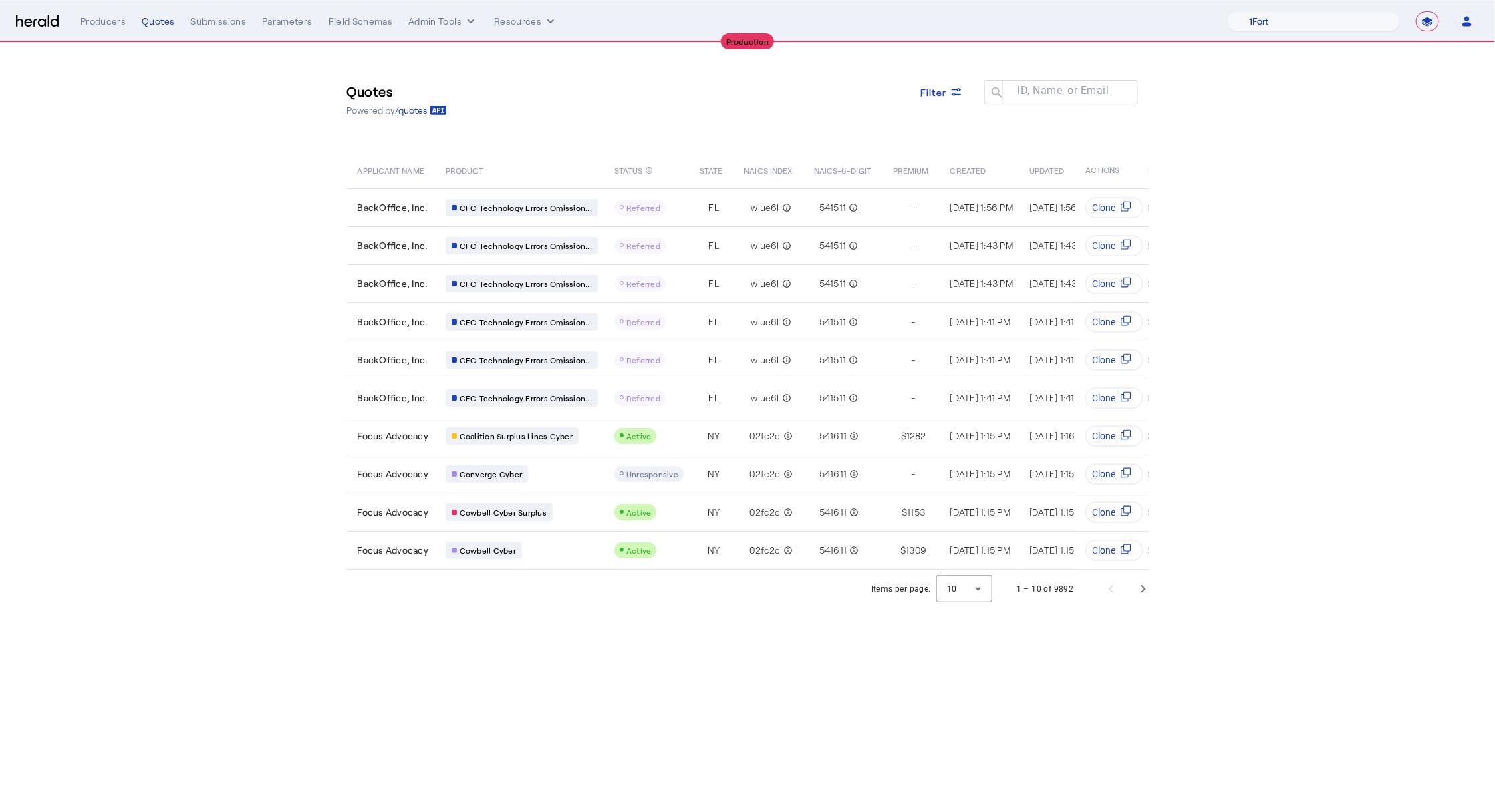
click at [326, 274] on div "Quotes Powered by /quotes Filter ID, Name, or Email search APPLICANT NAME PRODU…" at bounding box center [748, 307] width 855 height 528
click at [982, 594] on div at bounding box center [965, 588] width 57 height 32
click at [973, 698] on span "50" at bounding box center [966, 692] width 35 height 16
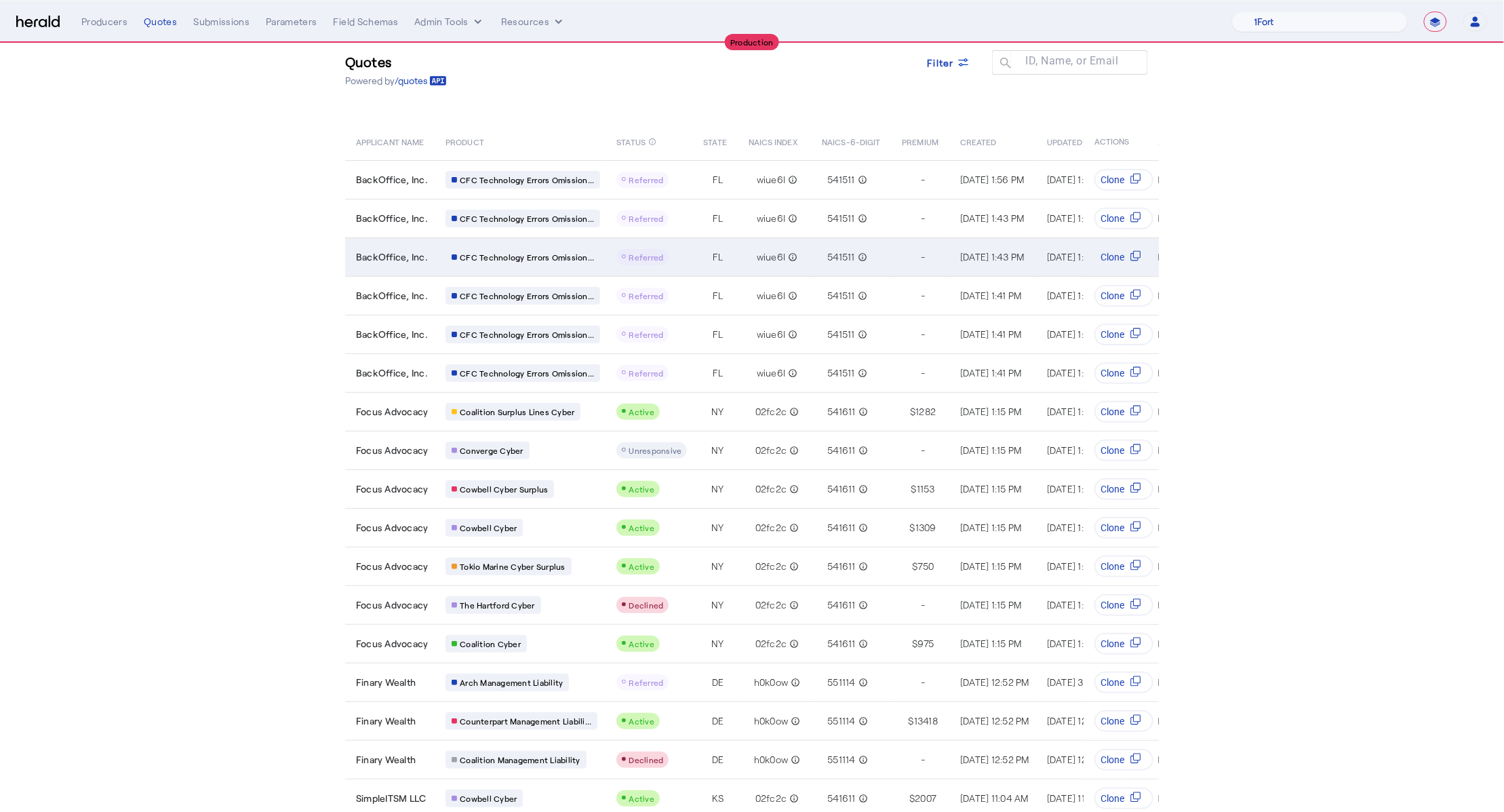
scroll to position [29, 0]
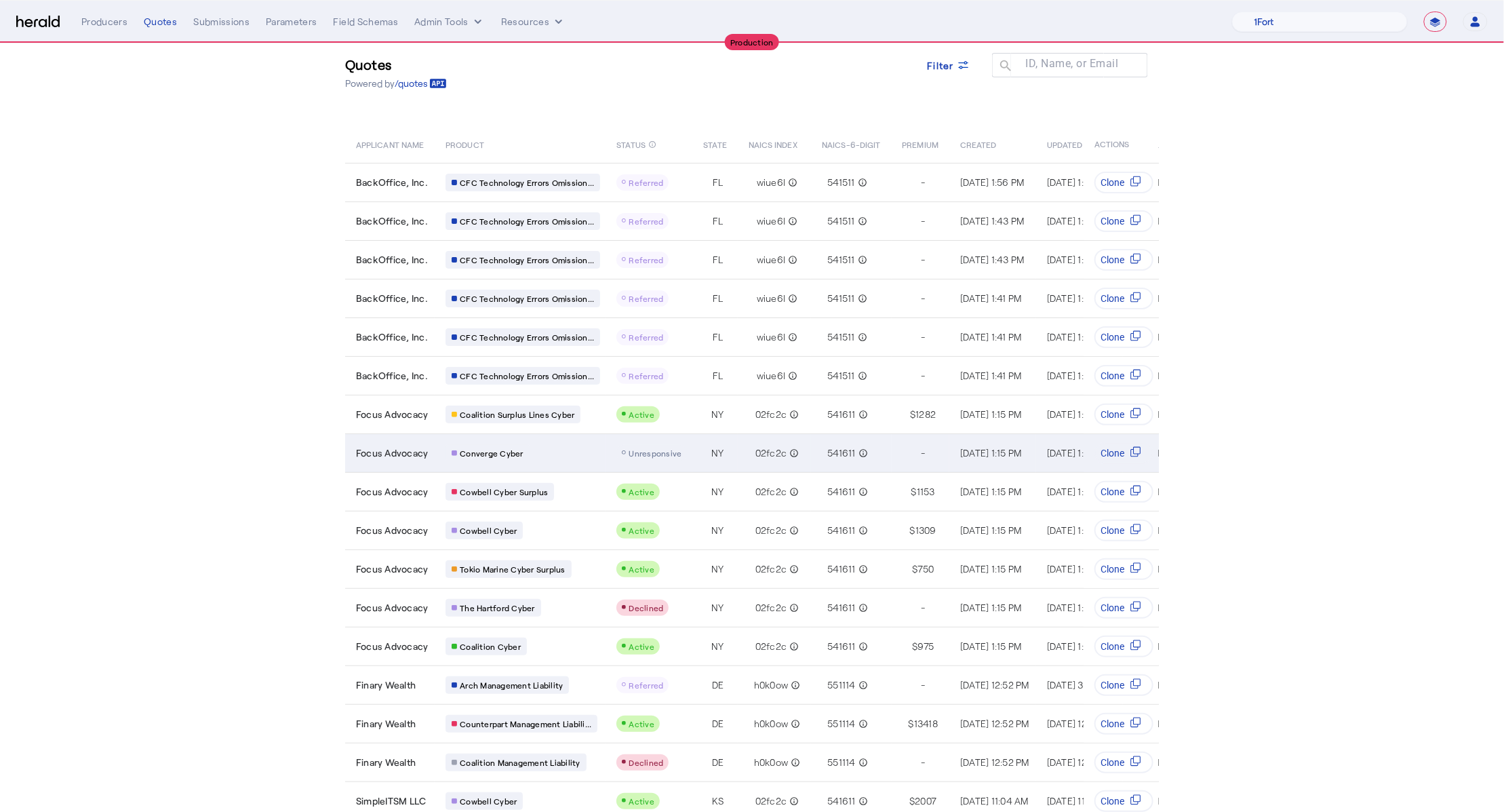
click at [578, 455] on div "Converge Cyber" at bounding box center [522, 453] width 155 height 17
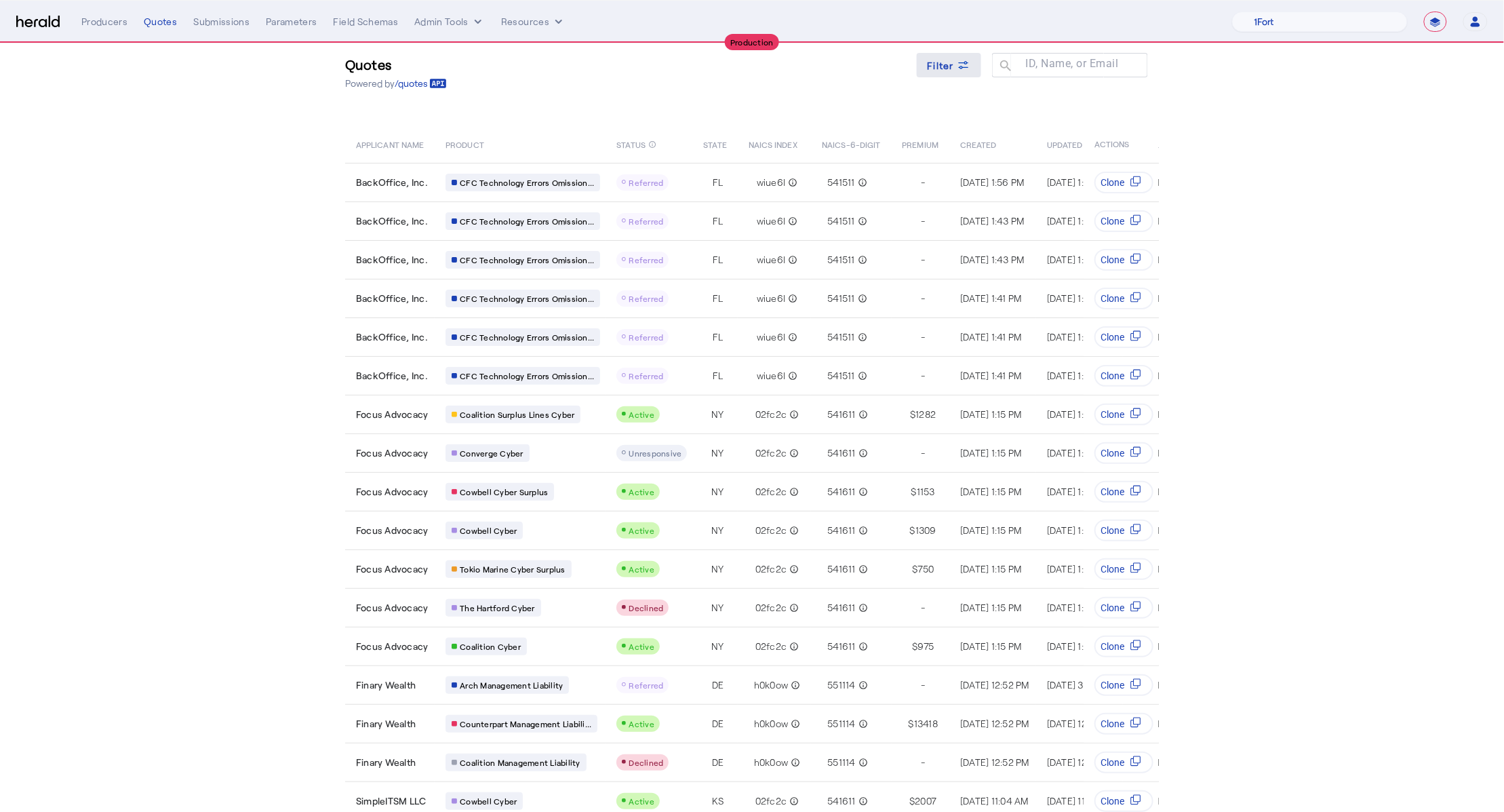
click at [949, 52] on span at bounding box center [948, 64] width 65 height 32
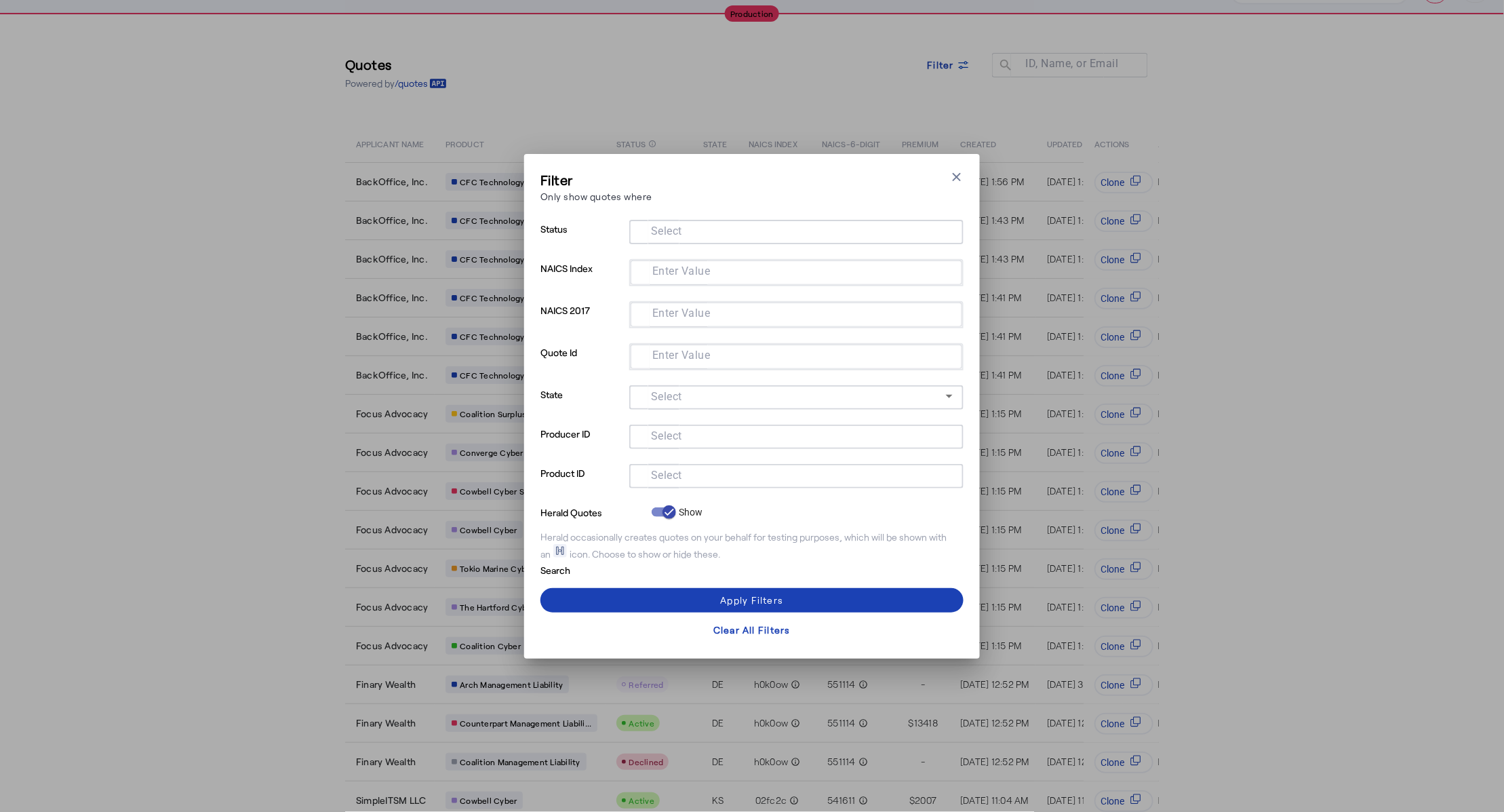
scroll to position [0, 0]
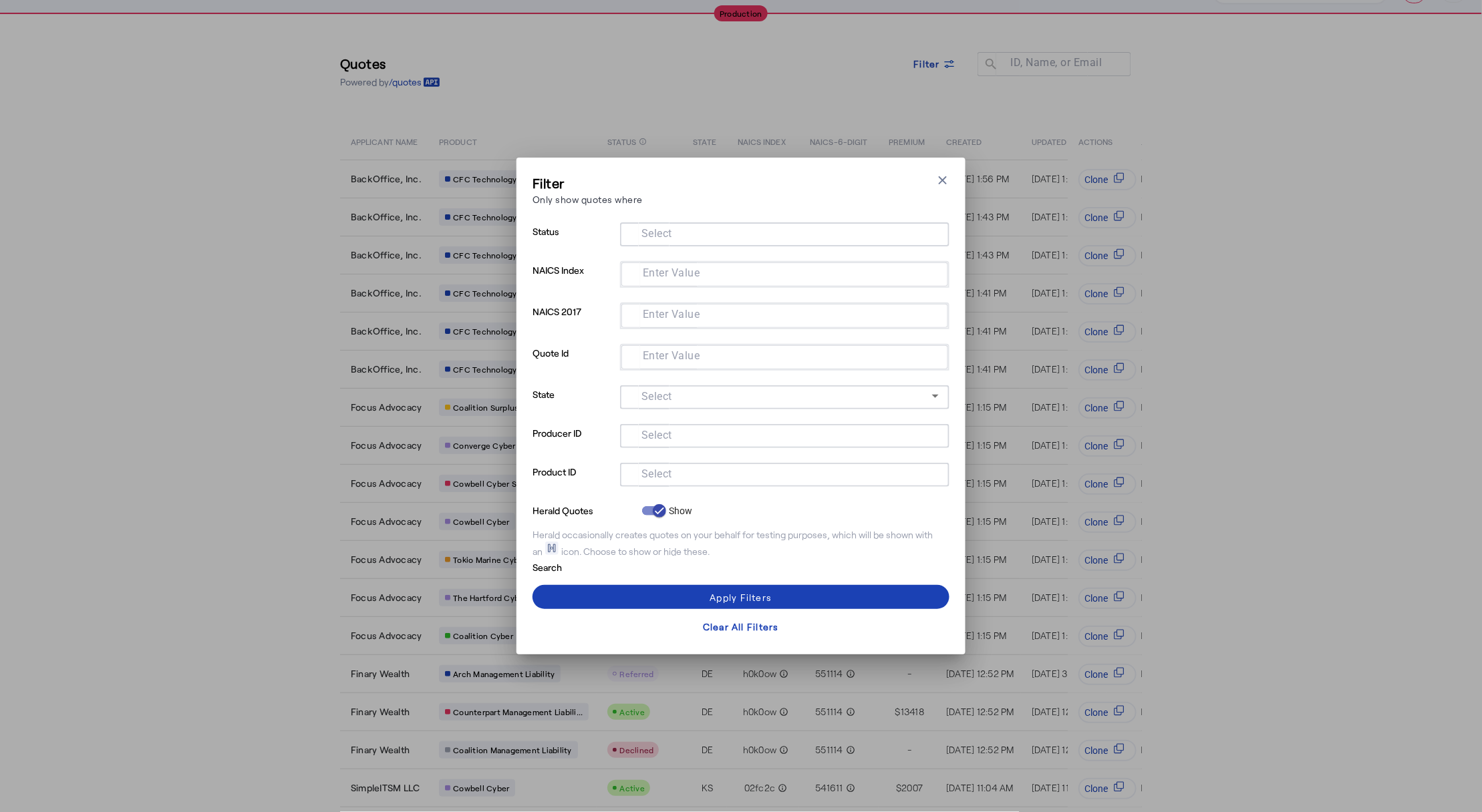
click at [711, 470] on input "Select" at bounding box center [781, 474] width 302 height 16
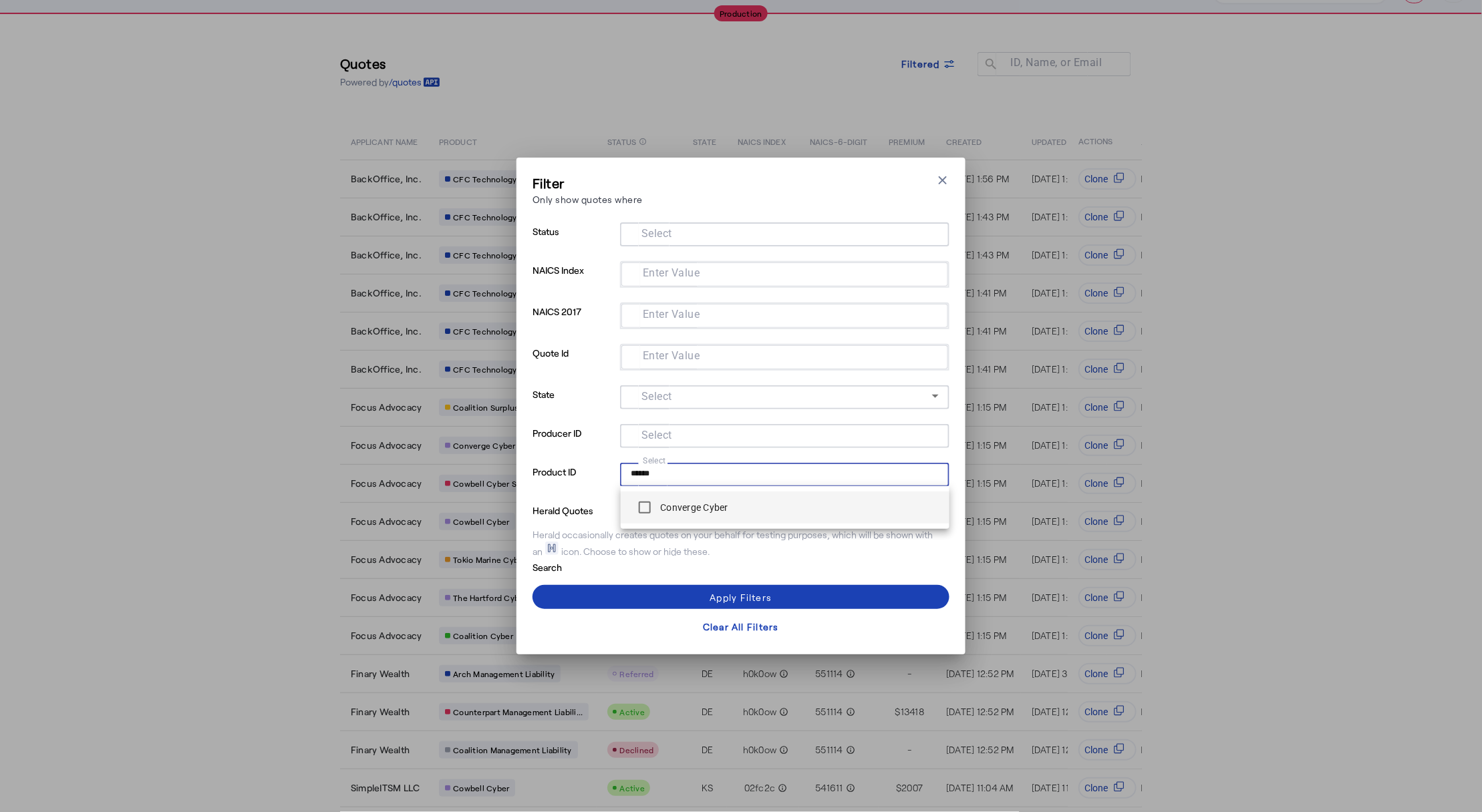
type input "******"
click at [679, 597] on span at bounding box center [741, 597] width 417 height 32
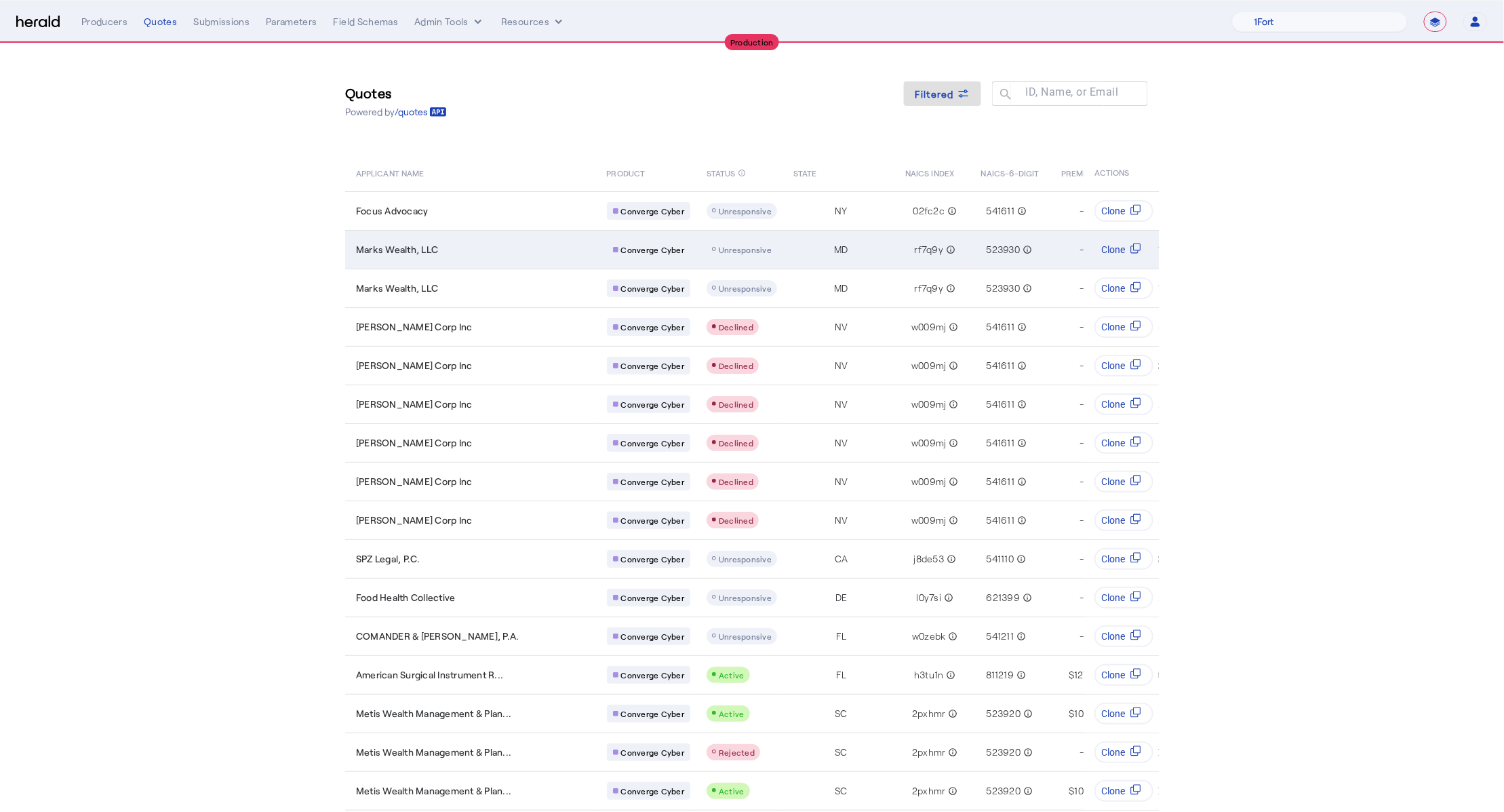
click at [425, 257] on td "Marks Wealth, LLC" at bounding box center [470, 249] width 251 height 38
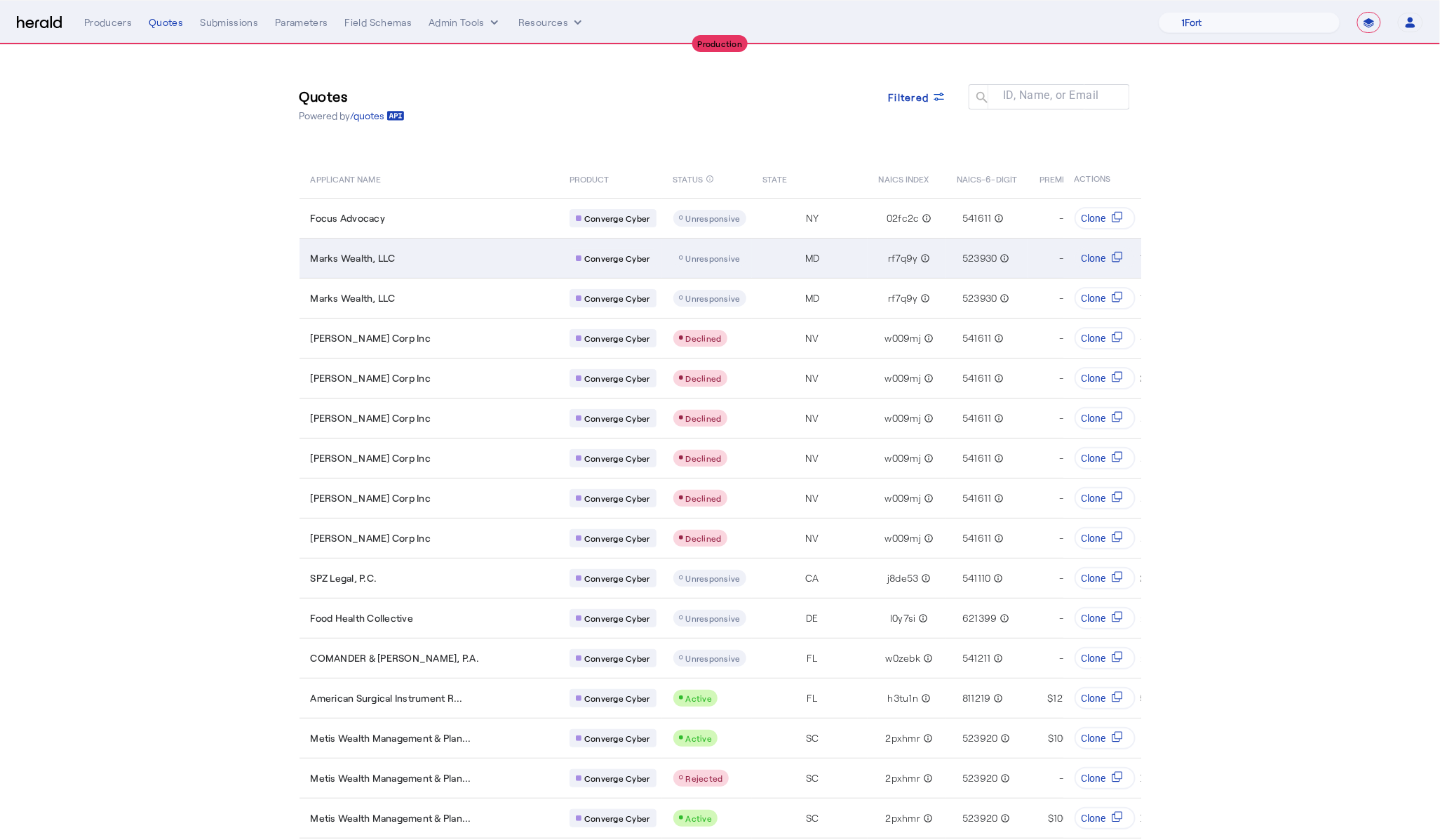
click at [451, 264] on td "Marks Wealth, LLC" at bounding box center [429, 257] width 260 height 40
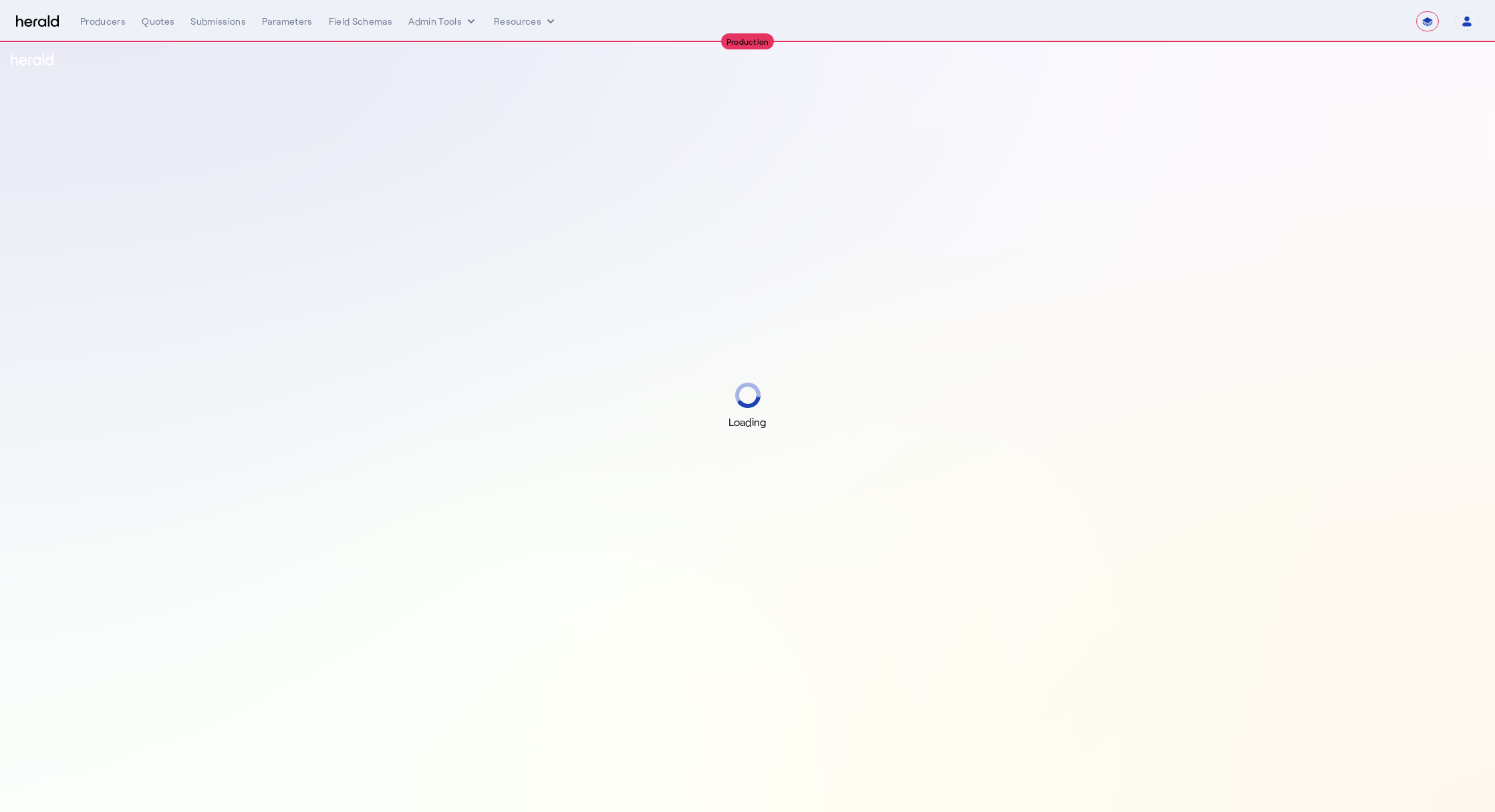
select select "**********"
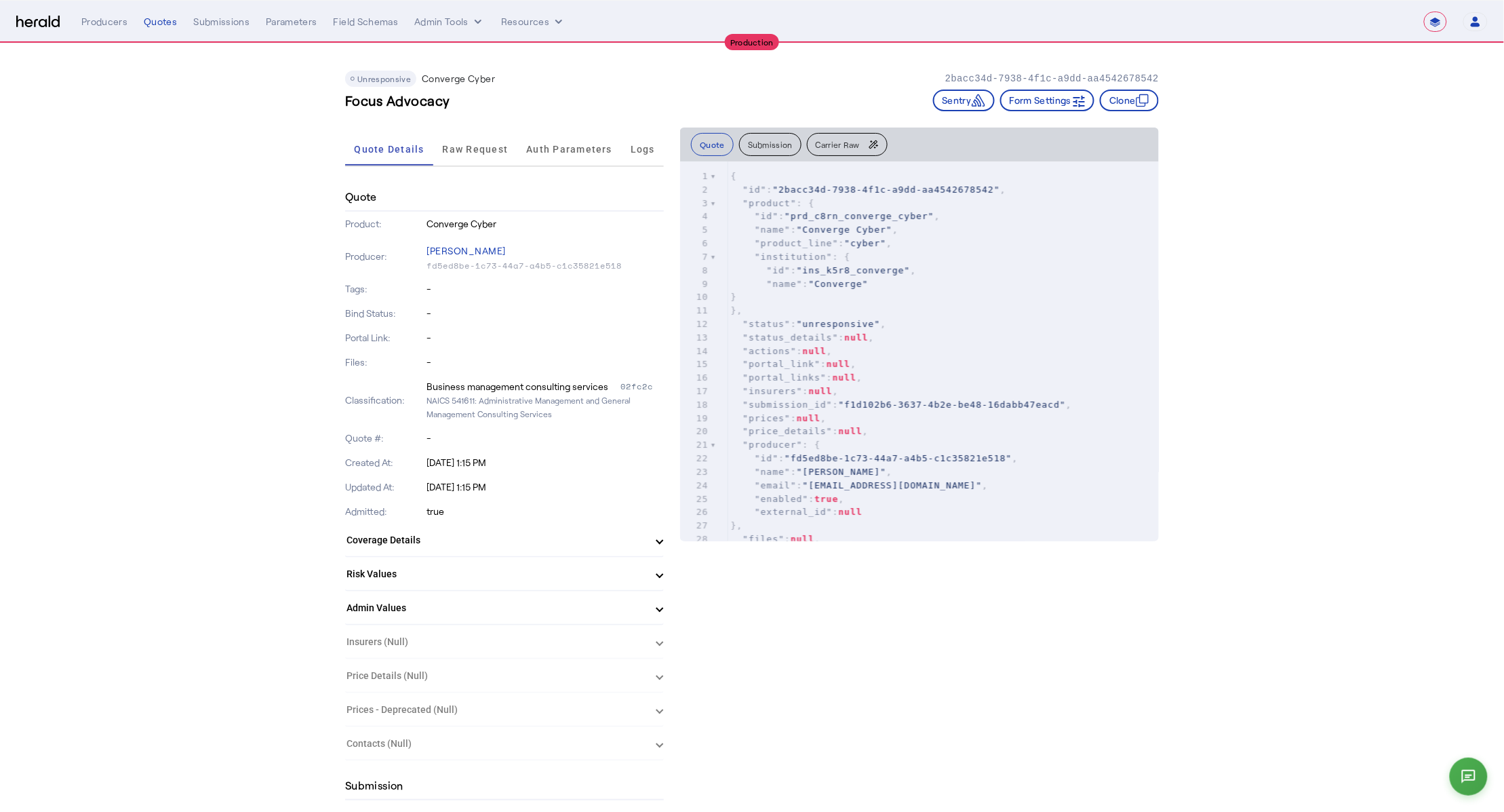
click at [488, 116] on div "Unresponsive Converge Cyber 2bacc34d-7938-4f1c-a9dd-aa4542678542 Focus Advocacy…" at bounding box center [752, 85] width 814 height 84
click at [481, 146] on span "Raw Request" at bounding box center [476, 149] width 66 height 10
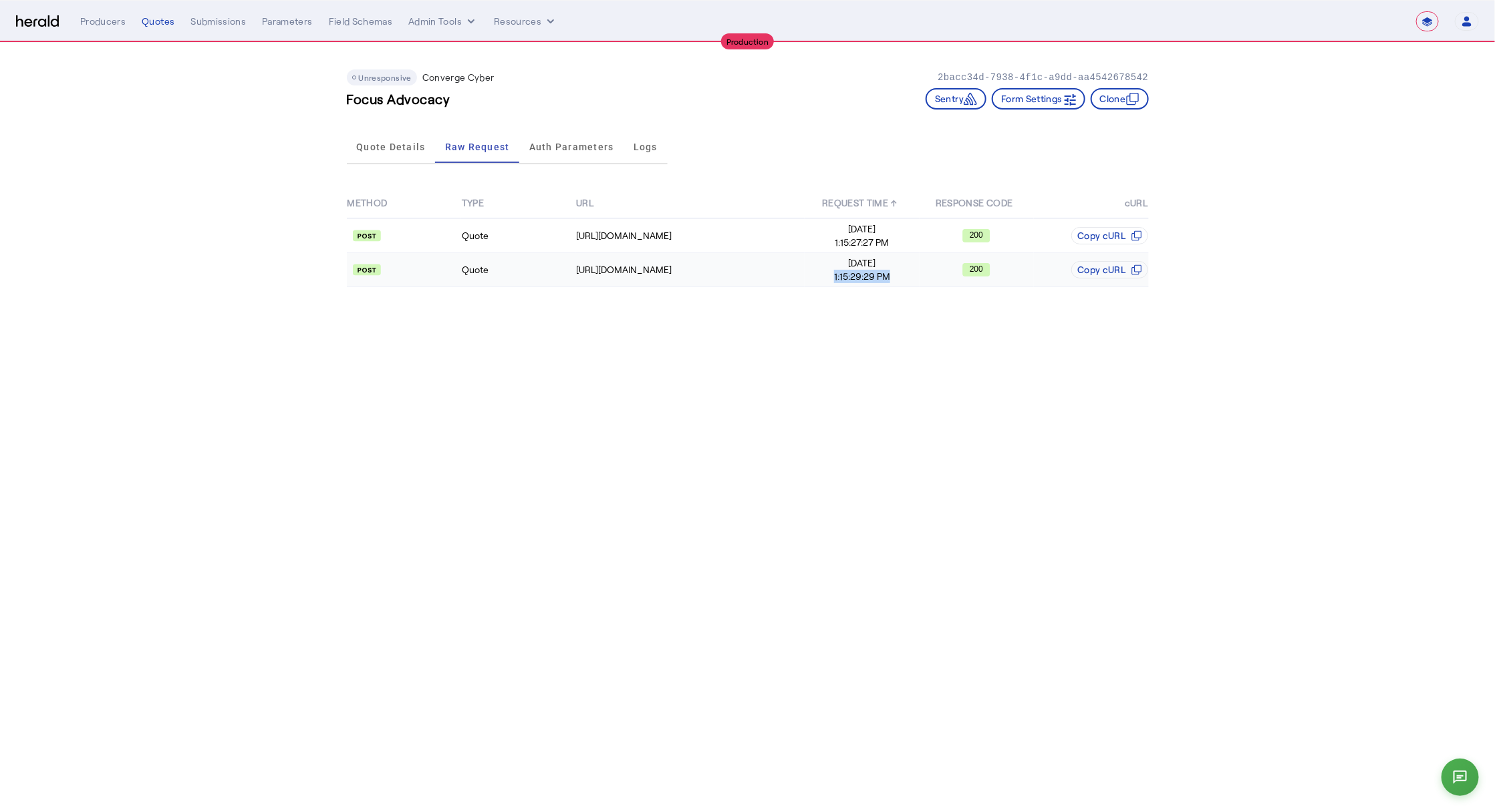
drag, startPoint x: 890, startPoint y: 276, endPoint x: 832, endPoint y: 272, distance: 58.1
click at [832, 272] on span "1:15:29:29 PM" at bounding box center [862, 277] width 113 height 14
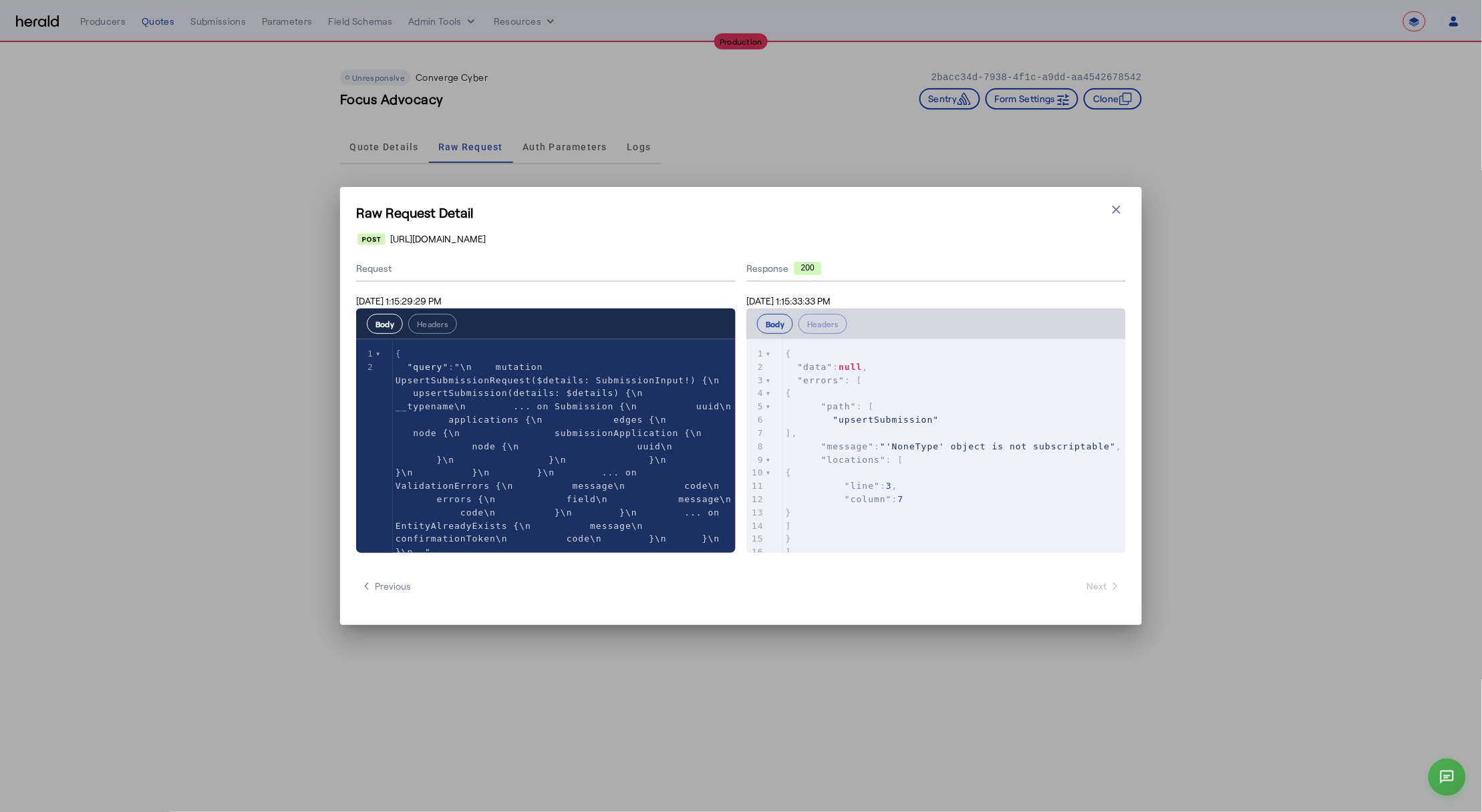
drag, startPoint x: 373, startPoint y: 297, endPoint x: 336, endPoint y: 297, distance: 37.0
click at [336, 297] on div "Raw Request Detail Close modal [URL][DOMAIN_NAME] Request [DATE] 1:15:29:29 PM …" at bounding box center [741, 406] width 1482 height 812
copy span "[DATE] 1:15:29:29 PM"
click at [1116, 209] on icon "button" at bounding box center [1116, 209] width 8 height 8
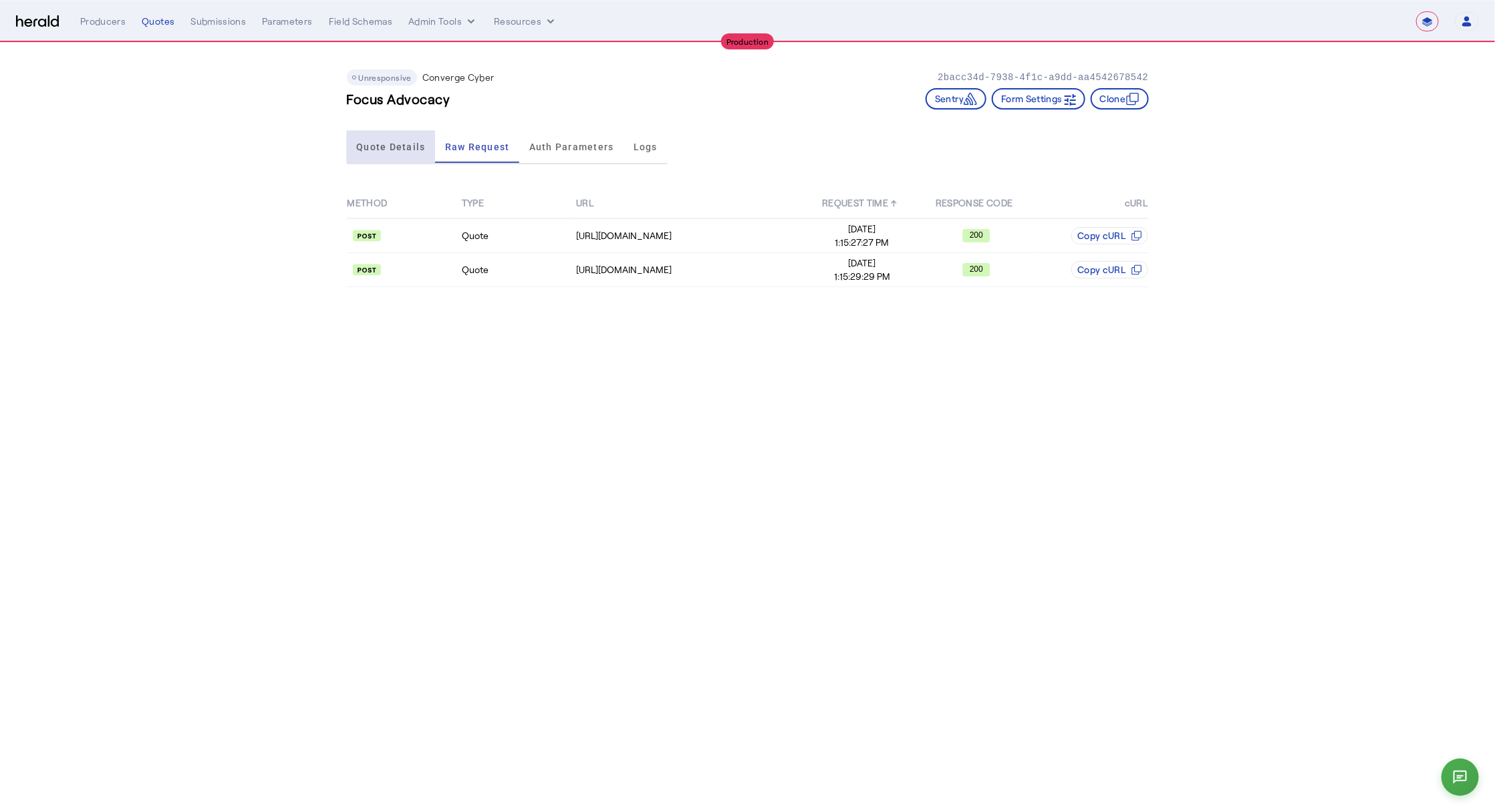
click at [356, 144] on span "Quote Details" at bounding box center [391, 146] width 69 height 9
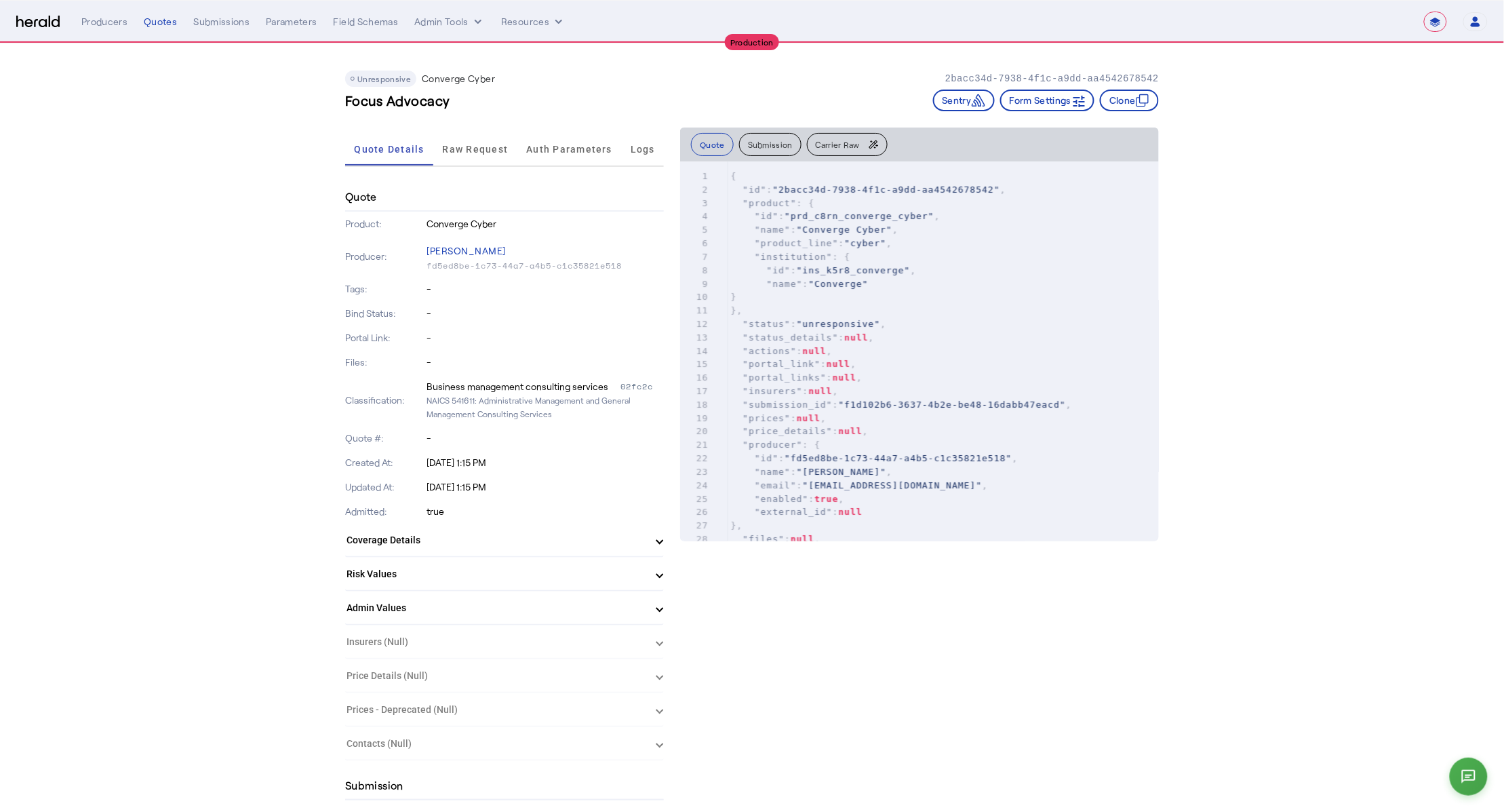
click at [43, 20] on img at bounding box center [38, 22] width 43 height 13
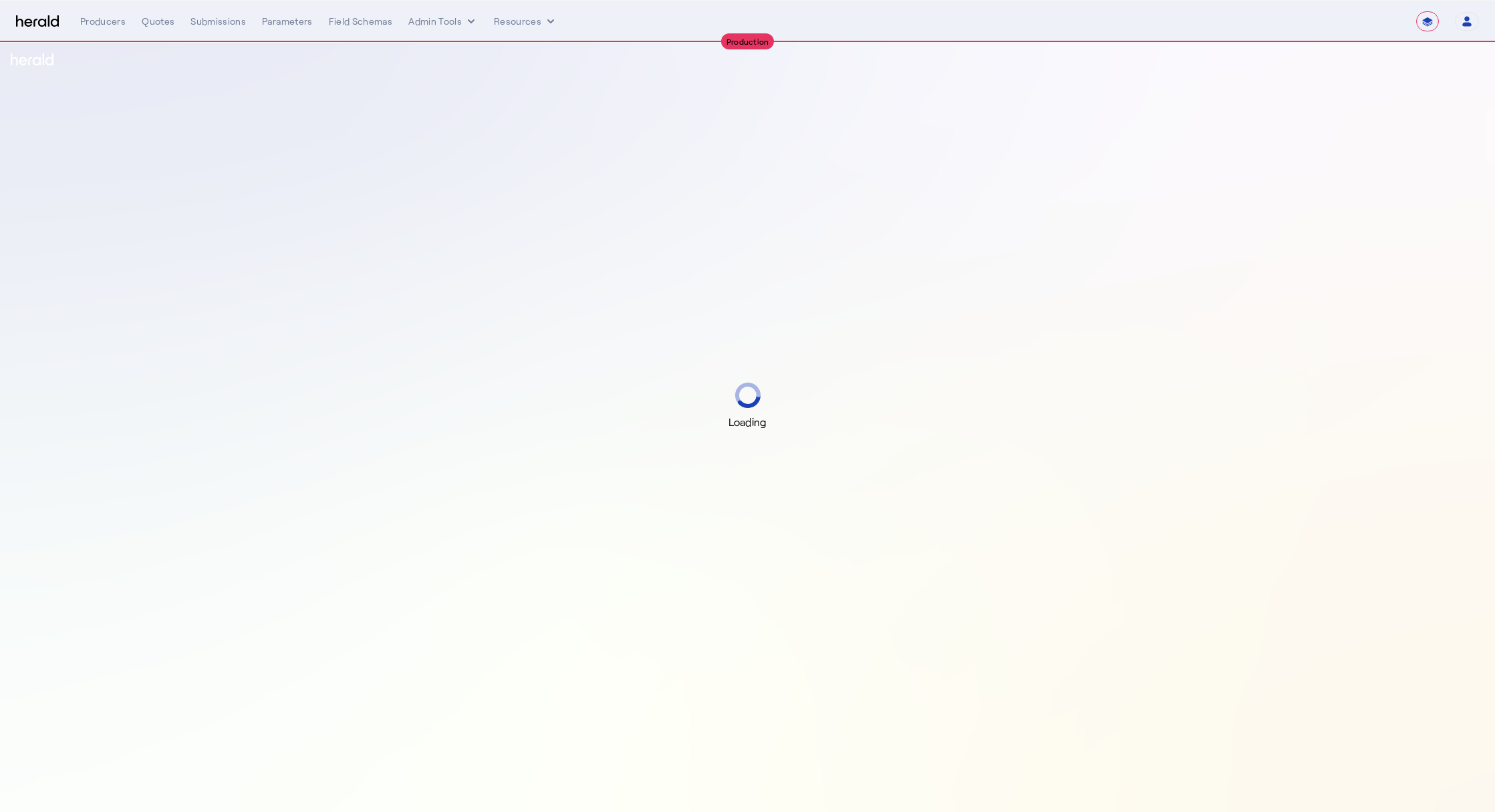
select select "**********"
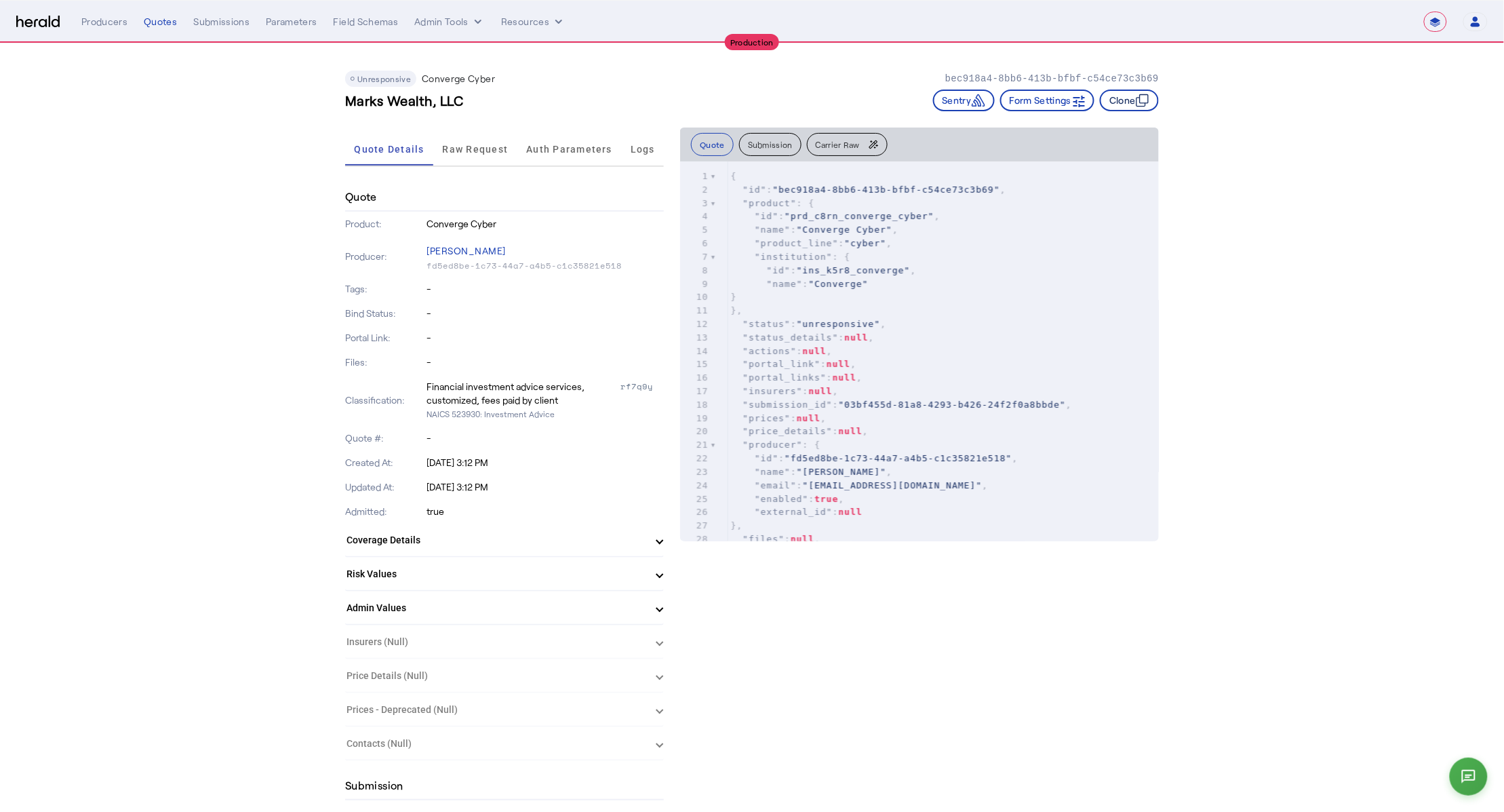
click at [1142, 100] on icon "button" at bounding box center [1142, 101] width 14 height 14
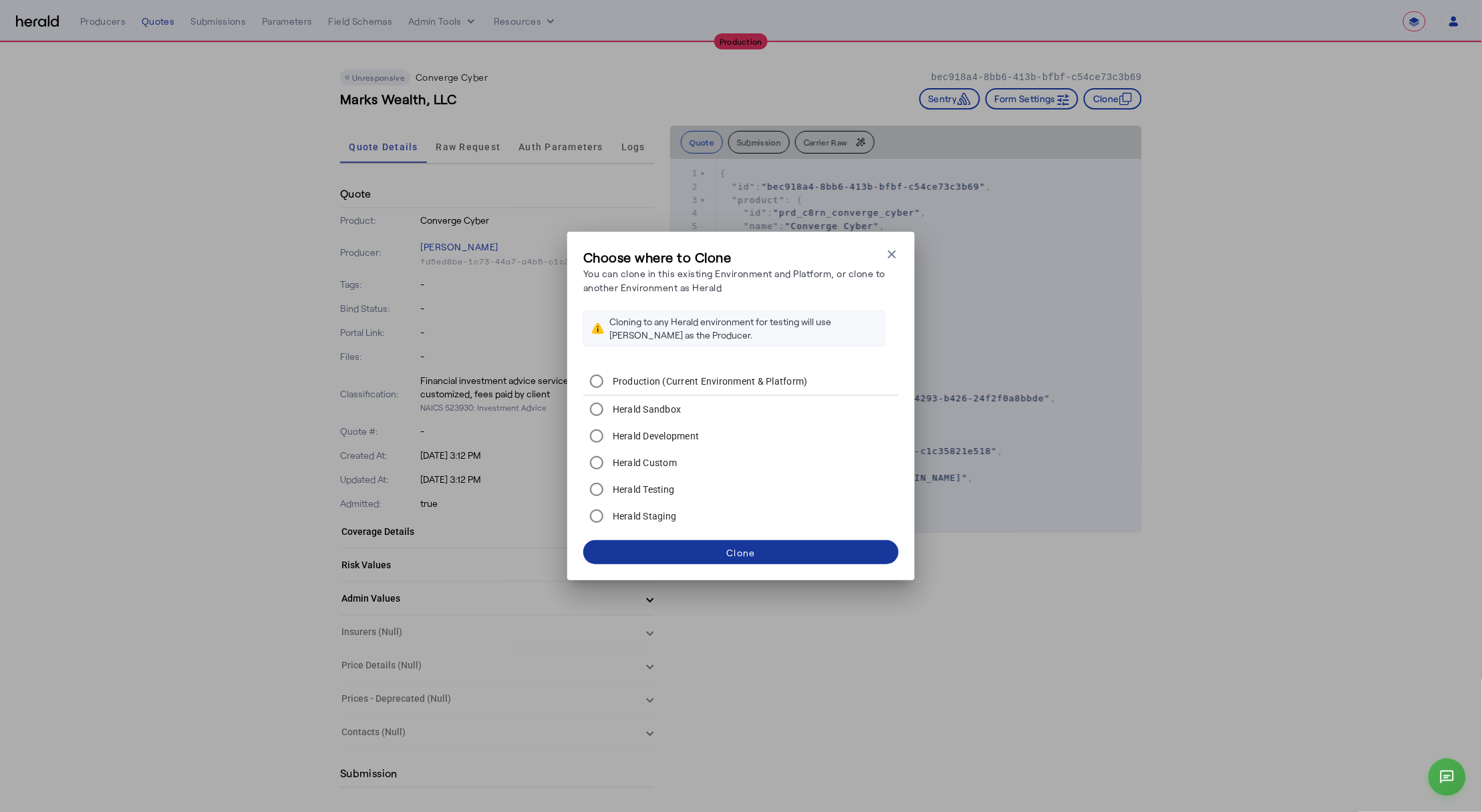
click at [797, 551] on span at bounding box center [741, 552] width 315 height 32
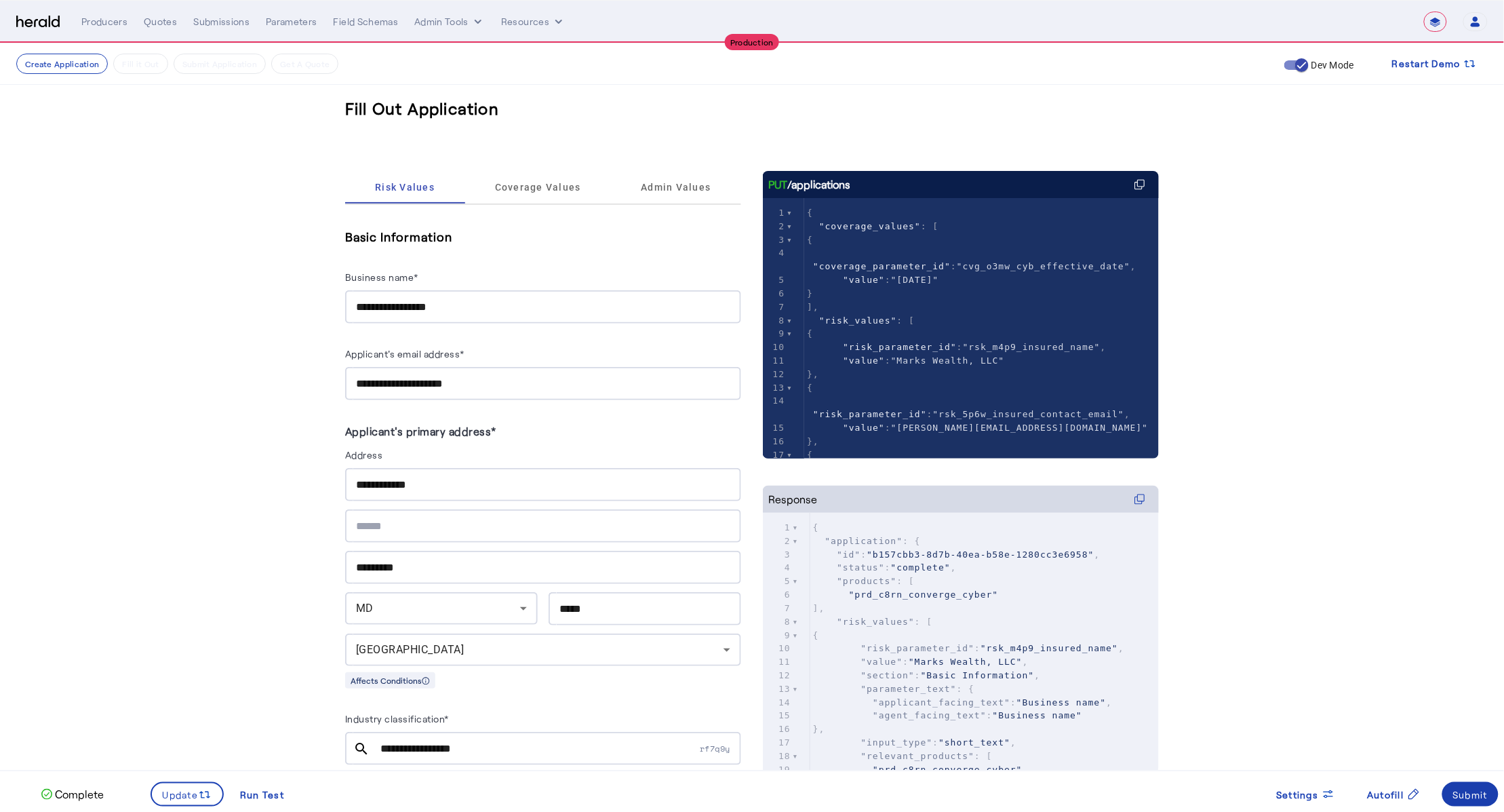
click at [1480, 789] on div "Submit" at bounding box center [1470, 794] width 36 height 14
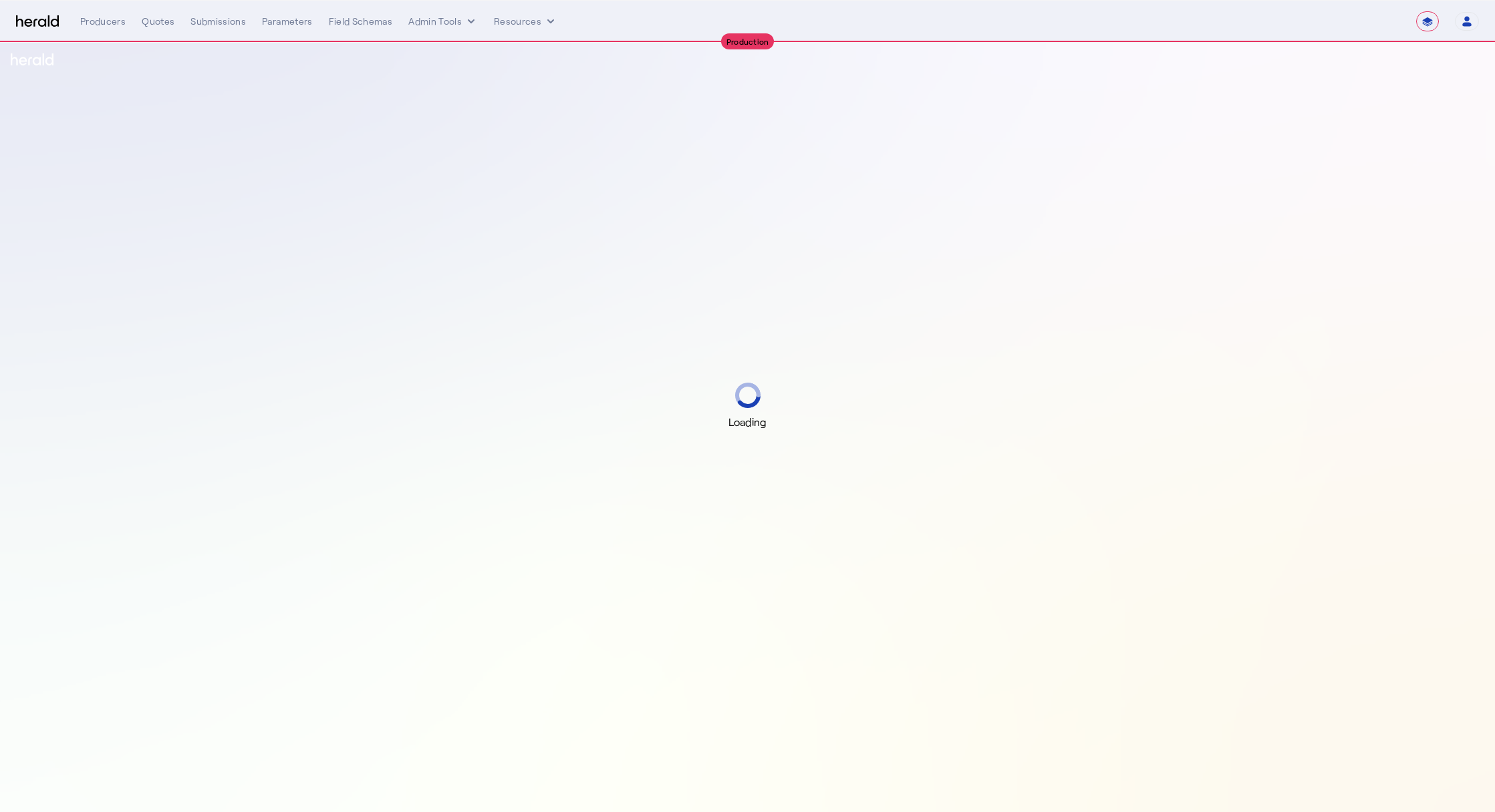
select select "**********"
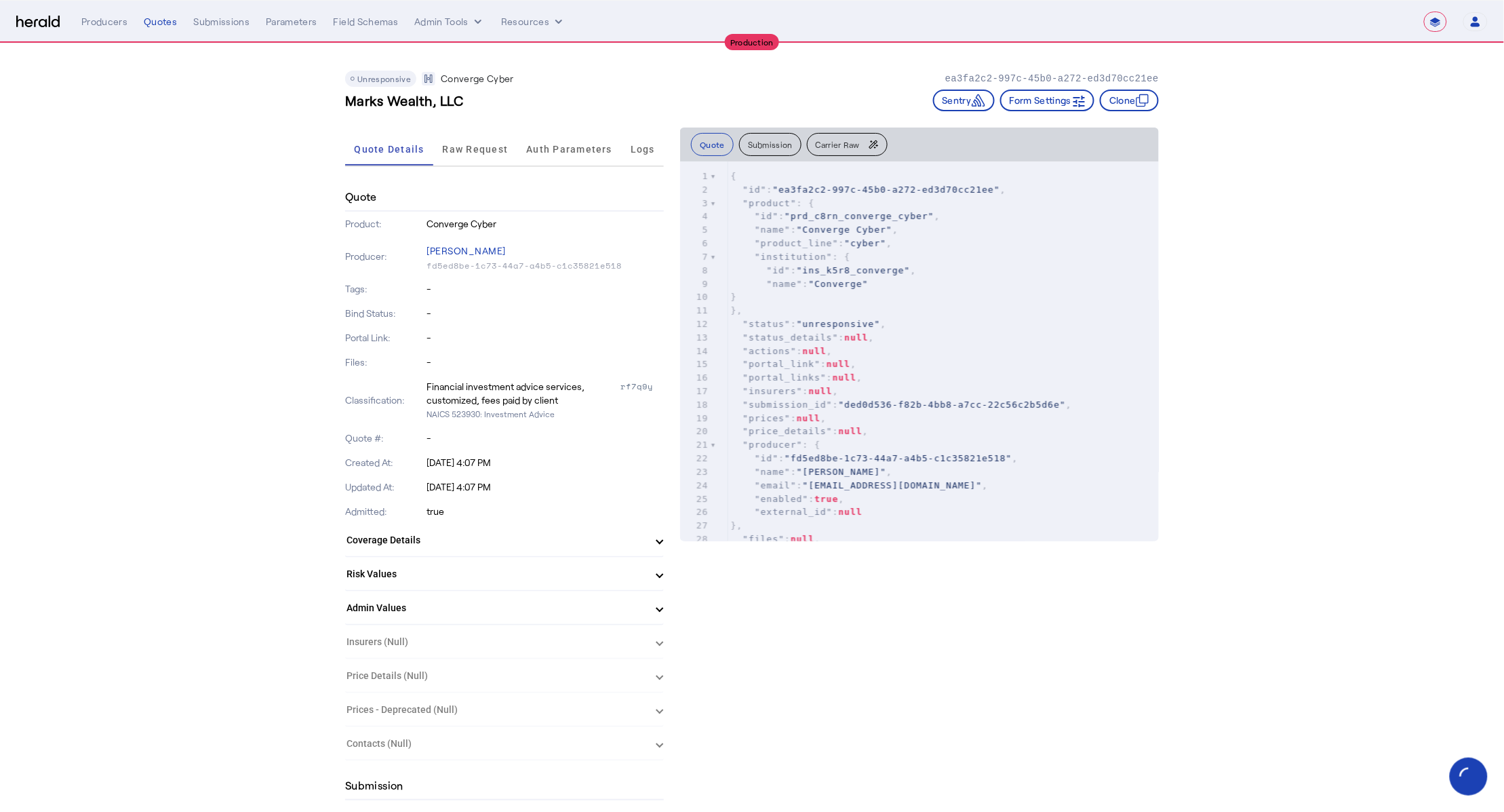
click at [449, 156] on span "Raw Request" at bounding box center [476, 149] width 66 height 32
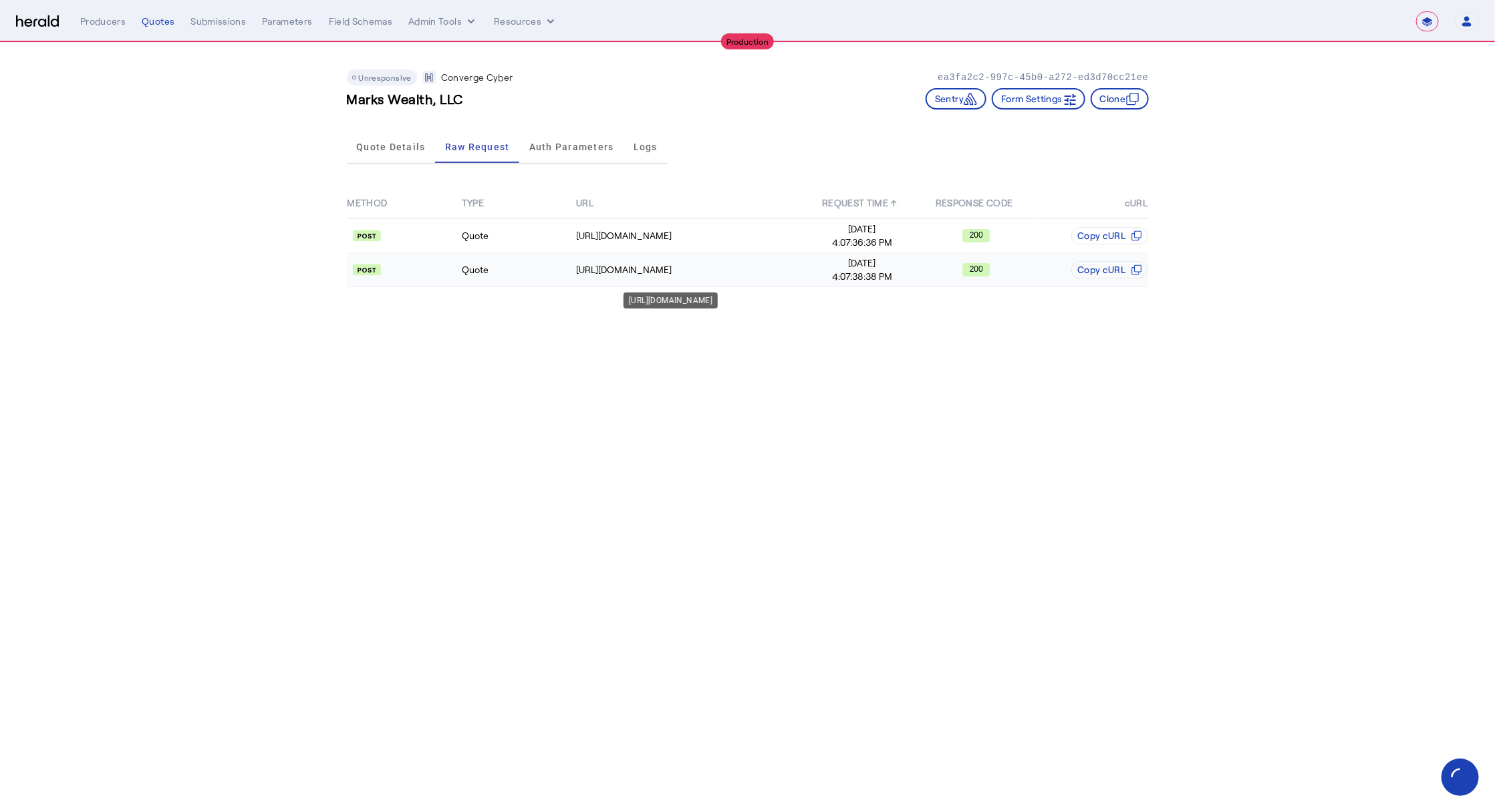
click at [718, 279] on td "[URL][DOMAIN_NAME]" at bounding box center [690, 271] width 230 height 34
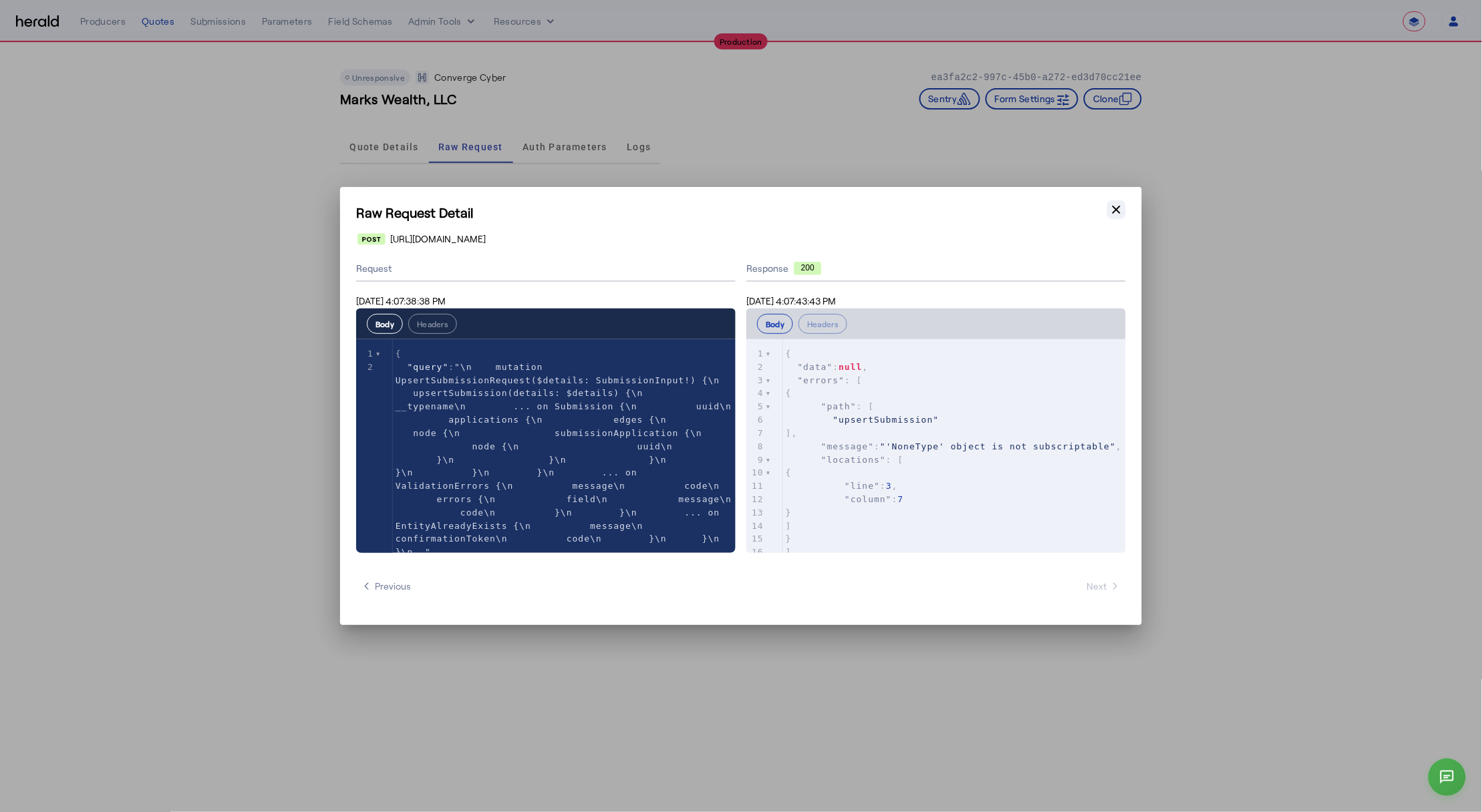
click at [1119, 204] on icon "button" at bounding box center [1116, 210] width 14 height 14
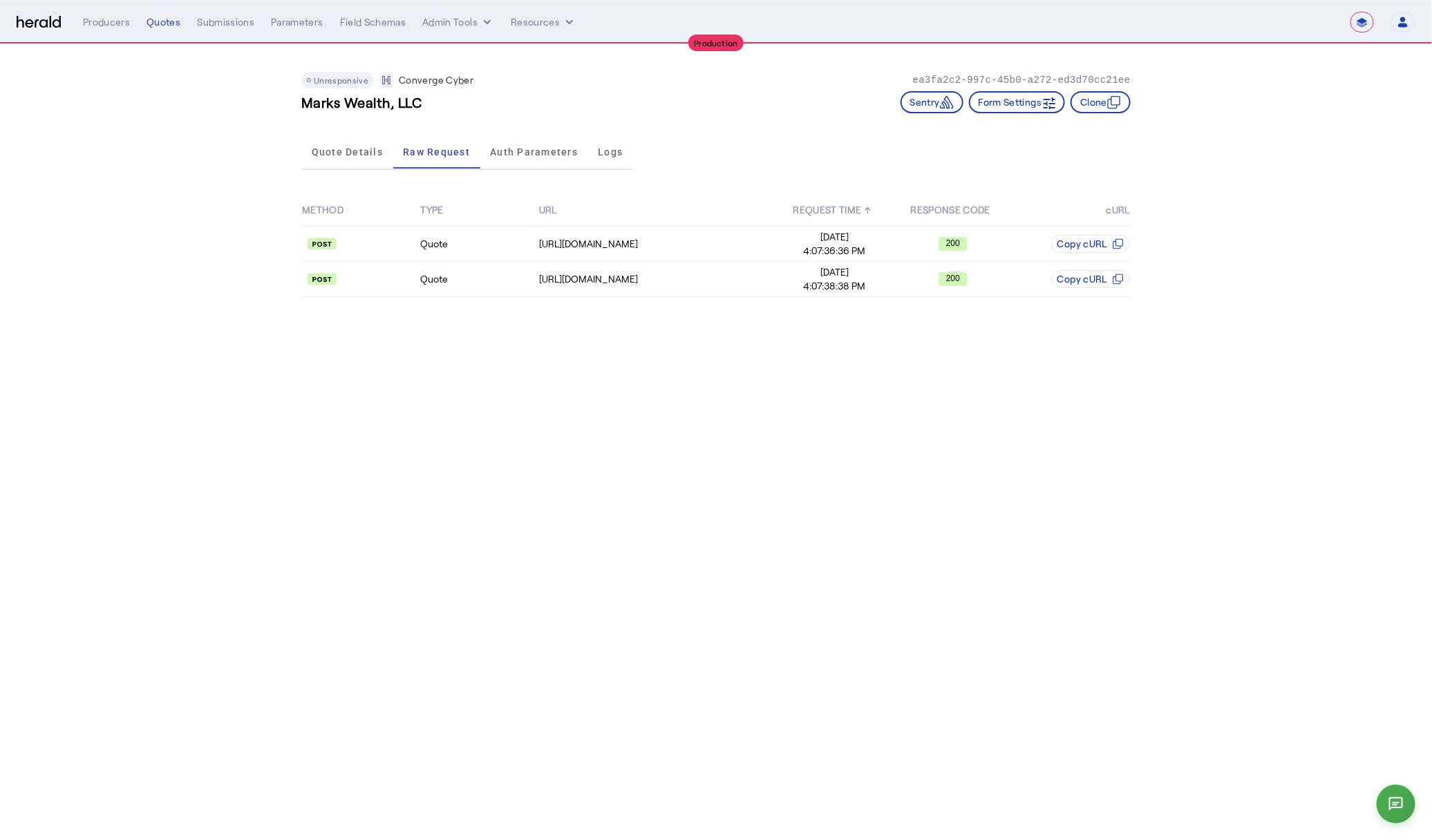
click at [956, 406] on body "**********" at bounding box center [716, 420] width 1432 height 840
click at [706, 276] on div "[URL][DOMAIN_NAME]" at bounding box center [657, 279] width 236 height 14
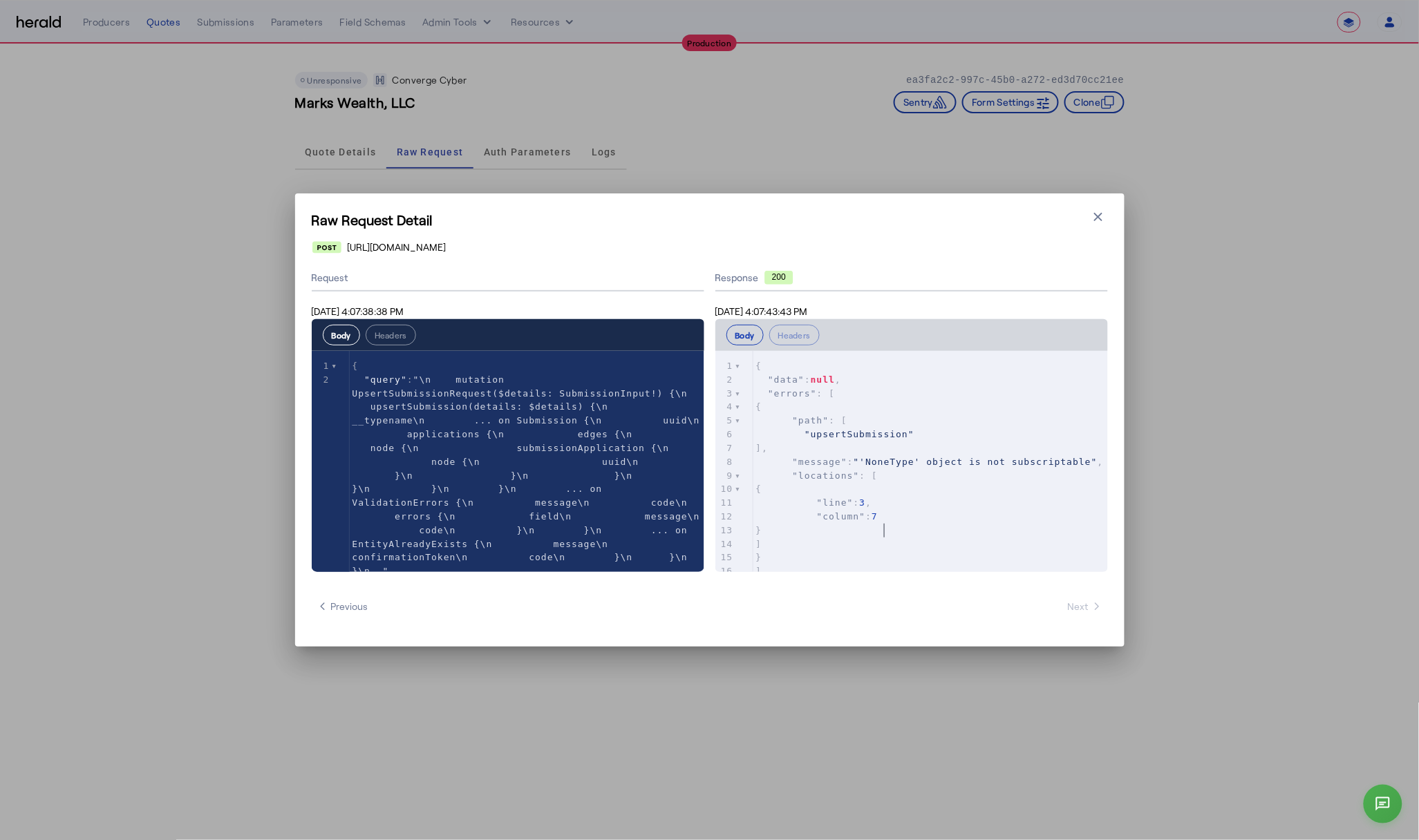
click at [970, 524] on pre ""column" : 7" at bounding box center [931, 517] width 355 height 14
click at [869, 544] on pre "]" at bounding box center [931, 542] width 355 height 14
click at [850, 557] on pre "}" at bounding box center [931, 556] width 355 height 14
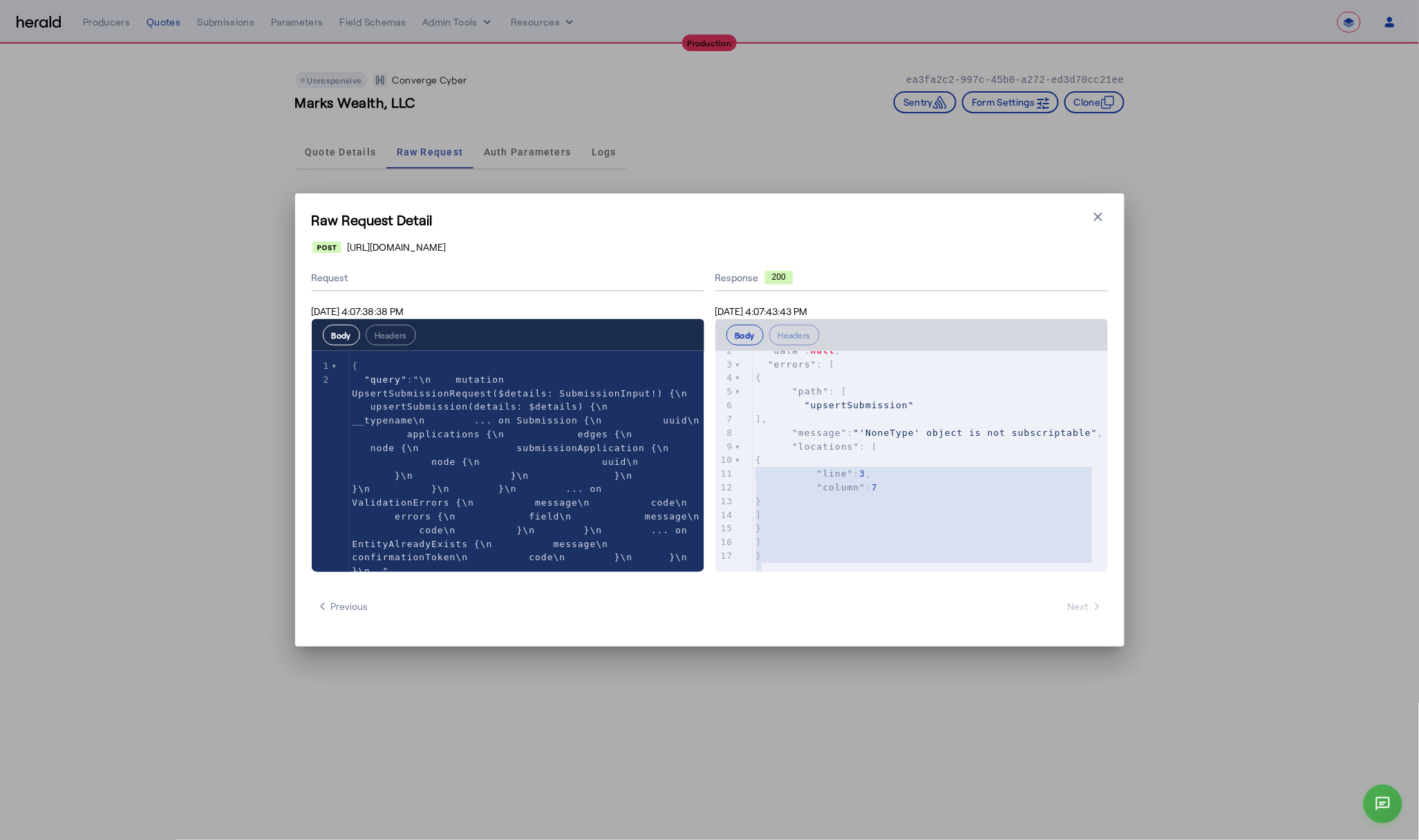
type textarea "**********"
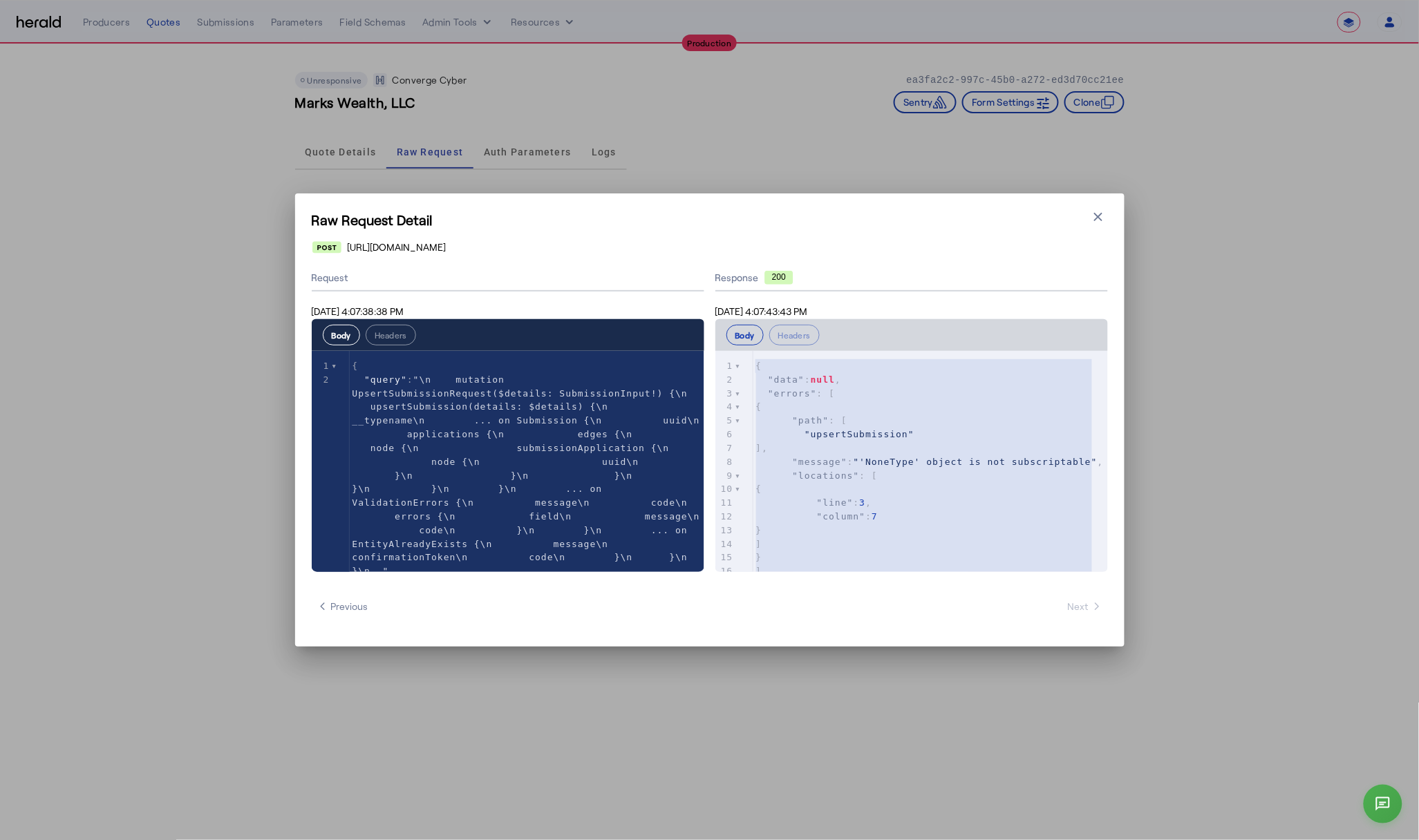
drag, startPoint x: 850, startPoint y: 557, endPoint x: 658, endPoint y: 287, distance: 331.3
click at [658, 287] on div "Request [DATE] 4:07:38:38 PM Body Headers xxxxxxxxxx 26 1 { 2 "query" : "\n mut…" at bounding box center [710, 418] width 796 height 307
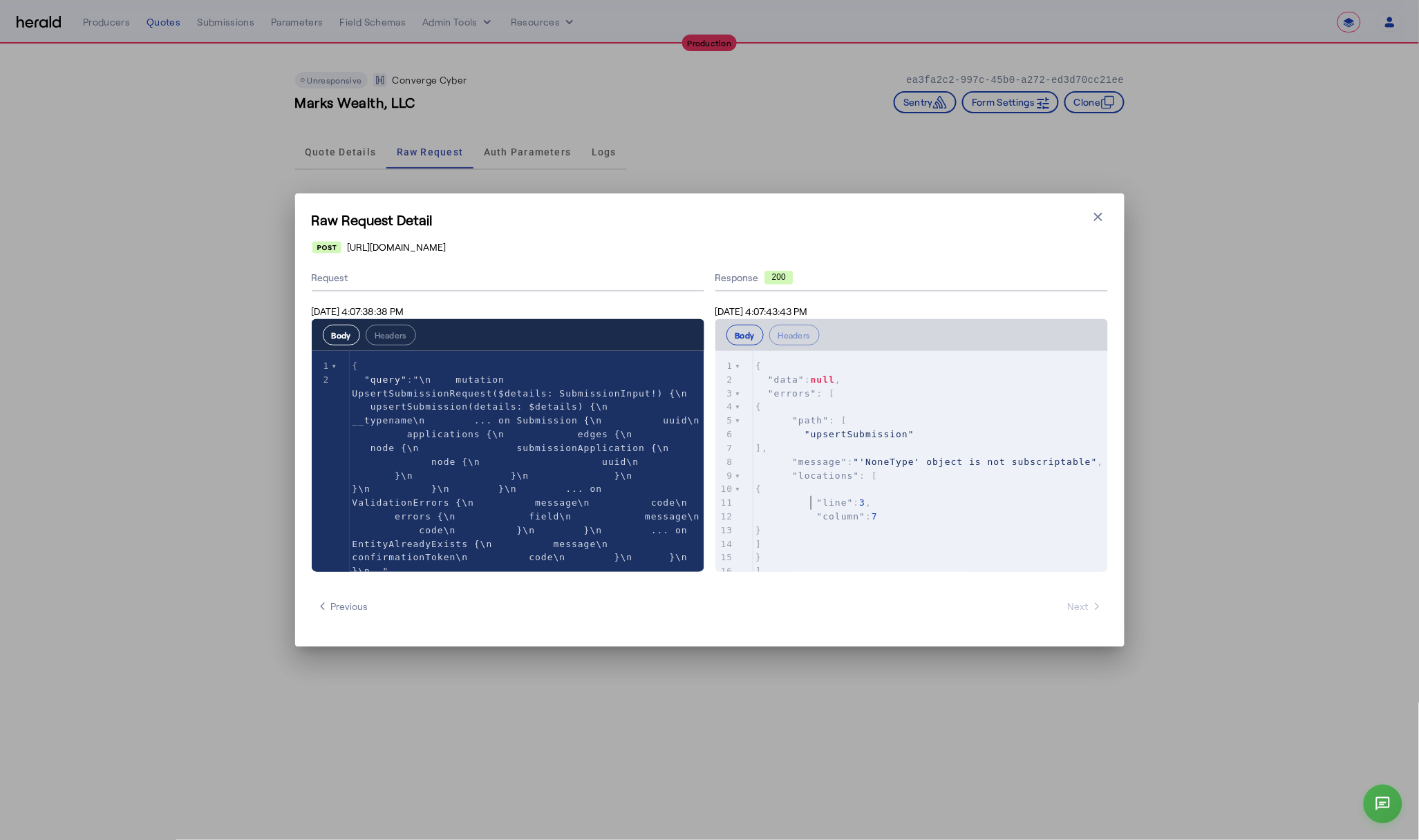
click at [885, 496] on pre "{" at bounding box center [931, 489] width 355 height 14
click at [1095, 222] on icon "button" at bounding box center [1098, 217] width 14 height 14
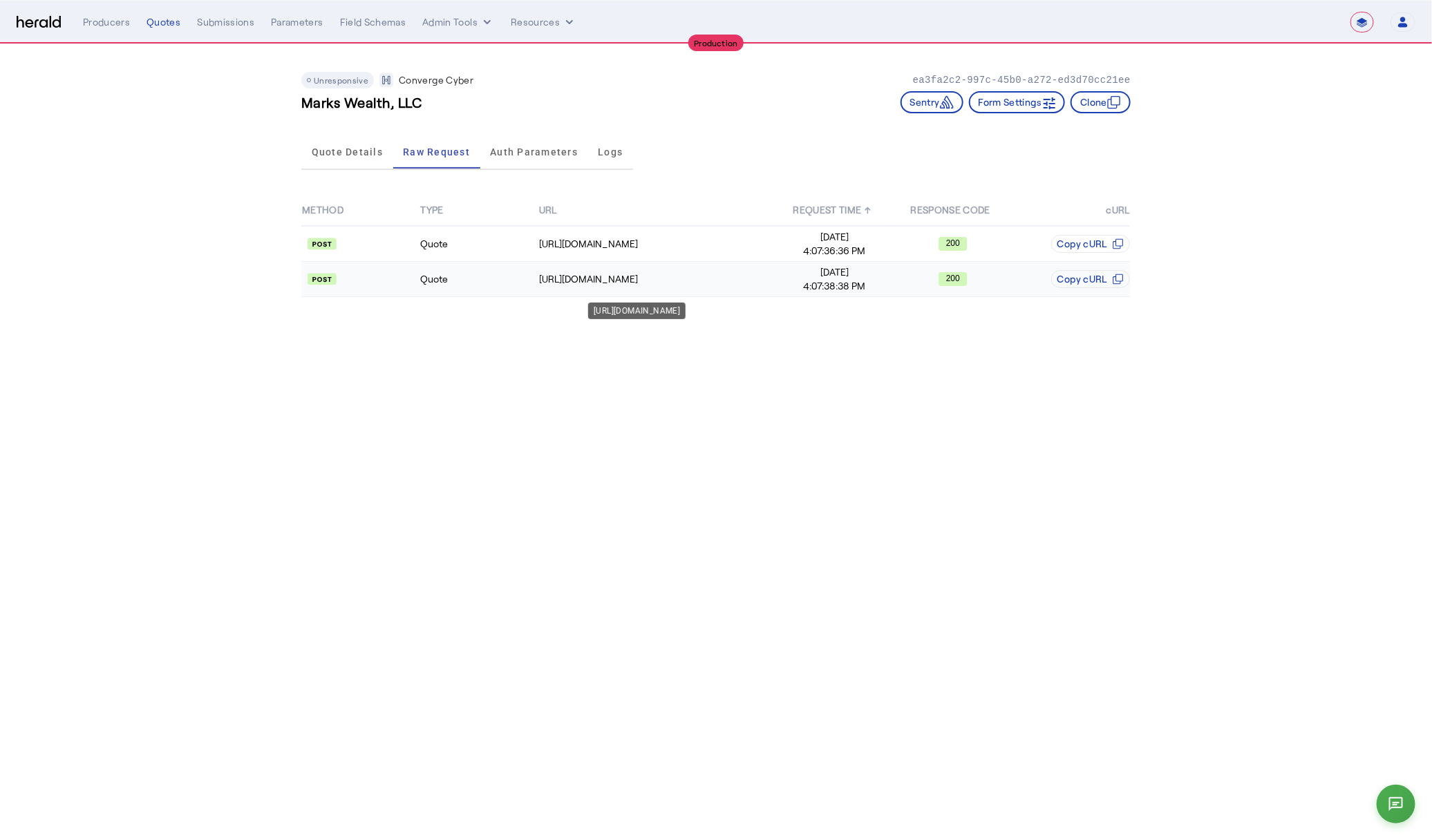
click at [713, 272] on div "[URL][DOMAIN_NAME]" at bounding box center [657, 279] width 236 height 14
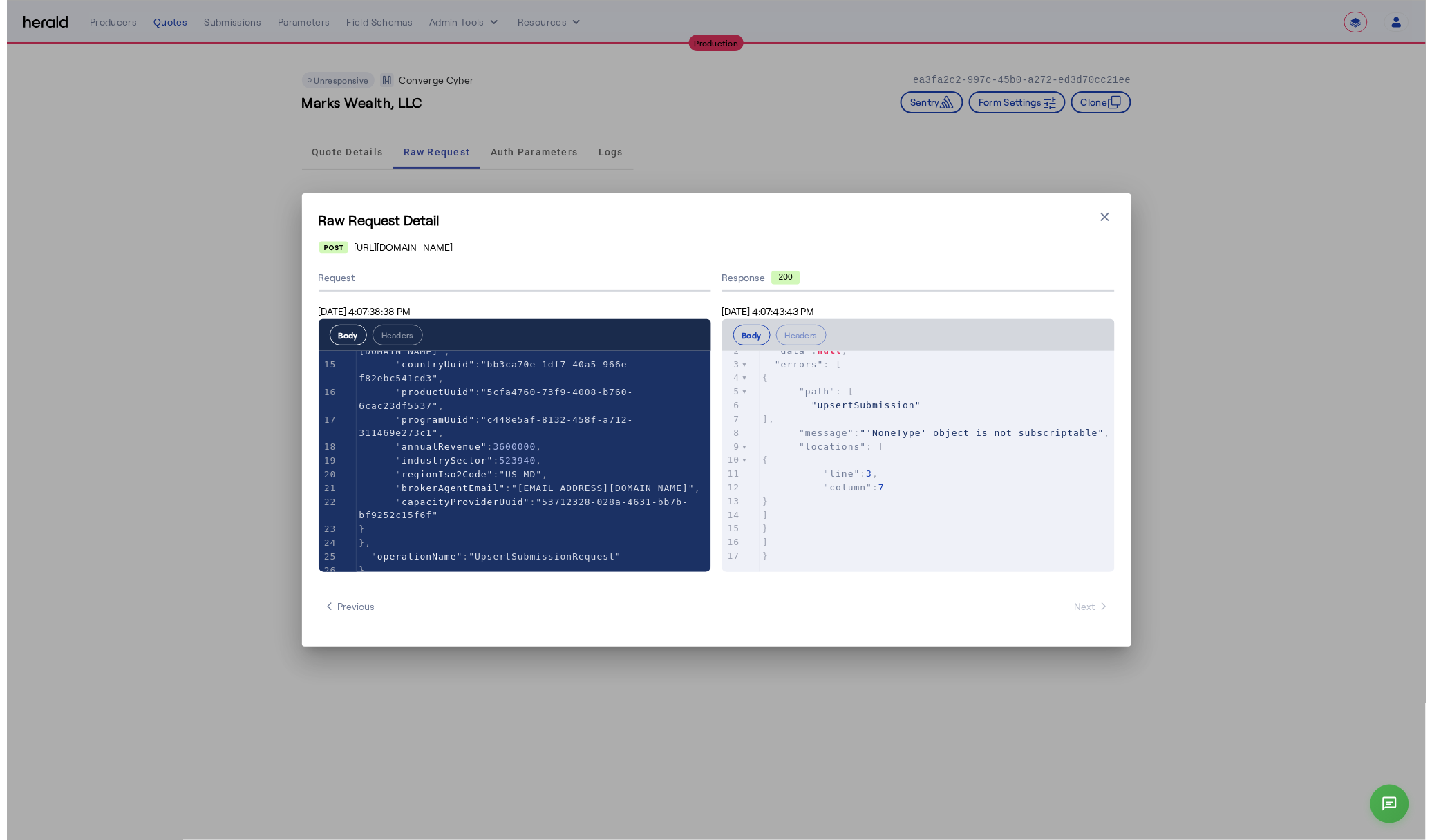
scroll to position [42, 0]
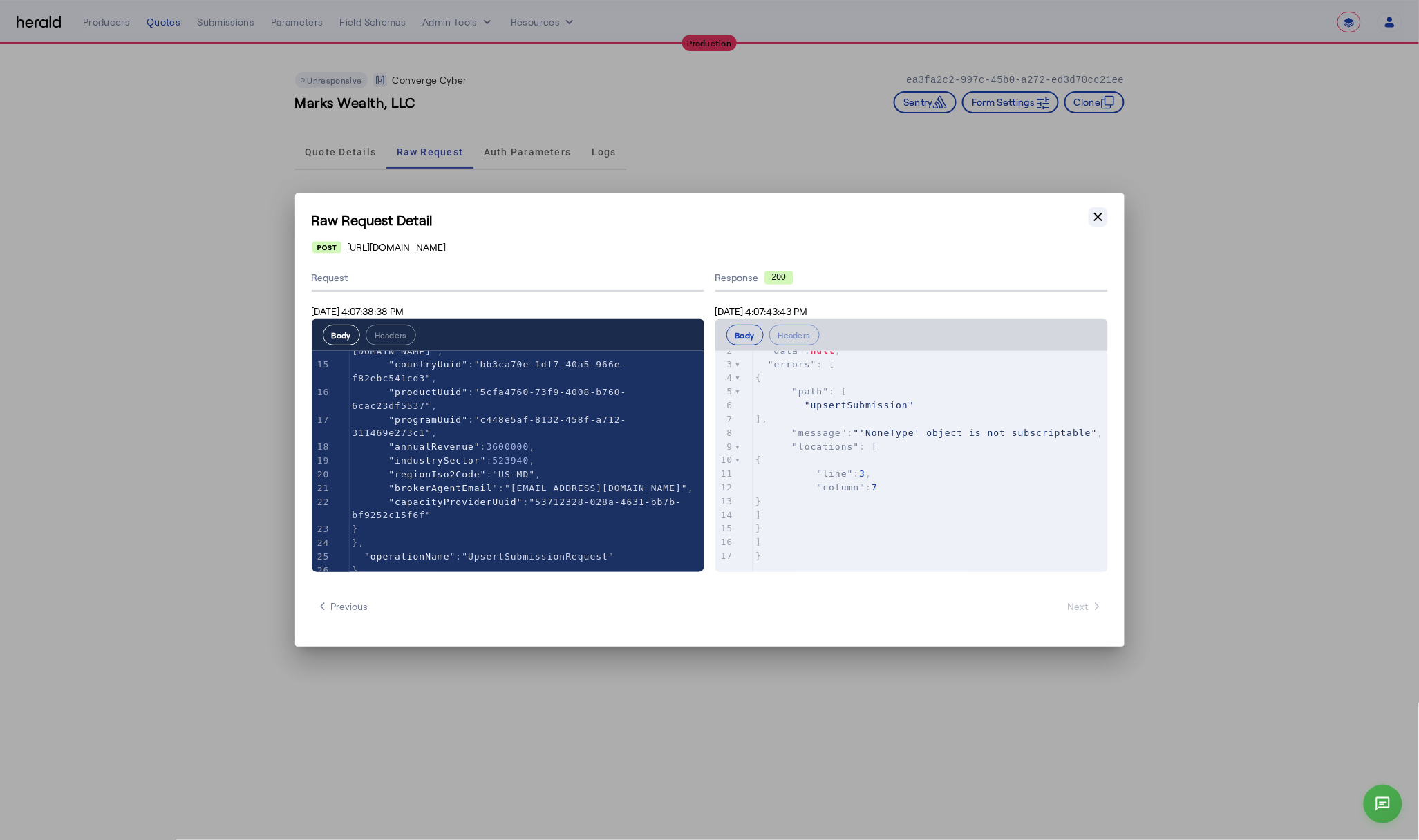
click at [1100, 212] on icon "button" at bounding box center [1098, 217] width 14 height 14
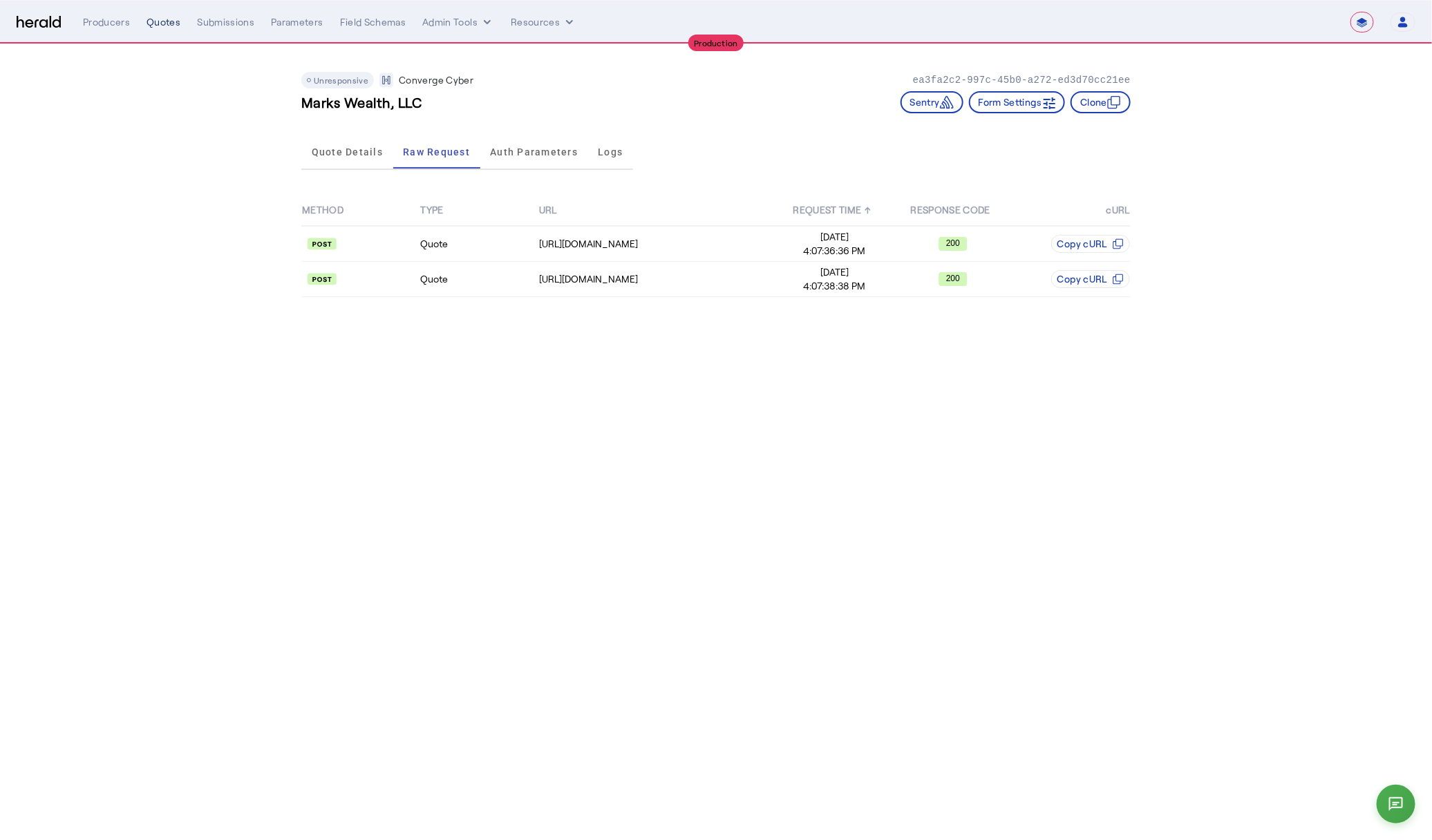
click at [165, 27] on div "Quotes" at bounding box center [163, 22] width 34 height 14
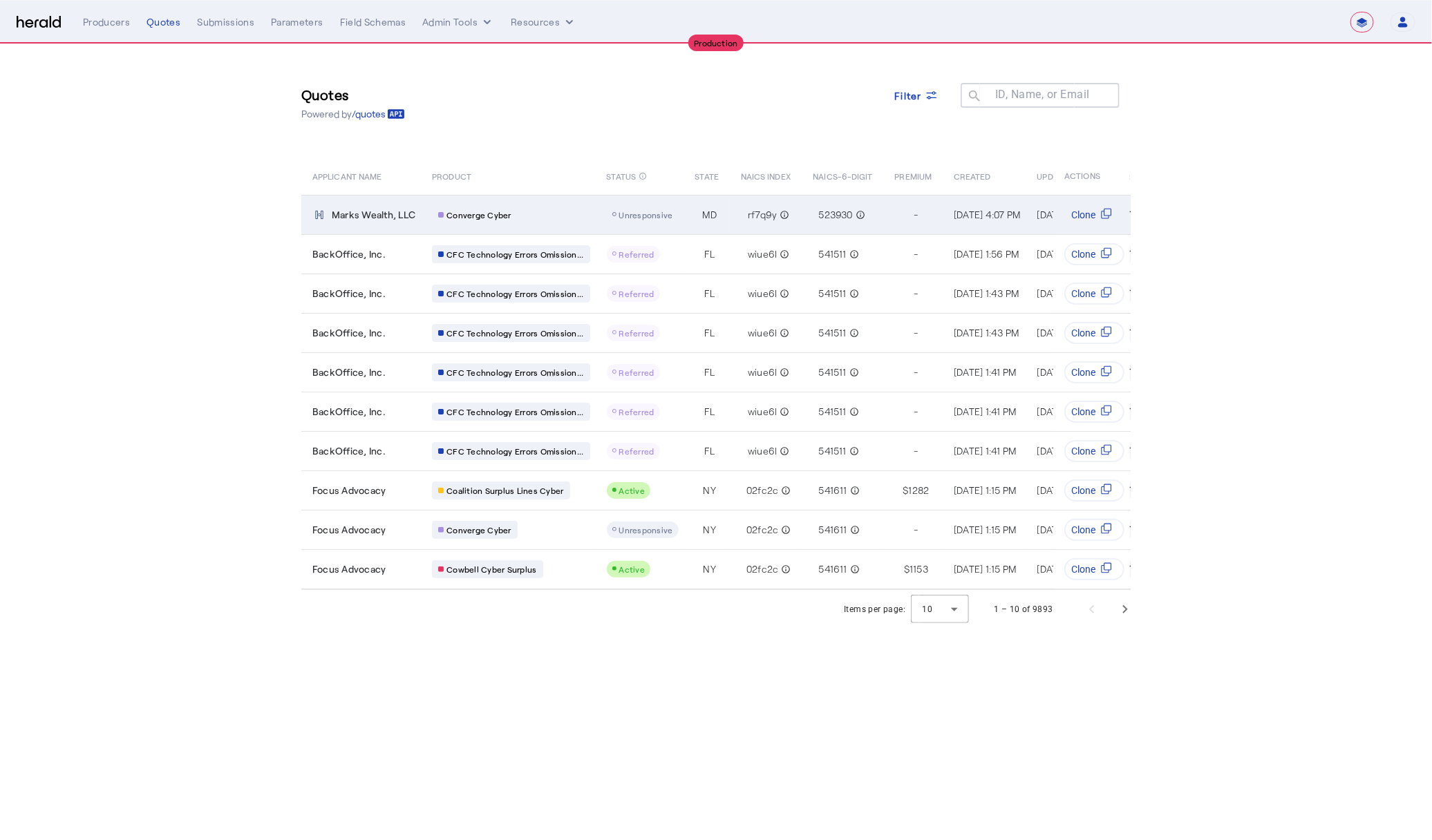
click at [557, 214] on div "Converge Cyber" at bounding box center [510, 214] width 158 height 18
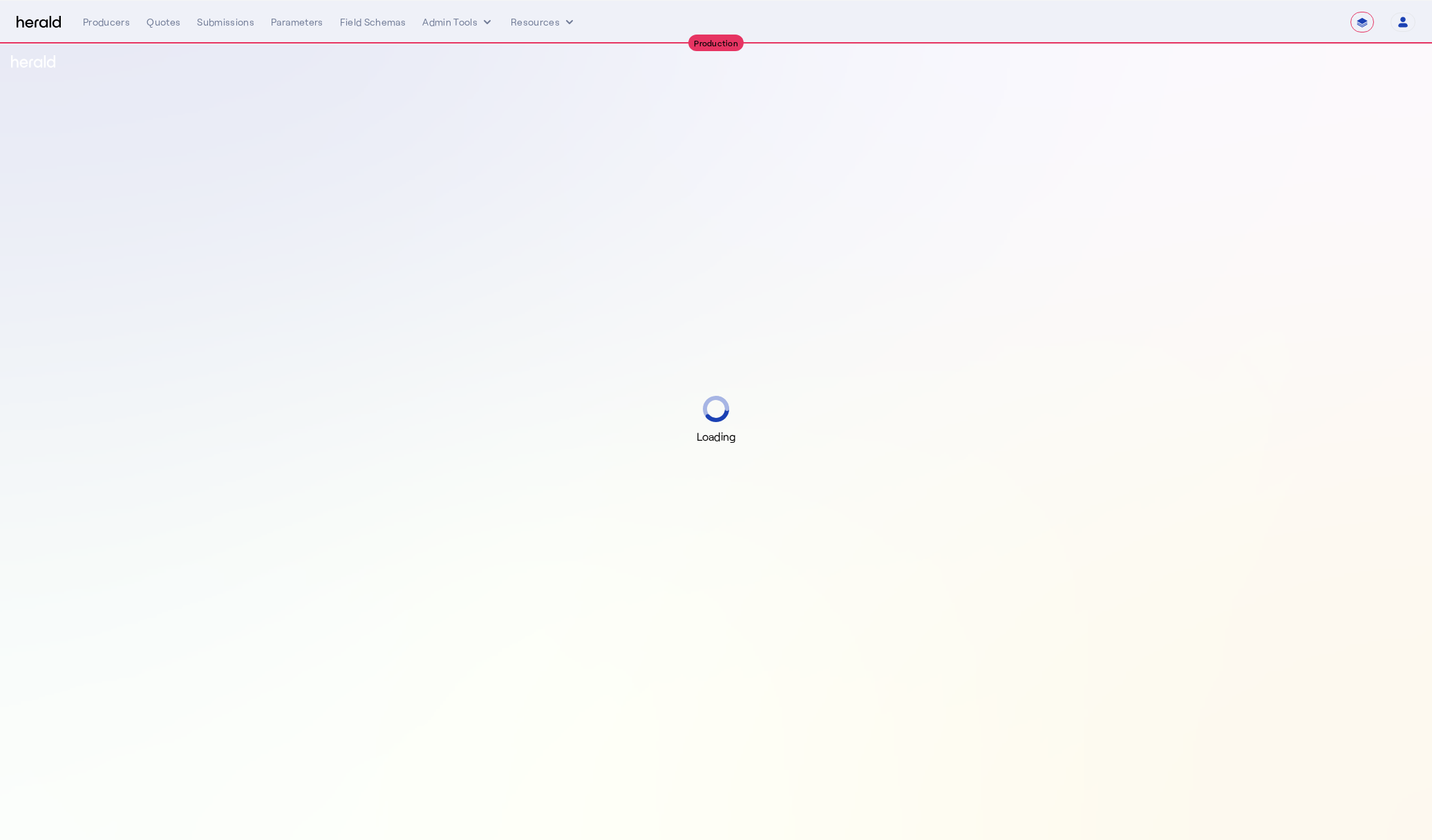
select select "**********"
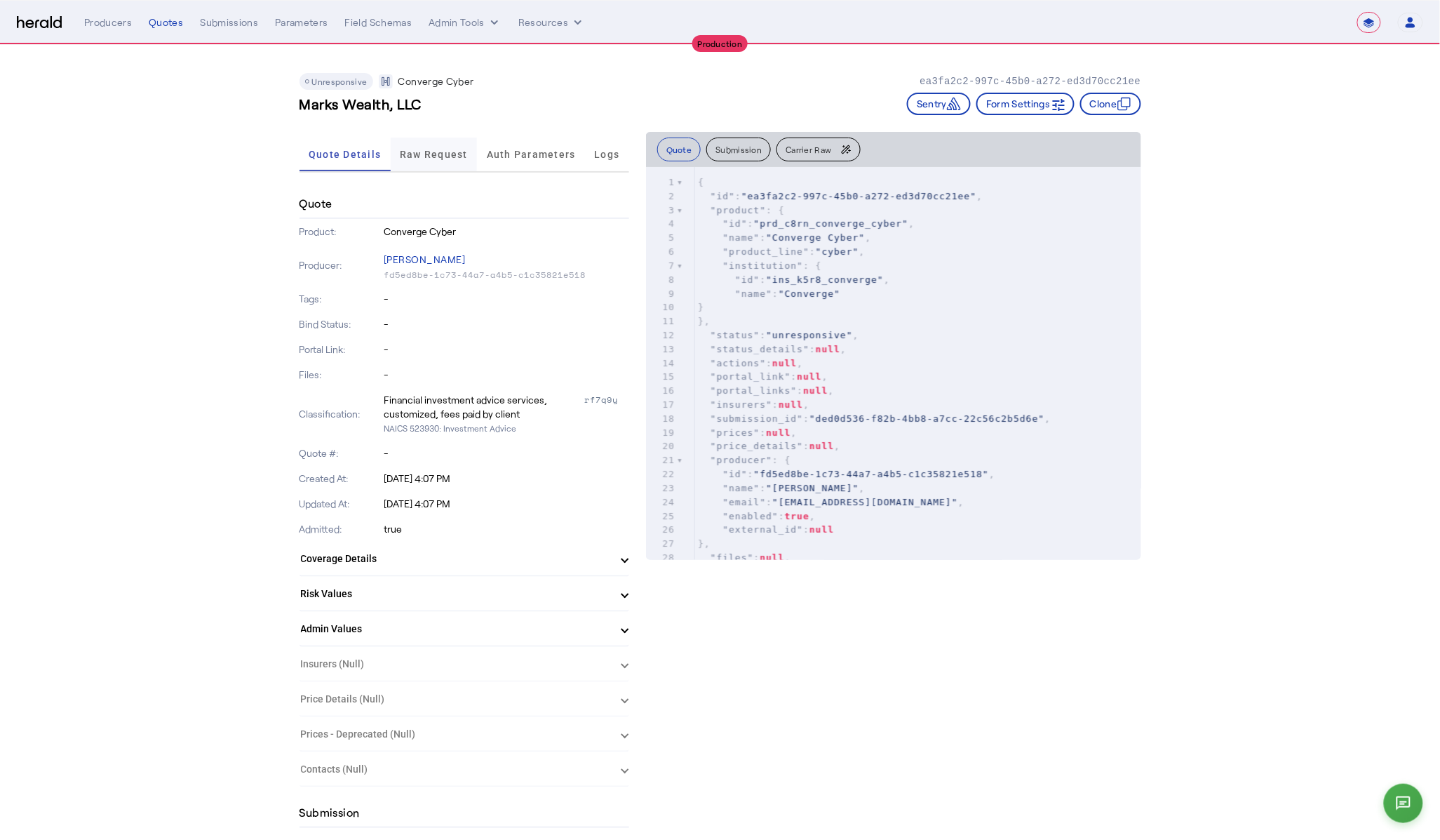
click at [425, 149] on span "Raw Request" at bounding box center [434, 154] width 68 height 10
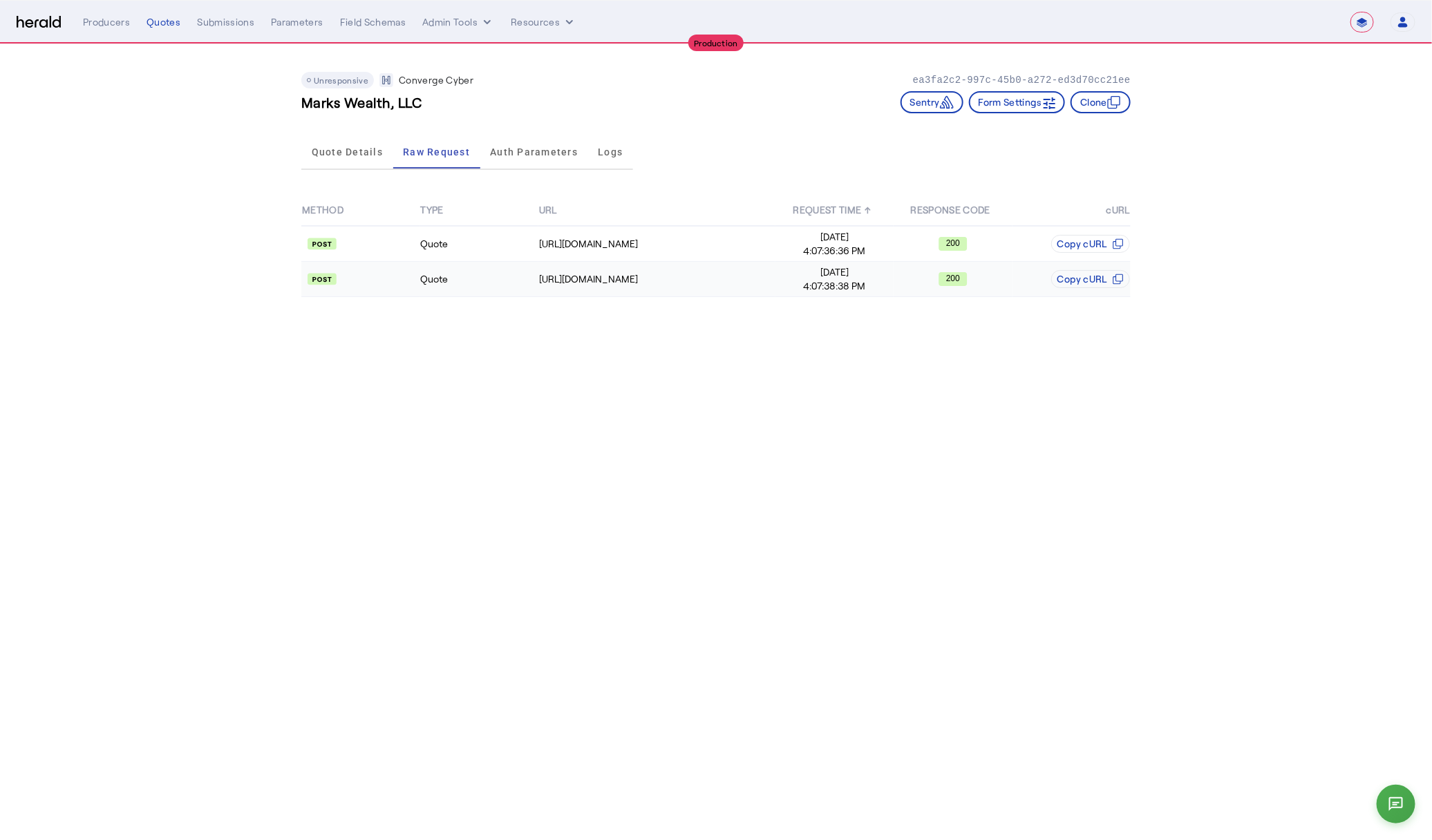
click at [532, 276] on td "Quote" at bounding box center [478, 280] width 118 height 35
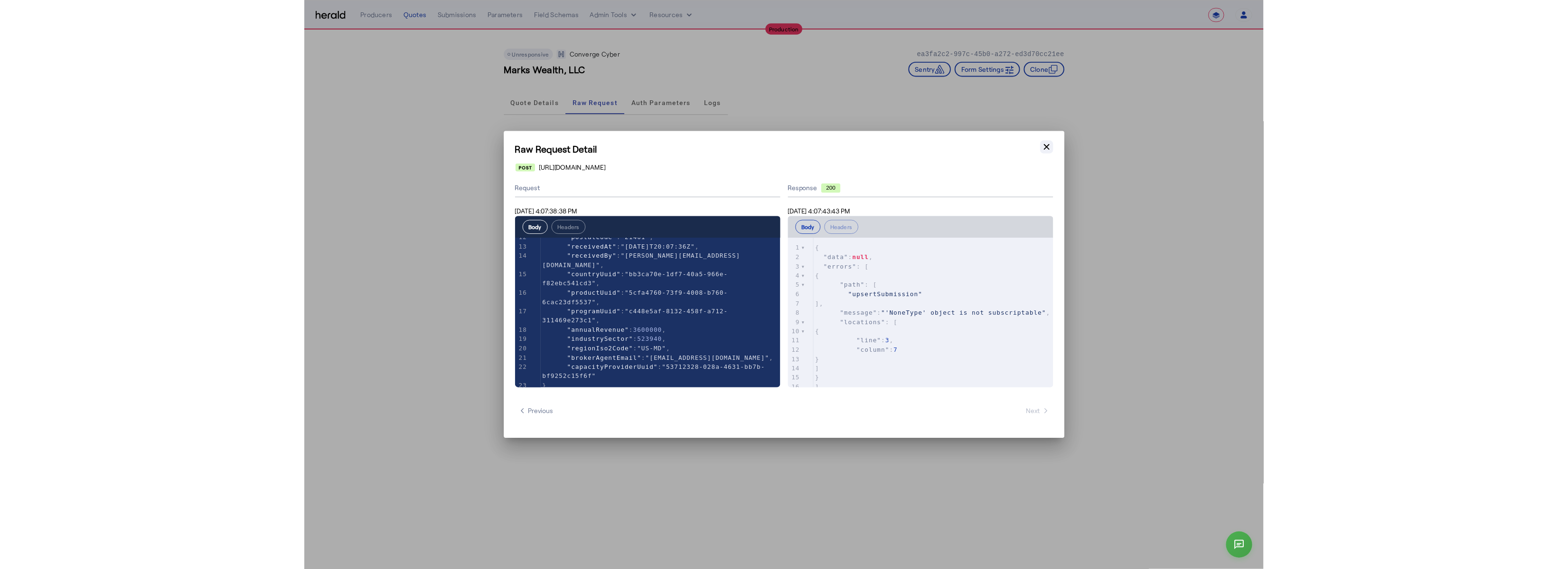
scroll to position [256, 0]
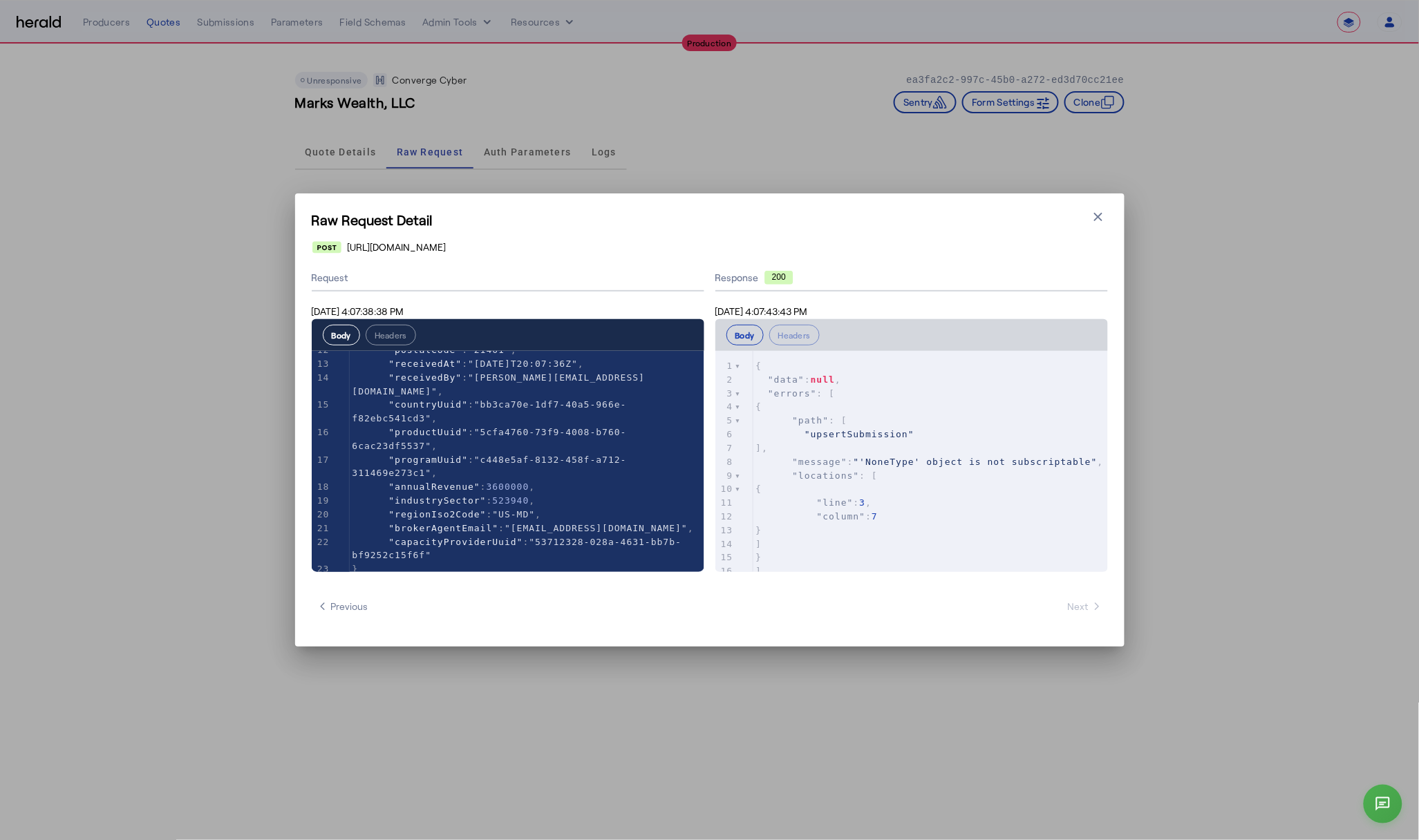
drag, startPoint x: 1099, startPoint y: 222, endPoint x: 1103, endPoint y: 206, distance: 16.5
click at [1099, 222] on icon "button" at bounding box center [1098, 217] width 14 height 14
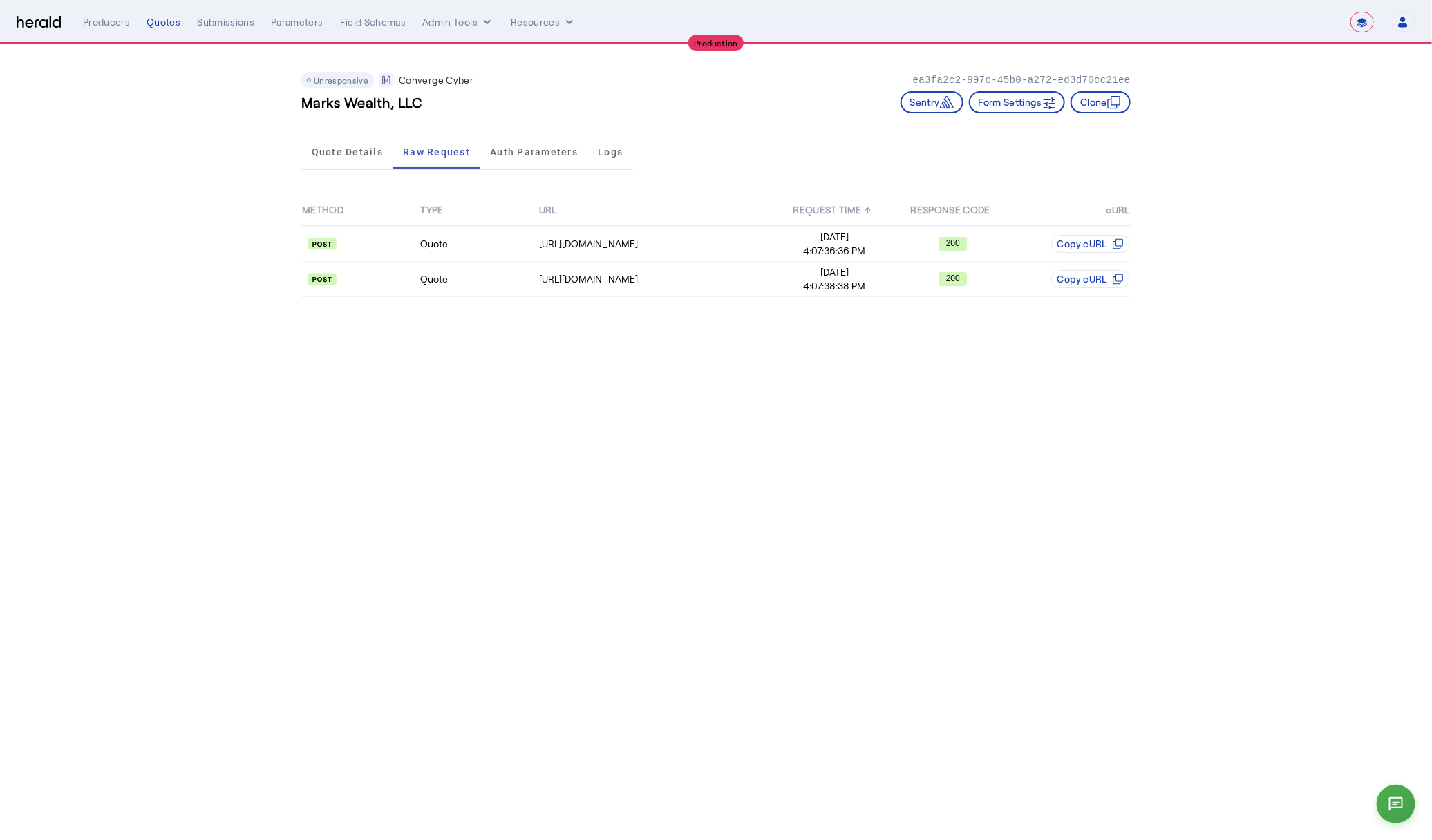
click at [915, 392] on body "**********" at bounding box center [716, 420] width 1432 height 840
click at [334, 138] on span "Quote Details" at bounding box center [347, 152] width 71 height 33
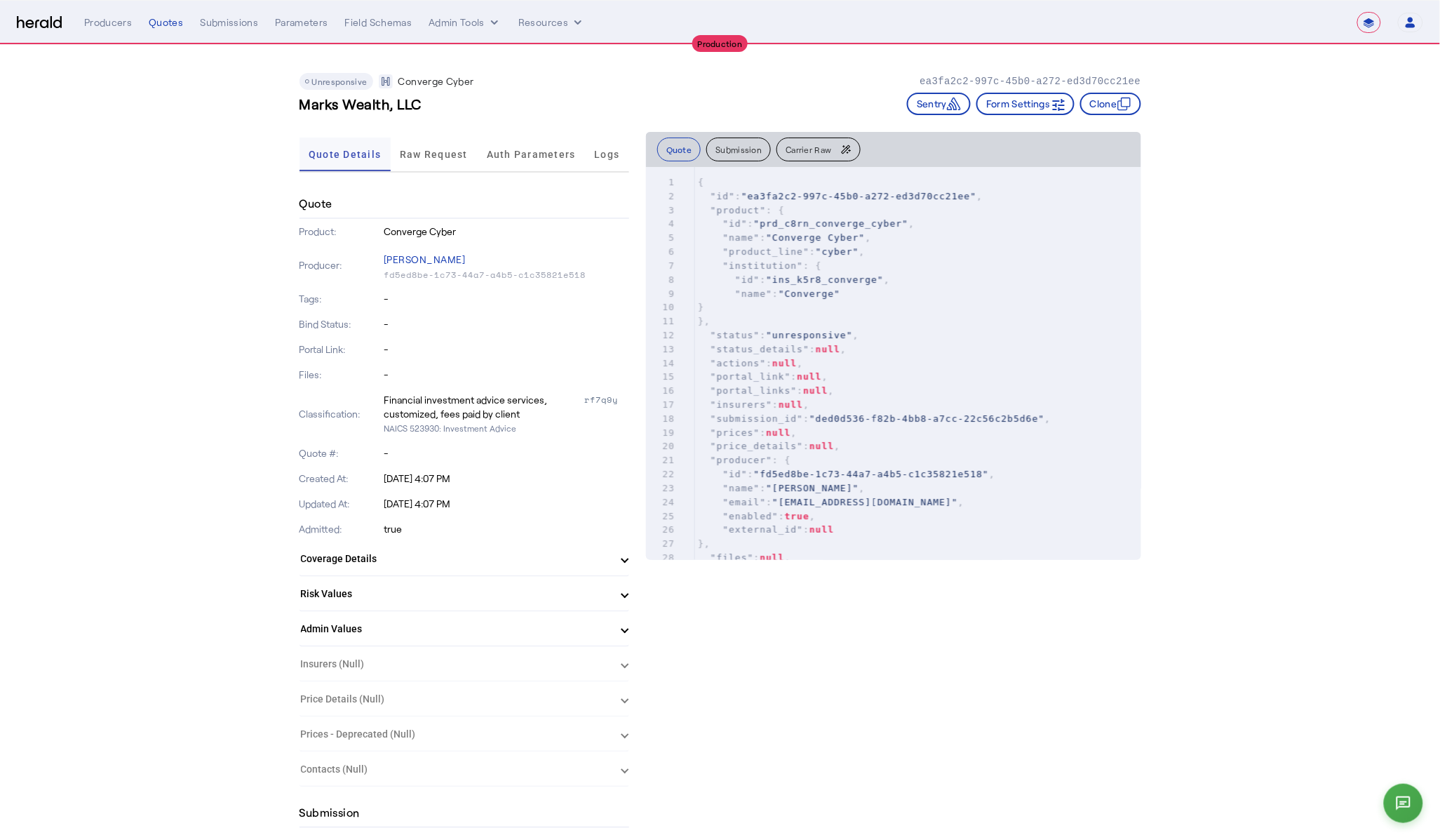
click at [344, 156] on span "Quote Details" at bounding box center [344, 154] width 72 height 10
click at [929, 348] on pre ""status_details" : null ," at bounding box center [918, 350] width 446 height 14
click at [873, 362] on pre ""actions" : null ," at bounding box center [918, 363] width 446 height 14
click at [875, 376] on pre ""portal_link" : null ," at bounding box center [918, 377] width 446 height 14
type textarea "*"
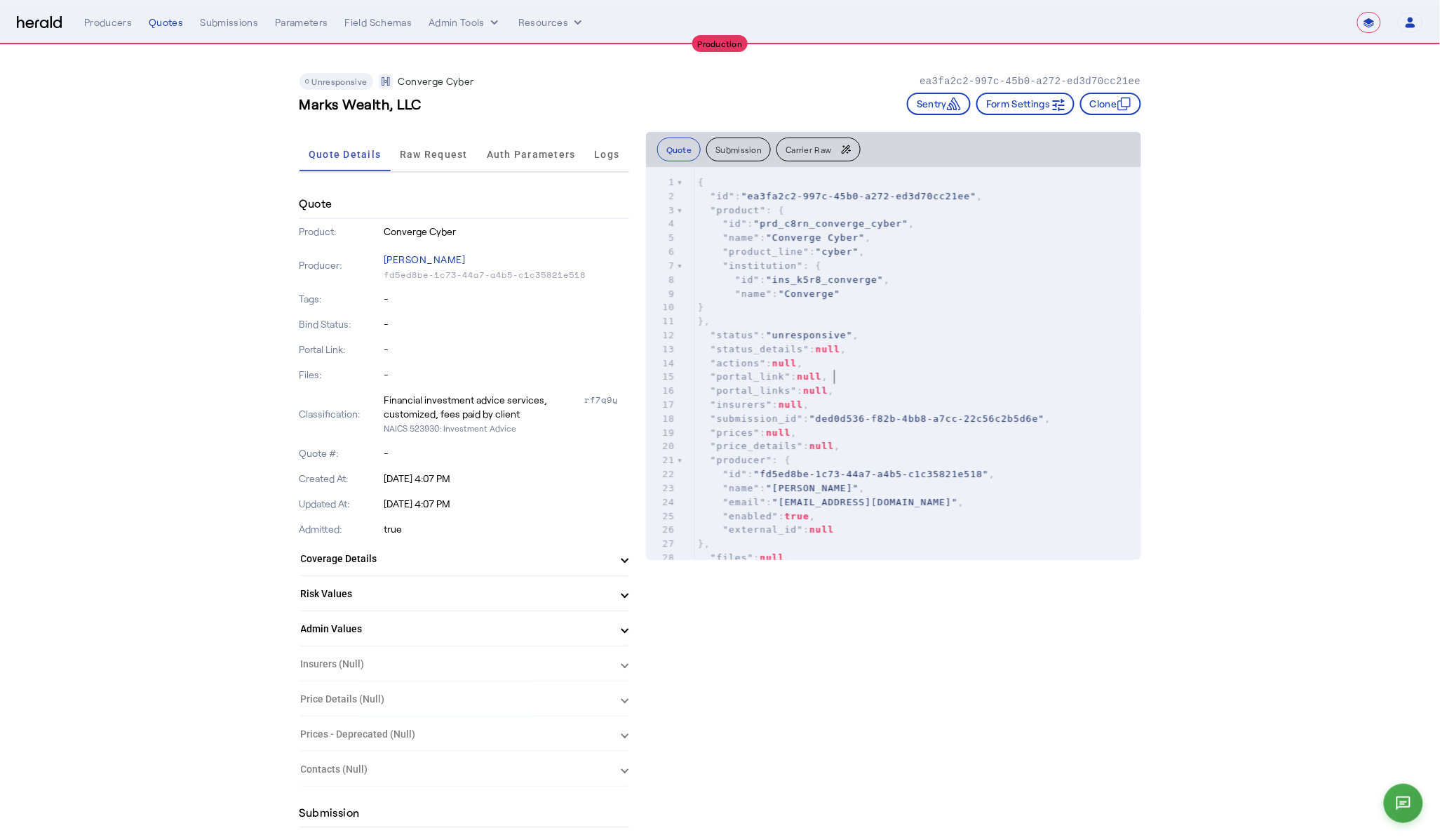
click at [875, 383] on div "1 { 2 "id" : "ea3fa2c2-997c-45b0-a272-ed3d70cc21ee" , 3 "product" : { 4 "id" : …" at bounding box center [918, 433] width 446 height 514
click at [875, 388] on pre ""portal_links" : null ," at bounding box center [918, 391] width 446 height 14
type textarea "*"
click at [875, 392] on pre ""portal_links" : null ," at bounding box center [918, 391] width 446 height 14
click at [874, 404] on pre ""insurers" : null ," at bounding box center [918, 405] width 446 height 14
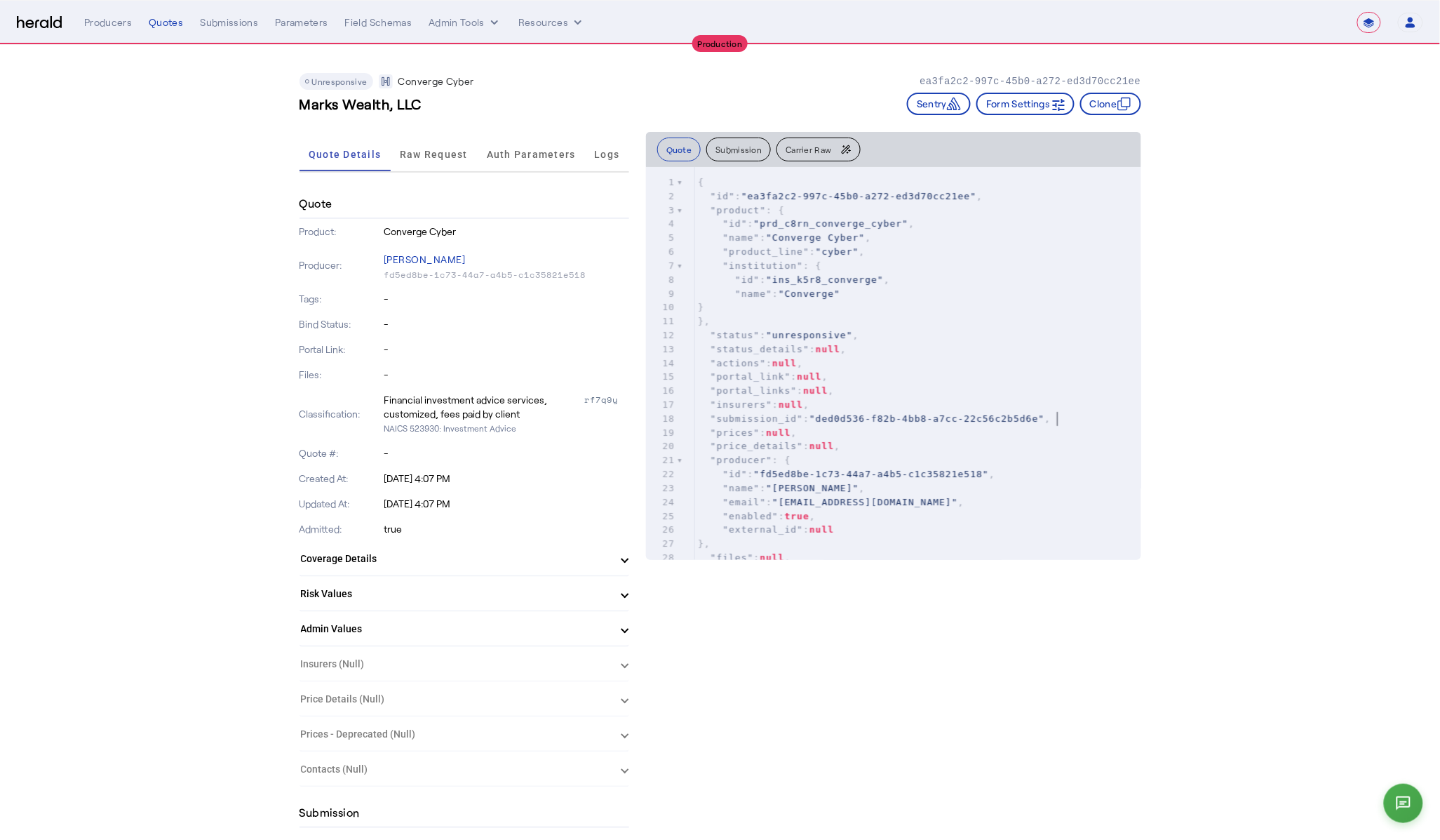
click at [1086, 422] on pre ""submission_id" : "ded0d536-f82b-4bb8-a7cc-22c56c2b5d6e" ," at bounding box center [918, 419] width 446 height 14
click at [1015, 456] on pre ""producer" : {" at bounding box center [918, 460] width 446 height 14
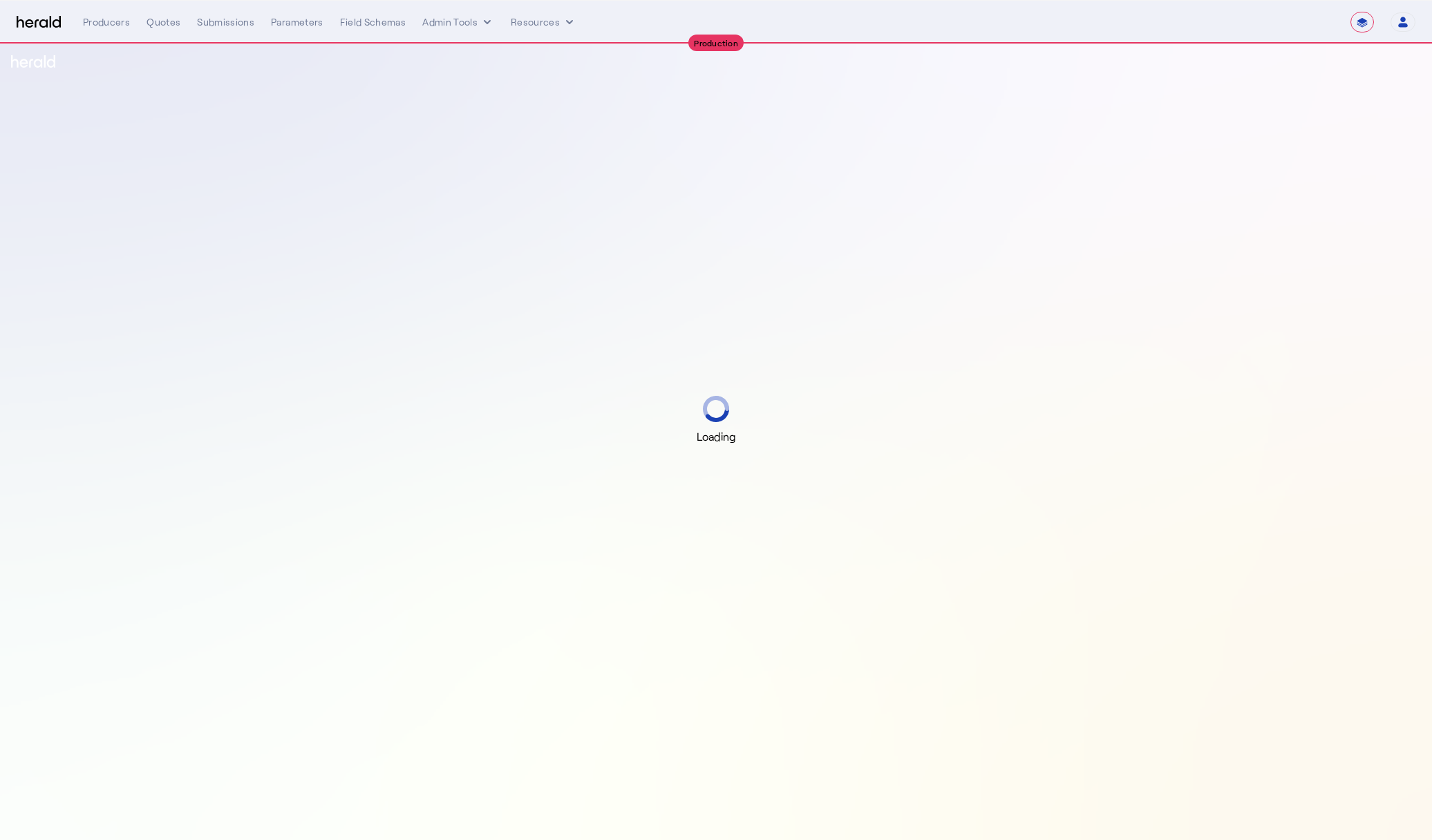
select select "**********"
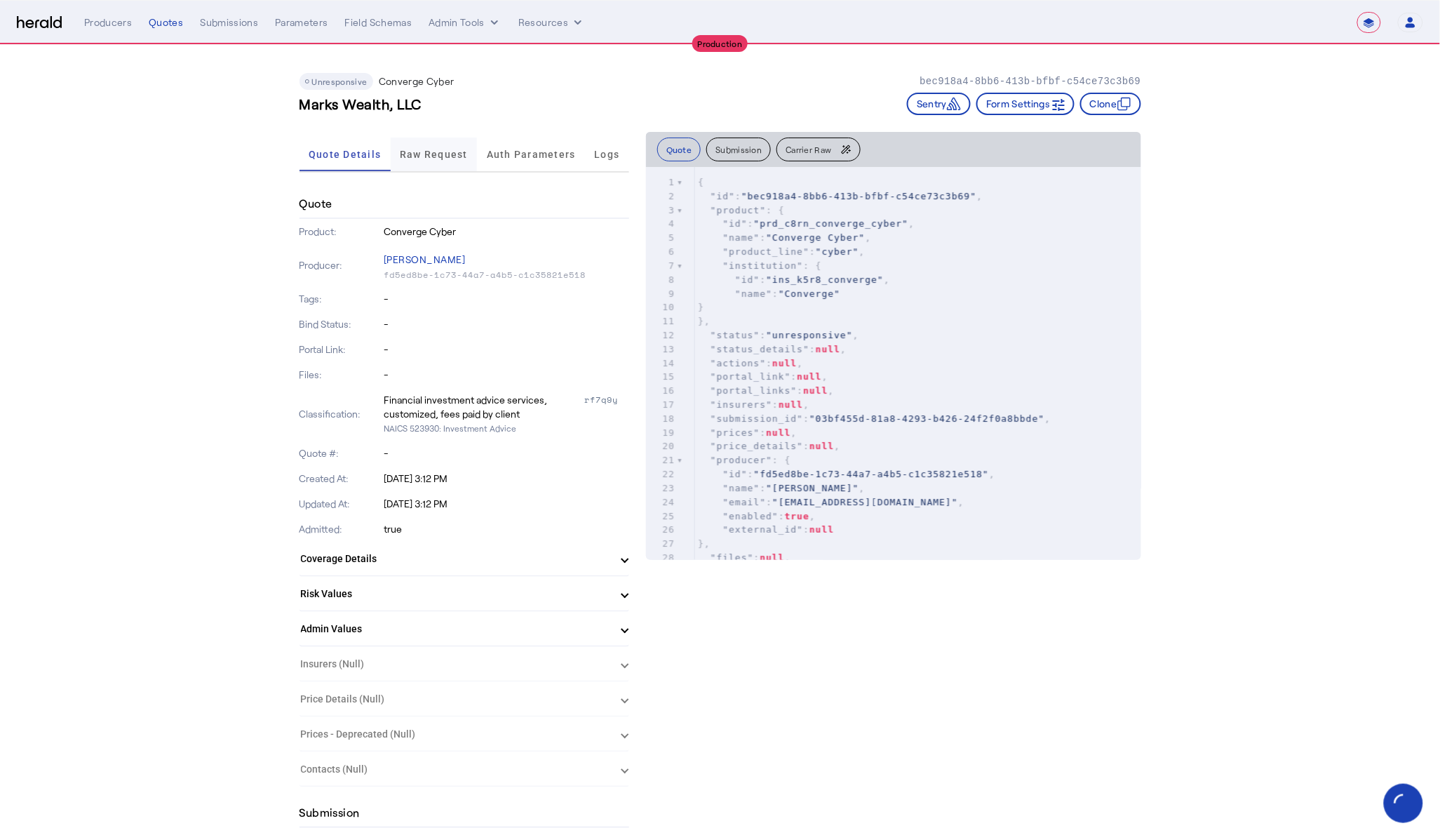
click at [447, 157] on span "Raw Request" at bounding box center [434, 154] width 68 height 10
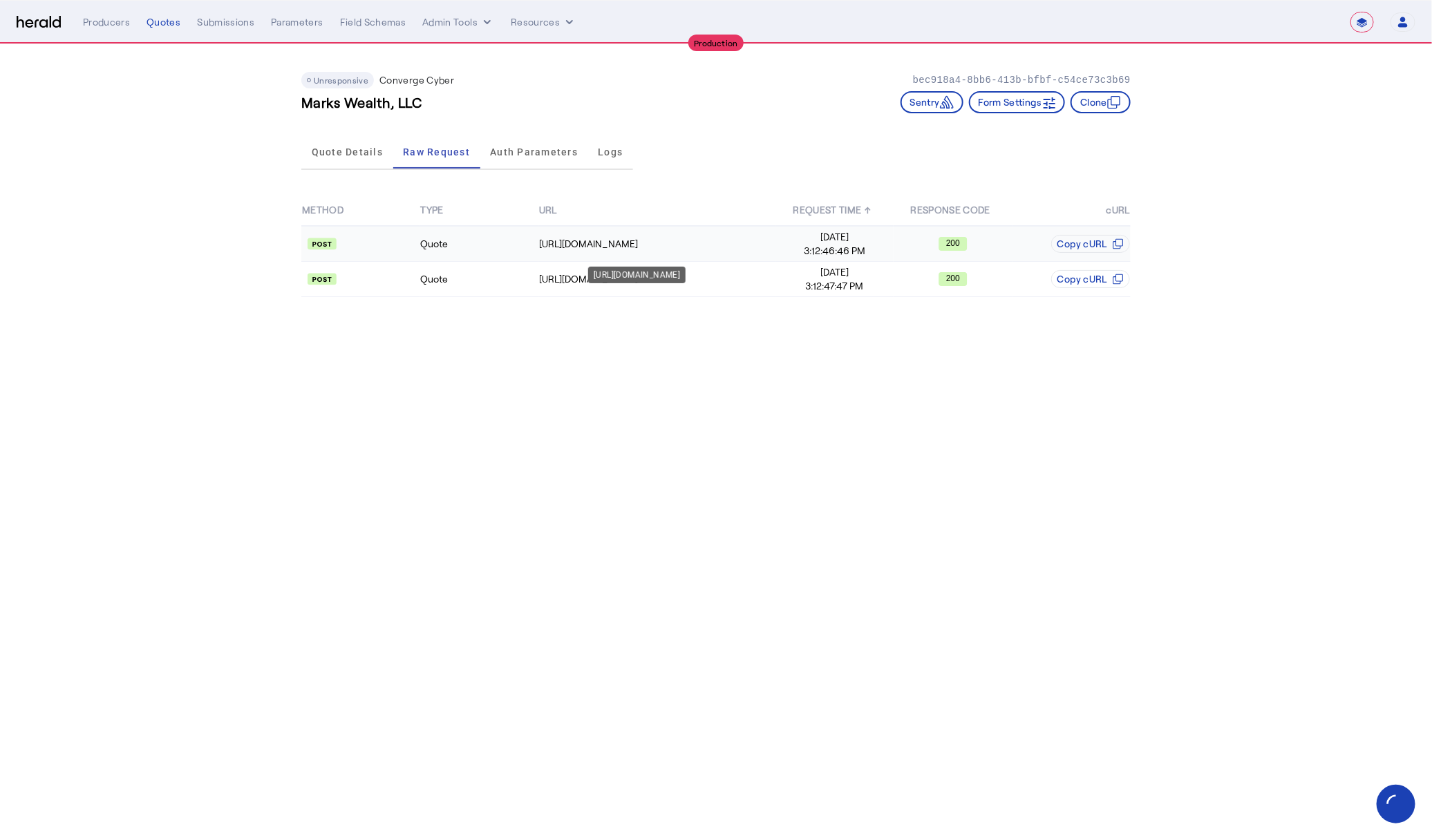
click at [539, 256] on td "[URL][DOMAIN_NAME]" at bounding box center [658, 244] width 237 height 36
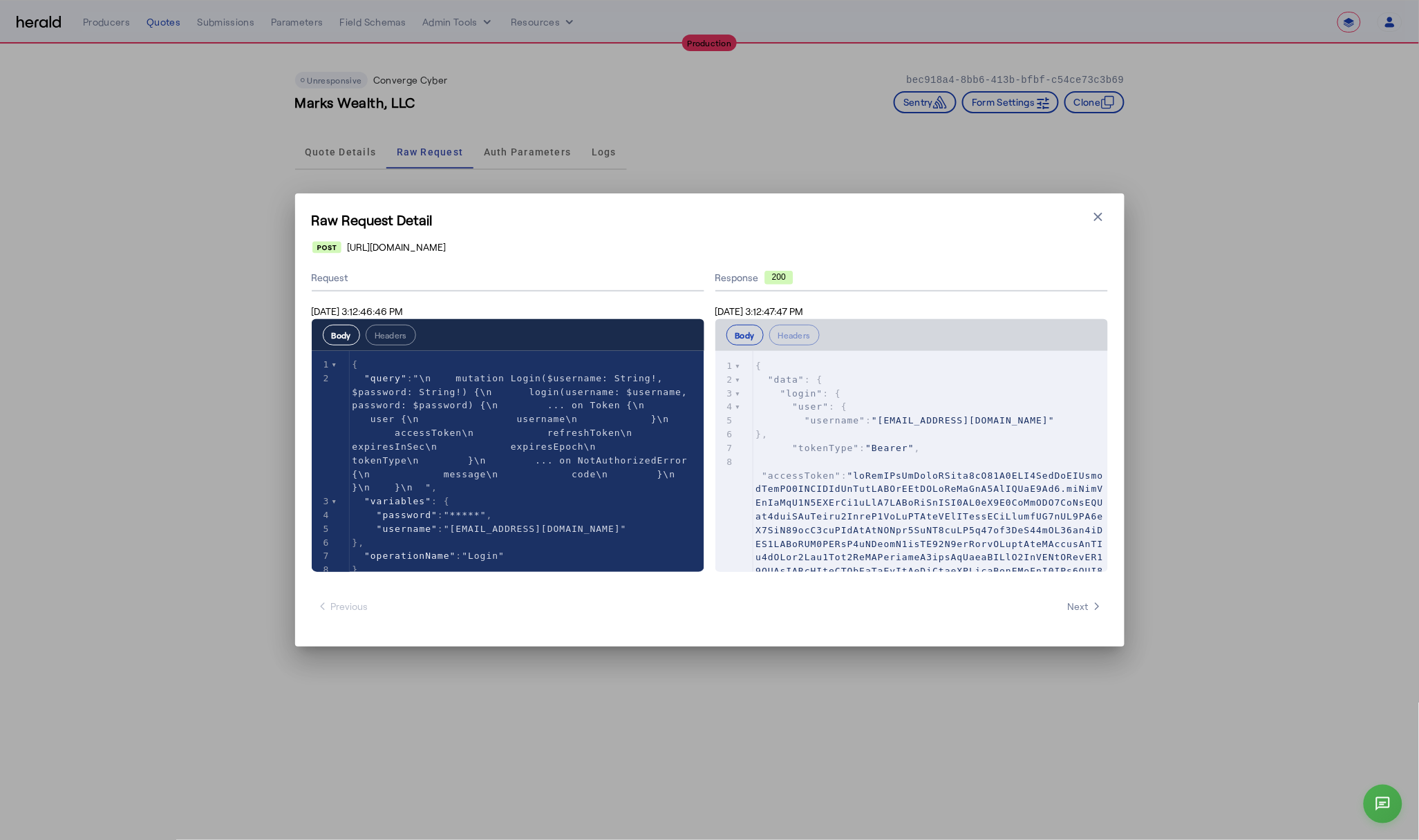
scroll to position [14, 0]
click at [1103, 223] on icon "button" at bounding box center [1098, 217] width 14 height 14
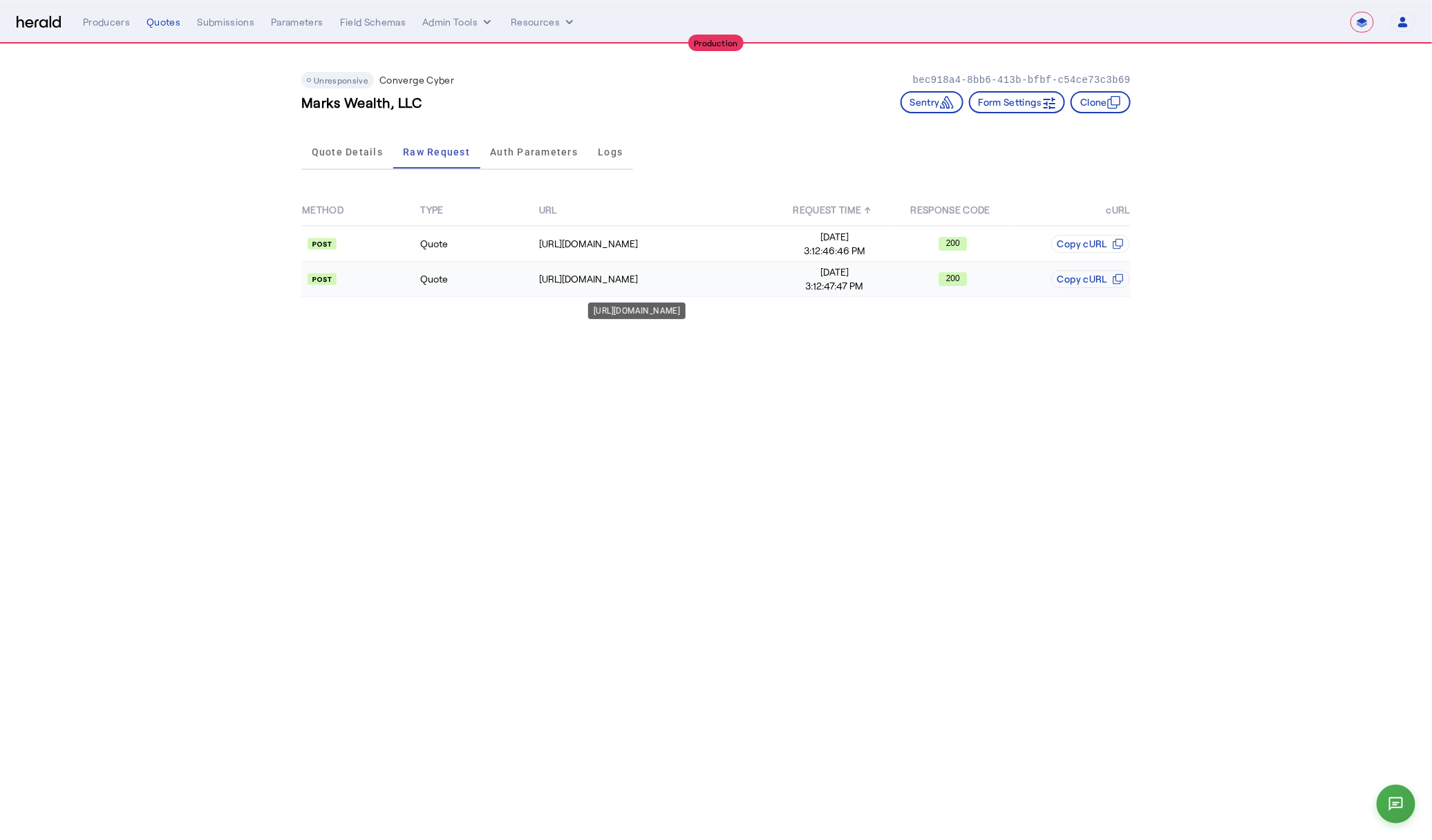
click at [551, 280] on div "[URL][DOMAIN_NAME]" at bounding box center [657, 279] width 236 height 14
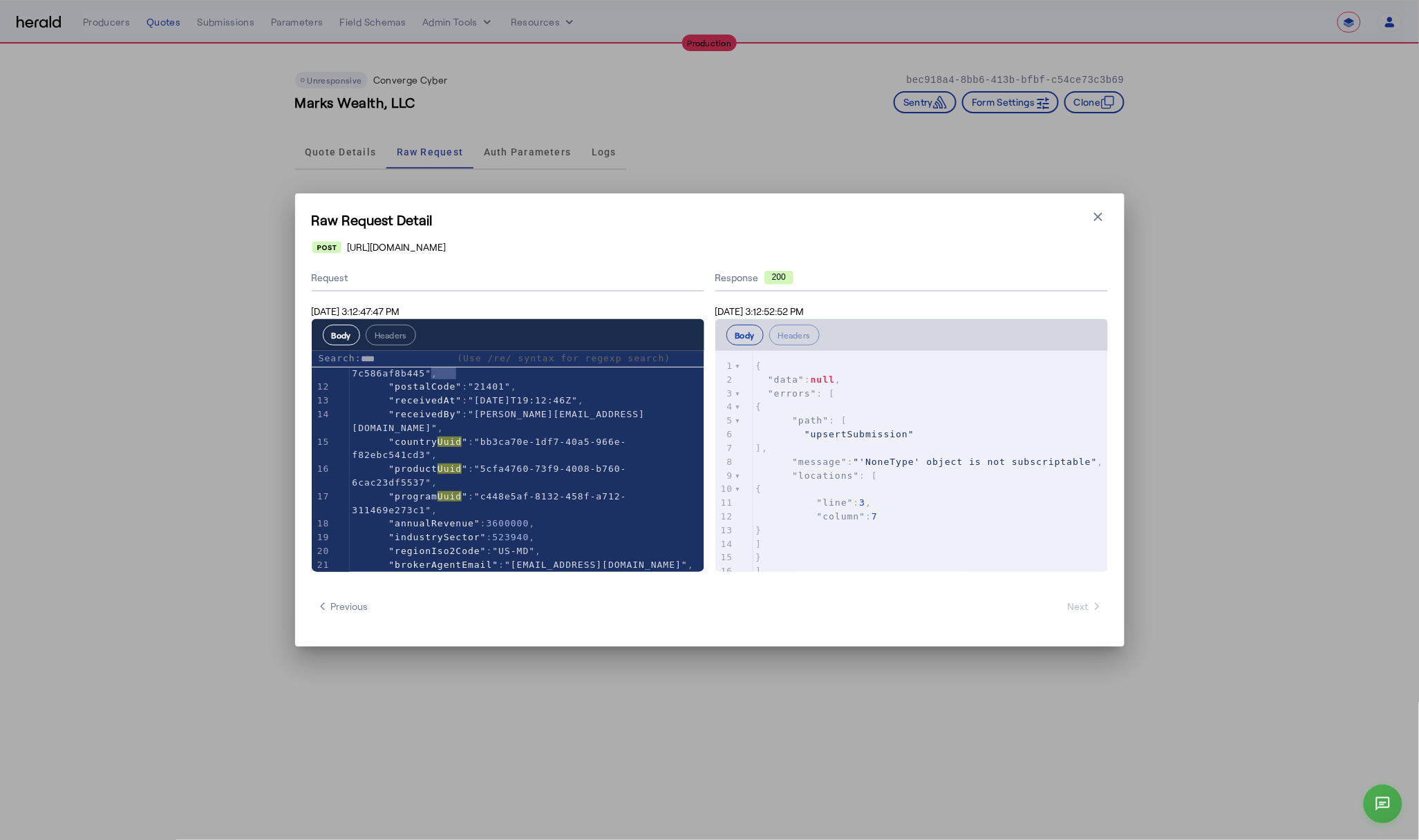
scroll to position [0, 0]
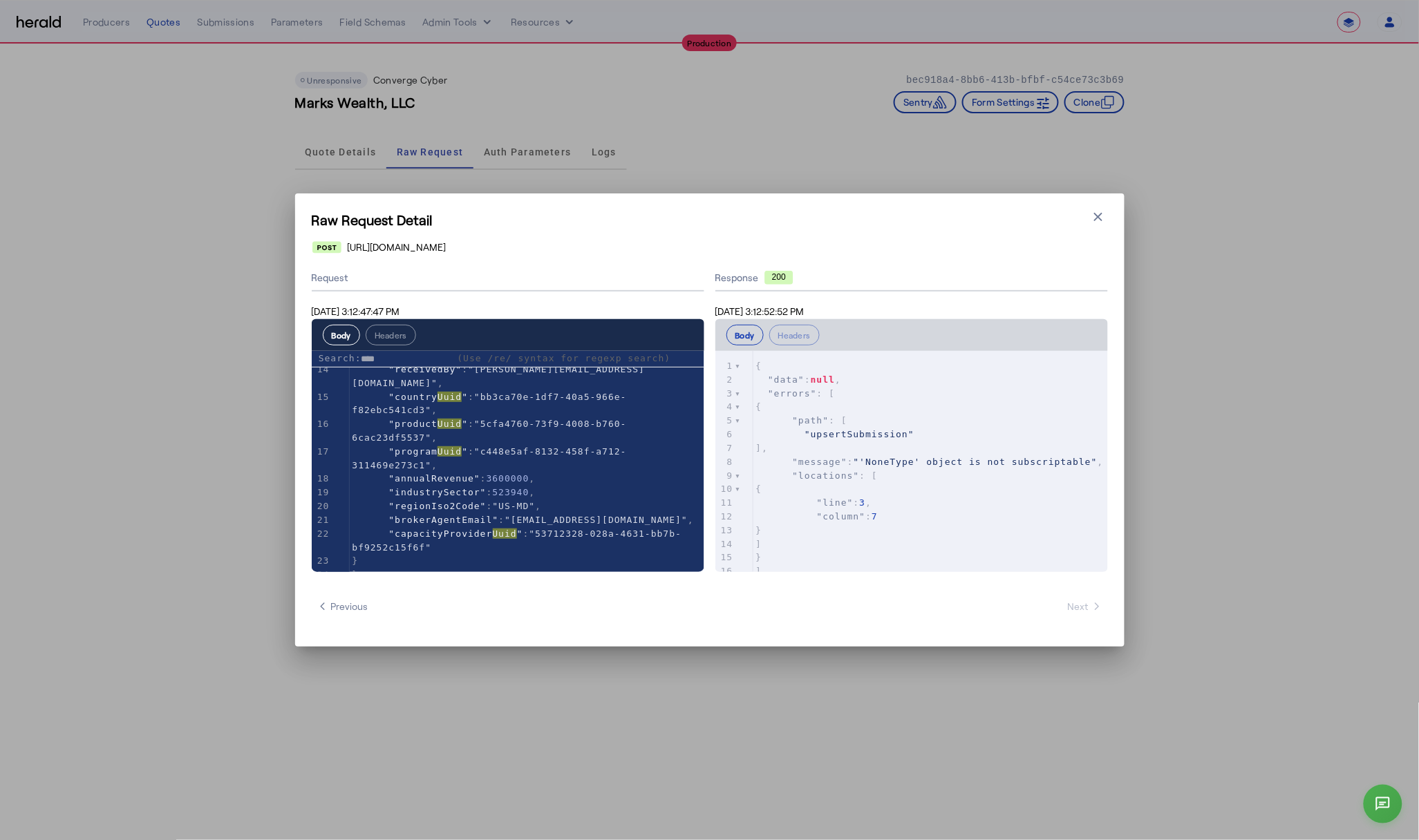
type input "****"
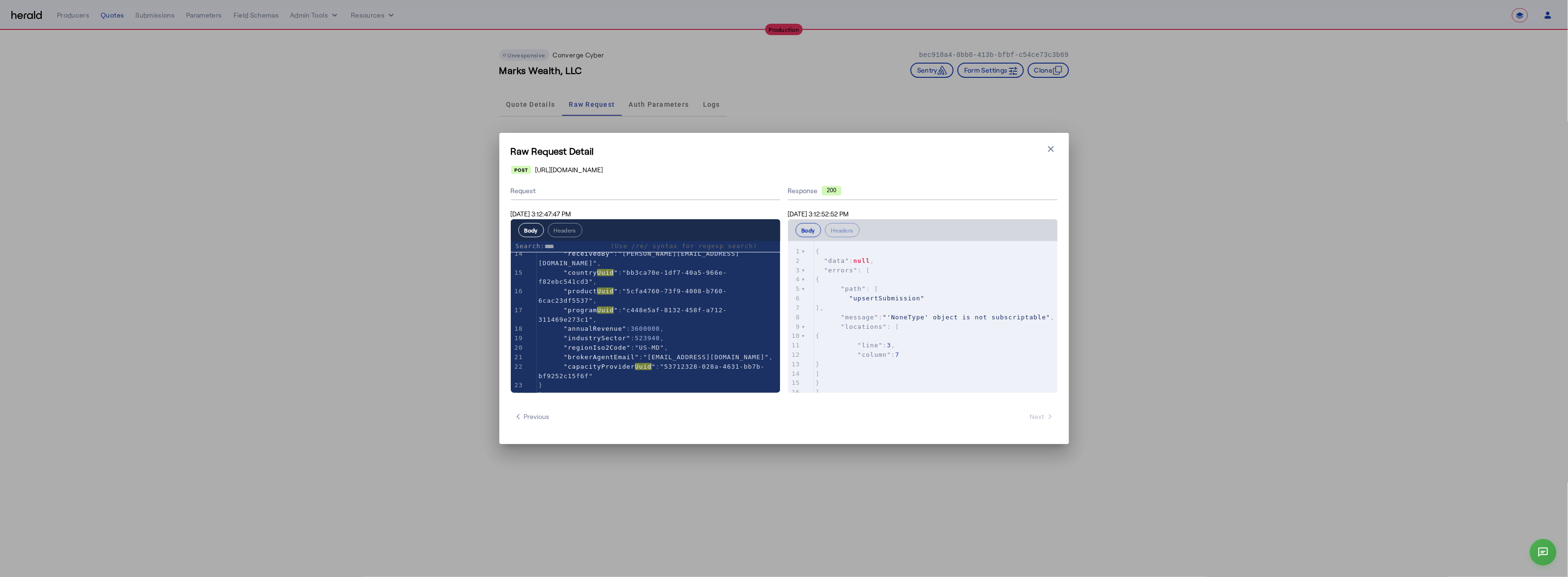
scroll to position [251, 0]
